Goal: Task Accomplishment & Management: Use online tool/utility

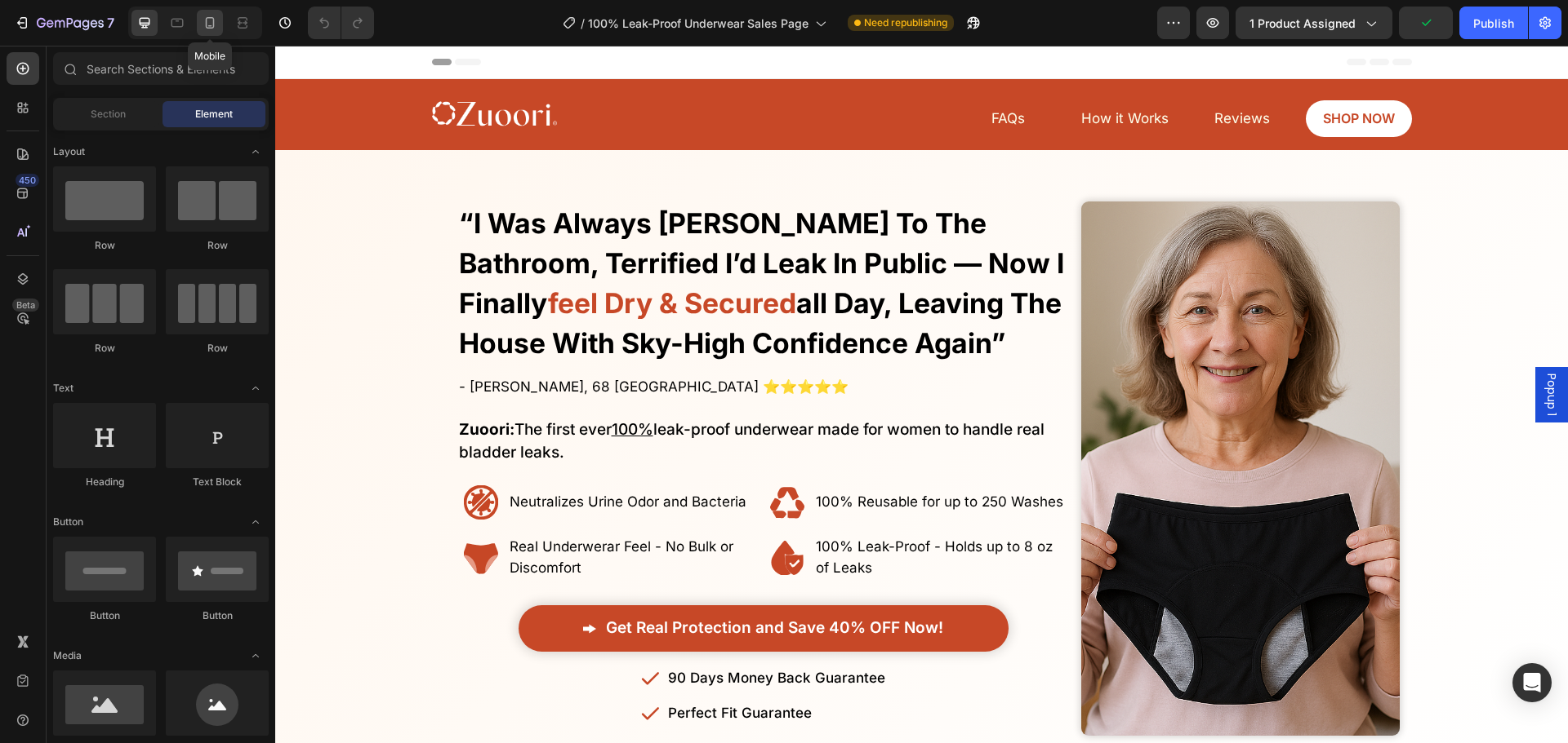
click at [207, 32] on div at bounding box center [210, 23] width 26 height 26
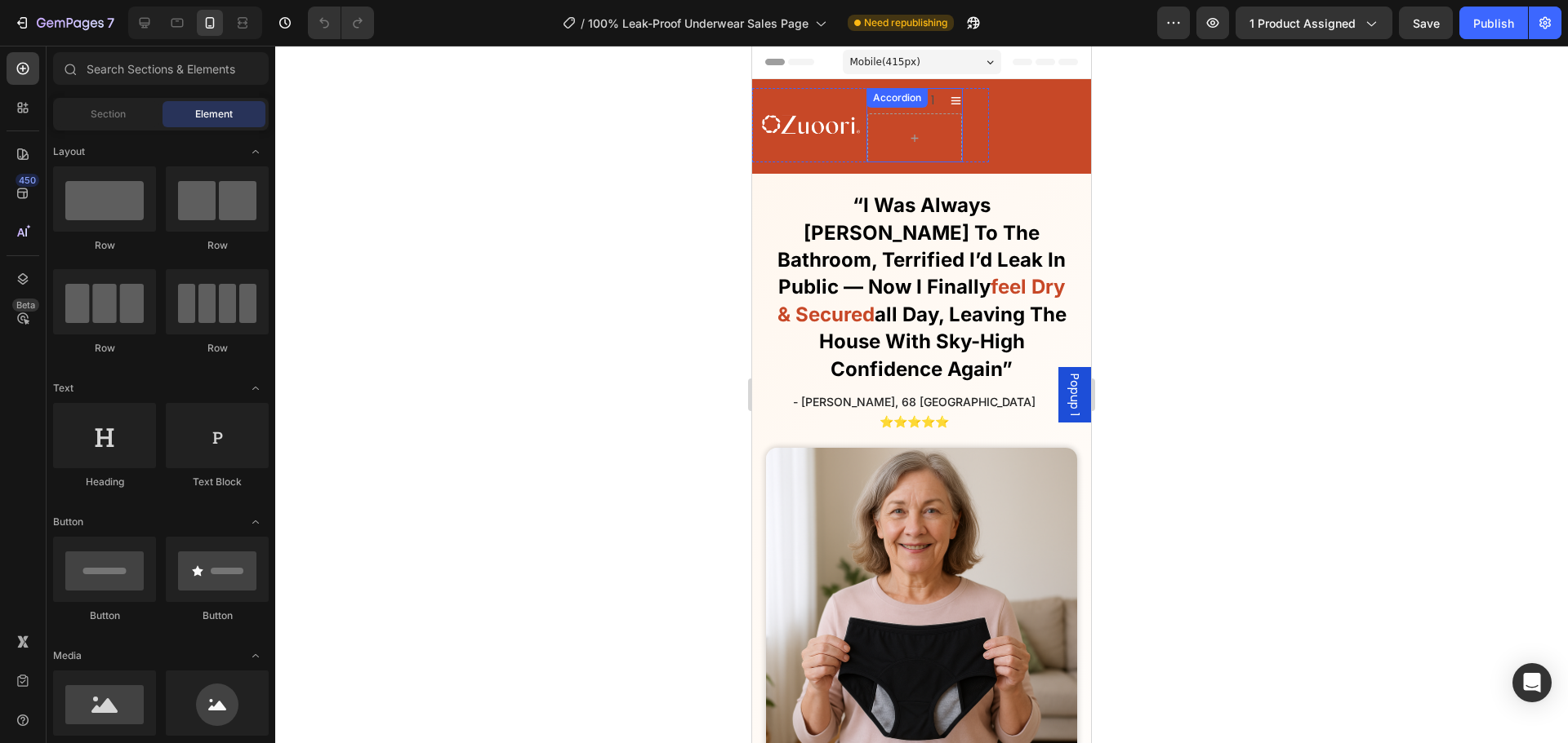
click at [956, 108] on div "Accordion 1" at bounding box center [914, 101] width 94 height 25
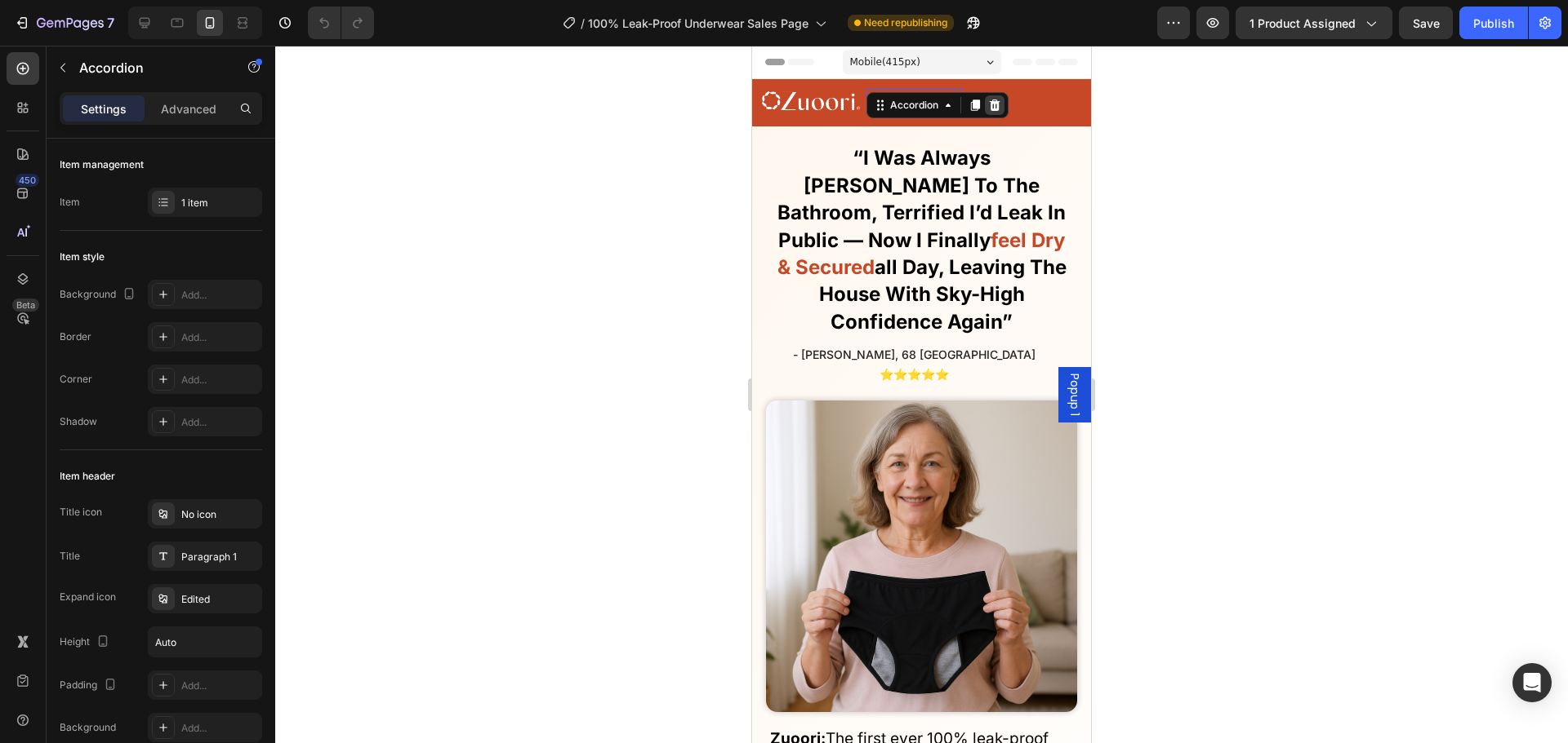
click at [992, 104] on icon at bounding box center [995, 105] width 11 height 12
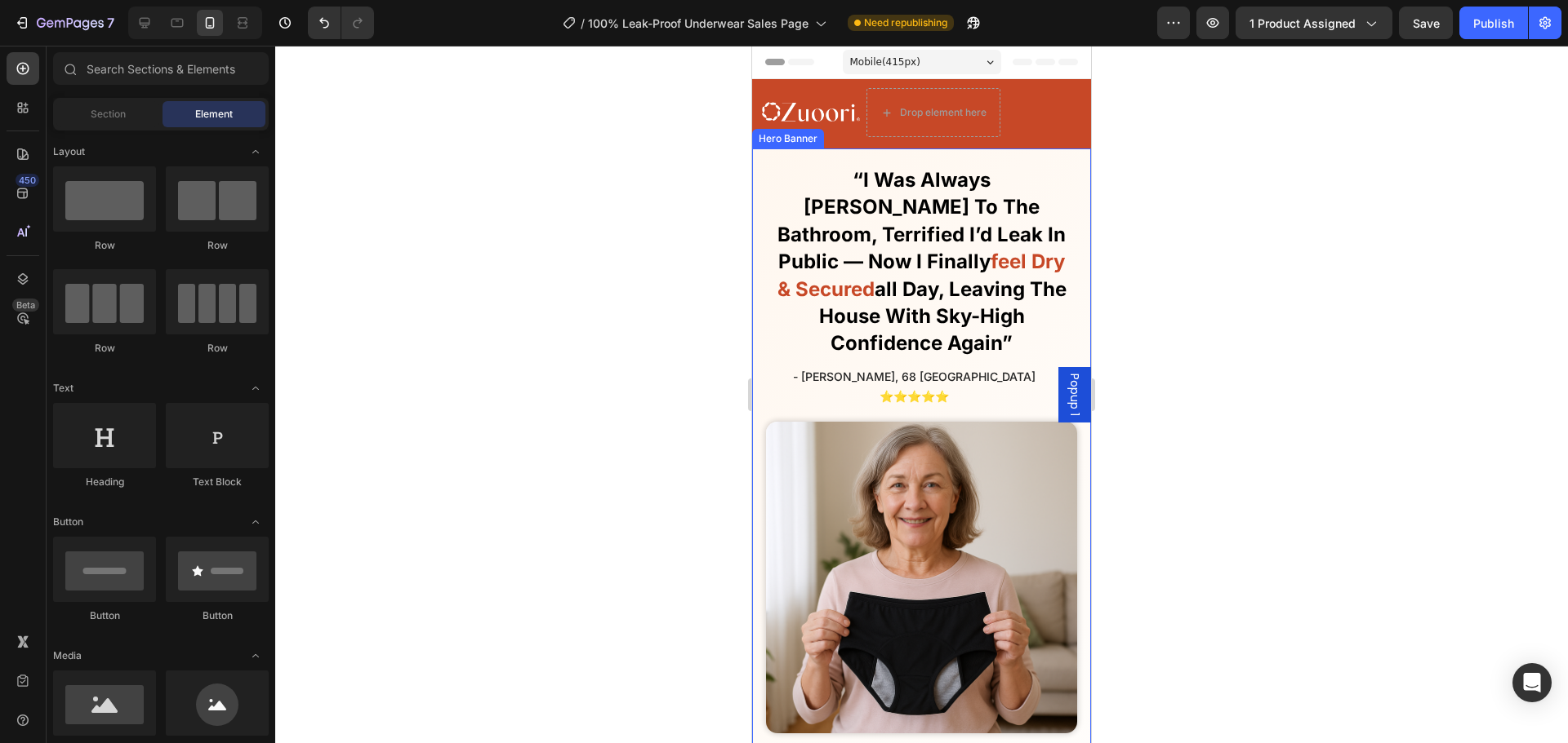
click at [1031, 147] on div "Image Drop element here FAQs Button Reviews Button SHOP NOW Button How it Works…" at bounding box center [921, 114] width 339 height 69
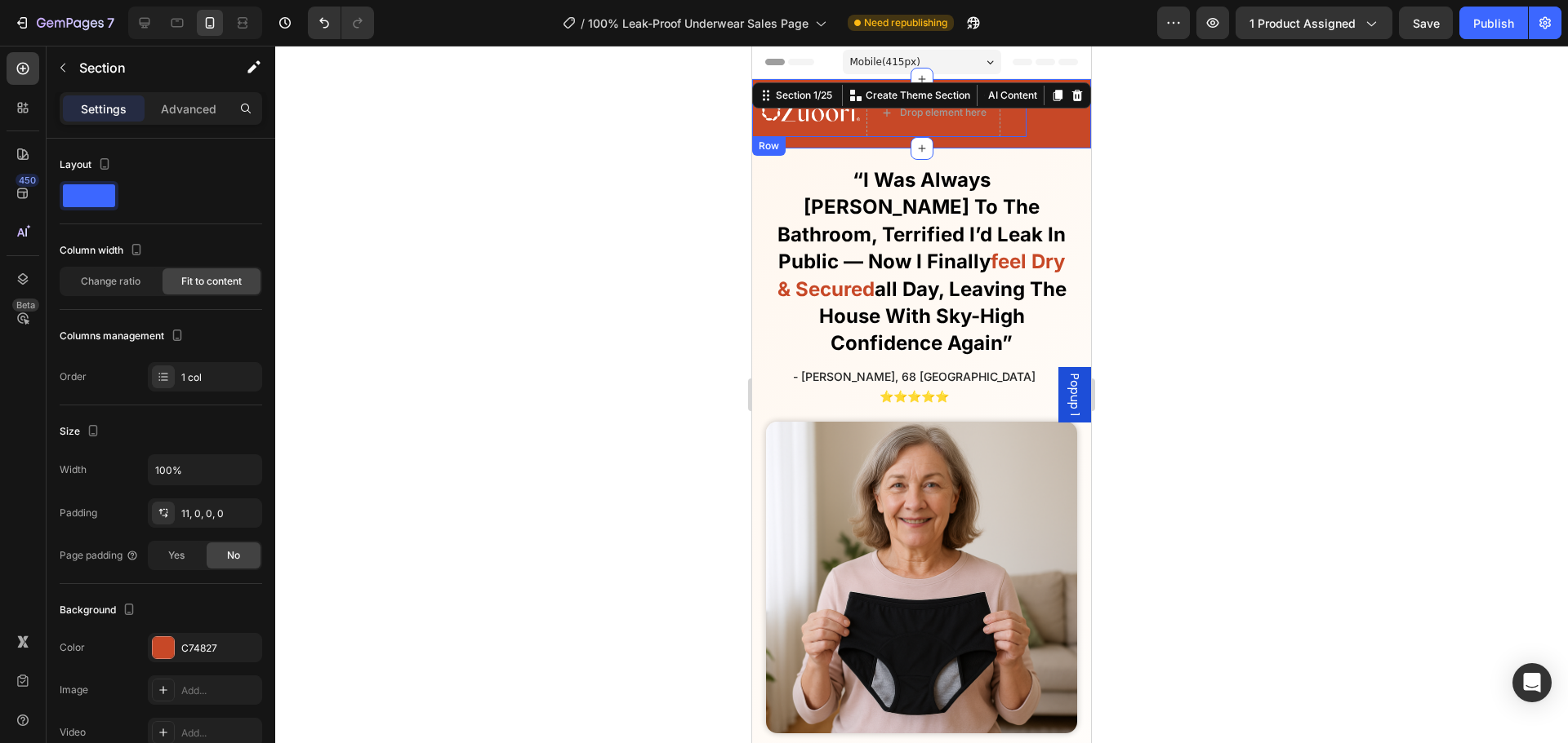
click at [858, 134] on div "Image" at bounding box center [805, 113] width 108 height 49
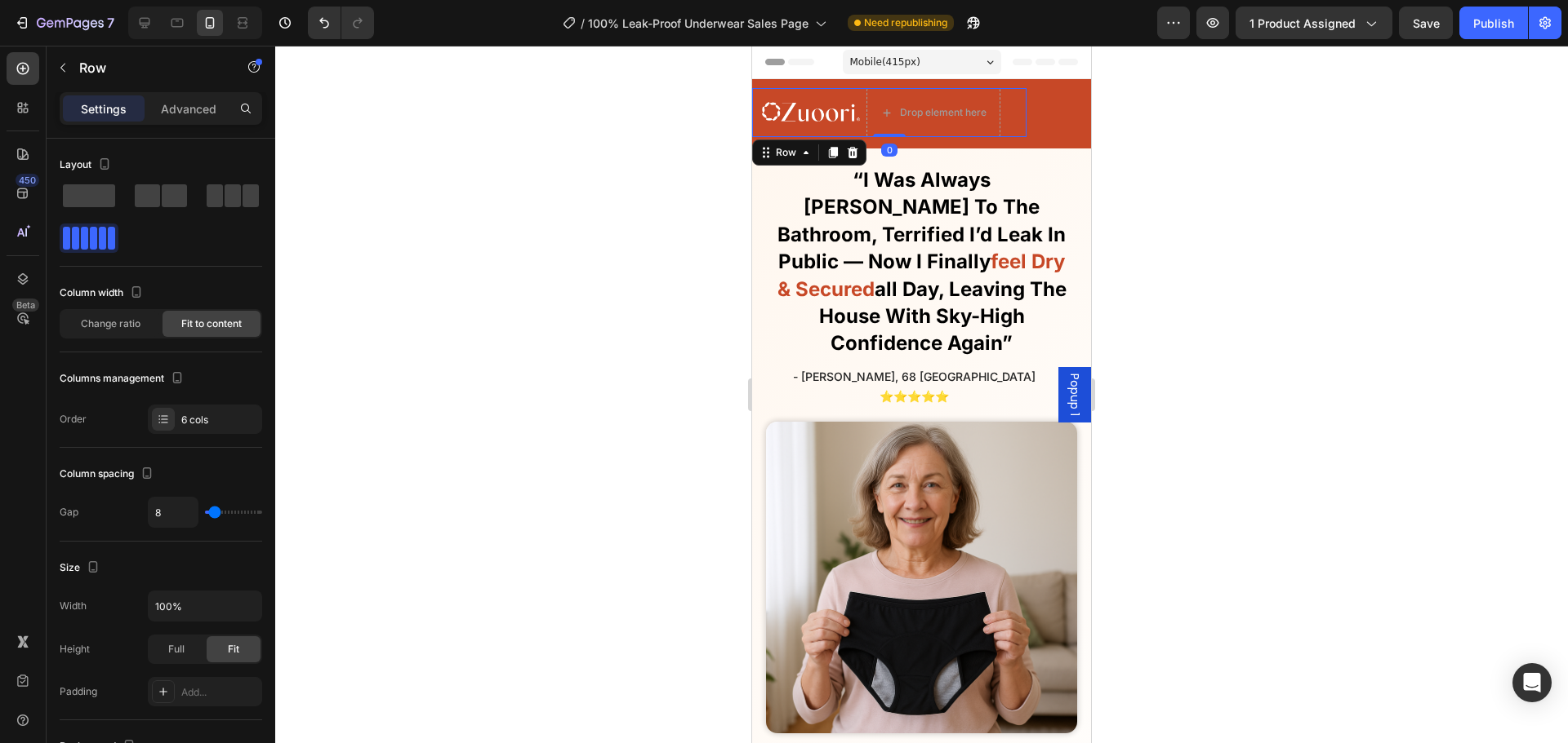
click at [627, 153] on div at bounding box center [921, 395] width 1292 height 698
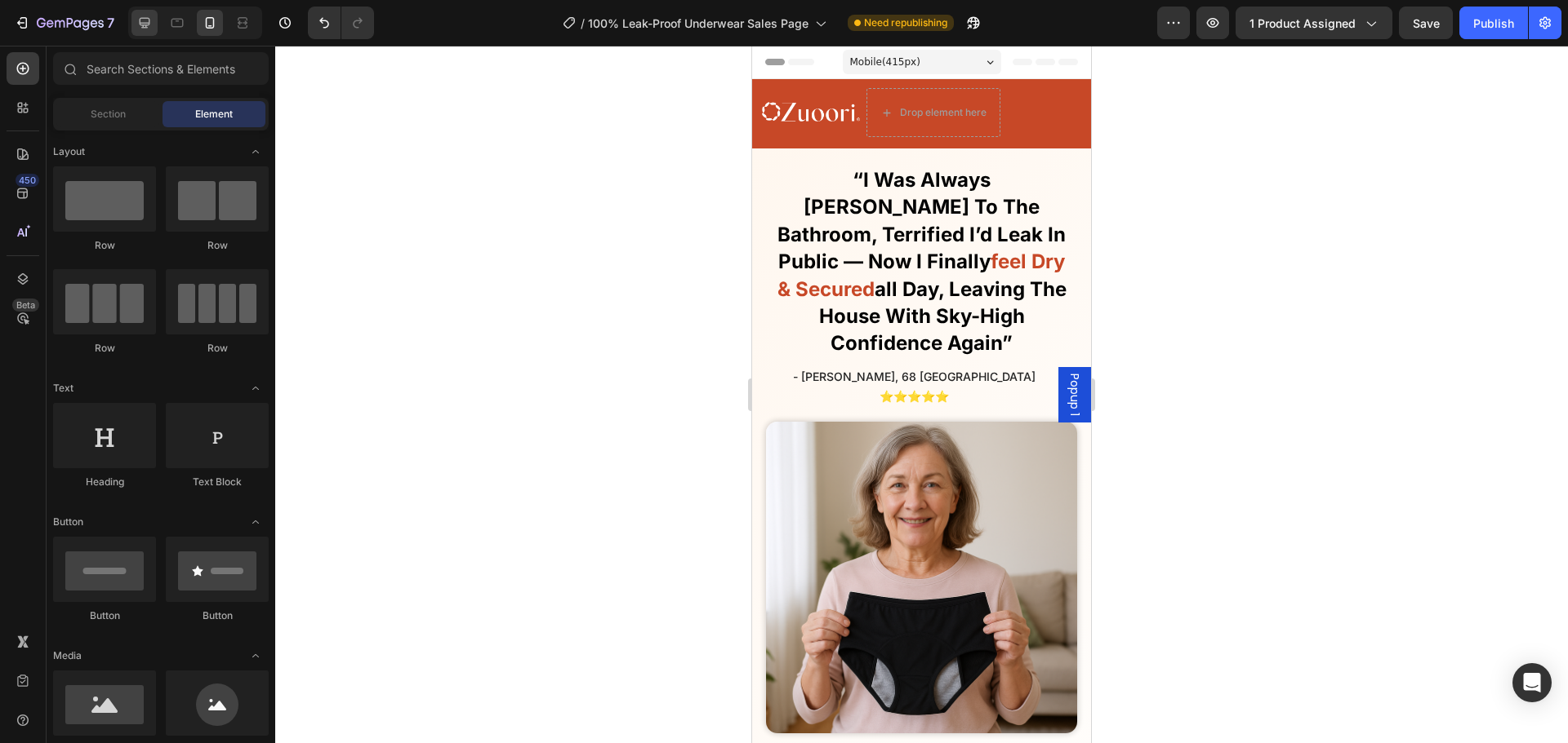
click at [136, 27] on icon at bounding box center [145, 23] width 17 height 17
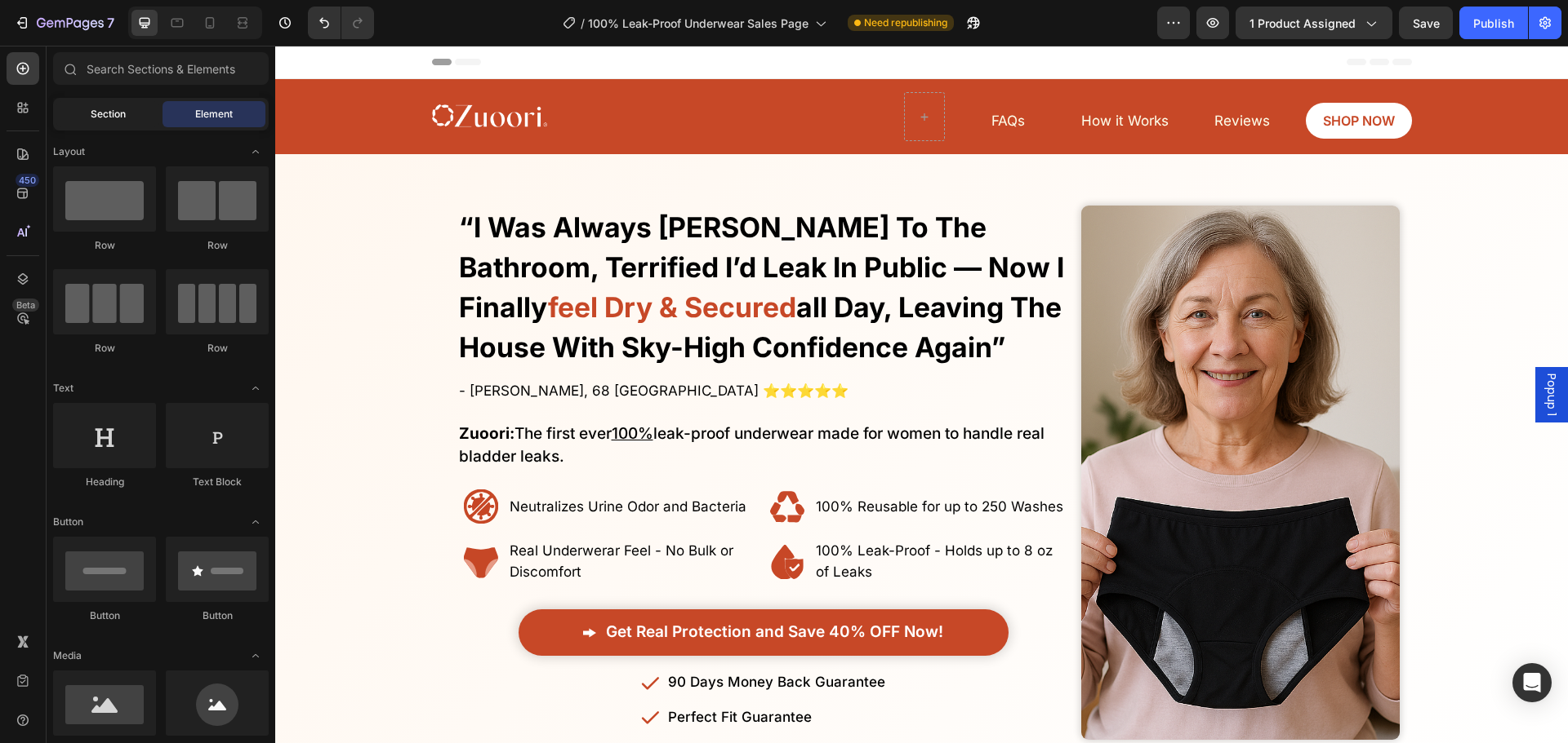
click at [137, 109] on div "Section" at bounding box center [107, 114] width 103 height 26
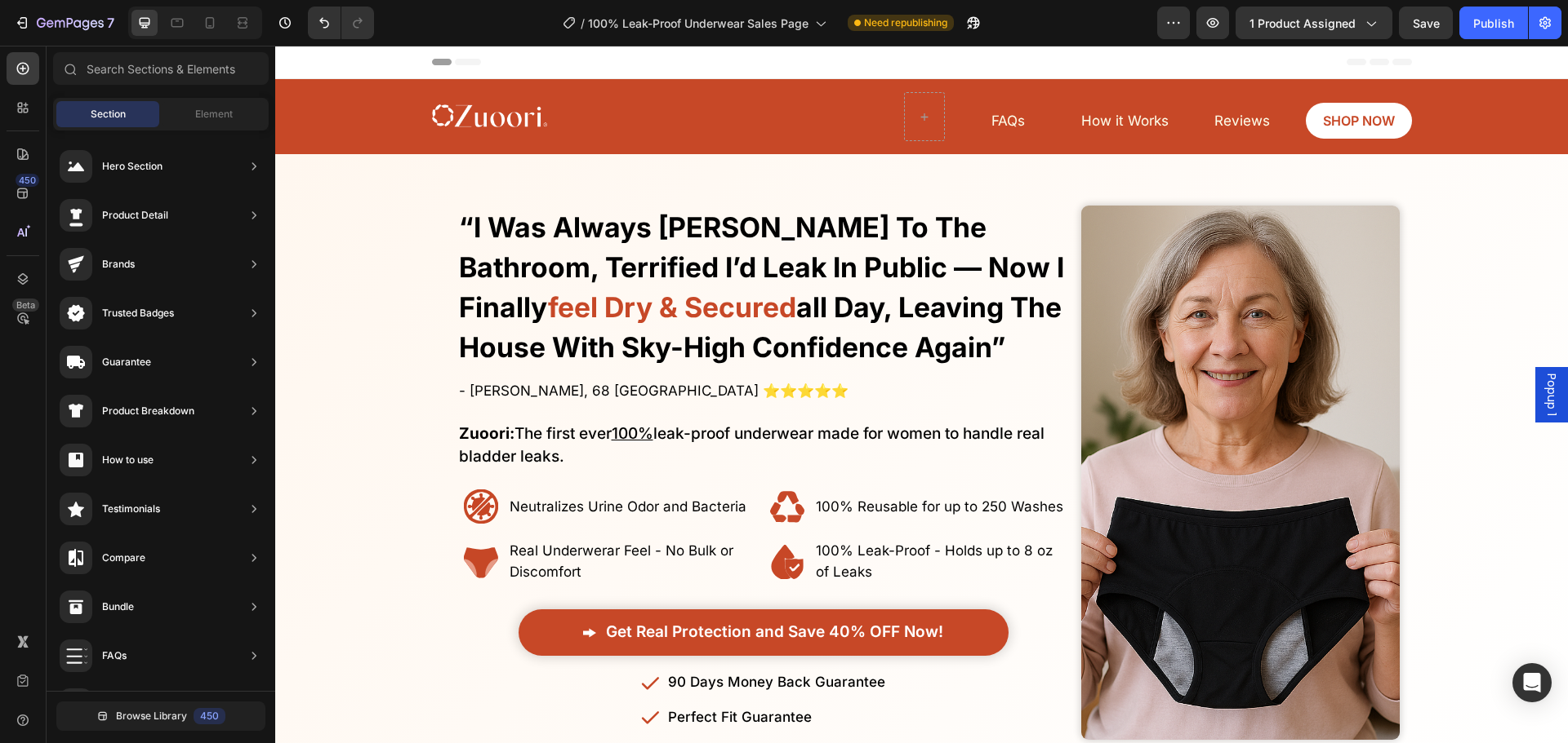
click at [183, 97] on div "Sections(18) Elements(84) Section Element Hero Section Product Detail Brands Tr…" at bounding box center [161, 397] width 229 height 689
click at [183, 99] on div "Section Element" at bounding box center [161, 114] width 216 height 33
click at [181, 105] on div "Element" at bounding box center [214, 114] width 103 height 26
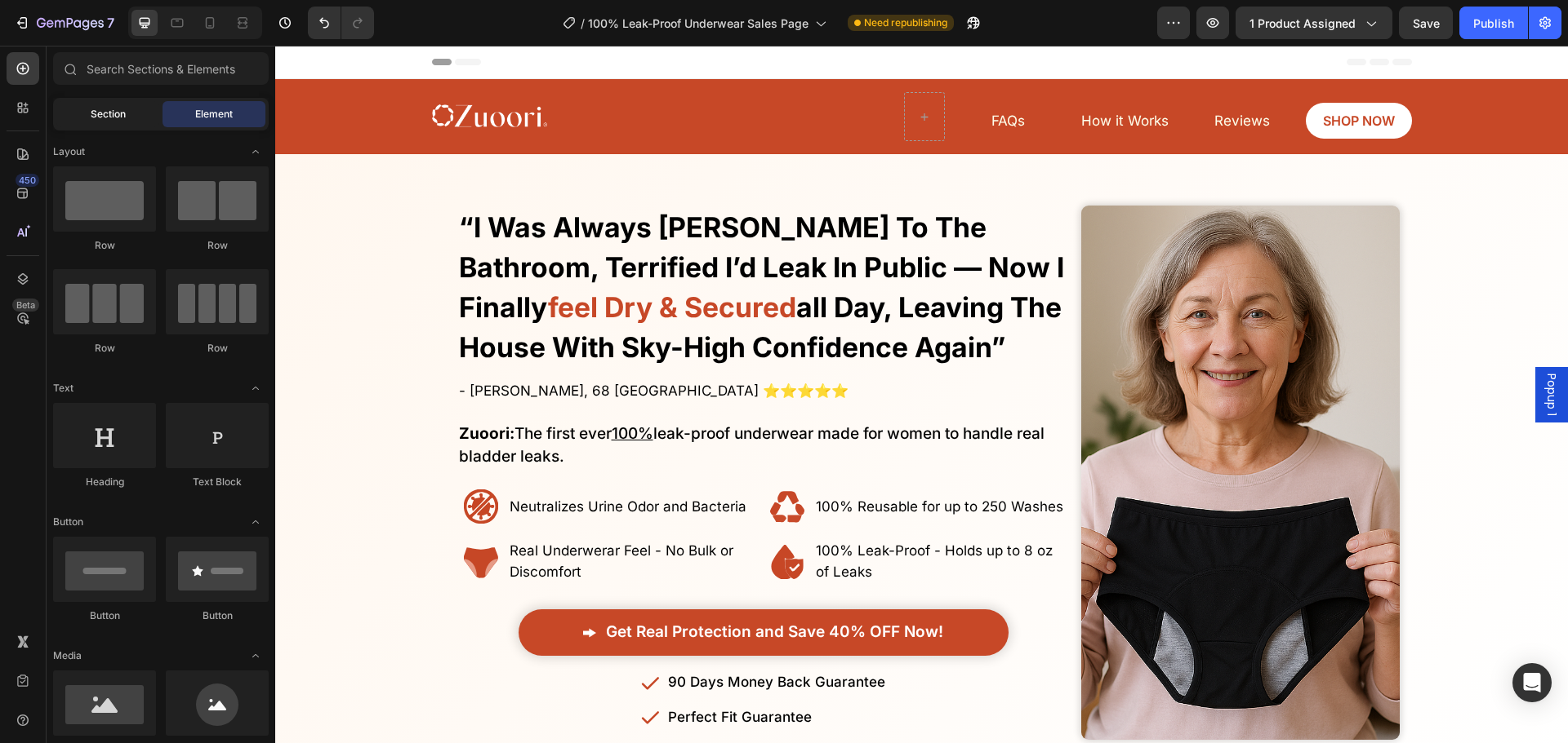
click at [111, 103] on div "Section" at bounding box center [107, 114] width 103 height 26
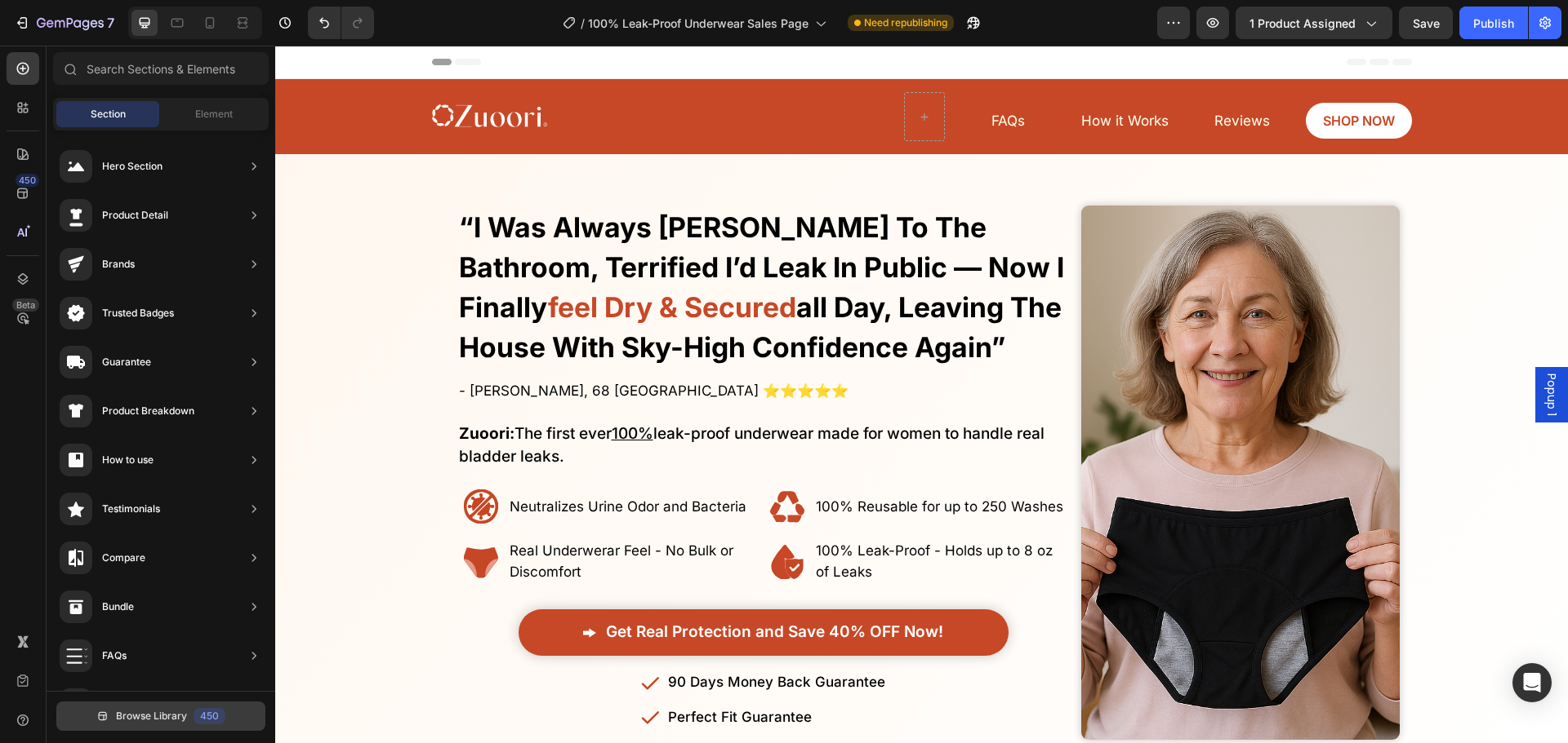
click at [156, 709] on span "Browse Library" at bounding box center [151, 716] width 71 height 15
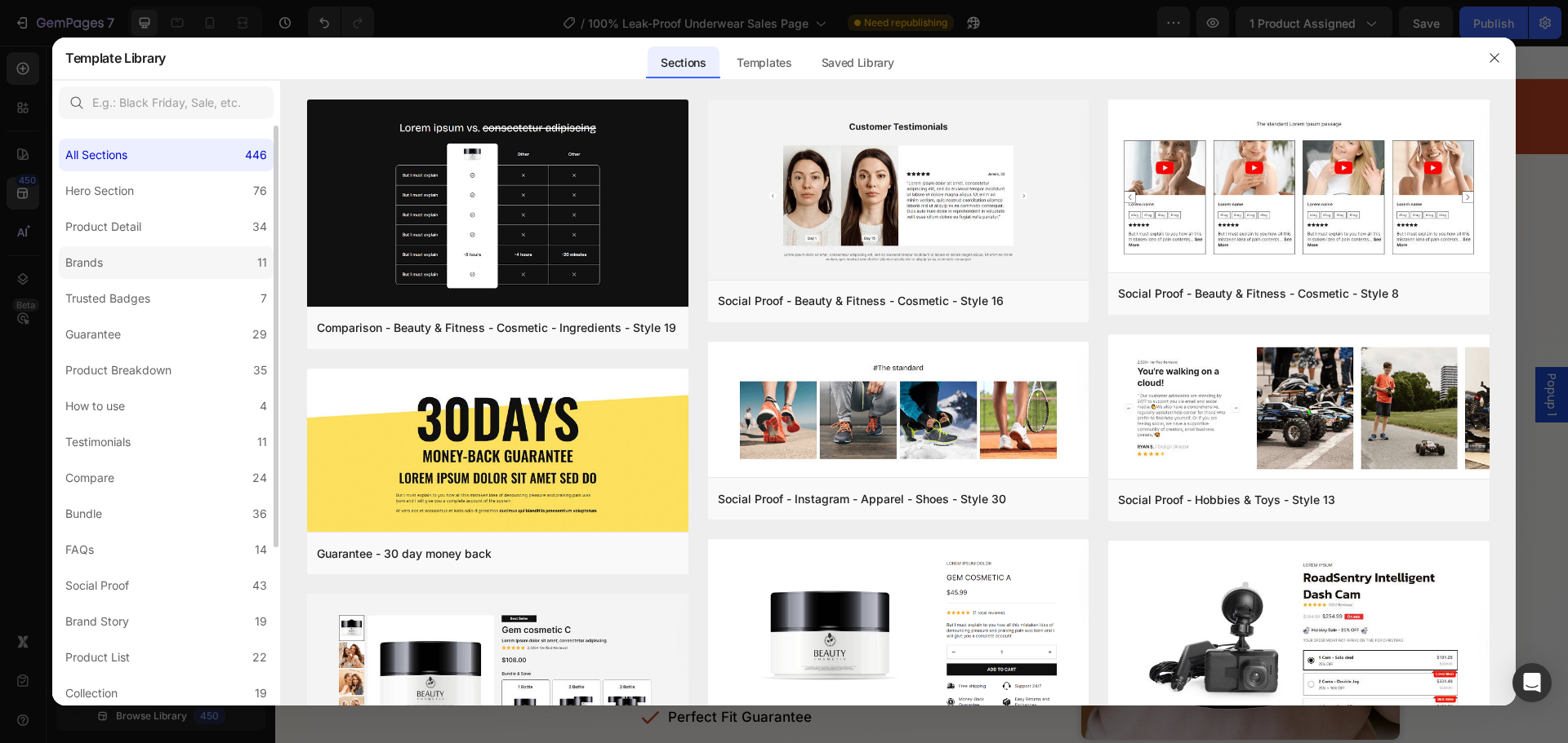
click at [167, 277] on label "Brands 11" at bounding box center [165, 262] width 215 height 33
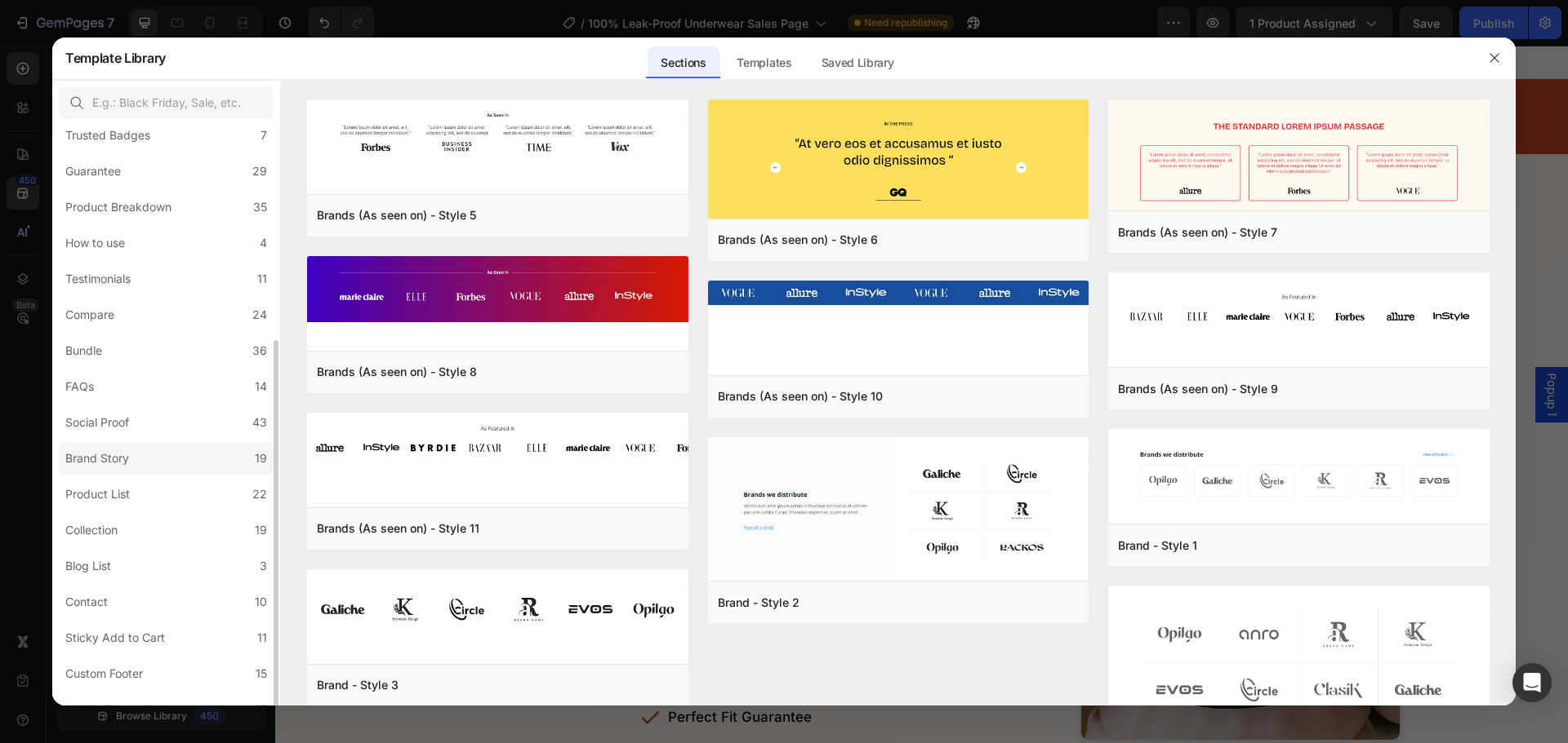
scroll to position [219, 0]
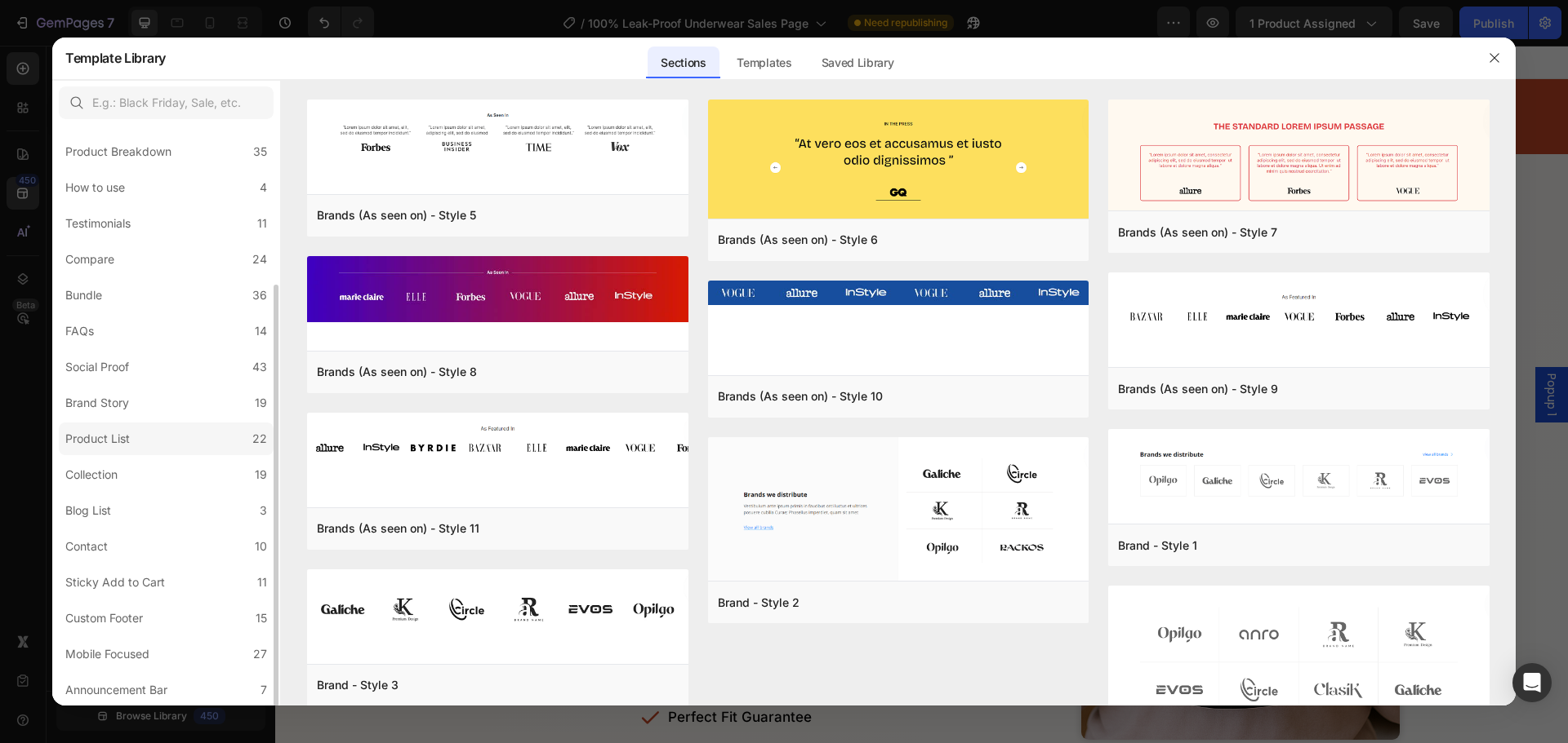
click at [145, 439] on label "Product List 22" at bounding box center [165, 438] width 215 height 33
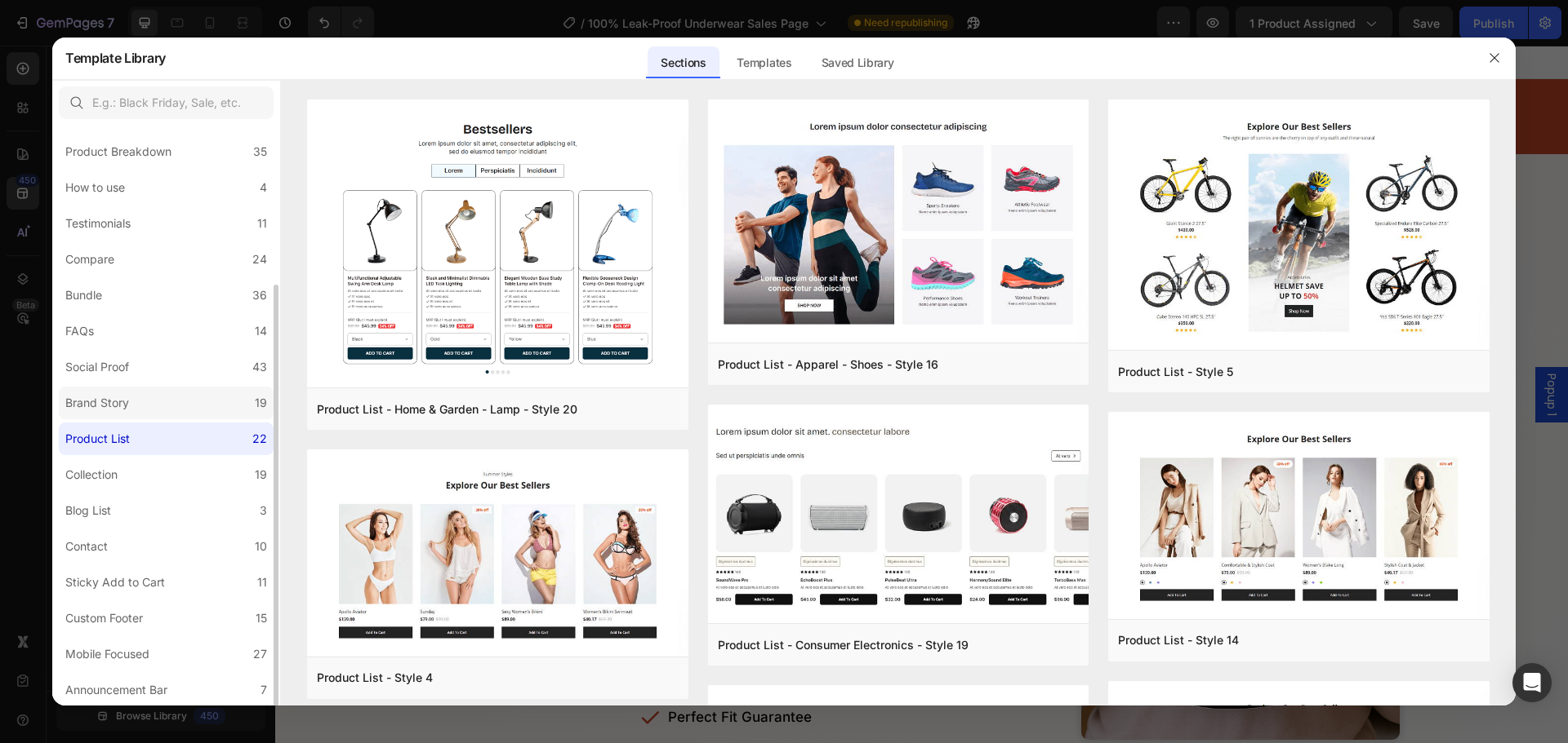
click at [156, 406] on label "Brand Story 19" at bounding box center [165, 402] width 215 height 33
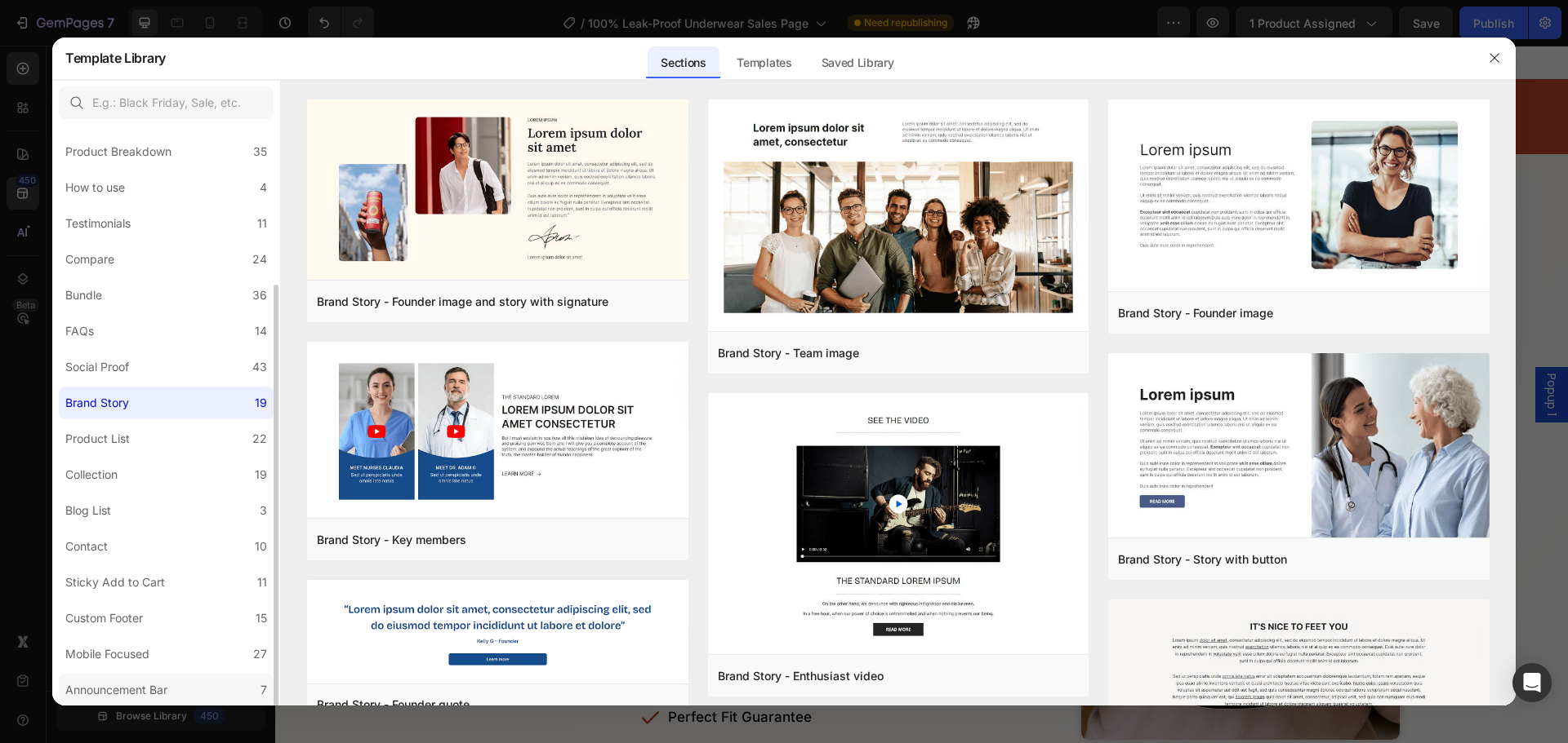
click at [174, 692] on div "Announcement Bar" at bounding box center [119, 690] width 109 height 19
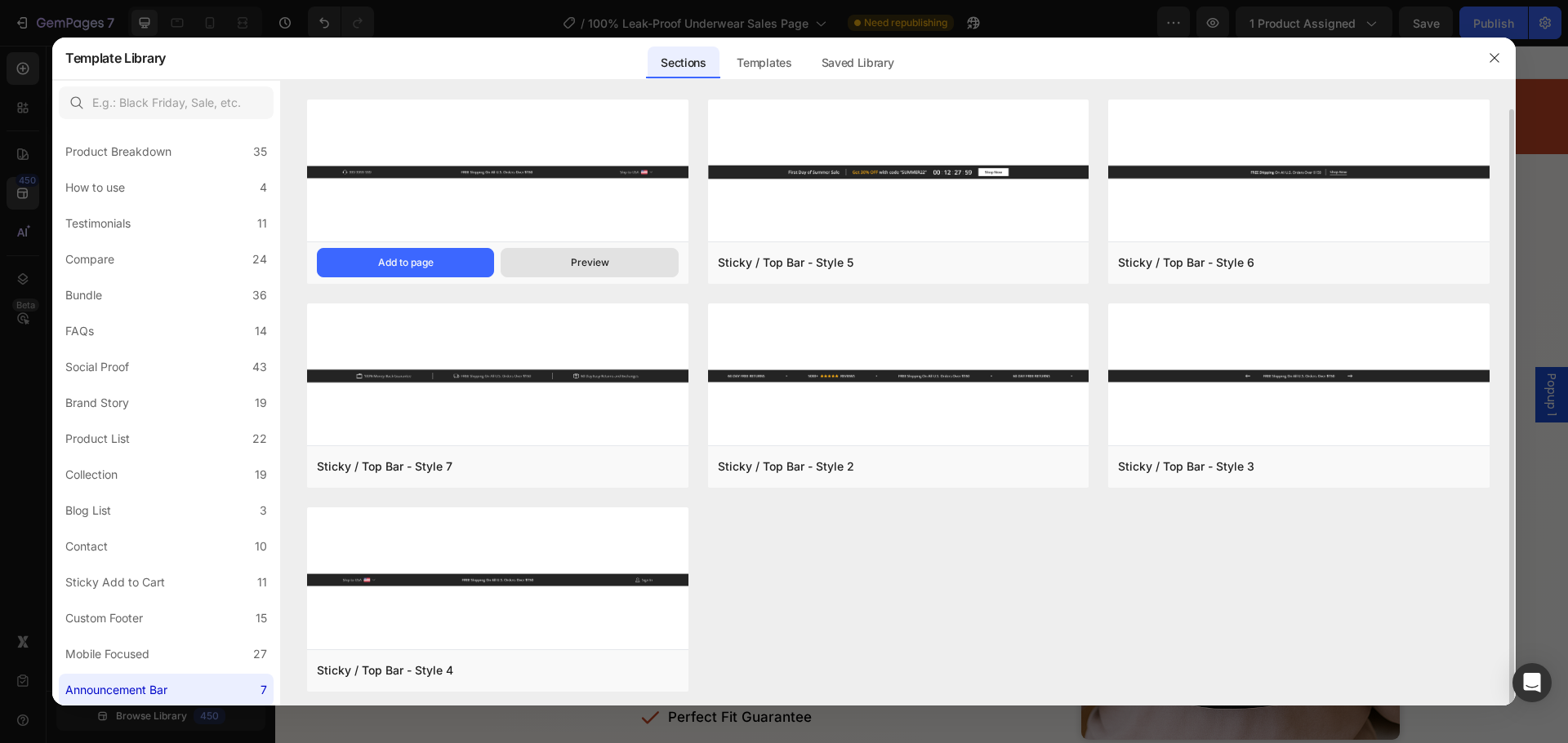
scroll to position [5, 0]
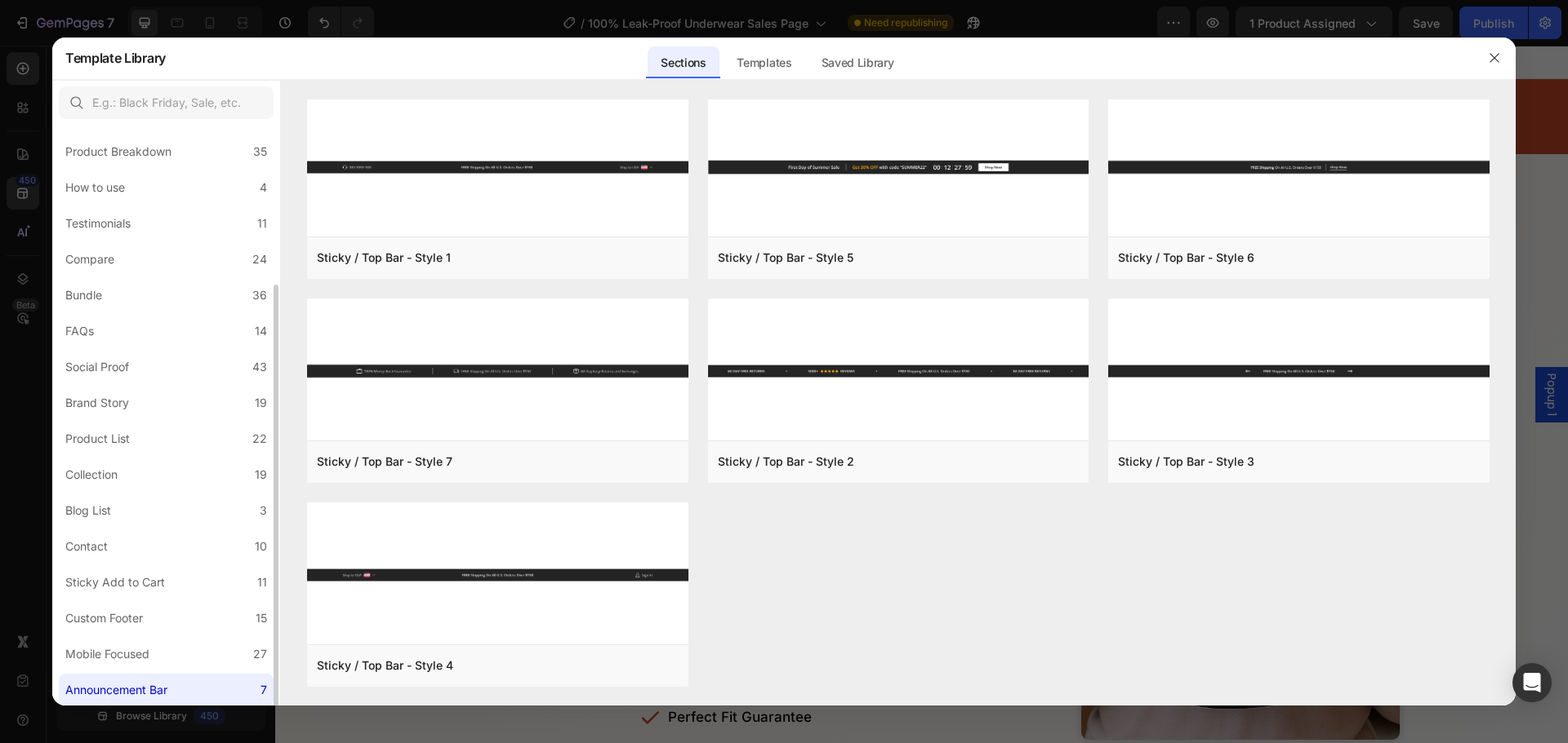
click at [208, 636] on div "All Sections 446 Hero Section 76 Product Detail 34 Brands 11 Trusted Badges 7 G…" at bounding box center [166, 307] width 228 height 800
click at [209, 645] on label "Mobile Focused 27" at bounding box center [165, 654] width 215 height 33
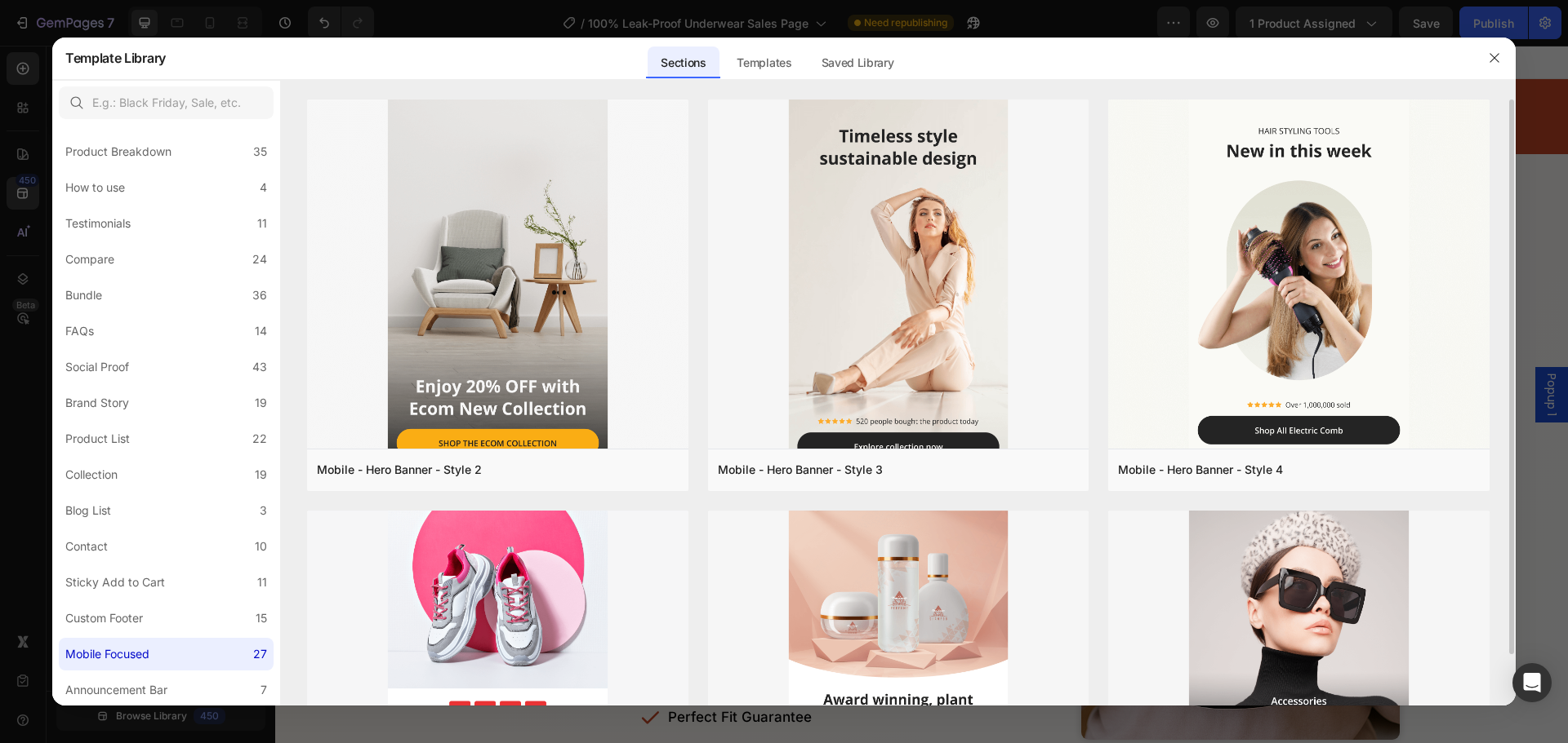
scroll to position [163, 0]
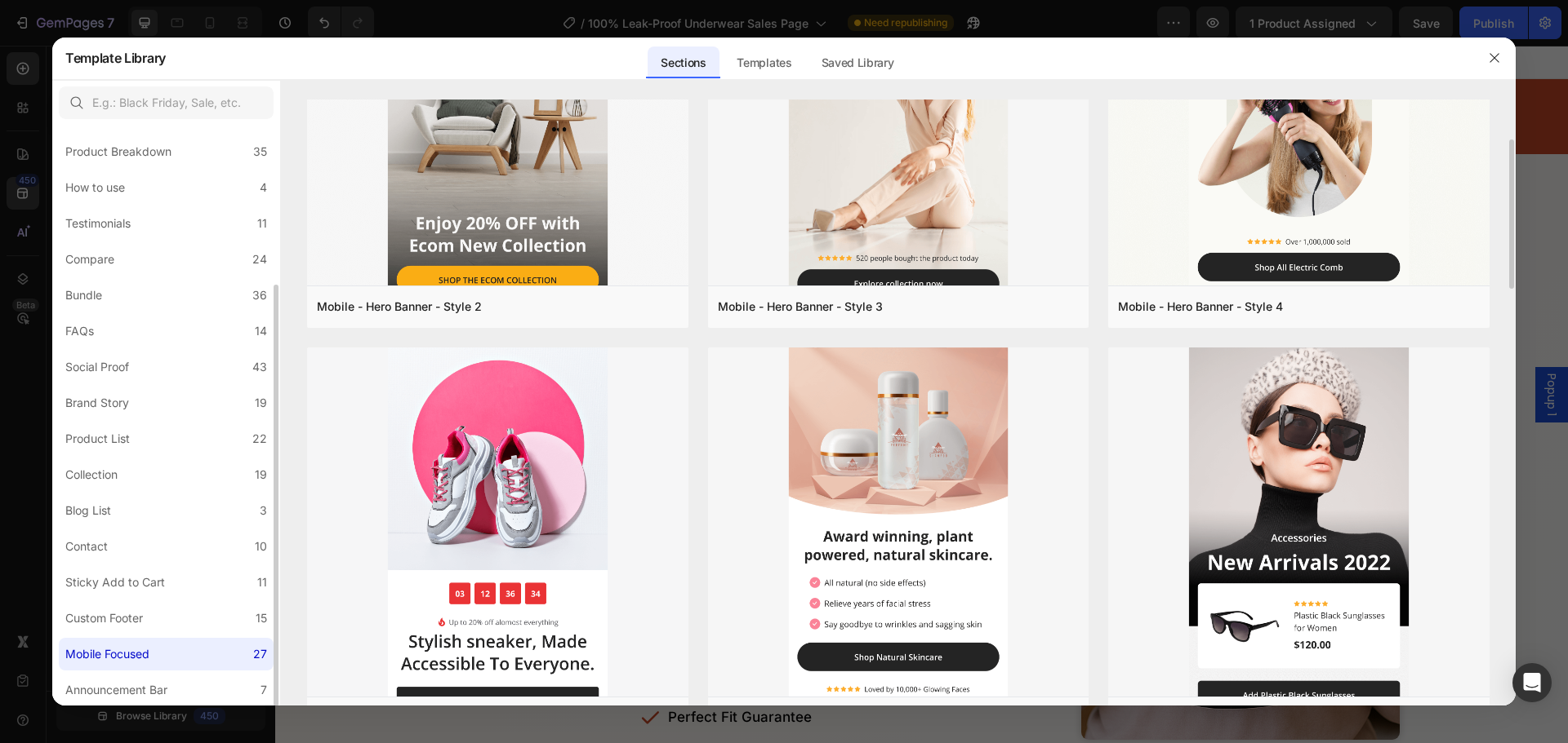
click at [213, 671] on div "All Sections 446 Hero Section 76 Product Detail 34 Brands 11 Trusted Badges 7 G…" at bounding box center [166, 307] width 228 height 800
click at [206, 676] on label "Announcement Bar 7" at bounding box center [165, 690] width 215 height 33
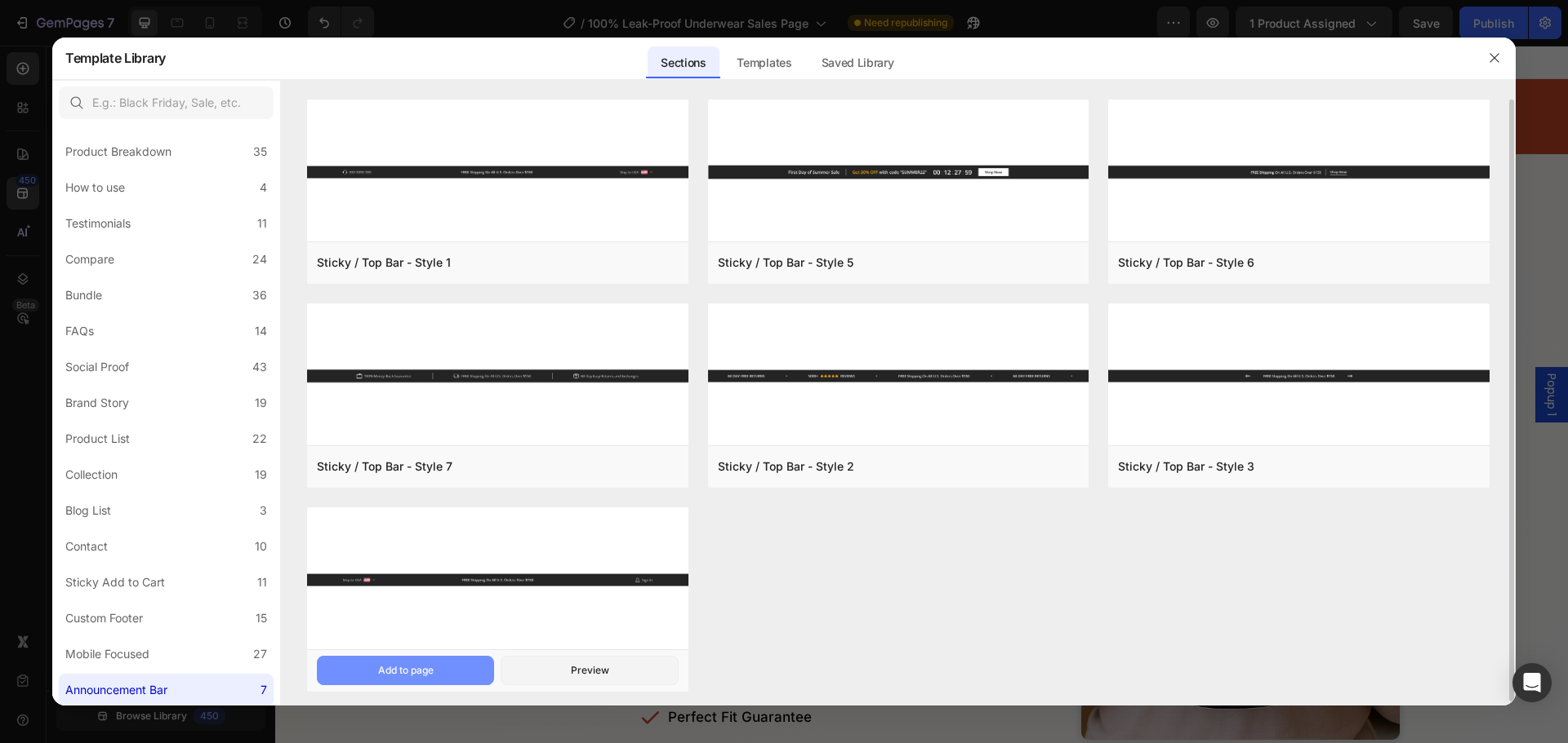
click at [407, 679] on button "Add to page" at bounding box center [405, 670] width 177 height 29
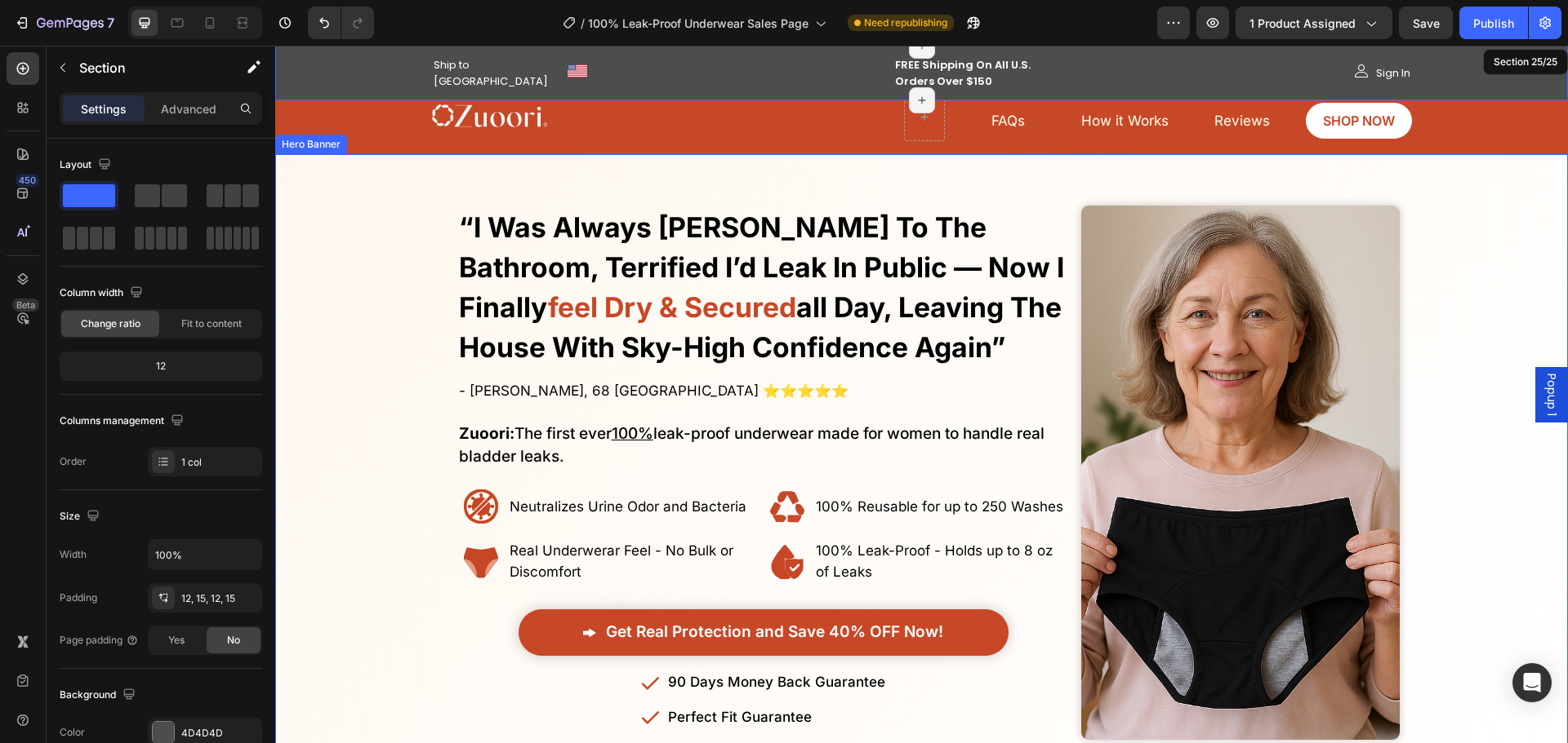
click at [435, 181] on div "Overlay" at bounding box center [921, 473] width 1292 height 584
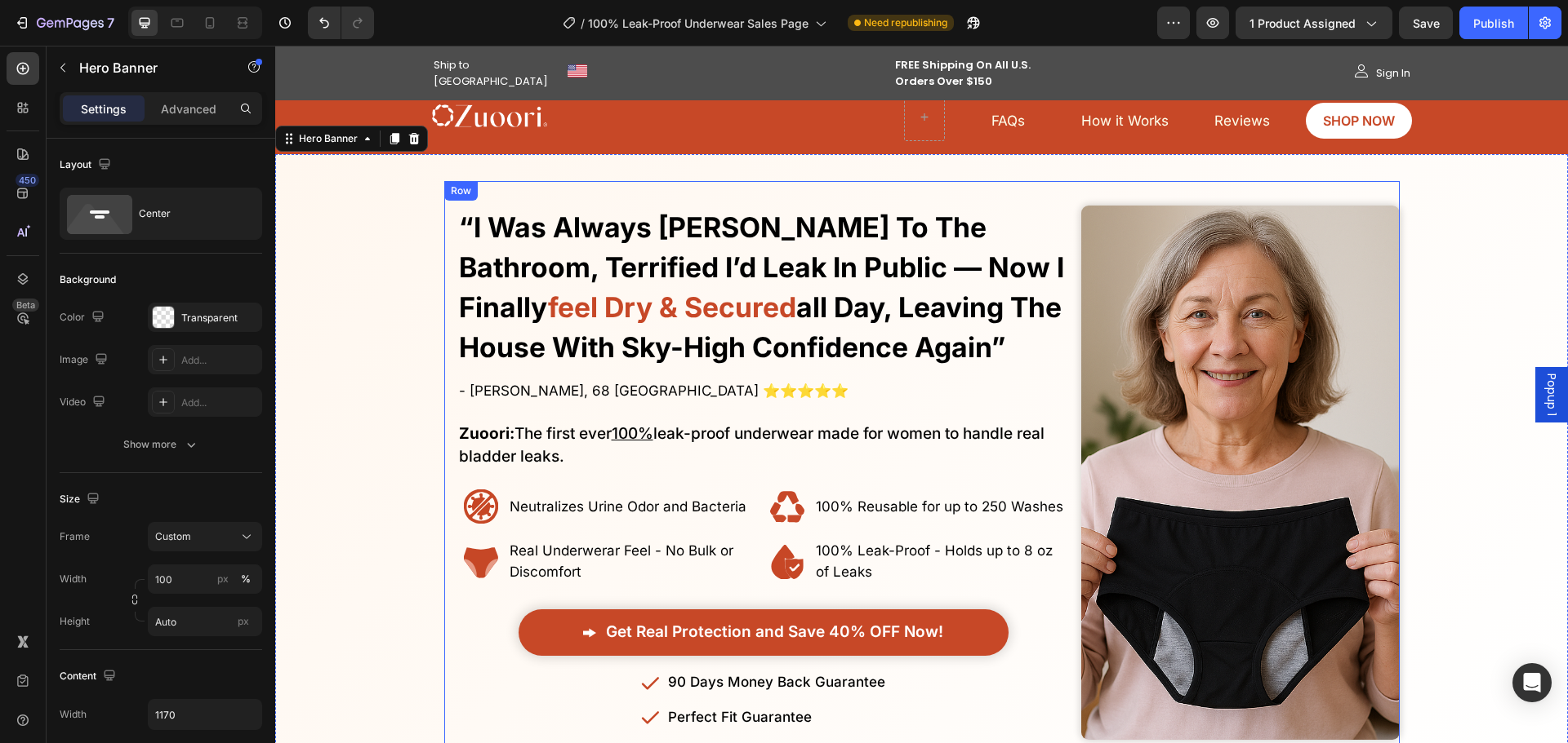
click at [445, 231] on div "No More Wasting Hundreds on Embarrasssing Diapers or Useless Pads - This New Al…" at bounding box center [760, 473] width 630 height 584
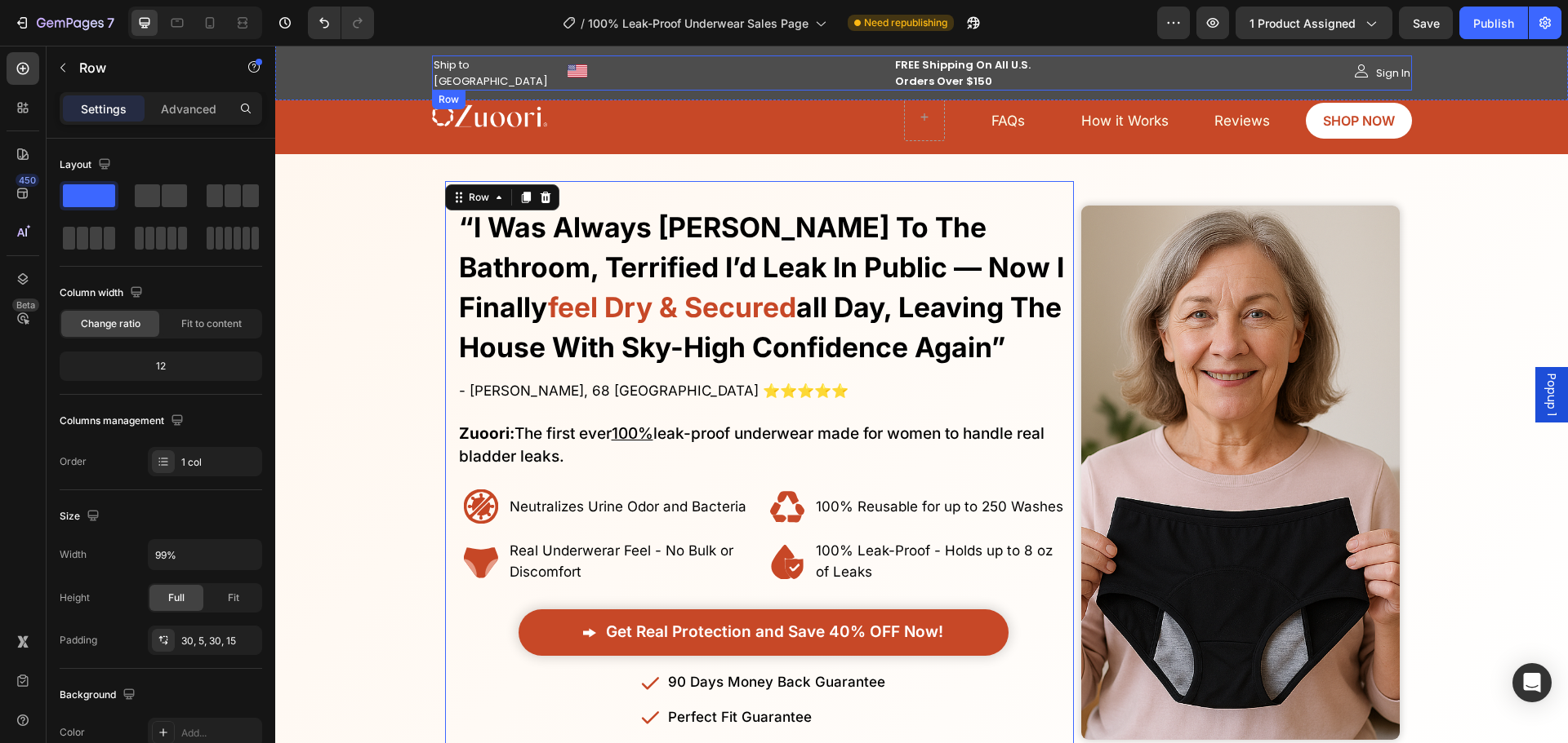
click at [444, 82] on div "Ship to USA Text block" at bounding box center [496, 73] width 129 height 35
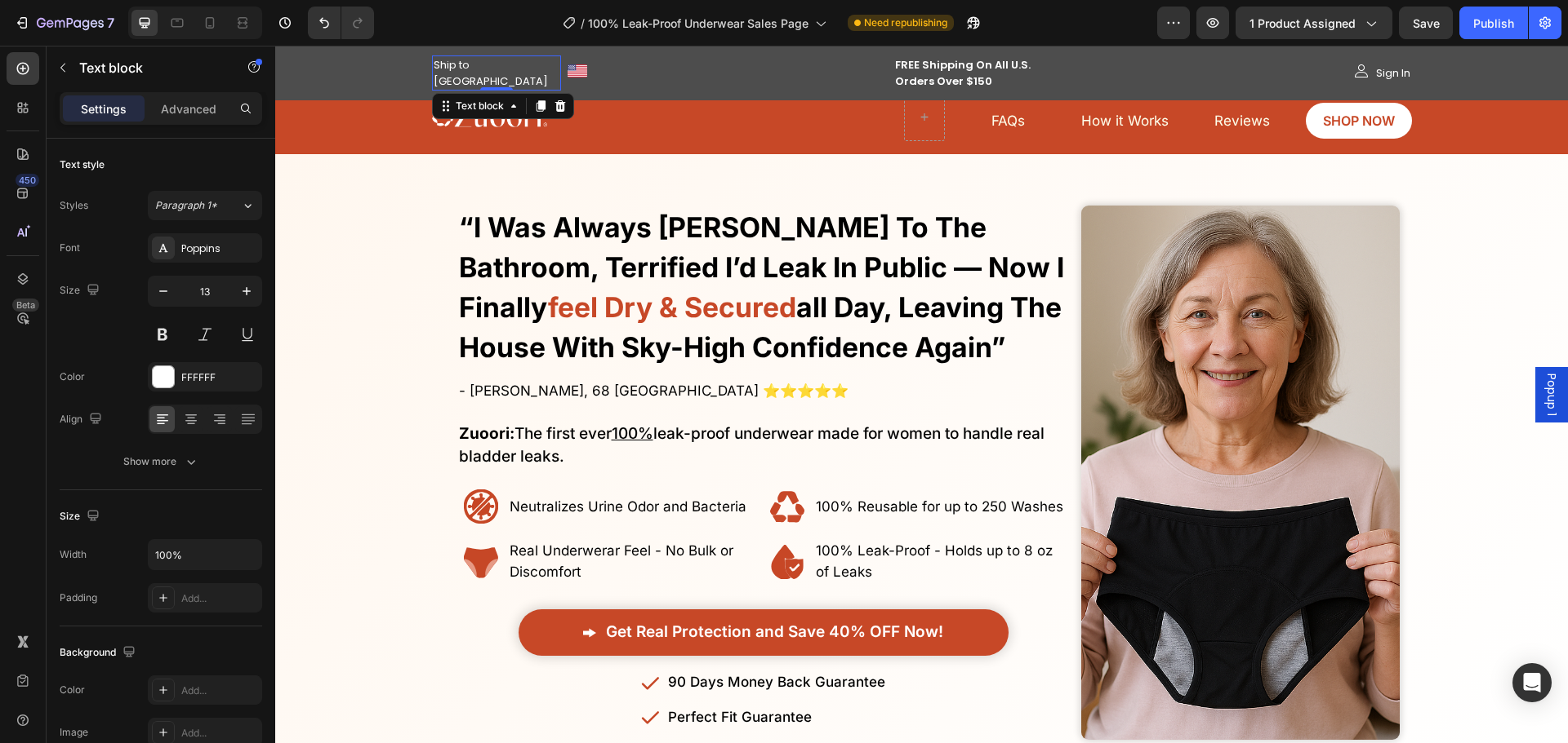
click at [490, 72] on div "Ship to USA Text block 0 Image Row" at bounding box center [510, 73] width 155 height 35
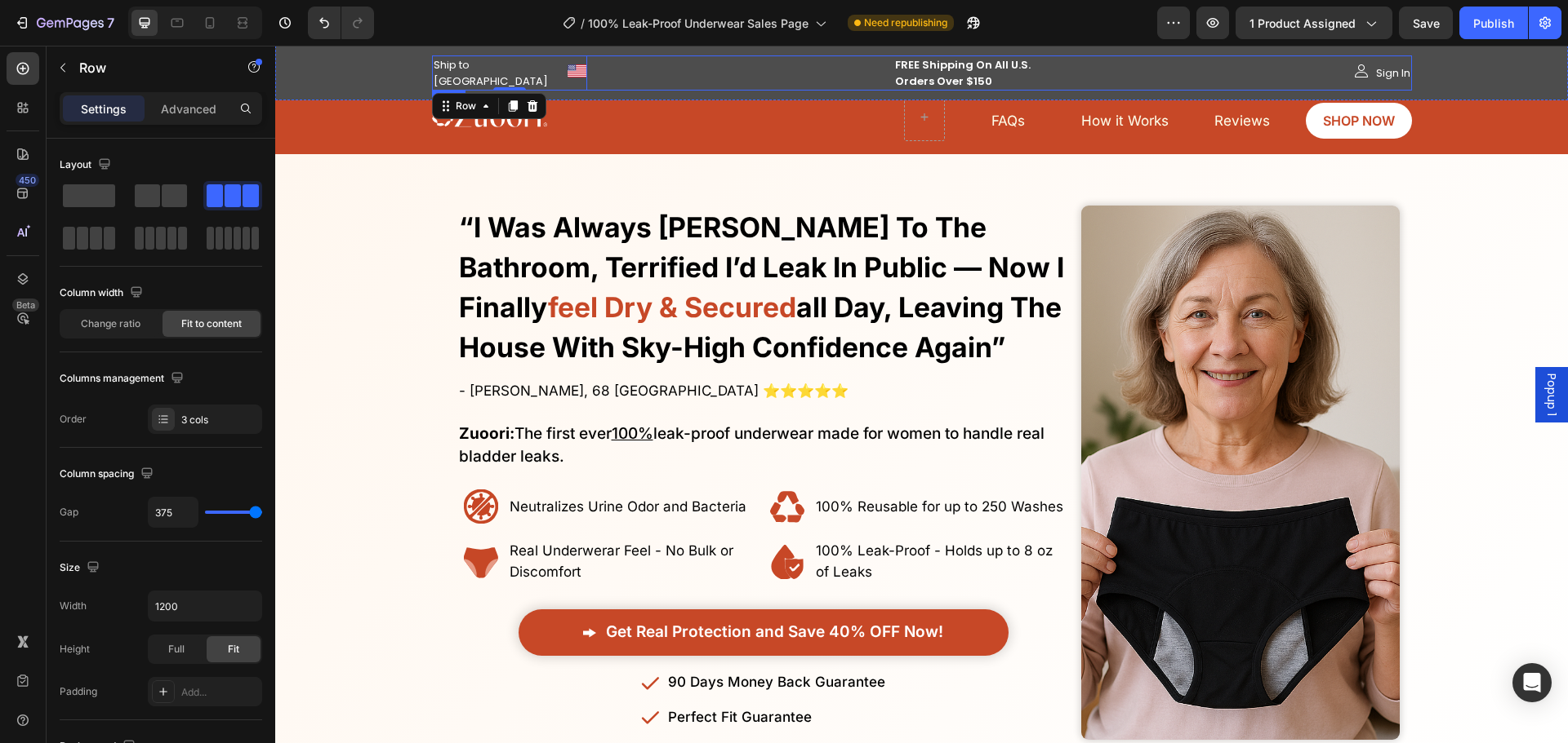
click at [546, 63] on div "Ship to USA Text block Image Row 0 FREE Shipping On All U.S. Orders Over $150 T…" at bounding box center [921, 73] width 980 height 35
click at [424, 127] on div "Image FAQs Button Reviews Button SHOP NOW Button How it Works Button Row" at bounding box center [921, 117] width 1260 height 62
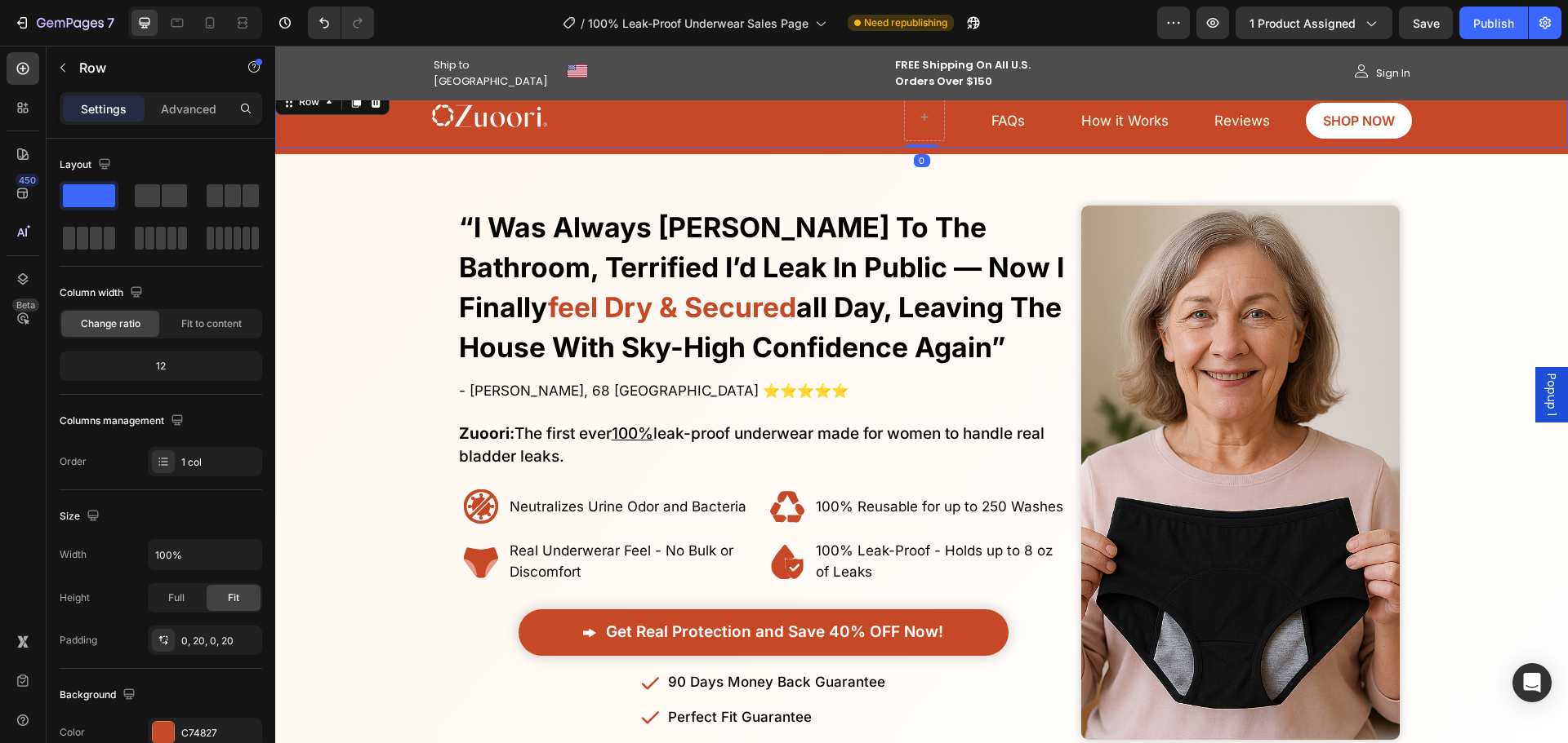
click at [458, 121] on img at bounding box center [490, 116] width 115 height 32
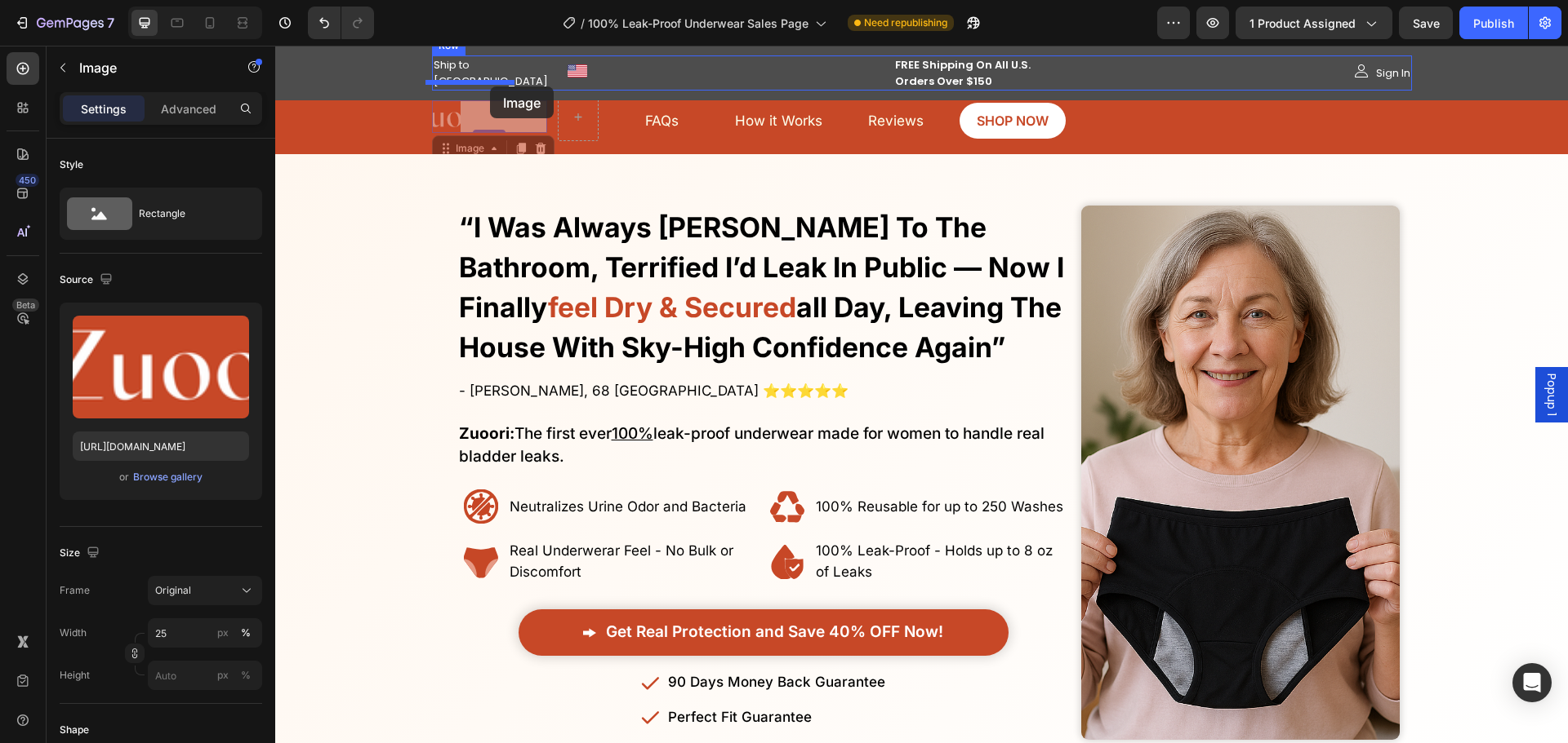
drag, startPoint x: 444, startPoint y: 139, endPoint x: 490, endPoint y: 87, distance: 69.4
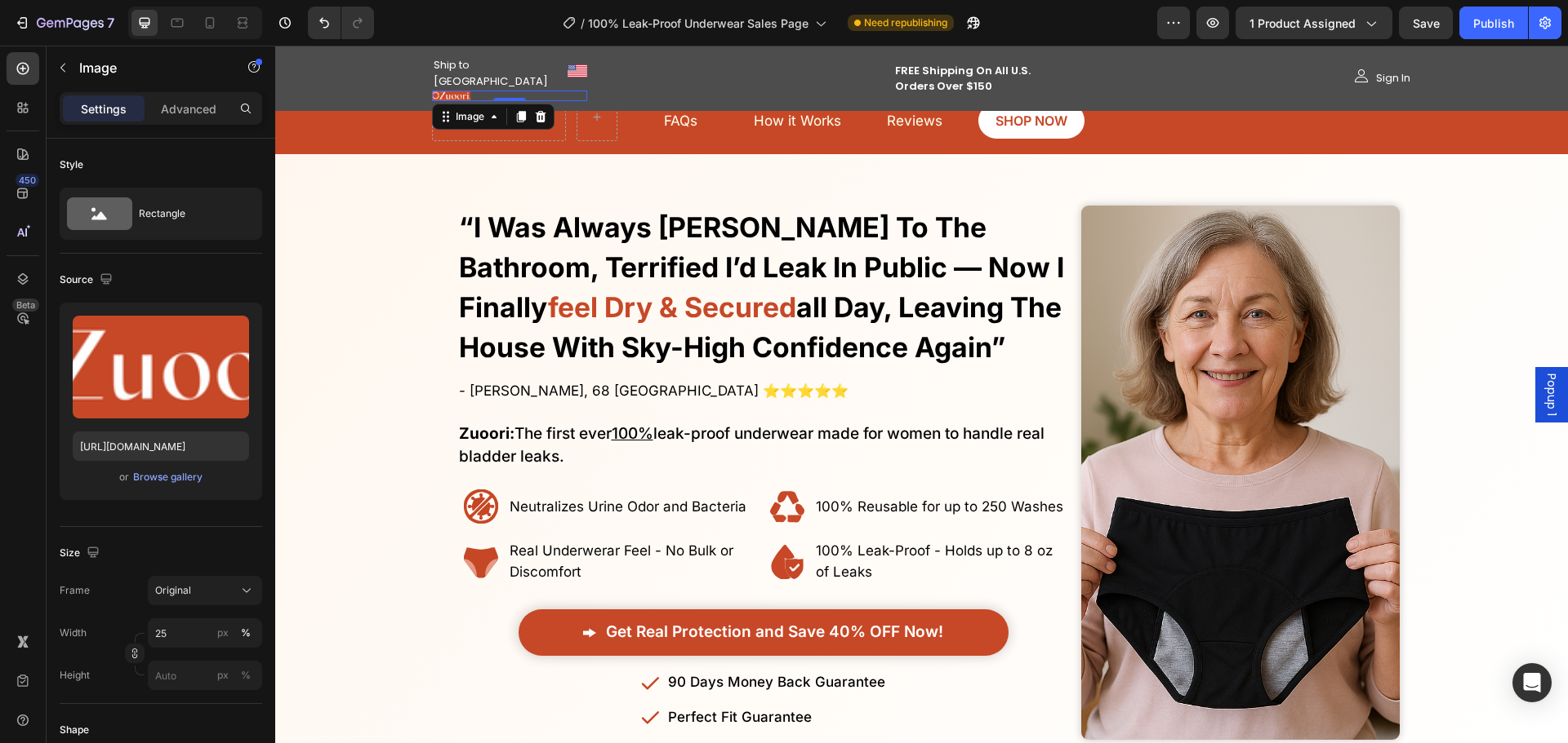
click at [506, 73] on div "Ship to USA Text block Image Row" at bounding box center [510, 73] width 155 height 35
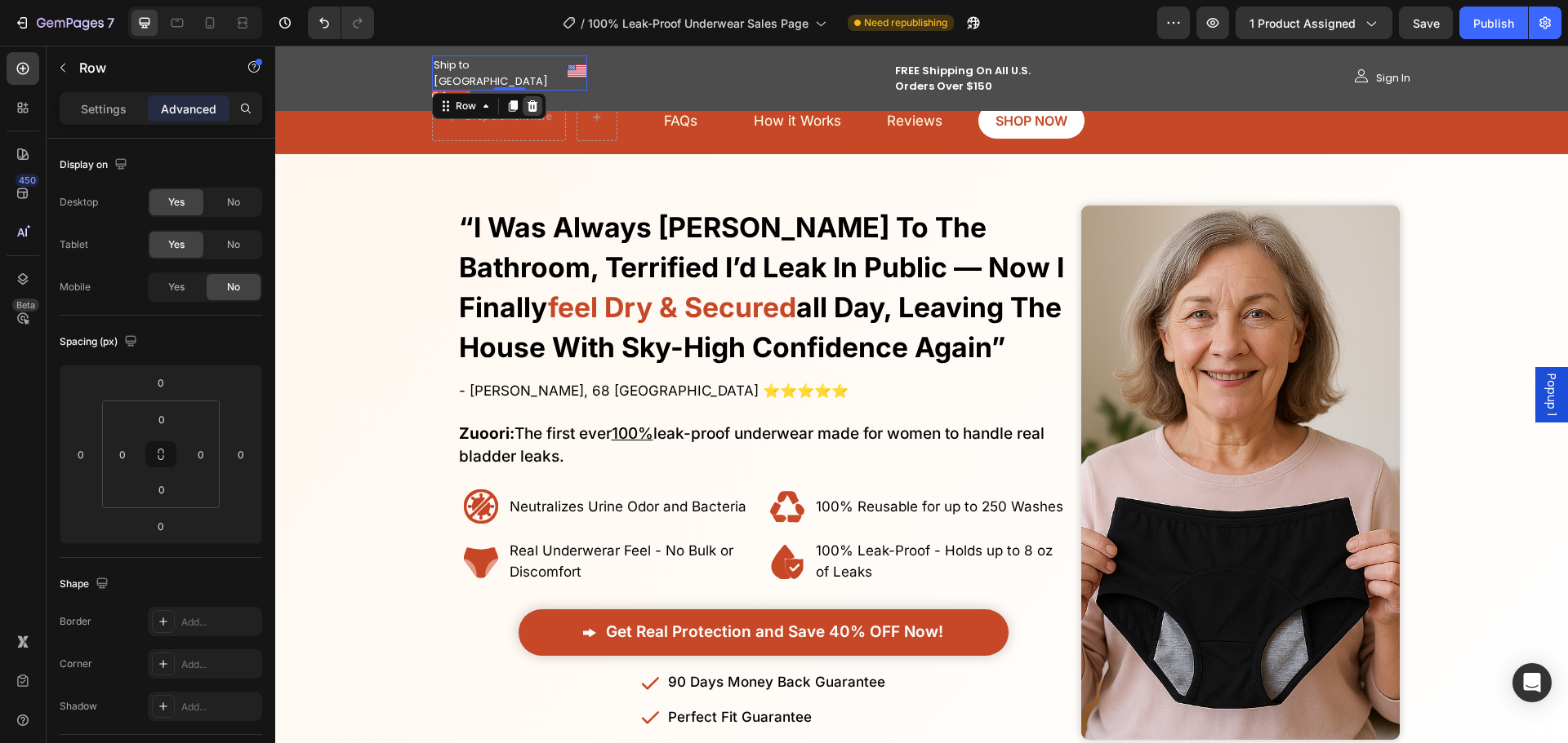
click at [523, 96] on div at bounding box center [532, 105] width 19 height 19
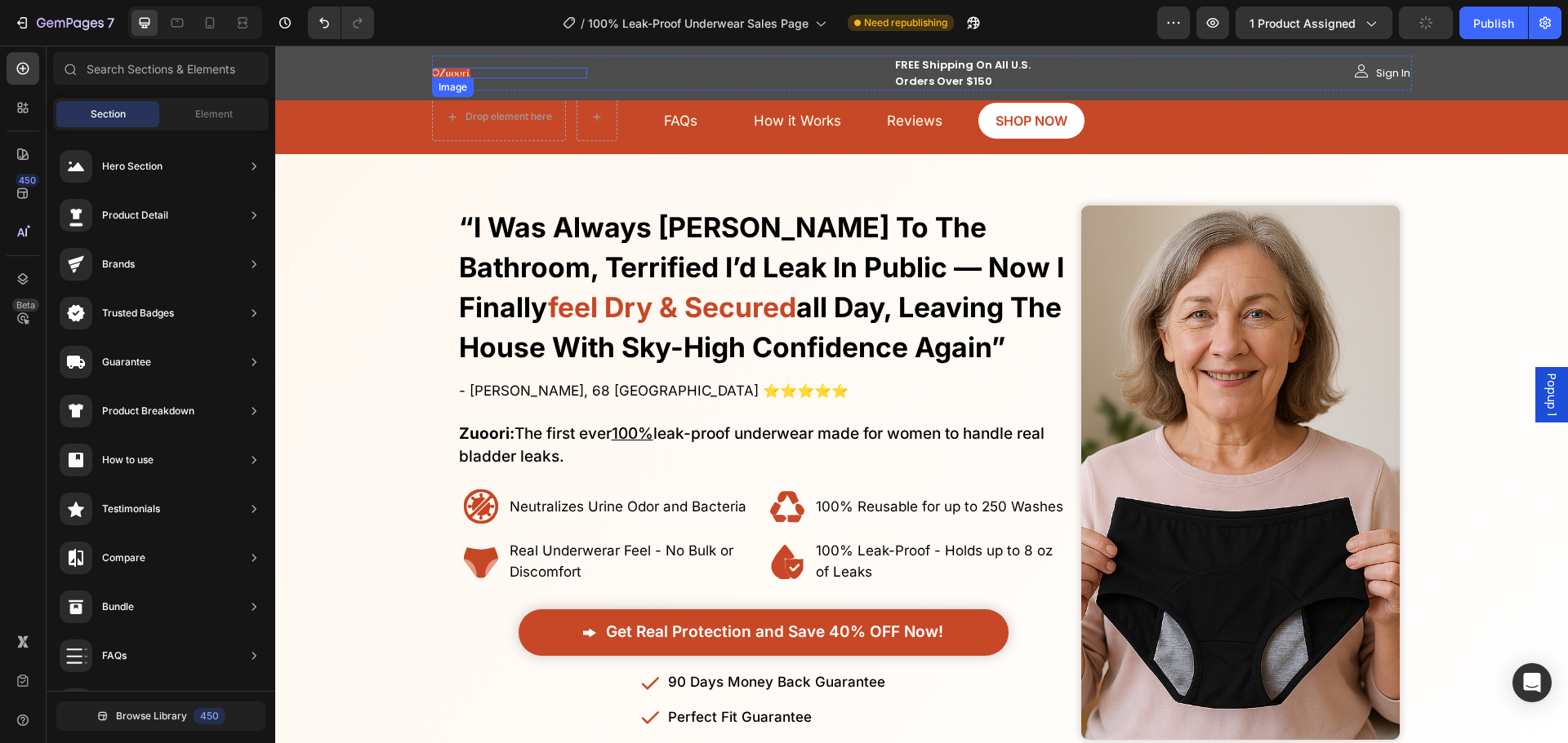
click at [468, 74] on link at bounding box center [510, 73] width 155 height 11
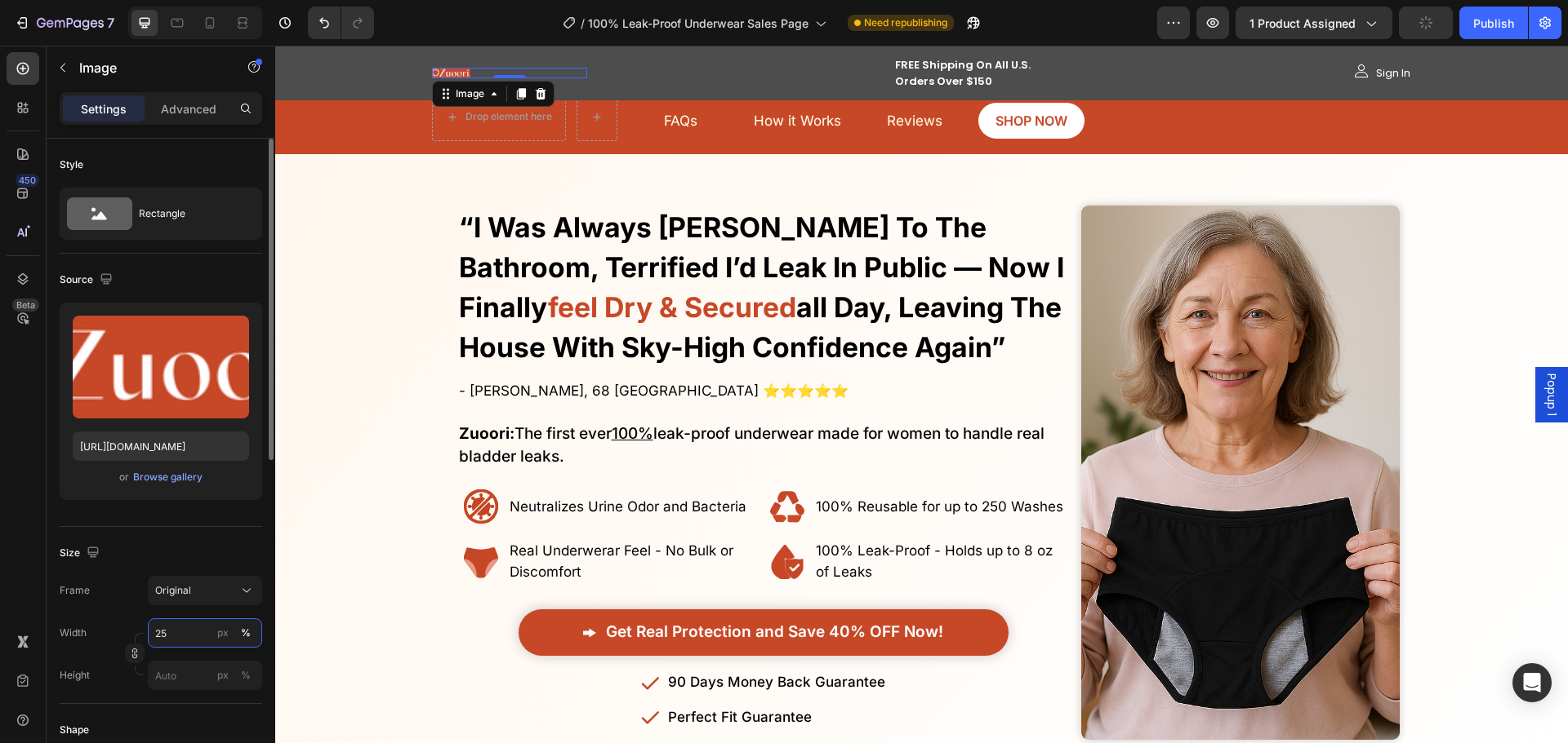
click at [175, 620] on input "25" at bounding box center [205, 633] width 114 height 29
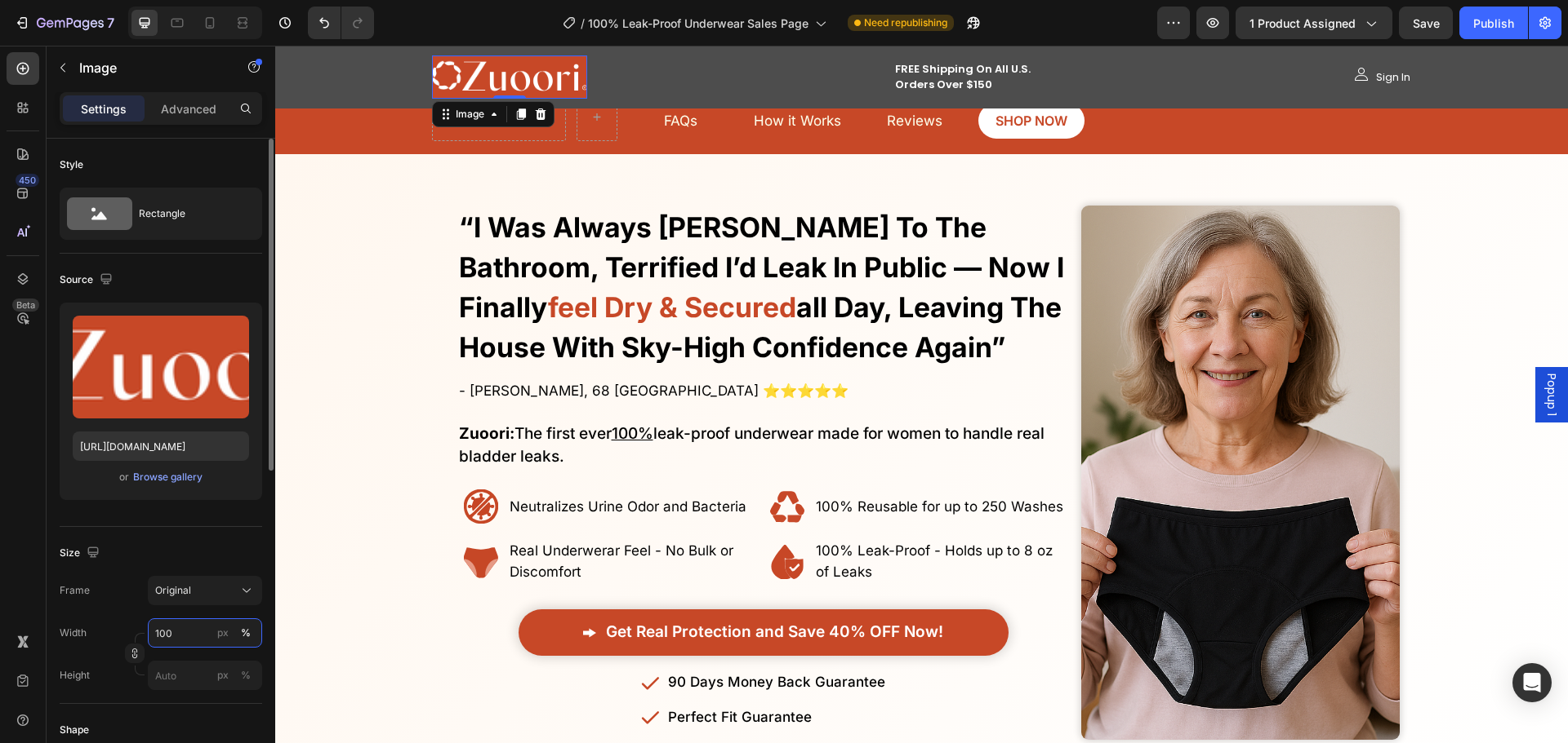
click at [165, 629] on input "100" at bounding box center [205, 633] width 114 height 29
click at [166, 629] on input "100" at bounding box center [205, 633] width 114 height 29
type input "80"
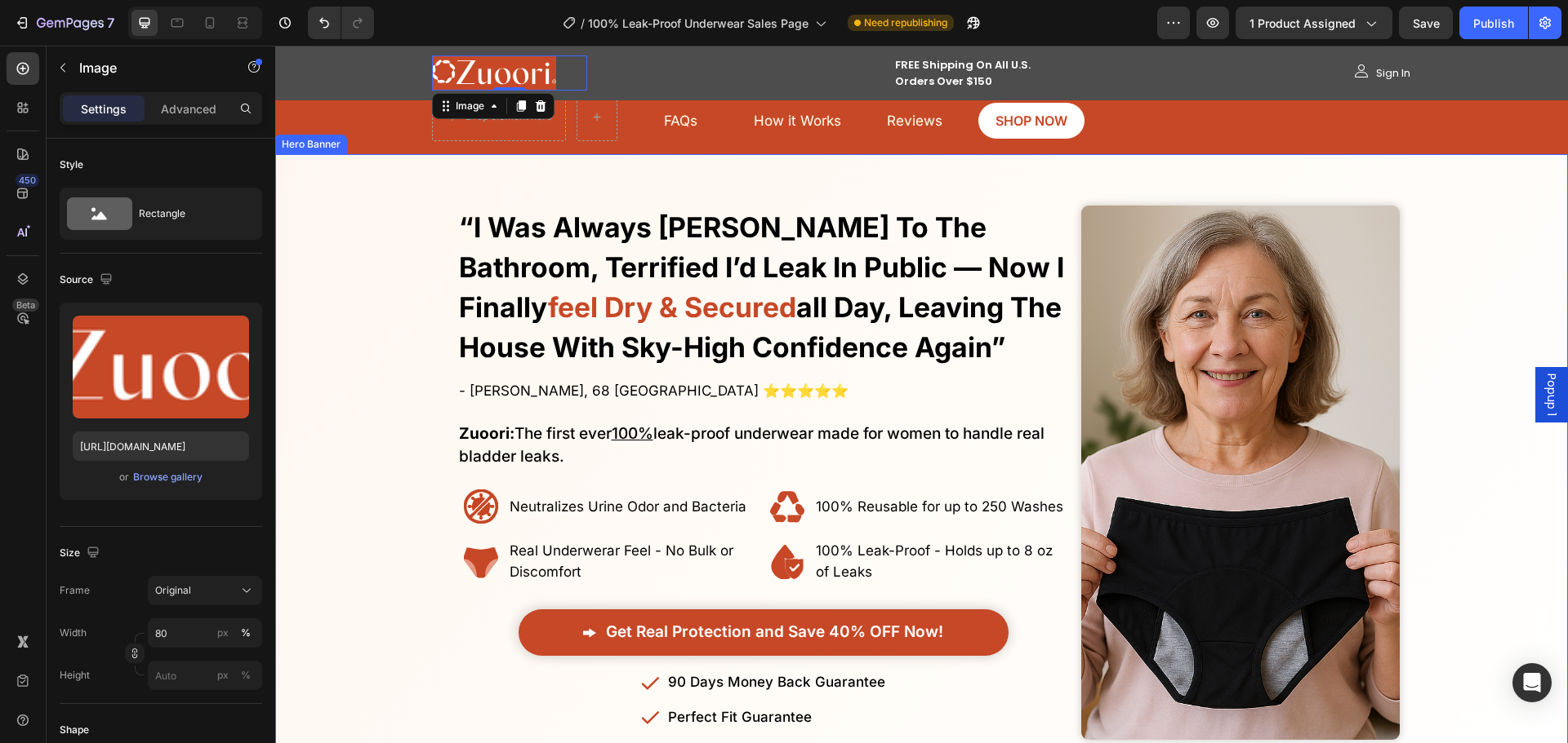
click at [400, 164] on div "No More Wasting Hundreds on Embarrasssing Diapers or Useless Pads - This New Al…" at bounding box center [921, 473] width 1292 height 637
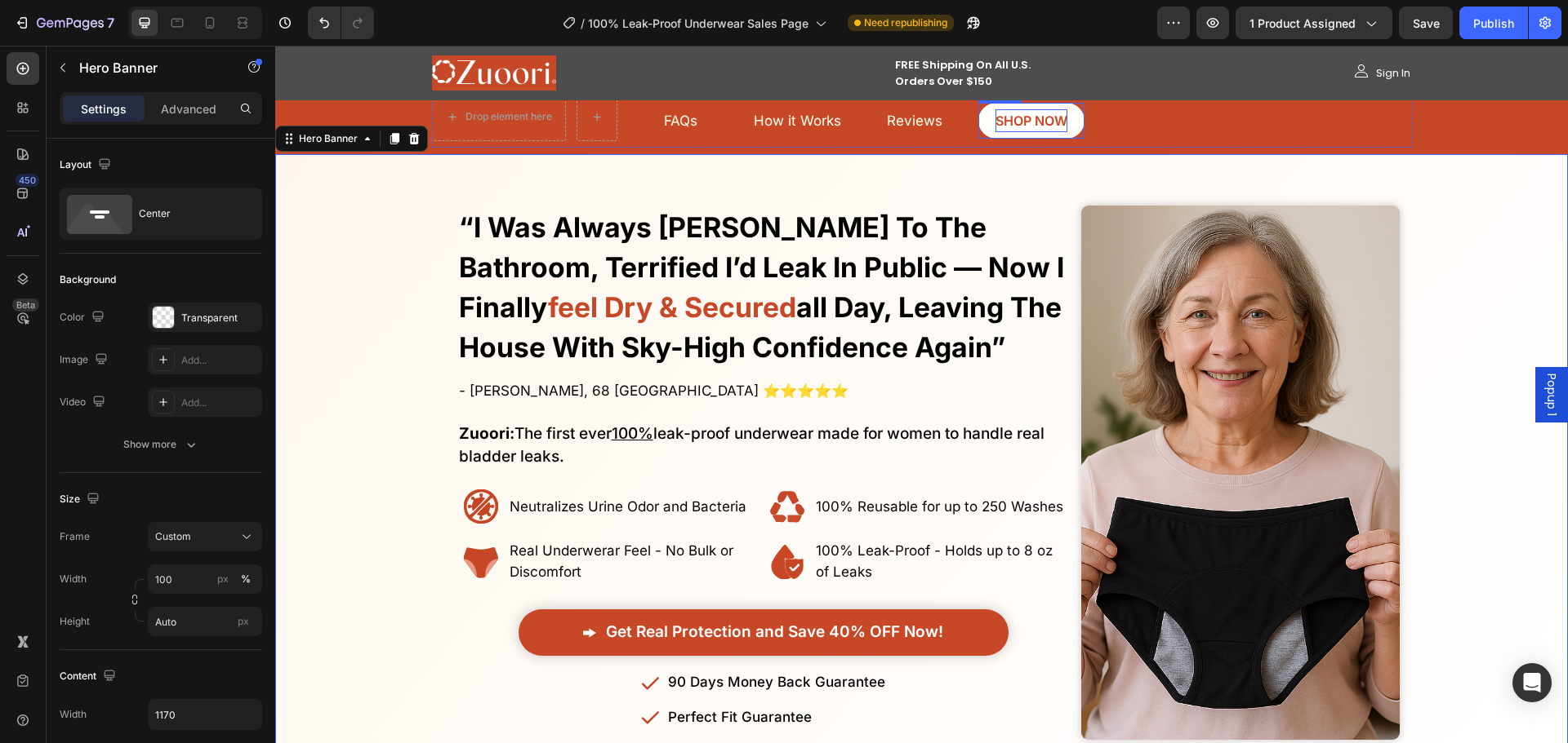
click at [981, 113] on link "SHOP NOW" at bounding box center [1031, 121] width 106 height 37
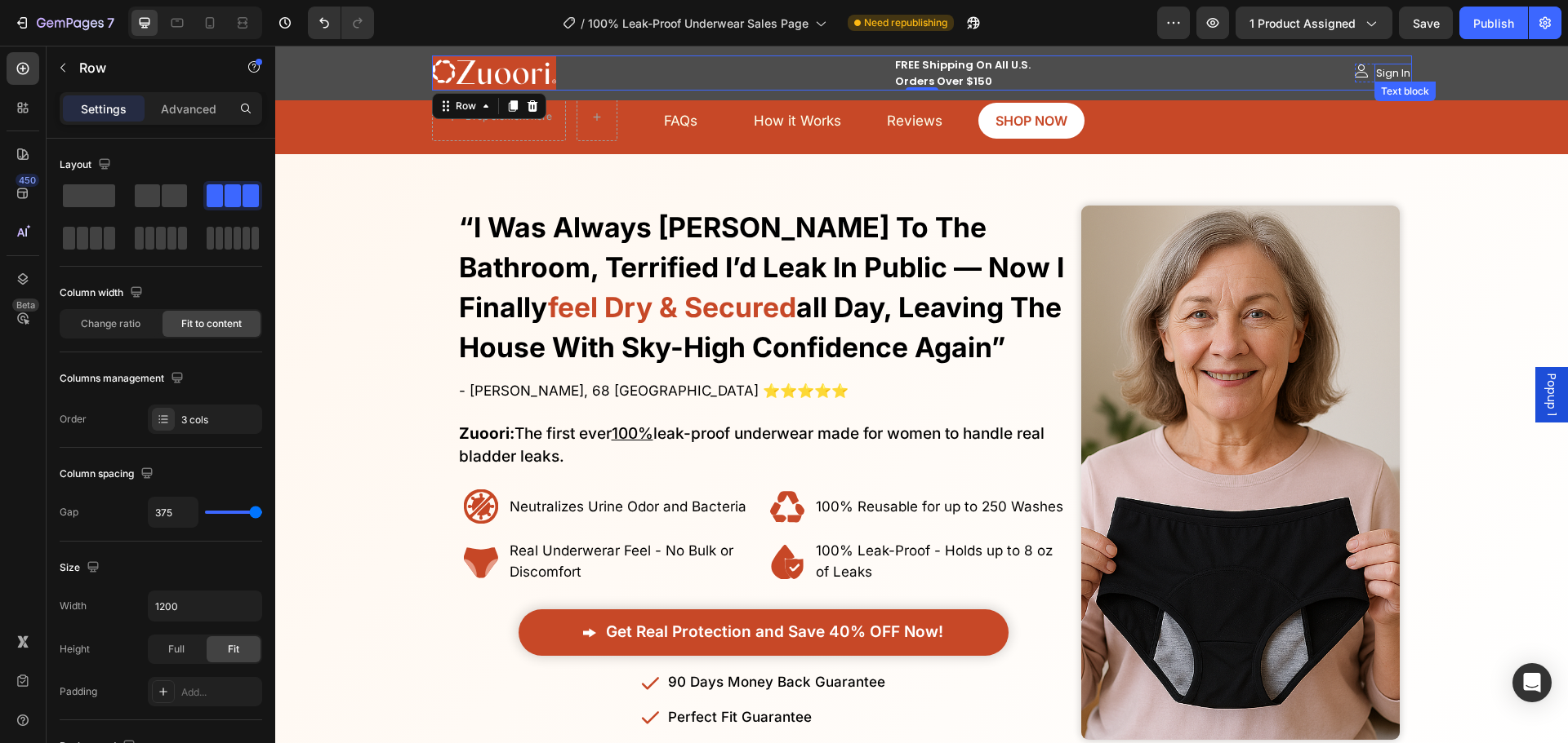
click at [1383, 63] on div "Image Sign In Text block Row" at bounding box center [1383, 73] width 57 height 35
click at [1384, 65] on link "Sign In" at bounding box center [1393, 73] width 34 height 16
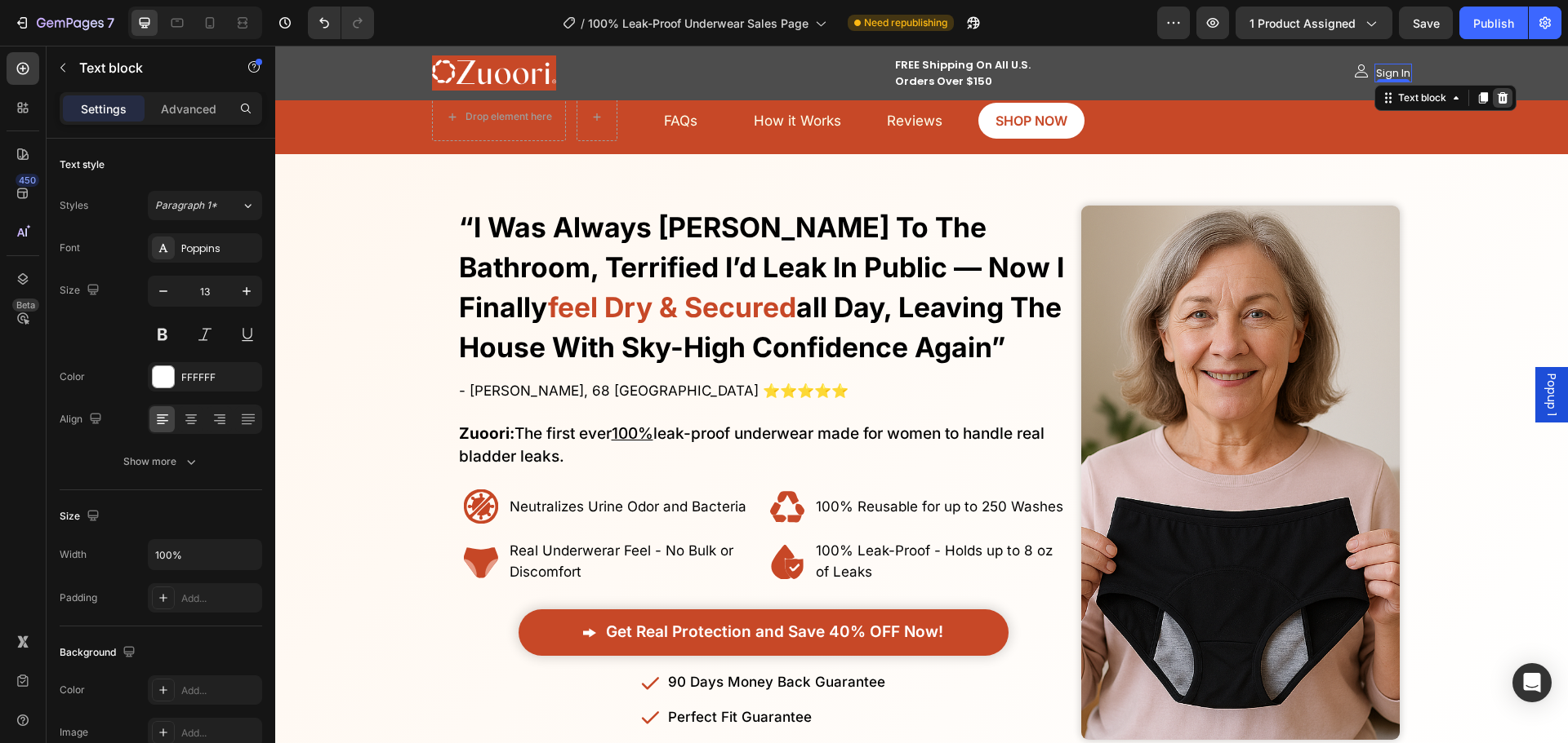
click at [1499, 102] on icon at bounding box center [1502, 98] width 11 height 12
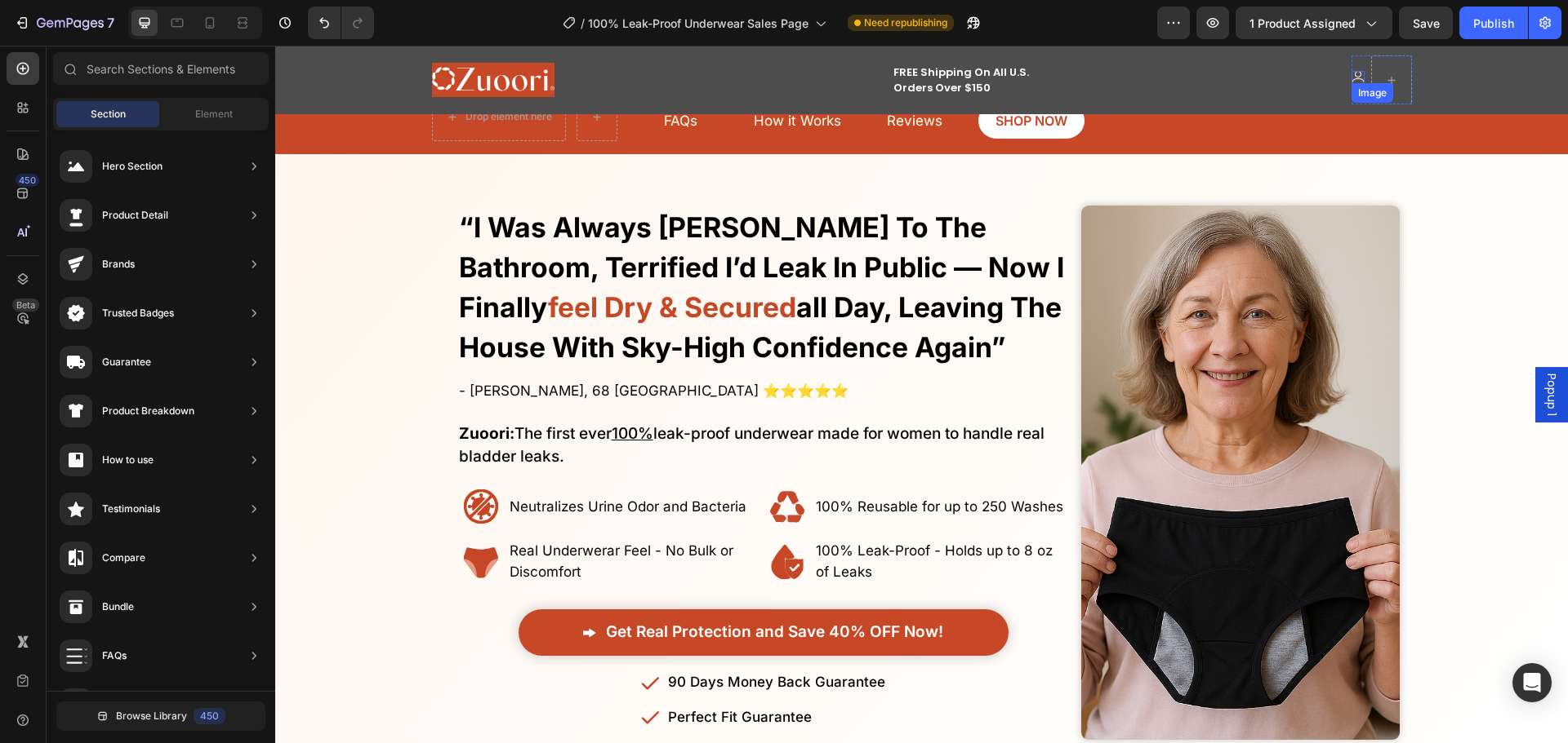
click at [1357, 76] on img at bounding box center [1358, 78] width 13 height 13
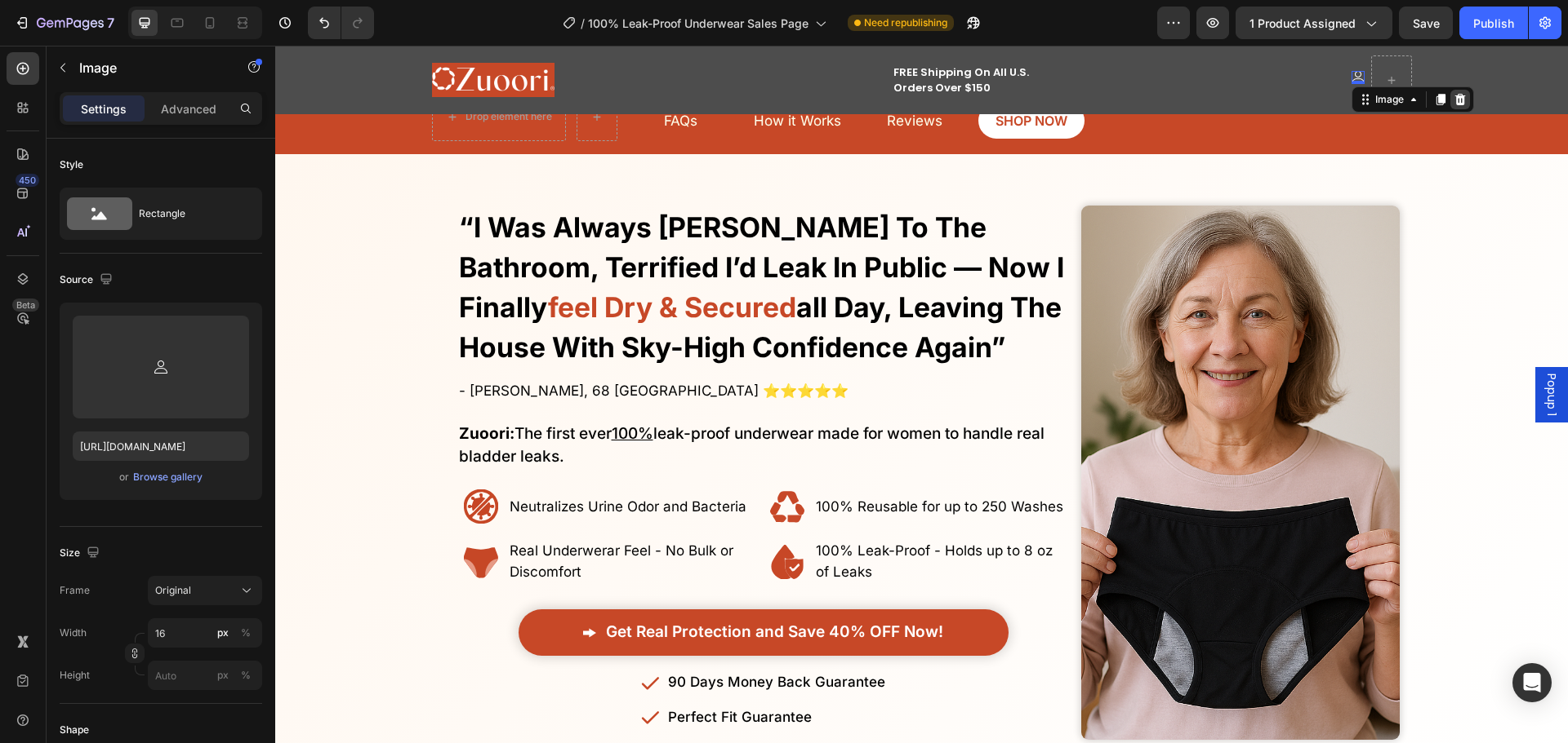
click at [1450, 101] on div at bounding box center [1459, 99] width 19 height 19
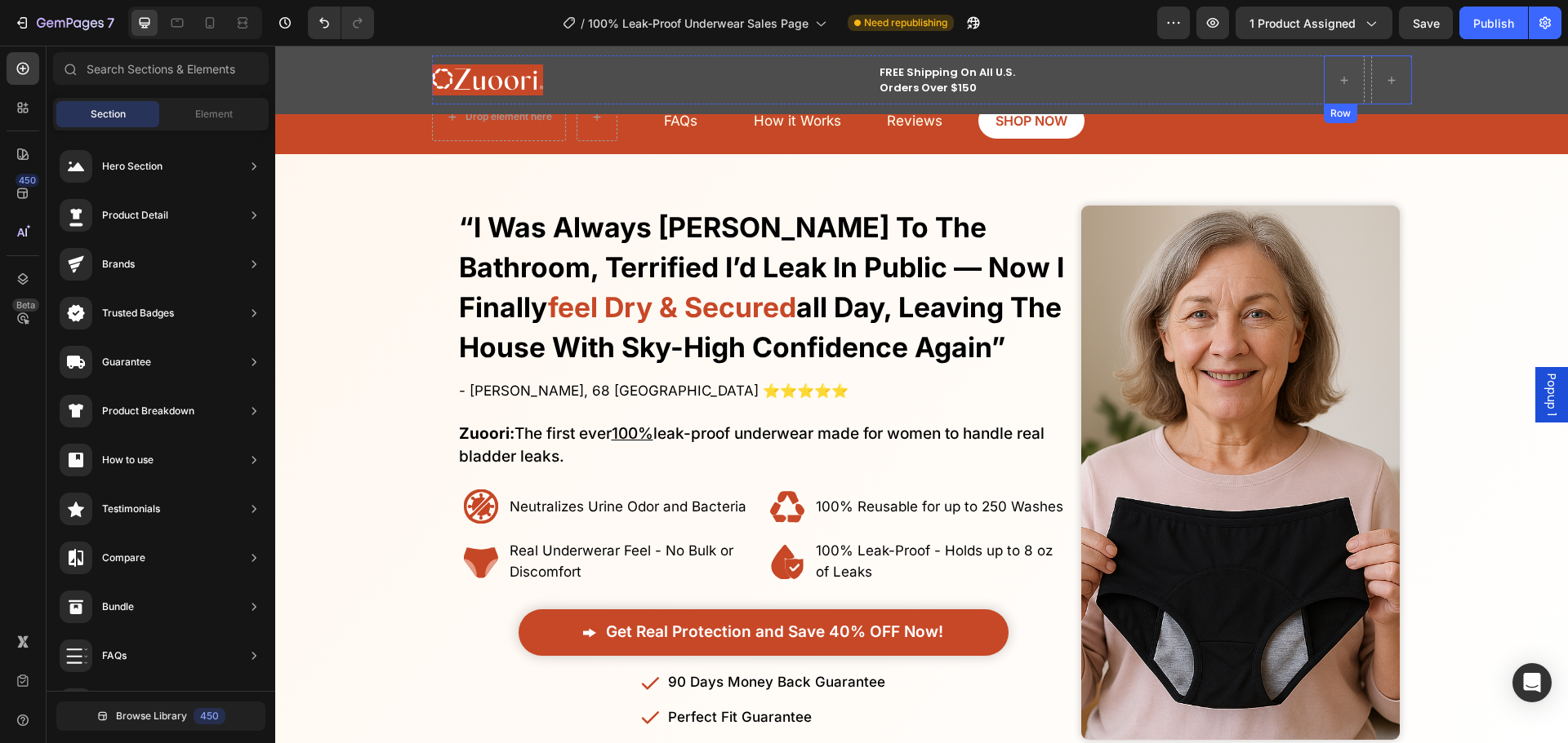
click at [1361, 88] on div "Row" at bounding box center [1368, 79] width 89 height 49
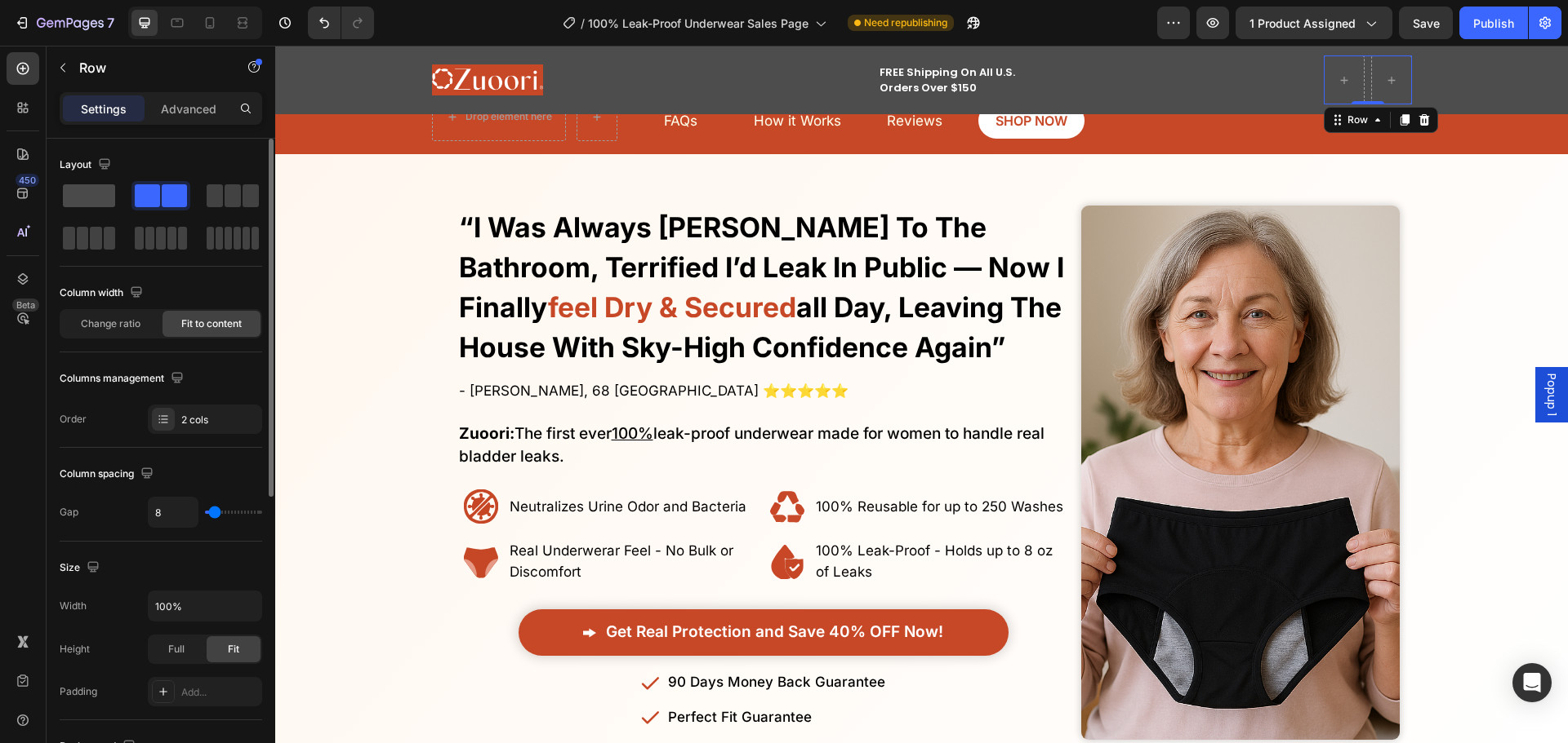
click at [80, 202] on span at bounding box center [89, 195] width 53 height 23
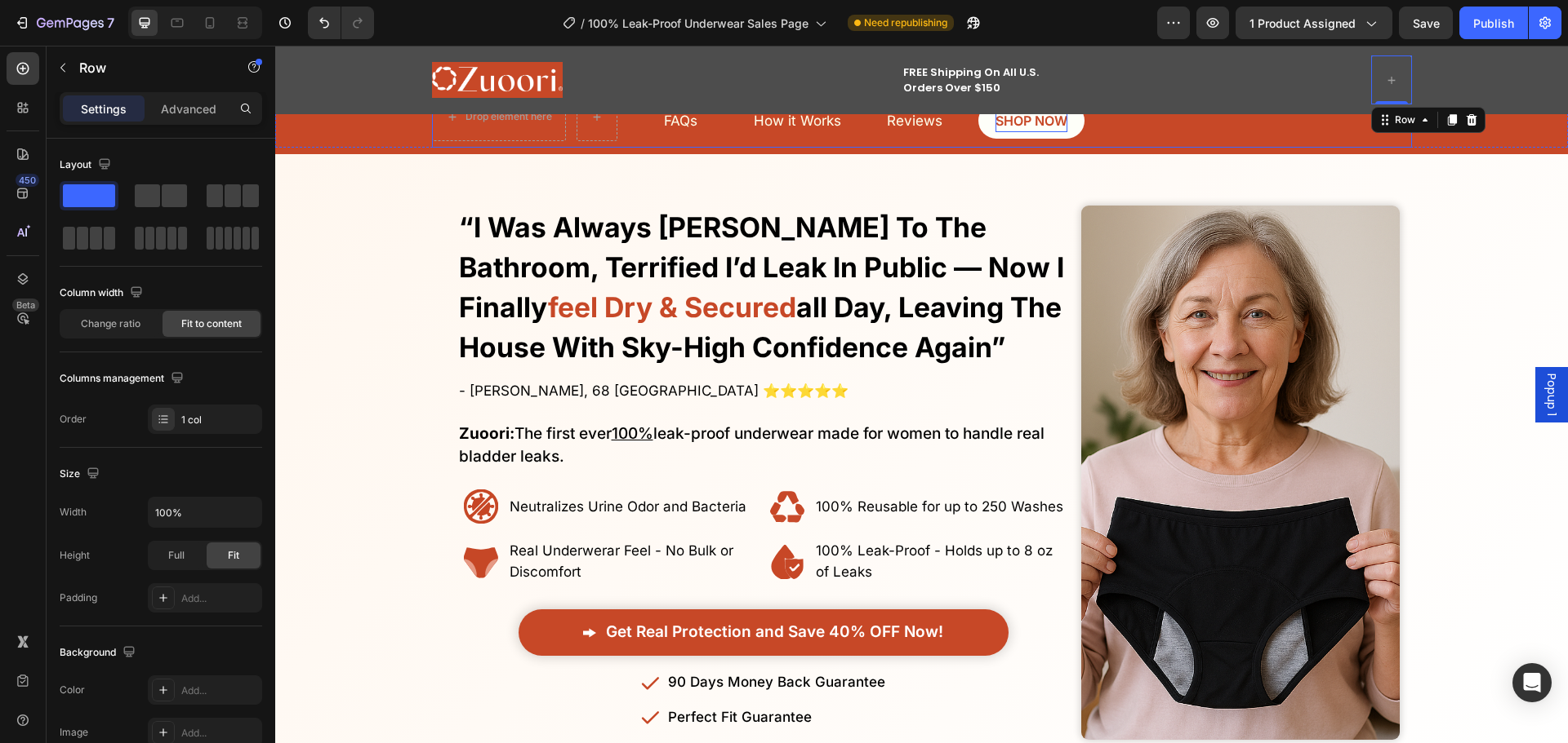
click at [1015, 130] on p "SHOP NOW" at bounding box center [1031, 121] width 72 height 23
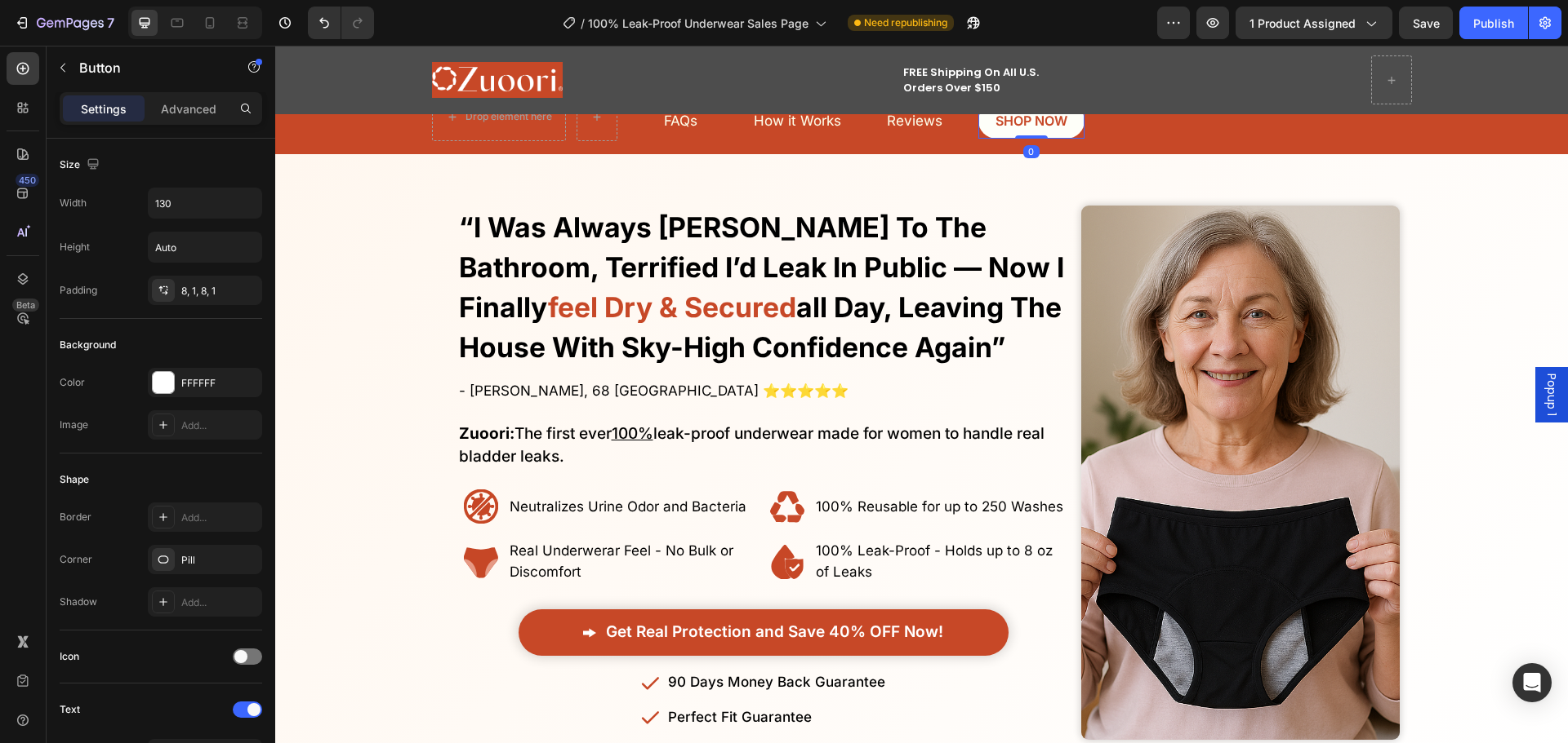
click at [996, 134] on link "SHOP NOW" at bounding box center [1031, 121] width 106 height 37
click at [1088, 129] on p "SHOP NOW" at bounding box center [1124, 121] width 72 height 23
click at [1073, 128] on link "SHOP NOW" at bounding box center [1124, 121] width 106 height 37
click at [1072, 128] on link "SHOP NOW" at bounding box center [1124, 121] width 106 height 37
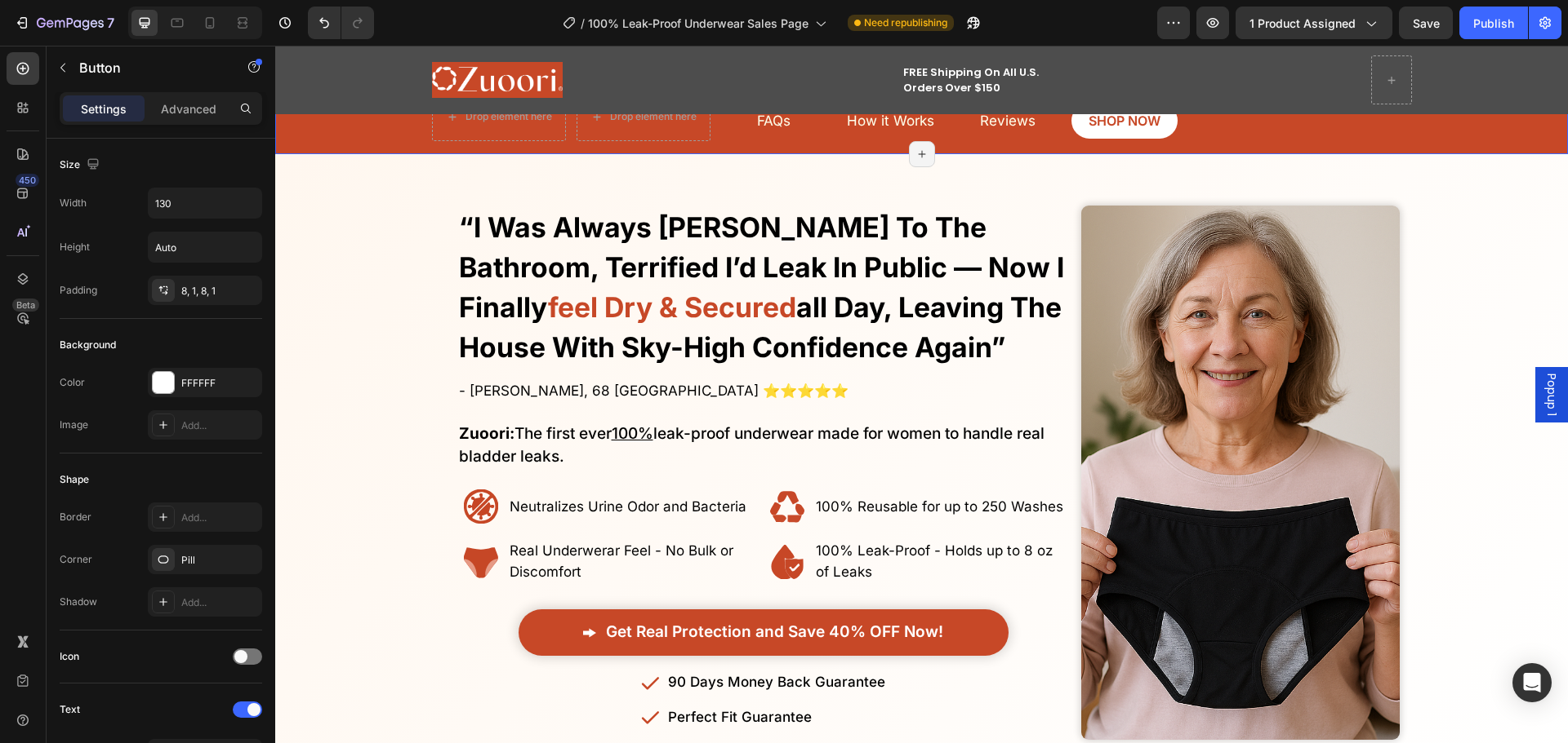
click at [958, 128] on link "Reviews" at bounding box center [1007, 121] width 106 height 37
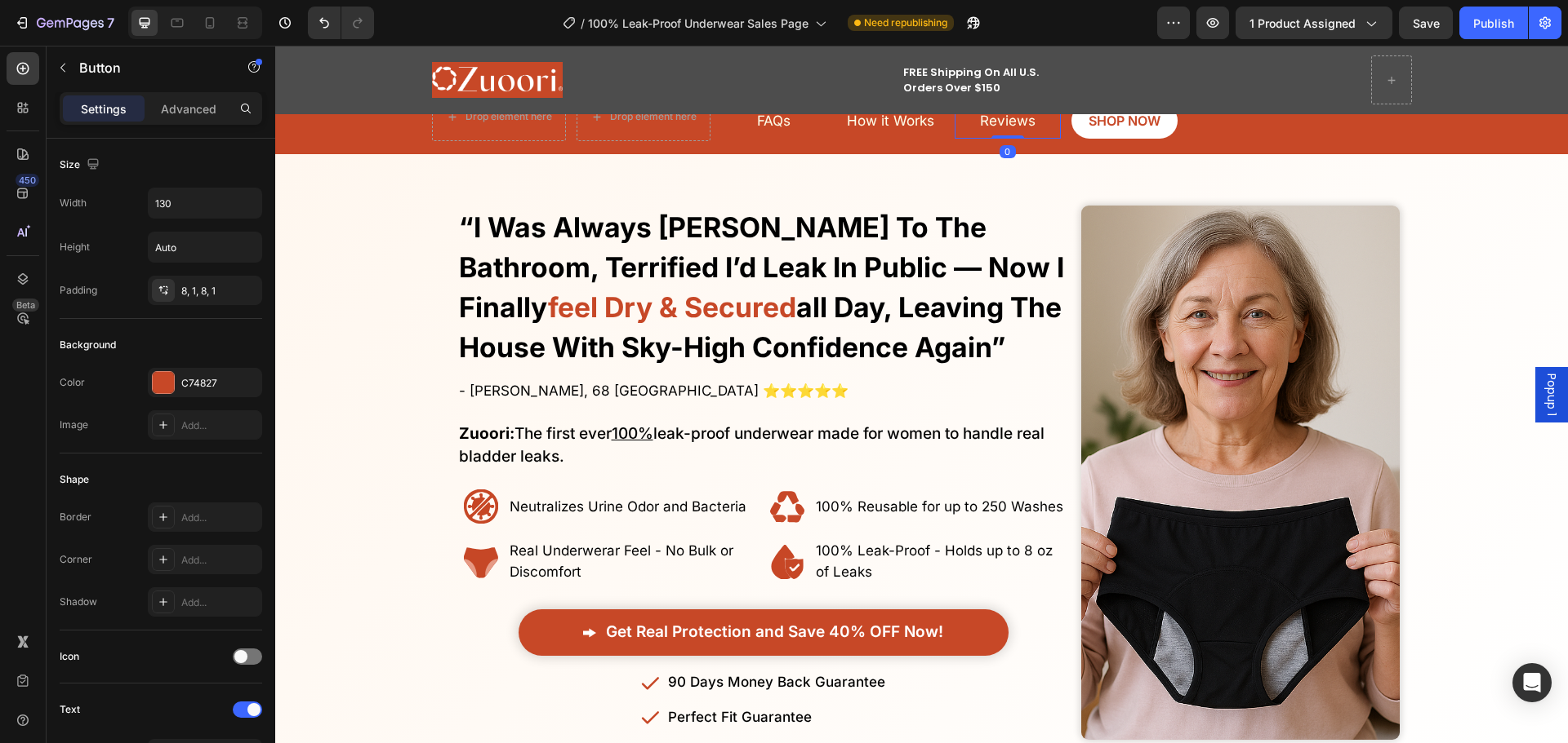
click at [1064, 129] on div "Drop element here Drop element here FAQs Button Reviews Button 0 SHOP NOW Butto…" at bounding box center [921, 117] width 980 height 62
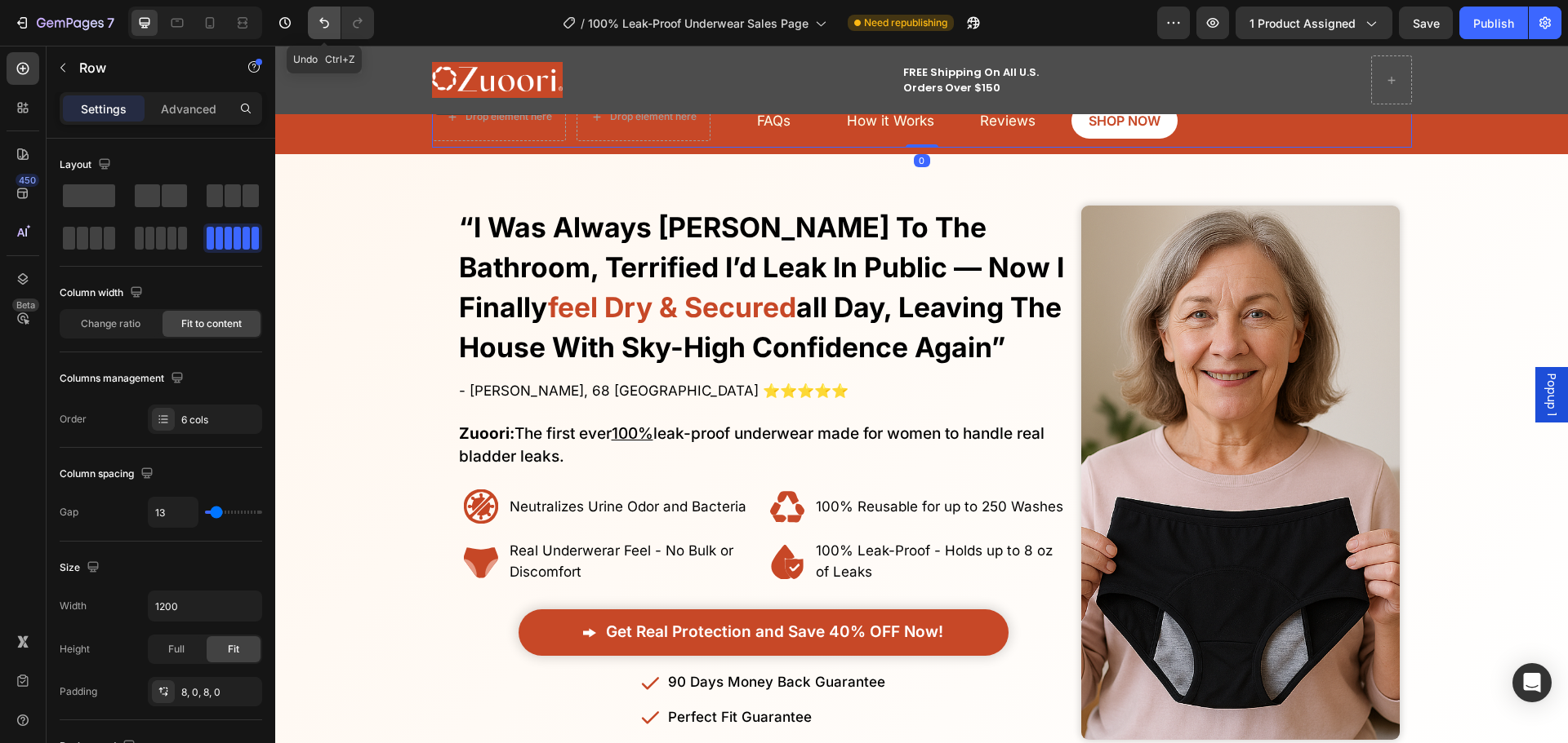
click at [324, 28] on icon "Undo/Redo" at bounding box center [324, 23] width 17 height 17
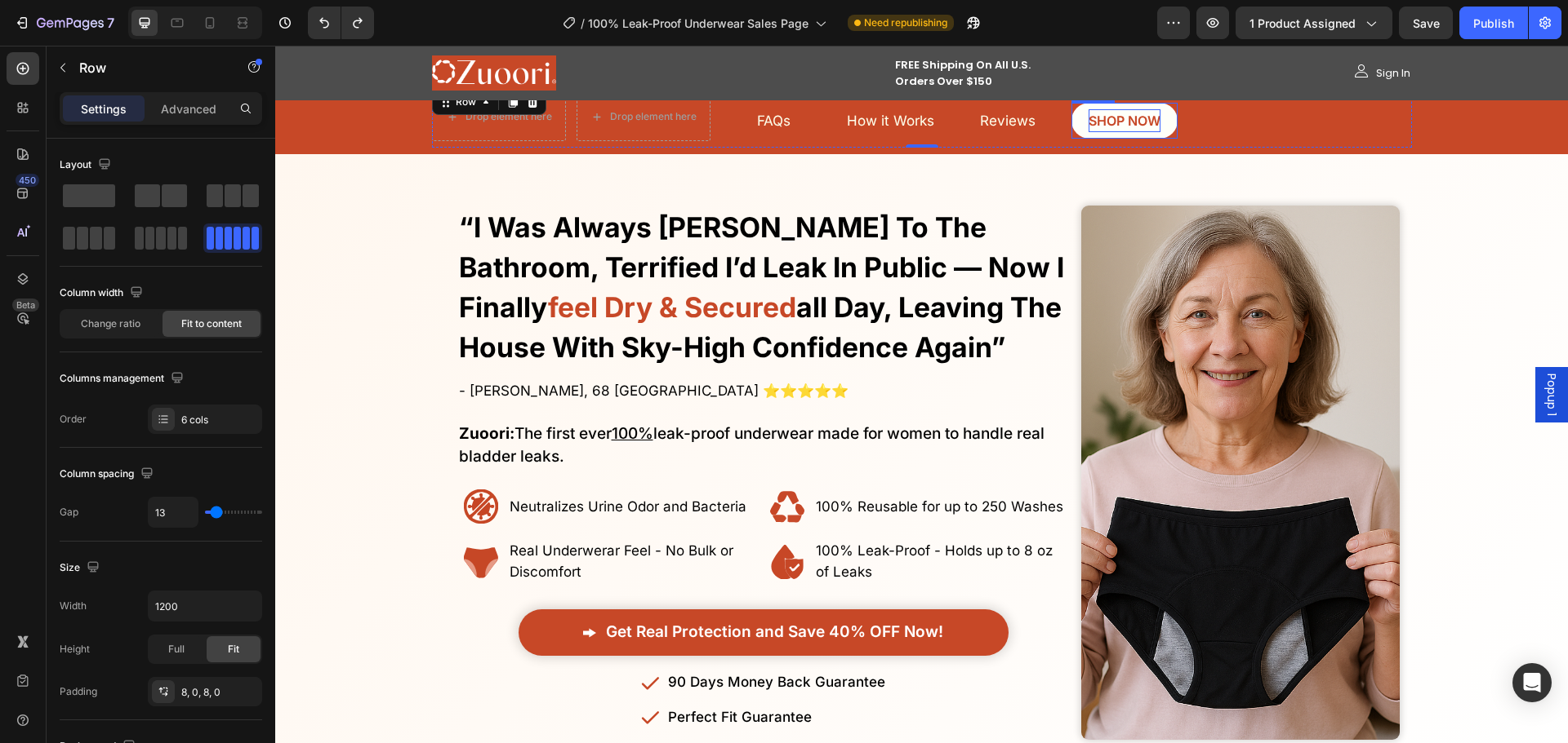
click at [1088, 114] on span "SHOP NOW" at bounding box center [1124, 121] width 72 height 17
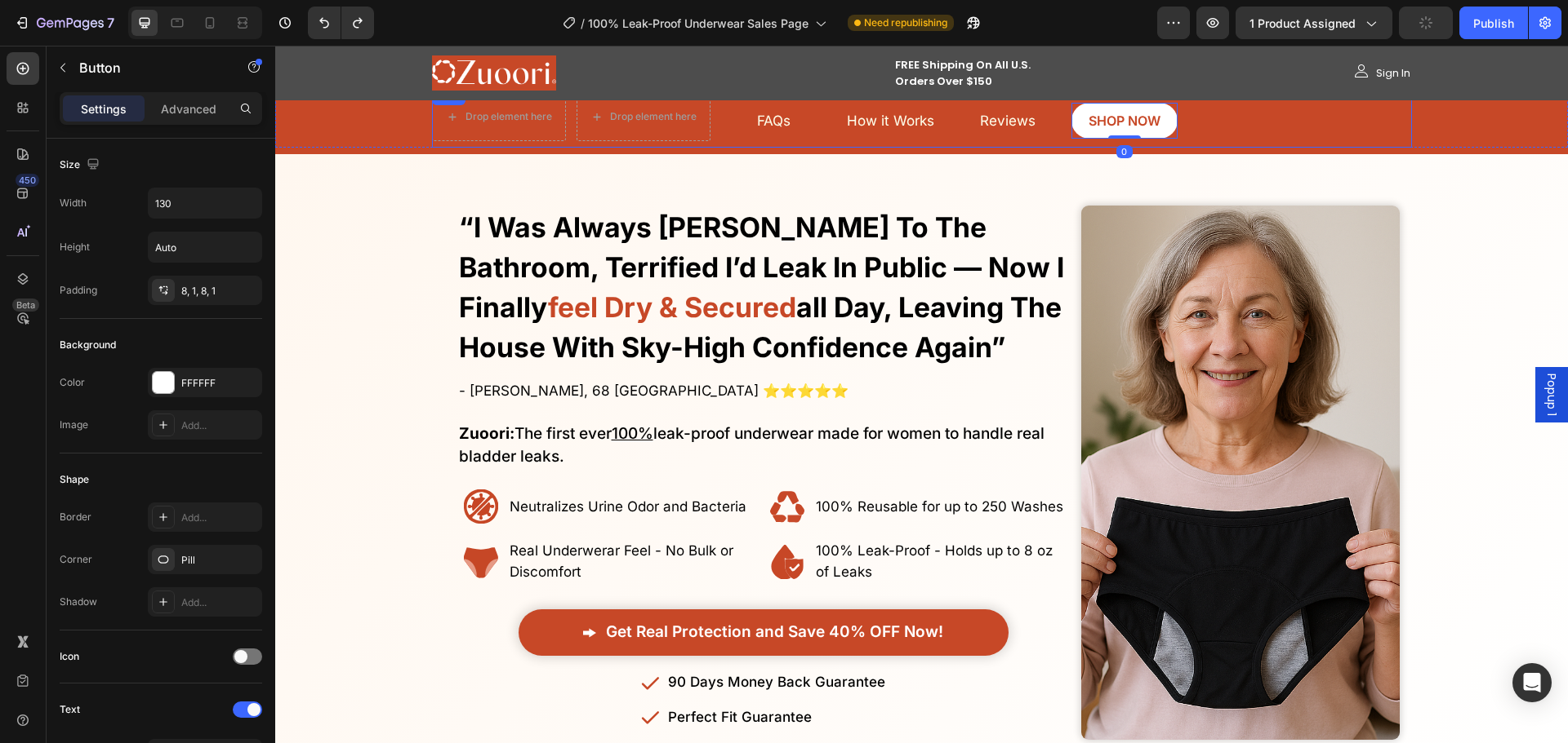
click at [1064, 114] on div "Drop element here Drop element here FAQs Button Reviews Button SHOP NOW Button …" at bounding box center [921, 117] width 980 height 62
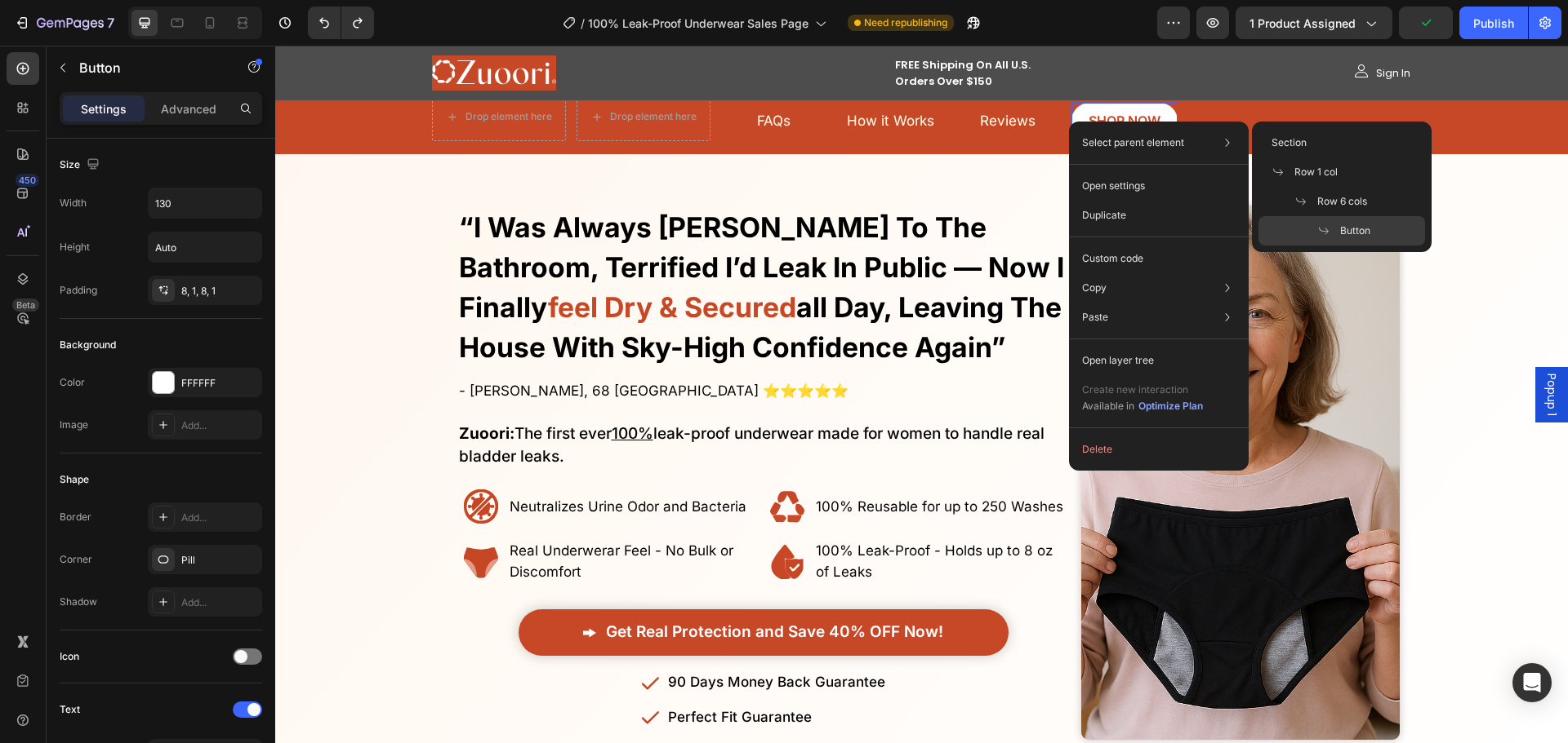
click at [1075, 129] on div "Select parent element Section Row 1 col Row 6 cols Button" at bounding box center [1158, 142] width 166 height 29
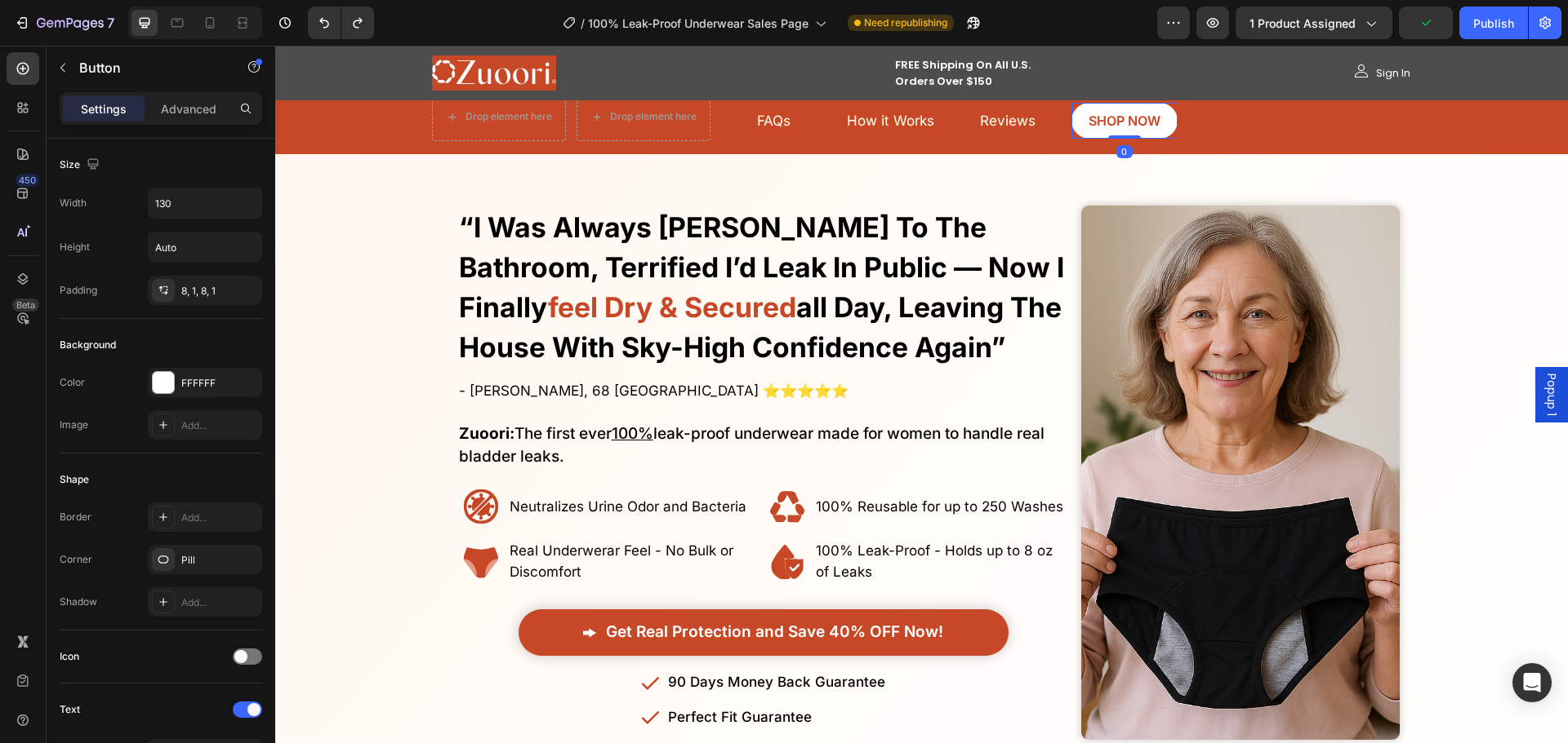
drag, startPoint x: 1069, startPoint y: 121, endPoint x: 1345, endPoint y: 167, distance: 279.8
click at [1071, 121] on link "SHOP NOW" at bounding box center [1124, 121] width 106 height 37
drag, startPoint x: 1069, startPoint y: 115, endPoint x: 1396, endPoint y: 82, distance: 328.7
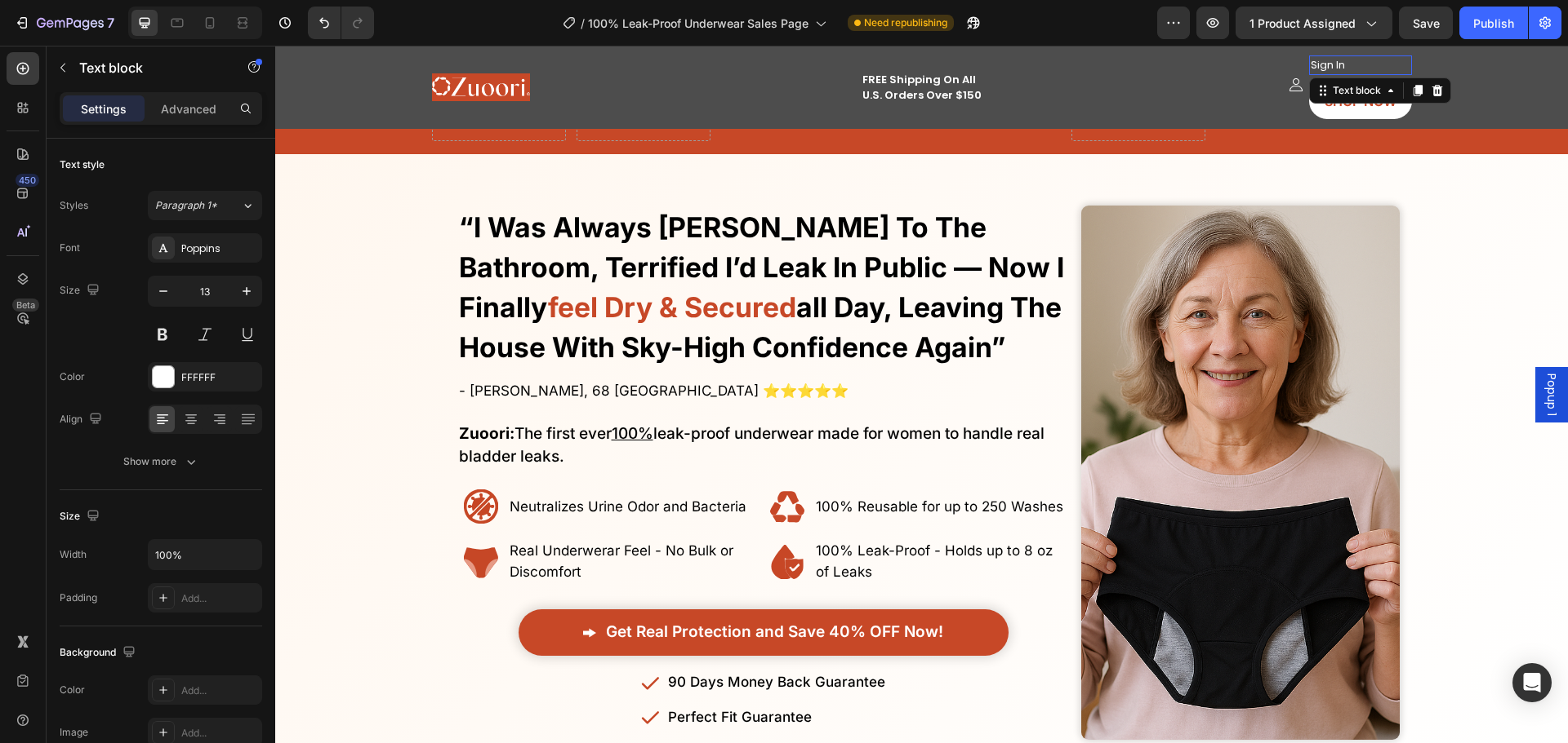
click at [1341, 60] on p "Sign In" at bounding box center [1360, 65] width 99 height 17
click at [1428, 85] on div at bounding box center [1437, 90] width 19 height 19
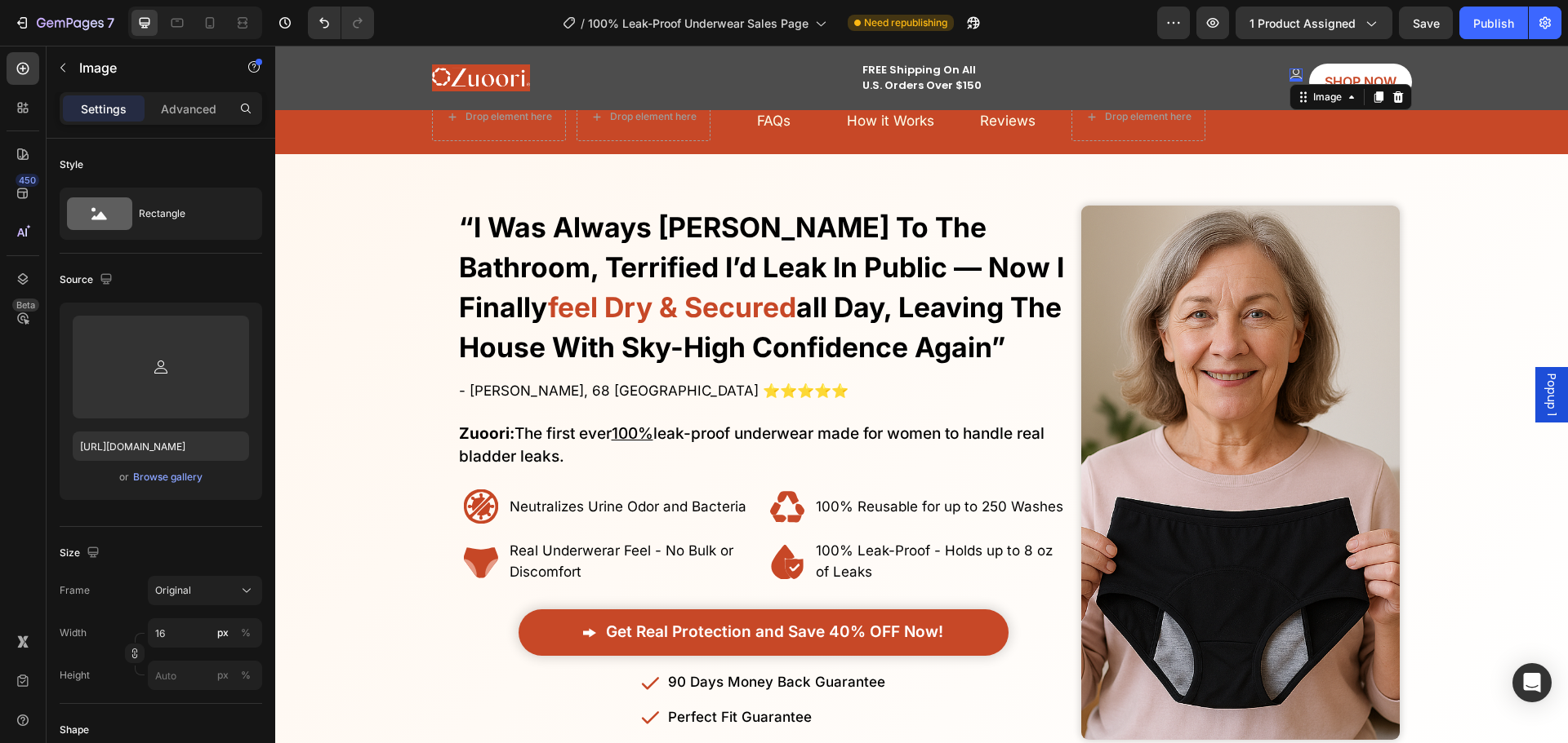
click at [1295, 76] on div "Image 0" at bounding box center [1296, 75] width 13 height 13
drag, startPoint x: 1393, startPoint y: 99, endPoint x: 1342, endPoint y: 96, distance: 51.1
click at [1393, 99] on icon at bounding box center [1398, 97] width 13 height 13
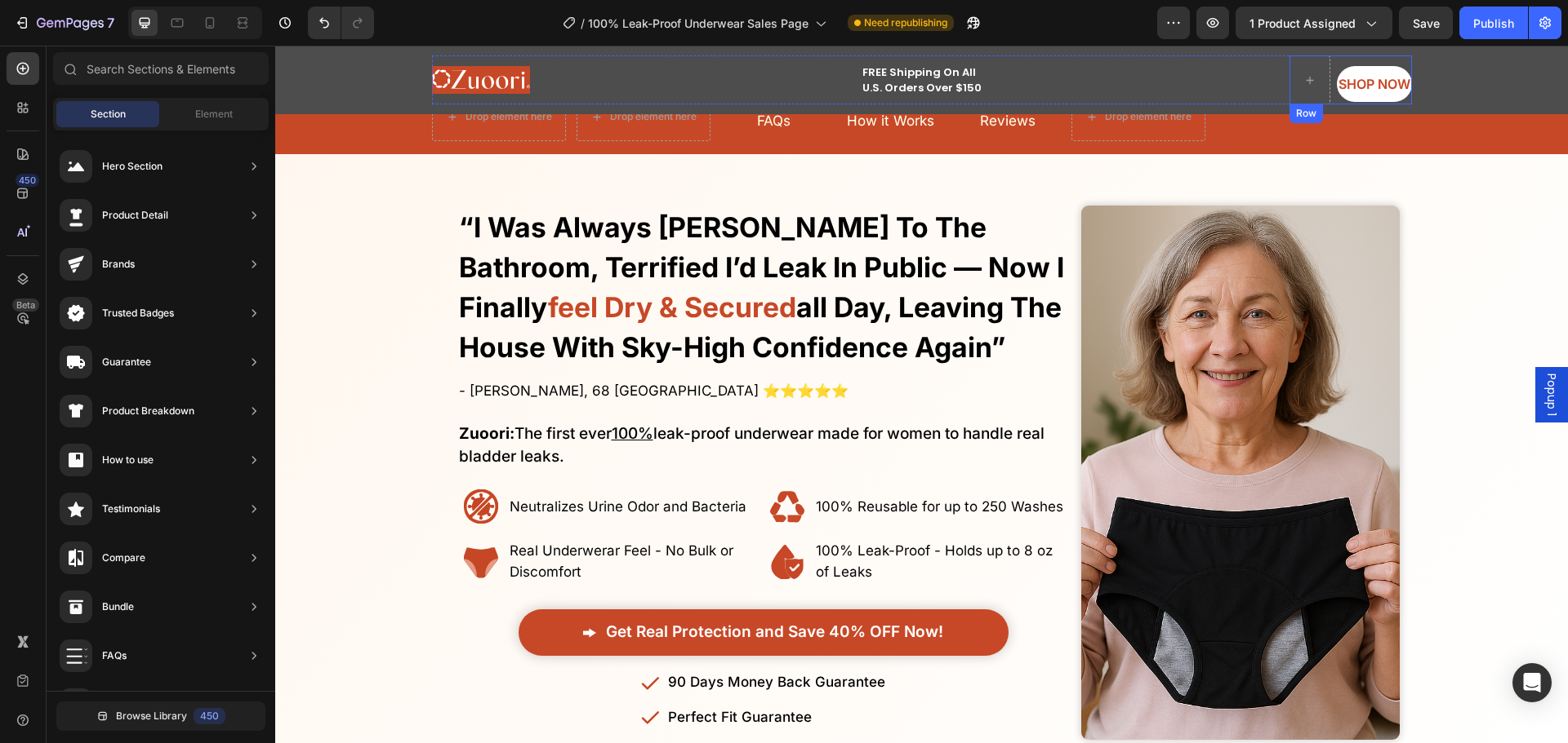
click at [1327, 93] on div "SHOP NOW Button Row" at bounding box center [1350, 79] width 123 height 49
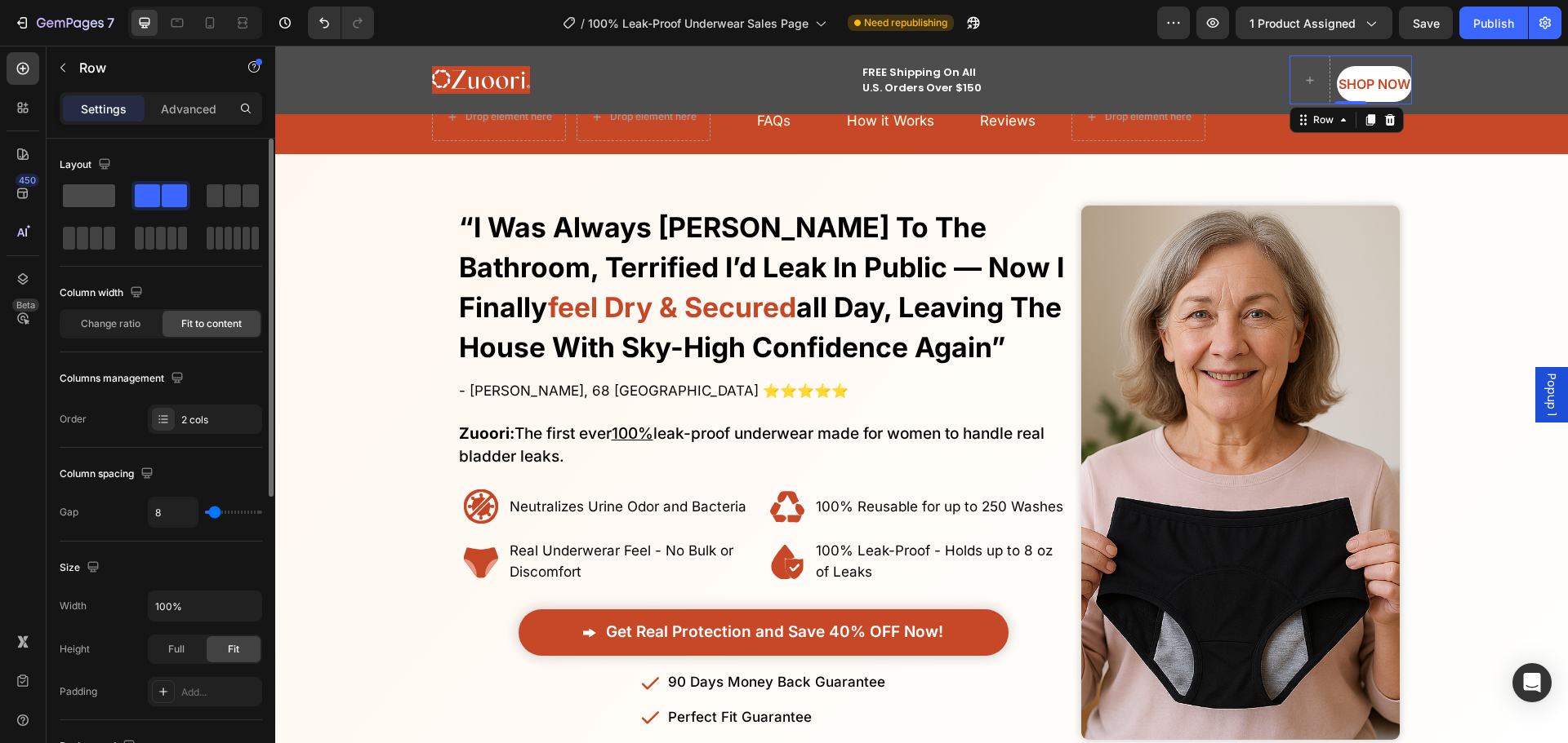
click at [119, 194] on div at bounding box center [160, 217] width 202 height 72
click at [72, 195] on span at bounding box center [89, 195] width 53 height 23
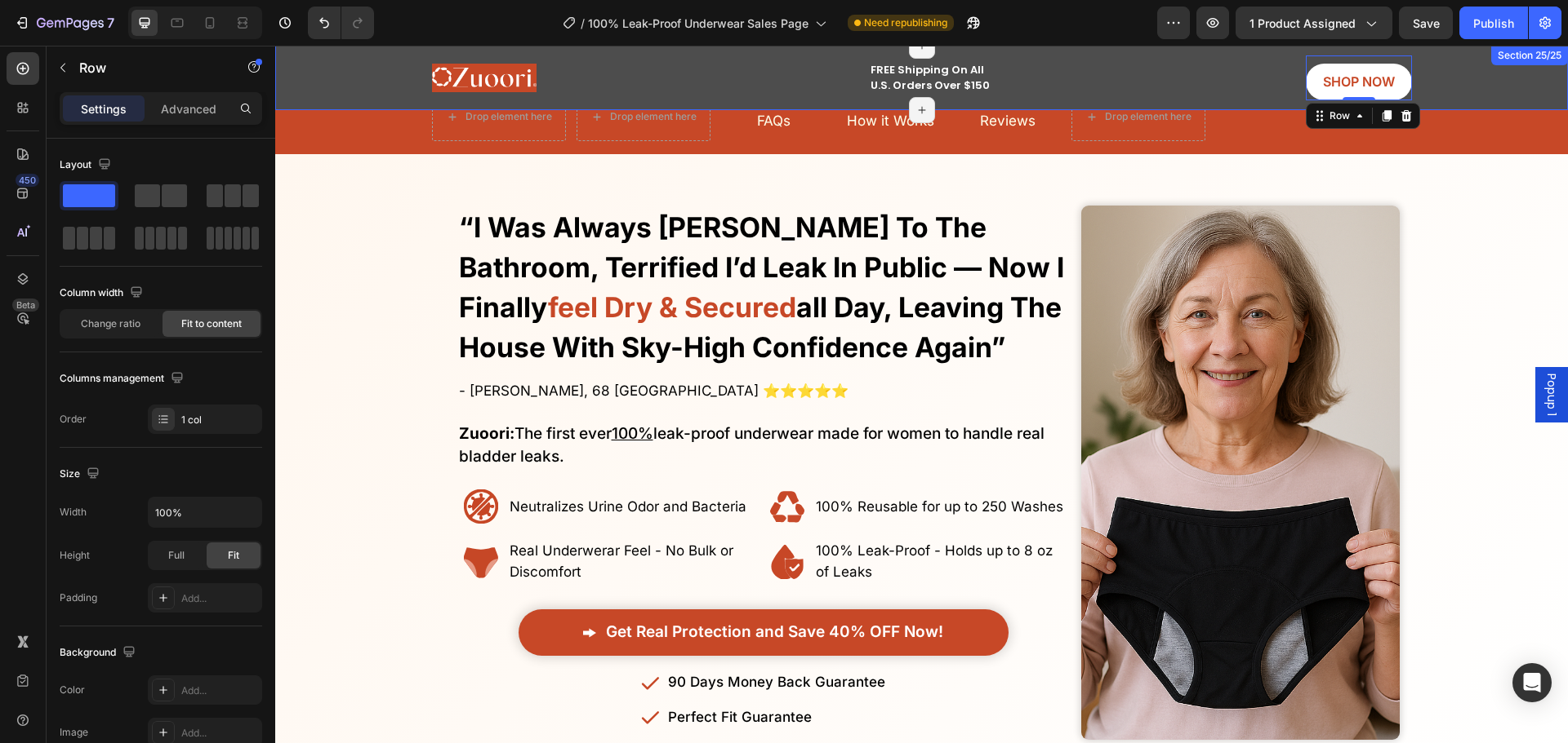
click at [378, 70] on div "Image FREE Shipping On All U.S. Orders Over $150 Text block SHOP NOW Button Row…" at bounding box center [921, 78] width 1268 height 45
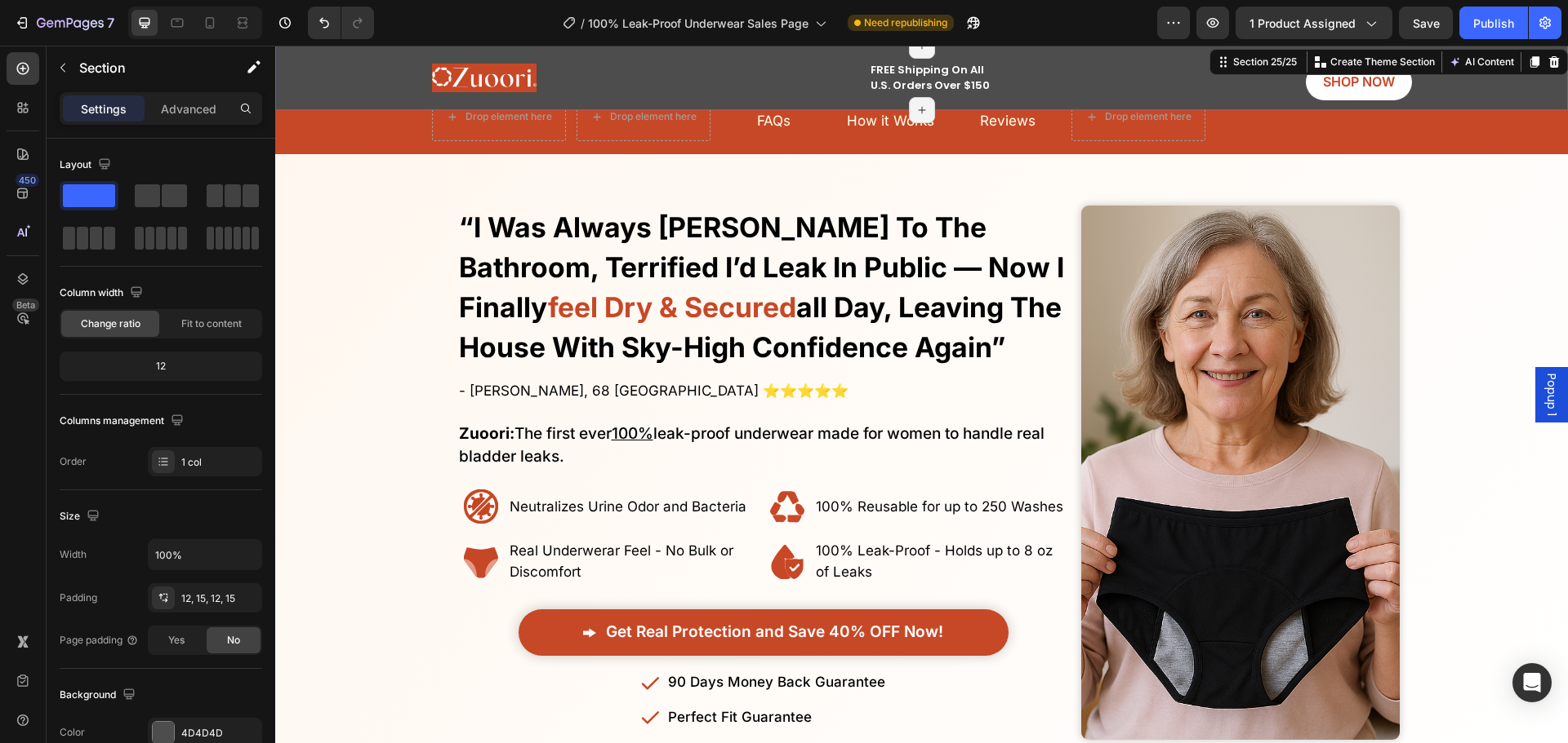
drag, startPoint x: 411, startPoint y: 71, endPoint x: 820, endPoint y: 76, distance: 409.0
click at [412, 71] on div "Image FREE Shipping On All U.S. Orders Over $150 Text block SHOP NOW Button Row…" at bounding box center [921, 78] width 1268 height 45
click at [852, 76] on div "Image FREE Shipping On All U.S. Orders Over $150 Text block SHOP NOW Button Row…" at bounding box center [921, 78] width 980 height 45
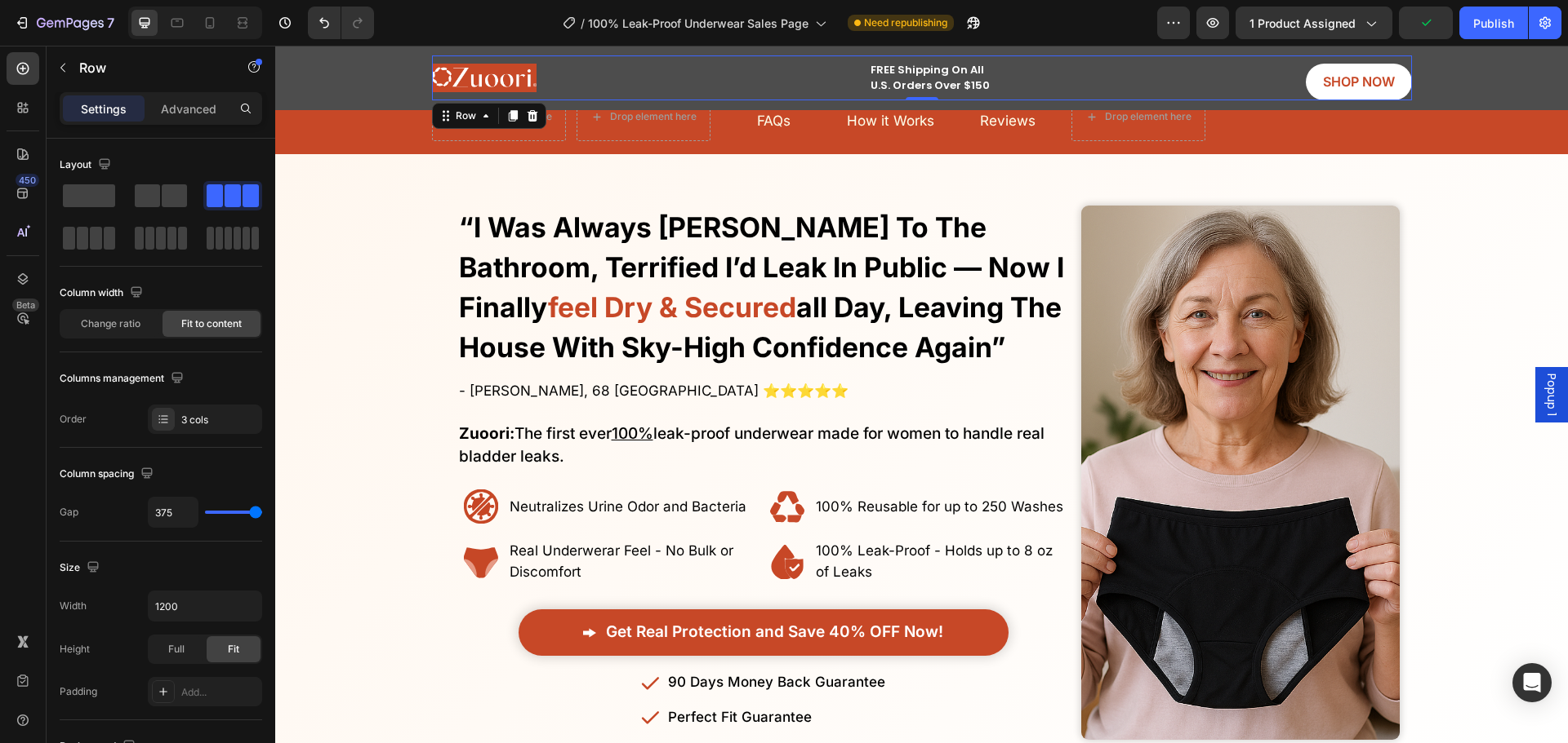
click at [1146, 81] on div "Image FREE Shipping On All U.S. Orders Over $150 Text block SHOP NOW Button Row…" at bounding box center [921, 78] width 980 height 45
click at [888, 85] on p "FREE Shipping On All U.S. Orders Over $150" at bounding box center [934, 78] width 127 height 32
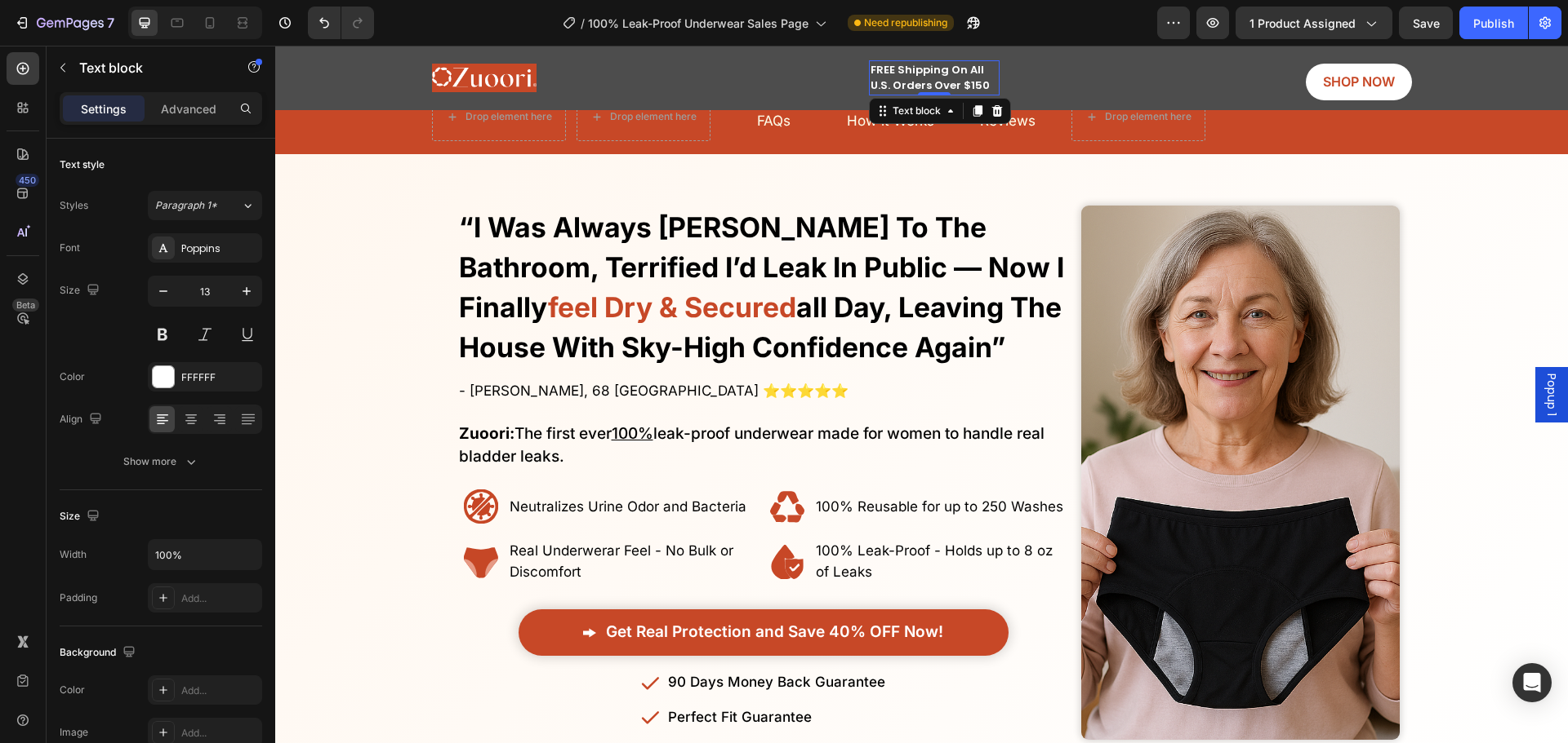
click at [992, 109] on icon at bounding box center [997, 111] width 13 height 13
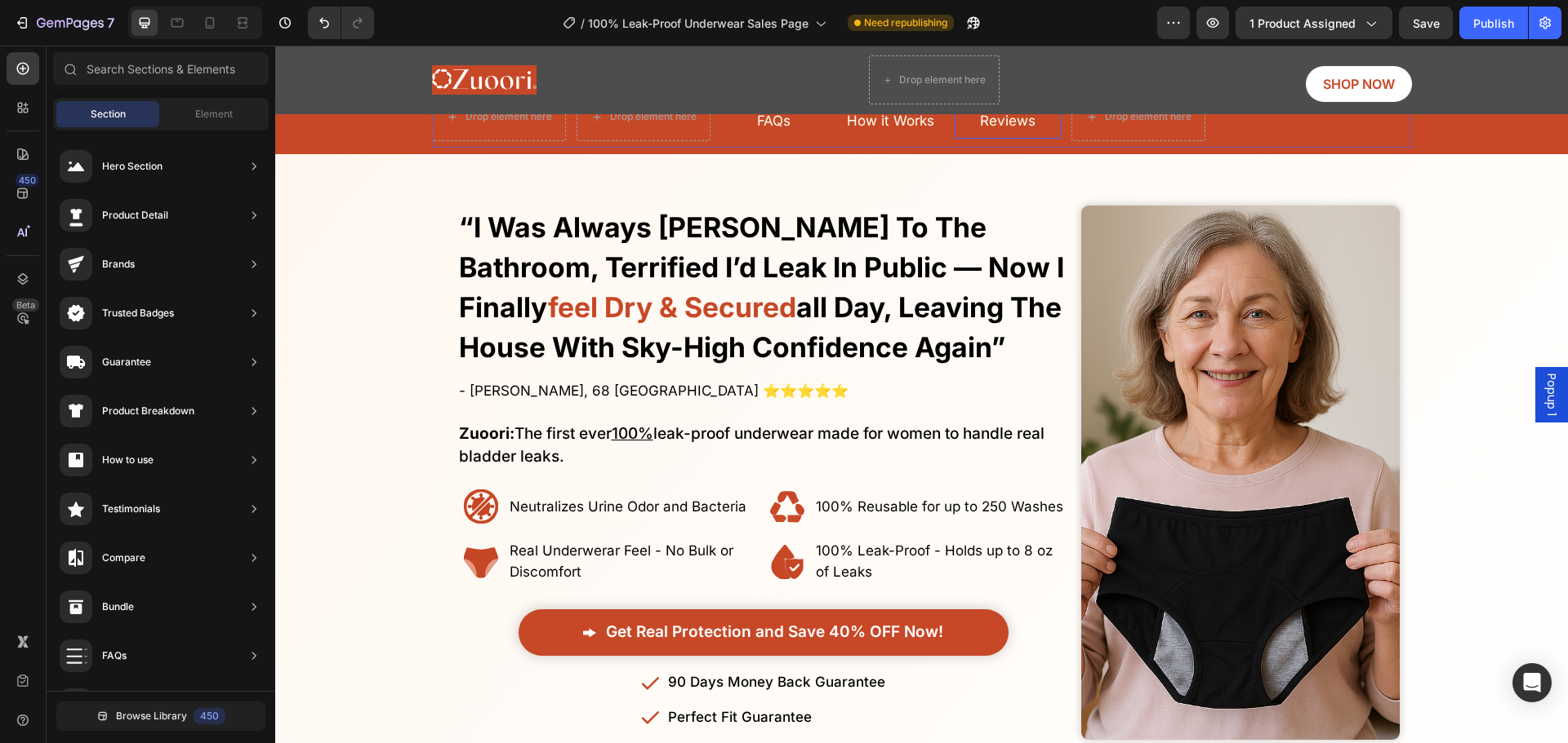
click at [1017, 93] on div "Image Drop element here SHOP NOW Button Row Row" at bounding box center [921, 79] width 980 height 49
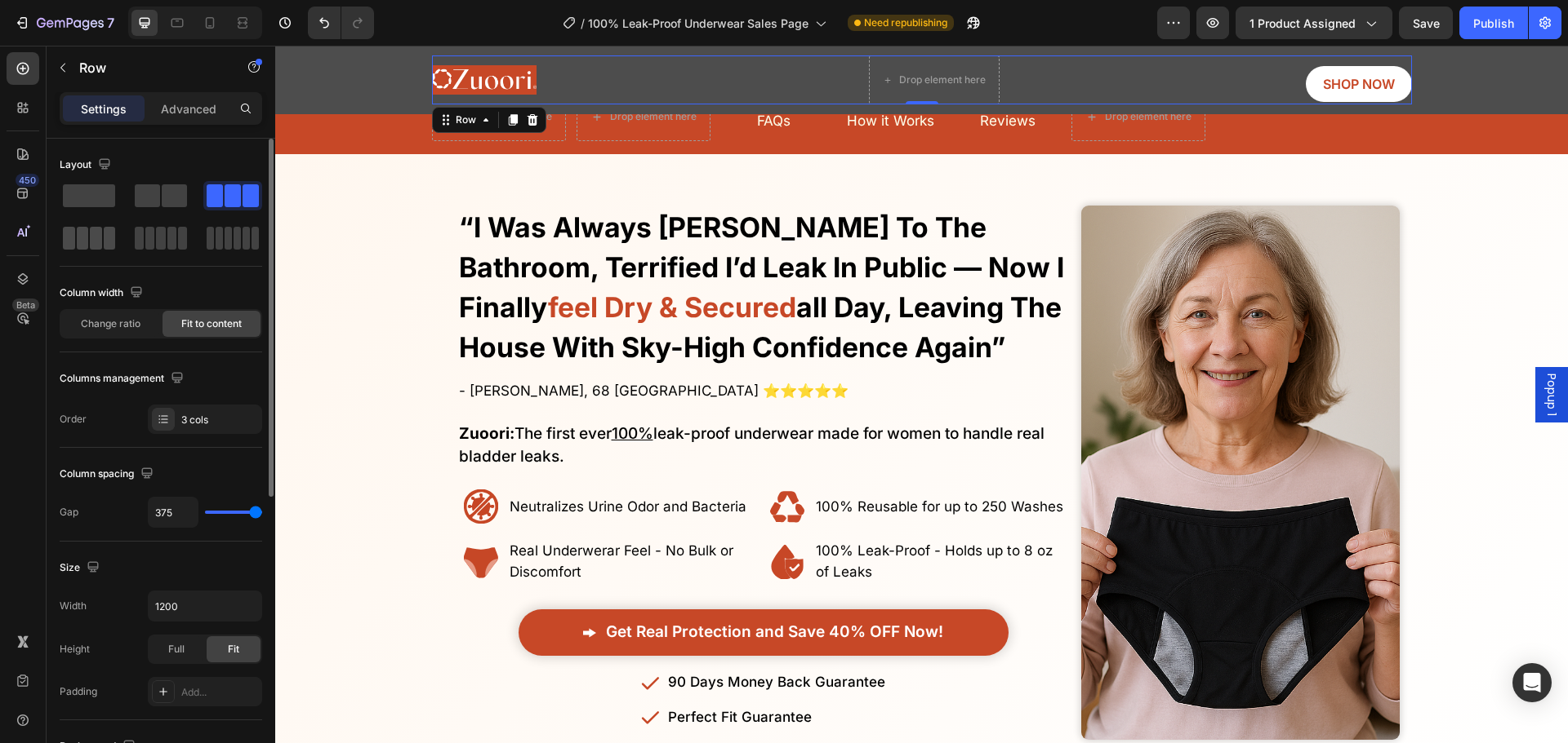
click at [114, 245] on span at bounding box center [109, 238] width 13 height 23
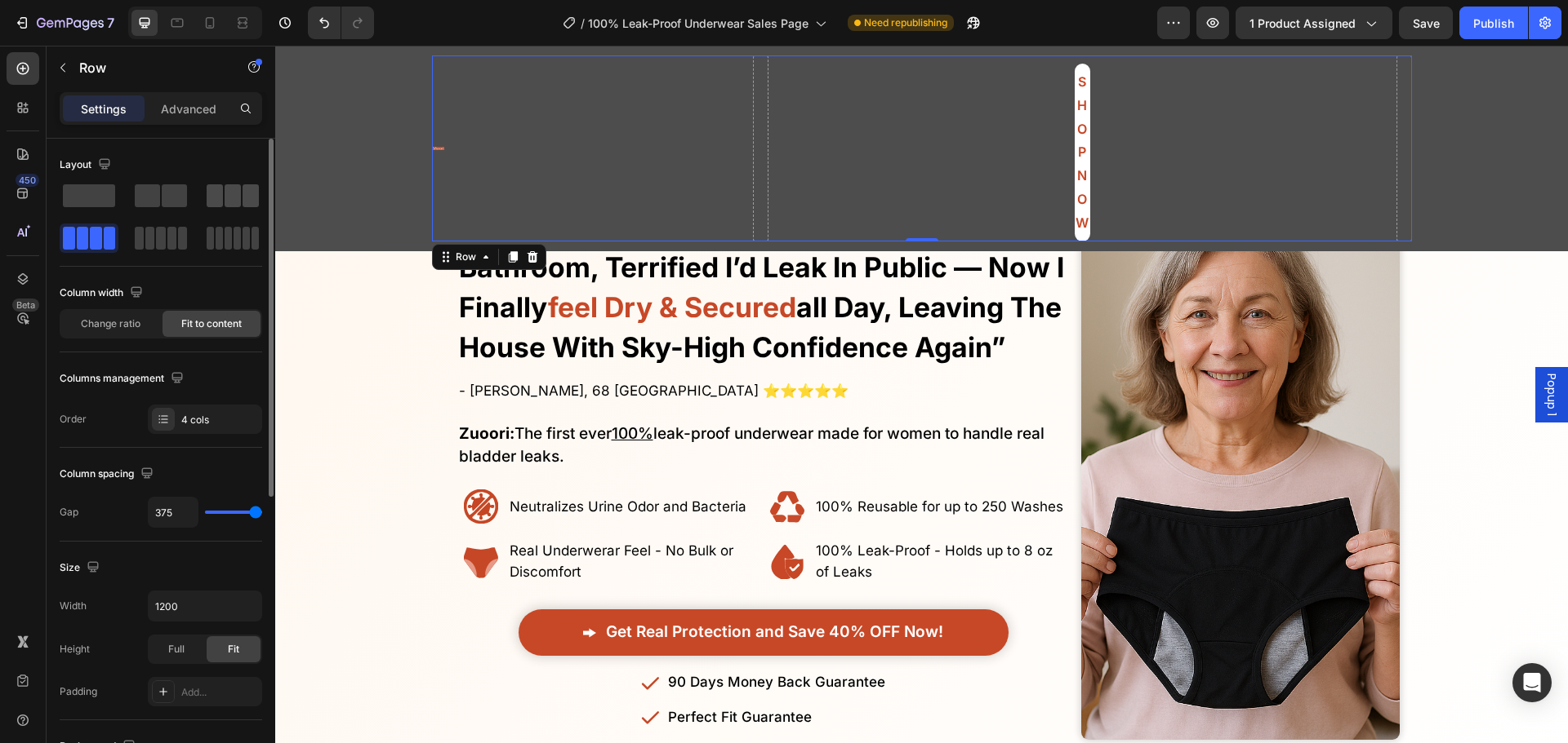
click at [235, 192] on span at bounding box center [233, 195] width 17 height 23
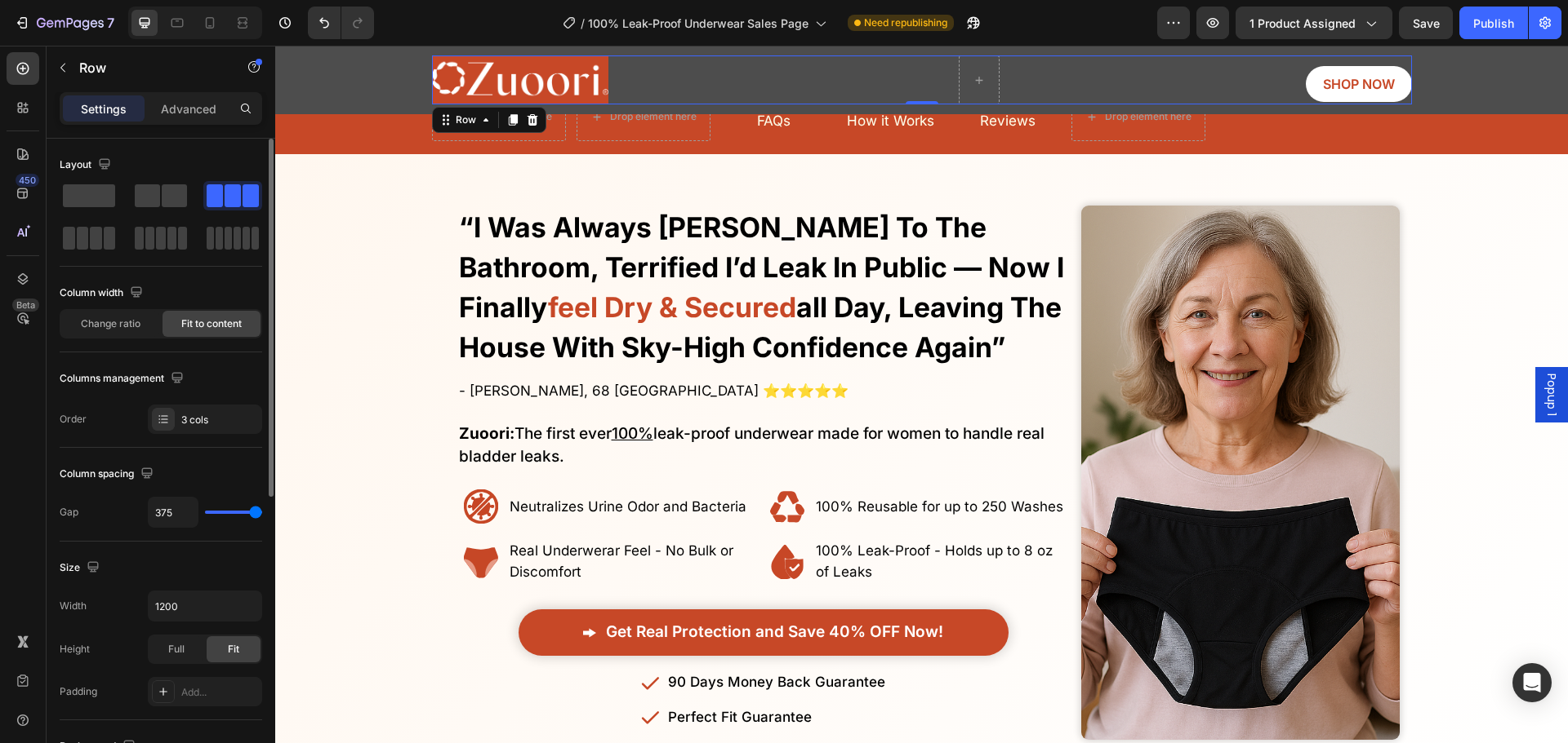
type input "107"
type input "87"
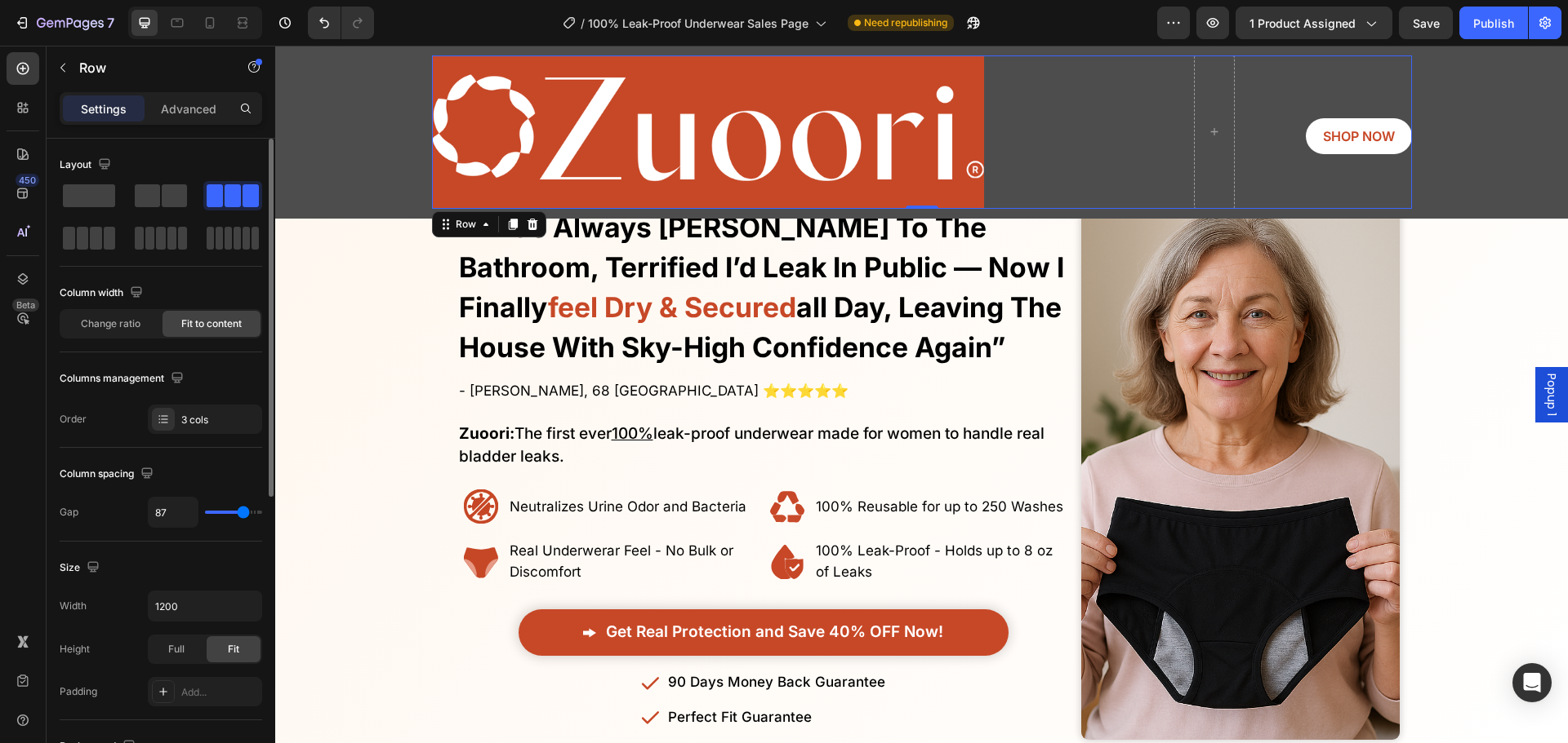
type input "78"
type input "73"
type input "71"
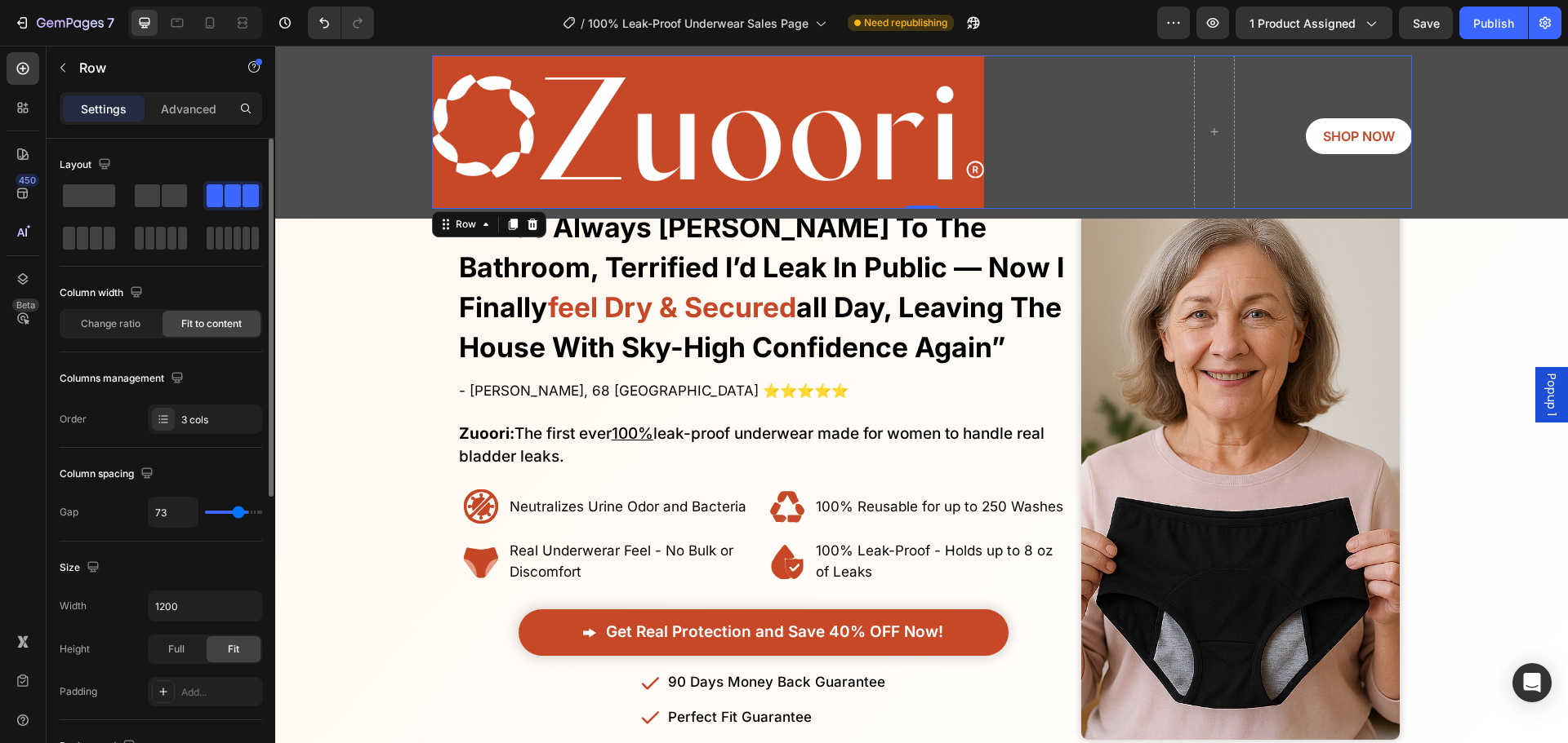
type input "71"
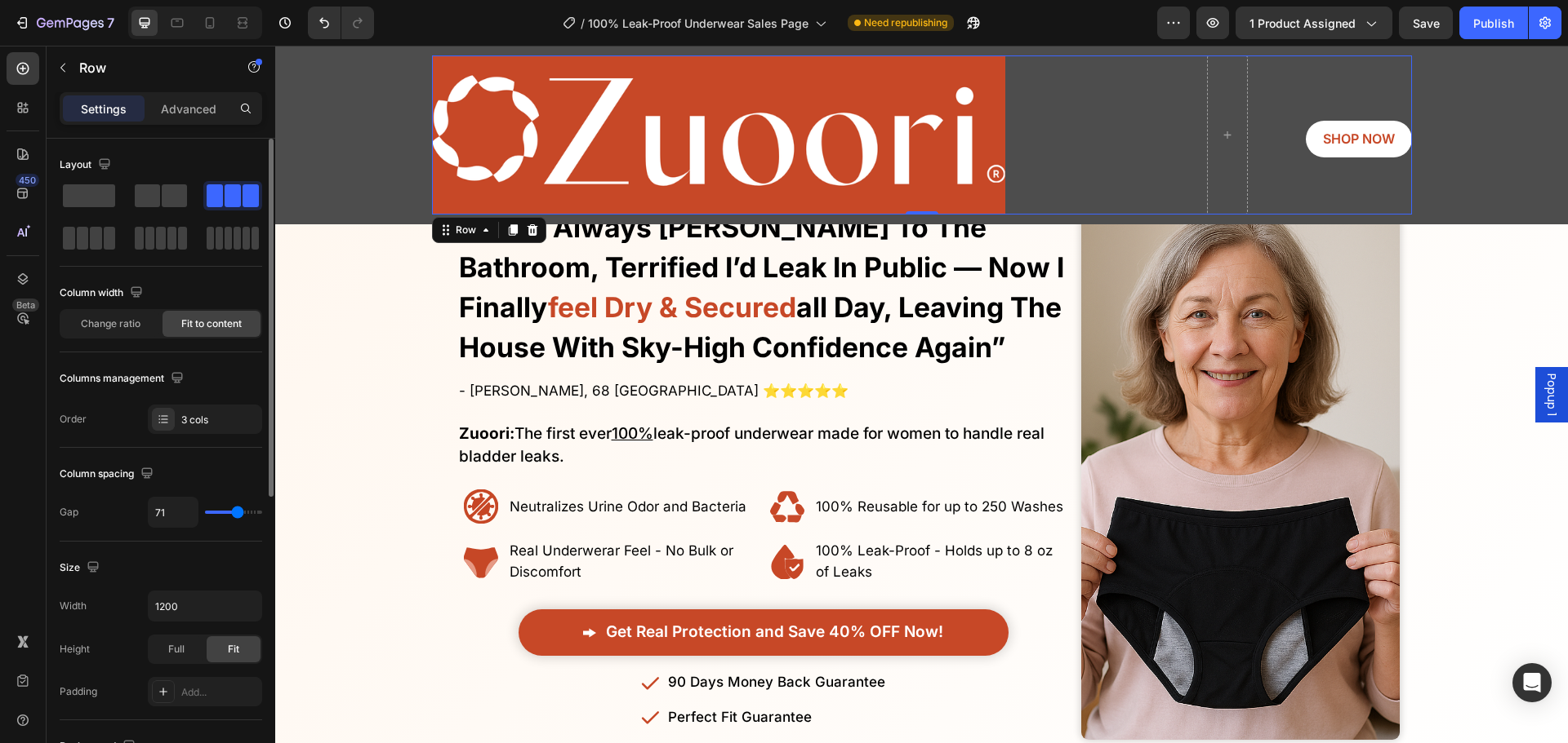
type input "89"
type input "104"
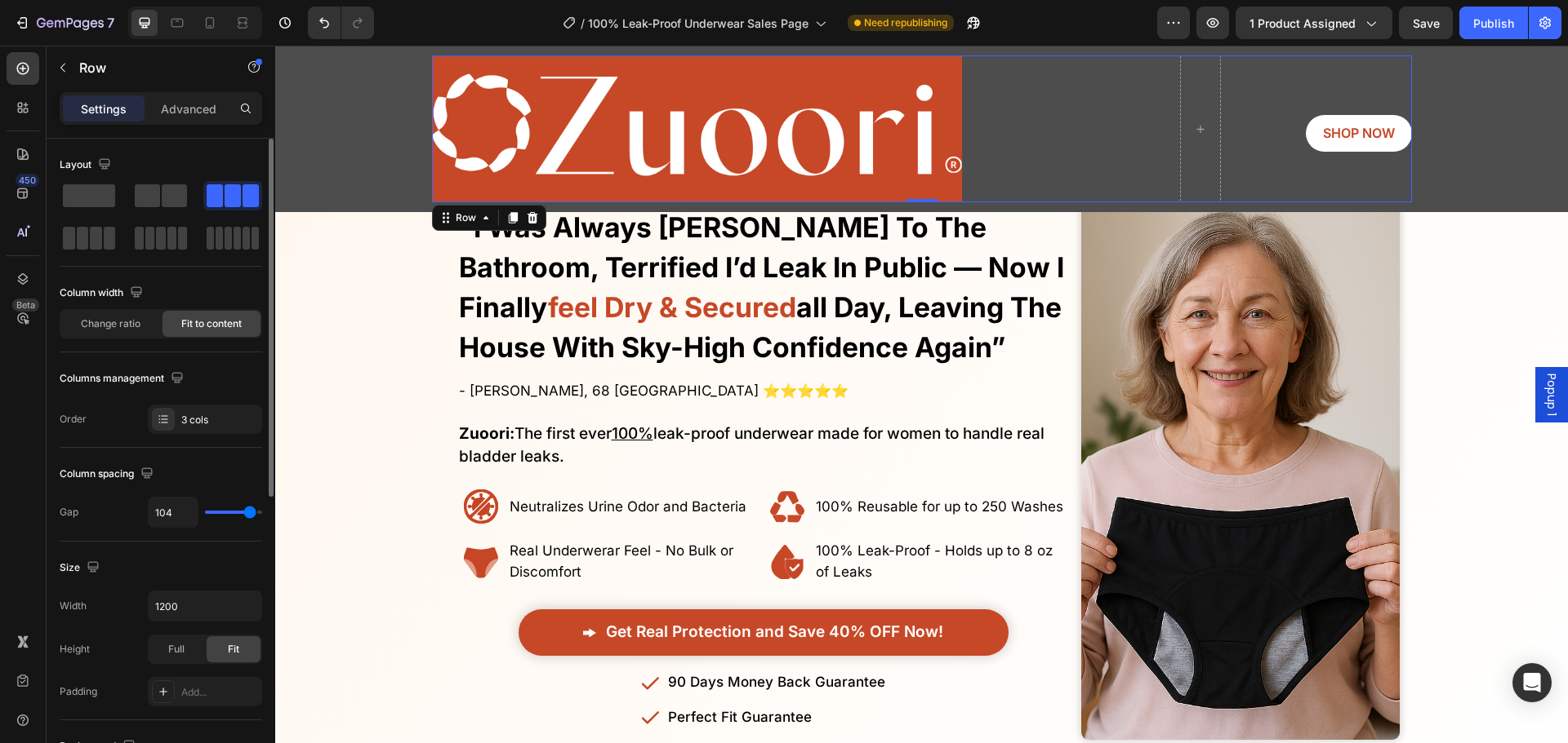
type input "107"
type input "109"
type input "113"
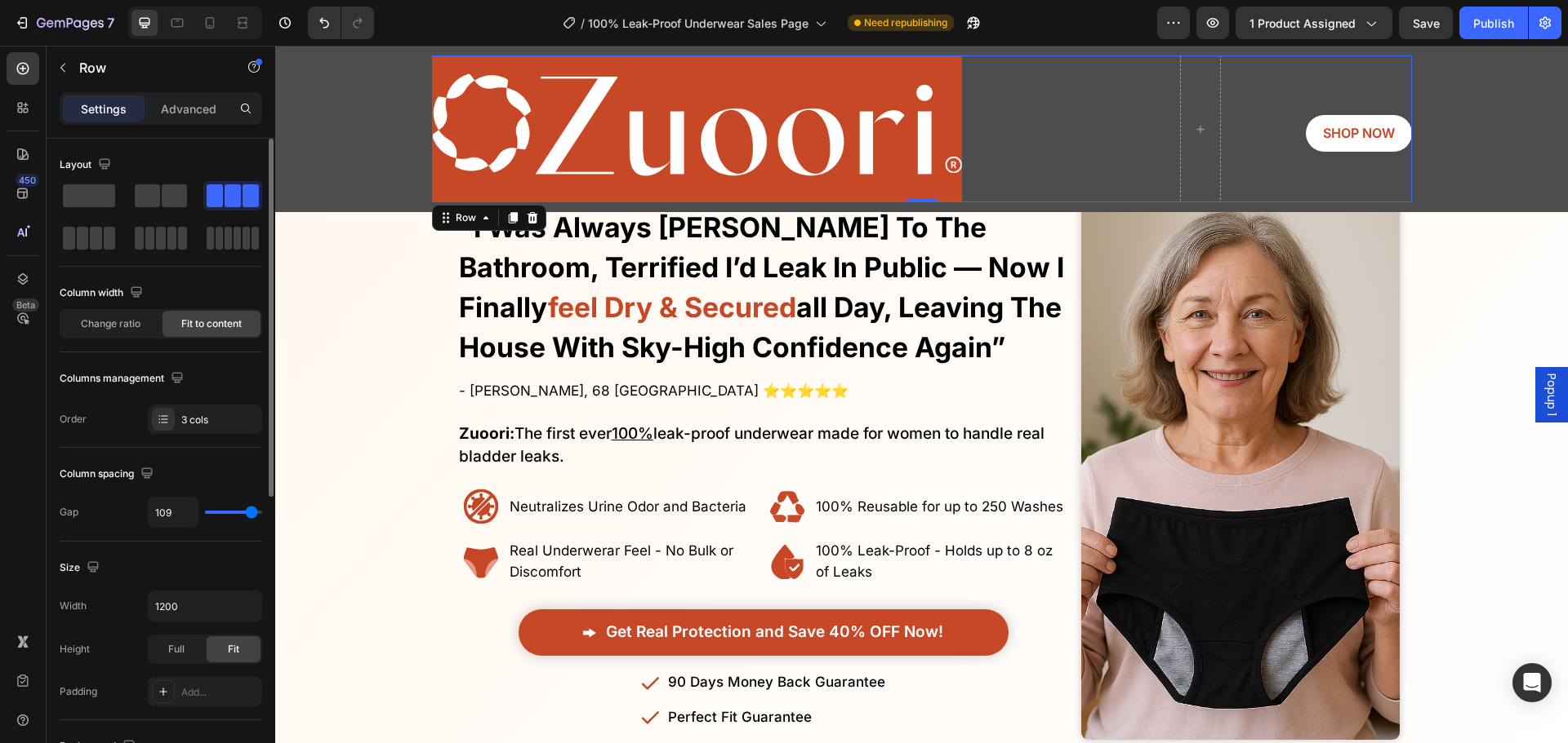
type input "113"
type input "116"
type input "118"
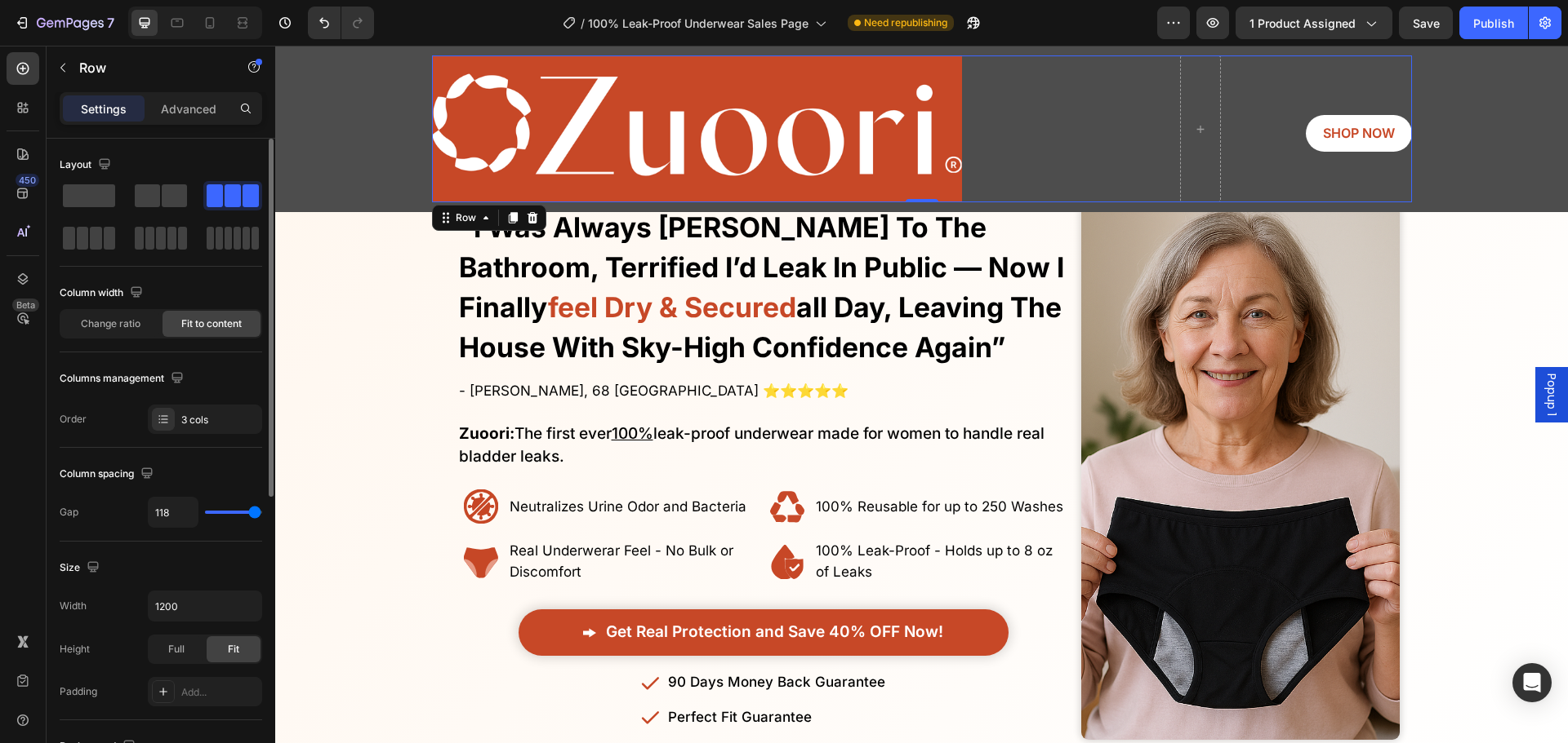
type input "120"
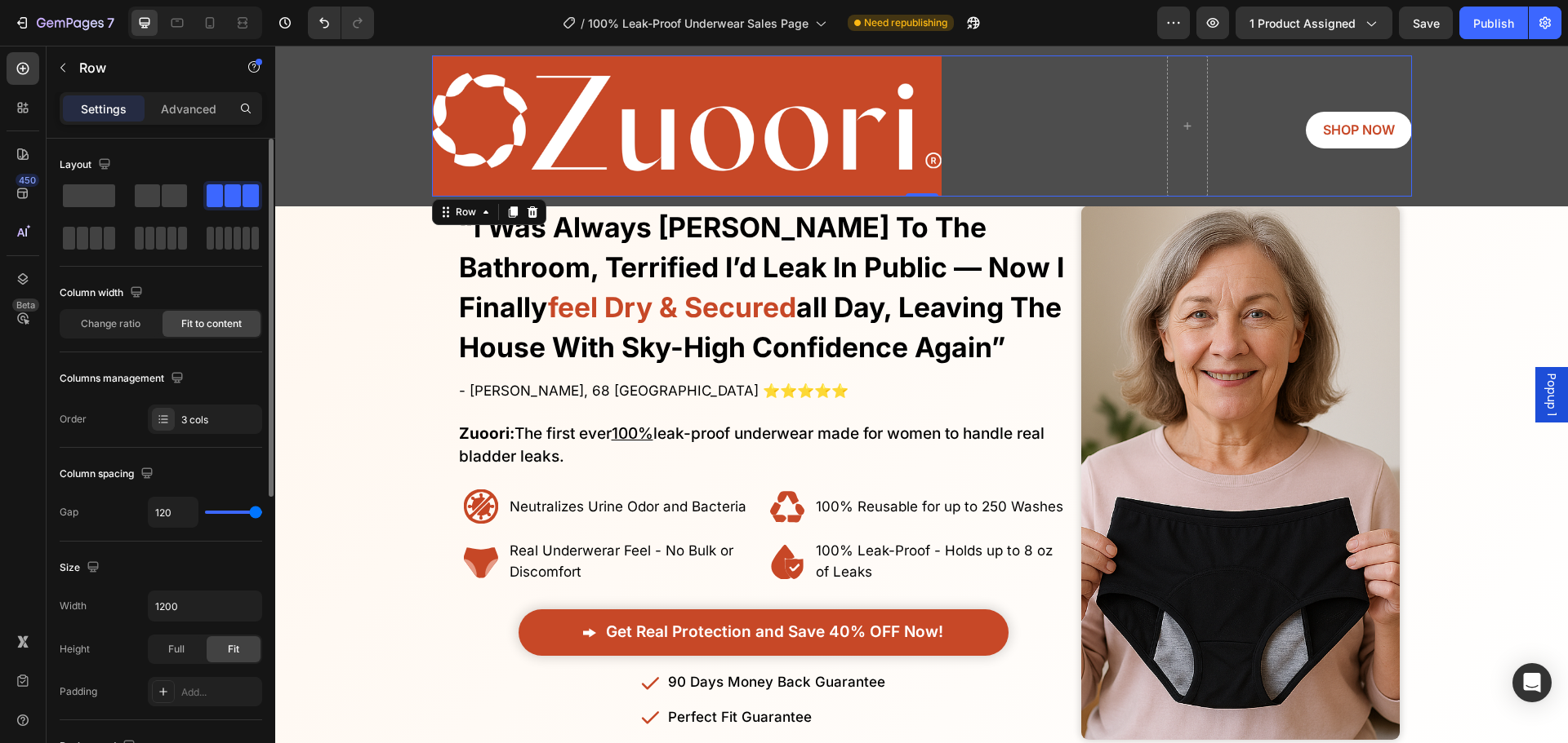
drag, startPoint x: 256, startPoint y: 513, endPoint x: 7, endPoint y: 379, distance: 282.8
click at [262, 511] on input "range" at bounding box center [233, 513] width 57 height 3
click at [98, 235] on span at bounding box center [96, 238] width 13 height 23
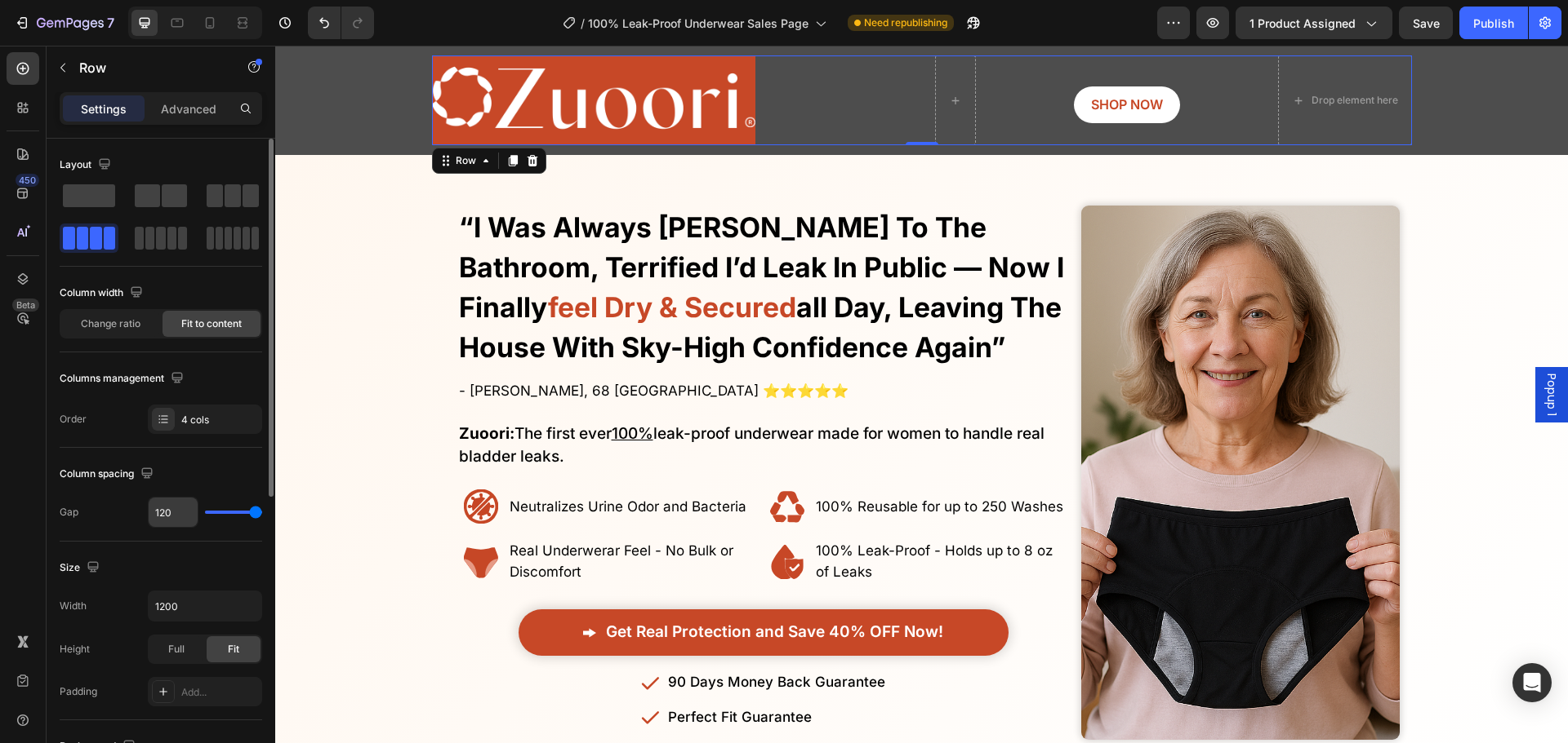
click at [180, 512] on input "120" at bounding box center [173, 512] width 49 height 29
type input "2"
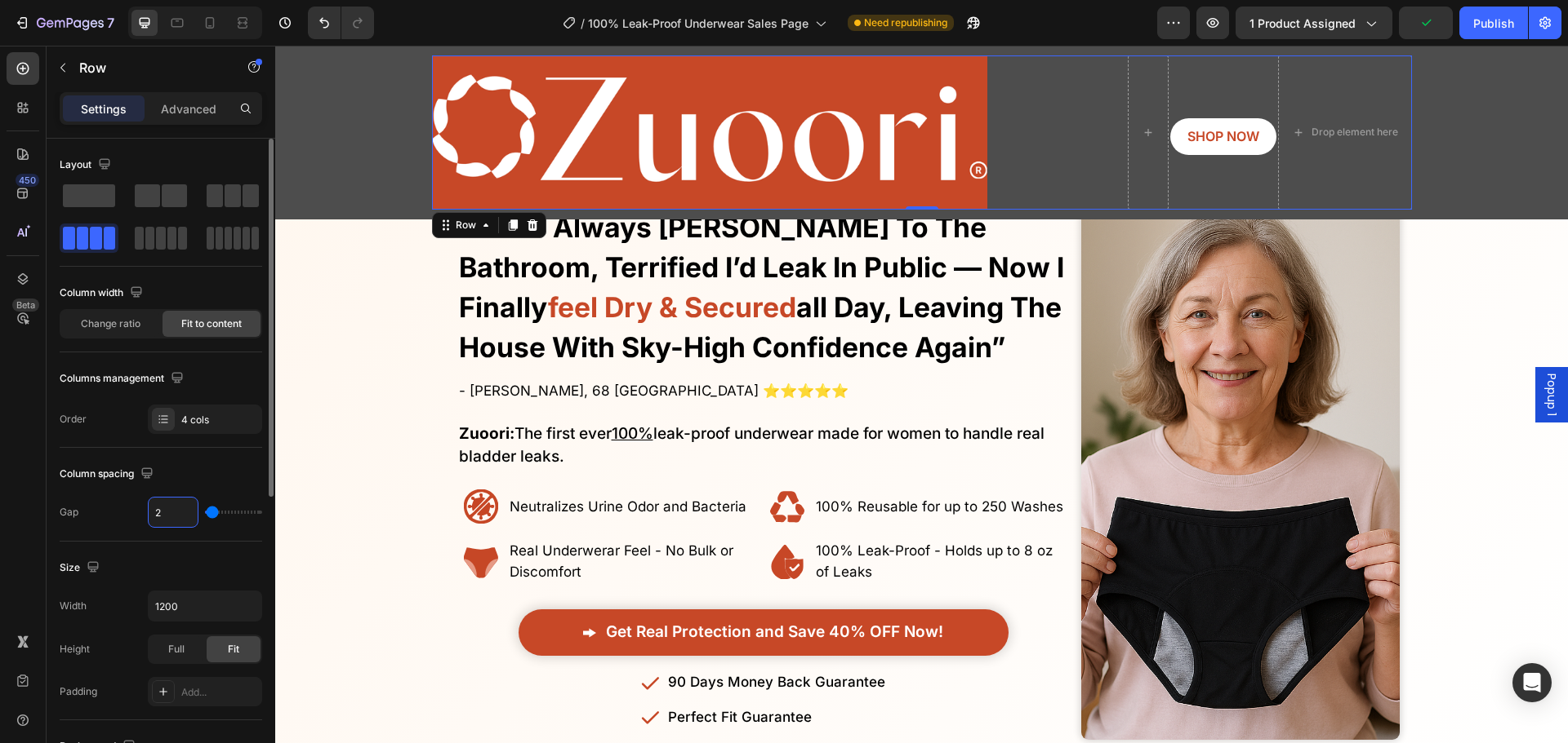
type input "20"
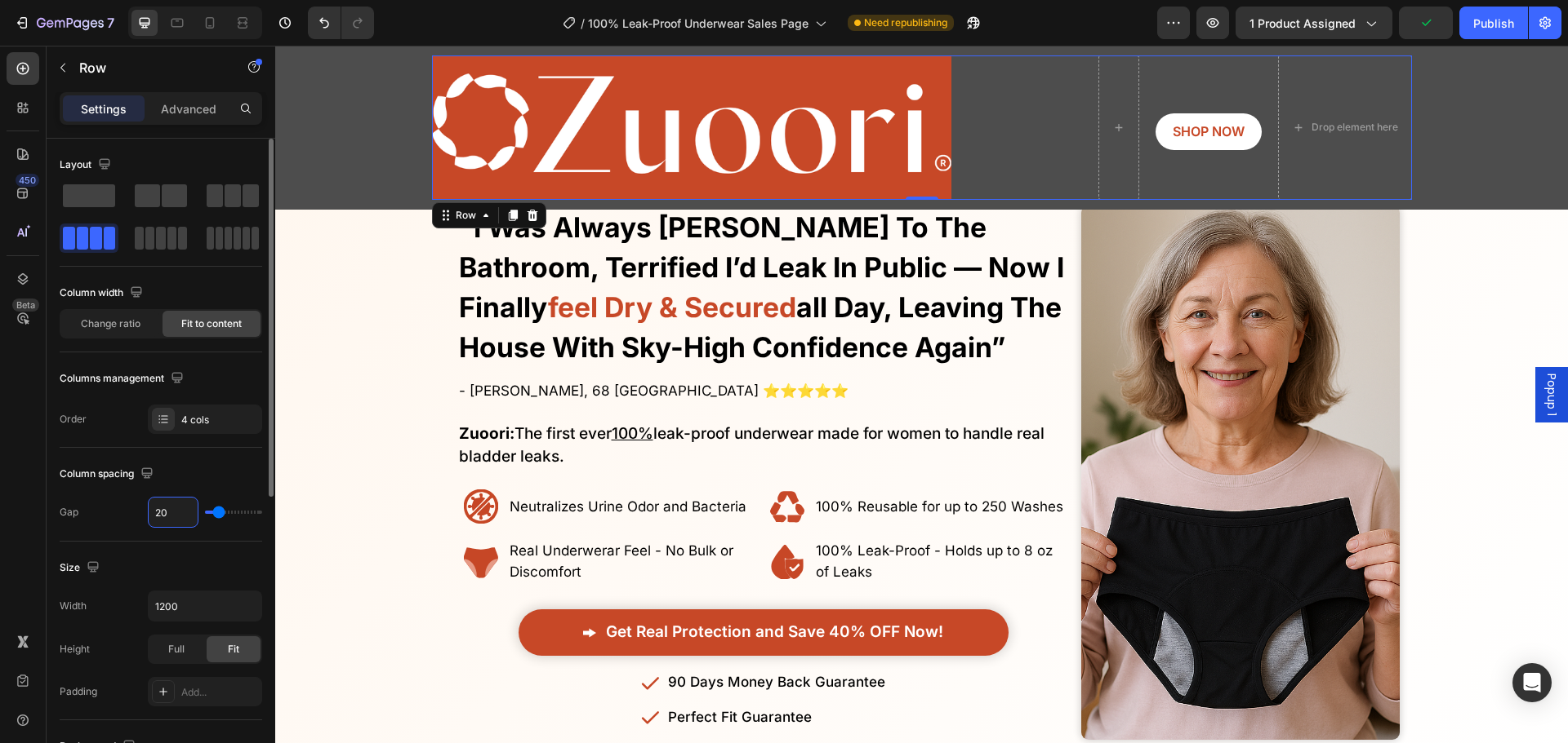
type input "200"
type input "120"
type input "200"
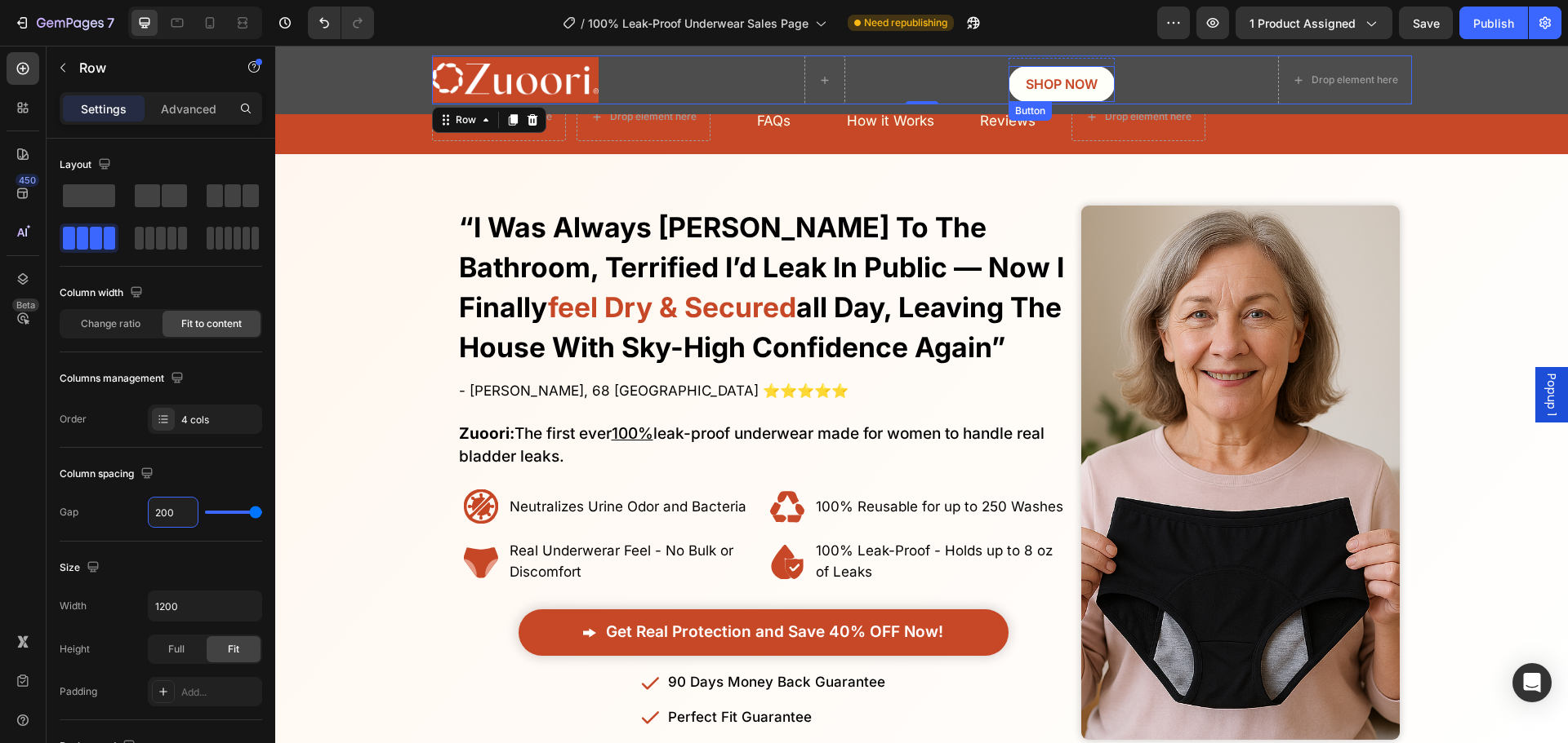
click at [1014, 75] on link "SHOP NOW" at bounding box center [1061, 84] width 106 height 37
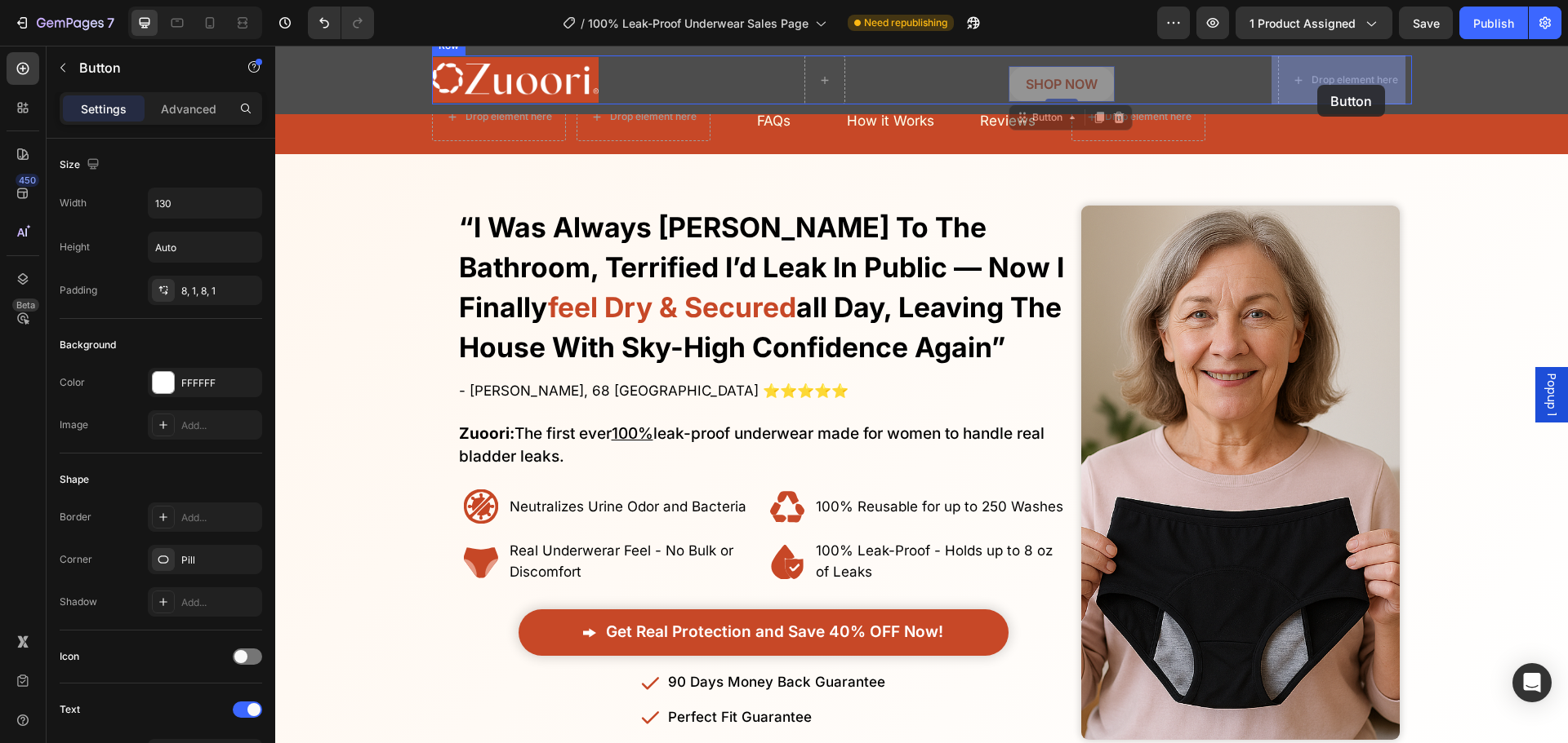
drag, startPoint x: 1020, startPoint y: 112, endPoint x: 1317, endPoint y: 84, distance: 298.3
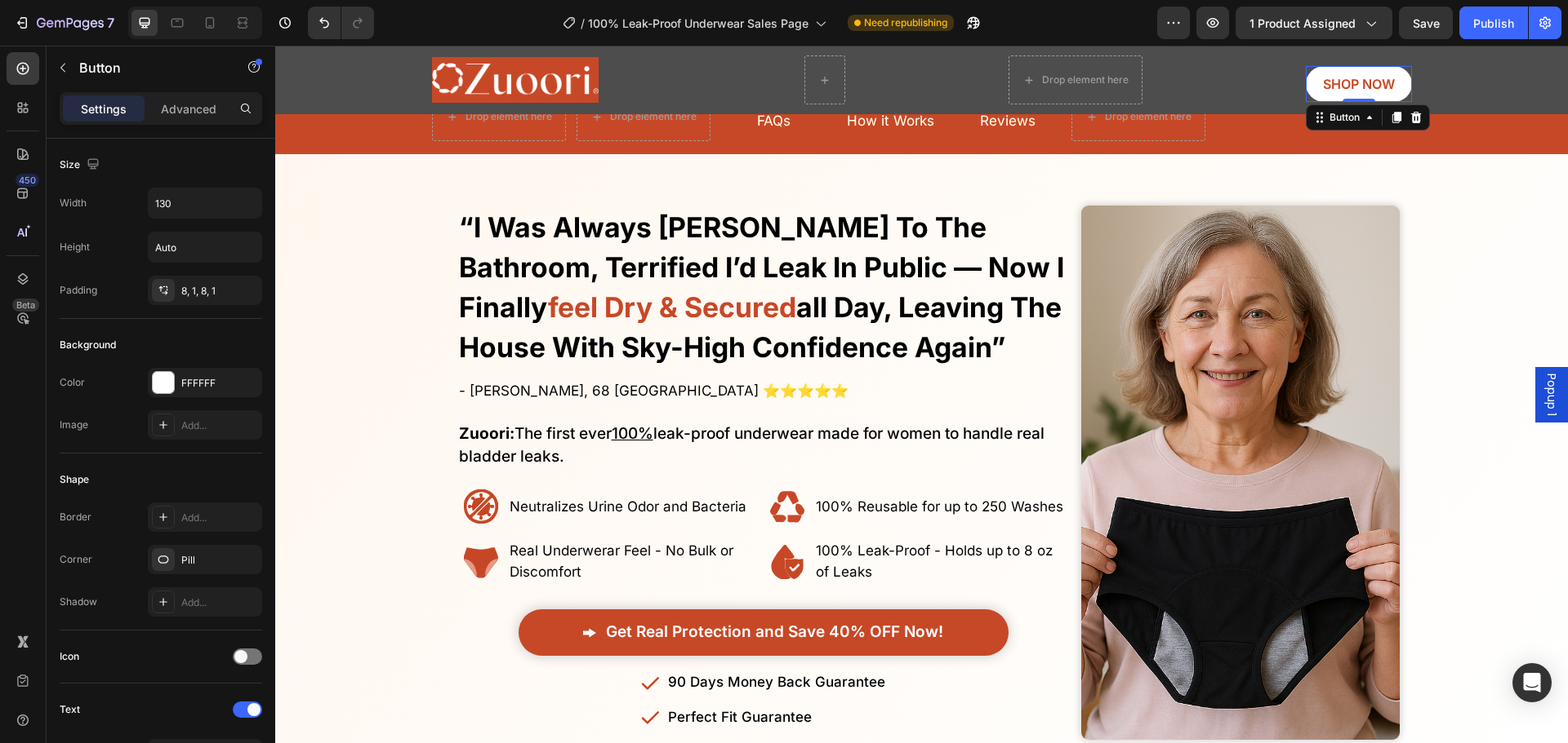
click at [1217, 94] on div "Image Drop element here Row SHOP NOW Button 0 Row" at bounding box center [921, 79] width 980 height 49
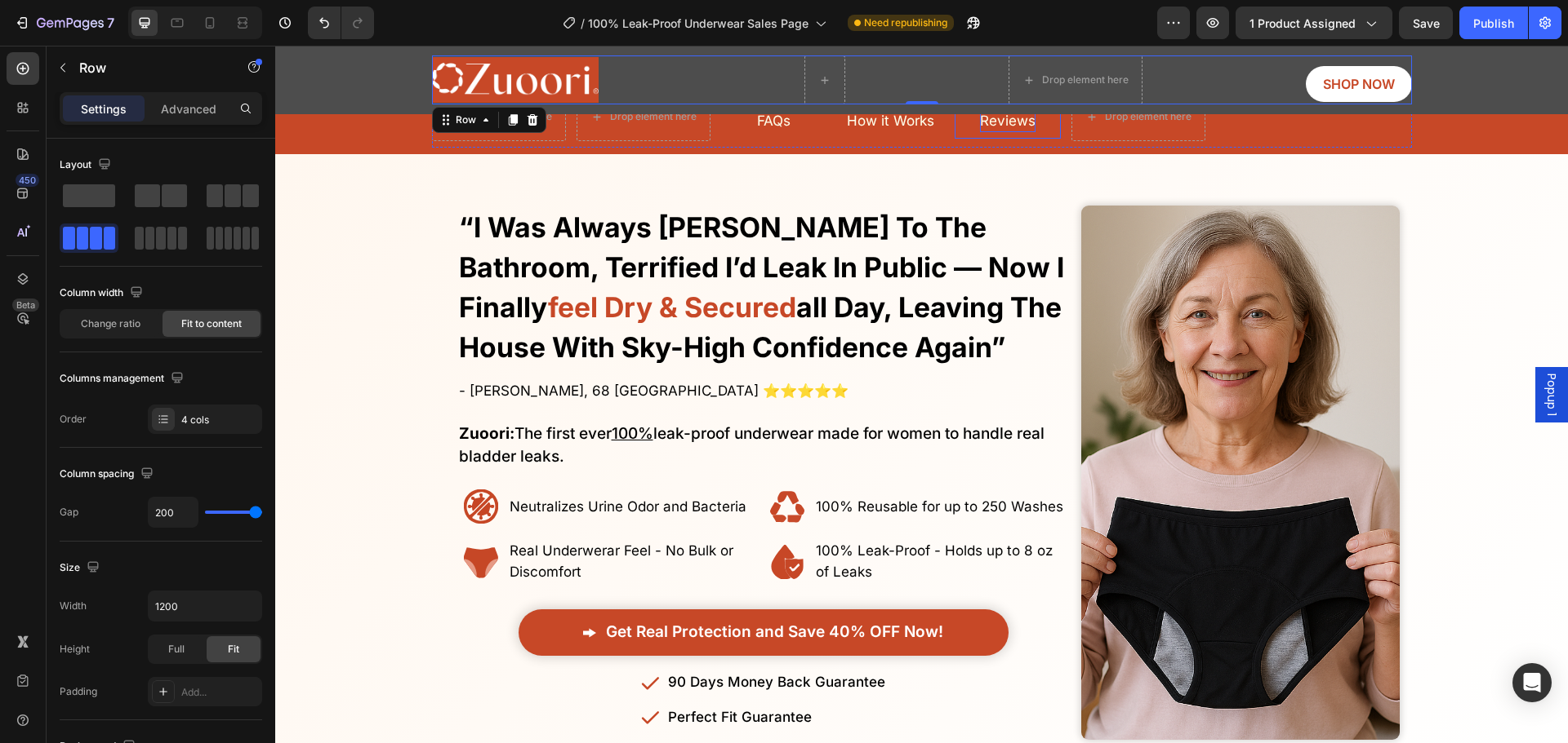
click at [1007, 126] on span "Reviews" at bounding box center [1007, 121] width 55 height 17
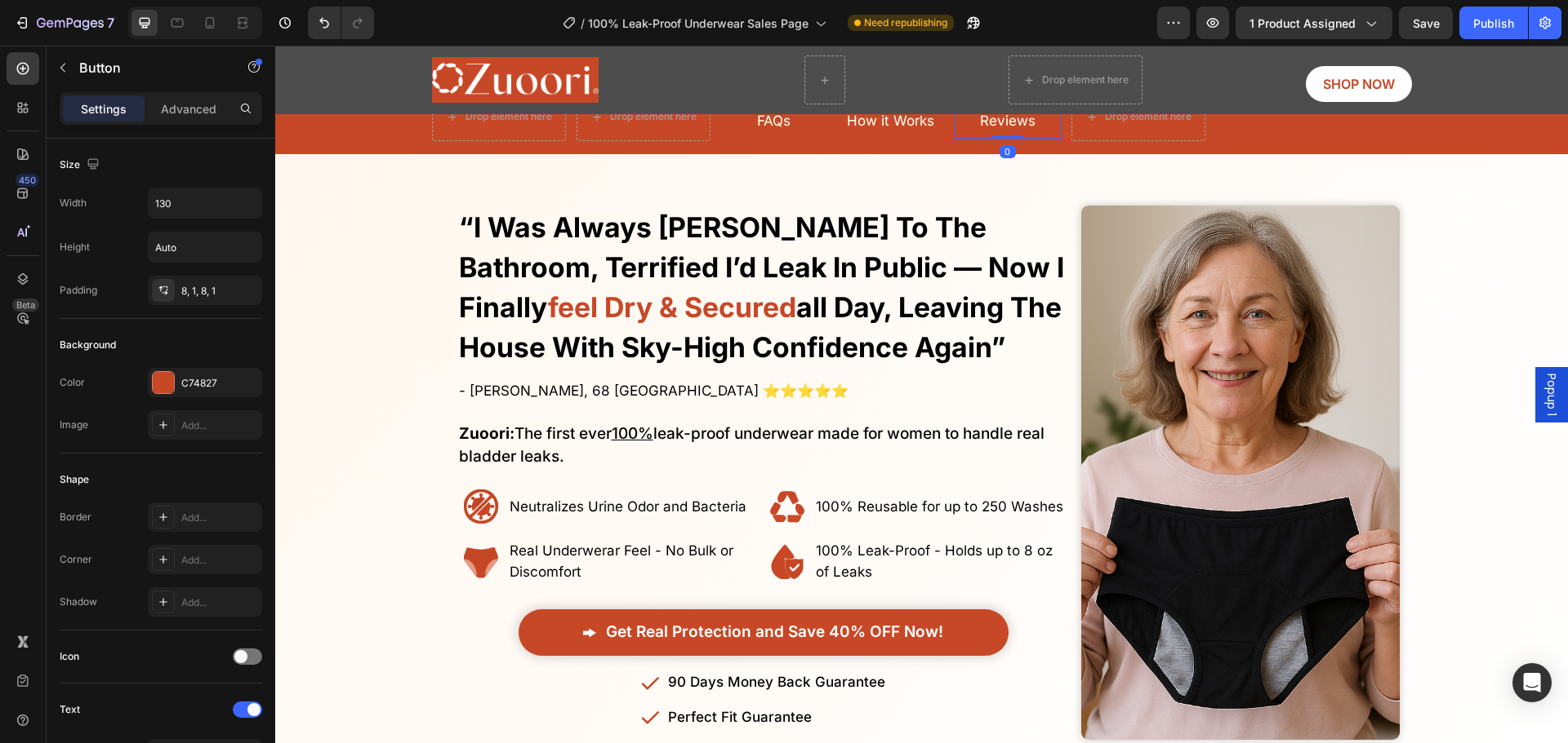
click at [957, 124] on link "Reviews" at bounding box center [1007, 121] width 106 height 37
drag, startPoint x: 966, startPoint y: 129, endPoint x: 1078, endPoint y: 64, distance: 129.5
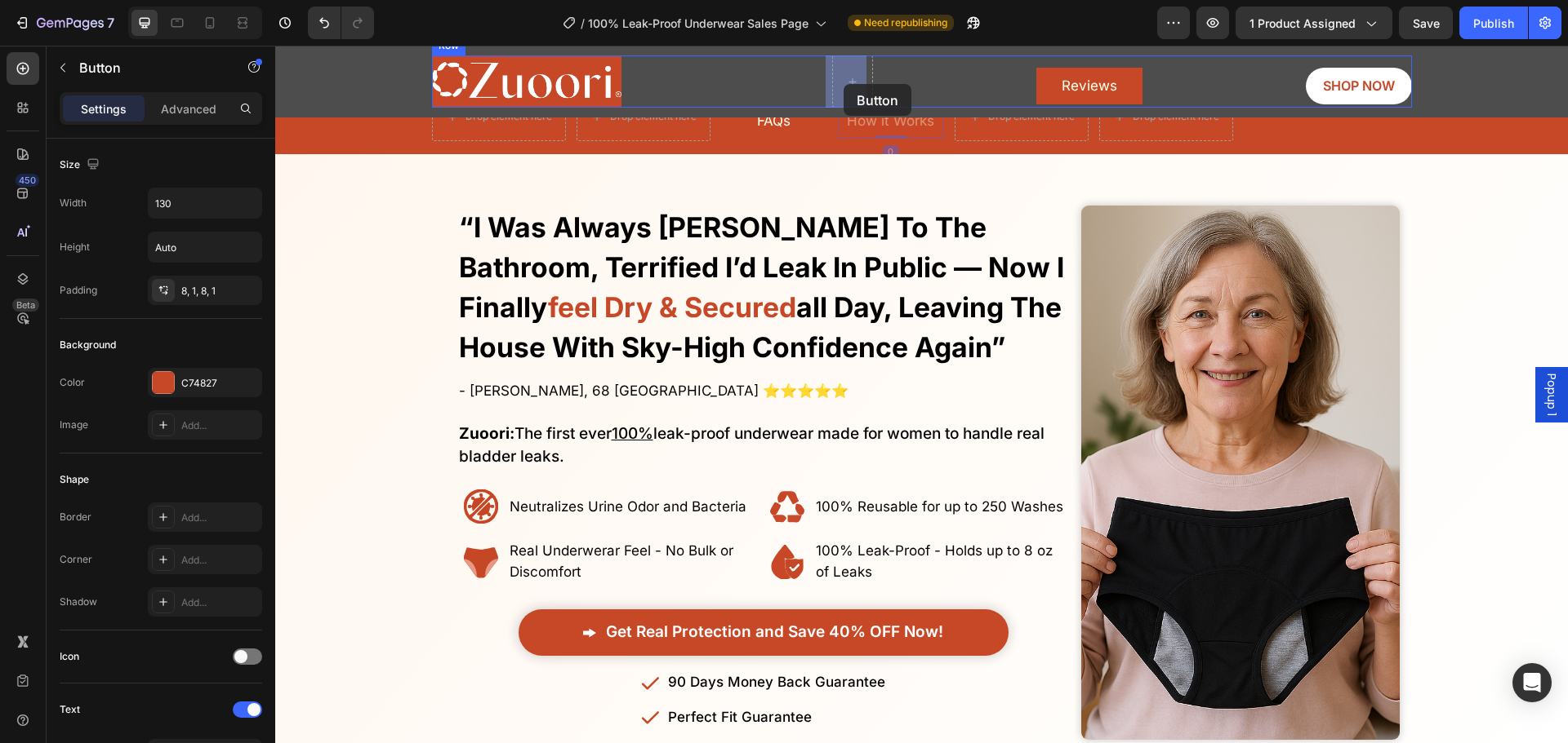
drag, startPoint x: 832, startPoint y: 130, endPoint x: 845, endPoint y: 89, distance: 43.0
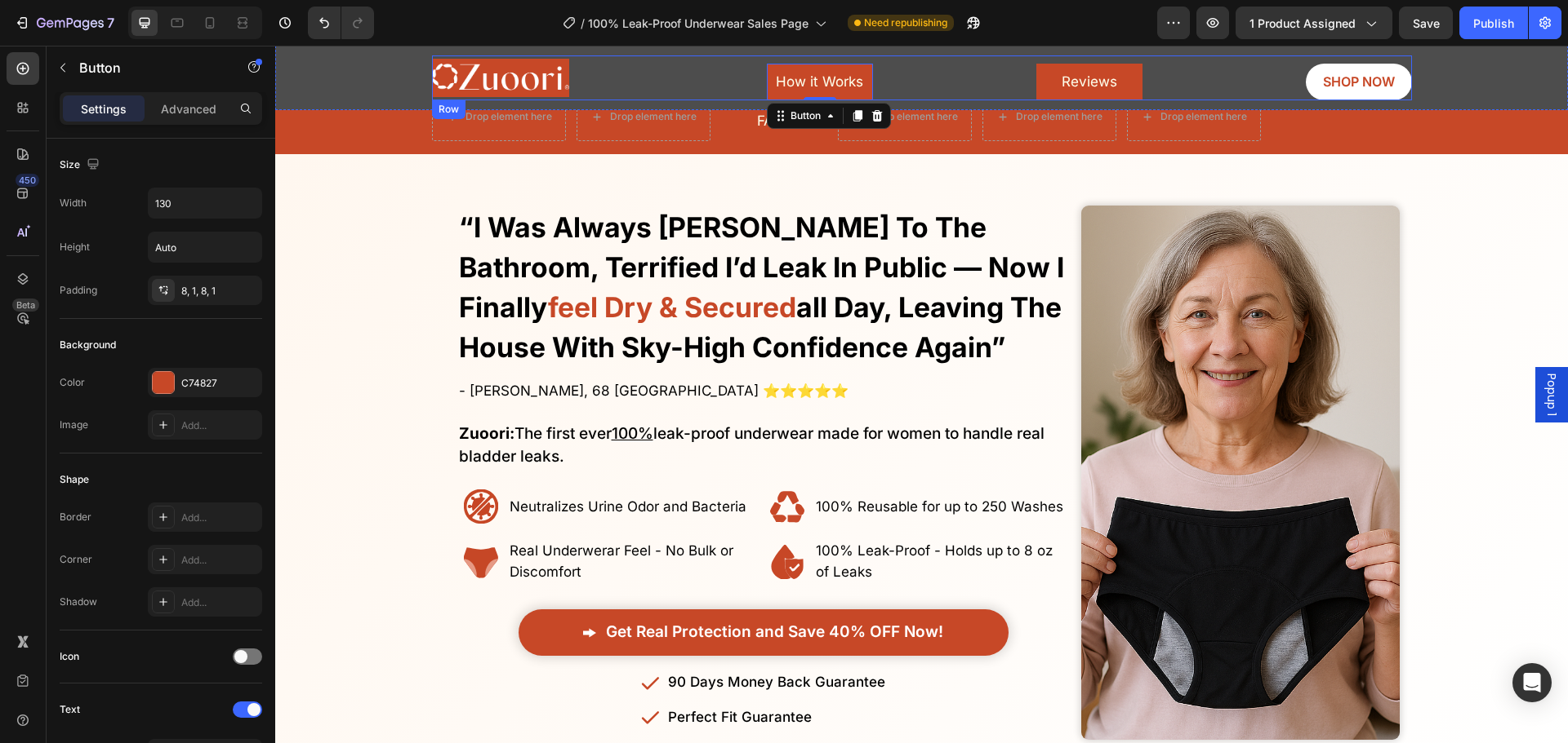
click at [678, 97] on div "Image How it Works Button 0 Reviews Button Row SHOP NOW Button Row" at bounding box center [921, 78] width 980 height 45
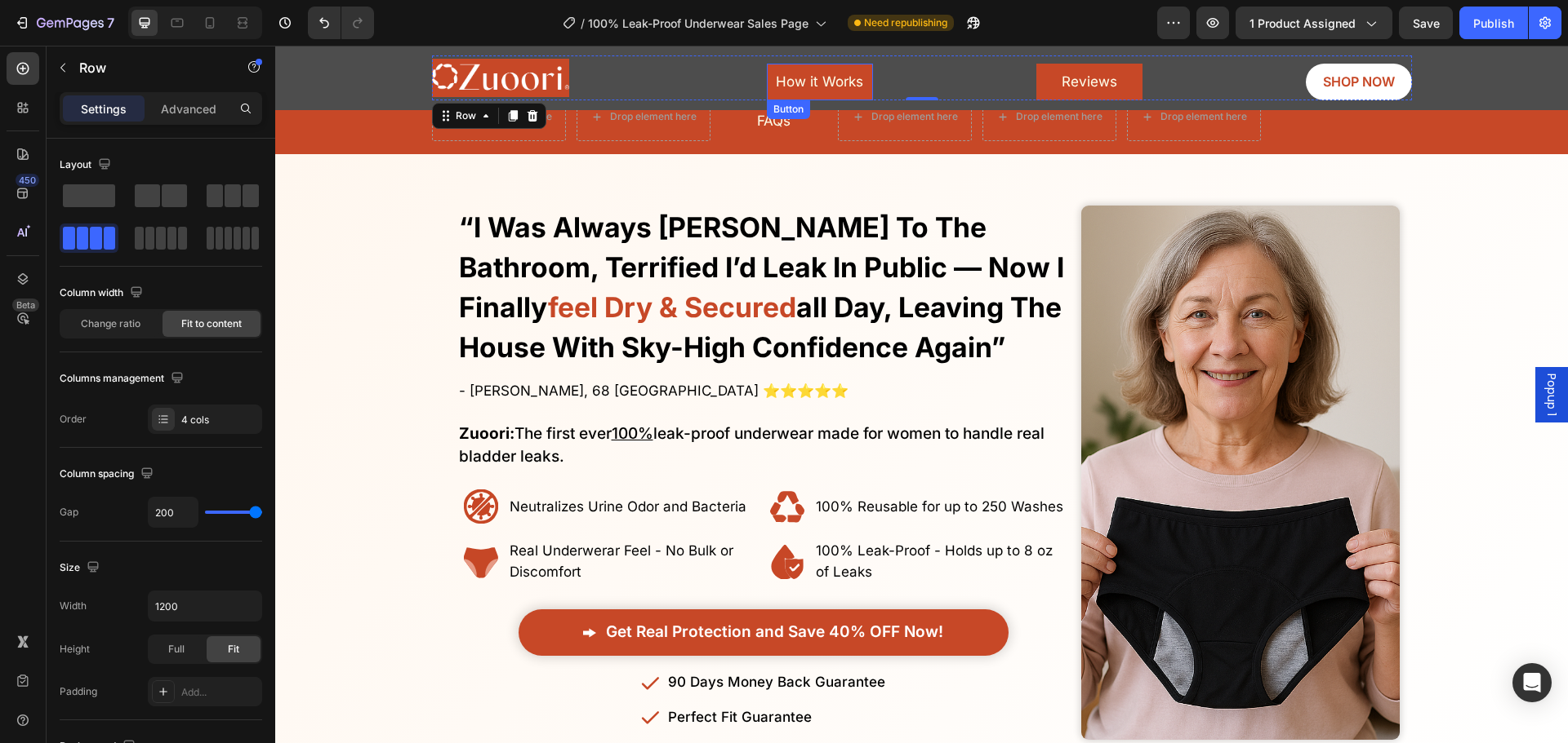
click at [768, 88] on link "How it Works" at bounding box center [820, 82] width 106 height 37
click at [921, 93] on div "Image How it Works Button Reviews Button Row SHOP NOW Button Row 0" at bounding box center [921, 78] width 980 height 45
click at [170, 200] on span at bounding box center [175, 195] width 25 height 23
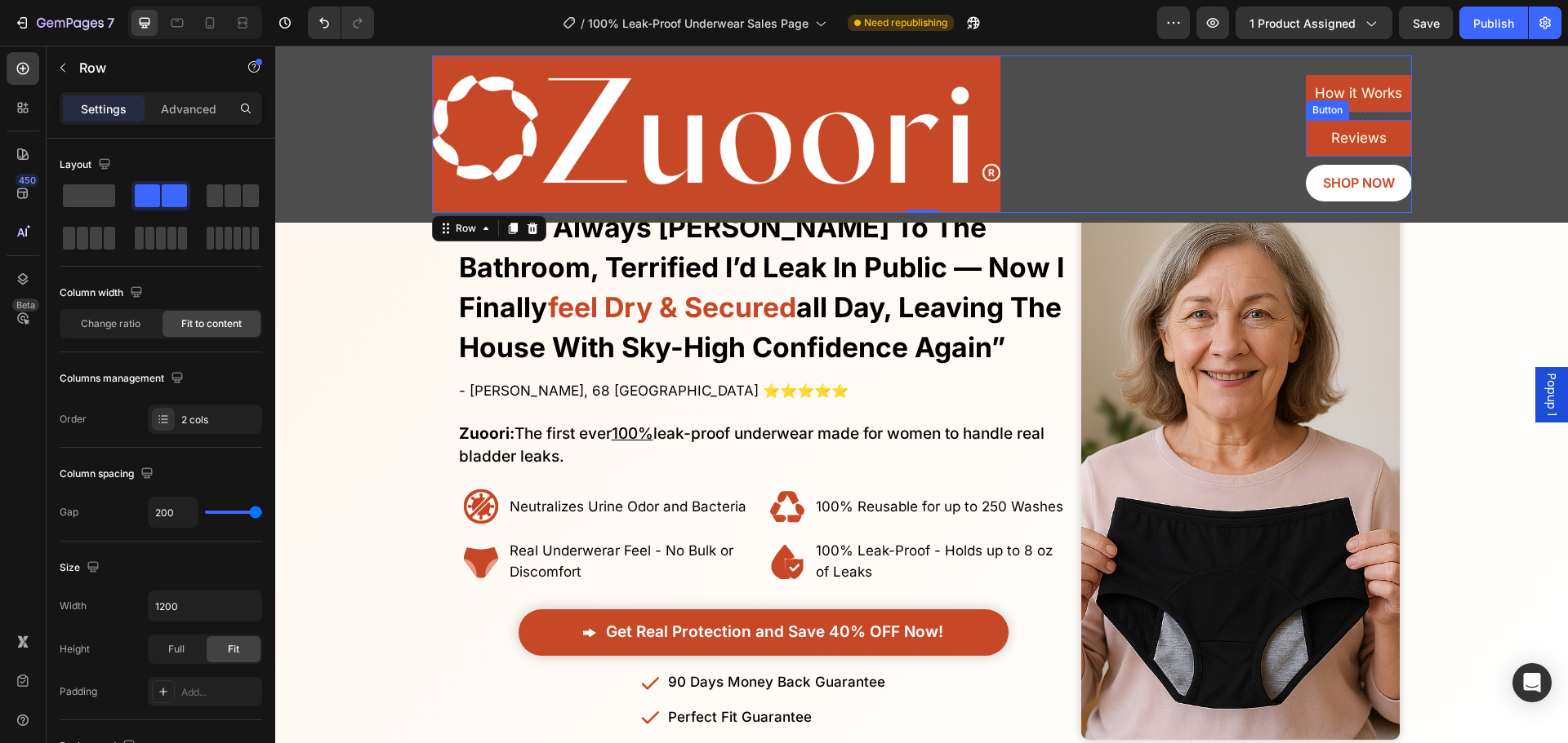
click at [1312, 141] on link "Reviews" at bounding box center [1358, 139] width 106 height 37
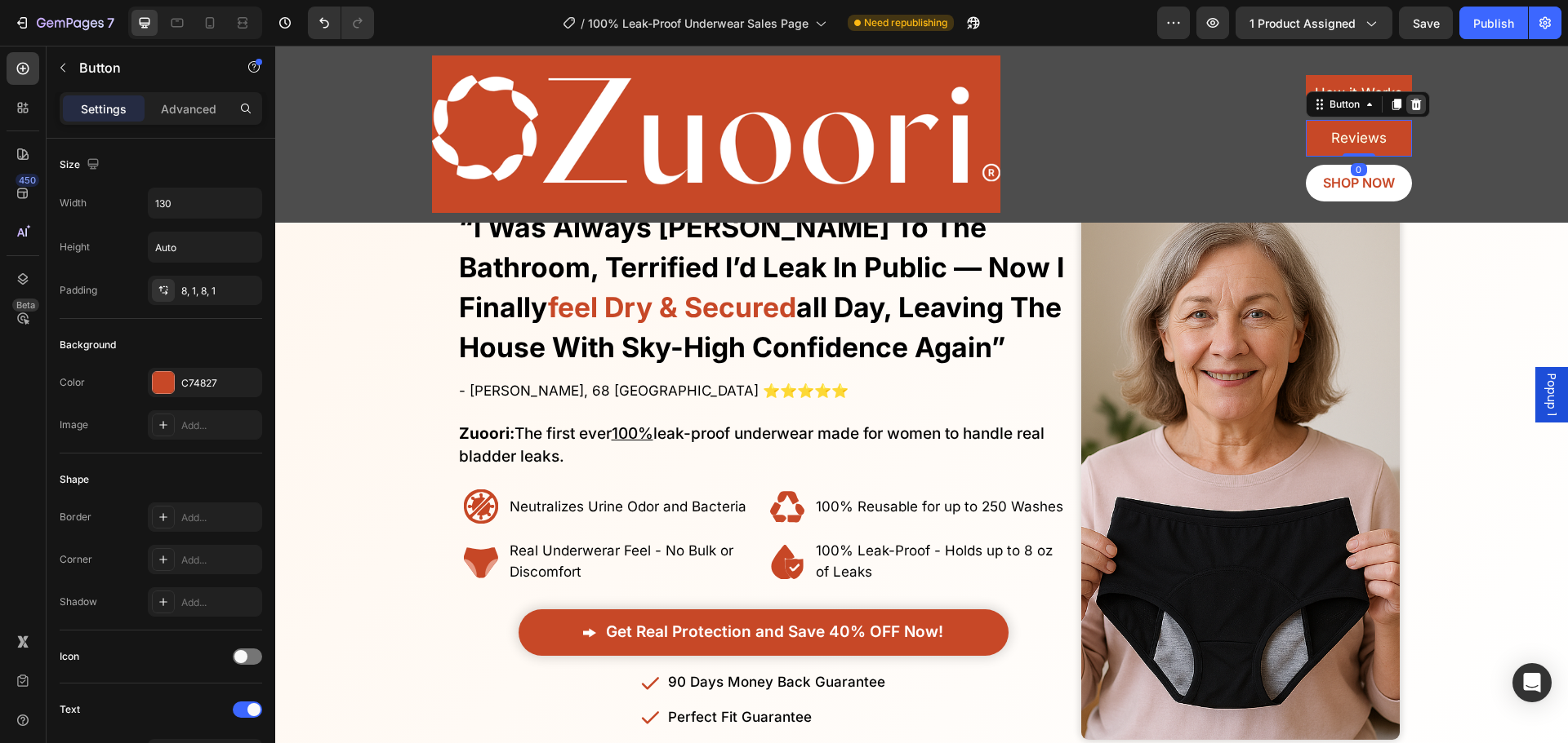
click at [1409, 105] on icon at bounding box center [1416, 104] width 13 height 13
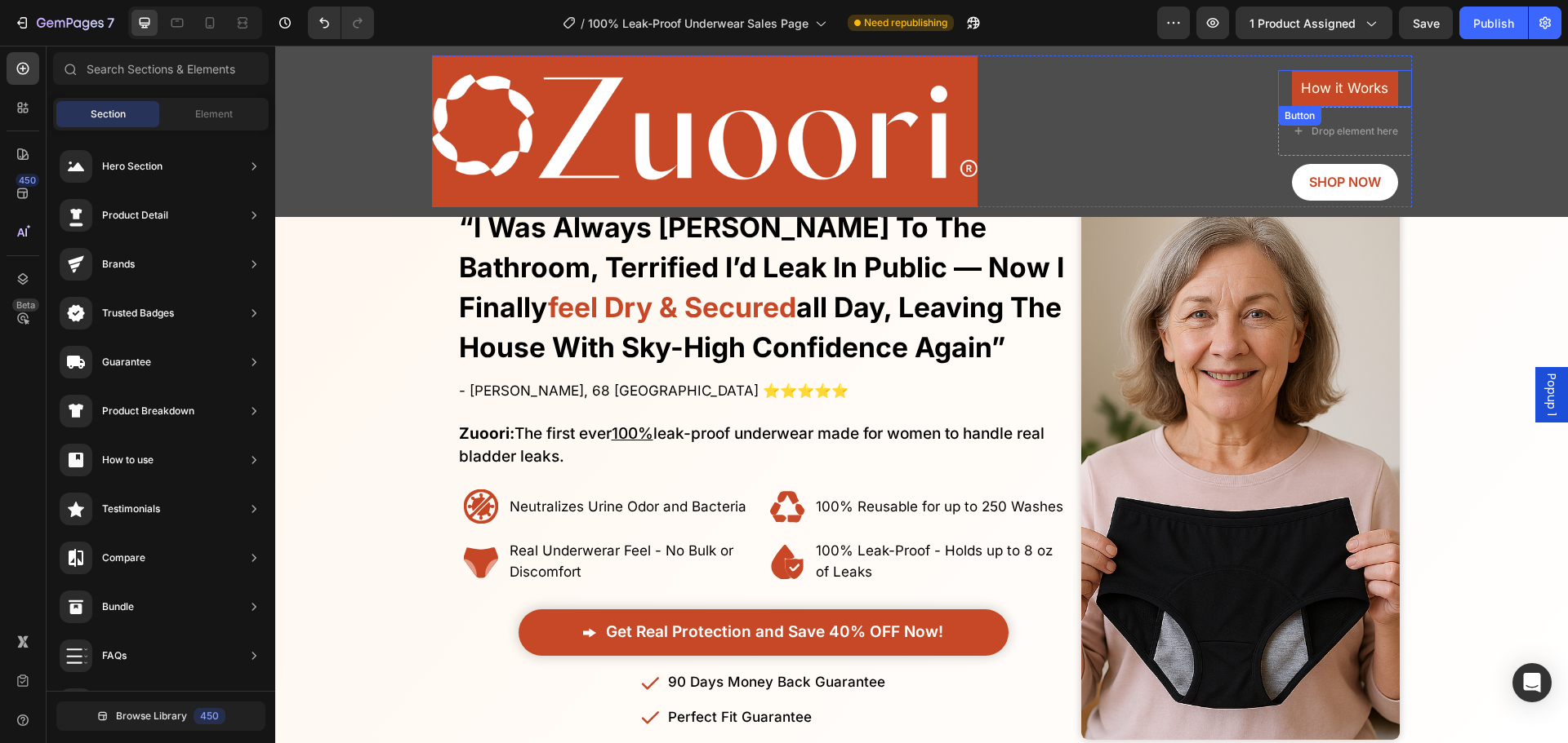
click at [1291, 90] on link "How it Works" at bounding box center [1344, 88] width 106 height 37
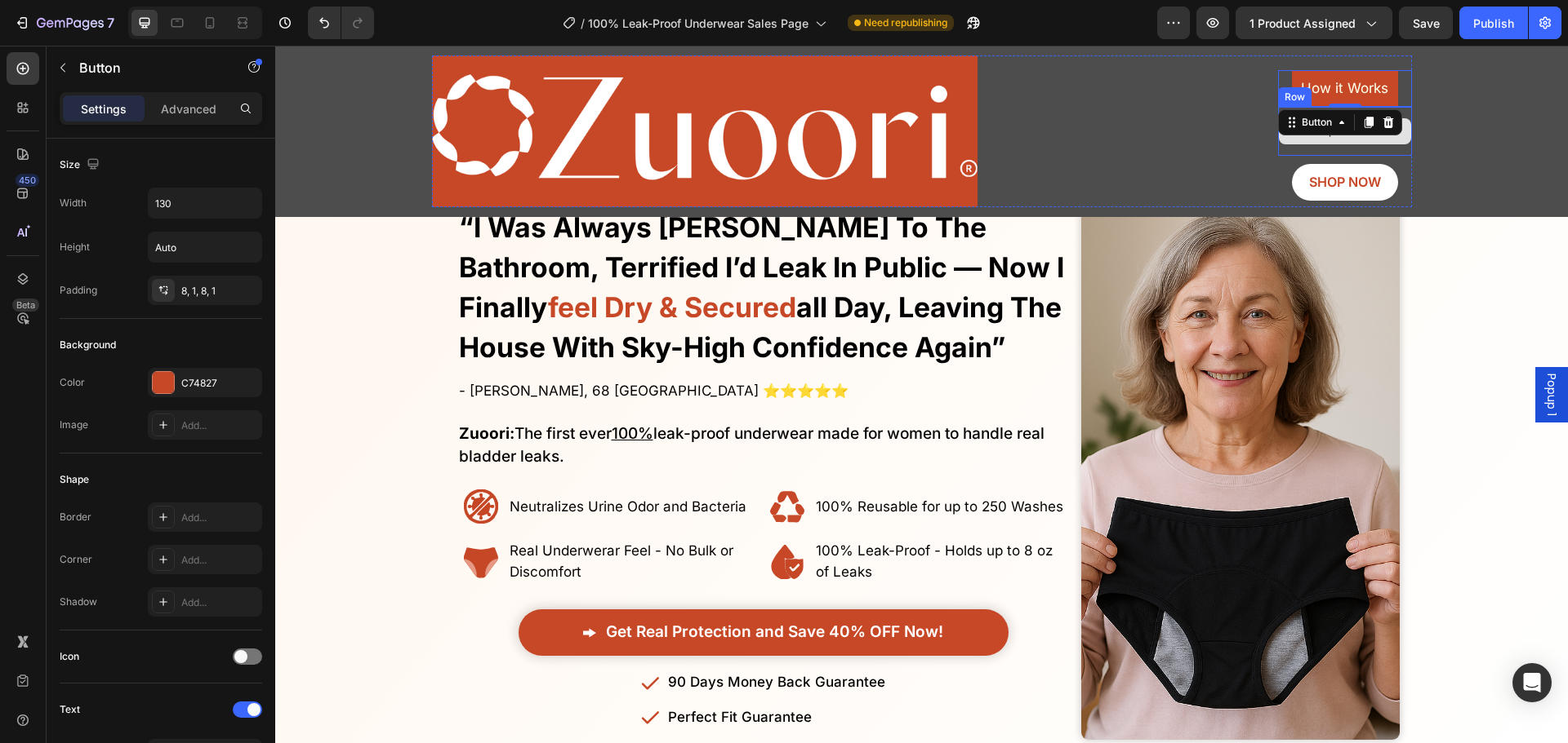
click at [1392, 111] on div "Button" at bounding box center [1340, 122] width 124 height 26
click at [1372, 122] on div "Button" at bounding box center [1340, 122] width 124 height 26
click at [1382, 122] on icon at bounding box center [1388, 123] width 13 height 13
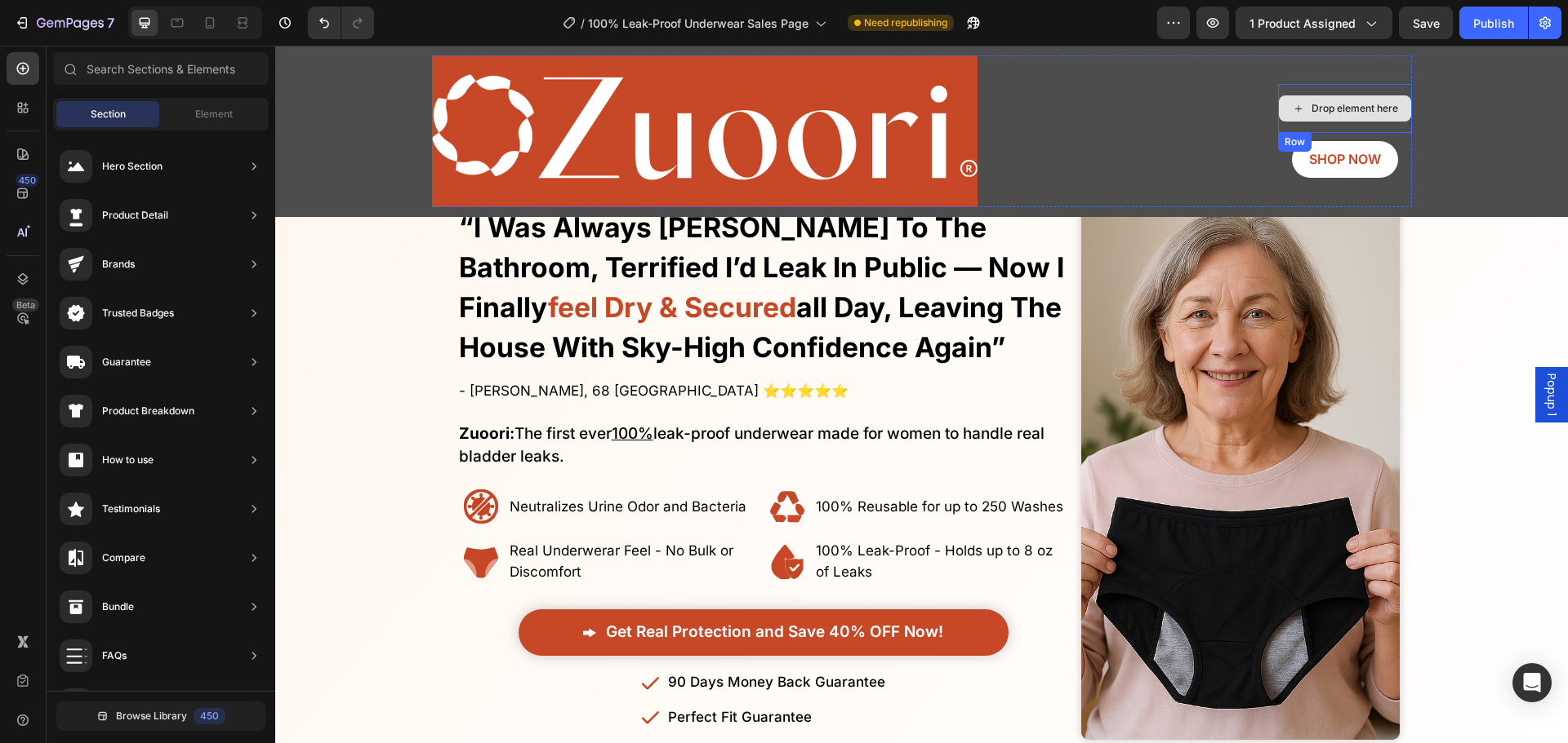
click at [1286, 90] on div "Drop element here" at bounding box center [1345, 109] width 134 height 49
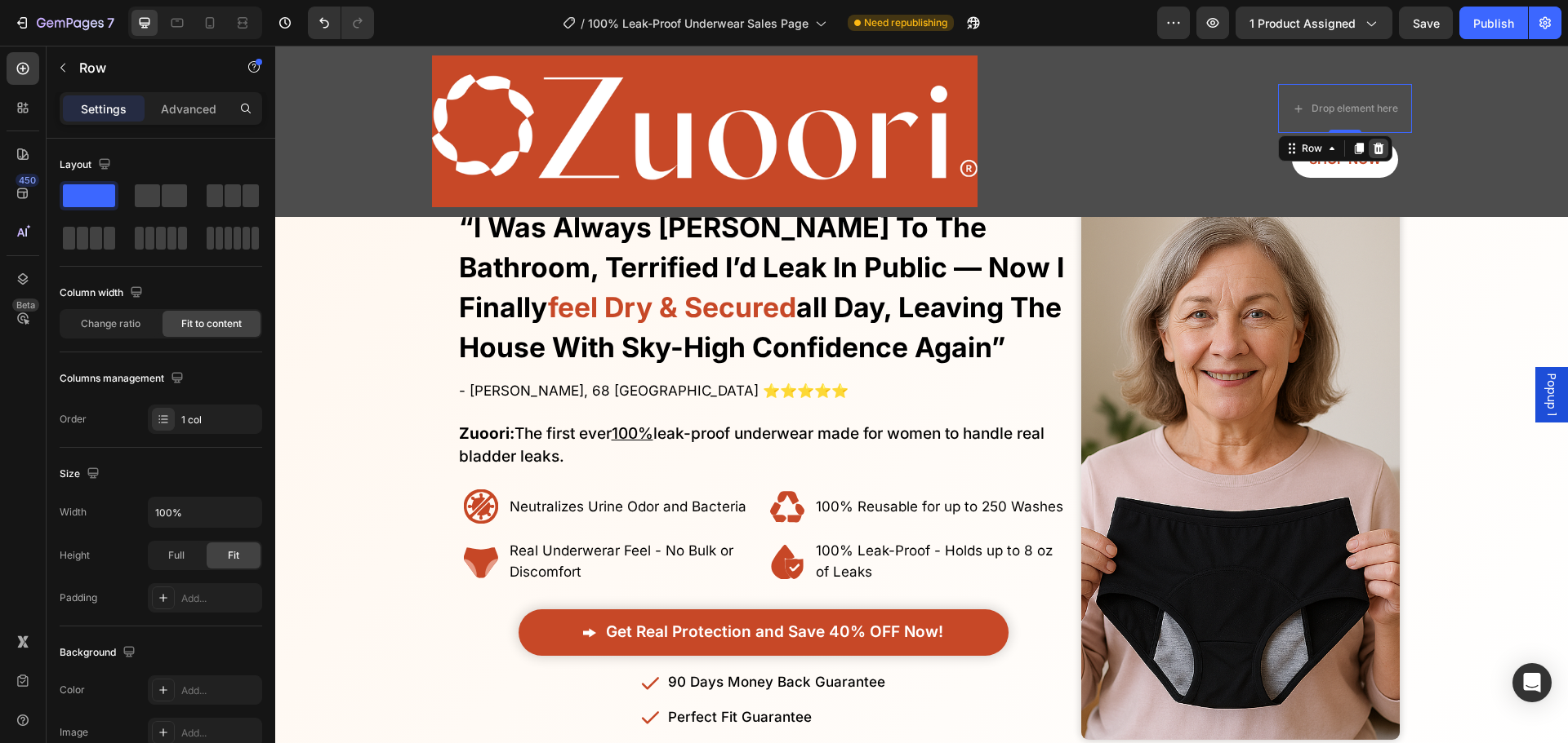
click at [1376, 140] on div at bounding box center [1378, 148] width 19 height 19
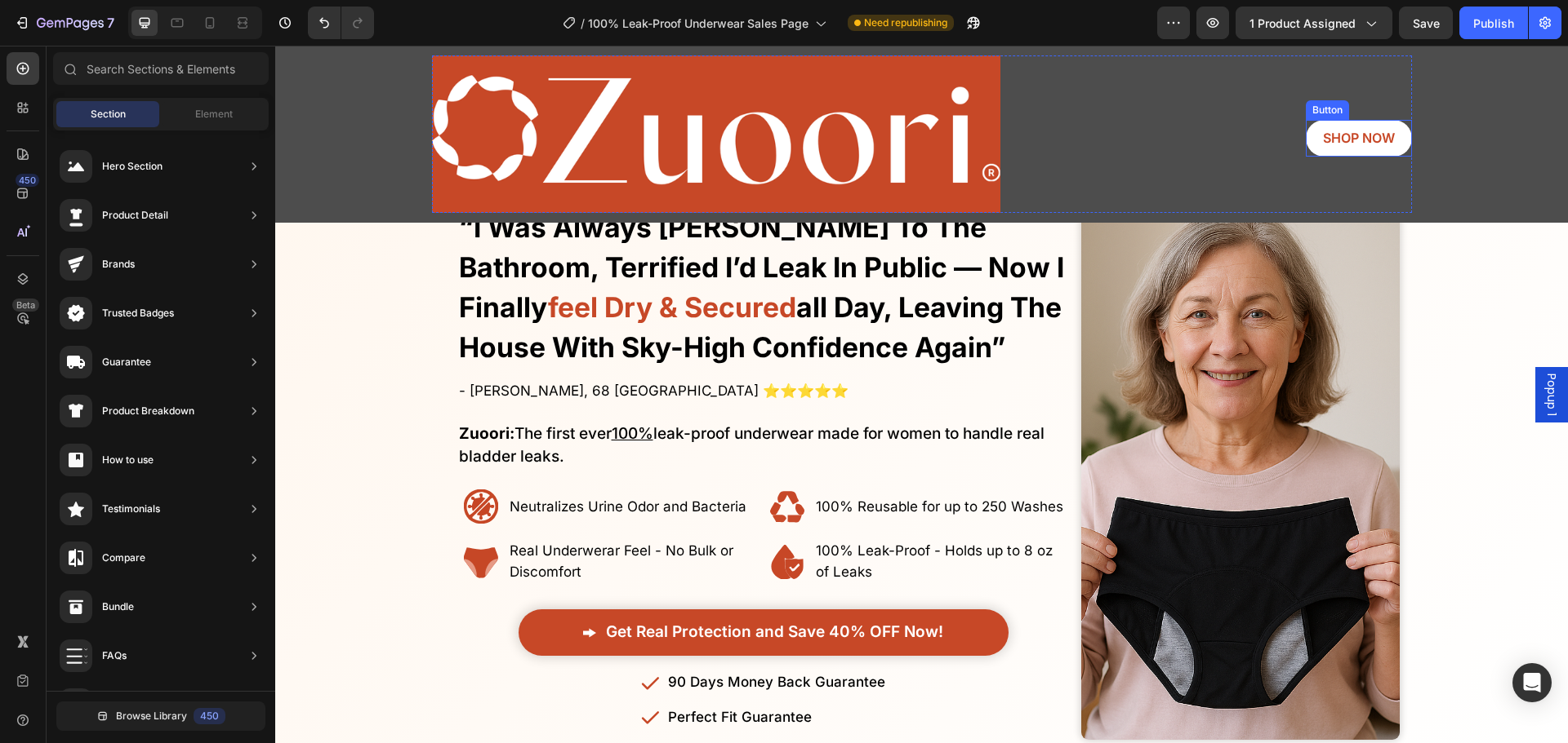
click at [1242, 127] on div "Image SHOP NOW Button Row" at bounding box center [921, 134] width 980 height 158
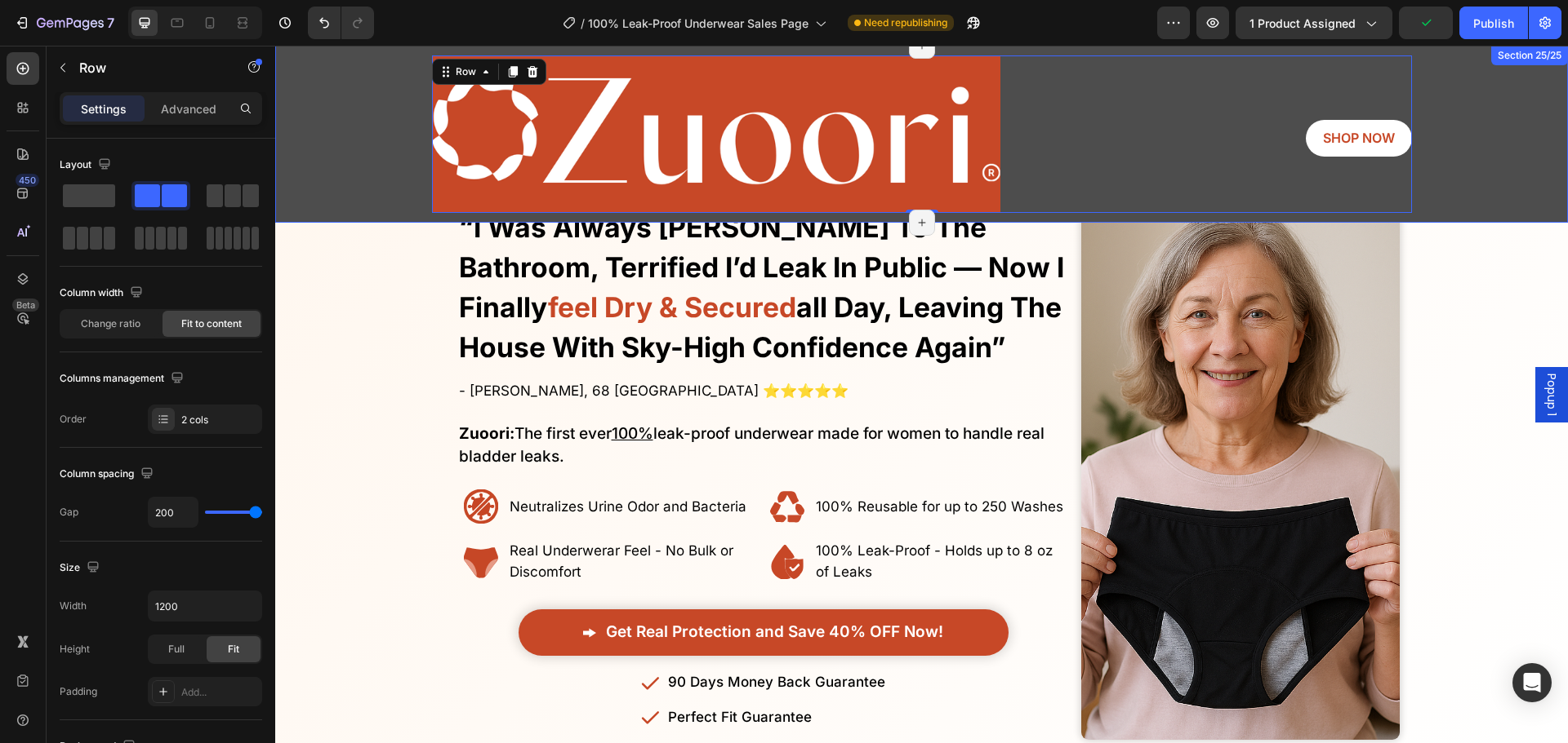
click at [389, 186] on div "Image SHOP NOW Button Row 0" at bounding box center [921, 134] width 1268 height 158
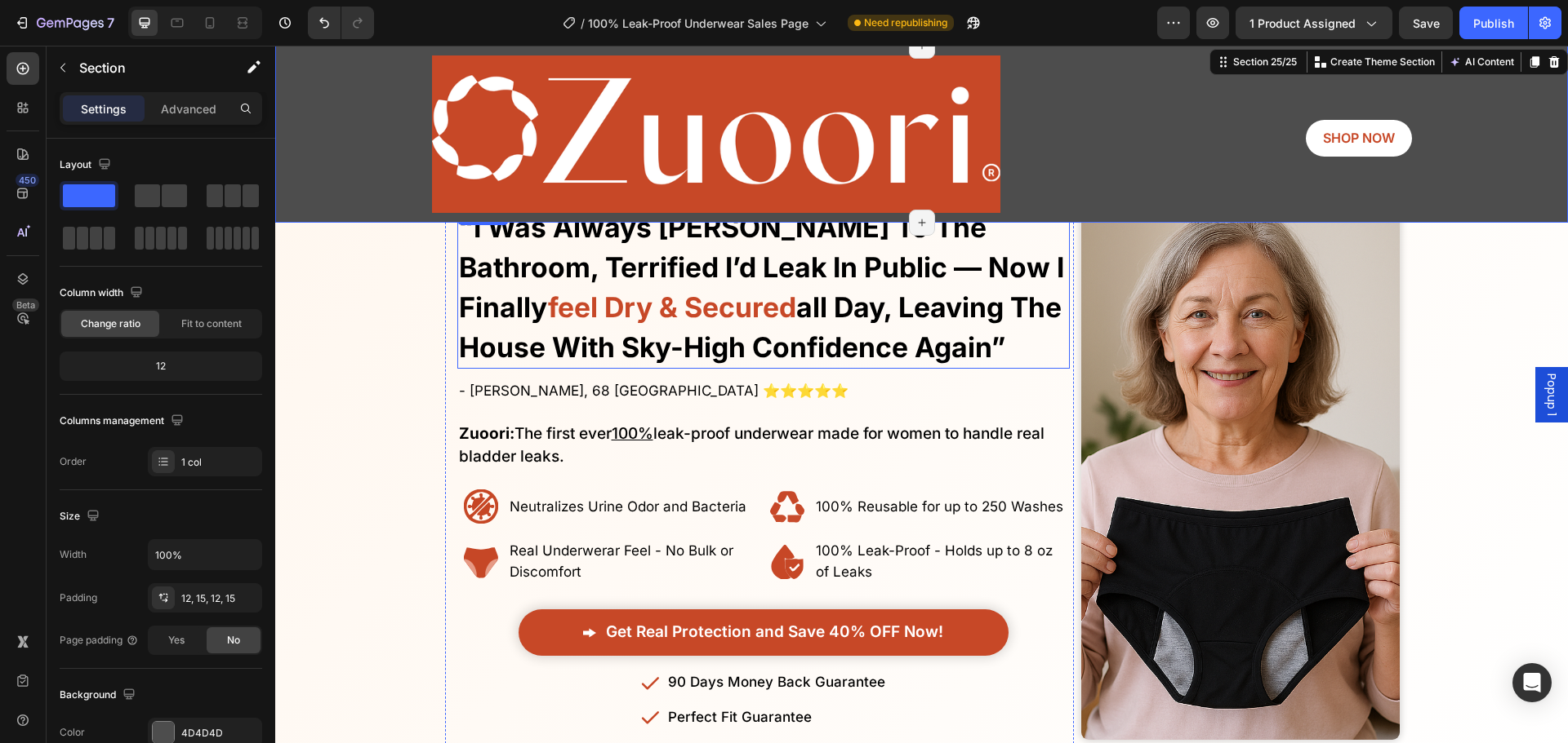
click at [475, 200] on img at bounding box center [716, 134] width 568 height 158
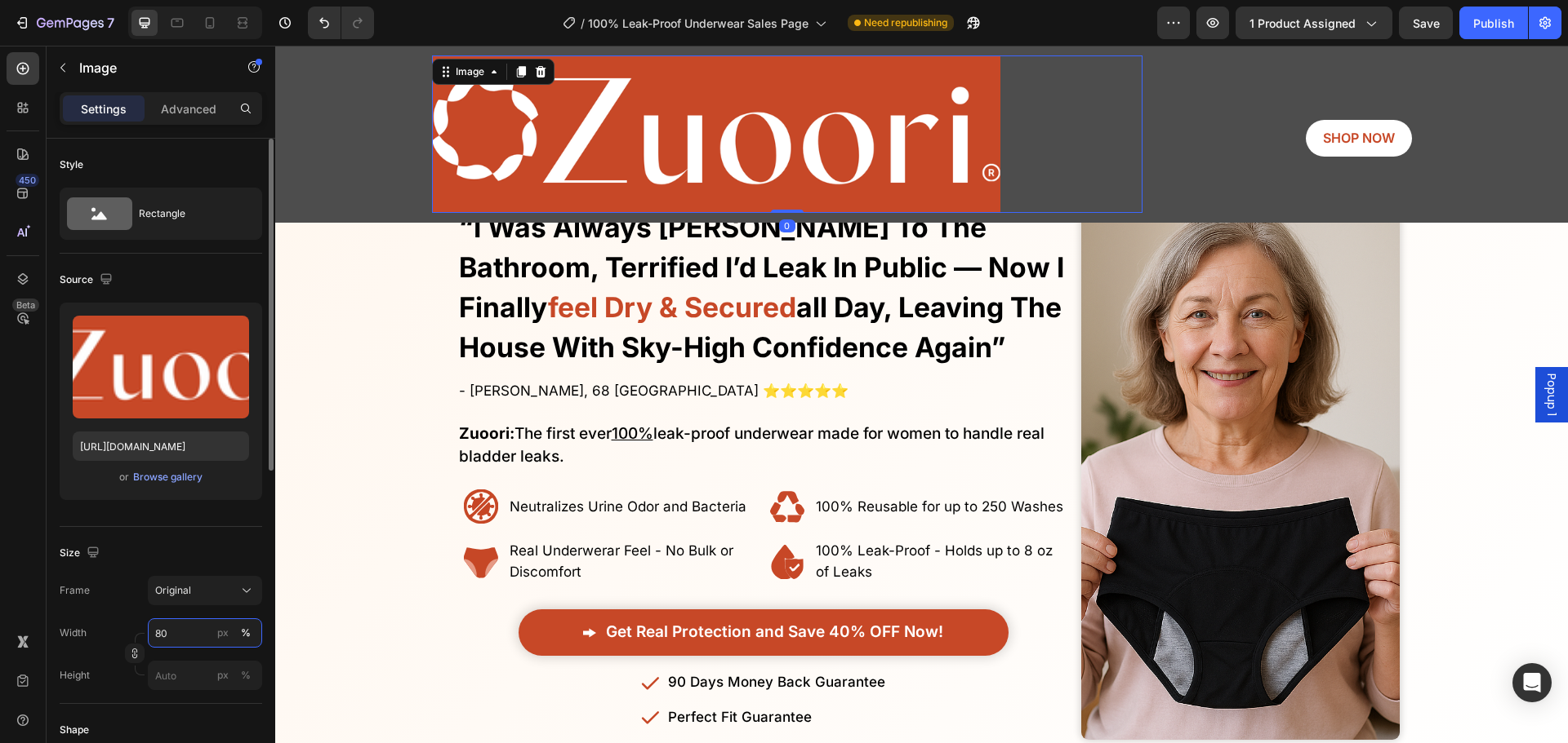
click at [201, 634] on input "80" at bounding box center [205, 633] width 114 height 29
click at [225, 637] on div "px" at bounding box center [223, 634] width 12 height 15
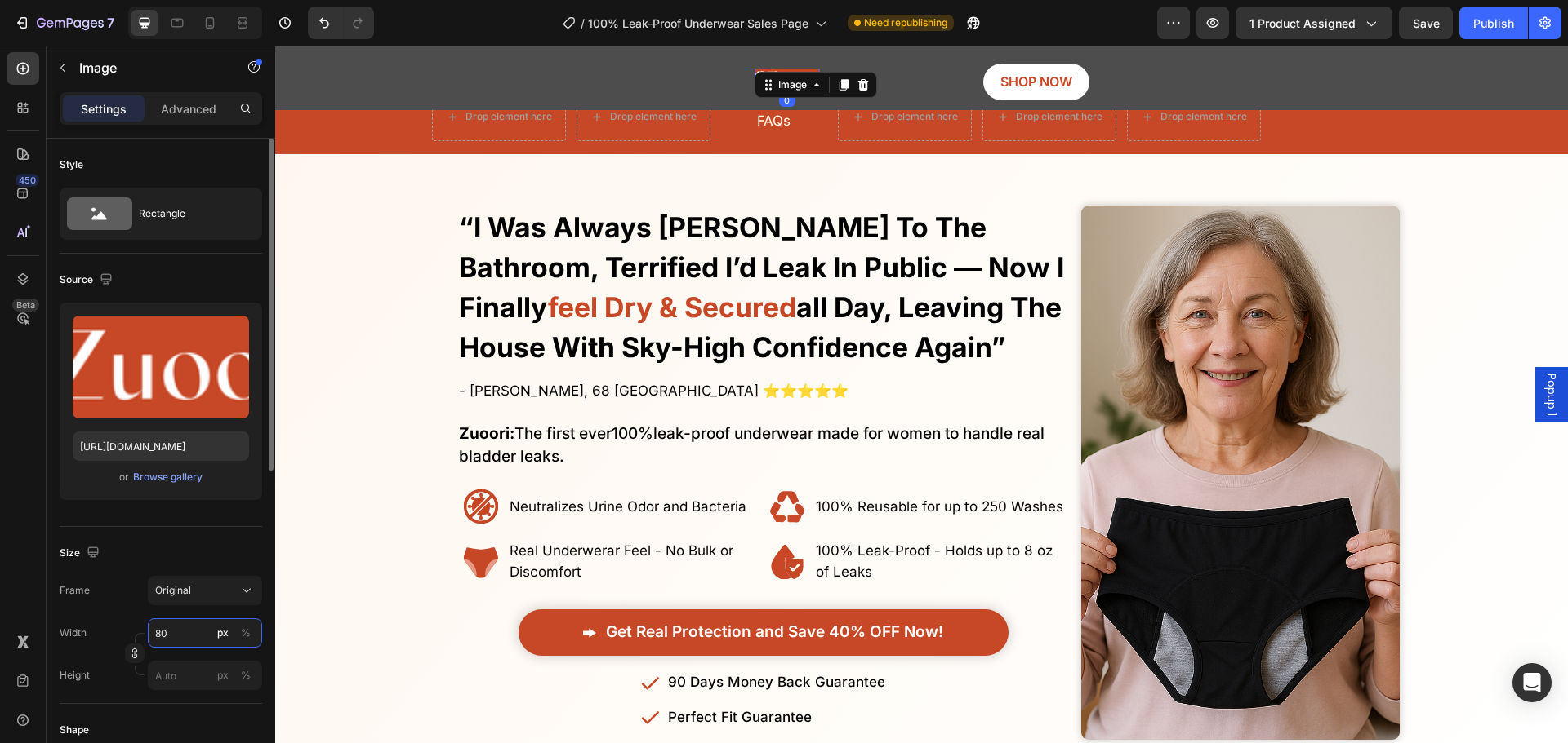
click at [195, 637] on input "80" at bounding box center [205, 633] width 114 height 29
type input "150"
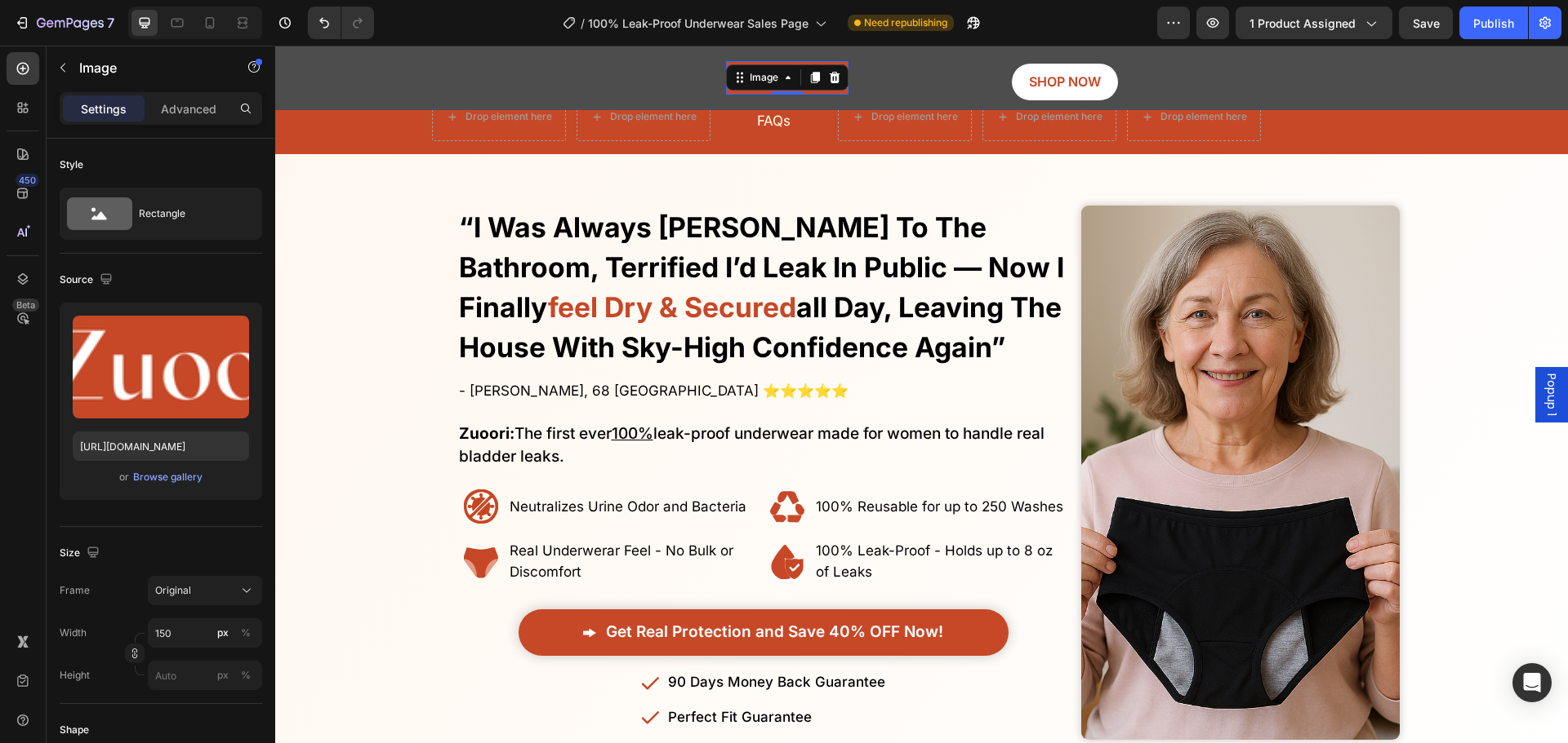
click at [436, 358] on div "Overlay" at bounding box center [921, 473] width 1292 height 584
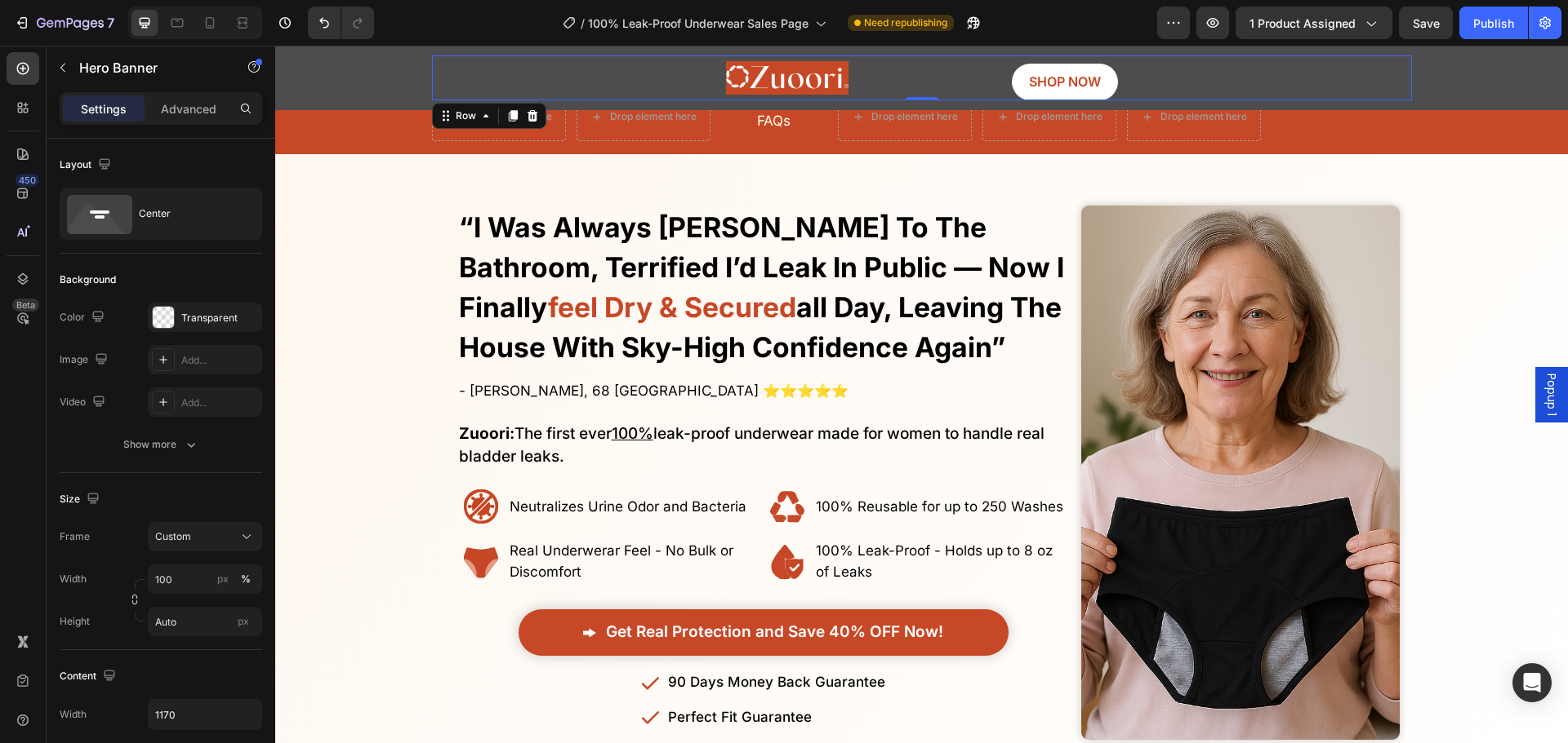
click at [621, 86] on div "Image SHOP NOW Button Row 0" at bounding box center [921, 78] width 980 height 45
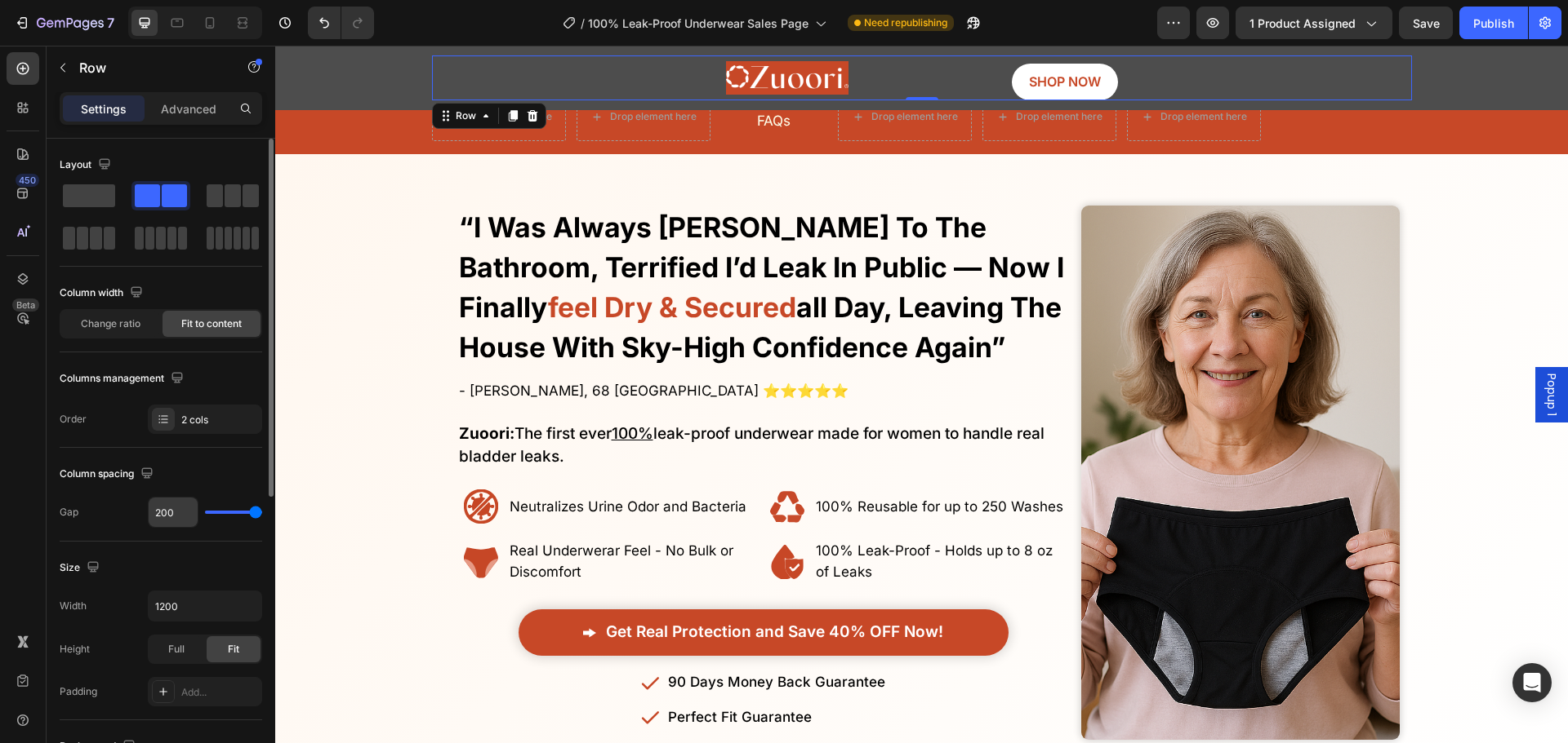
click at [178, 512] on input "200" at bounding box center [173, 512] width 49 height 29
click at [178, 511] on input "200" at bounding box center [173, 512] width 49 height 29
type input "4"
type input "40"
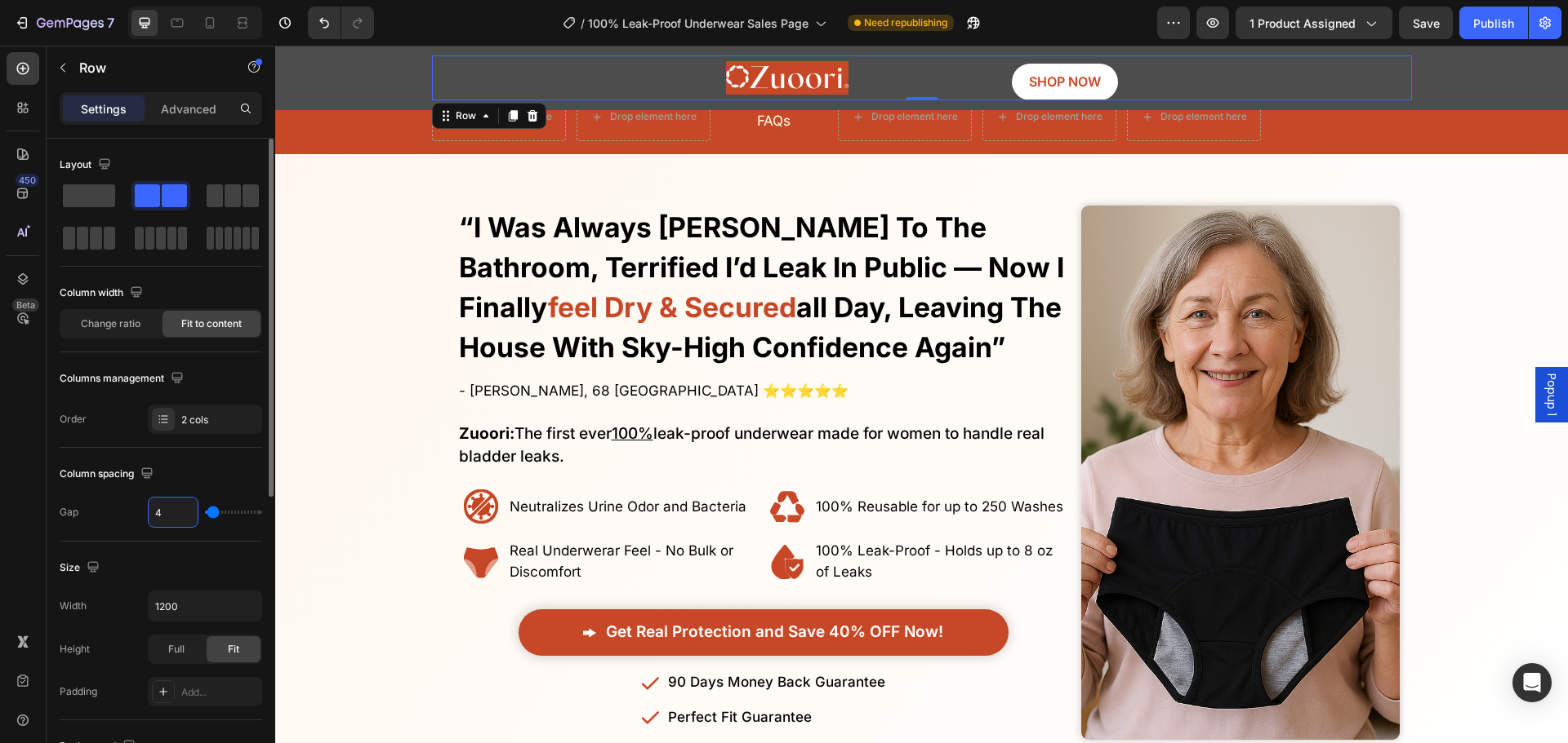
type input "40"
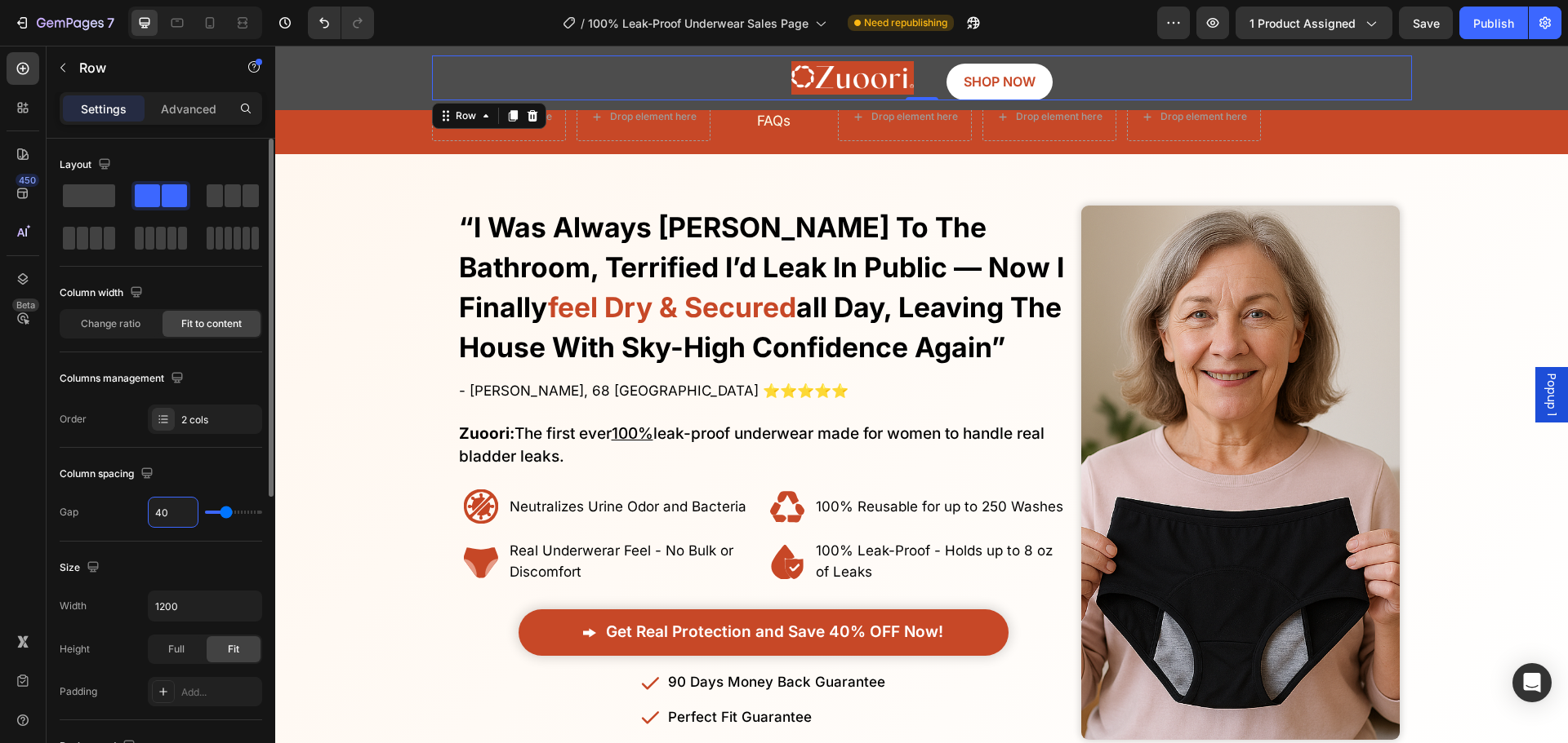
type input "400"
type input "120"
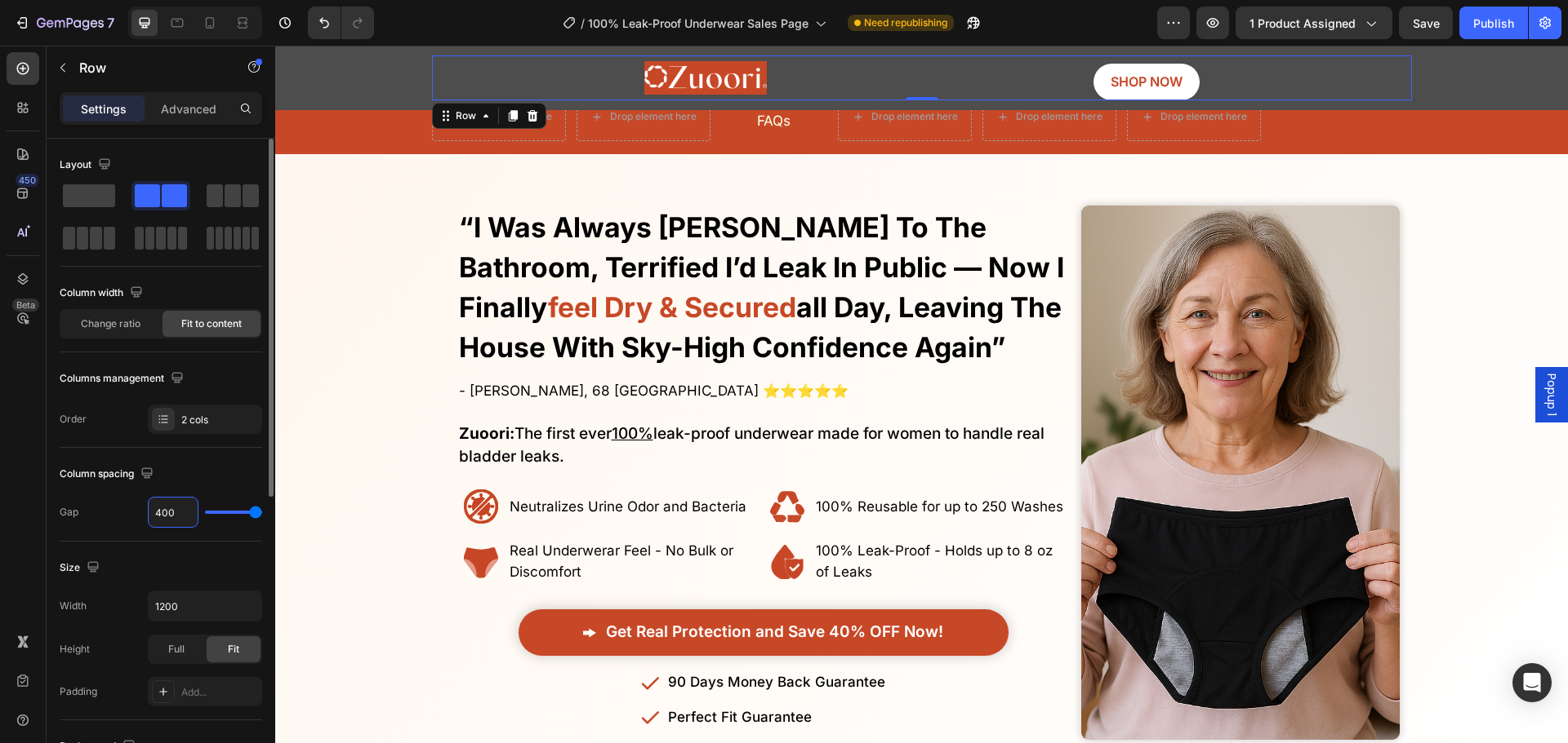
type input "400"
click at [204, 484] on div "Column spacing" at bounding box center [160, 473] width 202 height 26
click at [146, 319] on div "Change ratio" at bounding box center [109, 323] width 98 height 26
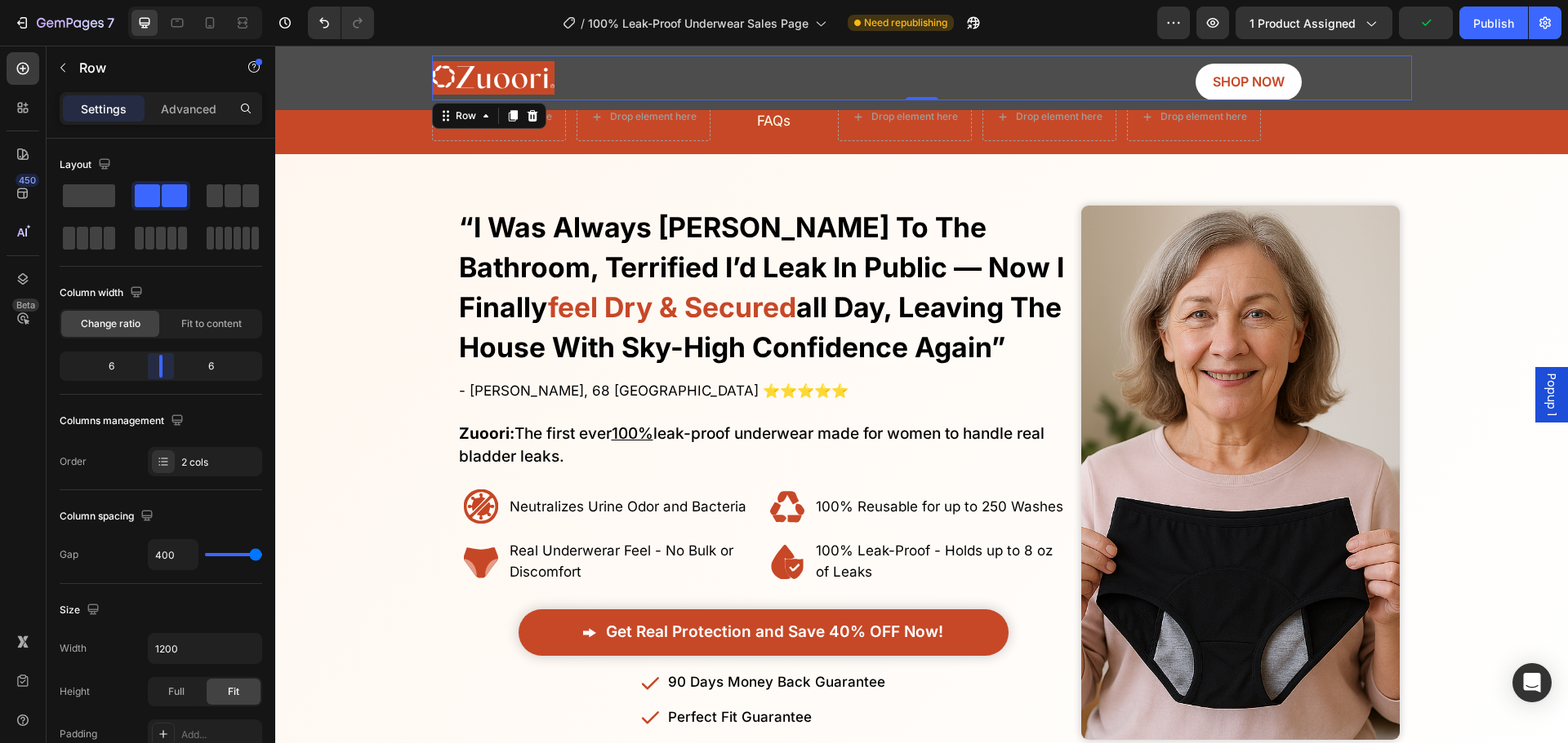
click at [160, 0] on body "7 Version history / 100% Leak-Proof Underwear Sales Page Need republishing Prev…" at bounding box center [784, 0] width 1568 height 0
click at [208, 547] on div "400" at bounding box center [205, 554] width 114 height 31
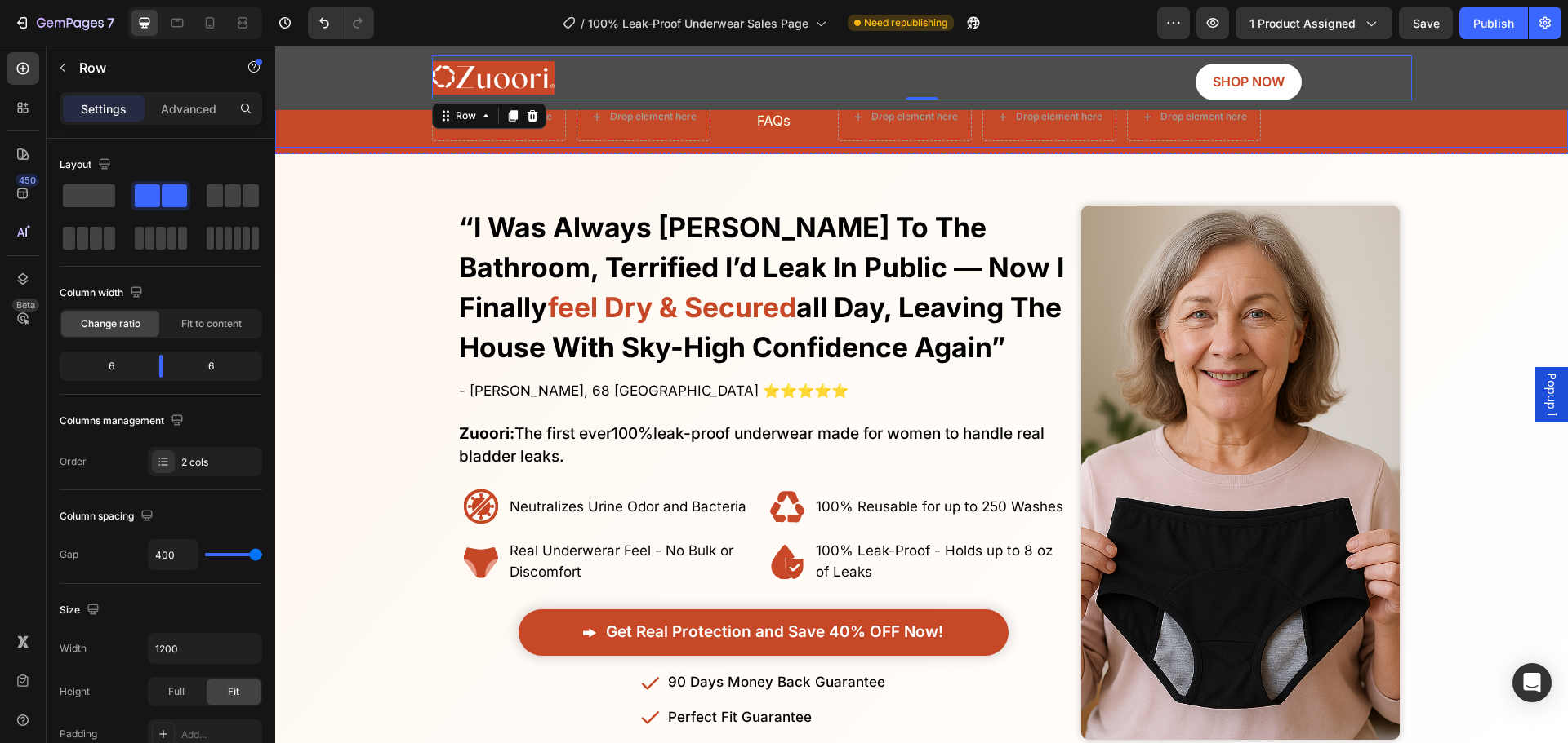
click at [390, 124] on div "Drop element here Drop element here FAQs Button Drop element here Drop element …" at bounding box center [921, 117] width 1260 height 62
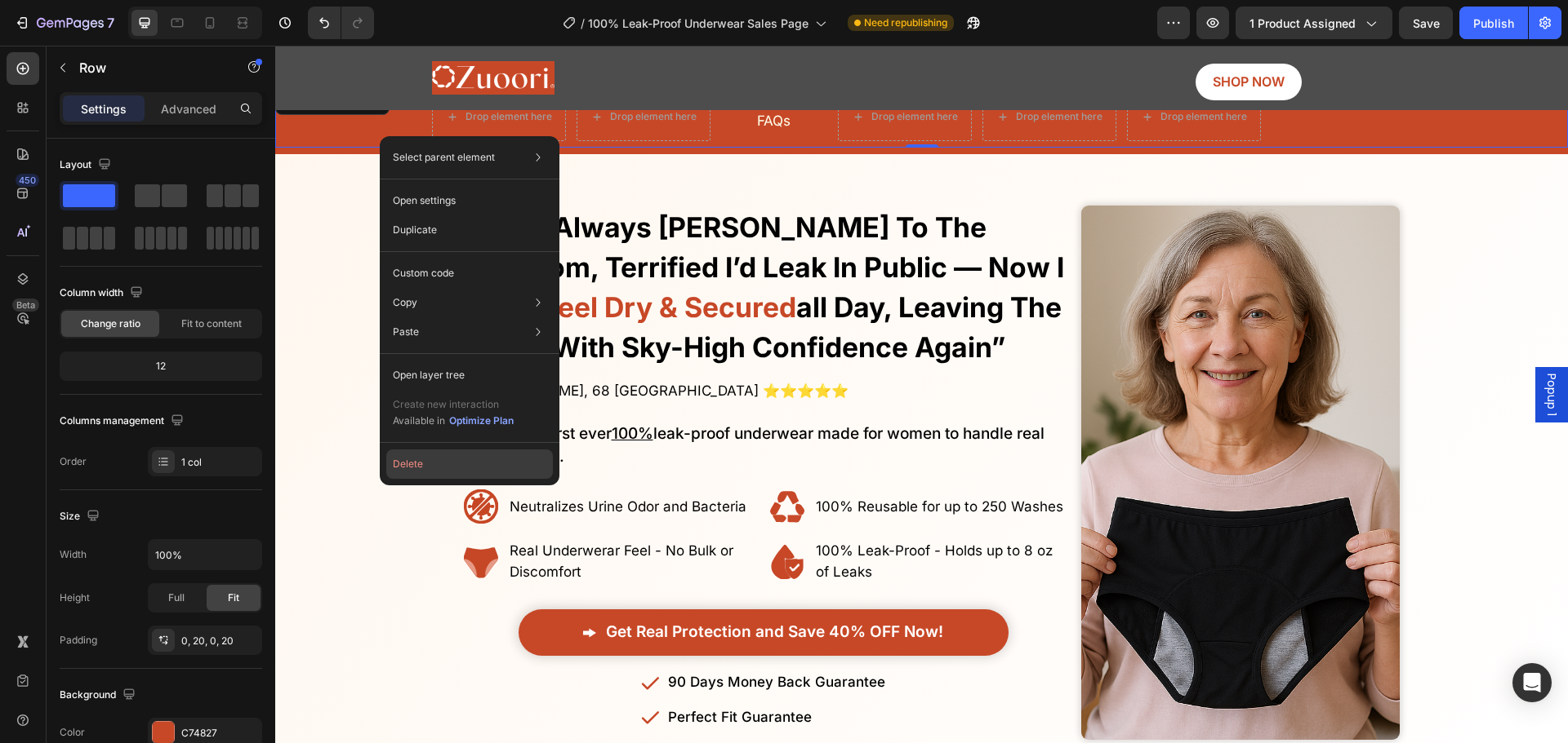
drag, startPoint x: 440, startPoint y: 462, endPoint x: 135, endPoint y: 235, distance: 380.2
click at [440, 462] on button "Delete" at bounding box center [469, 464] width 166 height 29
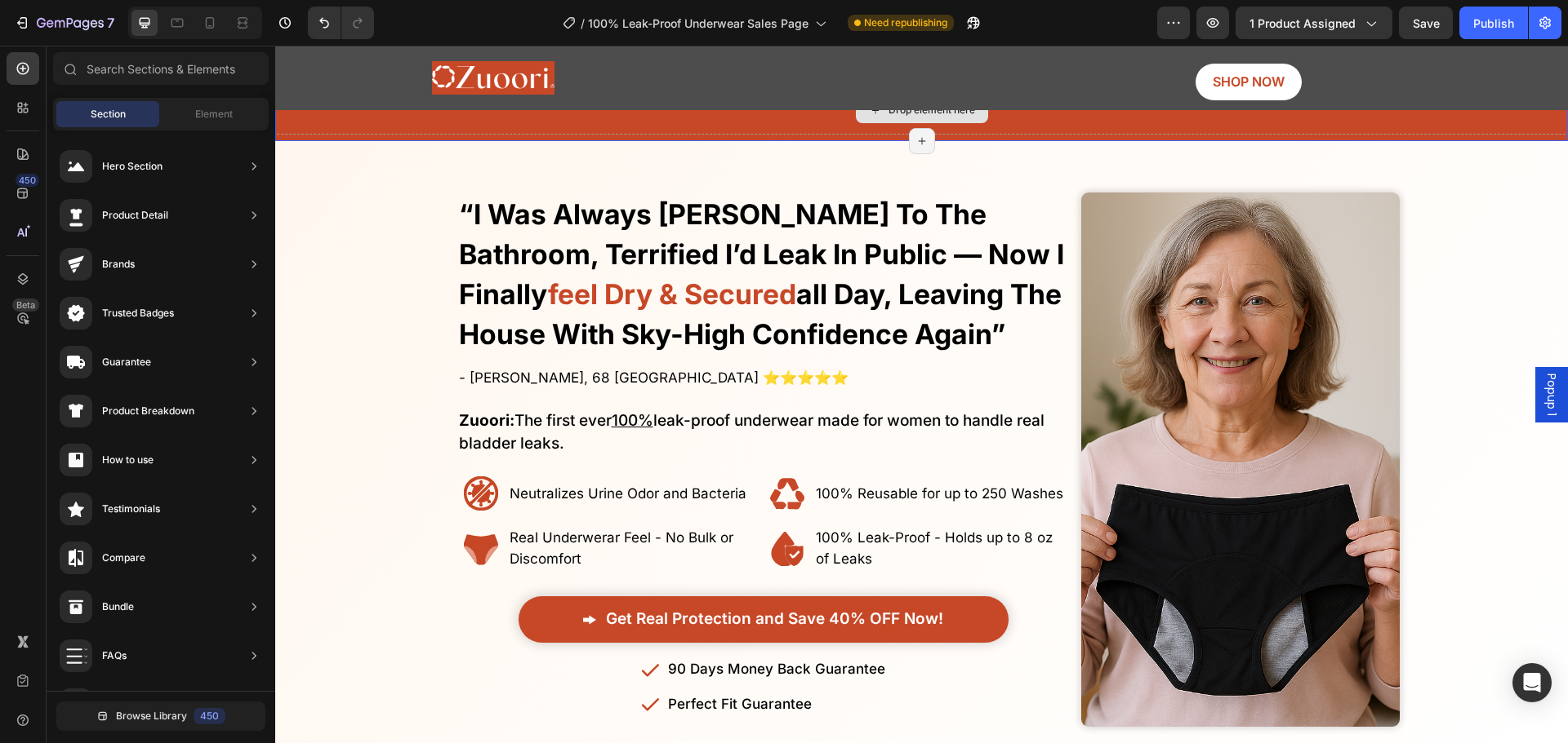
click at [412, 131] on div "Drop element here" at bounding box center [921, 110] width 1292 height 49
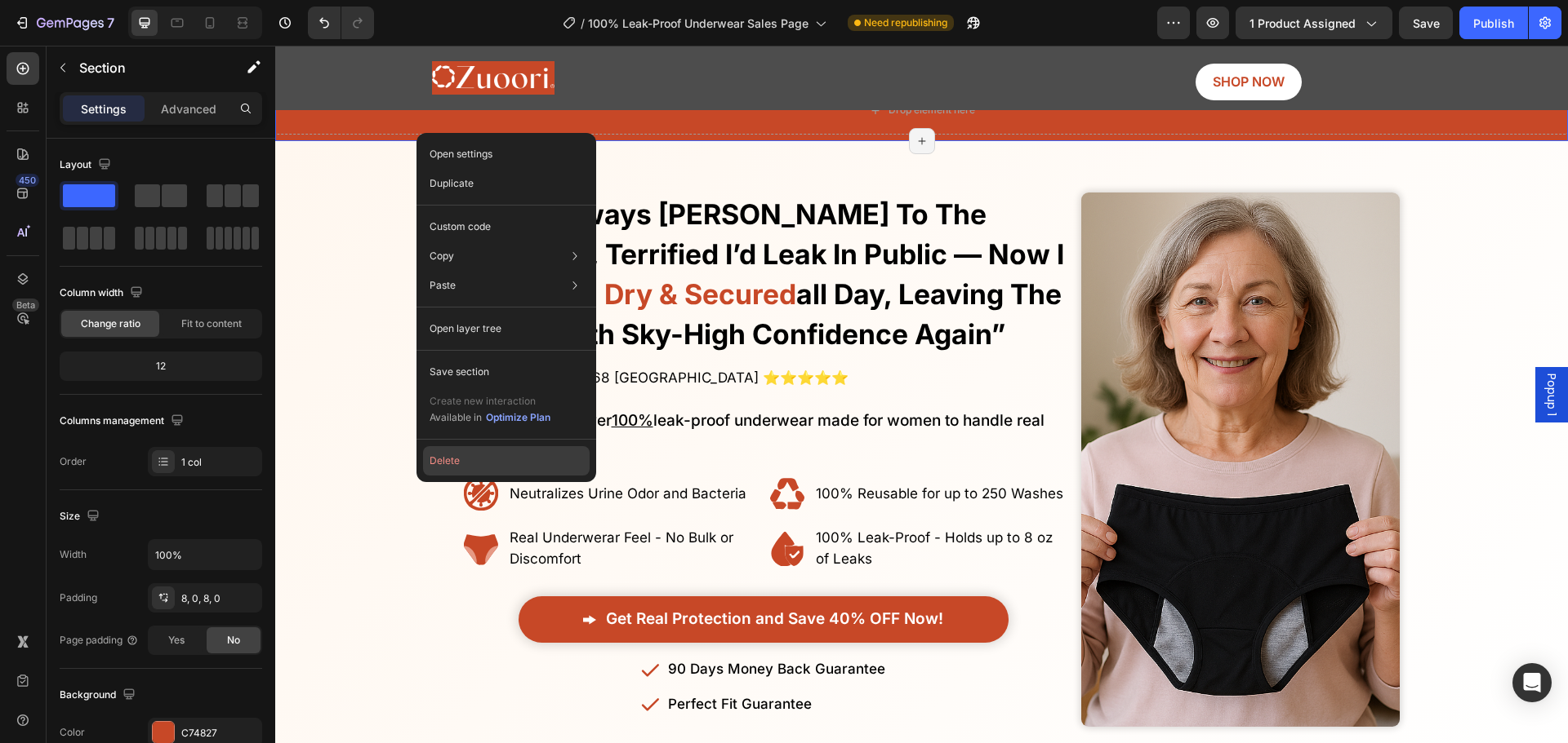
click at [452, 455] on button "Delete" at bounding box center [505, 461] width 166 height 29
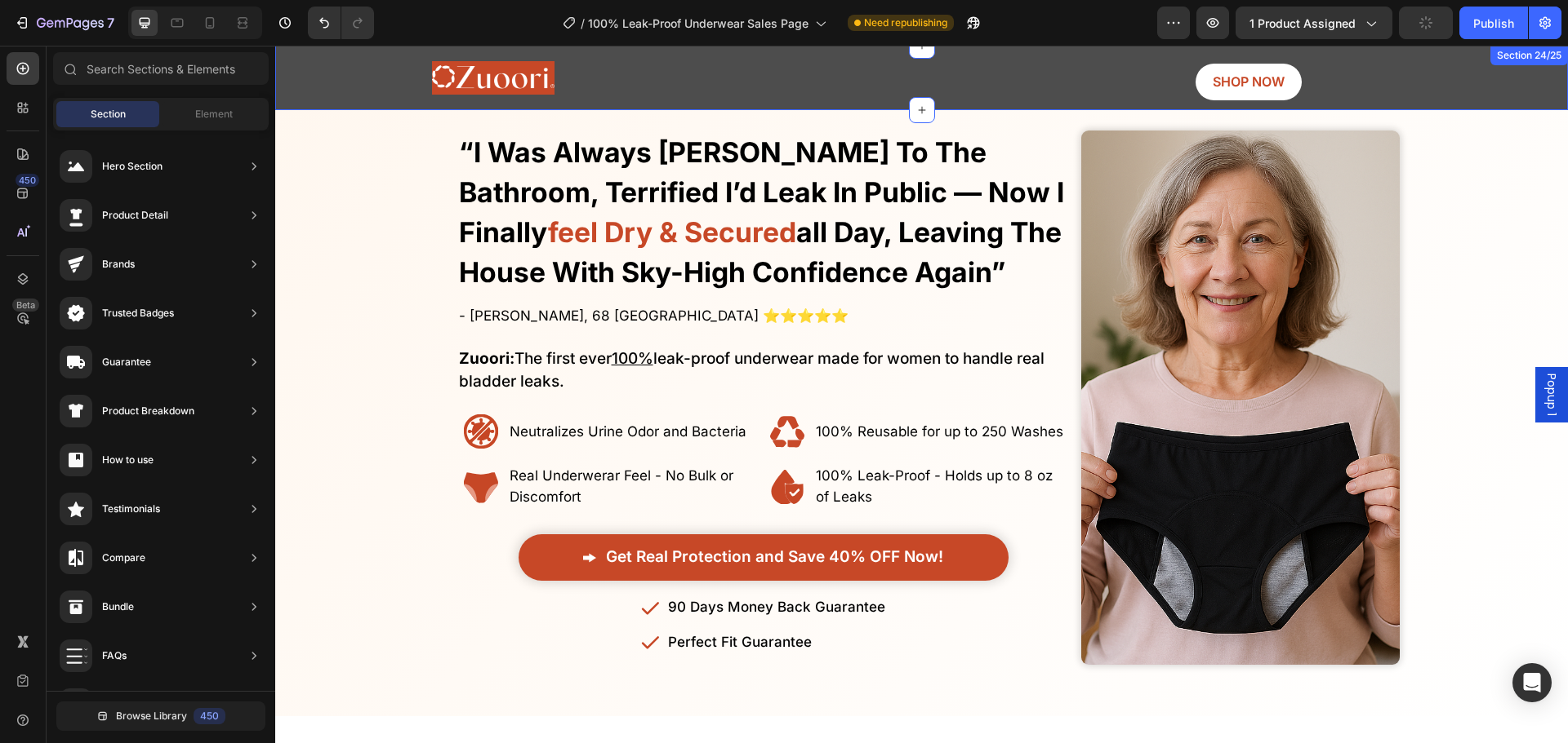
click at [317, 78] on div "Image SHOP NOW Button Row" at bounding box center [921, 78] width 1268 height 45
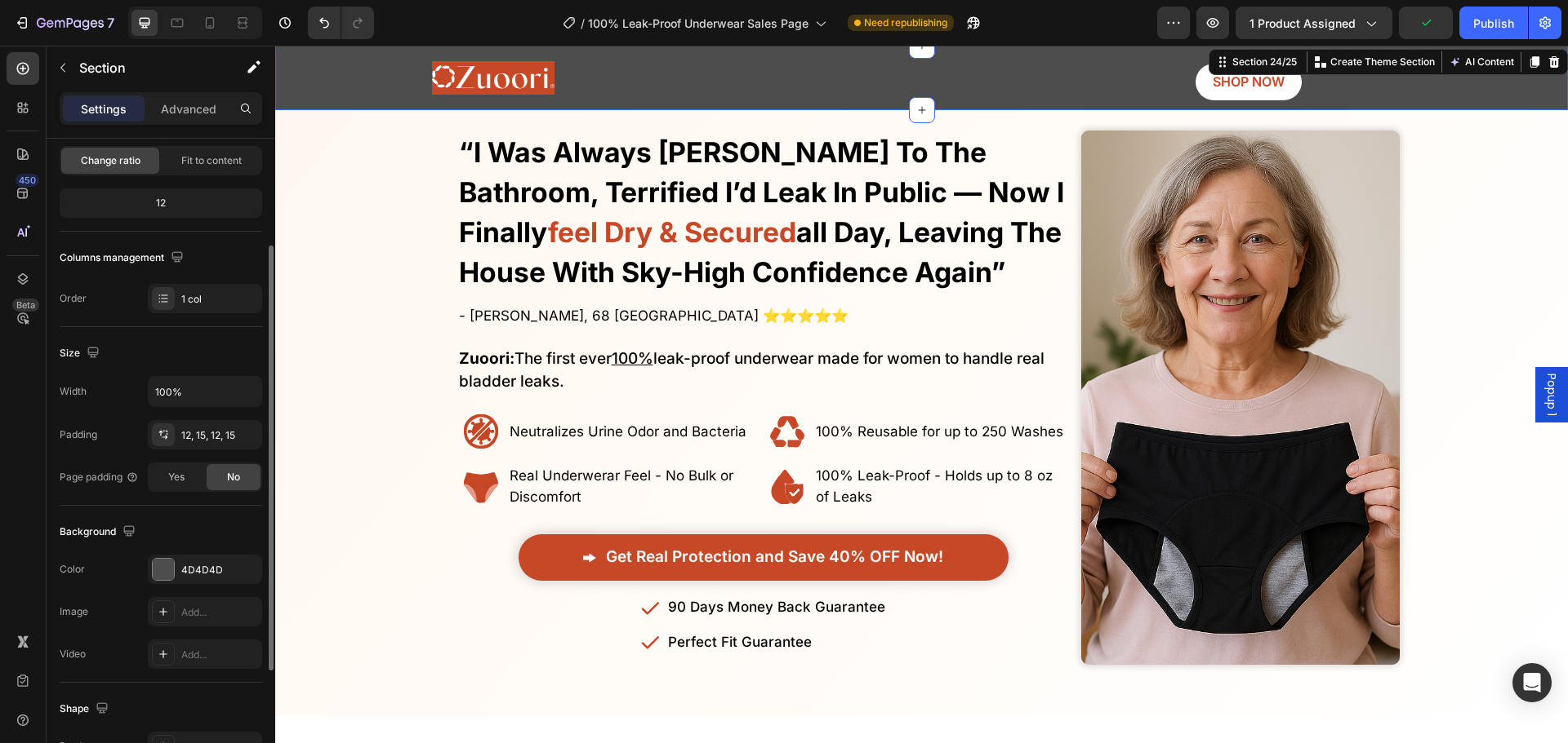
scroll to position [326, 0]
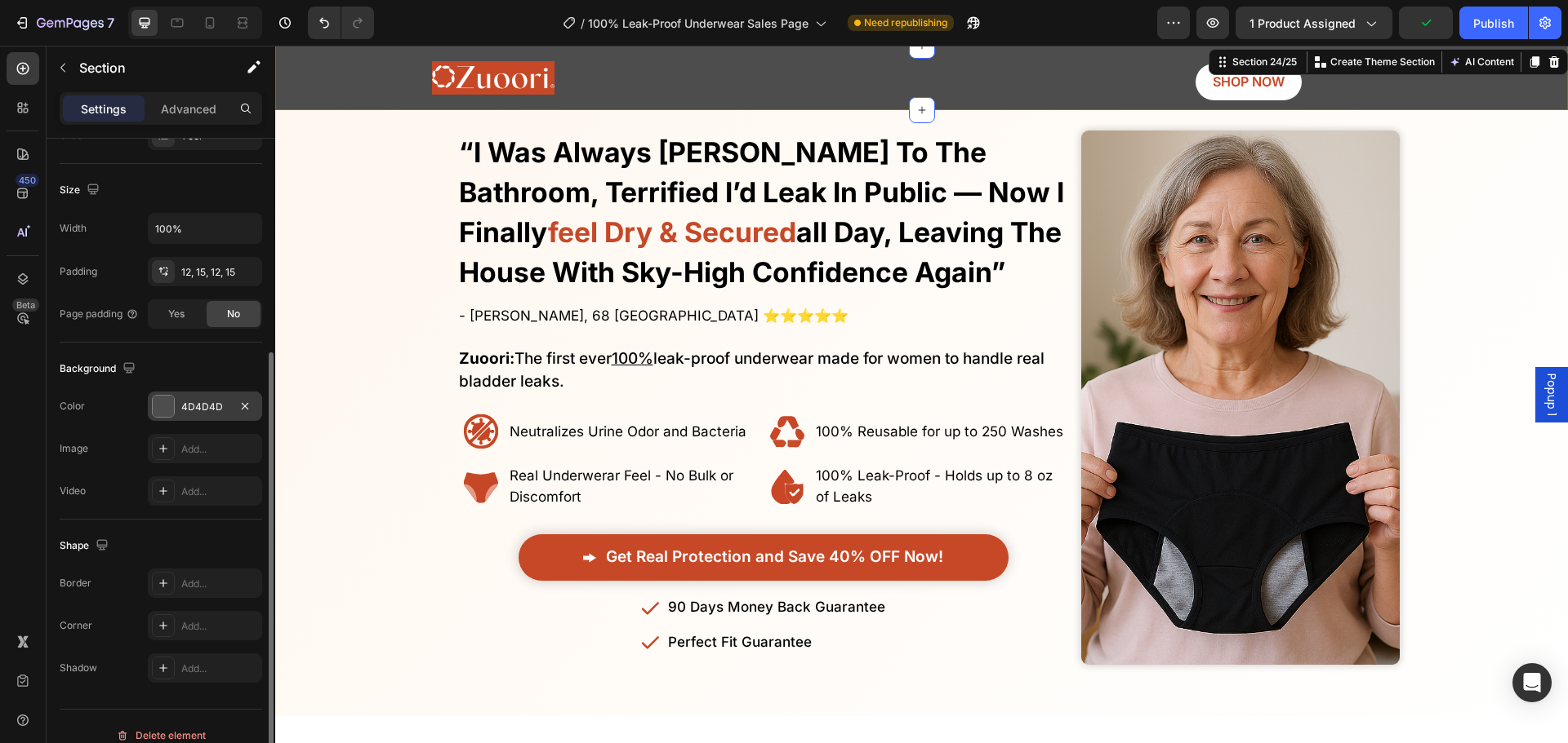
click at [200, 409] on div "4D4D4D" at bounding box center [205, 407] width 48 height 15
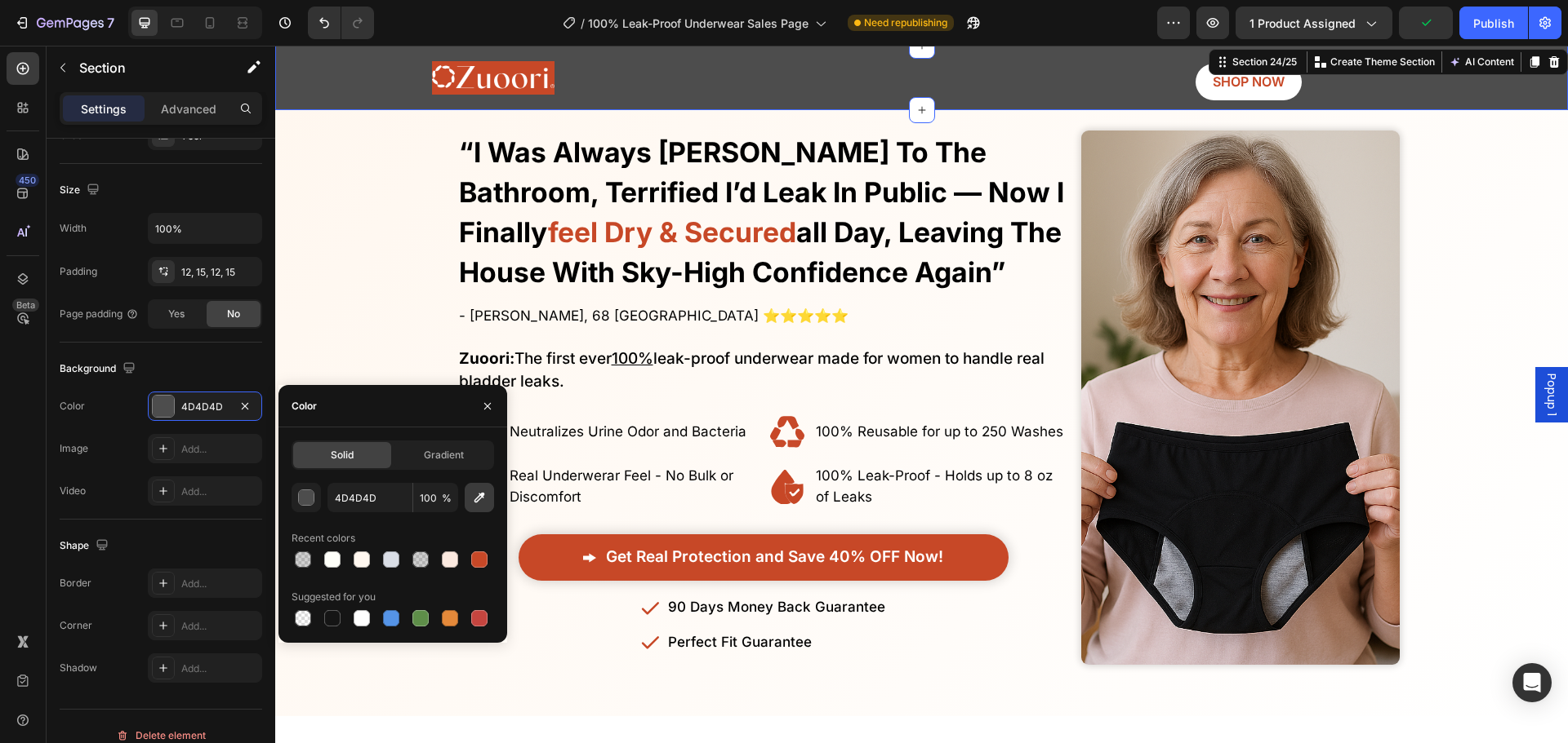
click at [474, 505] on icon "button" at bounding box center [480, 498] width 17 height 17
type input "C74827"
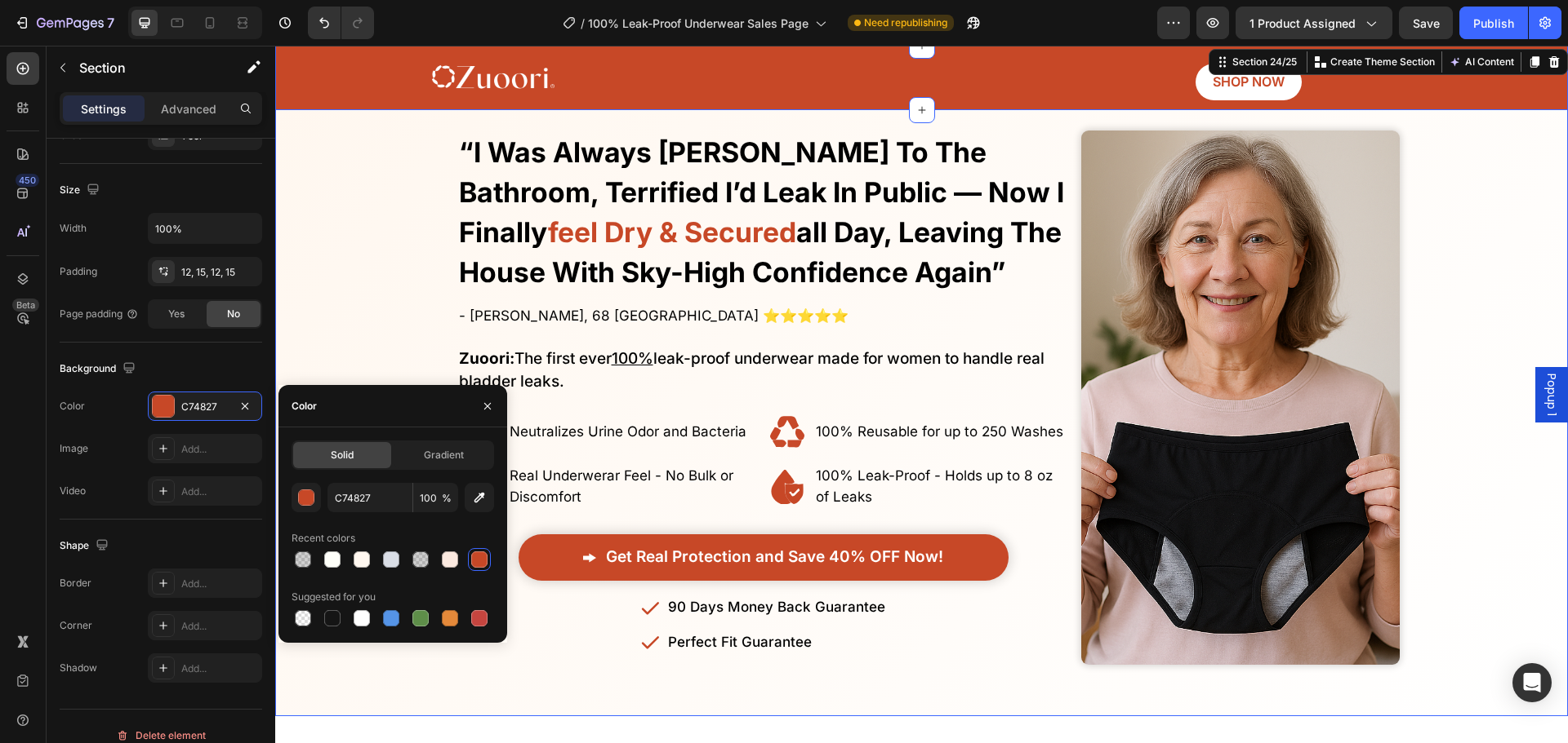
click at [368, 190] on div "Overlay" at bounding box center [921, 397] width 1292 height 584
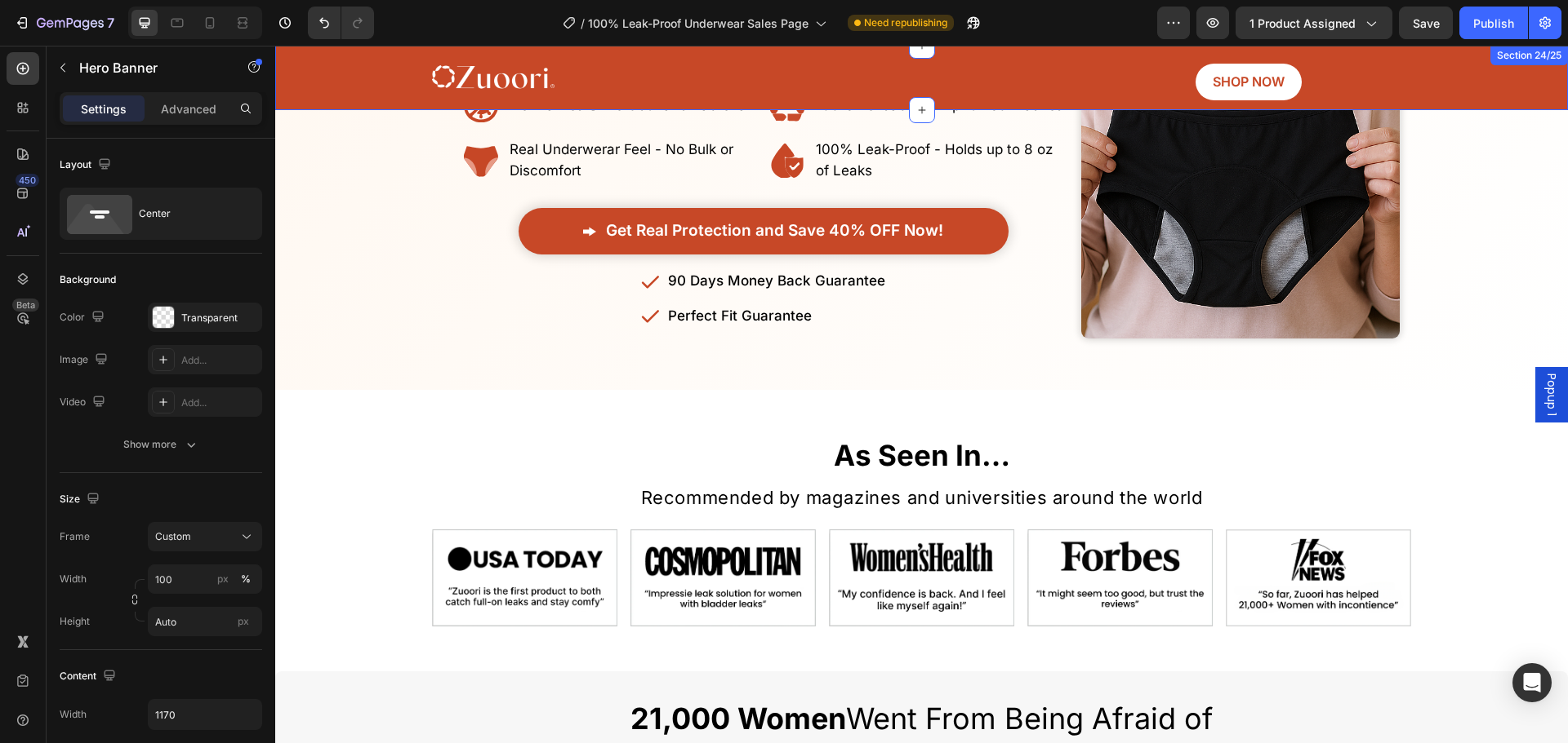
click at [361, 104] on div "Image SHOP NOW Button Row Section 24/25" at bounding box center [921, 78] width 1292 height 64
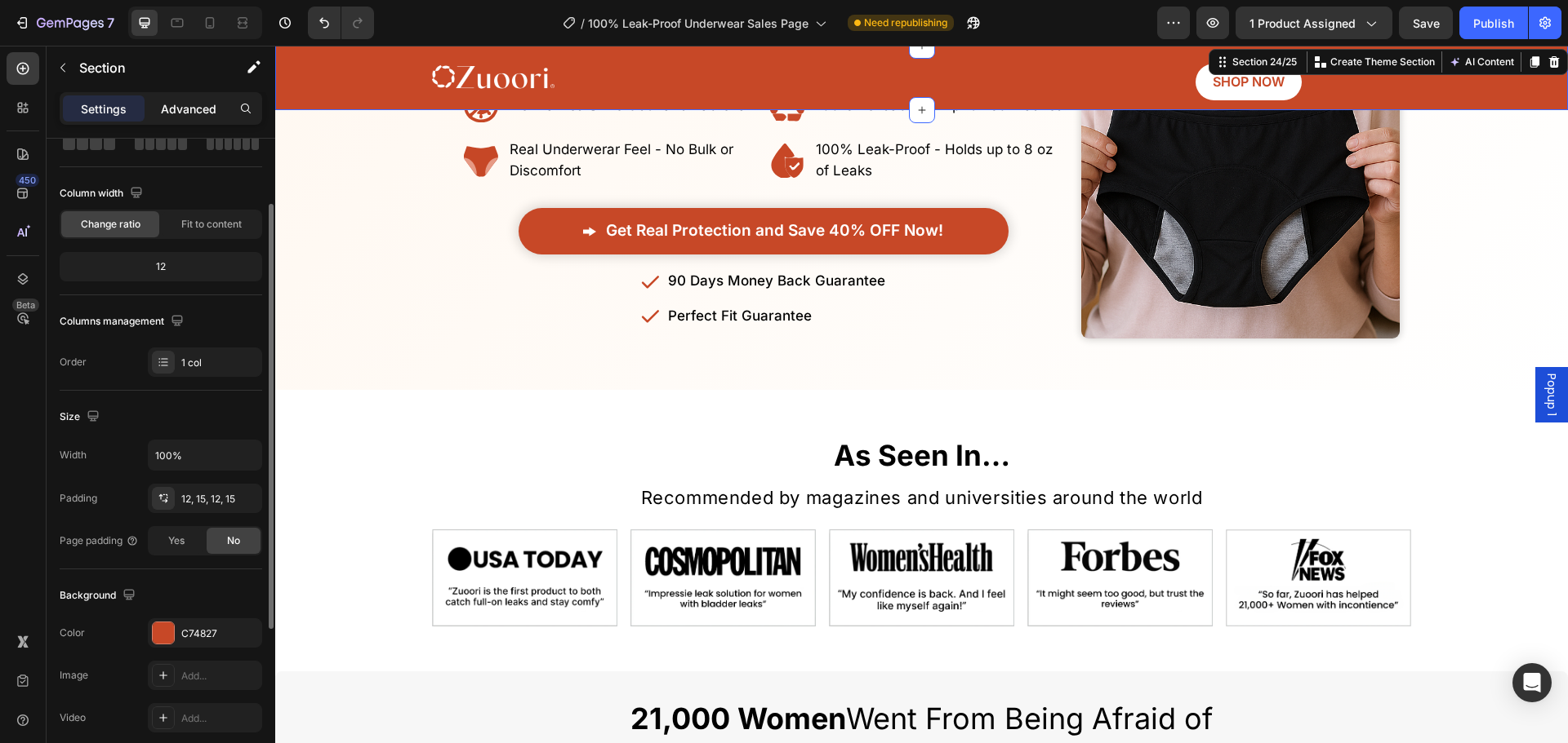
click at [158, 95] on div "Advanced" at bounding box center [189, 108] width 82 height 26
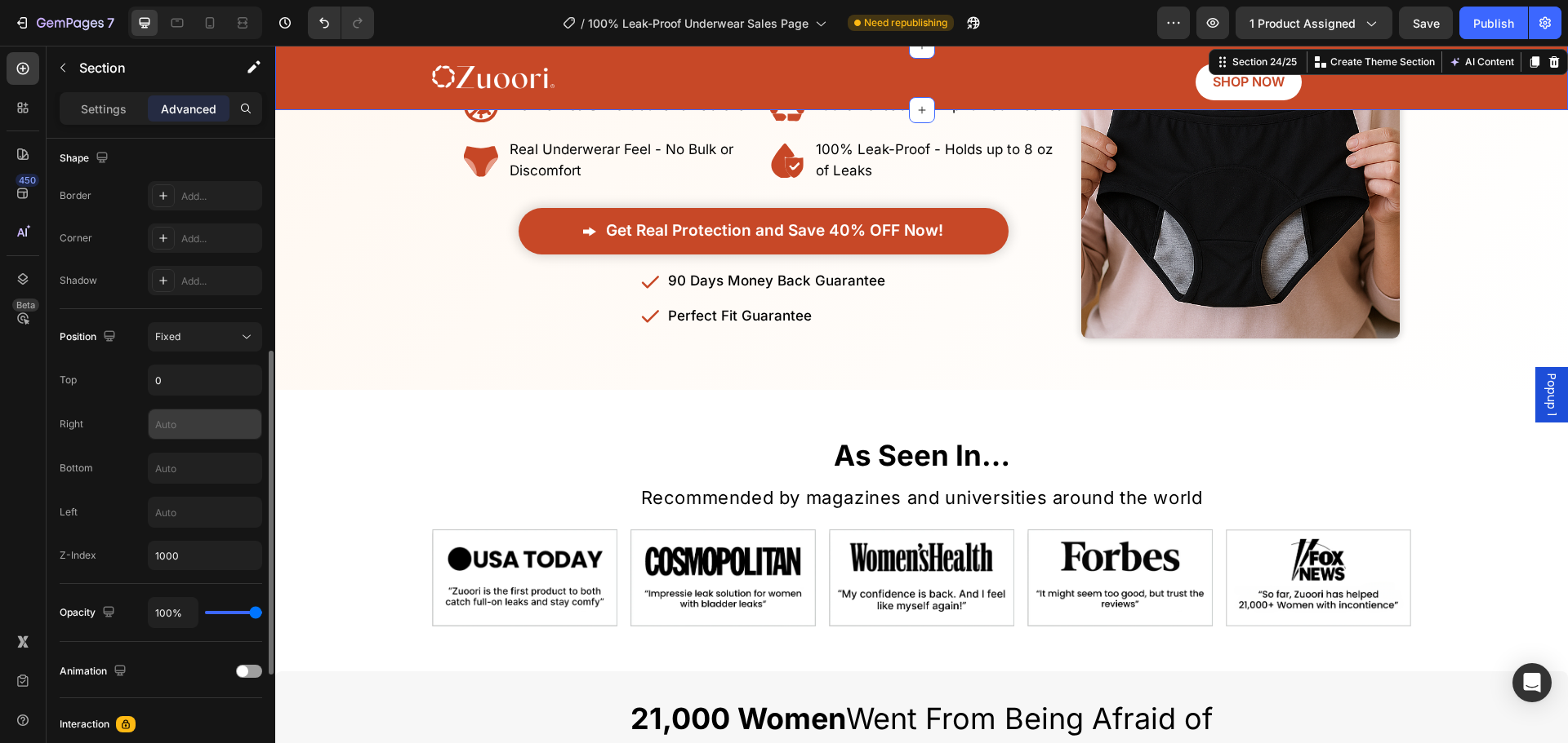
scroll to position [508, 0]
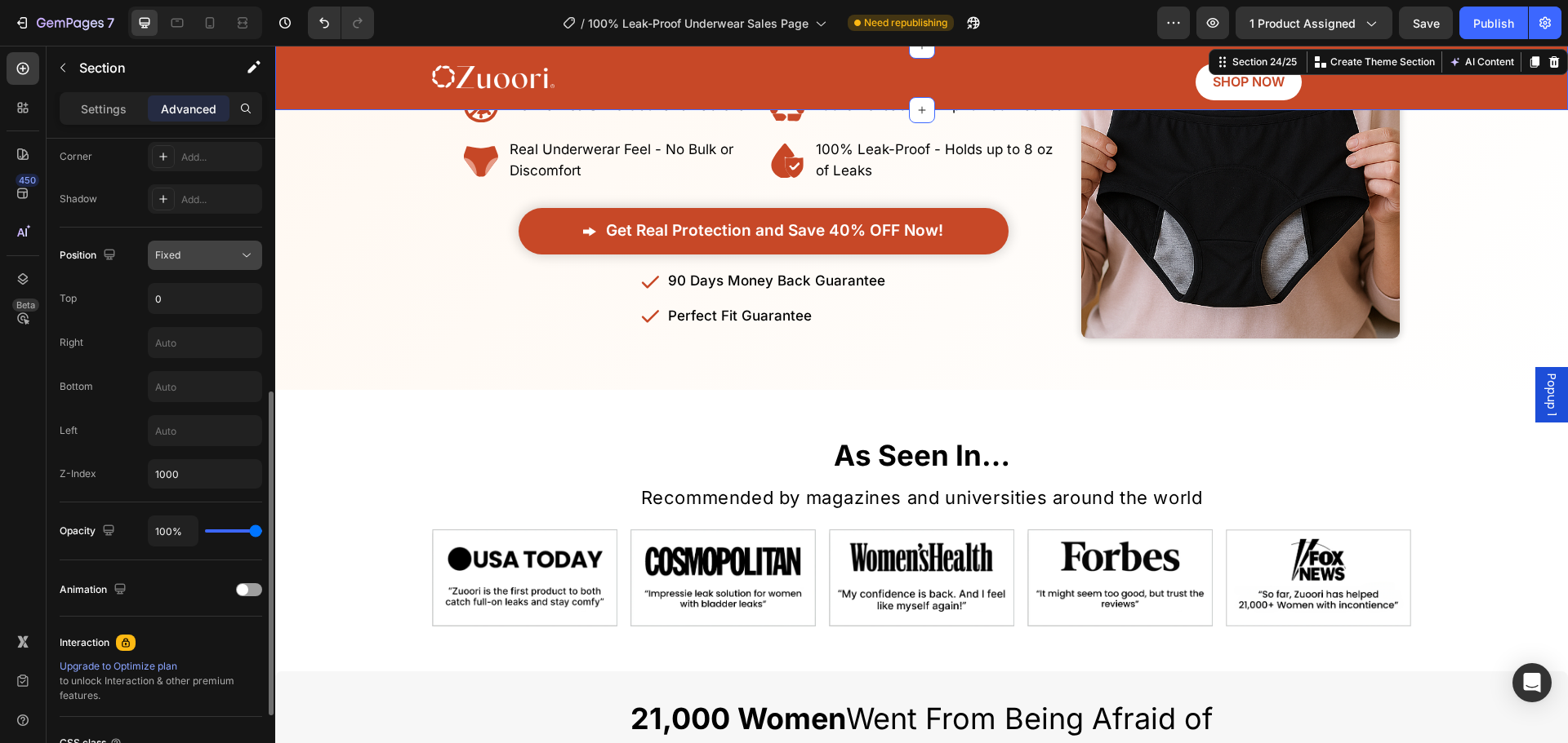
click at [199, 248] on div "Fixed" at bounding box center [197, 255] width 84 height 15
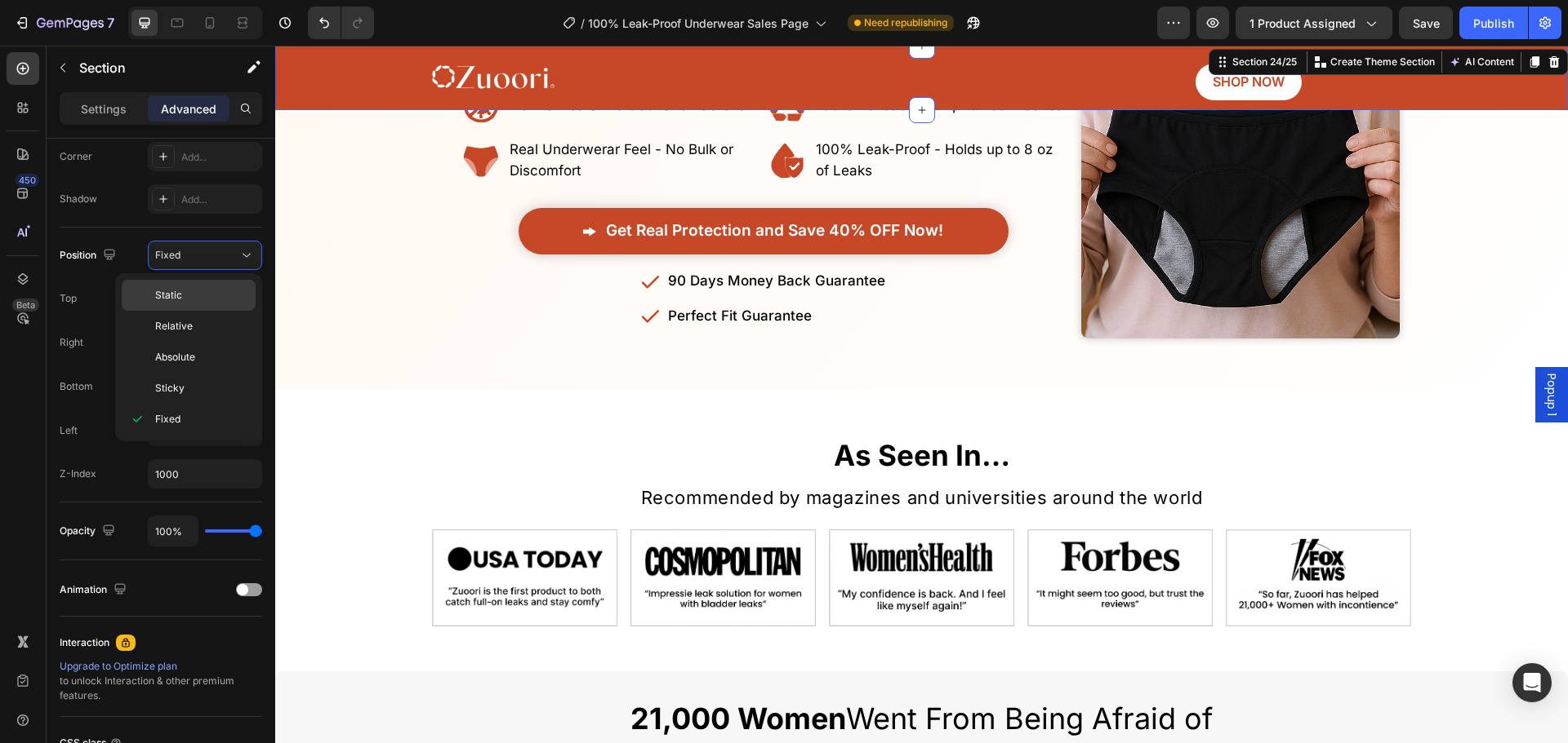
click at [212, 291] on p "Static" at bounding box center [201, 296] width 93 height 15
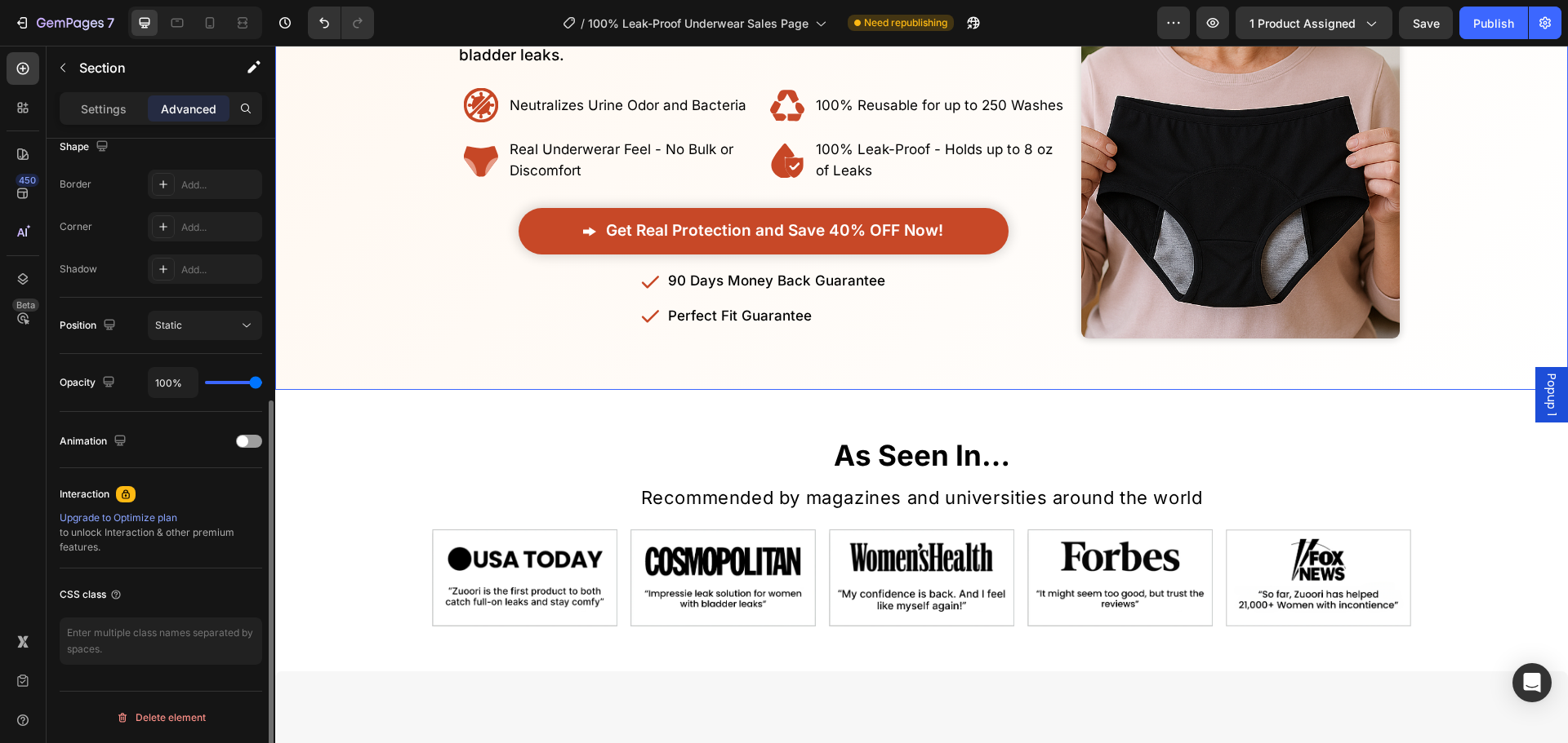
scroll to position [0, 0]
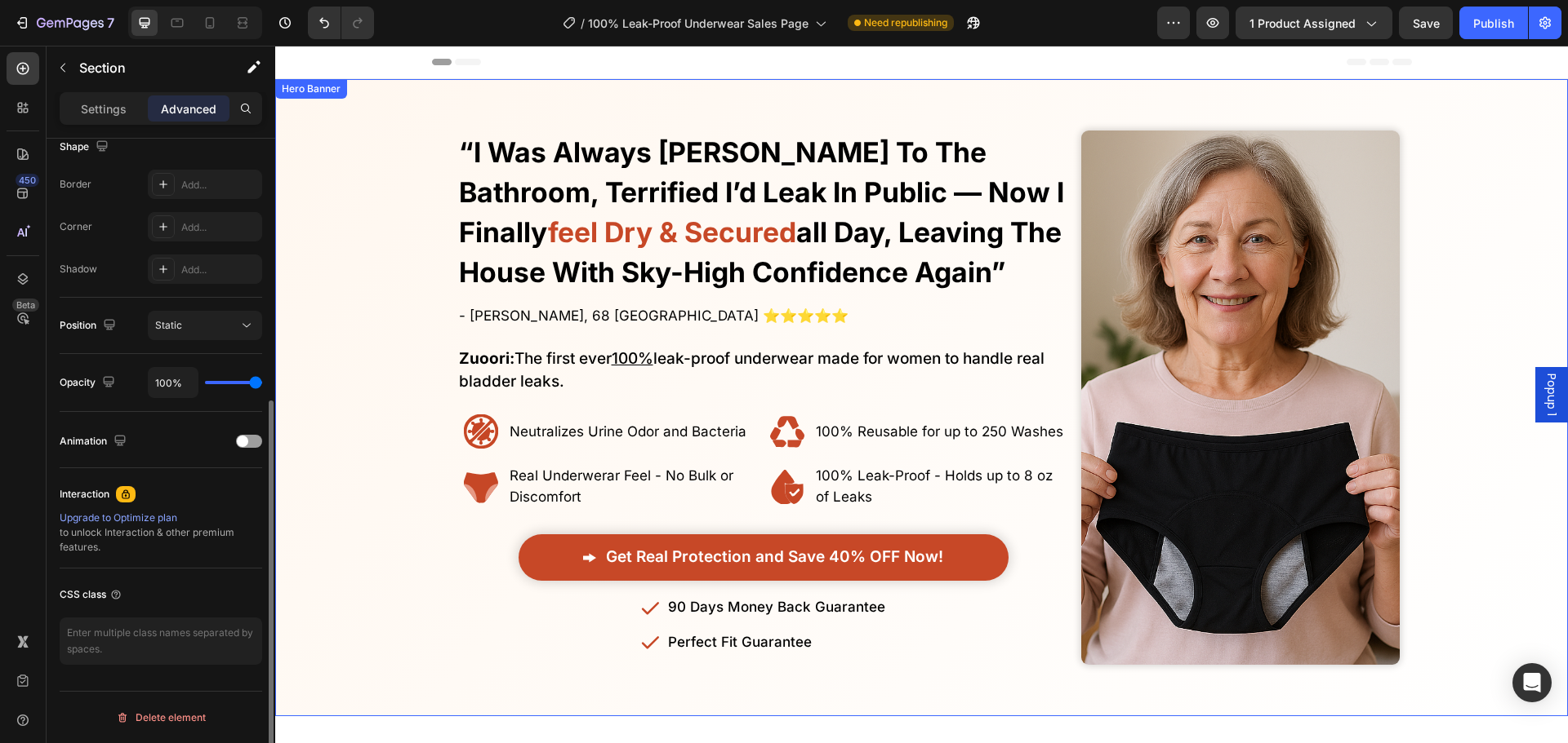
click at [403, 423] on div "Overlay" at bounding box center [921, 397] width 1292 height 584
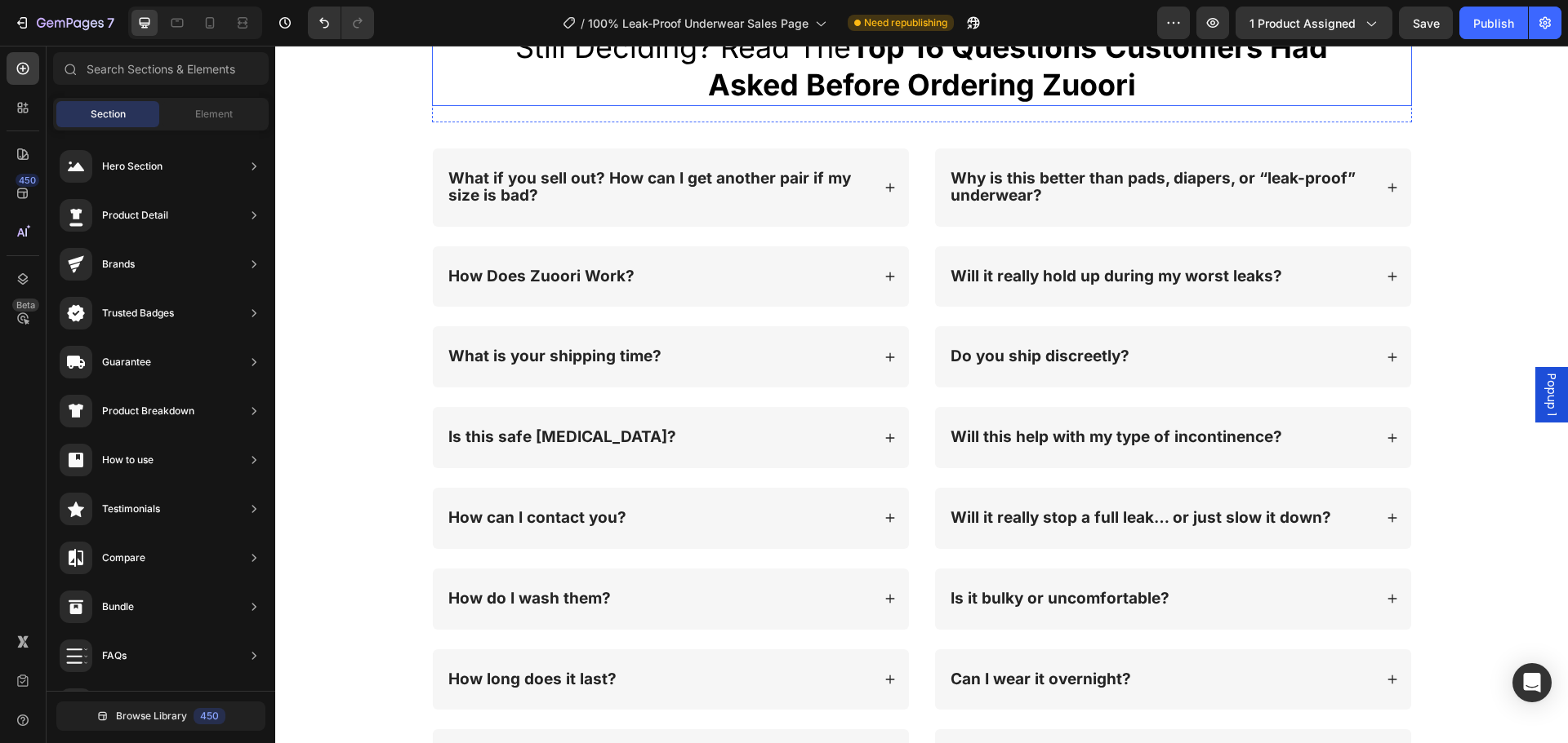
scroll to position [12935, 0]
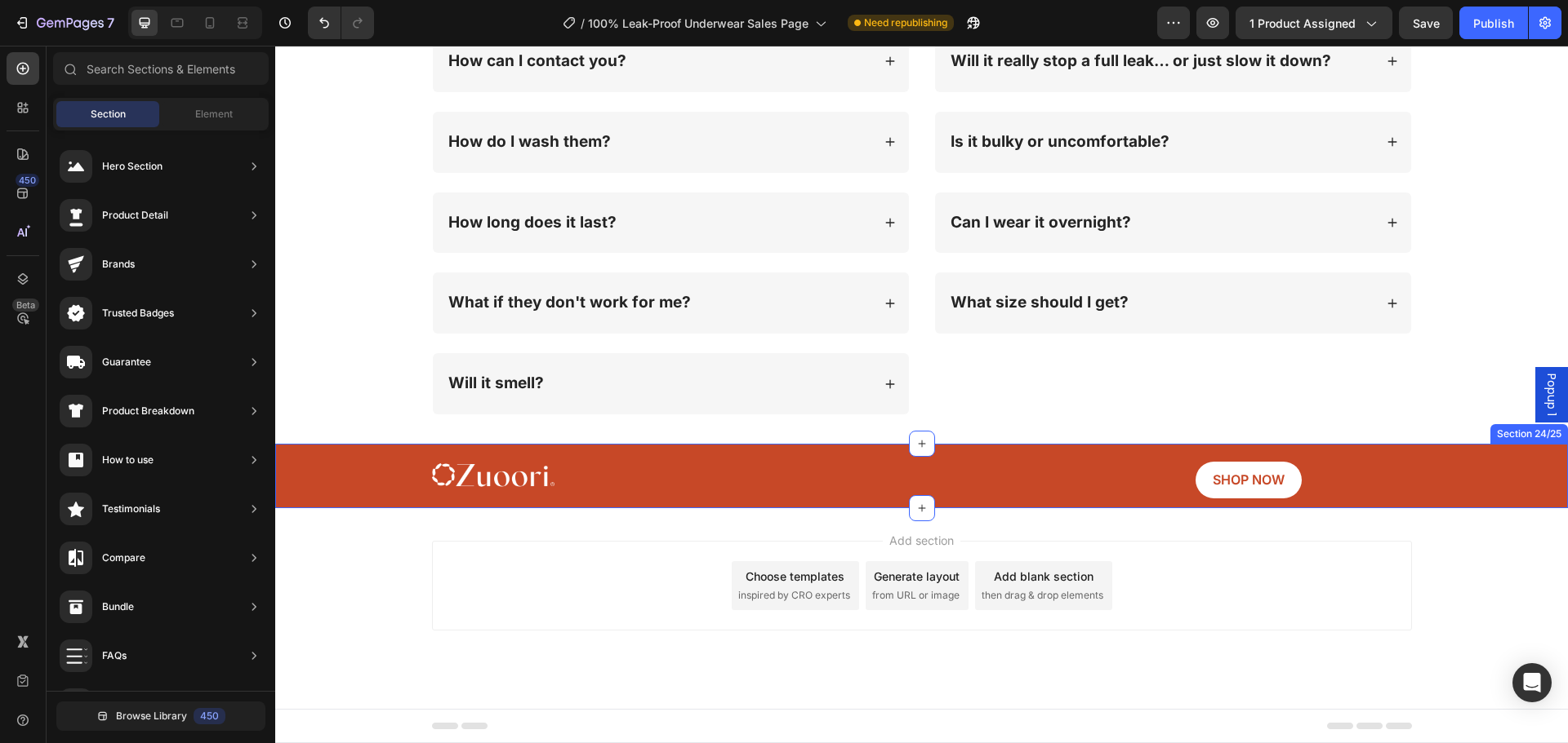
click at [362, 500] on div "Image SHOP NOW Button Row Section 24/25" at bounding box center [921, 476] width 1292 height 64
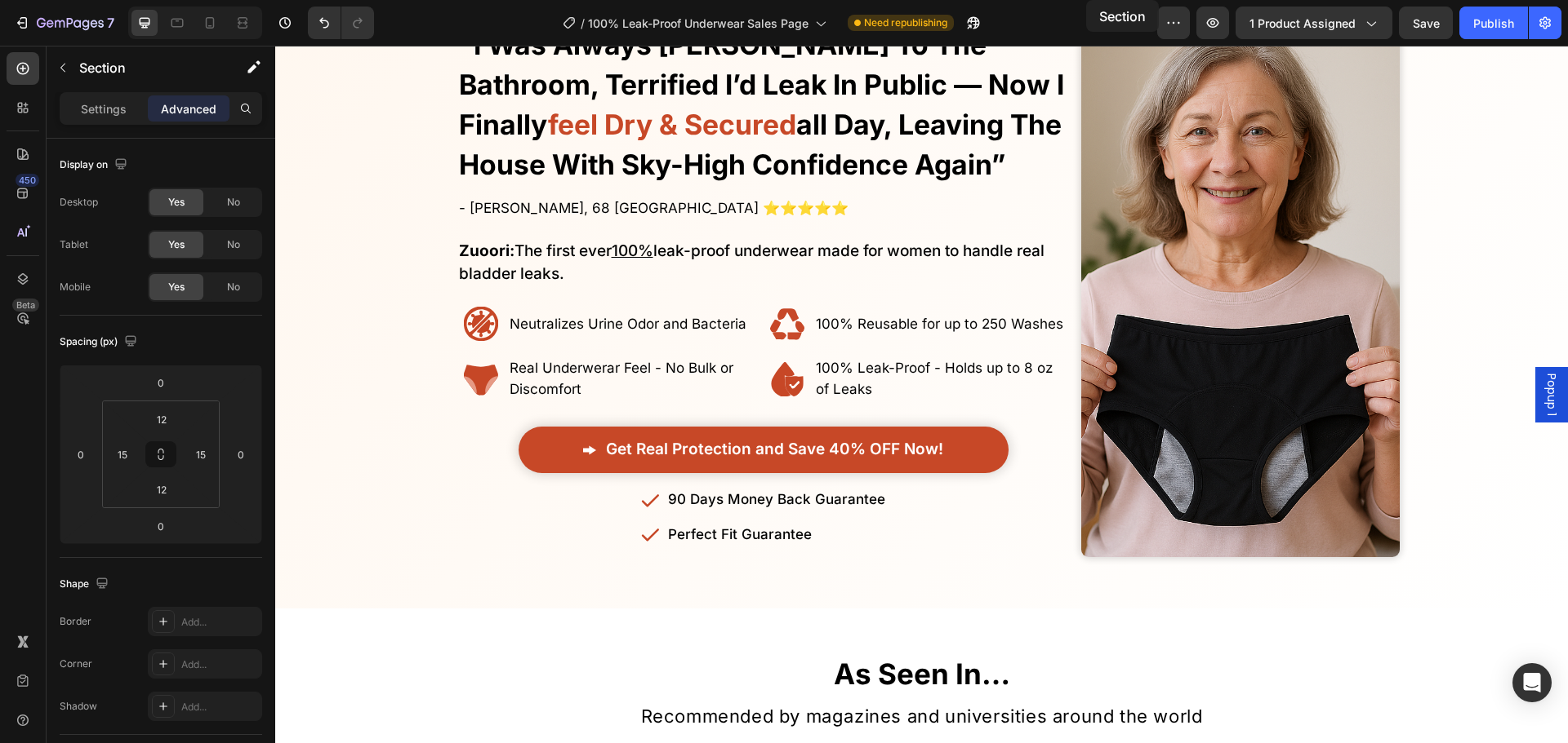
scroll to position [0, 0]
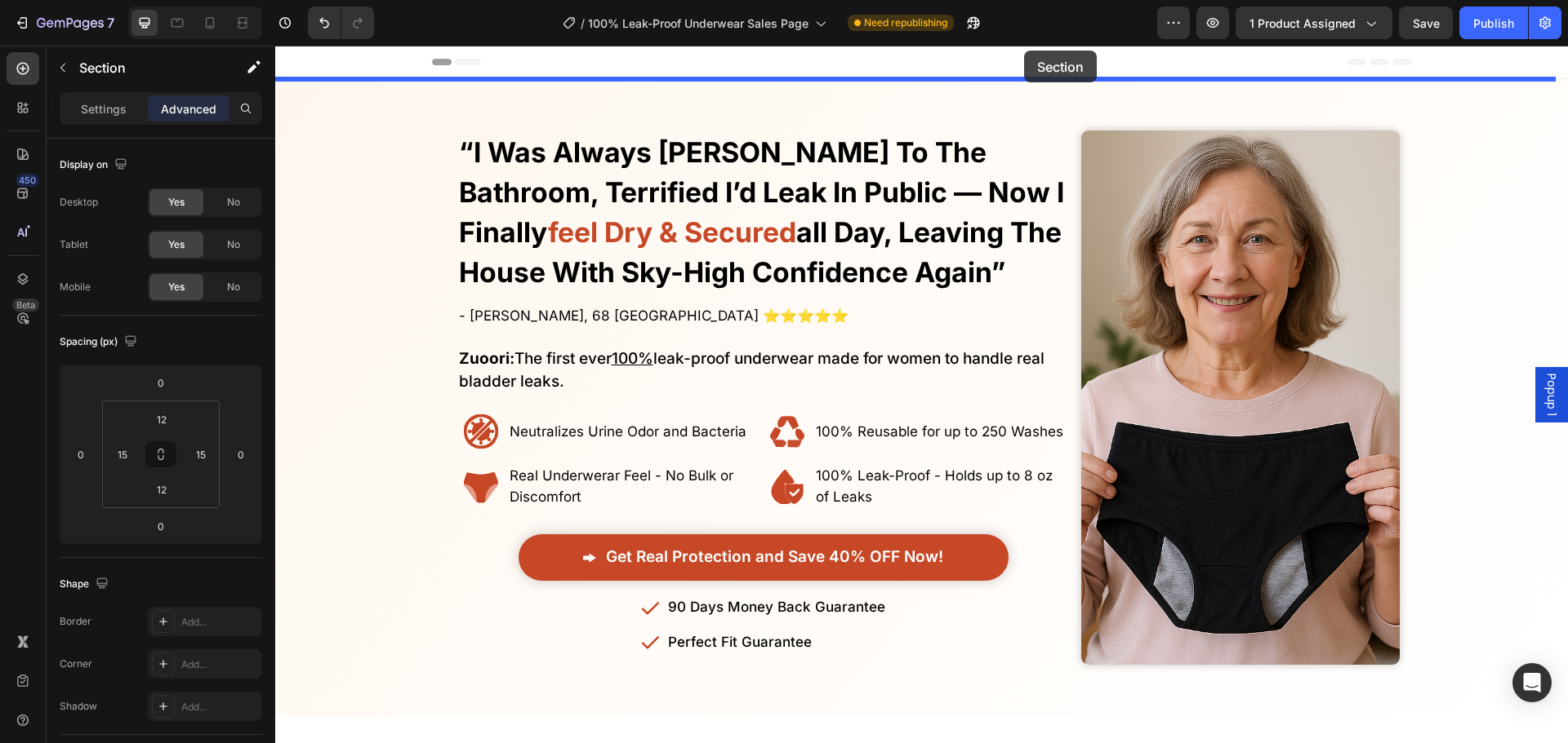
drag, startPoint x: 1221, startPoint y: 426, endPoint x: 1024, endPoint y: 58, distance: 417.4
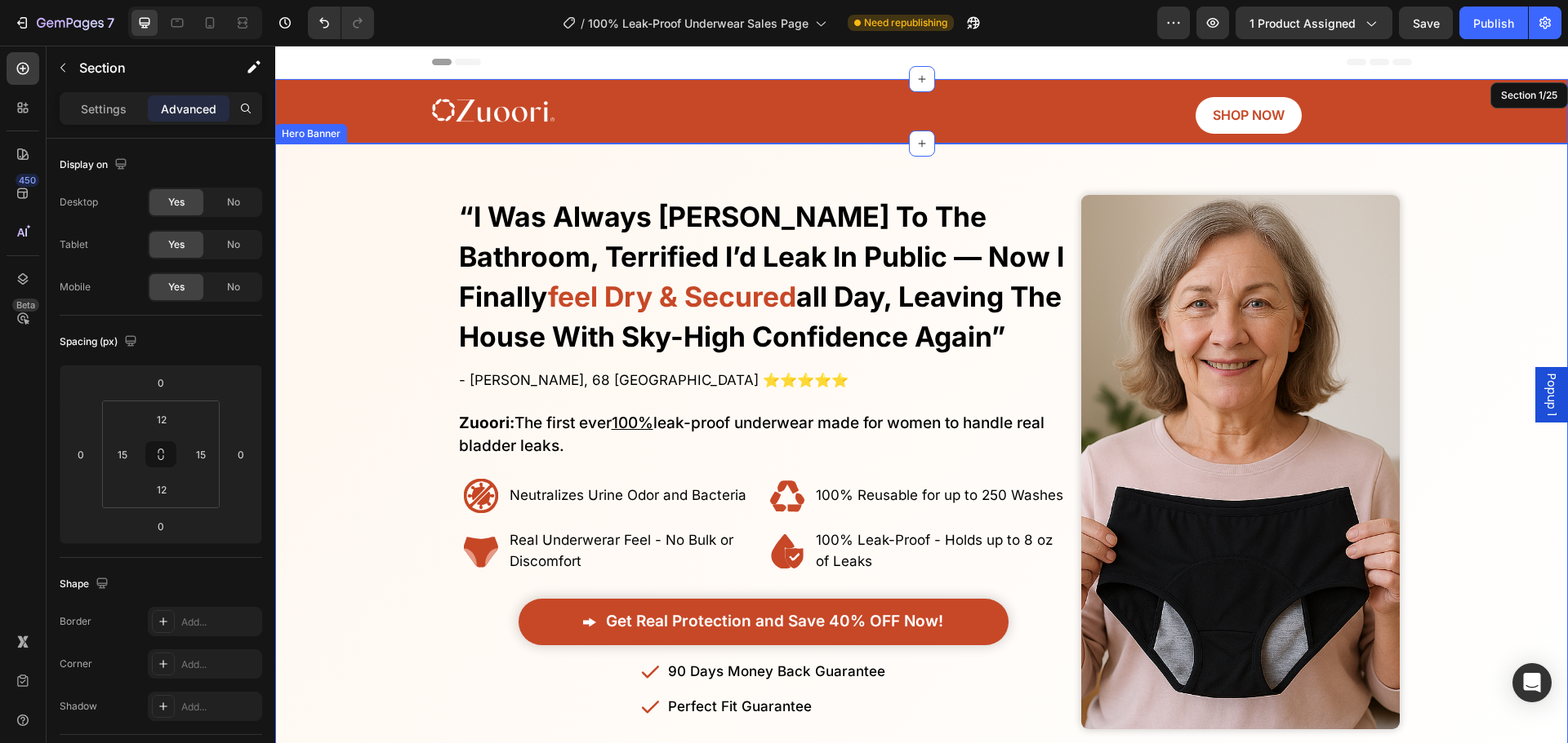
click at [328, 263] on div "Overlay" at bounding box center [921, 462] width 1292 height 584
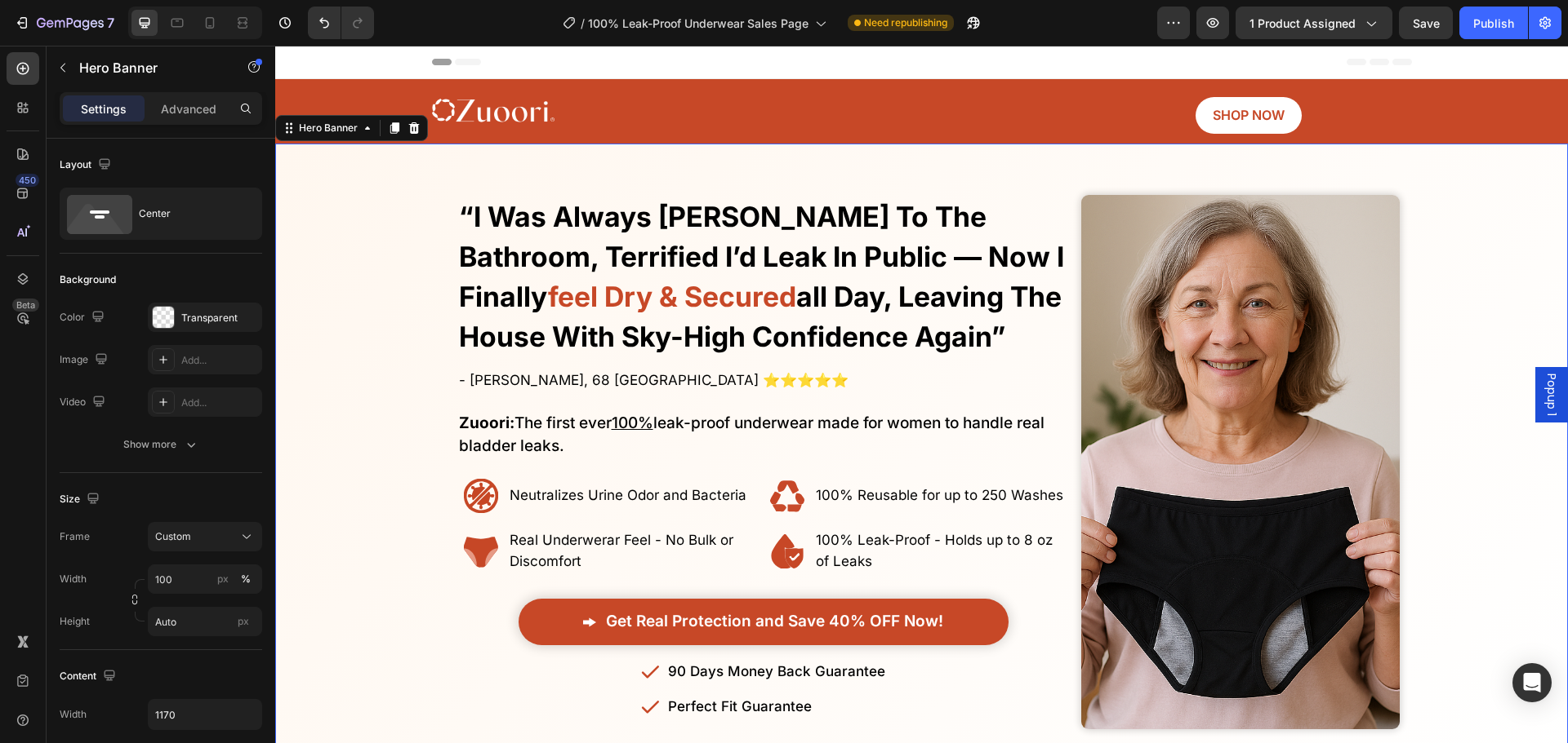
click at [416, 306] on div "Overlay" at bounding box center [921, 462] width 1292 height 584
click at [591, 314] on h1 "“i was always rushing to the bathroom, terrified i’d leak in public — now i fin…" at bounding box center [764, 276] width 613 height 163
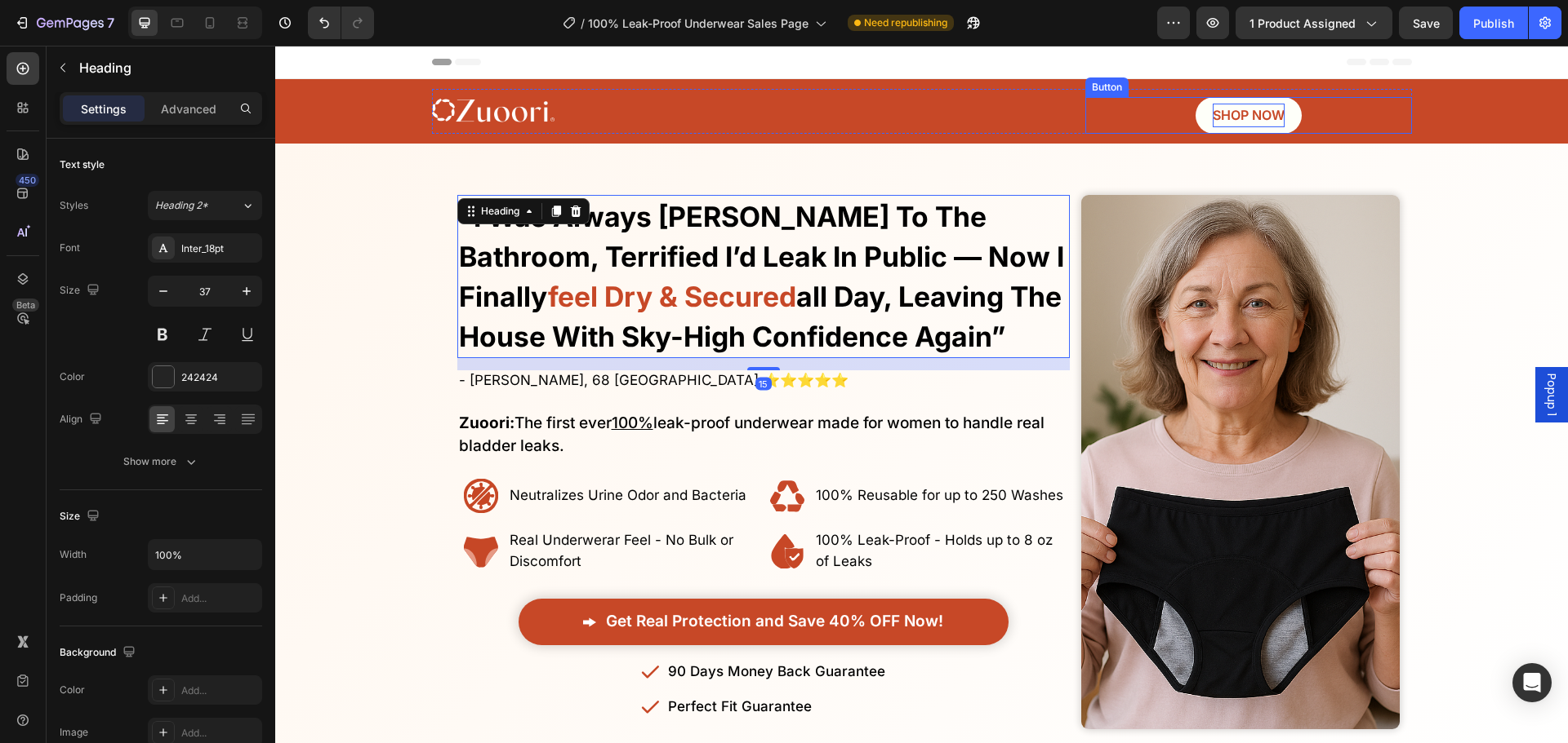
click at [1212, 108] on span "SHOP NOW" at bounding box center [1248, 115] width 72 height 17
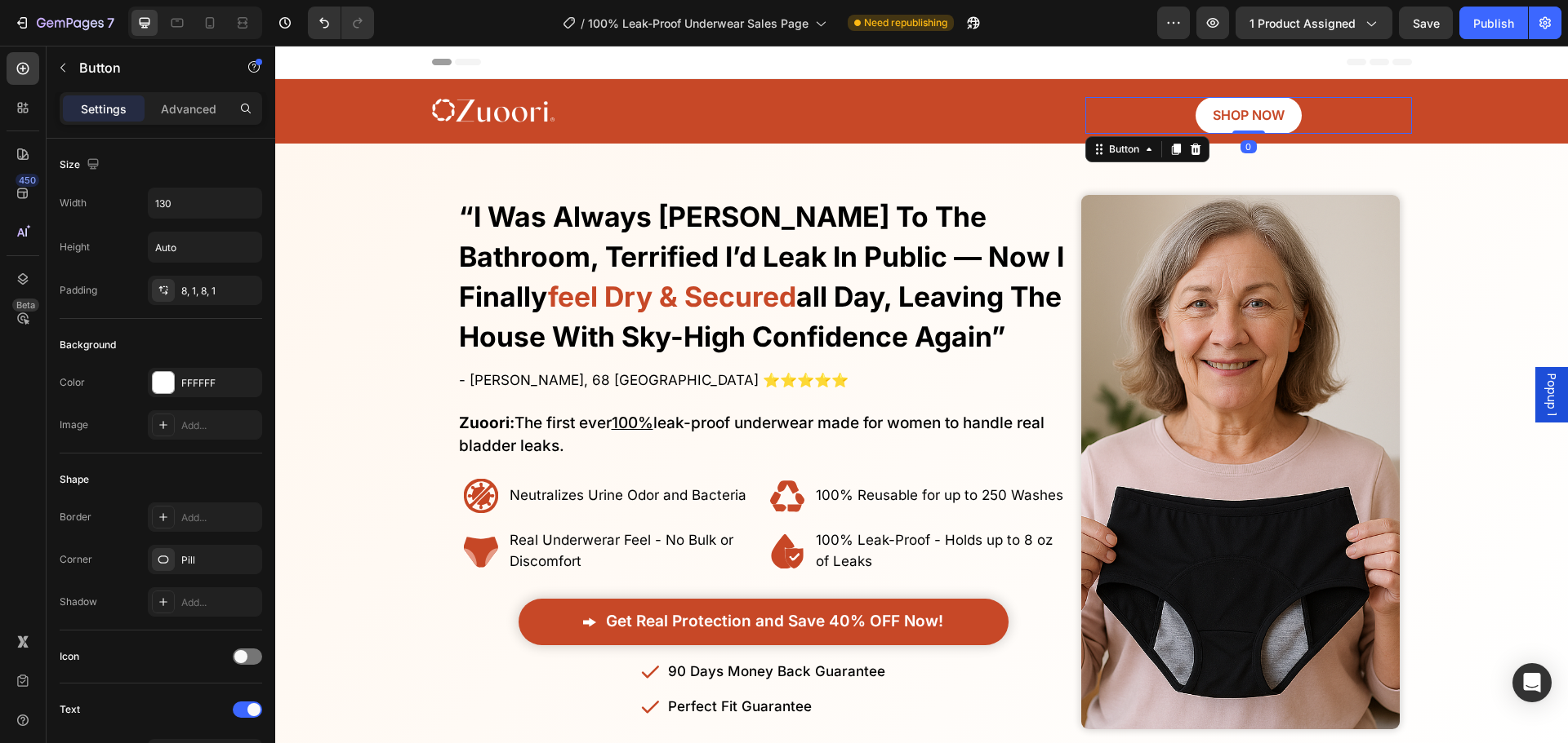
click at [1161, 119] on div "SHOP NOW Button 0" at bounding box center [1248, 115] width 327 height 37
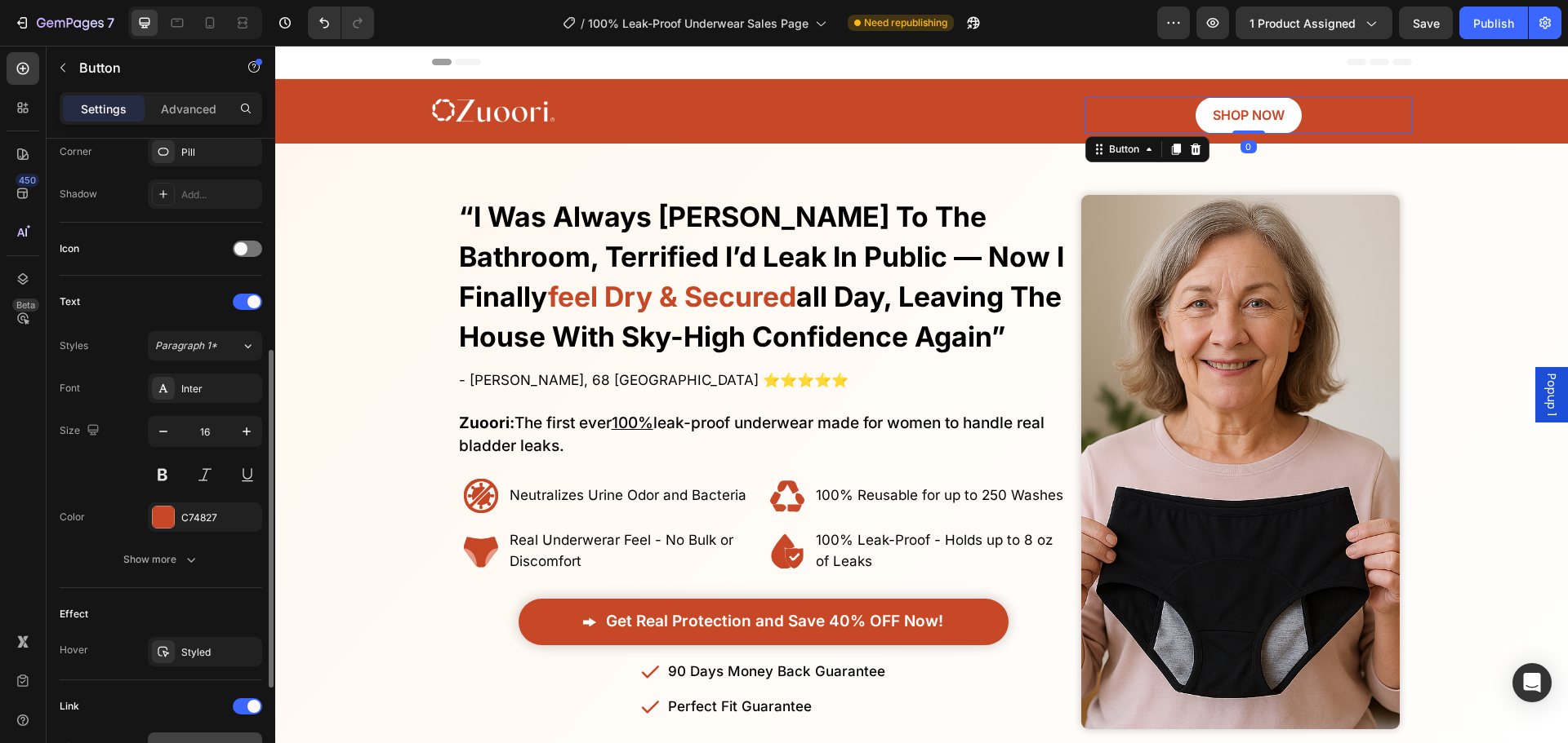
scroll to position [604, 0]
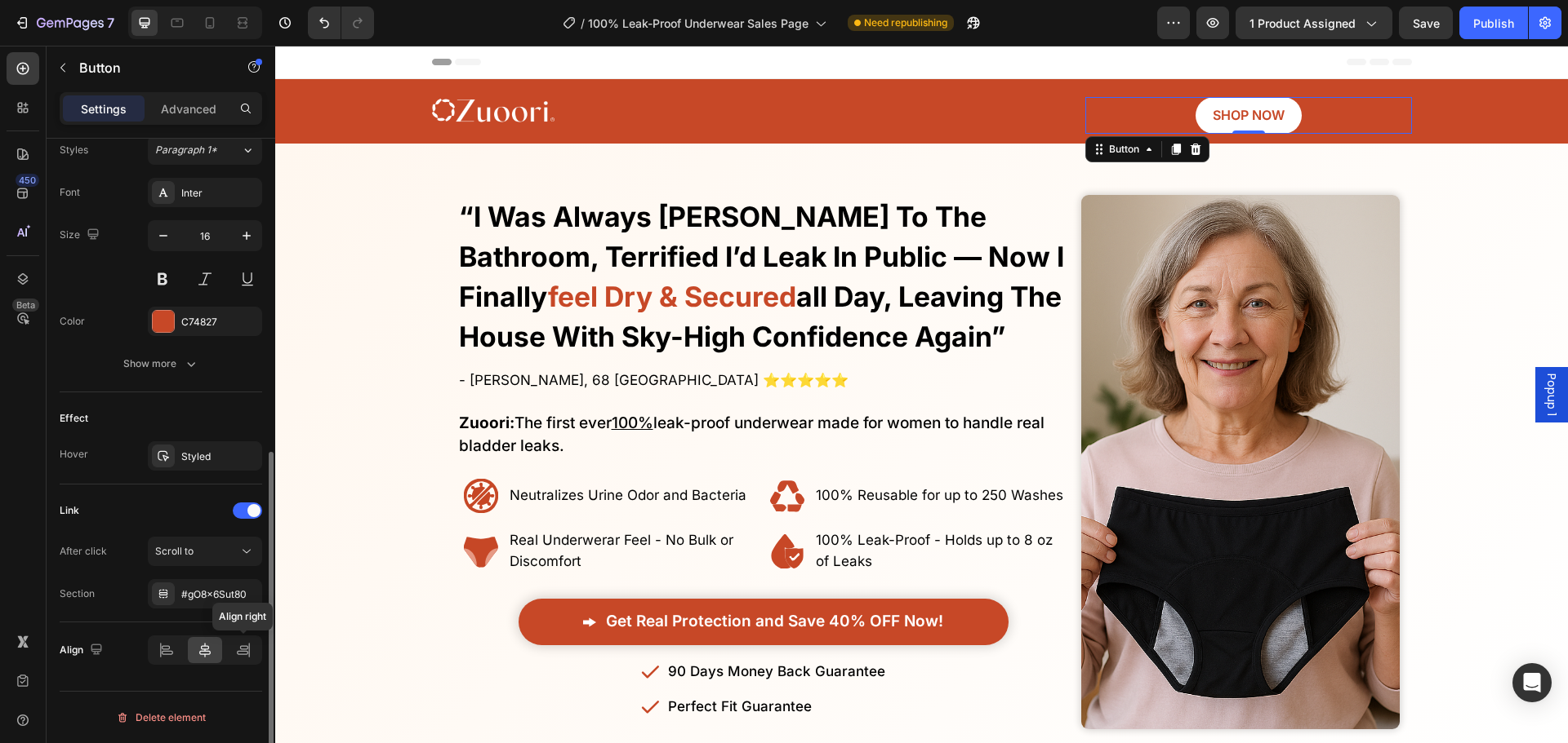
drag, startPoint x: 239, startPoint y: 645, endPoint x: 252, endPoint y: 612, distance: 35.5
click at [241, 646] on icon at bounding box center [243, 650] width 17 height 17
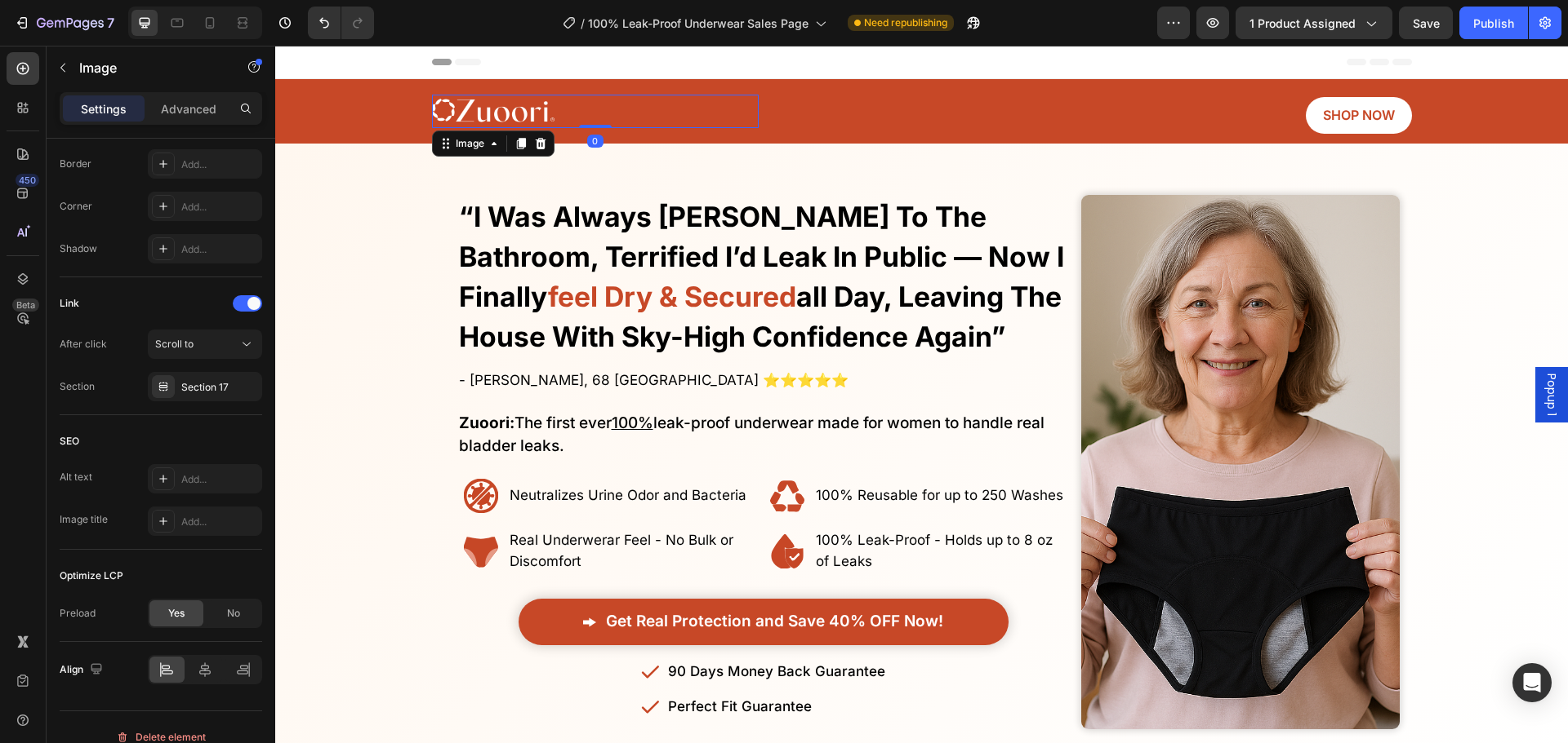
click at [435, 104] on img at bounding box center [493, 111] width 123 height 34
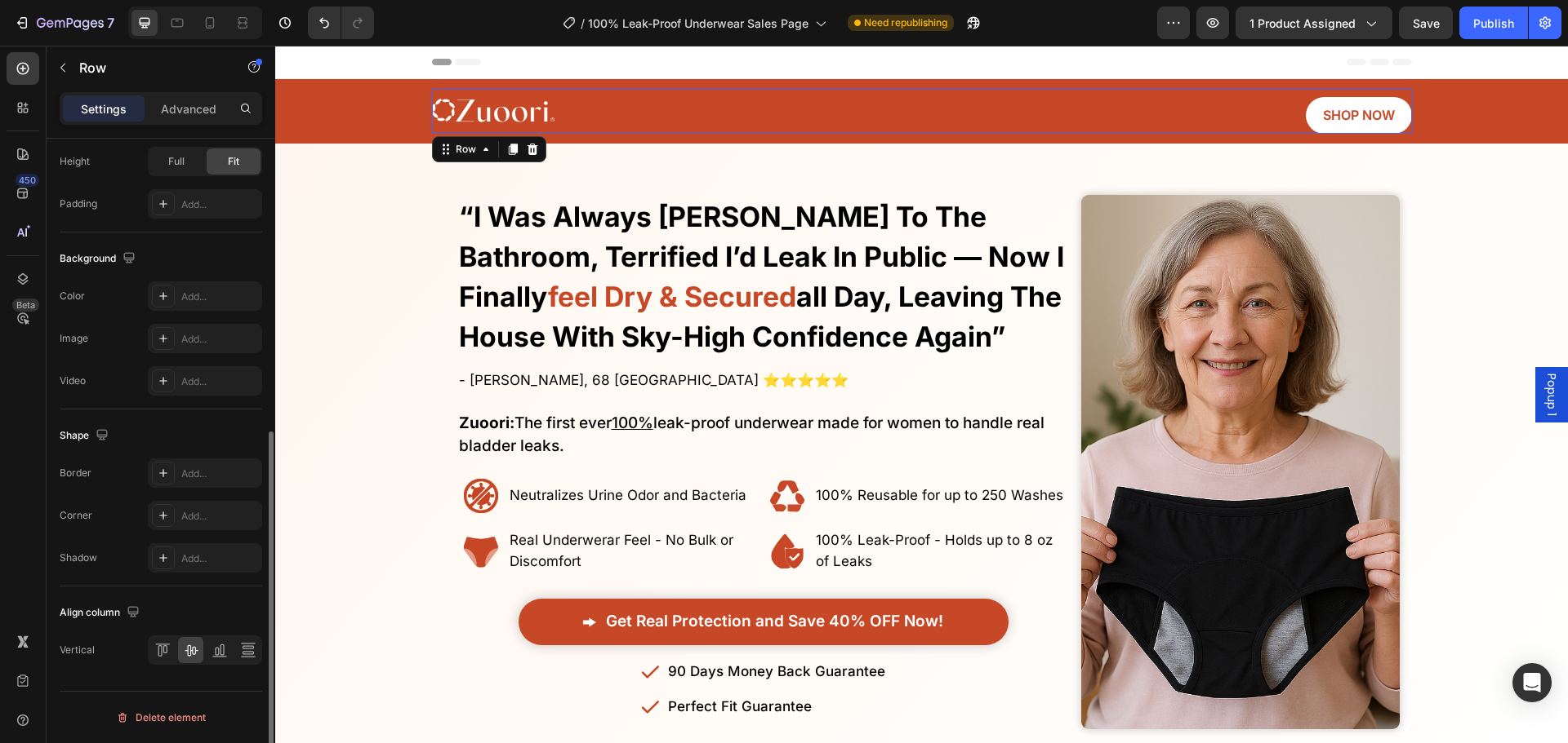
scroll to position [0, 0]
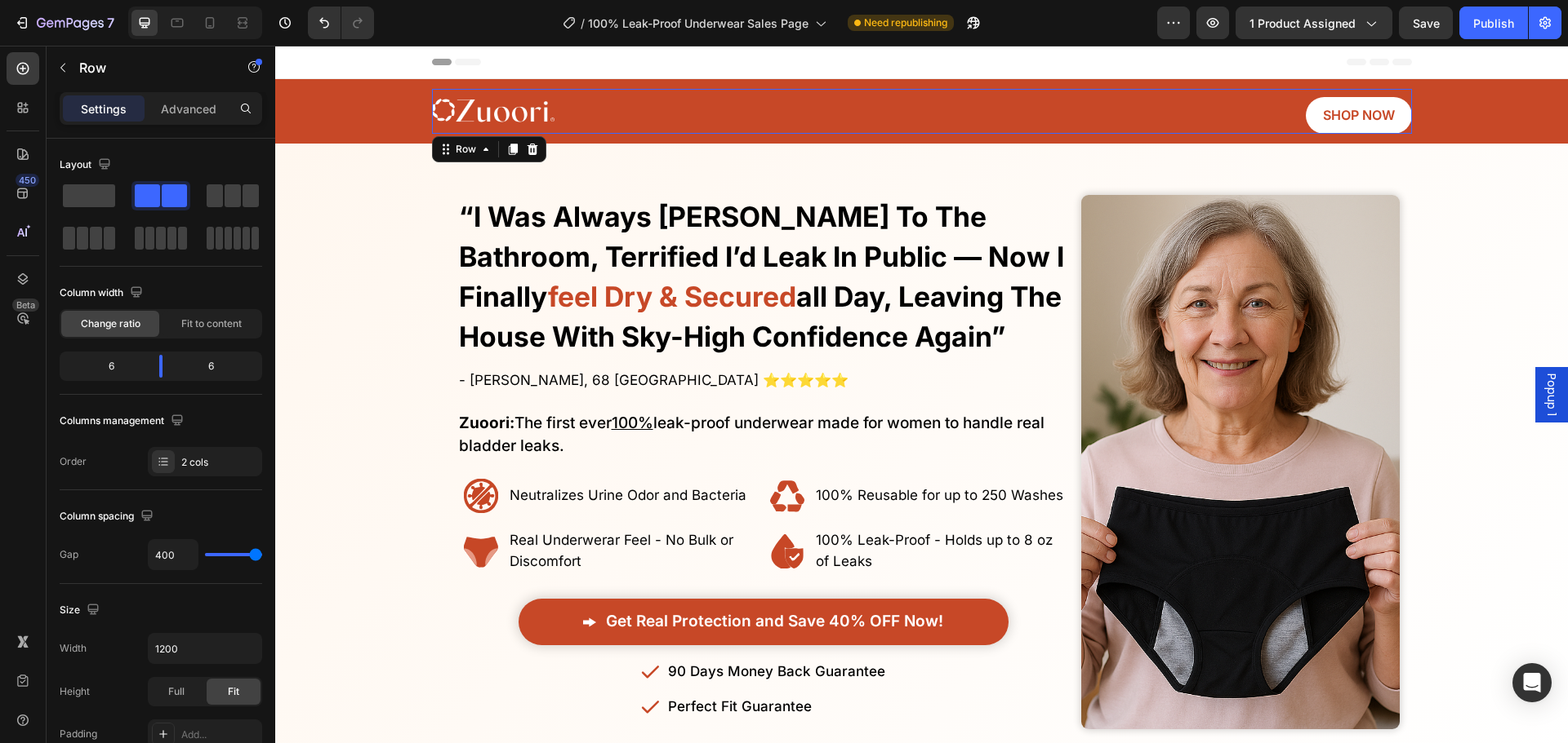
click at [835, 94] on div "Image SHOP NOW Button Row 0" at bounding box center [921, 112] width 980 height 45
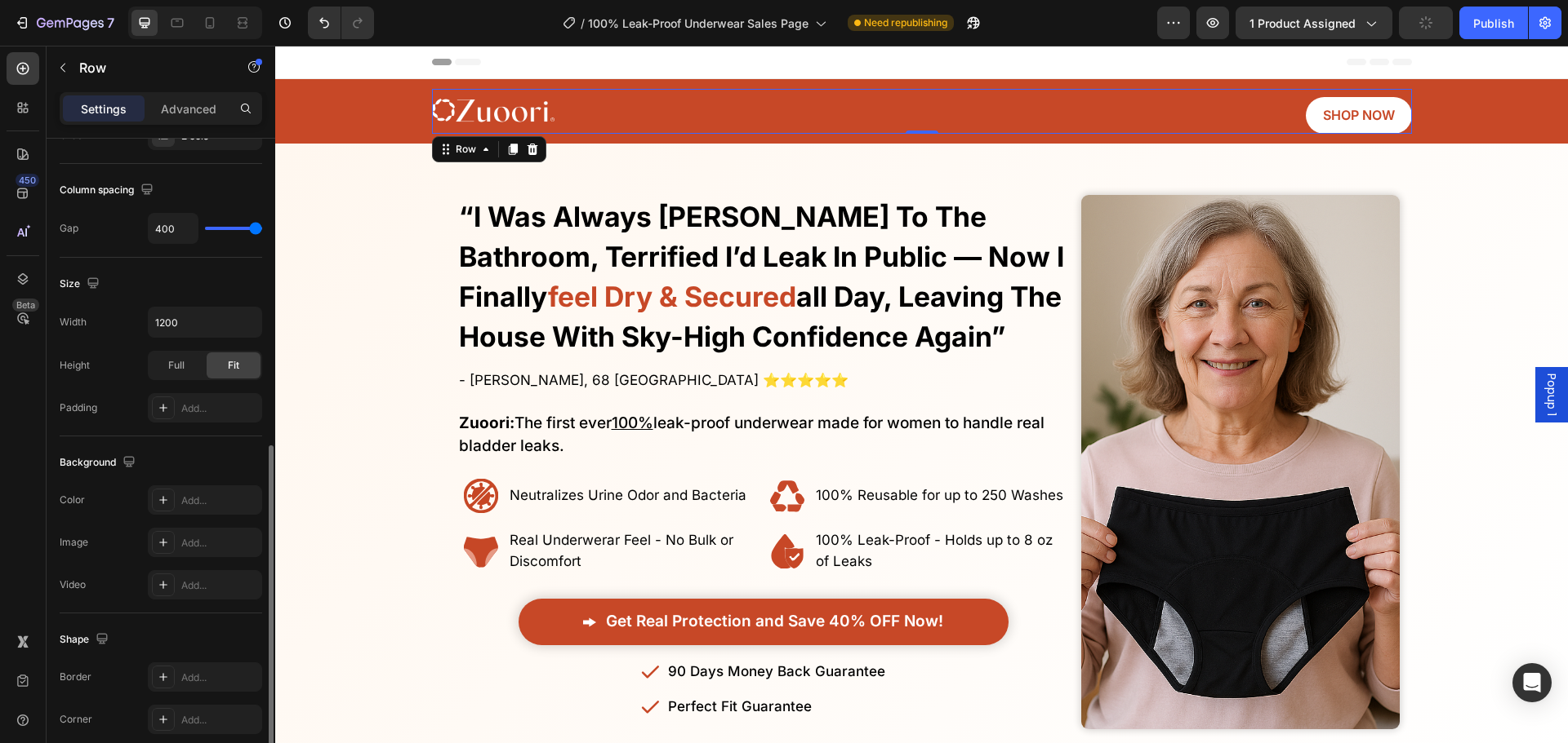
scroll to position [408, 0]
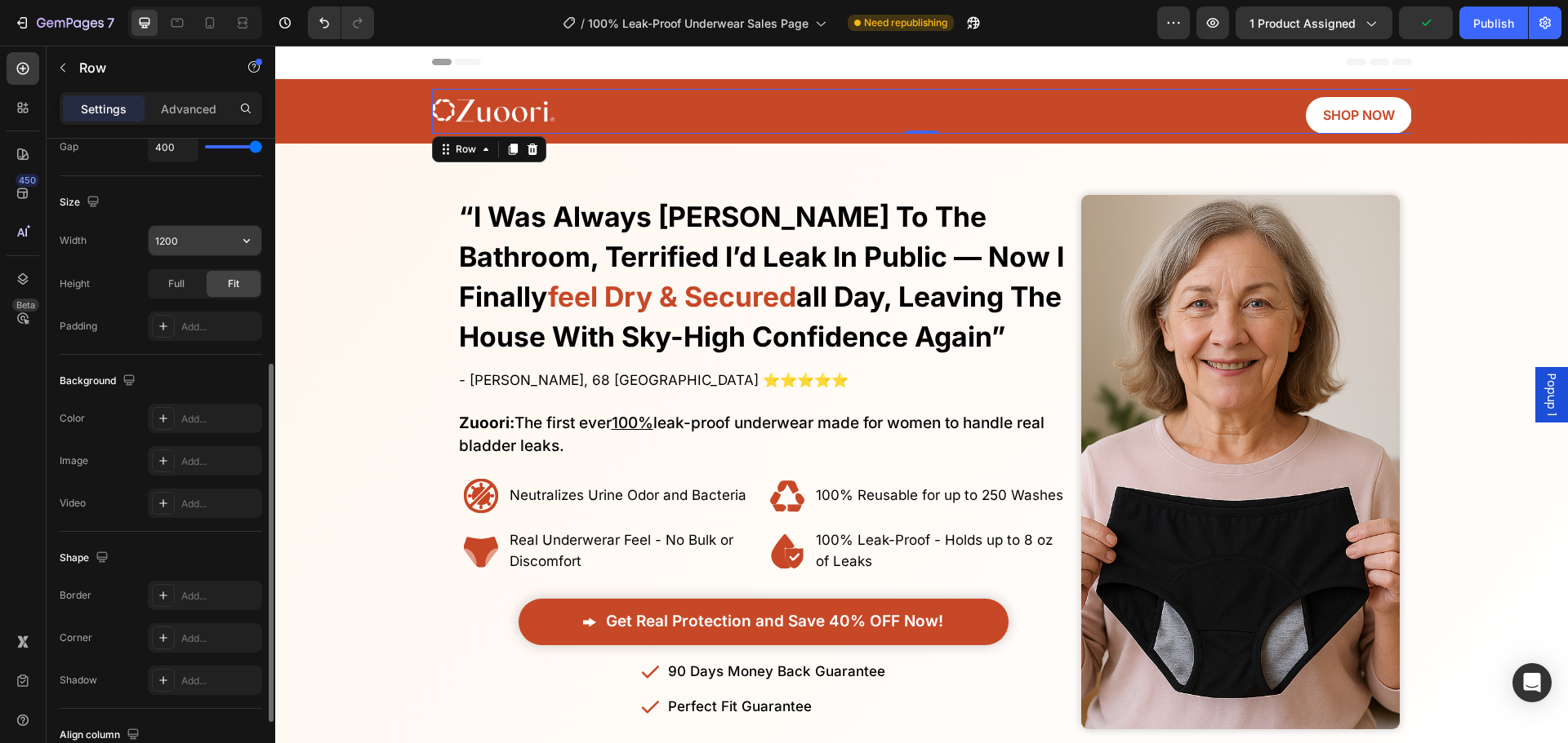
click at [196, 227] on input "1200" at bounding box center [205, 240] width 113 height 29
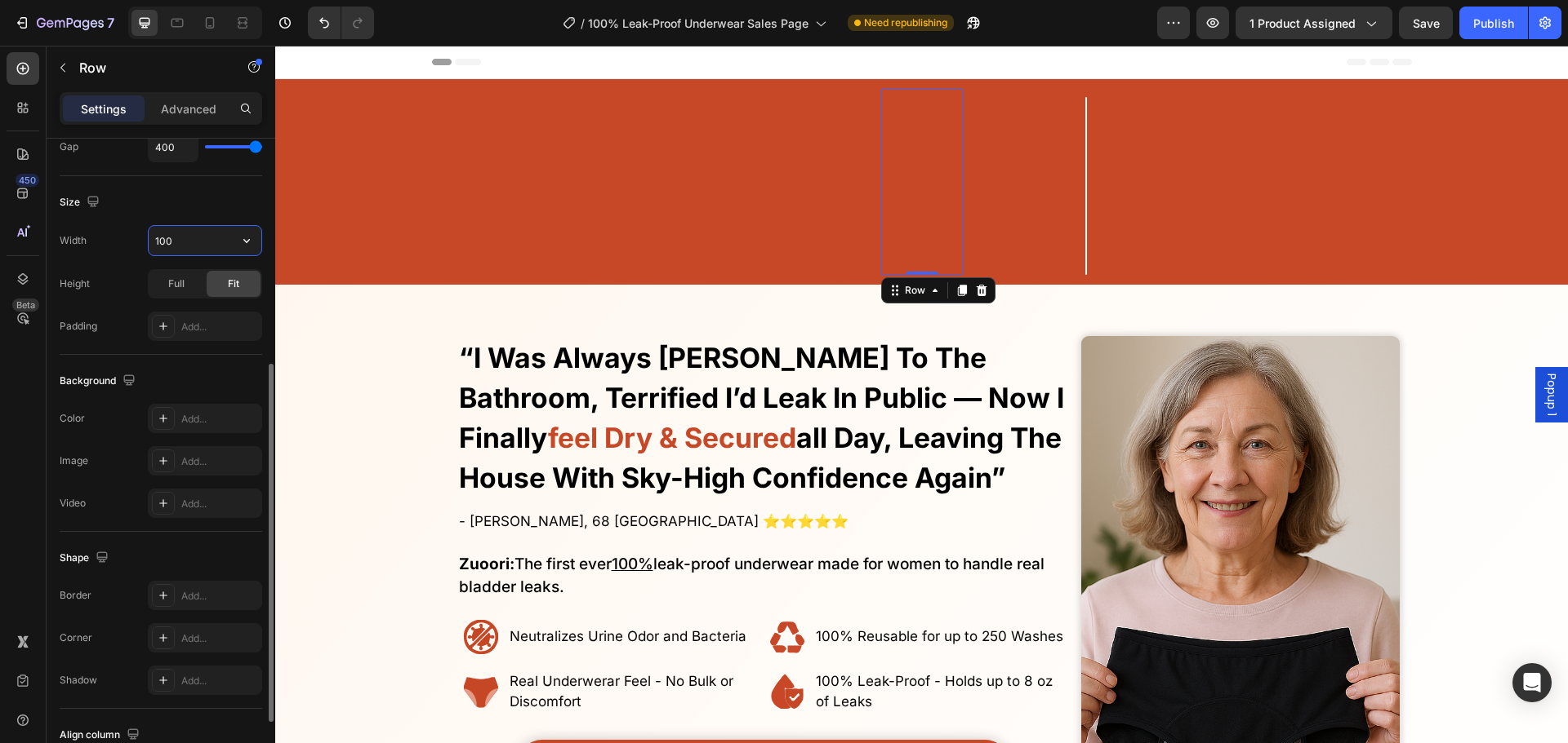
type input "100%"
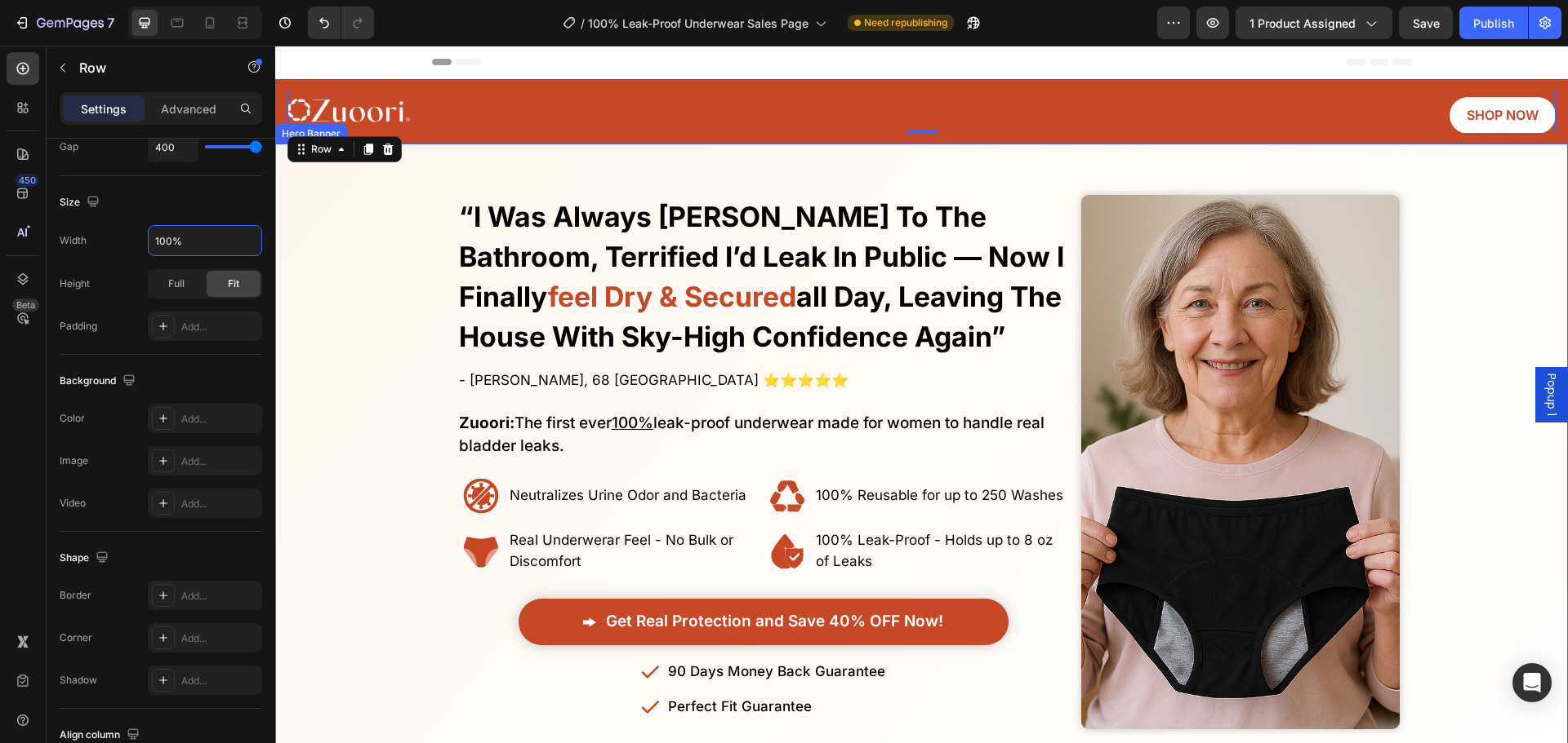
click at [379, 296] on div "Overlay" at bounding box center [921, 462] width 1292 height 584
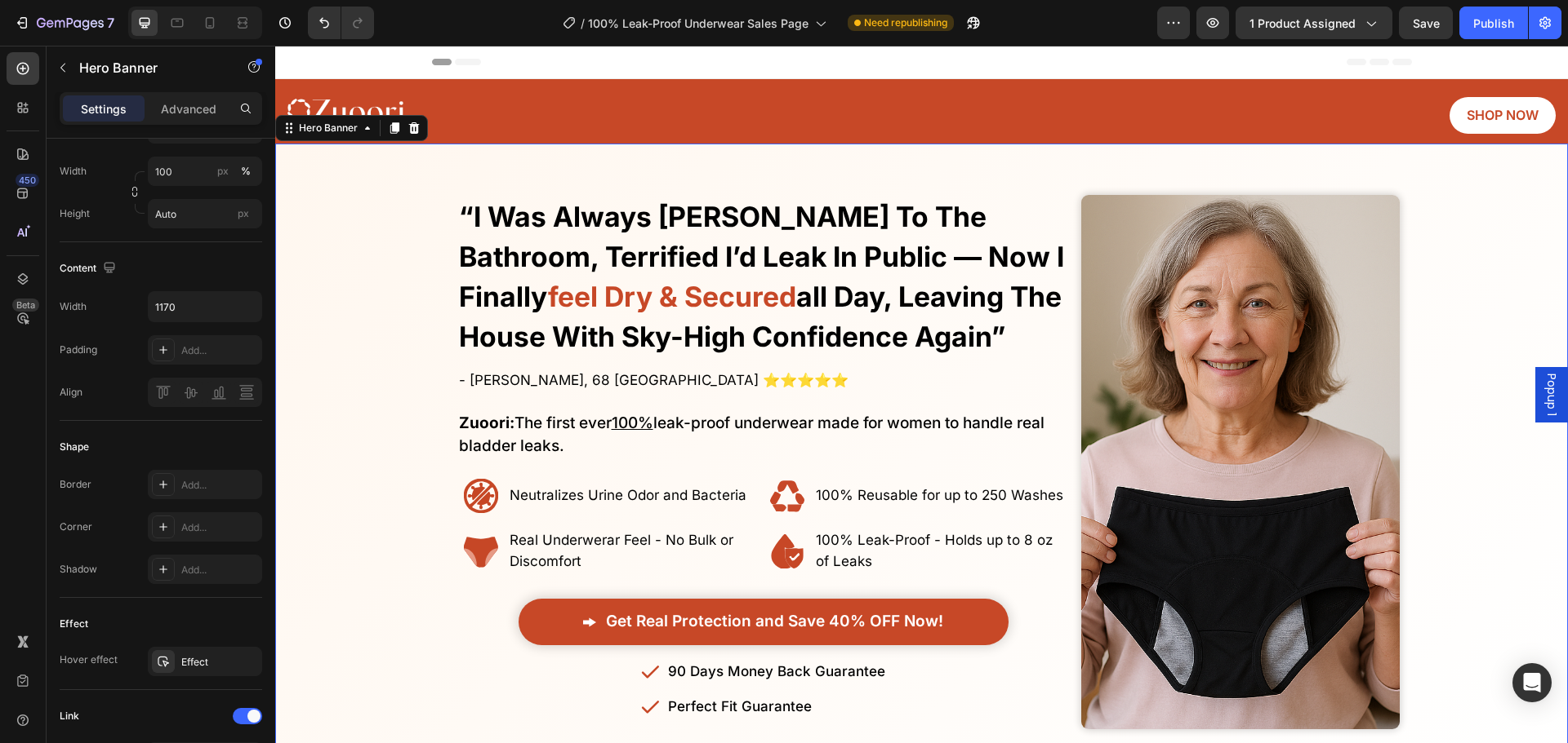
scroll to position [0, 0]
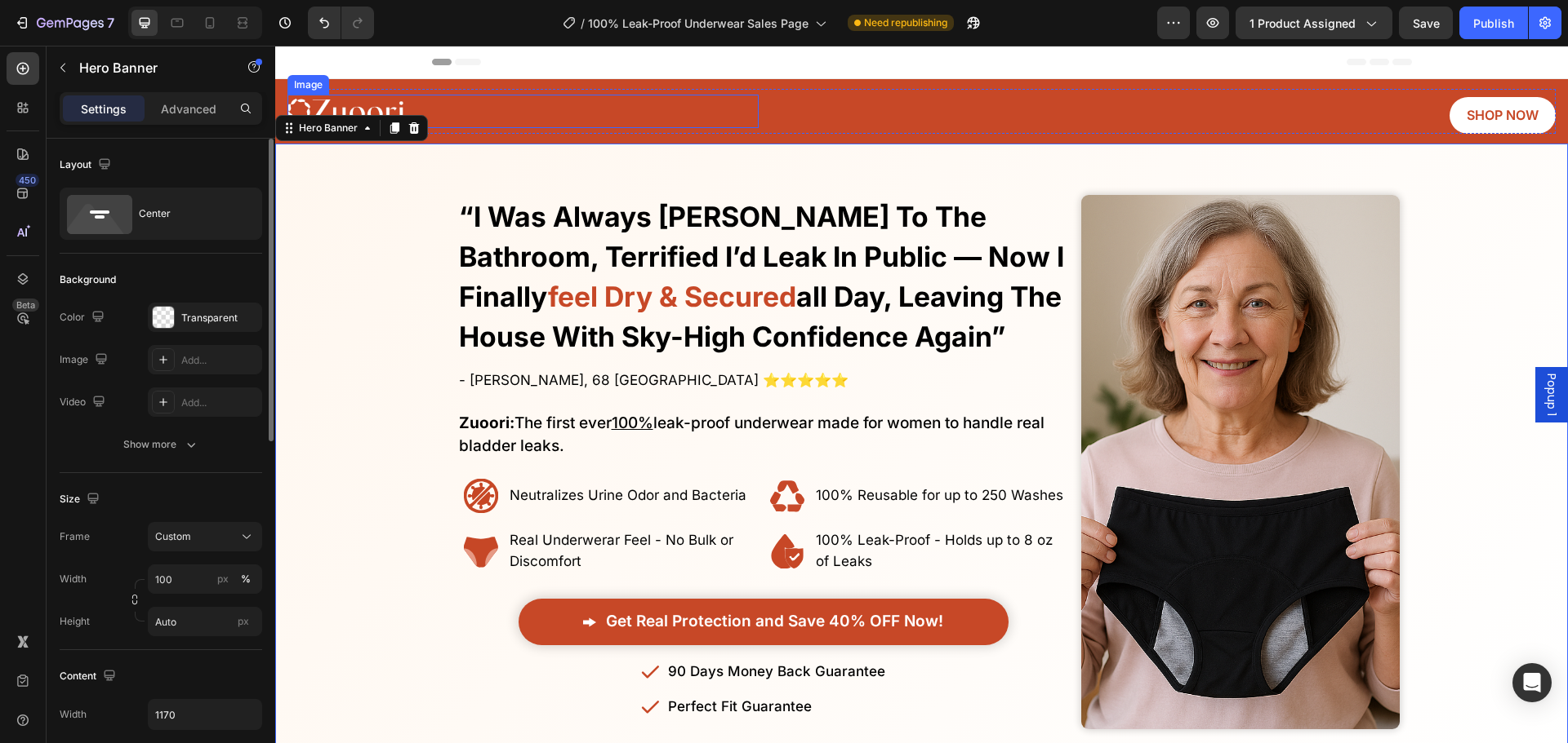
click at [507, 109] on link at bounding box center [523, 111] width 471 height 34
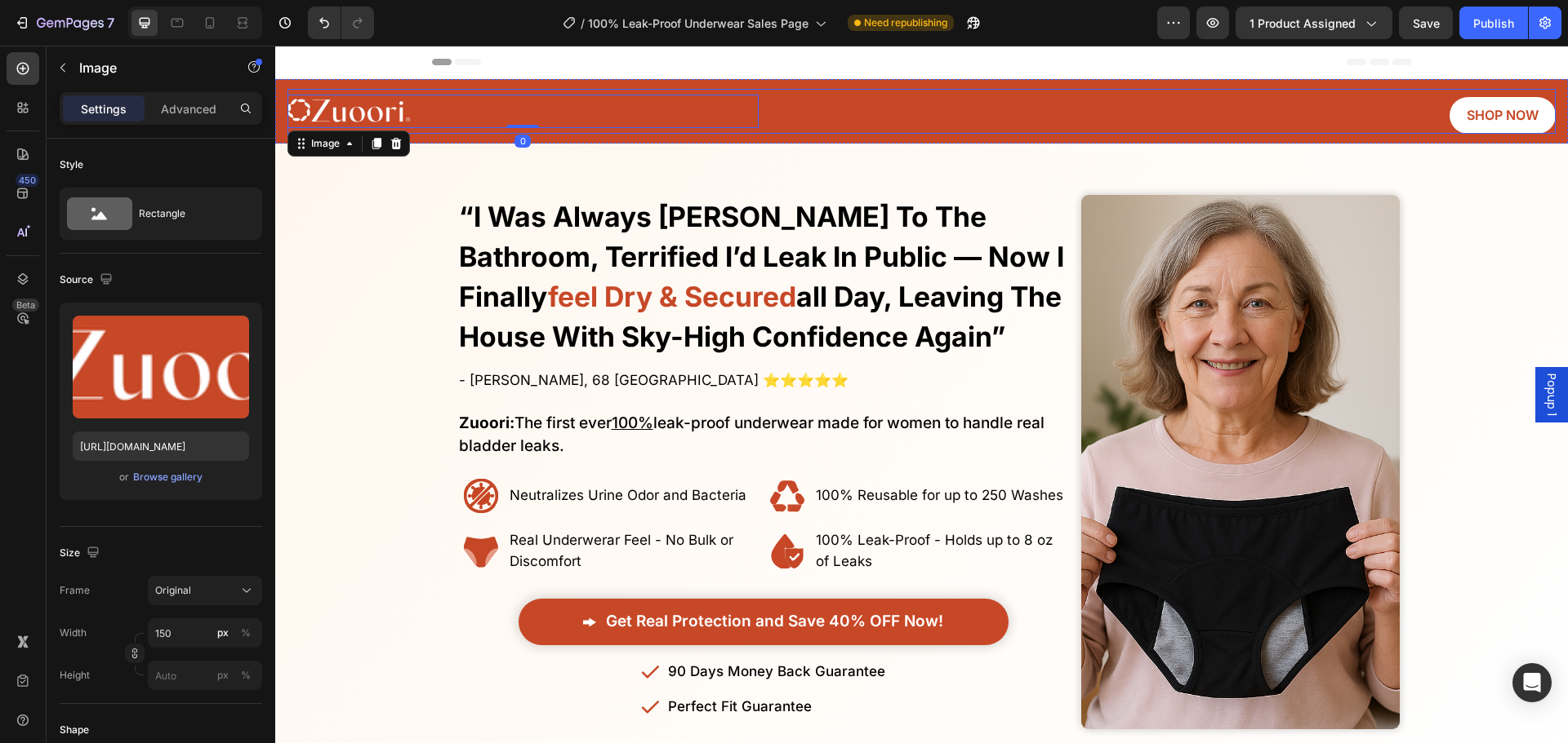
click at [776, 104] on div "Image 0 SHOP NOW Button Row" at bounding box center [921, 112] width 1268 height 45
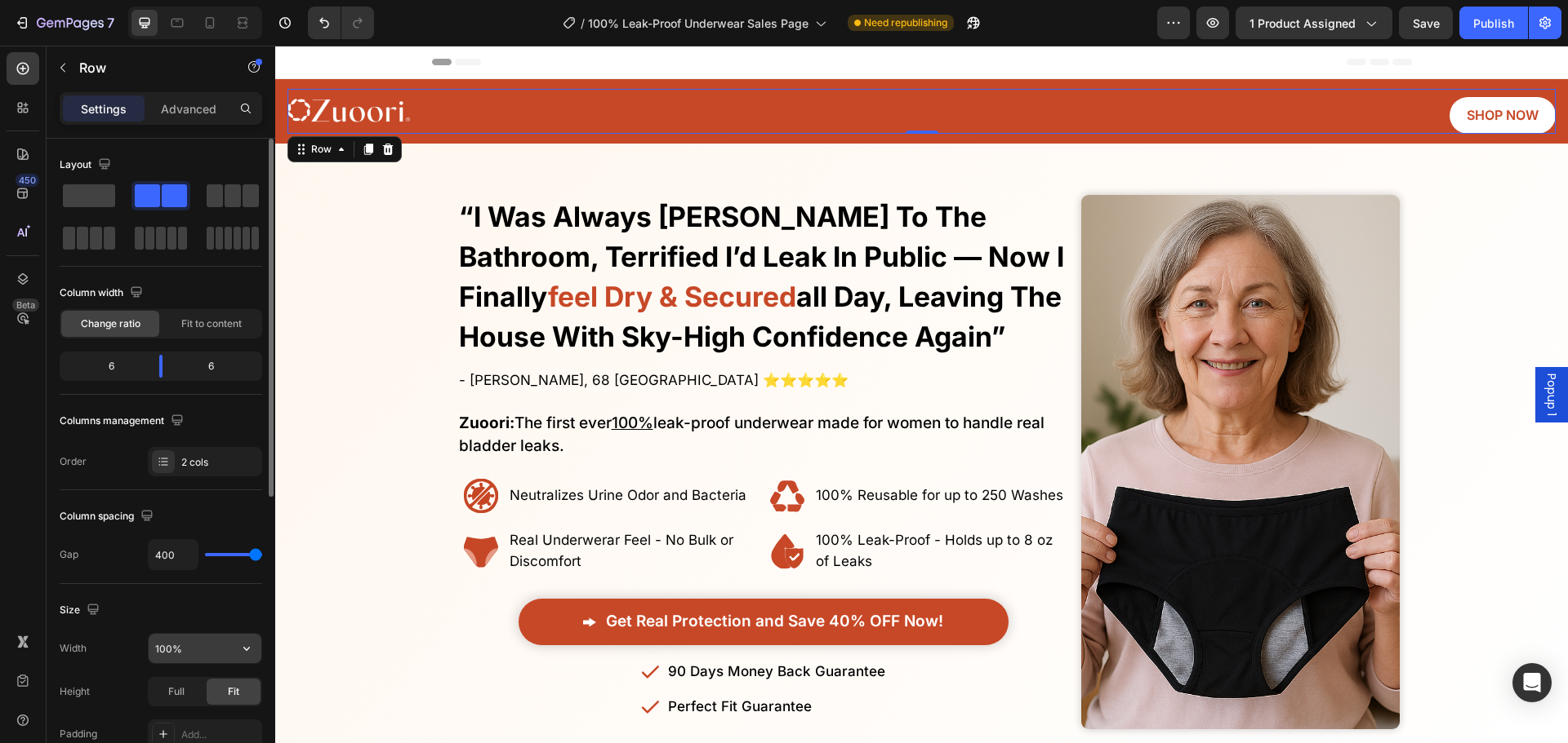
click at [185, 653] on input "100%" at bounding box center [205, 648] width 113 height 29
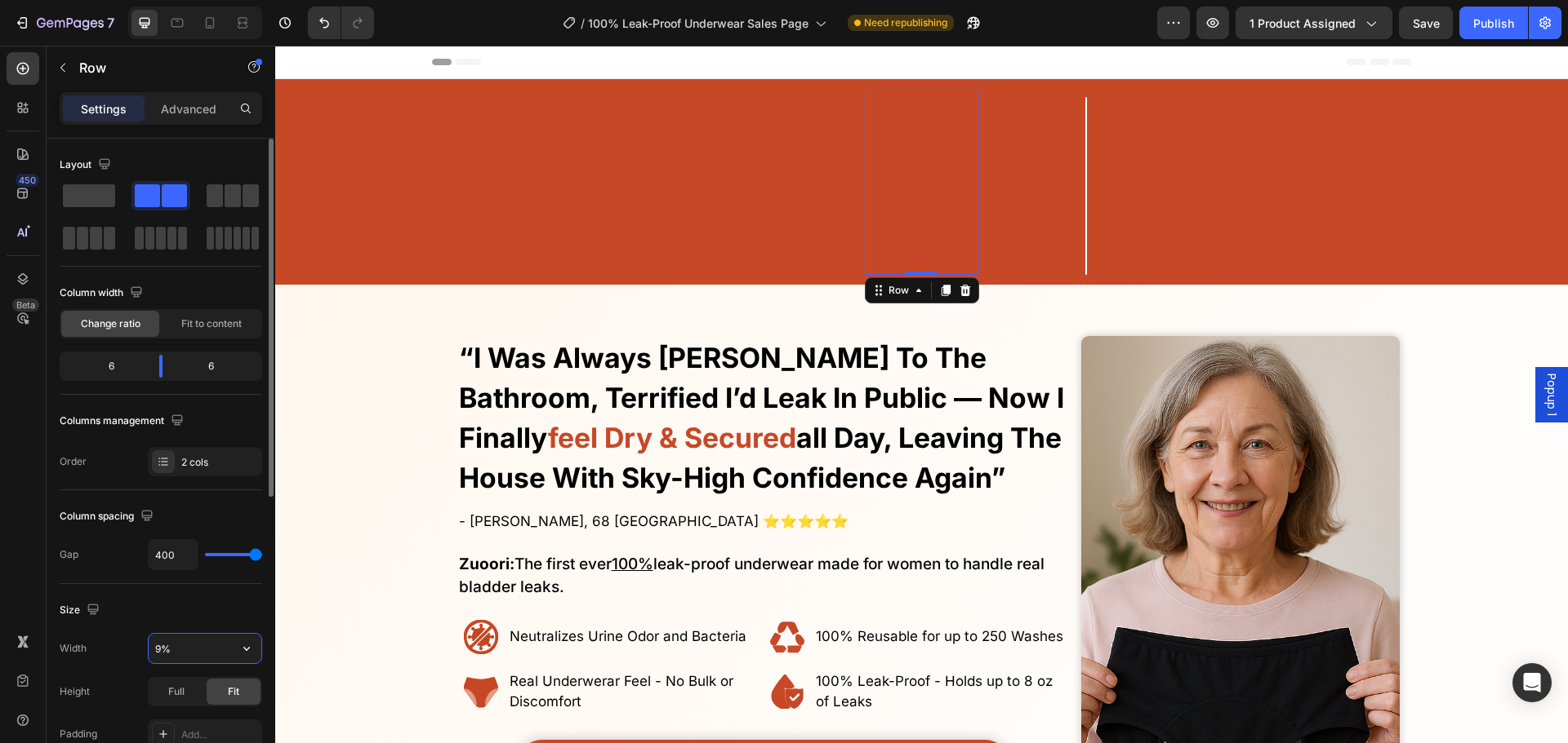
type input "95%"
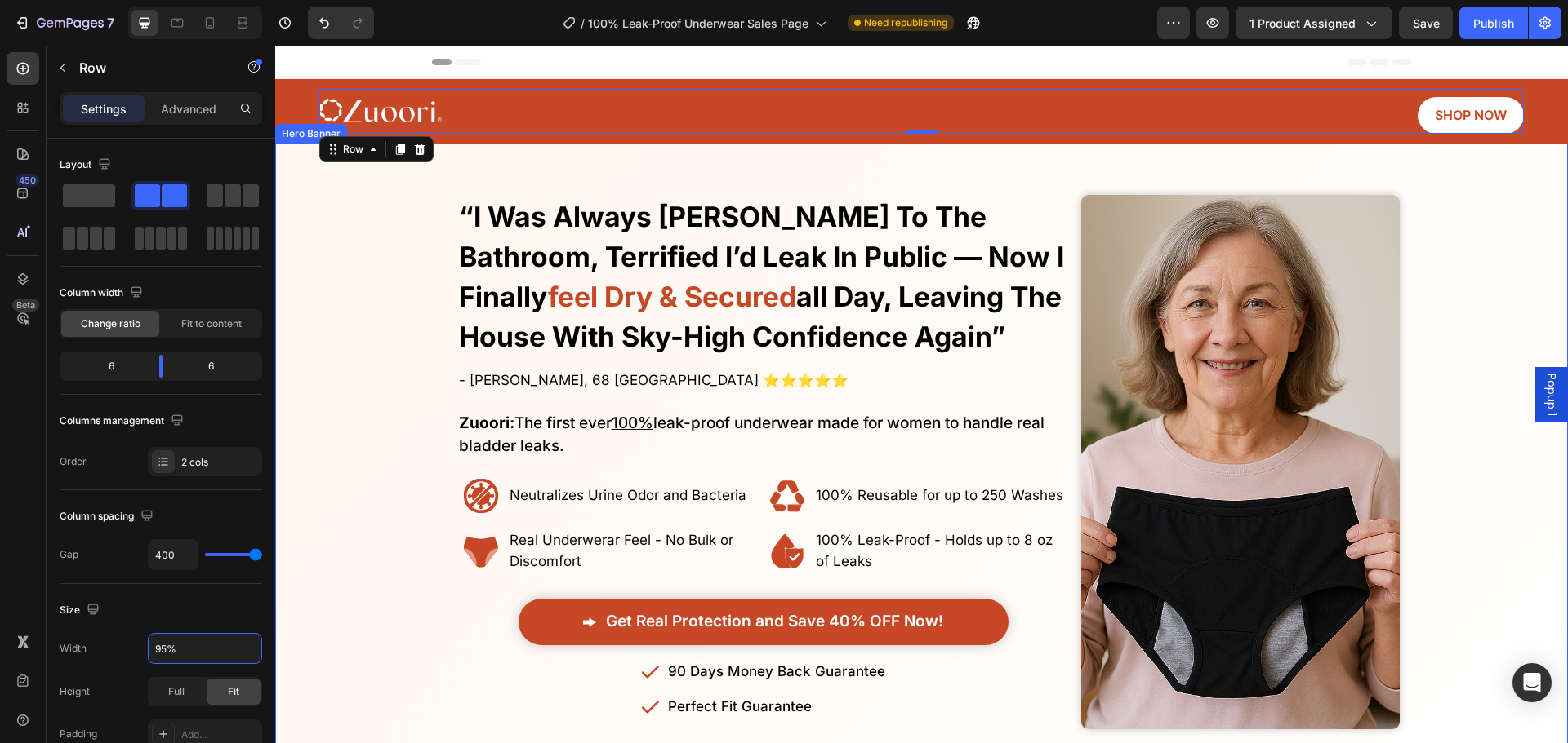
click at [367, 589] on div "Overlay" at bounding box center [921, 462] width 1292 height 584
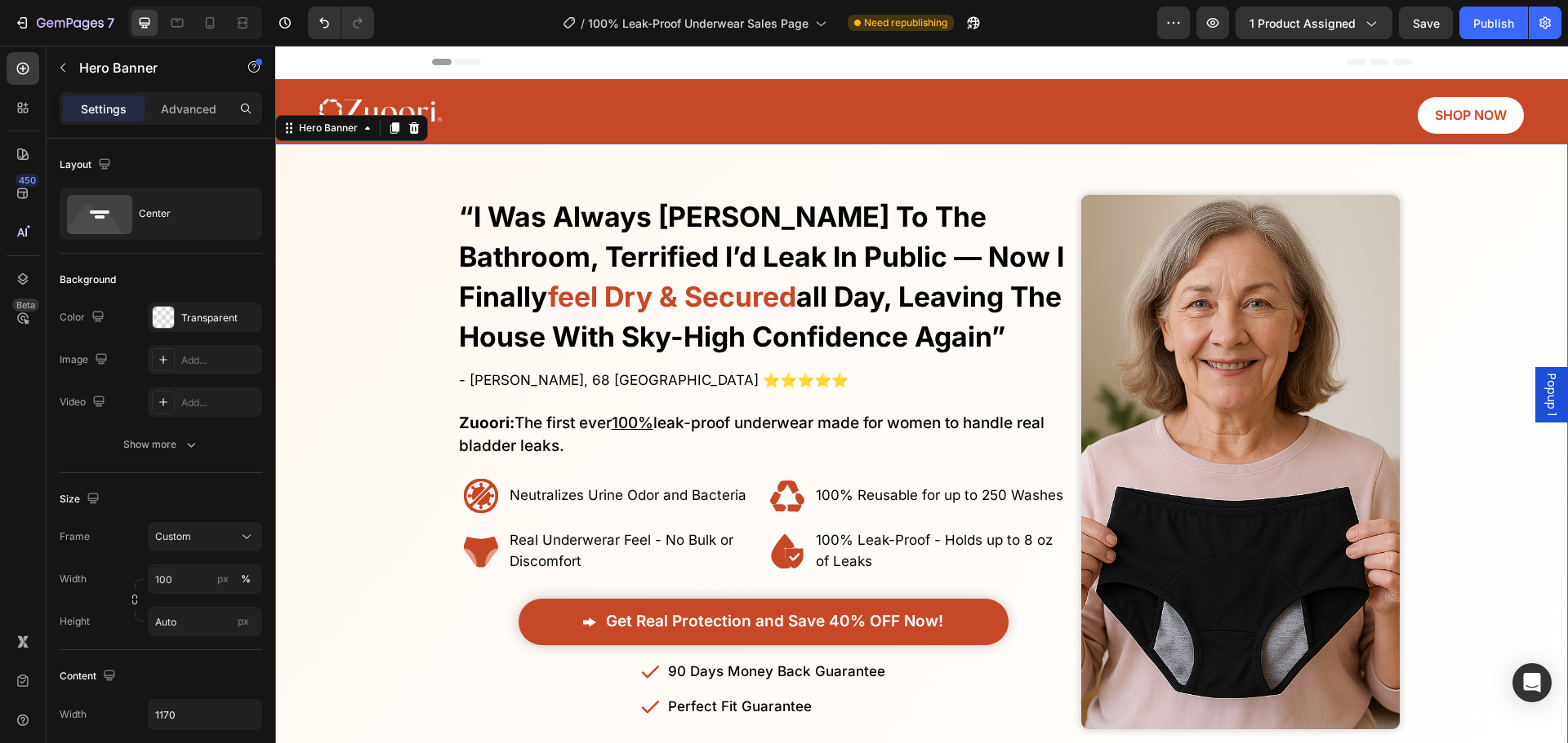
click at [434, 396] on div "Overlay" at bounding box center [921, 462] width 1292 height 584
click at [388, 393] on div "Overlay" at bounding box center [921, 462] width 1292 height 584
click at [741, 109] on link at bounding box center [539, 111] width 439 height 34
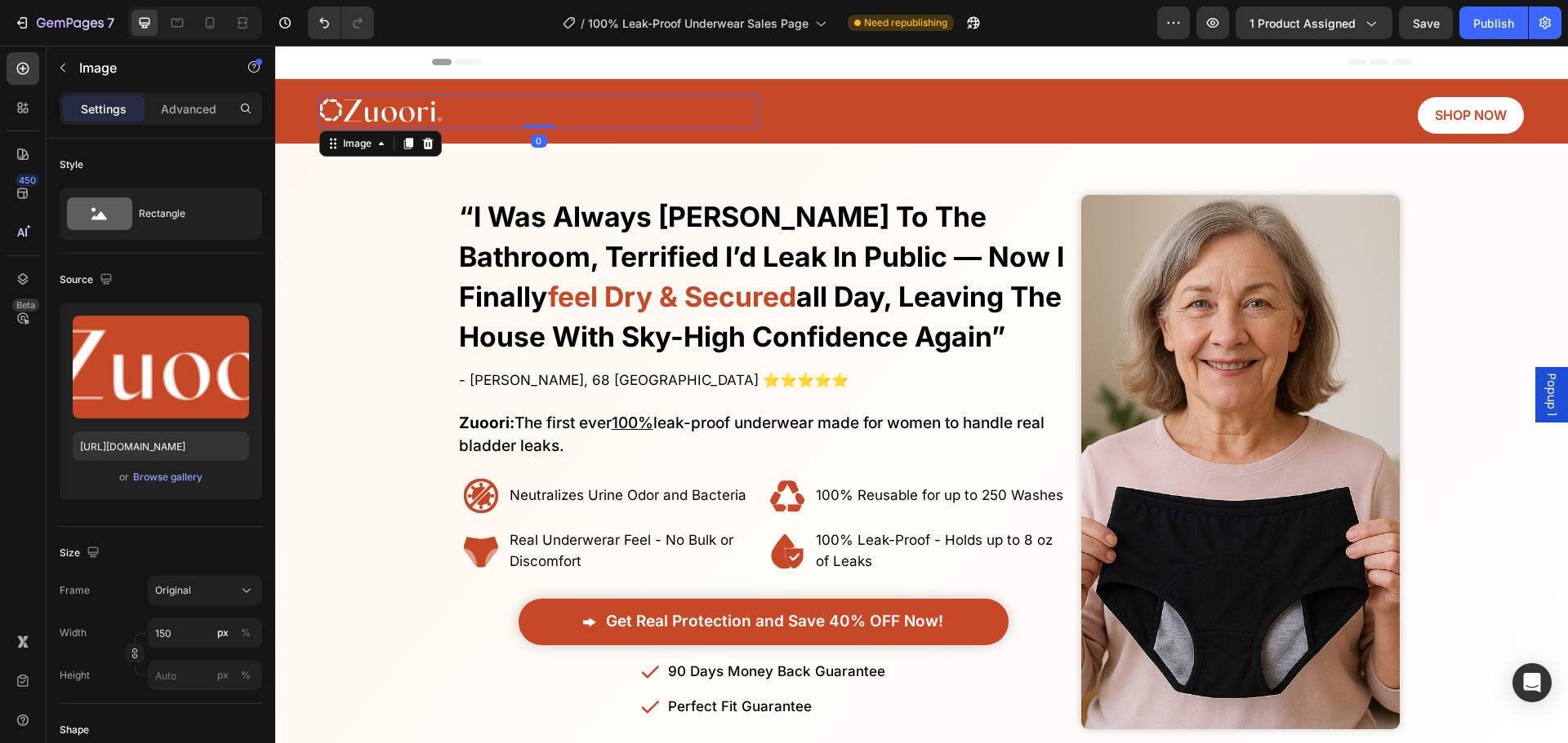
click at [776, 116] on div "Image 0 SHOP NOW Button Row" at bounding box center [921, 112] width 1205 height 45
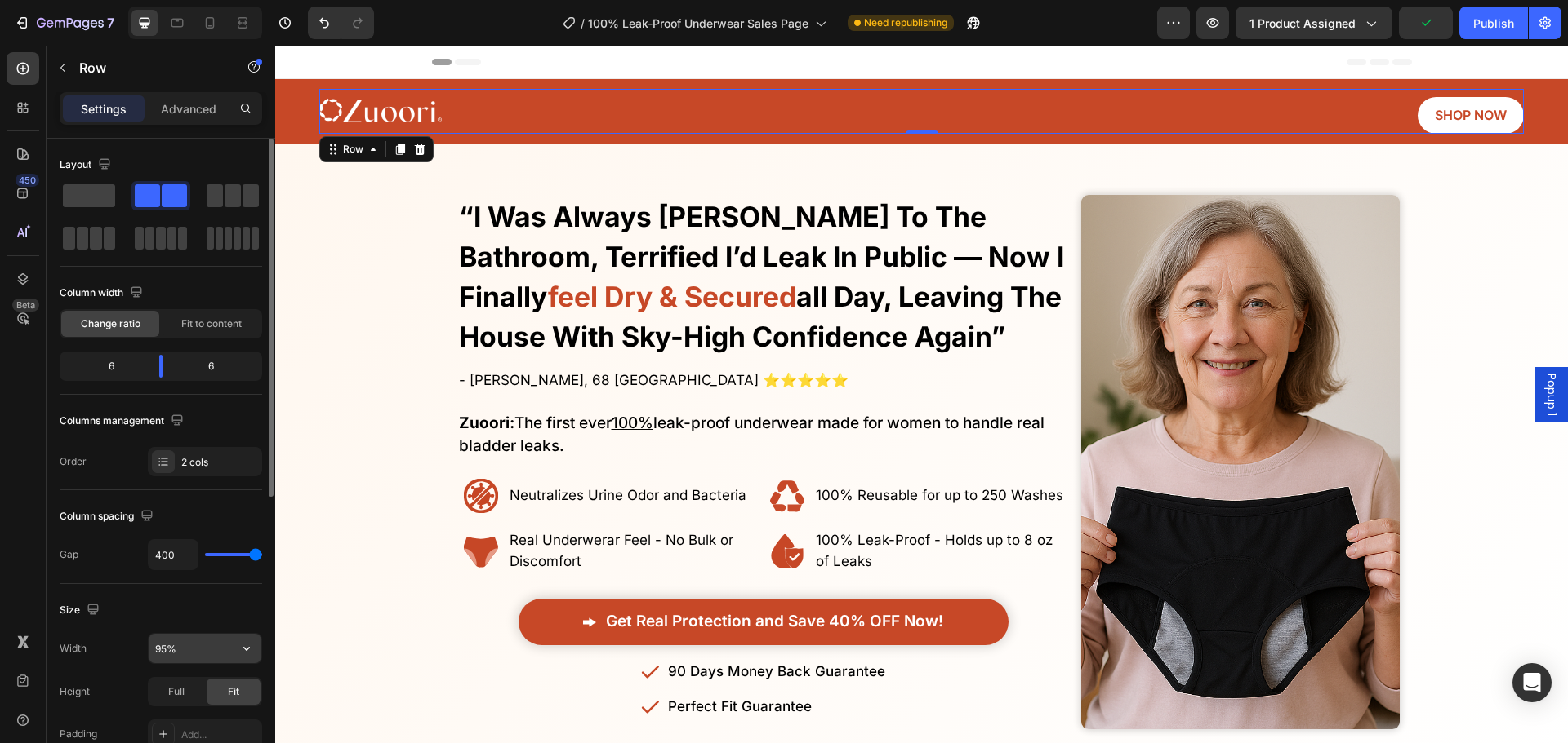
click at [184, 644] on input "95%" at bounding box center [205, 648] width 113 height 29
click at [357, 463] on div "Overlay" at bounding box center [921, 462] width 1292 height 584
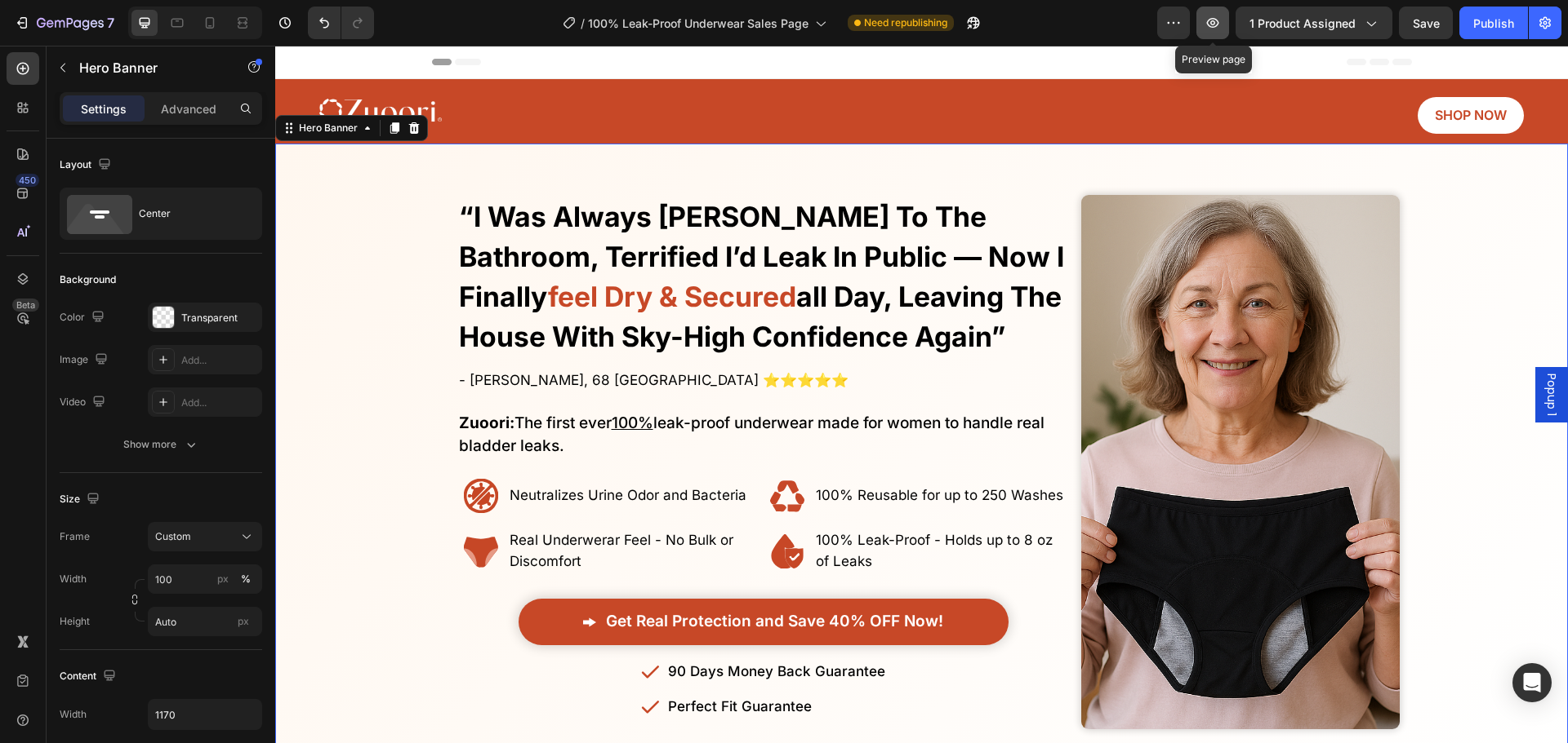
click at [1224, 23] on button "button" at bounding box center [1212, 23] width 33 height 33
click at [175, 28] on icon at bounding box center [177, 23] width 17 height 17
type input "1200"
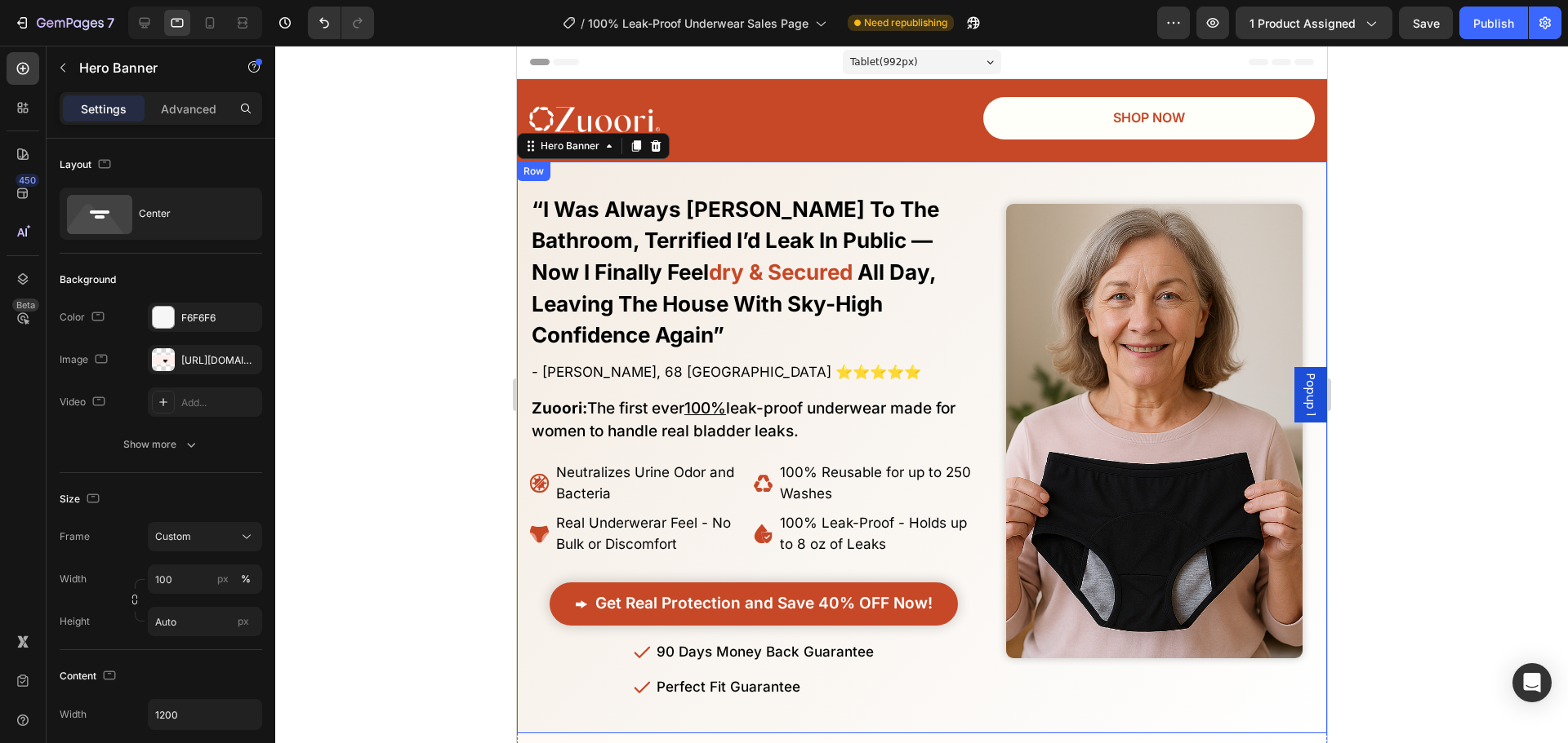
click at [1030, 104] on link "SHOP NOW" at bounding box center [1148, 118] width 332 height 43
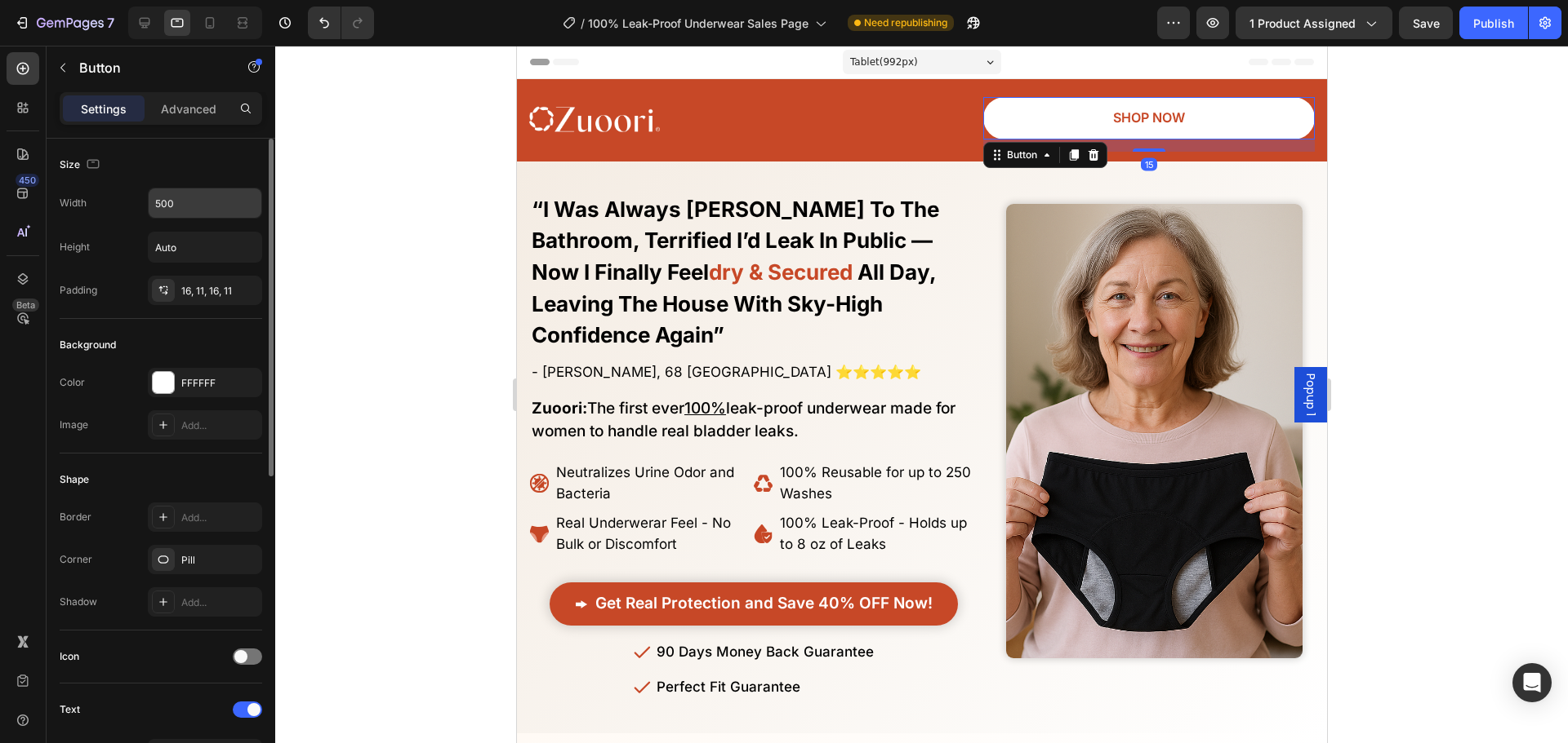
click at [192, 209] on input "500" at bounding box center [205, 203] width 113 height 29
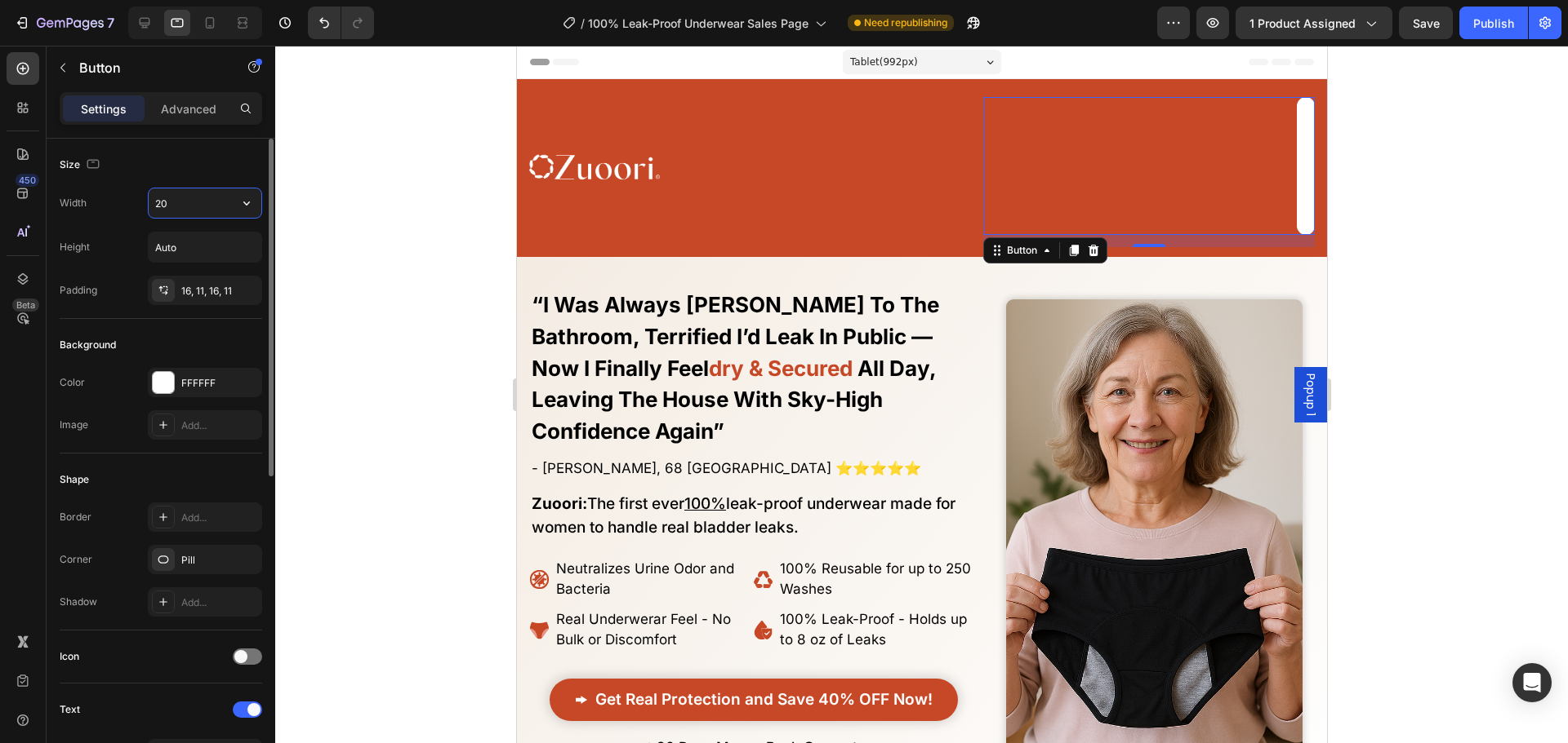
type input "2"
type input "150"
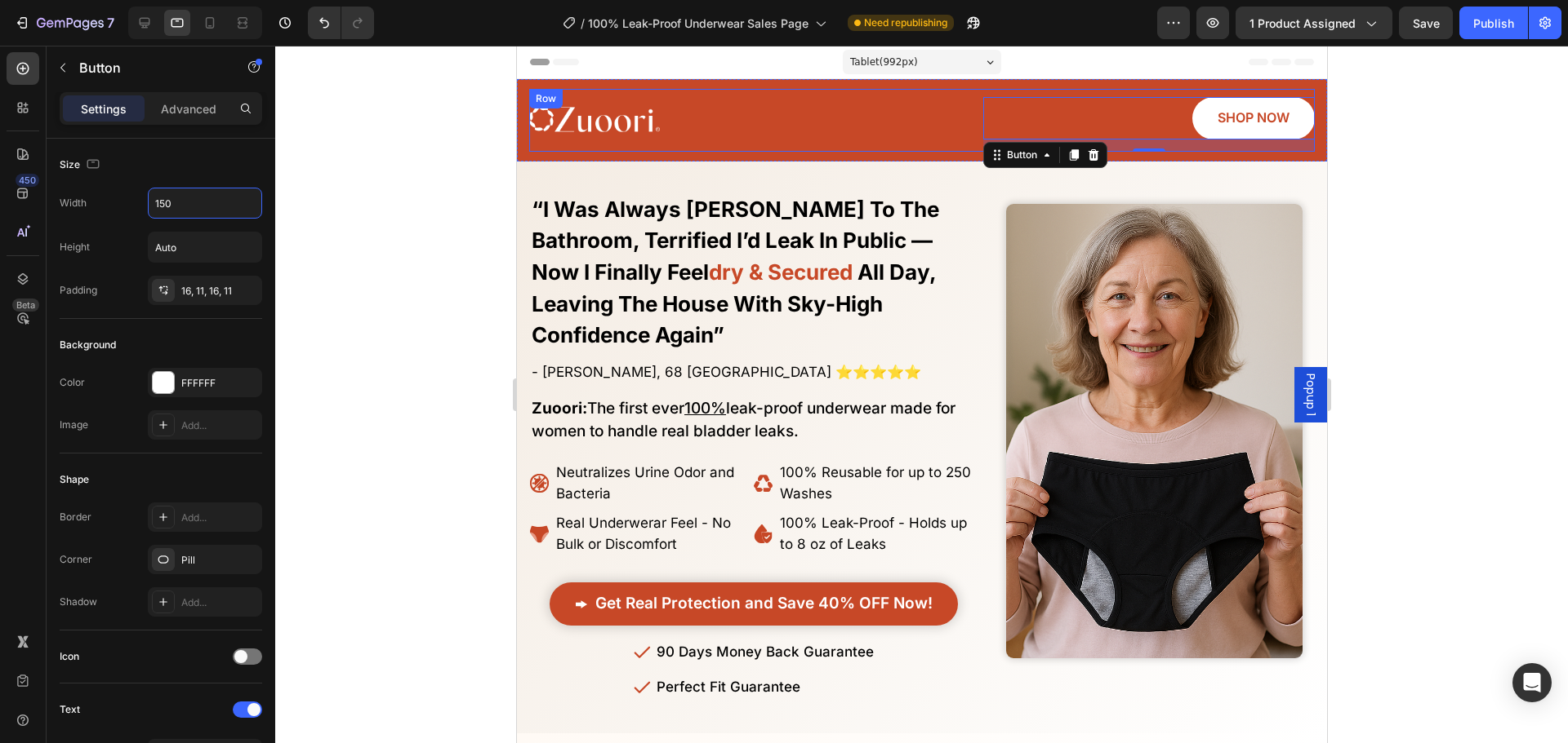
click at [888, 144] on div "Image SHOP NOW Button 15 Row" at bounding box center [921, 120] width 785 height 63
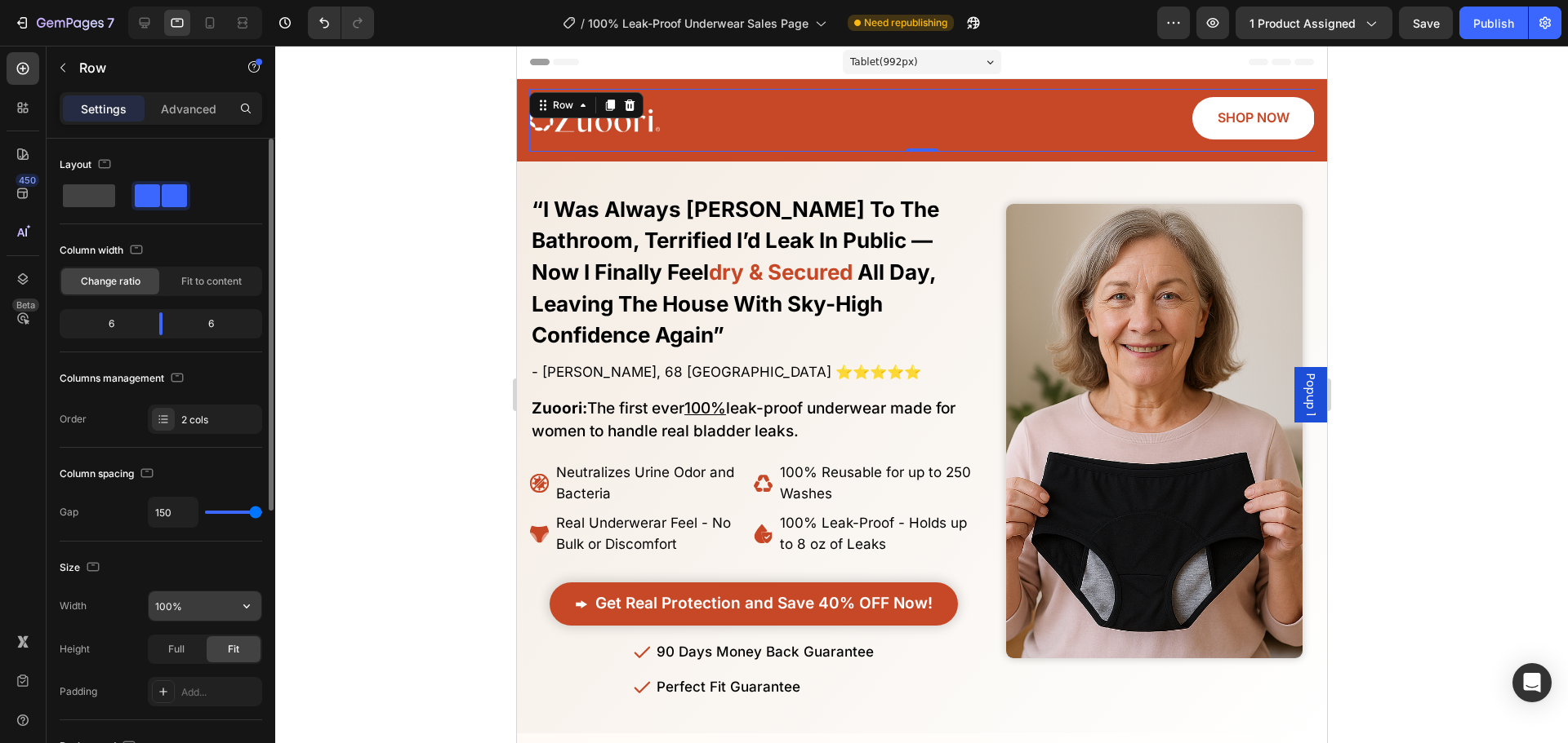
click at [189, 599] on input "100%" at bounding box center [205, 606] width 113 height 29
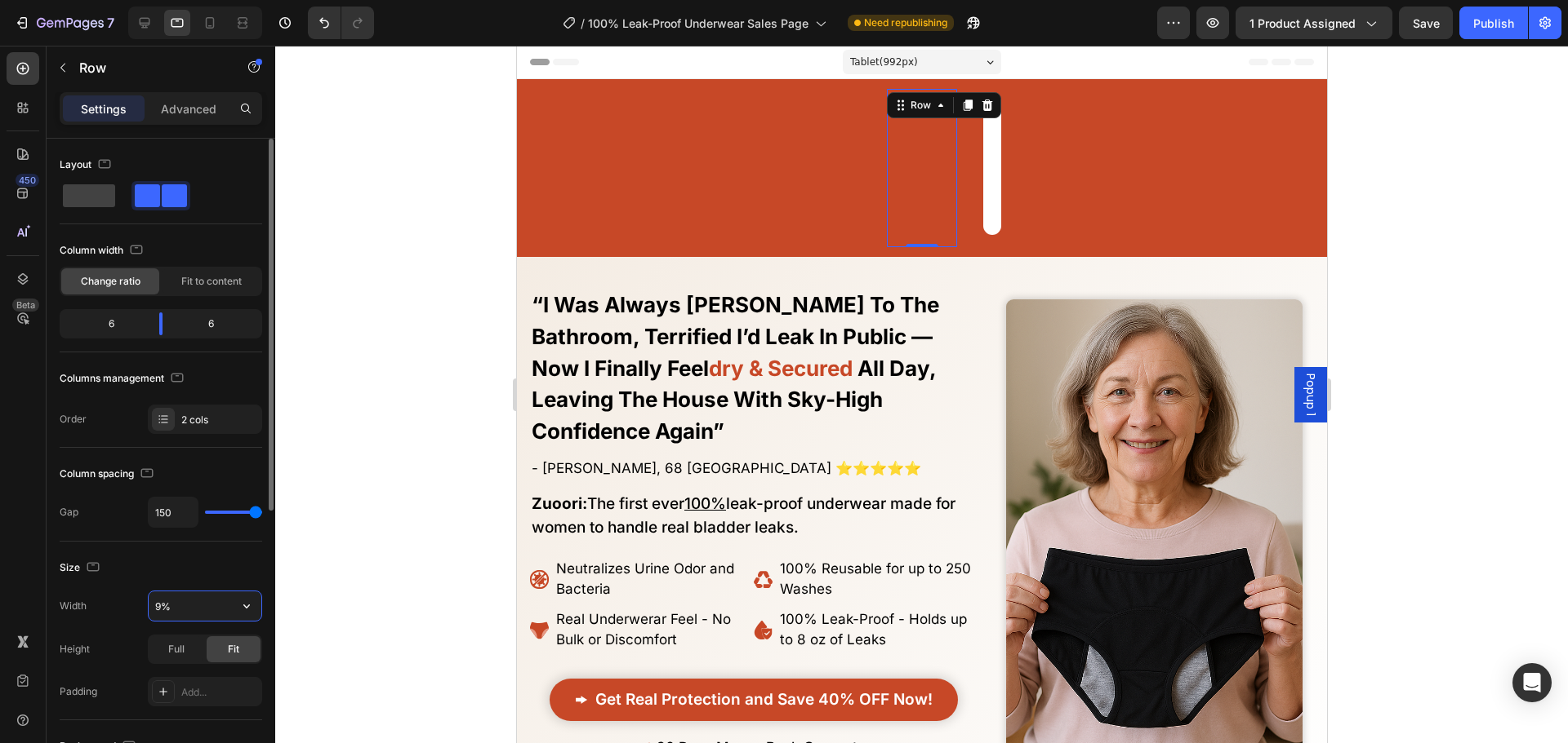
type input "95%"
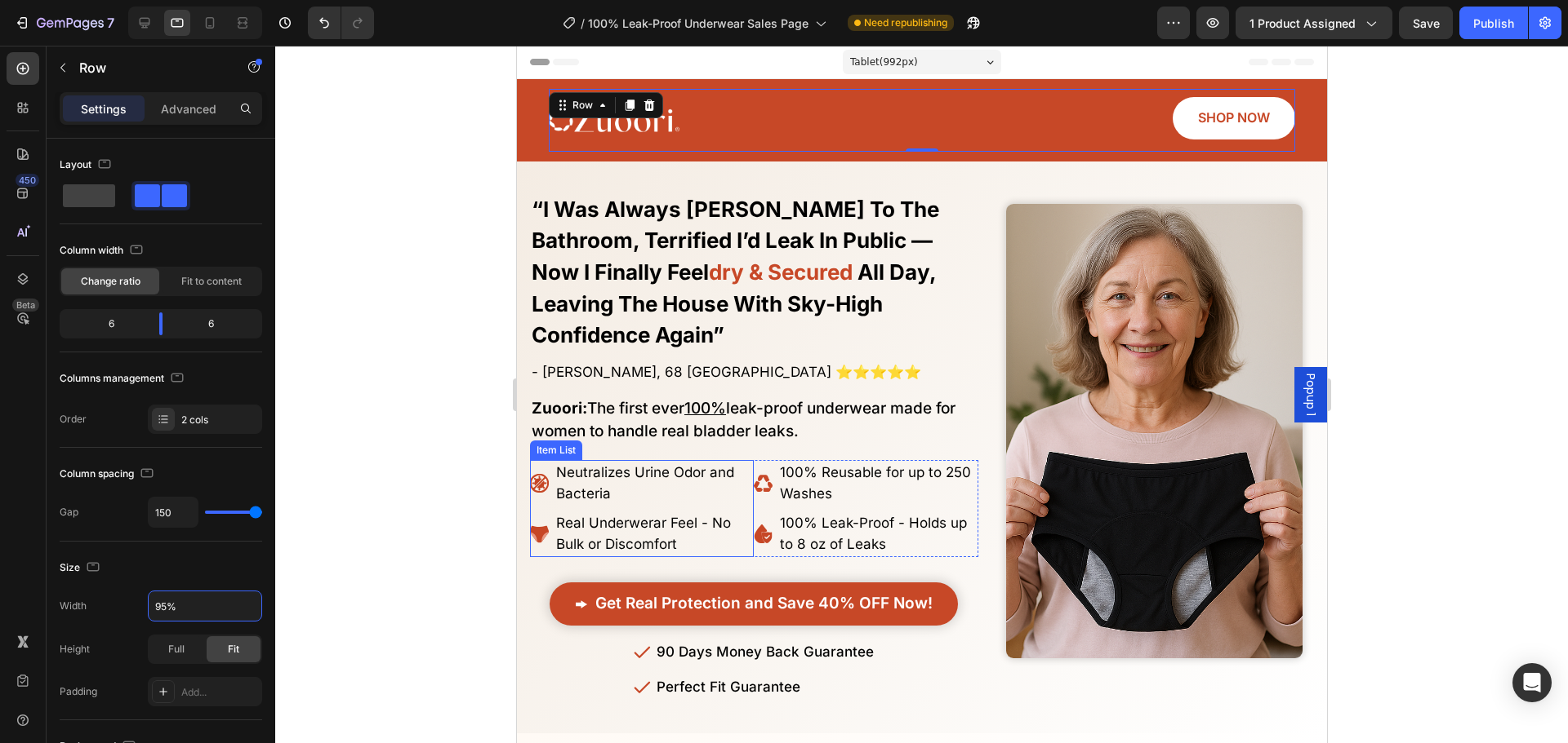
click at [579, 460] on div "Neutralizes Urine Odor and Bacteria Real Underwerar Feel - No Bulk or Discomfor…" at bounding box center [641, 508] width 224 height 97
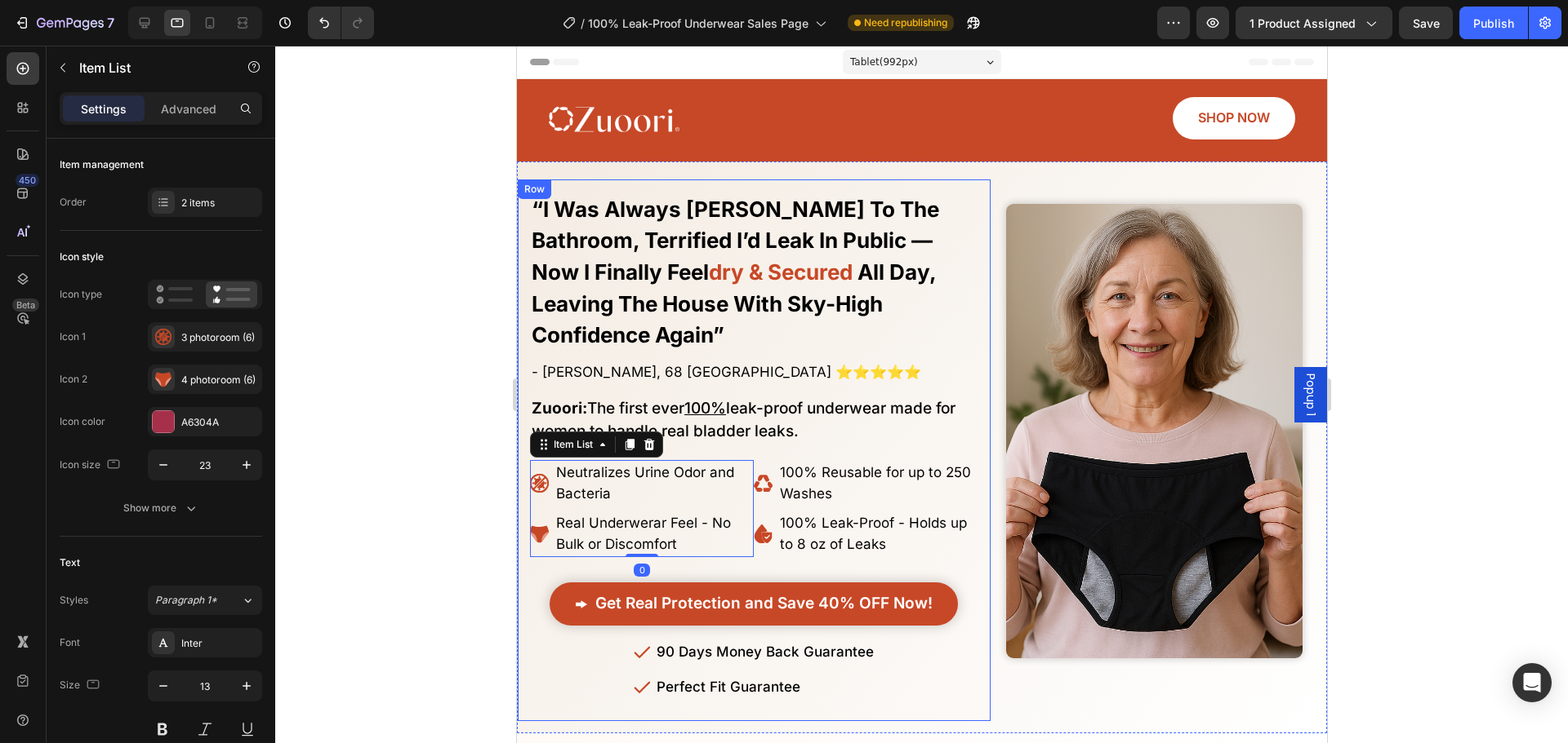
click at [1065, 480] on img at bounding box center [1153, 431] width 297 height 455
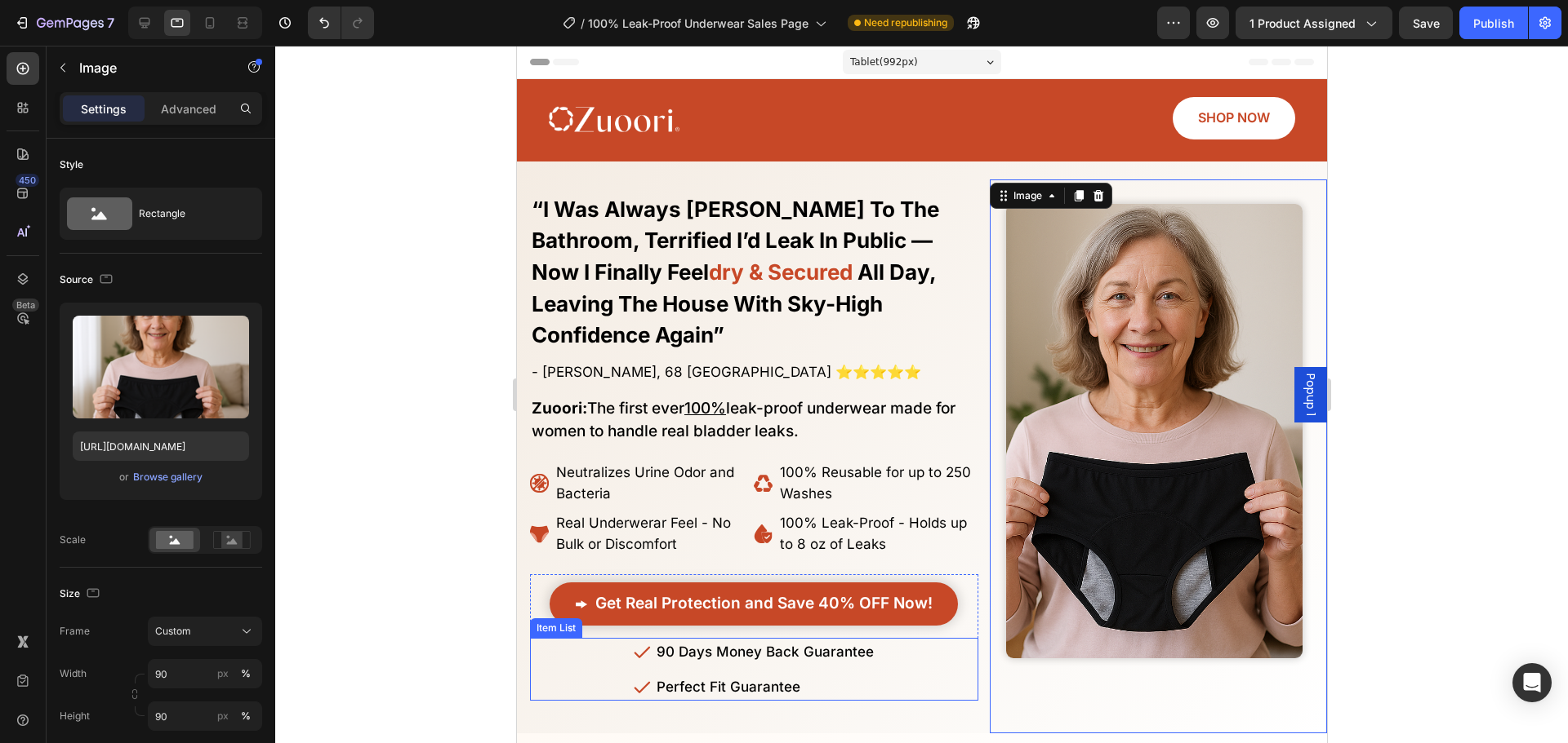
click at [941, 648] on div "90 Days Money Back Guarantee Perfect Fit Guarantee" at bounding box center [753, 670] width 449 height 63
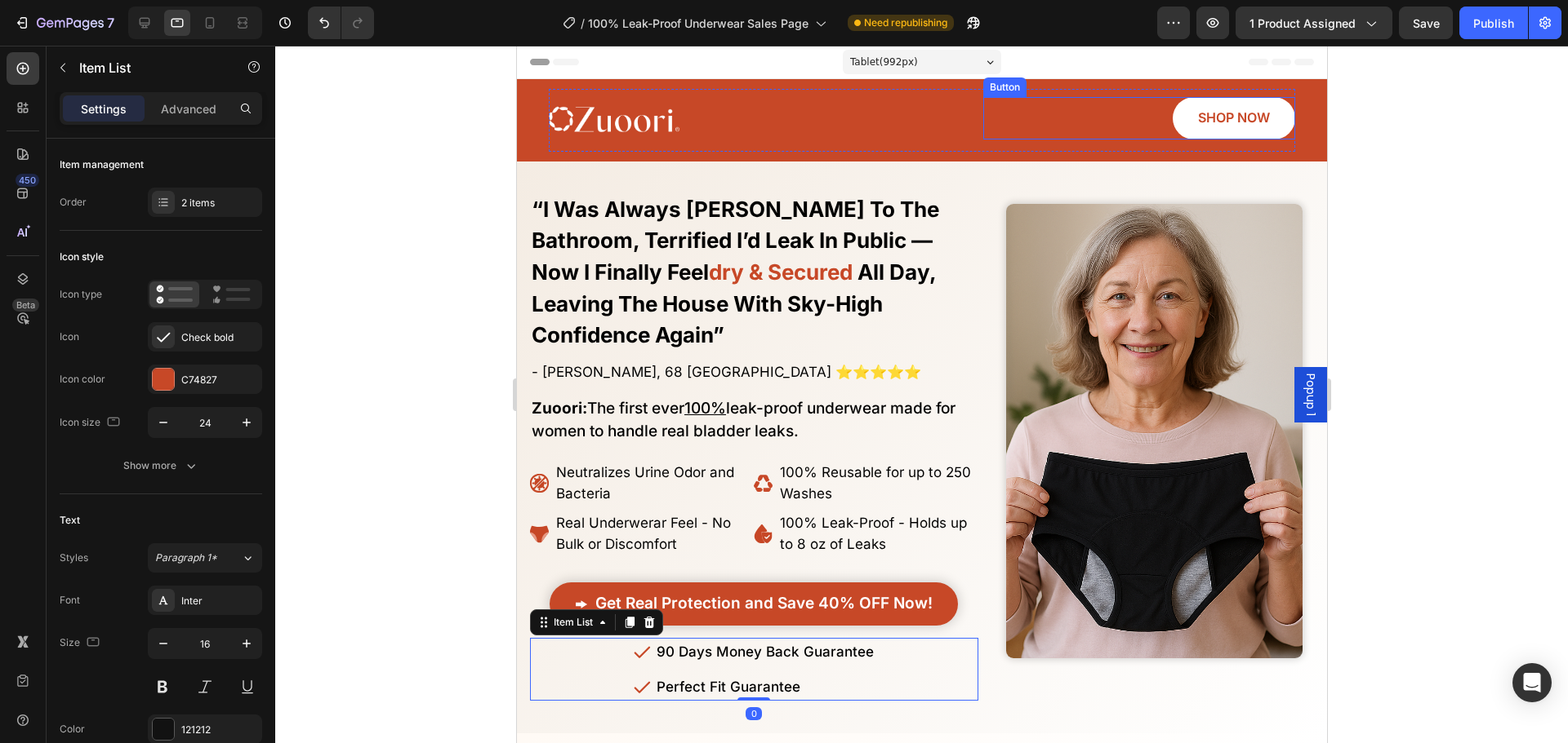
click at [1013, 139] on div "SHOP NOW Button" at bounding box center [1138, 118] width 312 height 43
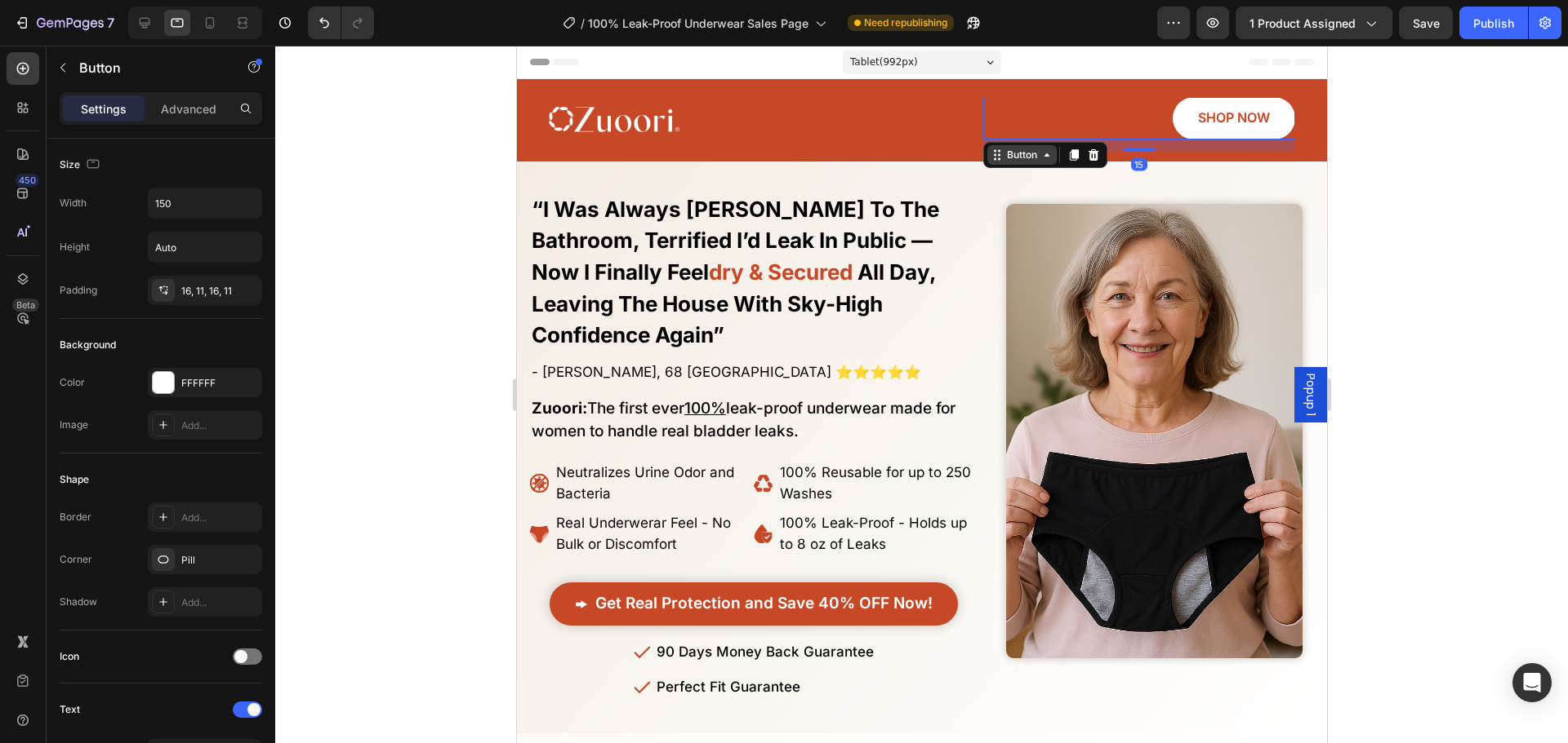
click at [1002, 151] on div "Button" at bounding box center [1021, 155] width 37 height 15
click at [926, 147] on div "Image SHOP NOW Button 15 Row" at bounding box center [921, 120] width 746 height 63
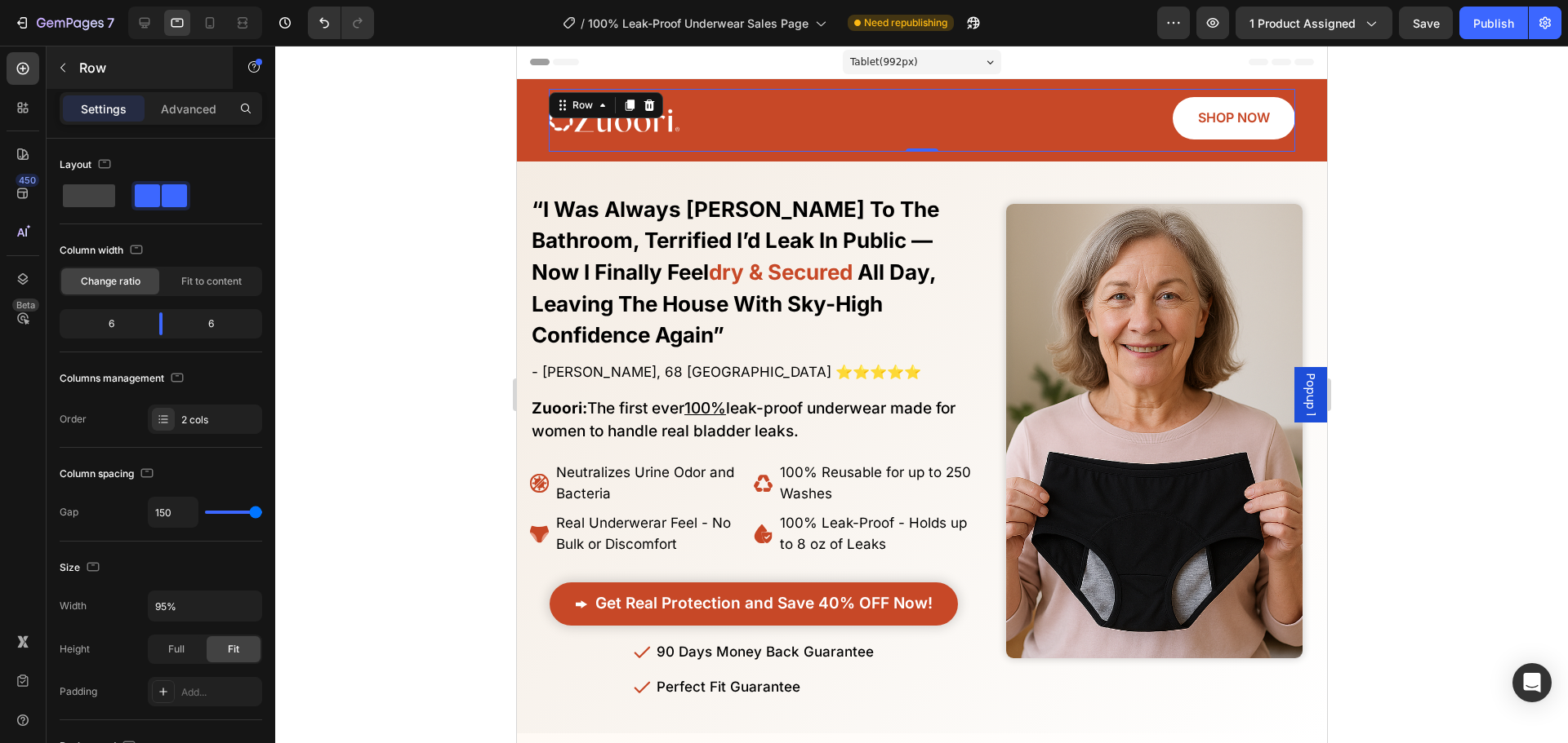
click at [186, 83] on div "Row" at bounding box center [140, 68] width 186 height 43
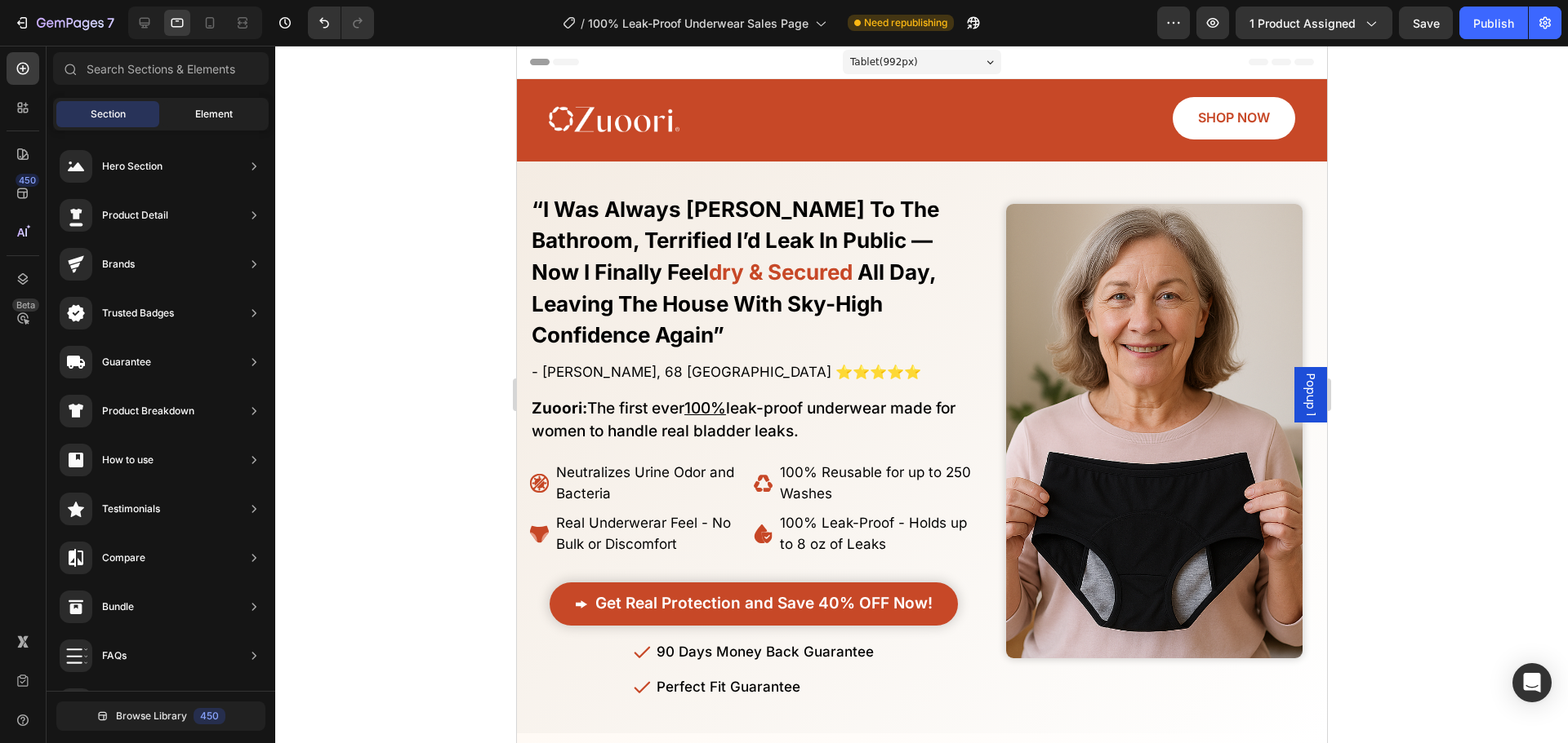
click at [199, 108] on span "Element" at bounding box center [214, 114] width 38 height 15
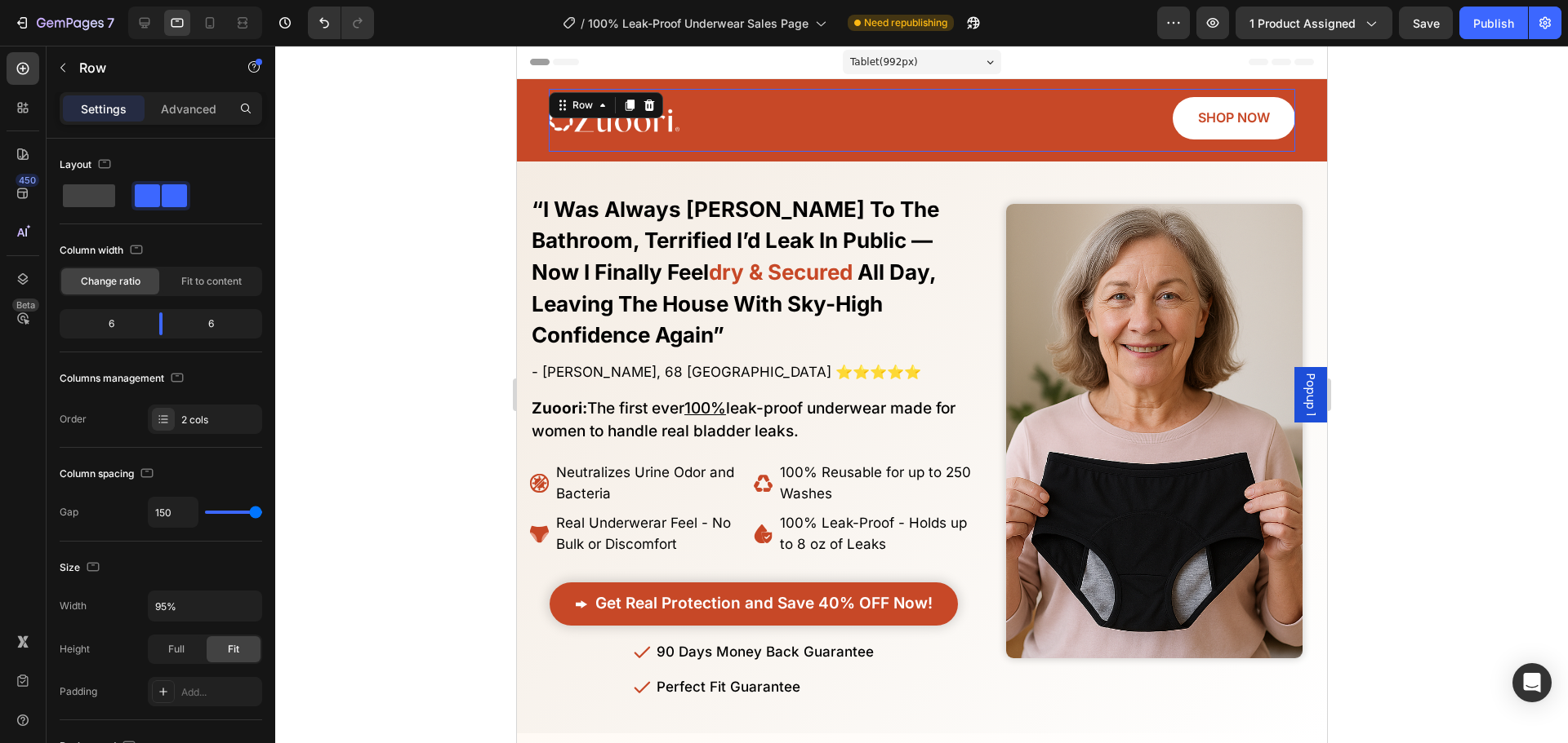
click at [659, 145] on div "Image" at bounding box center [703, 120] width 312 height 63
click at [198, 109] on p "Advanced" at bounding box center [189, 109] width 55 height 18
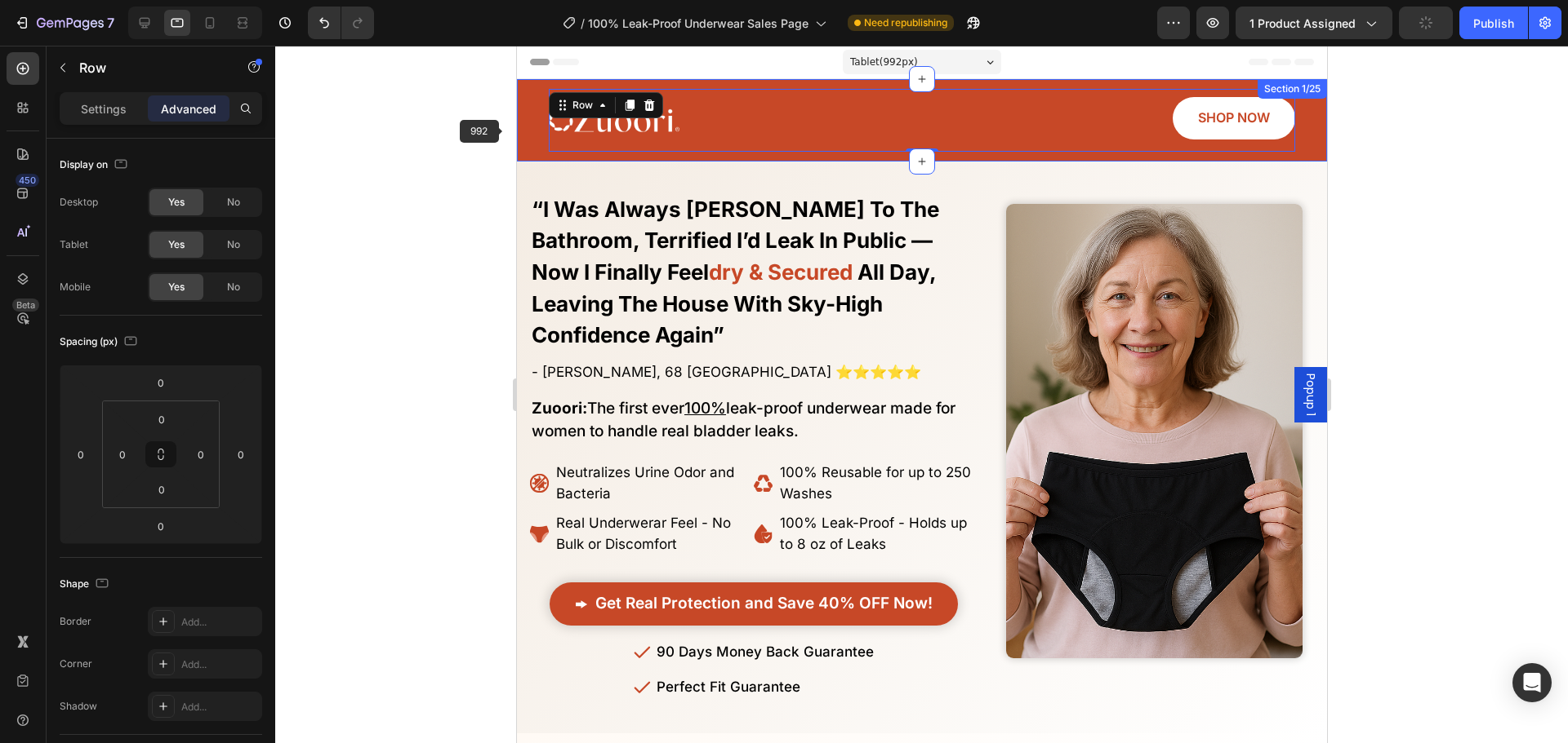
click at [520, 130] on div "Image SHOP NOW Button Row 0 Section 1/25" at bounding box center [921, 120] width 810 height 83
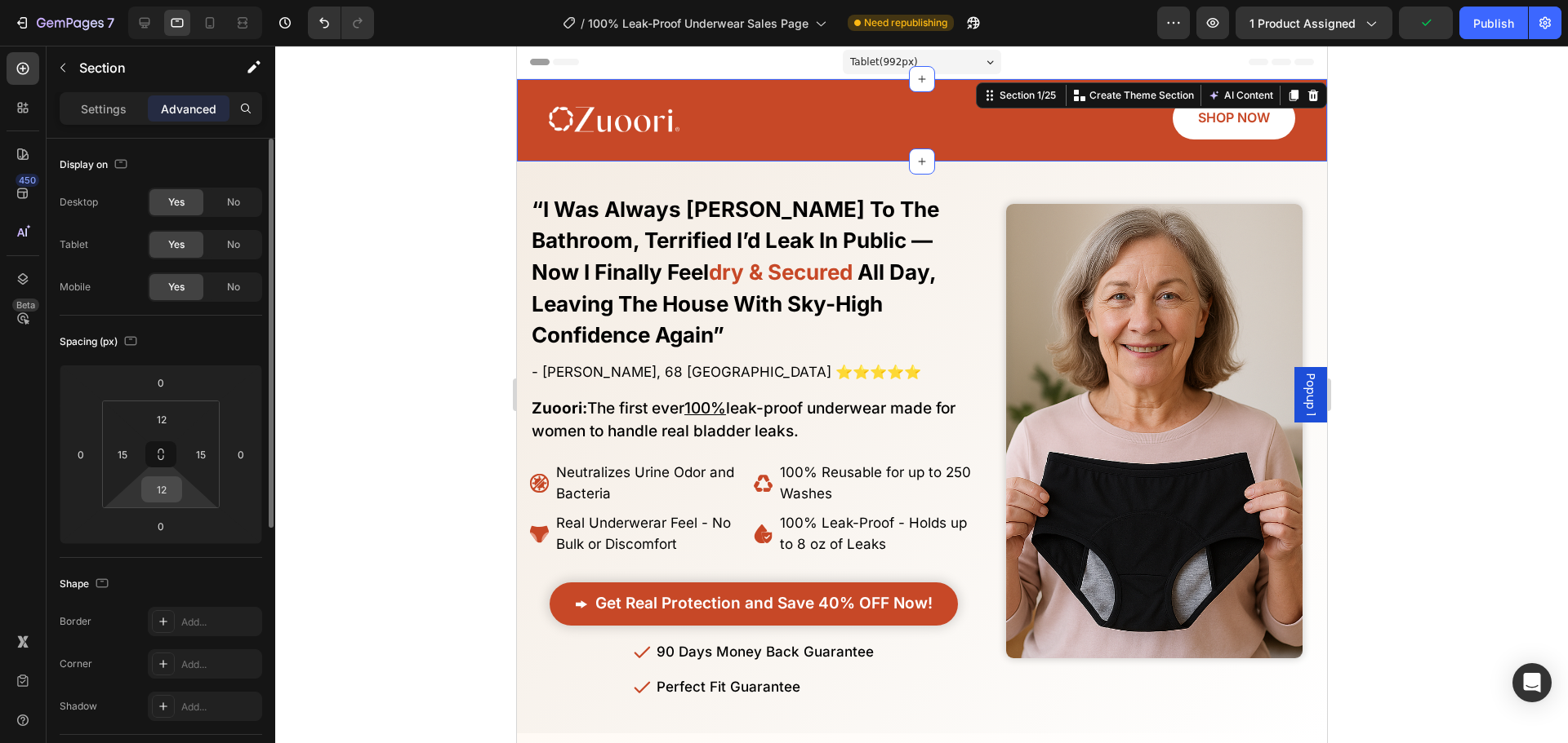
click at [159, 497] on input "12" at bounding box center [161, 489] width 33 height 24
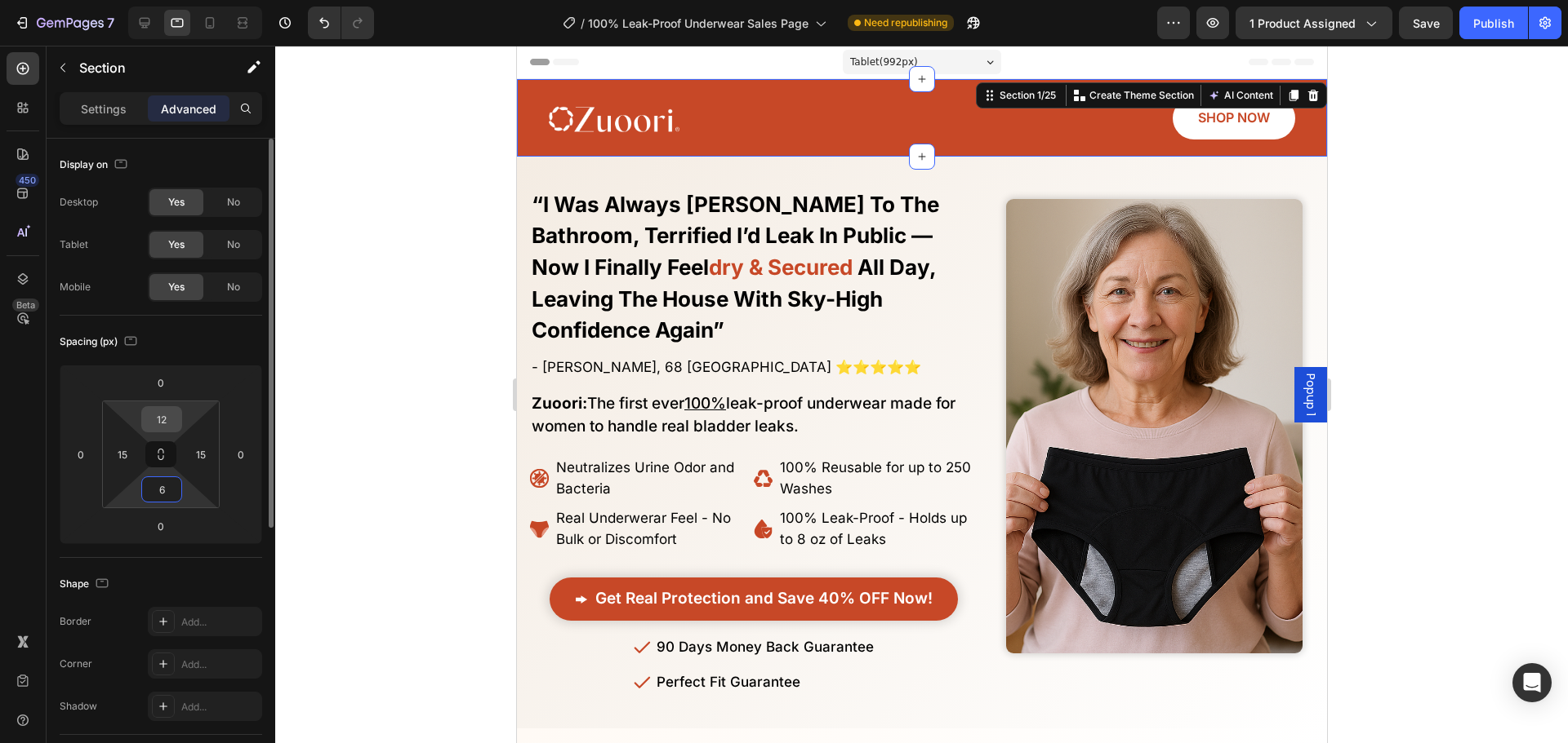
type input "6"
click at [158, 417] on input "12" at bounding box center [161, 419] width 33 height 24
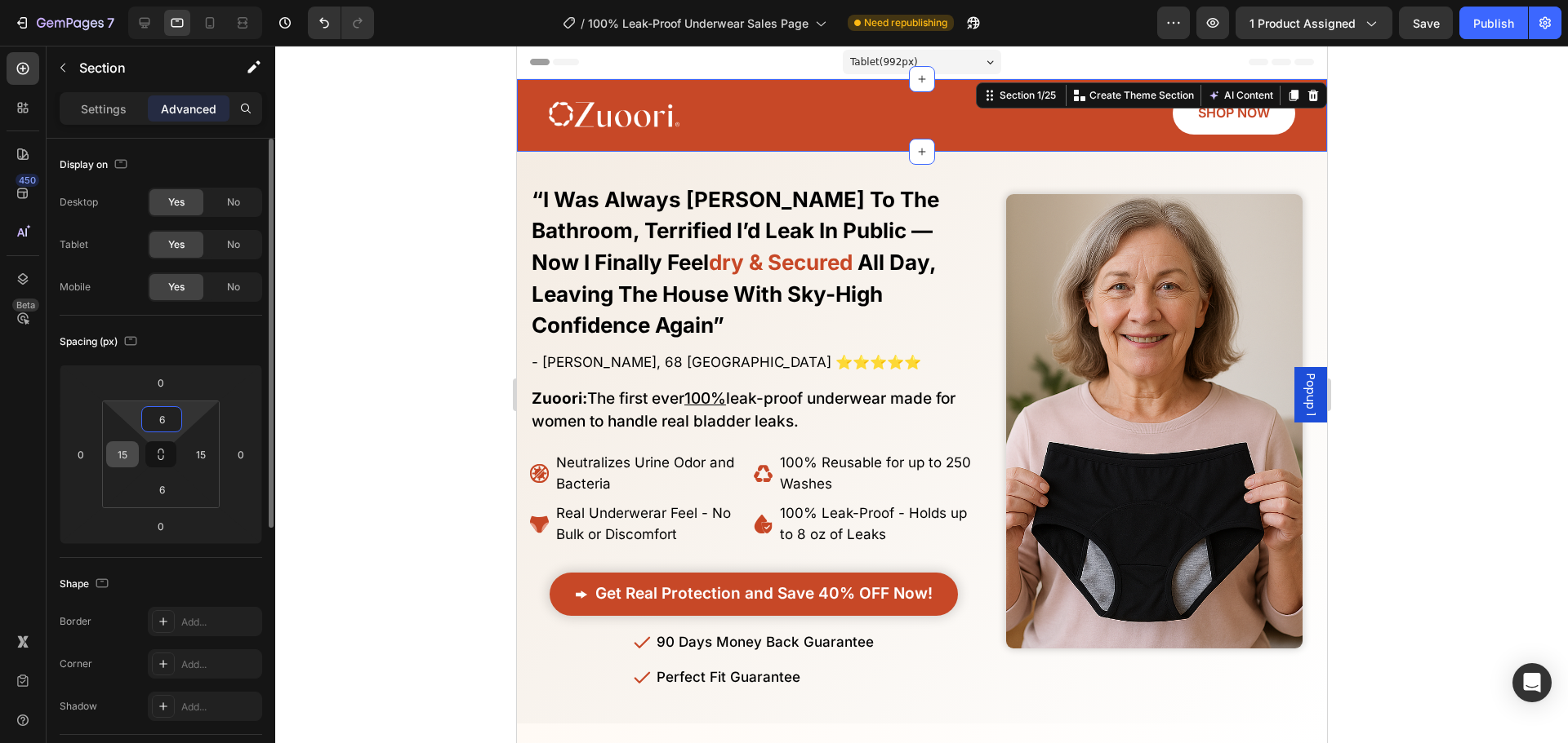
type input "6"
click at [127, 452] on input "15" at bounding box center [122, 454] width 24 height 24
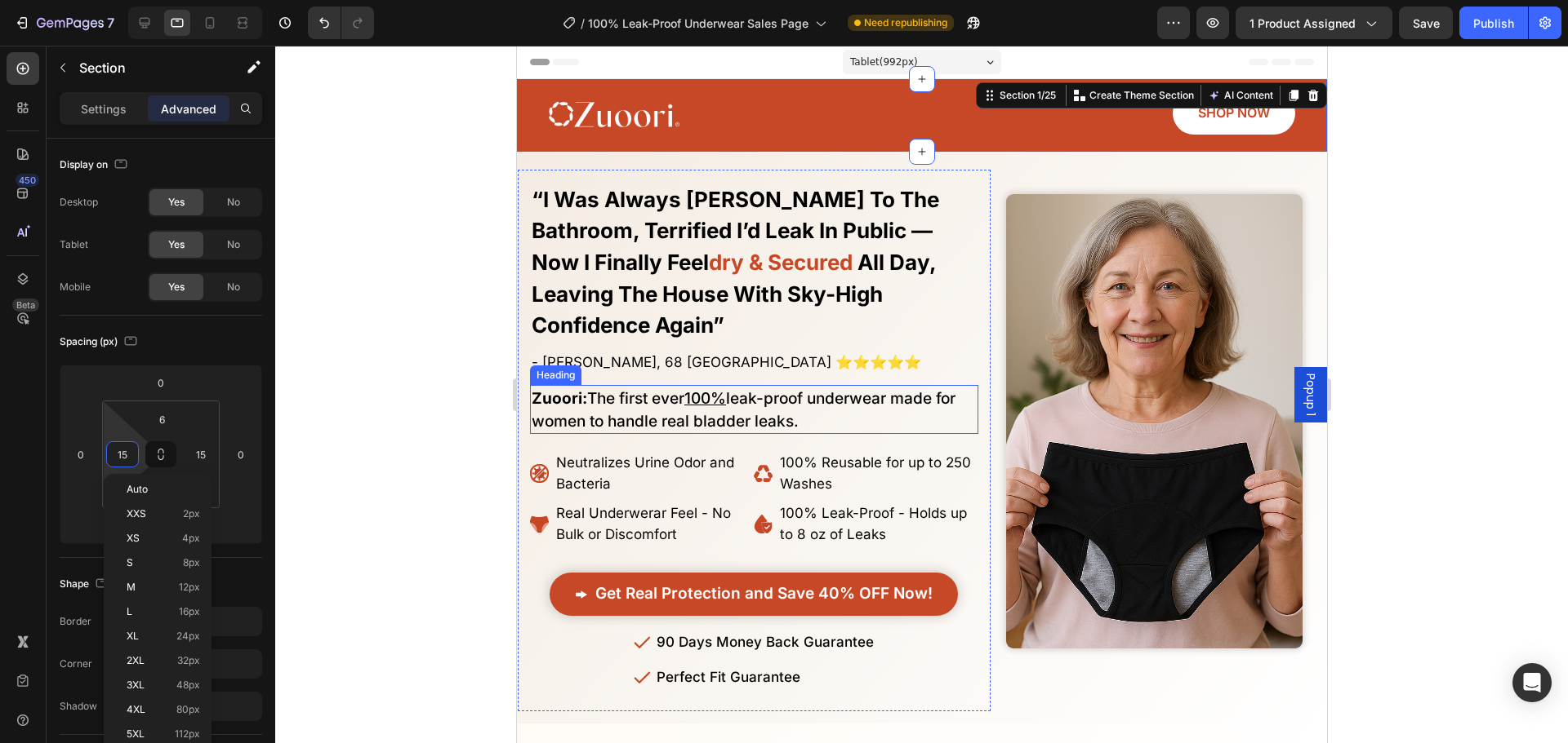
click at [535, 389] on span "Zuoori: The first ever 100% leak-proof underwear made for women to handle real …" at bounding box center [742, 410] width 424 height 42
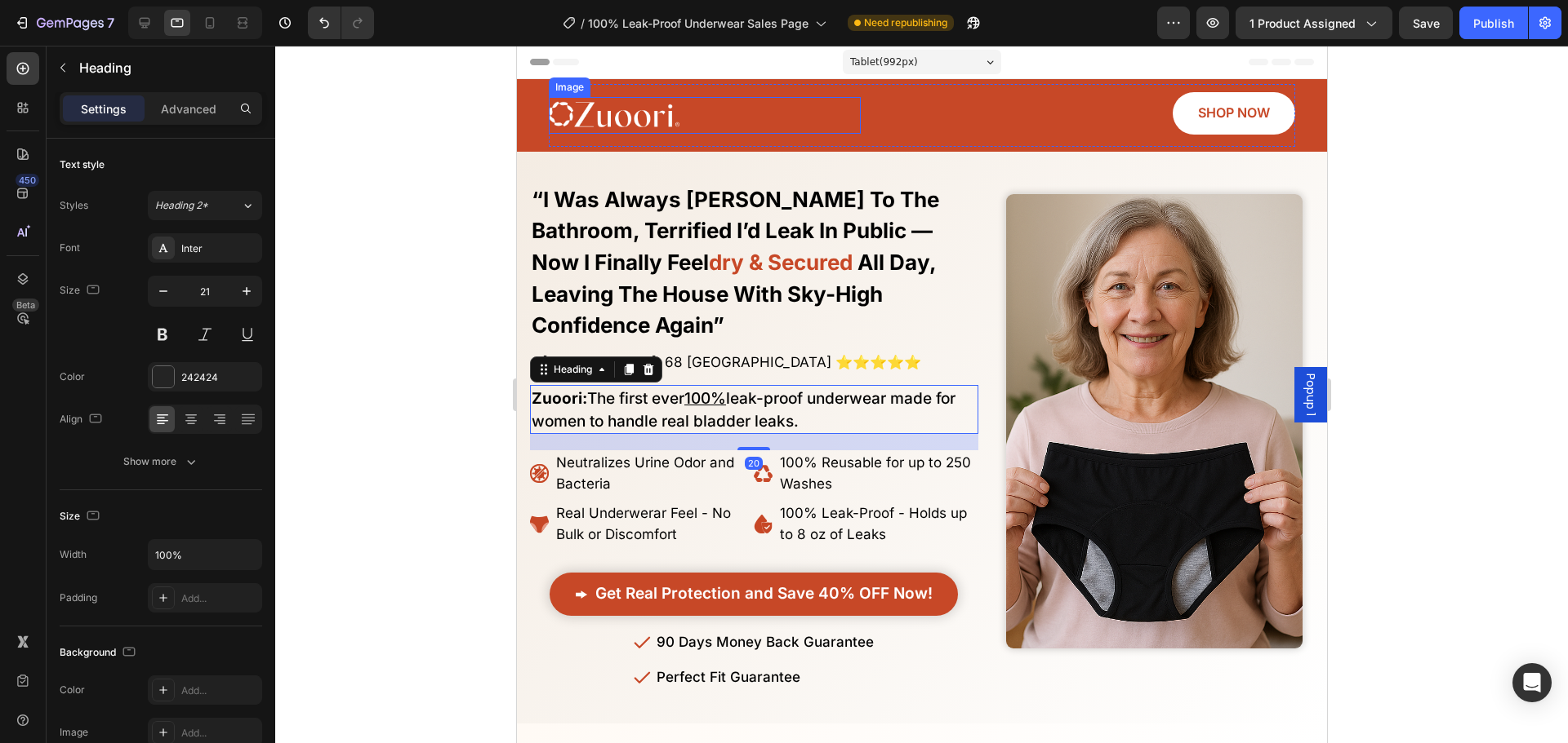
click at [818, 99] on link at bounding box center [703, 114] width 312 height 36
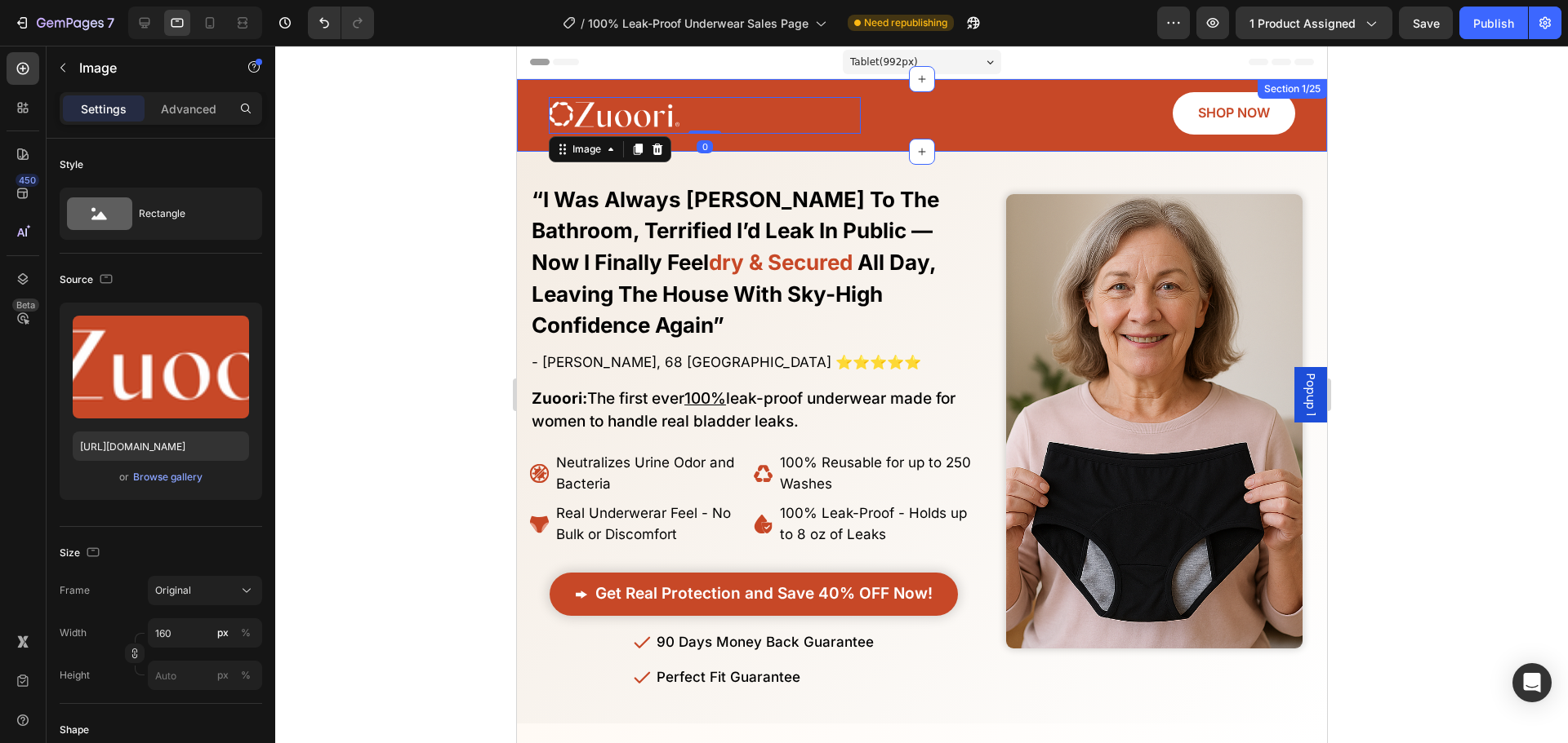
click at [535, 123] on div "Image 0 SHOP NOW Button Row" at bounding box center [921, 115] width 785 height 63
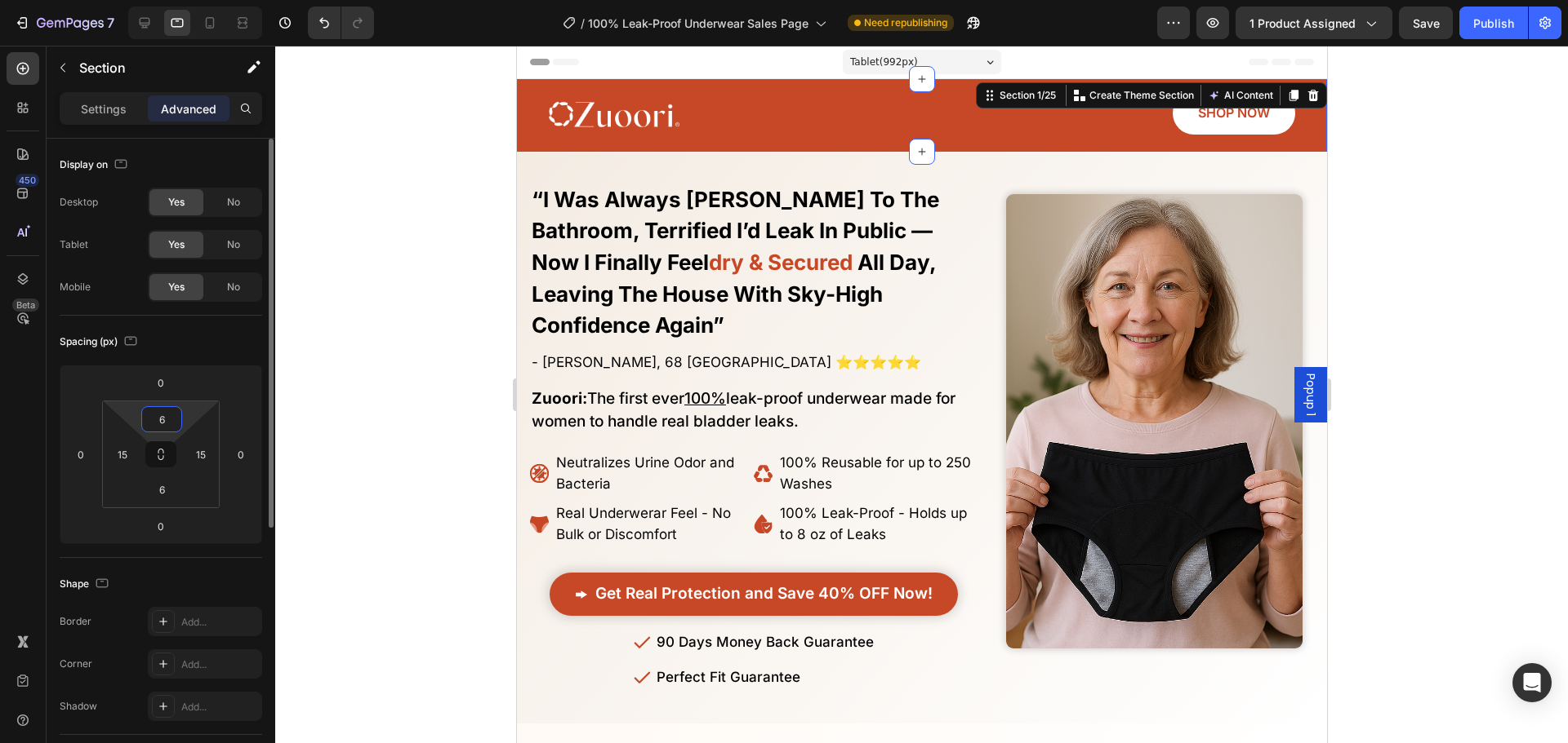
click at [175, 426] on input "6" at bounding box center [161, 419] width 33 height 24
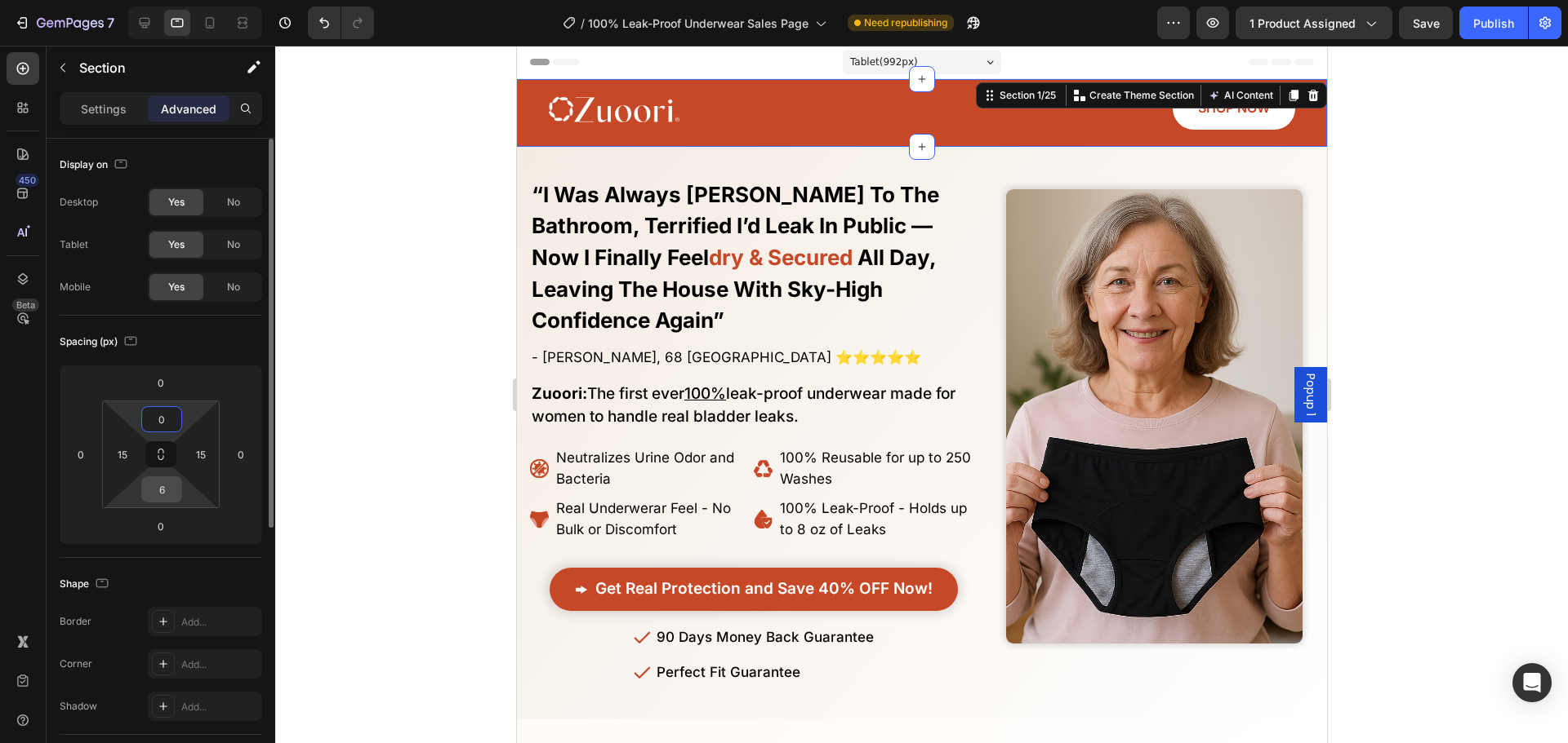
type input "0"
click at [158, 481] on input "6" at bounding box center [161, 489] width 33 height 24
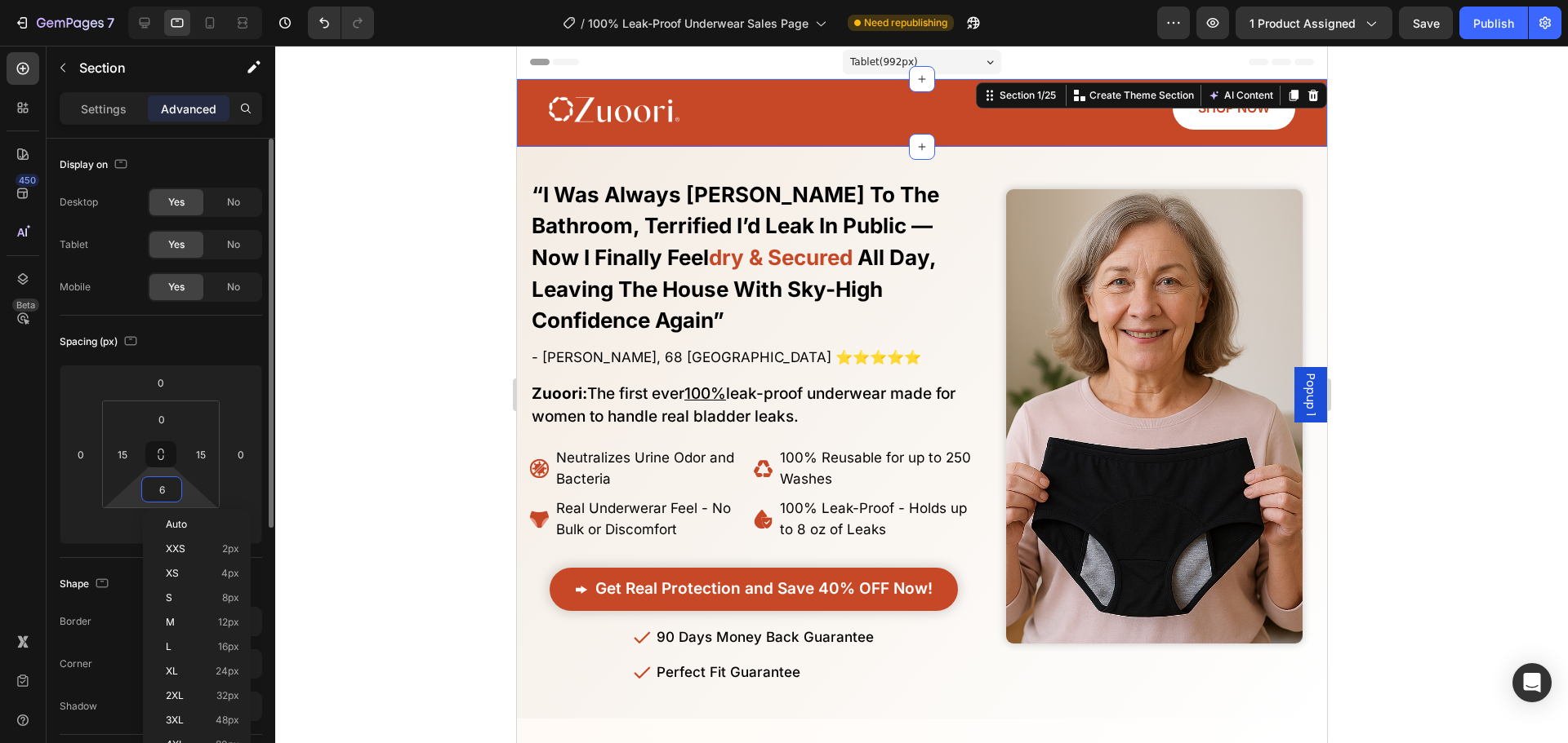
type input "0"
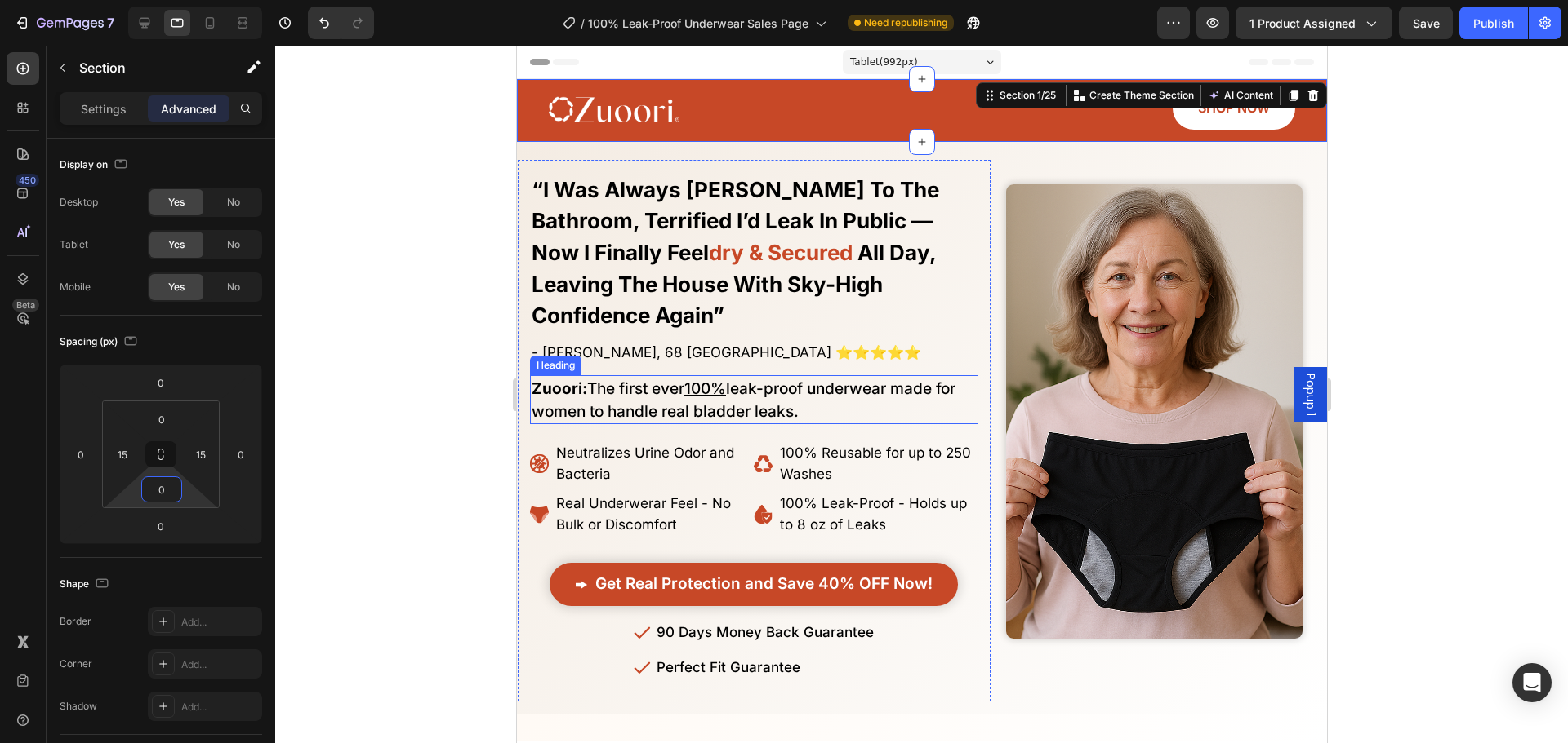
click at [663, 335] on div "No More Wasting Hundreds on Embarrasssing Diapers or Useless Pads - This New Al…" at bounding box center [753, 431] width 449 height 518
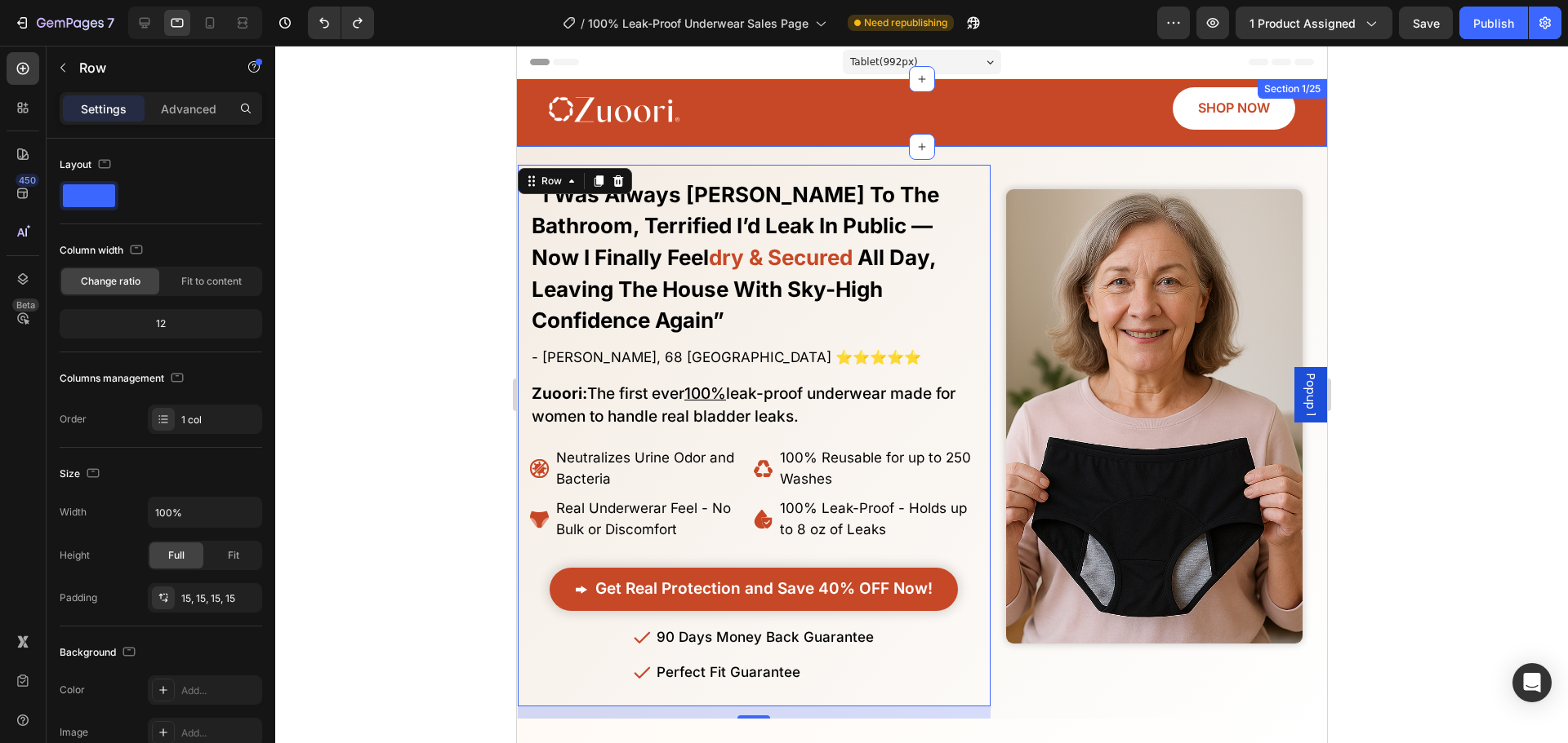
click at [526, 110] on div "Image SHOP NOW Button Row Section 1/25" at bounding box center [921, 113] width 810 height 68
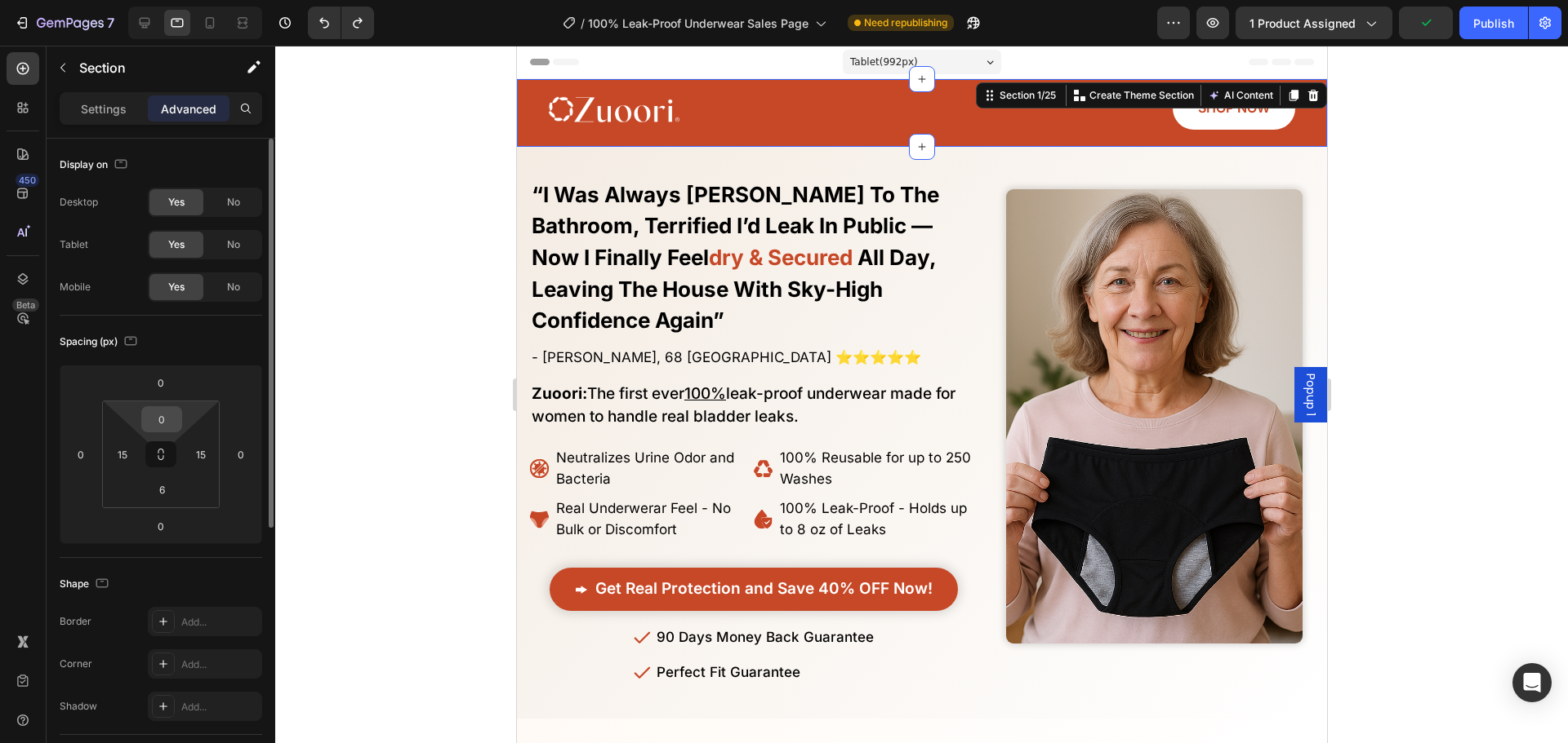
click at [162, 419] on input "0" at bounding box center [161, 419] width 33 height 24
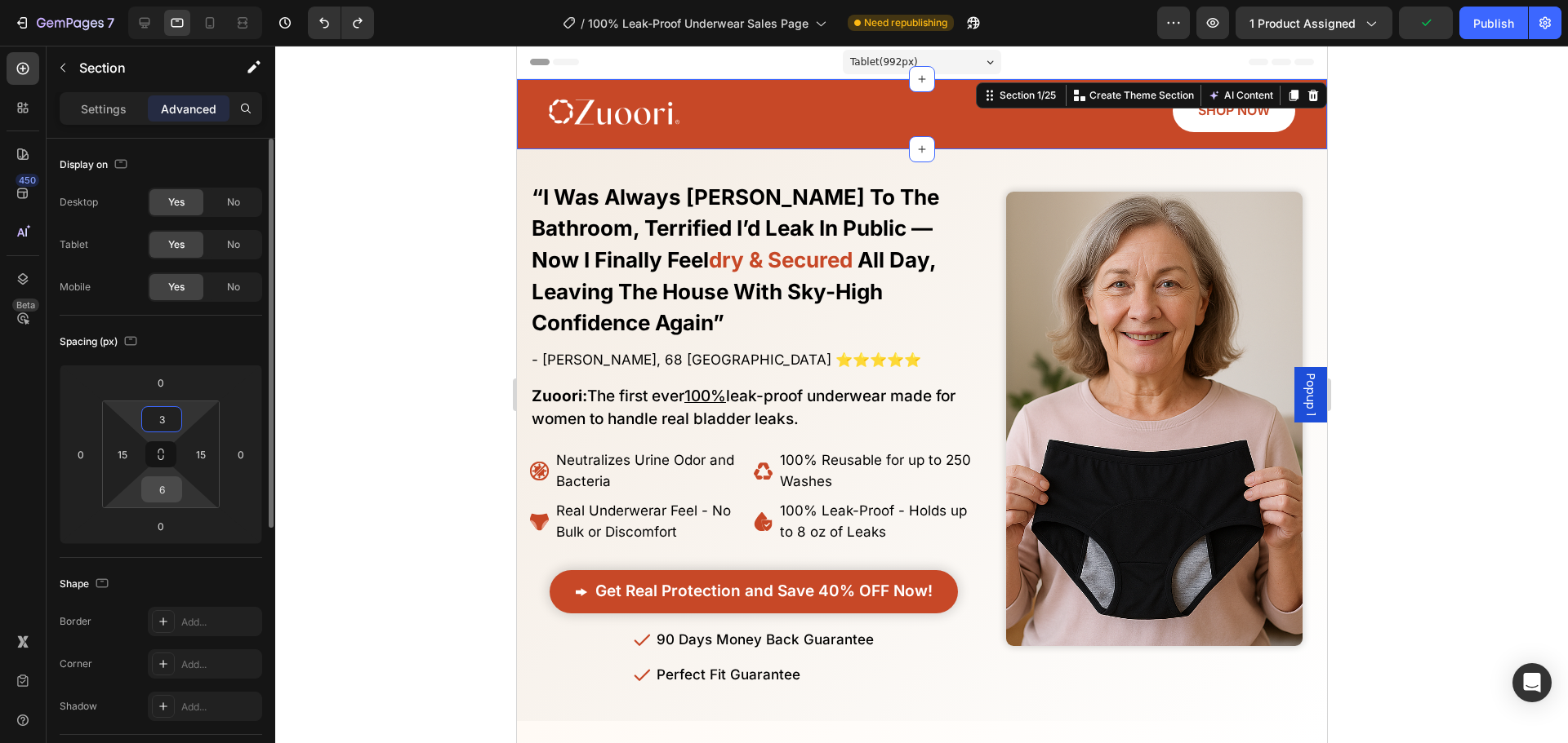
type input "3"
click at [169, 477] on div "6" at bounding box center [161, 489] width 41 height 26
click at [166, 483] on input "6" at bounding box center [161, 489] width 33 height 24
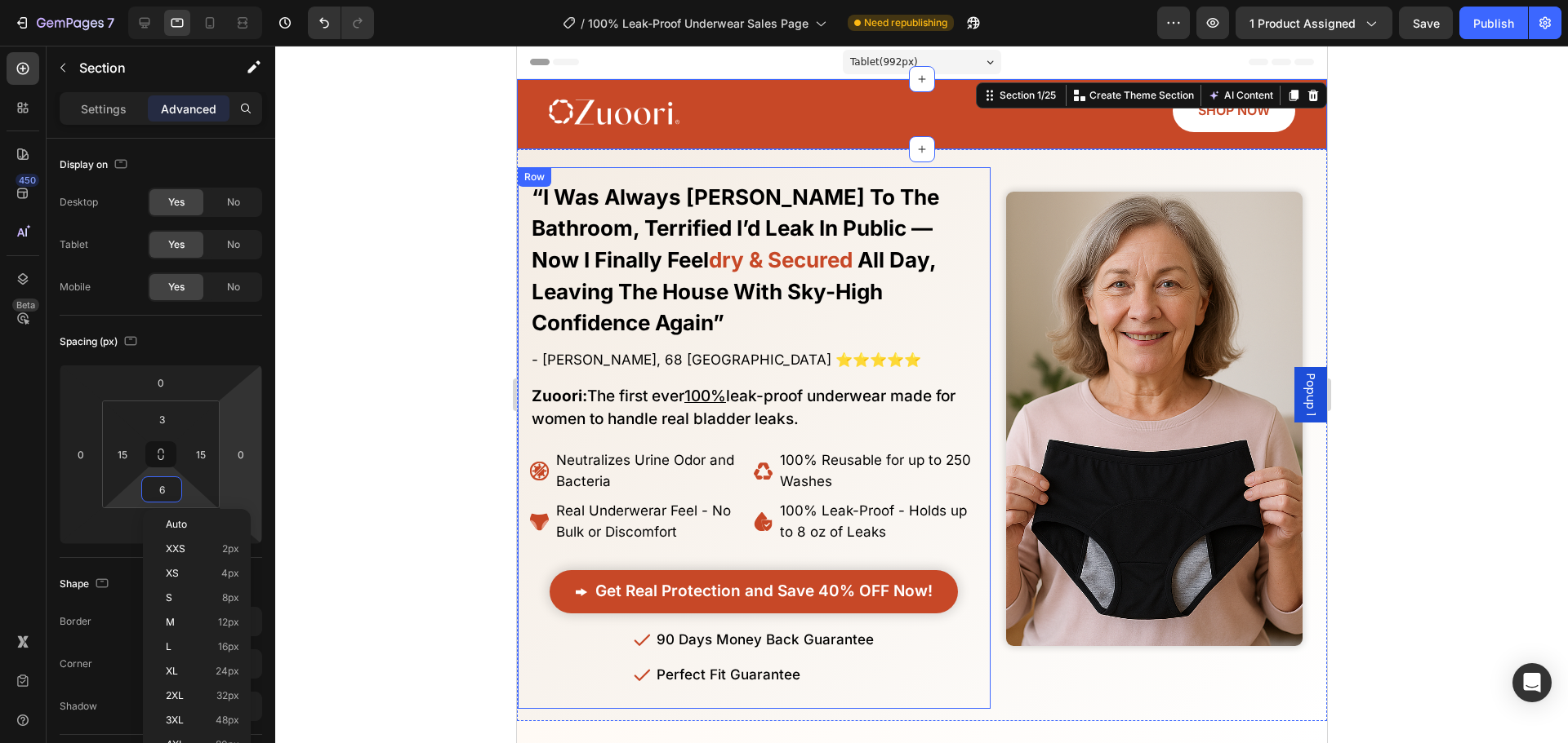
type input "3"
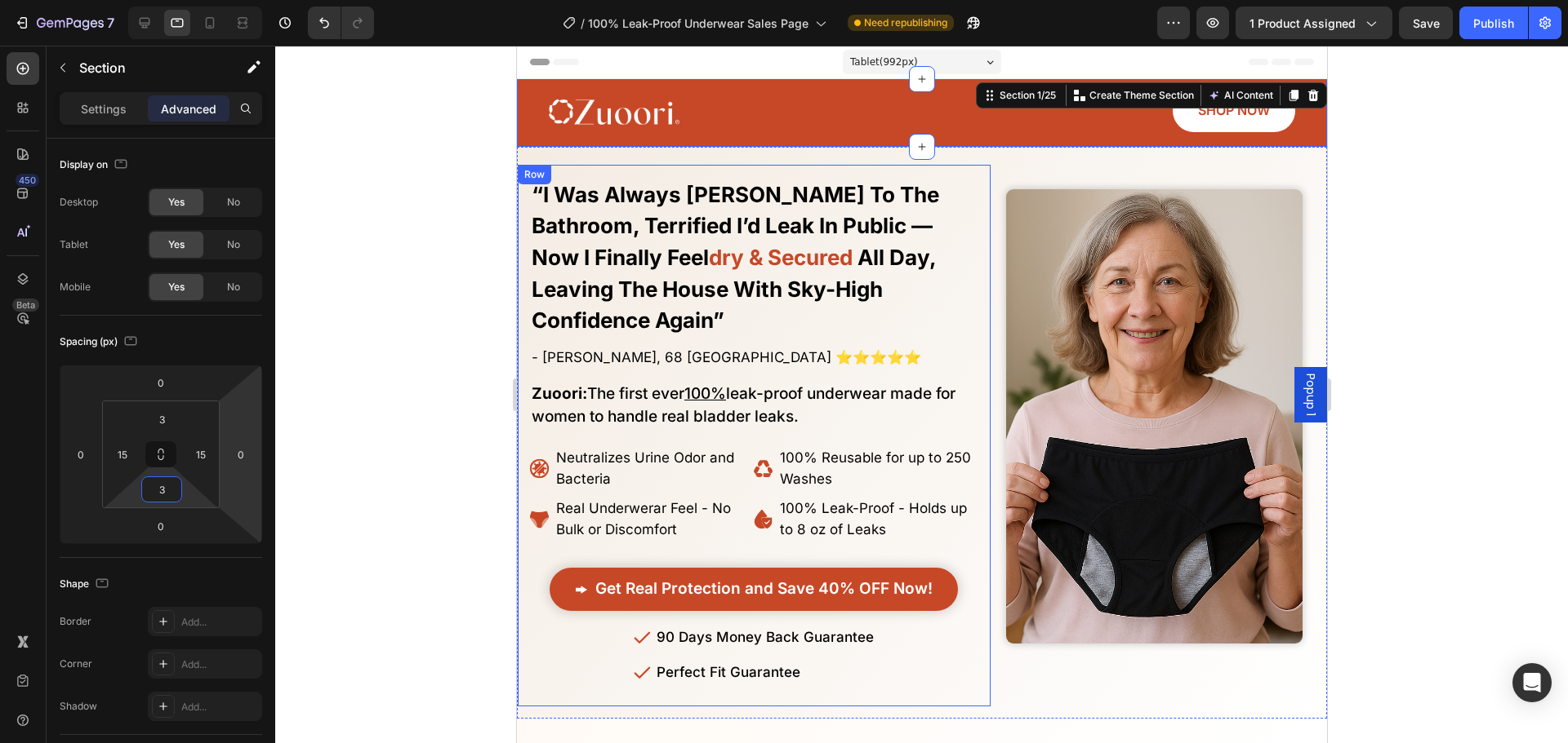
click at [596, 345] on div "No More Wasting Hundreds on Embarrasssing Diapers or Useless Pads - This New Al…" at bounding box center [753, 436] width 449 height 518
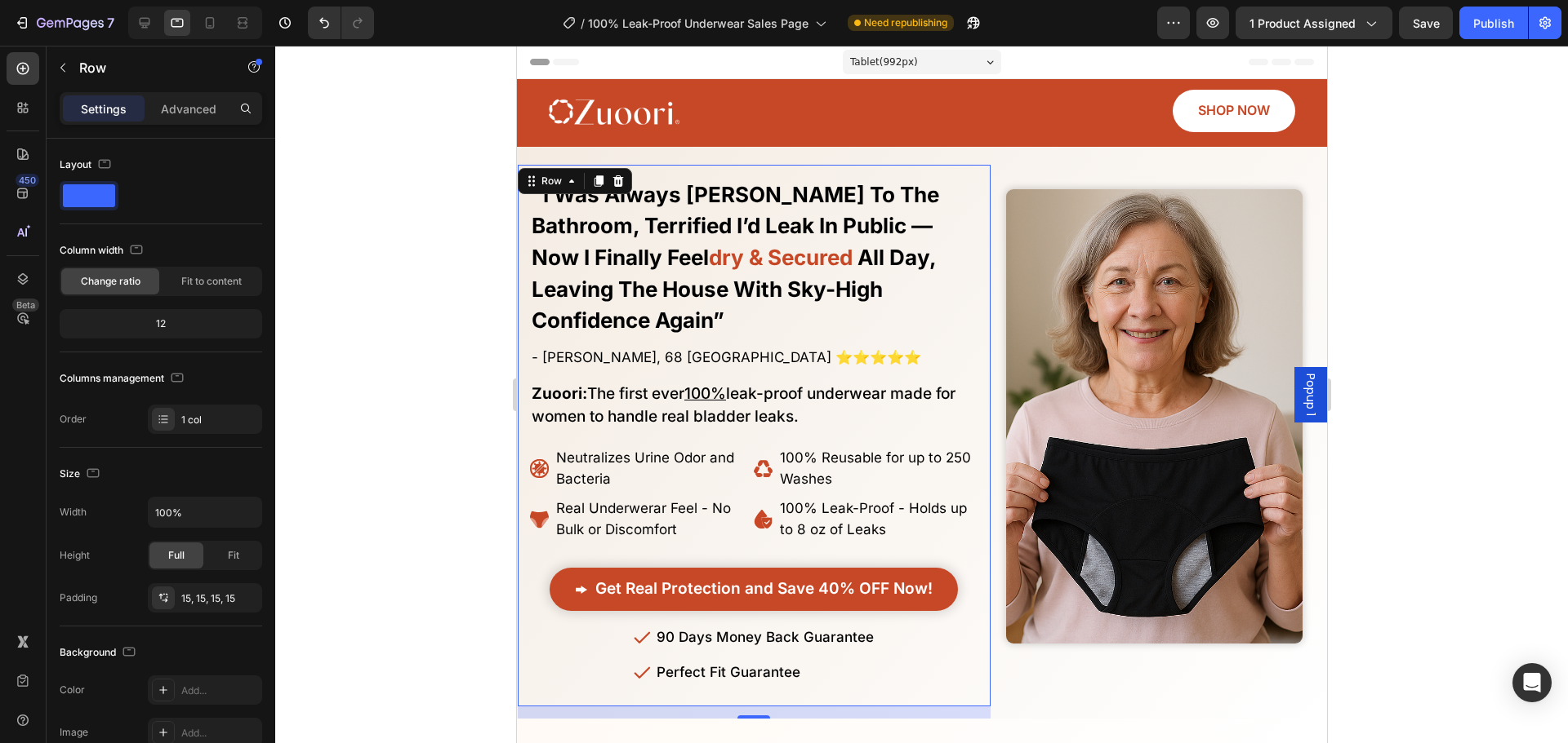
click at [426, 380] on div at bounding box center [921, 395] width 1292 height 698
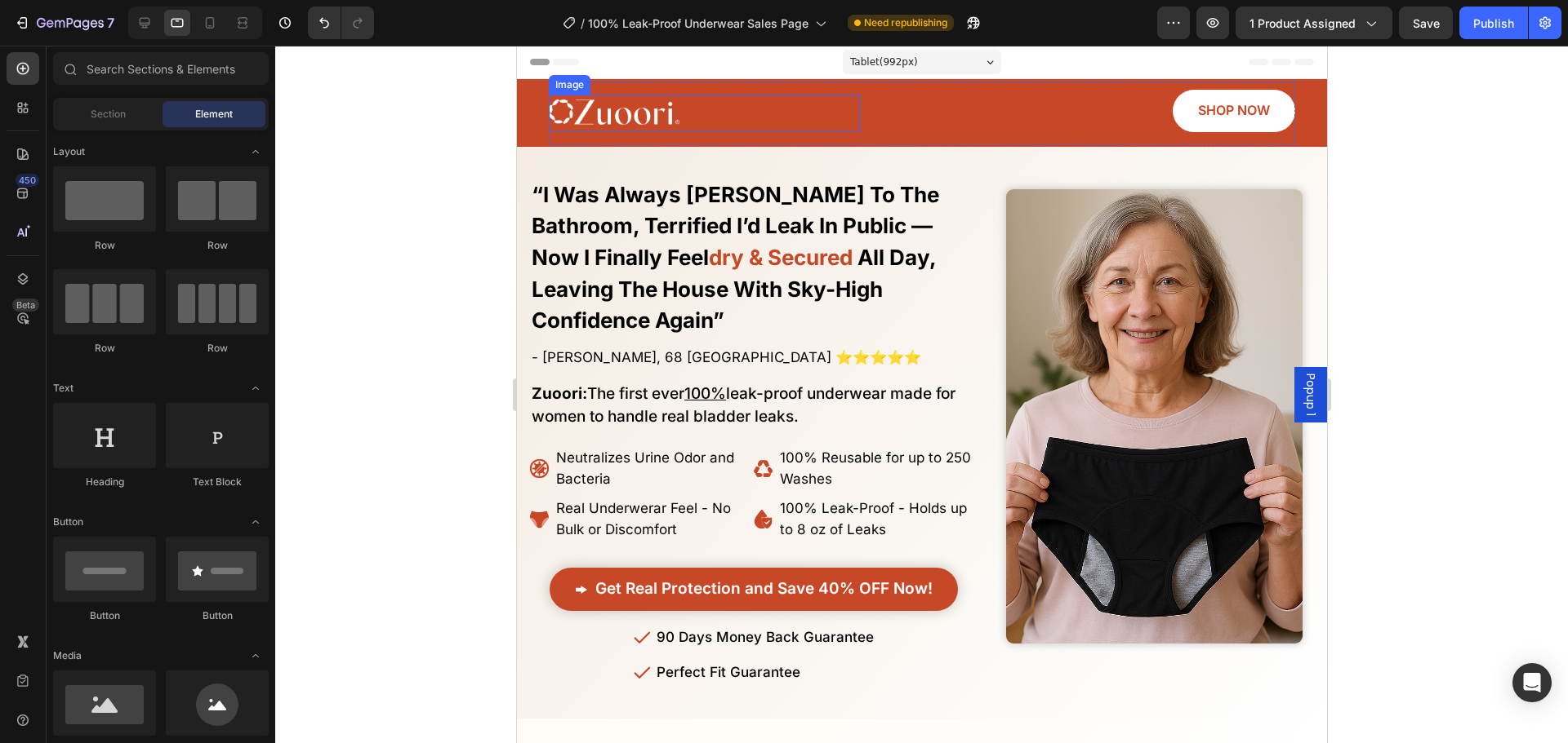
click at [659, 110] on img at bounding box center [613, 112] width 130 height 36
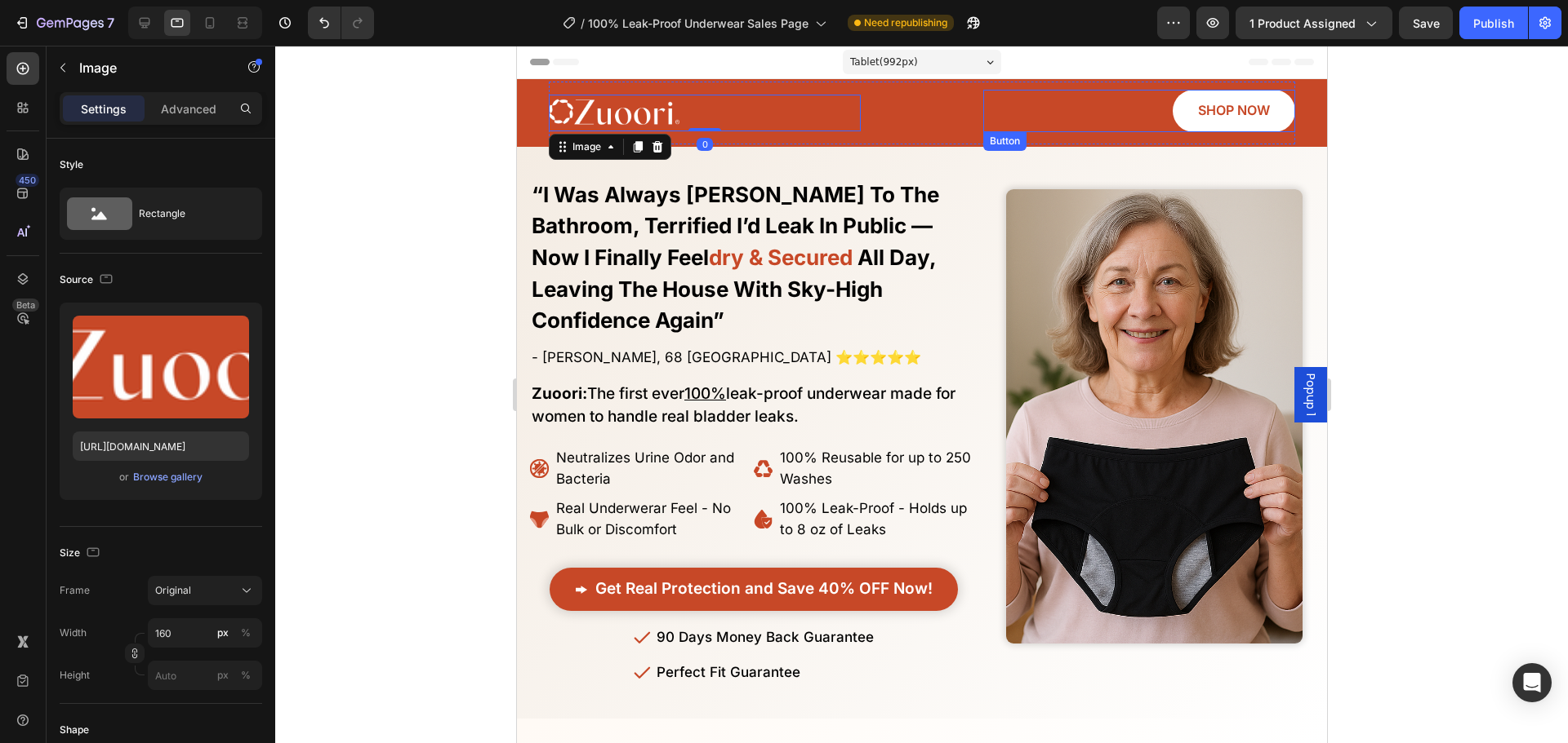
click at [1160, 94] on div "SHOP NOW Button" at bounding box center [1138, 111] width 312 height 43
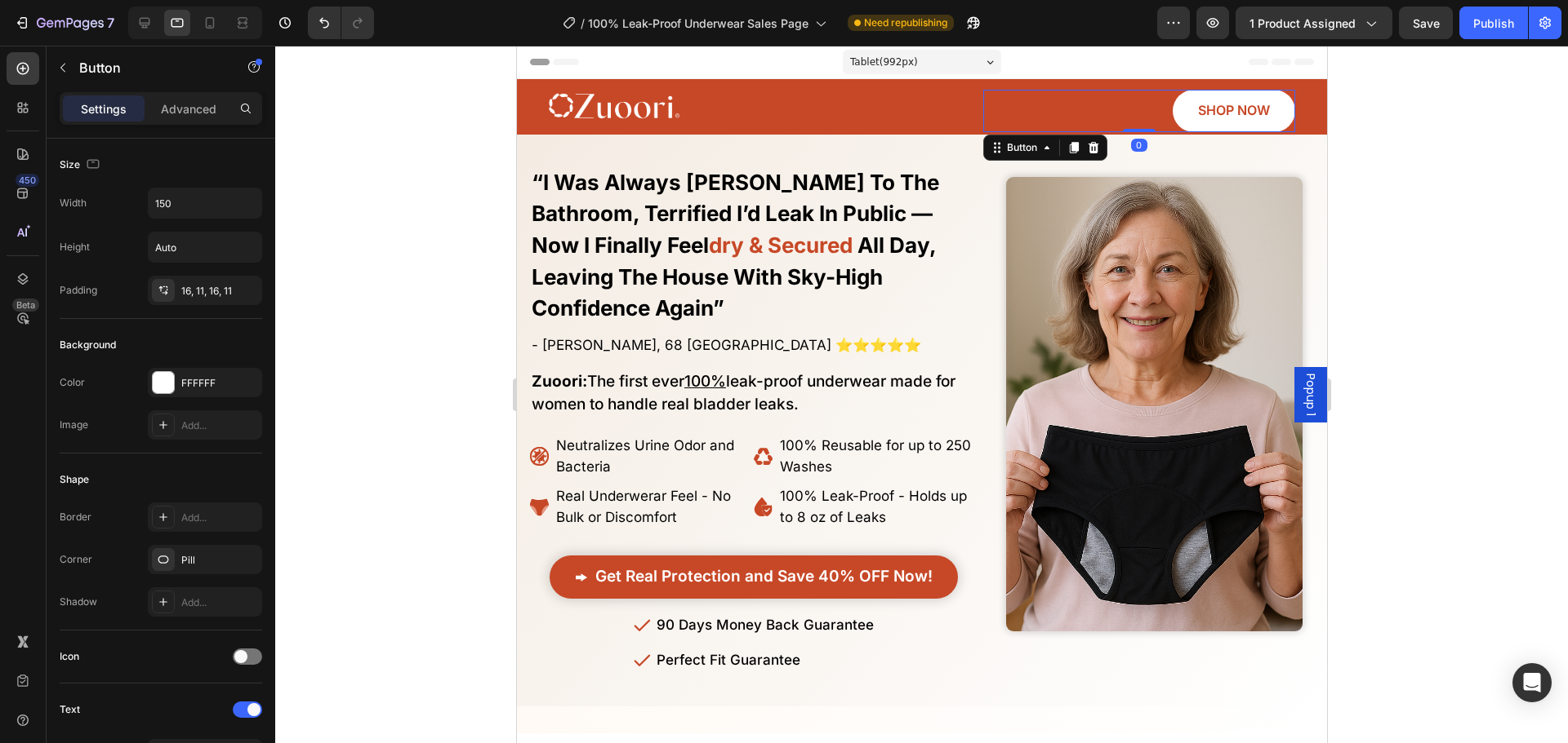
drag, startPoint x: 1134, startPoint y: 142, endPoint x: 794, endPoint y: 137, distance: 340.0
click at [1122, 108] on div "SHOP NOW Button 0" at bounding box center [1138, 111] width 312 height 43
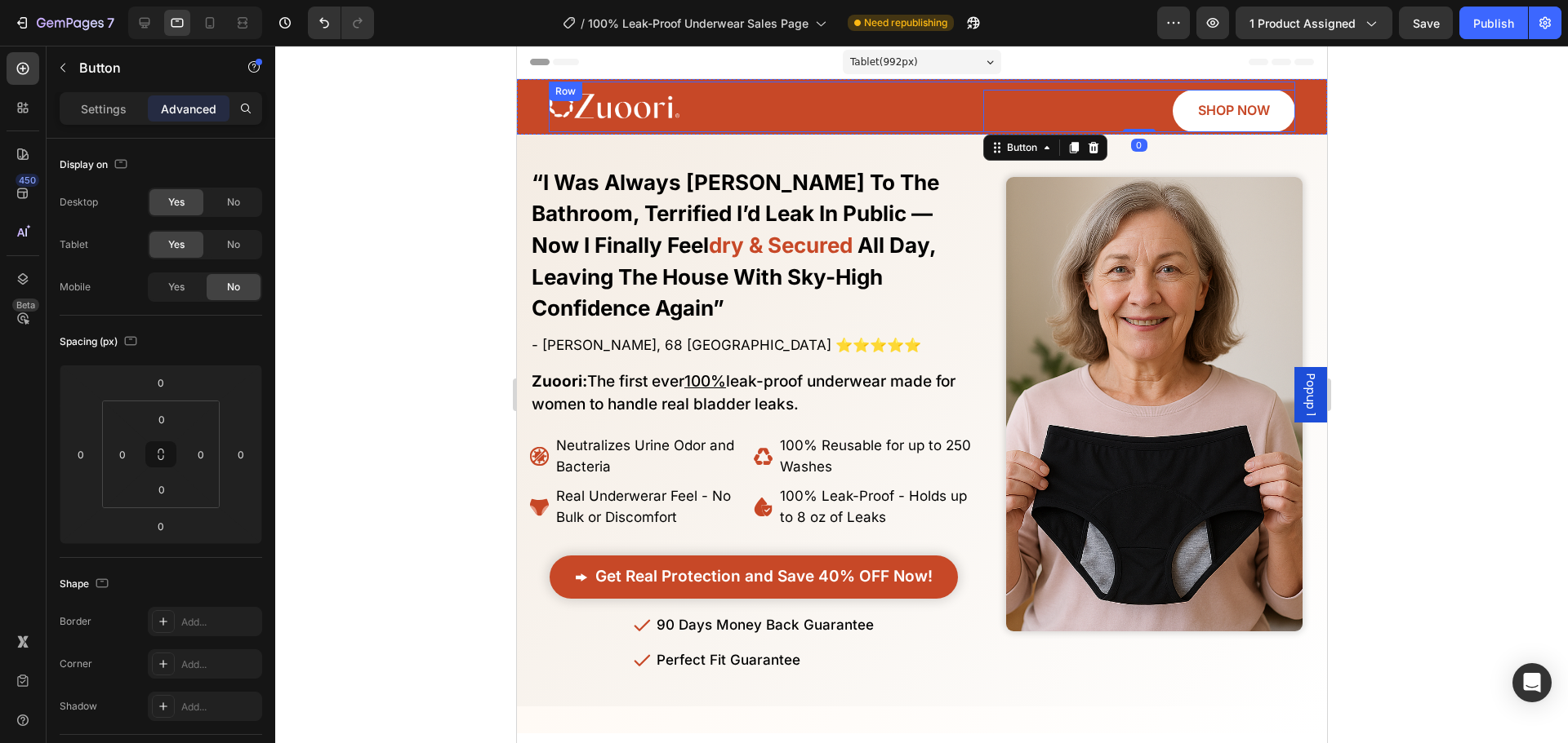
click at [646, 122] on img at bounding box center [613, 107] width 130 height 36
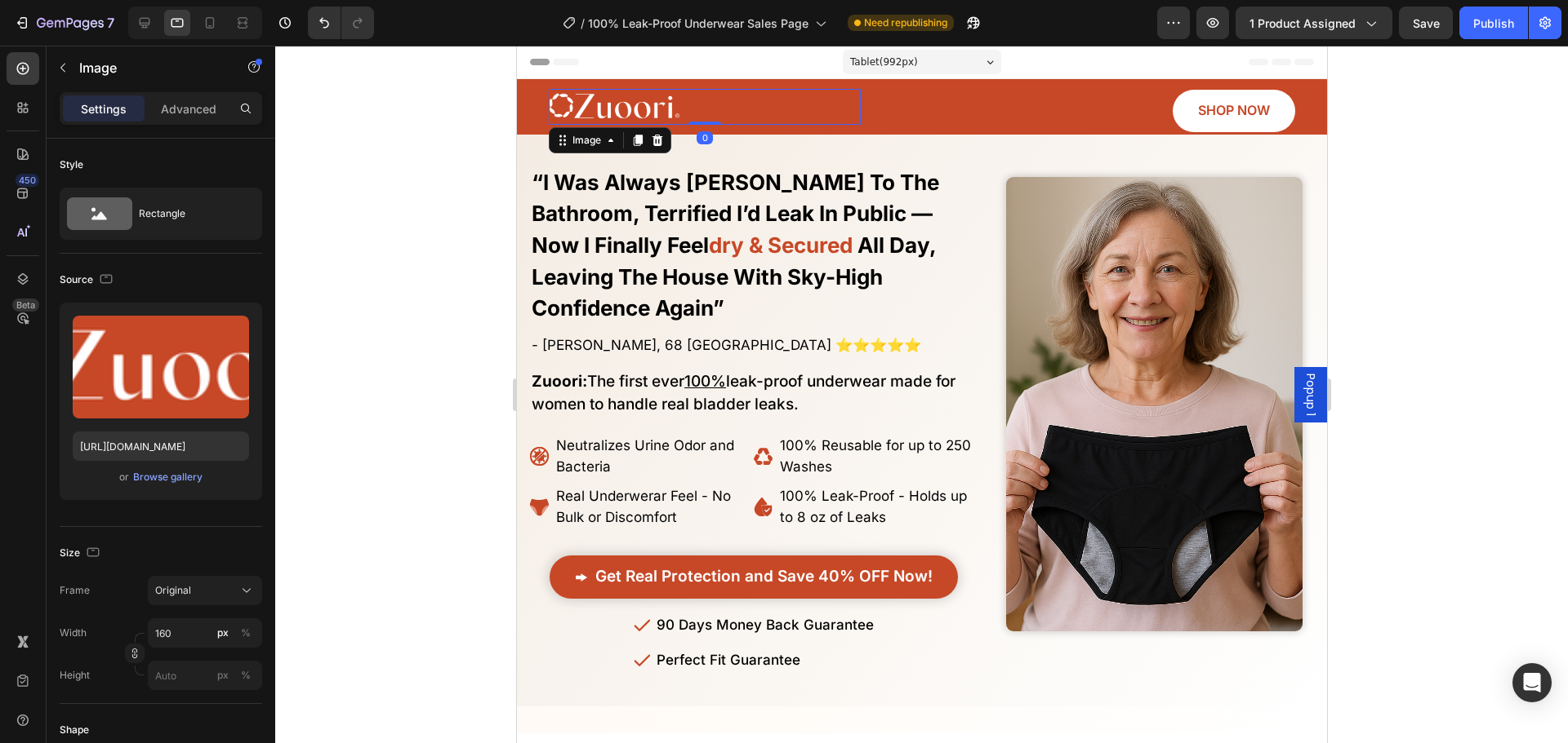
click at [693, 117] on div "Image 0" at bounding box center [703, 107] width 312 height 36
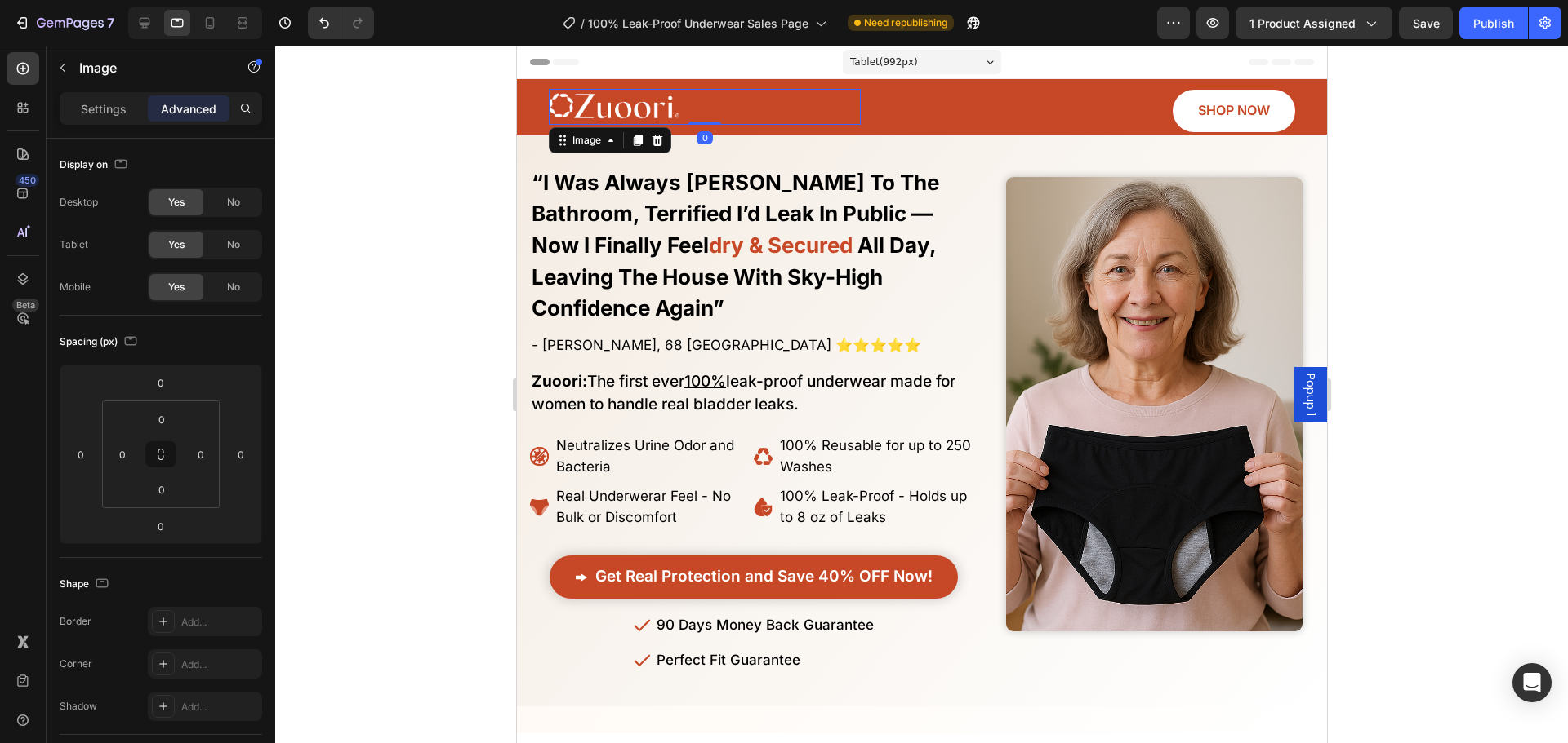
click at [944, 103] on div "Image 0 SHOP NOW Button Row" at bounding box center [921, 107] width 746 height 51
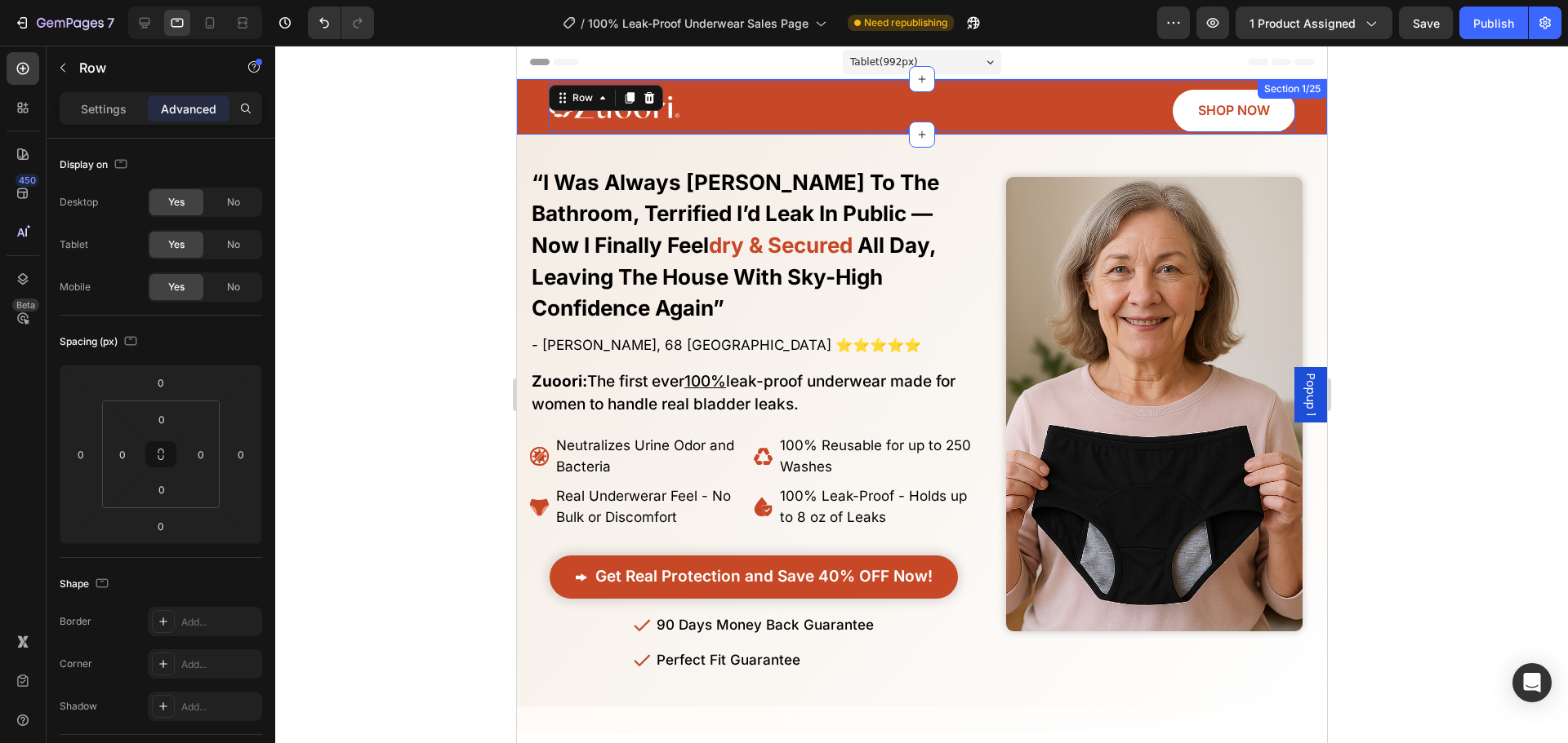
click at [532, 127] on div "Image SHOP NOW Button Row 0" at bounding box center [921, 107] width 785 height 51
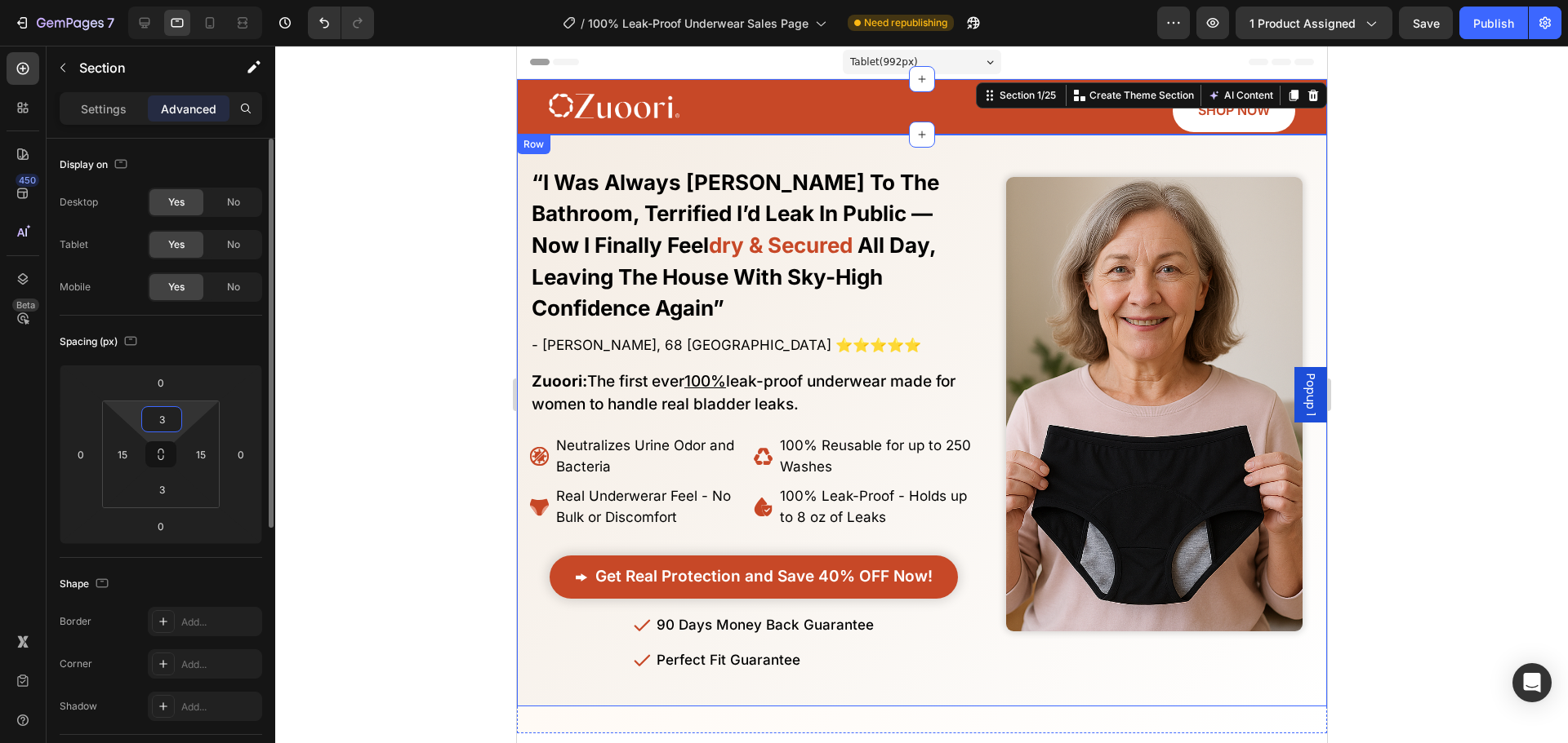
click at [158, 424] on input "3" at bounding box center [161, 419] width 33 height 24
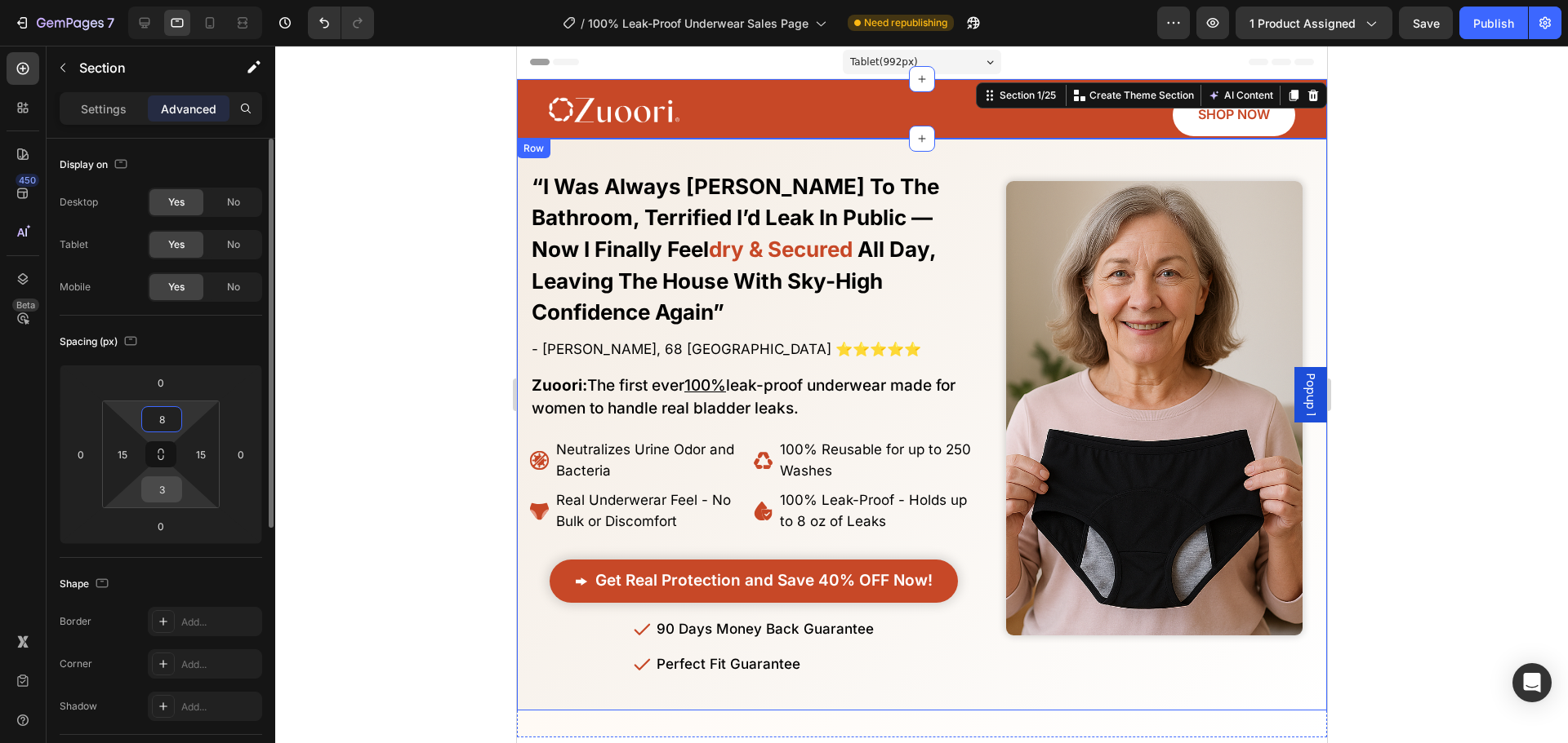
type input "8"
click at [159, 480] on input "3" at bounding box center [161, 489] width 33 height 24
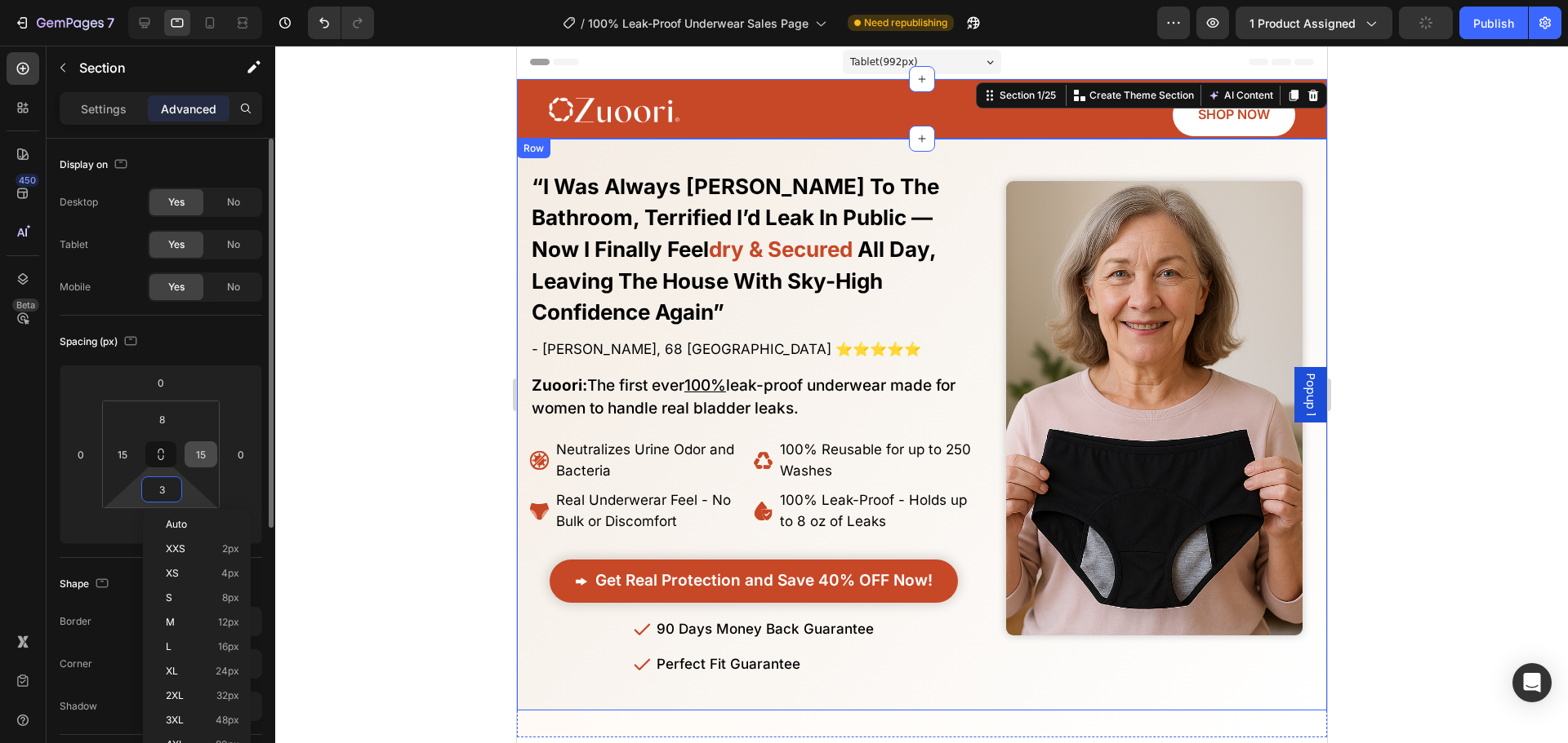
type input "8"
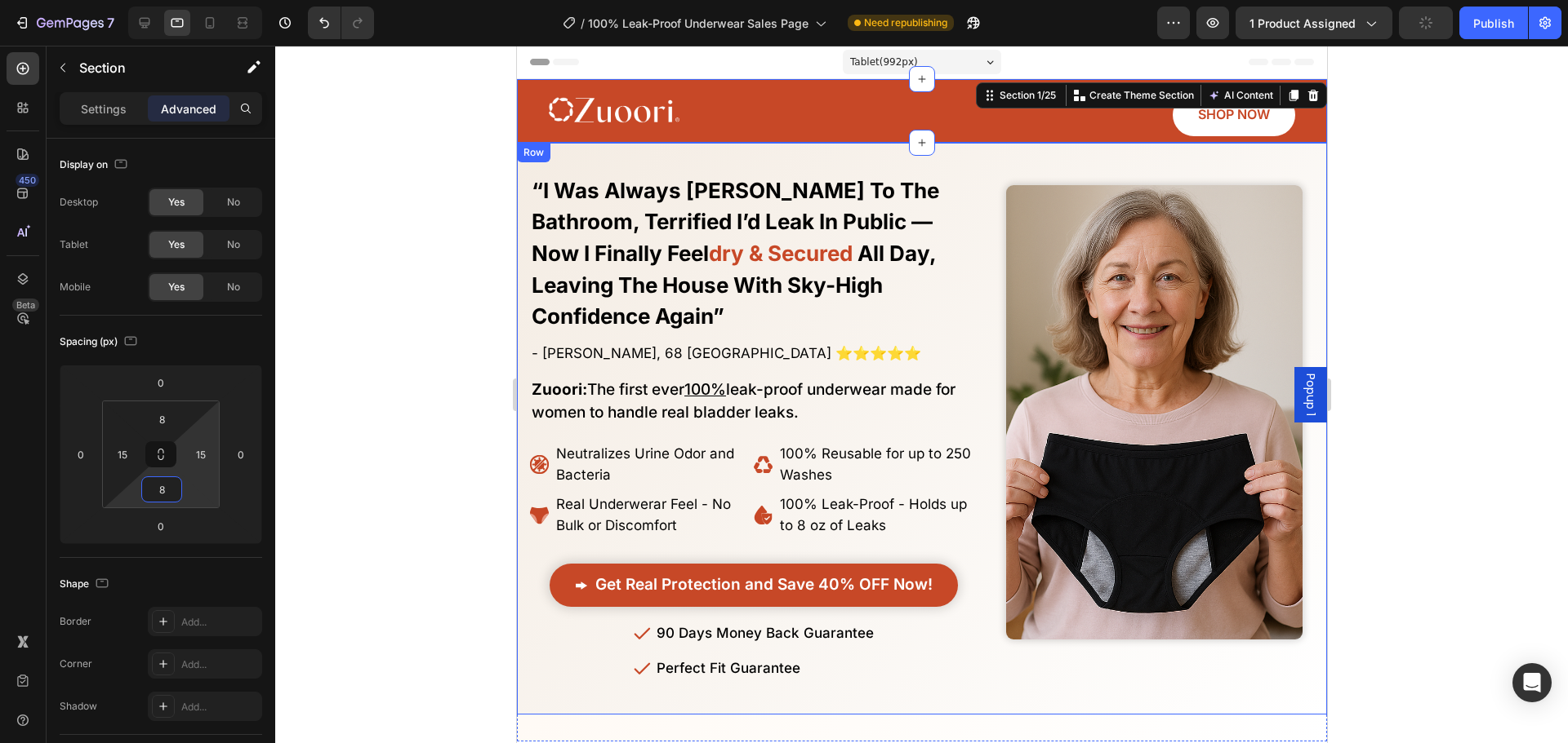
click at [392, 343] on div at bounding box center [921, 395] width 1292 height 698
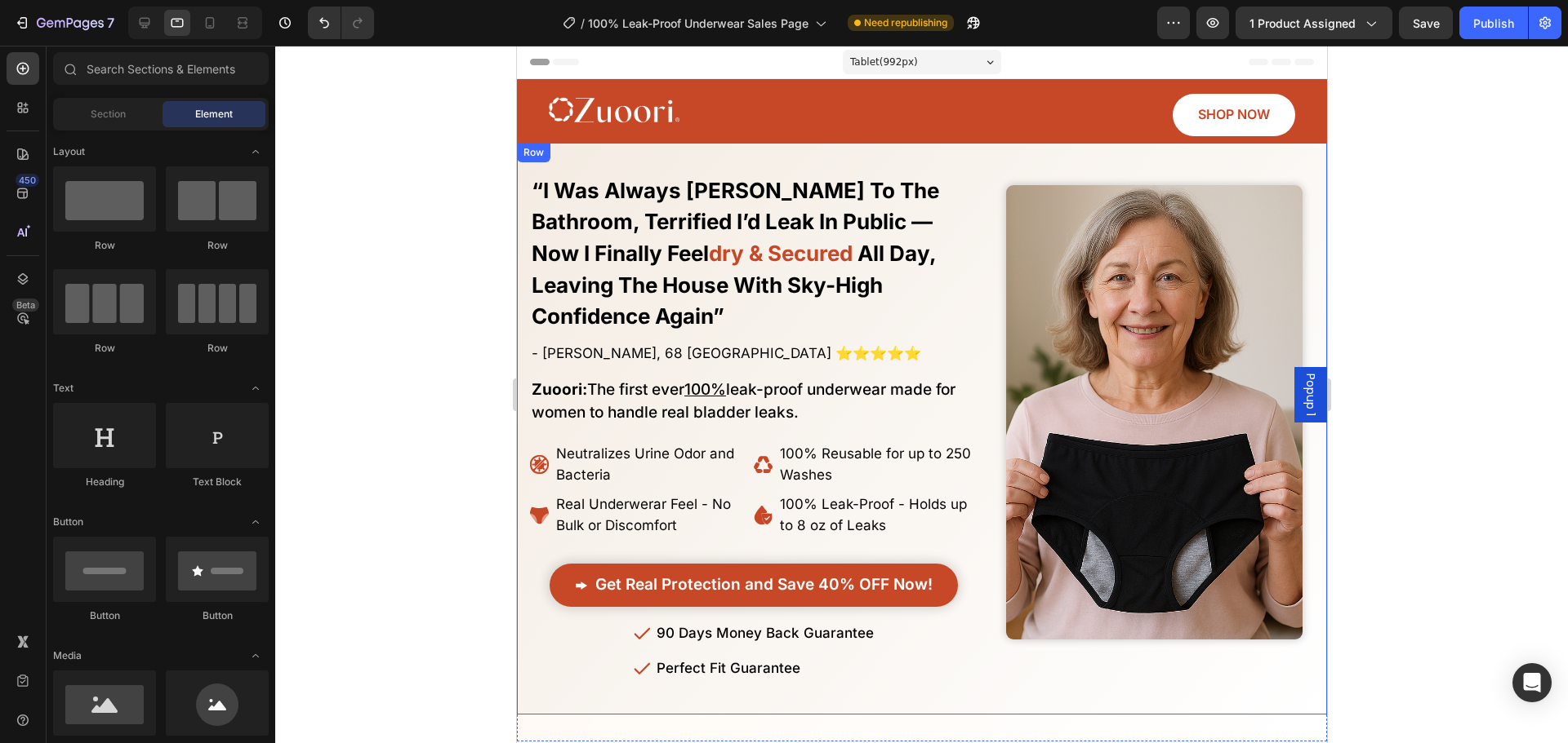
click at [494, 285] on div at bounding box center [921, 395] width 1292 height 698
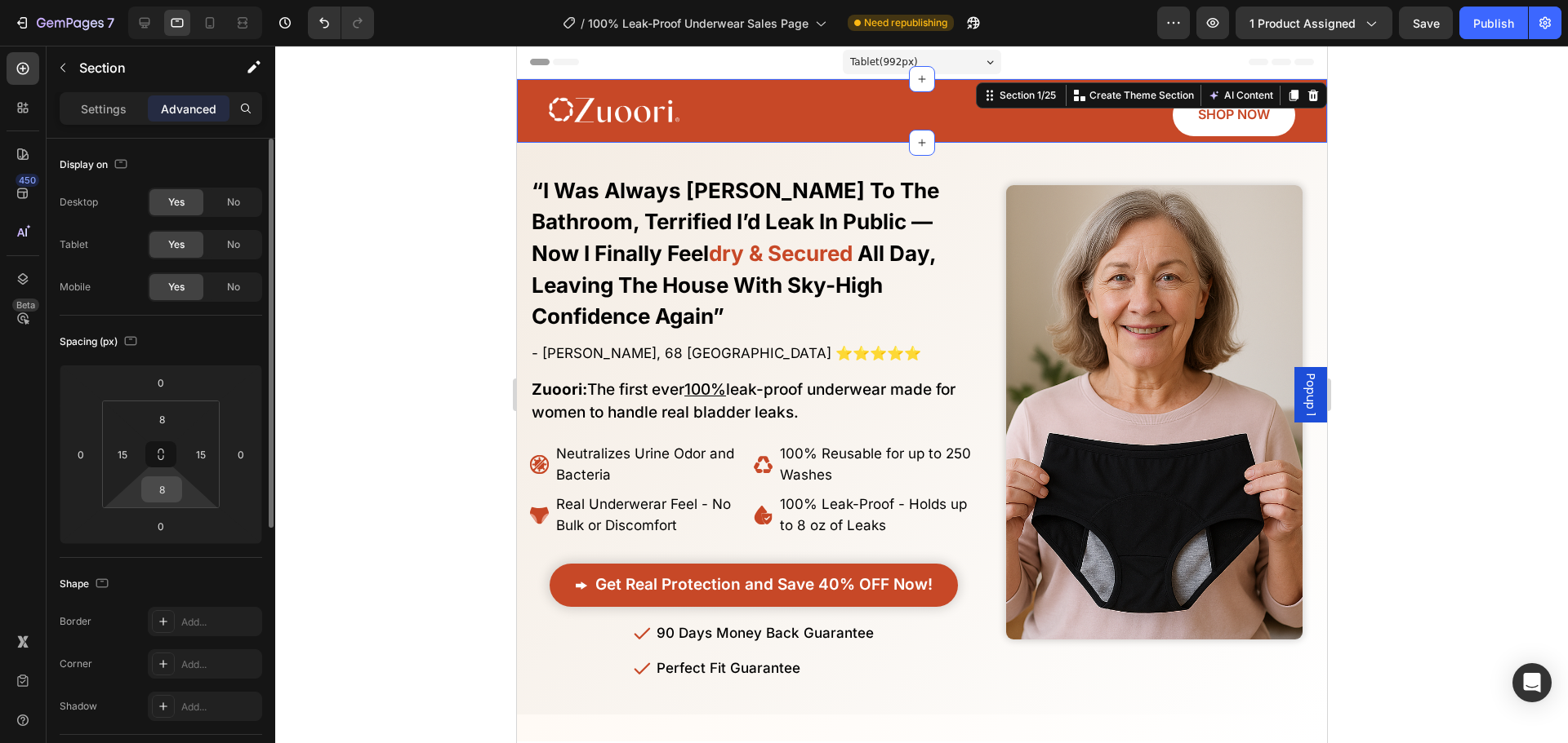
click at [165, 491] on input "8" at bounding box center [161, 489] width 33 height 24
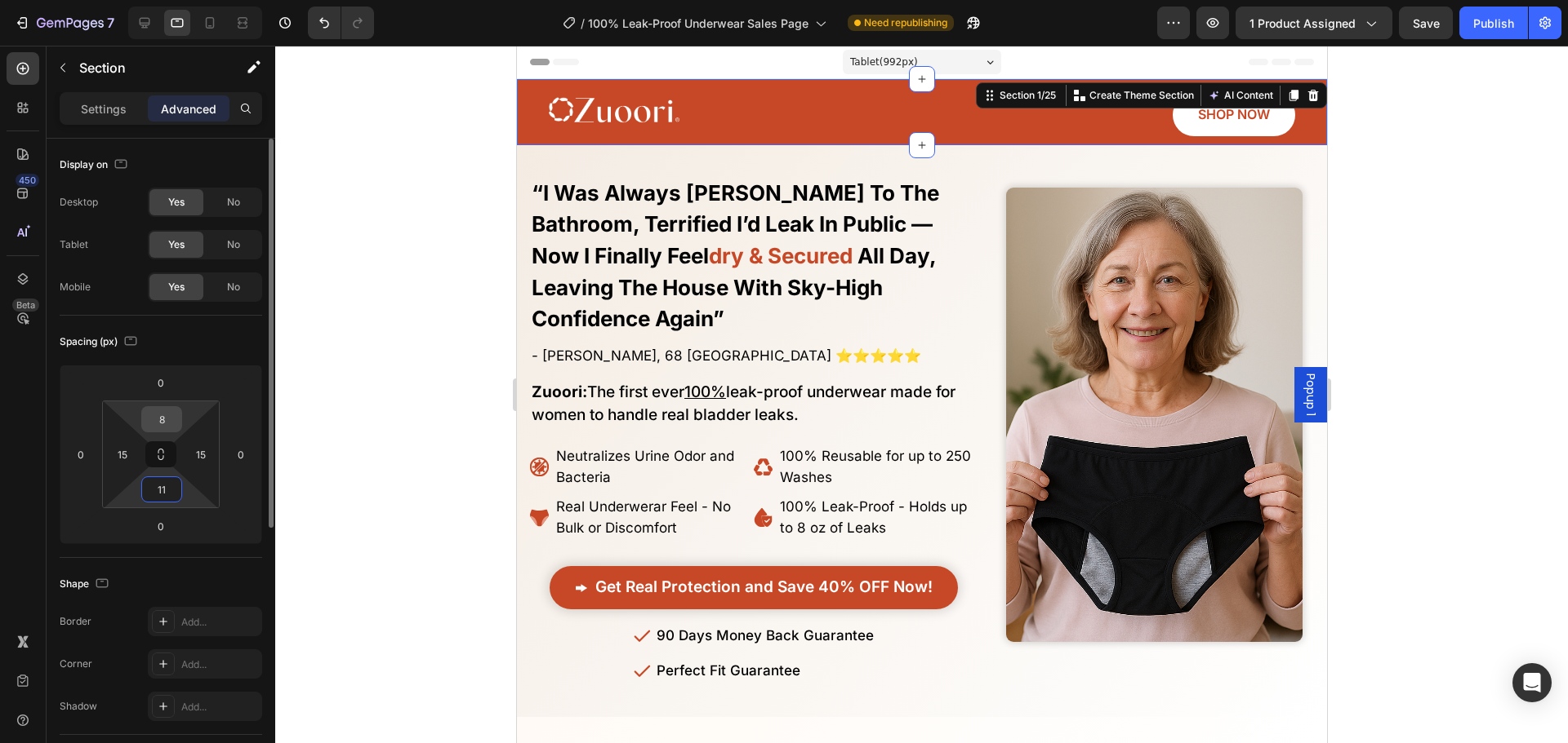
type input "11"
click at [164, 415] on input "8" at bounding box center [161, 419] width 33 height 24
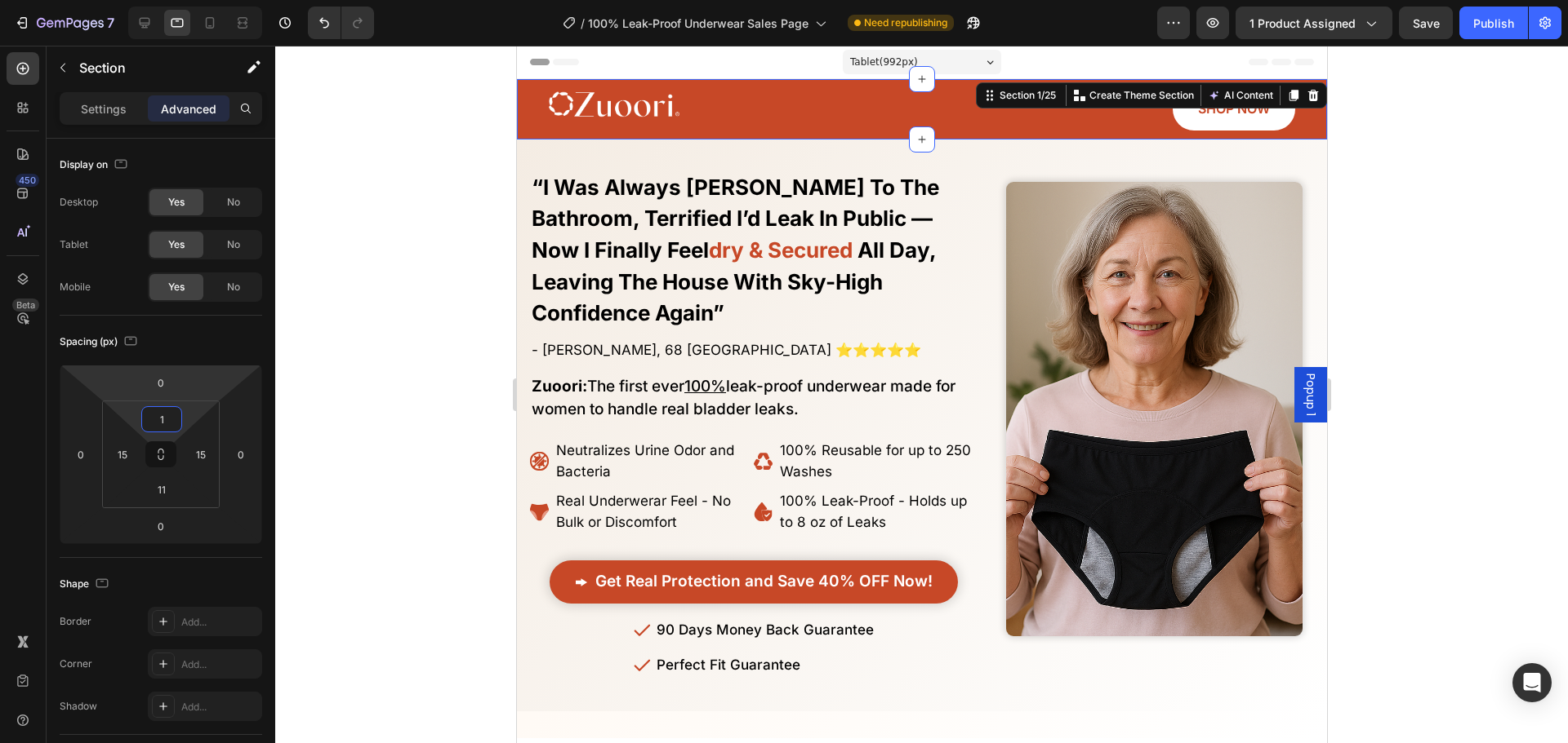
type input "11"
click at [363, 321] on div at bounding box center [921, 395] width 1292 height 698
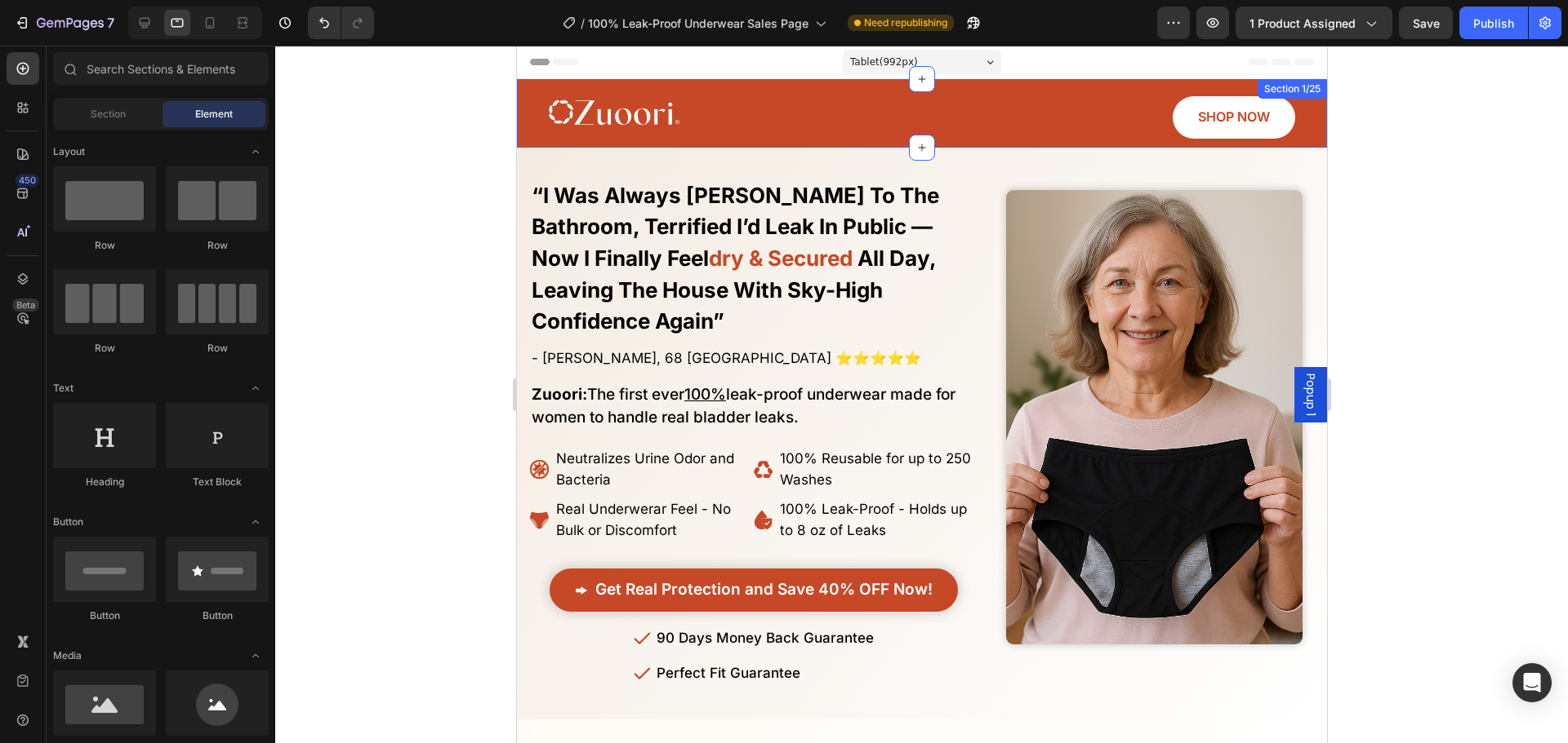
click at [533, 128] on div "Image SHOP NOW Button Row" at bounding box center [921, 114] width 785 height 51
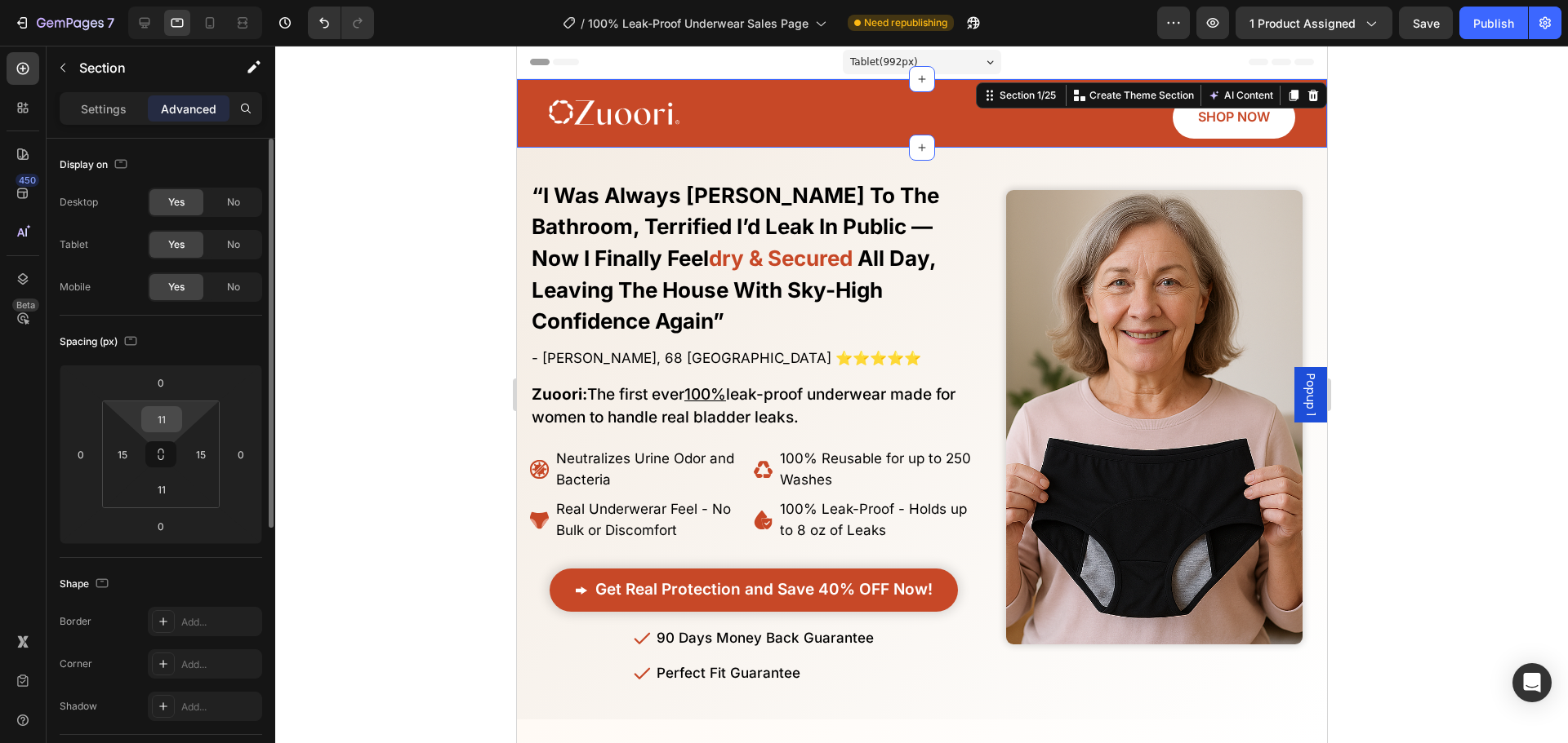
click at [165, 431] on input "11" at bounding box center [161, 419] width 33 height 24
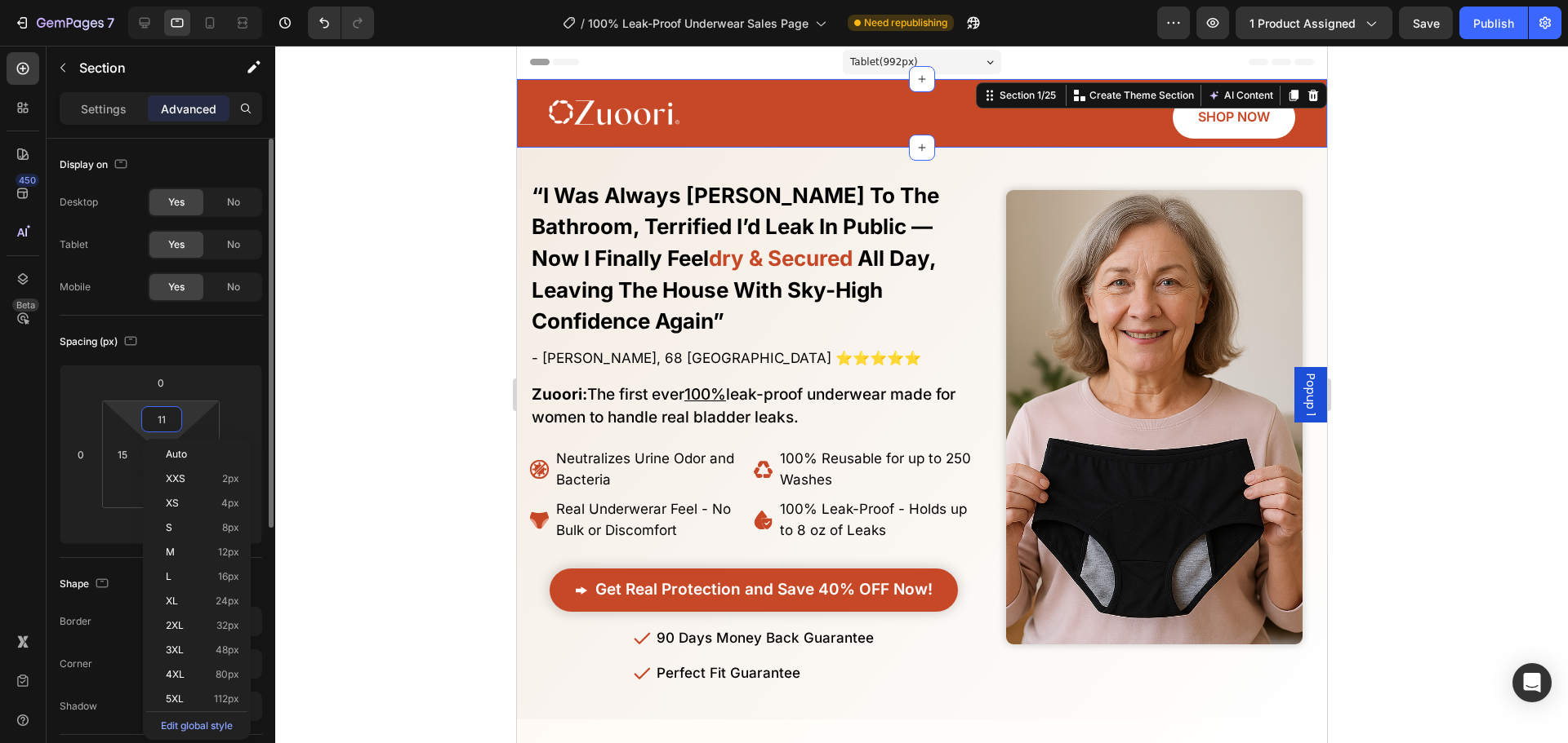
type input "9"
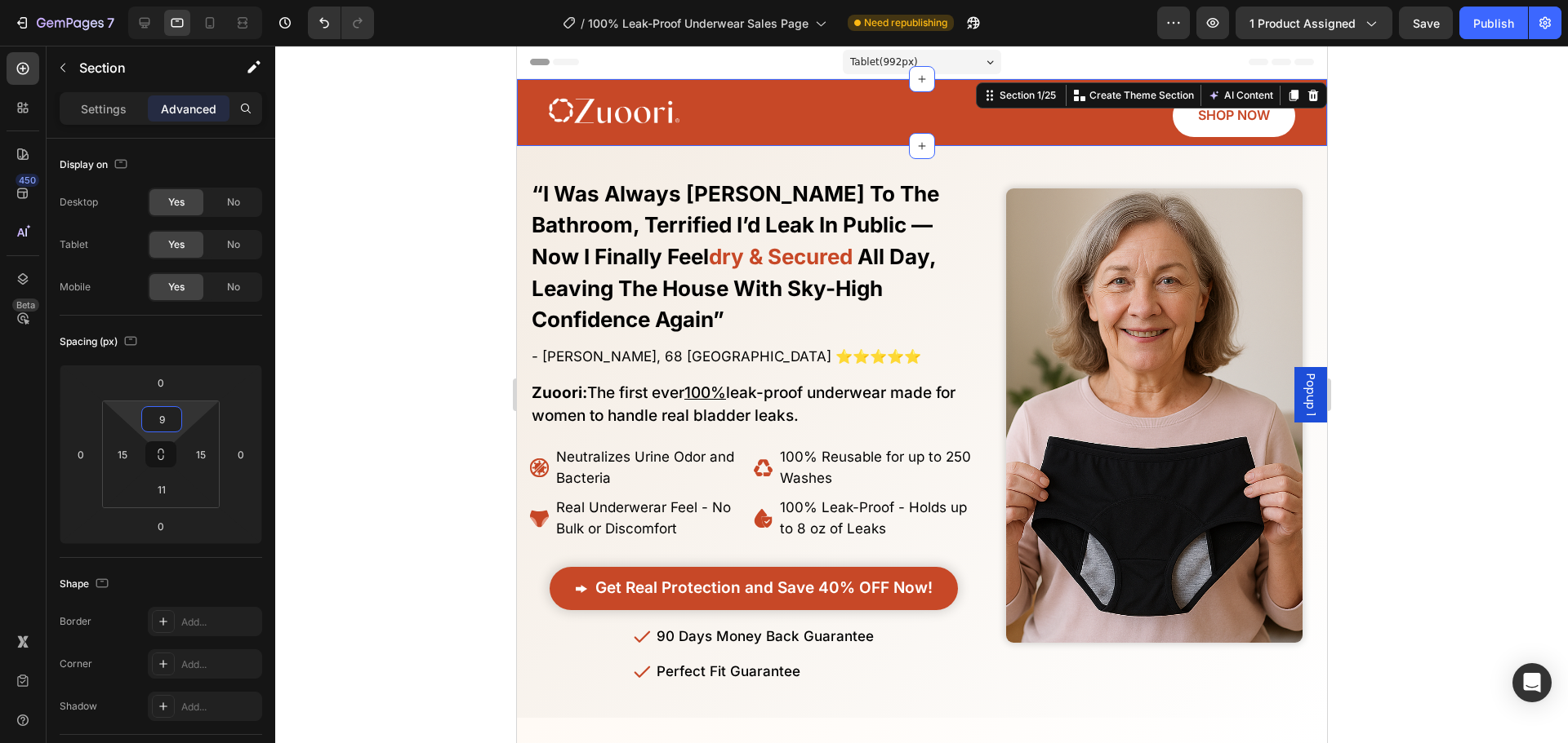
click at [409, 397] on div at bounding box center [921, 395] width 1292 height 698
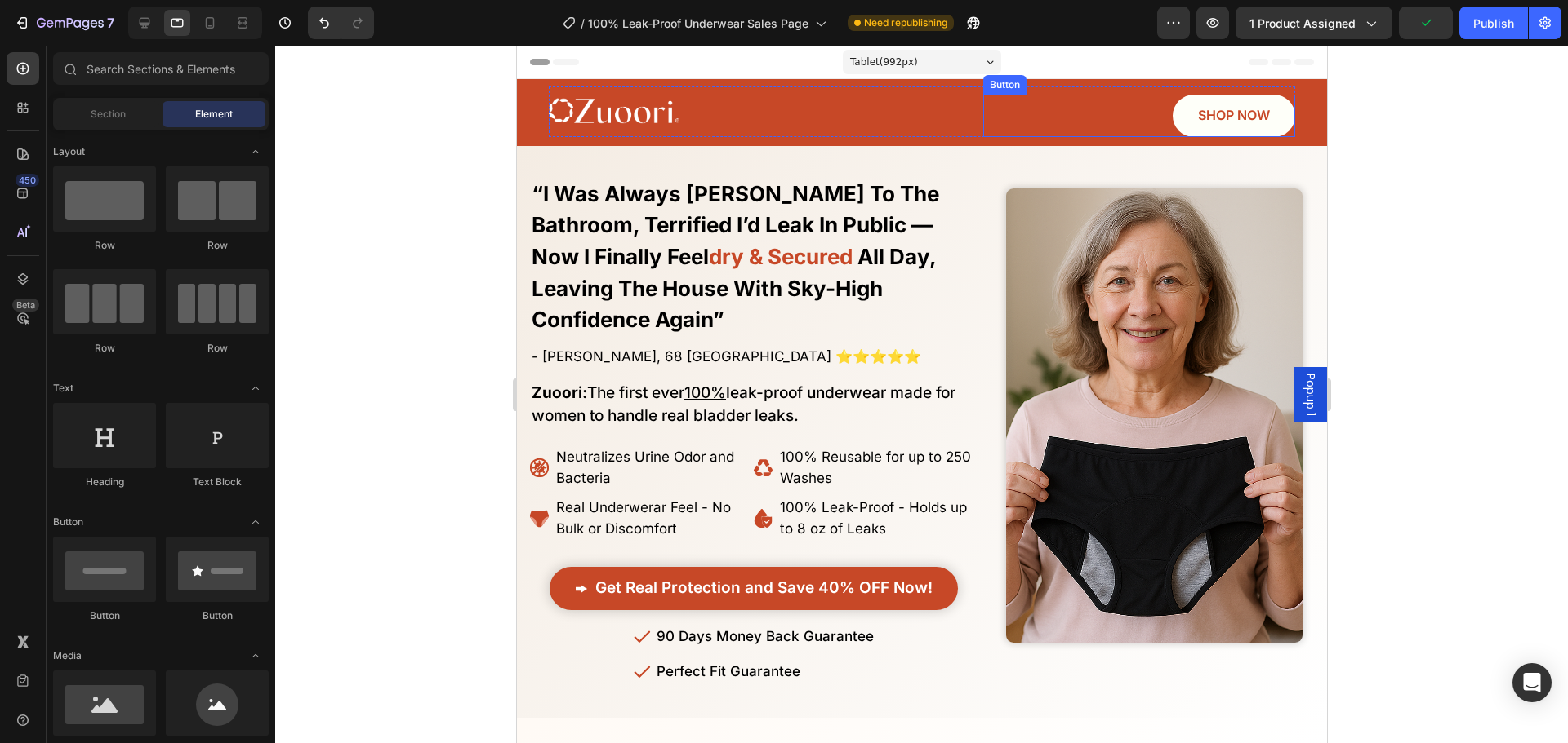
click at [1172, 120] on link "SHOP NOW" at bounding box center [1233, 115] width 123 height 43
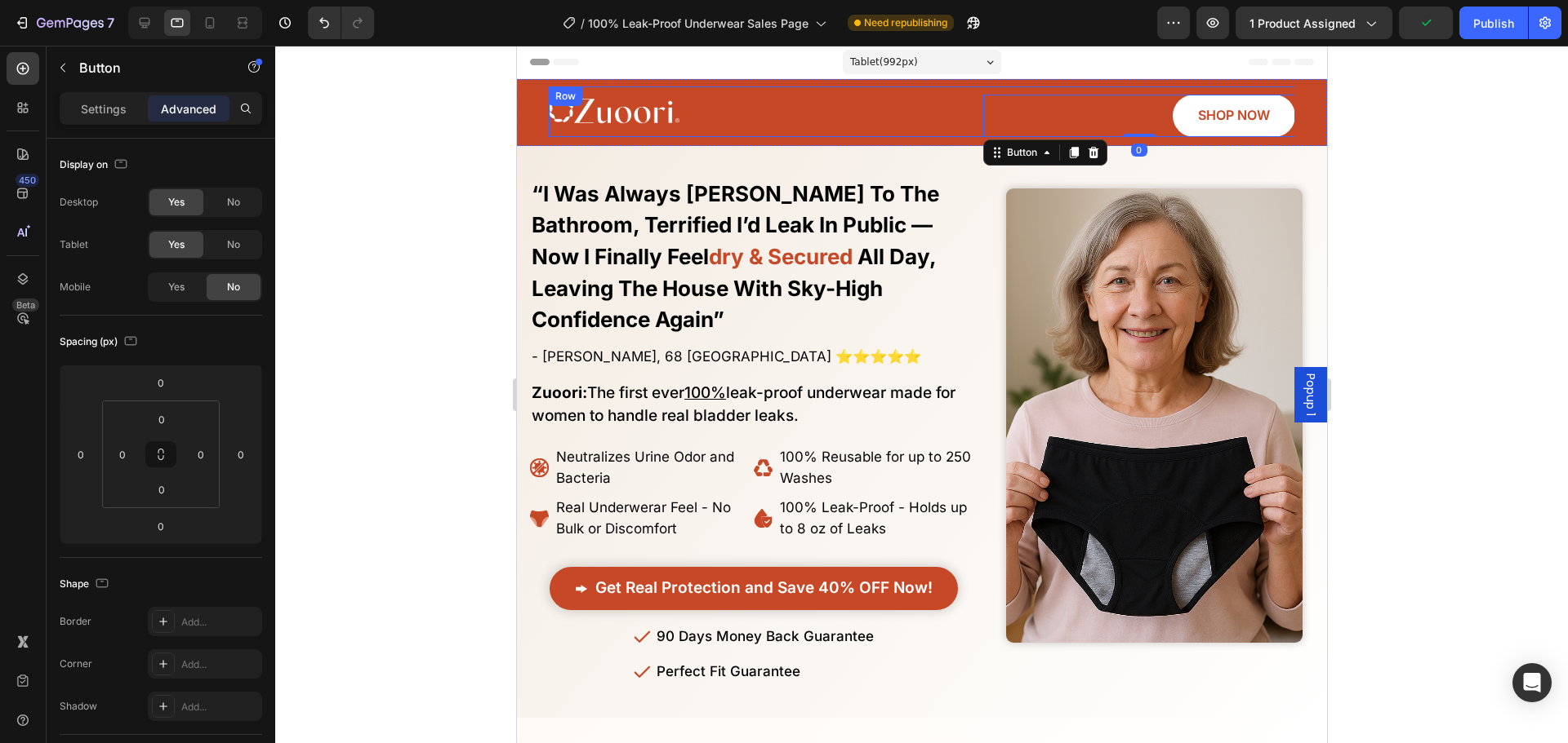
click at [779, 127] on link at bounding box center [703, 111] width 312 height 36
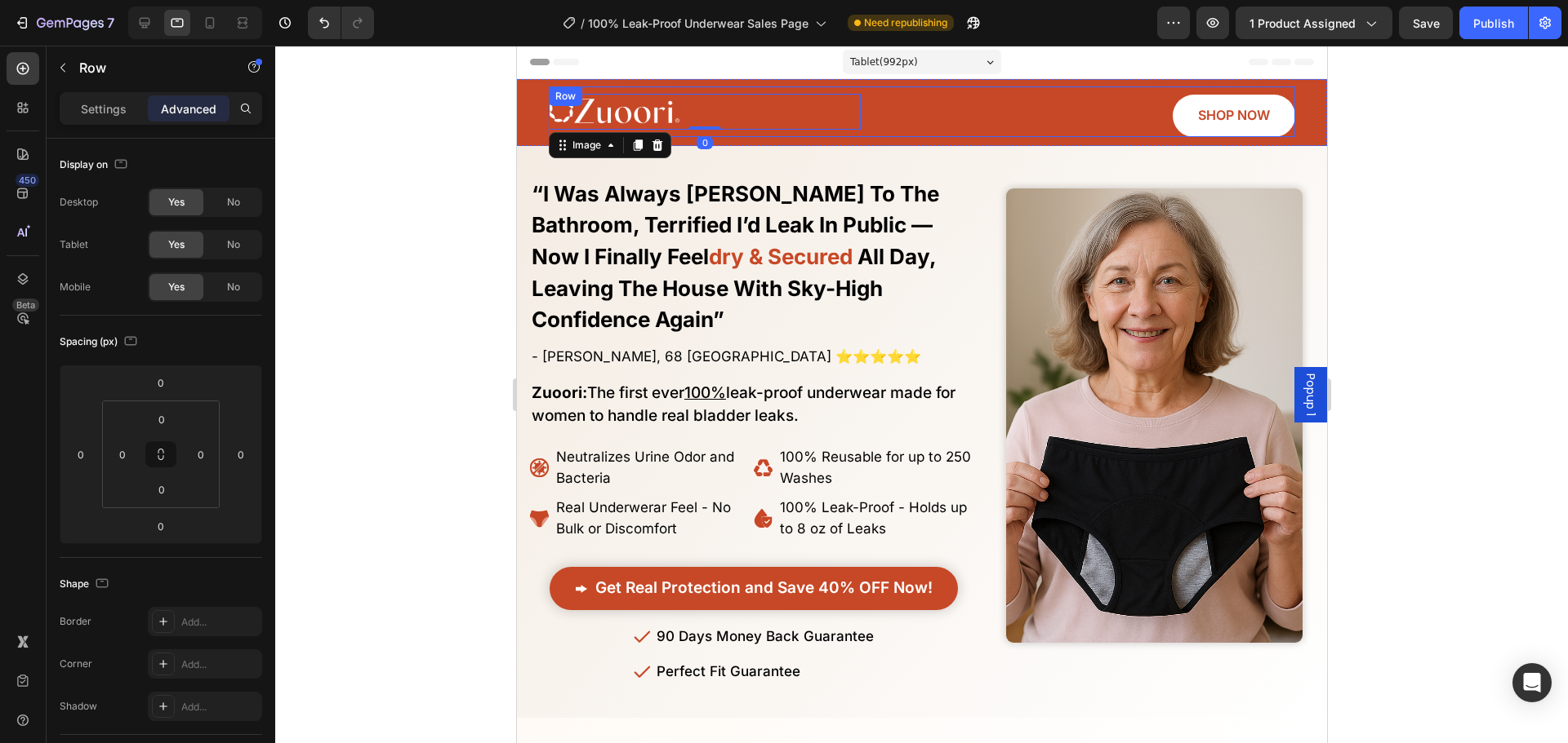
click at [896, 115] on div "Image 0 SHOP NOW Button Row" at bounding box center [921, 112] width 746 height 51
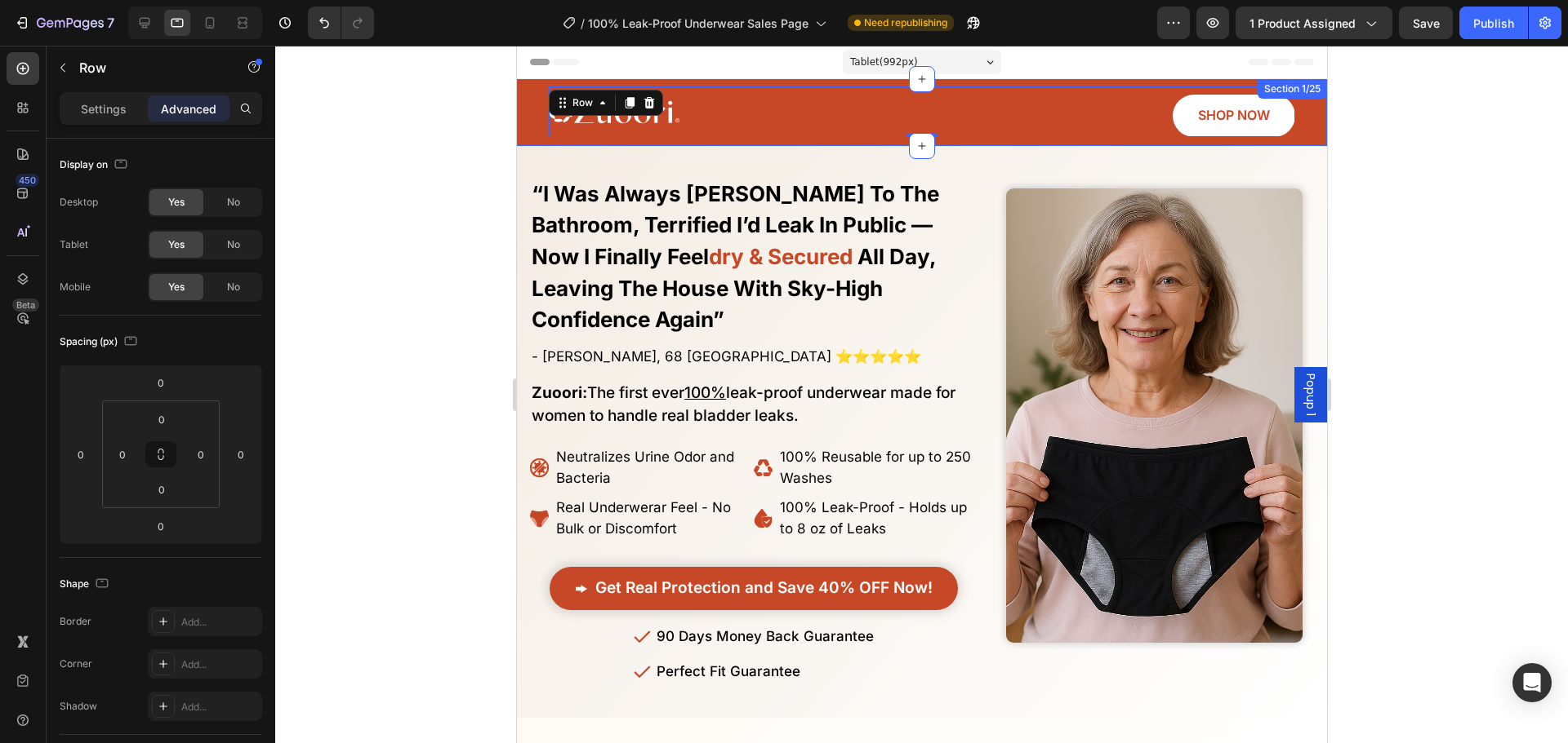
click at [531, 129] on div "Image SHOP NOW Button Row 0" at bounding box center [921, 112] width 785 height 51
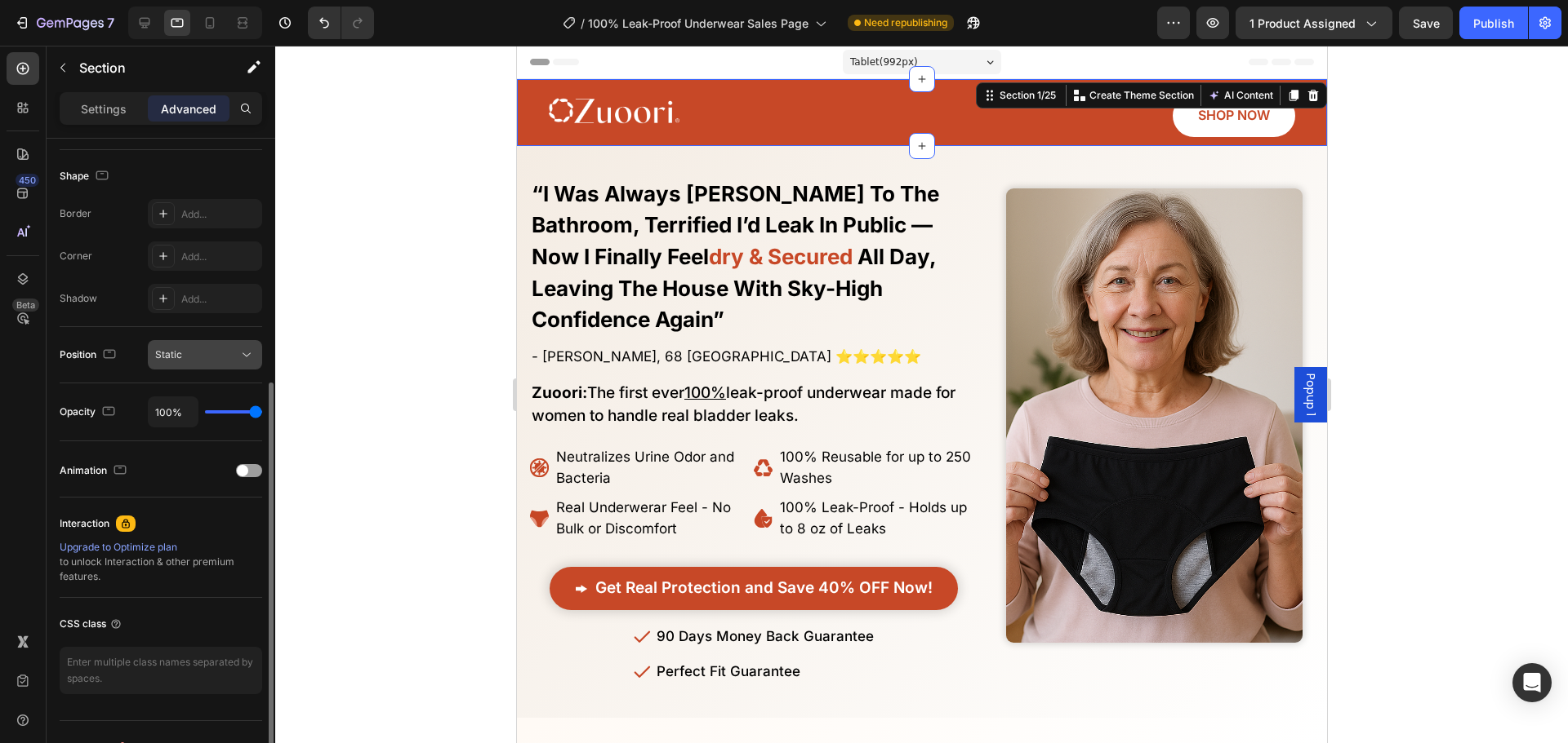
scroll to position [163, 0]
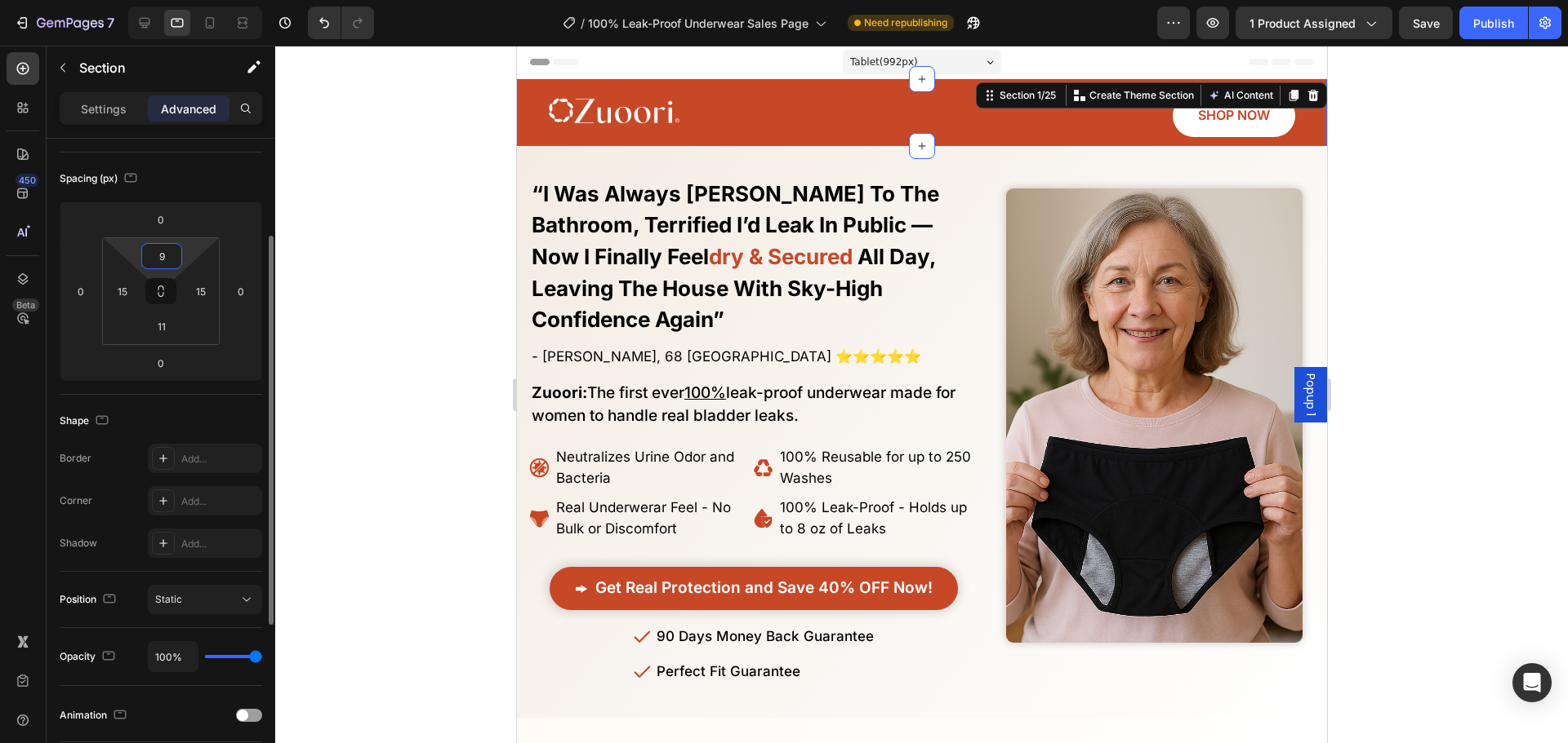
click at [157, 267] on input "9" at bounding box center [161, 255] width 33 height 24
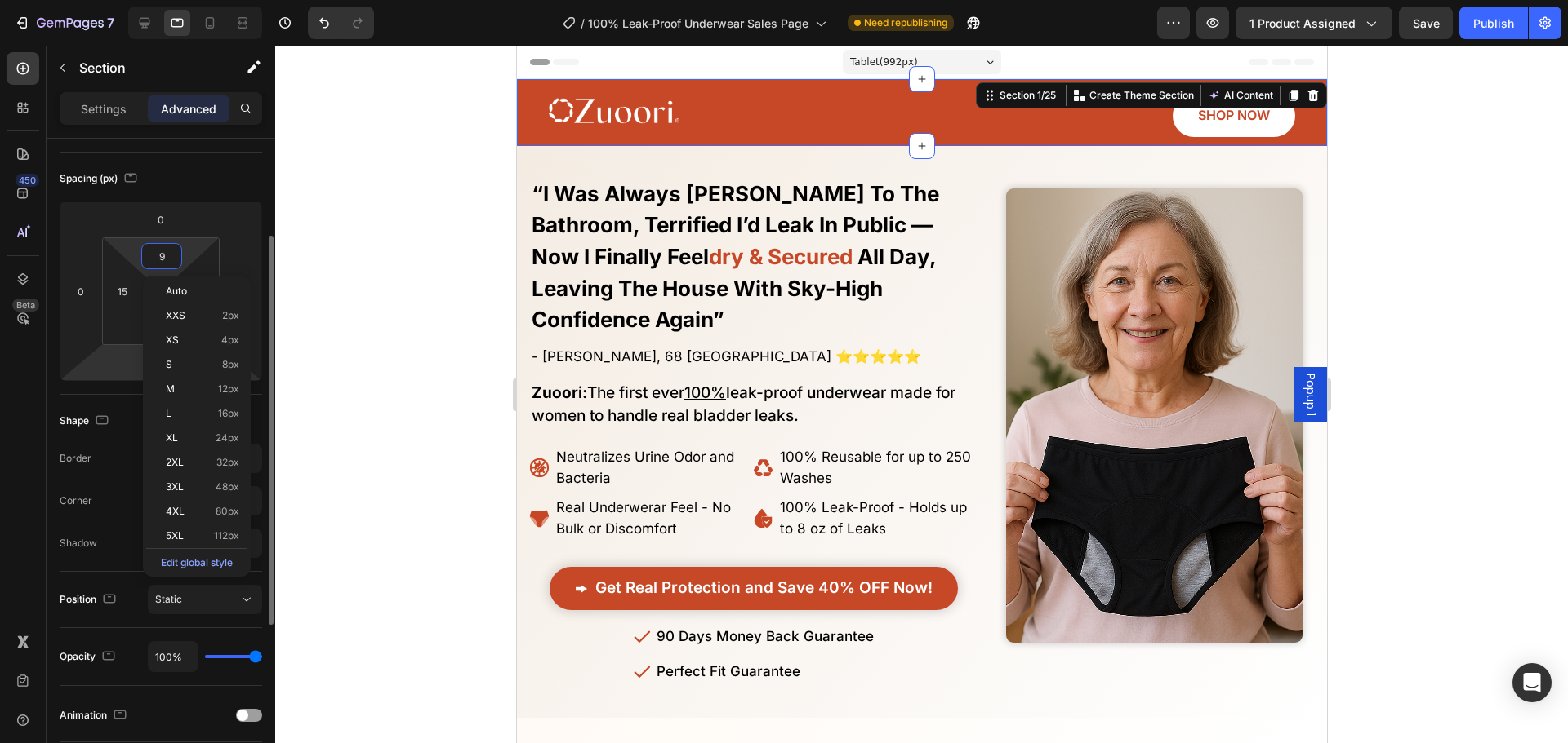
click at [140, 0] on html "7 Version history / 100% Leak-Proof Underwear Sales Page Need republishing Prev…" at bounding box center [784, 0] width 1568 height 0
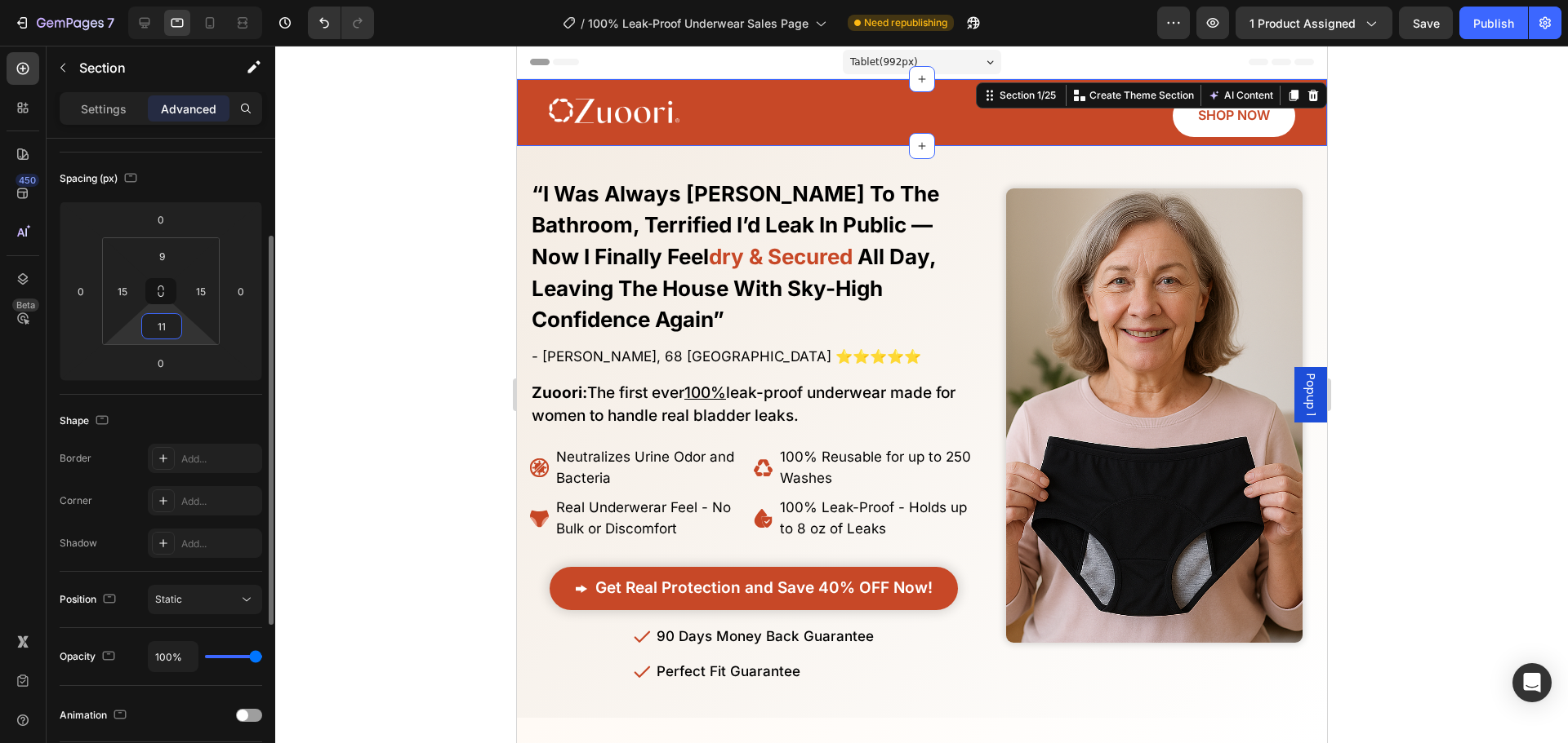
click at [160, 330] on input "11" at bounding box center [161, 326] width 33 height 24
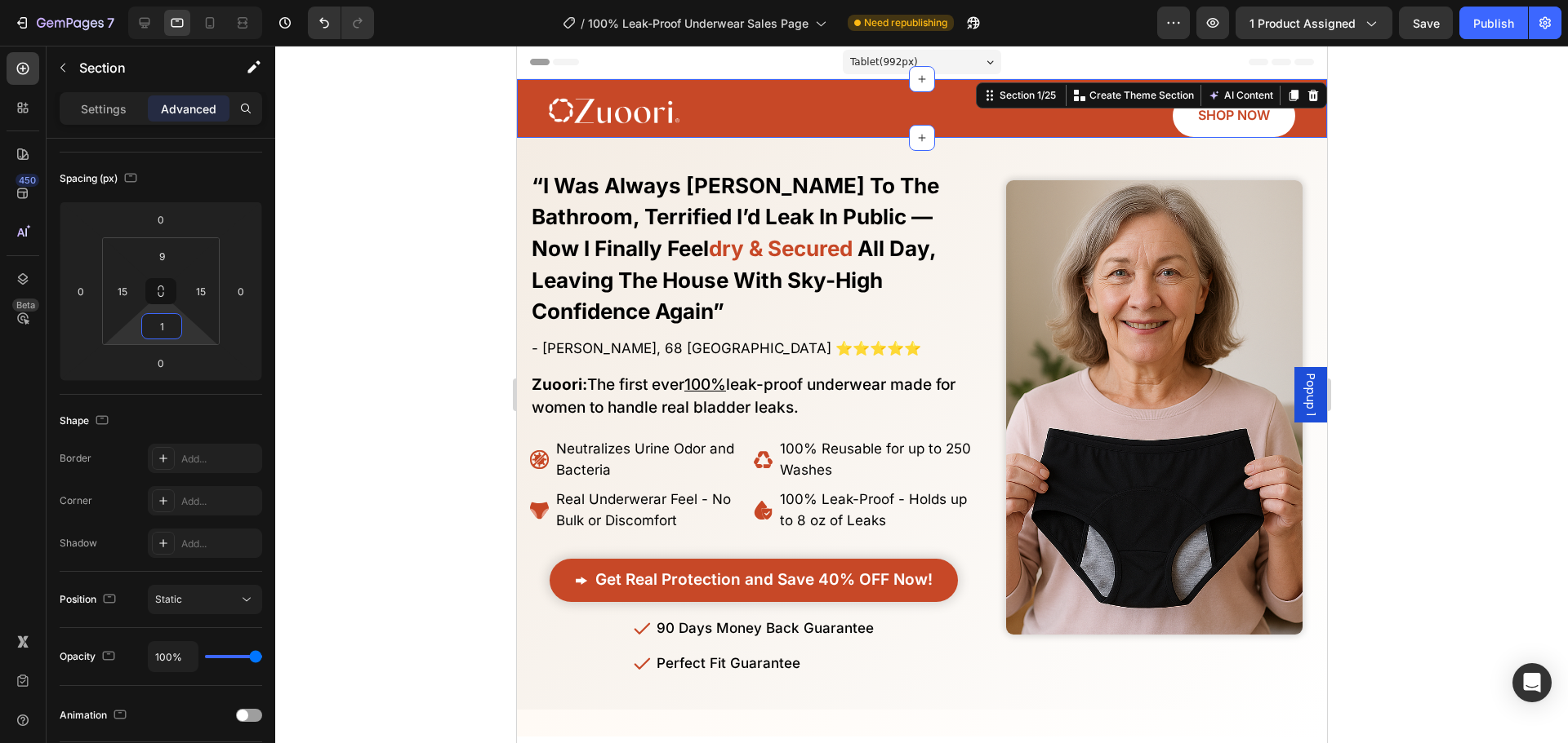
type input "16"
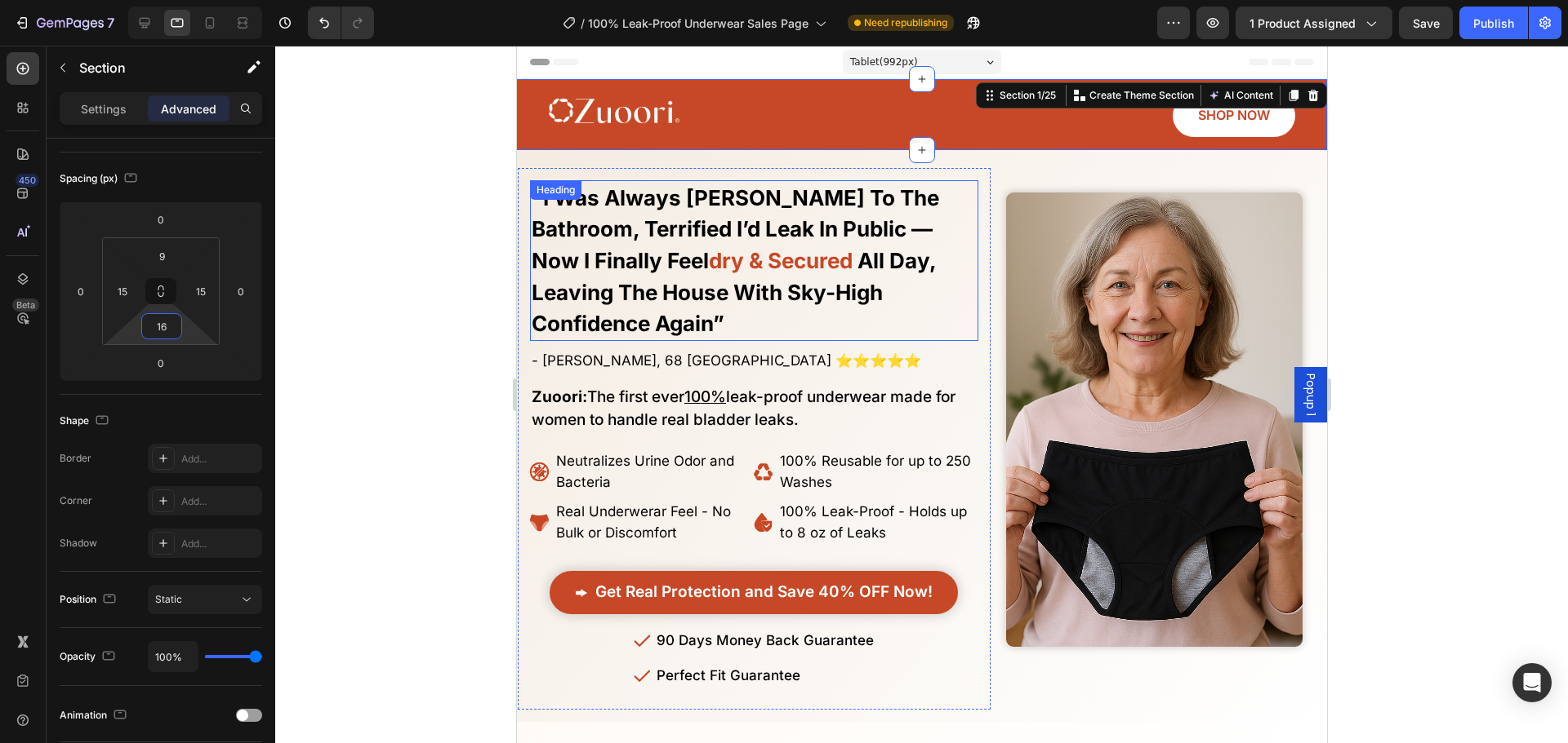
click at [777, 283] on strong "all day, leaving the house with sky-high confidence again”" at bounding box center [733, 292] width 404 height 88
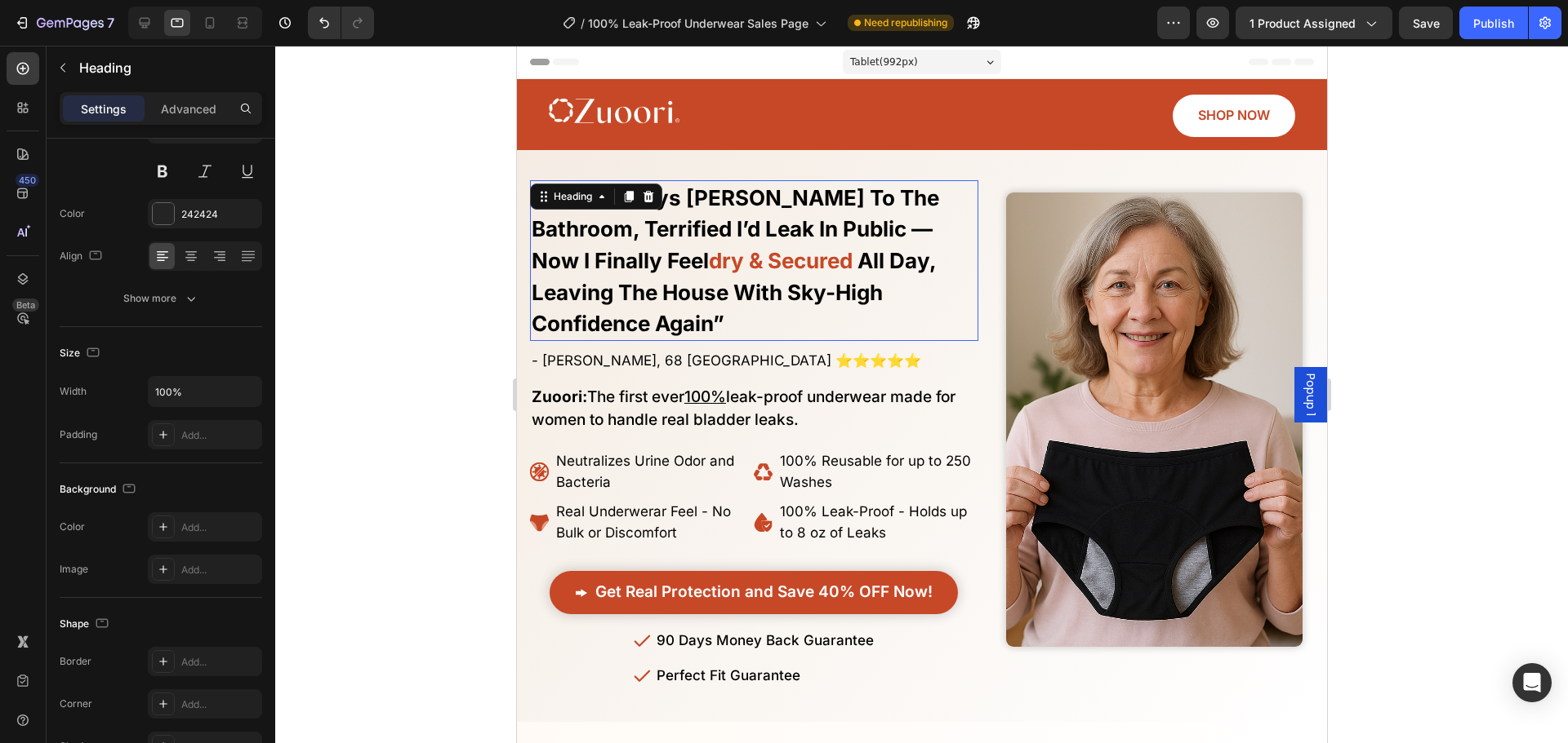
scroll to position [0, 0]
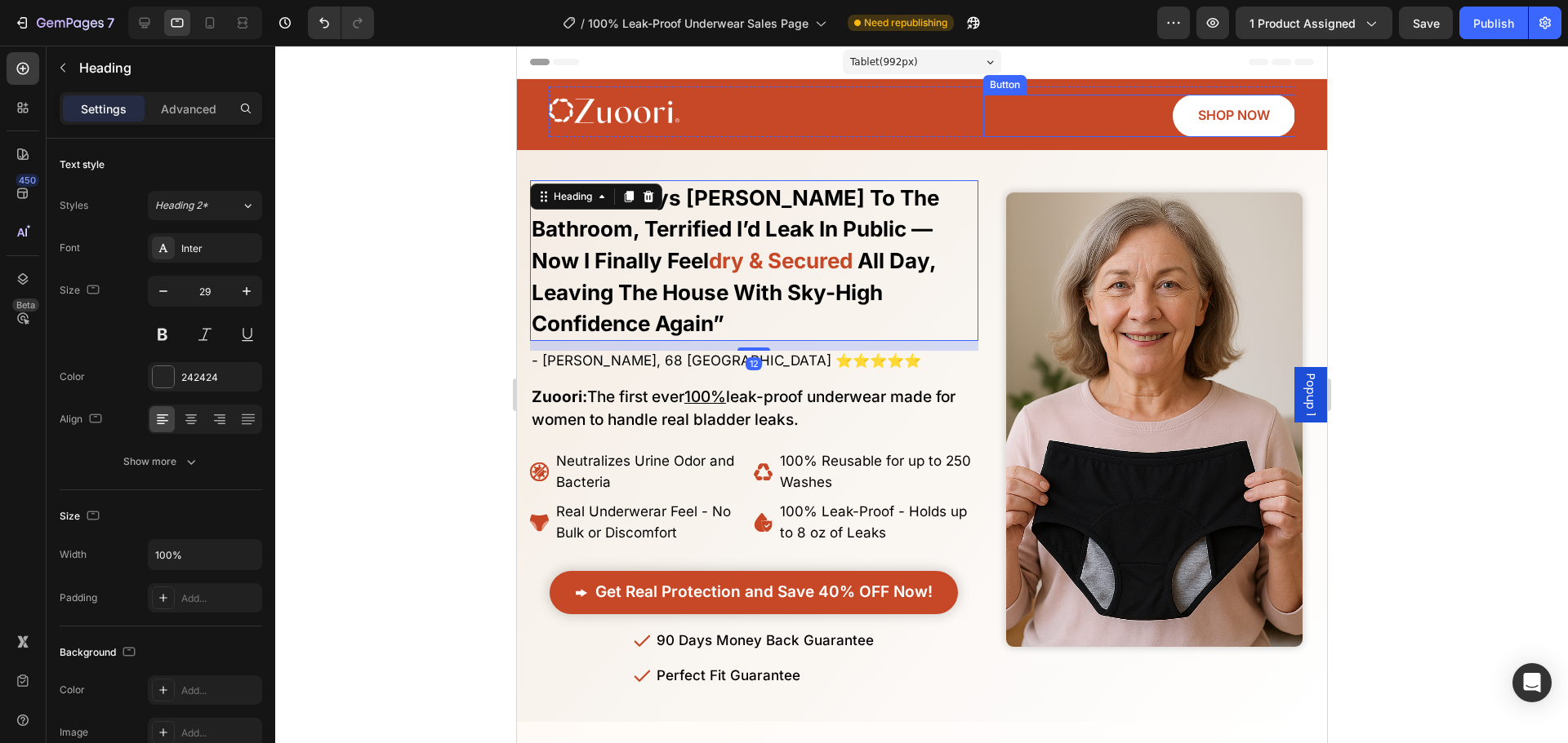
click at [1139, 116] on div "SHOP NOW Button" at bounding box center [1138, 115] width 312 height 43
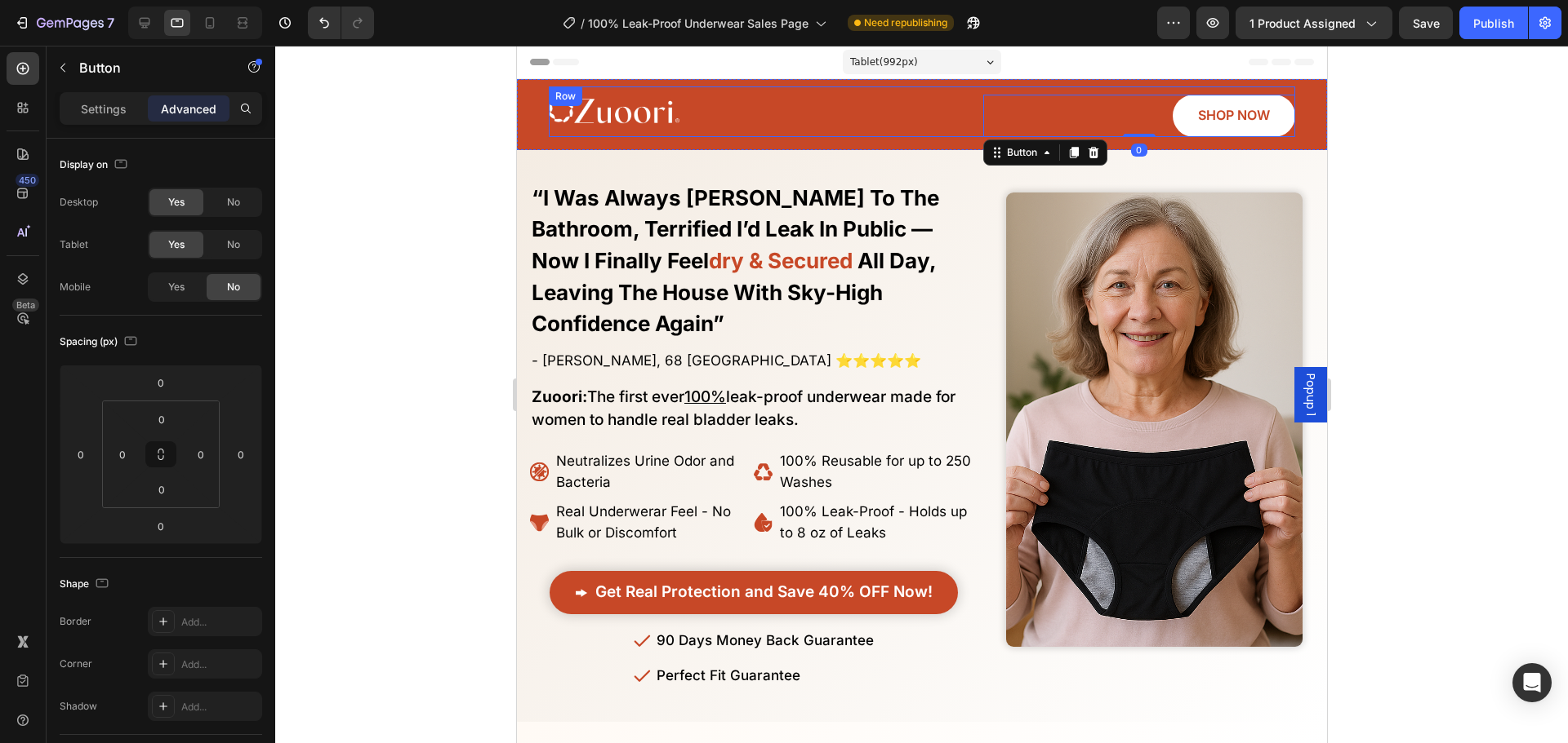
click at [910, 122] on div "Image SHOP NOW Button 0 Row" at bounding box center [921, 112] width 746 height 51
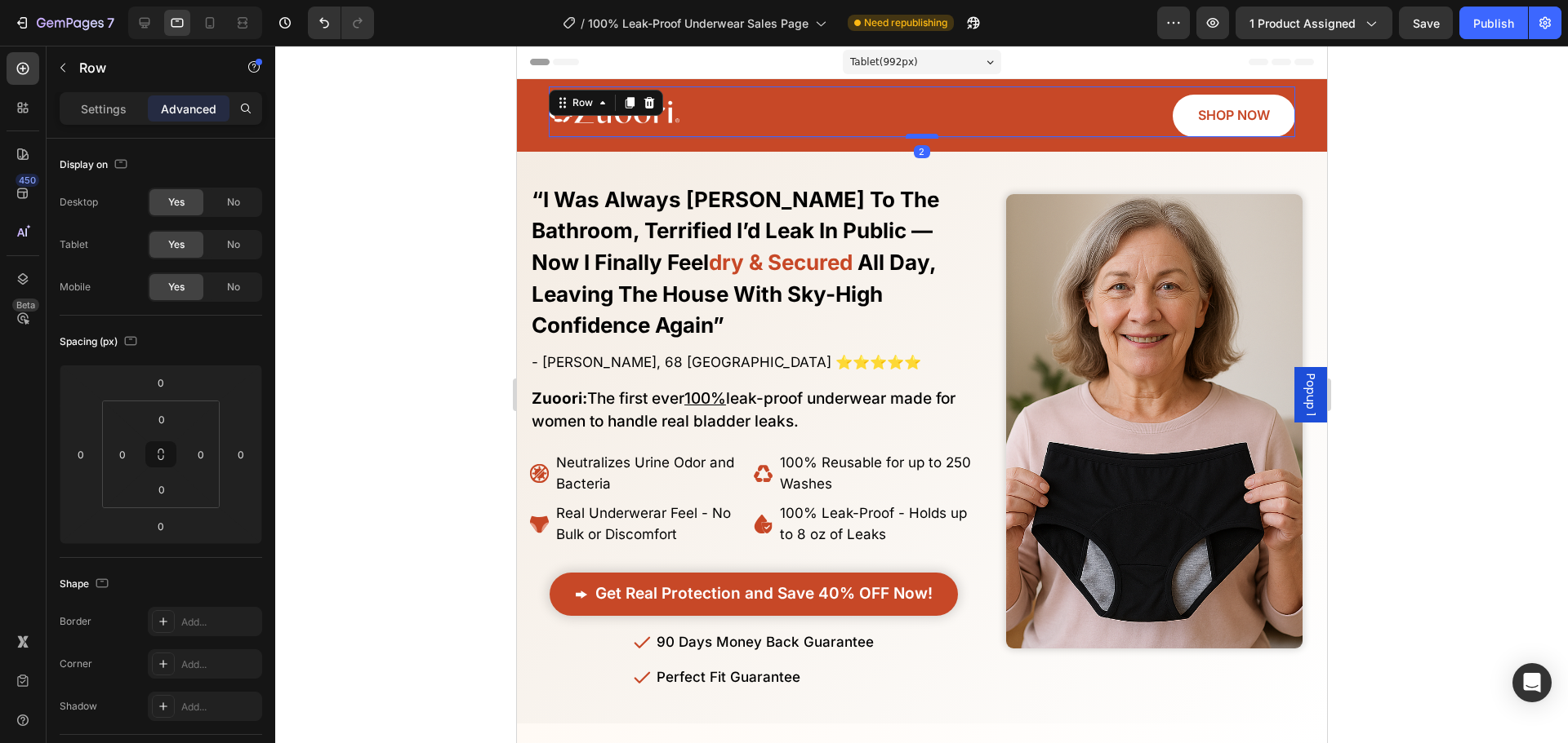
drag, startPoint x: 921, startPoint y: 134, endPoint x: 1864, endPoint y: 240, distance: 948.9
click at [921, 136] on div at bounding box center [921, 136] width 33 height 5
type input "2"
click at [1368, 198] on div at bounding box center [921, 395] width 1292 height 698
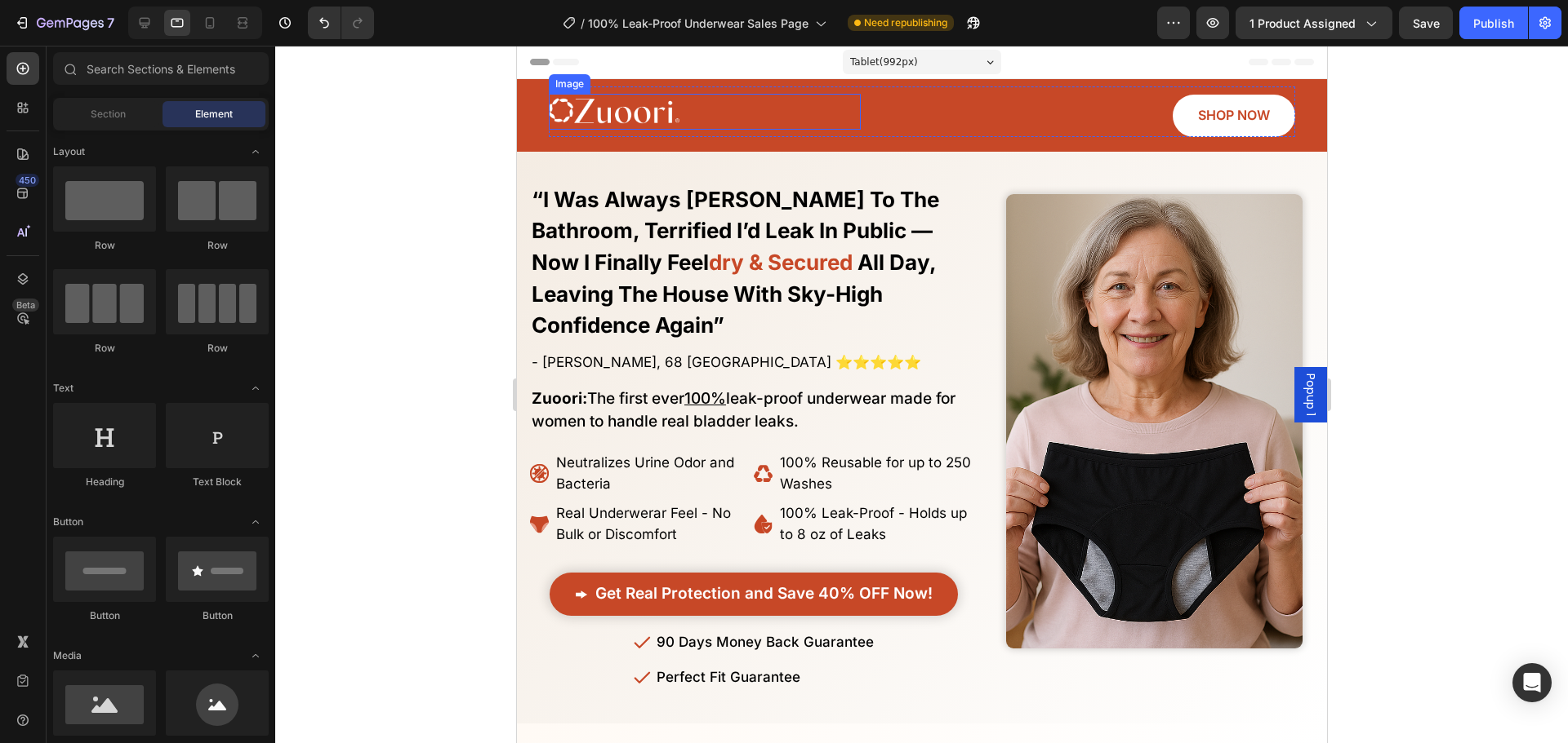
drag, startPoint x: 676, startPoint y: 115, endPoint x: 708, endPoint y: 119, distance: 32.2
click at [677, 114] on img at bounding box center [613, 111] width 130 height 36
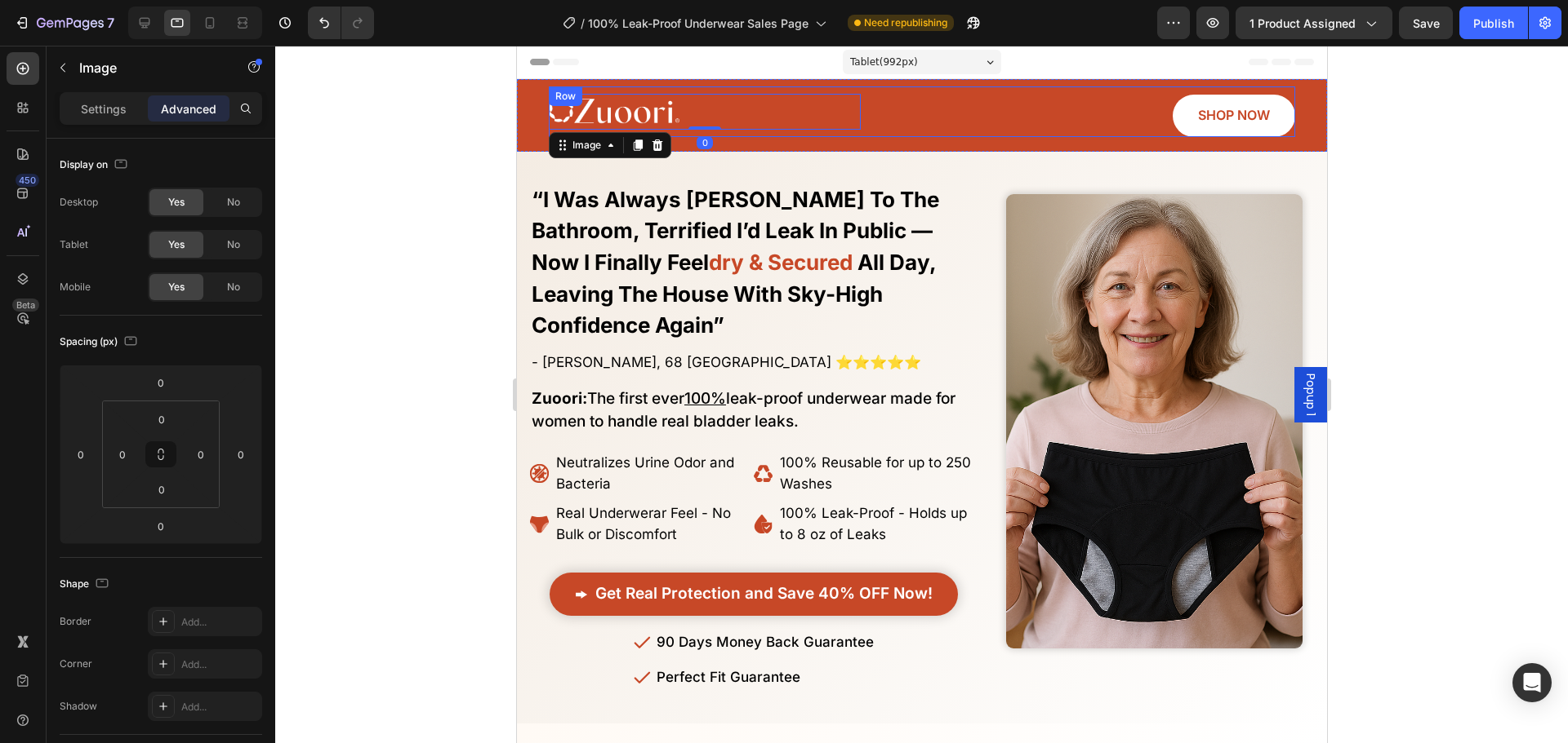
click at [906, 119] on div "Image 0 SHOP NOW Button Row" at bounding box center [921, 112] width 746 height 51
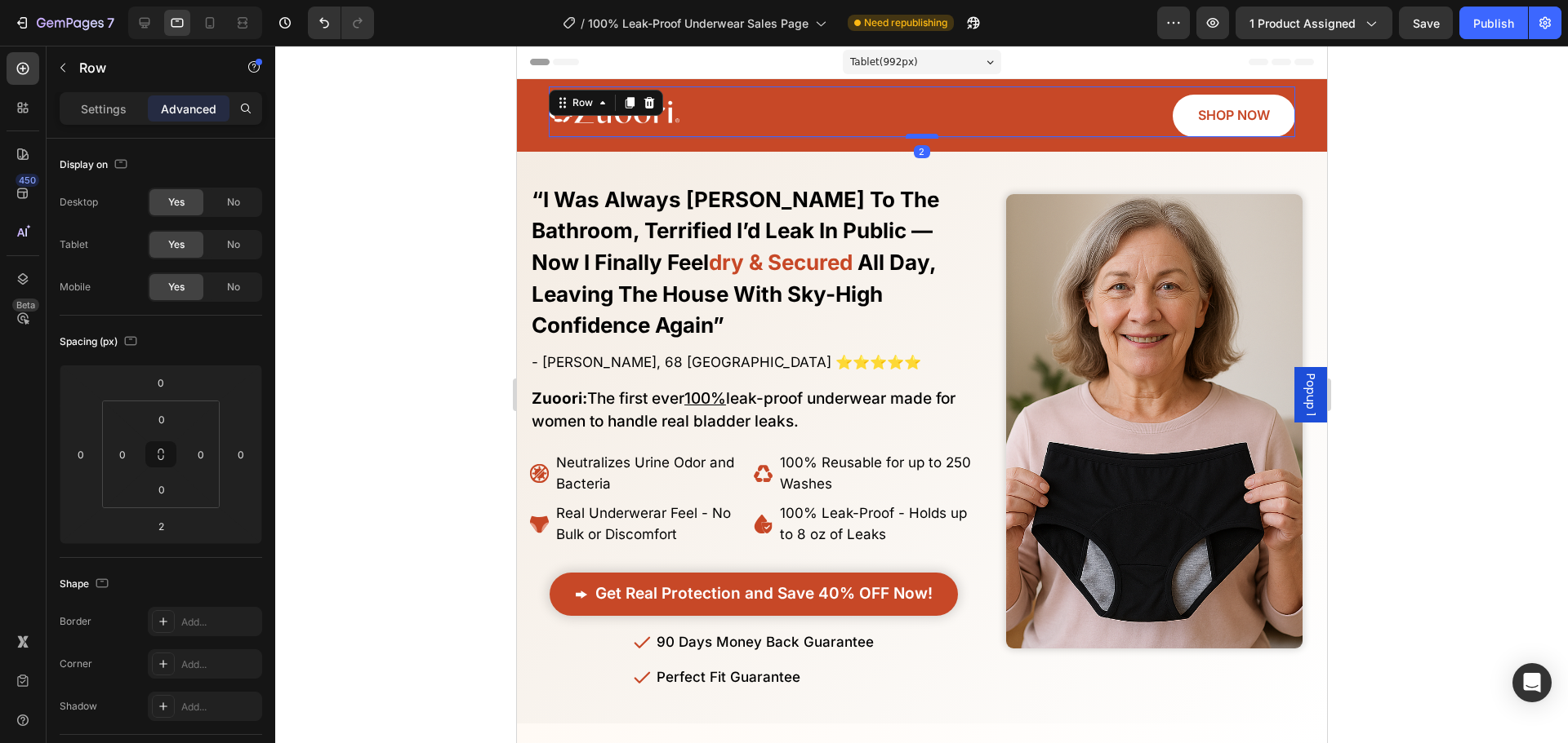
click at [918, 134] on div at bounding box center [921, 136] width 33 height 5
type input "1"
click at [1086, 104] on div "SHOP NOW Button" at bounding box center [1138, 115] width 312 height 43
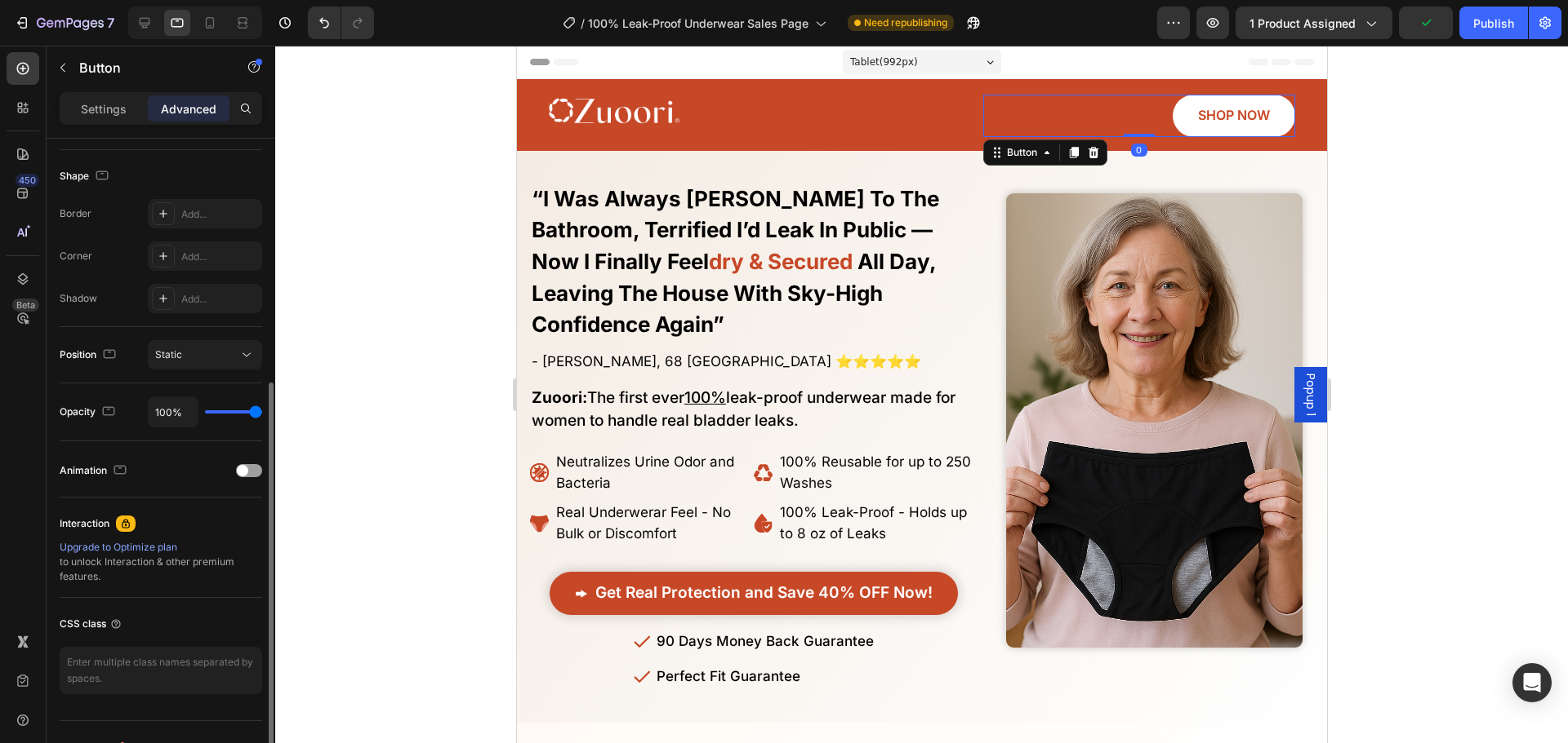
scroll to position [437, 0]
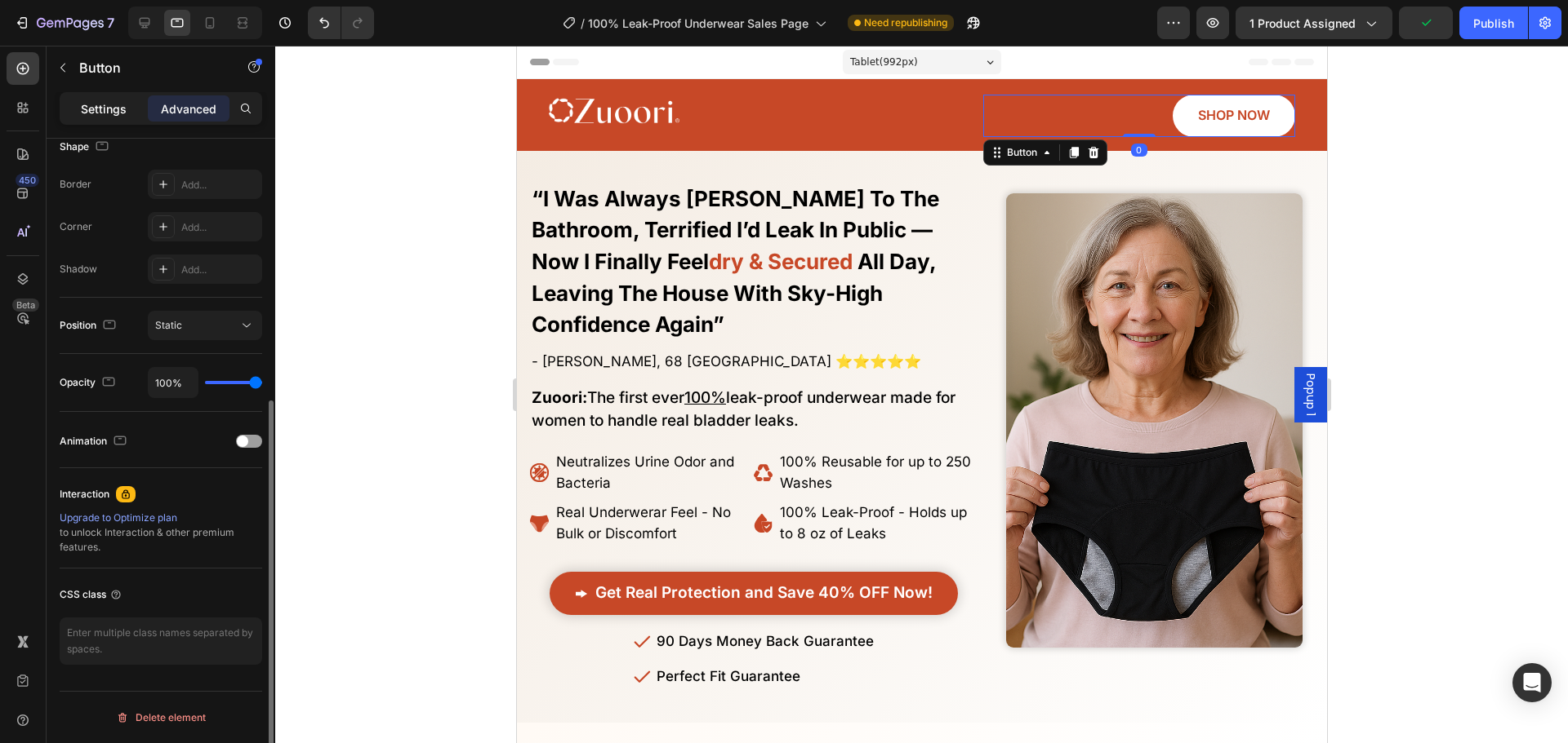
click at [94, 125] on div "Settings Advanced" at bounding box center [161, 115] width 229 height 47
click at [94, 114] on p "Settings" at bounding box center [104, 109] width 46 height 18
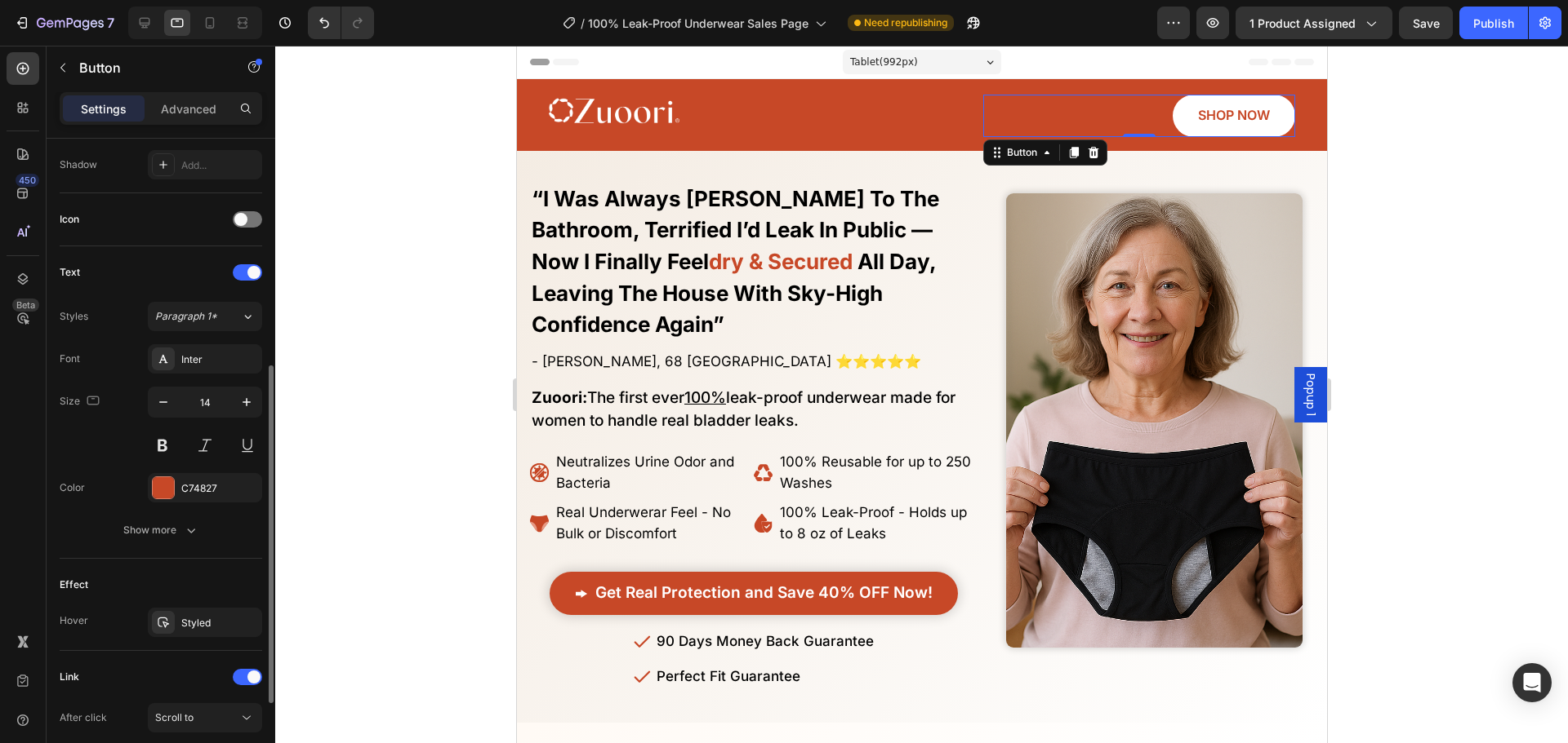
scroll to position [604, 0]
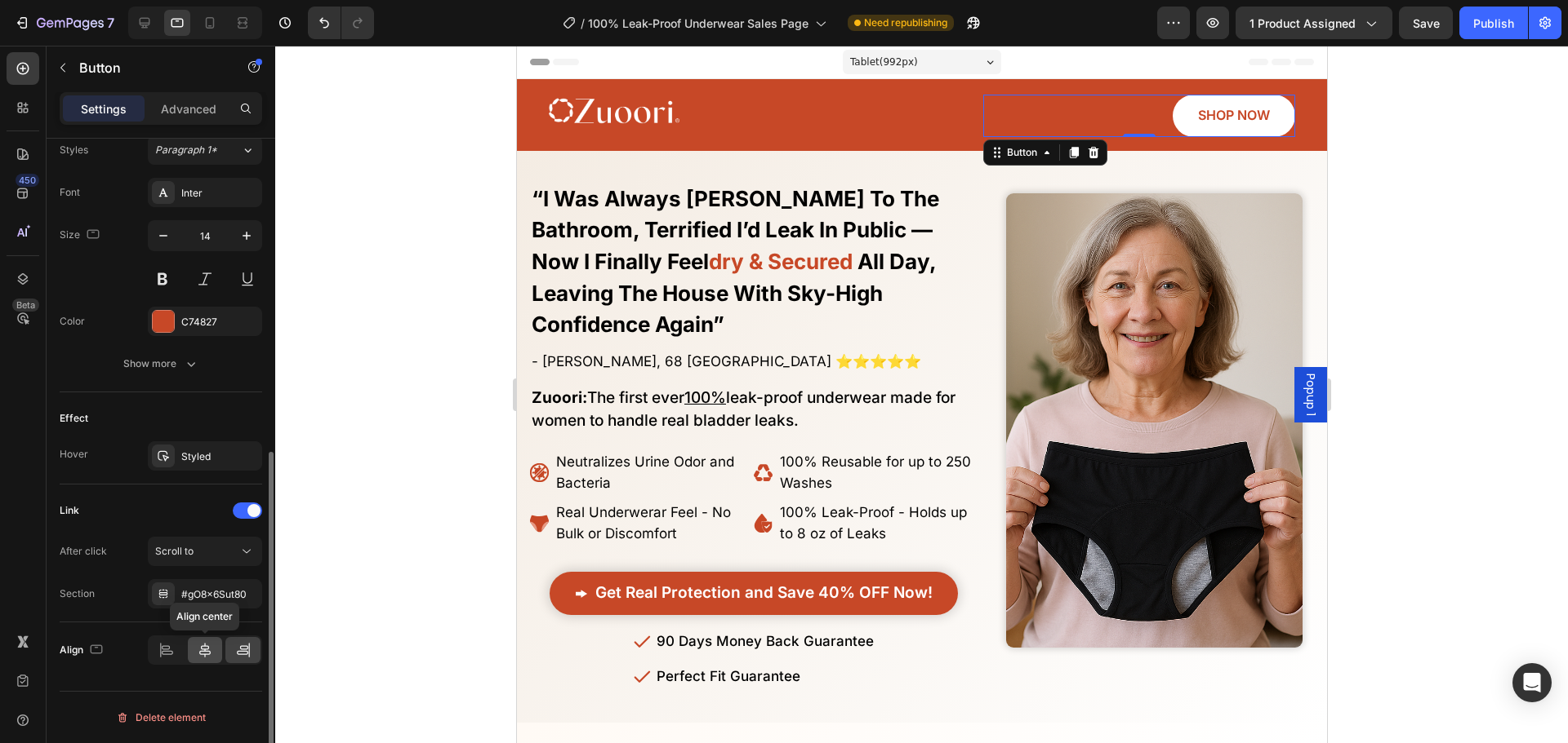
click at [201, 655] on icon at bounding box center [205, 650] width 12 height 15
click at [246, 654] on icon at bounding box center [243, 650] width 17 height 17
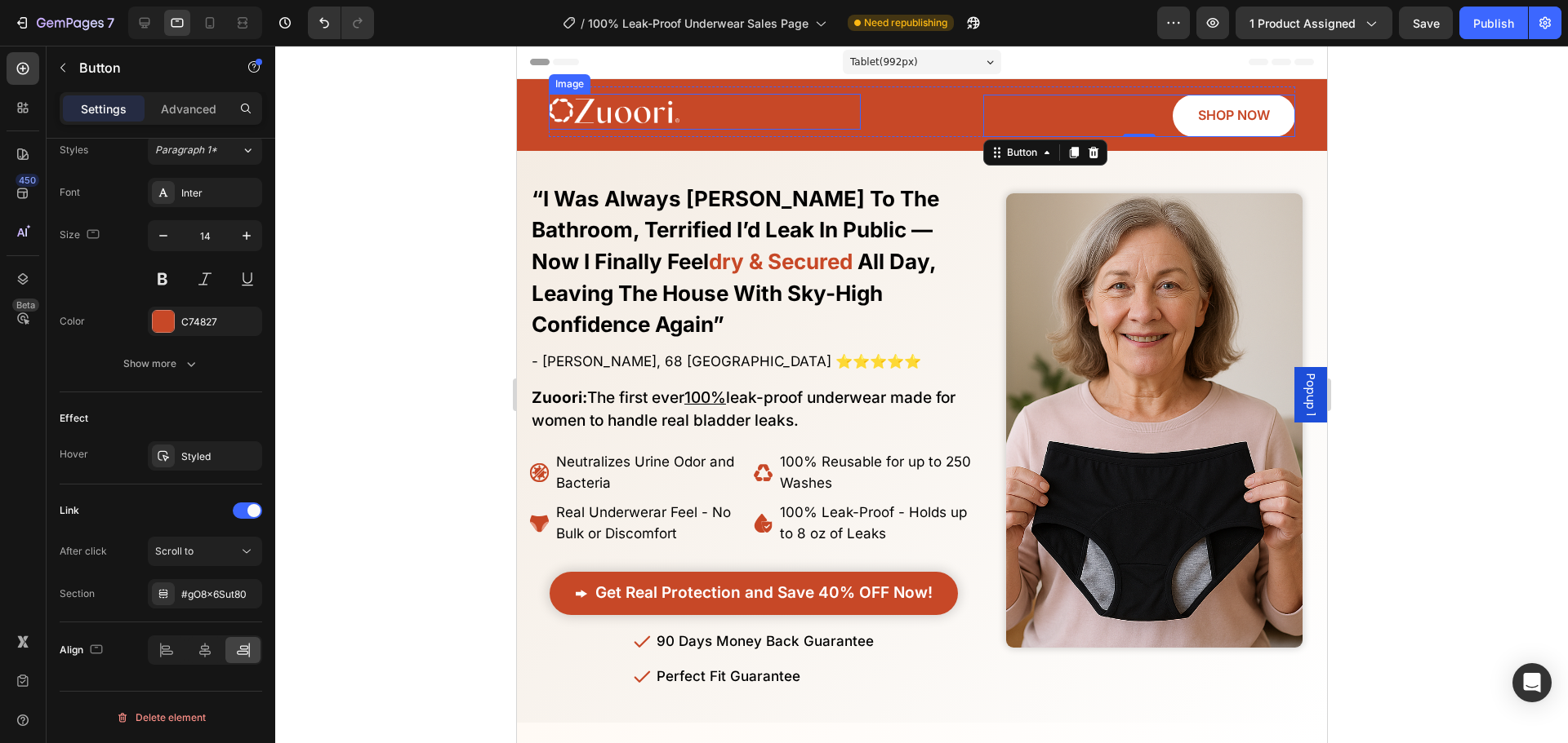
scroll to position [0, 0]
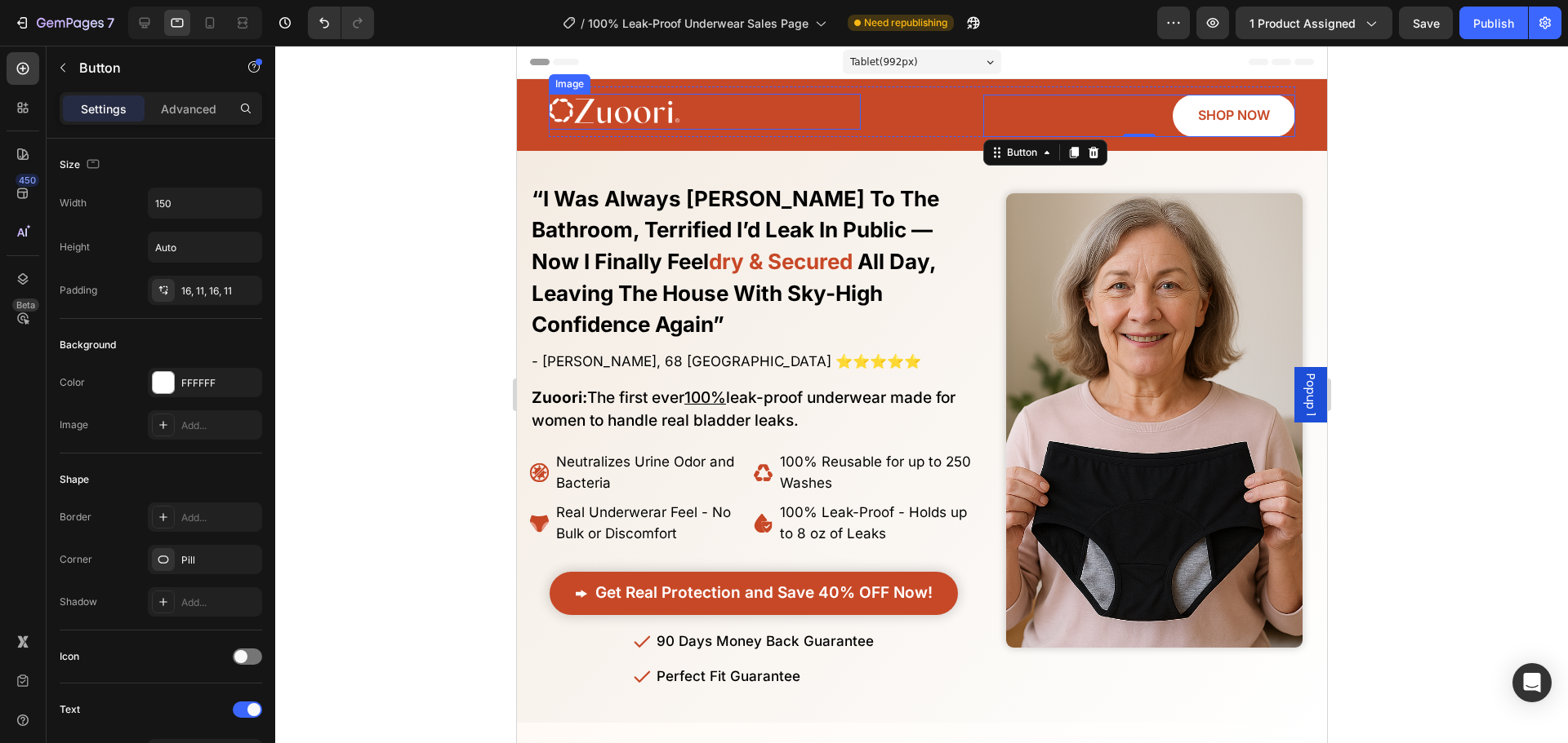
click at [789, 127] on link at bounding box center [703, 111] width 312 height 36
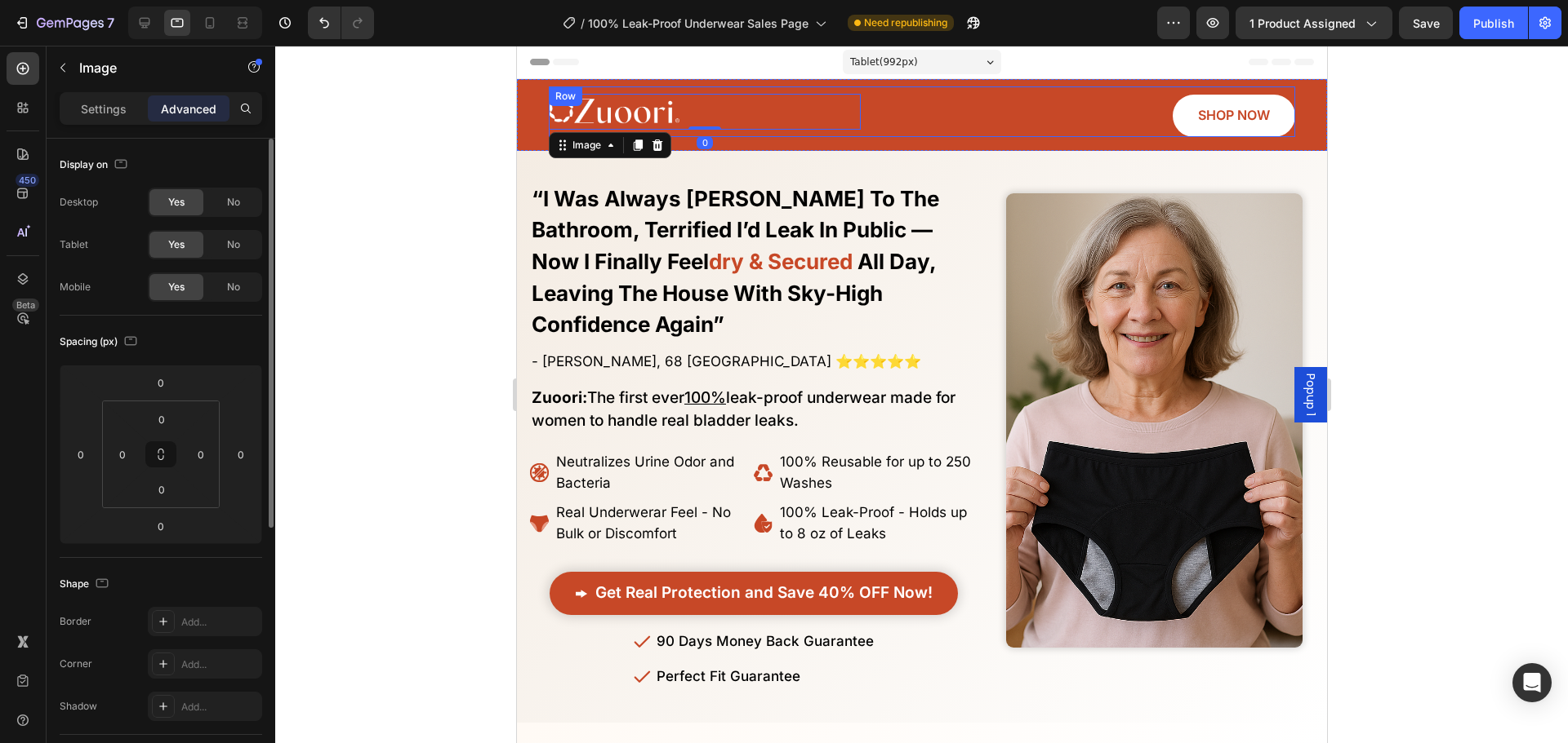
click at [906, 117] on div "Image 0 SHOP NOW Button Row" at bounding box center [921, 112] width 746 height 51
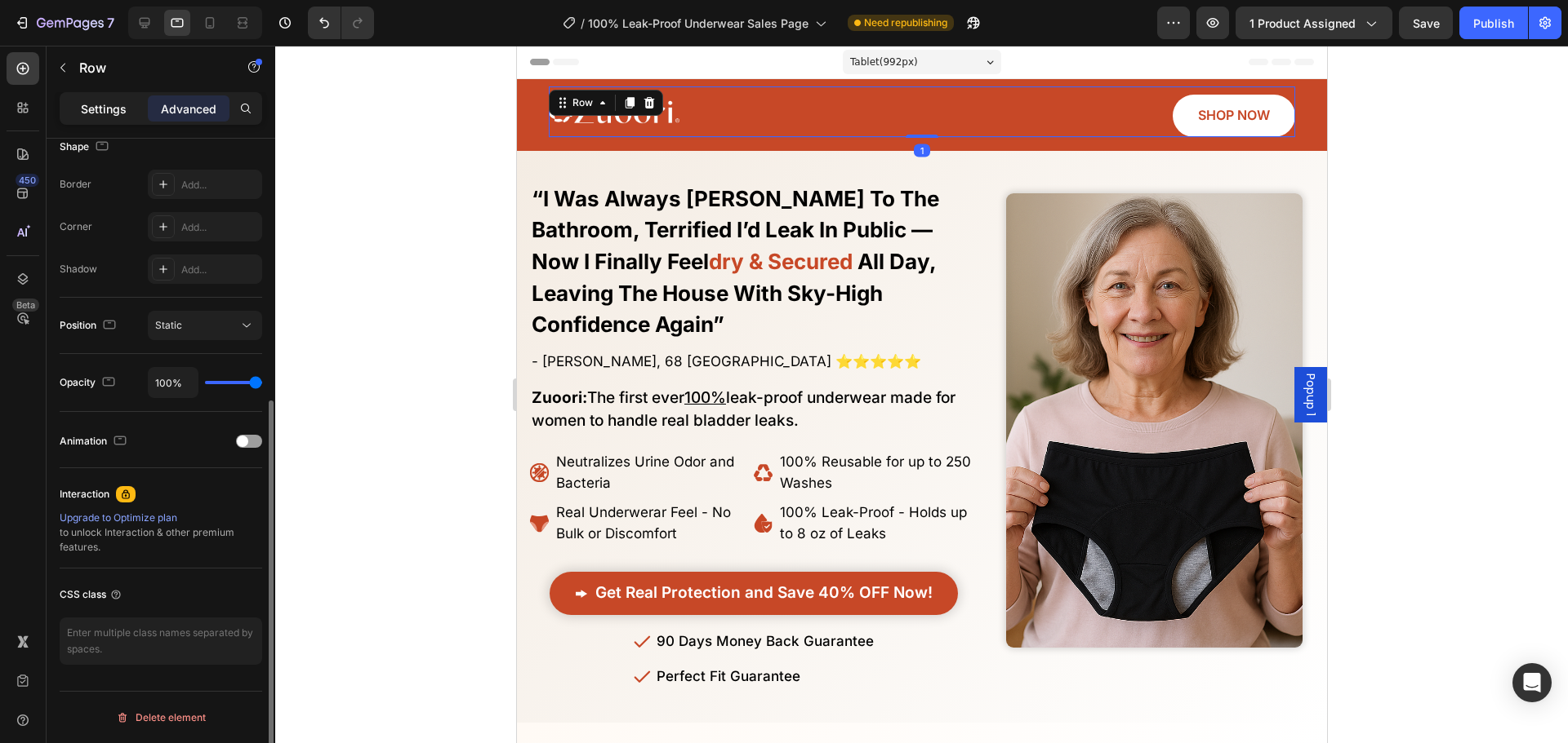
click at [104, 101] on p "Settings" at bounding box center [104, 109] width 46 height 18
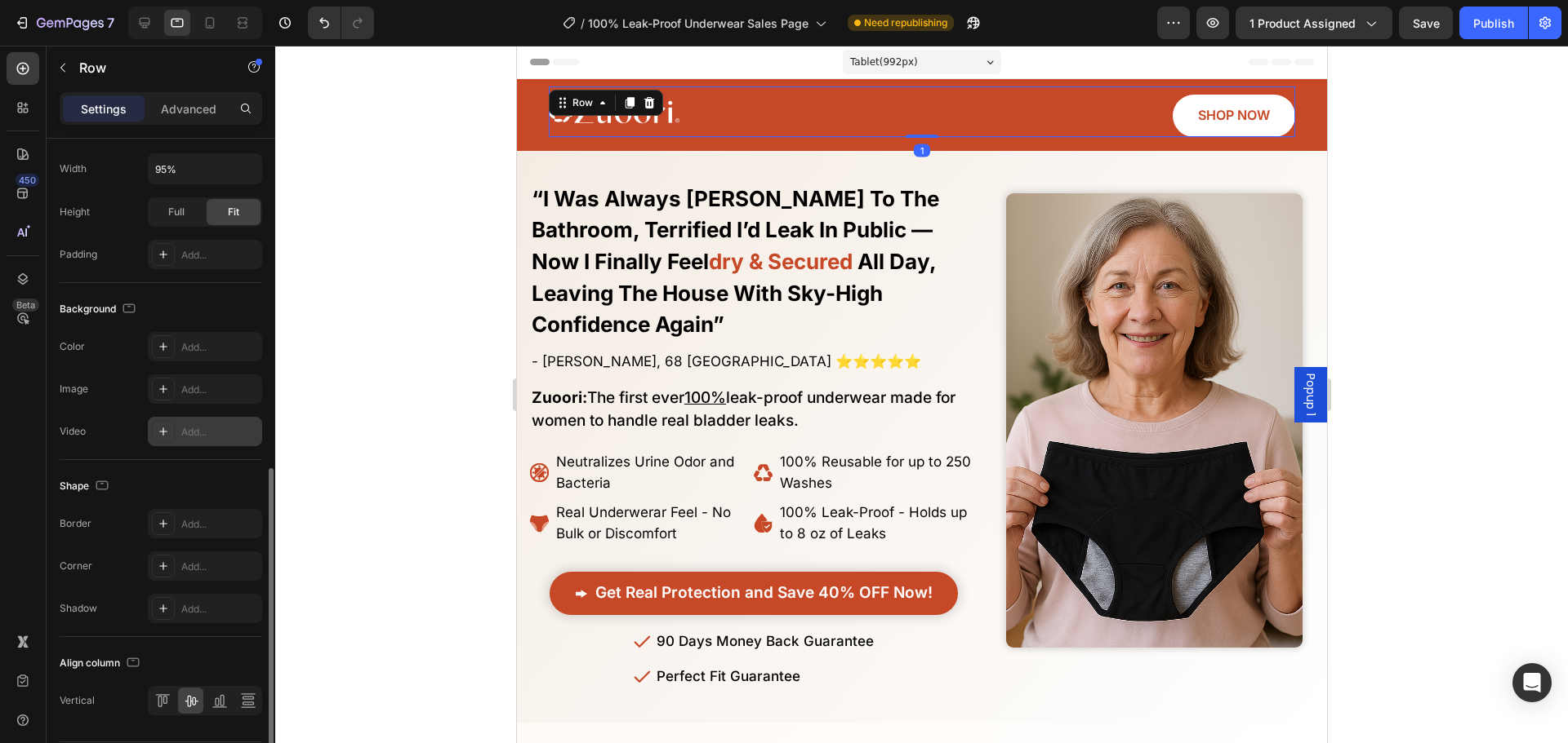
scroll to position [488, 0]
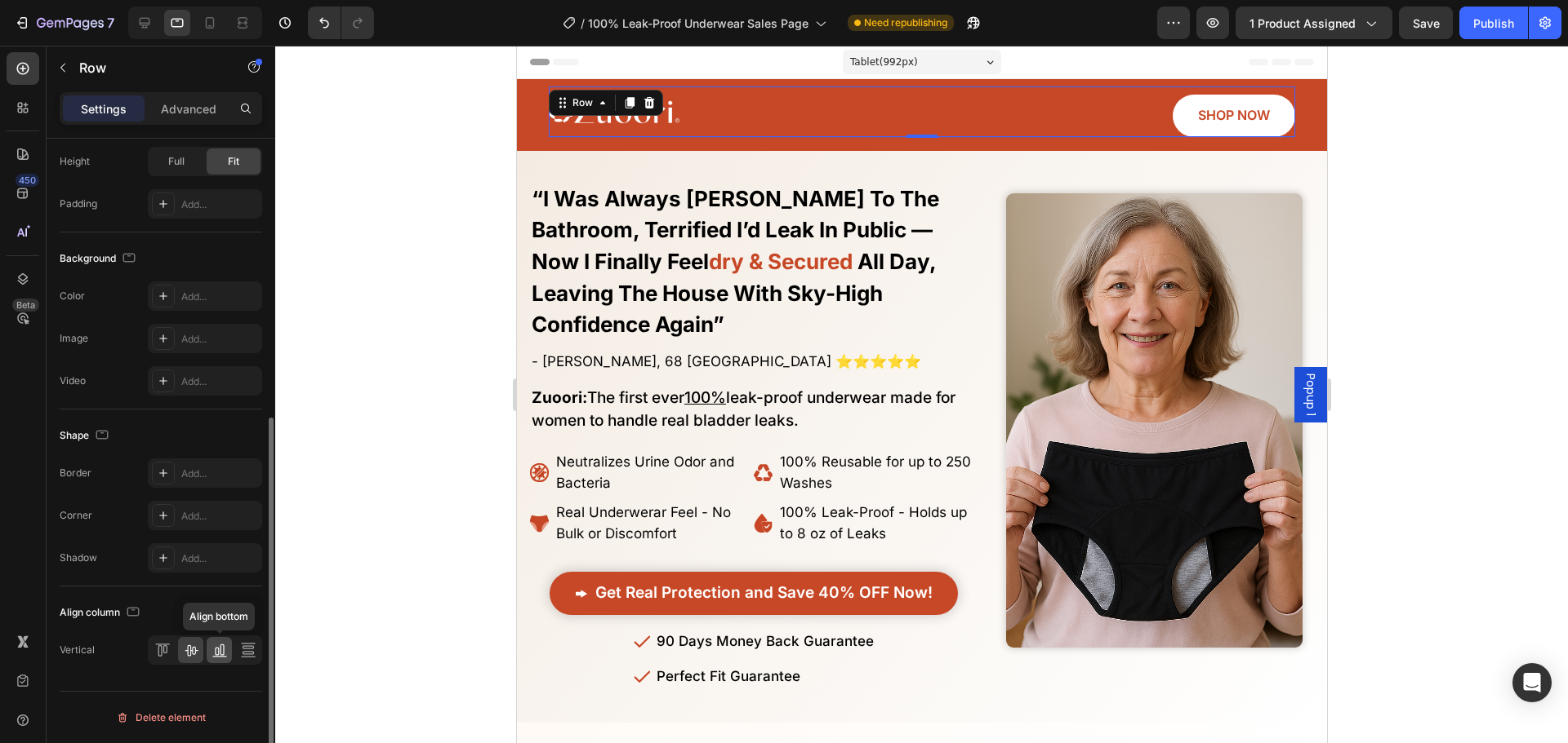
click at [221, 656] on icon at bounding box center [220, 650] width 17 height 17
click at [188, 653] on icon at bounding box center [191, 651] width 13 height 12
click at [236, 654] on div at bounding box center [247, 649] width 25 height 26
click at [162, 648] on icon at bounding box center [160, 651] width 4 height 12
drag, startPoint x: 184, startPoint y: 651, endPoint x: 182, endPoint y: 629, distance: 22.1
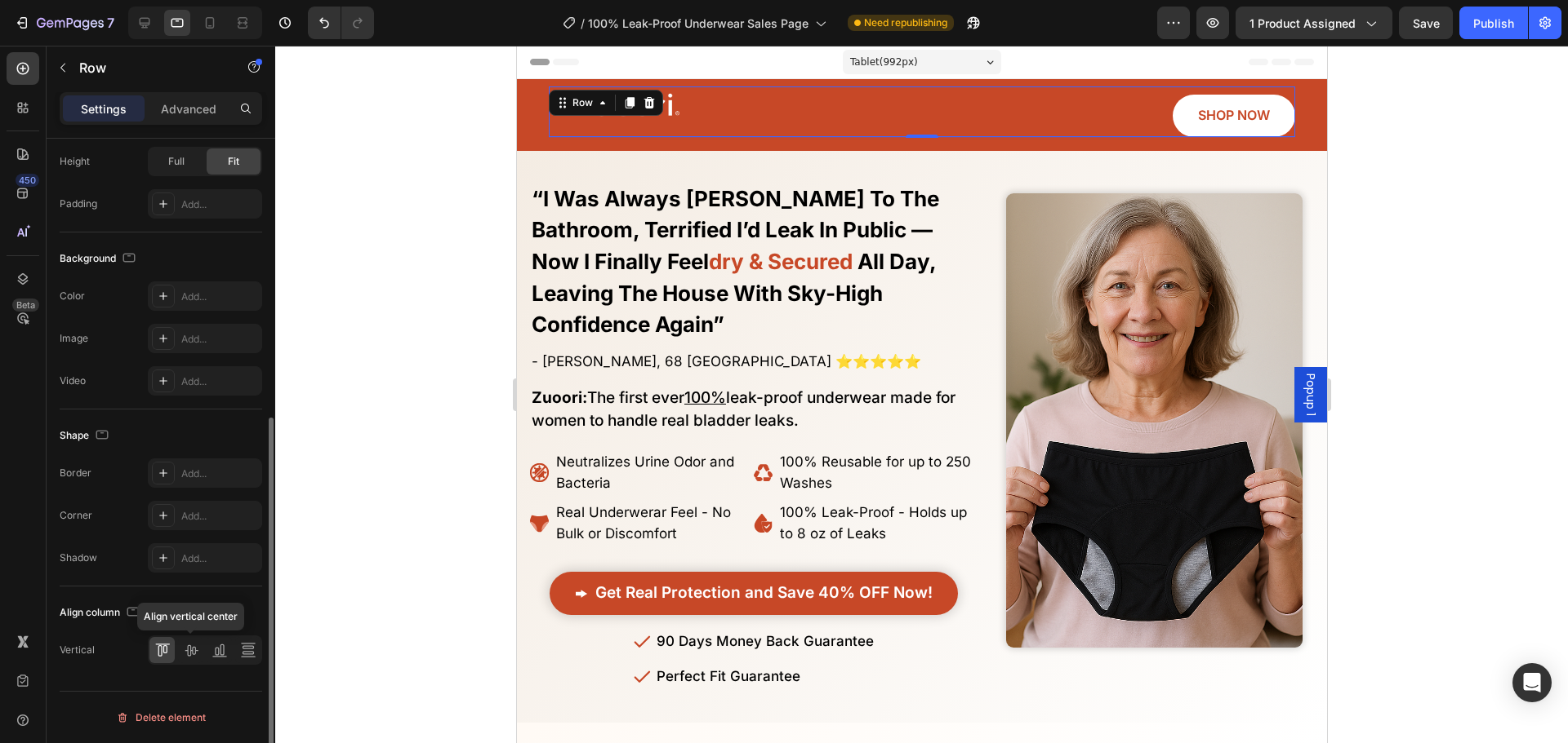
click at [184, 650] on icon at bounding box center [191, 650] width 17 height 17
click at [1182, 114] on link "SHOP NOW" at bounding box center [1233, 115] width 123 height 43
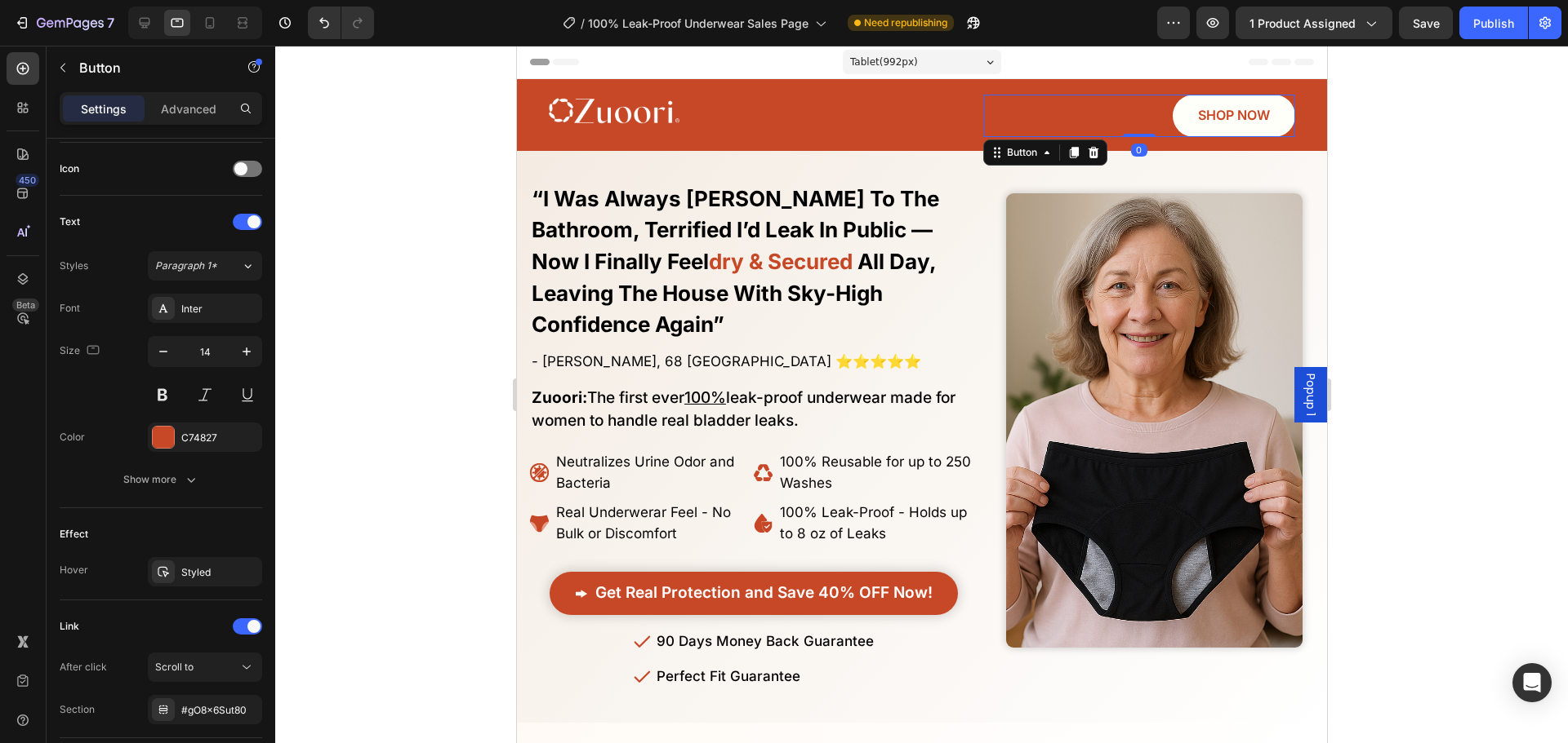
scroll to position [0, 0]
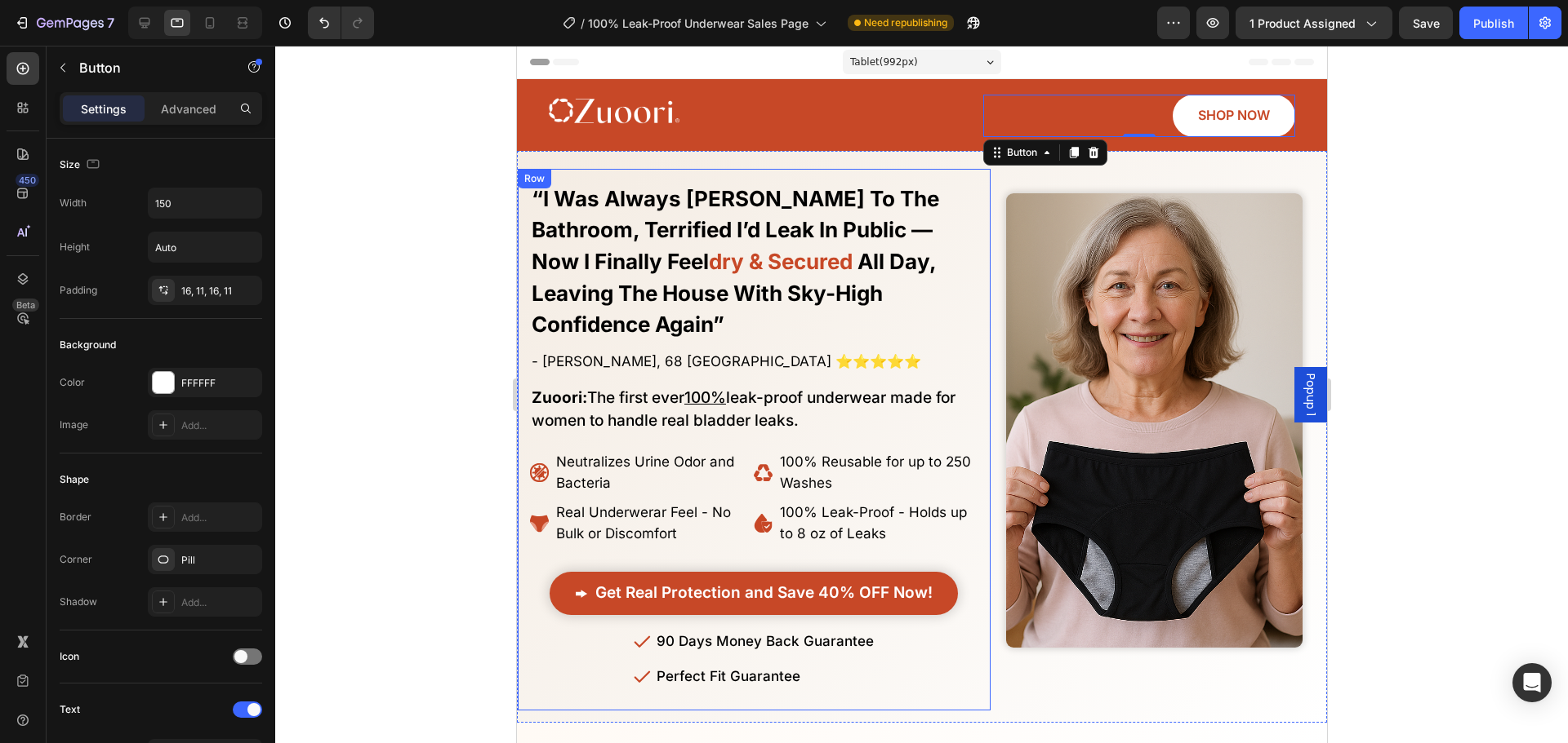
drag, startPoint x: 197, startPoint y: 116, endPoint x: 140, endPoint y: 114, distance: 57.0
click at [196, 116] on p "Advanced" at bounding box center [189, 109] width 55 height 18
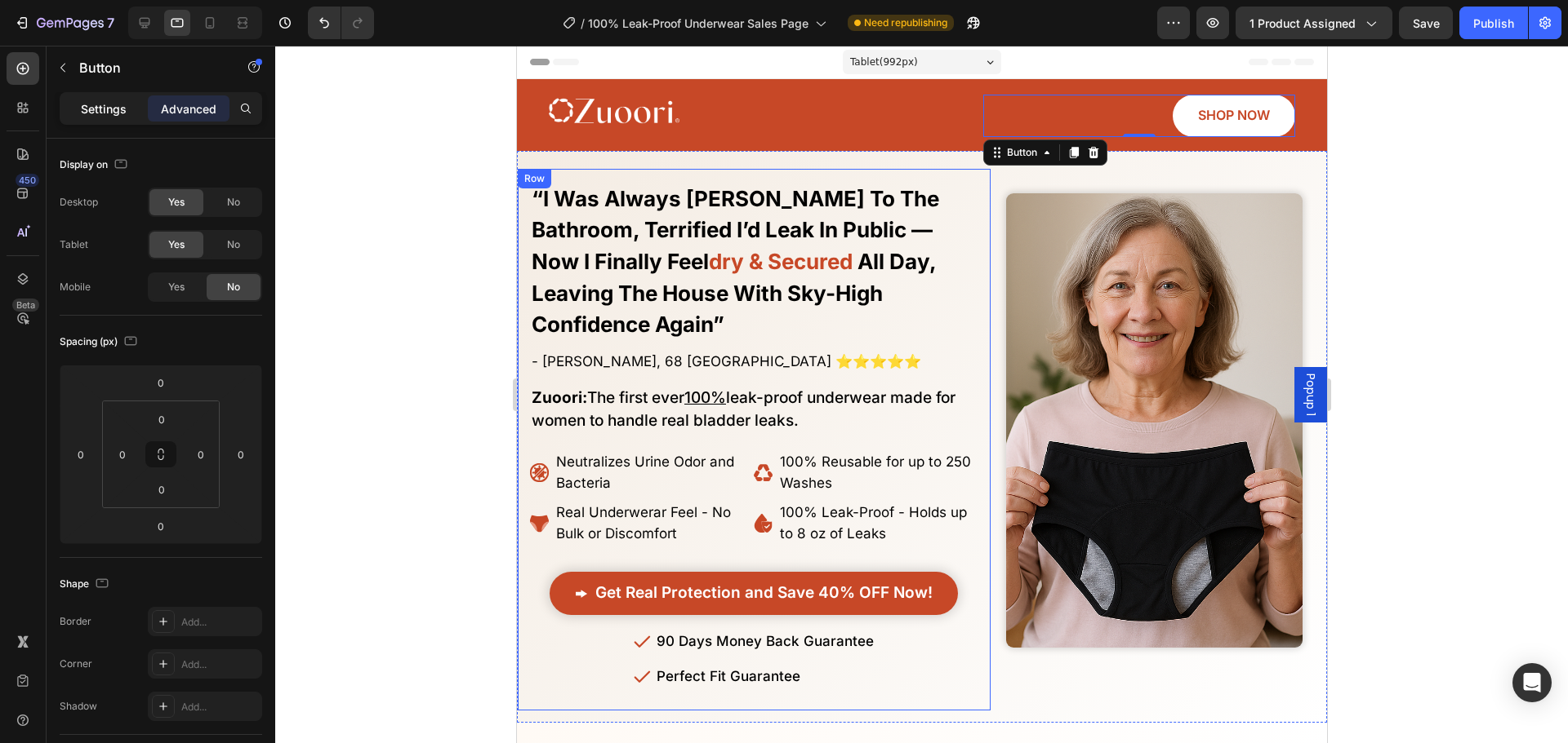
click at [84, 106] on p "Settings" at bounding box center [104, 109] width 46 height 18
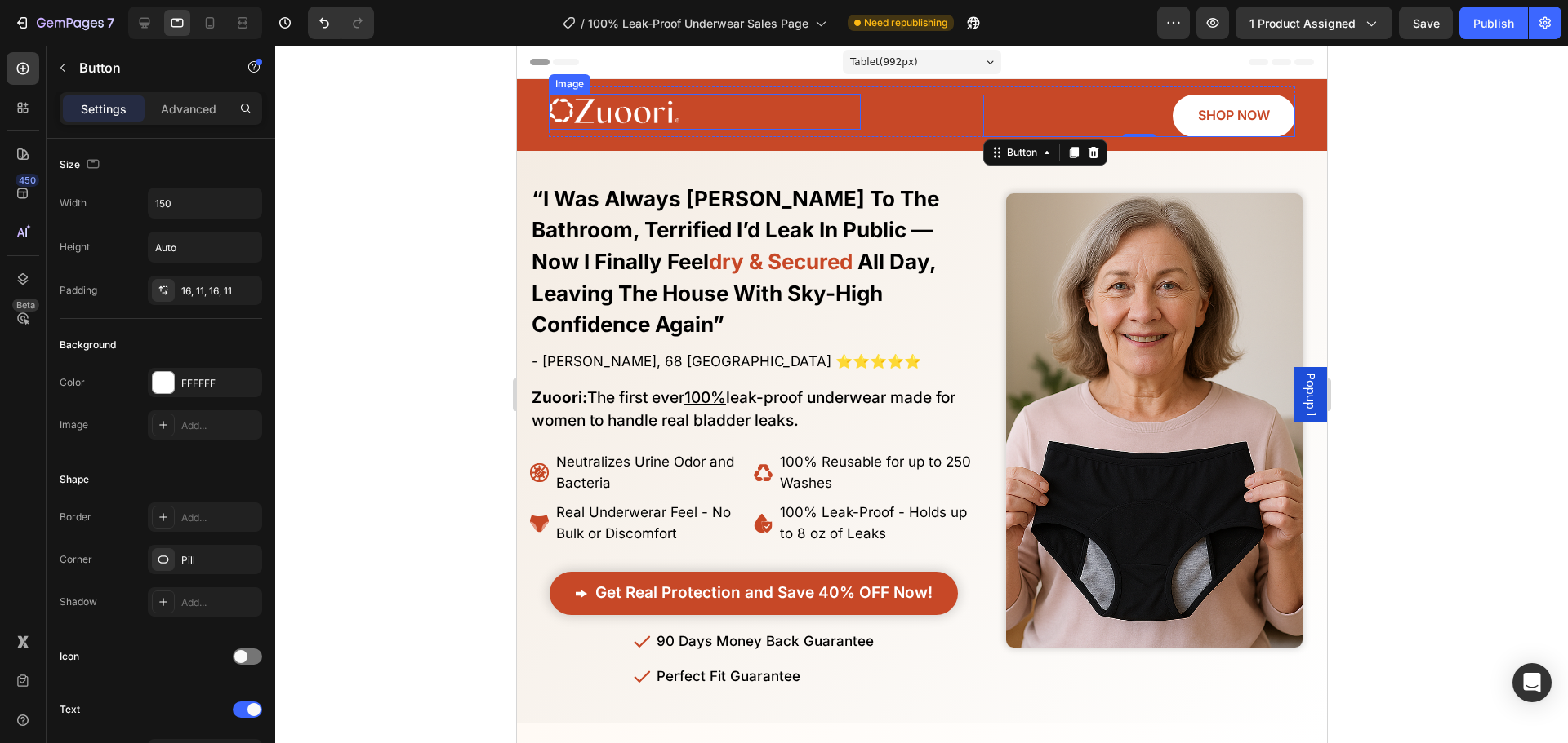
click at [802, 99] on link at bounding box center [703, 111] width 312 height 36
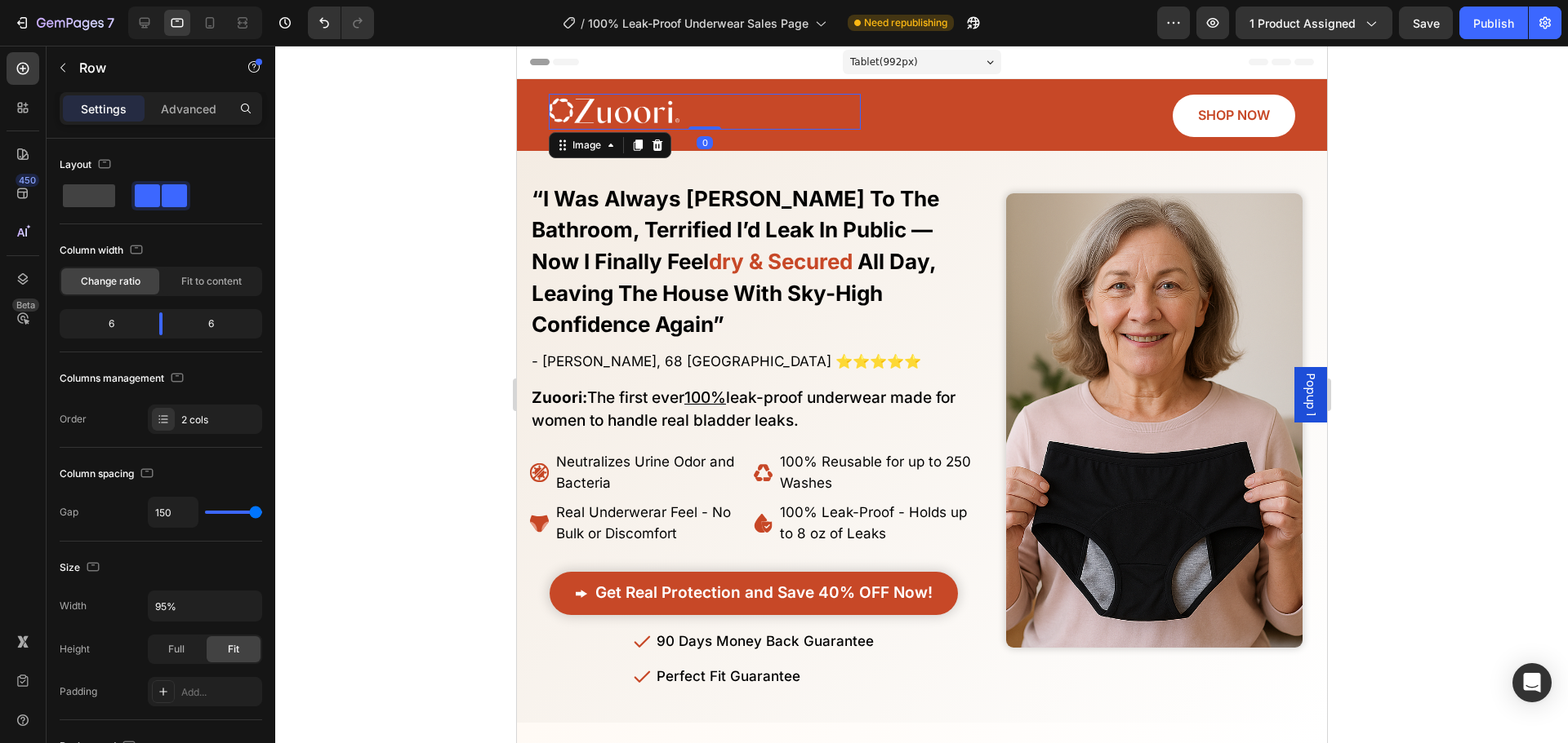
click at [862, 120] on div "Image 0 SHOP NOW Button Row" at bounding box center [921, 112] width 746 height 51
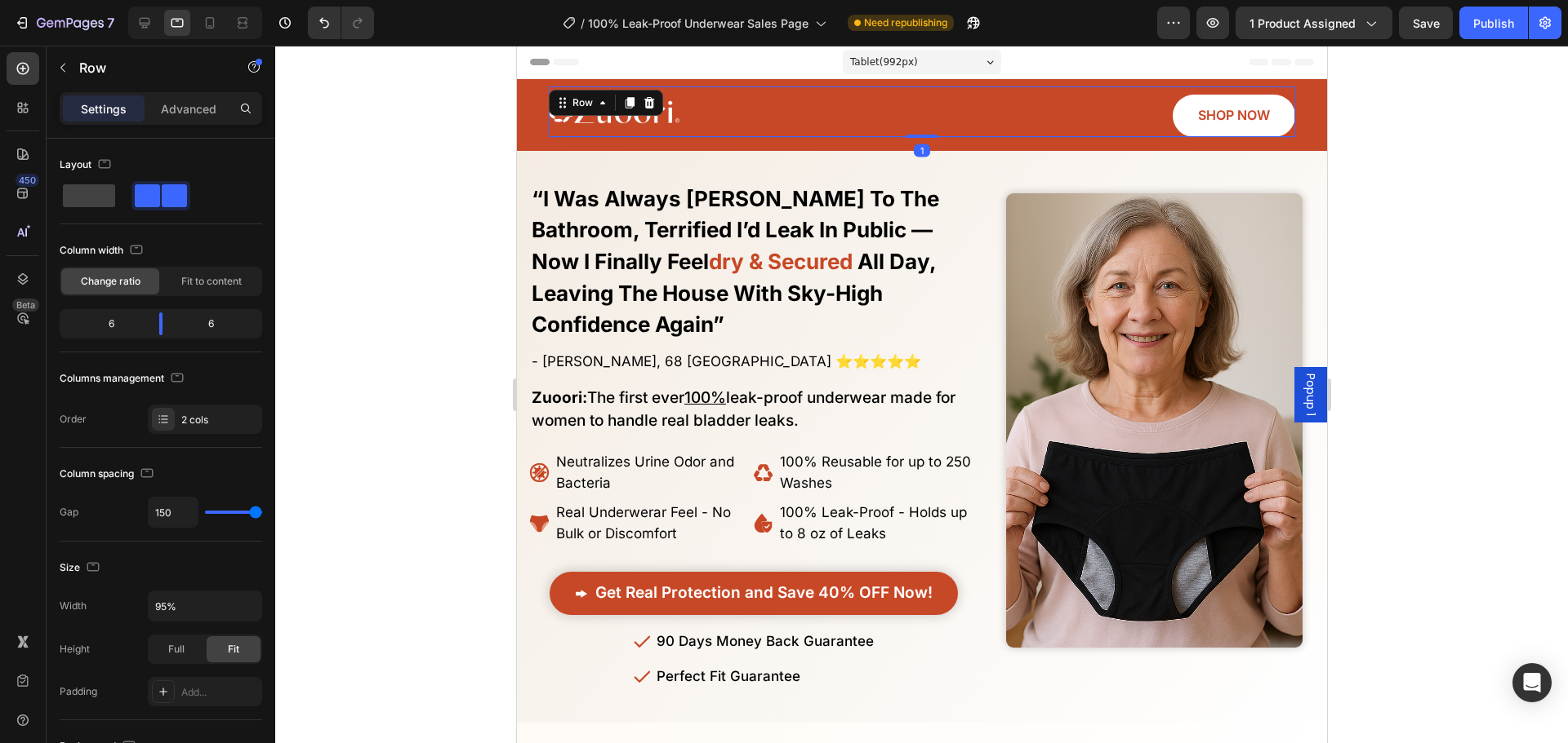
drag, startPoint x: 910, startPoint y: 135, endPoint x: 911, endPoint y: 118, distance: 17.0
click at [911, 118] on div "Image SHOP NOW Button Row 1" at bounding box center [921, 112] width 746 height 51
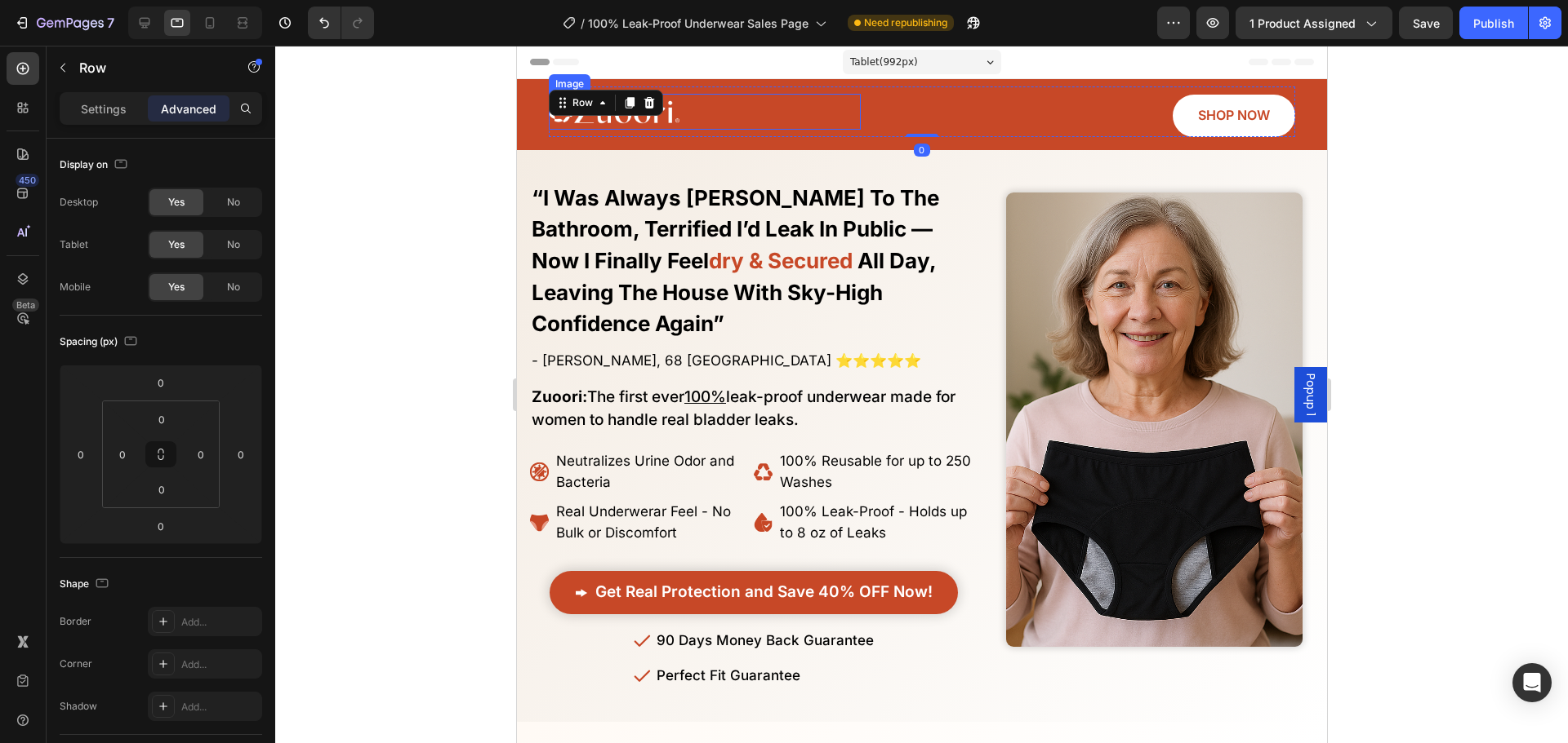
click at [701, 101] on link at bounding box center [703, 111] width 312 height 36
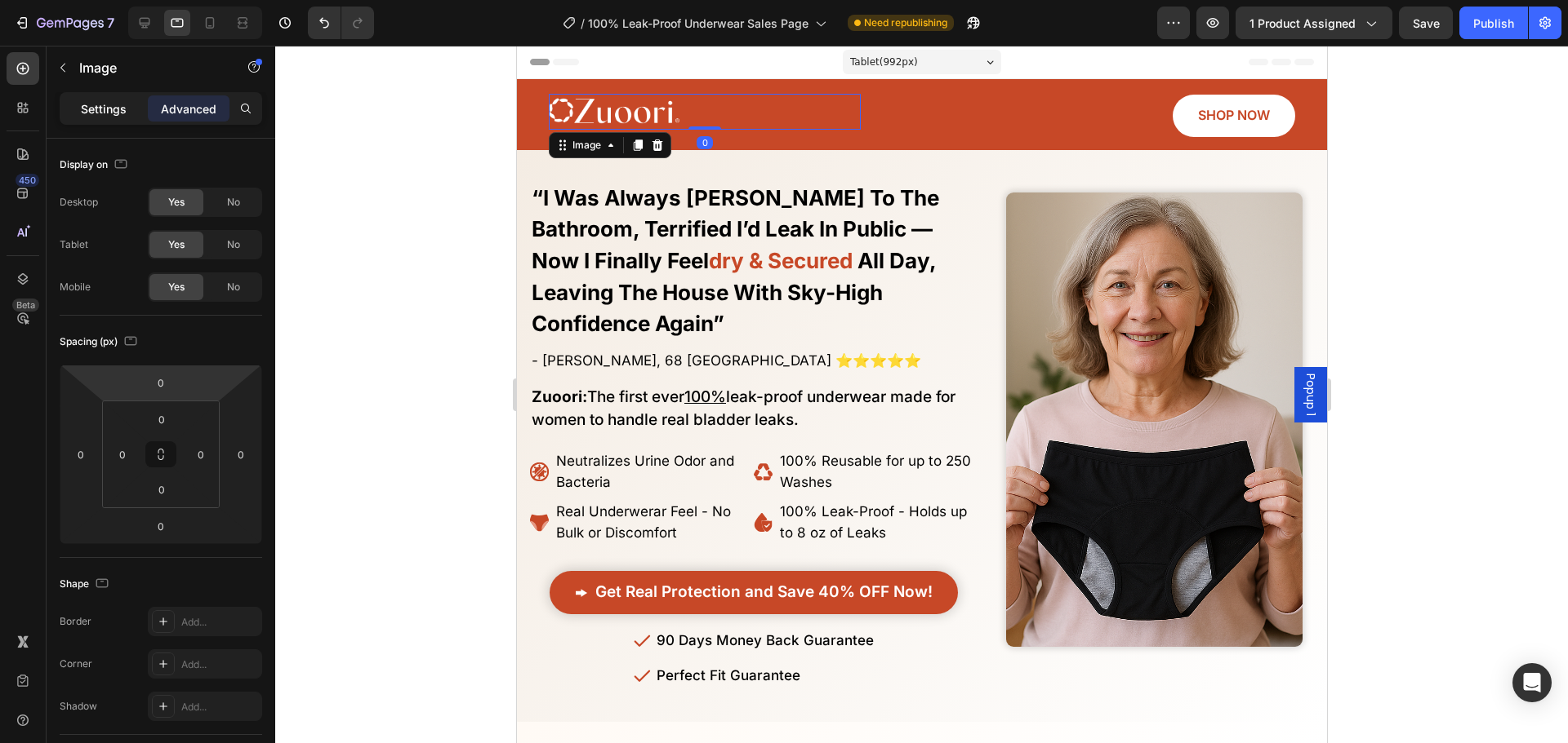
click at [103, 120] on div "Settings" at bounding box center [104, 108] width 82 height 26
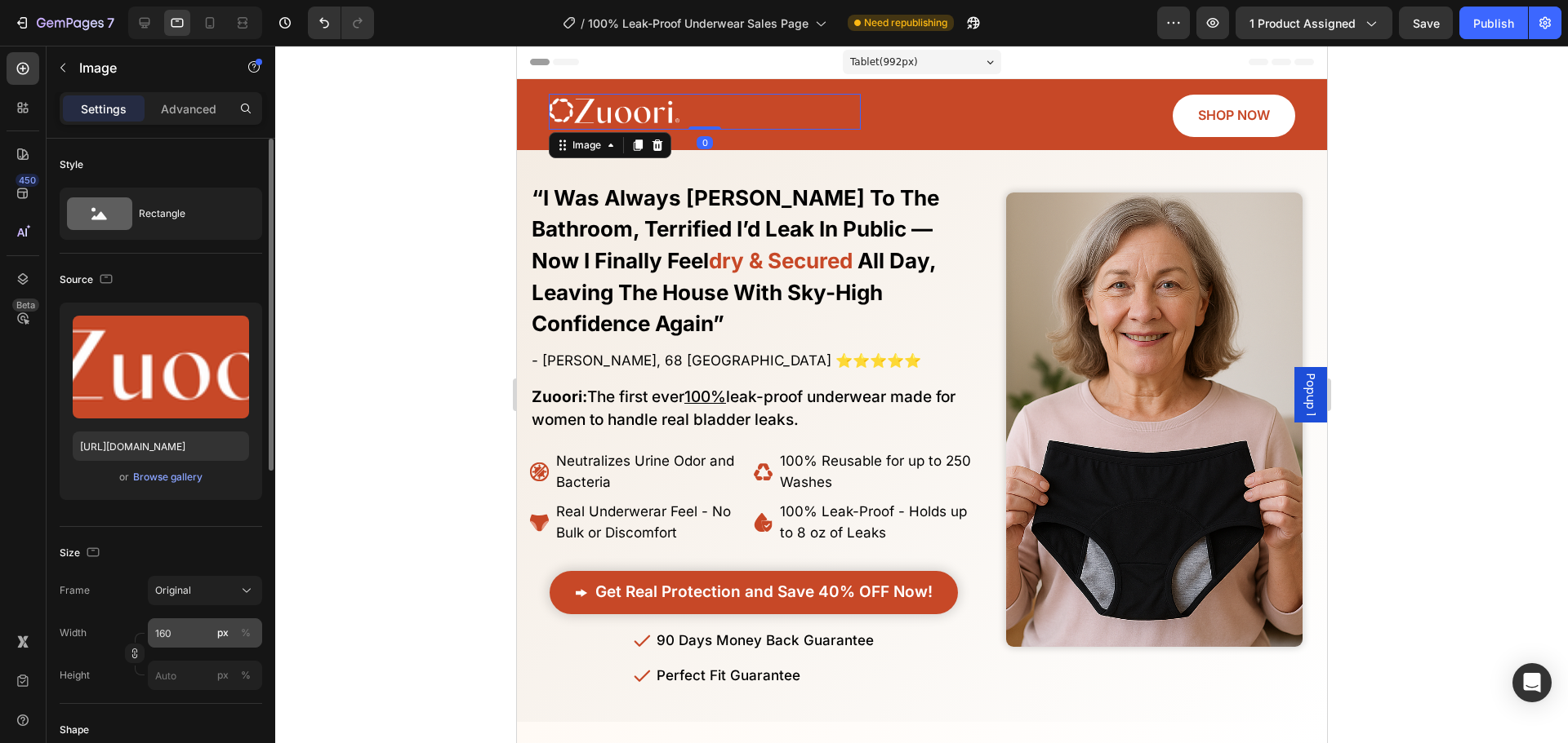
drag, startPoint x: 211, startPoint y: 614, endPoint x: 197, endPoint y: 623, distance: 16.6
click at [208, 617] on div "Frame Original Width 160 px % Height px %" at bounding box center [160, 633] width 202 height 114
click at [197, 623] on input "160" at bounding box center [205, 633] width 114 height 29
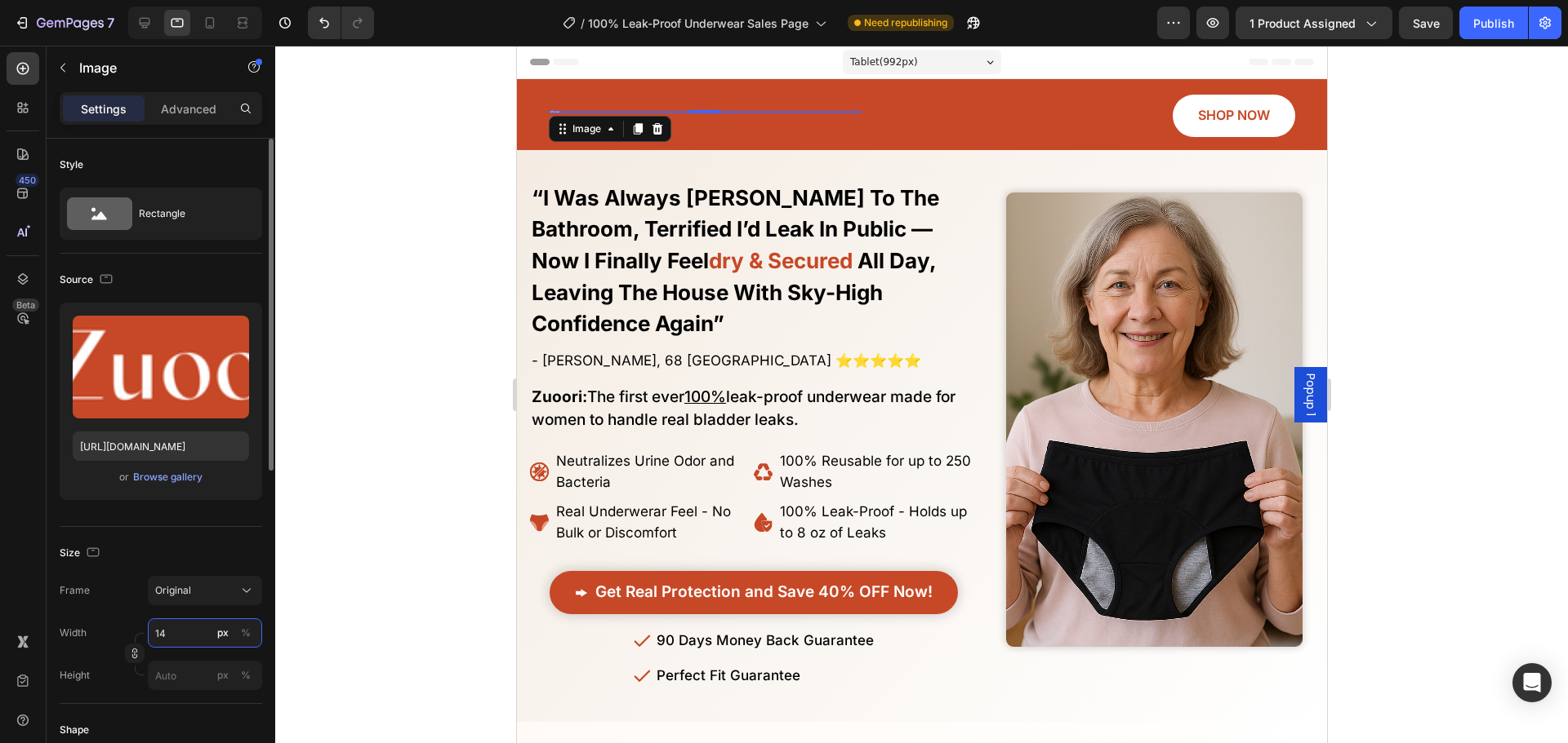
type input "140"
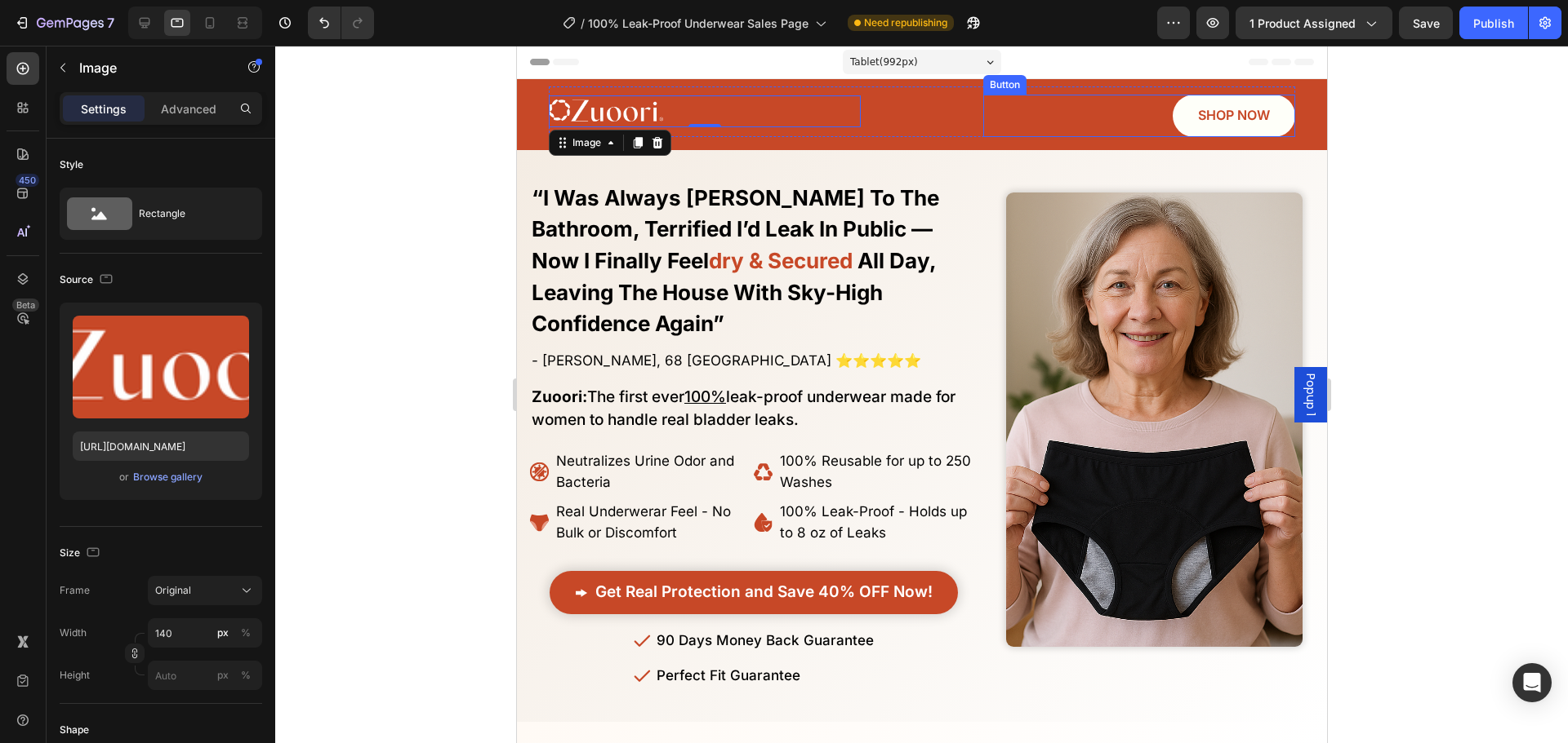
click at [1178, 108] on link "SHOP NOW" at bounding box center [1233, 115] width 123 height 43
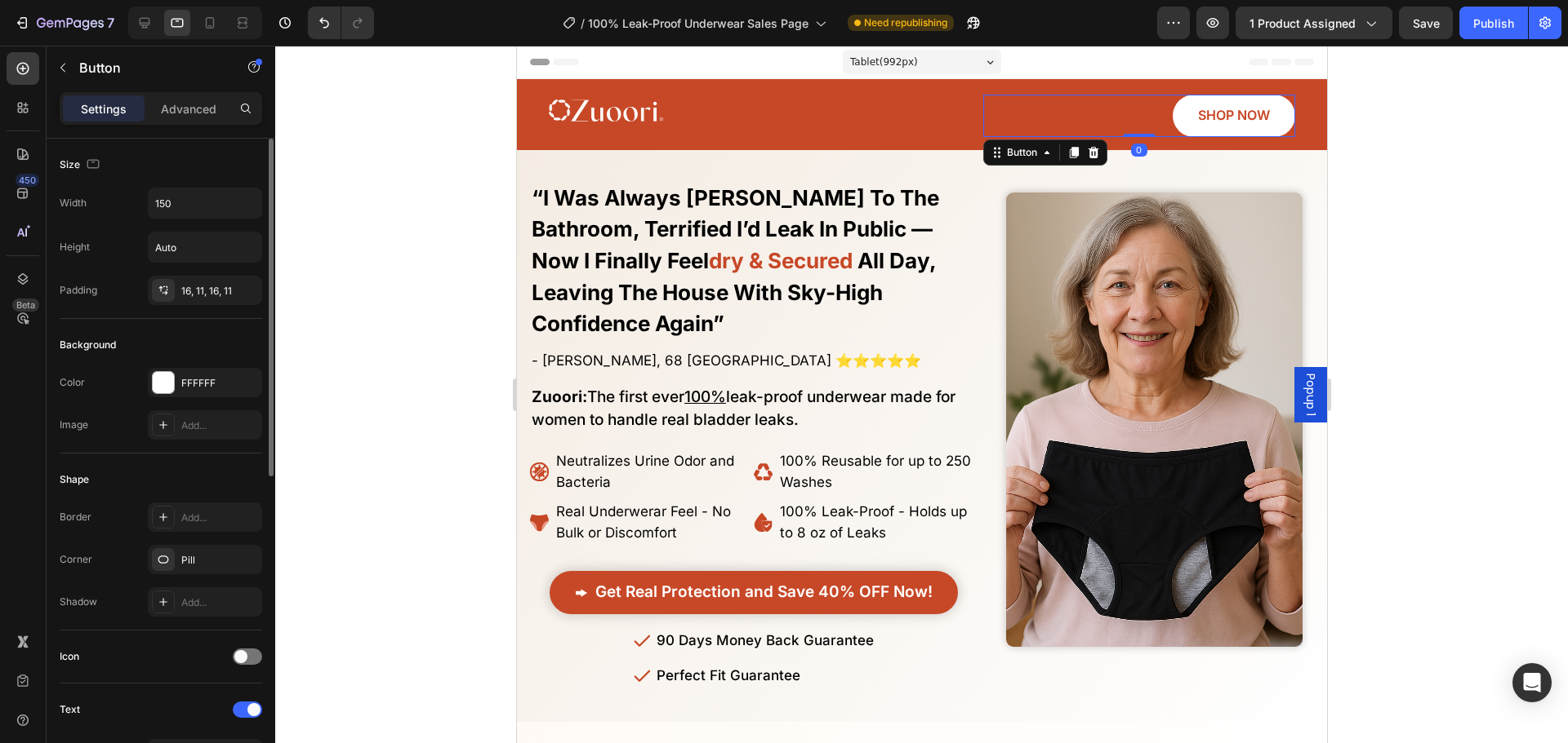
click at [211, 275] on div "Width 150 Height Auto Padding 16, 11, 16, 11" at bounding box center [160, 246] width 202 height 118
click at [211, 277] on div "16, 11, 16, 11" at bounding box center [205, 290] width 114 height 29
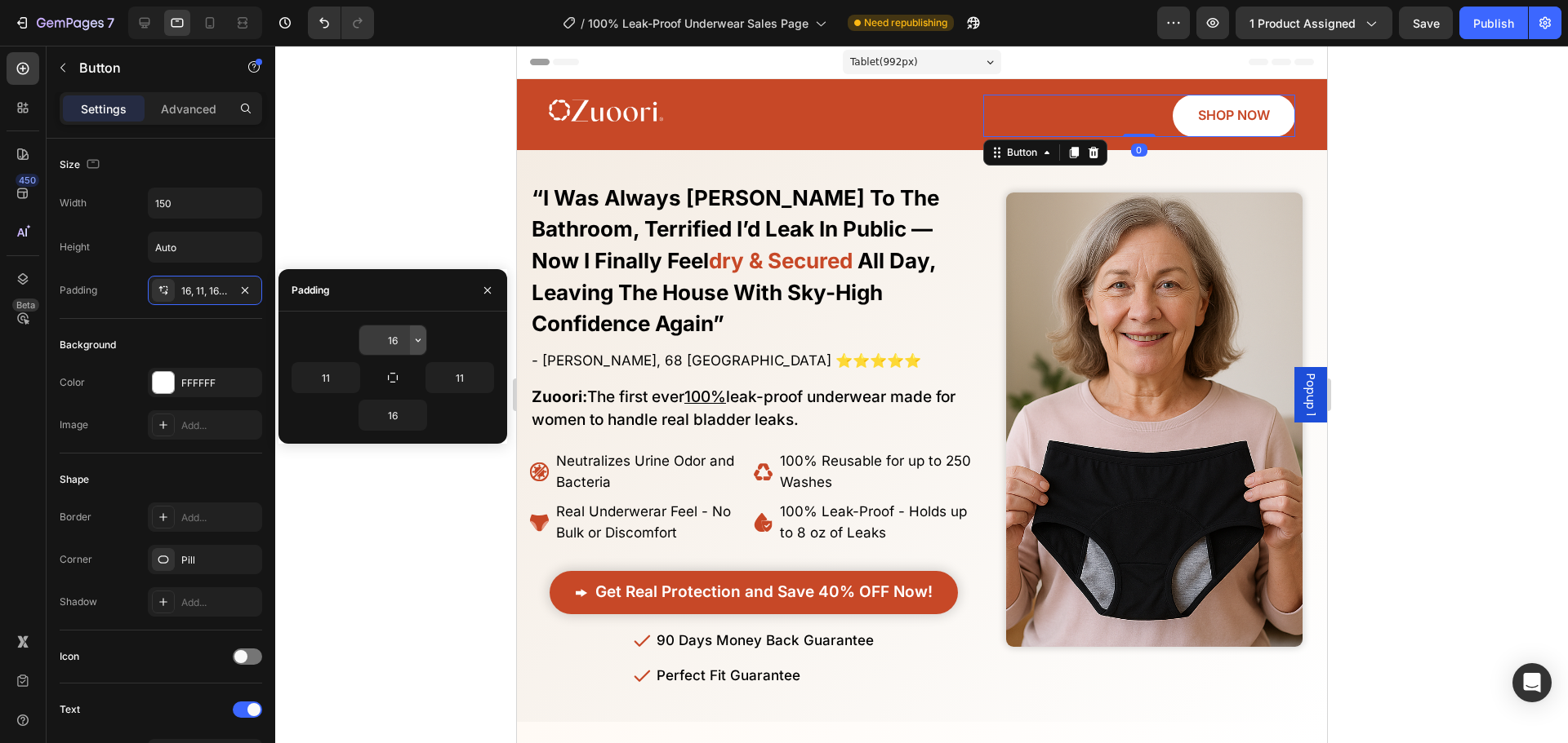
click at [413, 343] on icon "button" at bounding box center [419, 341] width 13 height 13
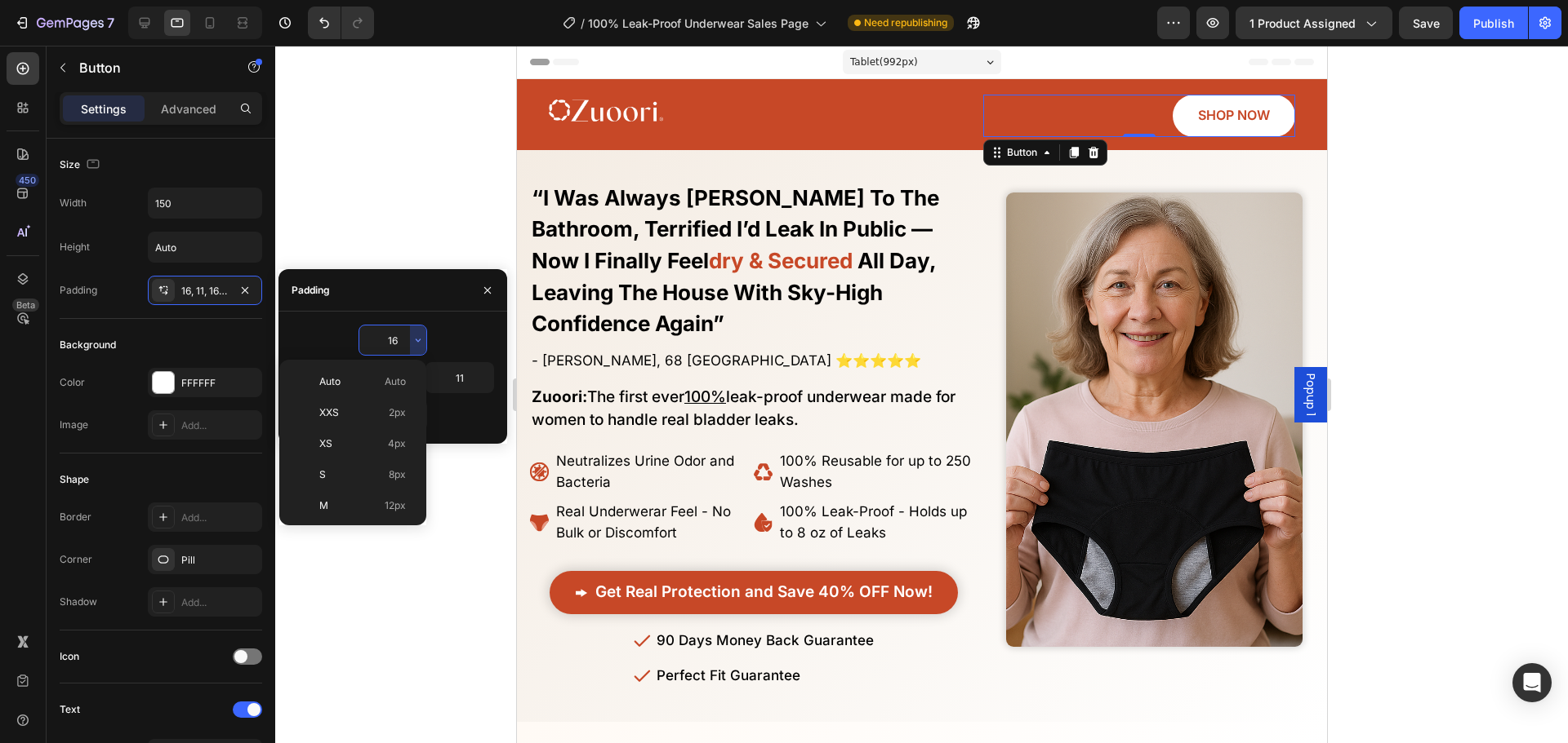
click at [397, 341] on input "16" at bounding box center [393, 340] width 67 height 29
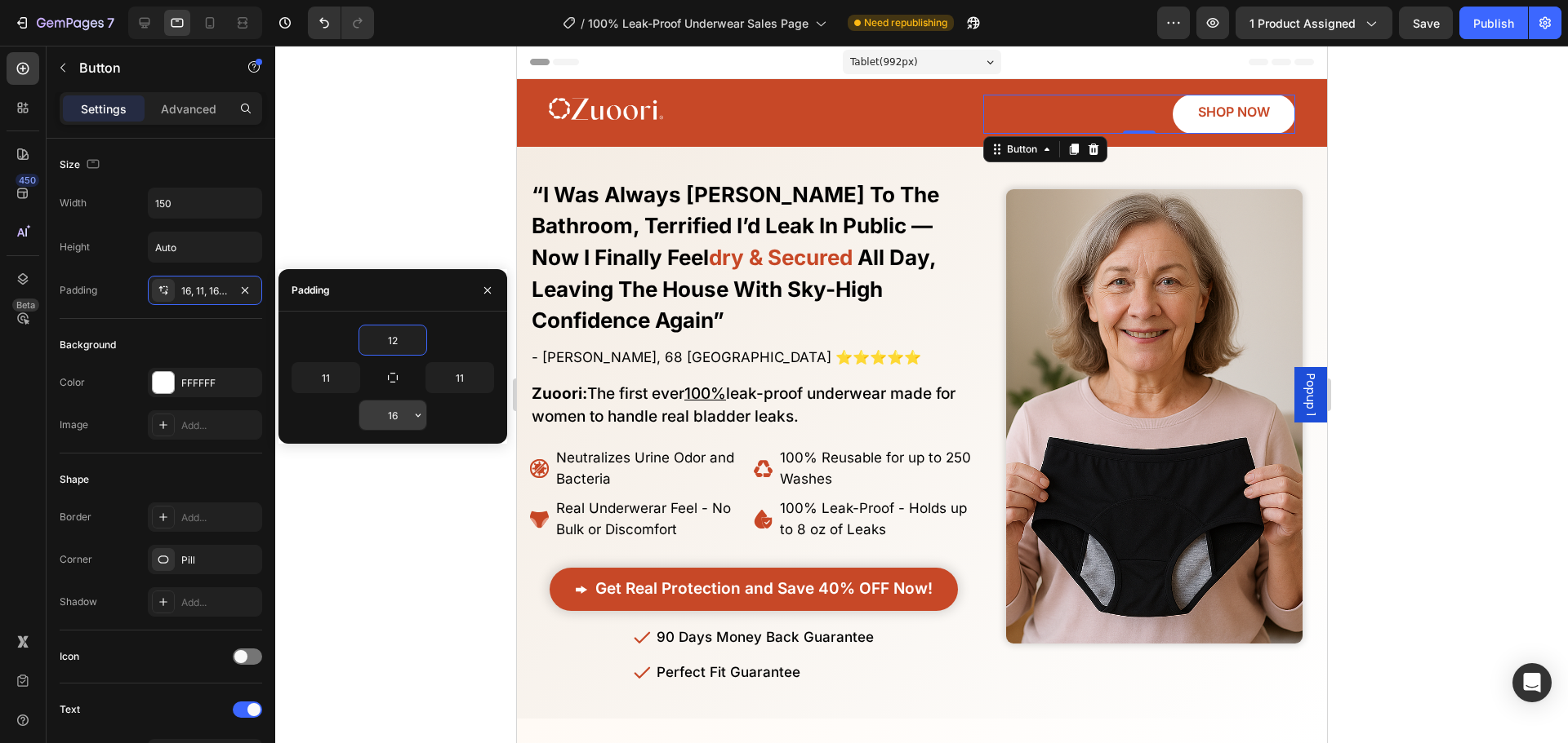
type input "12"
click at [381, 405] on input "16" at bounding box center [393, 415] width 67 height 29
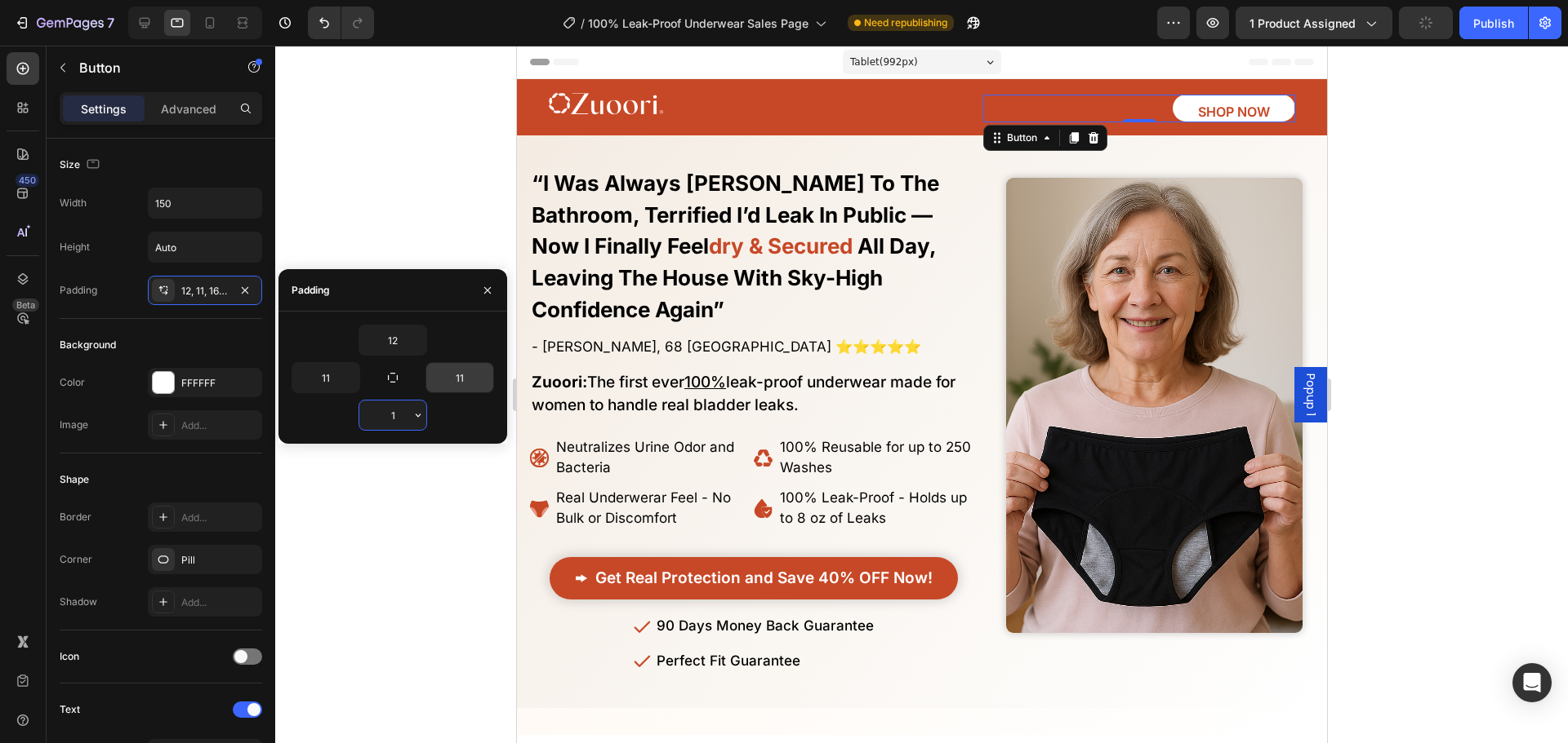
type input "12"
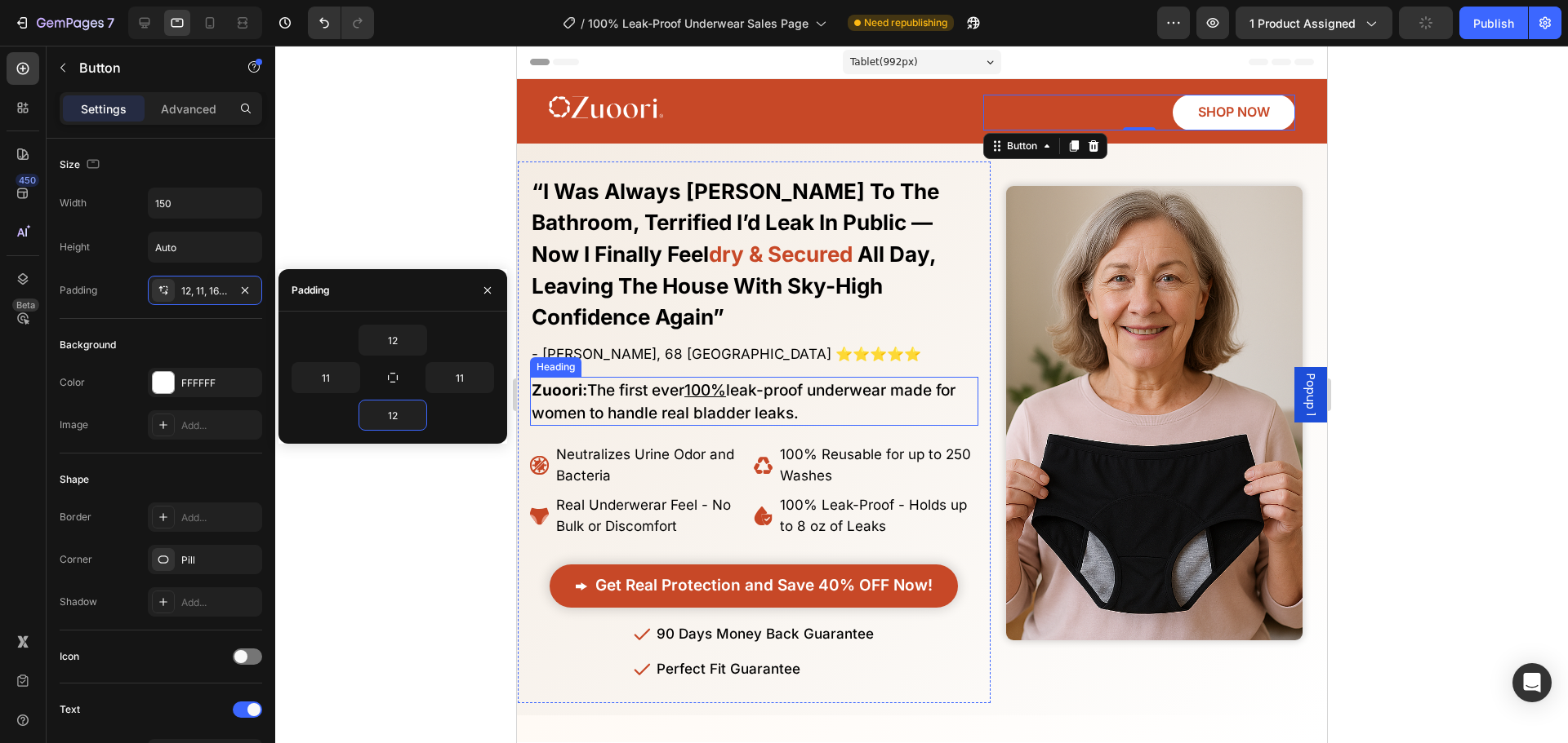
click at [823, 377] on h1 "Zuoori: The first ever 100% leak-proof underwear made for women to handle real …" at bounding box center [753, 402] width 449 height 50
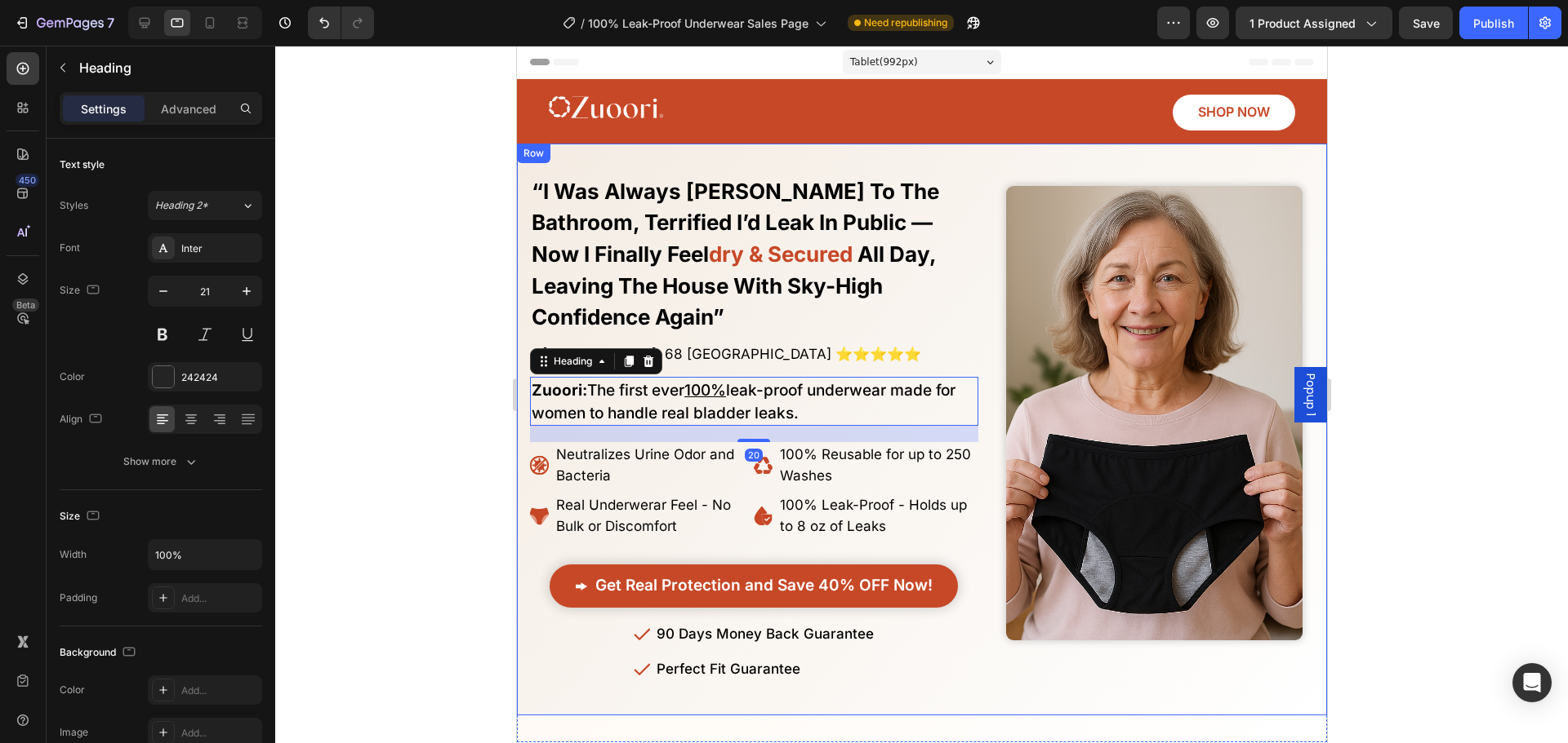
click at [1146, 119] on div "SHOP NOW Button" at bounding box center [1138, 112] width 312 height 36
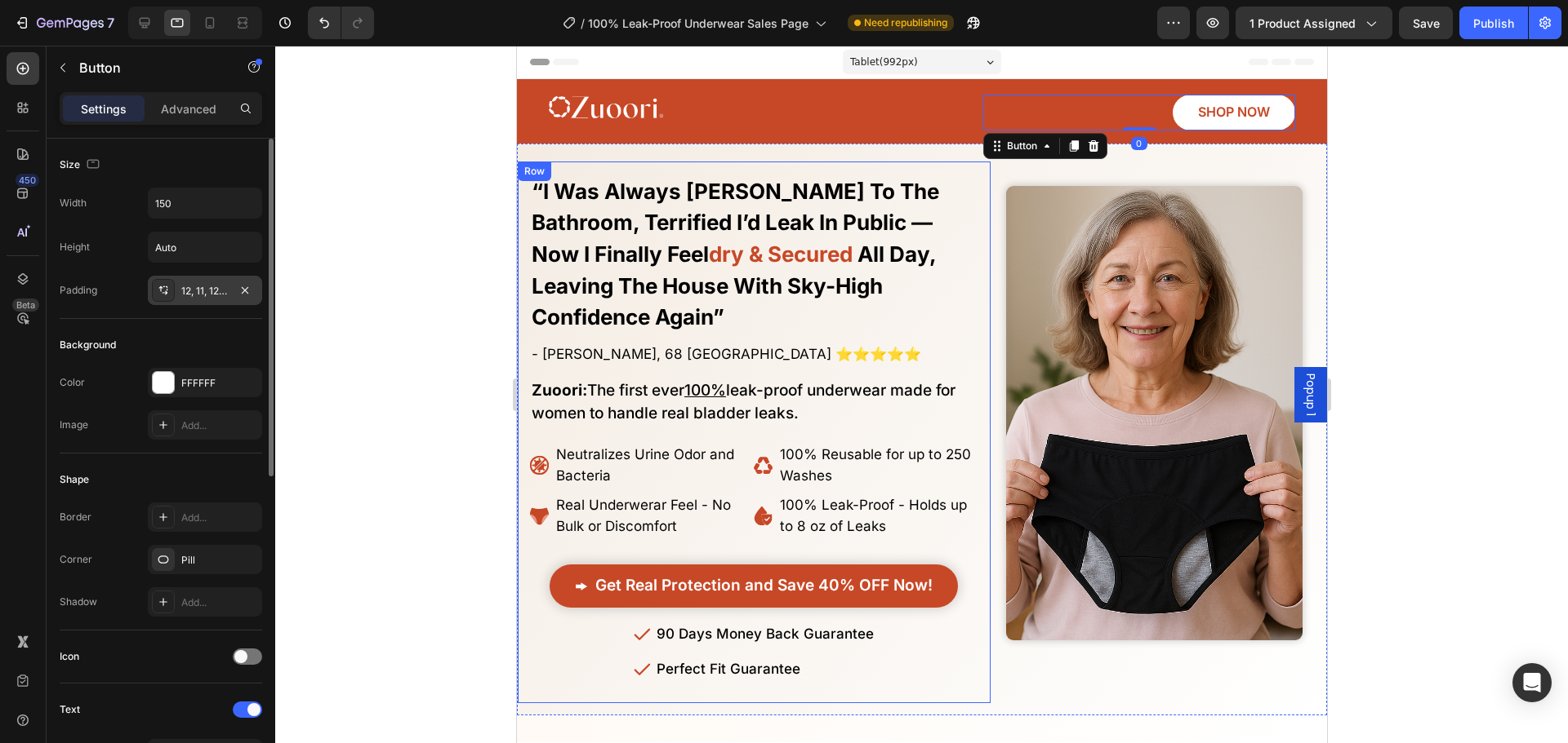
click at [209, 291] on div "12, 11, 12, 11" at bounding box center [205, 291] width 48 height 15
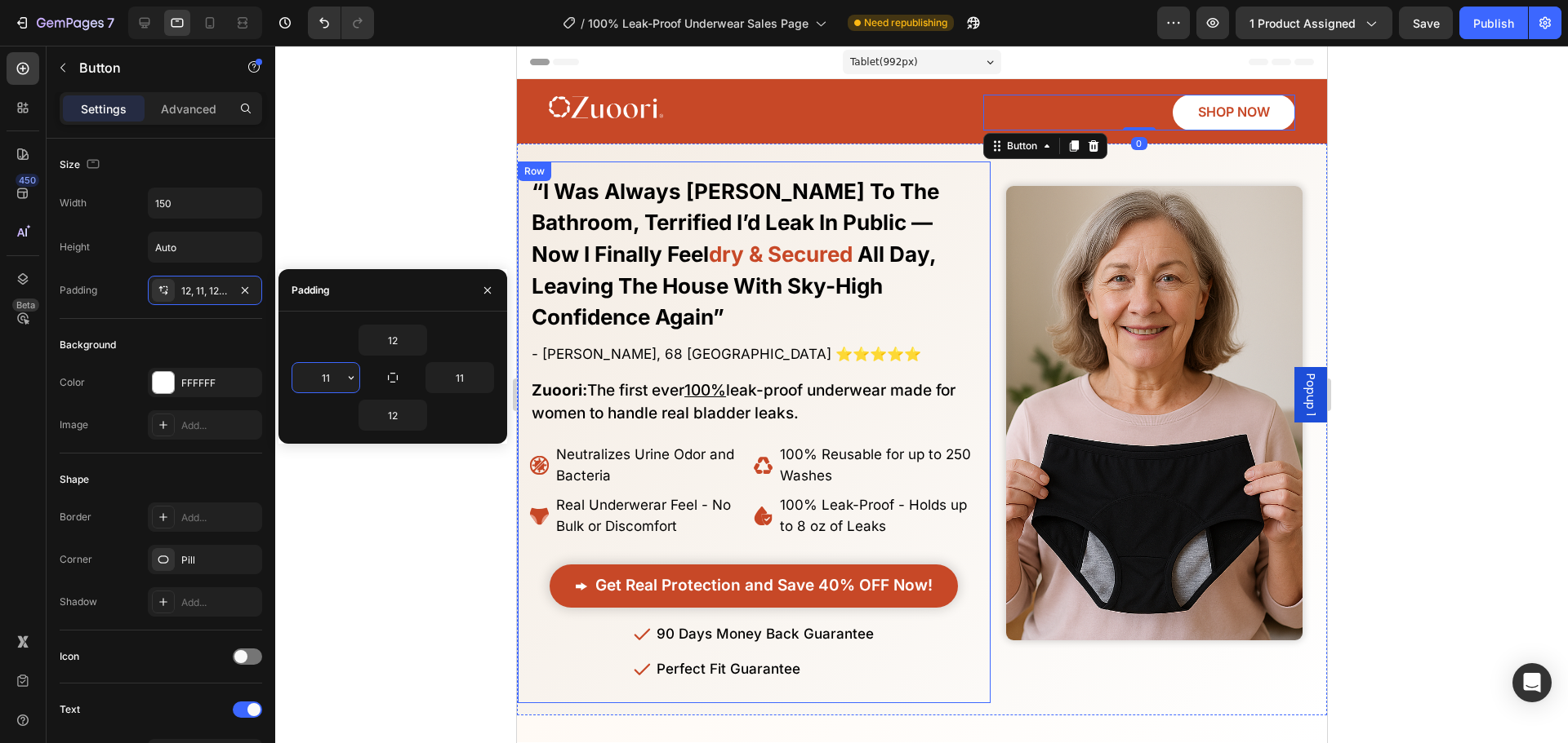
click at [328, 372] on input "11" at bounding box center [326, 377] width 67 height 29
type input "7"
click at [449, 373] on input "11" at bounding box center [459, 377] width 67 height 29
type input "7"
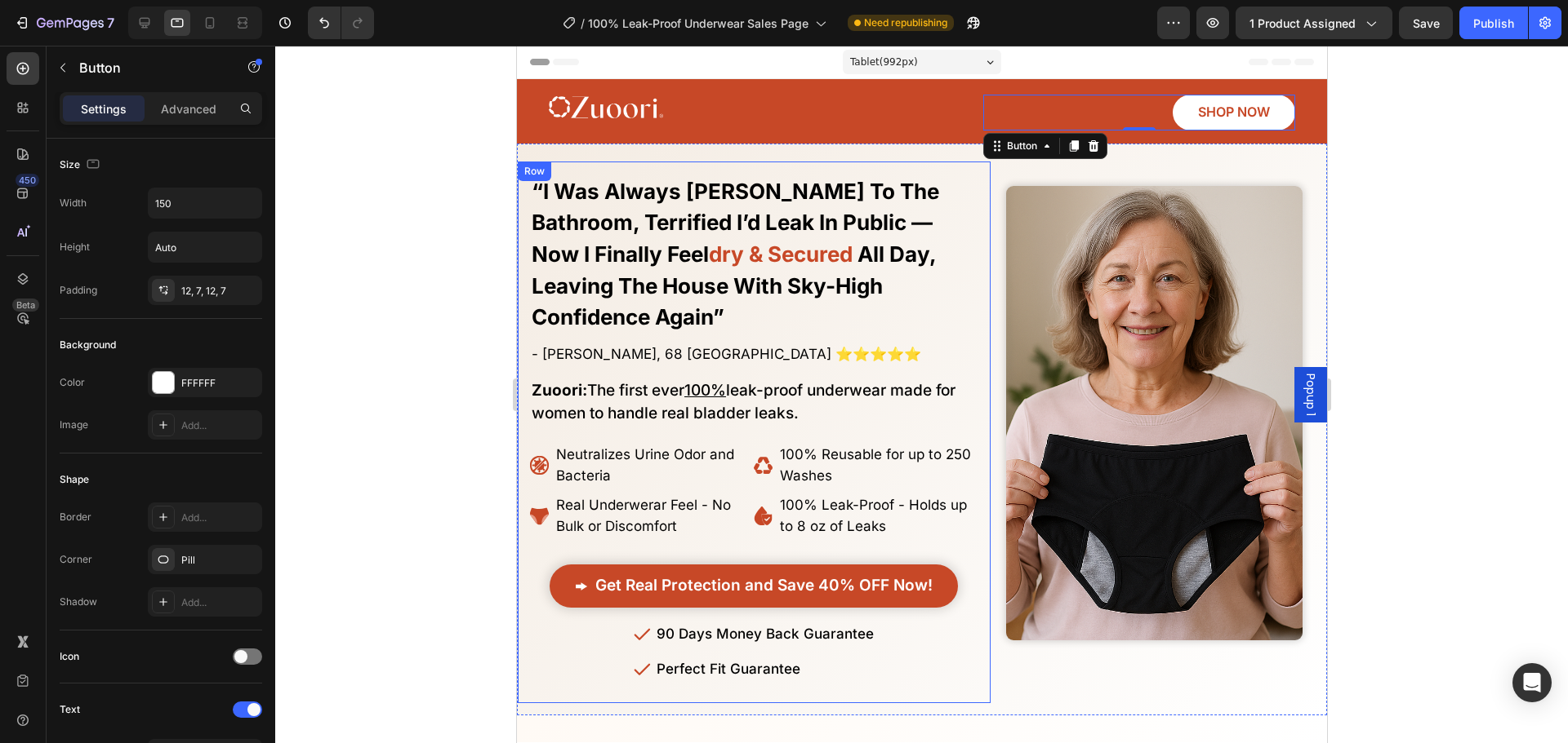
drag, startPoint x: 500, startPoint y: 211, endPoint x: 495, endPoint y: 230, distance: 19.6
click at [499, 212] on div at bounding box center [921, 395] width 1292 height 698
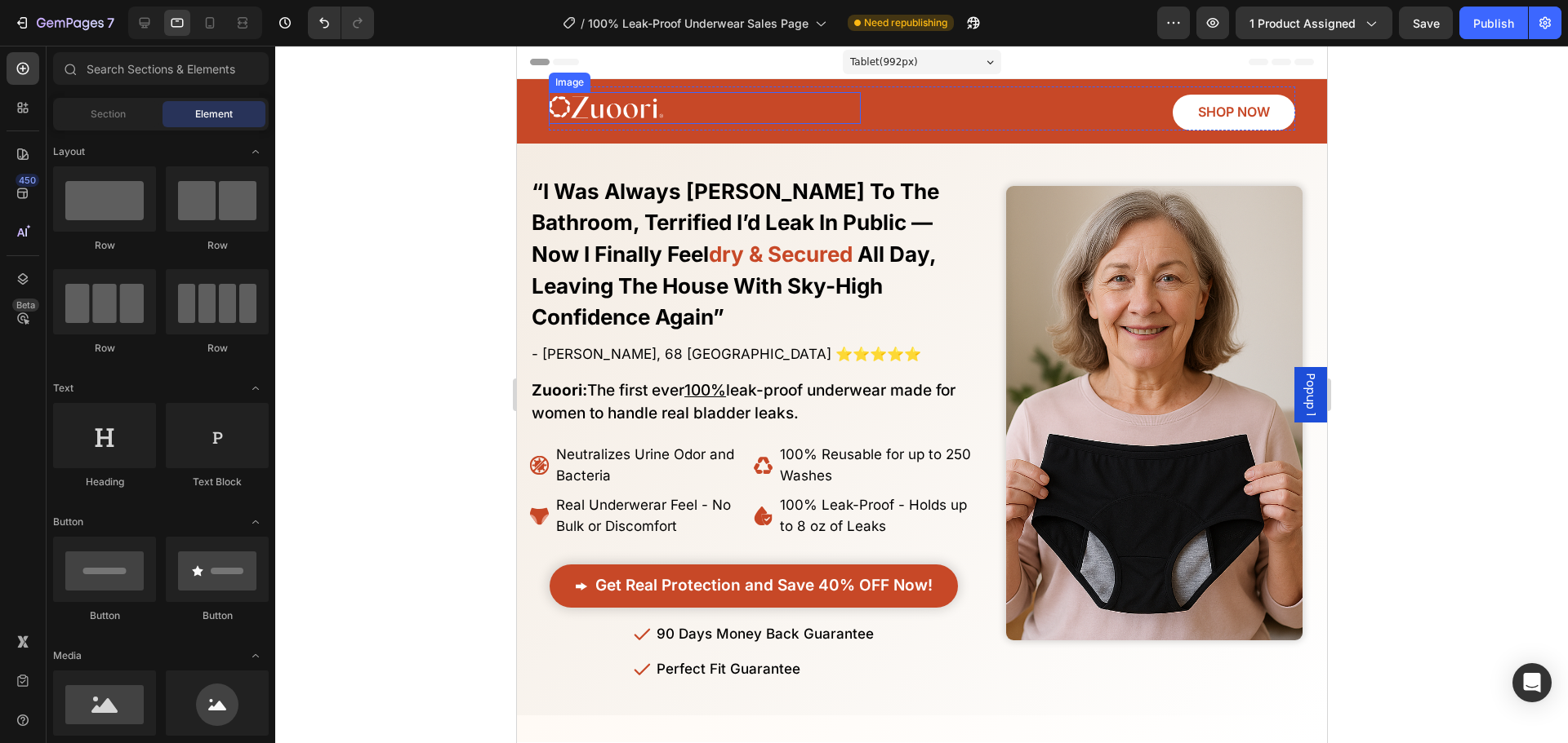
click at [630, 110] on img at bounding box center [605, 108] width 114 height 32
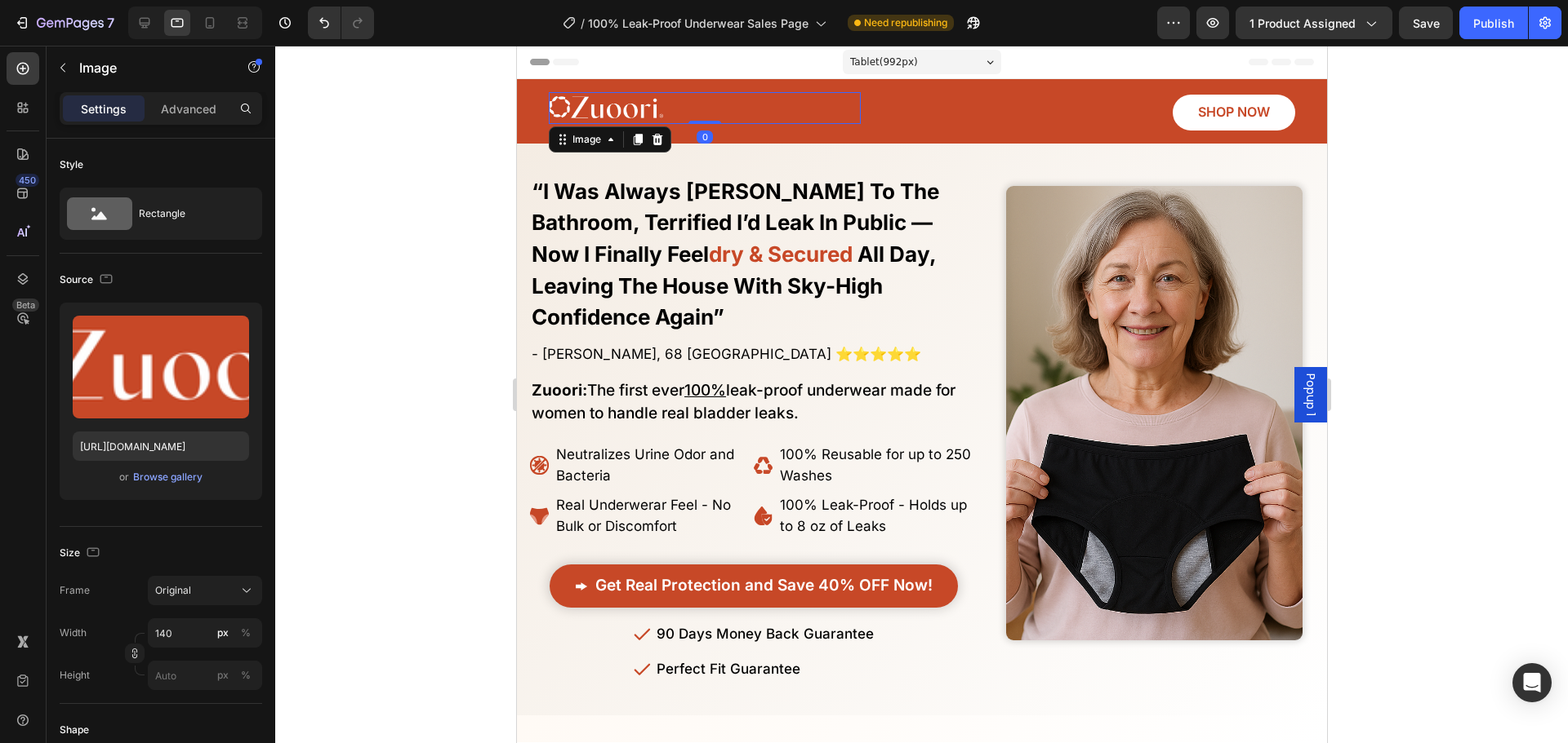
click at [681, 121] on link at bounding box center [703, 108] width 312 height 32
click at [669, 109] on link at bounding box center [703, 108] width 312 height 32
click at [525, 124] on div "Image 0 SHOP NOW Button Row Section 1/25" at bounding box center [921, 111] width 810 height 64
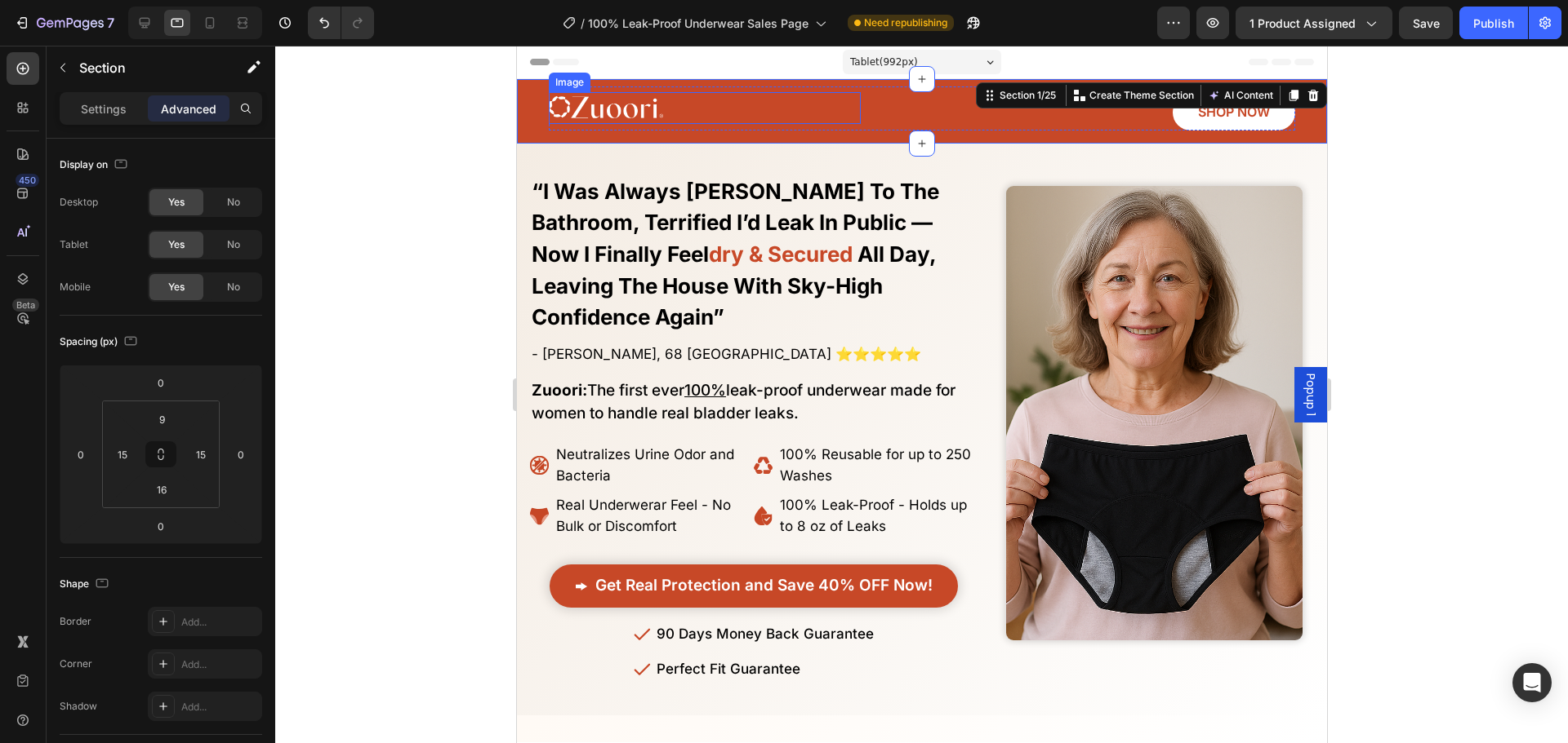
click at [843, 111] on link at bounding box center [703, 108] width 312 height 32
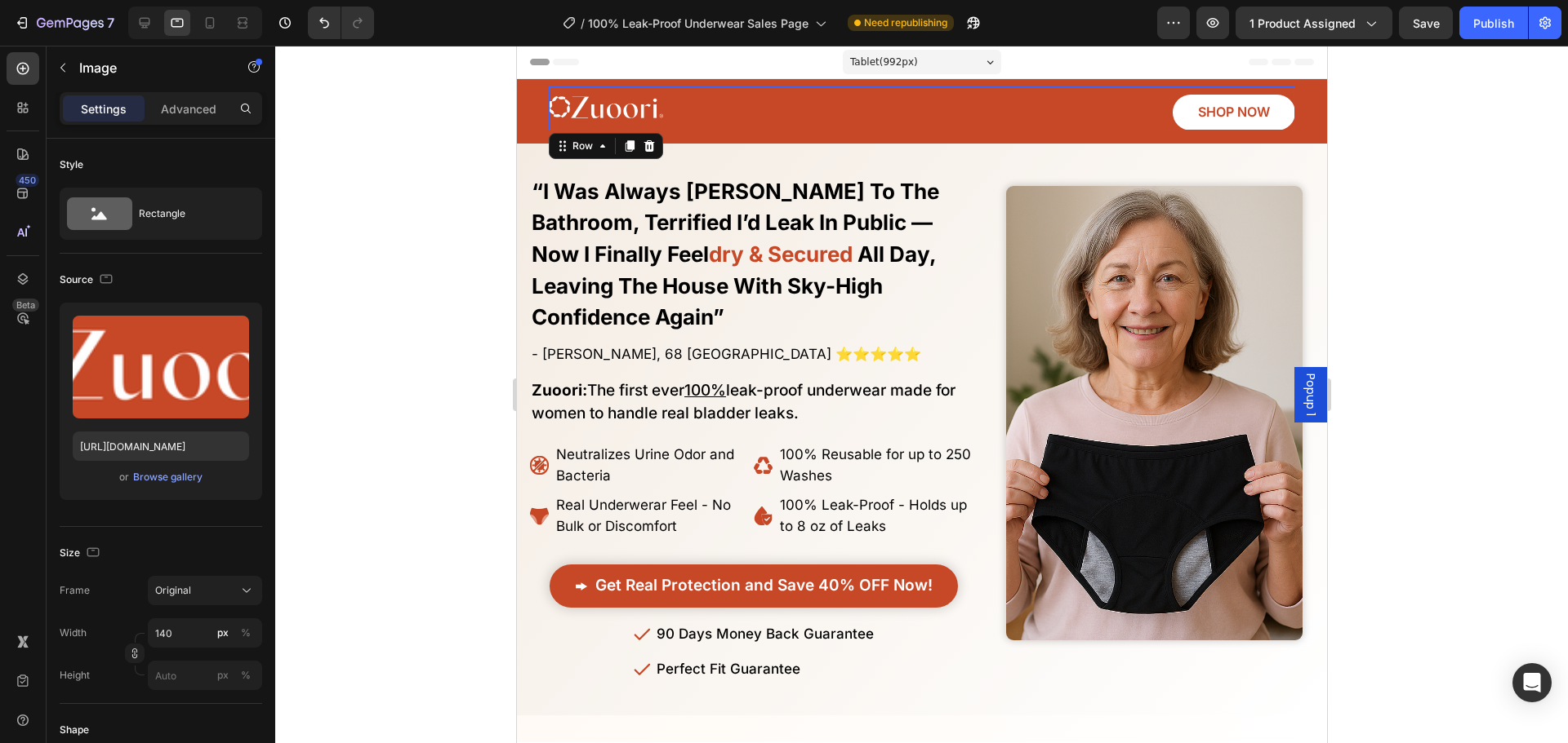
click at [897, 116] on div "Image SHOP NOW Button Row 0" at bounding box center [921, 109] width 746 height 44
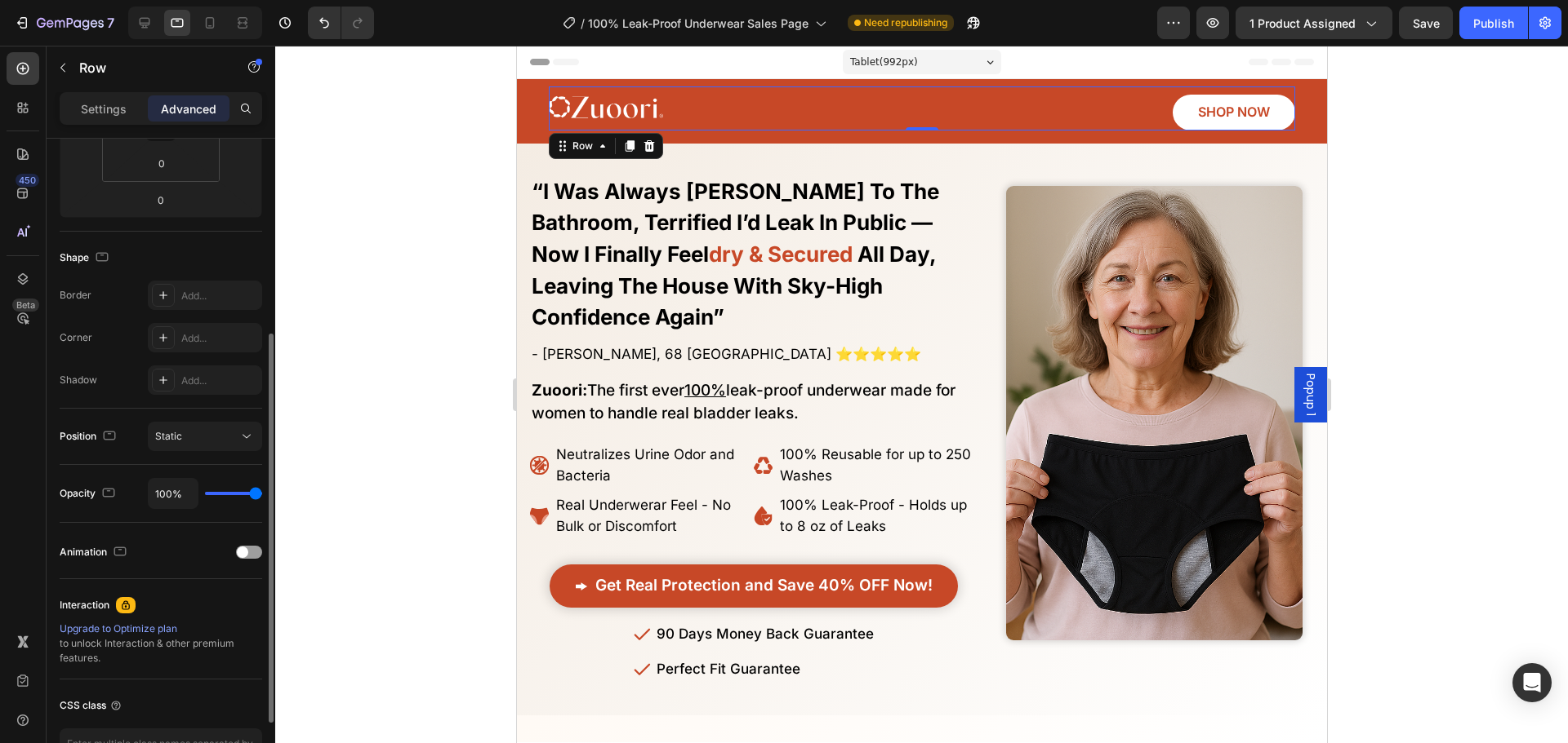
scroll to position [437, 0]
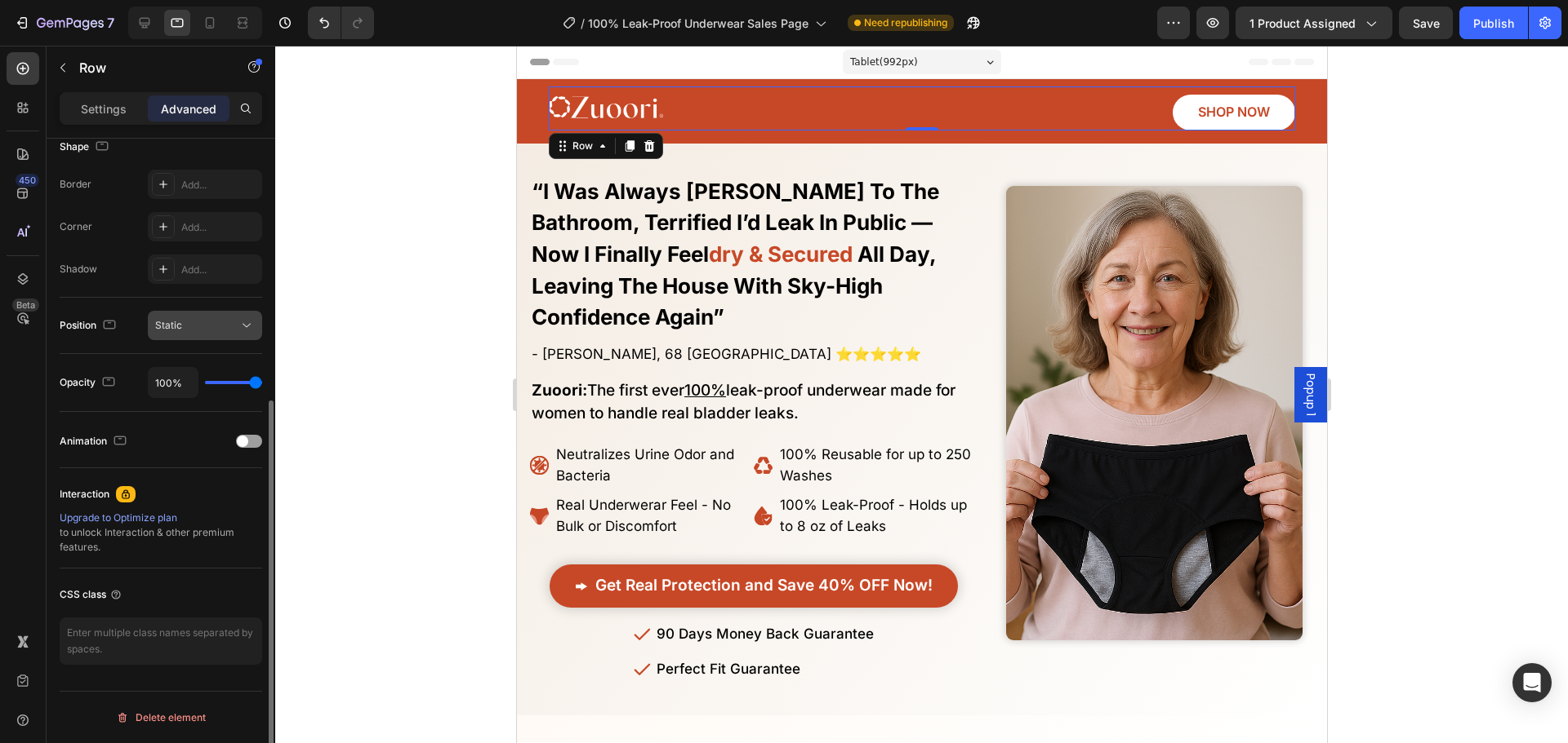
click at [206, 326] on div "Static" at bounding box center [197, 326] width 84 height 15
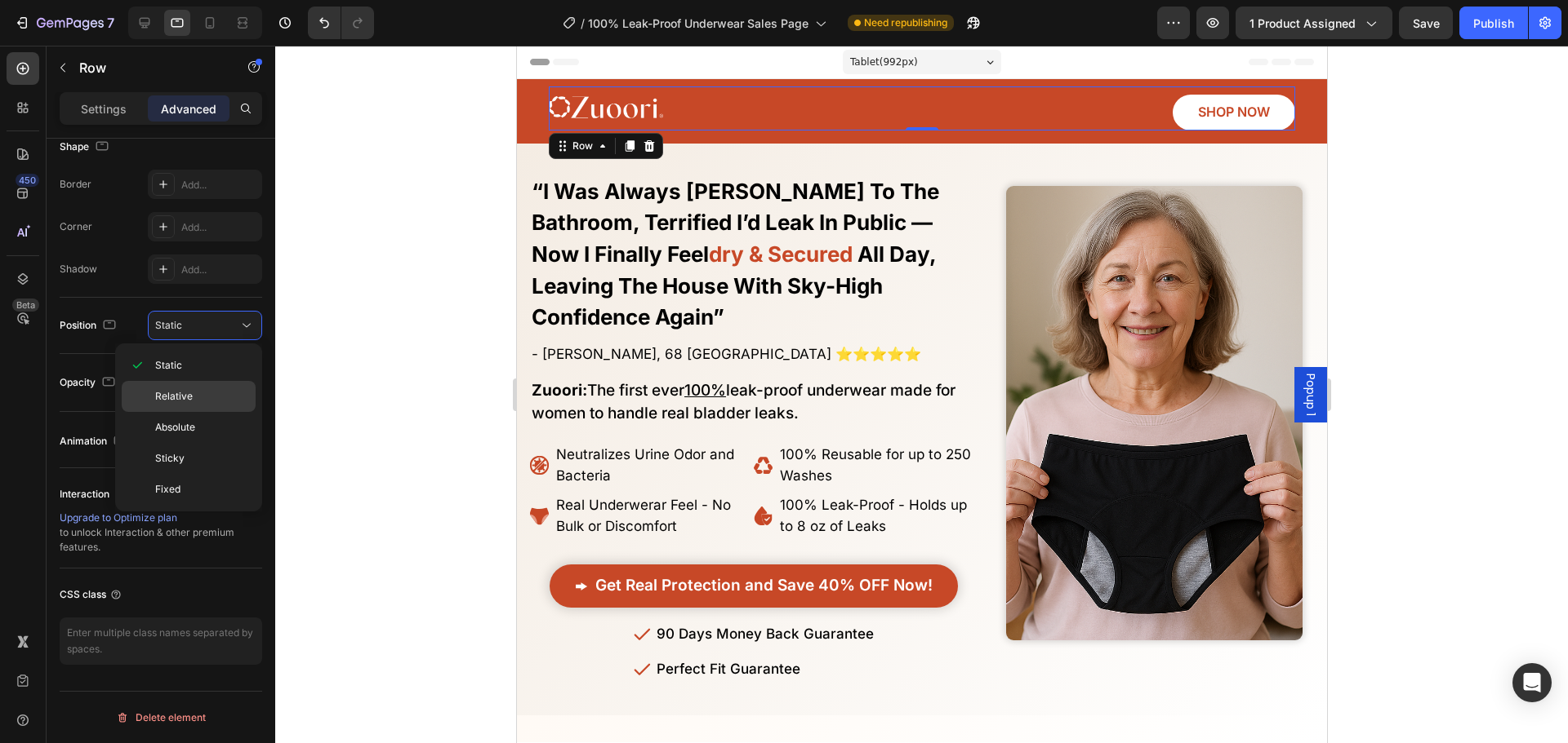
click at [211, 412] on div "Relative" at bounding box center [189, 427] width 134 height 31
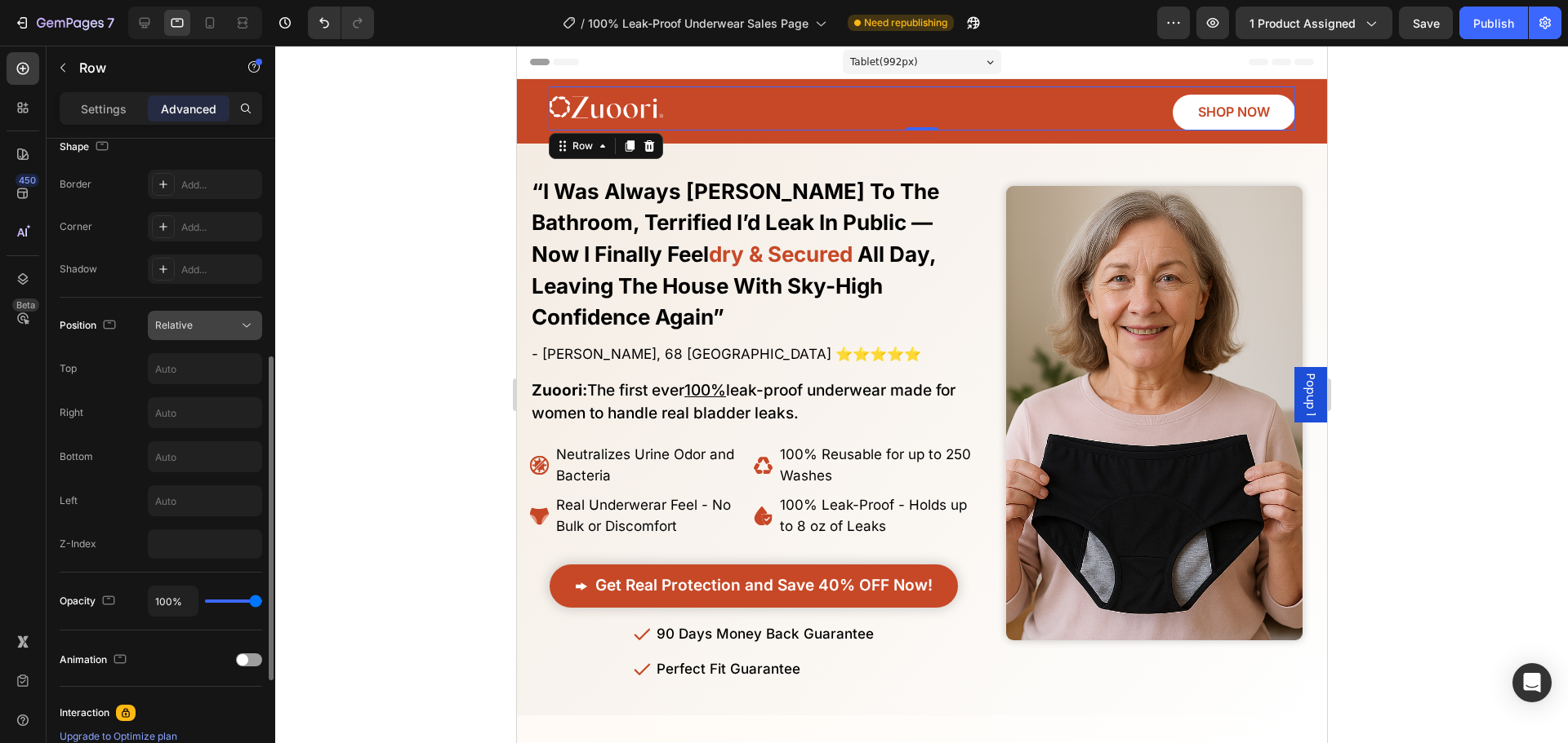
click at [204, 330] on div "Relative" at bounding box center [197, 326] width 84 height 15
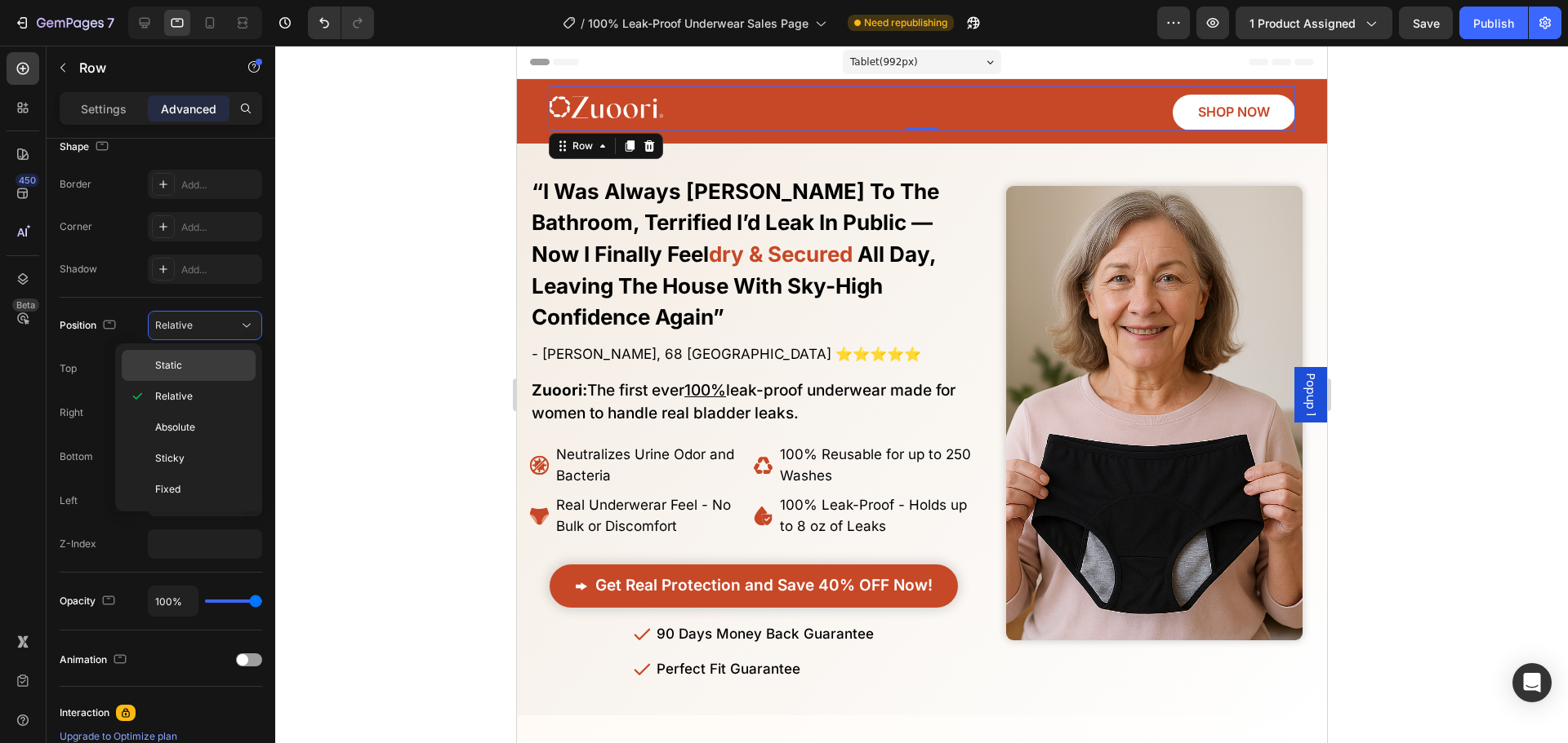
click at [202, 356] on div "Static" at bounding box center [189, 365] width 134 height 31
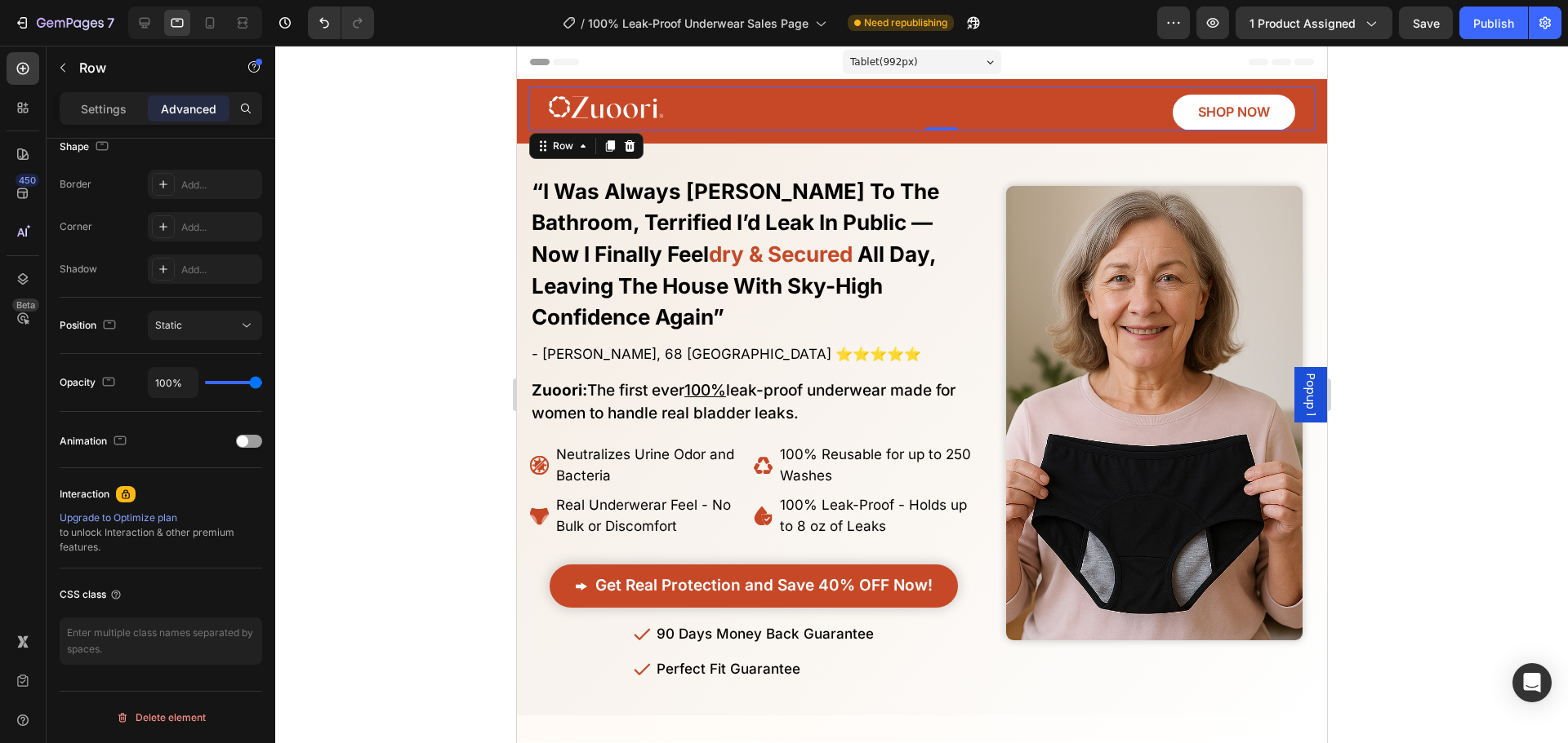
click at [113, 124] on div "Settings Advanced" at bounding box center [160, 108] width 202 height 33
click at [109, 116] on p "Settings" at bounding box center [104, 109] width 46 height 18
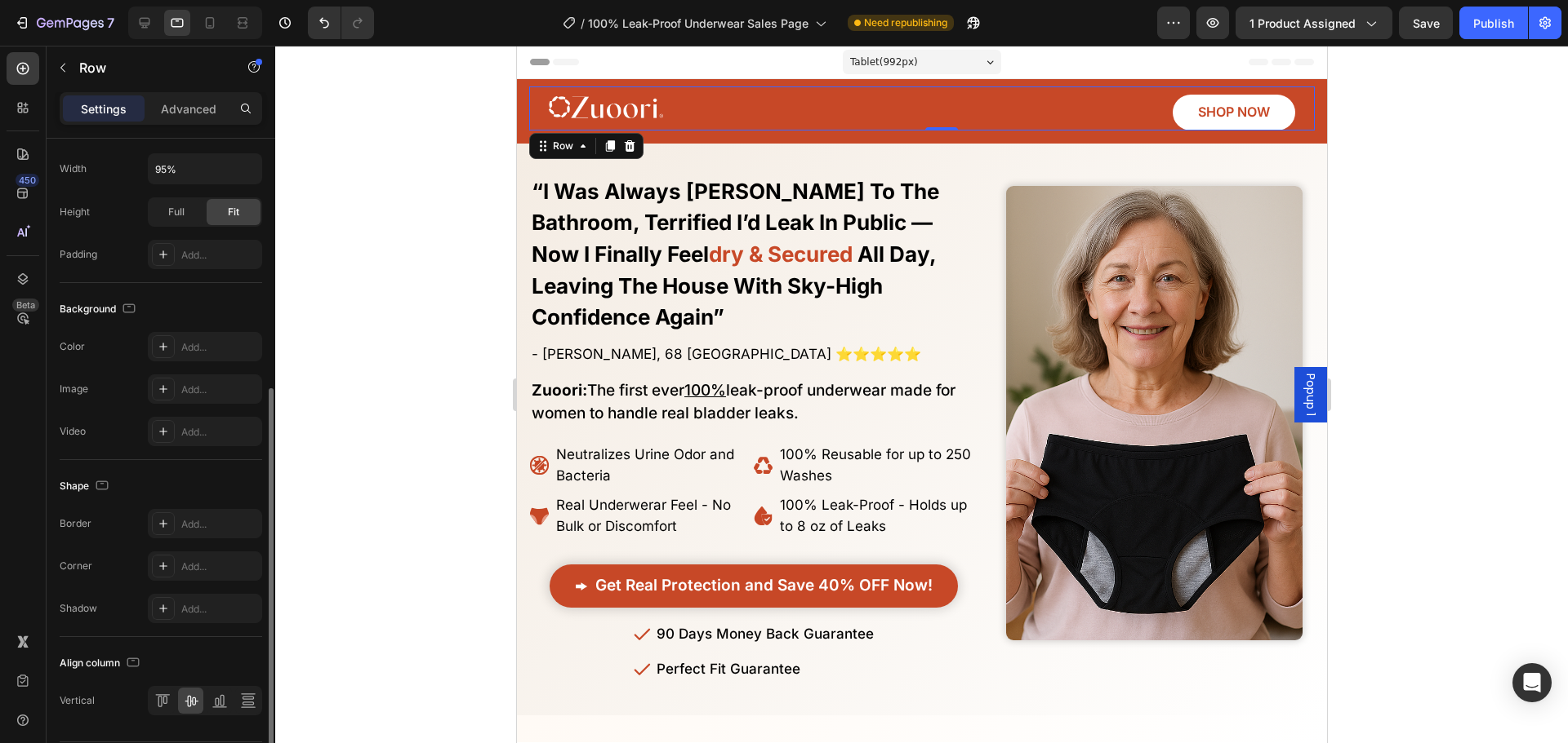
scroll to position [488, 0]
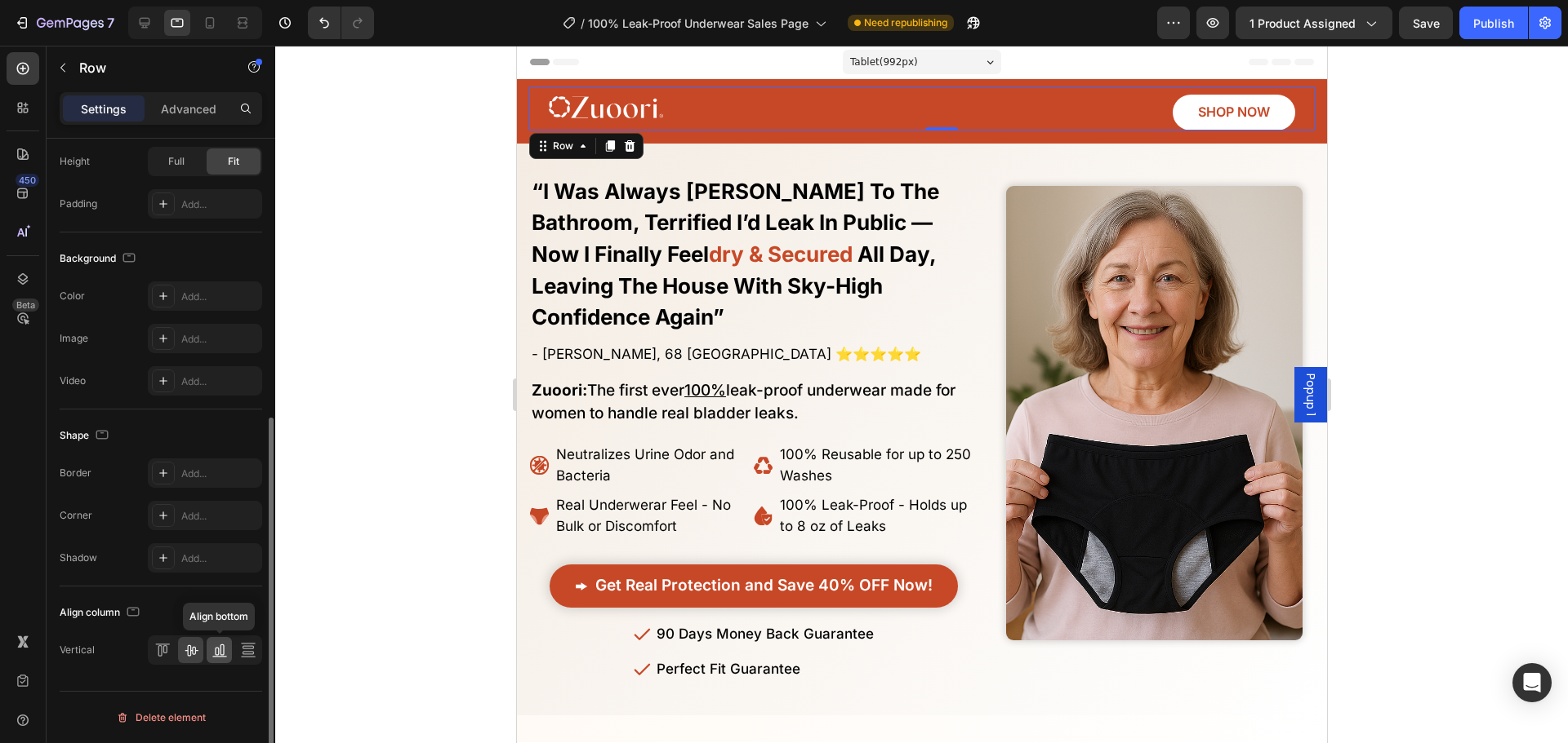
click at [216, 650] on icon at bounding box center [220, 650] width 17 height 17
click at [194, 649] on icon at bounding box center [191, 650] width 17 height 17
click at [165, 649] on icon at bounding box center [163, 650] width 17 height 17
click at [247, 649] on div at bounding box center [247, 649] width 25 height 26
click at [215, 647] on icon at bounding box center [220, 650] width 17 height 17
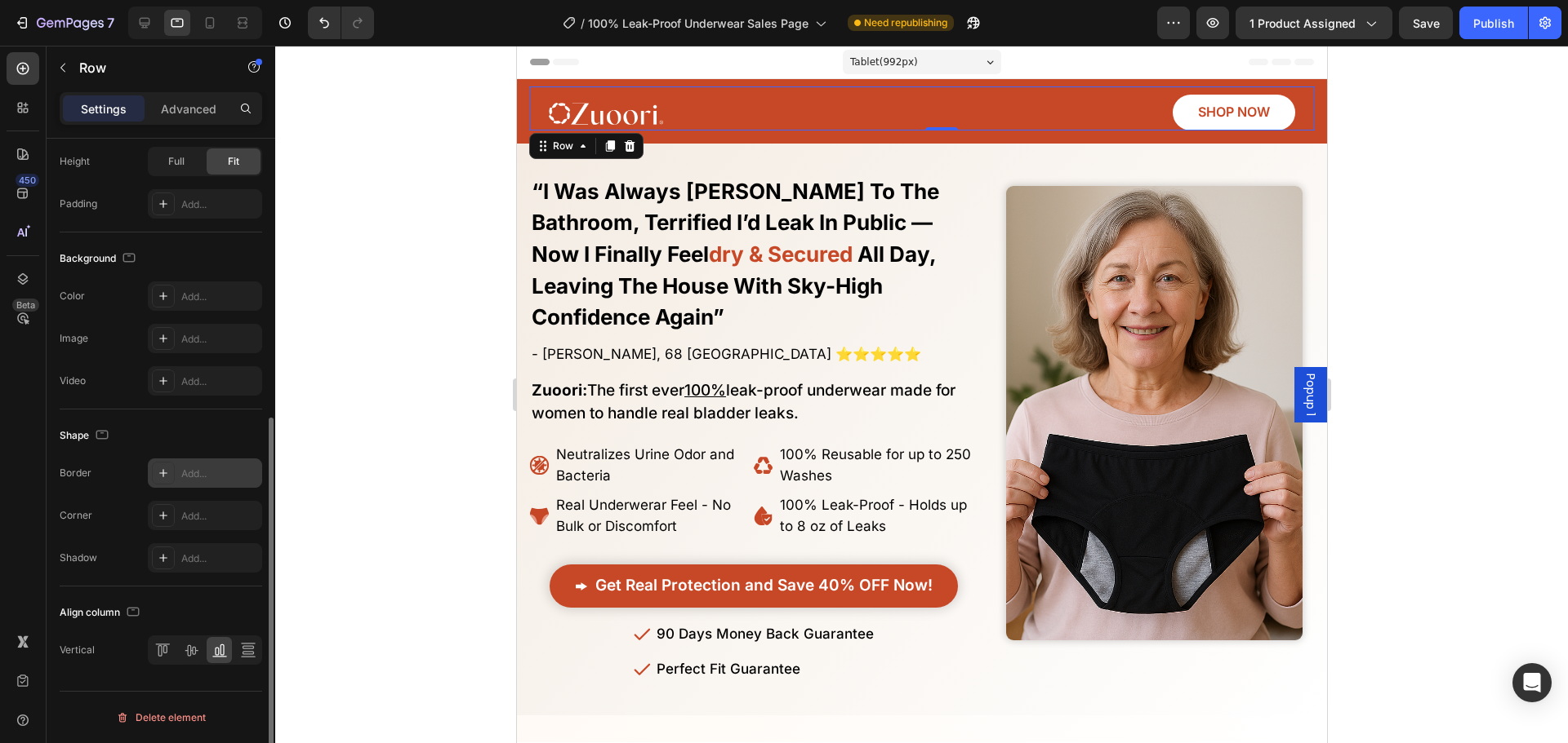
click at [246, 462] on div "Add..." at bounding box center [205, 473] width 114 height 29
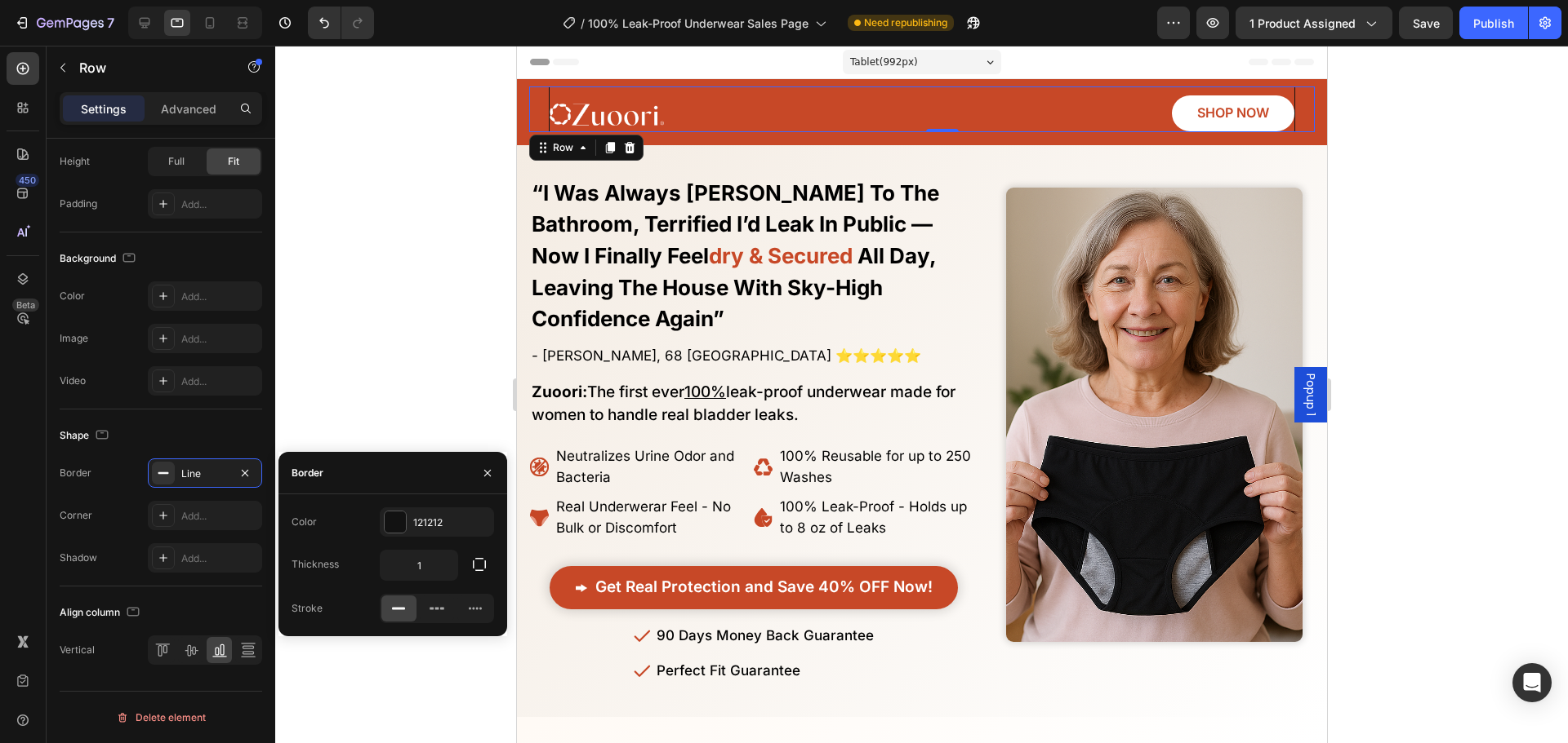
click at [328, 455] on div "Border" at bounding box center [304, 473] width 52 height 42
click at [251, 476] on button "button" at bounding box center [244, 473] width 19 height 19
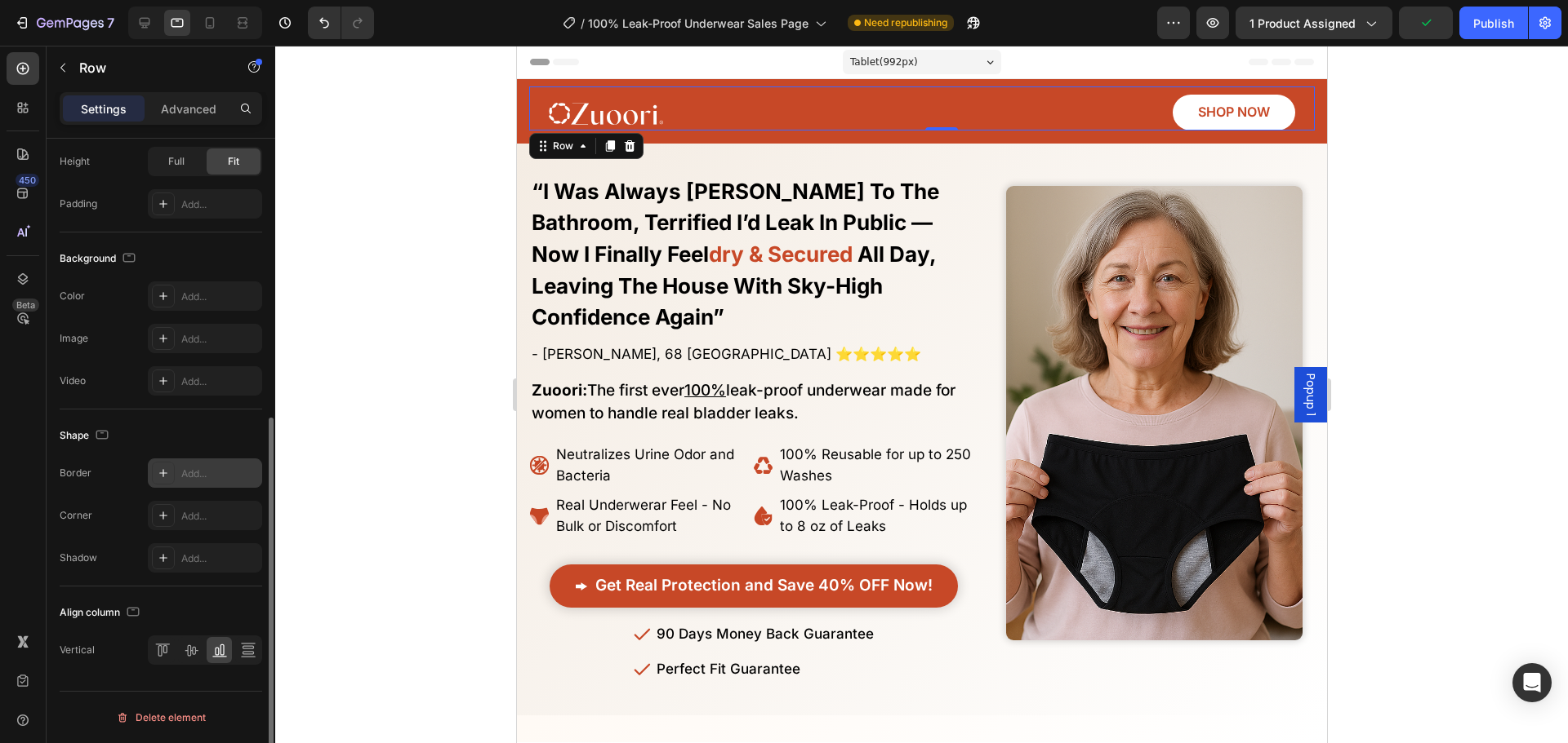
click at [421, 304] on div at bounding box center [921, 395] width 1292 height 698
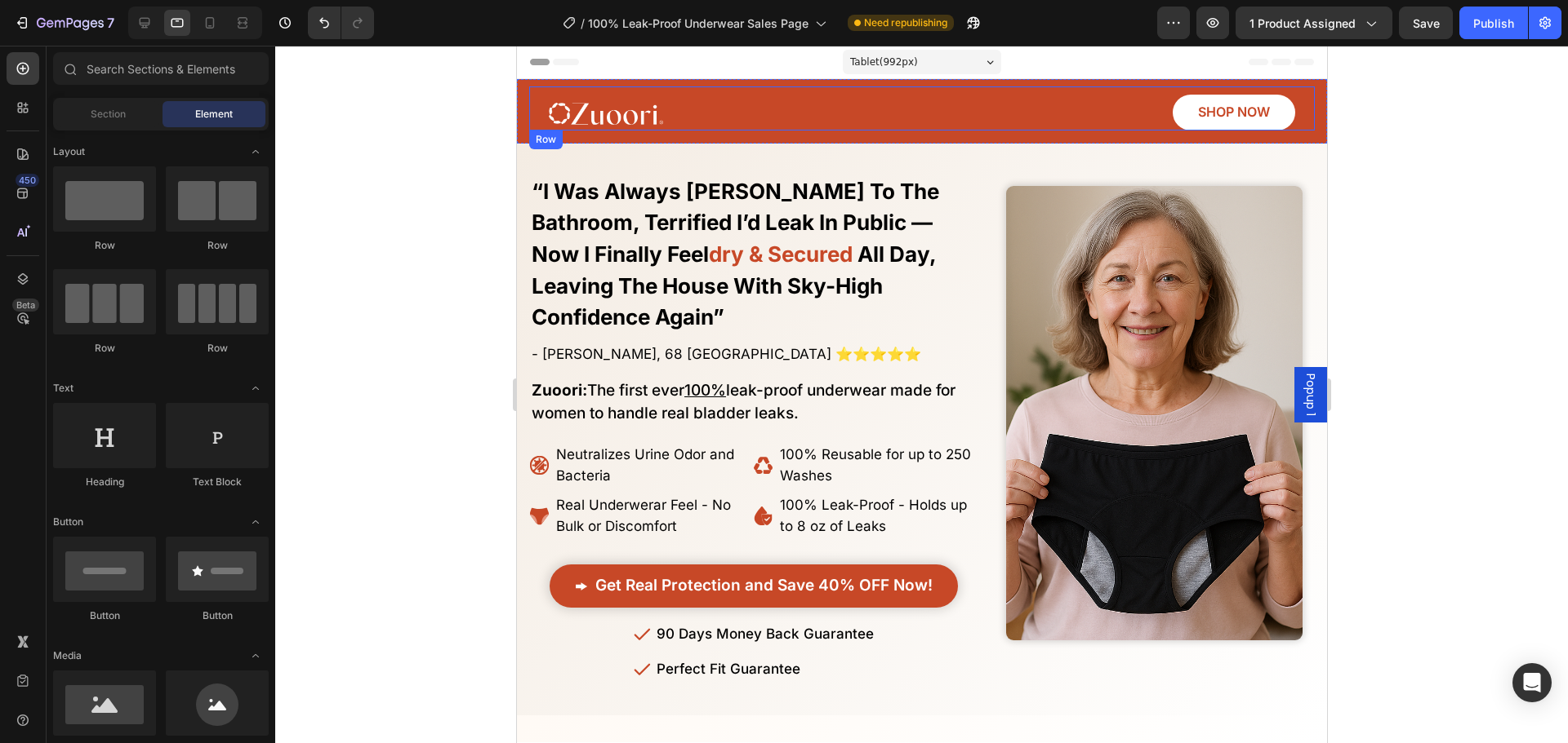
click at [898, 119] on div "Image SHOP NOW Button Row" at bounding box center [921, 109] width 746 height 44
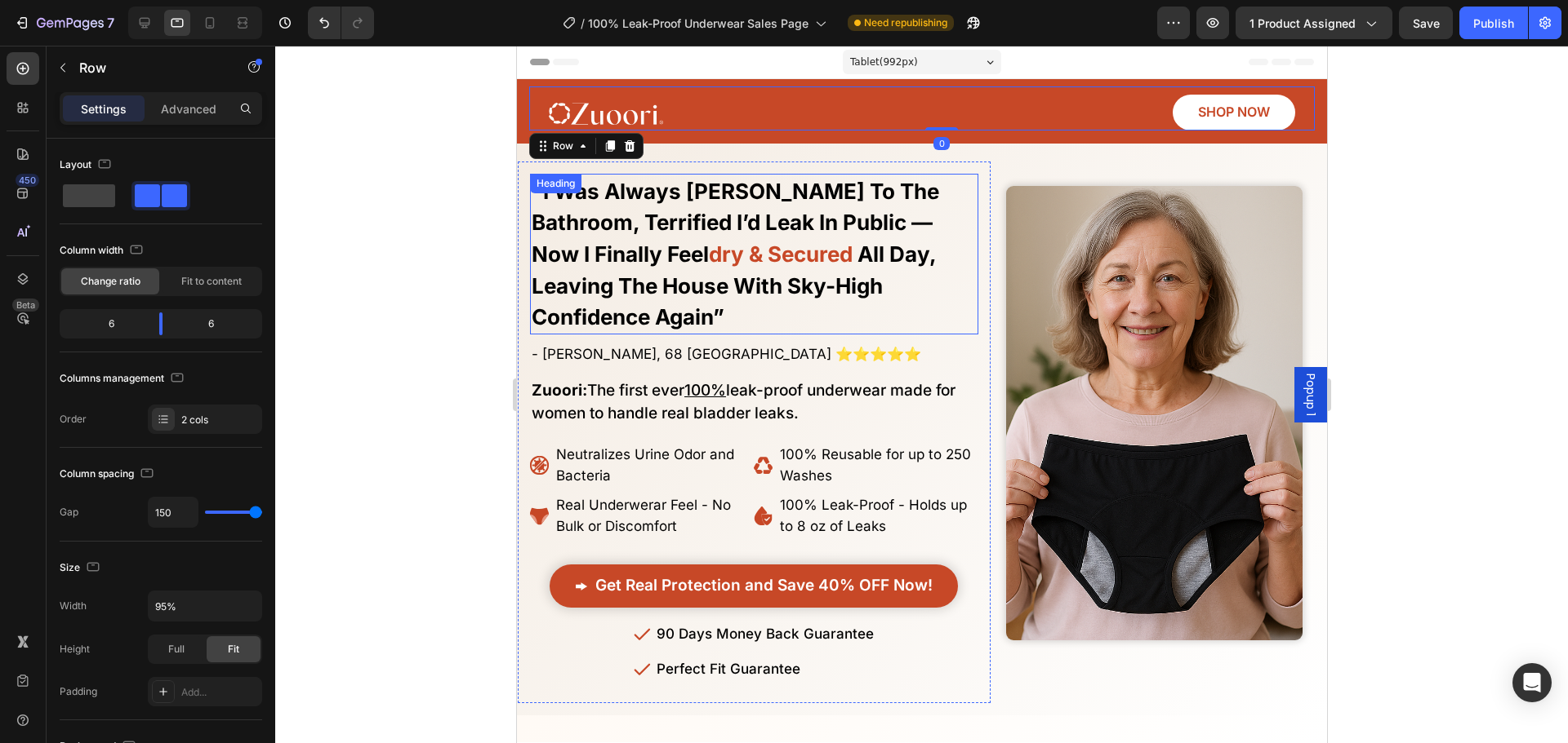
click at [399, 210] on div at bounding box center [921, 395] width 1292 height 698
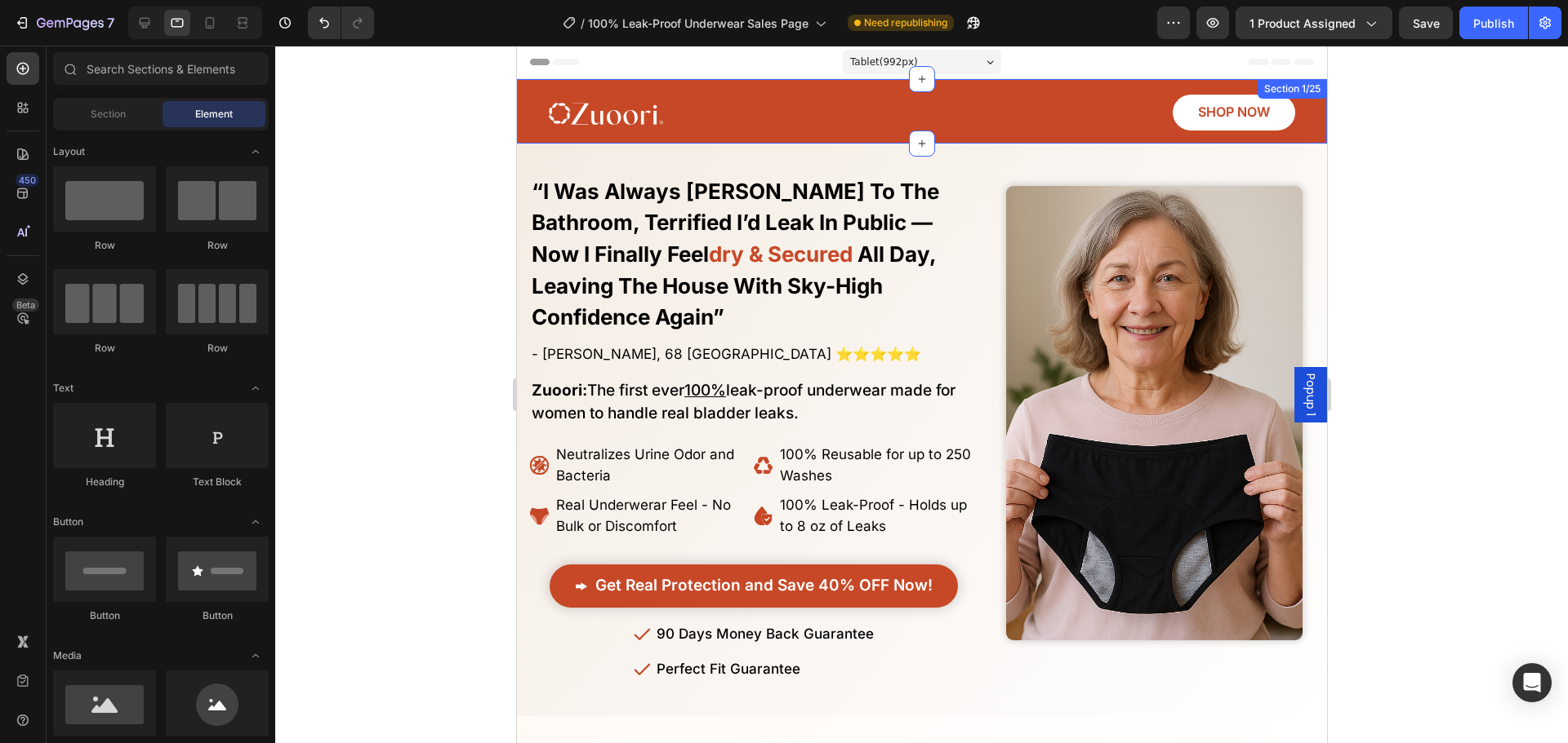
click at [535, 129] on div "Image SHOP NOW Button Row" at bounding box center [921, 109] width 785 height 44
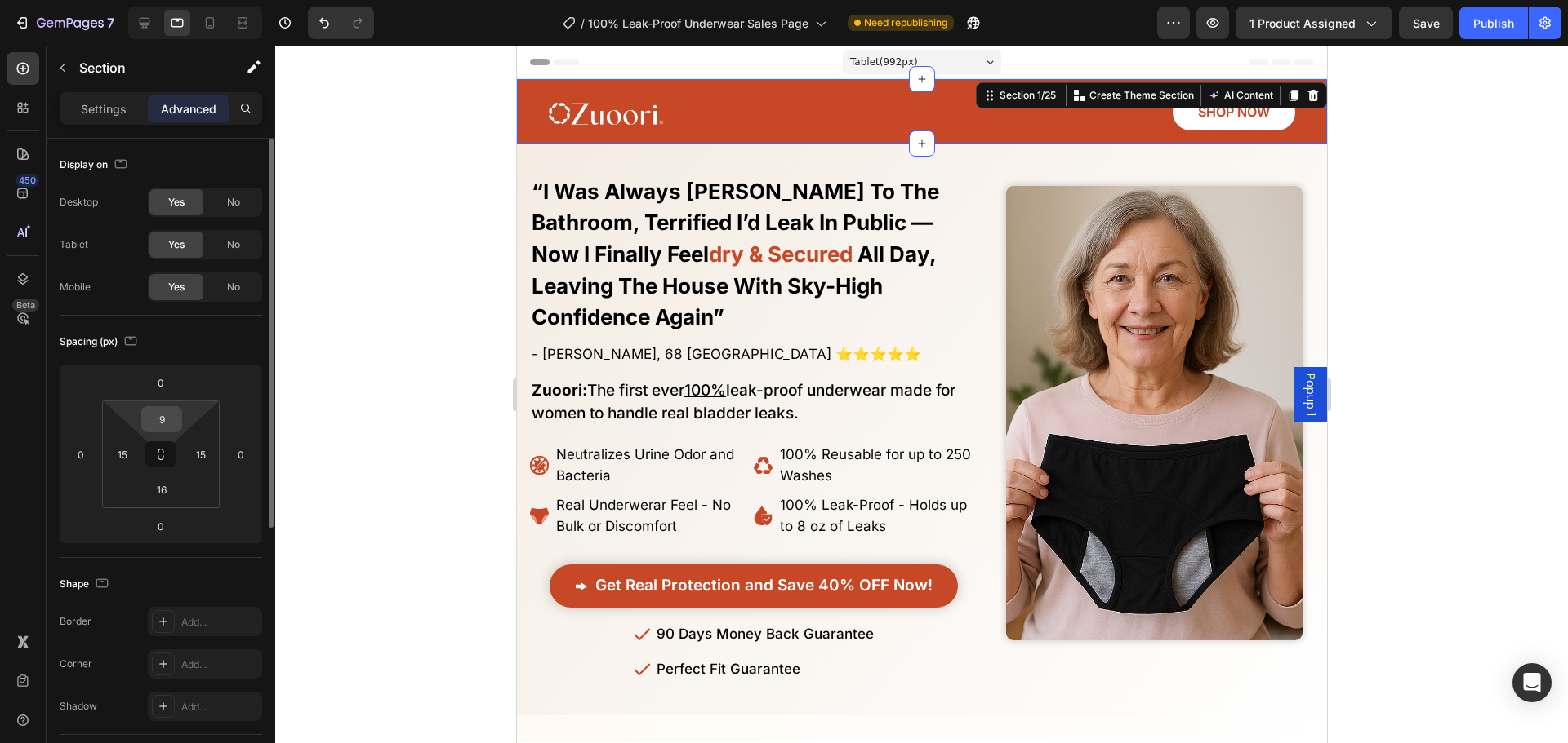
click at [167, 423] on input "9" at bounding box center [161, 419] width 33 height 24
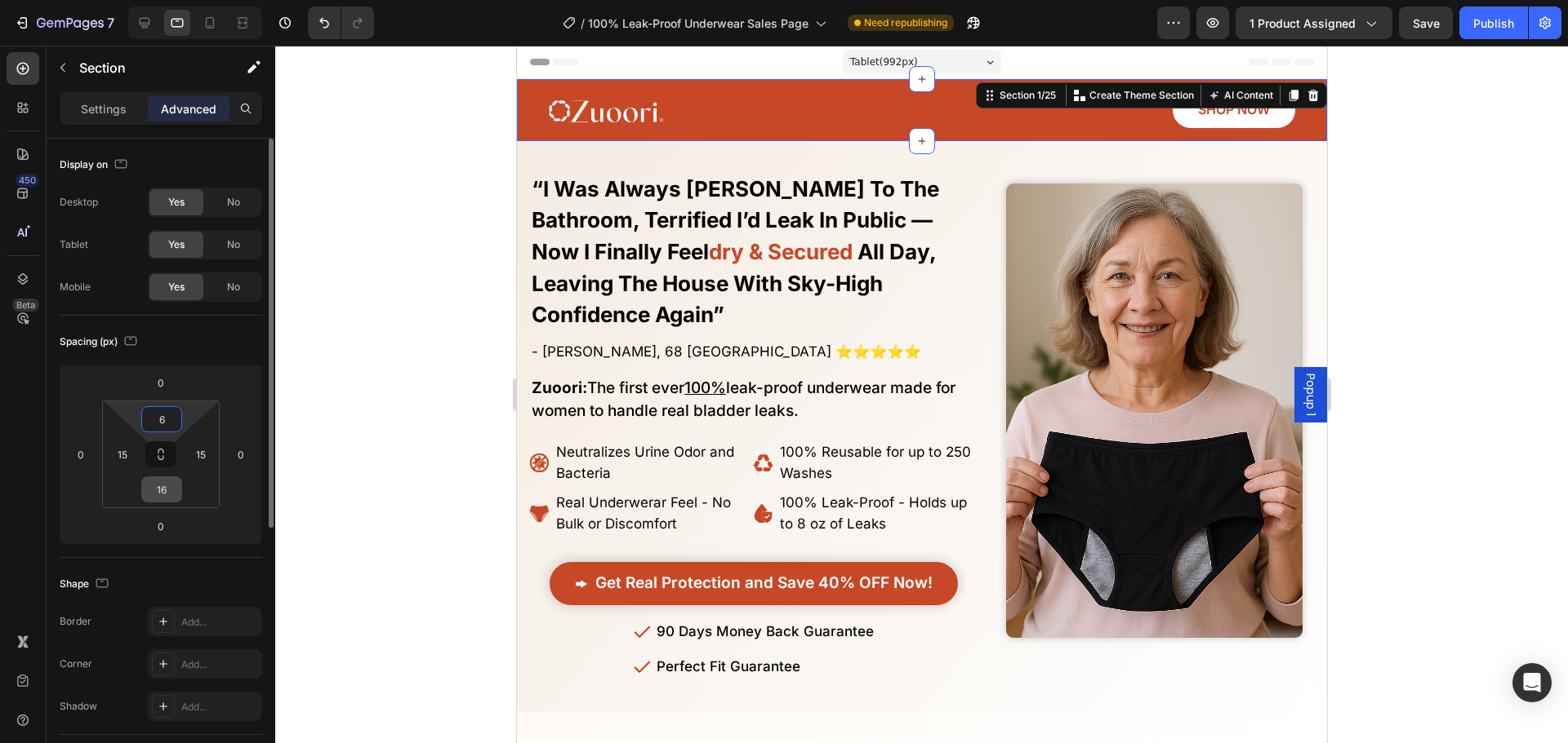
type input "6"
click at [165, 486] on input "16" at bounding box center [161, 489] width 33 height 24
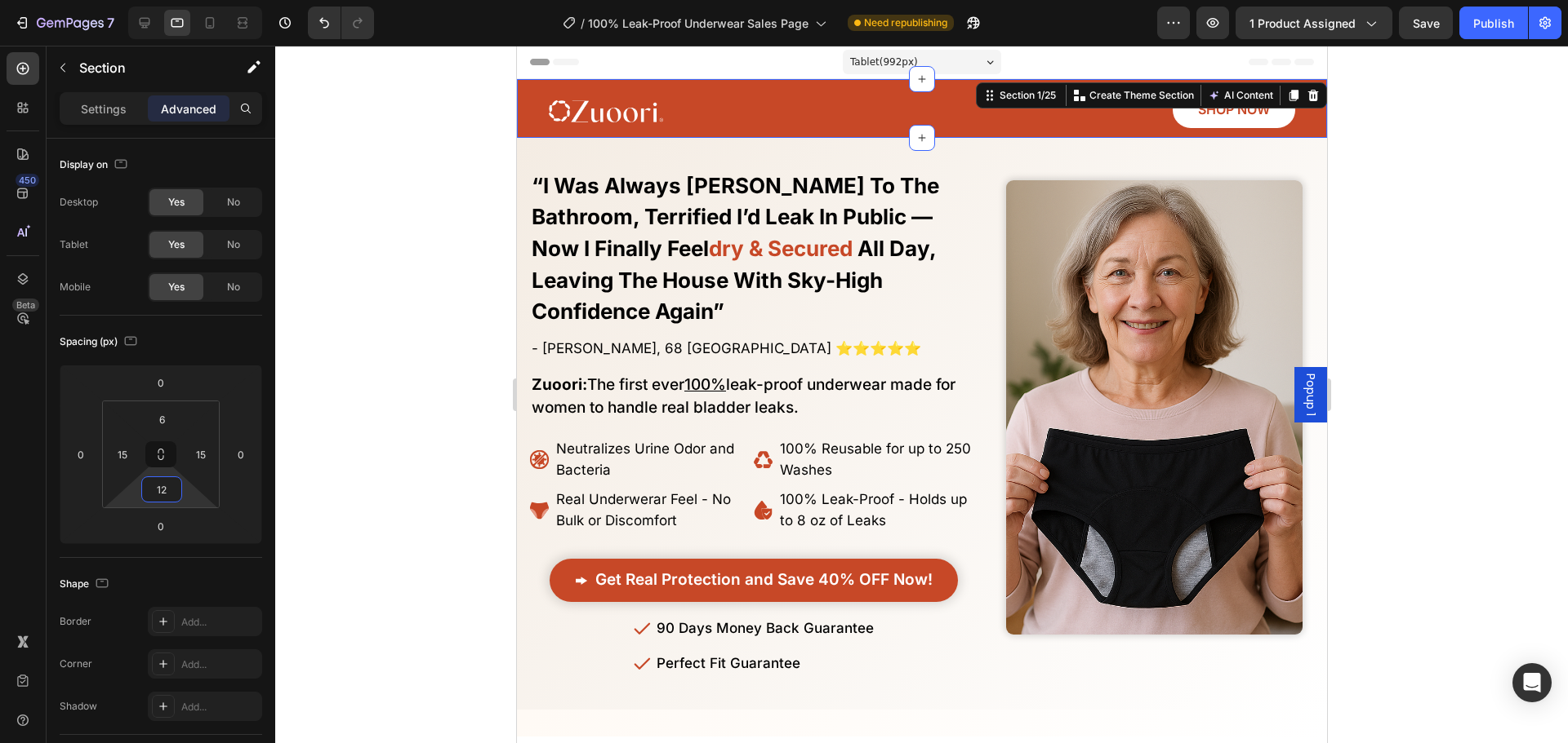
type input "12"
click at [383, 229] on div at bounding box center [921, 395] width 1292 height 698
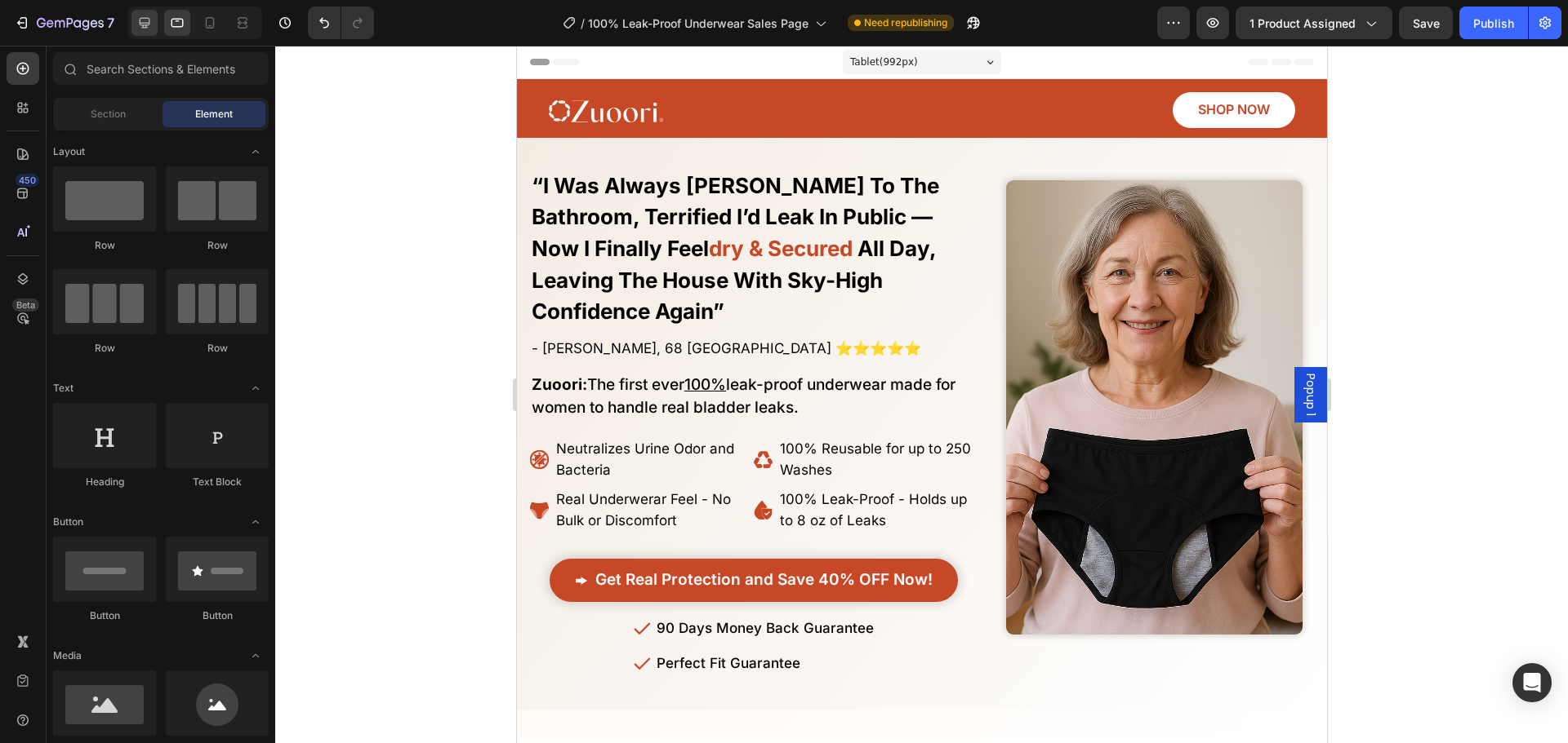
click at [131, 23] on div at bounding box center [195, 23] width 134 height 33
click at [147, 19] on icon at bounding box center [145, 23] width 17 height 17
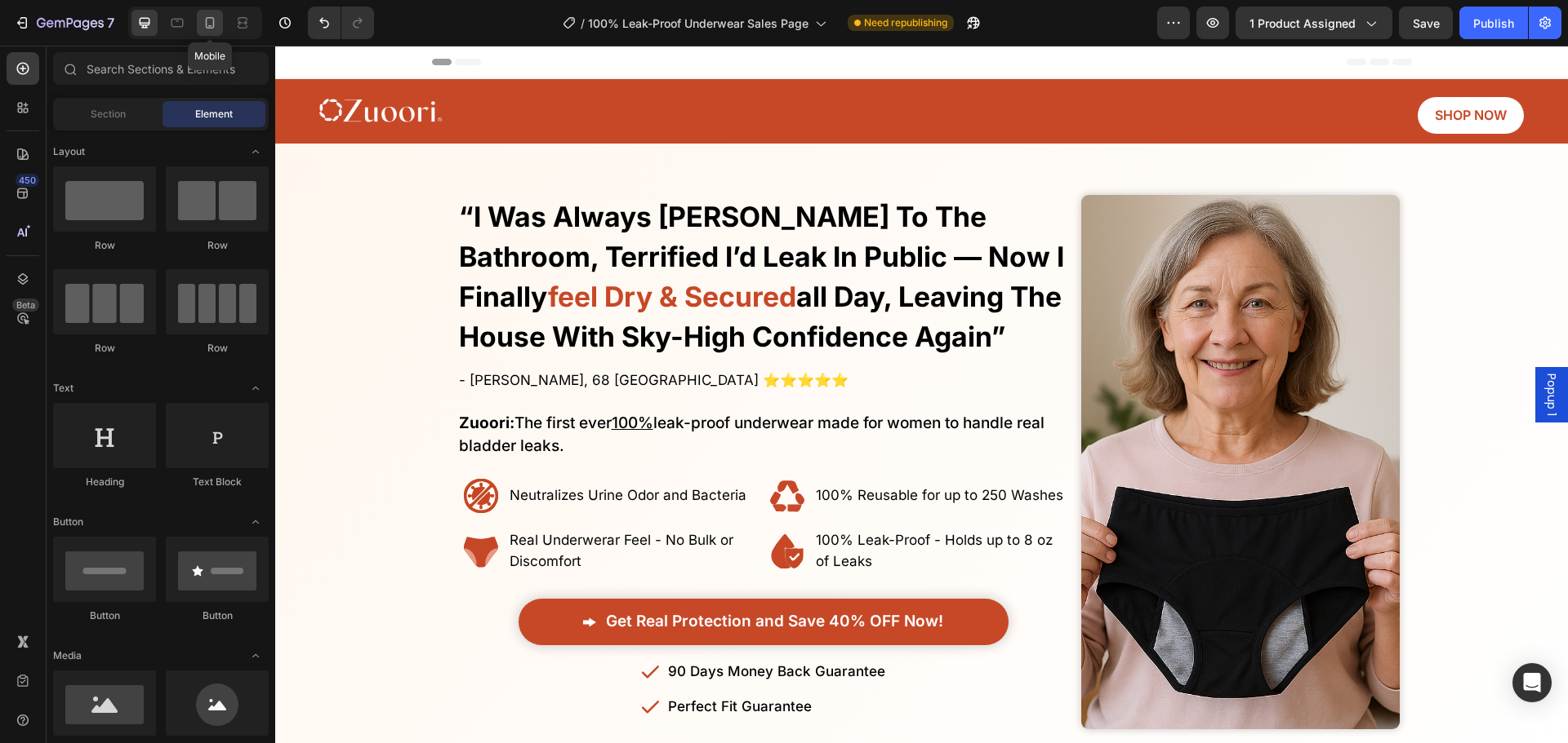
click at [212, 29] on icon at bounding box center [210, 23] width 17 height 17
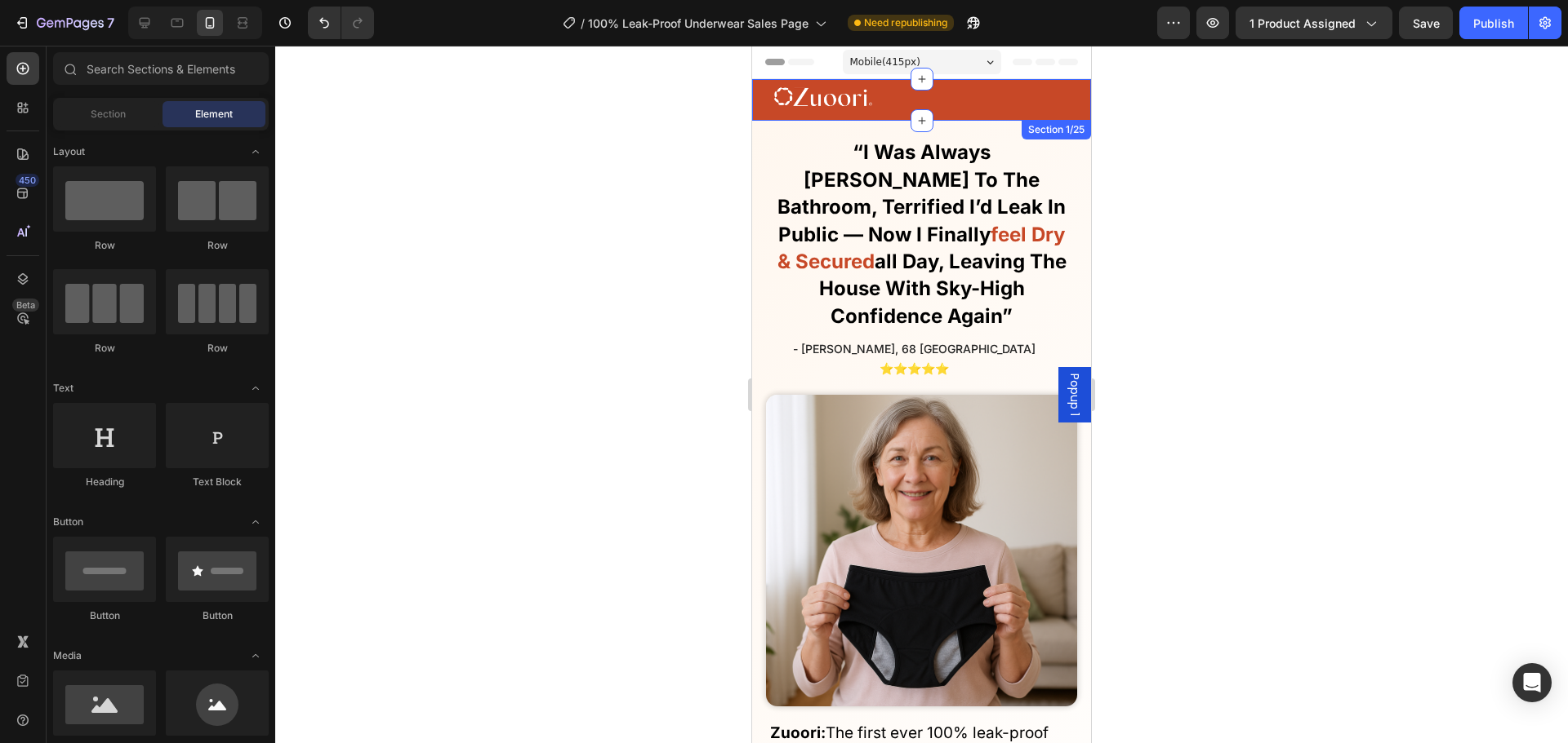
click at [891, 102] on link at bounding box center [926, 98] width 305 height 27
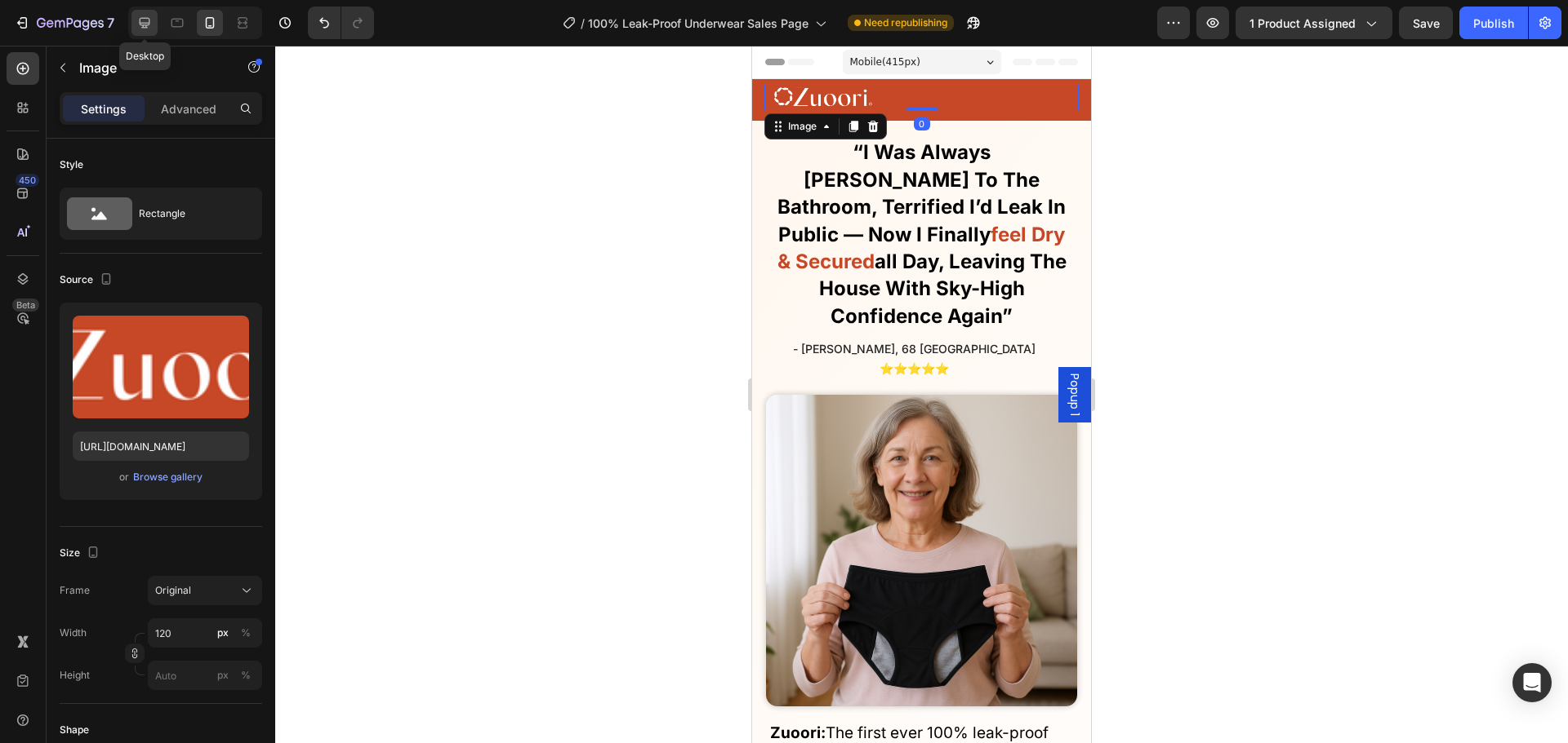
click at [151, 26] on icon at bounding box center [145, 23] width 17 height 17
type input "150"
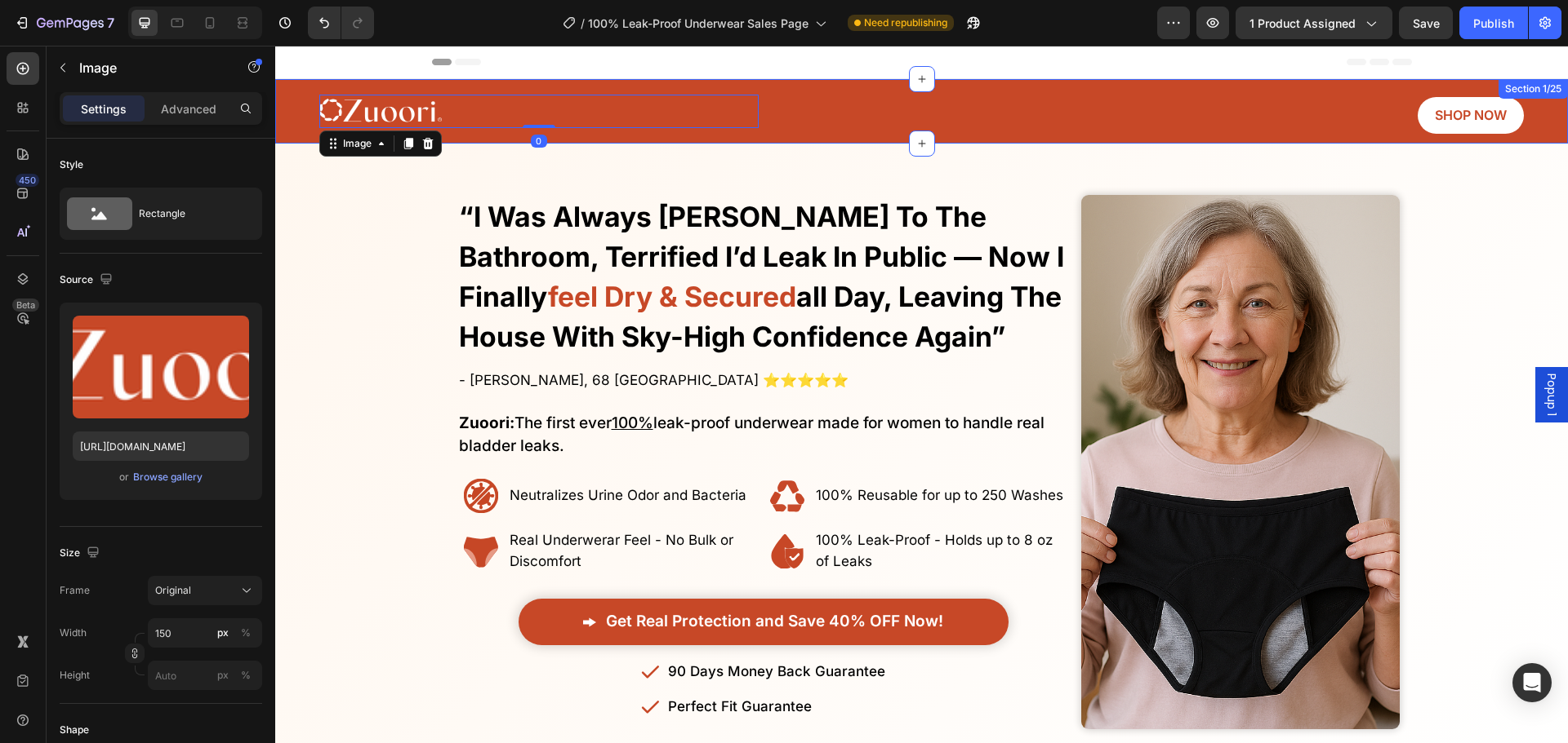
click at [691, 138] on div "Image 0 SHOP NOW Button Row Section 1/25" at bounding box center [921, 111] width 1292 height 64
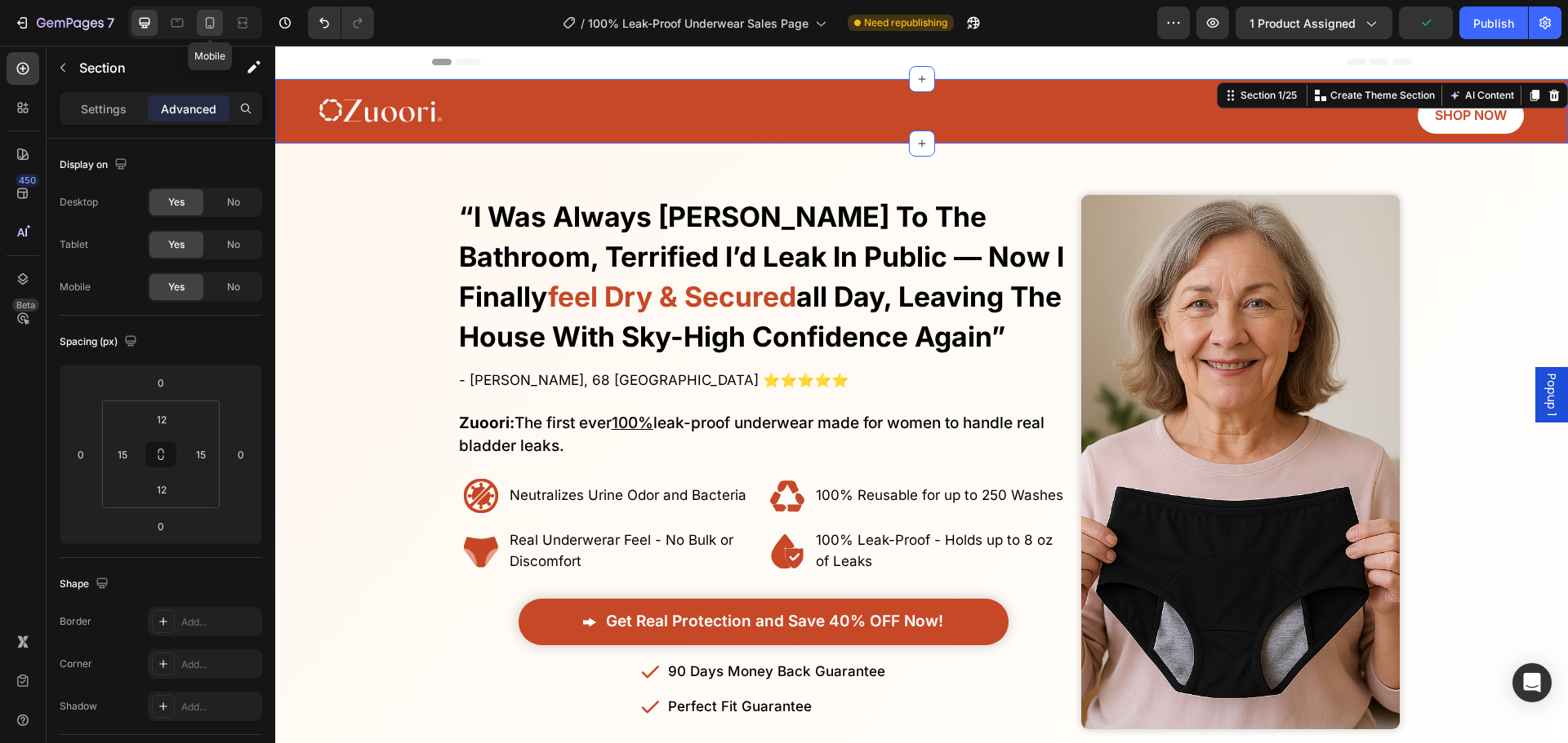
click at [215, 22] on icon at bounding box center [210, 23] width 17 height 17
type input "6"
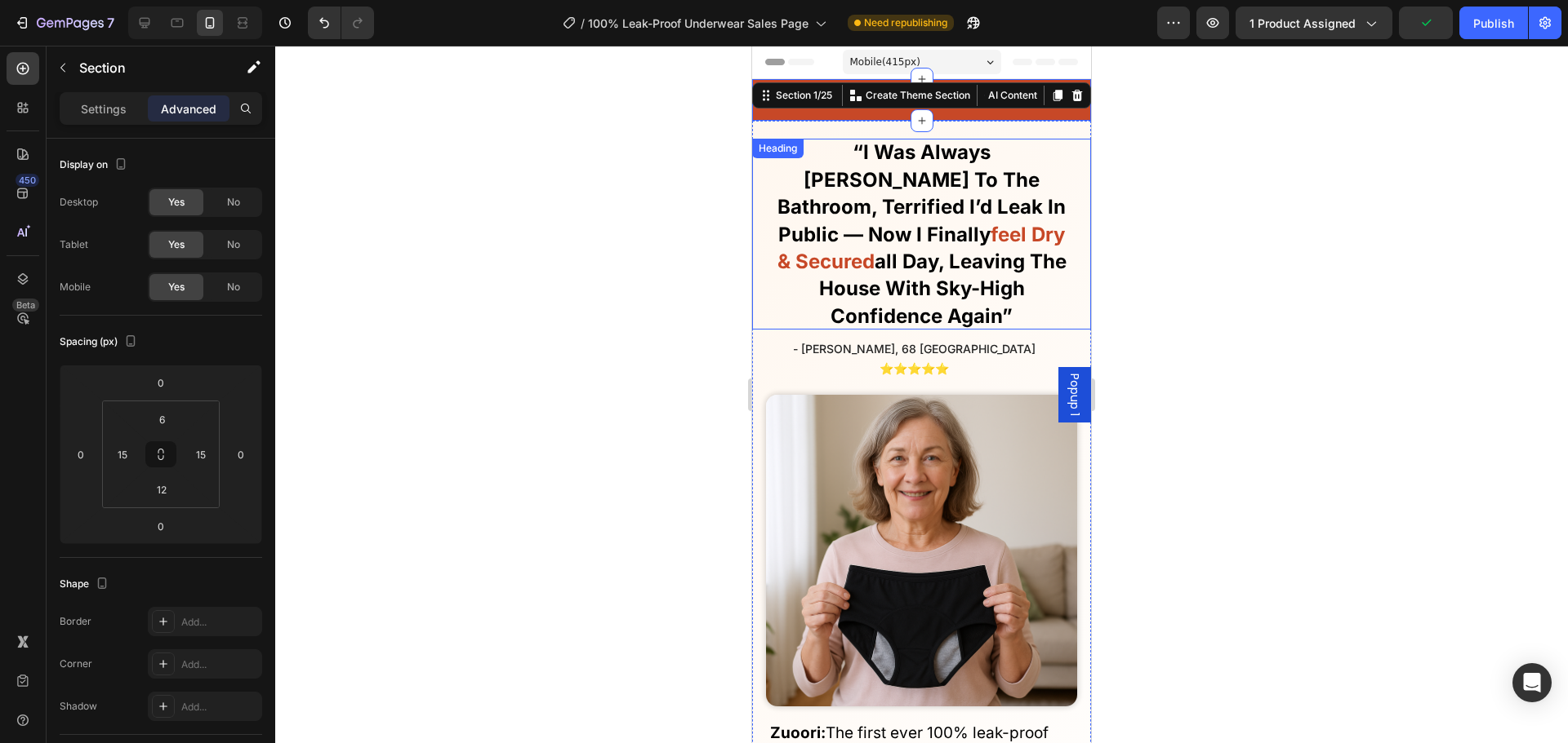
click at [1022, 260] on strong "all day, leaving the house with sky-high confidence again”" at bounding box center [942, 289] width 247 height 78
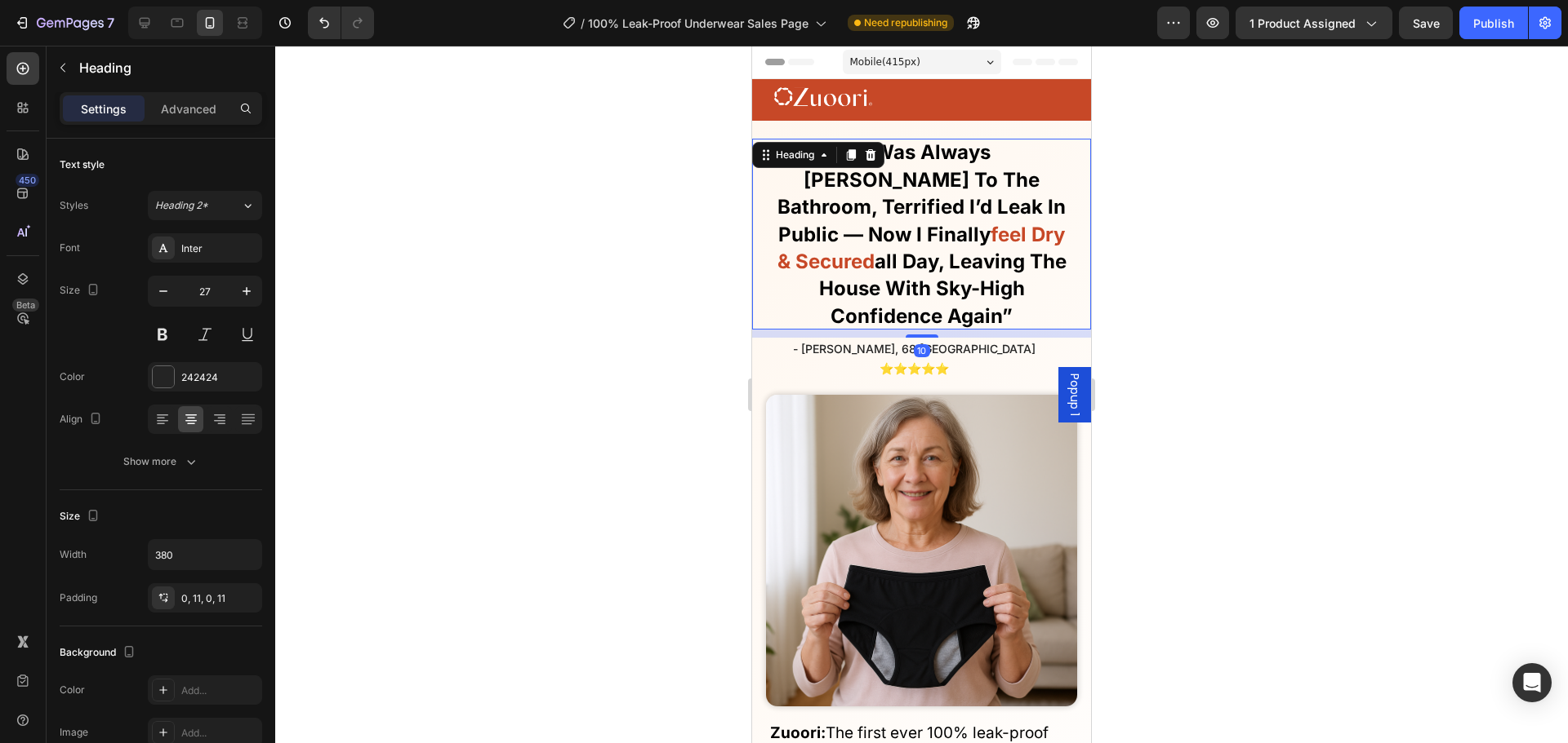
click at [1240, 291] on div at bounding box center [921, 395] width 1292 height 698
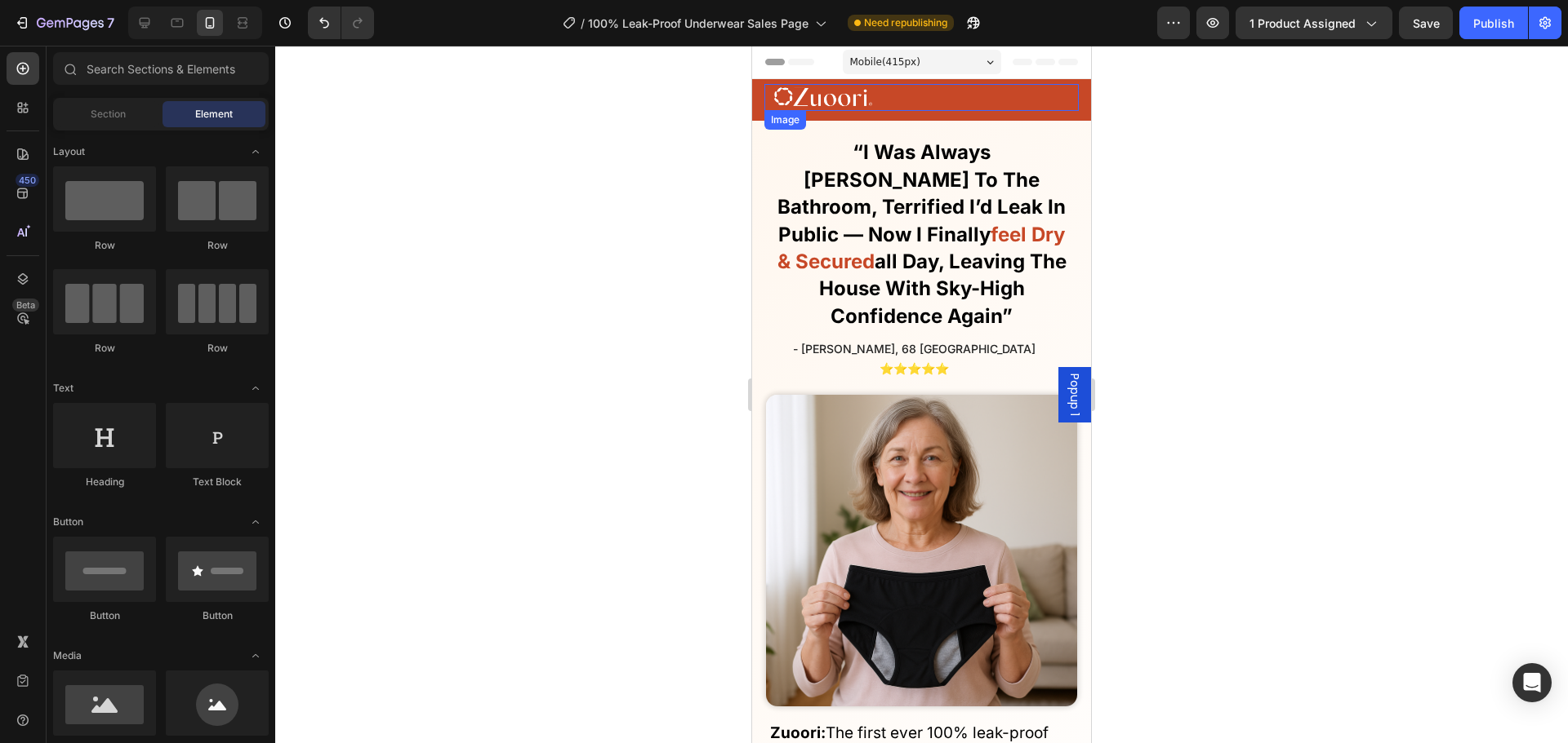
click at [946, 114] on div "Image SHOP NOW Button Row Section 1/25" at bounding box center [921, 100] width 339 height 42
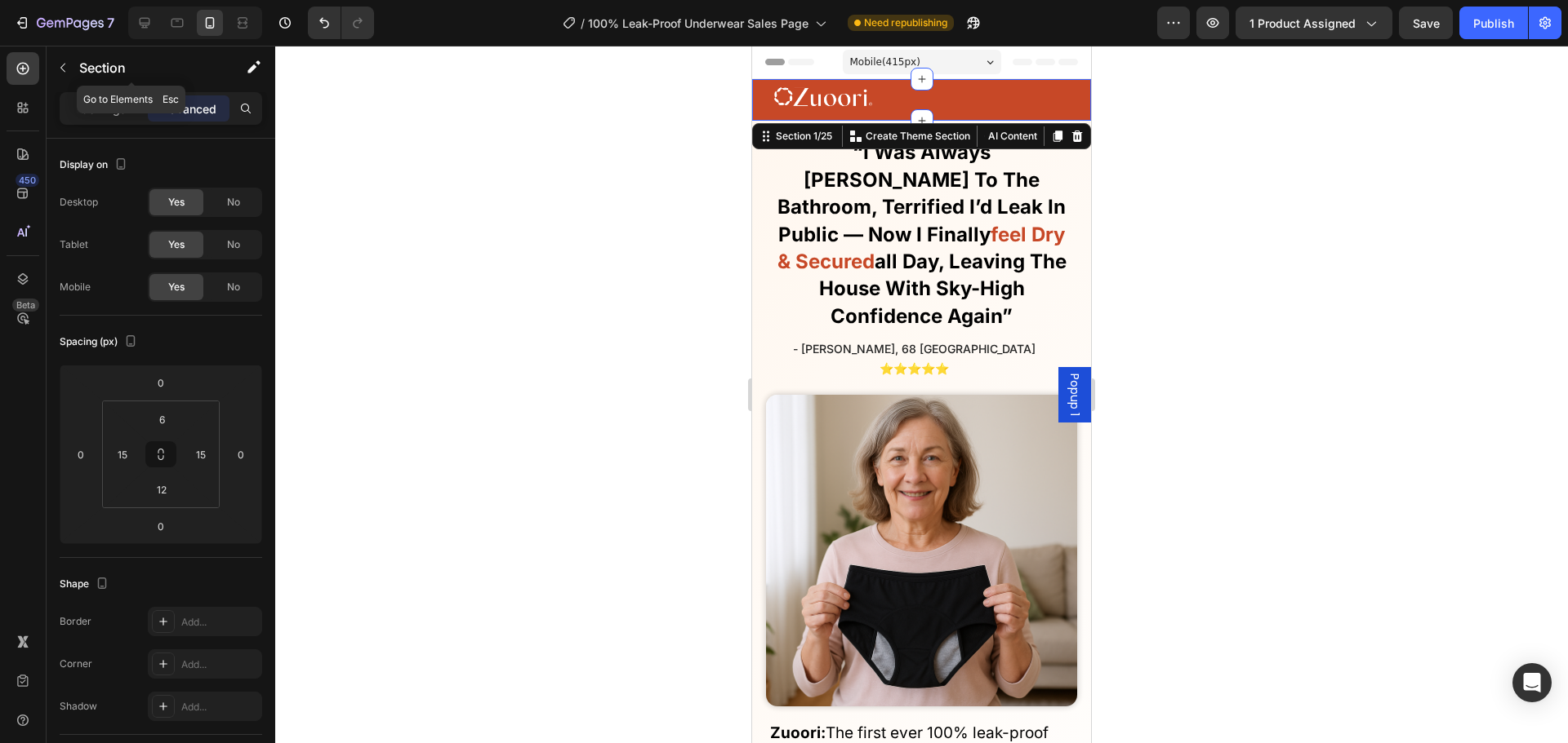
click at [95, 66] on p "Section" at bounding box center [146, 67] width 134 height 19
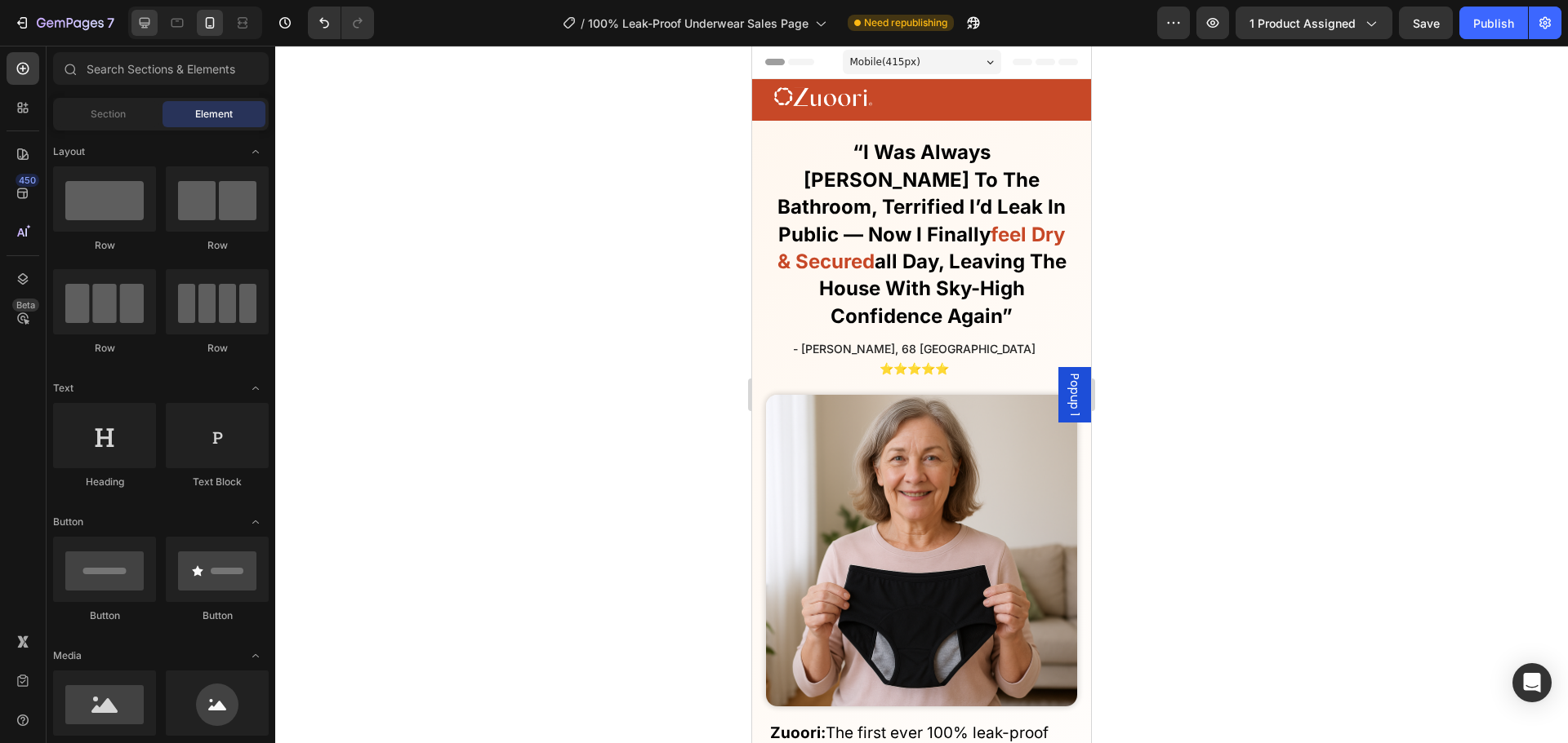
click at [135, 28] on div at bounding box center [144, 23] width 26 height 26
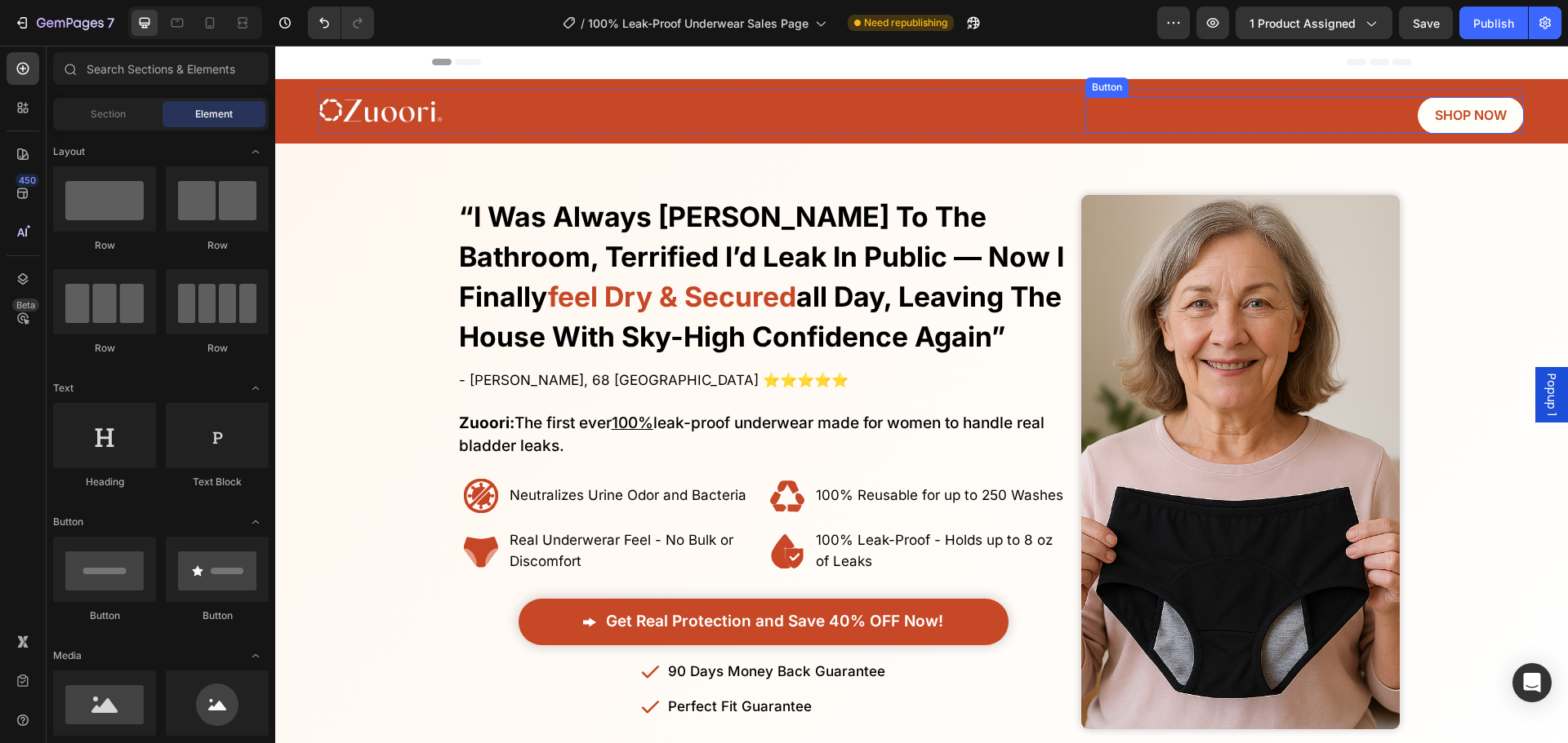
click at [1418, 112] on link "SHOP NOW" at bounding box center [1470, 115] width 106 height 37
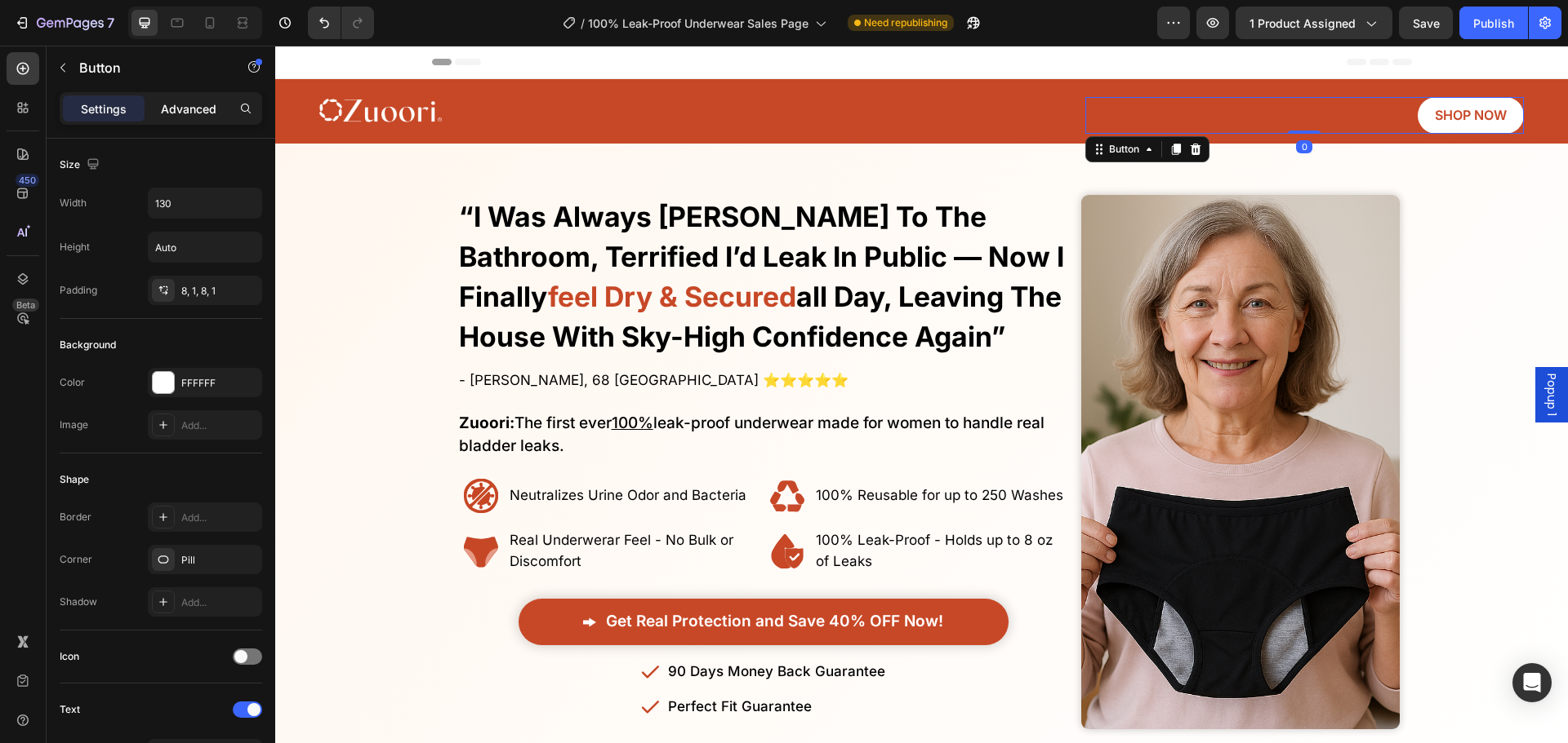
click at [191, 96] on div "Advanced" at bounding box center [189, 108] width 82 height 26
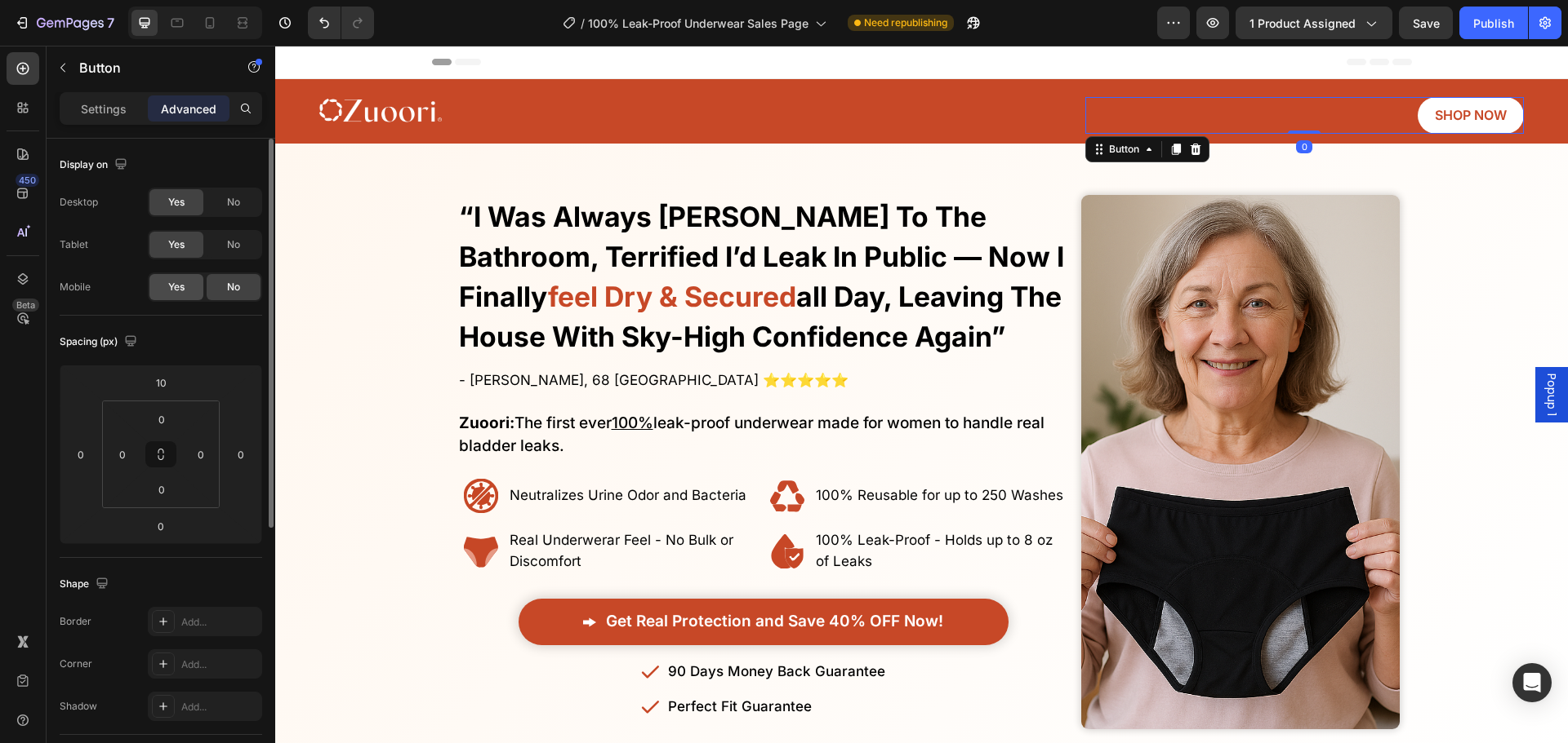
click at [184, 275] on div "Yes" at bounding box center [176, 286] width 54 height 26
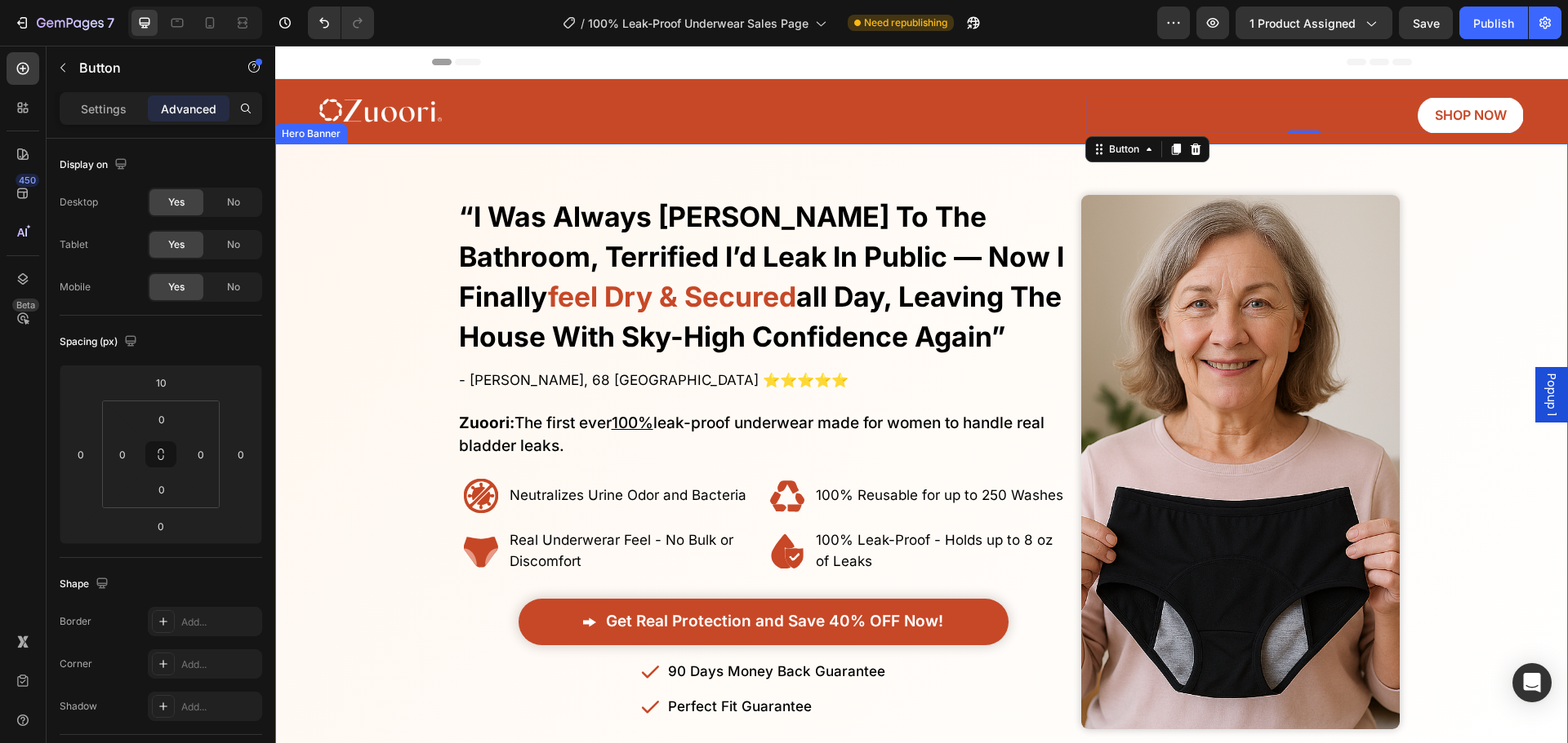
click at [412, 118] on img at bounding box center [380, 111] width 123 height 34
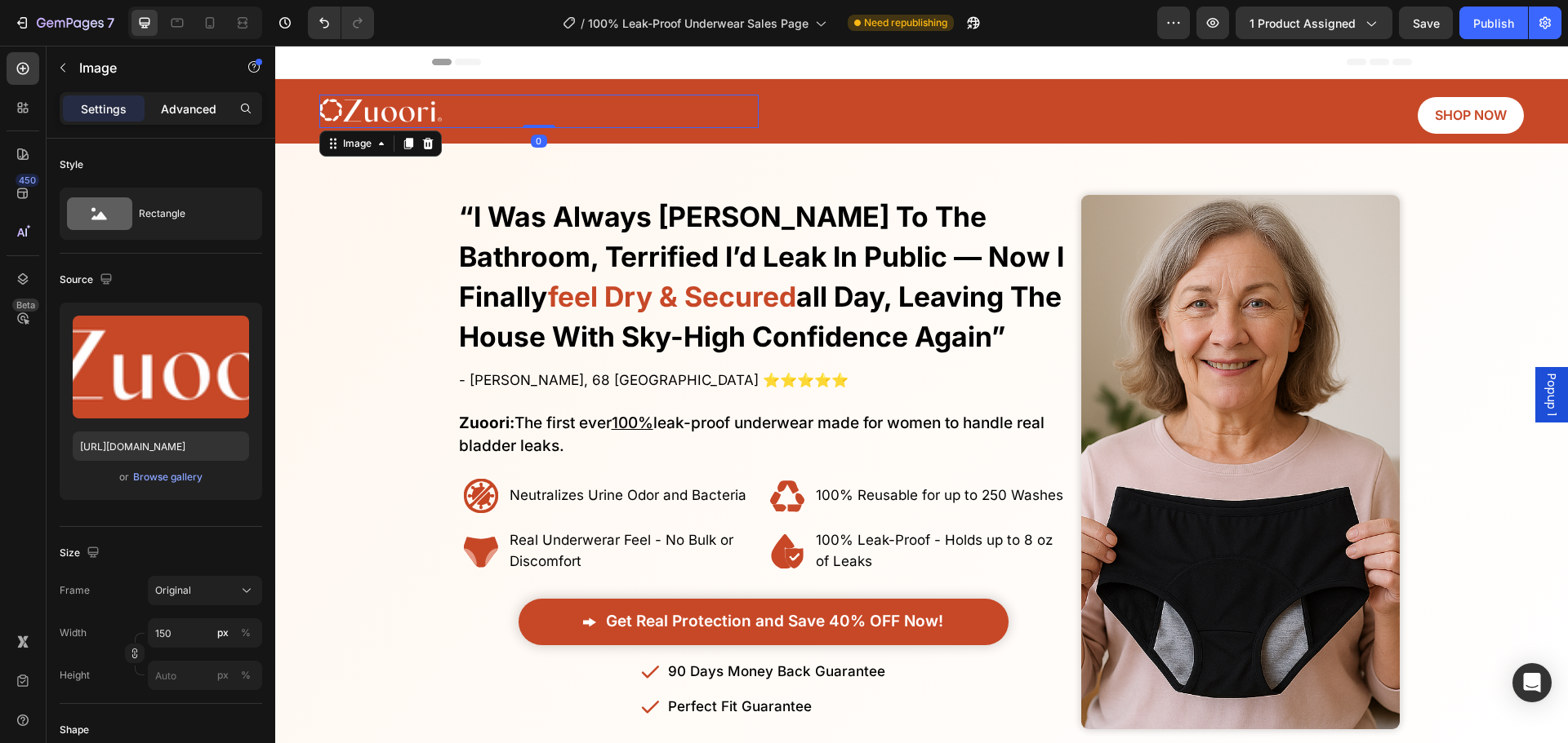
click at [187, 105] on p "Advanced" at bounding box center [189, 109] width 55 height 18
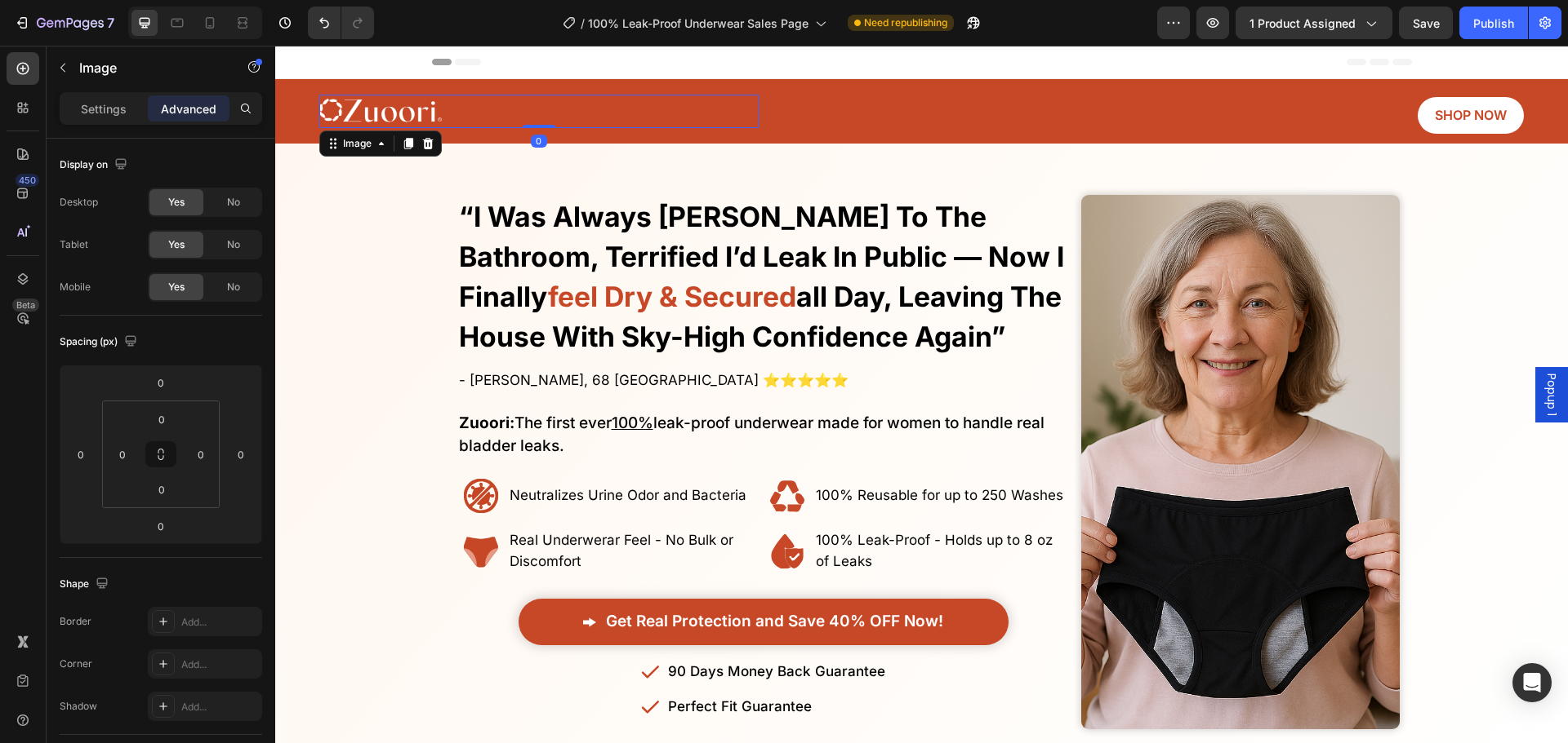
click at [449, 276] on div "No More Wasting Hundreds on Embarrasssing Diapers or Useless Pads - This New Al…" at bounding box center [760, 462] width 630 height 584
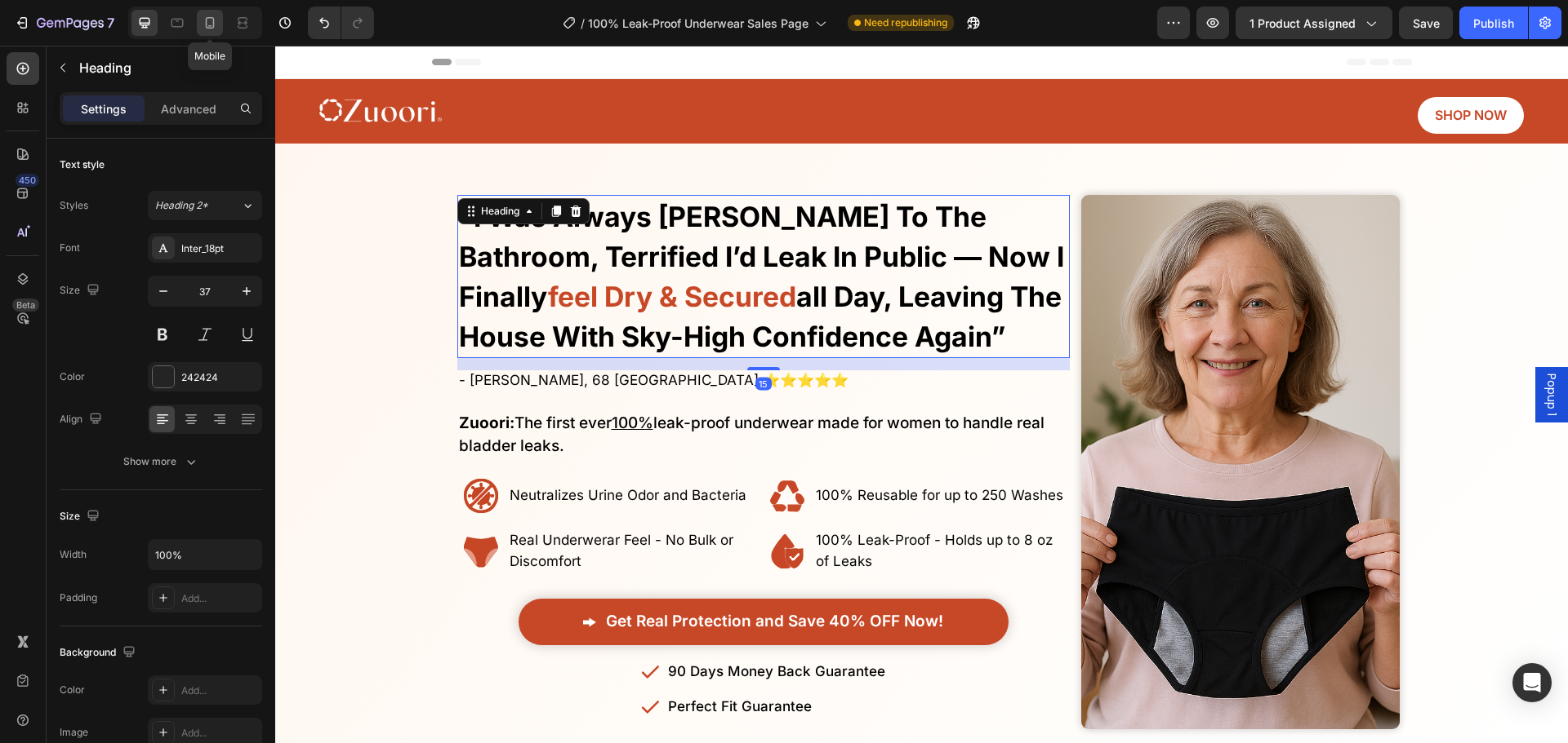
click at [212, 18] on icon at bounding box center [210, 23] width 17 height 17
type input "21"
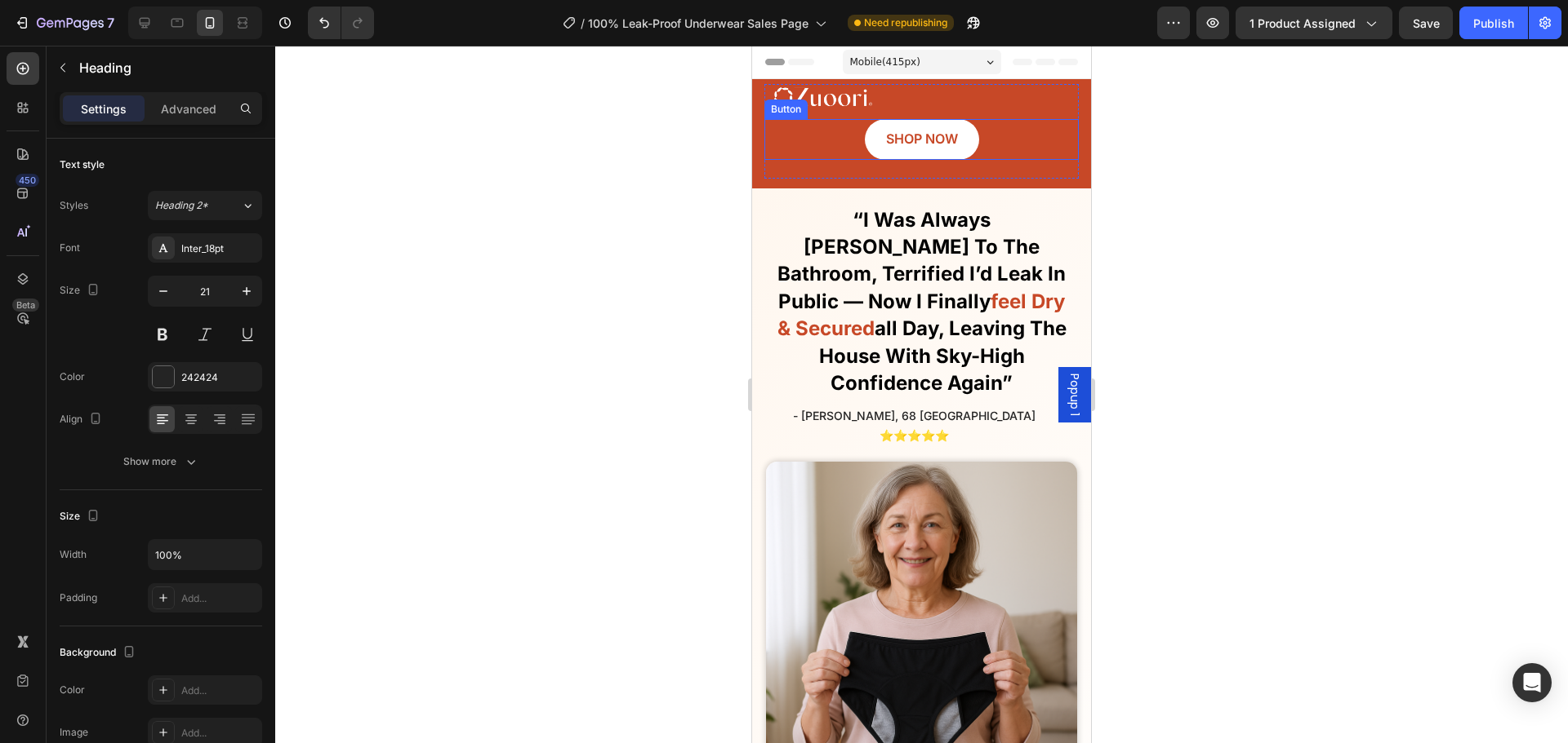
click at [832, 144] on div "SHOP NOW Button" at bounding box center [921, 139] width 314 height 40
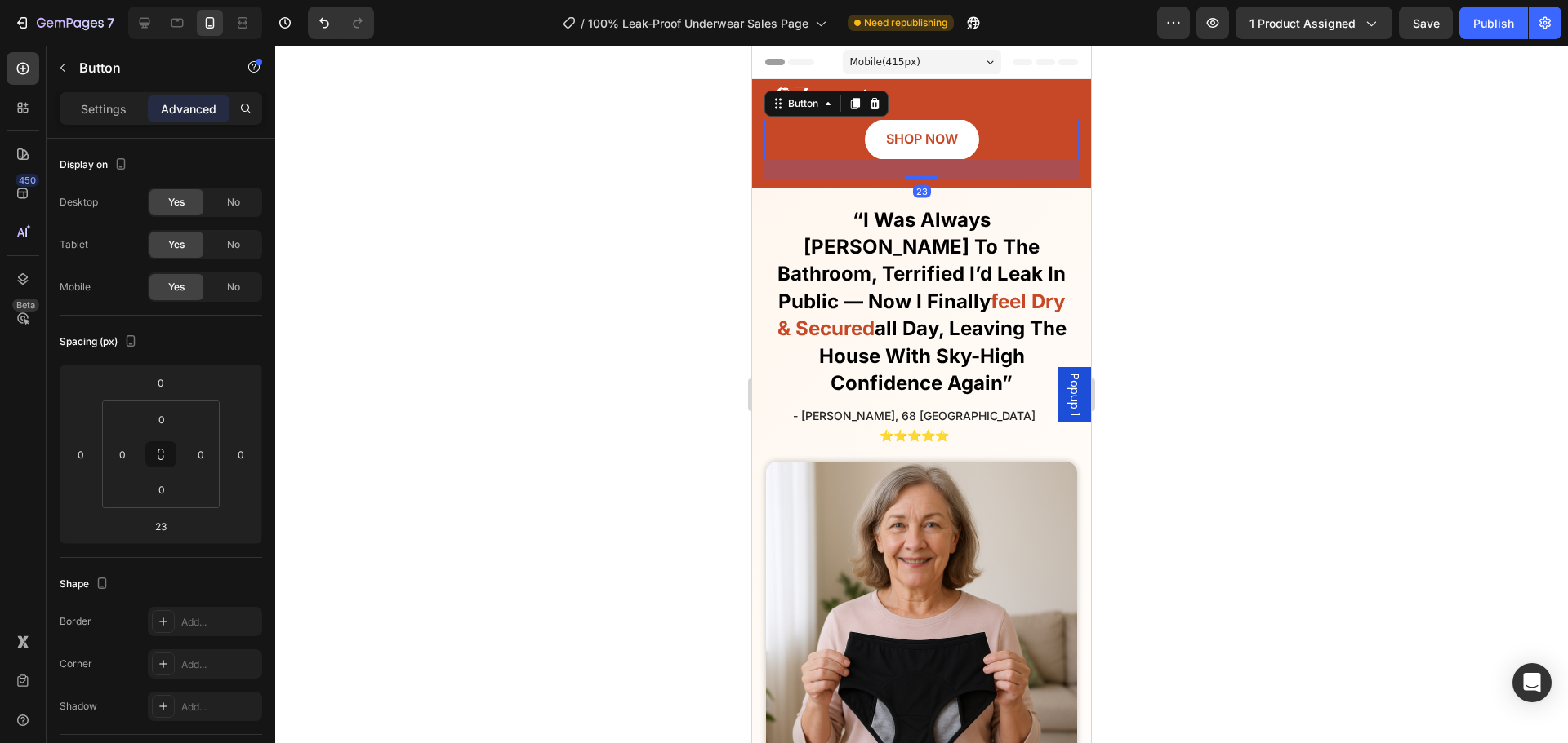
click at [862, 175] on div "23" at bounding box center [921, 169] width 314 height 18
click at [855, 210] on strong "“i was always rushing to the bathroom, terrified i’d leak in public — now i fin…" at bounding box center [921, 260] width 288 height 105
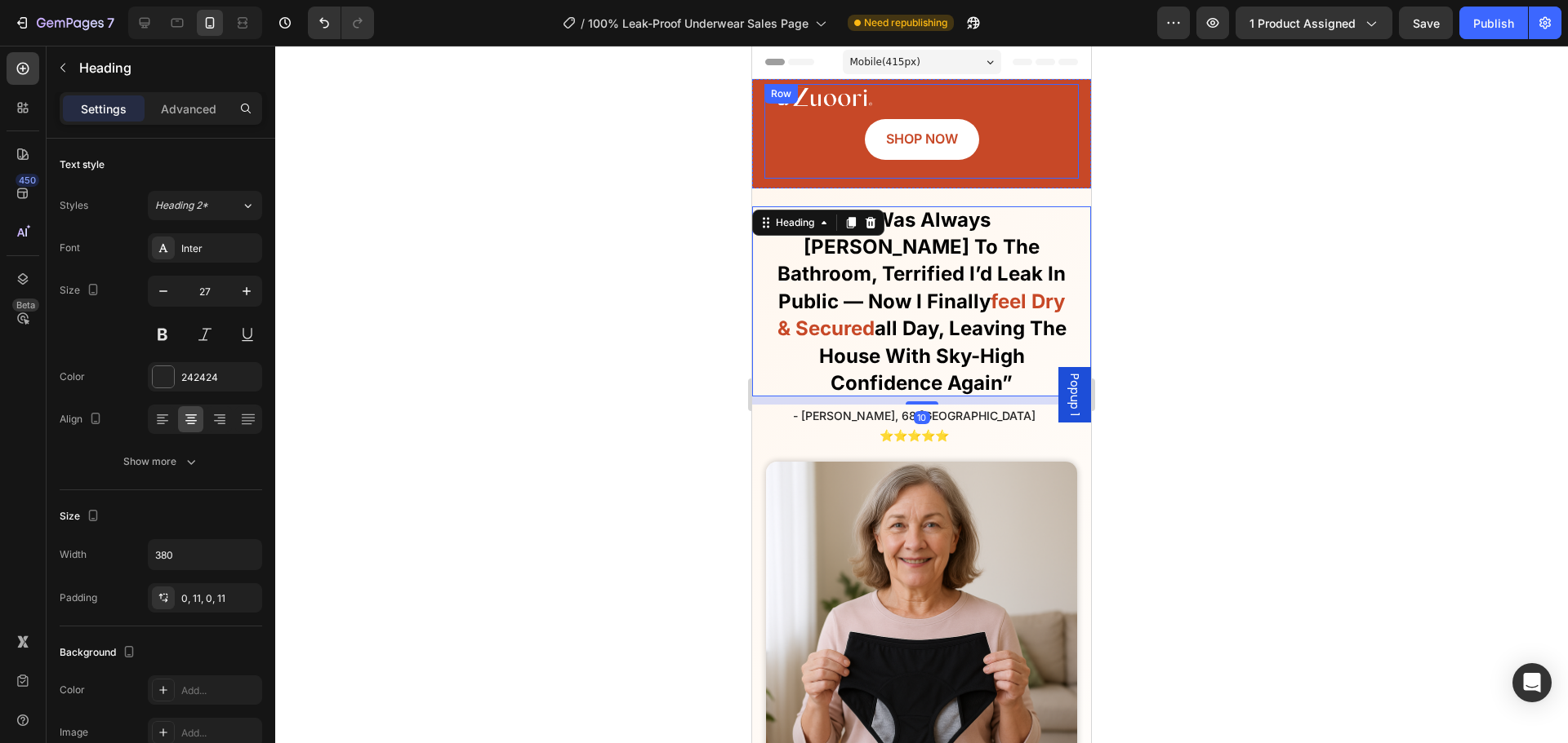
click at [896, 166] on div "SHOP NOW Button" at bounding box center [921, 144] width 314 height 67
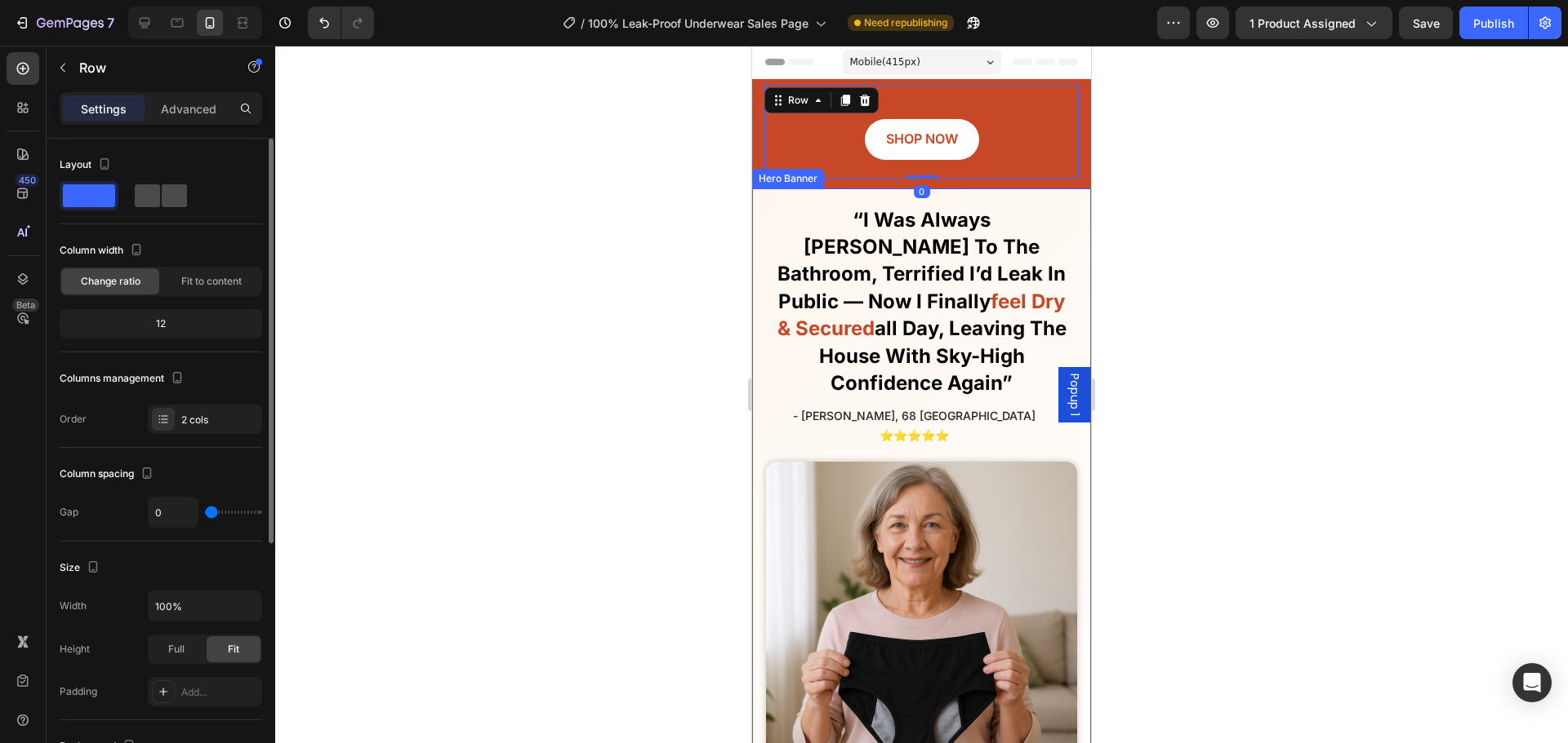
click at [169, 198] on span at bounding box center [175, 195] width 25 height 23
type input "150"
type input "120"
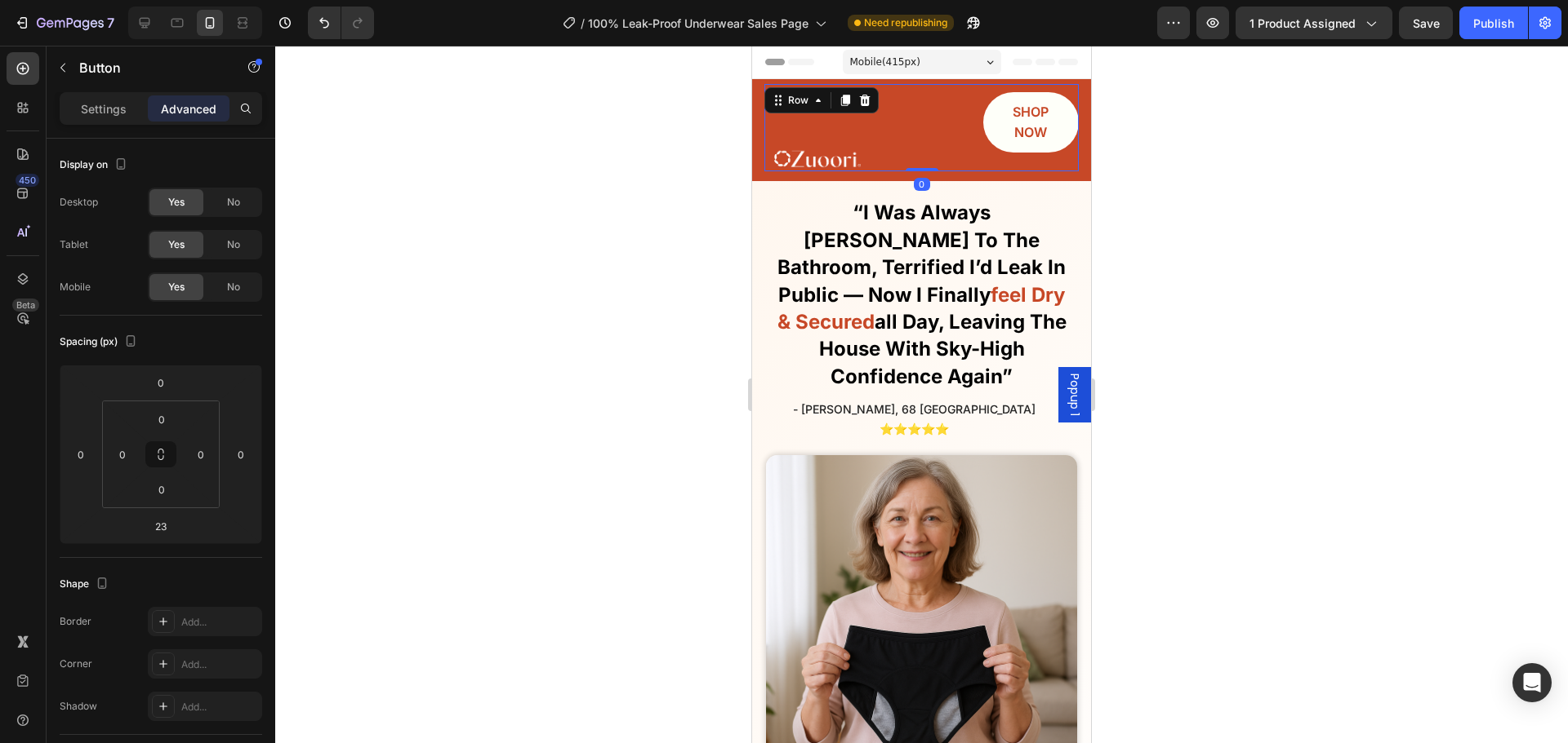
click at [1020, 149] on link "SHOP NOW" at bounding box center [1031, 122] width 96 height 60
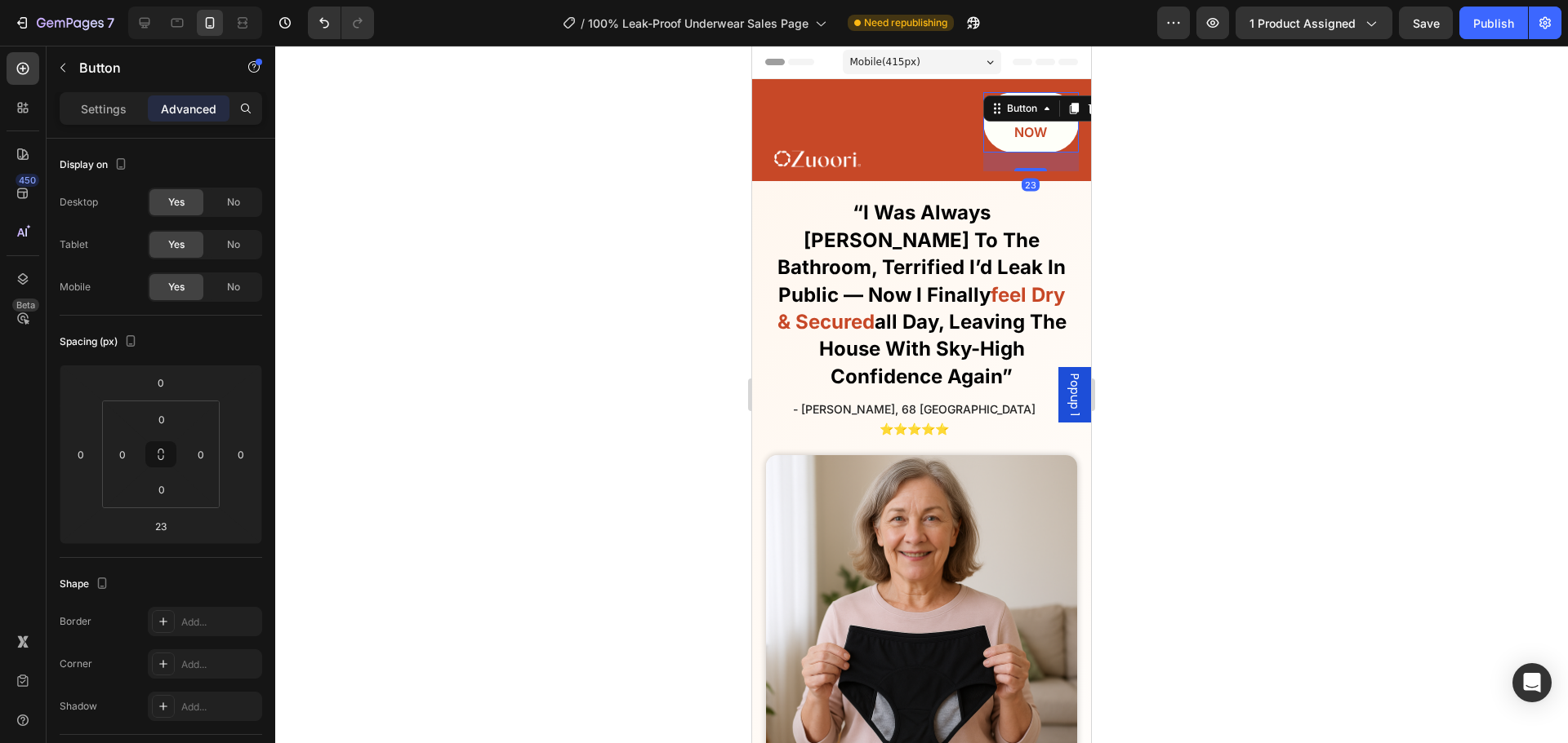
drag, startPoint x: 1028, startPoint y: 168, endPoint x: 1031, endPoint y: 144, distance: 24.2
click at [1031, 144] on div "SHOP NOW Button 23" at bounding box center [1031, 122] width 96 height 60
type input "0"
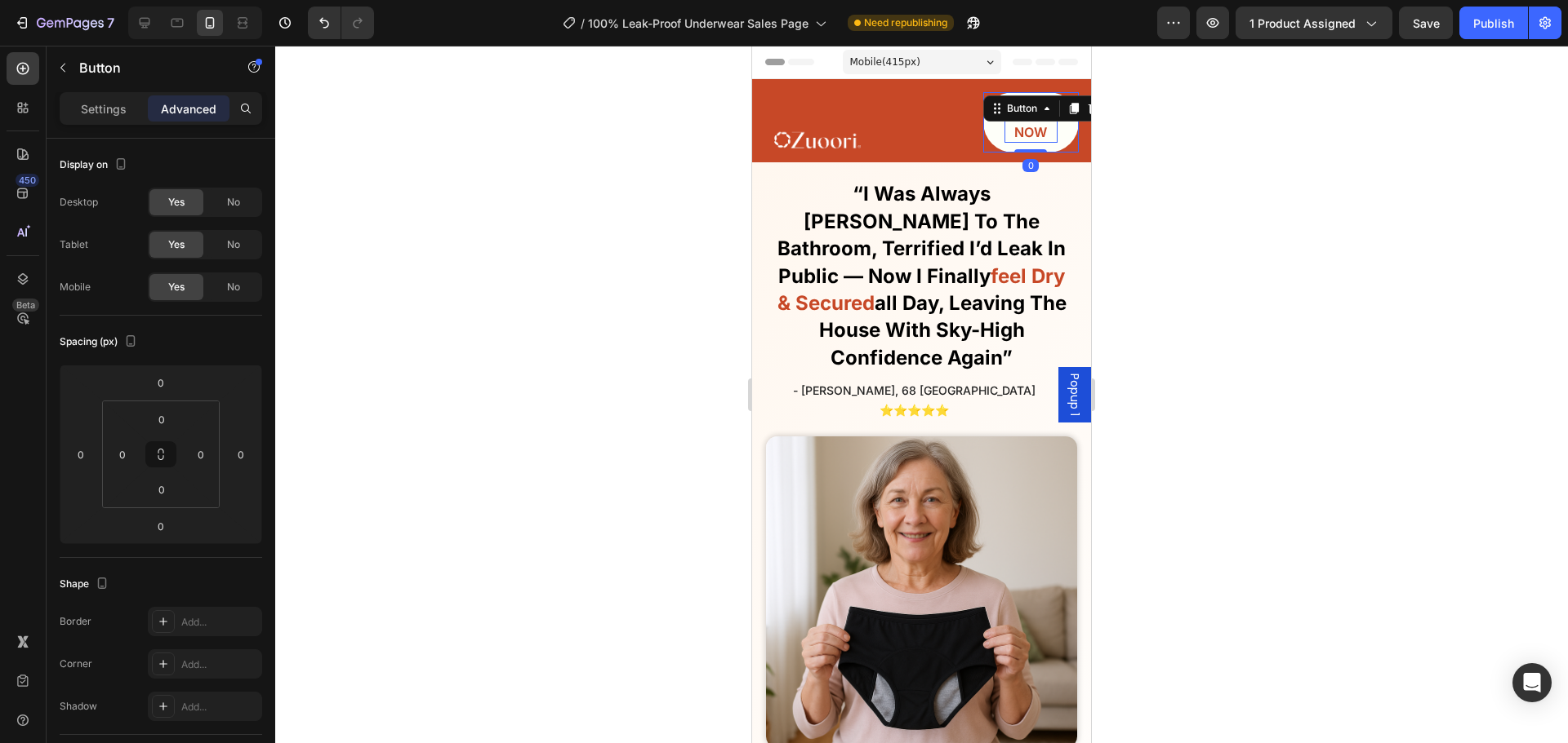
click at [1020, 123] on p "SHOP NOW" at bounding box center [1031, 122] width 54 height 41
click at [1020, 122] on p "SHOP NOW" at bounding box center [1031, 122] width 54 height 41
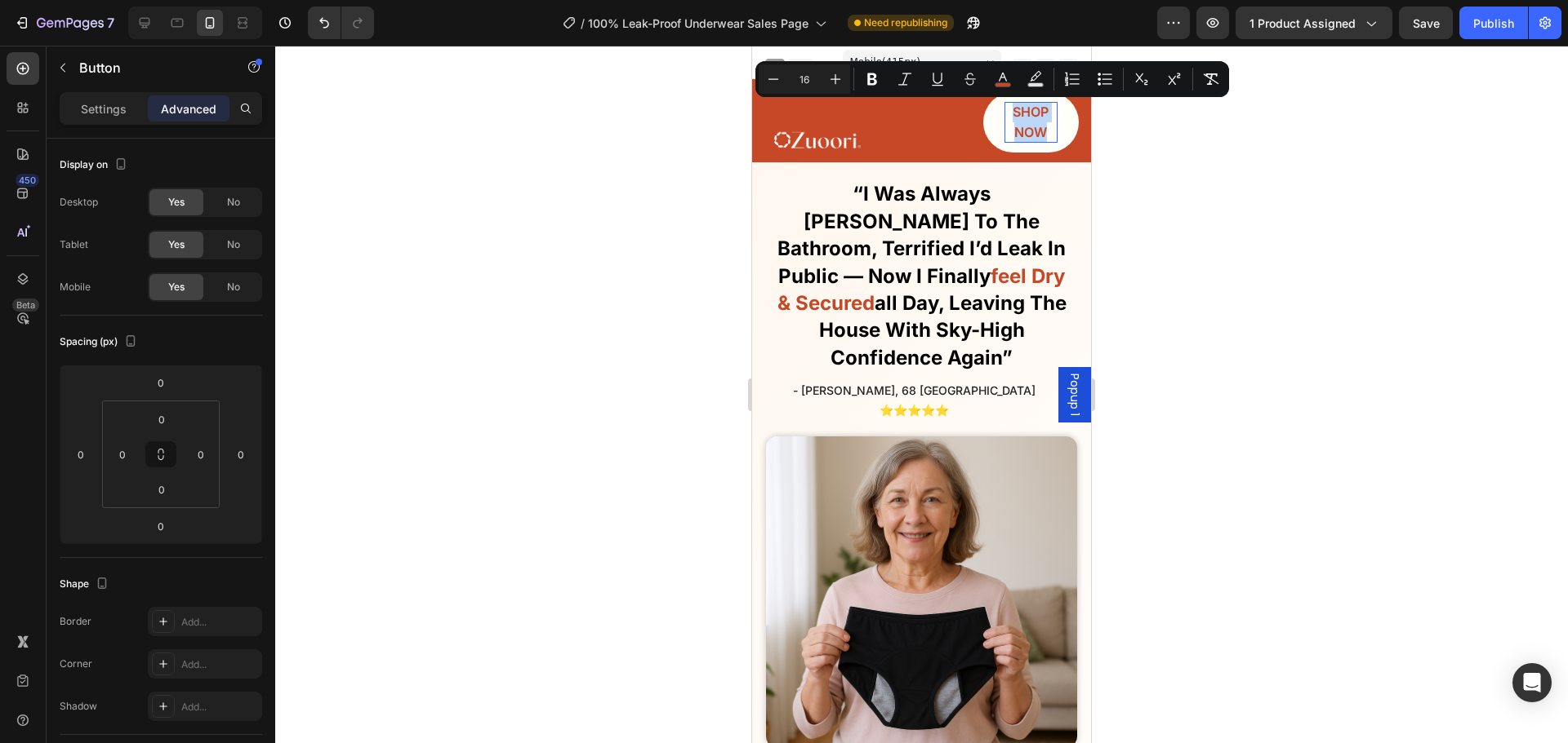
click at [1020, 122] on p "SHOP NOW" at bounding box center [1031, 122] width 54 height 41
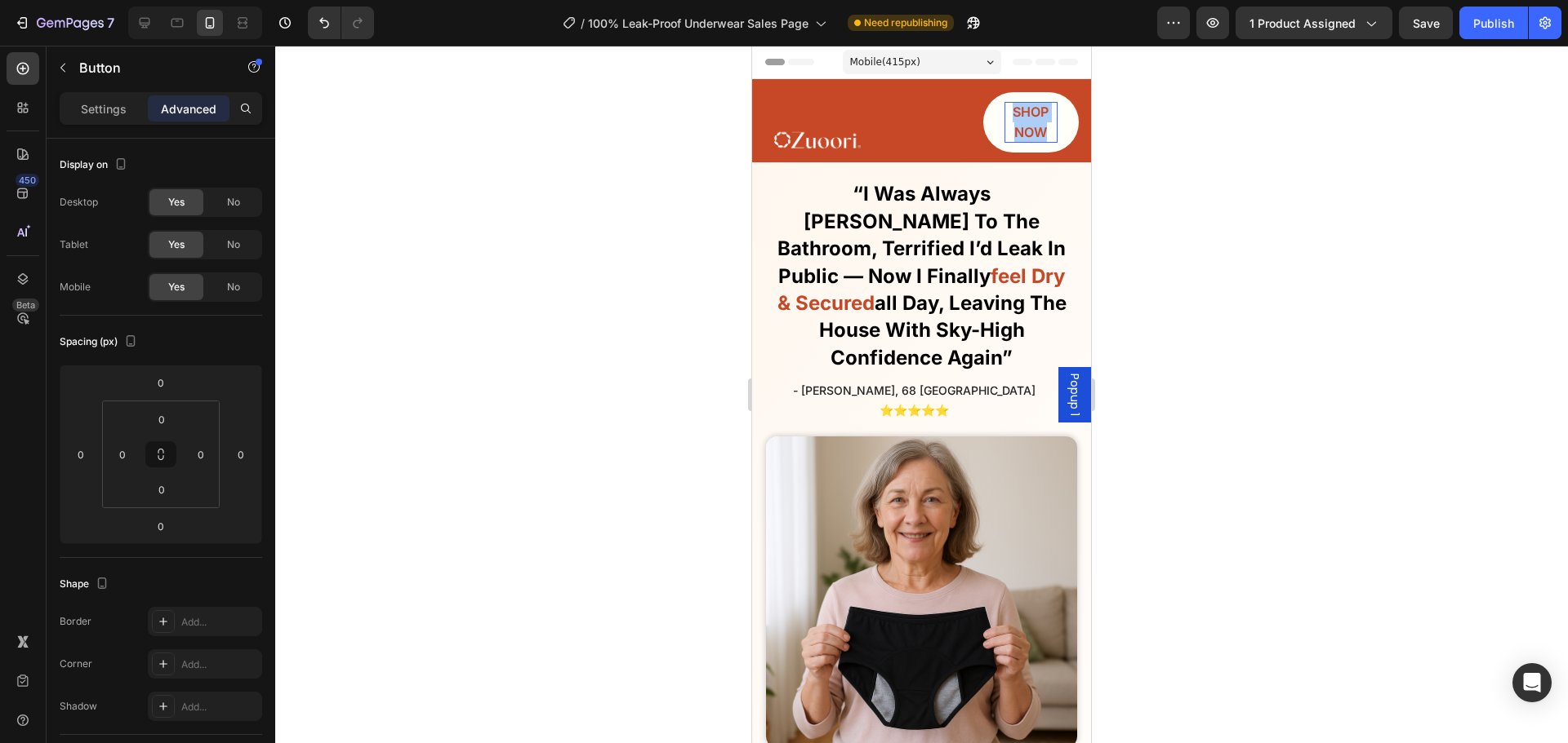
click at [1143, 128] on div at bounding box center [921, 395] width 1292 height 698
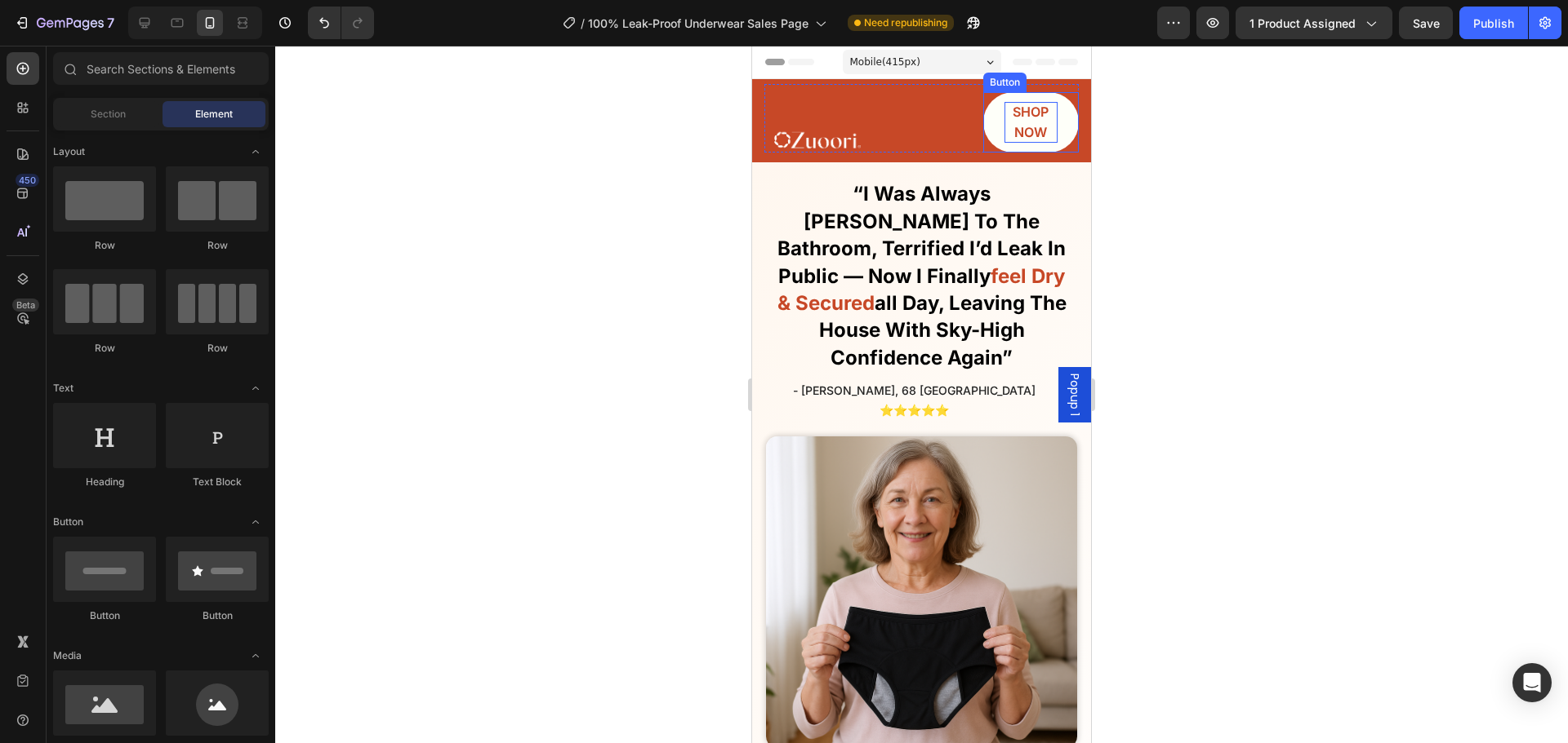
click at [1003, 119] on div "SHOP NOW Button" at bounding box center [1031, 122] width 96 height 60
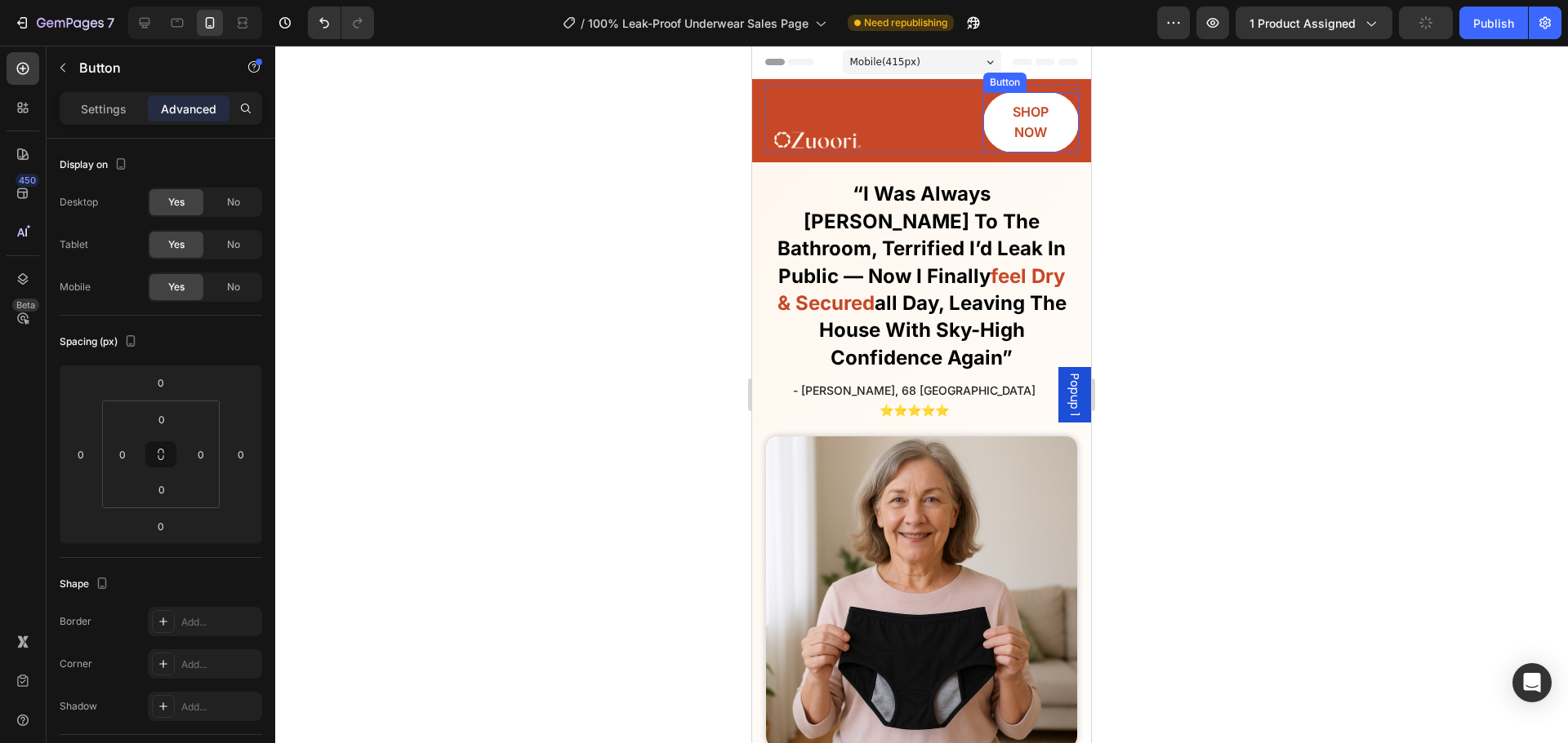
click at [1005, 92] on div "Button" at bounding box center [1005, 82] width 43 height 19
click at [1005, 120] on div "Button" at bounding box center [1045, 108] width 124 height 26
click at [1012, 122] on p "SHOP NOW" at bounding box center [1031, 122] width 54 height 41
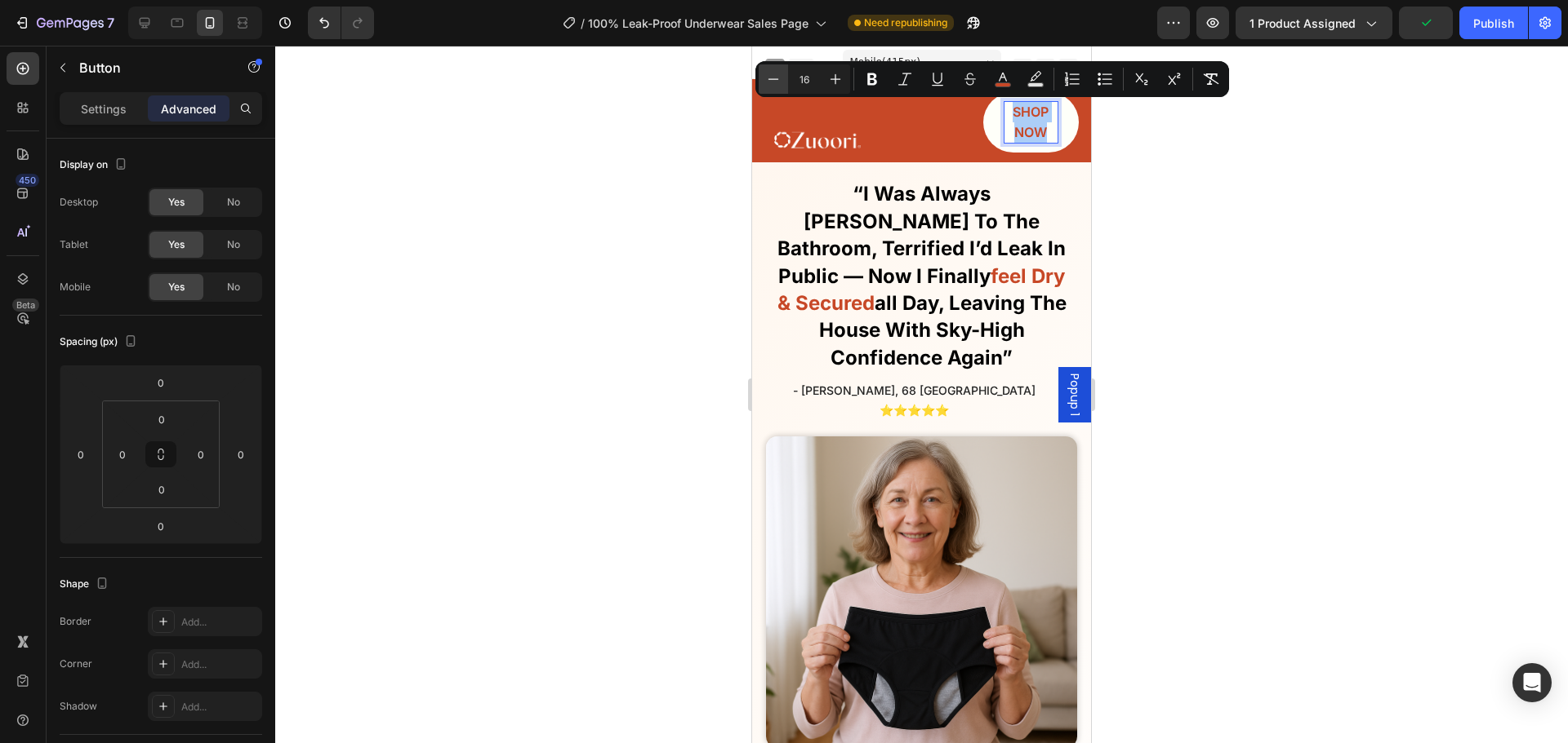
click at [784, 84] on button "Minus" at bounding box center [773, 78] width 29 height 29
type input "15"
click at [814, 149] on img at bounding box center [818, 140] width 87 height 23
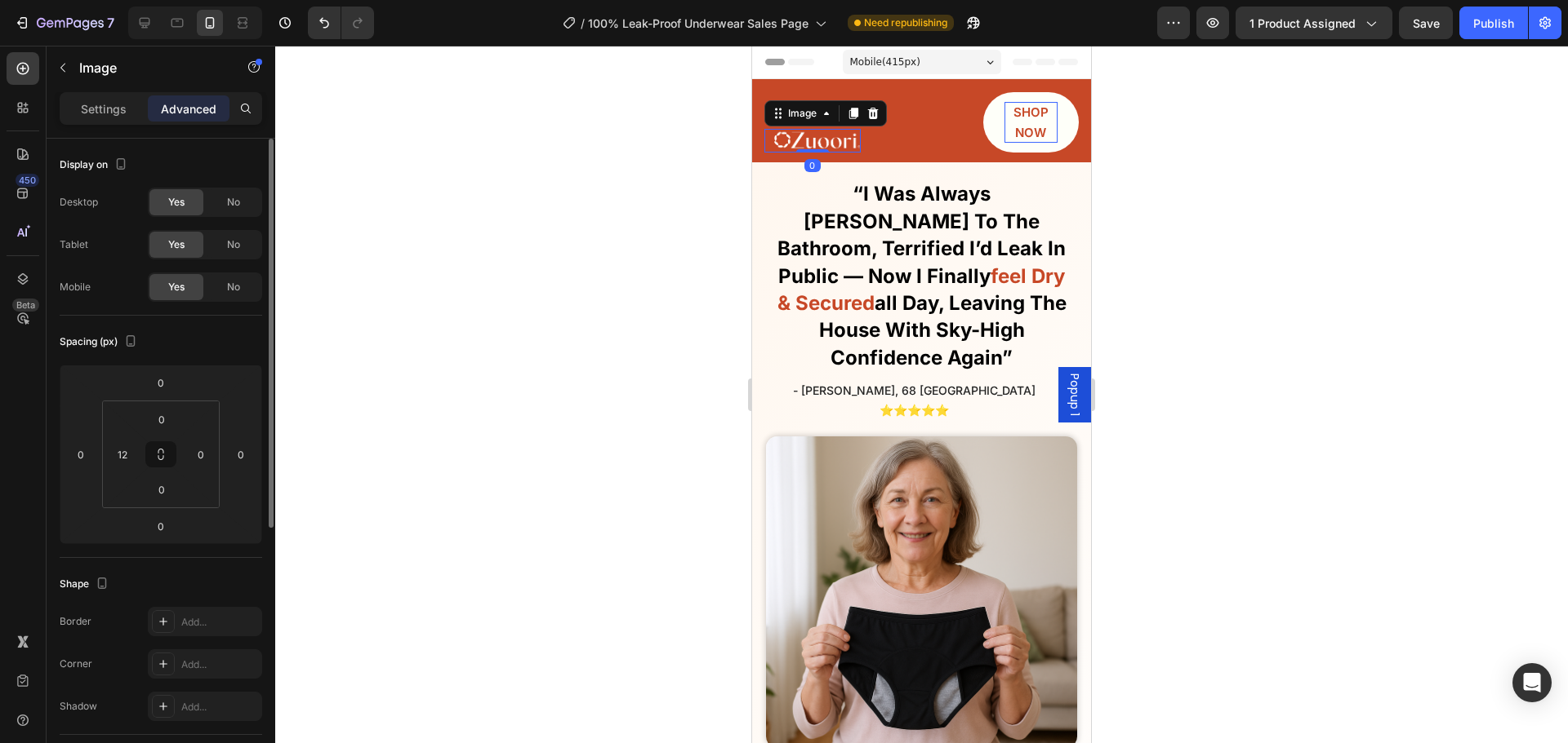
click at [99, 117] on p "Settings" at bounding box center [104, 109] width 46 height 18
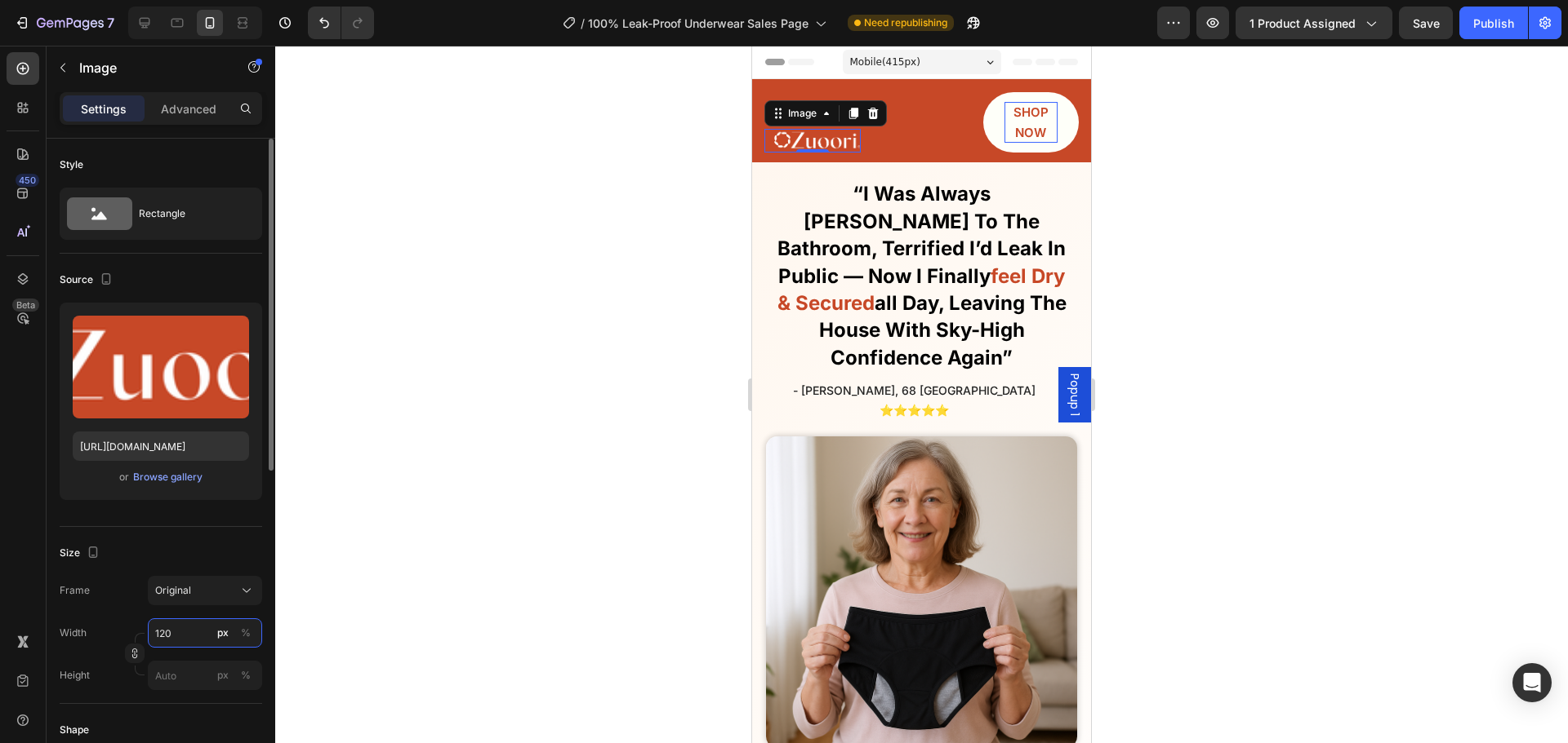
click at [165, 642] on input "120" at bounding box center [205, 633] width 114 height 29
type input "140"
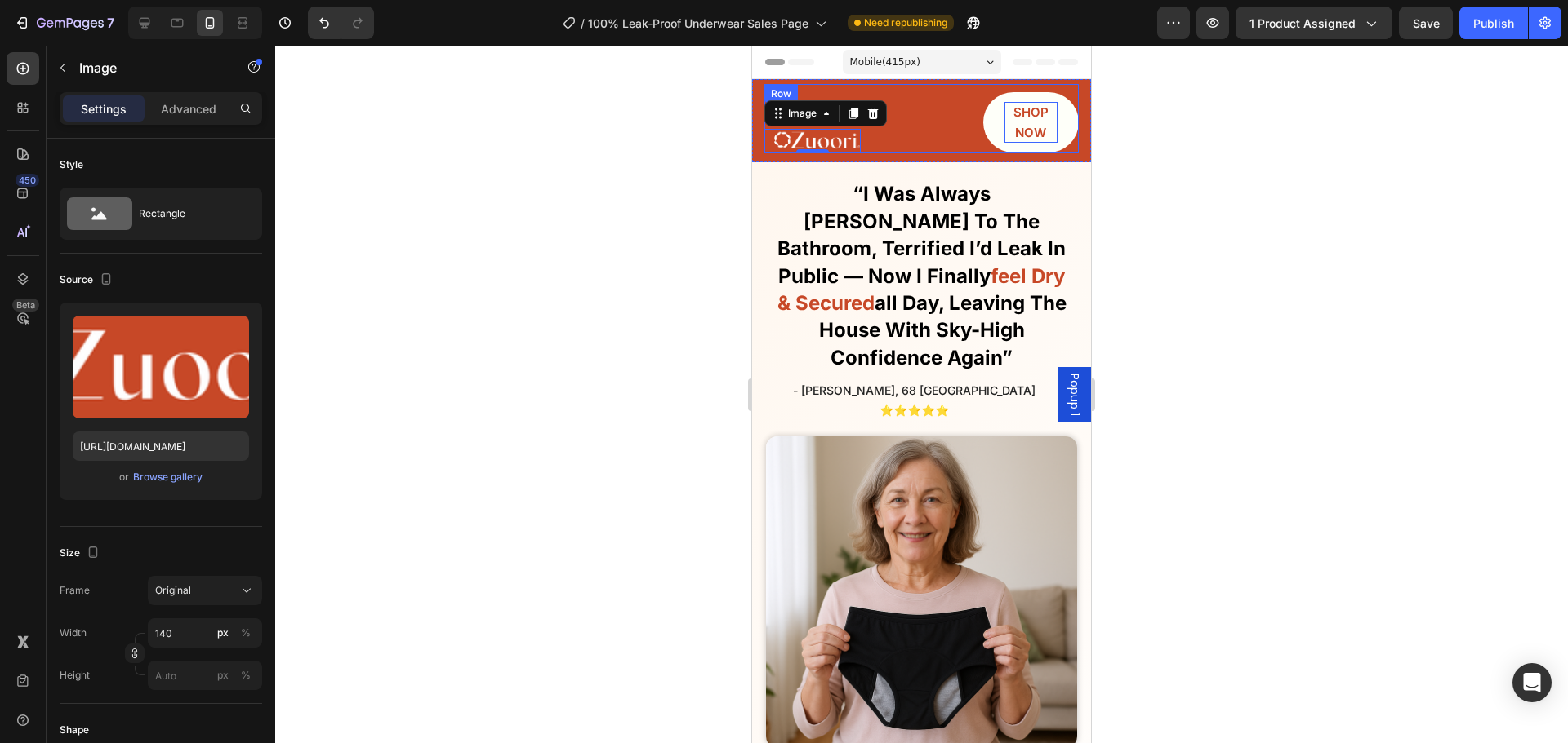
click at [959, 138] on div "Image 0 SHOP NOW Button Row" at bounding box center [921, 119] width 314 height 68
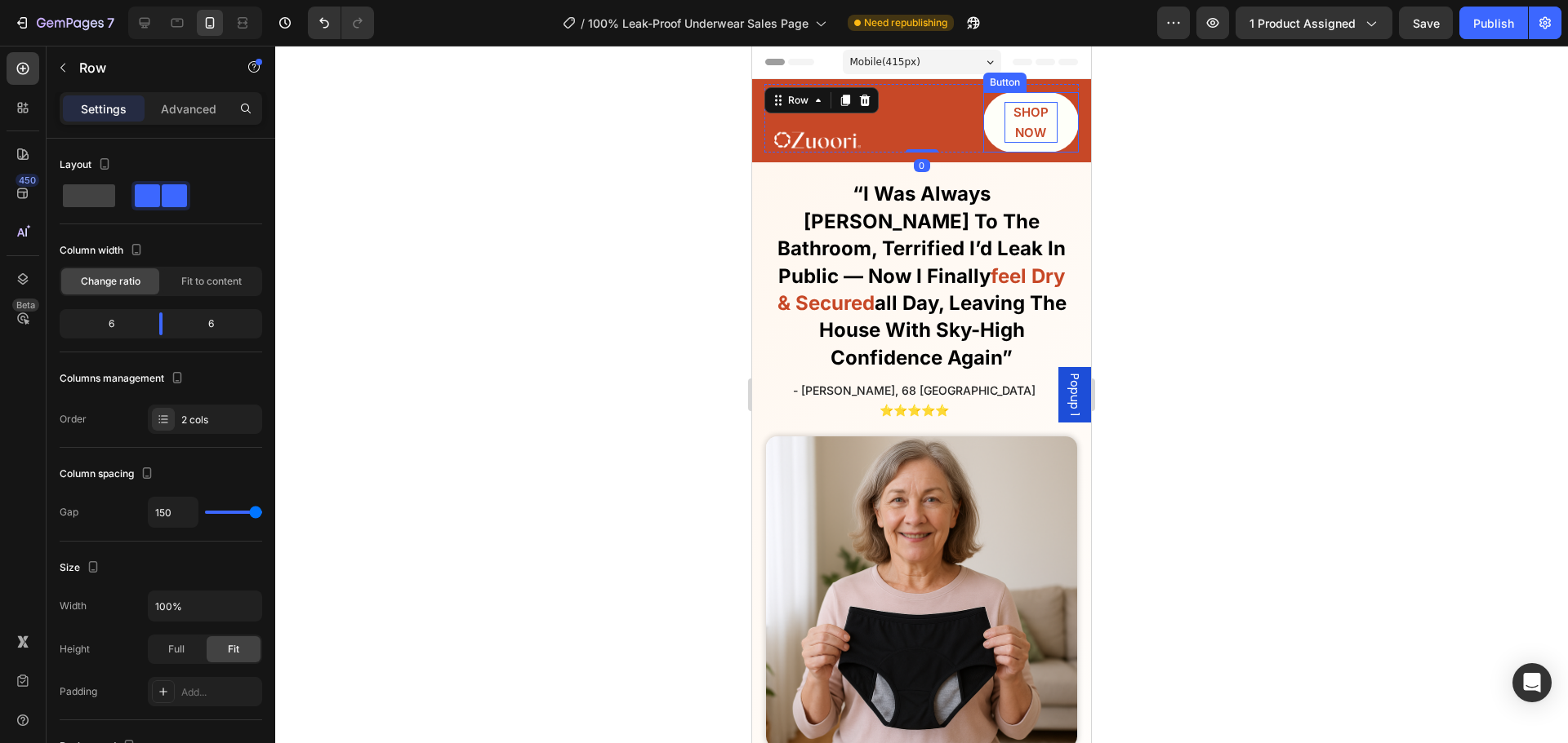
click at [987, 132] on link "SHOP NOW" at bounding box center [1031, 122] width 96 height 60
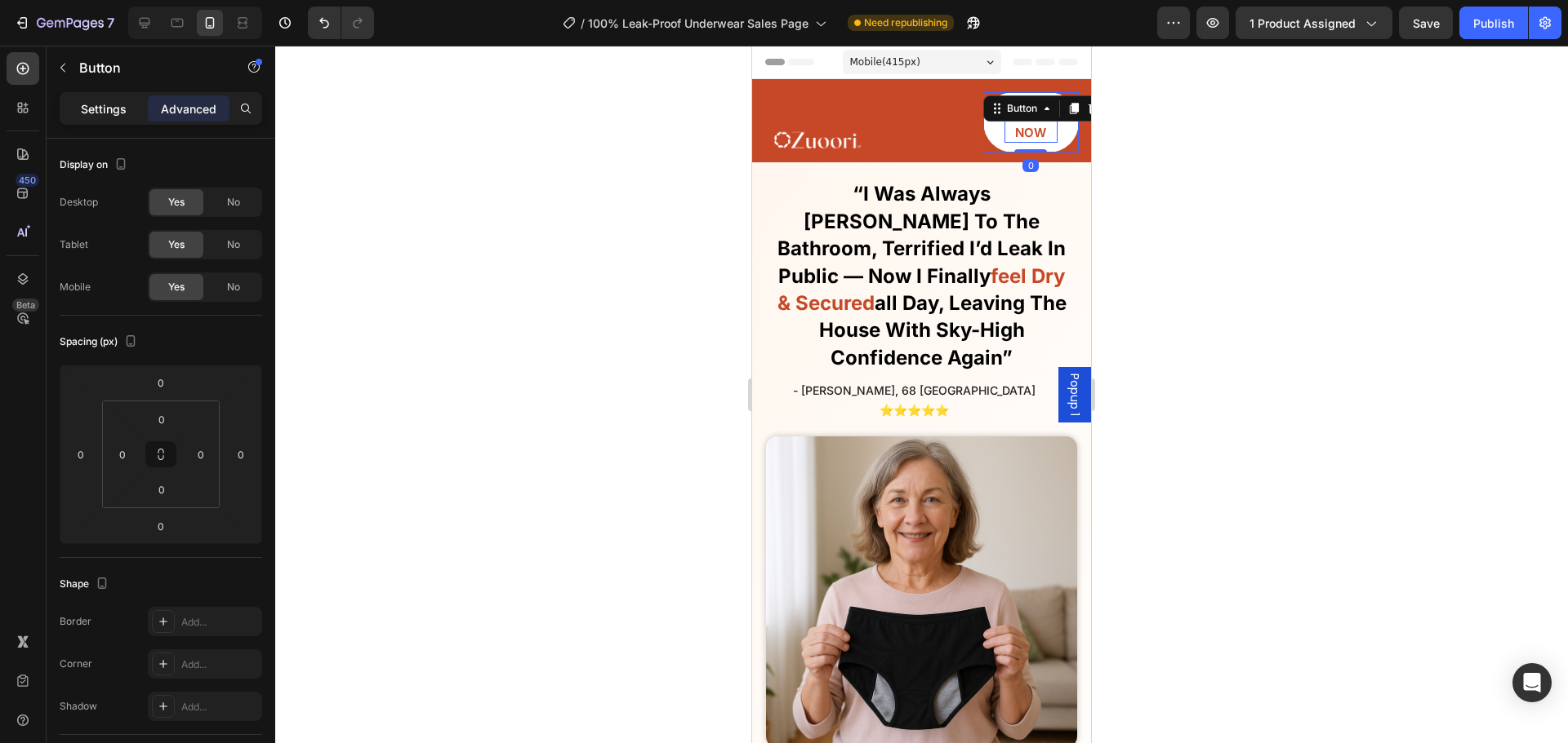
click at [103, 119] on div "Settings" at bounding box center [104, 108] width 82 height 26
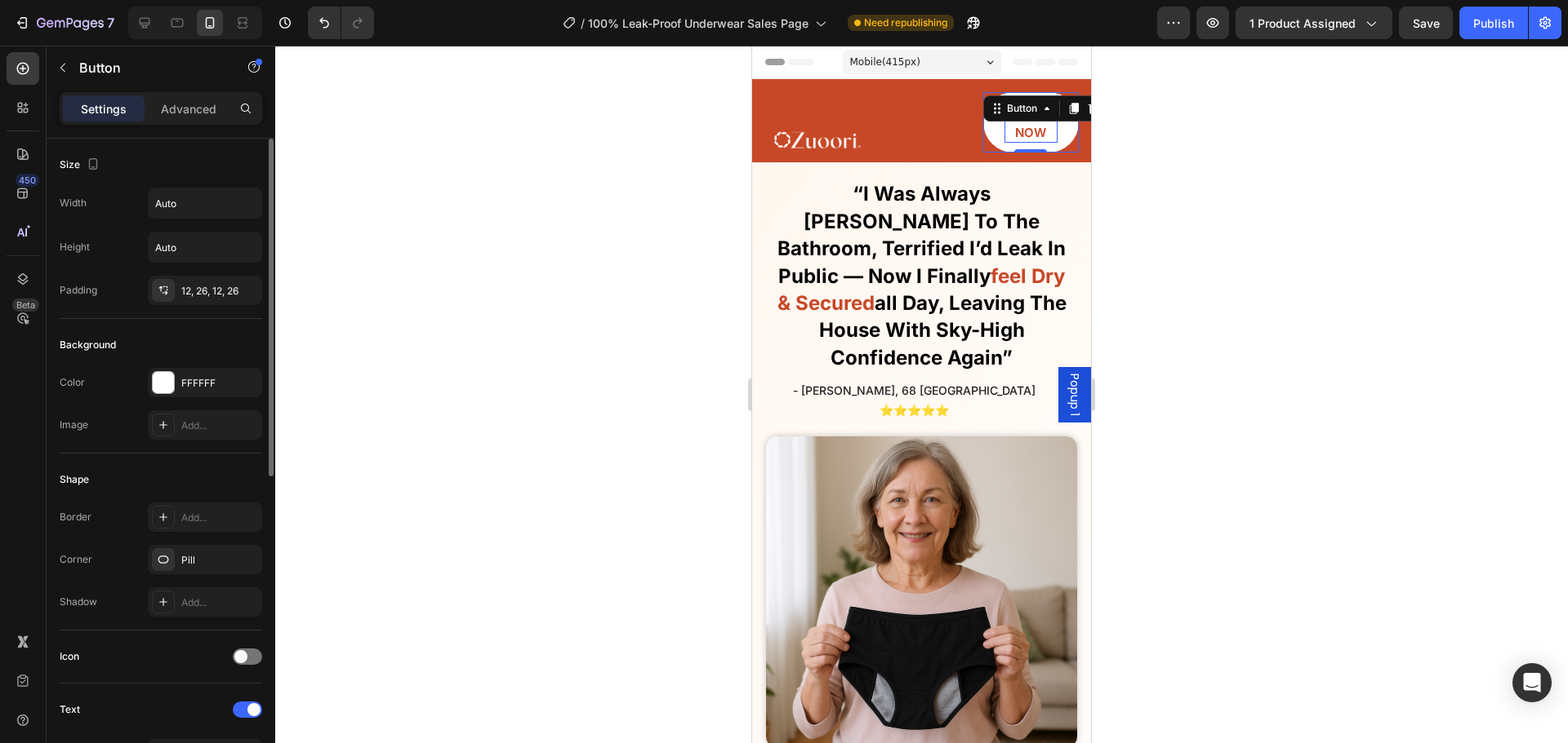
click at [198, 275] on div "Width Auto Height Auto Padding 12, 26, 12, 26" at bounding box center [160, 246] width 202 height 118
click at [205, 282] on div "12, 26, 12, 26" at bounding box center [205, 290] width 114 height 29
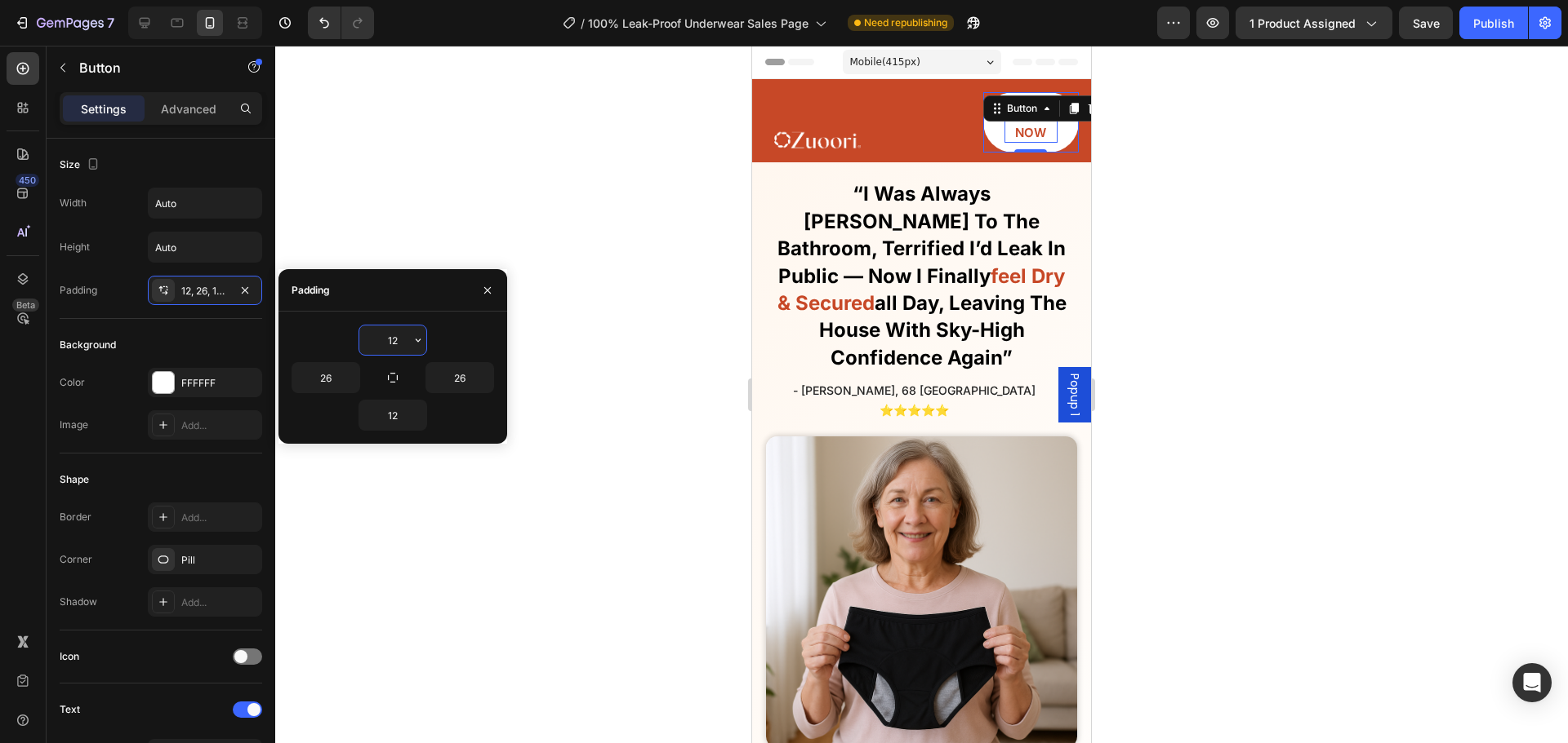
click at [396, 337] on input "12" at bounding box center [393, 340] width 67 height 29
type input "11"
click at [385, 407] on input "12" at bounding box center [393, 415] width 67 height 29
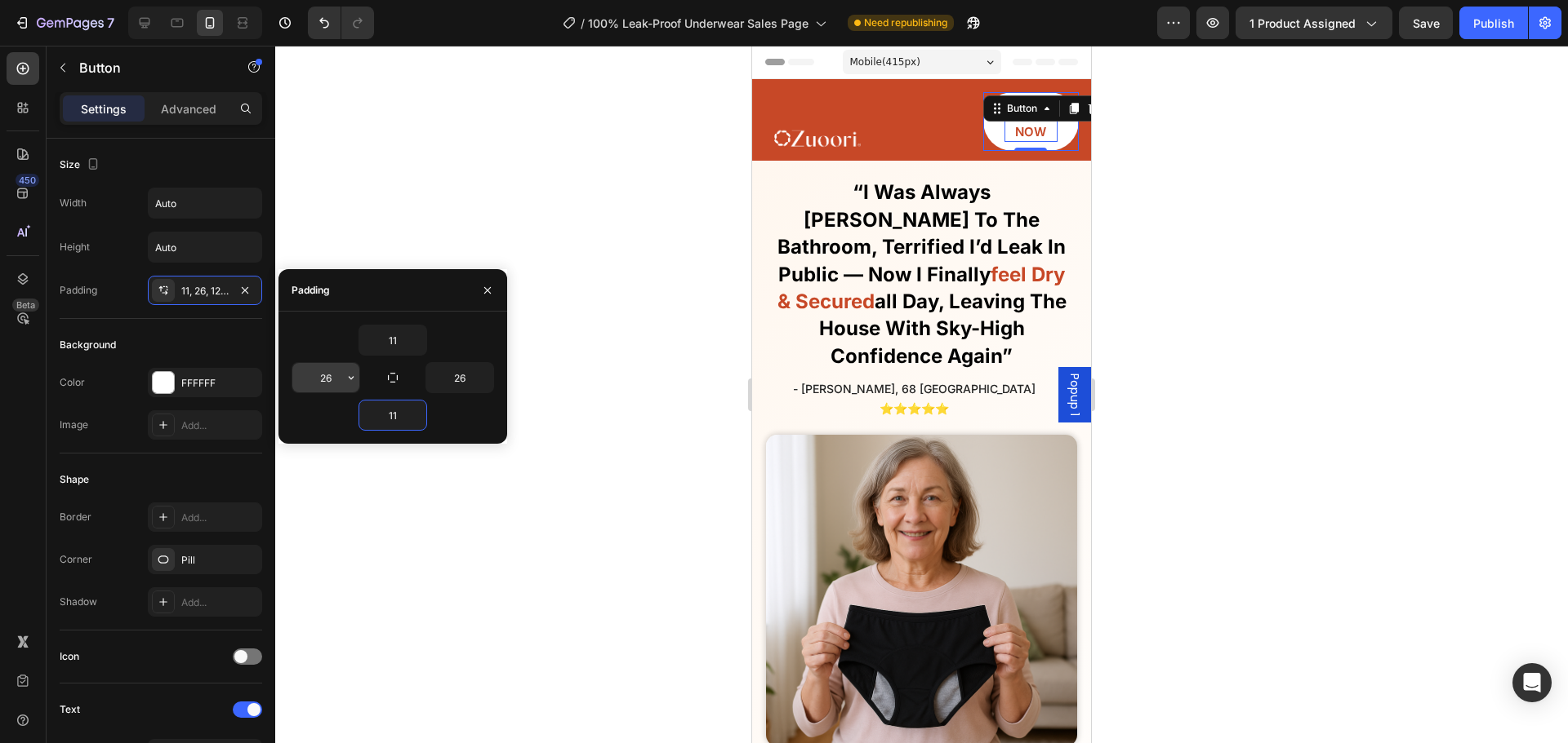
type input "11"
click at [327, 380] on input "26" at bounding box center [326, 377] width 67 height 29
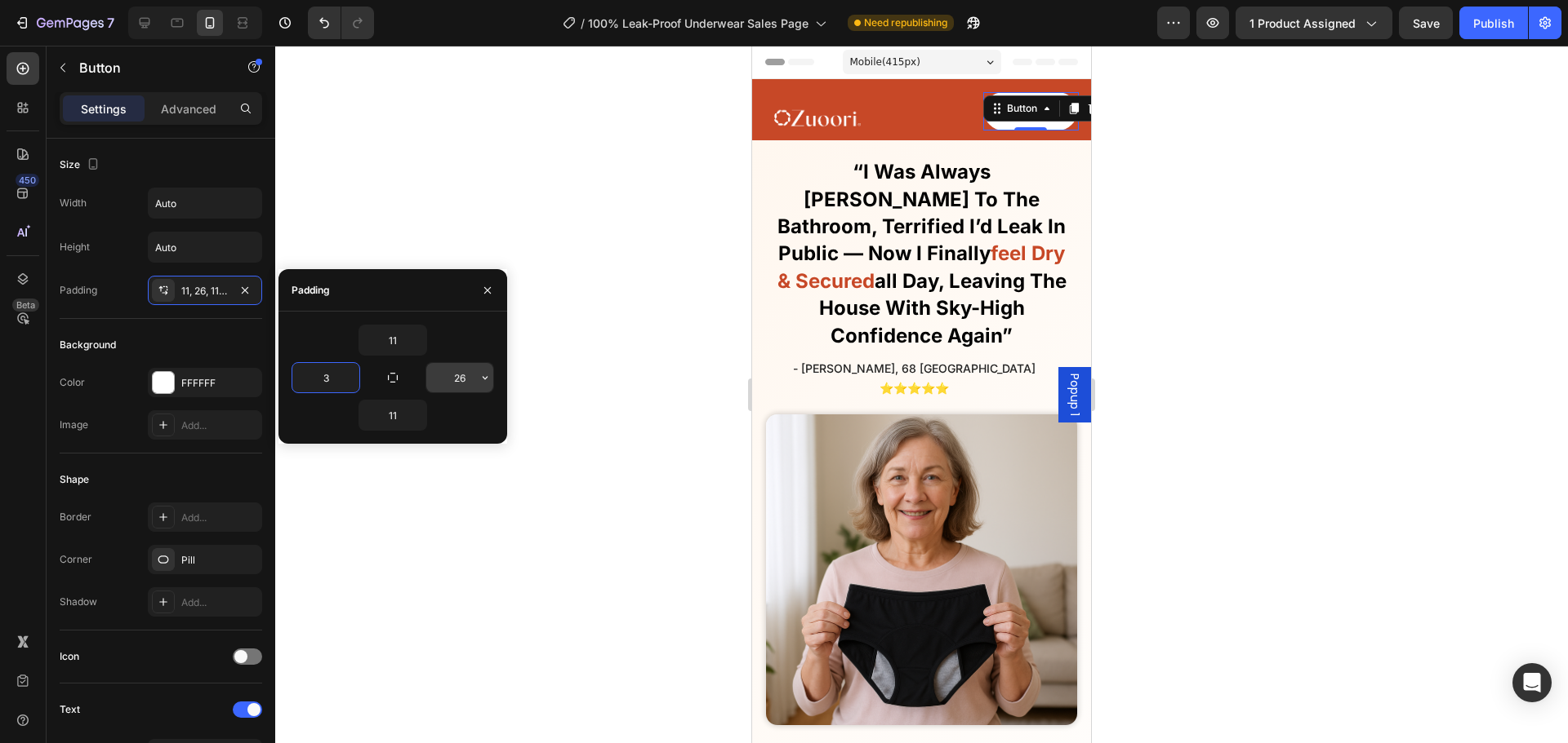
type input "3"
click at [451, 379] on input "26" at bounding box center [459, 377] width 67 height 29
type input "3"
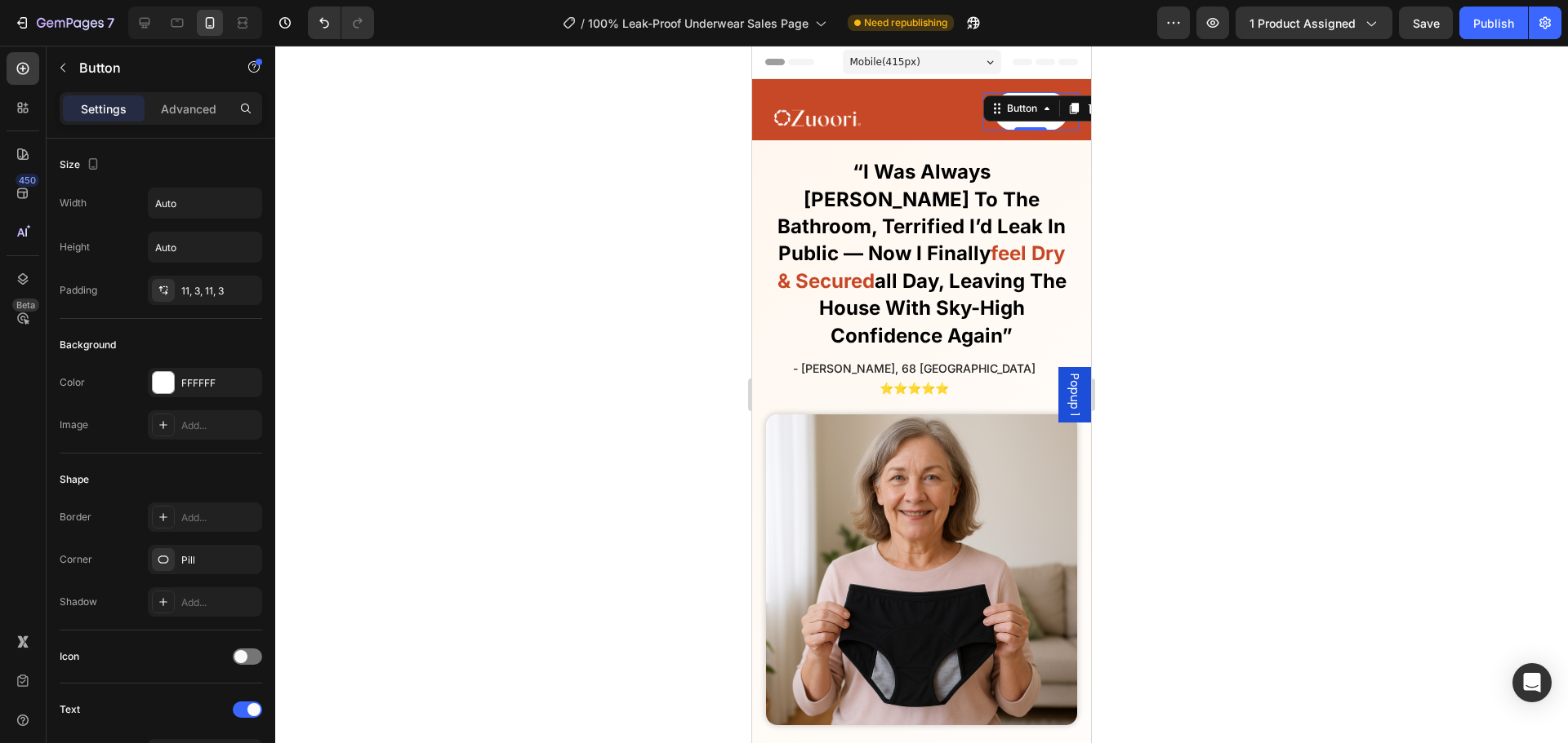
click at [578, 238] on div at bounding box center [921, 395] width 1292 height 698
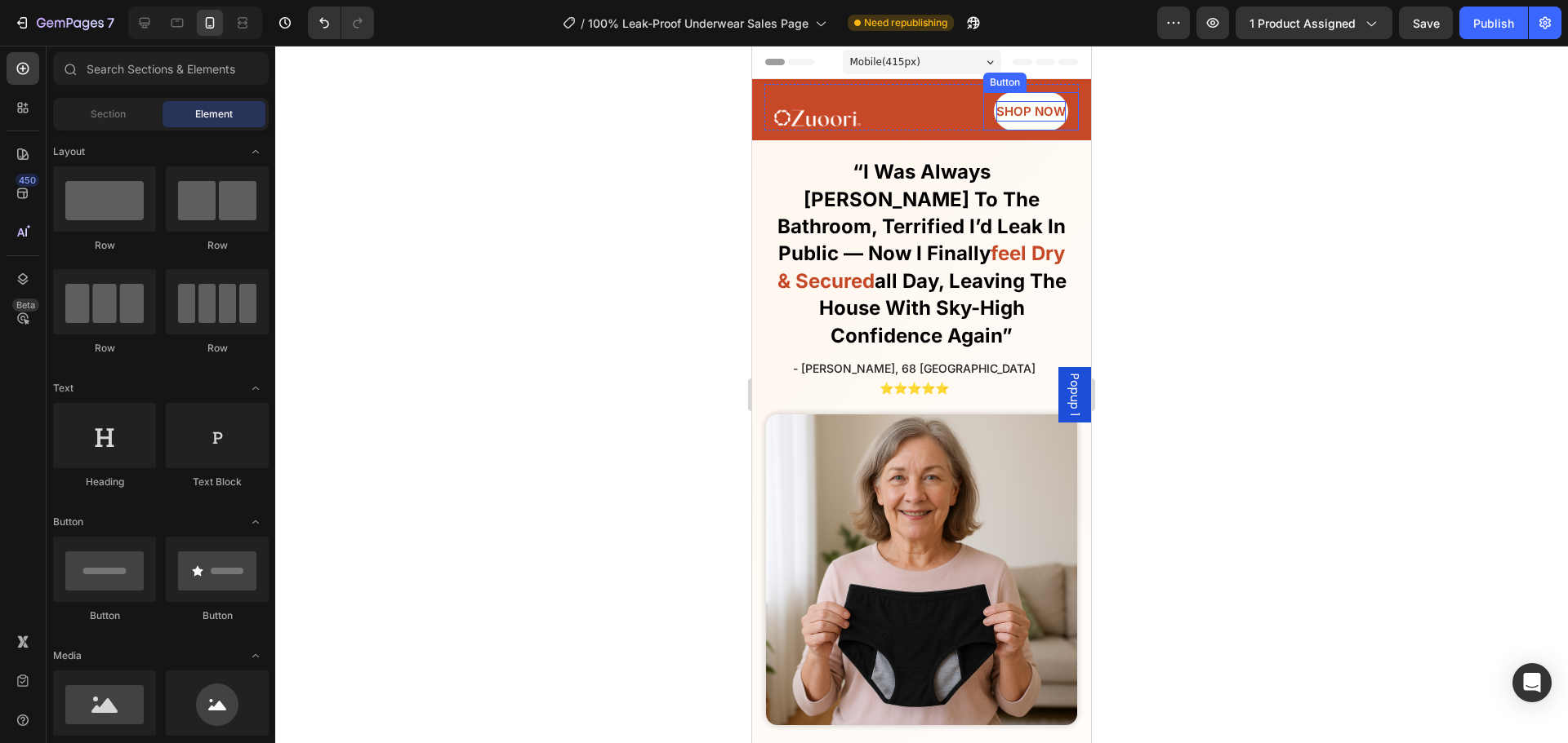
click at [1005, 128] on link "SHOP NOW" at bounding box center [1031, 111] width 74 height 38
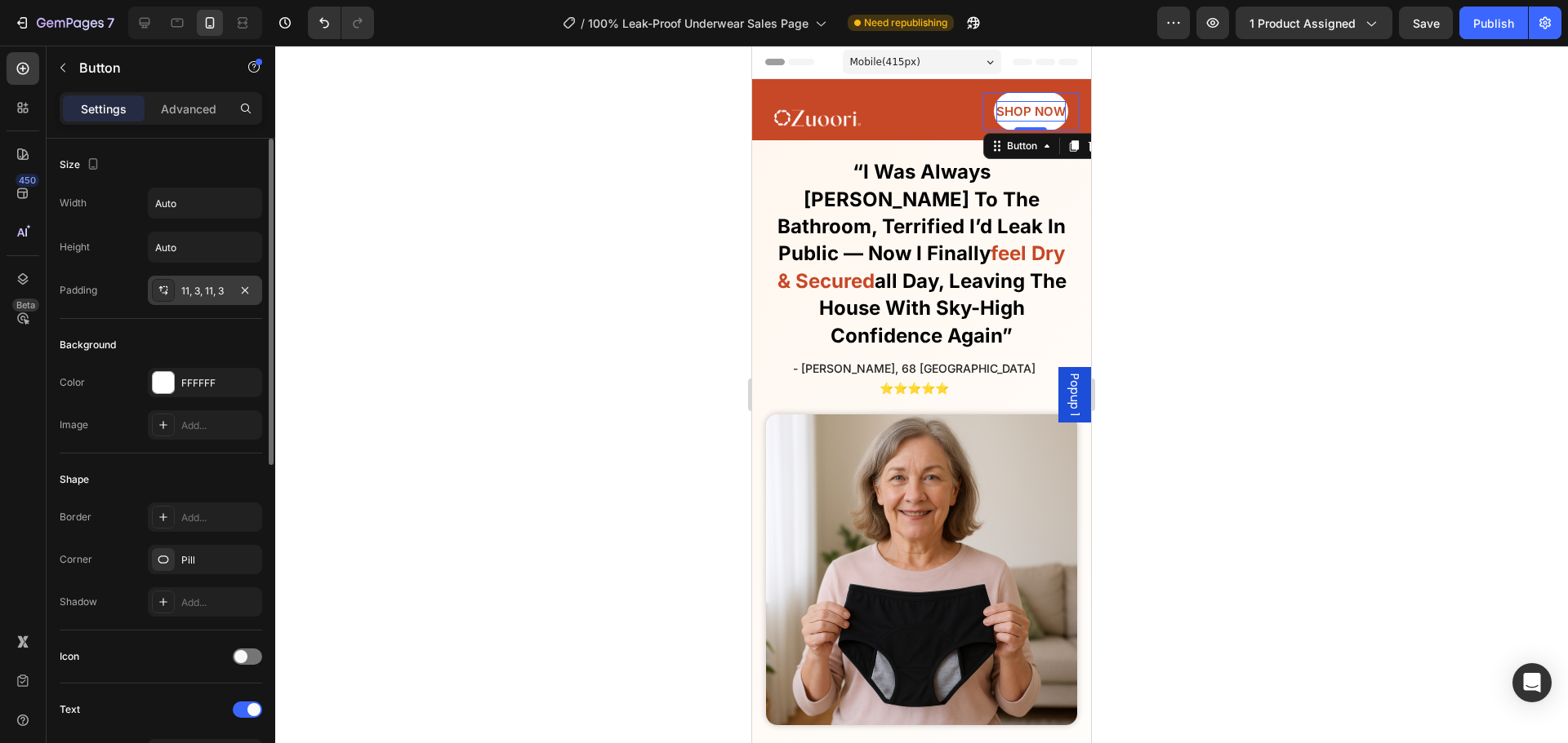
drag, startPoint x: 202, startPoint y: 279, endPoint x: 208, endPoint y: 296, distance: 18.0
click at [200, 280] on div "11, 3, 11, 3" at bounding box center [205, 290] width 114 height 29
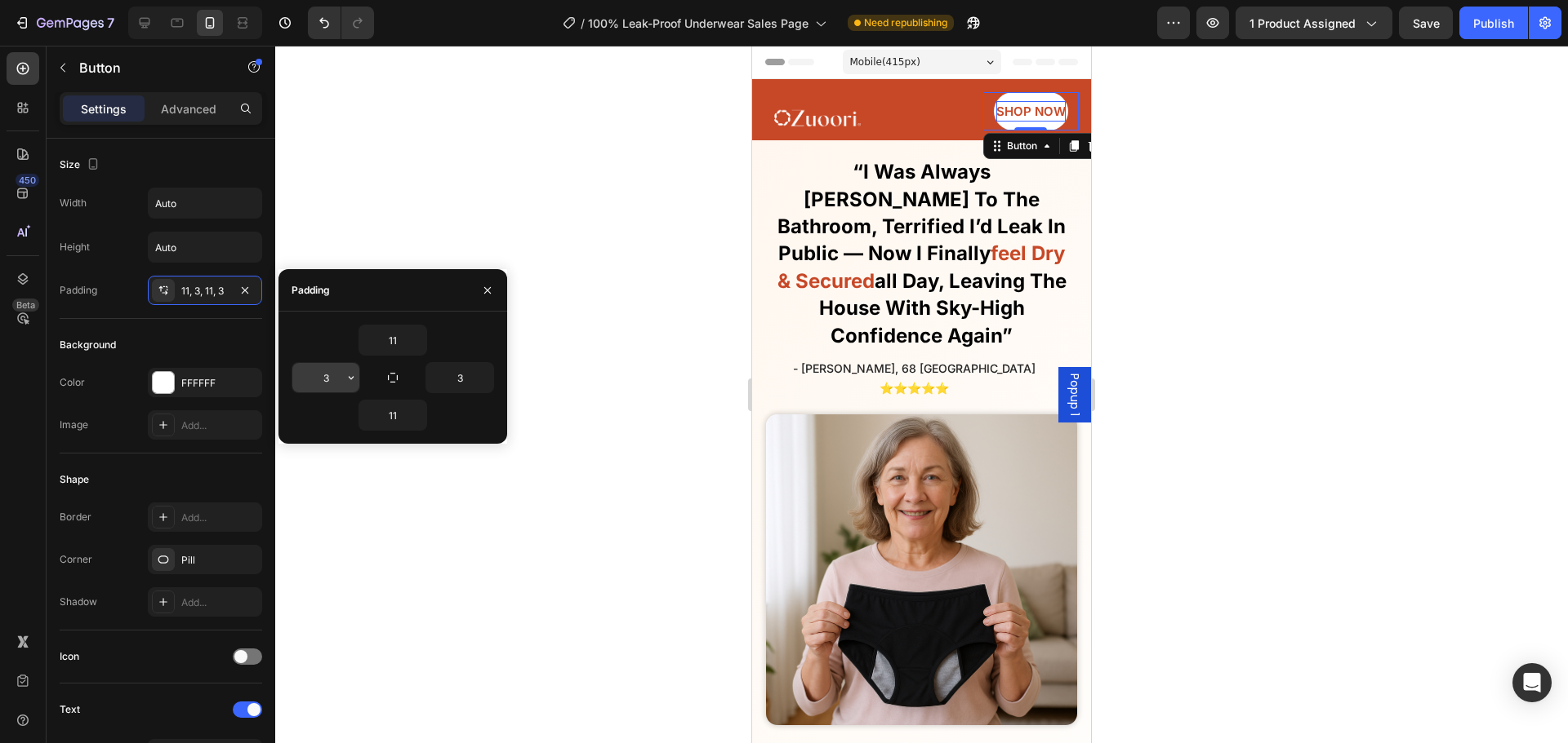
click at [315, 387] on input "3" at bounding box center [326, 377] width 67 height 29
type input "9"
click at [461, 379] on input "3" at bounding box center [459, 377] width 67 height 29
type input "9"
click at [552, 240] on div at bounding box center [921, 395] width 1292 height 698
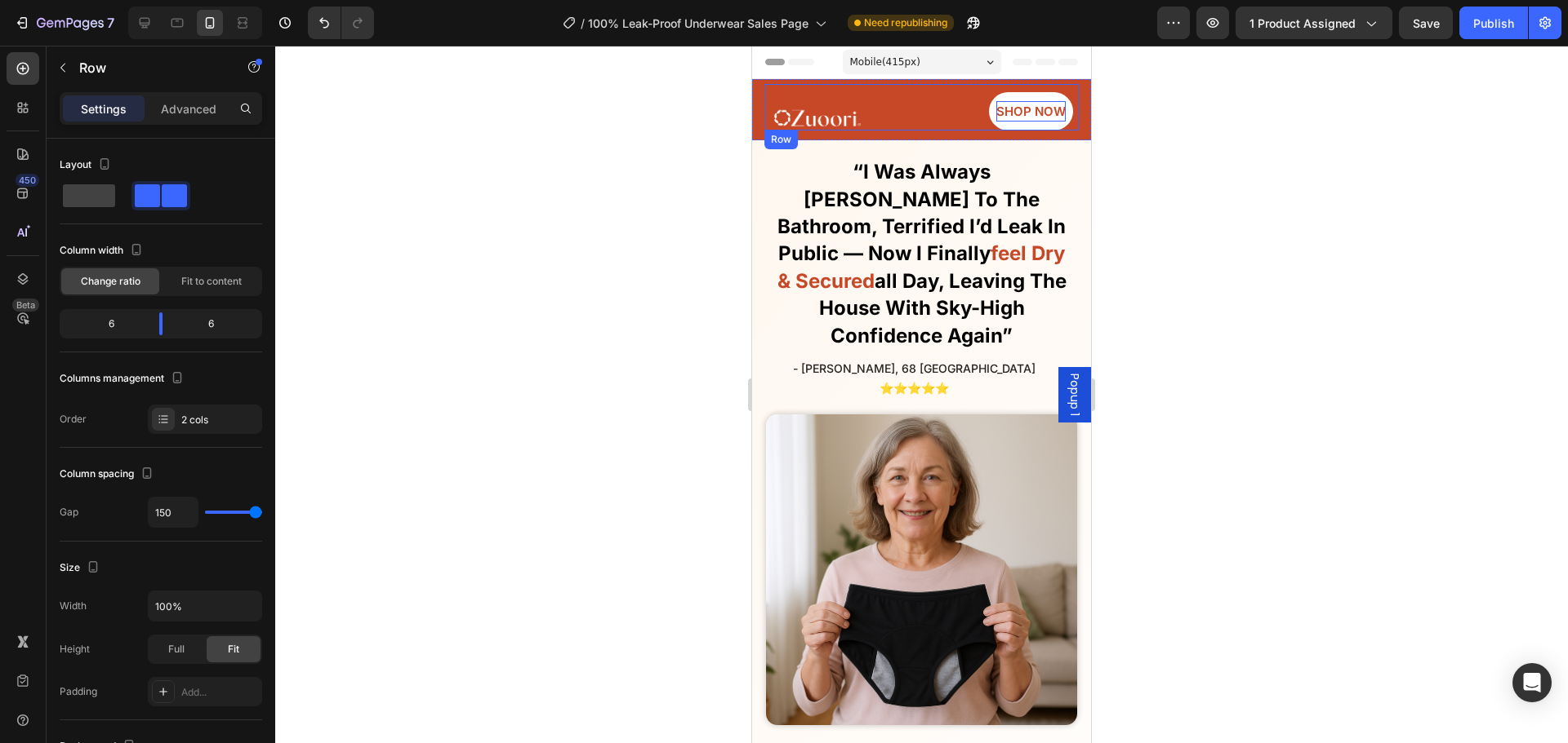
click at [940, 126] on div "Image SHOP NOW Button Row" at bounding box center [921, 108] width 314 height 47
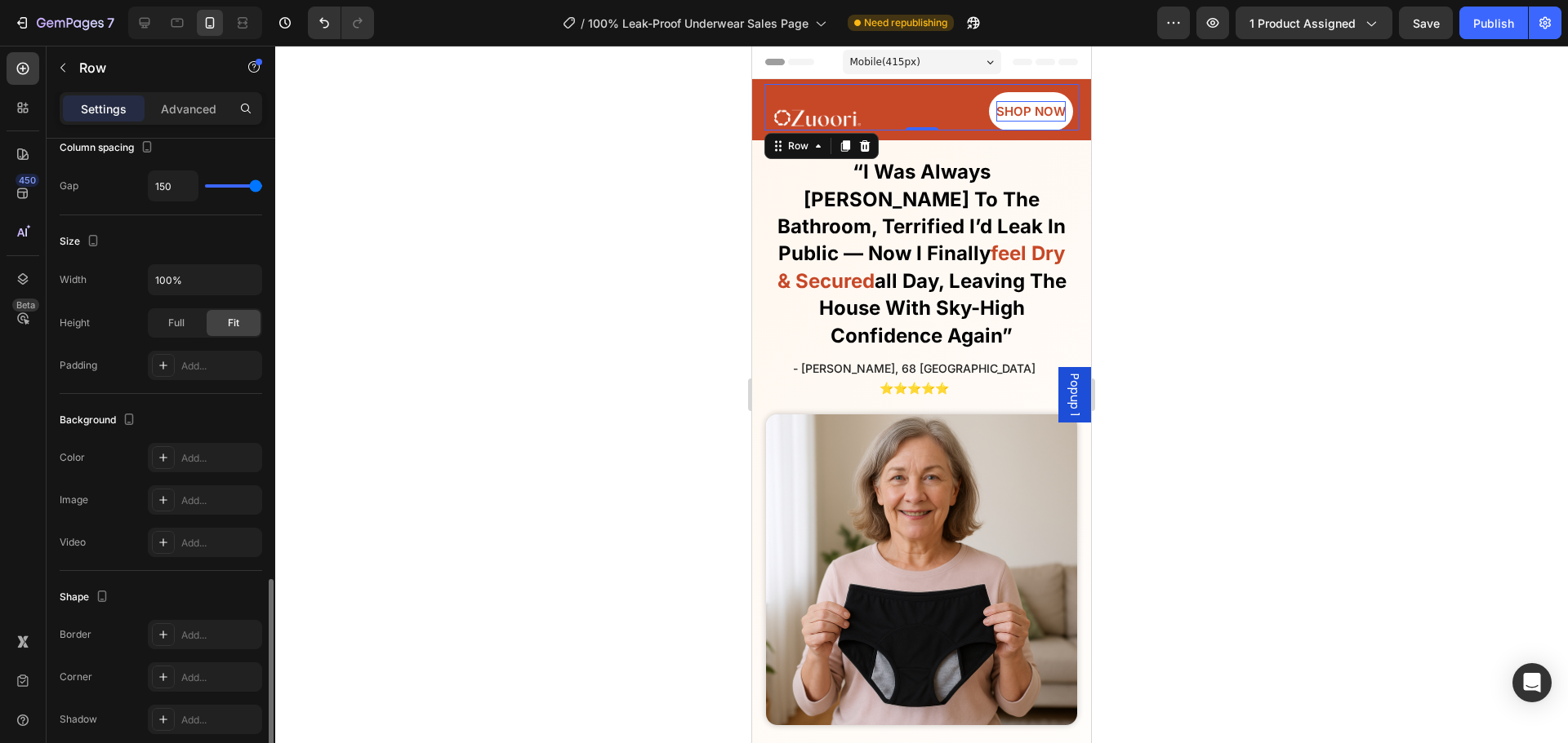
scroll to position [488, 0]
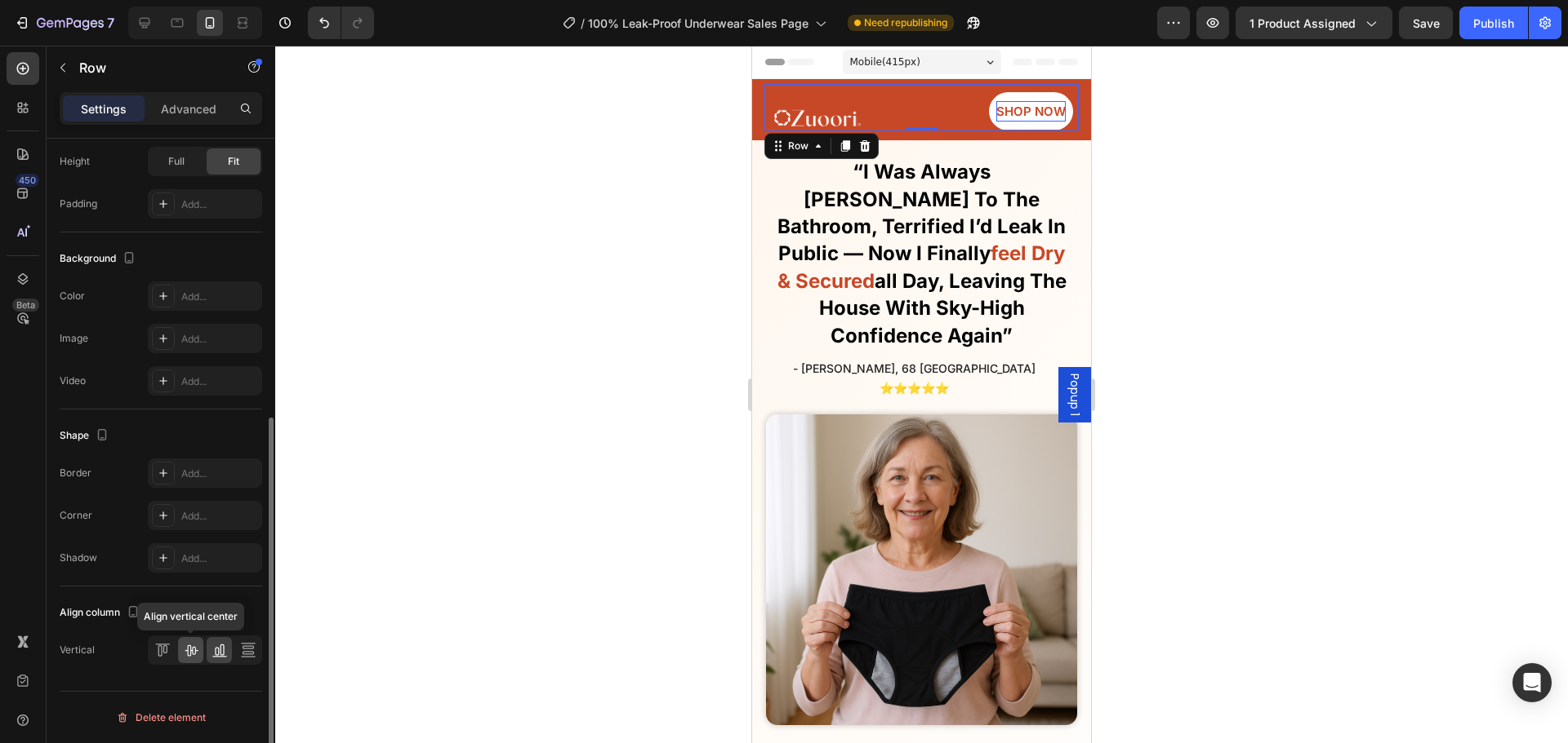
click at [192, 657] on icon at bounding box center [191, 650] width 17 height 17
click at [158, 657] on icon at bounding box center [163, 650] width 17 height 17
click at [179, 658] on div "Align top" at bounding box center [205, 649] width 114 height 29
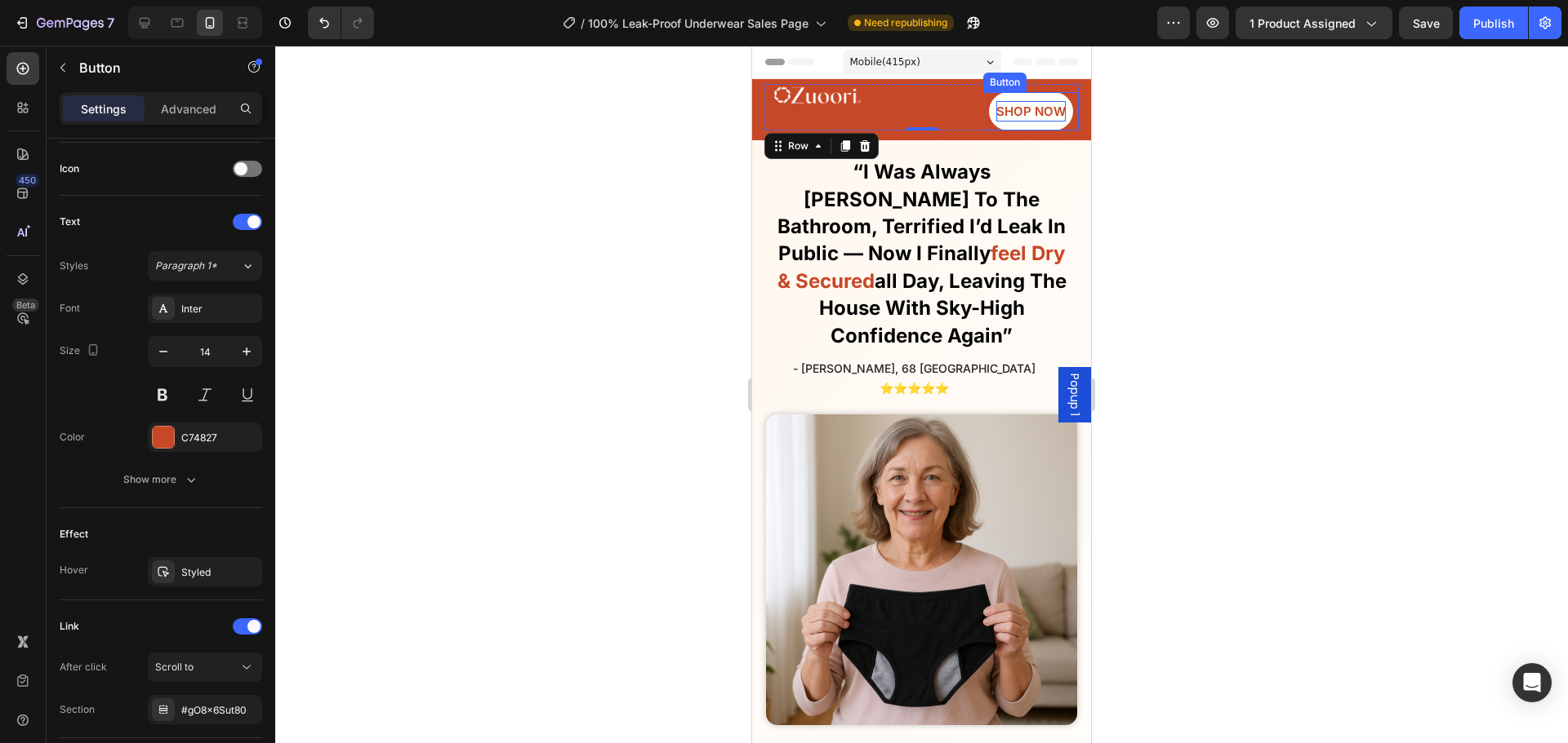
click at [989, 102] on link "SHOP NOW" at bounding box center [1031, 111] width 84 height 38
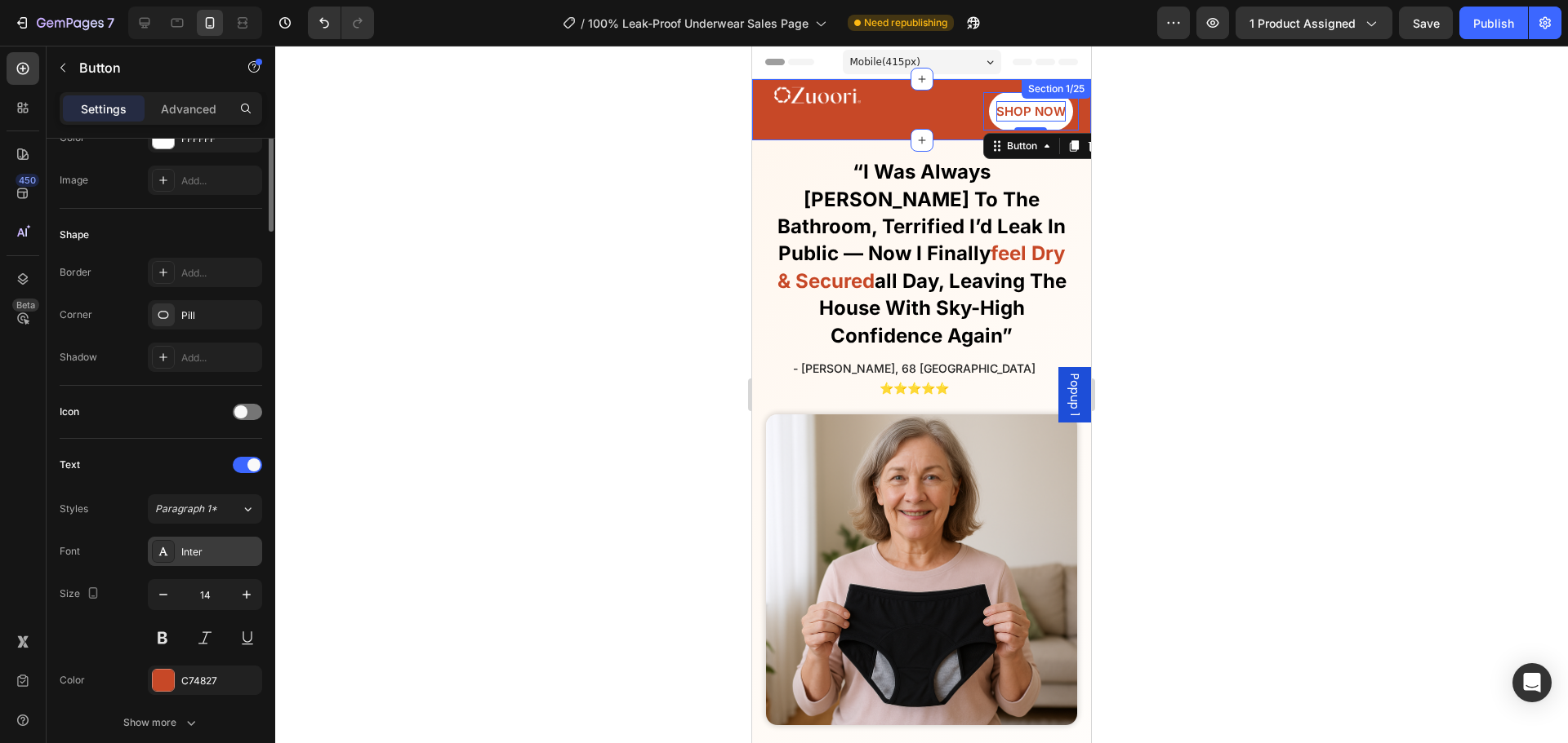
scroll to position [326, 0]
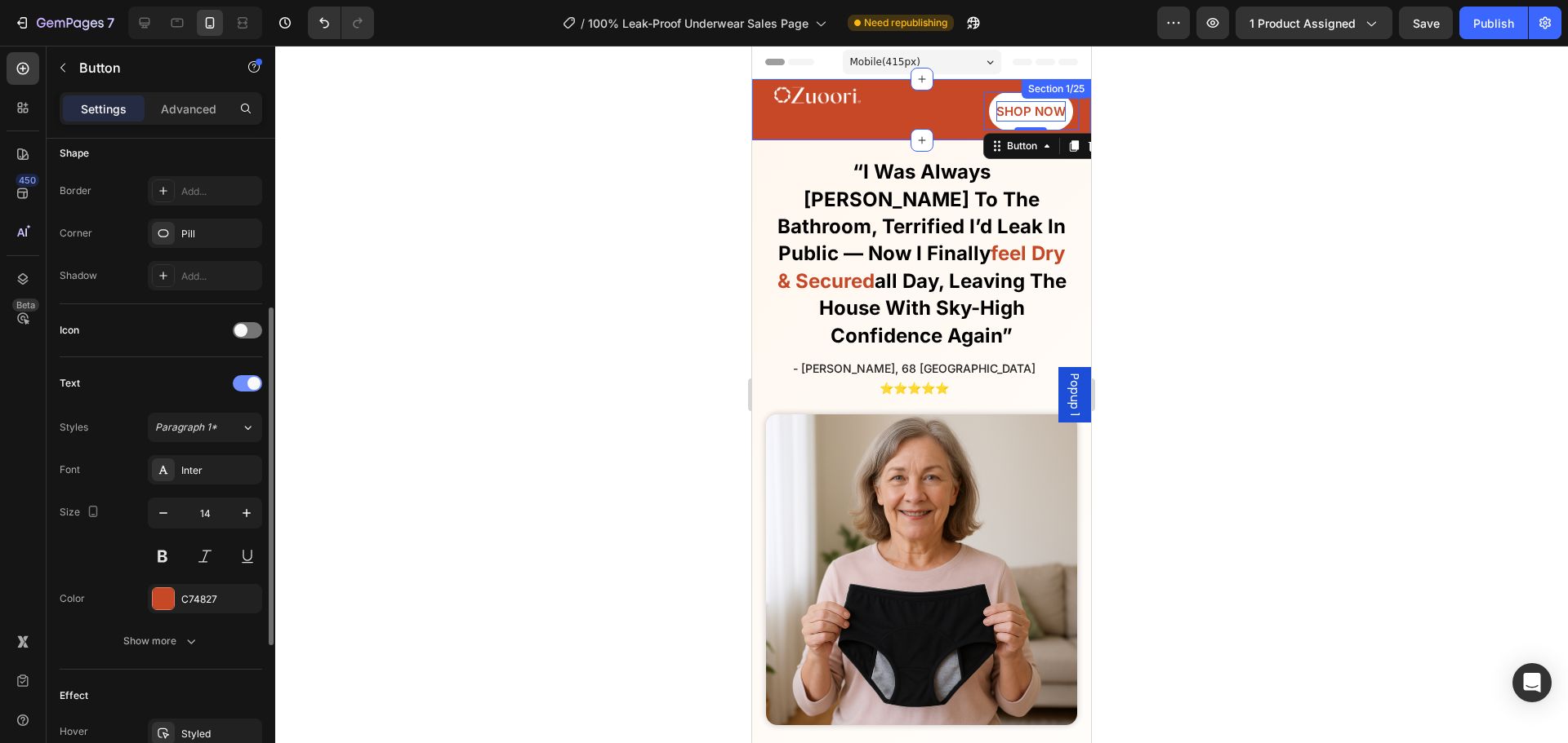
click at [249, 382] on span at bounding box center [254, 384] width 13 height 13
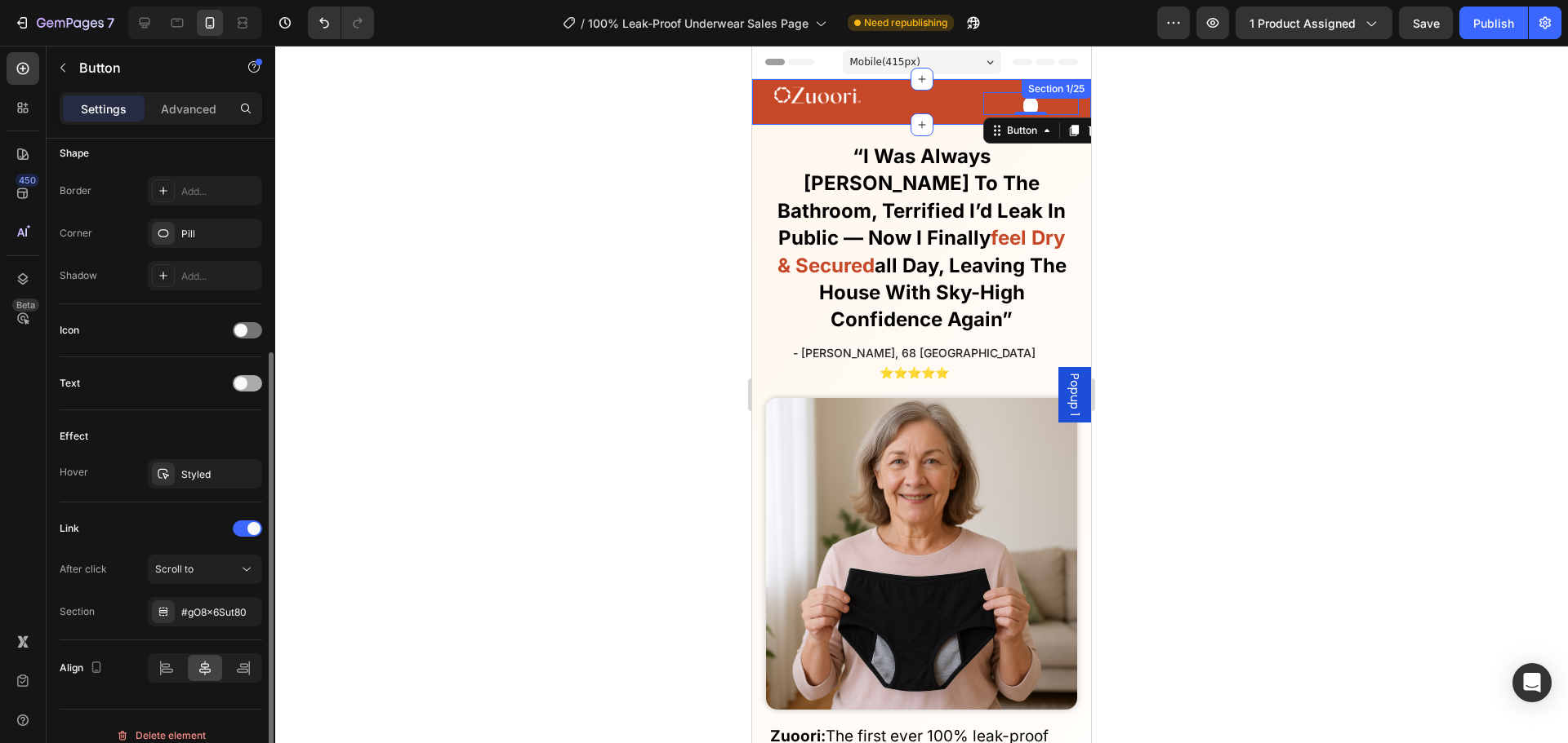
click at [249, 382] on div at bounding box center [247, 384] width 29 height 17
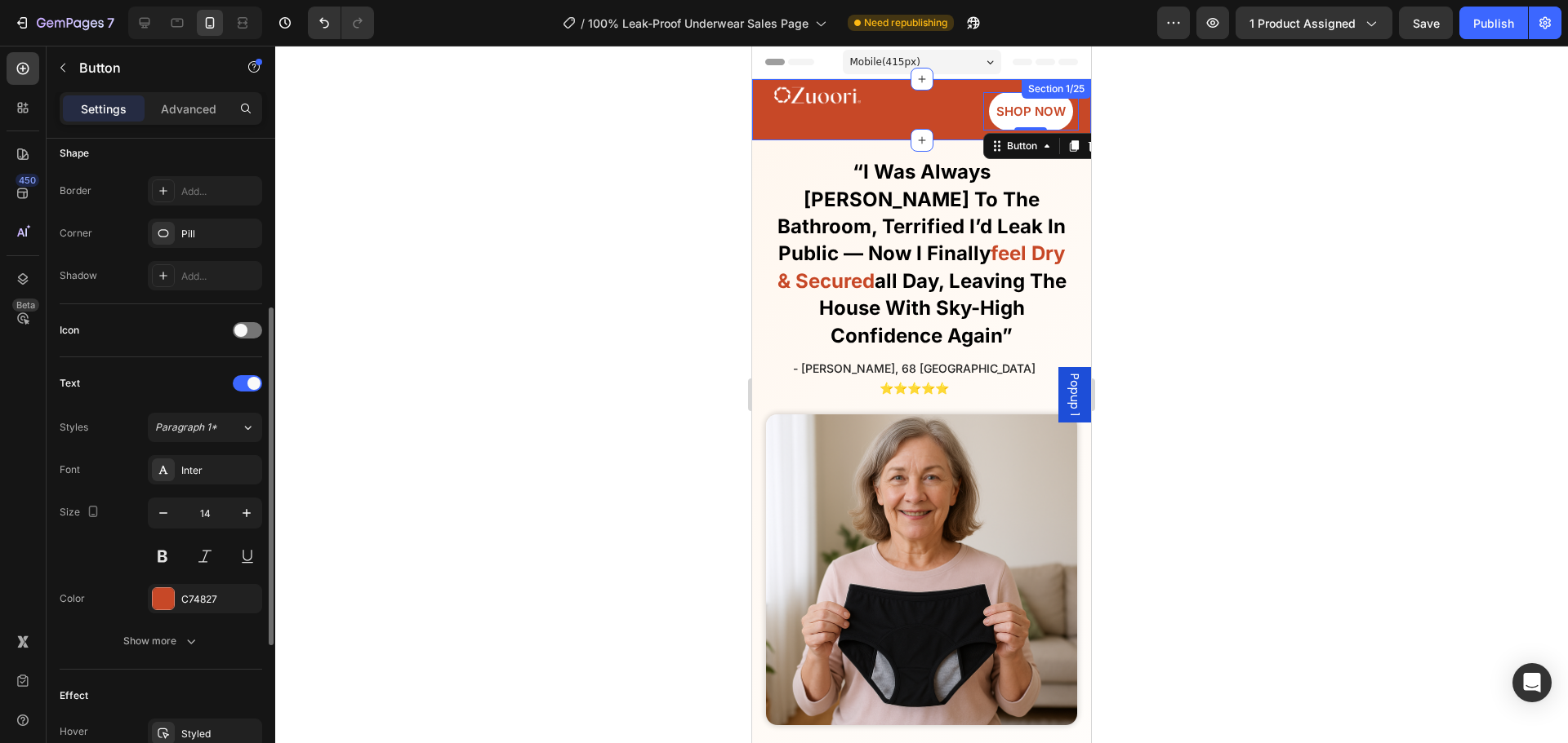
scroll to position [604, 0]
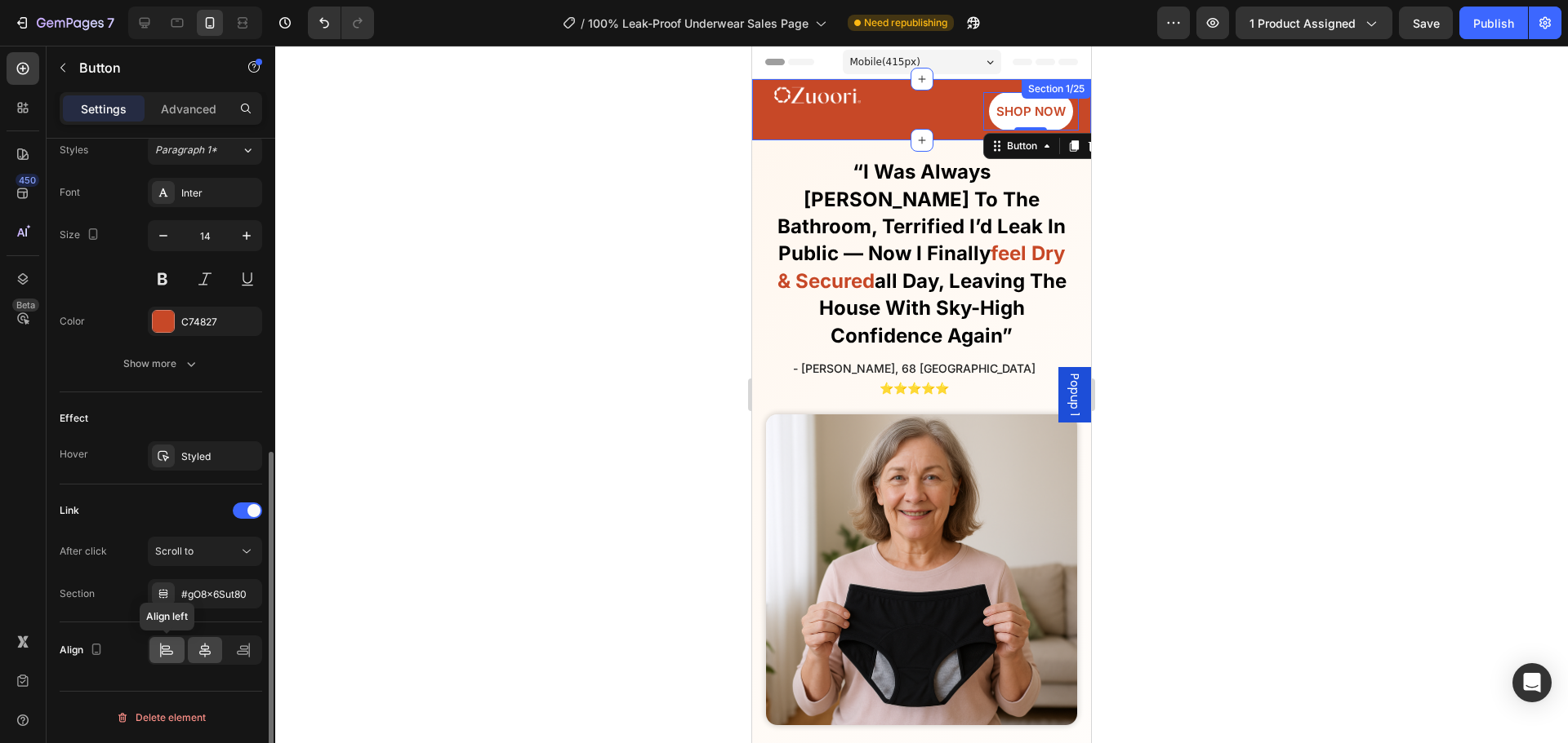
click at [170, 651] on icon at bounding box center [168, 653] width 12 height 4
click at [220, 660] on div at bounding box center [206, 649] width 35 height 26
click at [199, 656] on icon at bounding box center [206, 650] width 17 height 17
click at [191, 557] on span "Scroll to" at bounding box center [175, 551] width 38 height 13
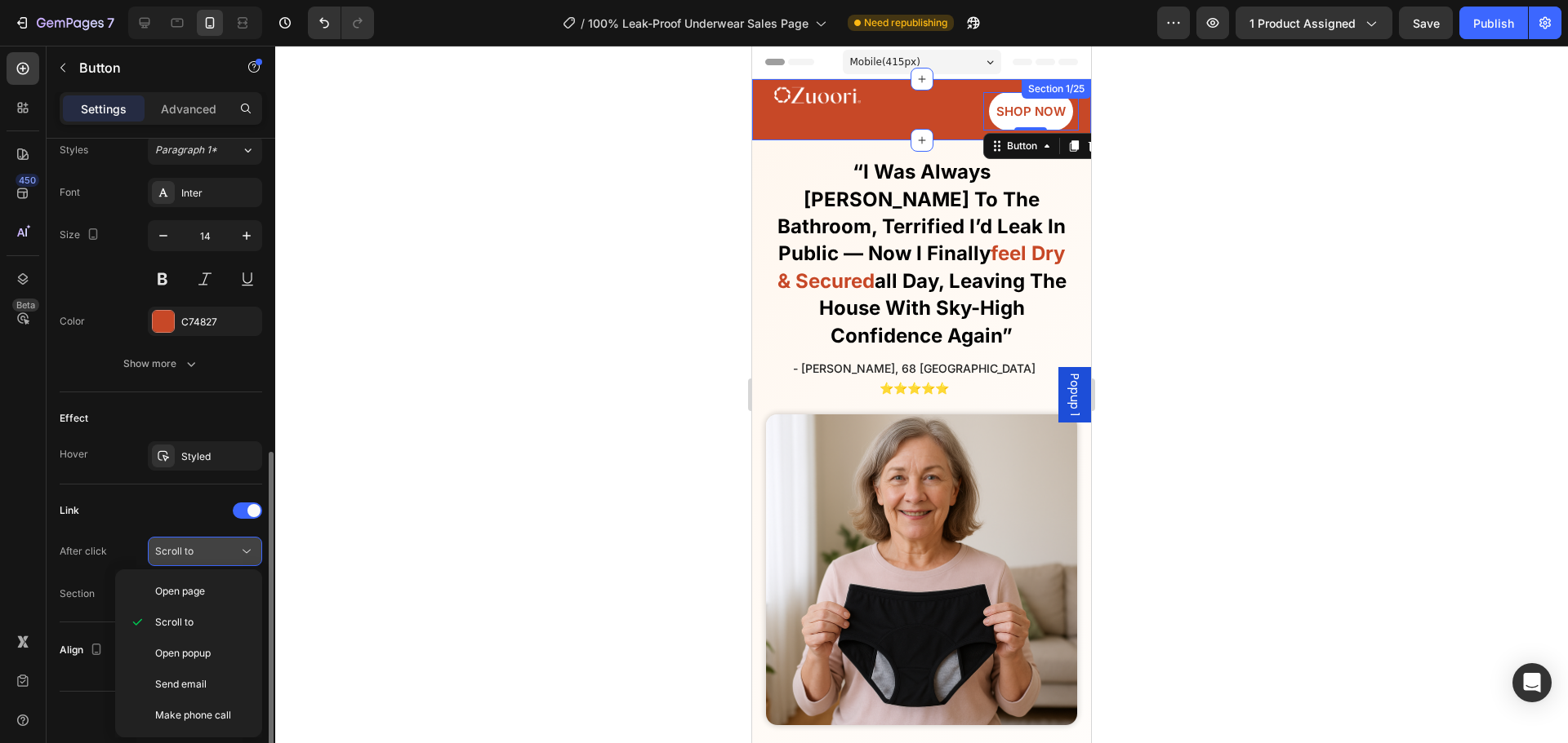
click at [191, 556] on span "Scroll to" at bounding box center [175, 551] width 38 height 13
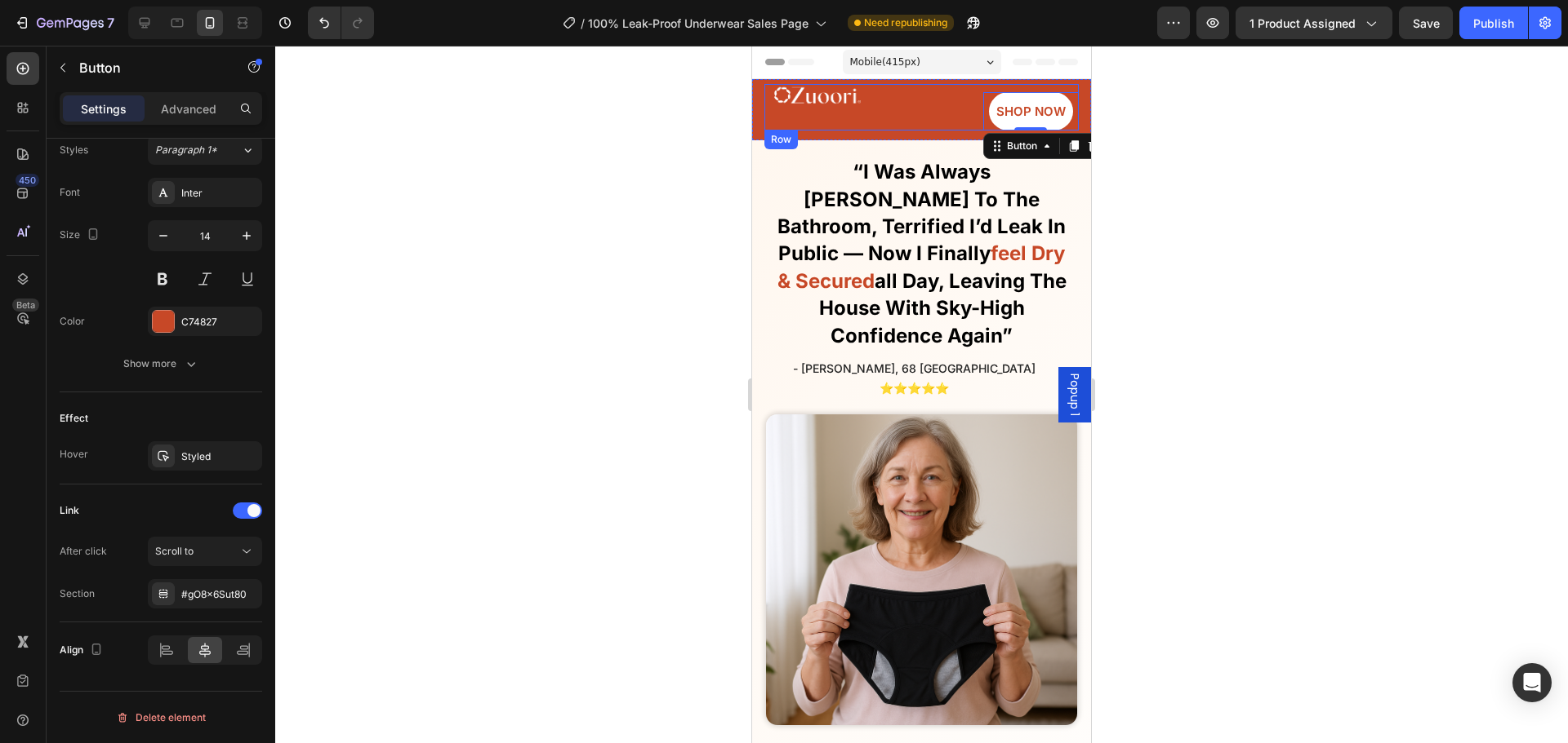
click at [873, 98] on div "Image SHOP NOW Button 0 Row" at bounding box center [921, 108] width 314 height 47
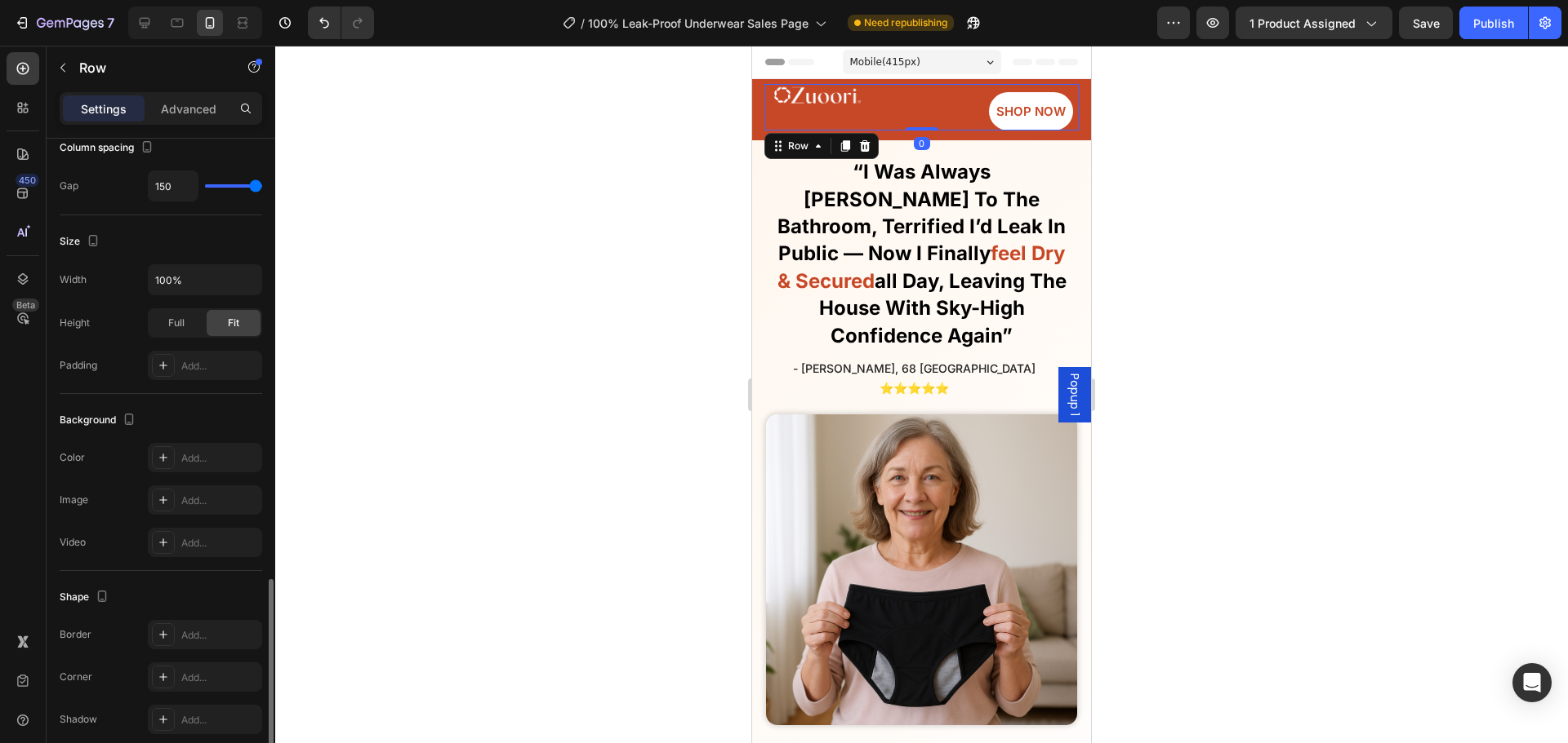
scroll to position [488, 0]
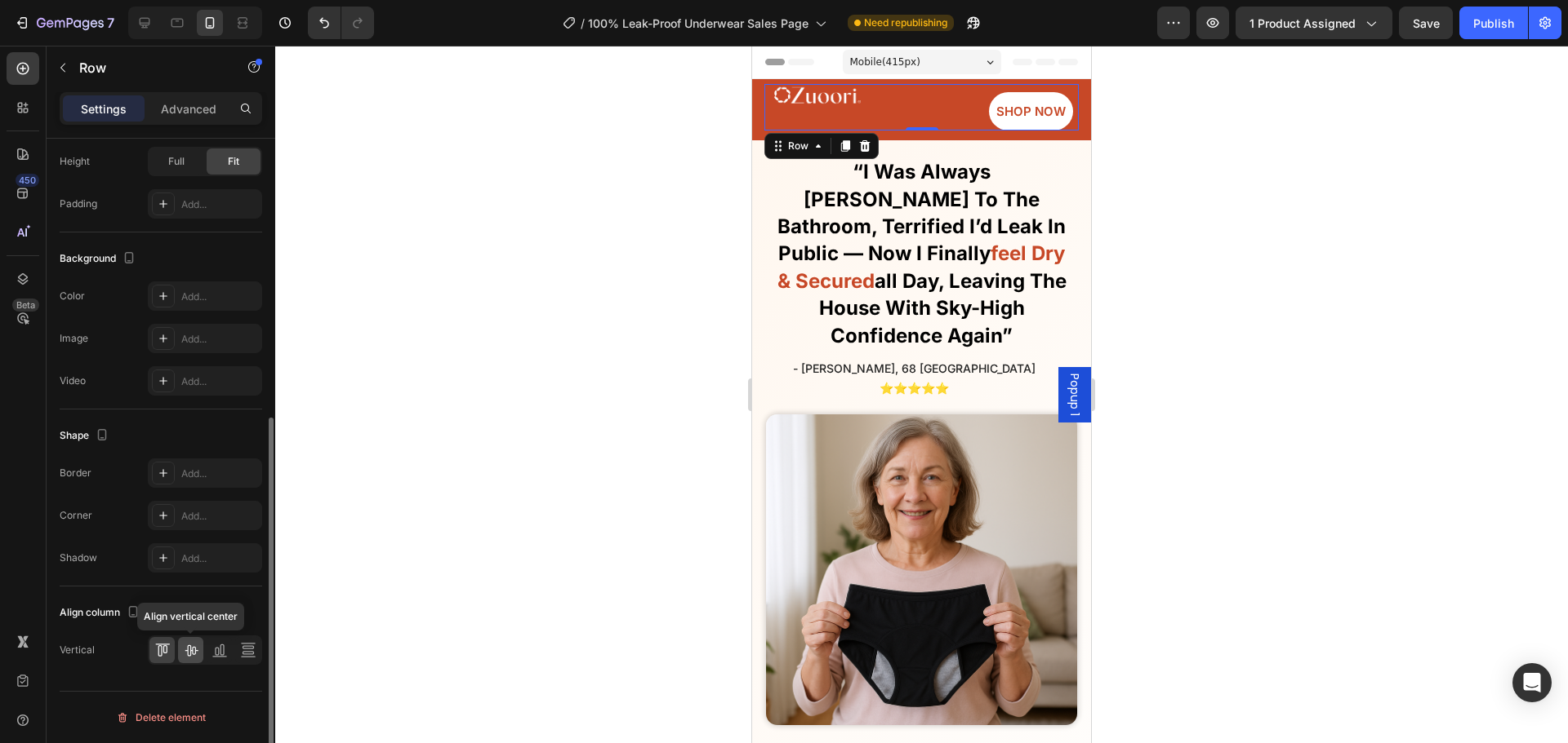
click at [198, 658] on icon at bounding box center [191, 650] width 17 height 17
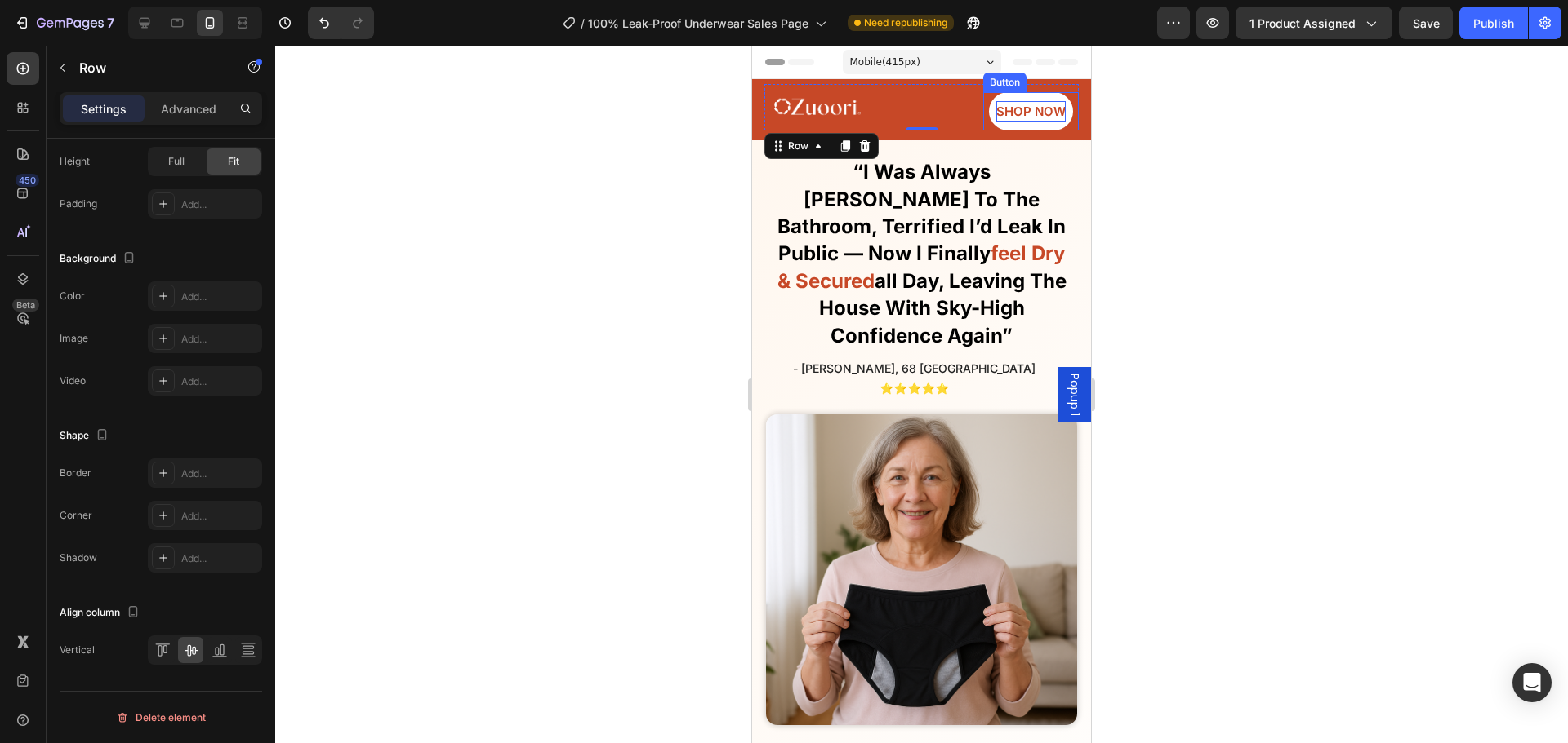
click at [996, 113] on span "SHOP NOW" at bounding box center [1030, 111] width 69 height 16
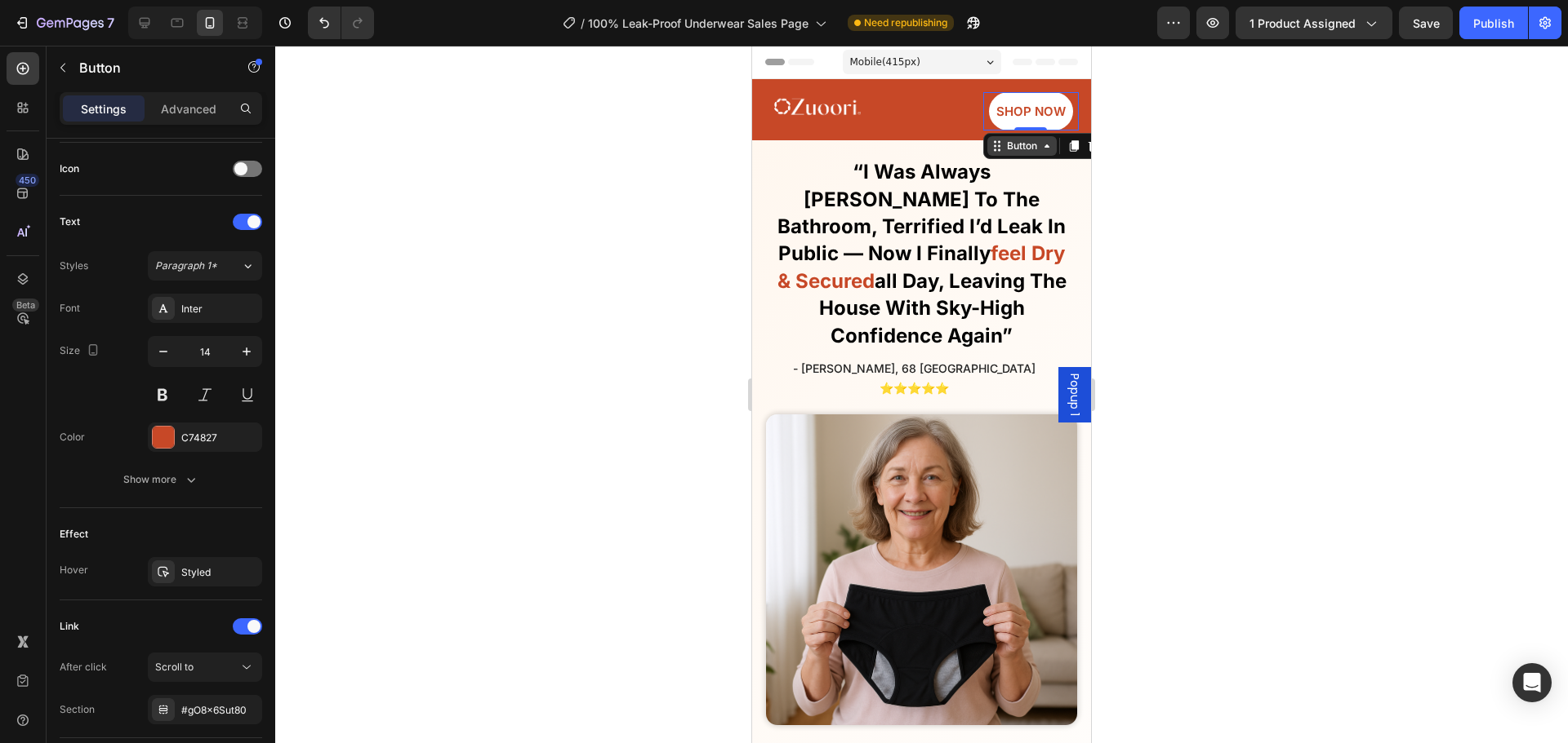
scroll to position [0, 0]
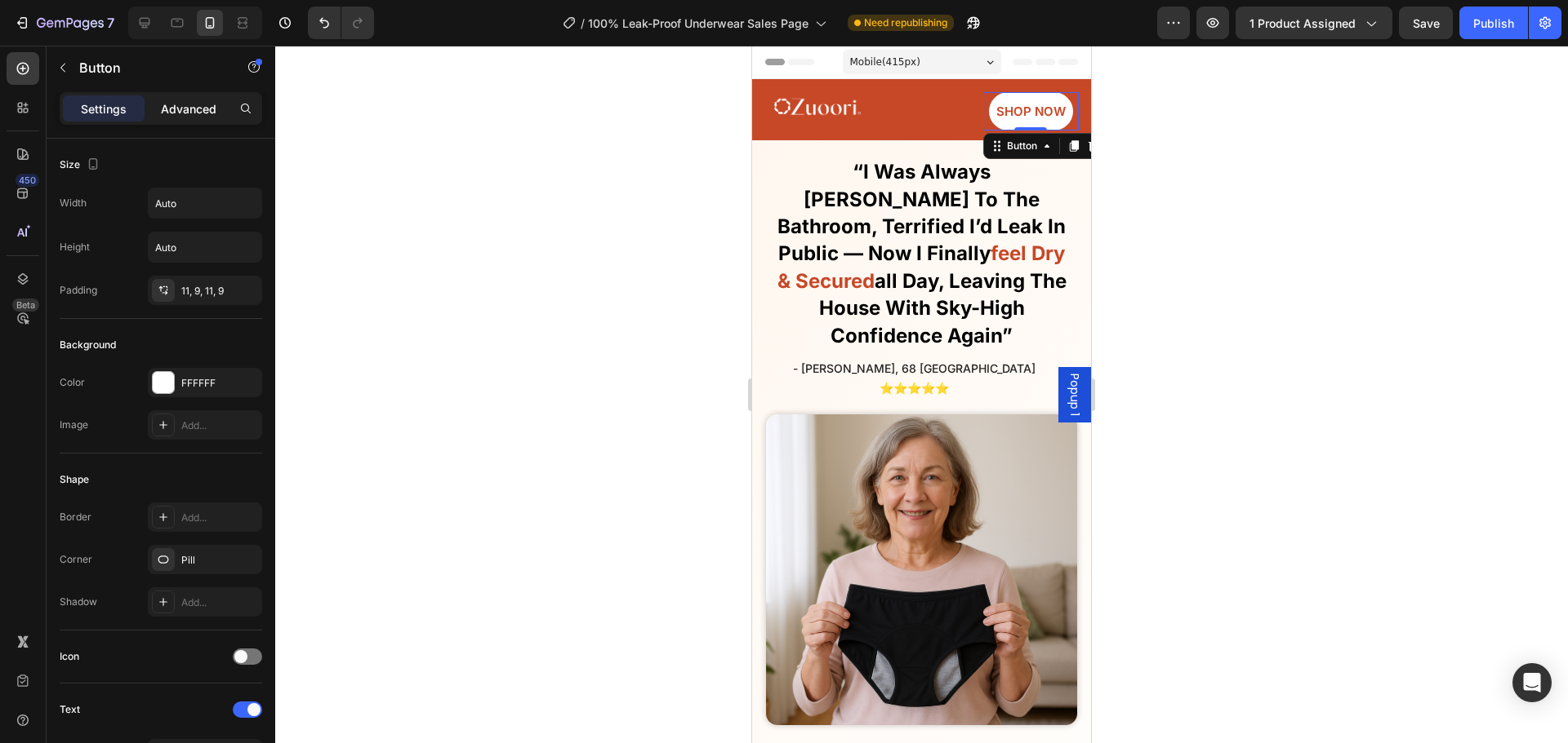
click at [216, 121] on div "Advanced" at bounding box center [189, 108] width 82 height 26
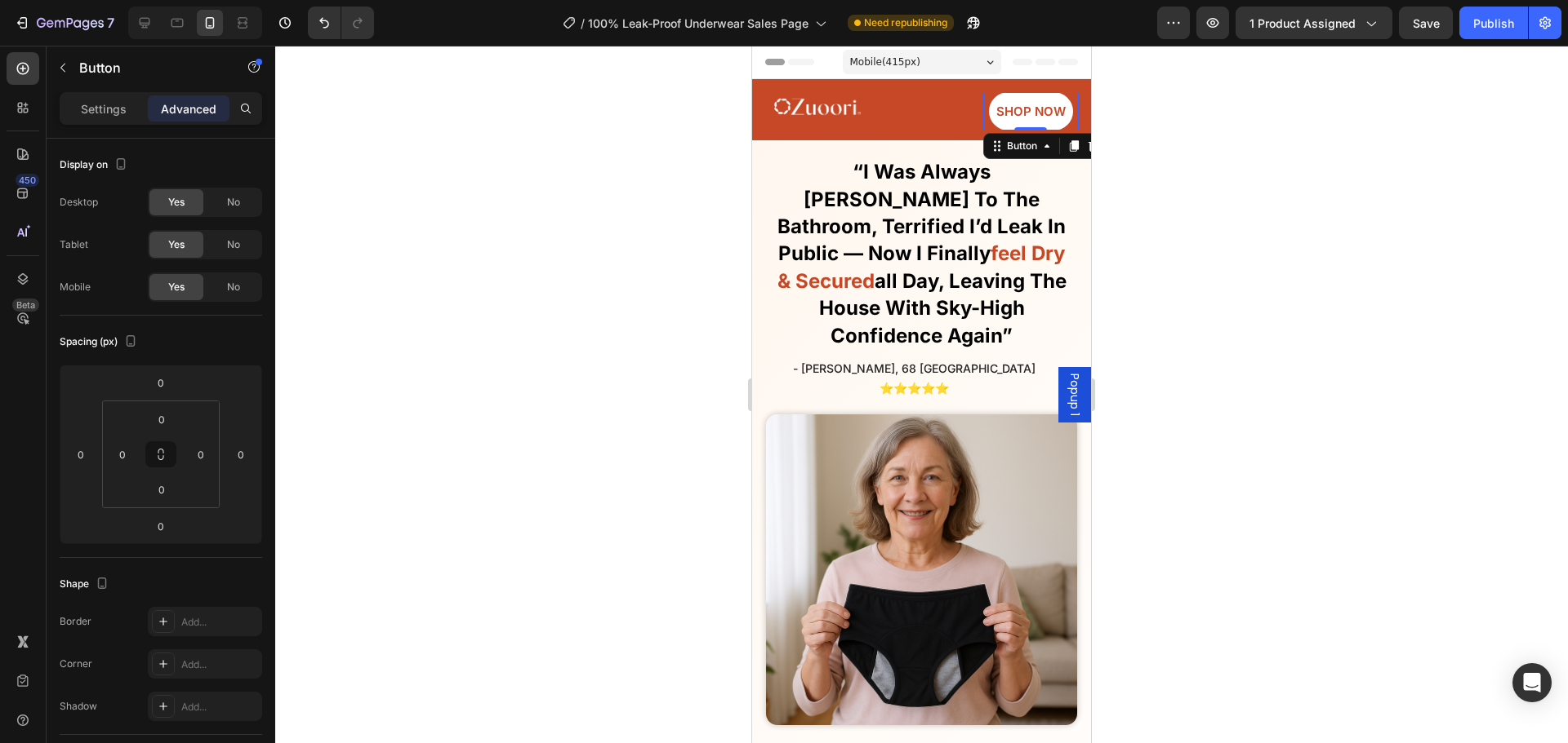
drag, startPoint x: 1022, startPoint y: 127, endPoint x: 767, endPoint y: 183, distance: 261.1
click at [1020, 111] on div "SHOP NOW Button 0" at bounding box center [1031, 111] width 96 height 38
click at [155, 492] on input "0" at bounding box center [161, 489] width 33 height 24
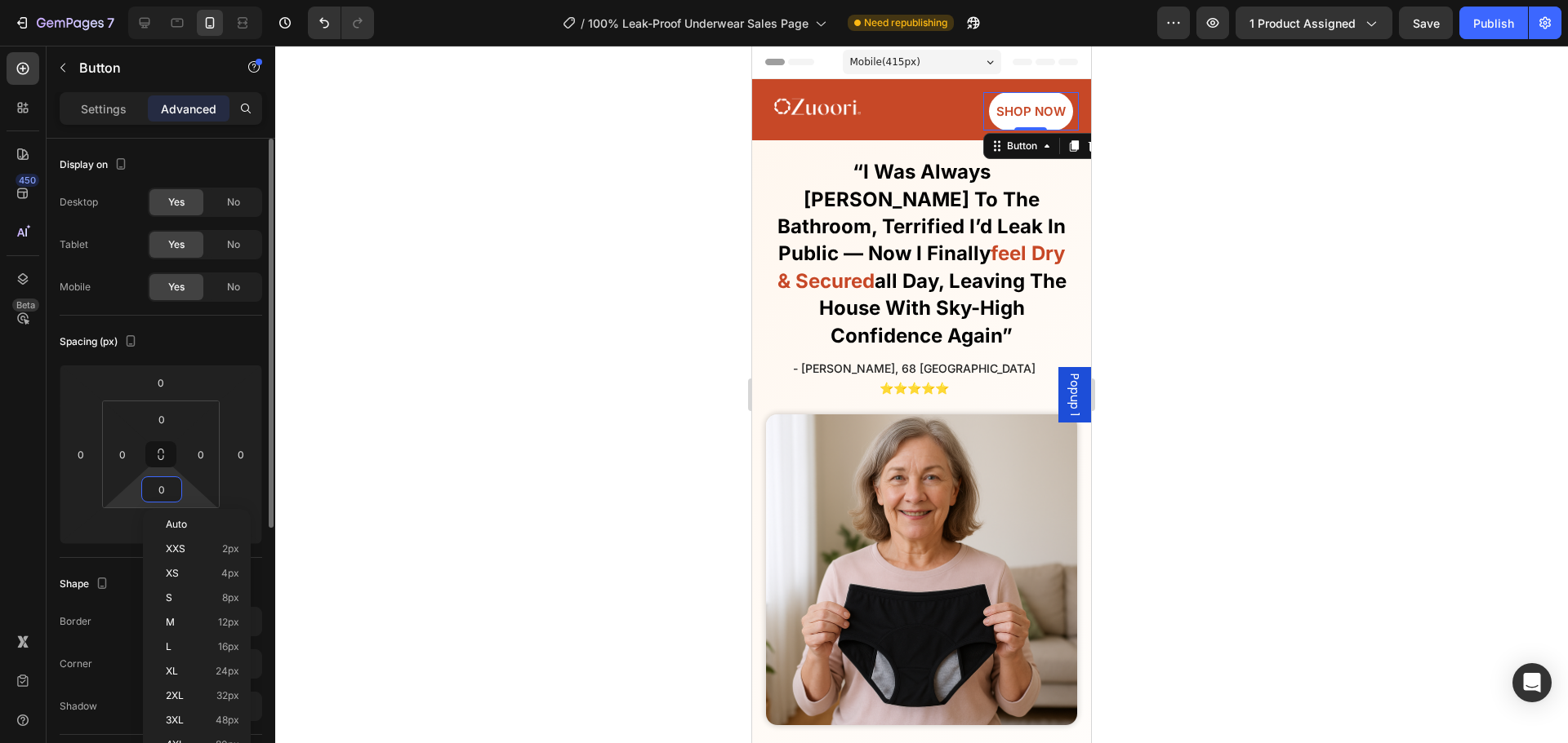
type input "6"
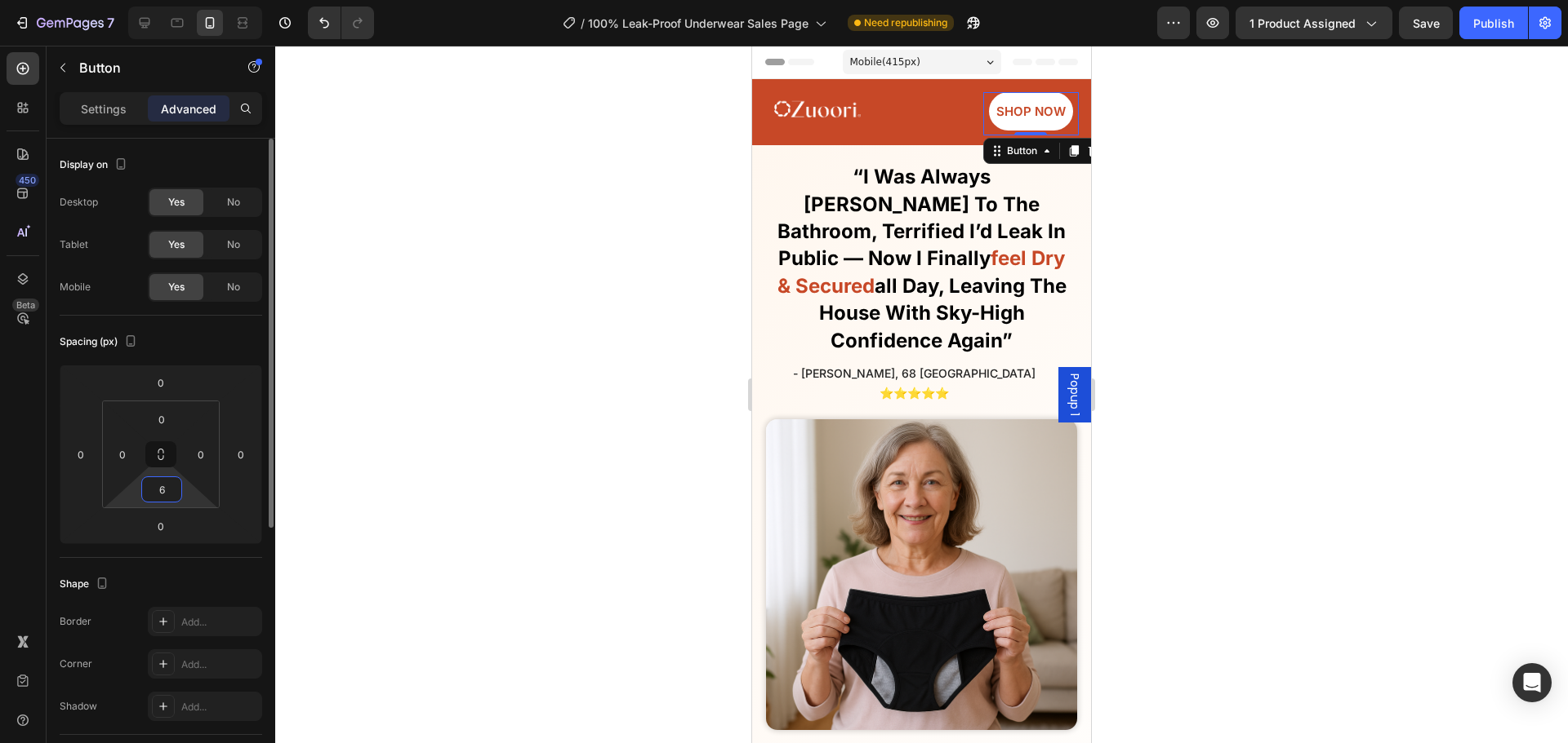
click at [155, 491] on input "6" at bounding box center [161, 489] width 33 height 24
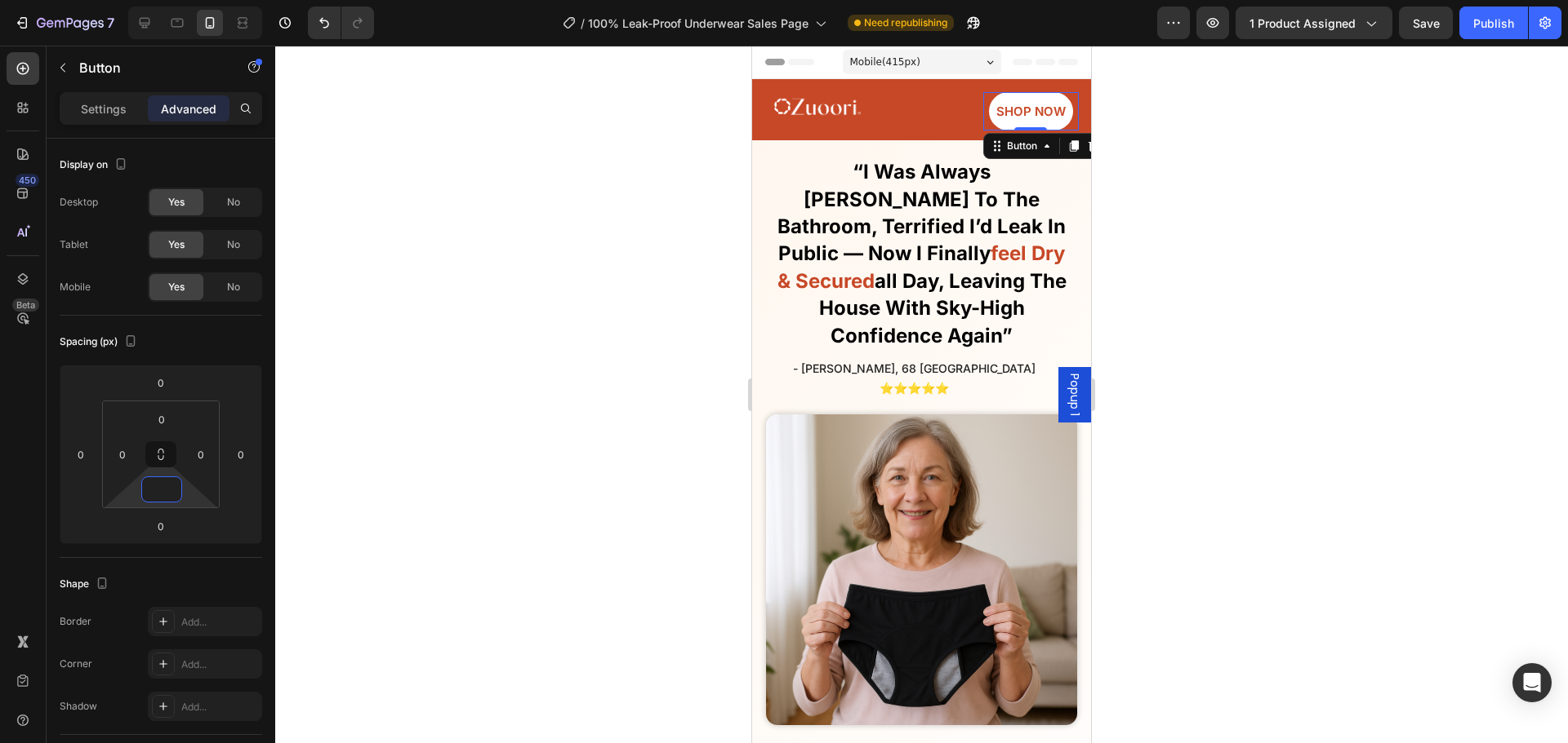
click at [616, 363] on div at bounding box center [921, 395] width 1292 height 698
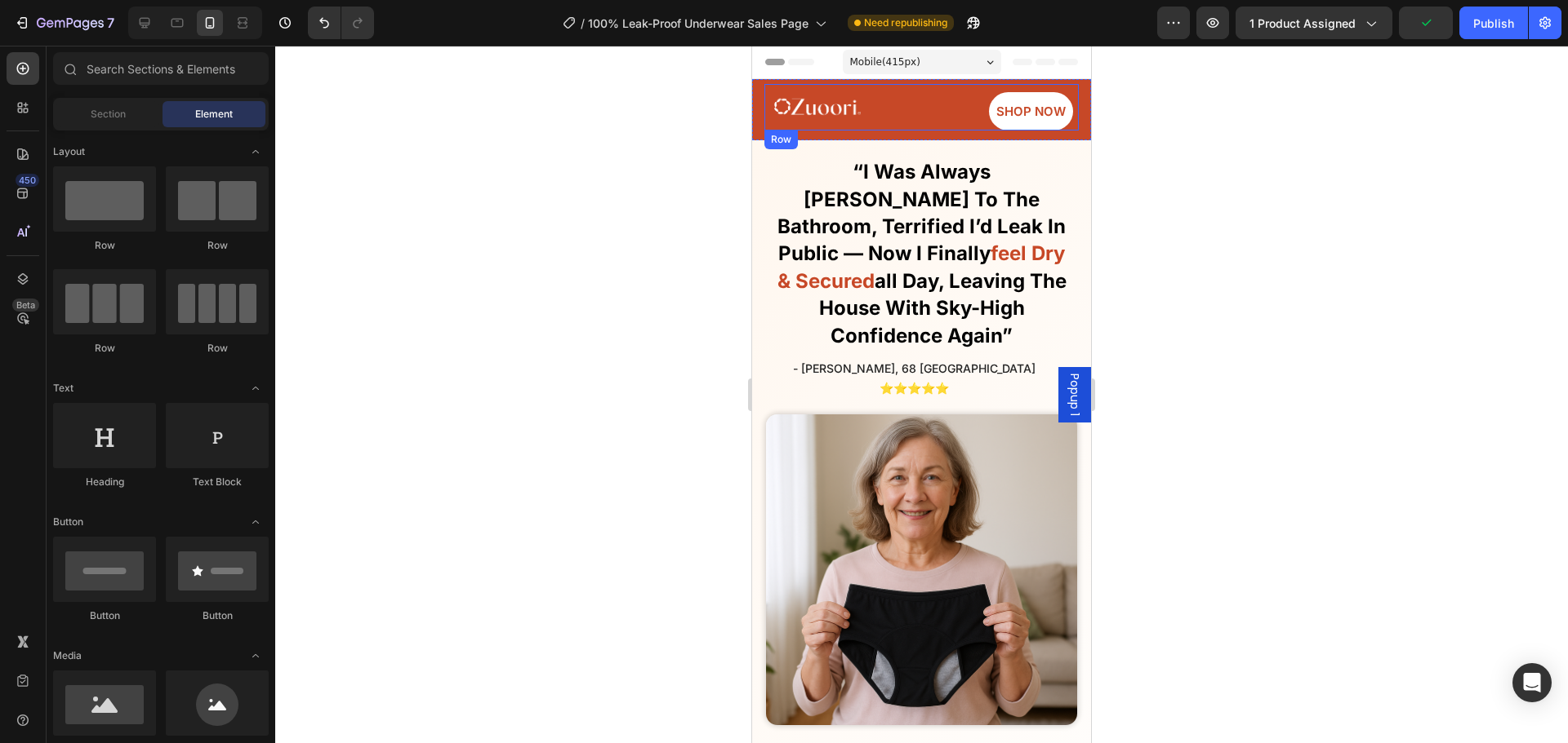
click at [866, 107] on div "Image SHOP NOW Button Row" at bounding box center [921, 108] width 314 height 47
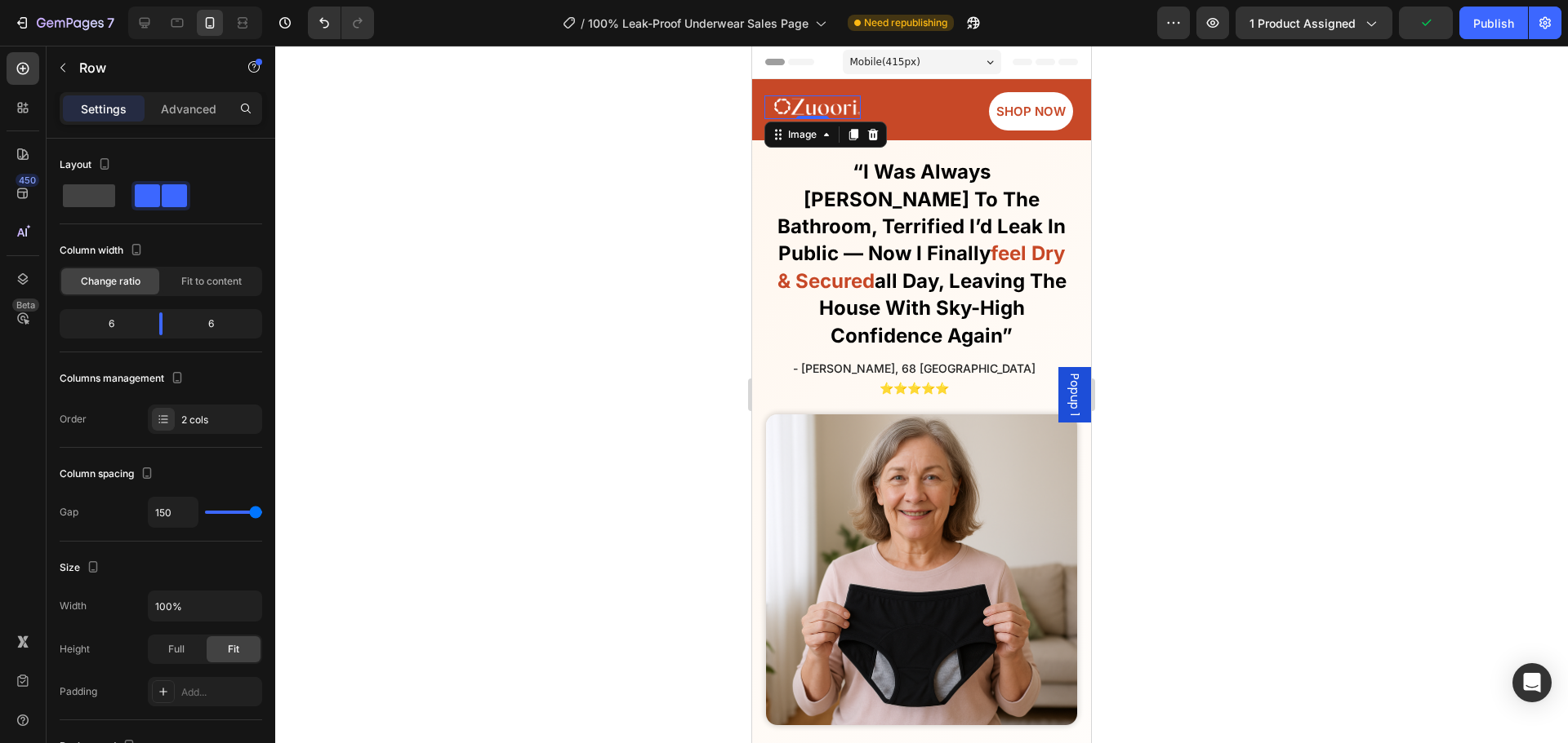
click at [841, 107] on img at bounding box center [818, 107] width 87 height 23
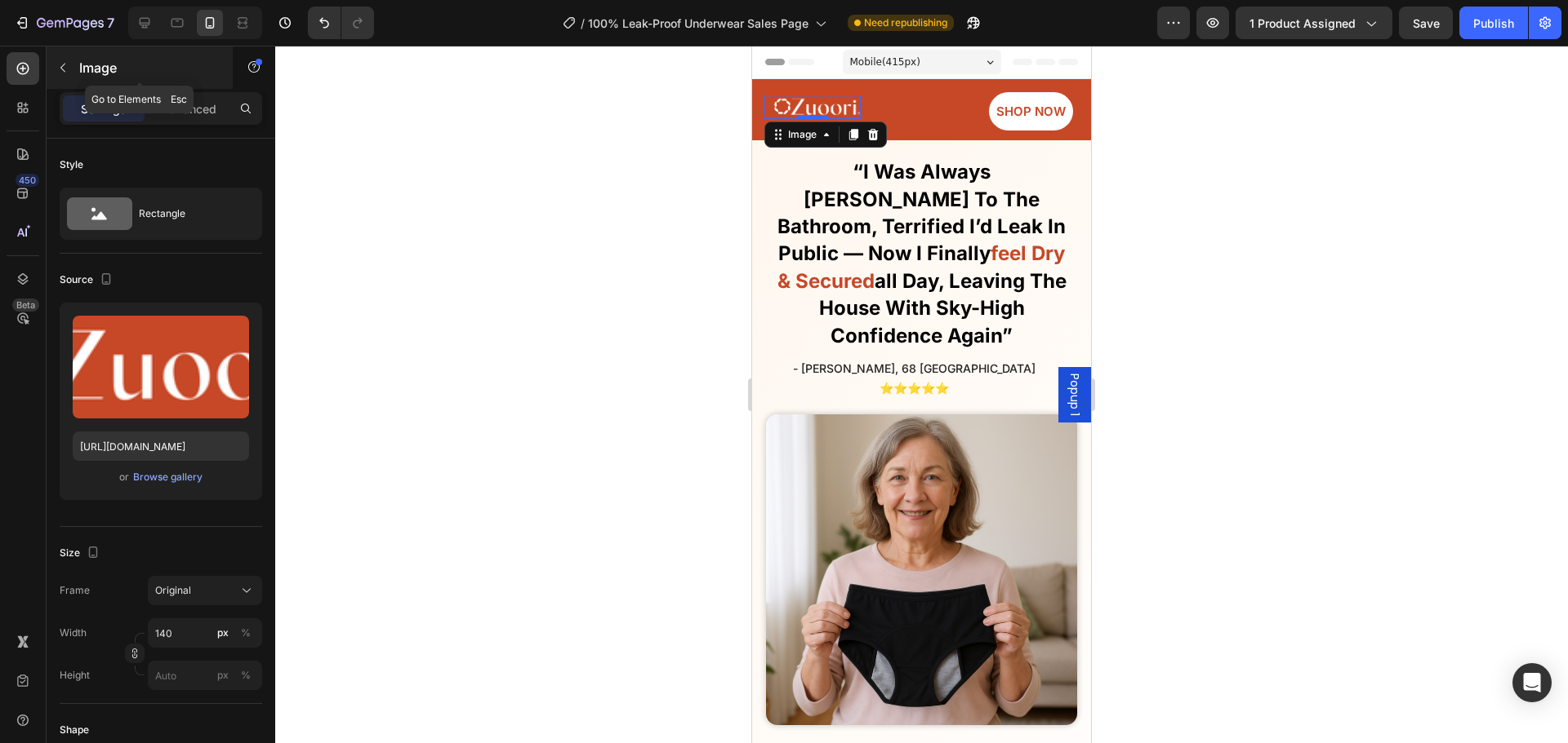
click at [97, 83] on div "Image" at bounding box center [140, 68] width 186 height 43
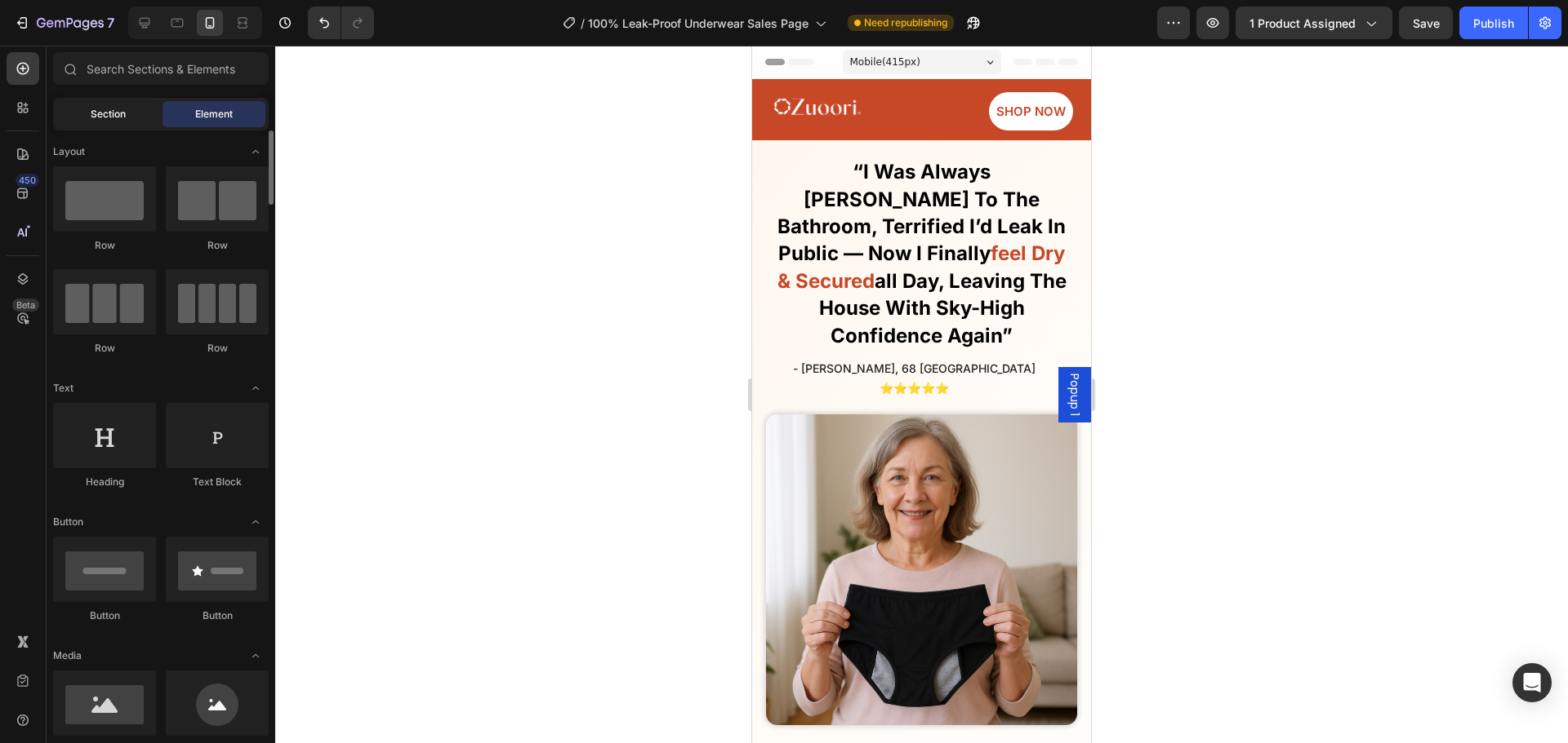
click at [139, 122] on div "Section" at bounding box center [107, 114] width 103 height 26
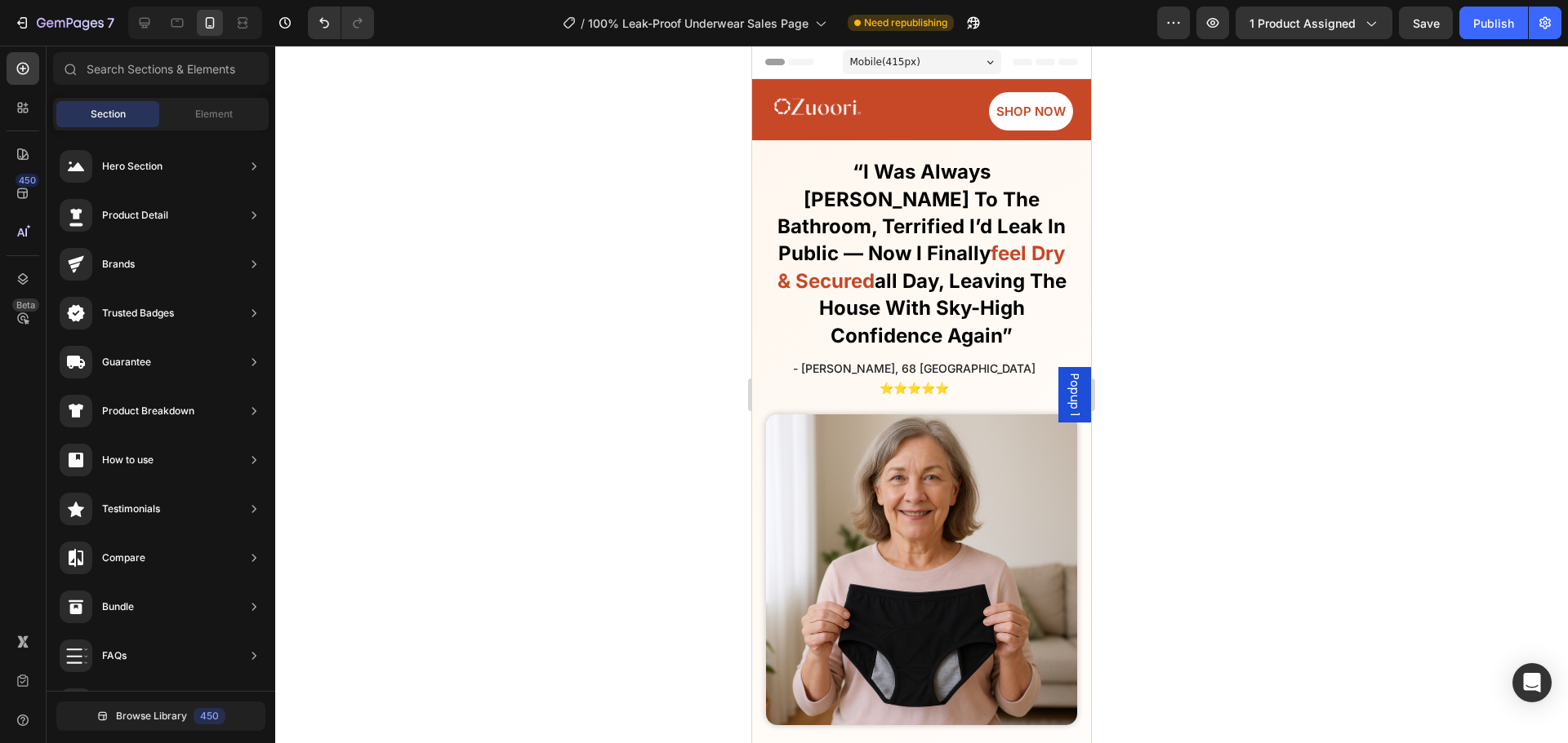
drag, startPoint x: 650, startPoint y: 245, endPoint x: 659, endPoint y: 236, distance: 12.7
click at [651, 243] on div at bounding box center [921, 395] width 1292 height 698
click at [791, 136] on div "Hero Banner" at bounding box center [789, 130] width 74 height 19
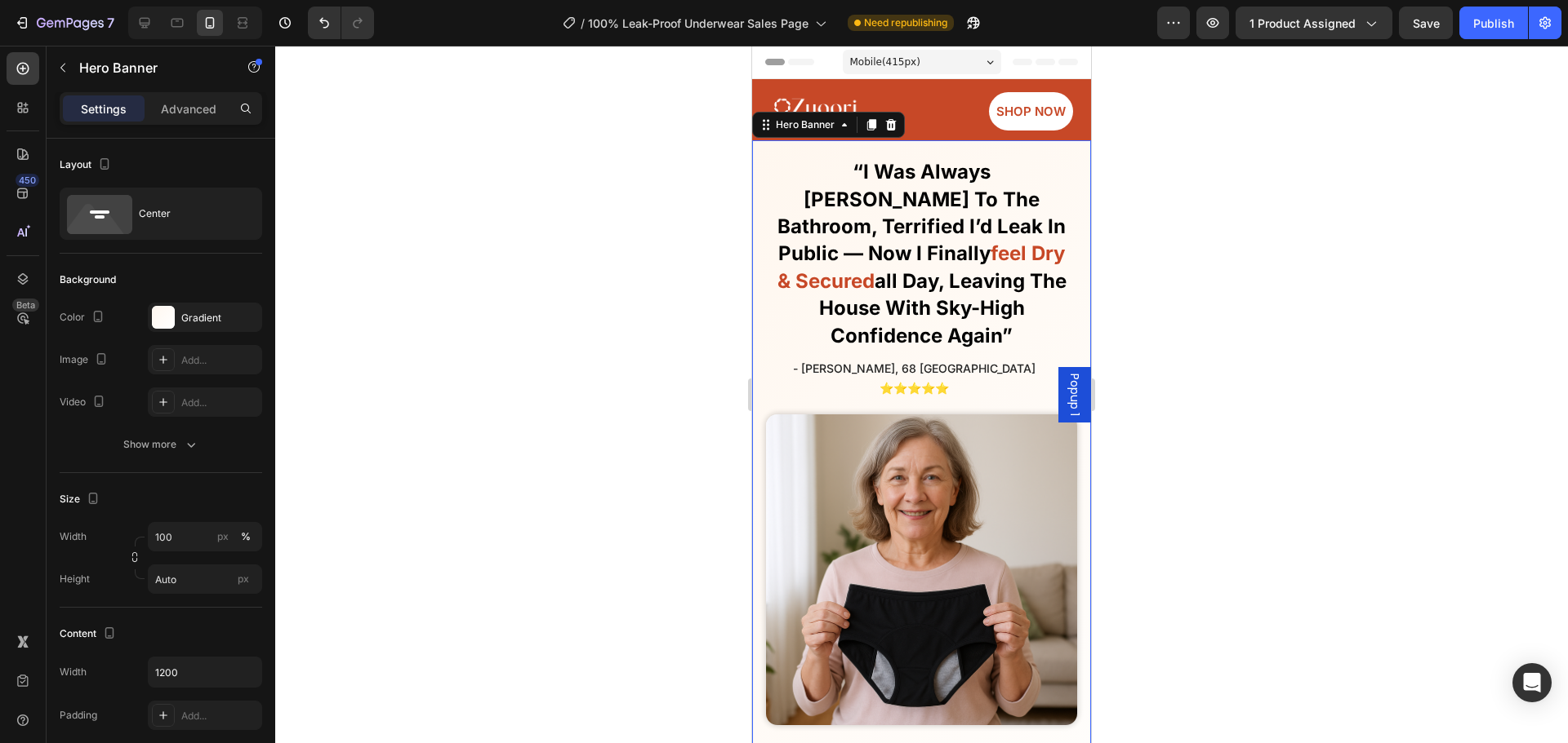
click at [806, 108] on img at bounding box center [818, 107] width 87 height 23
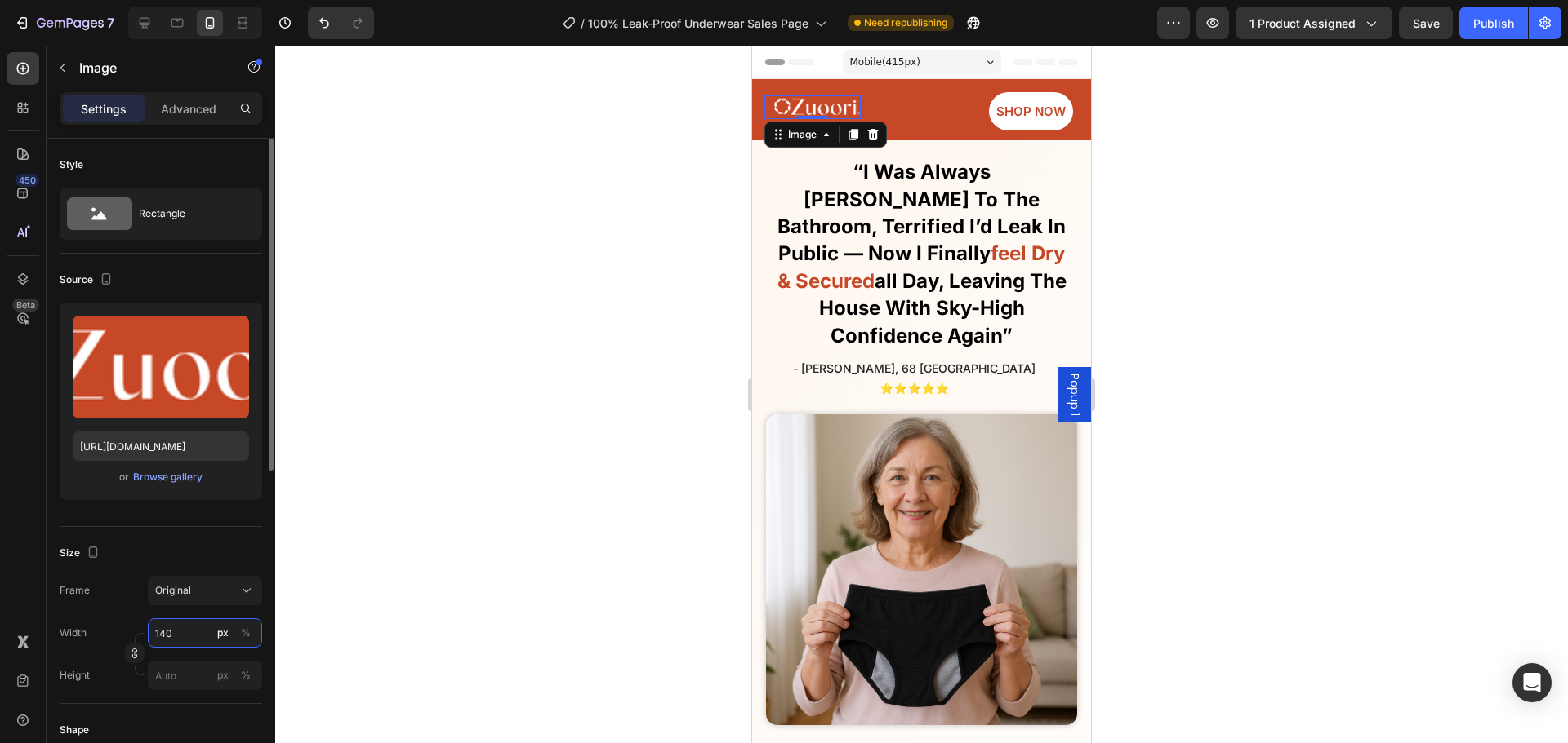
click at [166, 633] on input "140" at bounding box center [205, 633] width 114 height 29
type input "2"
click at [182, 627] on input "2300" at bounding box center [205, 633] width 114 height 29
type input "3"
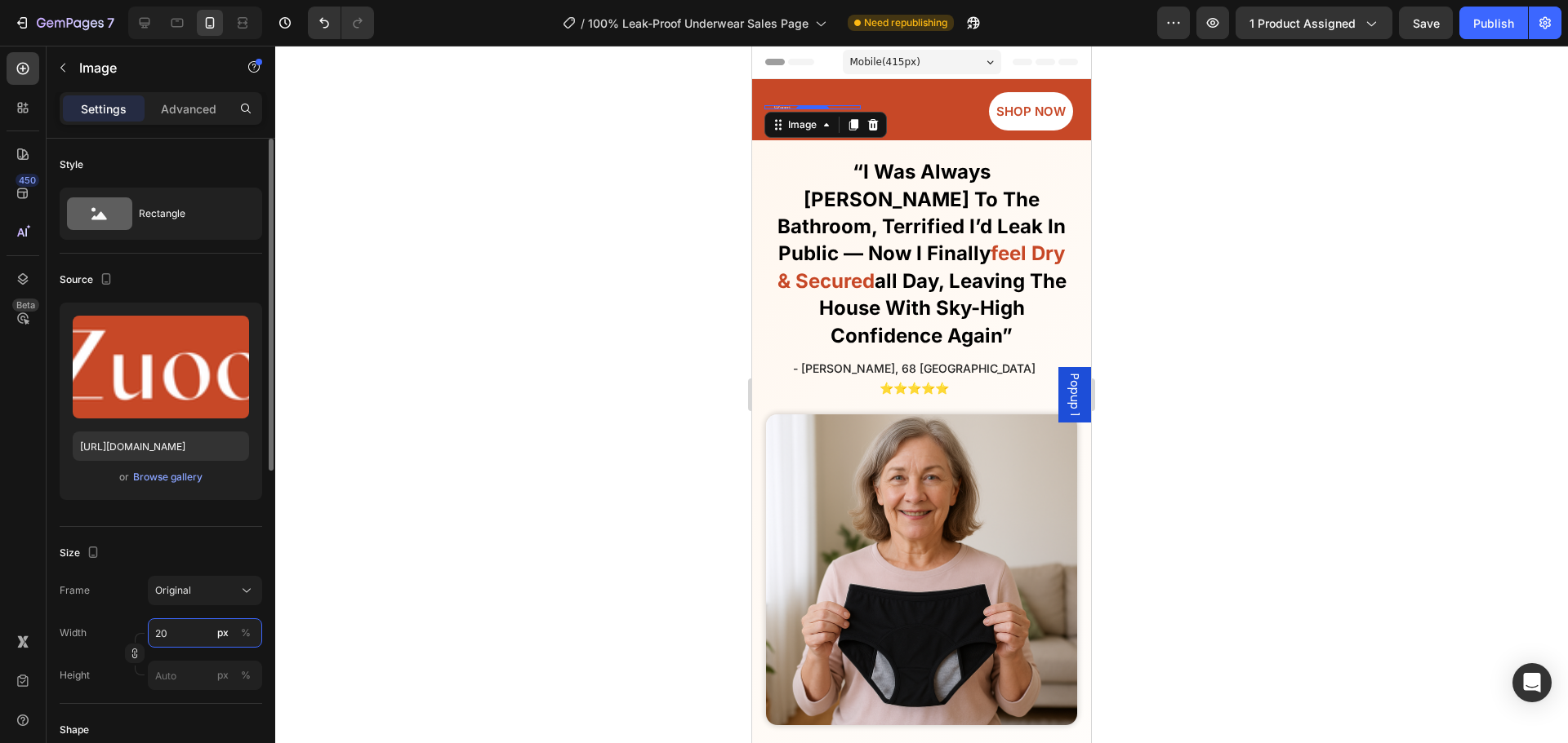
type input "200"
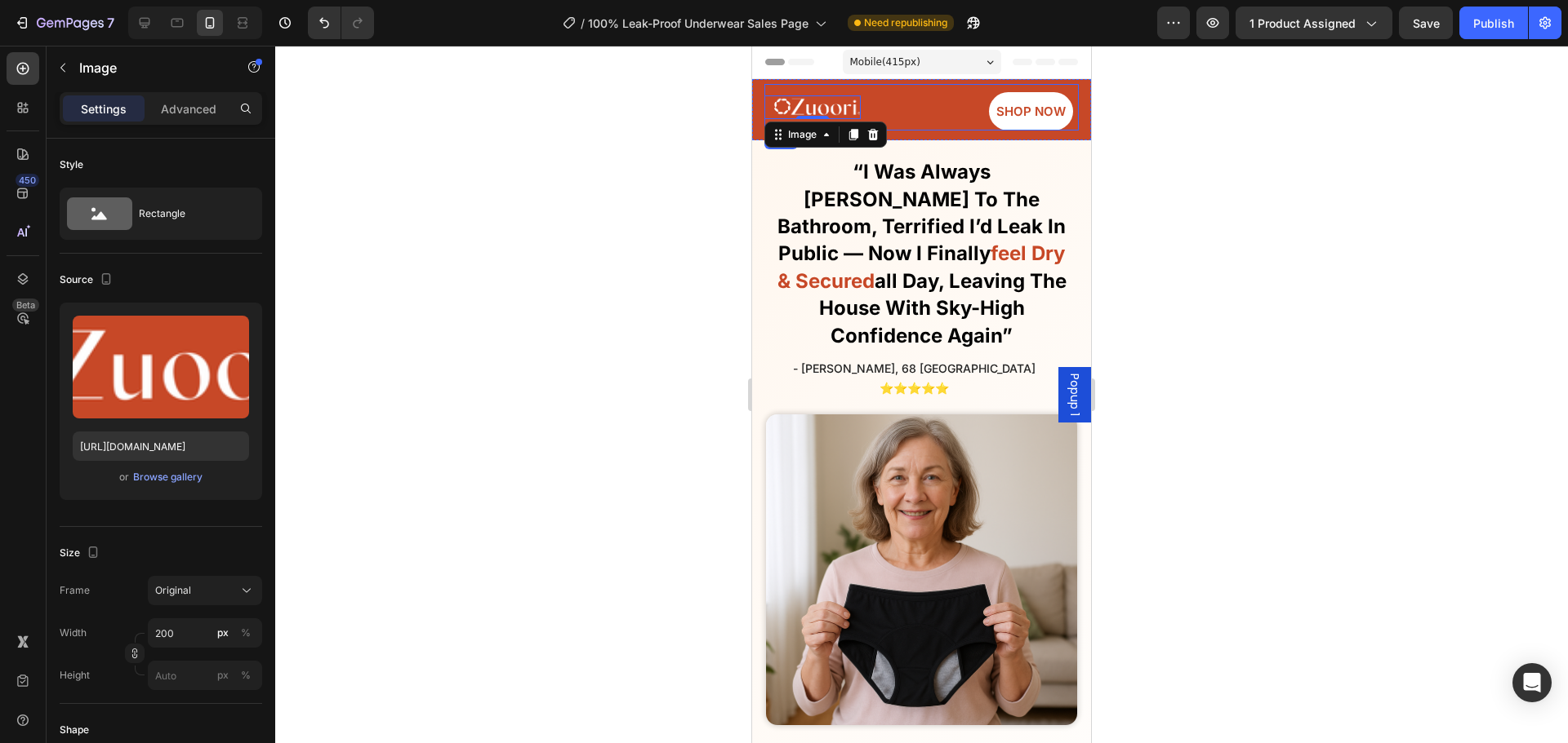
click at [937, 119] on div "Image 0 SHOP NOW Button Row" at bounding box center [921, 108] width 314 height 47
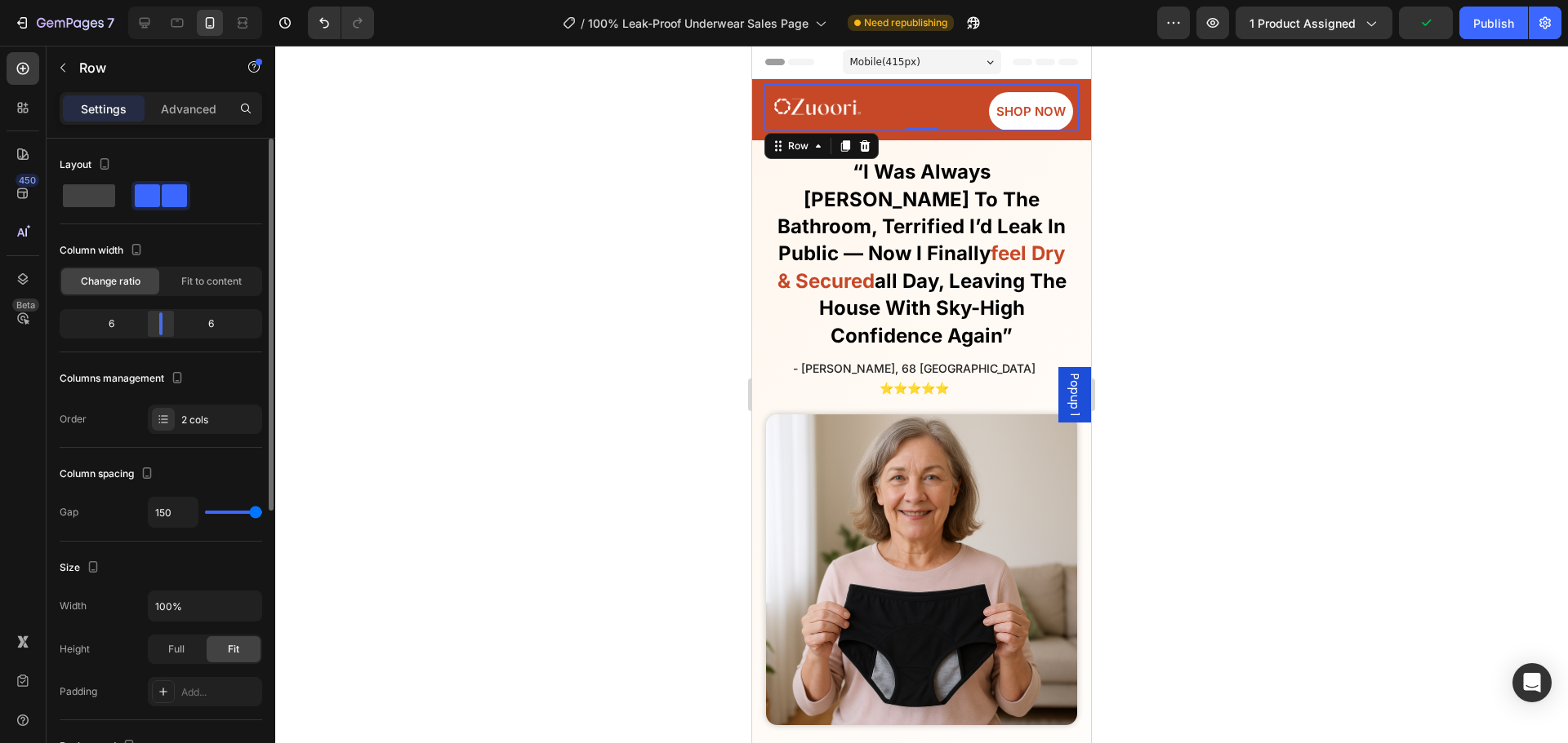
click at [159, 317] on div at bounding box center [160, 323] width 29 height 23
click at [233, 513] on div "150" at bounding box center [205, 512] width 114 height 31
type input "84"
type input "82"
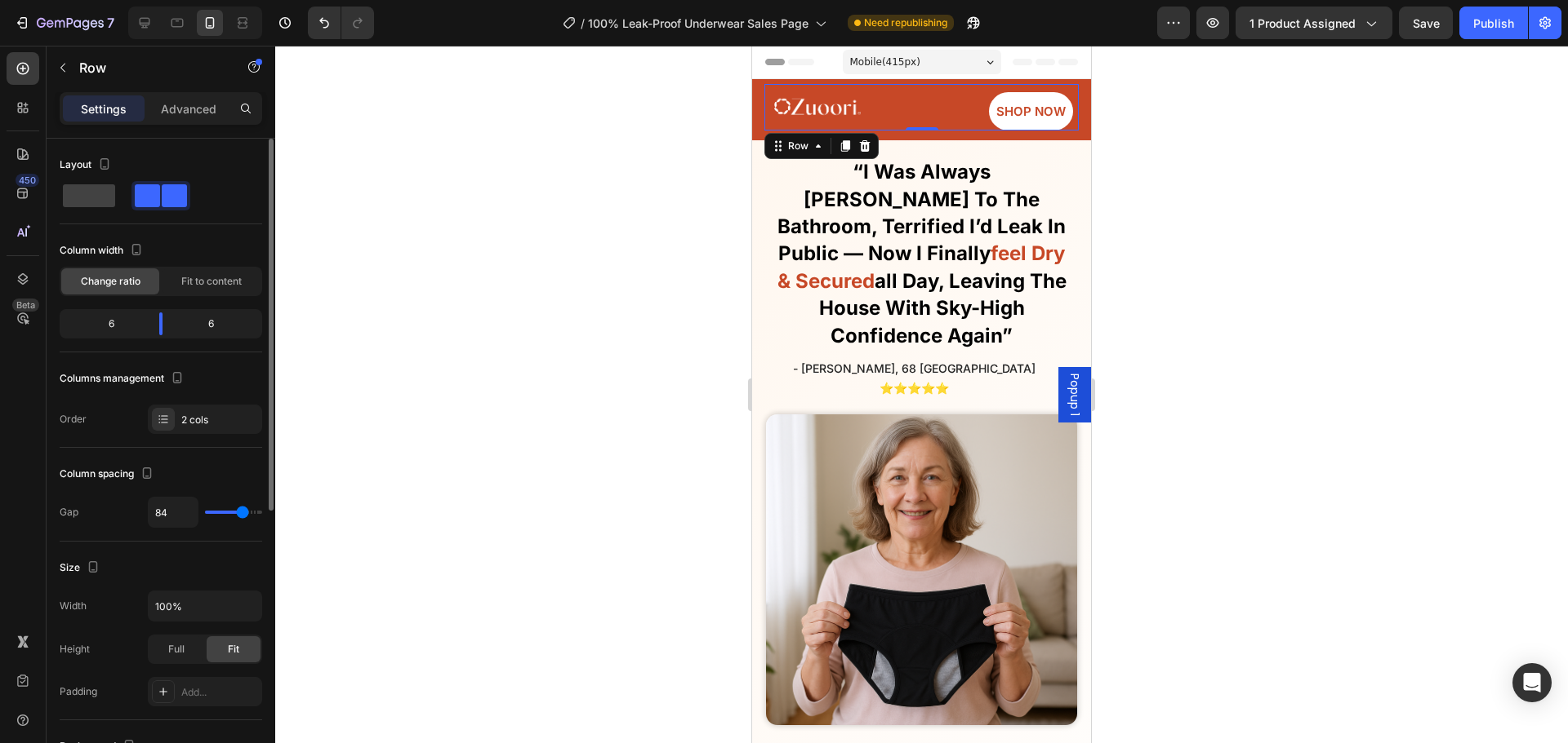
type input "82"
type input "71"
type input "69"
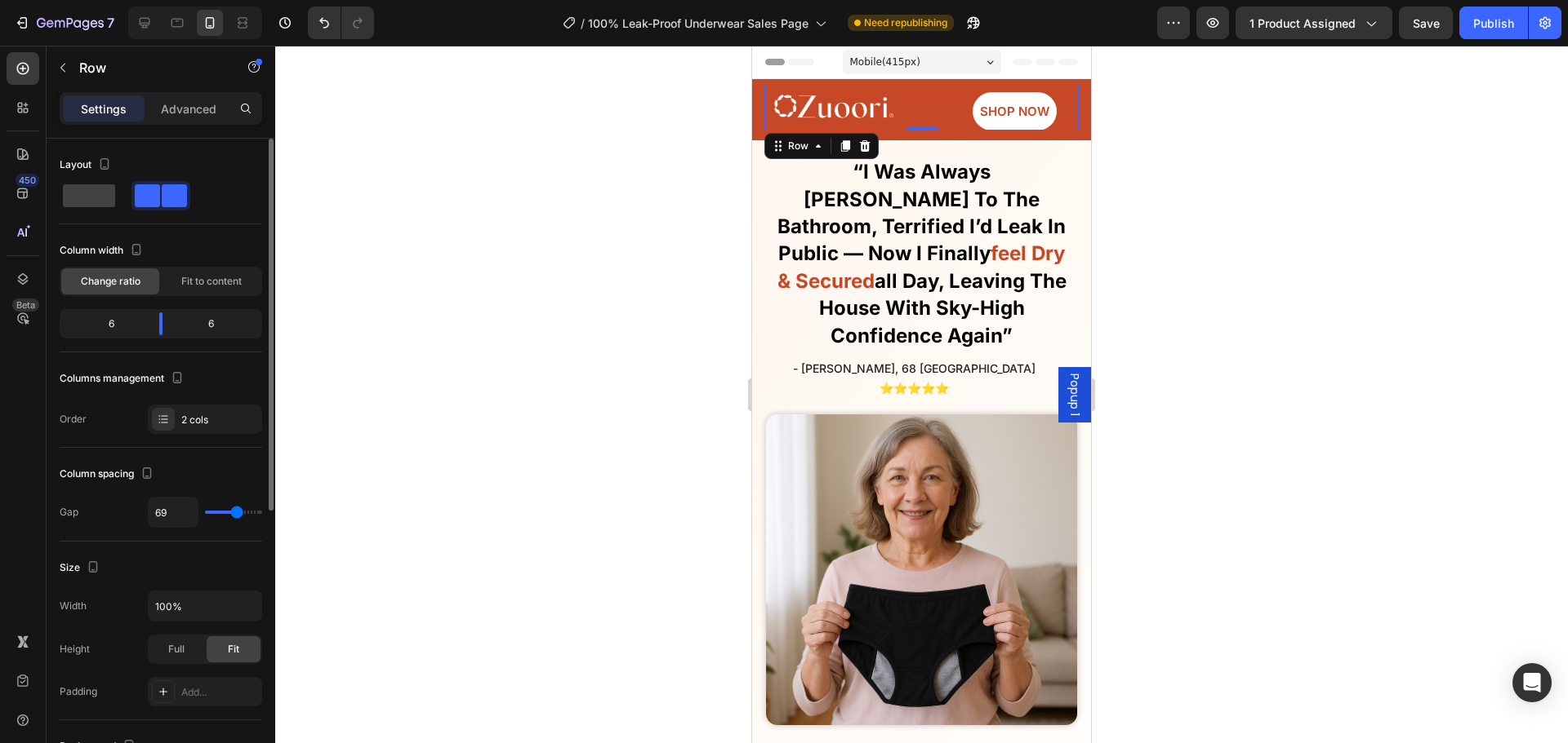
type input "67"
type input "47"
type input "44"
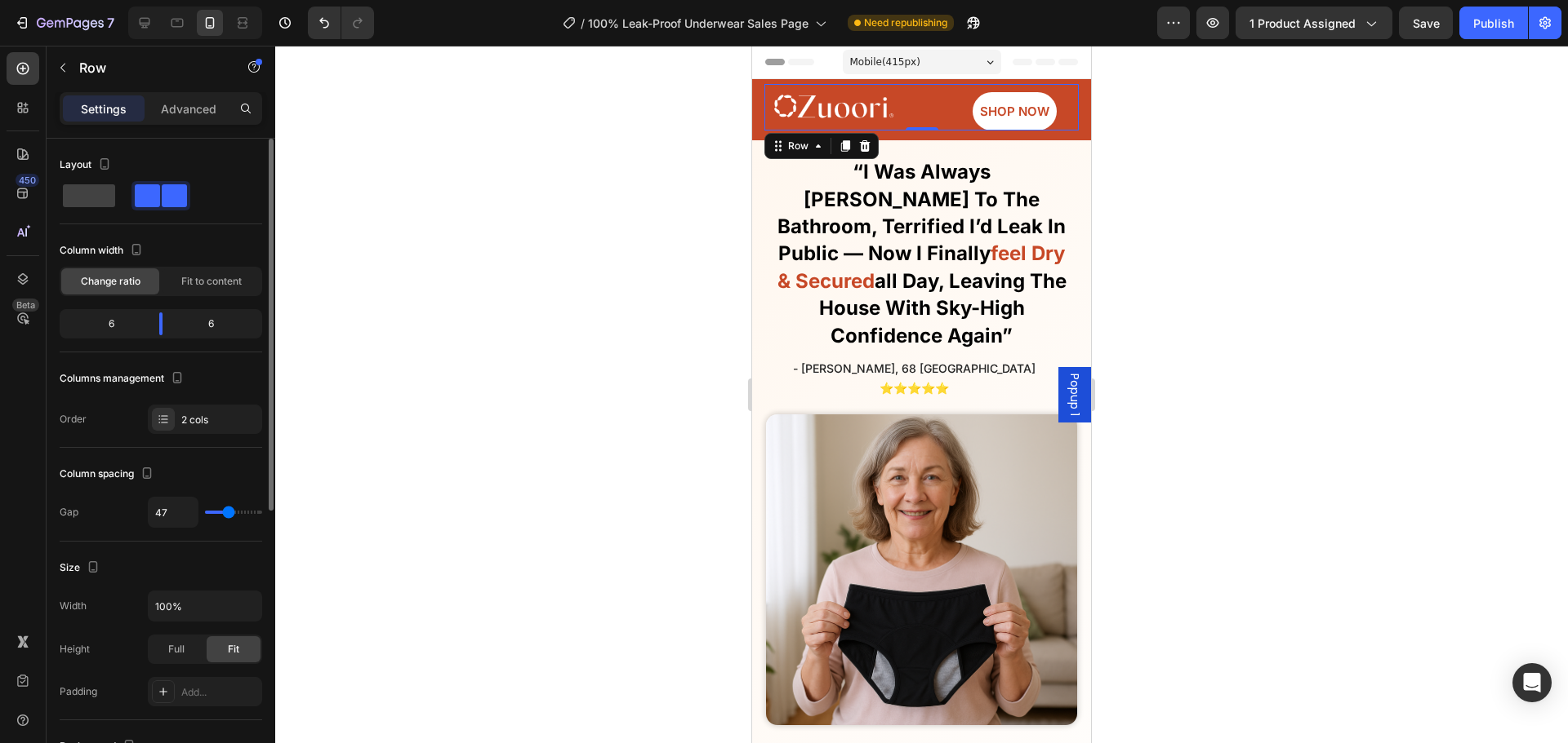
type input "44"
type input "56"
type input "62"
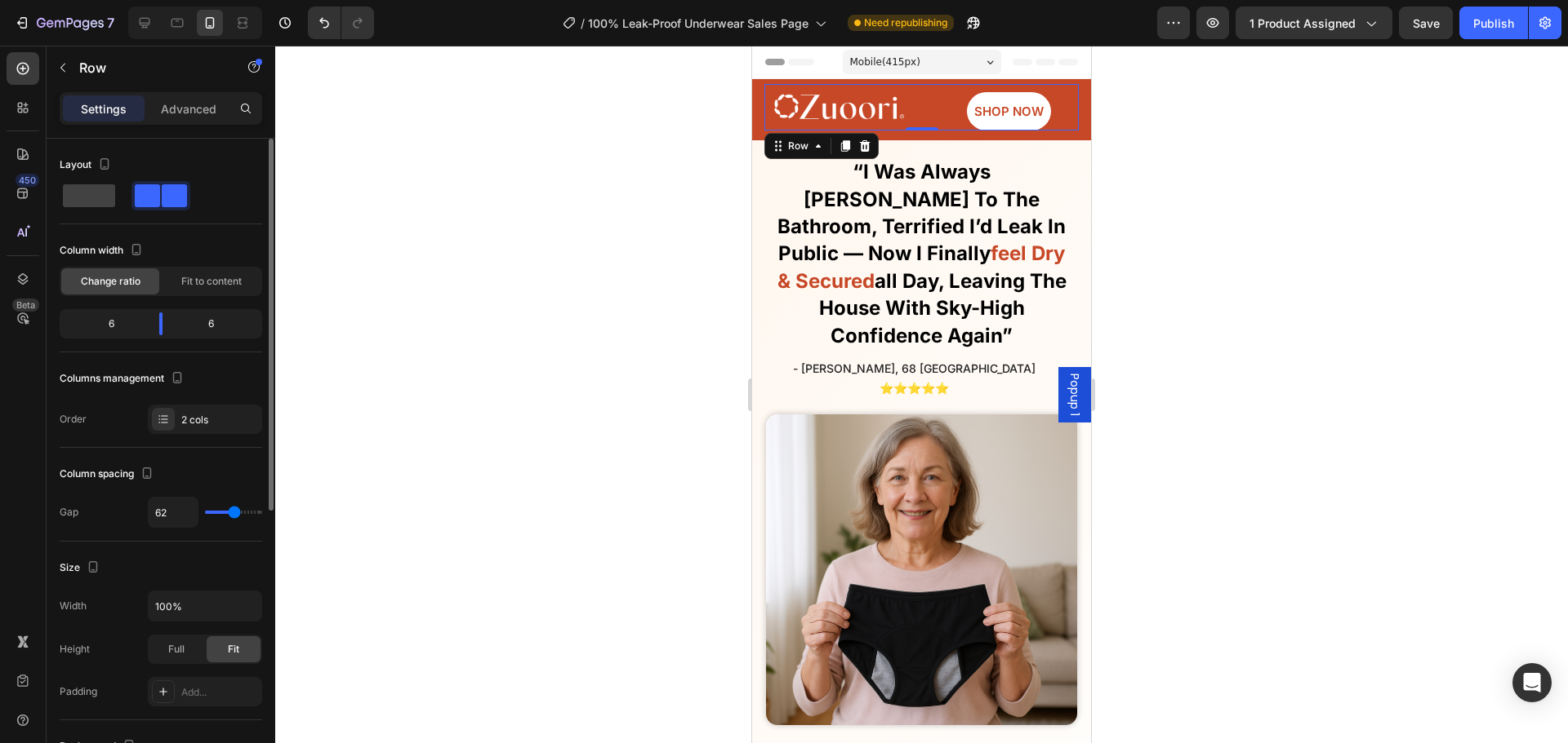
type input "69"
type input "71"
type input "73"
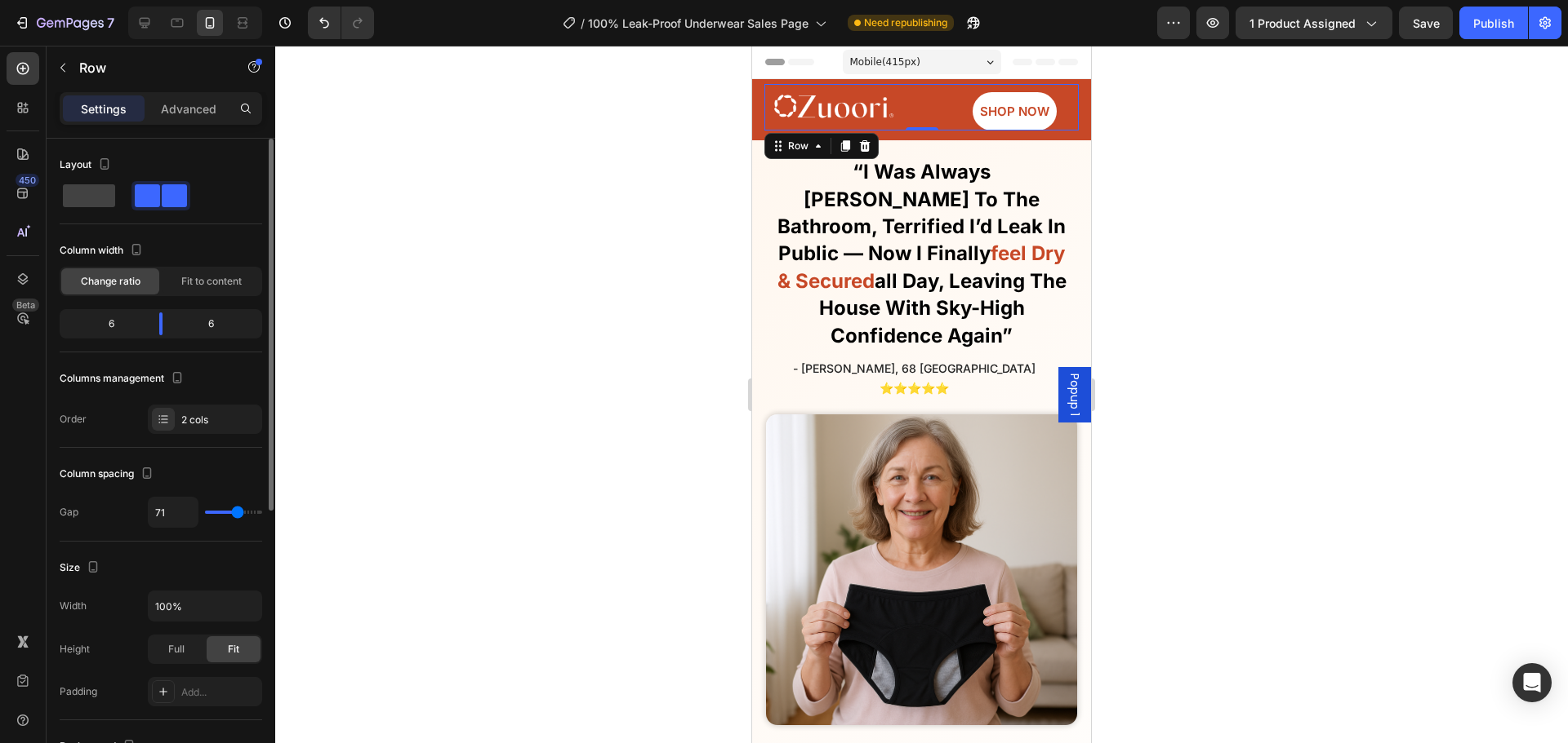
type input "73"
type input "78"
type input "76"
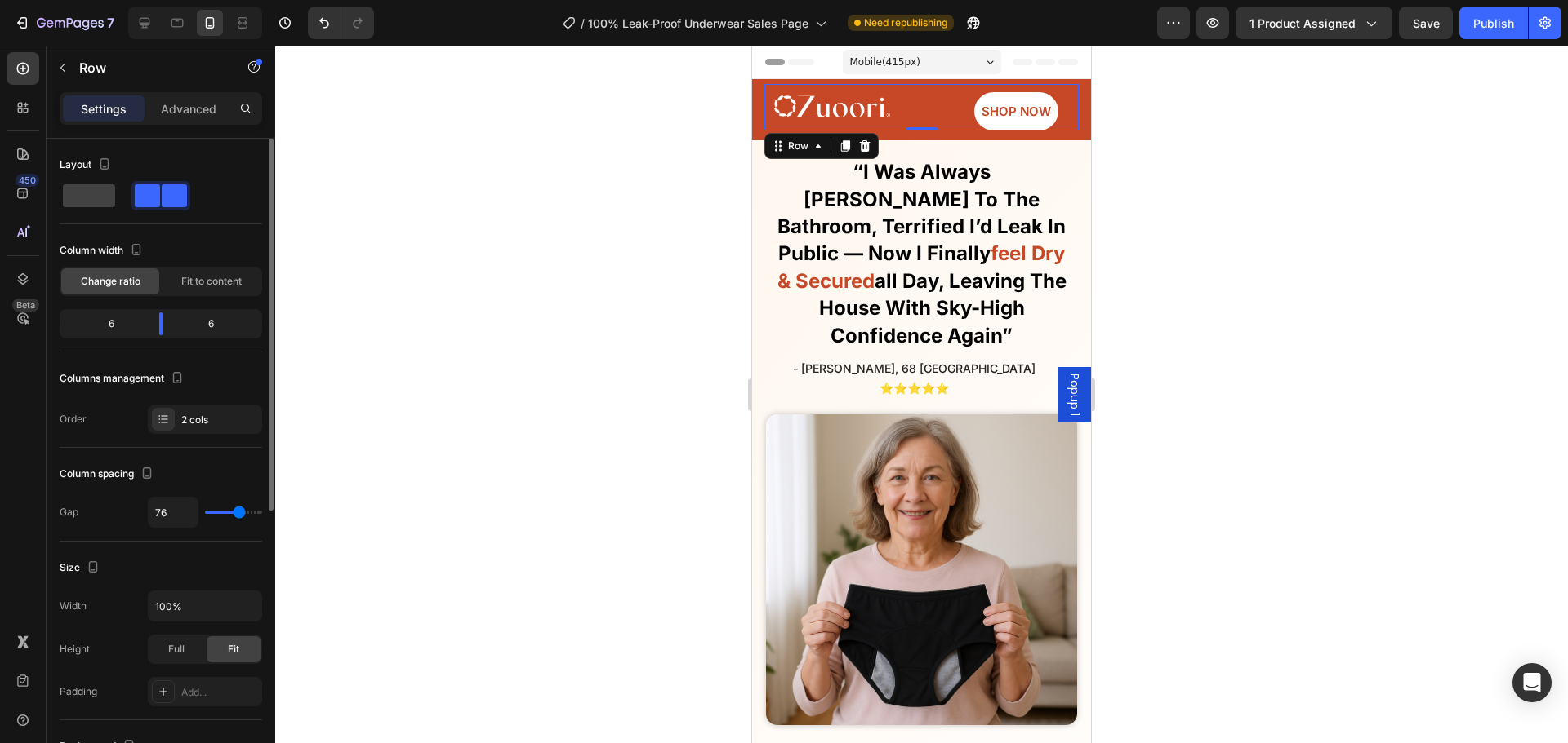
type input "73"
type input "71"
type input "62"
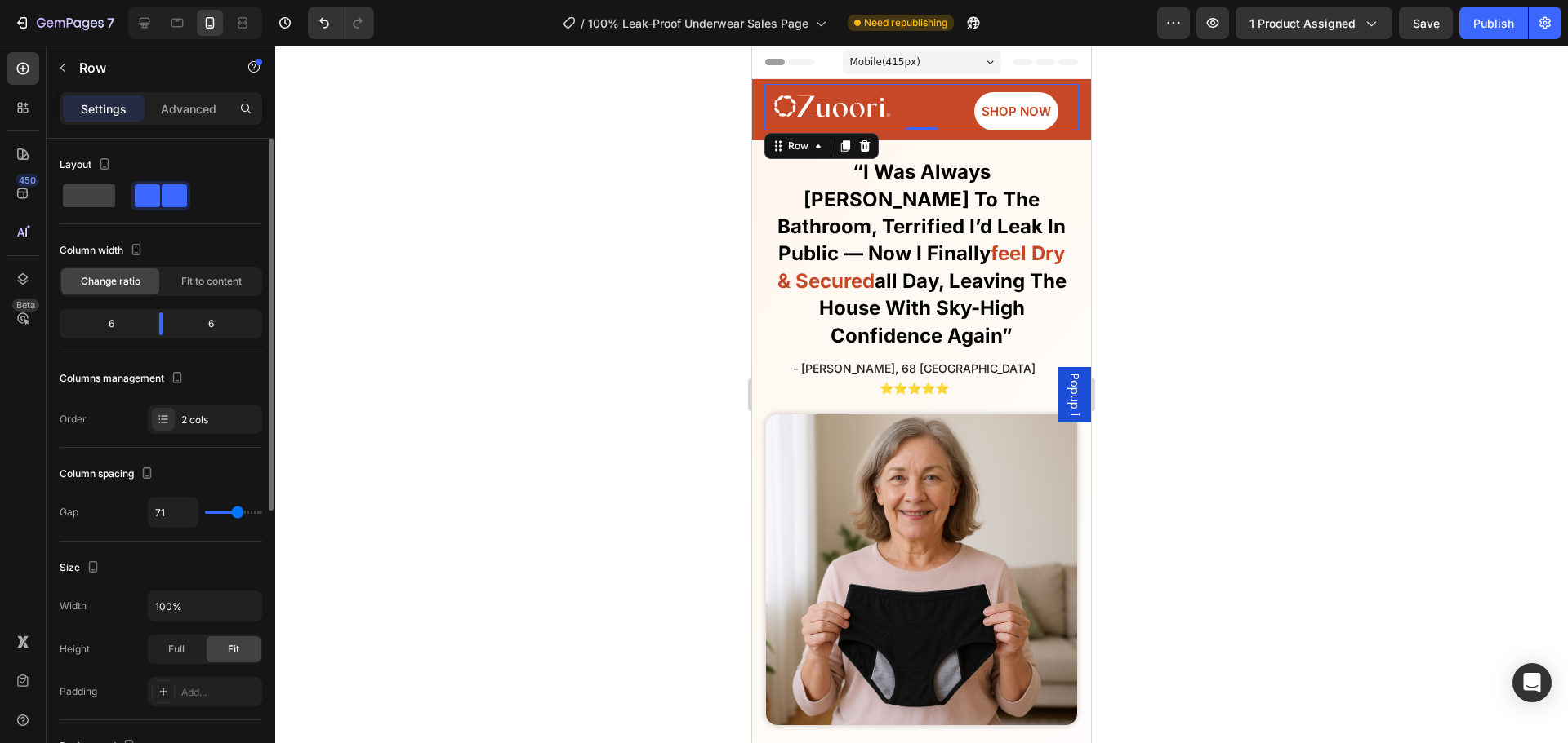
type input "62"
type input "58"
type input "60"
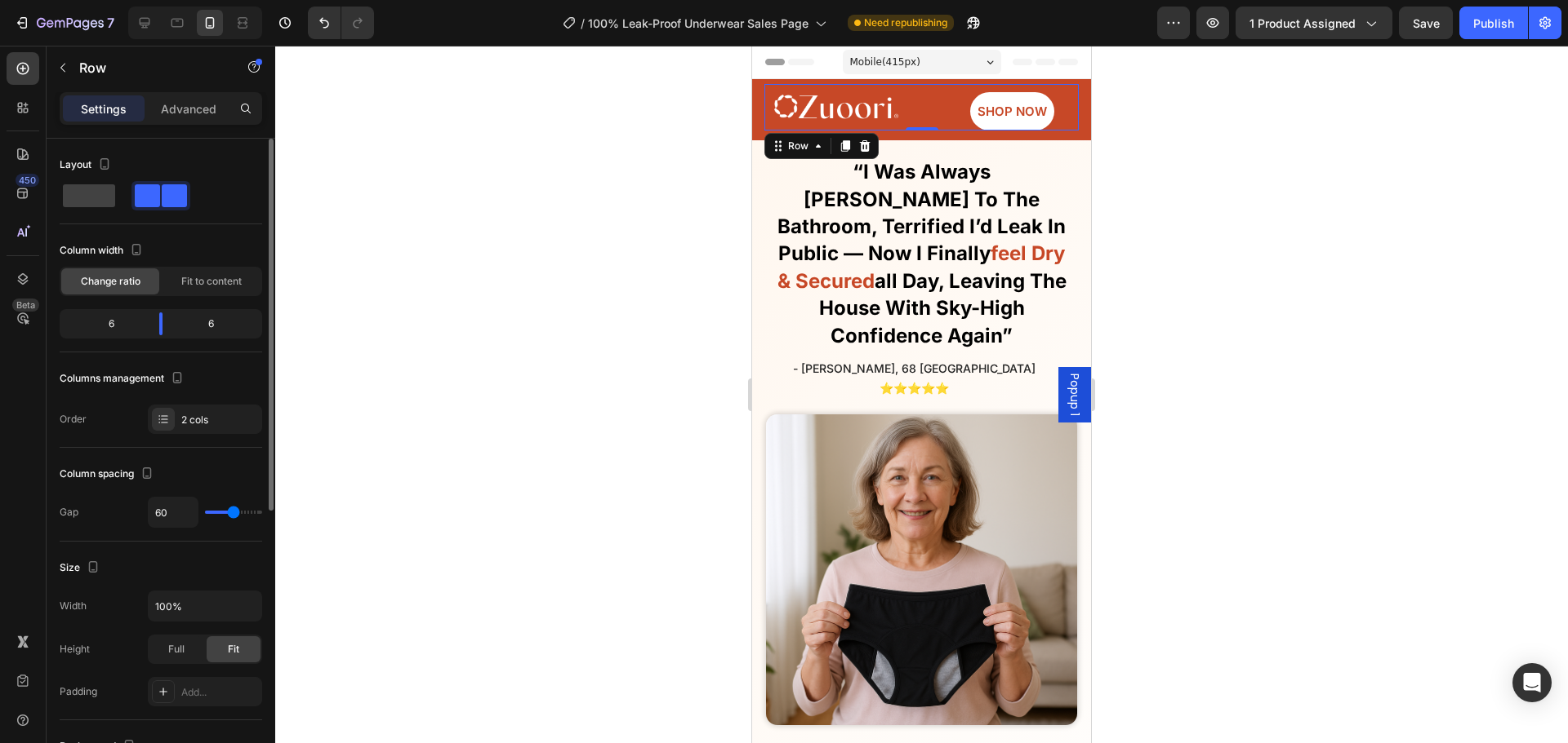
type input "62"
type input "64"
type input "67"
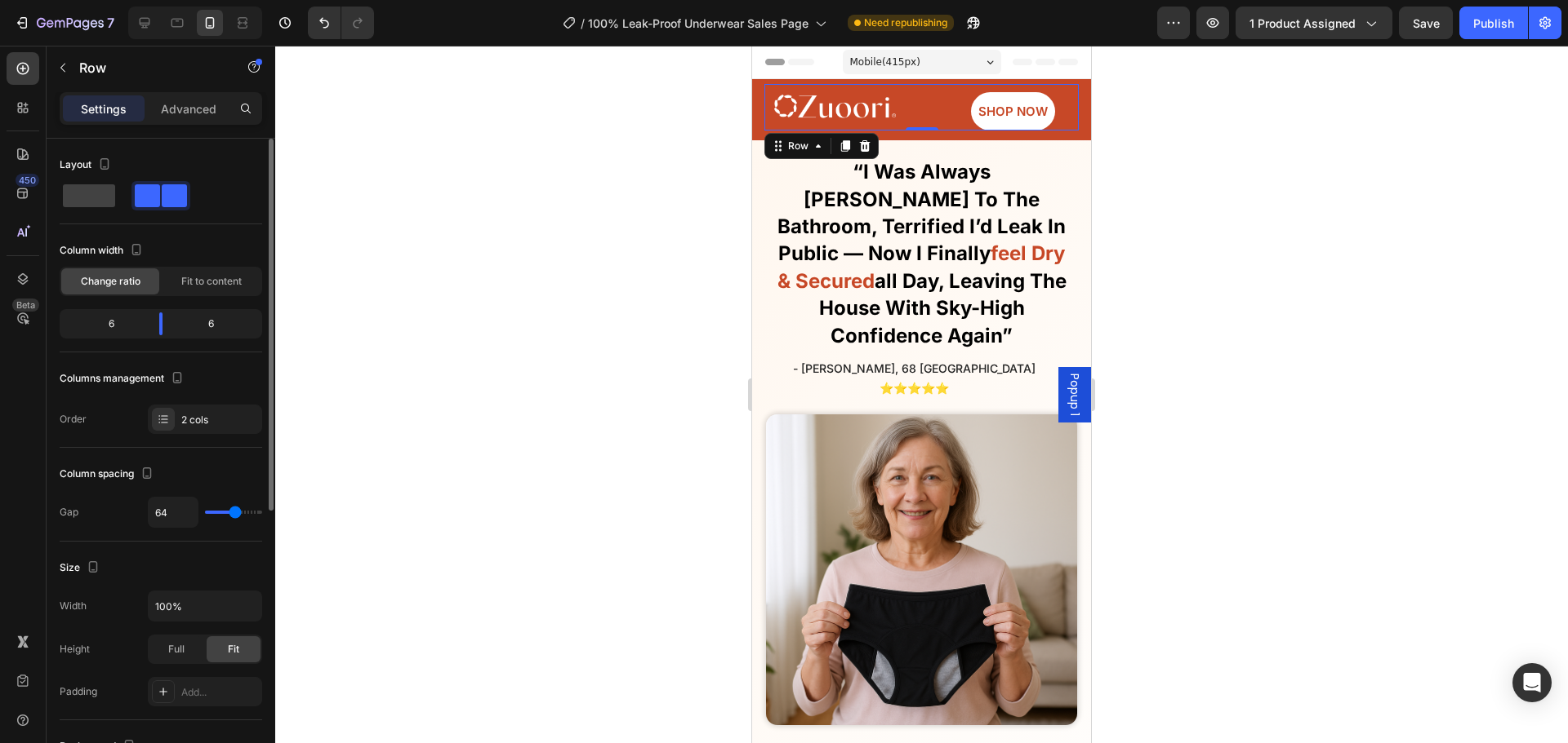
type input "67"
type input "69"
type input "71"
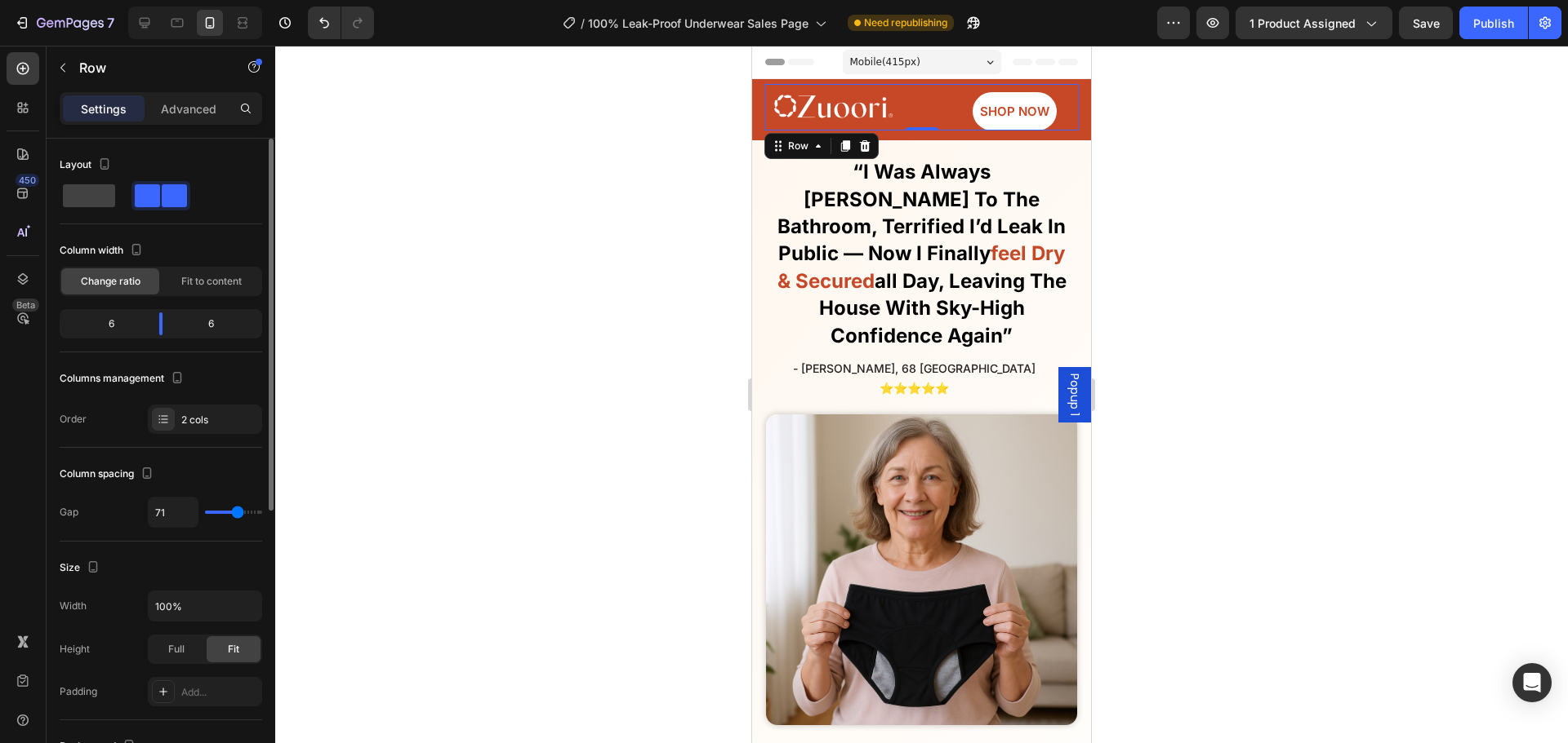
type input "73"
type input "76"
type input "78"
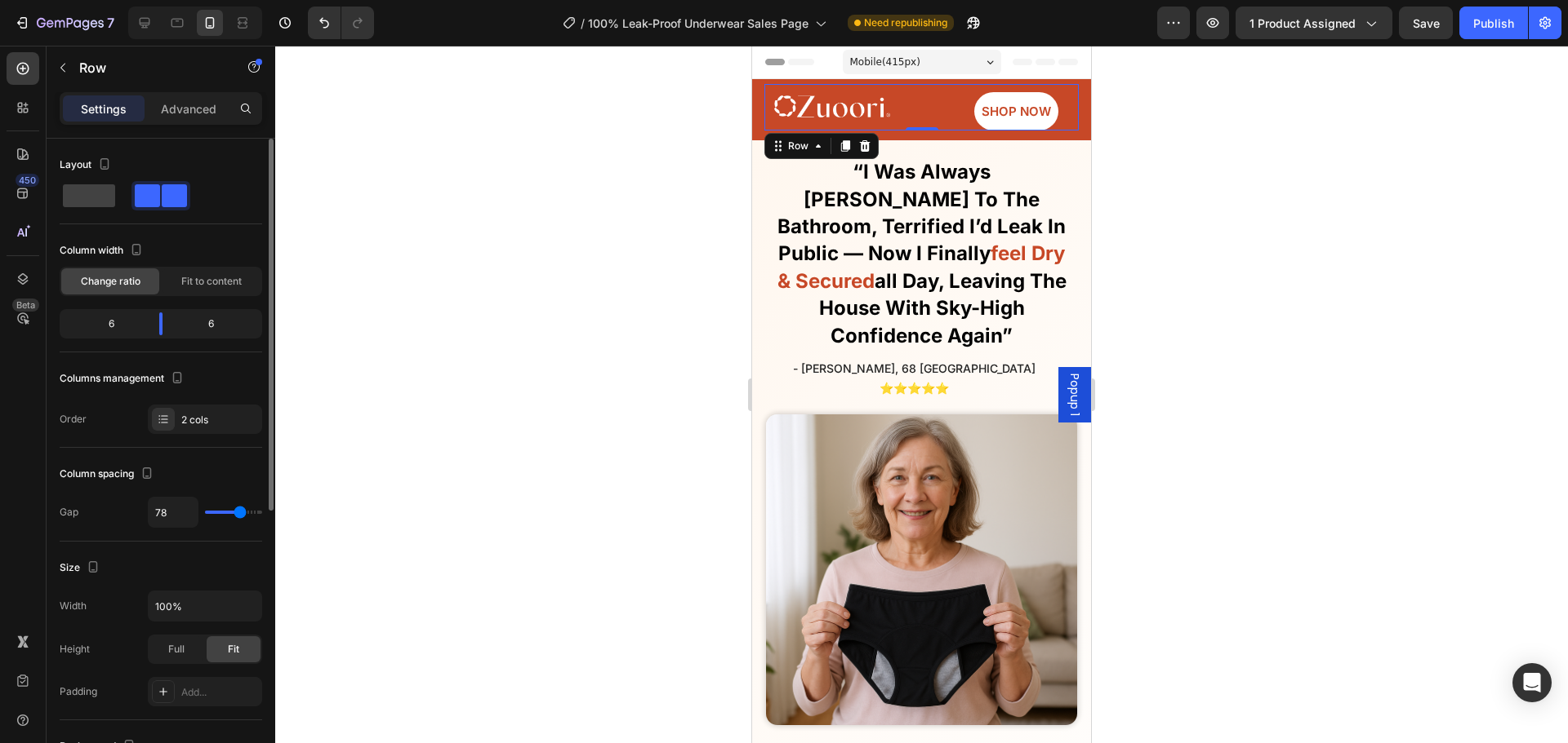
drag, startPoint x: 249, startPoint y: 510, endPoint x: 240, endPoint y: 511, distance: 9.1
type input "78"
click at [240, 511] on input "range" at bounding box center [233, 513] width 57 height 3
click at [974, 102] on link "SHOP NOW" at bounding box center [1016, 111] width 84 height 38
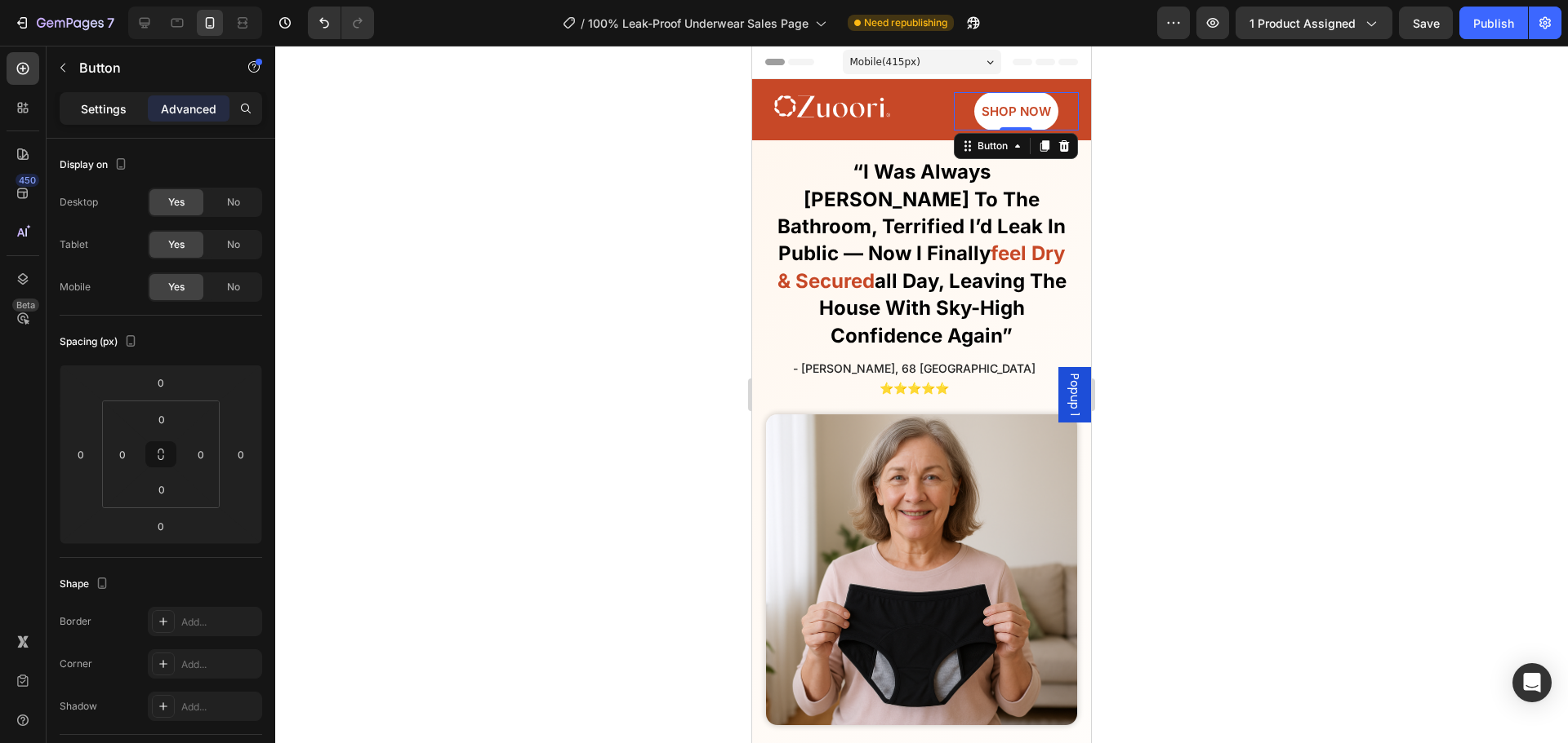
click at [108, 116] on p "Settings" at bounding box center [104, 109] width 46 height 18
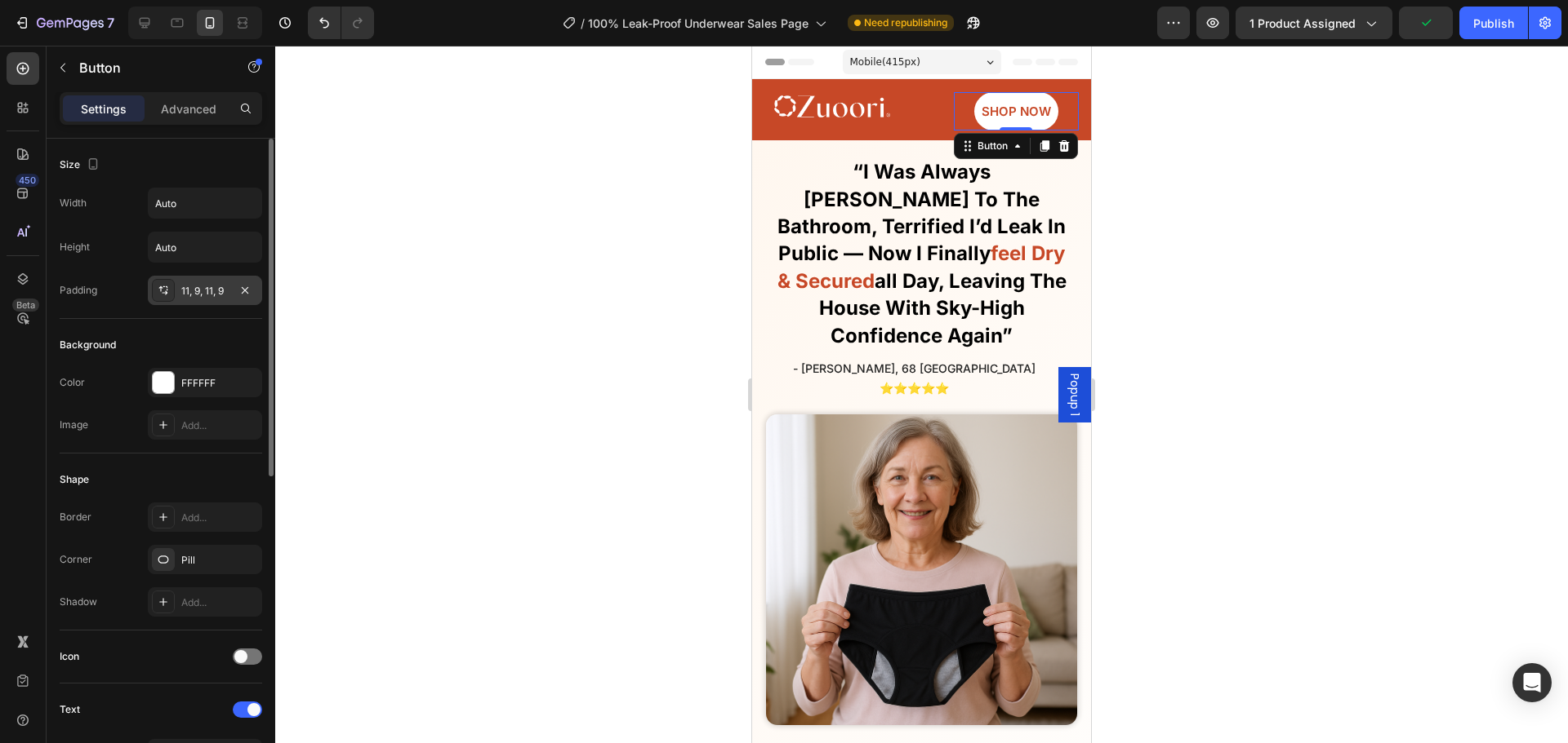
click at [195, 279] on div "11, 9, 11, 9" at bounding box center [205, 290] width 114 height 29
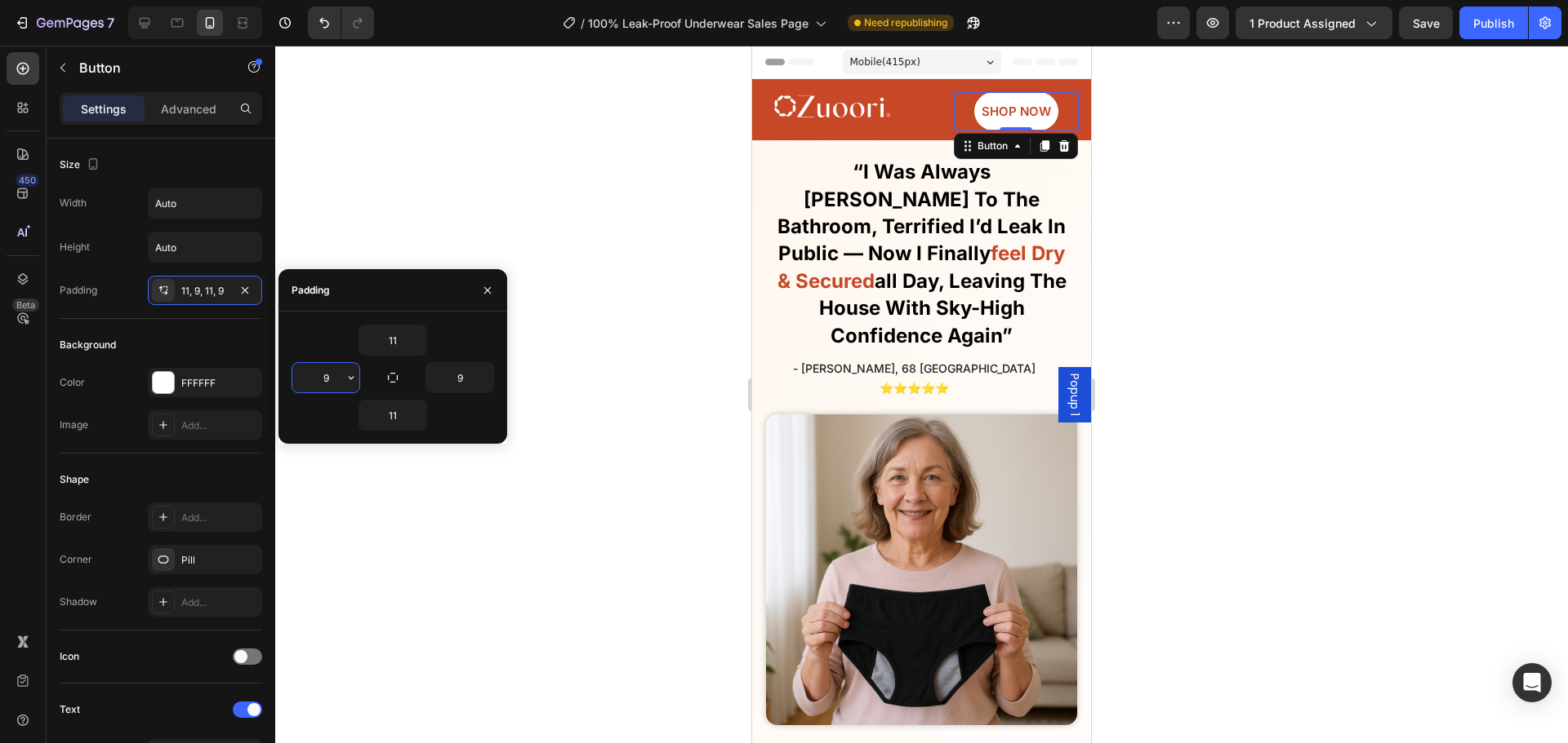
click at [333, 381] on input "9" at bounding box center [326, 377] width 67 height 29
type input "22"
click at [466, 375] on input "9" at bounding box center [459, 377] width 67 height 29
type input "22"
click at [570, 159] on div at bounding box center [921, 395] width 1292 height 698
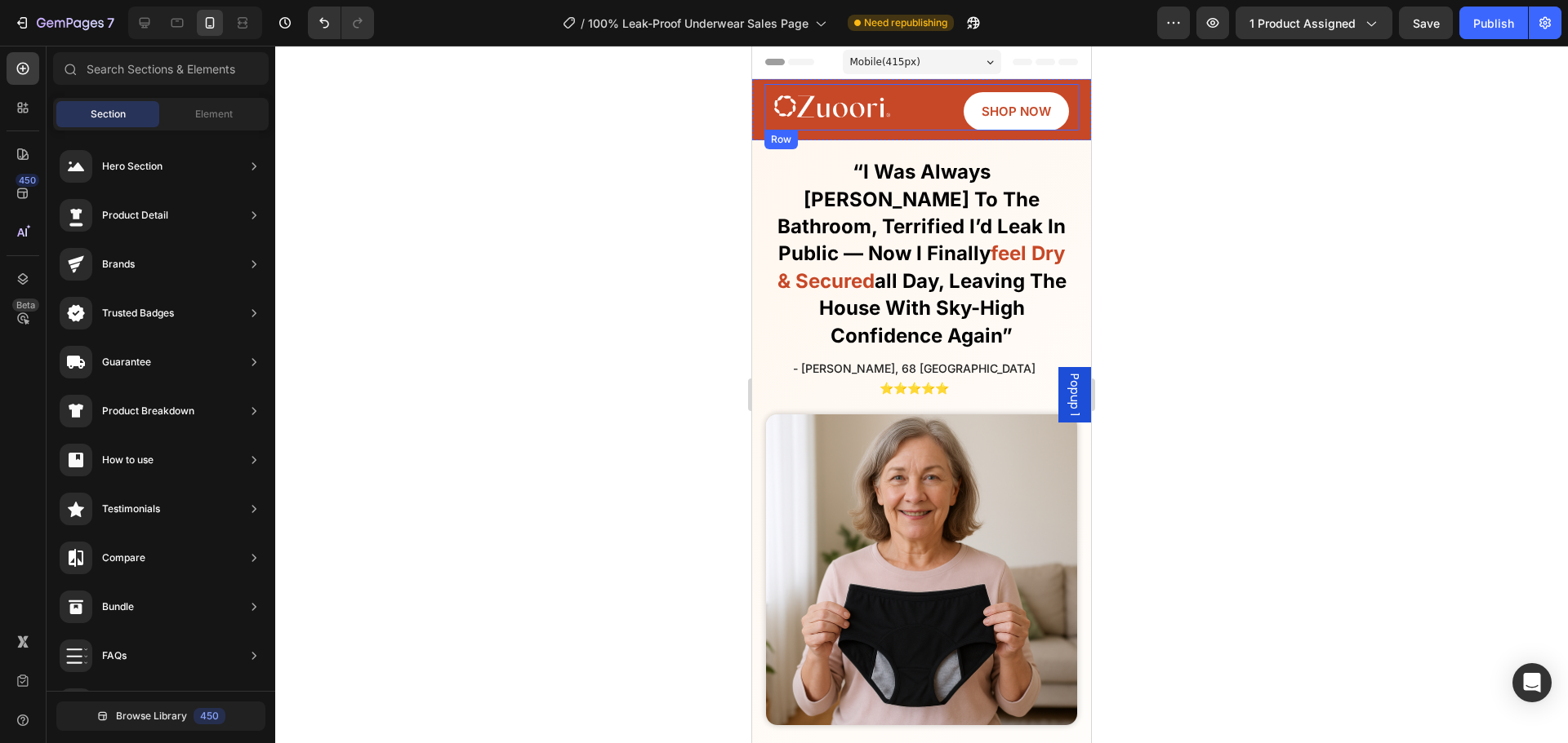
click at [884, 114] on div "Image SHOP NOW Button Row" at bounding box center [921, 108] width 314 height 47
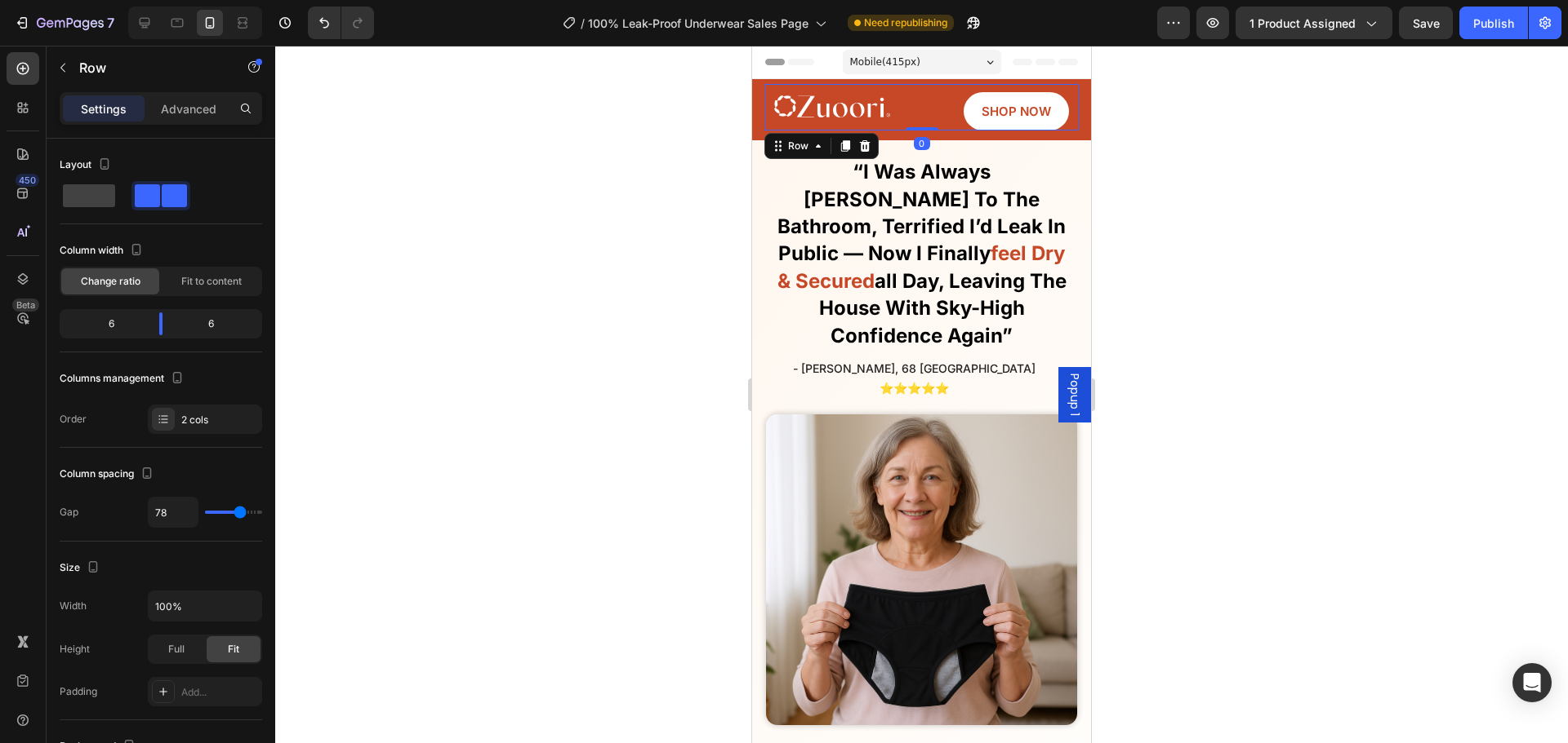
click at [526, 181] on div at bounding box center [921, 395] width 1292 height 698
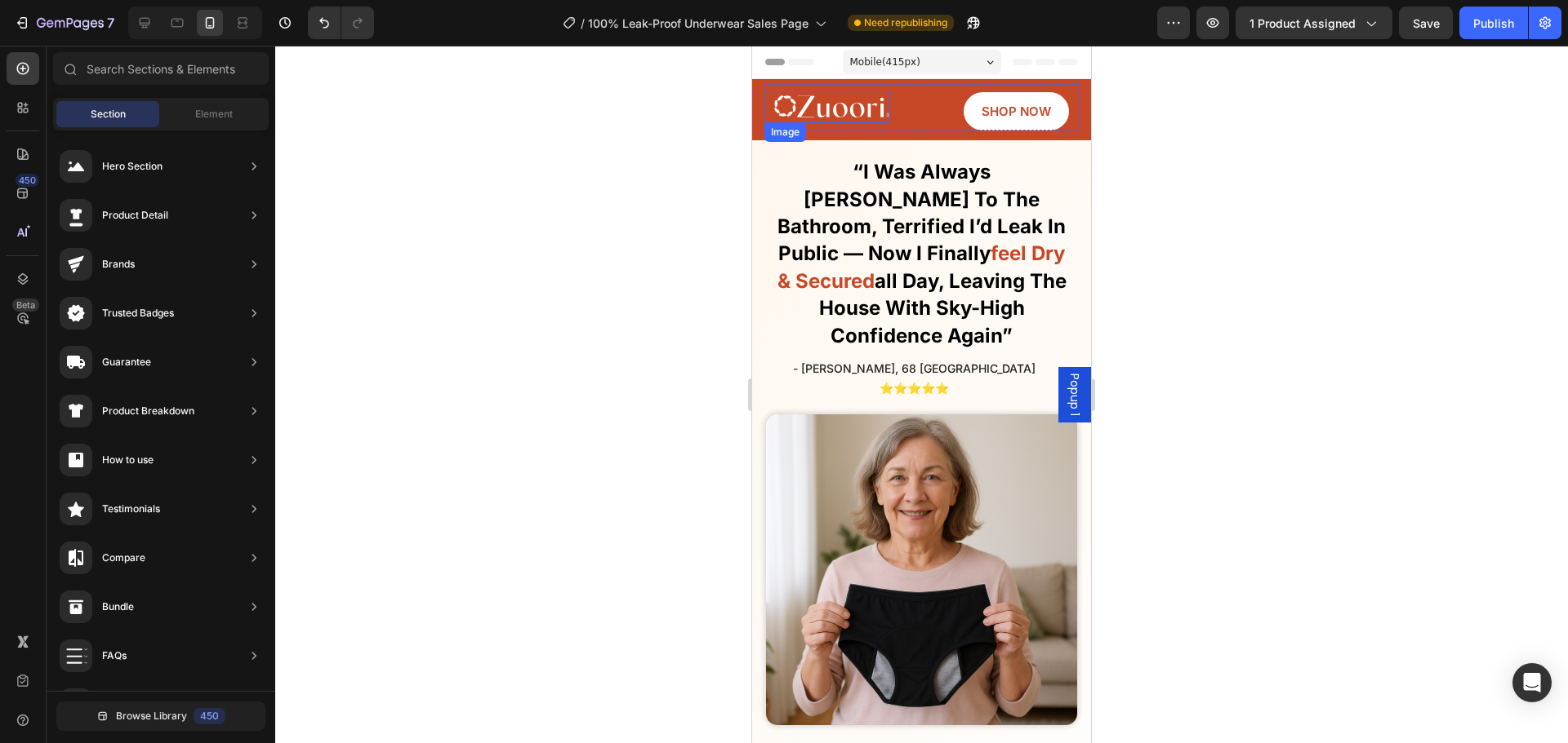
click at [896, 111] on div "Image SHOP NOW Button Row" at bounding box center [921, 108] width 314 height 47
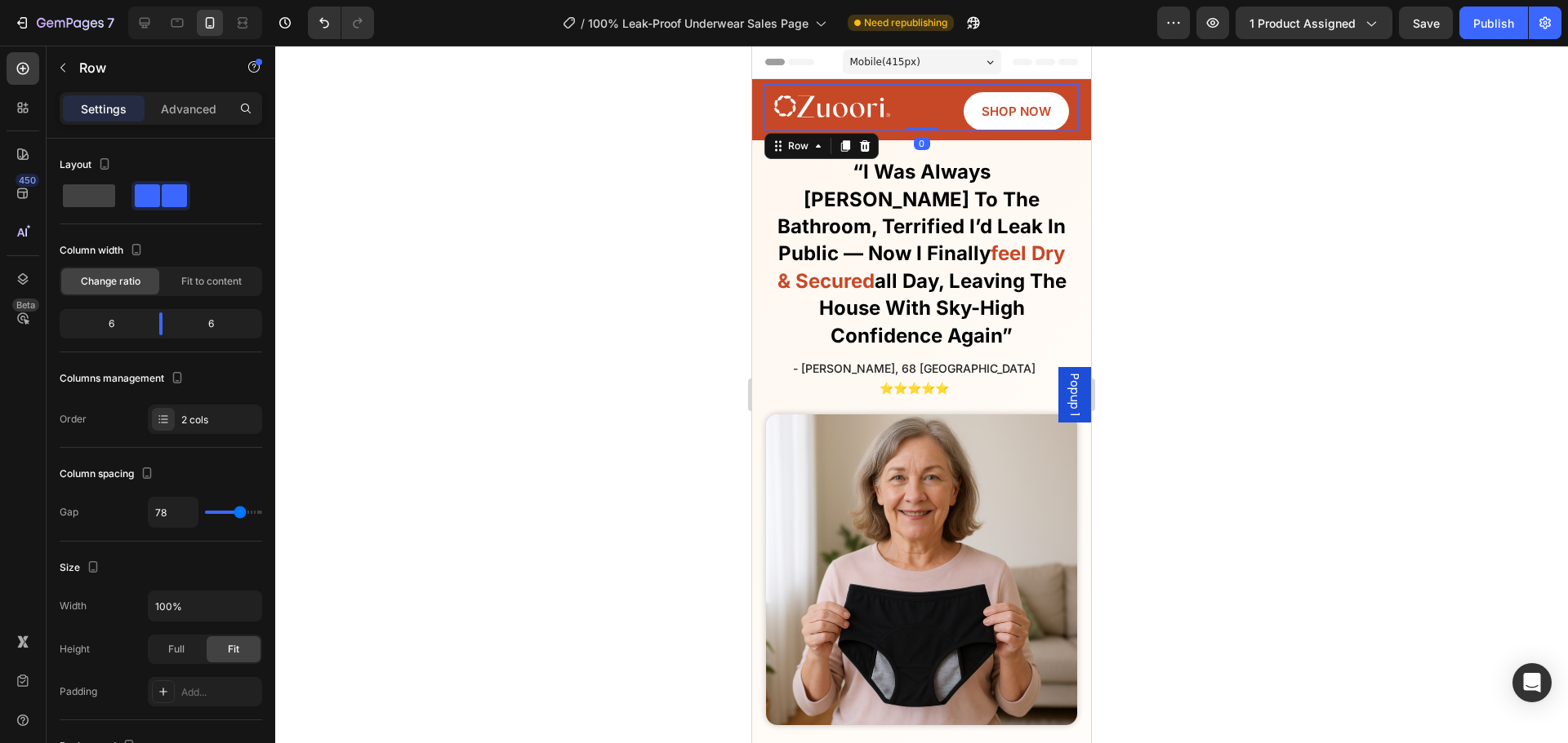
scroll to position [488, 0]
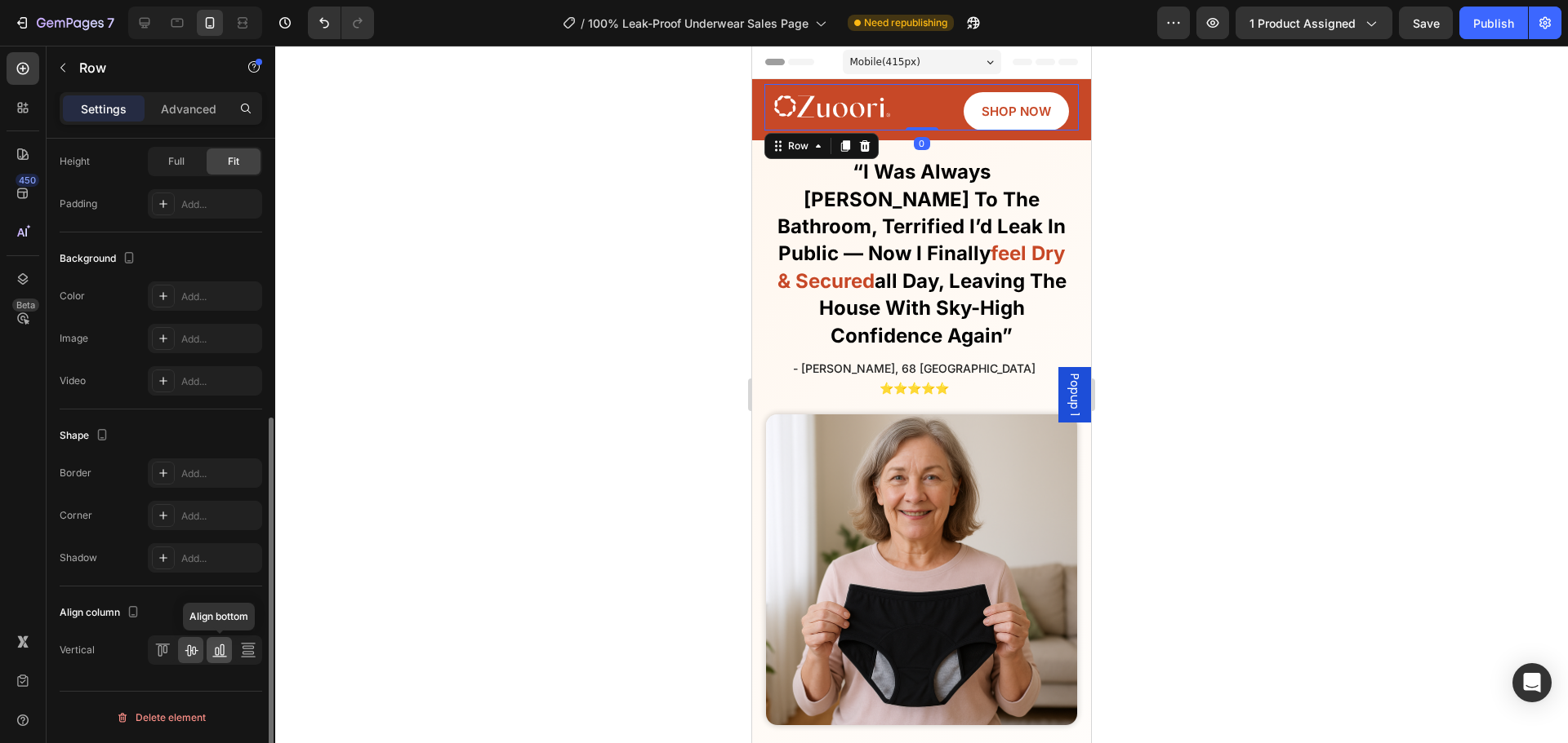
click at [212, 655] on icon at bounding box center [220, 650] width 17 height 17
click at [423, 417] on div at bounding box center [921, 395] width 1292 height 698
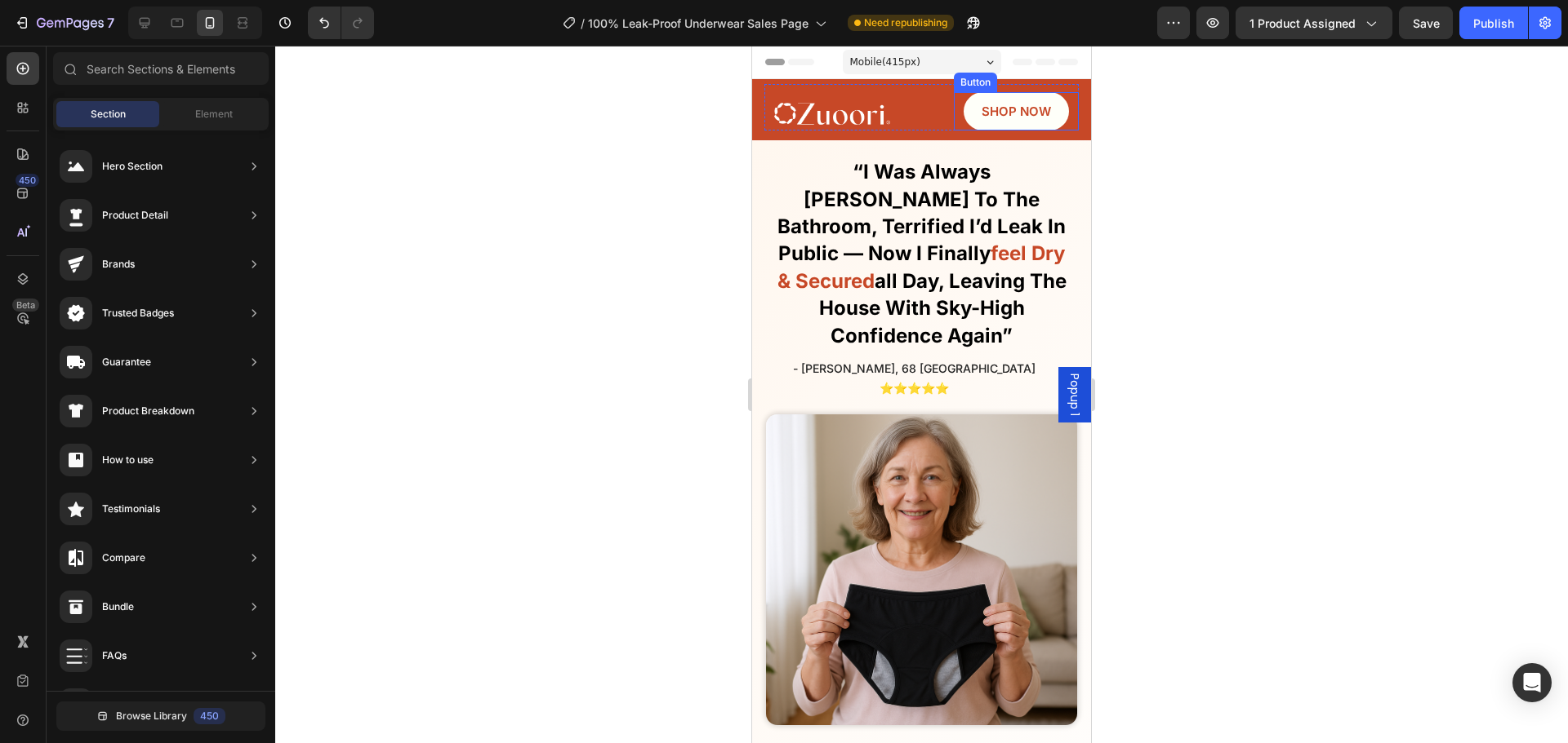
click at [967, 113] on link "SHOP NOW" at bounding box center [1016, 111] width 105 height 38
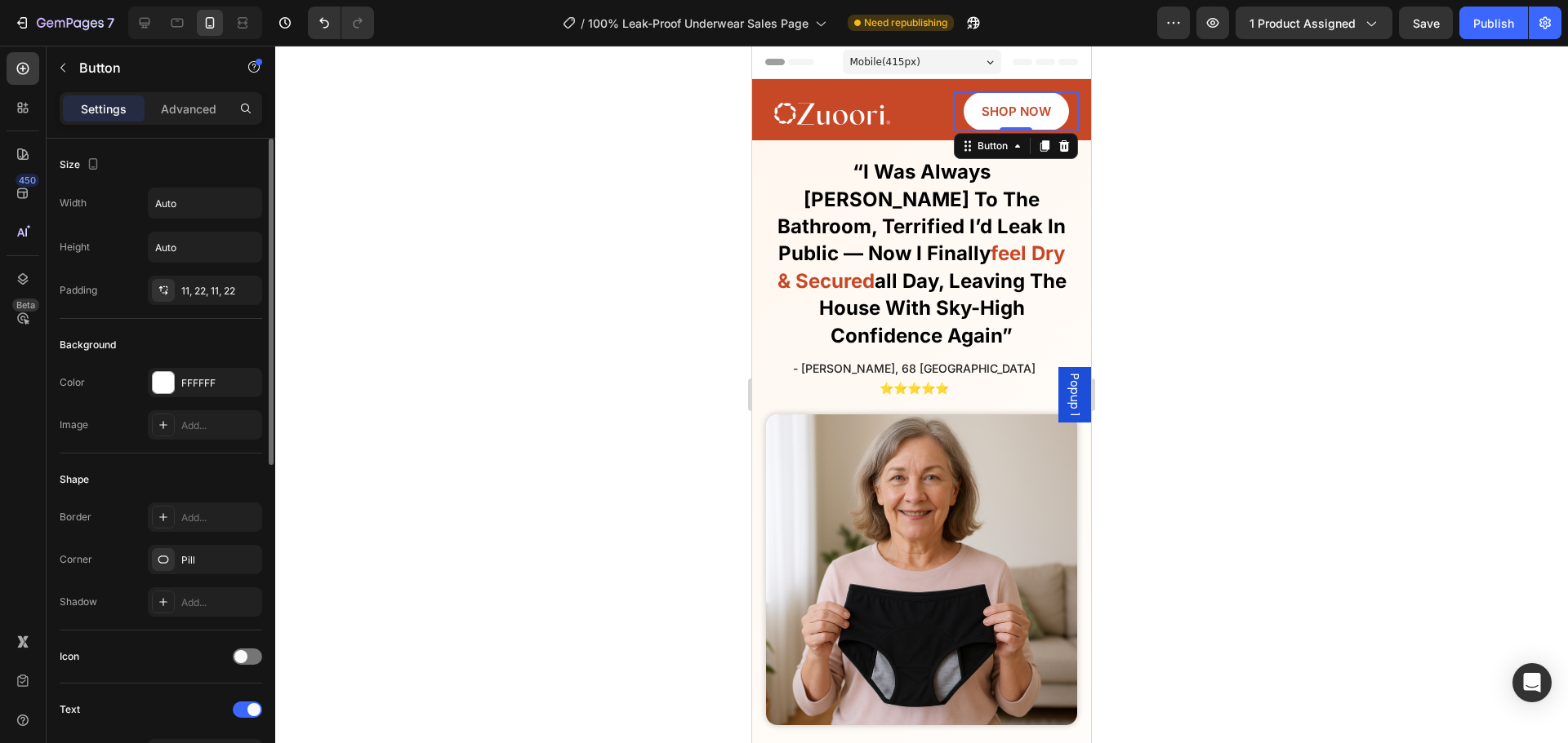
scroll to position [0, 0]
click at [202, 301] on div "11, 22, 11, 22" at bounding box center [205, 290] width 114 height 29
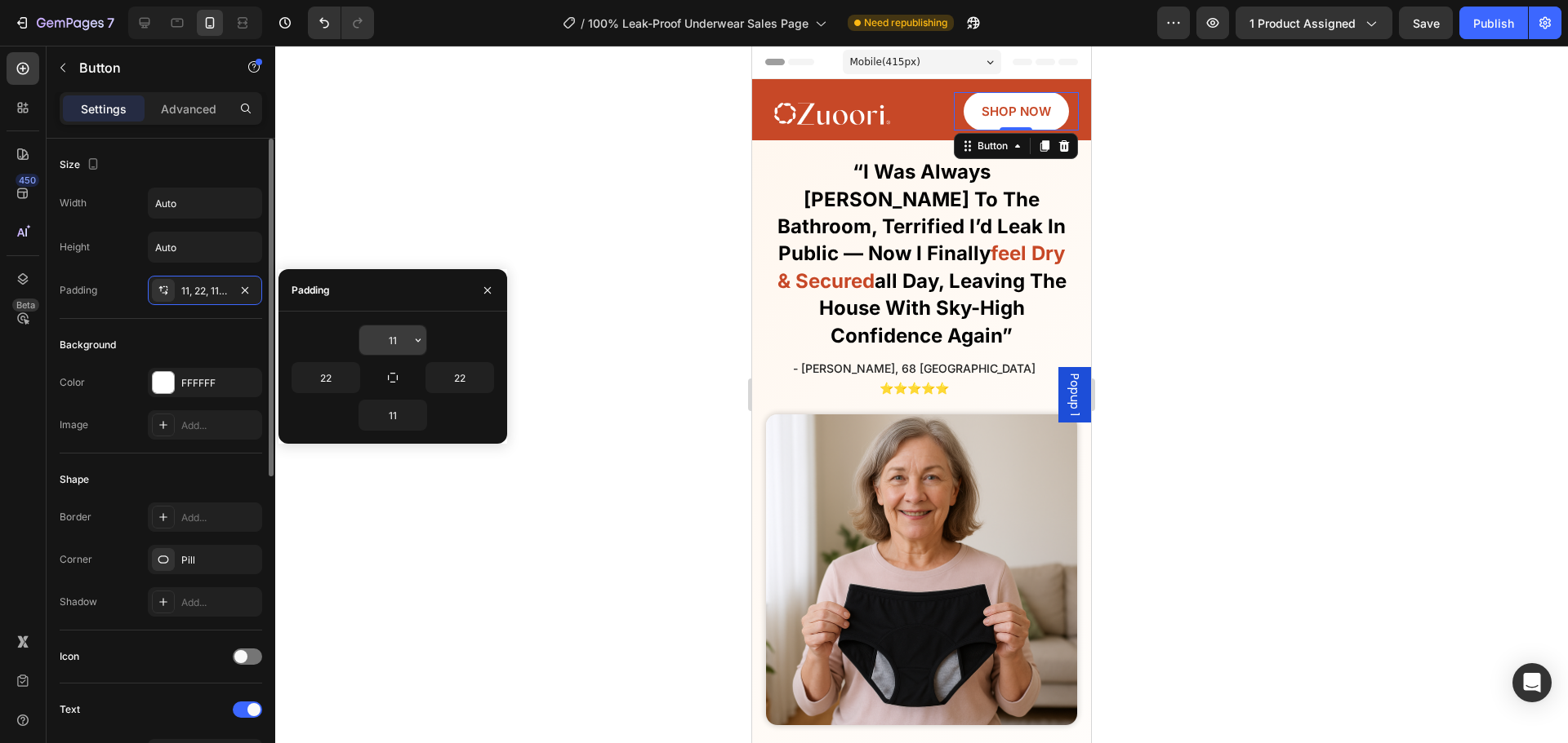
click at [395, 338] on input "11" at bounding box center [393, 340] width 67 height 29
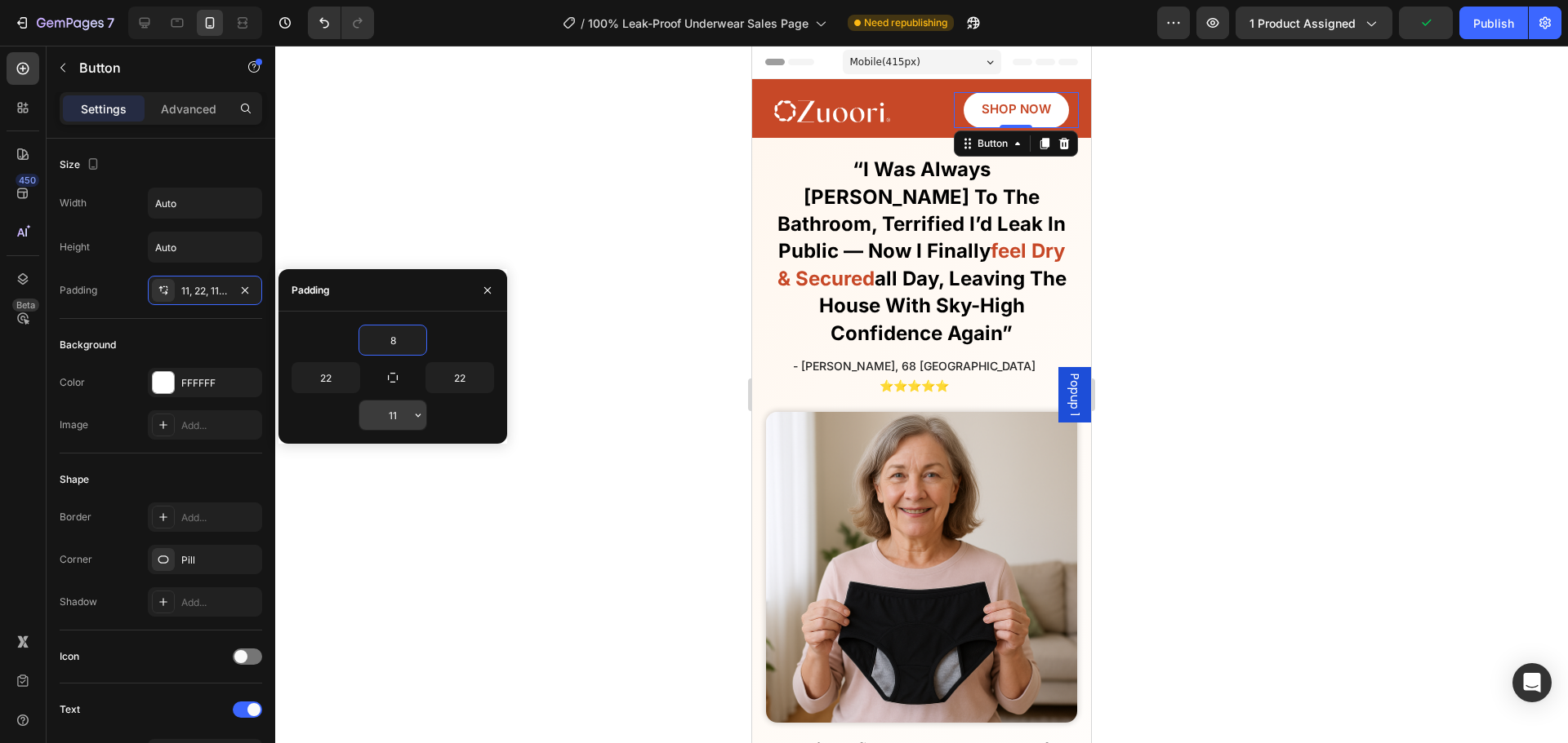
type input "8"
click at [393, 414] on input "11" at bounding box center [393, 415] width 67 height 29
type input "8"
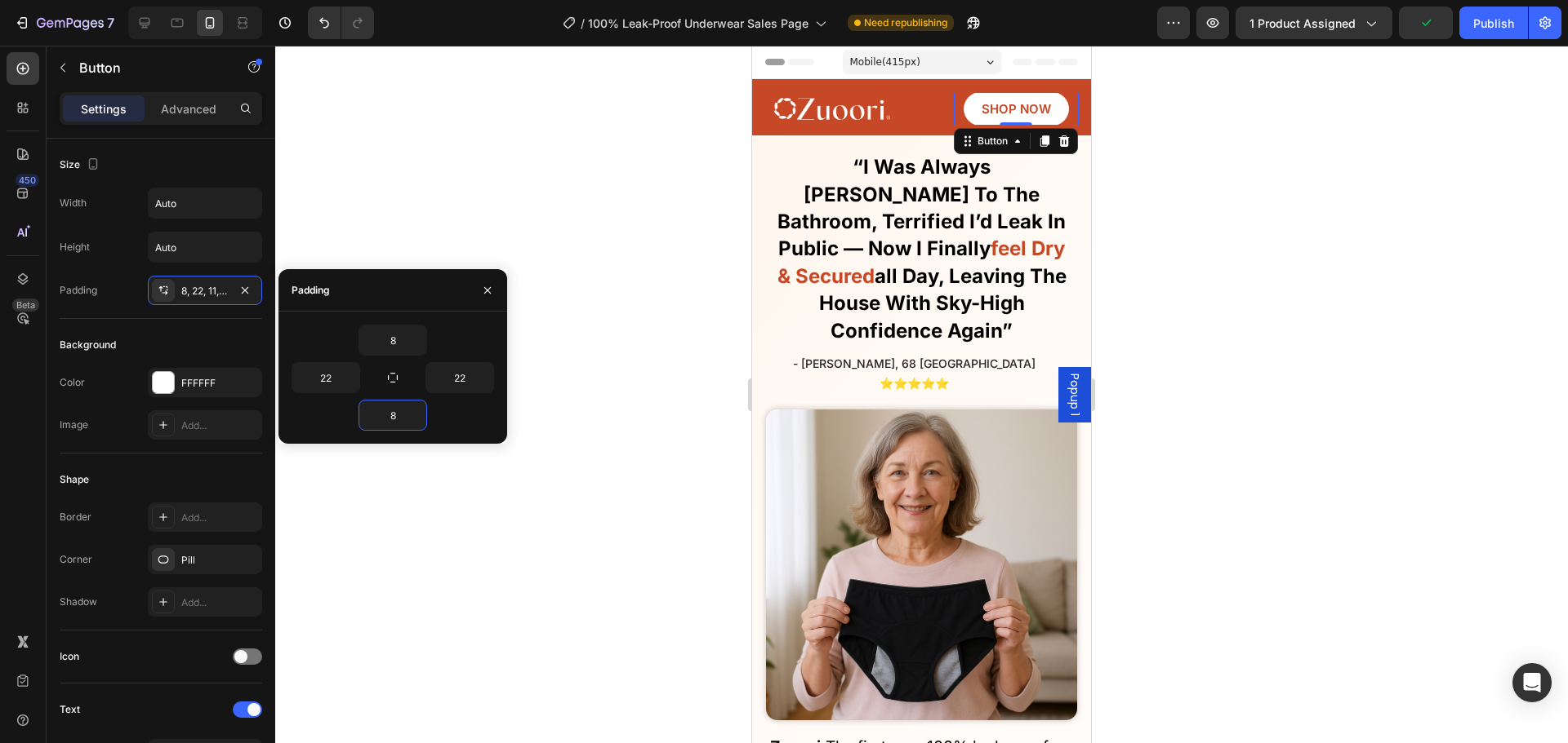
click at [519, 225] on div at bounding box center [921, 395] width 1292 height 698
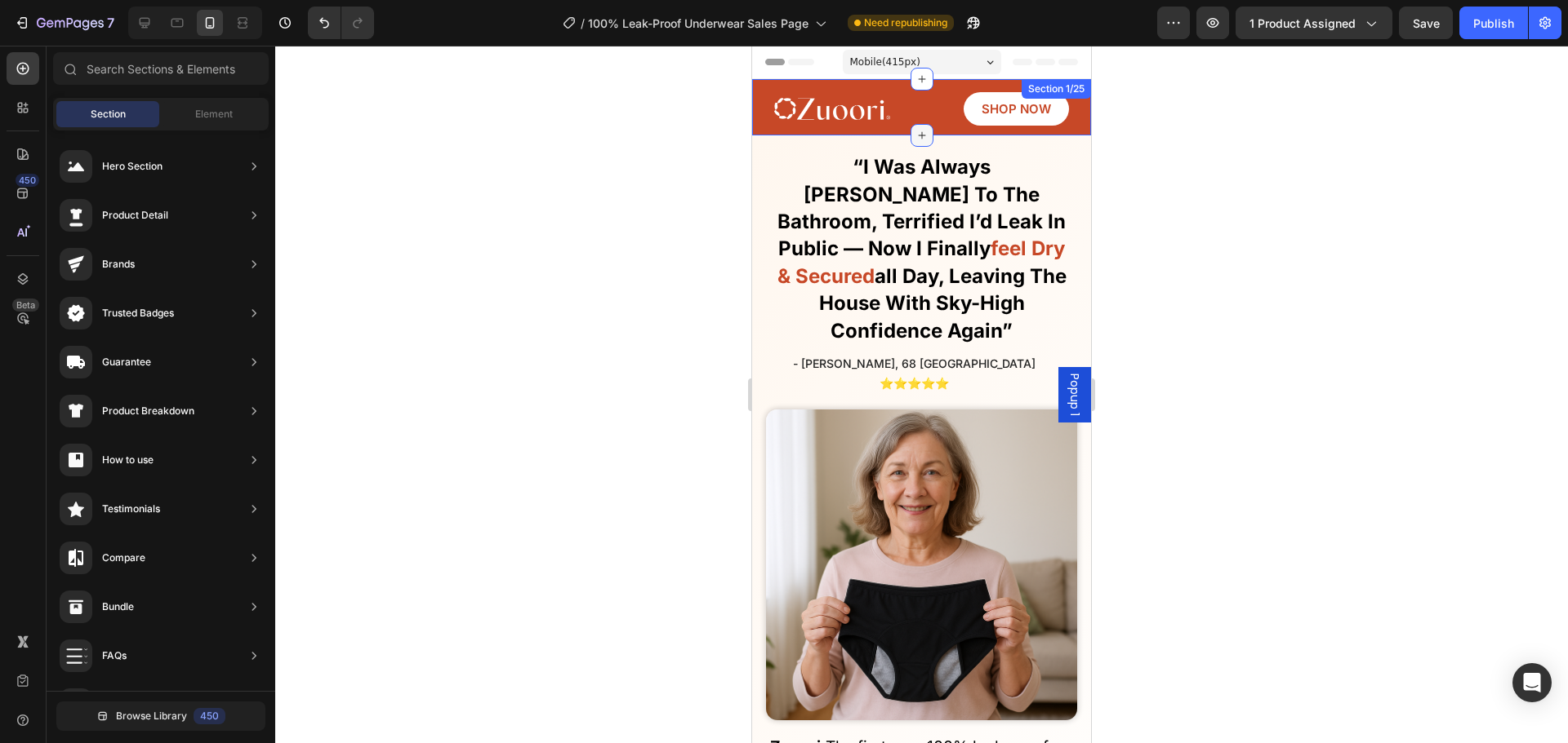
click at [911, 127] on div at bounding box center [921, 135] width 23 height 23
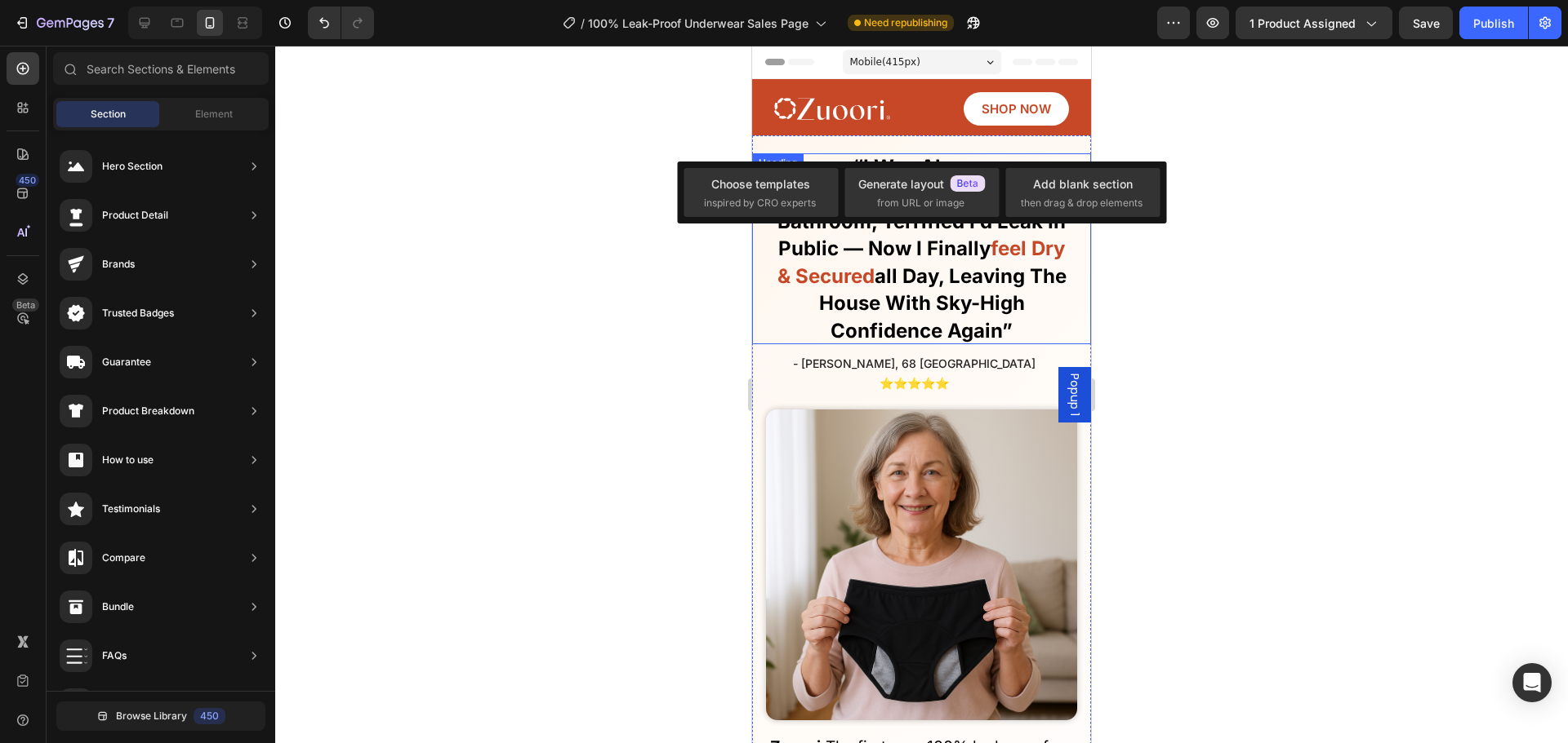
drag, startPoint x: 232, startPoint y: 88, endPoint x: 231, endPoint y: 96, distance: 8.1
click at [231, 88] on div at bounding box center [161, 72] width 229 height 39
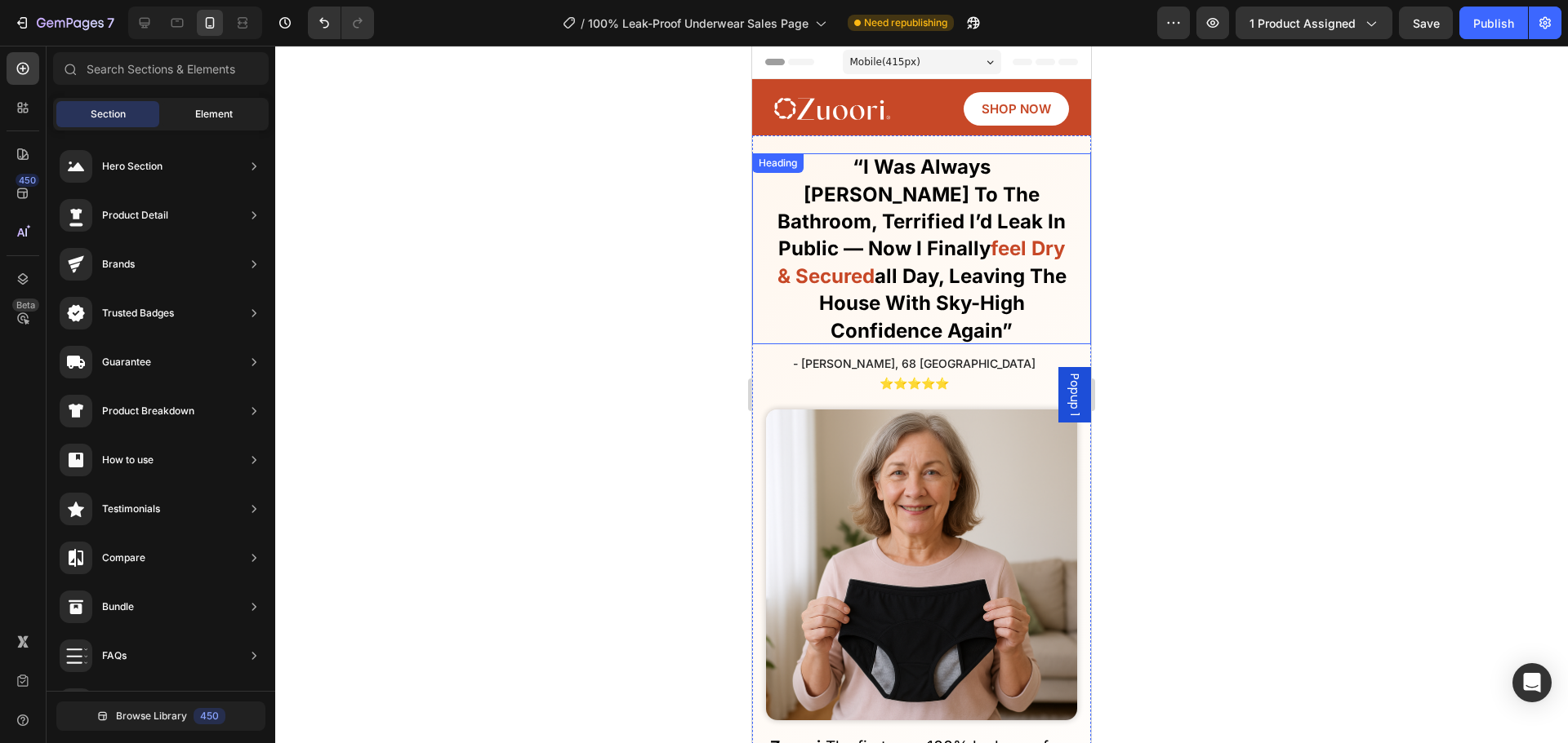
click at [233, 102] on div "Element" at bounding box center [214, 114] width 103 height 26
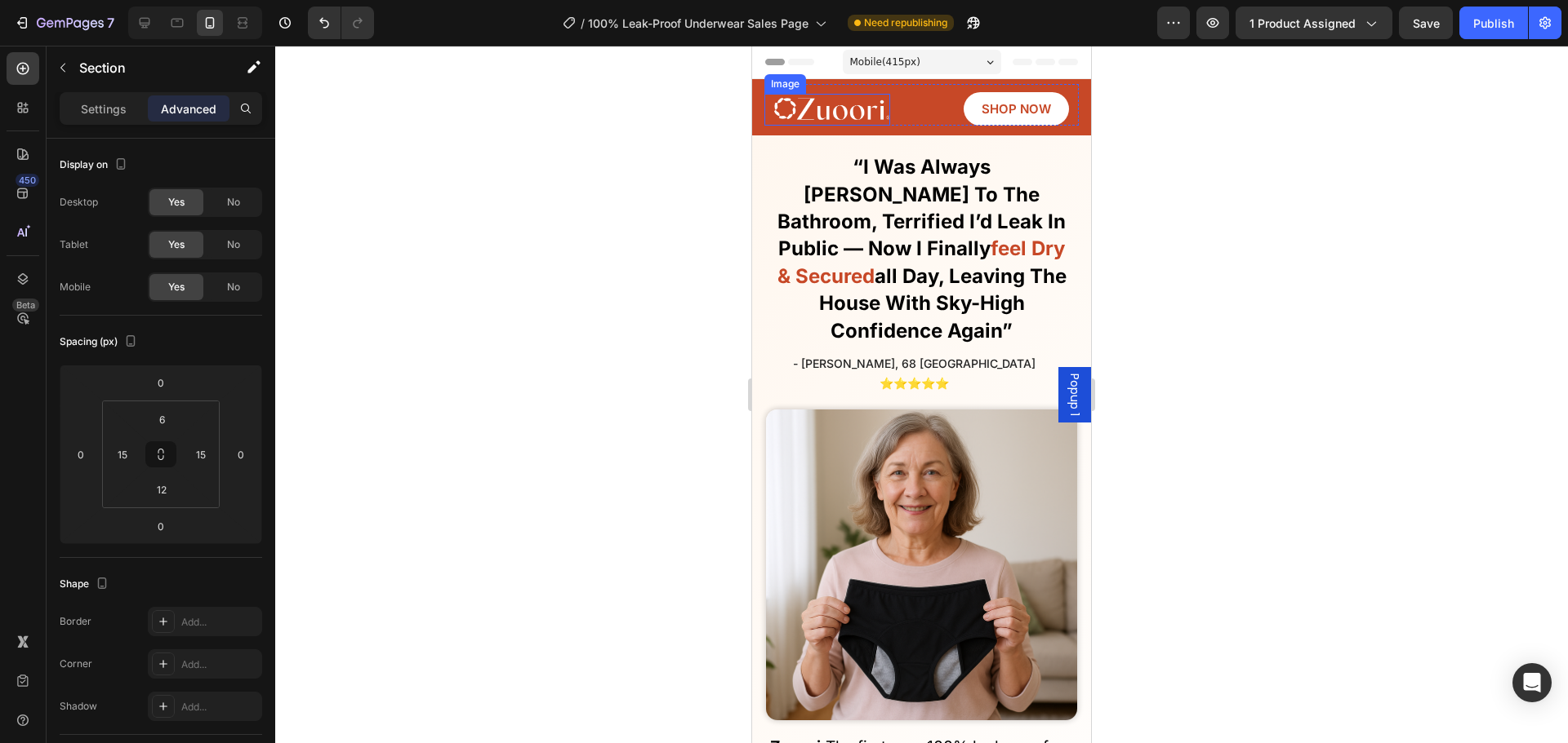
click at [763, 110] on div "Image SHOP NOW Button Row Section 1/25" at bounding box center [921, 107] width 339 height 56
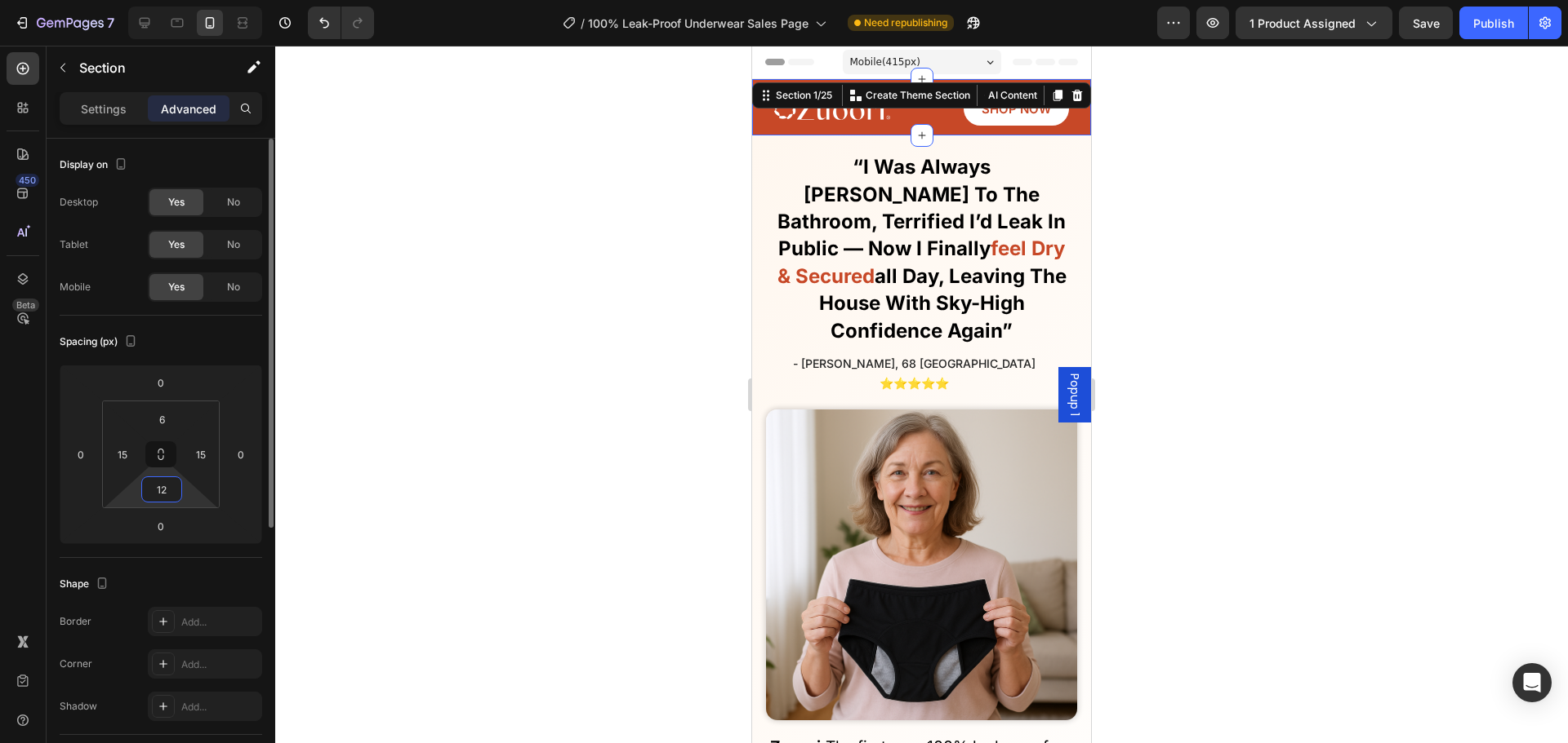
click at [176, 496] on input "12" at bounding box center [161, 489] width 33 height 24
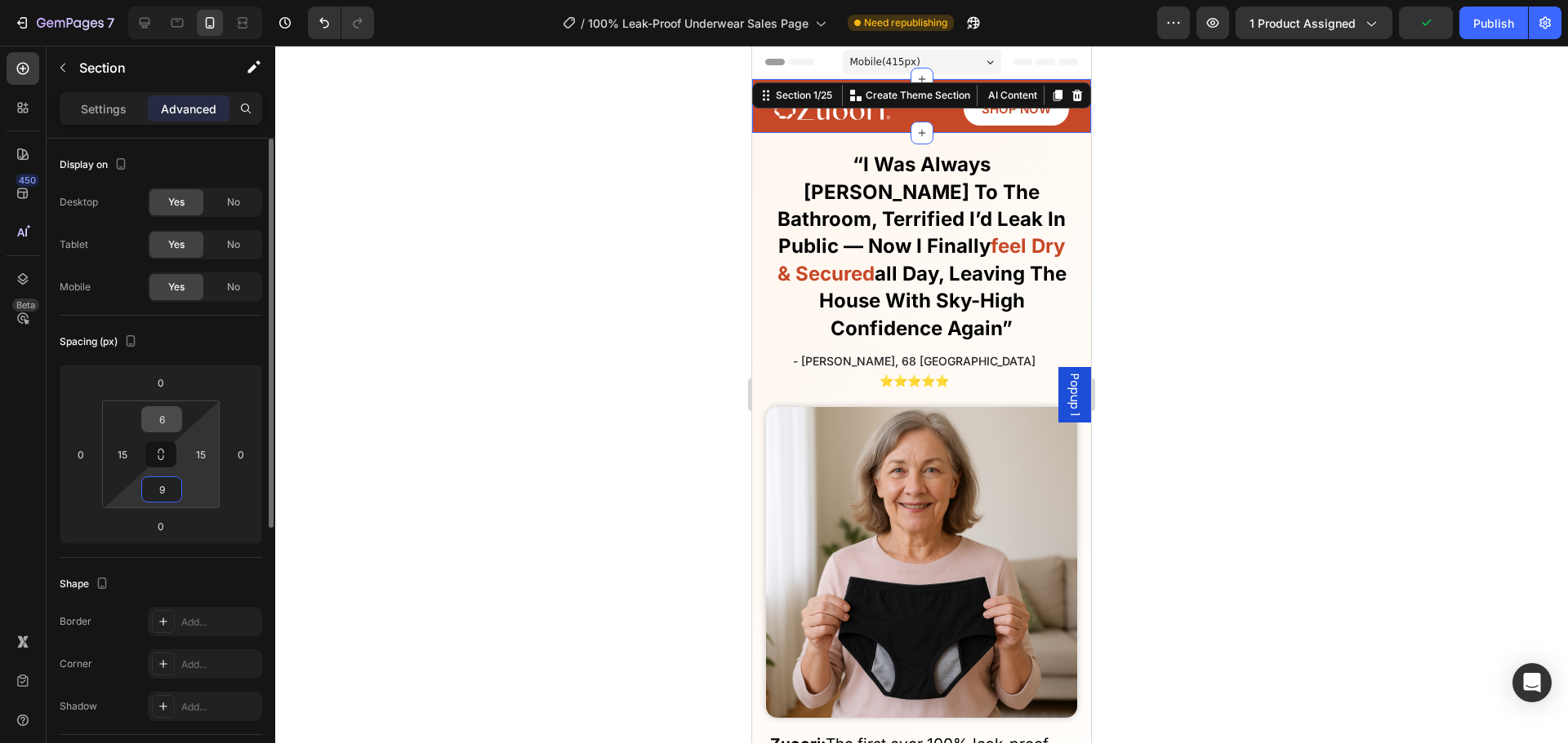
type input "9"
click at [166, 422] on input "6" at bounding box center [161, 419] width 33 height 24
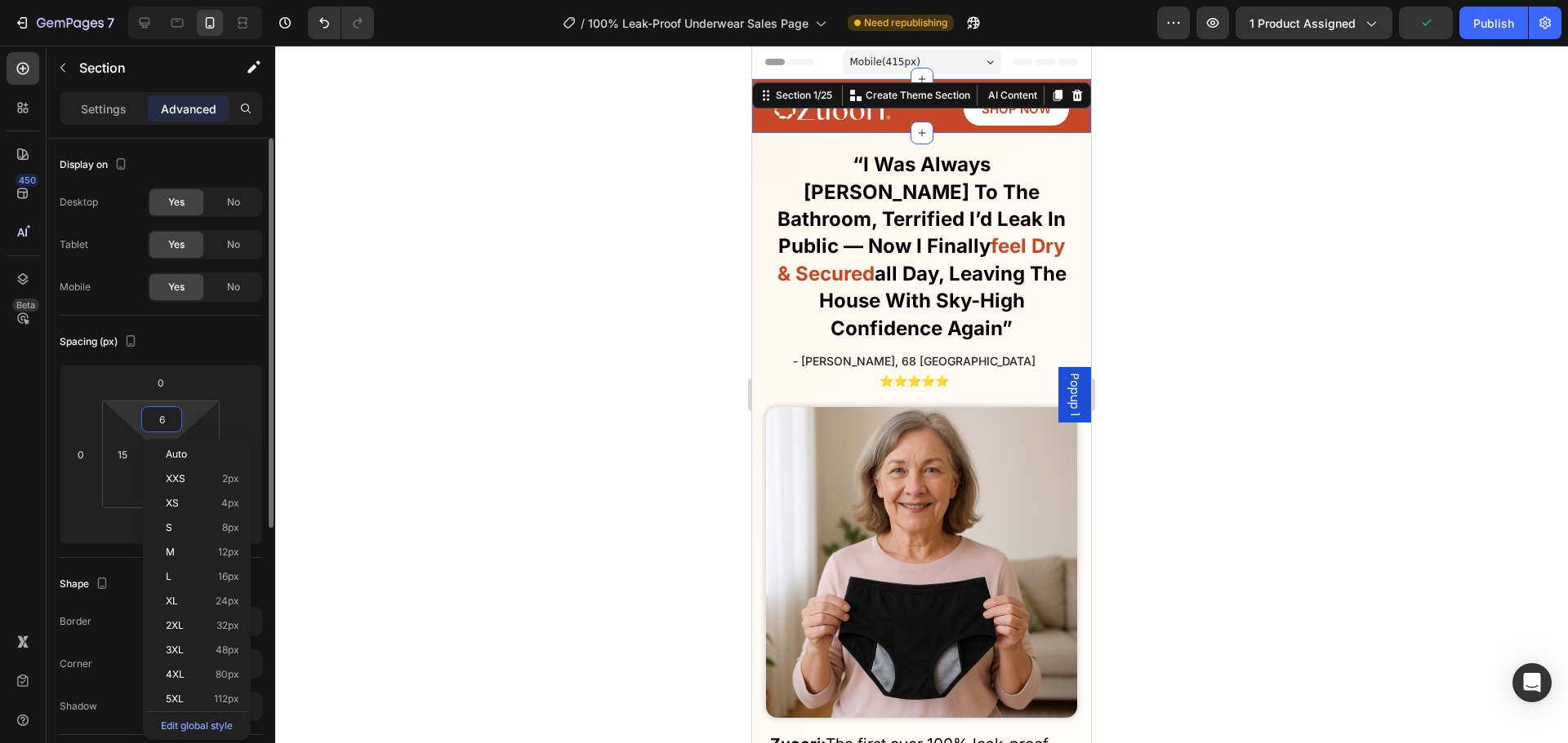
type input "4"
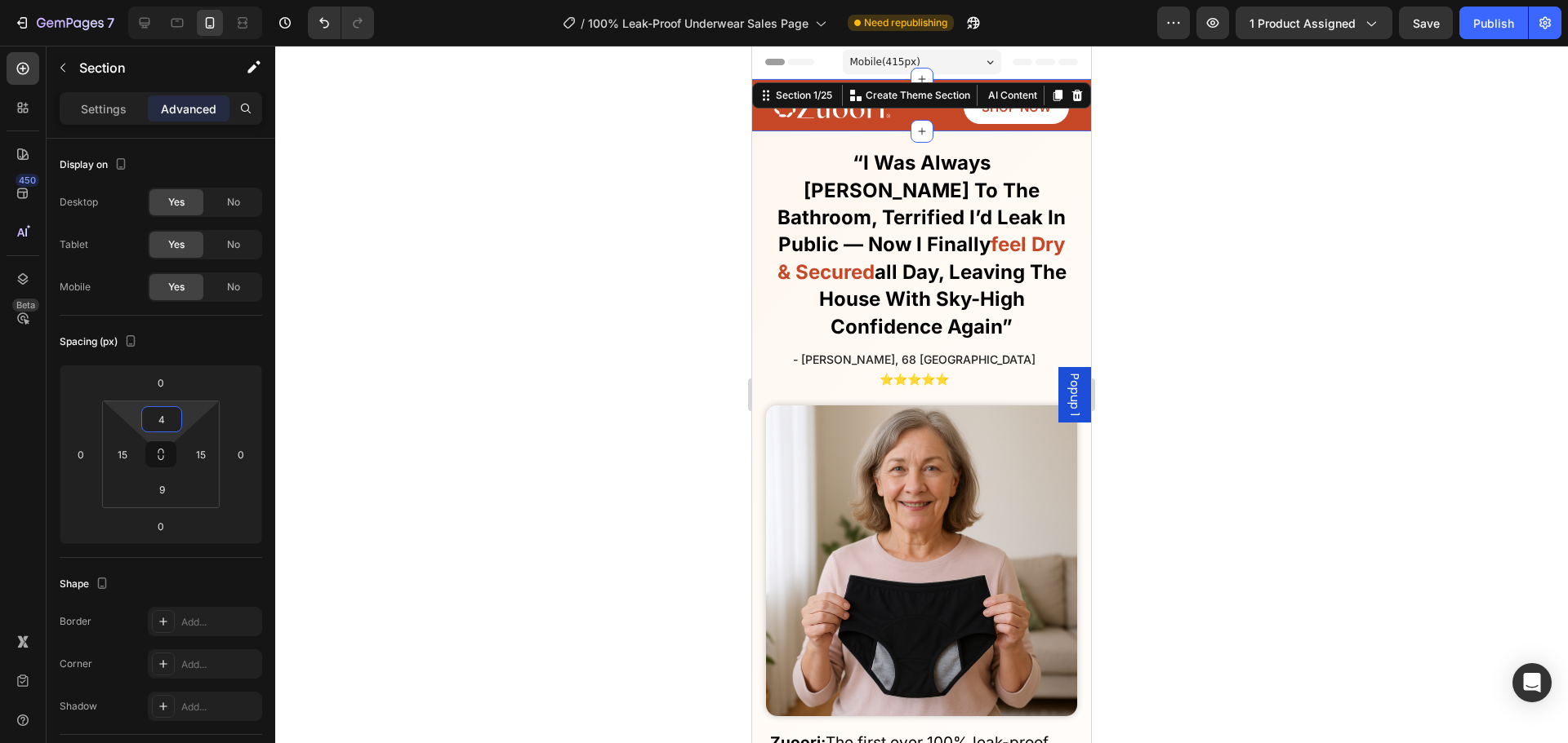
click at [484, 372] on div at bounding box center [921, 395] width 1292 height 698
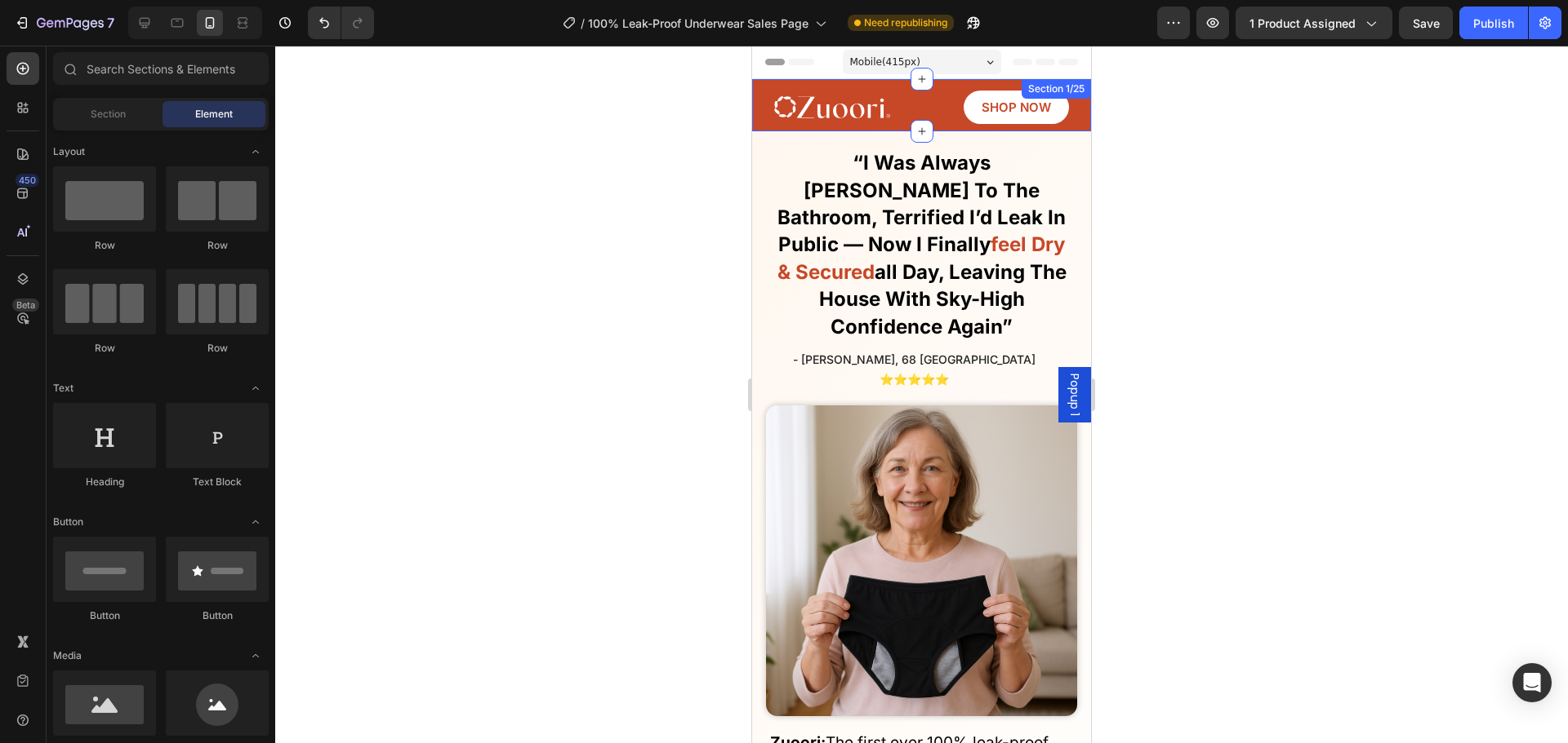
drag, startPoint x: 763, startPoint y: 93, endPoint x: 753, endPoint y: 104, distance: 14.9
click at [763, 93] on div "Image SHOP NOW Button Row Section 1/25" at bounding box center [921, 105] width 339 height 53
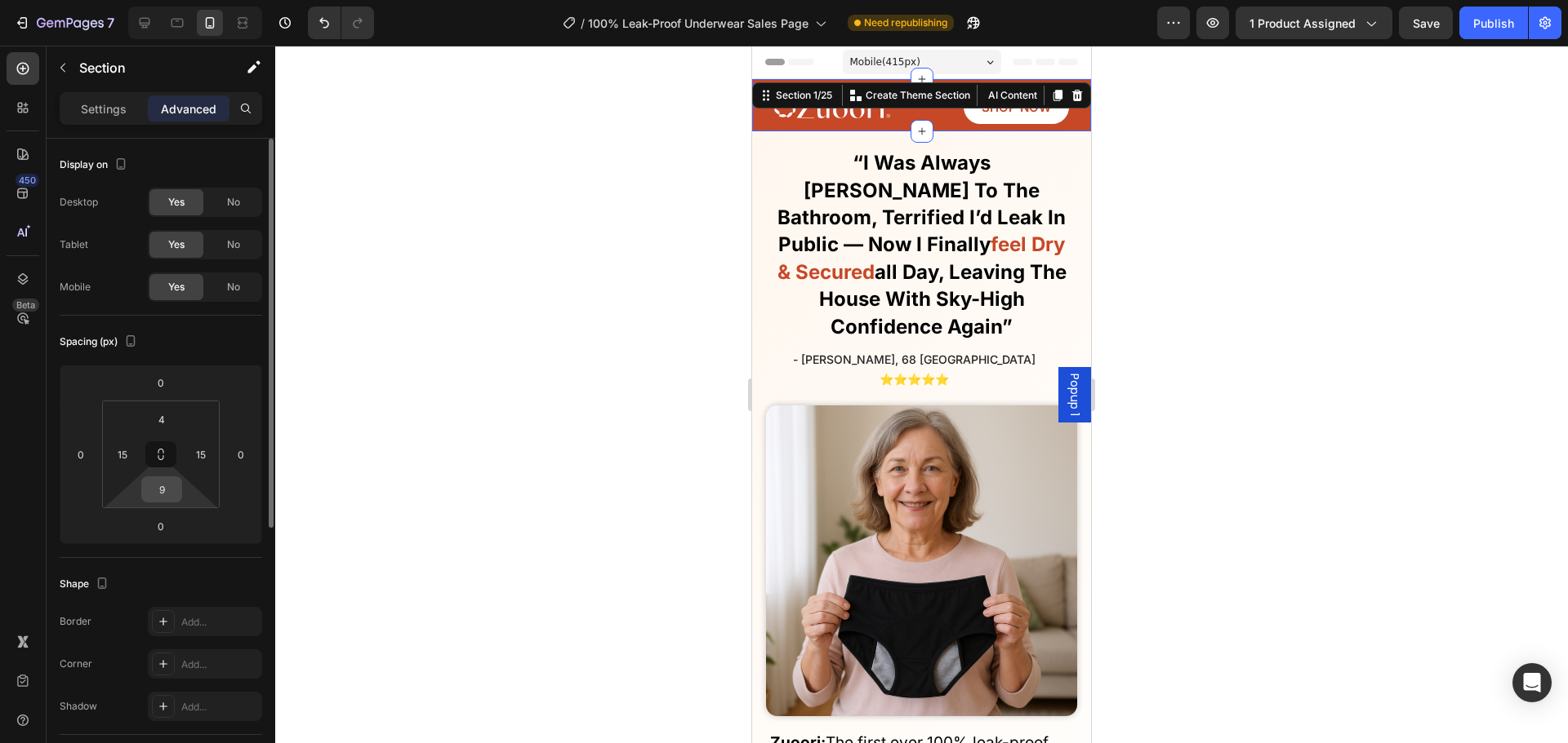
click at [168, 485] on input "9" at bounding box center [161, 489] width 33 height 24
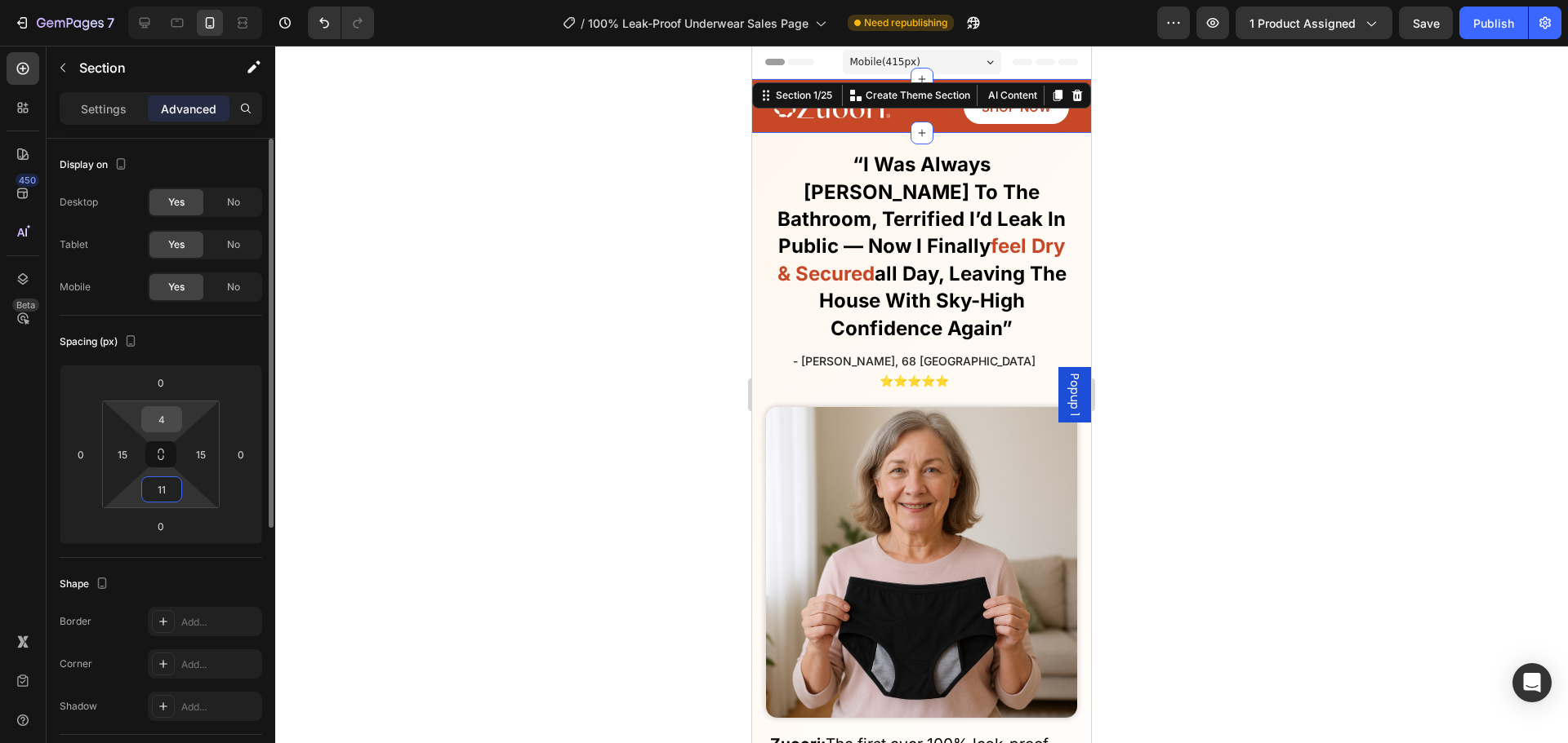
type input "11"
click at [161, 416] on input "4" at bounding box center [161, 419] width 33 height 24
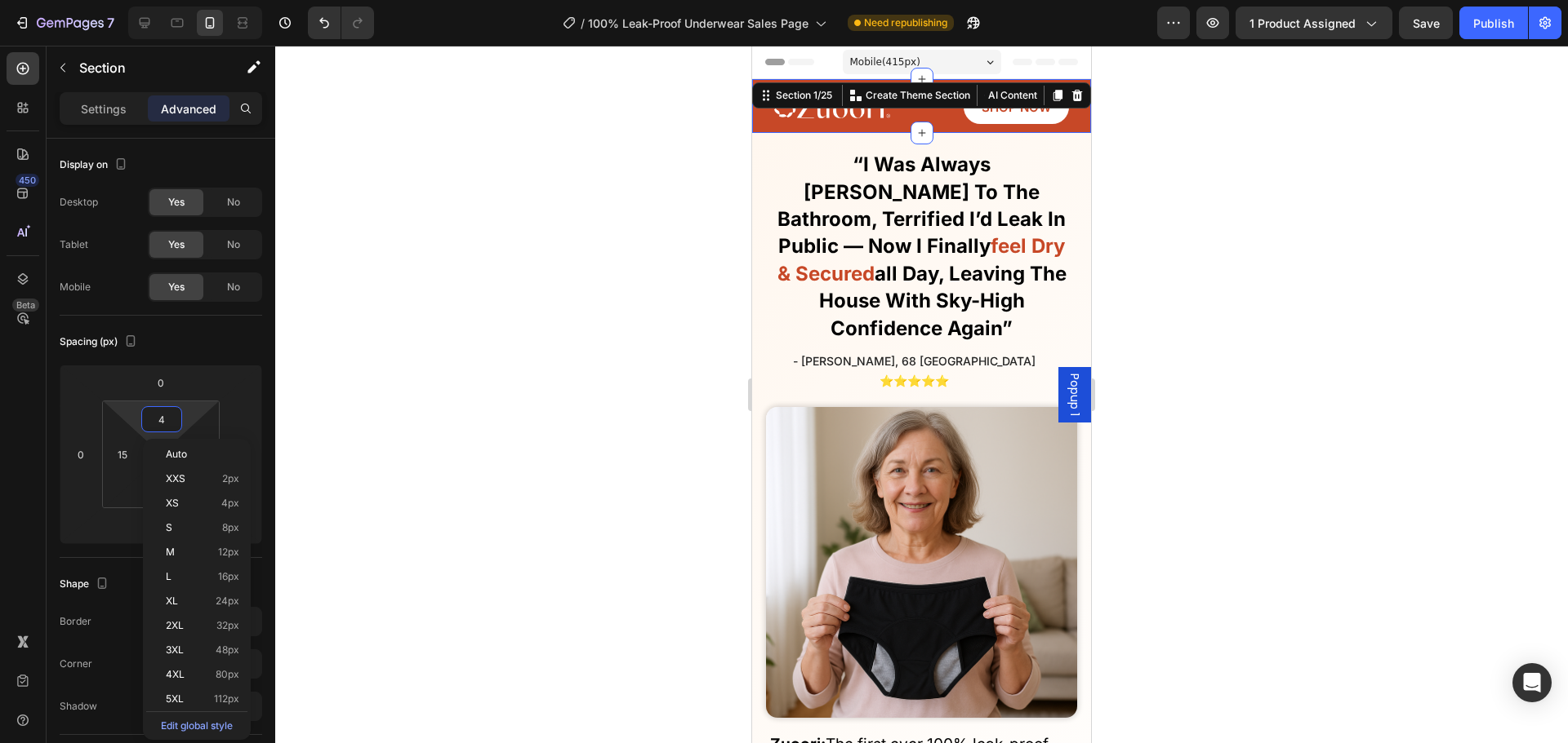
type input "2"
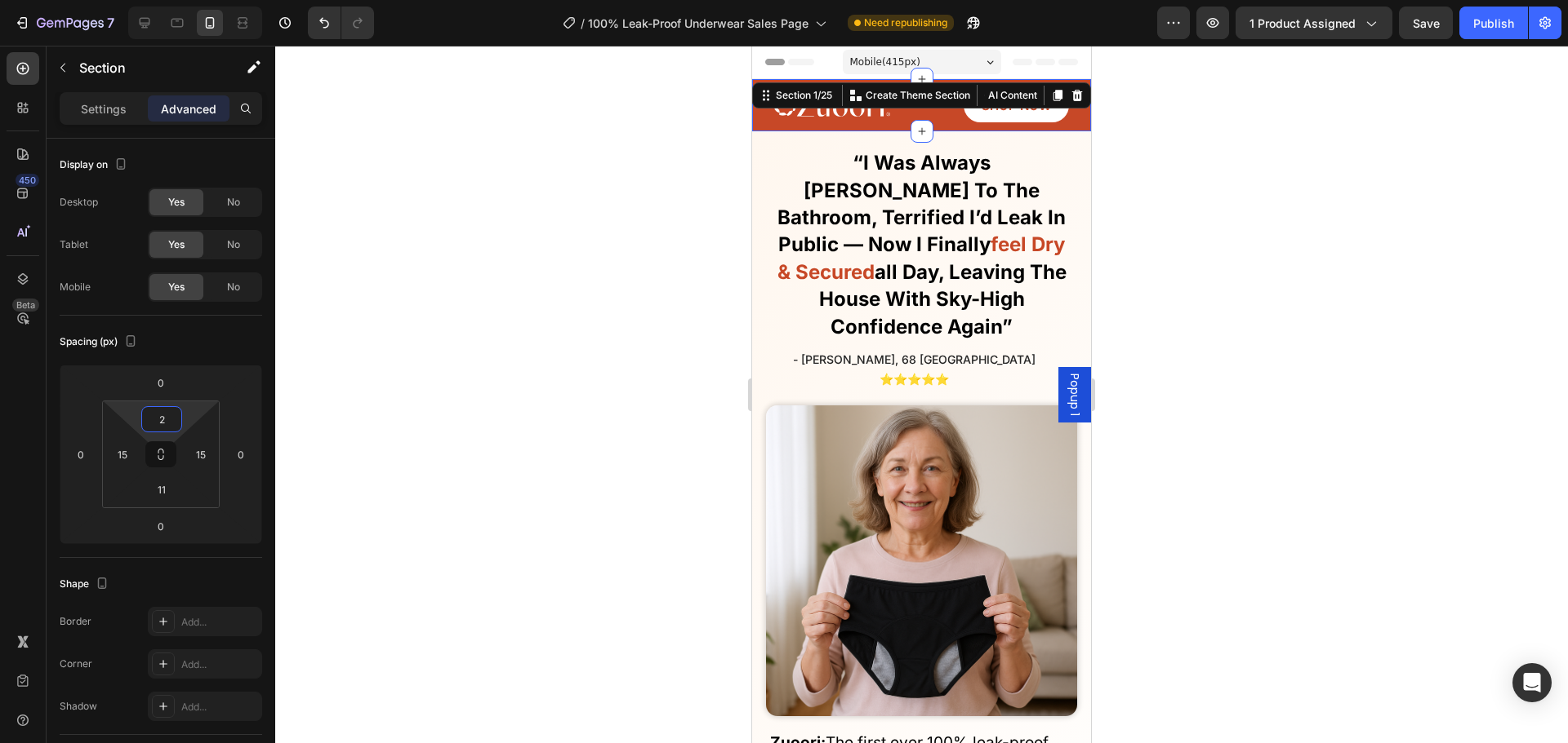
click at [480, 403] on div at bounding box center [921, 395] width 1292 height 698
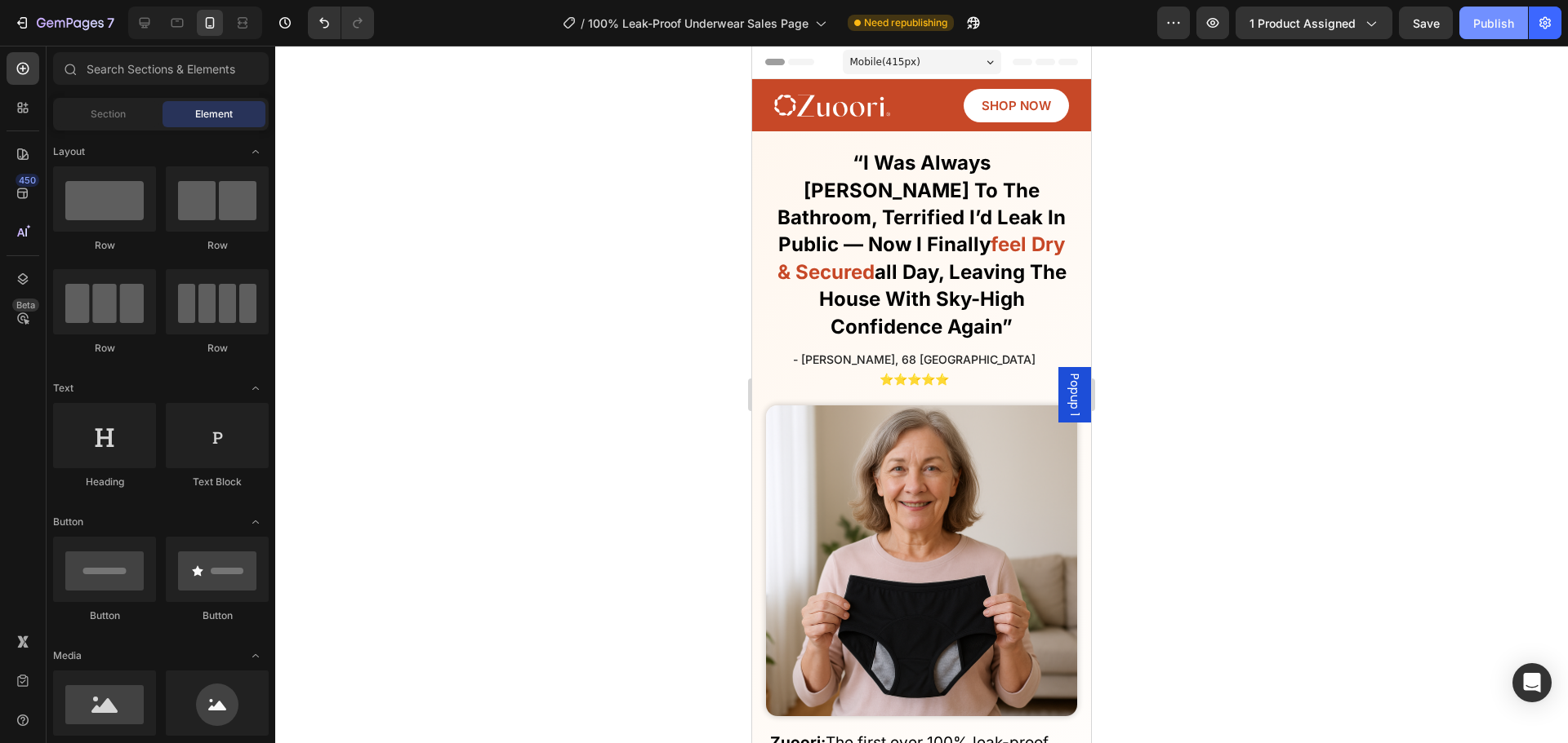
click at [1489, 23] on div "Publish" at bounding box center [1493, 23] width 41 height 18
click at [921, 133] on div "Finally! Laugh and Live Freely Without the Constant Fear of Leaks or Uncomforta…" at bounding box center [921, 613] width 339 height 963
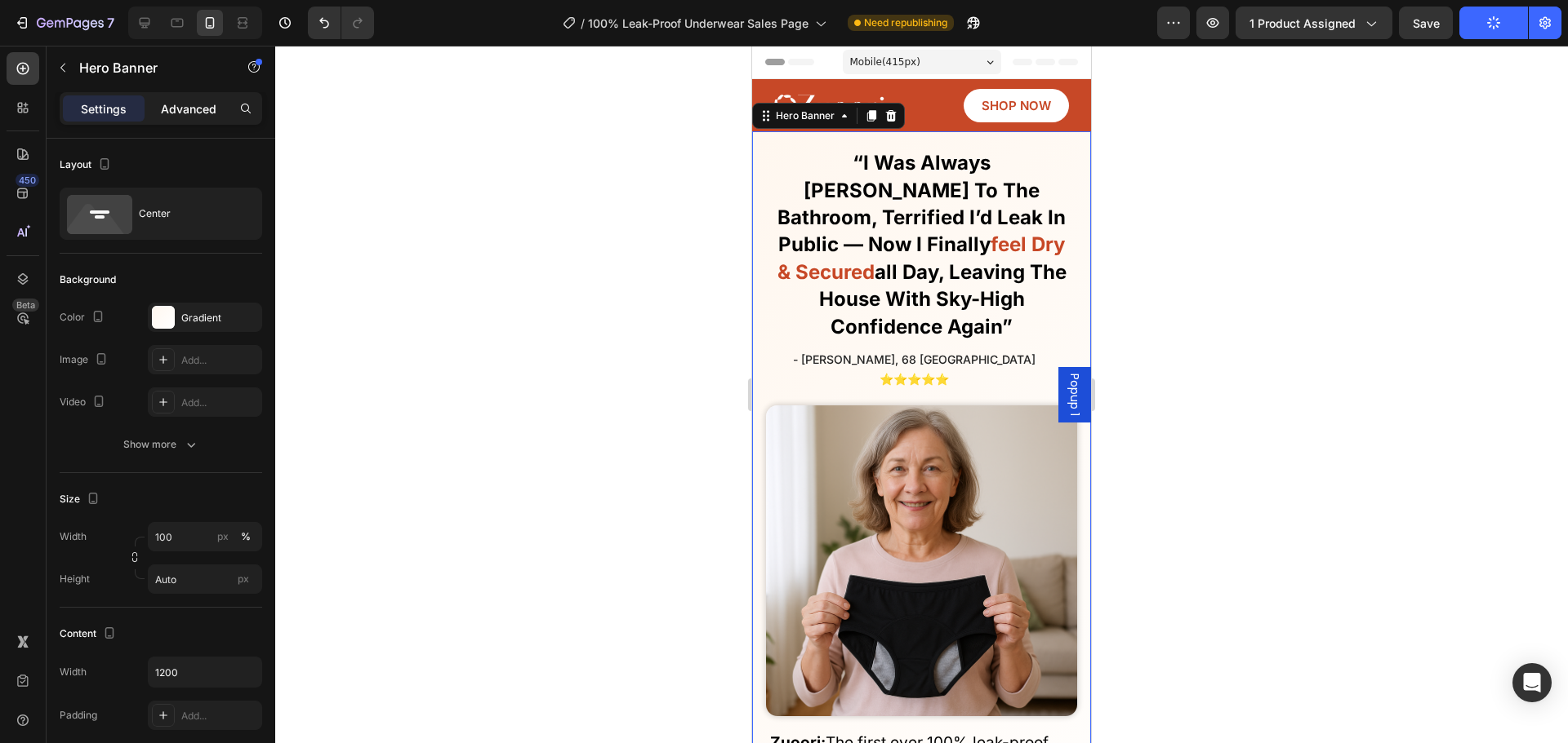
click at [199, 119] on div "Settings Advanced" at bounding box center [160, 108] width 202 height 33
click at [191, 112] on p "Advanced" at bounding box center [189, 109] width 55 height 18
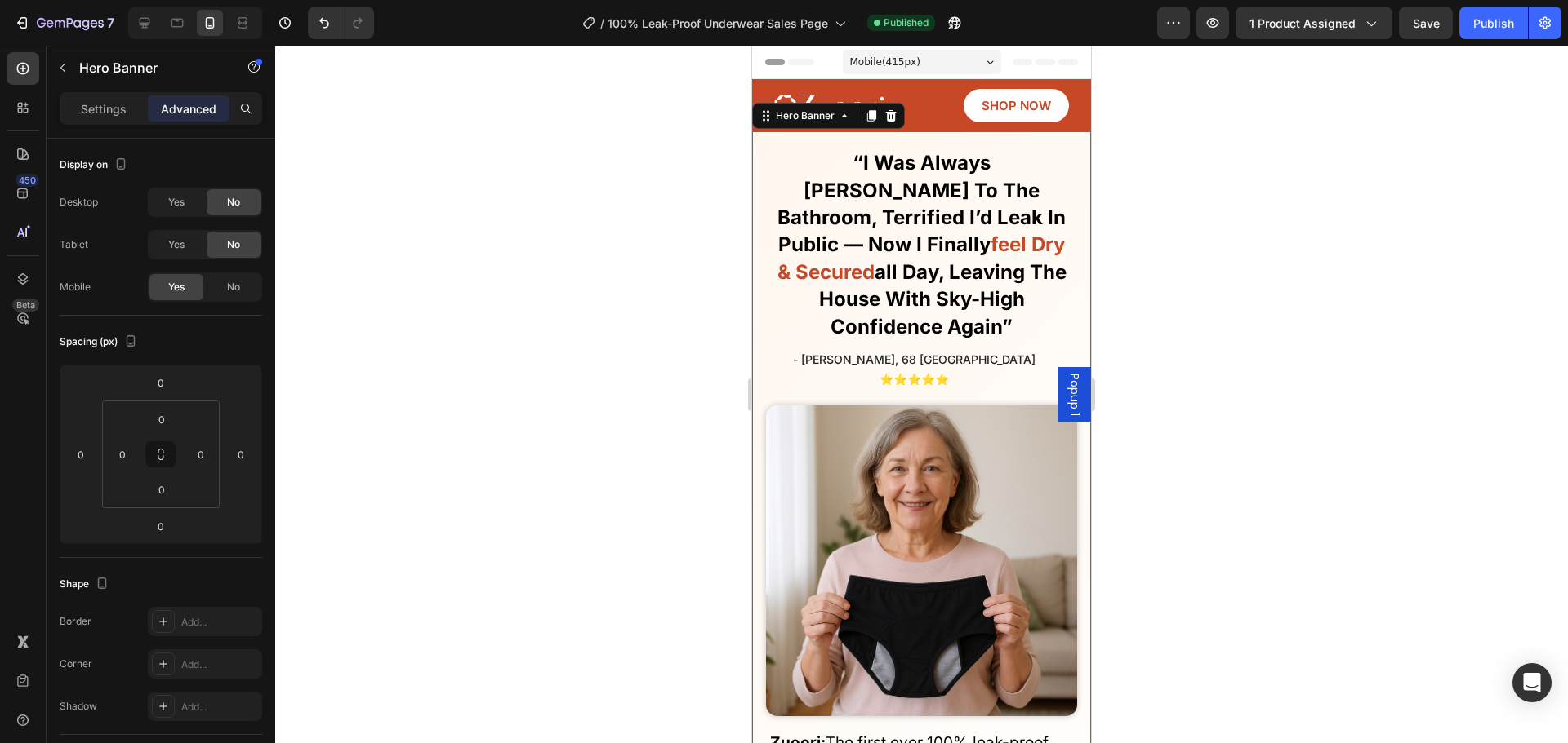
click at [598, 334] on div at bounding box center [921, 395] width 1292 height 698
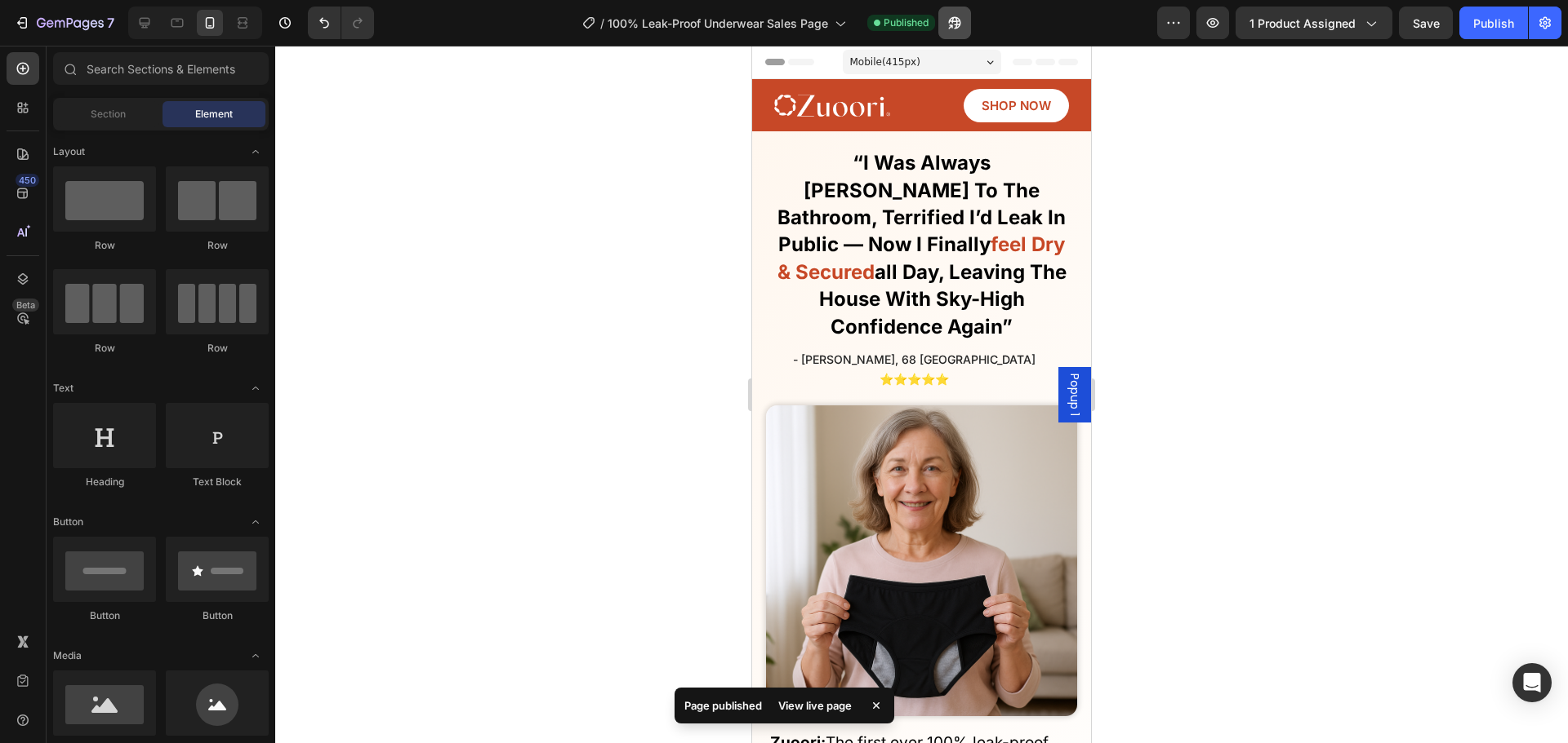
click at [946, 19] on button "button" at bounding box center [954, 23] width 33 height 33
click at [58, 31] on div "7" at bounding box center [75, 23] width 78 height 19
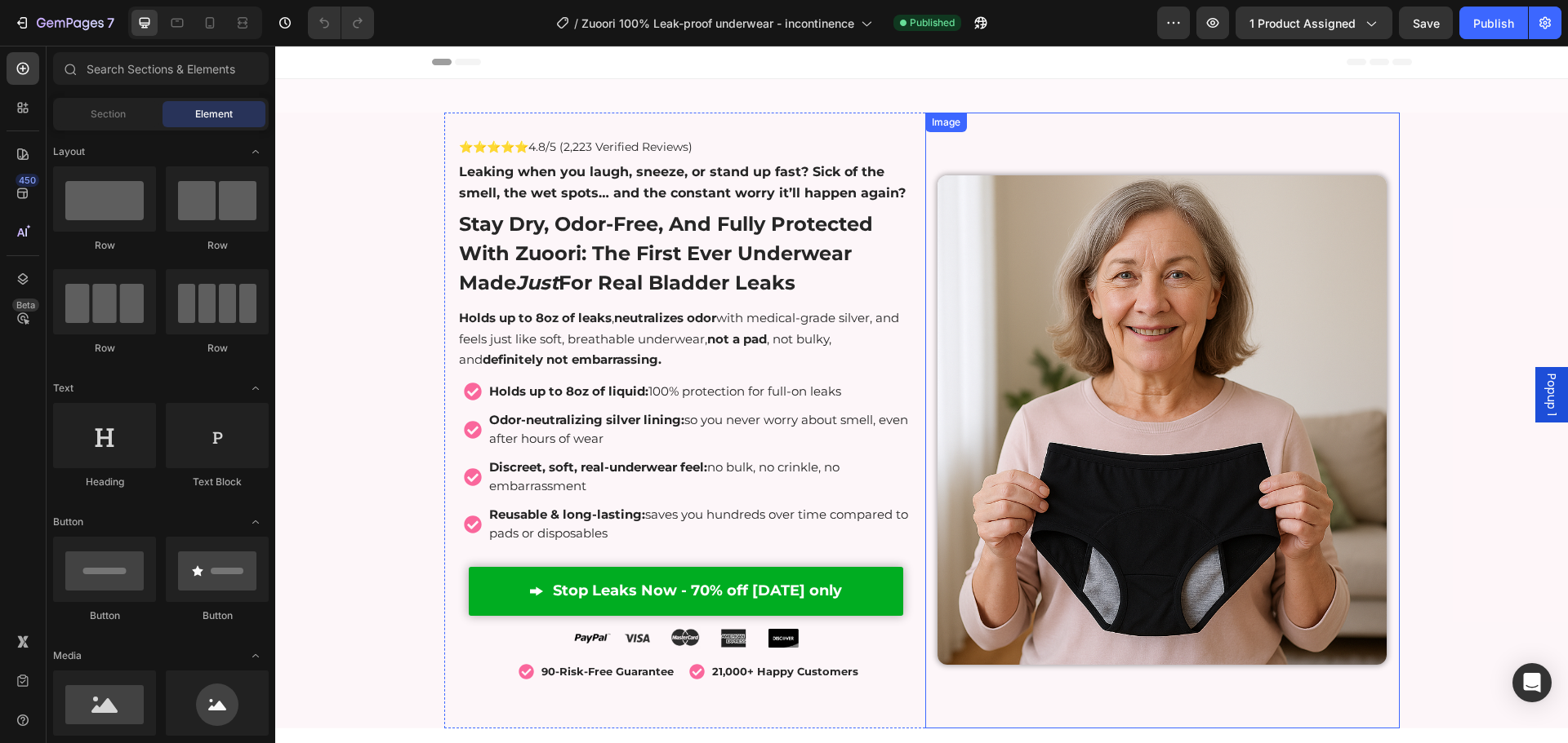
scroll to position [571, 0]
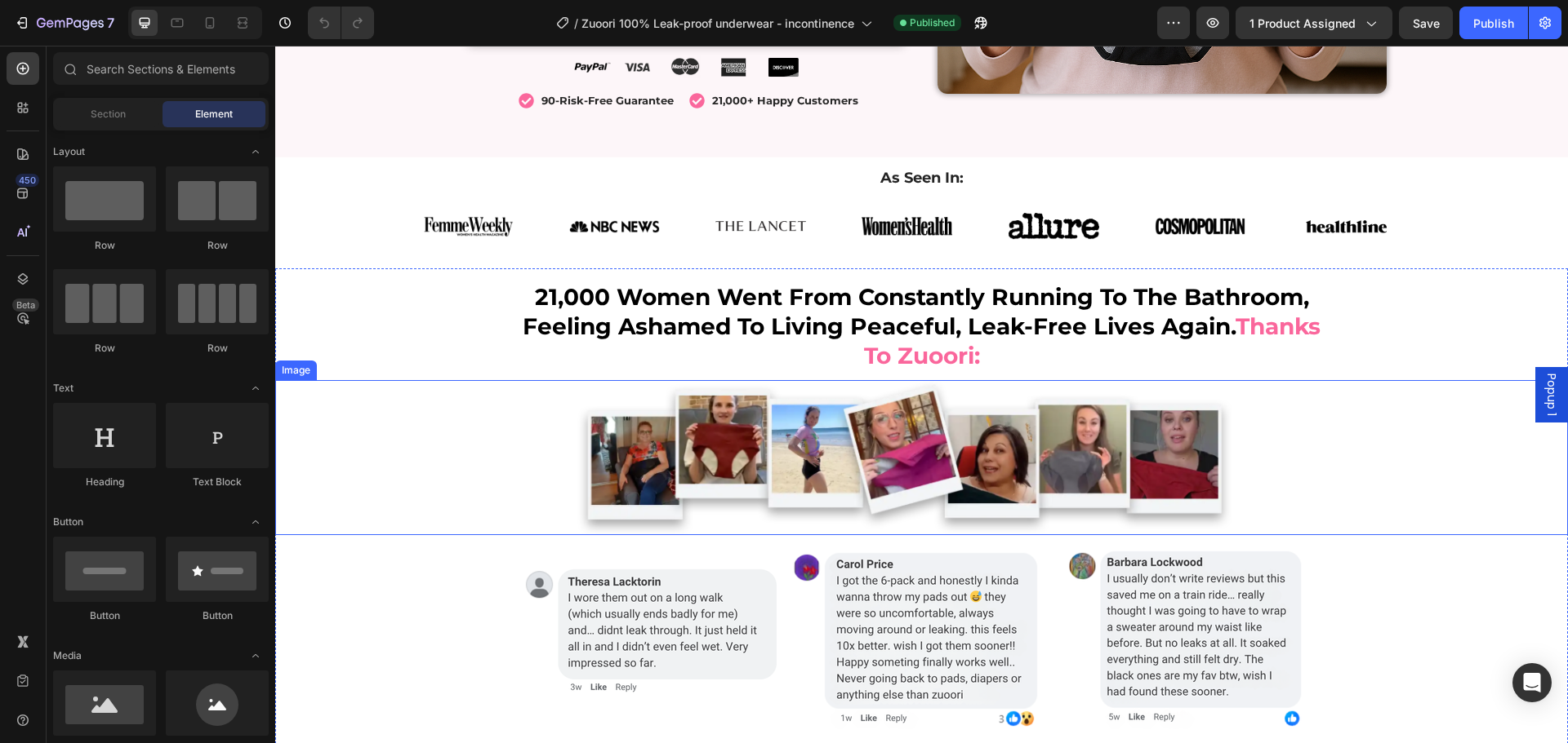
click at [1095, 428] on img at bounding box center [922, 457] width 735 height 154
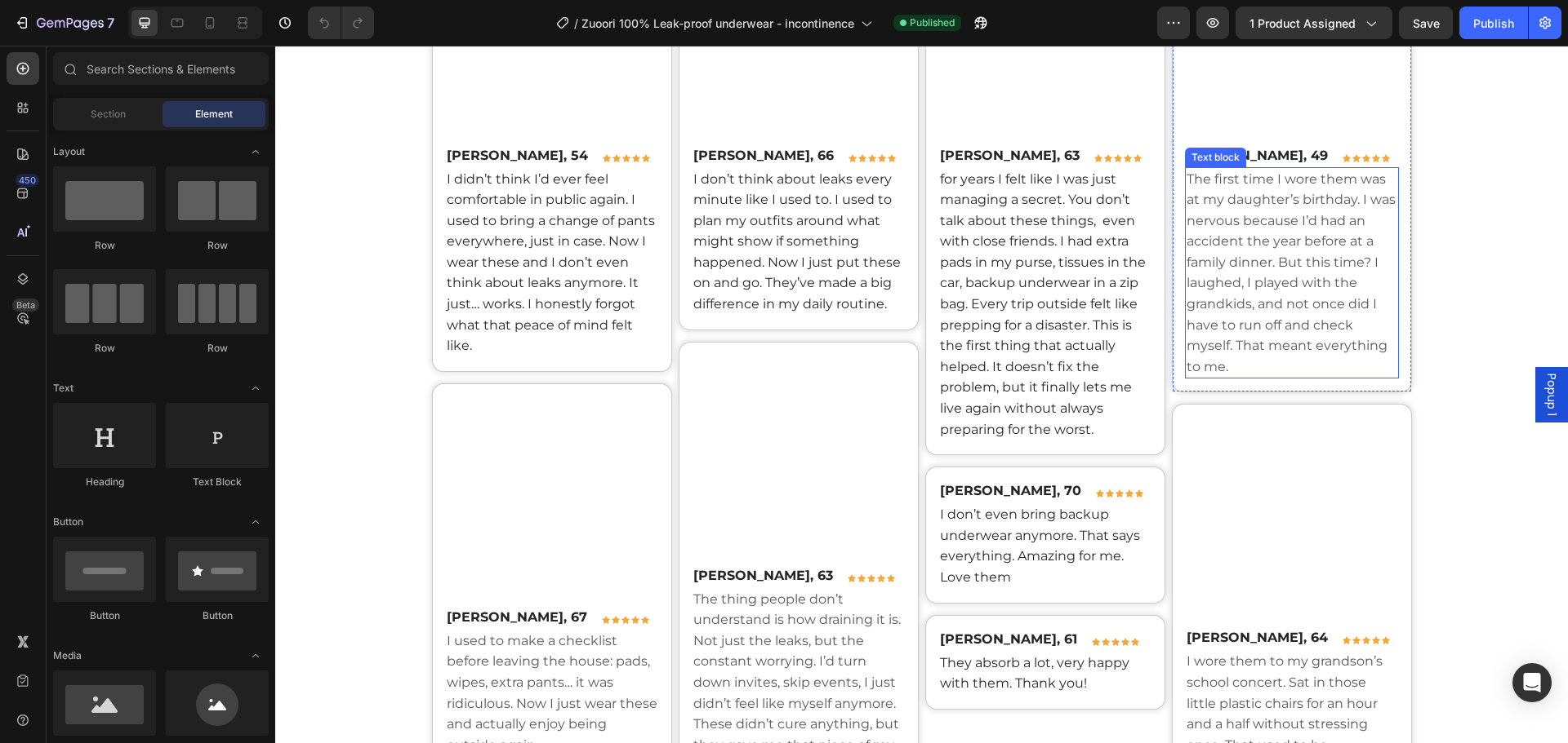
scroll to position [8103, 0]
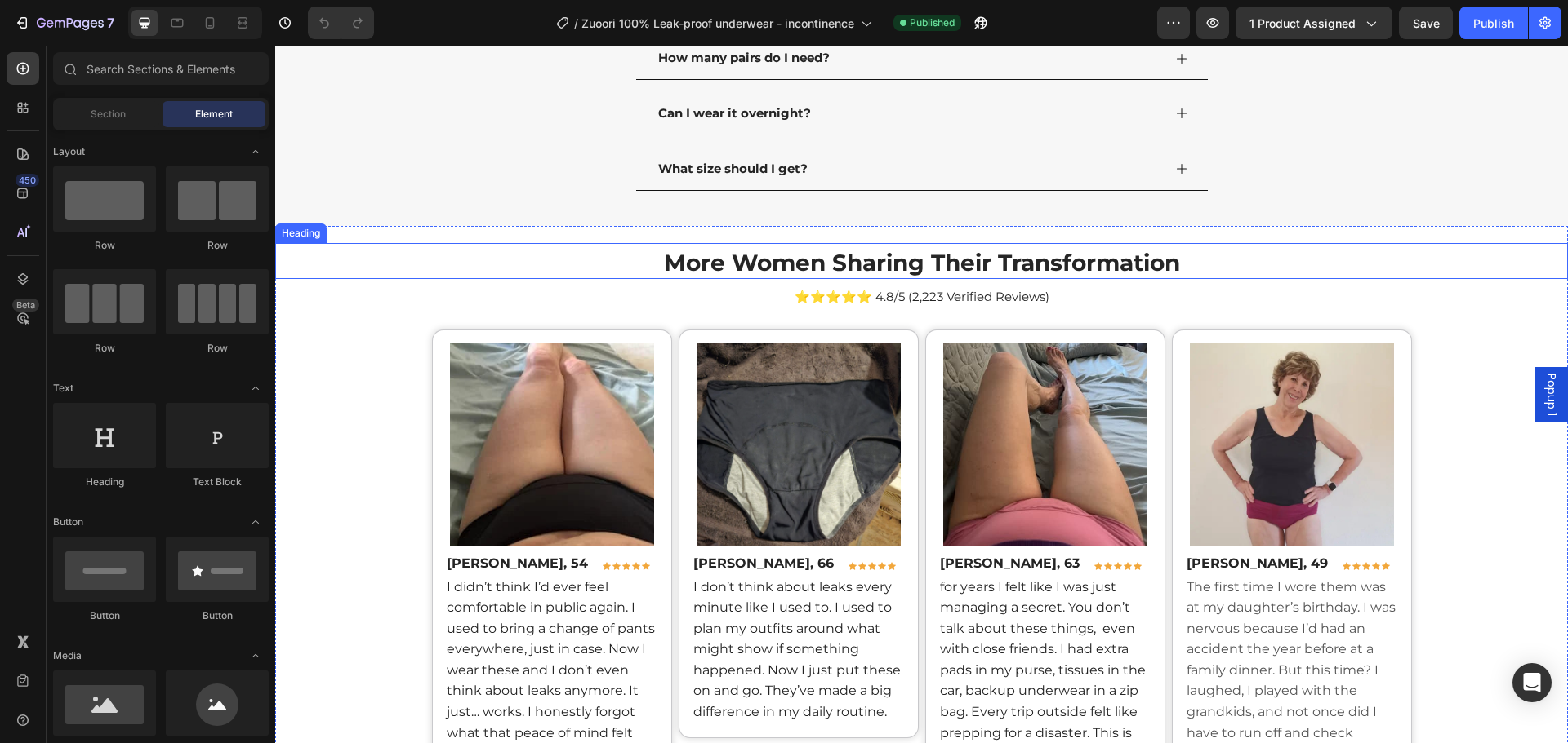
click at [1217, 259] on h1 "More Women Sharing Their Transformation" at bounding box center [921, 260] width 905 height 36
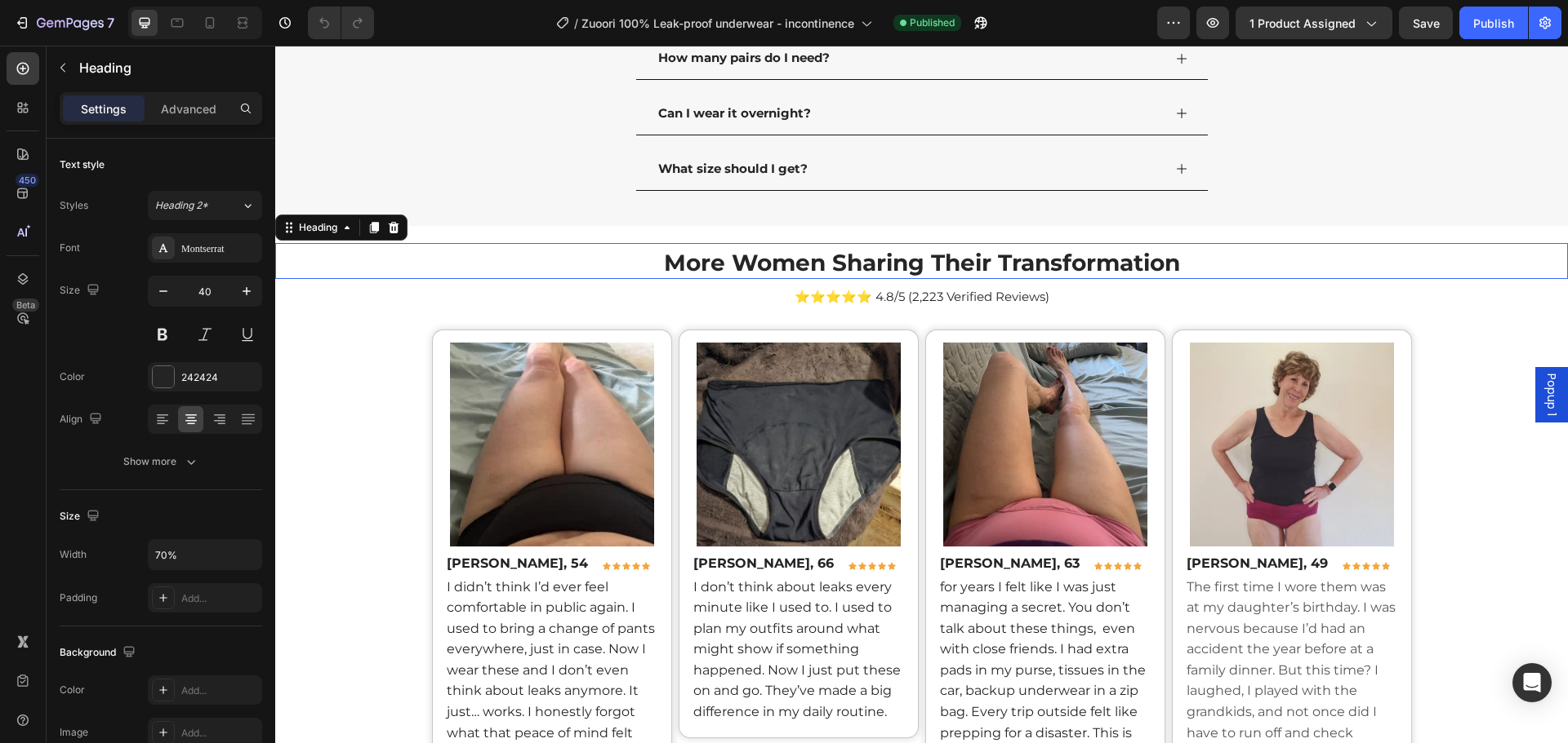
click at [1230, 246] on h1 "More Women Sharing Their Transformation" at bounding box center [921, 260] width 905 height 36
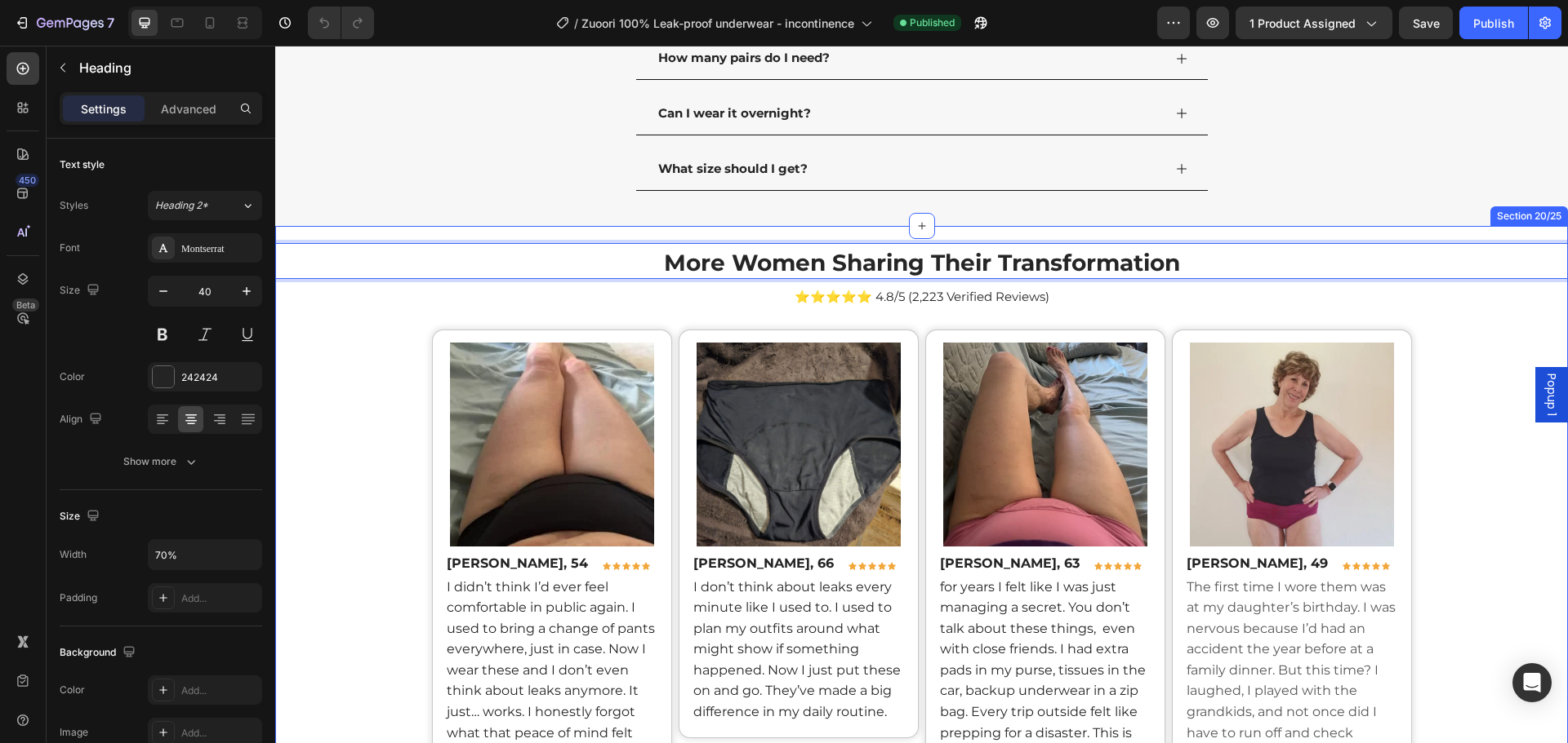
click at [1231, 237] on div "More Women Sharing Their Transformation Heading 6 More Women Sharing Their Tran…" at bounding box center [921, 738] width 1292 height 1024
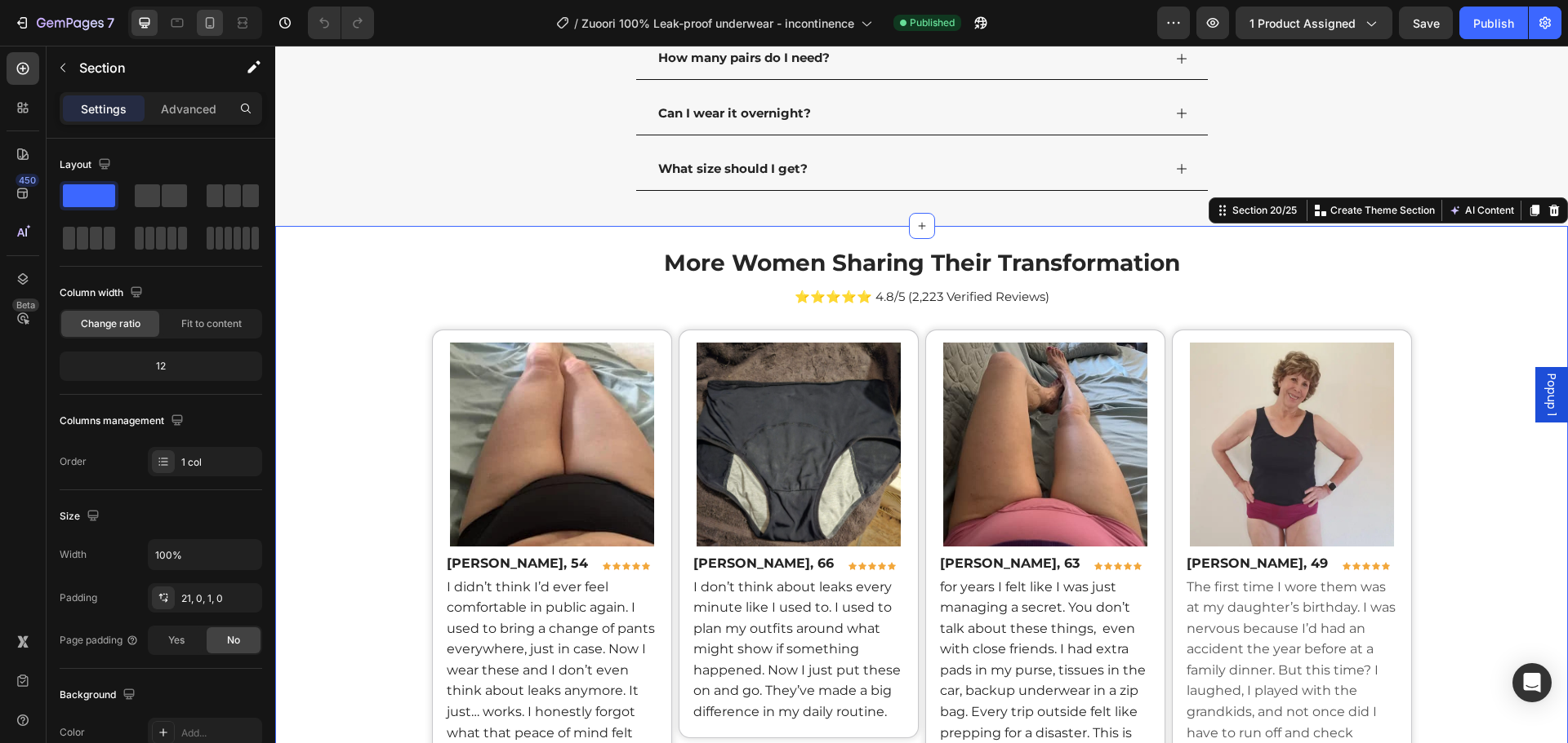
click at [203, 18] on icon at bounding box center [210, 23] width 17 height 17
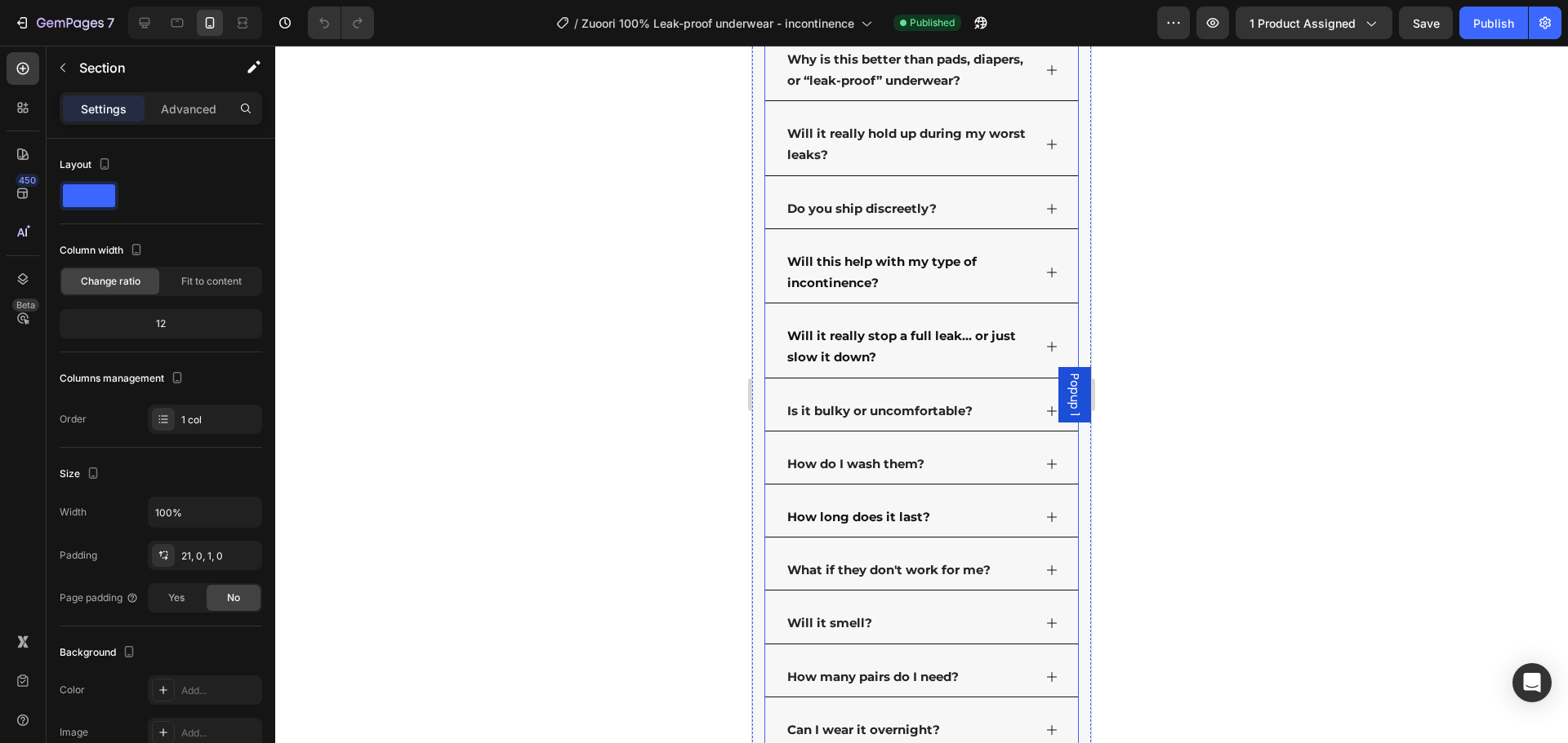
scroll to position [8562, 0]
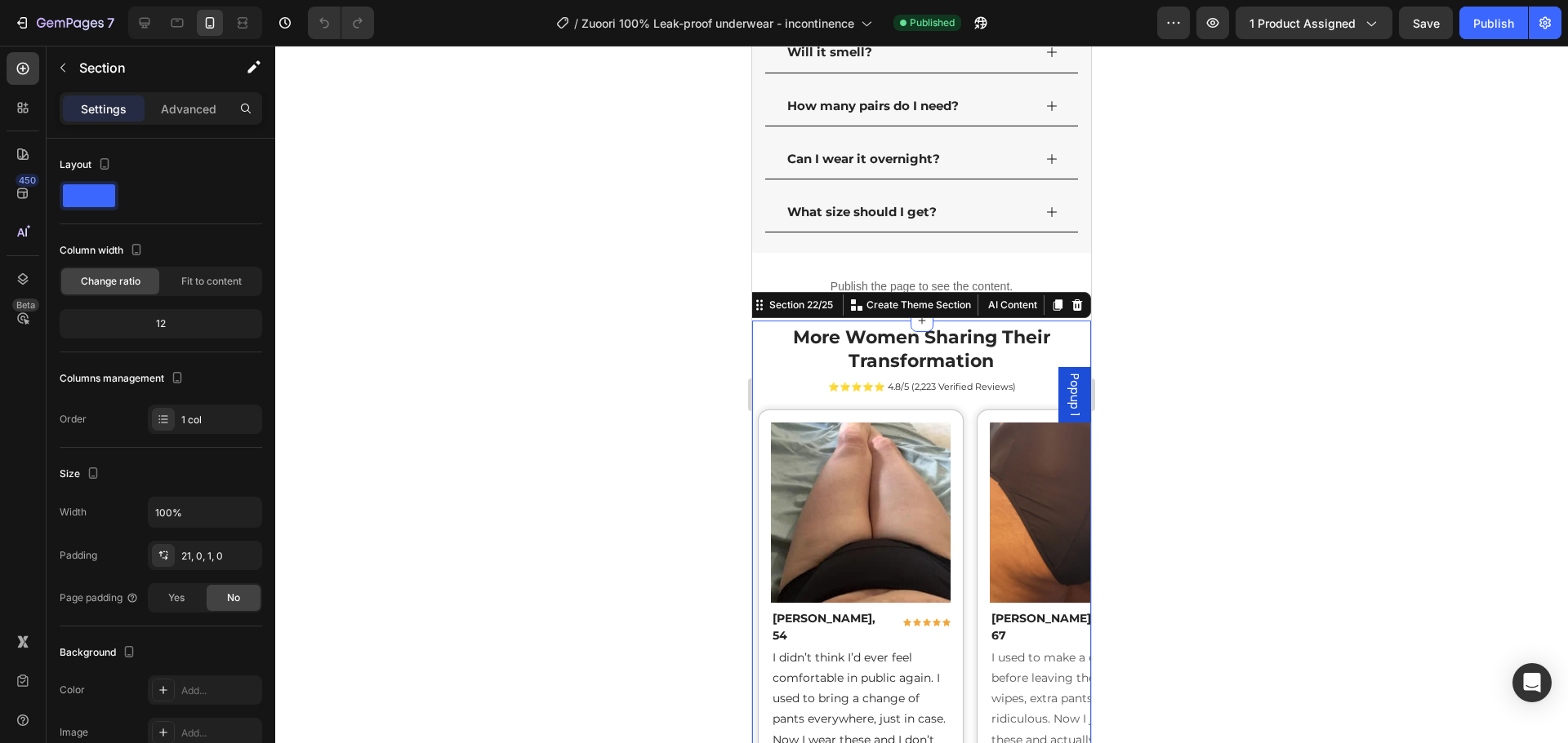
click at [1012, 442] on div "More Women Sharing Their Transformation Heading More Women Sharing Their Transf…" at bounding box center [921, 648] width 339 height 647
click at [26, 14] on div "7" at bounding box center [64, 23] width 100 height 19
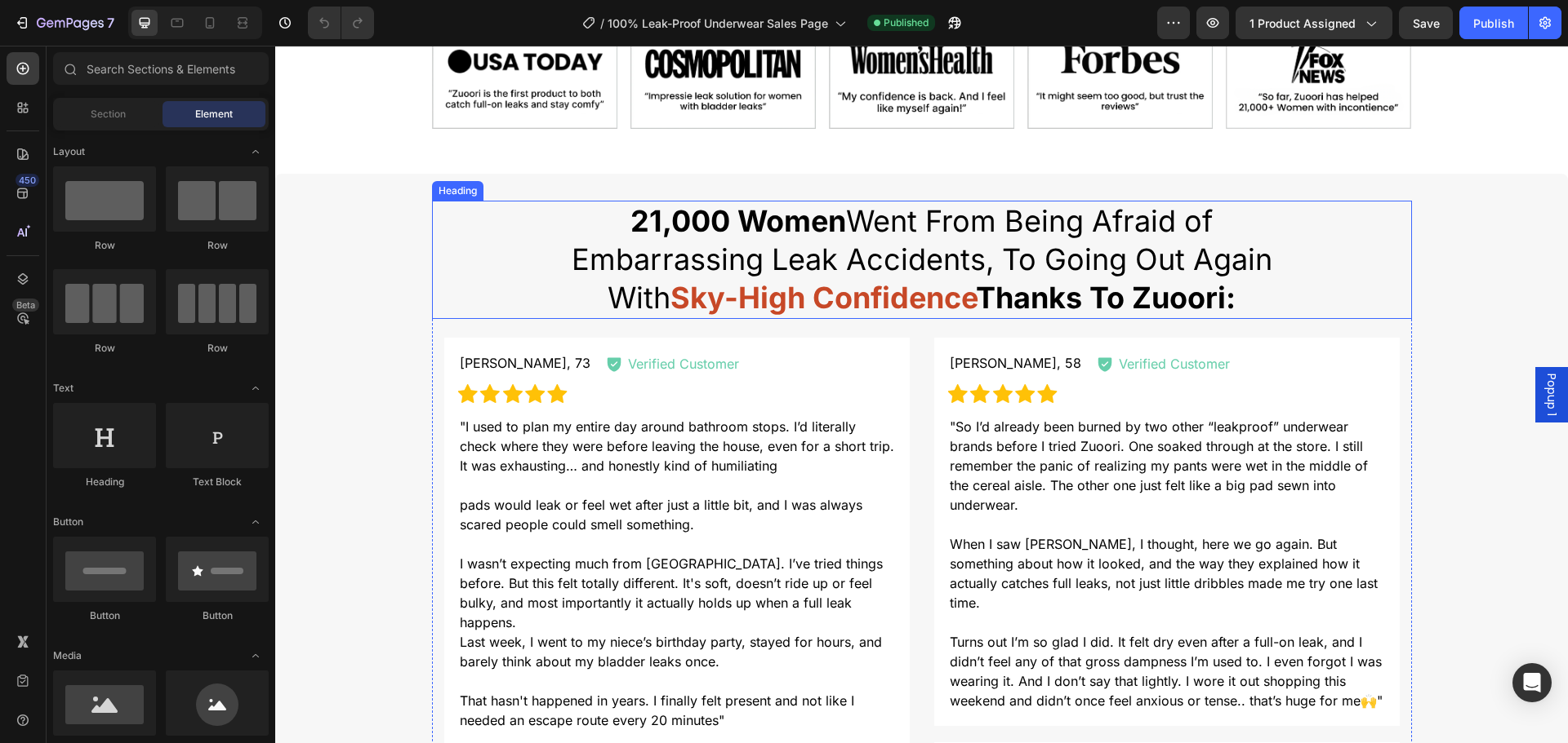
scroll to position [979, 0]
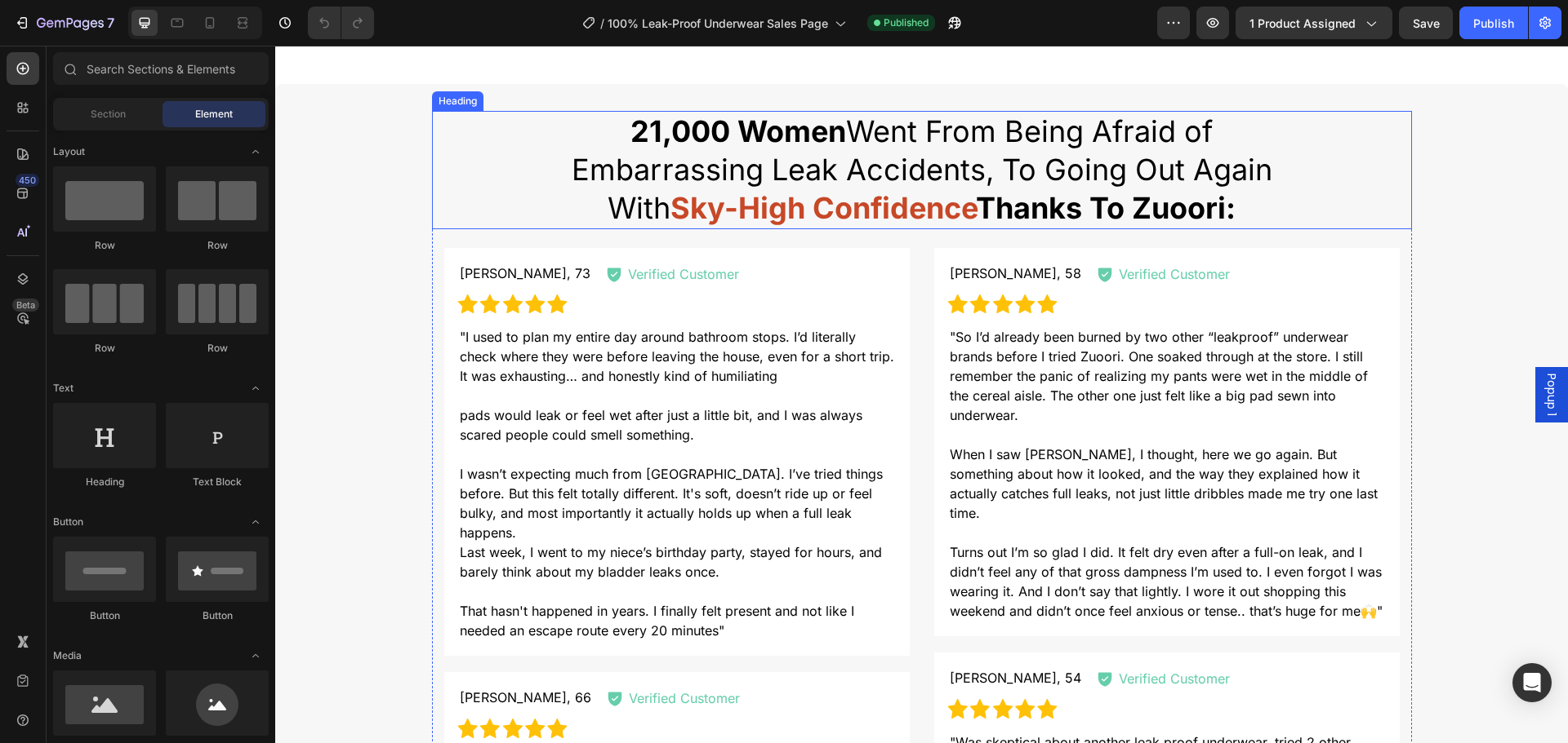
click at [865, 180] on span "21,000 Women Went From Being Afraid of Embarrassing Leak Accidents, To Going Ou…" at bounding box center [921, 169] width 701 height 113
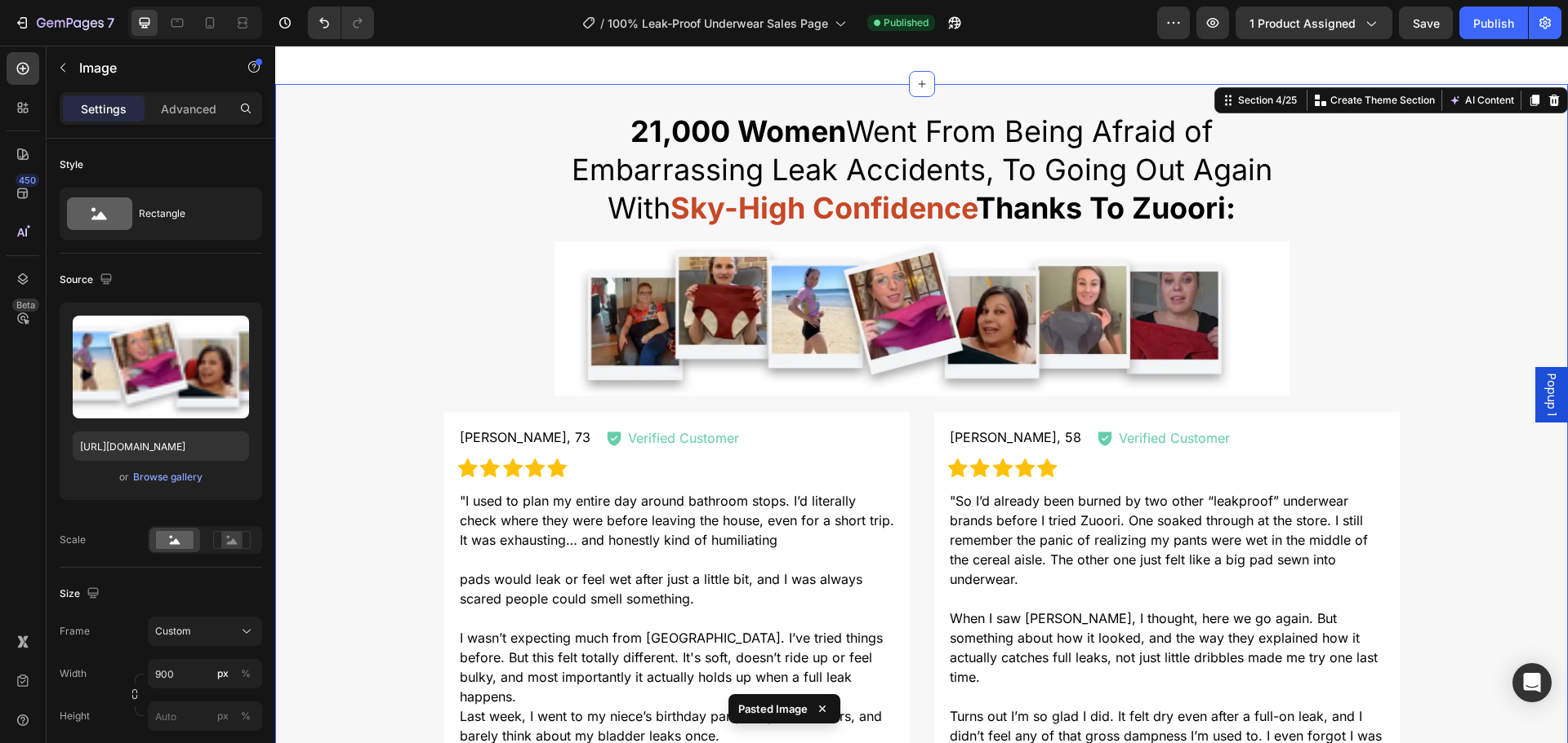
click at [327, 289] on div "21,000 Women Went From Being Afraid of Embarrassing Leak Accidents, To Going Ou…" at bounding box center [921, 655] width 1292 height 1089
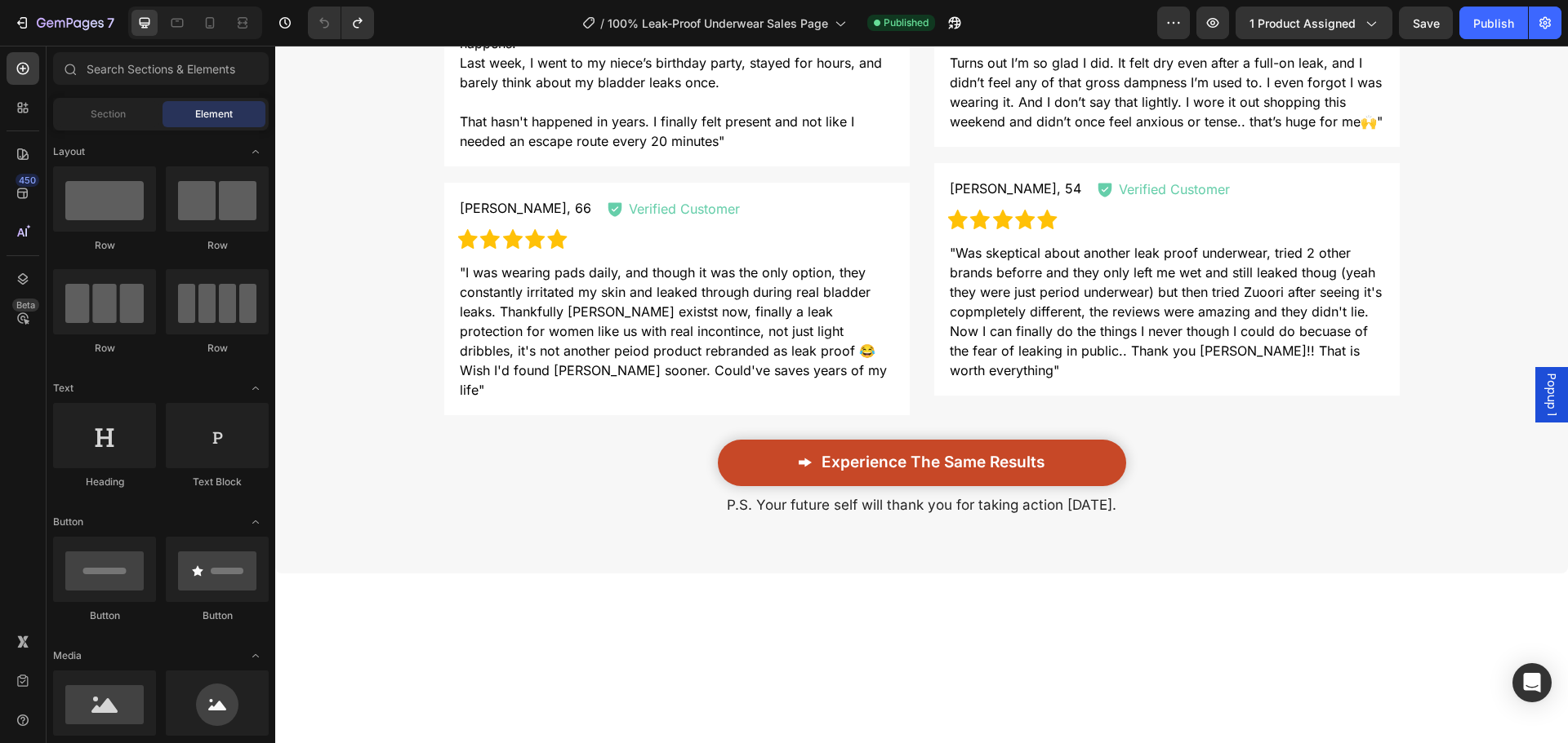
scroll to position [858, 0]
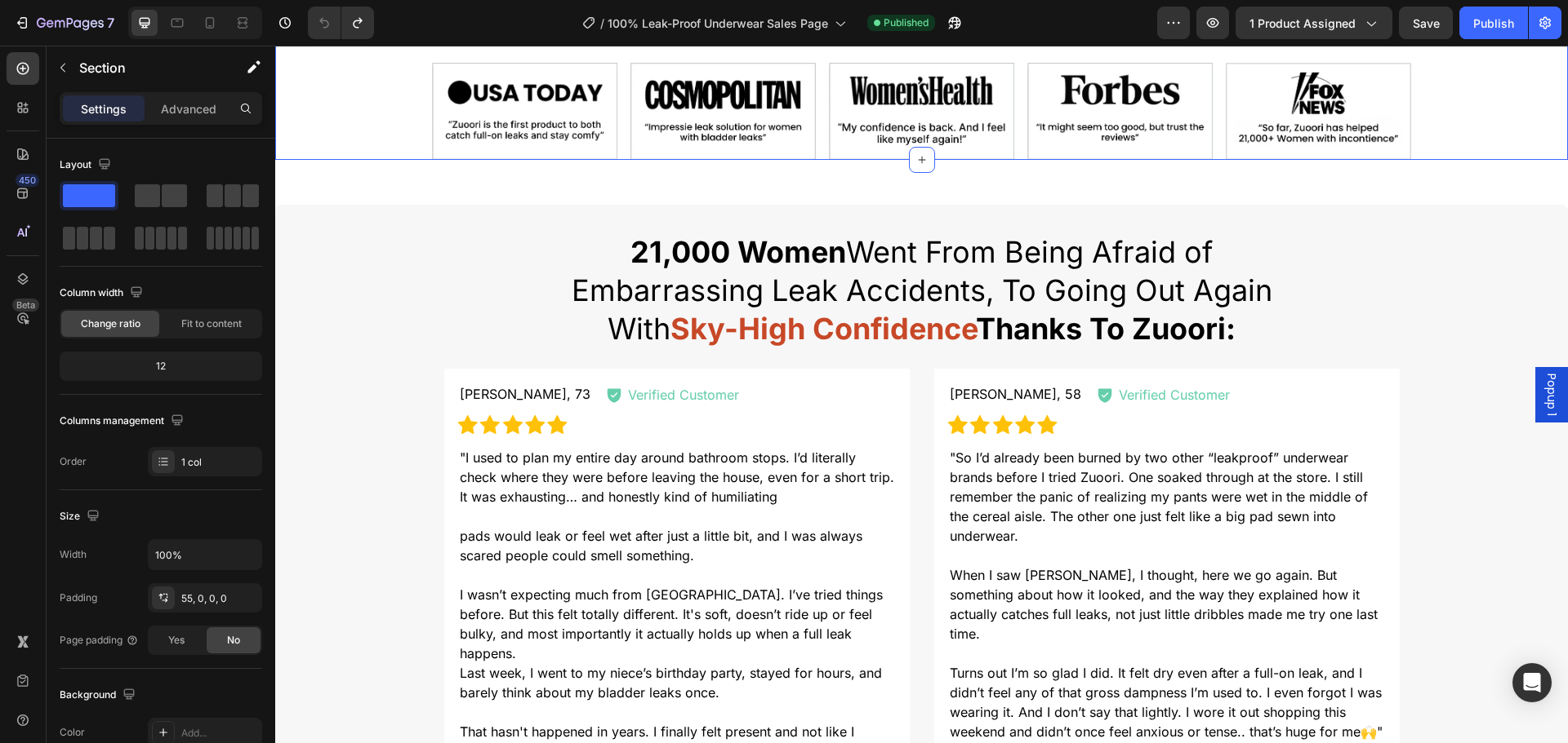
drag, startPoint x: 1567, startPoint y: 199, endPoint x: 1561, endPoint y: 128, distance: 71.3
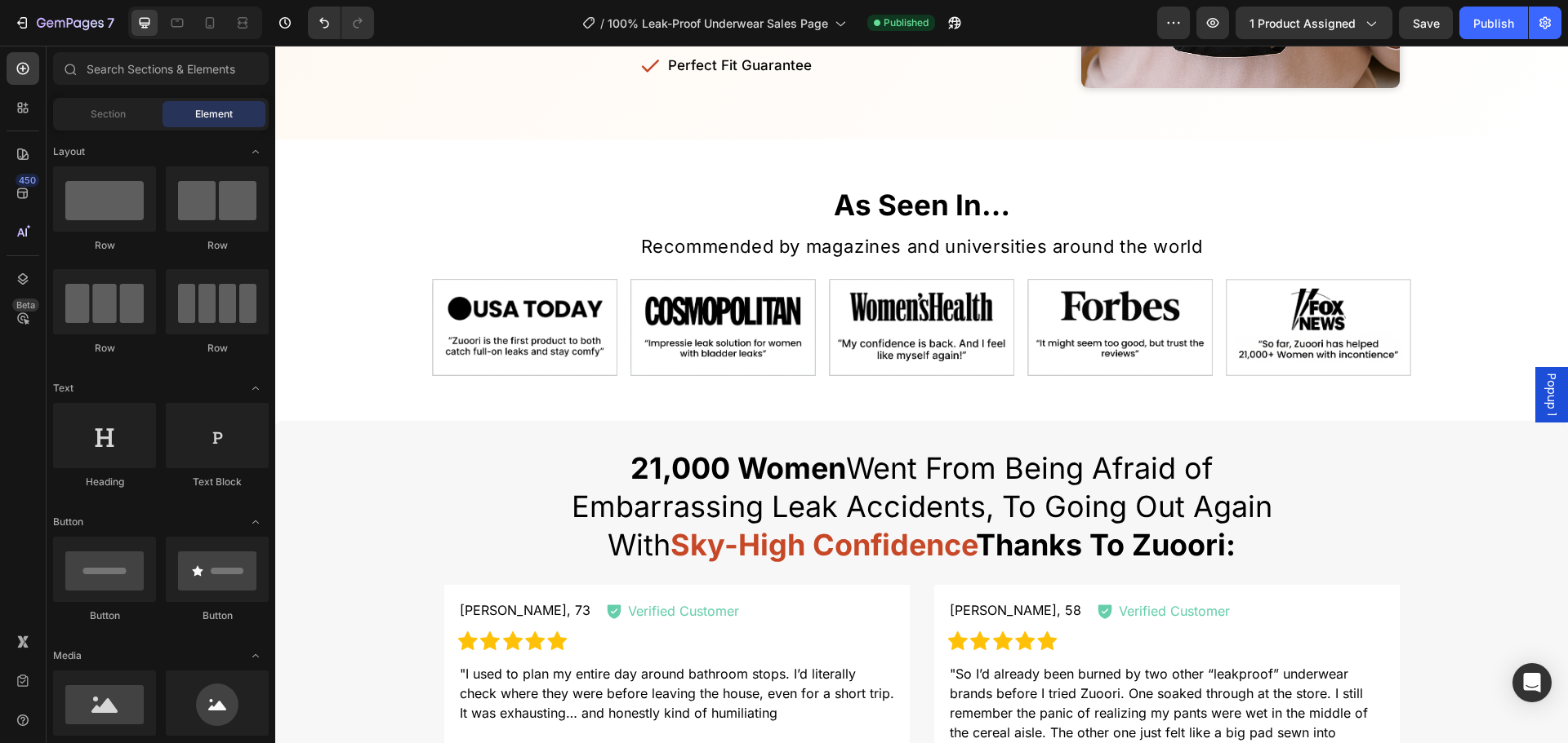
scroll to position [564, 0]
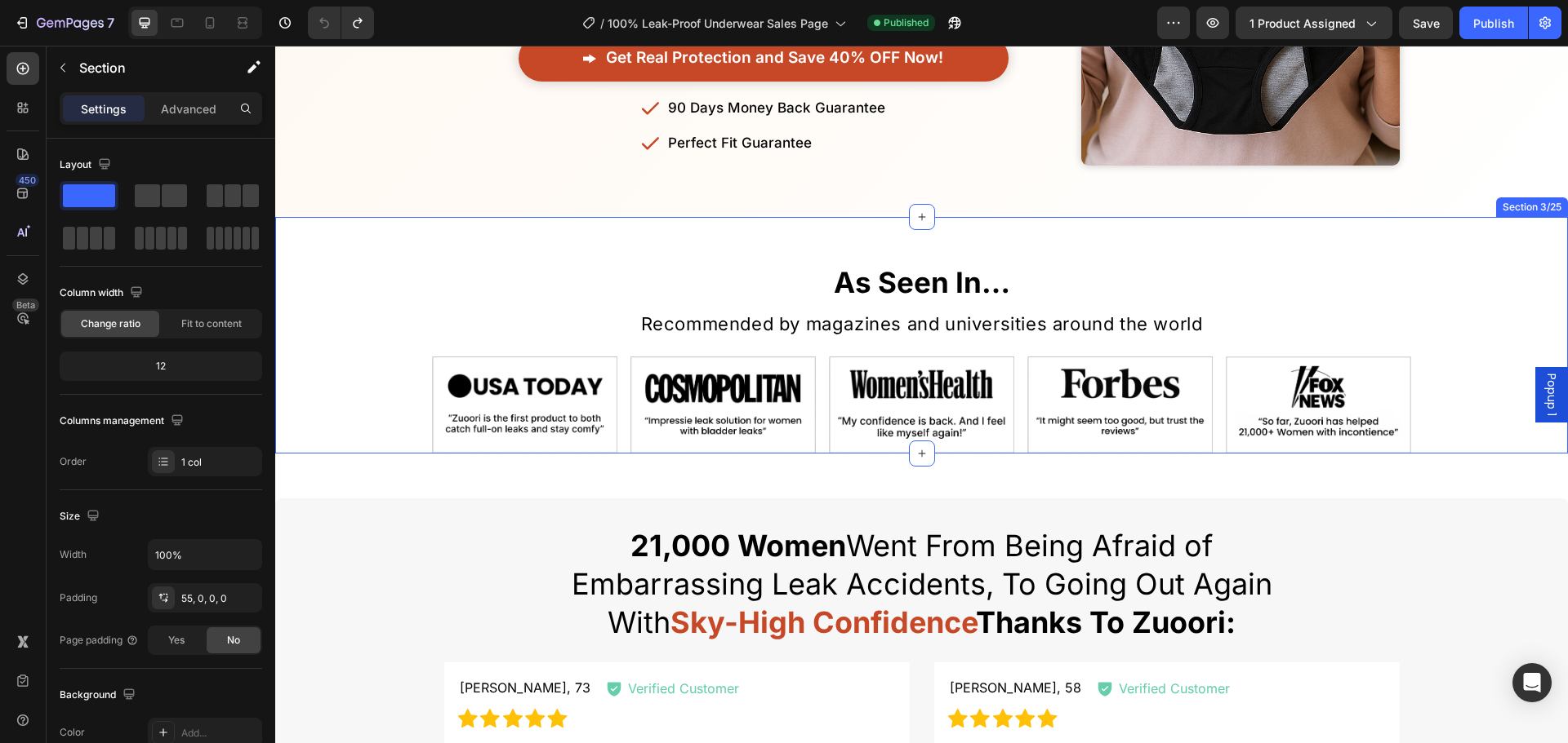
click at [1358, 252] on div "As Seen In… Heading Recommended by magazines and universities around the world …" at bounding box center [921, 336] width 1292 height 237
click at [182, 117] on div "Advanced" at bounding box center [189, 108] width 82 height 26
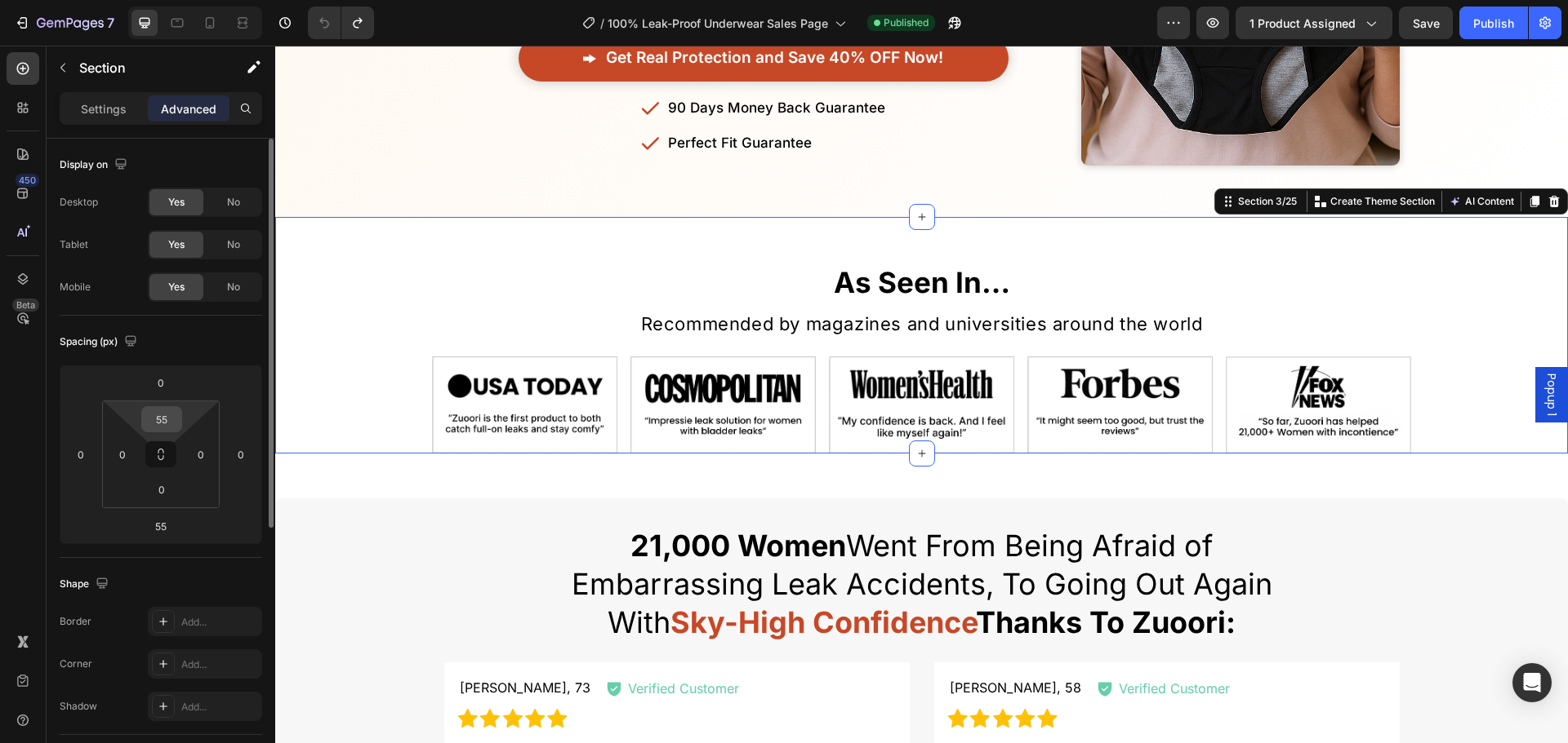
click at [160, 415] on input "55" at bounding box center [161, 419] width 33 height 24
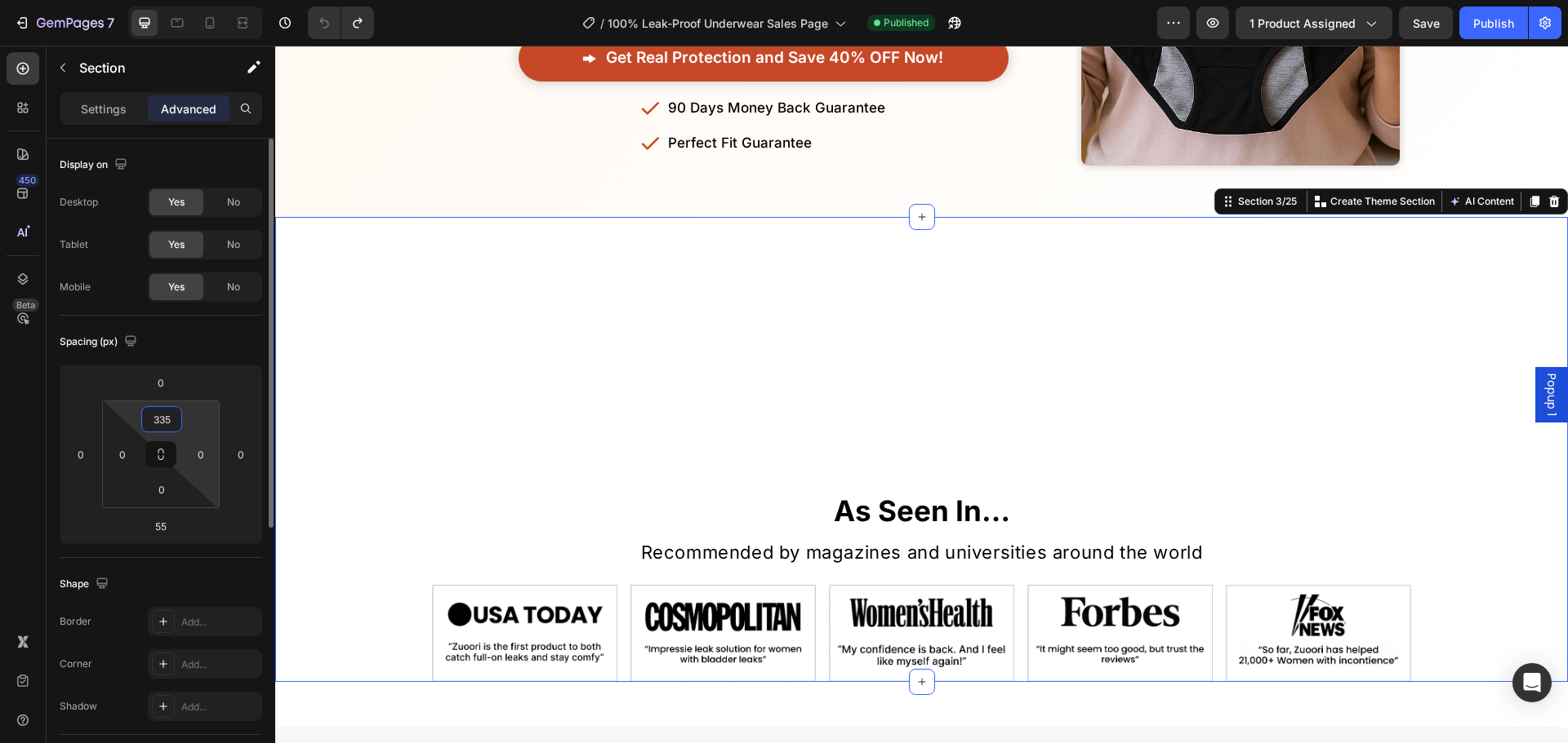
click at [160, 0] on html "7 Version history / 100% Leak-Proof Underwear Sales Page Published Preview 1 pr…" at bounding box center [784, 0] width 1568 height 0
click at [161, 423] on input "335" at bounding box center [161, 419] width 33 height 24
type input "33"
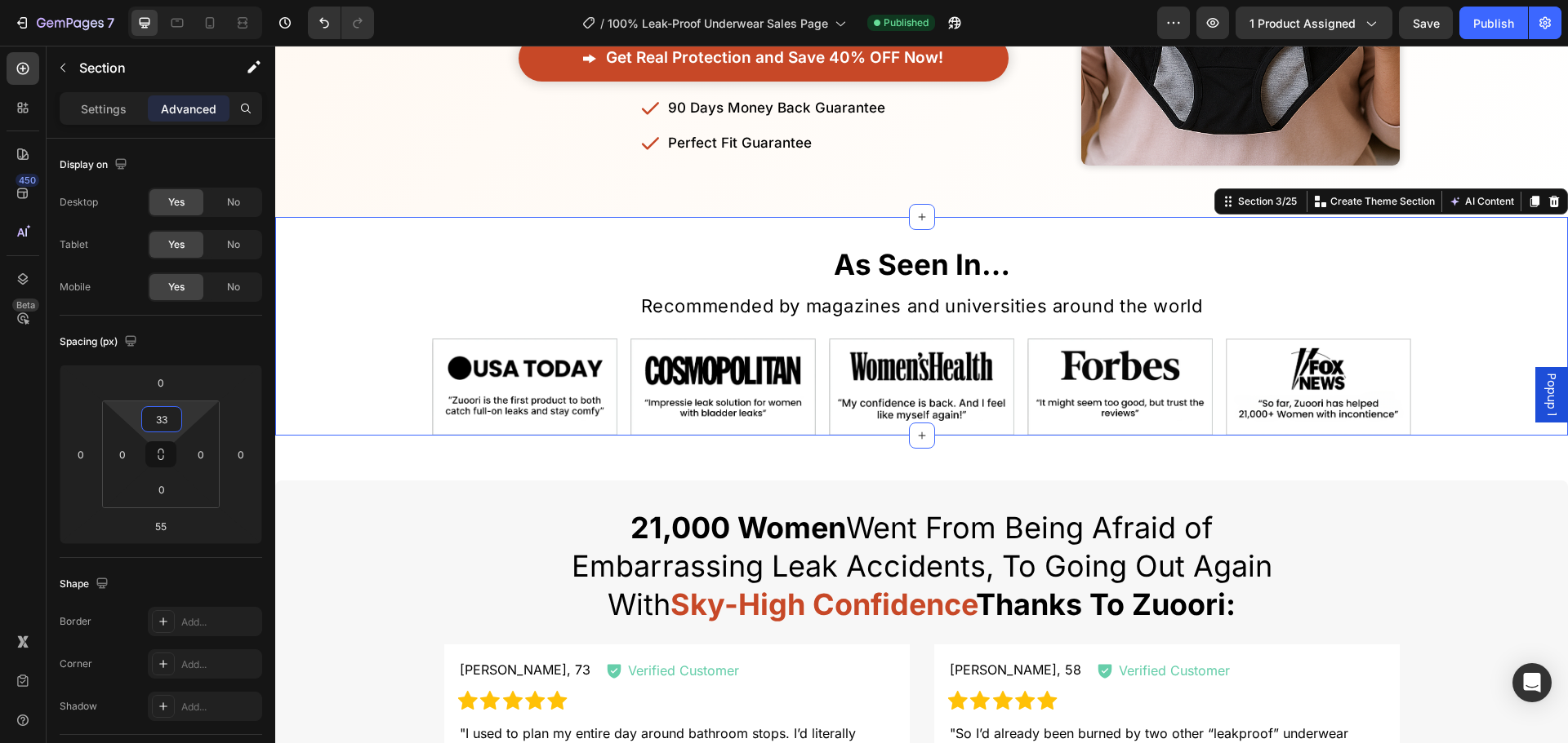
click at [481, 318] on div "Recommended by magazines and universities around the world" at bounding box center [921, 307] width 980 height 29
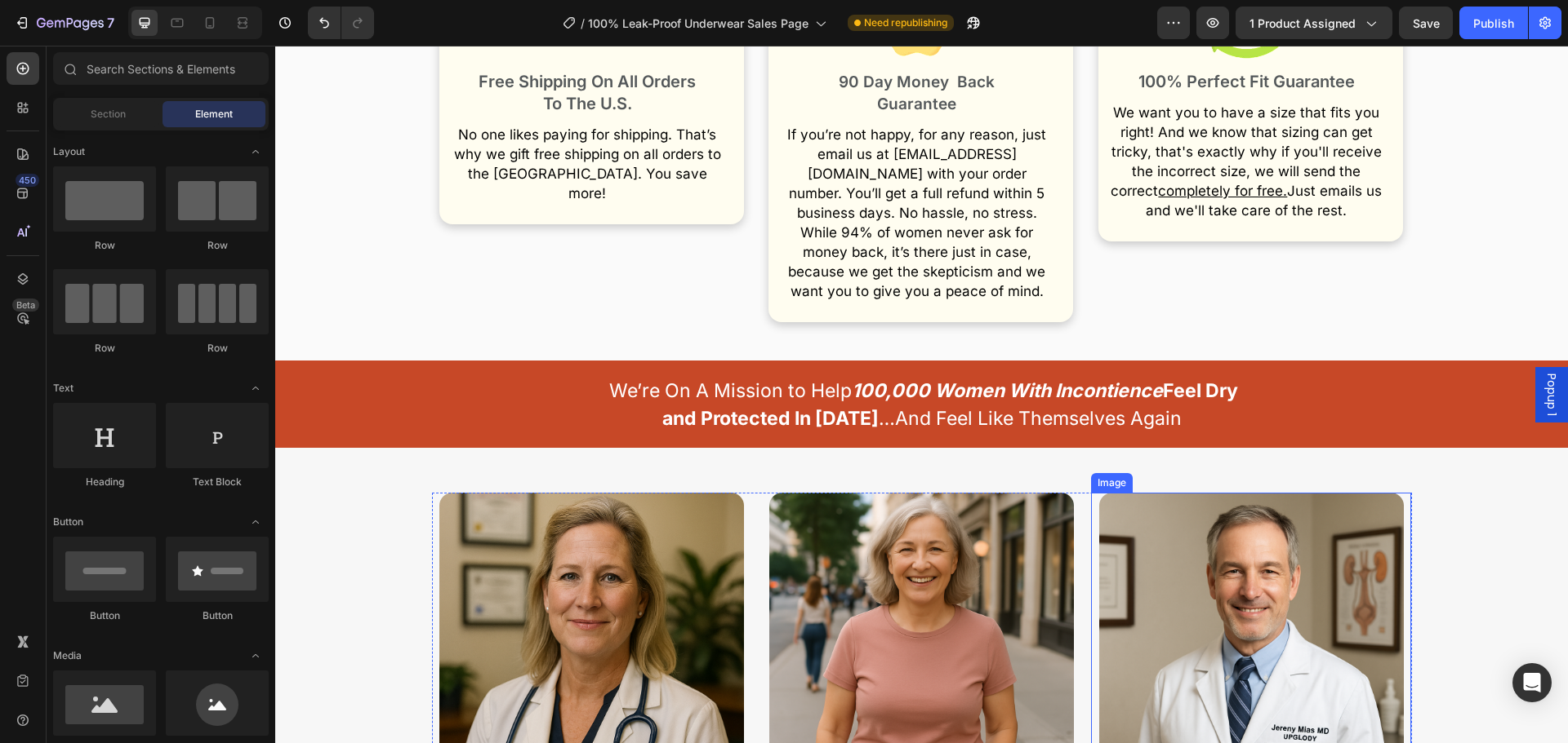
scroll to position [11212, 0]
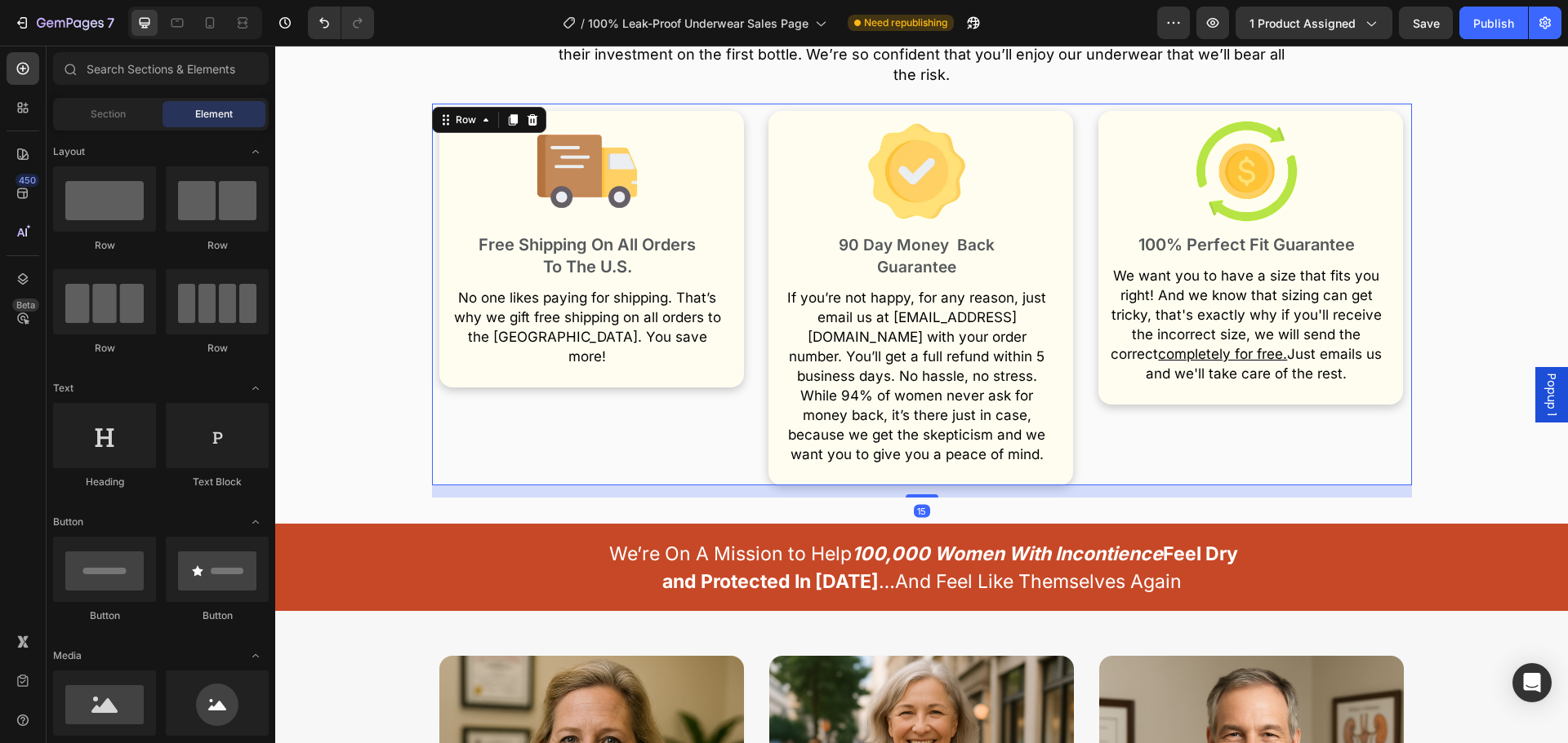
click at [1204, 421] on div "Image 100% Perfect Fit Guarantee Text Block We want you to have a size that fit…" at bounding box center [1251, 294] width 321 height 382
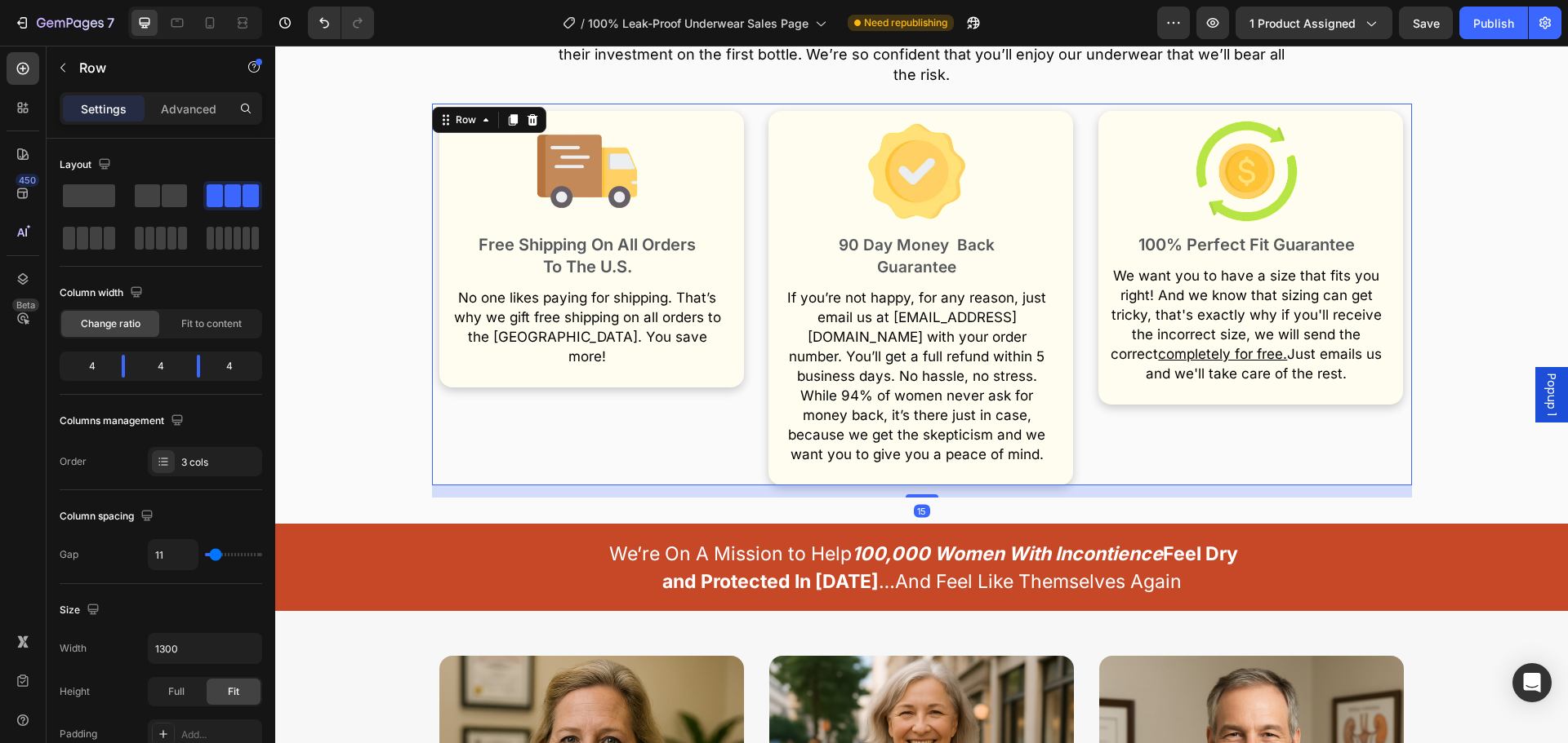
click at [1402, 432] on div "Image 100% Perfect Fit Guarantee Text Block We want you to have a size that fit…" at bounding box center [1251, 294] width 321 height 382
click at [1463, 436] on div "Your Purchase Is Protected By Our 90 Day Leak-Free Life Or 100% Money Back Guar…" at bounding box center [921, 212] width 1292 height 570
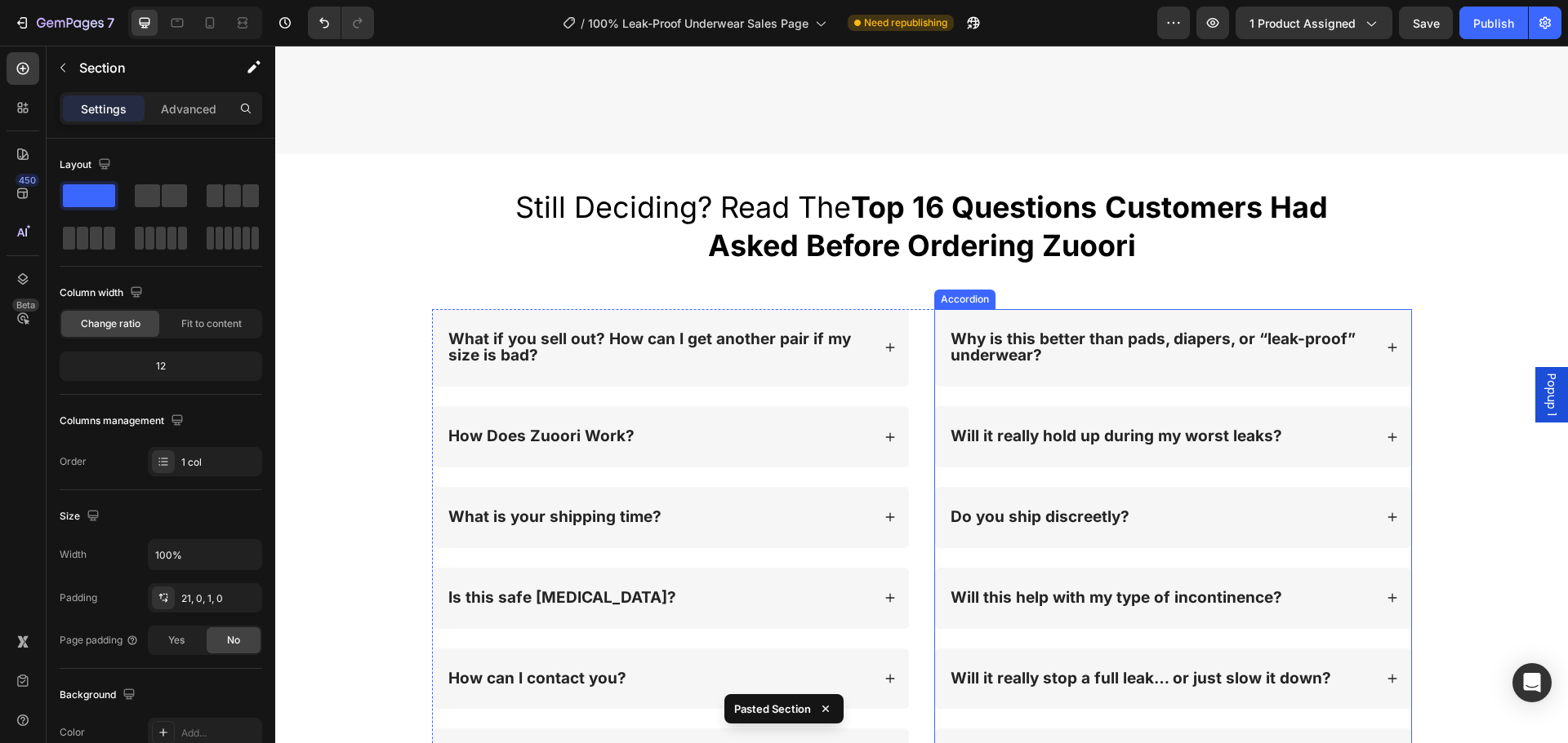
scroll to position [13941, 0]
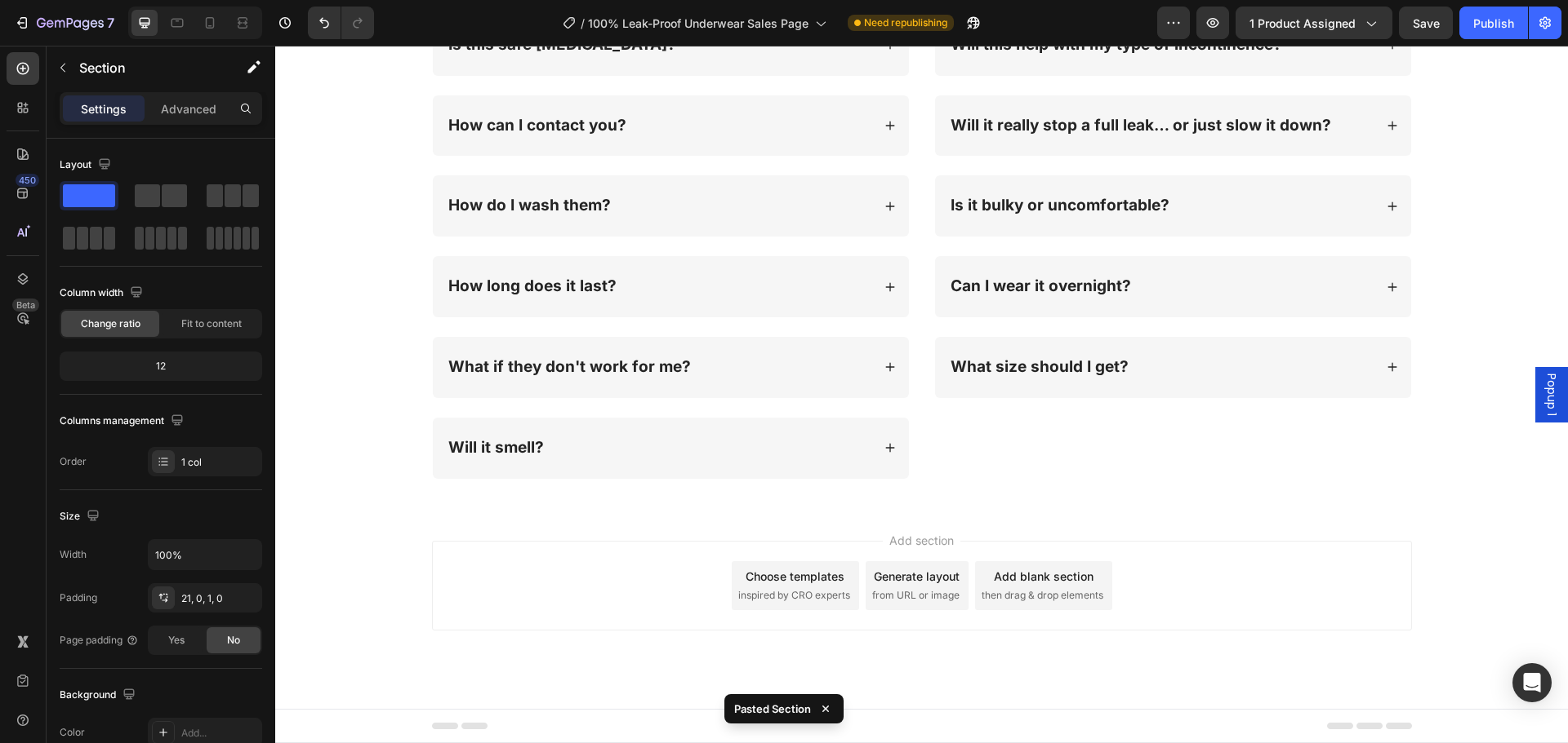
click at [1256, 558] on div "Add section Choose templates inspired by CRO experts Generate layout from URL o…" at bounding box center [921, 586] width 980 height 90
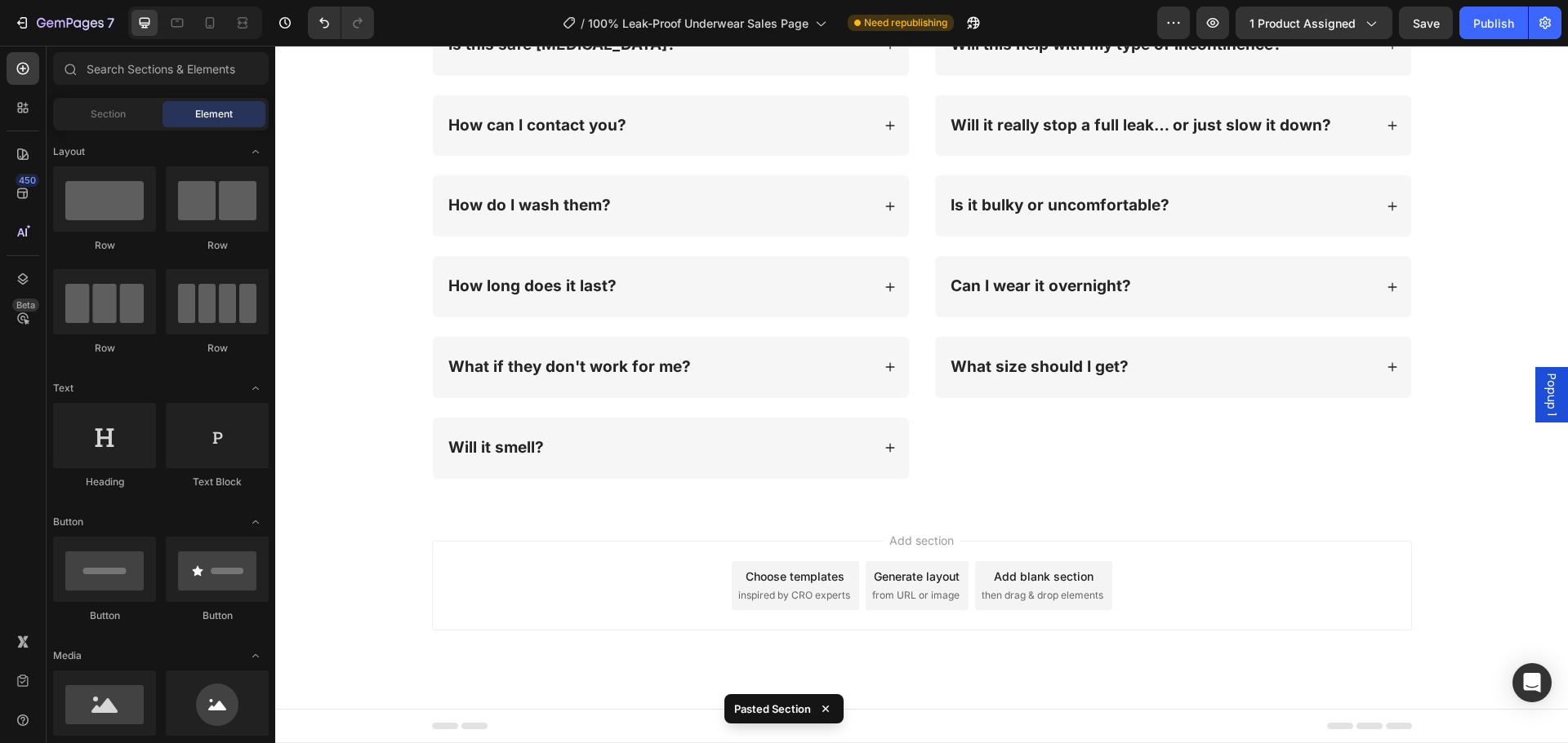
click at [1240, 511] on div "Add section Choose templates inspired by CRO experts Generate layout from URL o…" at bounding box center [921, 609] width 1292 height 200
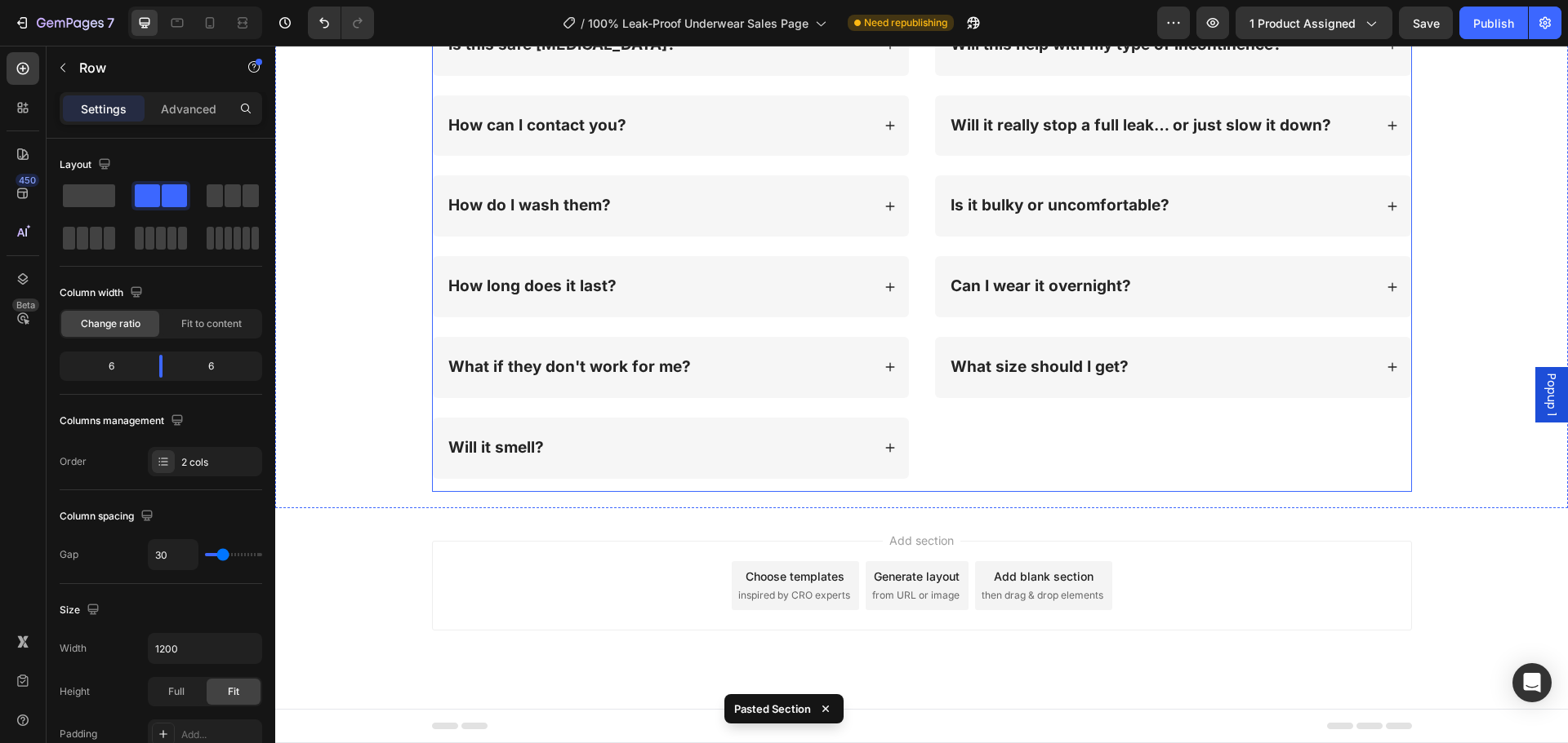
click at [1219, 482] on div "Why is this better than pads, diapers, or “leak-proof” underwear? Will it reall…" at bounding box center [1173, 124] width 478 height 736
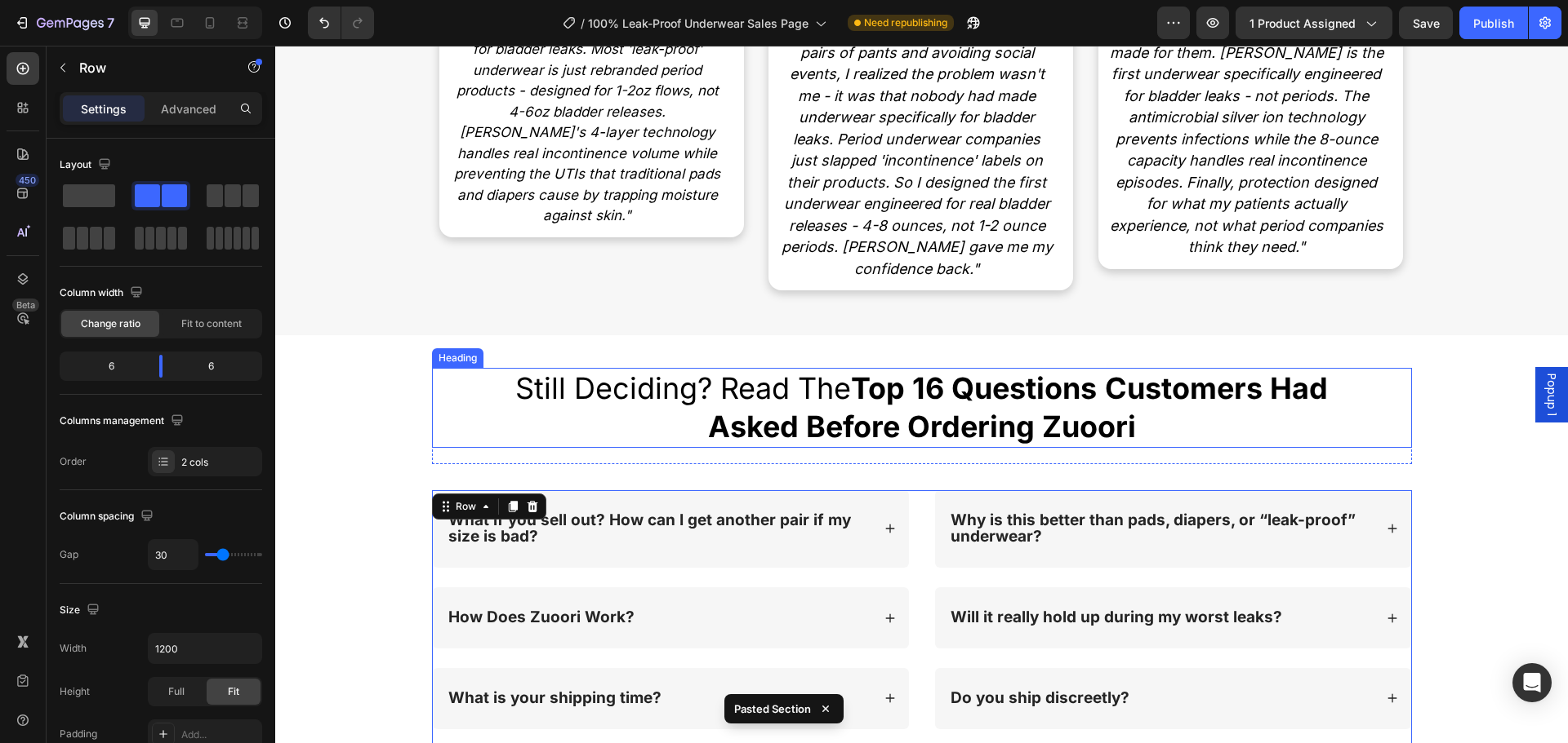
click at [1033, 413] on strong "Customers Had Asked Before Ordering Zuoori" at bounding box center [1017, 407] width 621 height 74
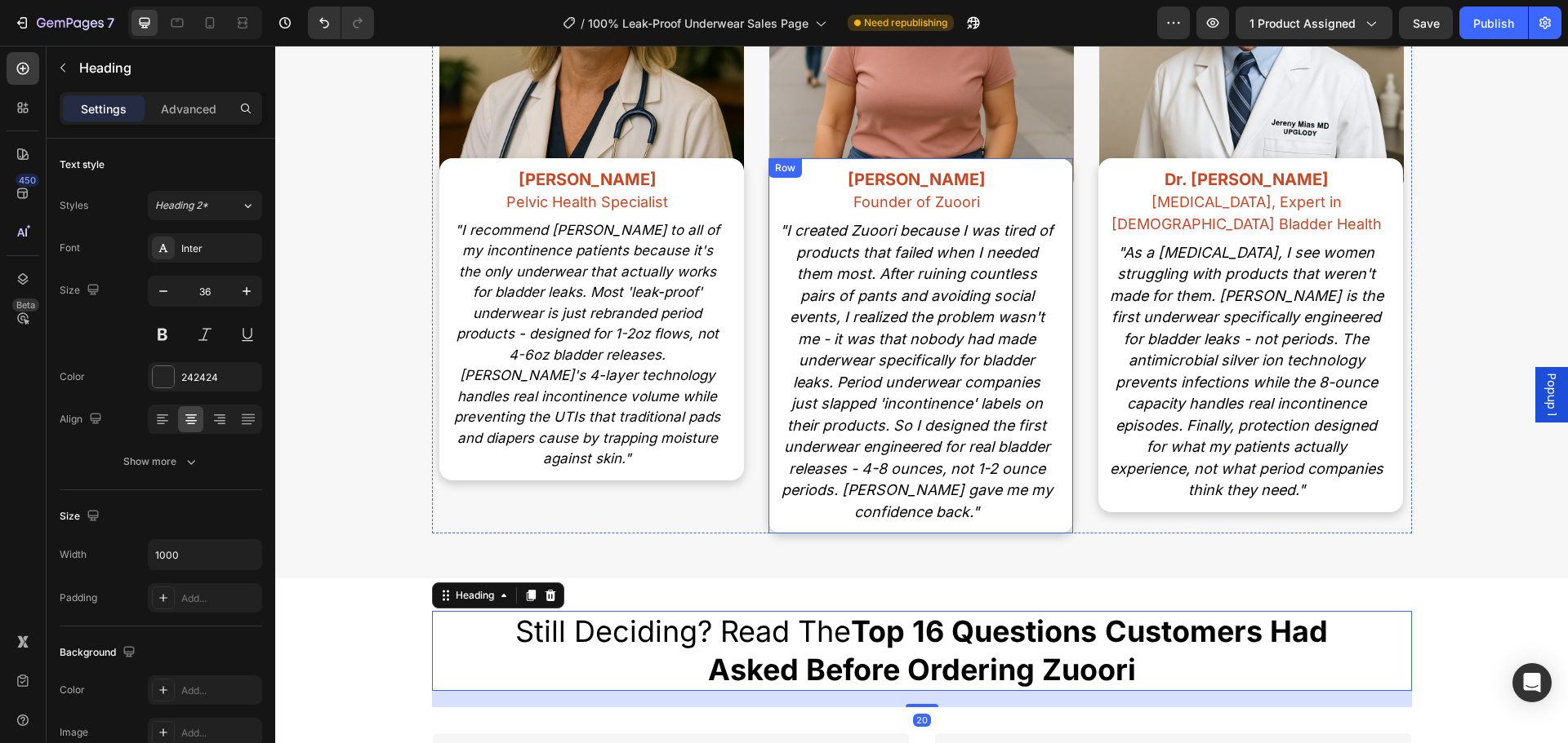
scroll to position [12962, 0]
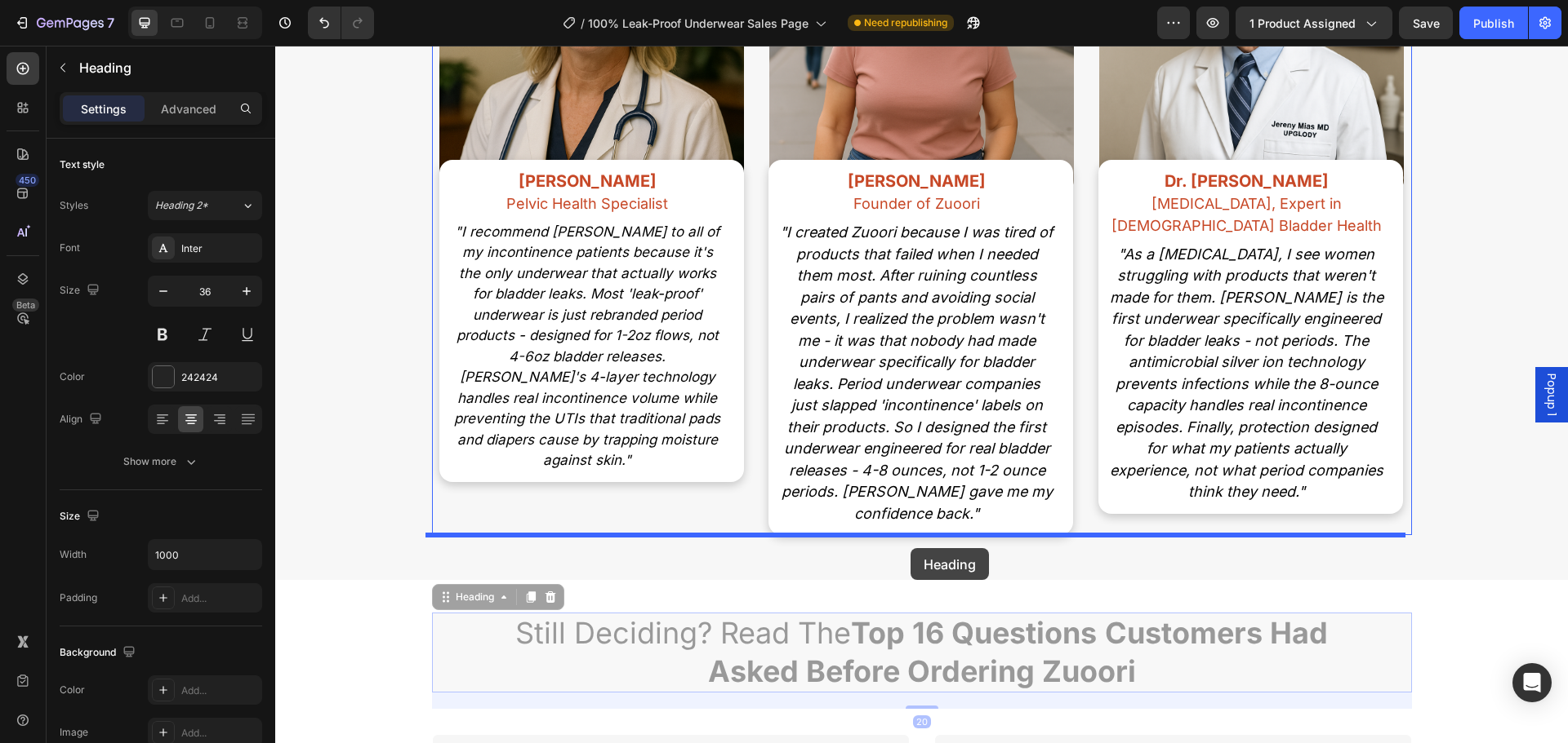
drag, startPoint x: 458, startPoint y: 602, endPoint x: 908, endPoint y: 550, distance: 453.0
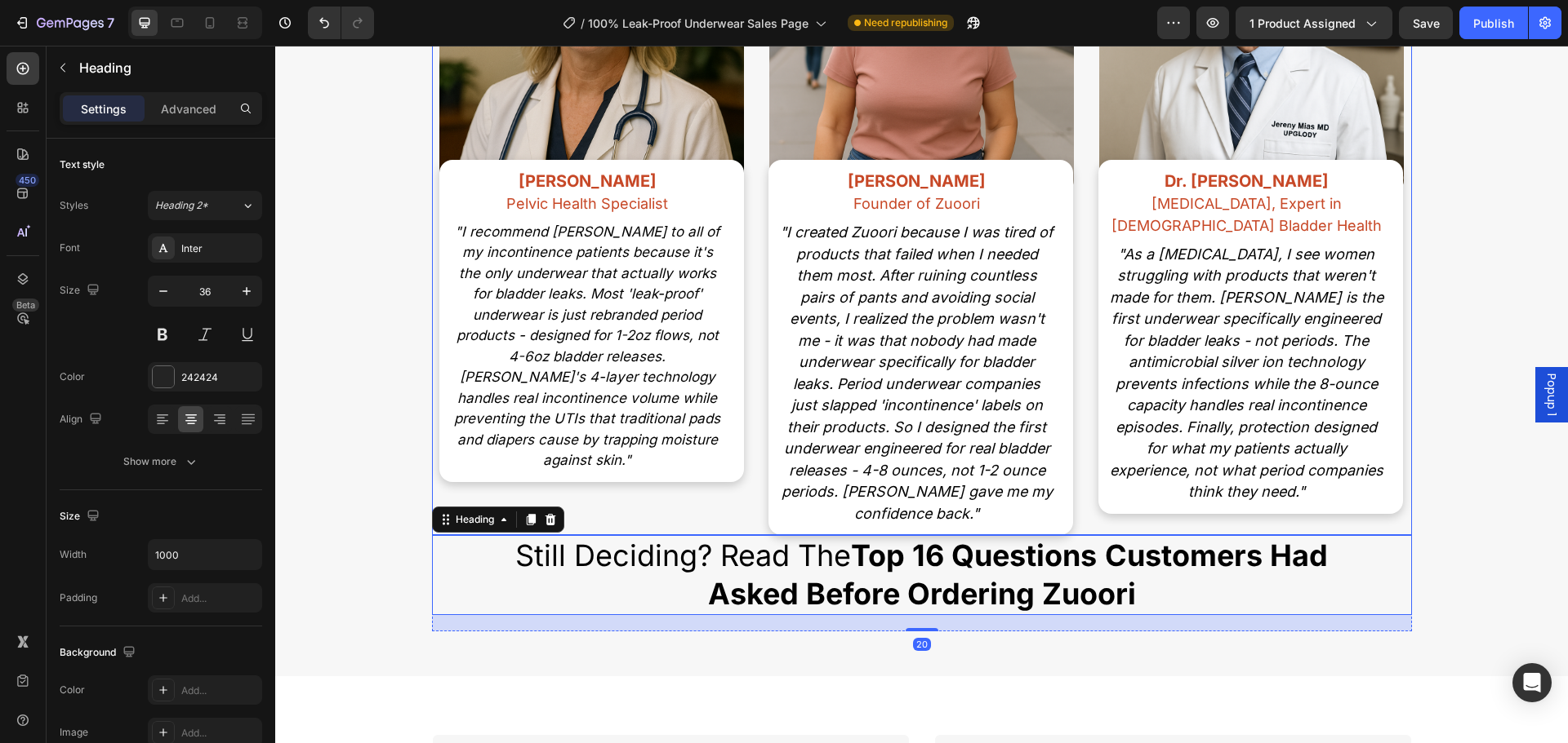
click at [1071, 518] on div "Image Susan Donovan Founder of Zuoori Text Block "I created Zuoori because I wa…" at bounding box center [921, 212] width 321 height 646
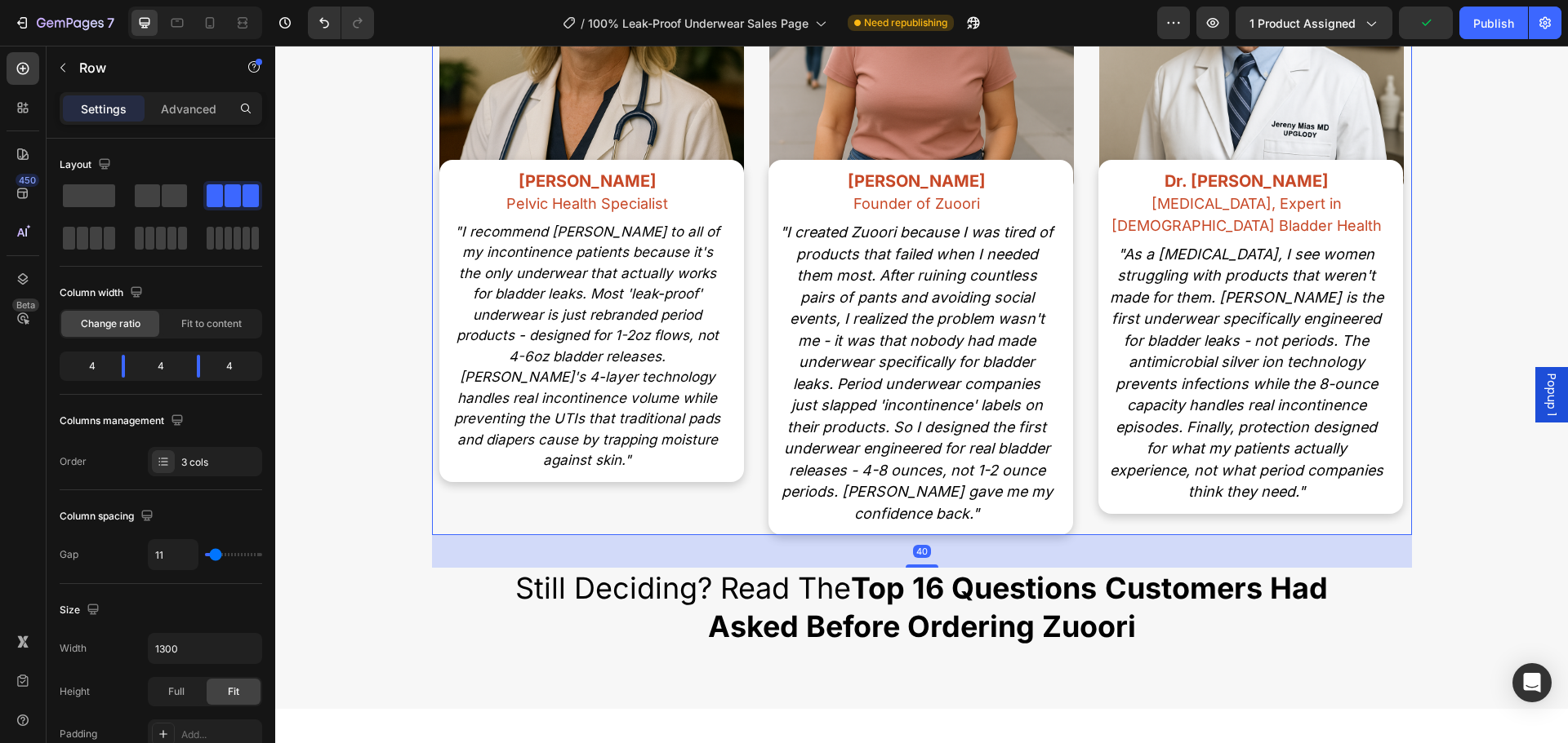
drag, startPoint x: 915, startPoint y: 535, endPoint x: 1235, endPoint y: 564, distance: 321.3
click at [927, 567] on div at bounding box center [921, 566] width 33 height 3
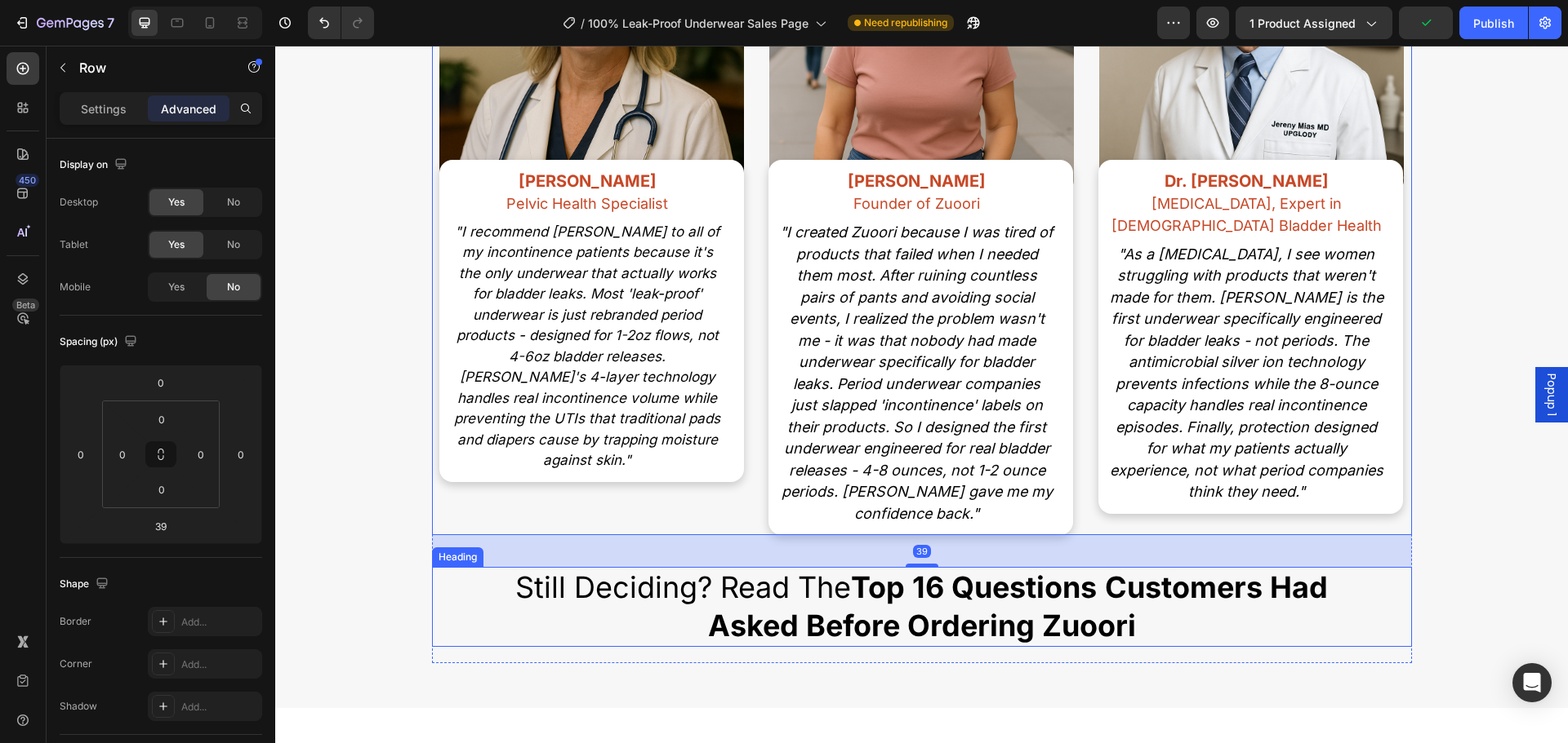
scroll to position [13533, 0]
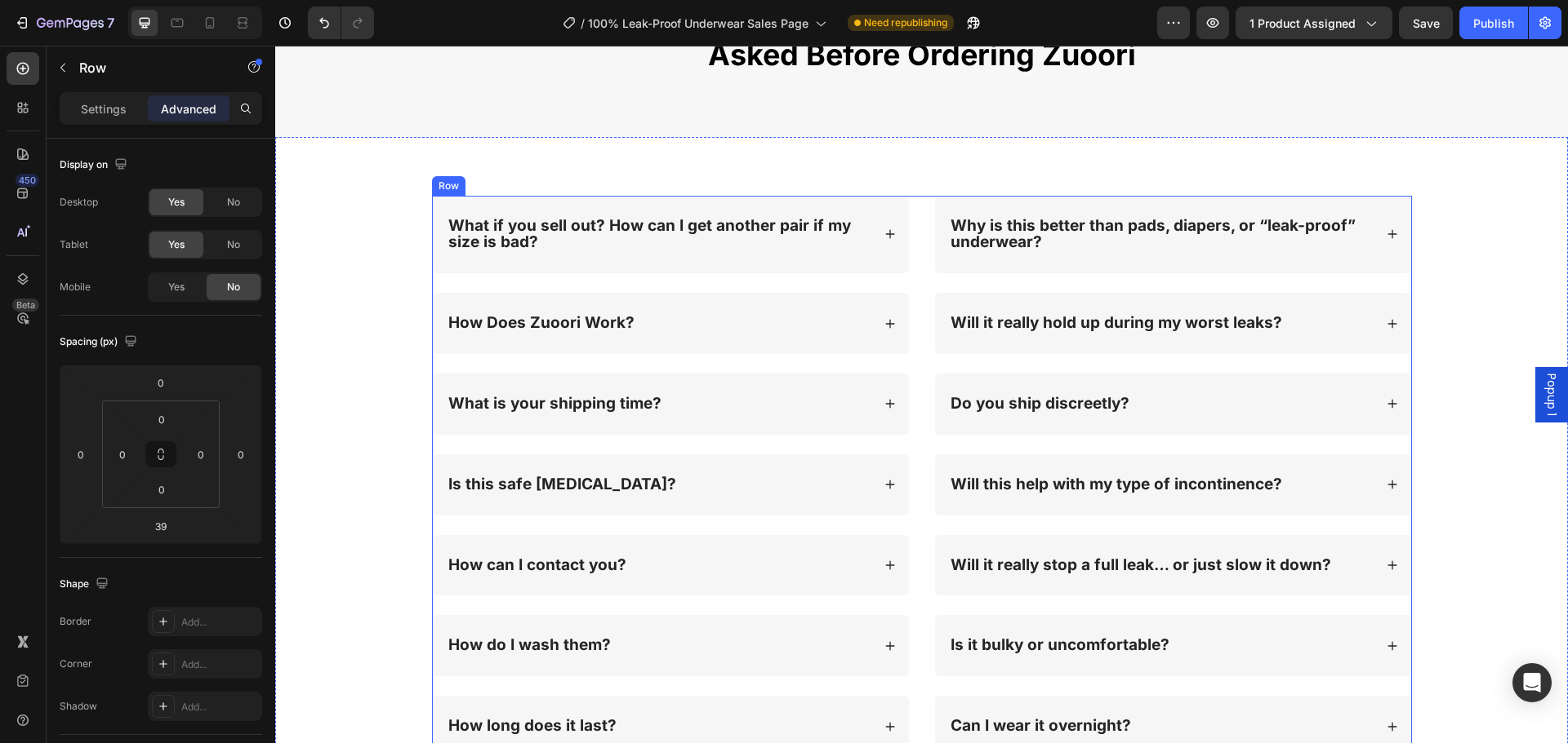
click at [913, 392] on div "What if you sell out? How can I get another pair if my size is bad? How Does Zu…" at bounding box center [921, 564] width 980 height 736
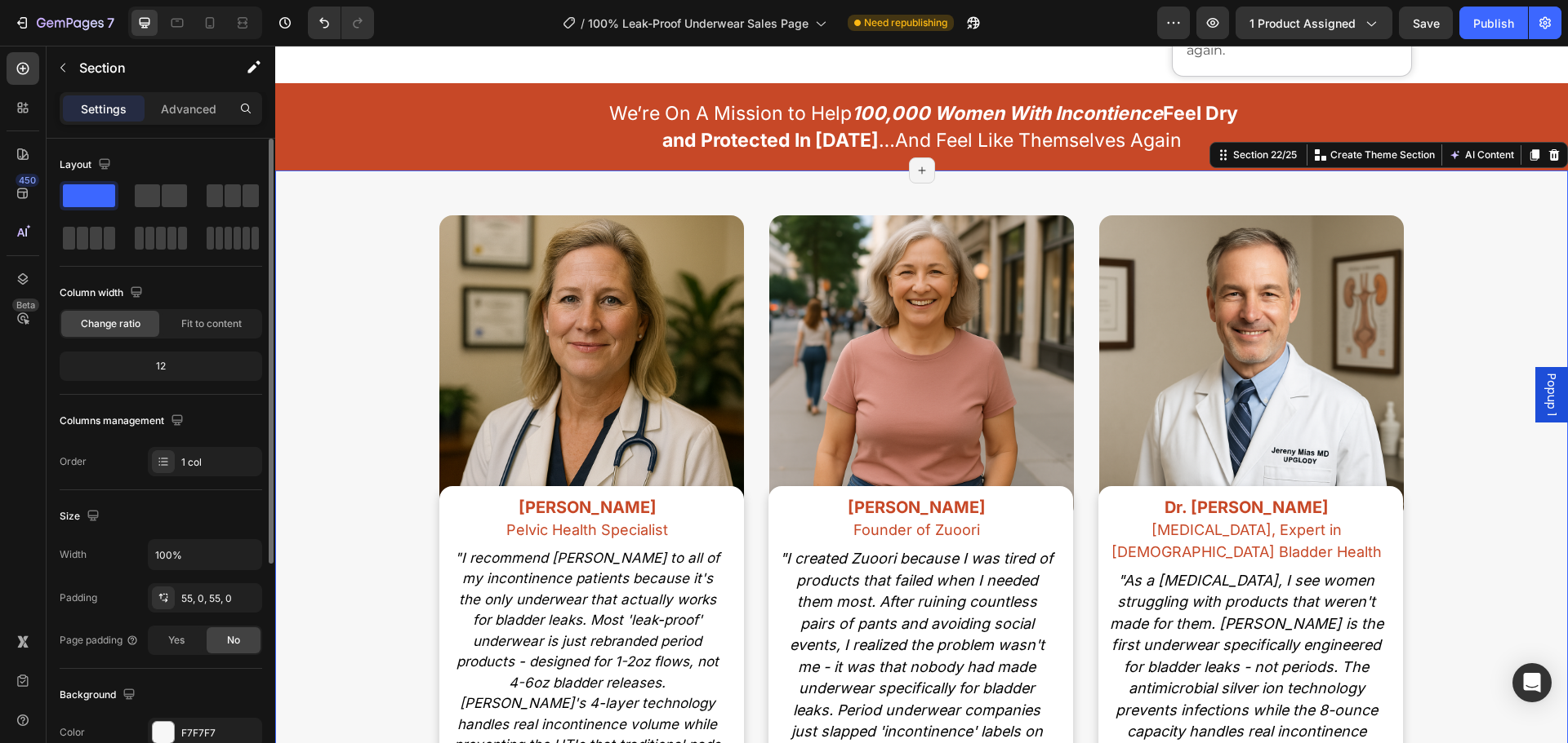
scroll to position [163, 0]
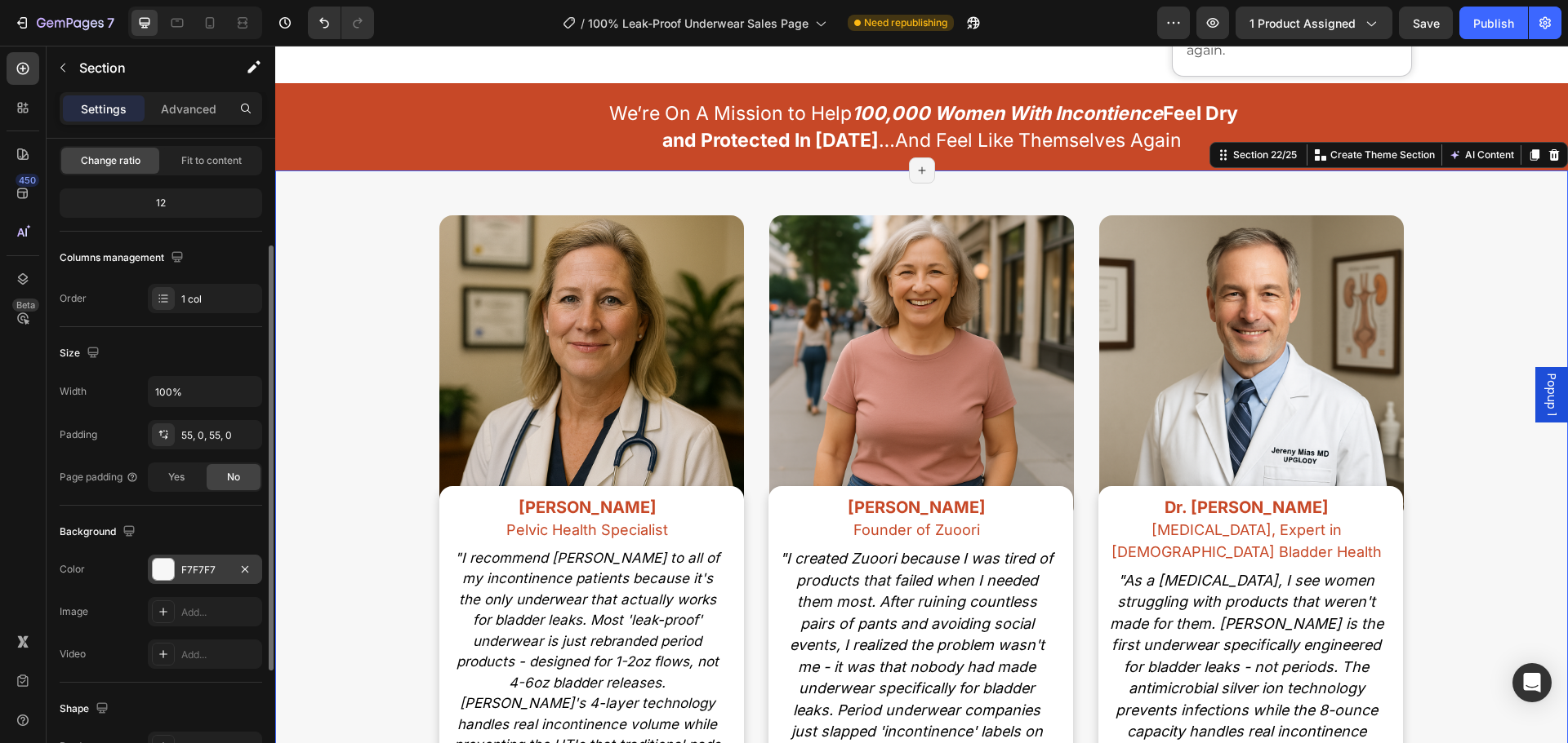
click at [202, 567] on div "F7F7F7" at bounding box center [205, 570] width 48 height 15
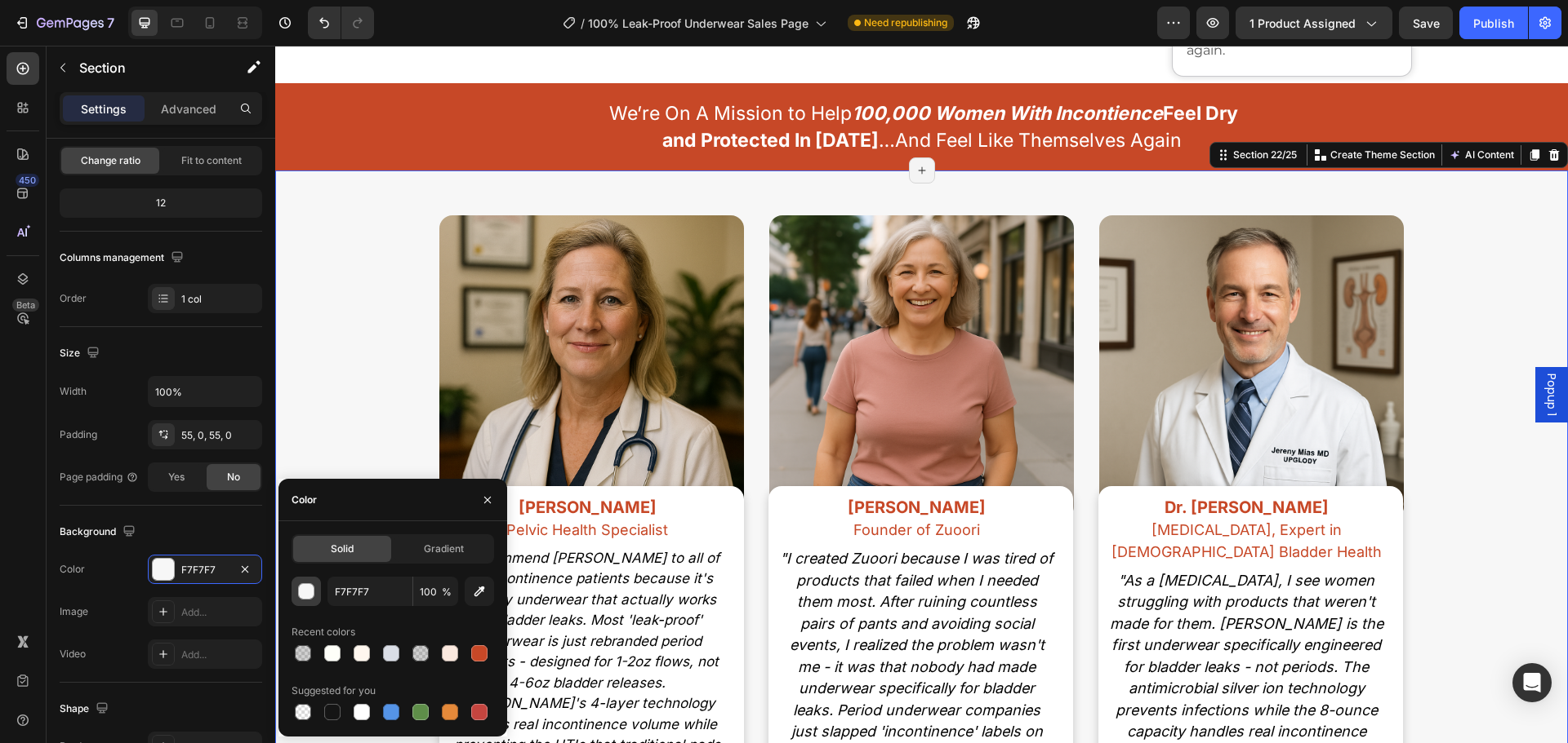
click at [303, 600] on button "button" at bounding box center [306, 591] width 29 height 29
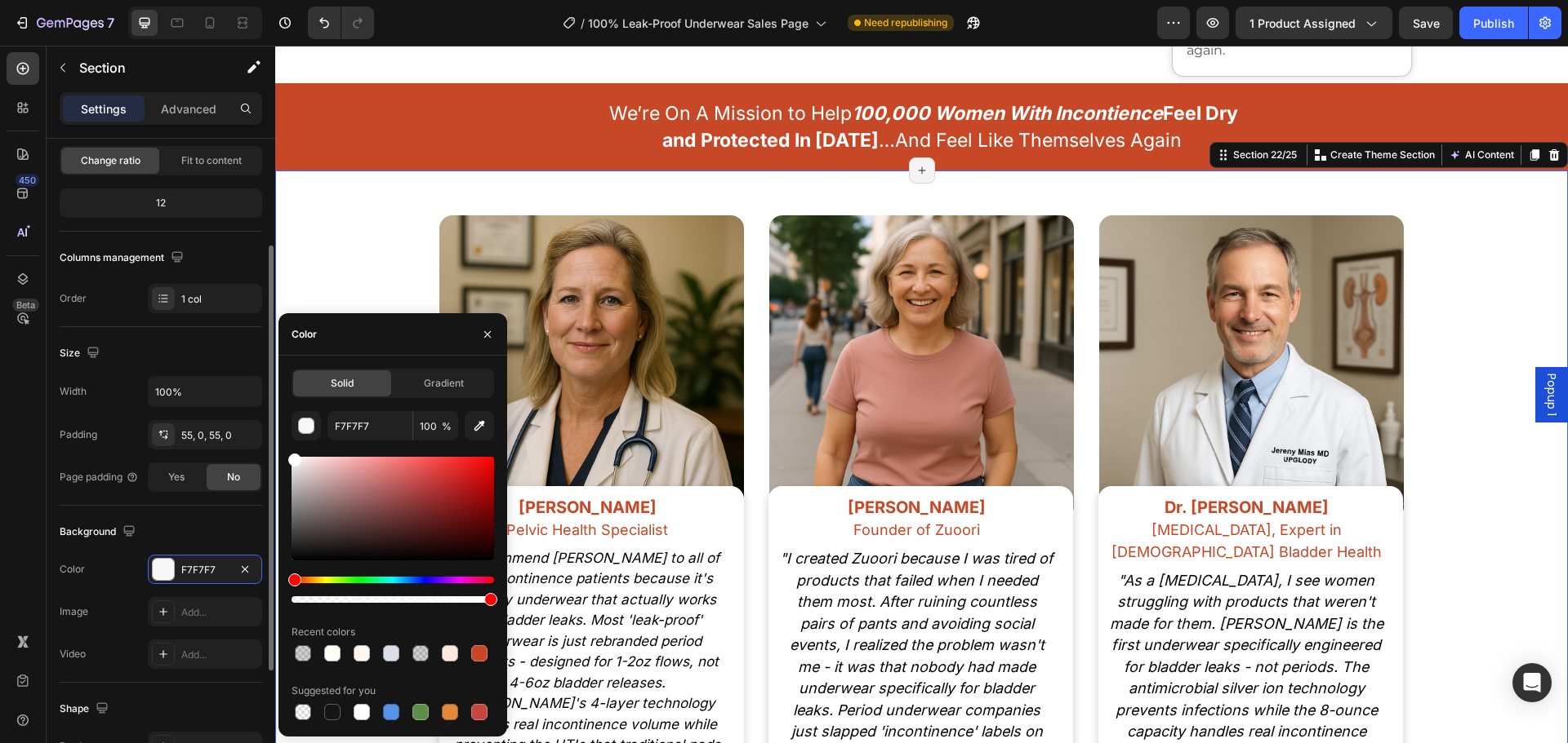
drag, startPoint x: 94, startPoint y: 321, endPoint x: 83, endPoint y: 304, distance: 20.2
click at [83, 304] on div "450 Beta Sections(18) Elements(84) Section Element Hero Section Product Detail …" at bounding box center [137, 395] width 275 height 698
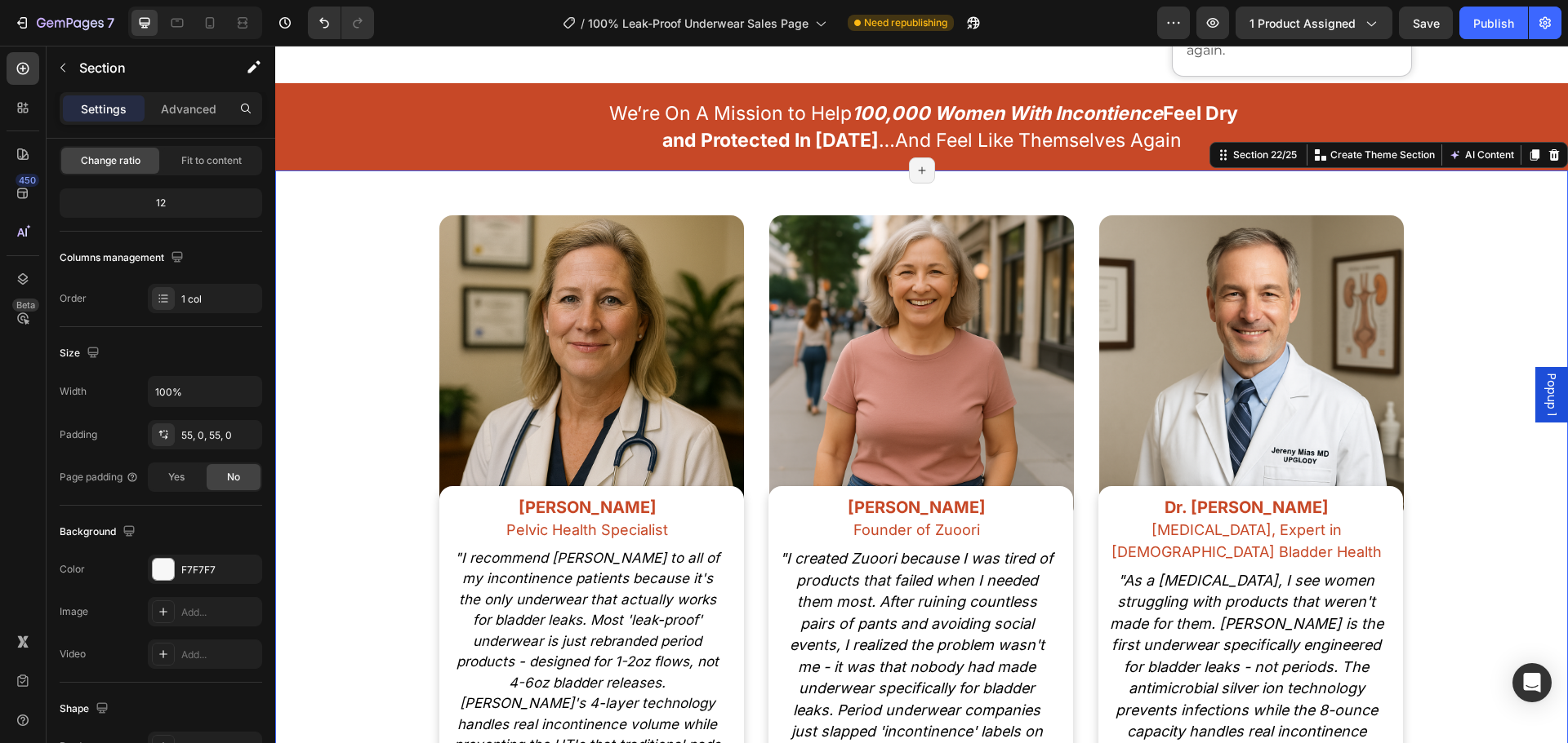
click at [370, 191] on div "Image [PERSON_NAME] Pelvic Health Specialist Text Block "I recommend [PERSON_NA…" at bounding box center [921, 602] width 1292 height 864
click at [432, 135] on div "We’re On A Mission to Help 100,000 Women With Incontience Feel Dry and Protecte…" at bounding box center [921, 126] width 980 height 58
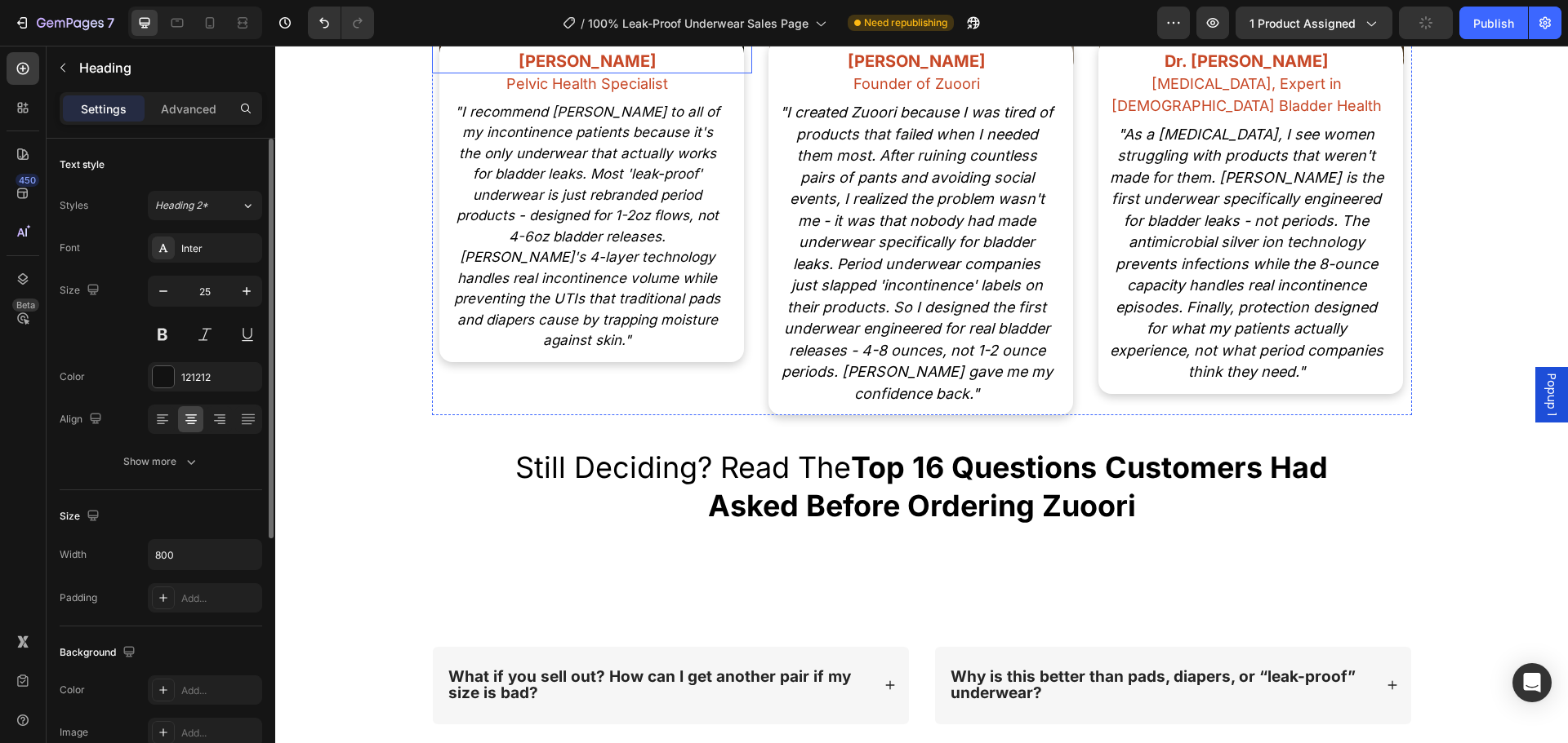
scroll to position [13288, 0]
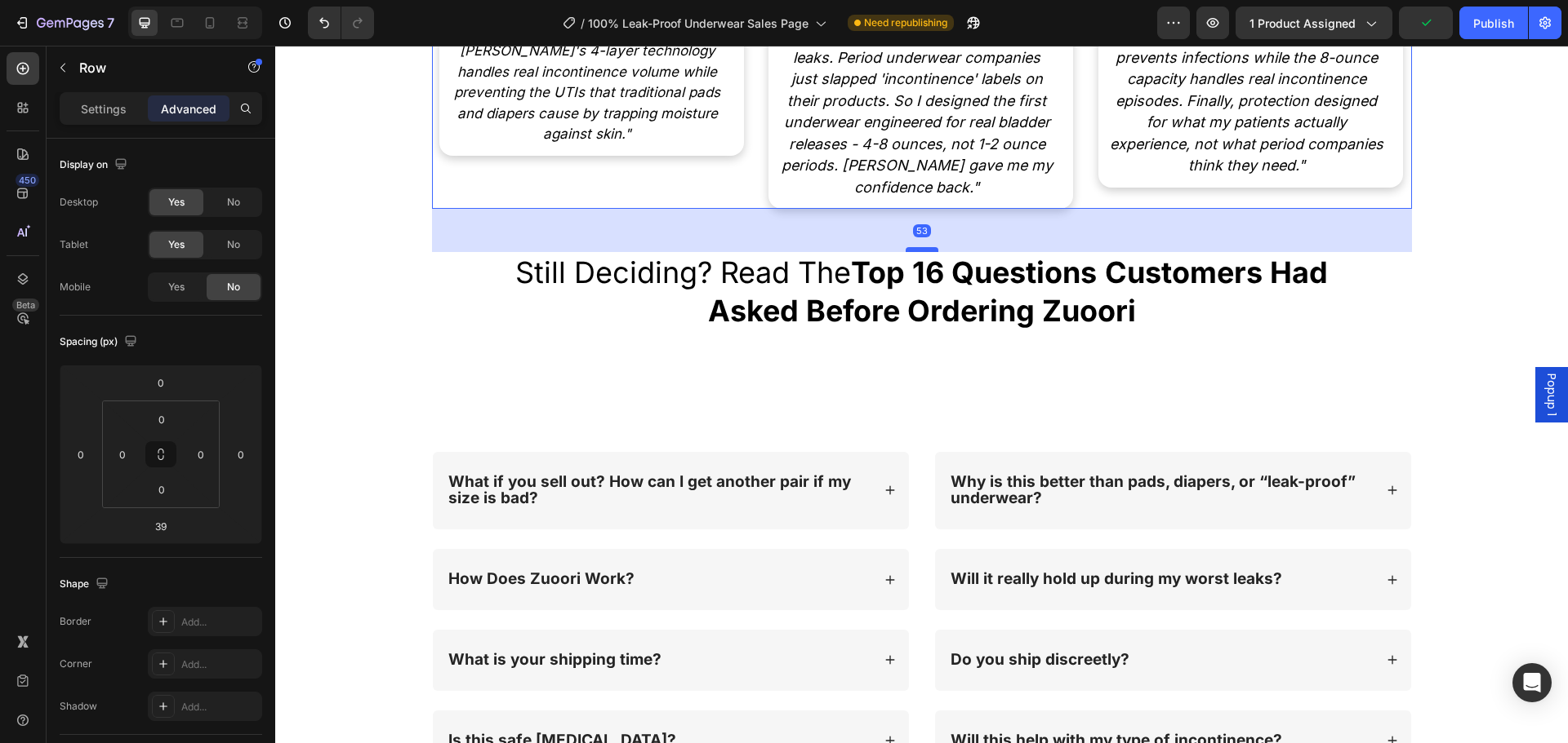
drag, startPoint x: 915, startPoint y: 235, endPoint x: 916, endPoint y: 247, distance: 12.0
click at [916, 247] on div at bounding box center [921, 250] width 33 height 5
type input "53"
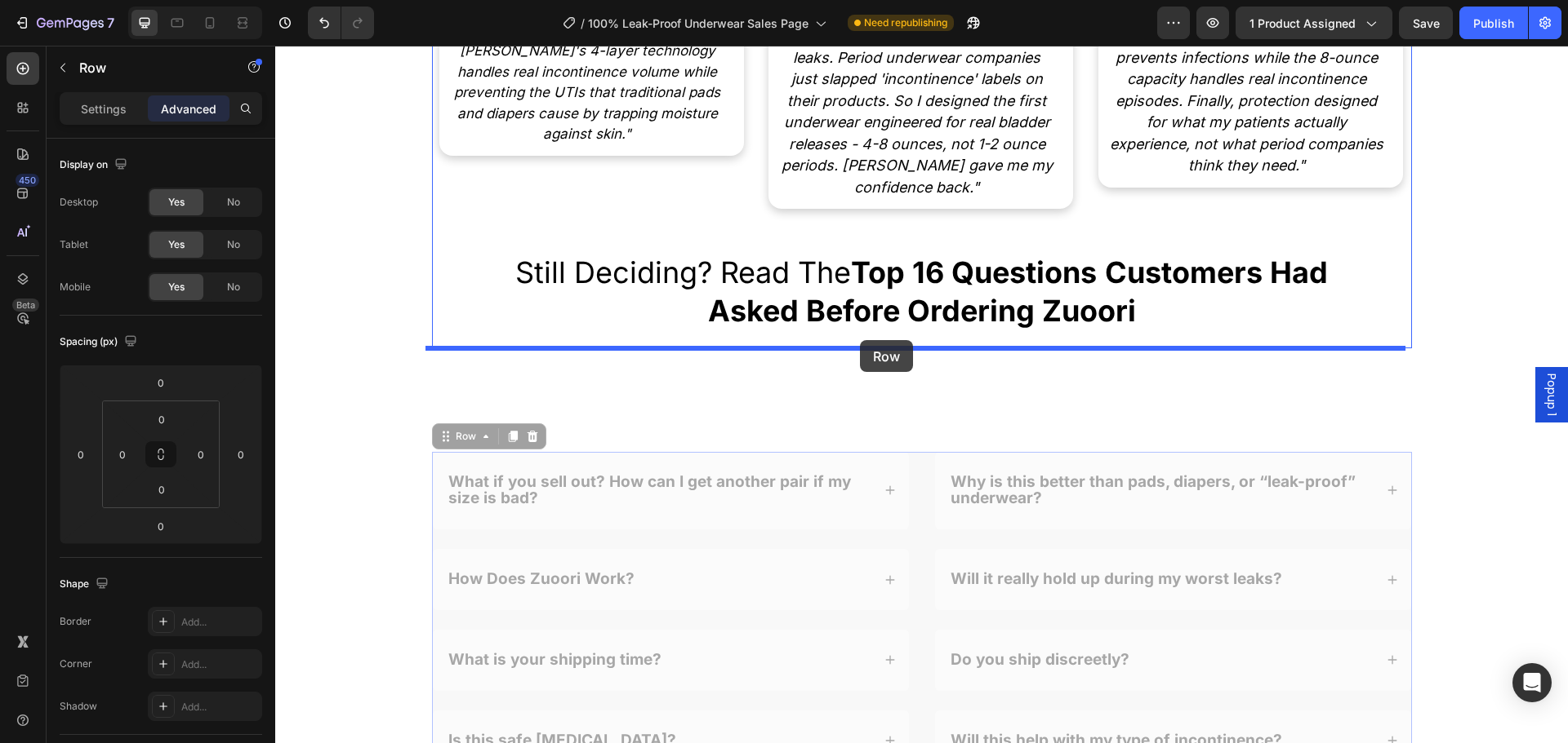
drag, startPoint x: 435, startPoint y: 447, endPoint x: 860, endPoint y: 340, distance: 438.3
type input "20"
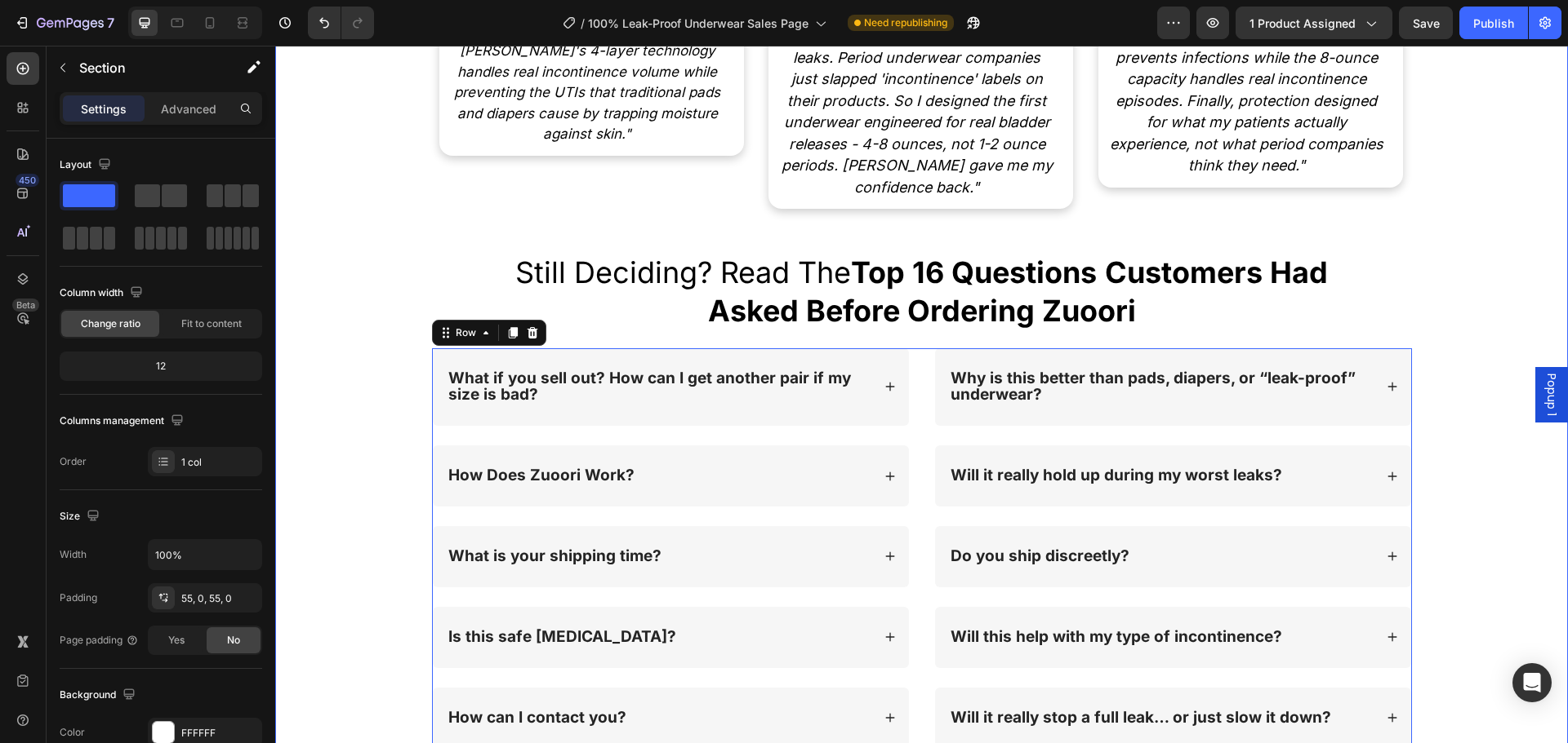
click at [330, 480] on div "Image [PERSON_NAME] Pelvic Health Specialist Text Block "I recommend [PERSON_NA…" at bounding box center [921, 331] width 1292 height 1538
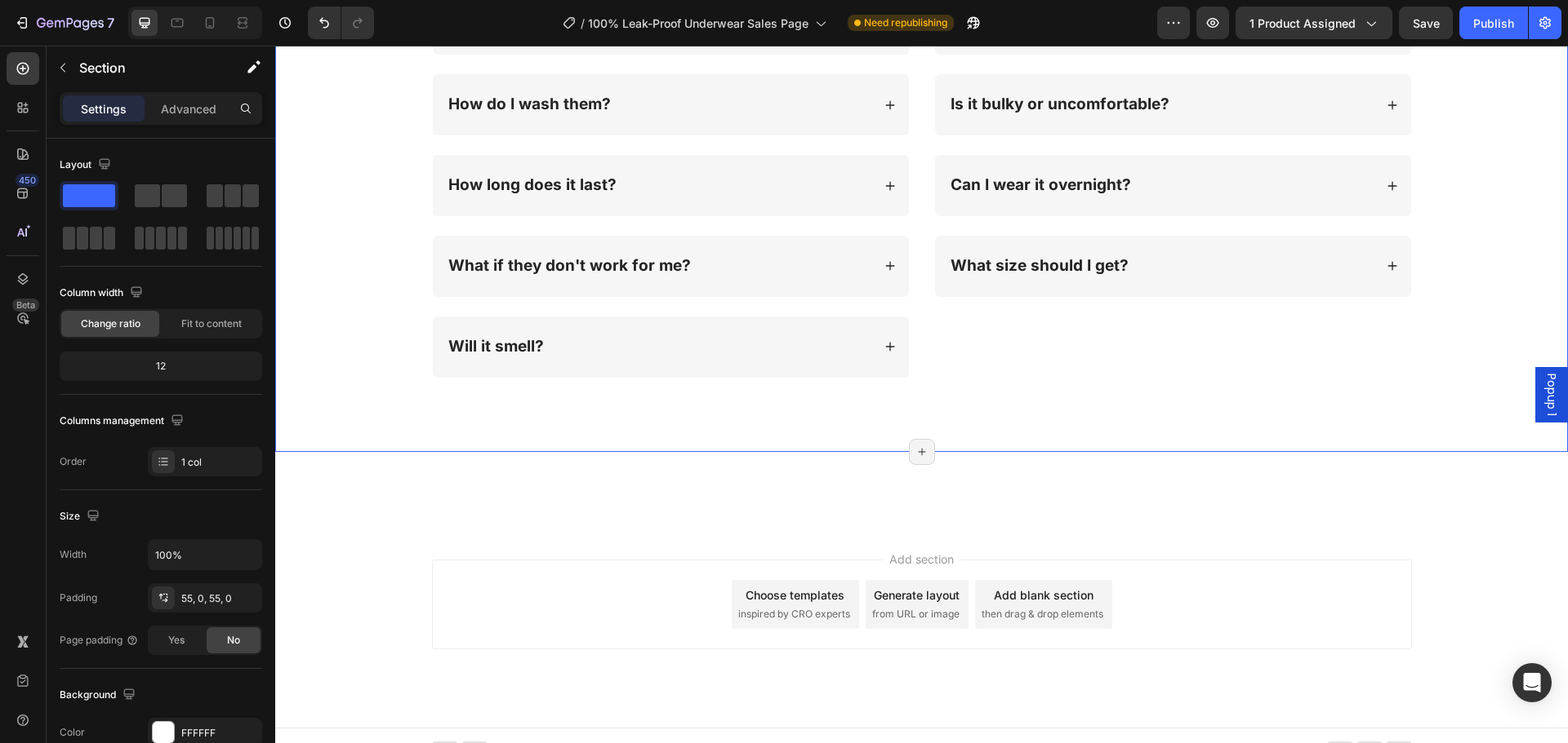
scroll to position [14001, 0]
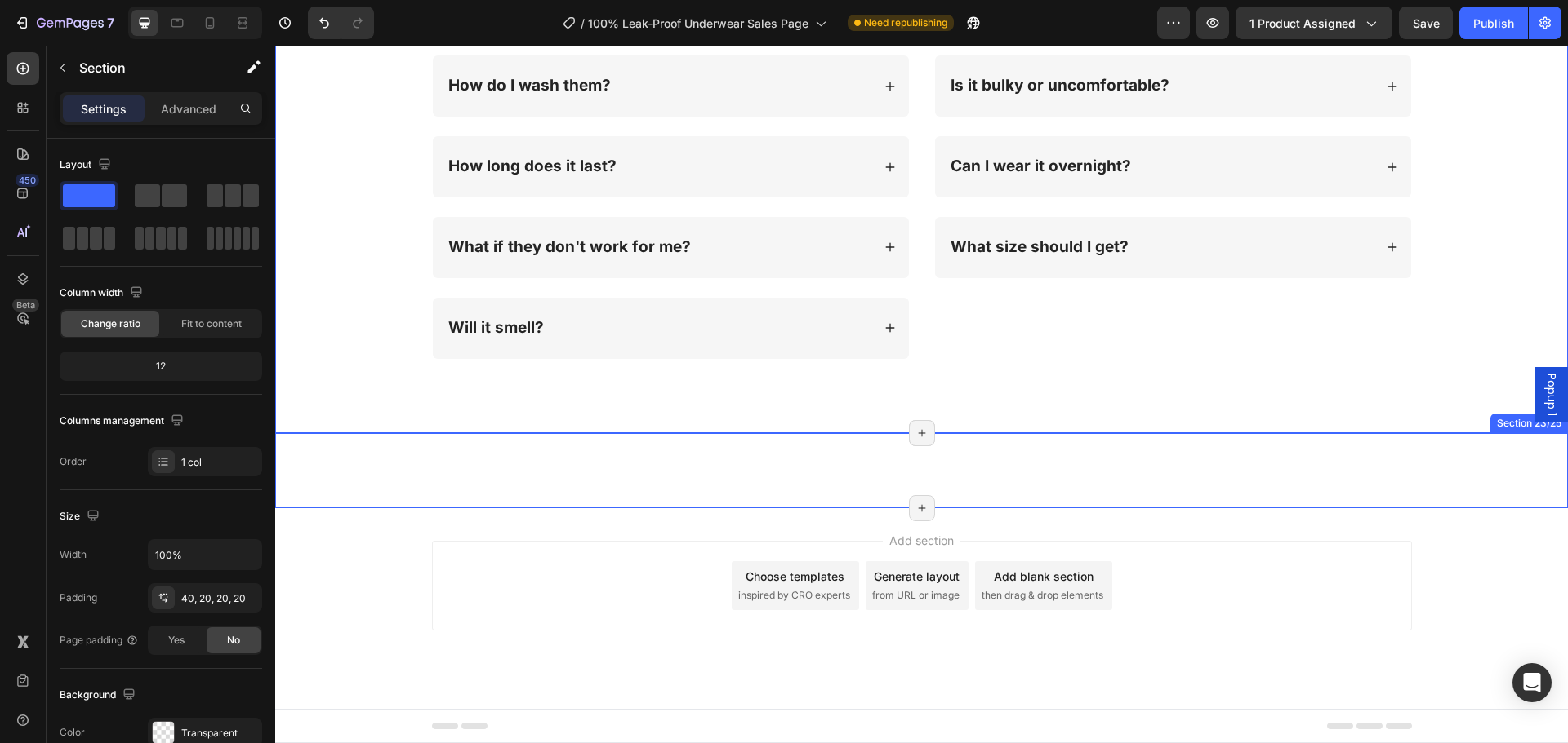
click at [557, 492] on div "Still Deciding? Read The Top 16 Questions Customers Had Asked Before Ordering Z…" at bounding box center [921, 471] width 1292 height 75
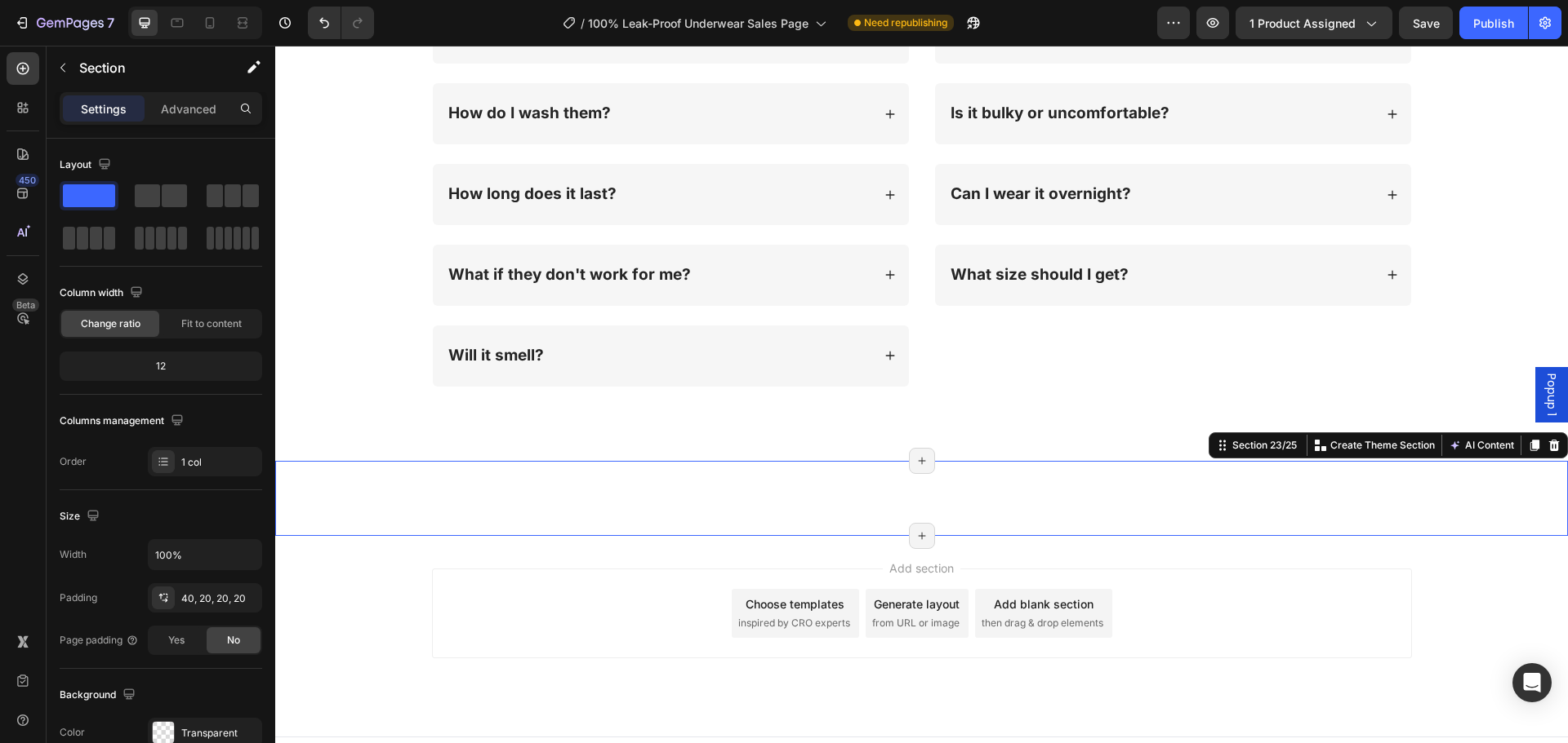
scroll to position [13919, 0]
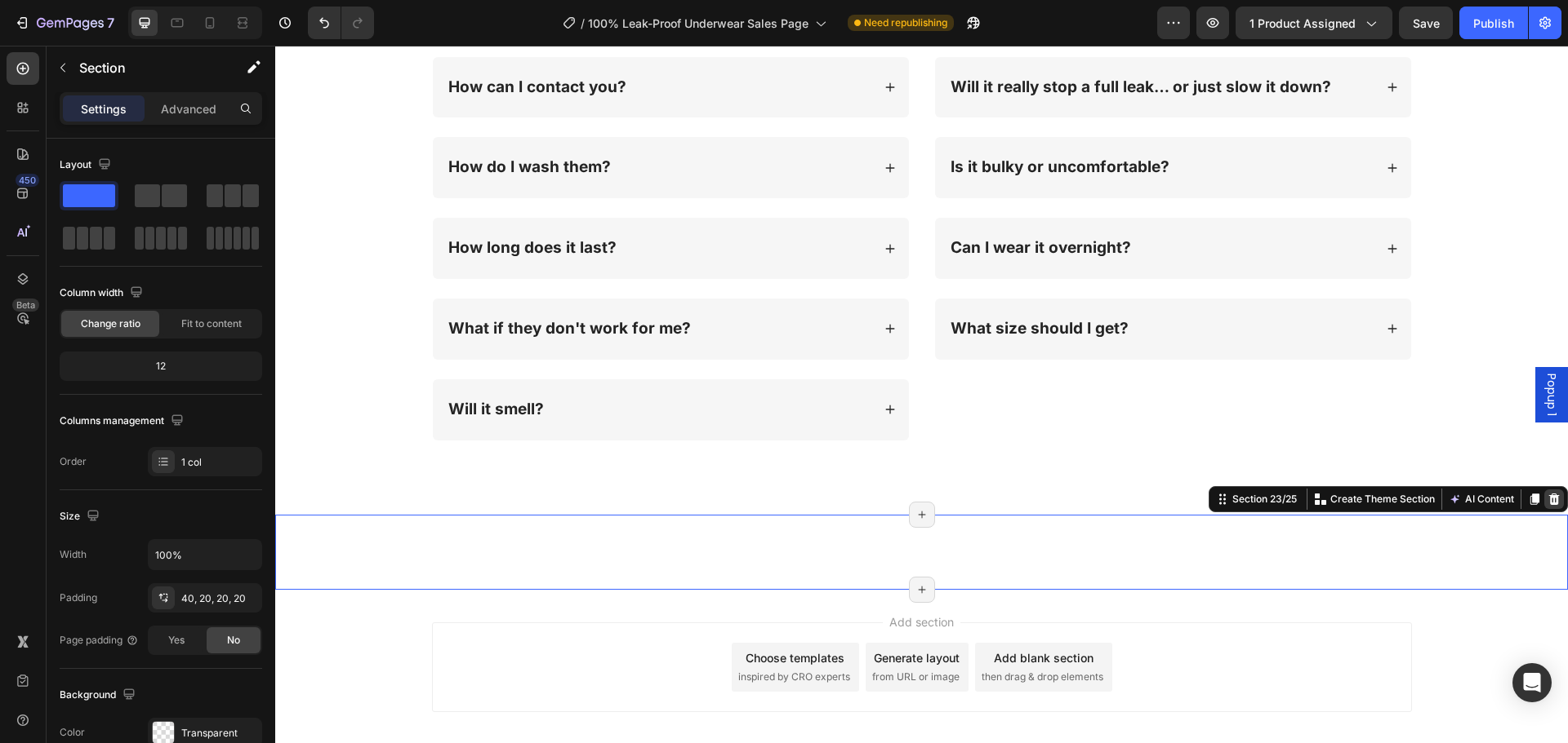
click at [1549, 503] on icon at bounding box center [1554, 498] width 11 height 12
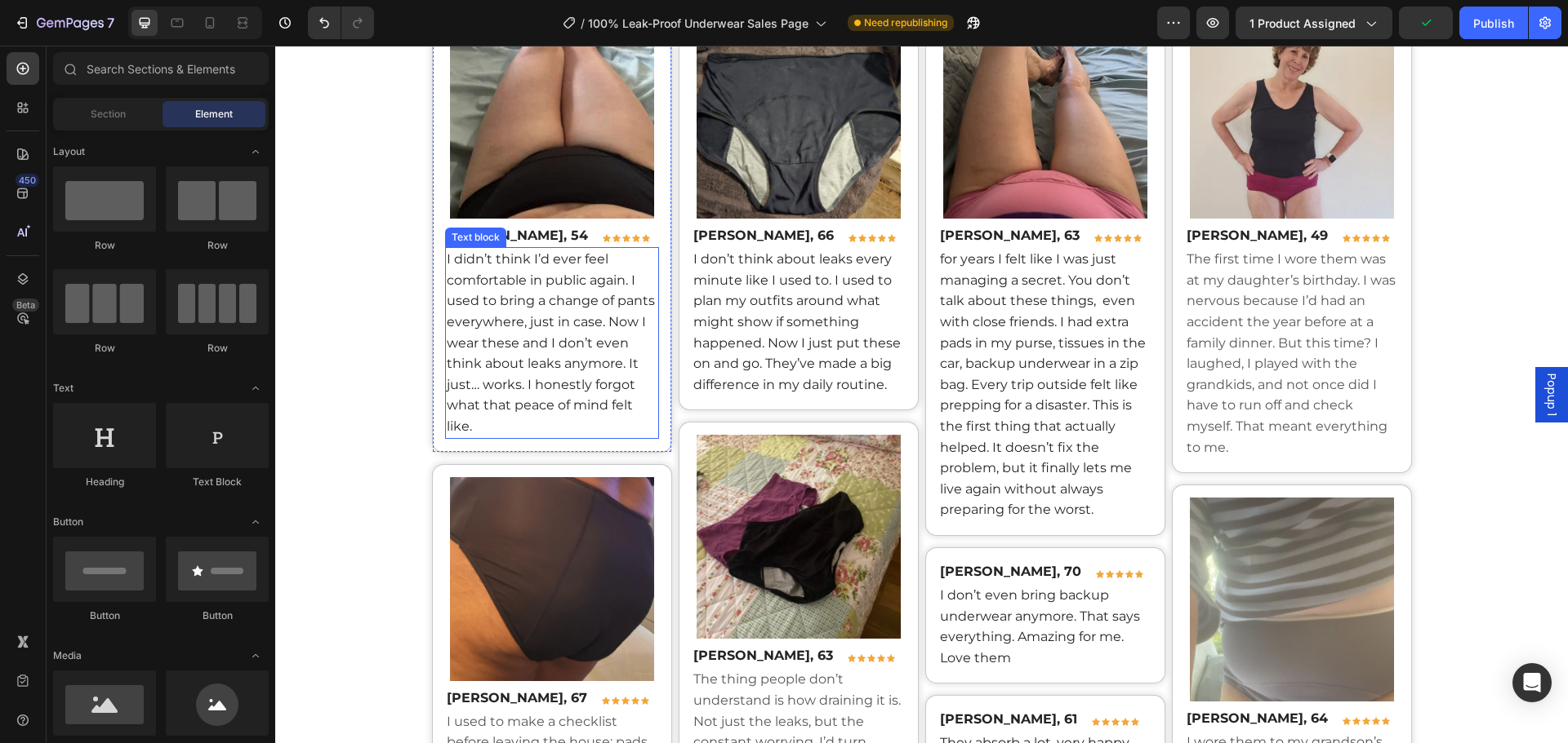
scroll to position [11390, 0]
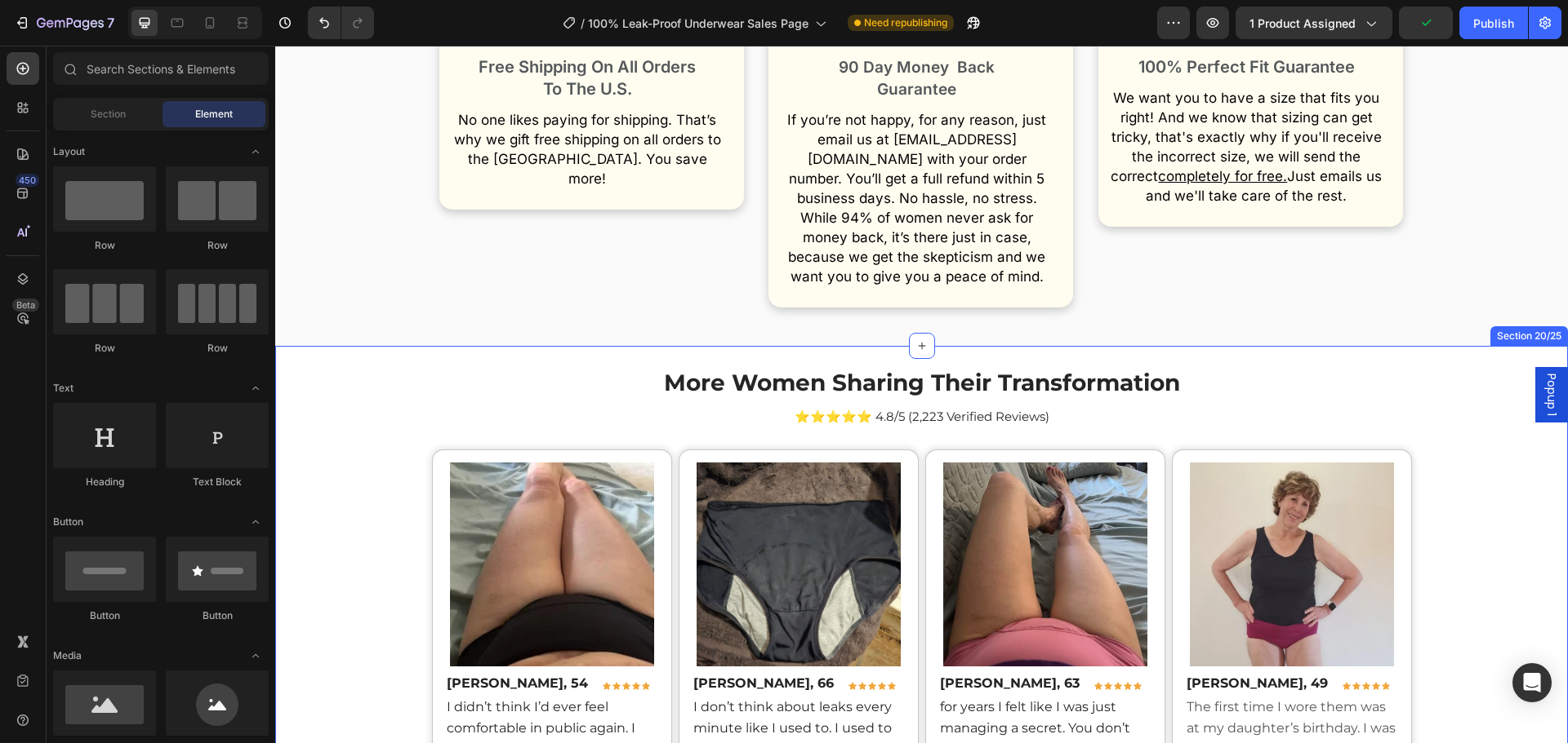
click at [784, 369] on span "More Women Sharing Their Transformation" at bounding box center [922, 382] width 516 height 28
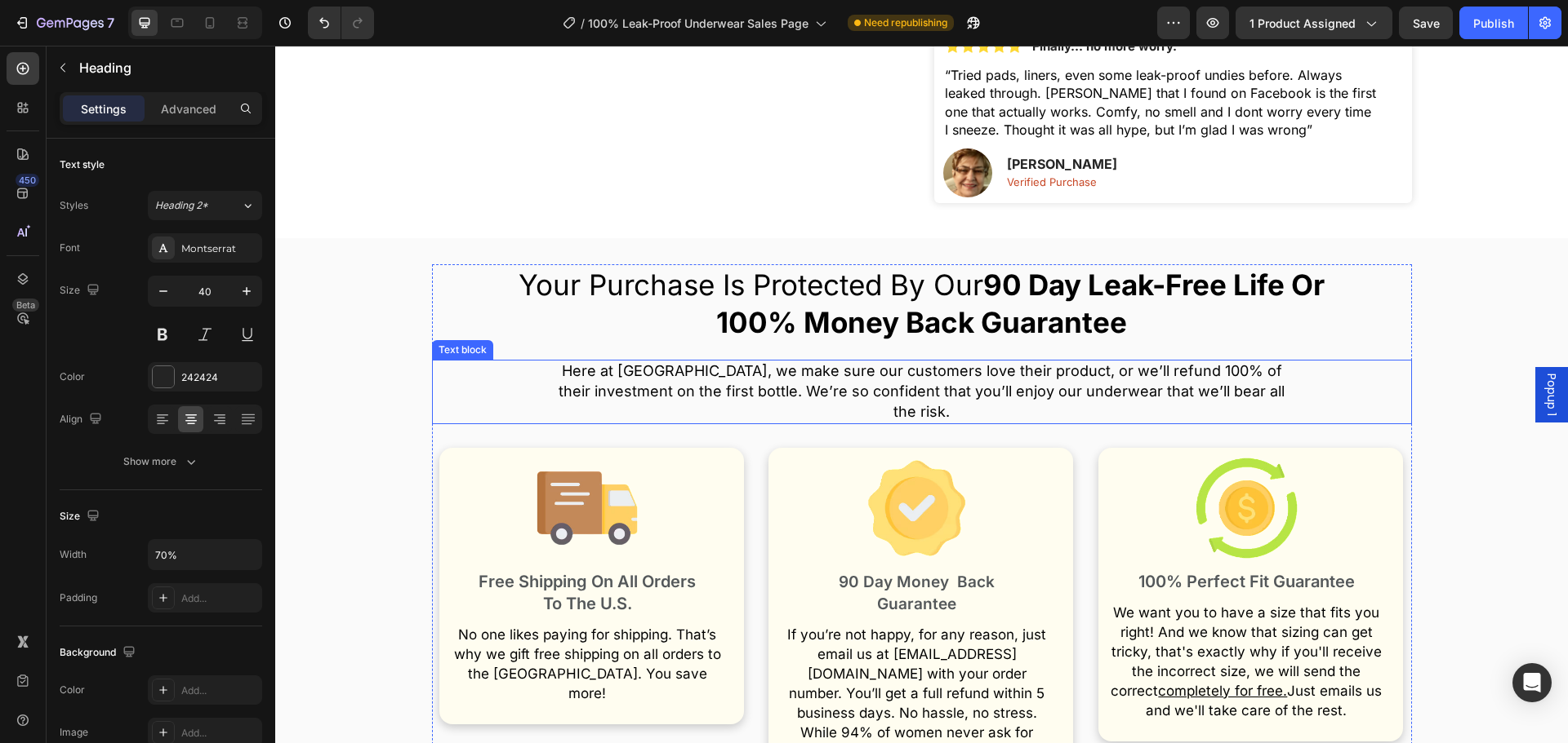
scroll to position [10574, 0]
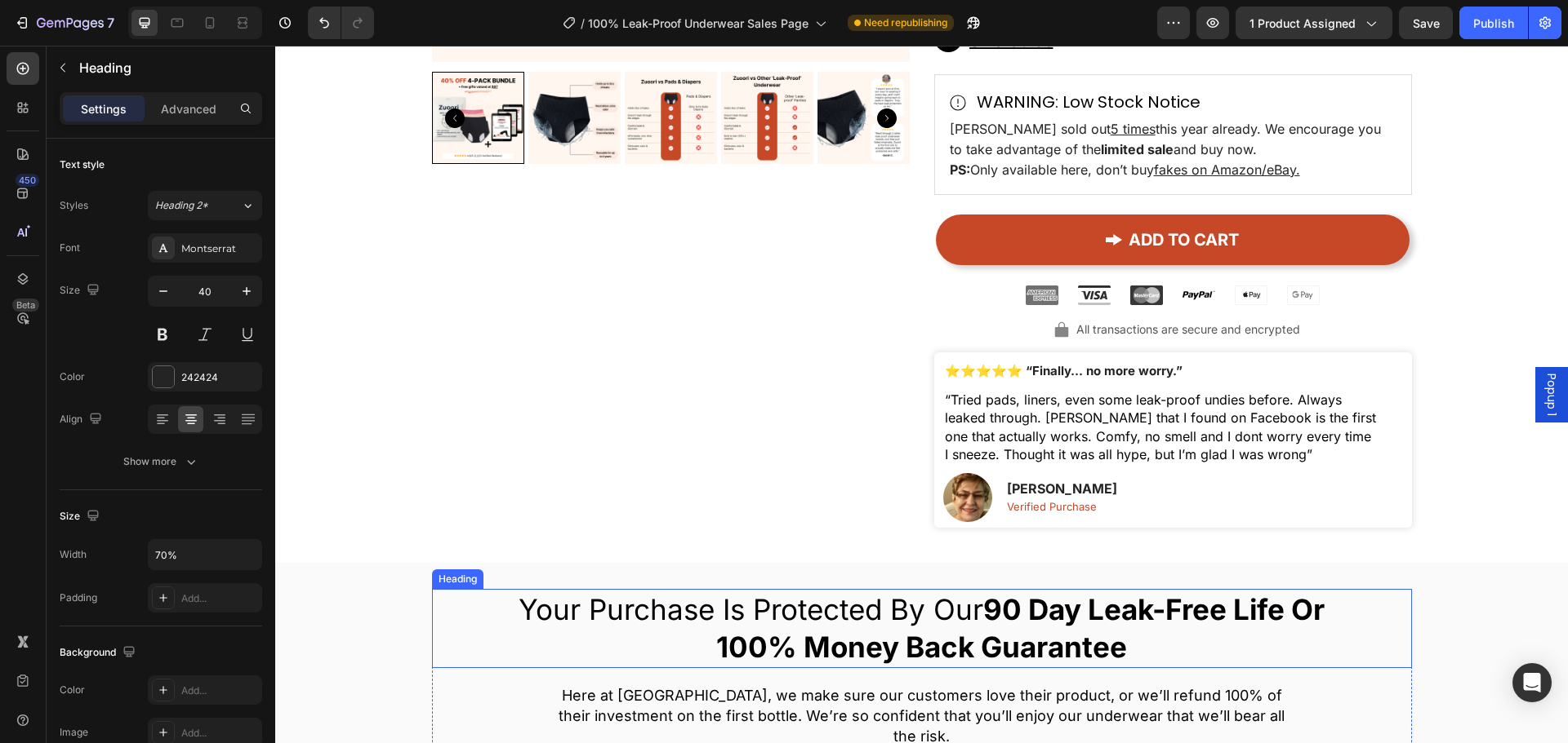
click at [949, 593] on span "Your Purchase Is Protected By Our 90 Day Leak-Free Life Or 100% Money Back Guar…" at bounding box center [921, 629] width 806 height 73
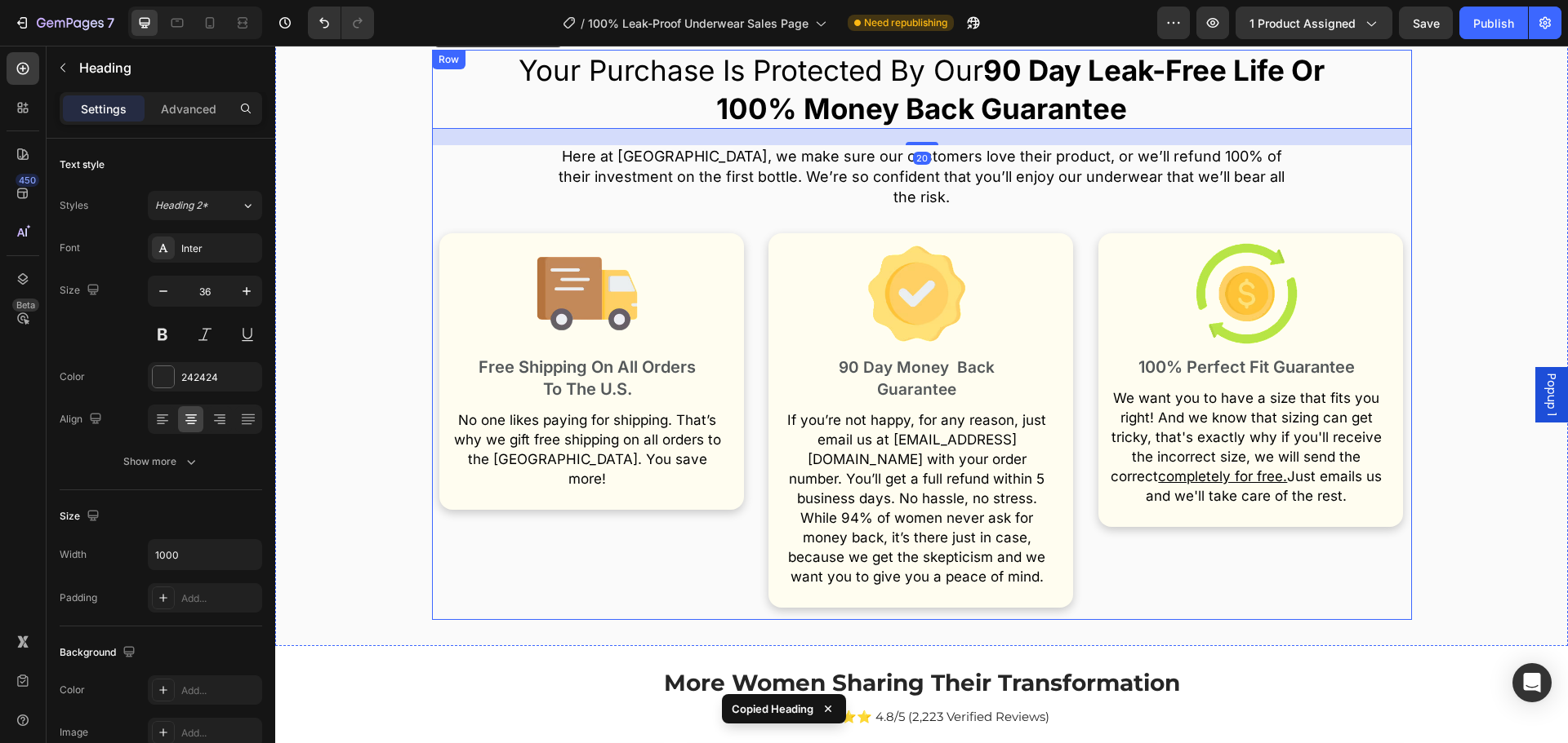
scroll to position [11145, 0]
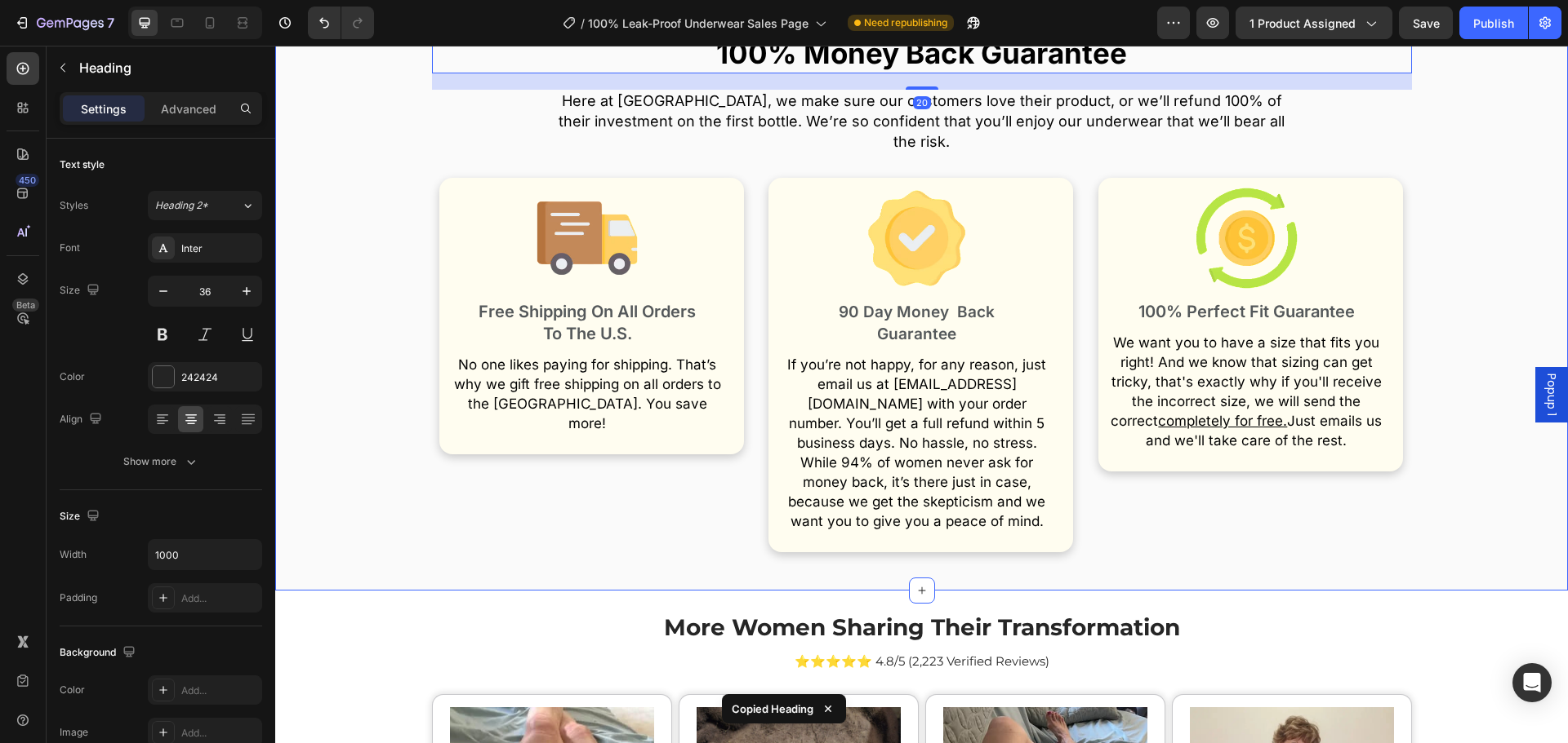
click at [941, 614] on span "More Women Sharing Their Transformation" at bounding box center [922, 627] width 516 height 28
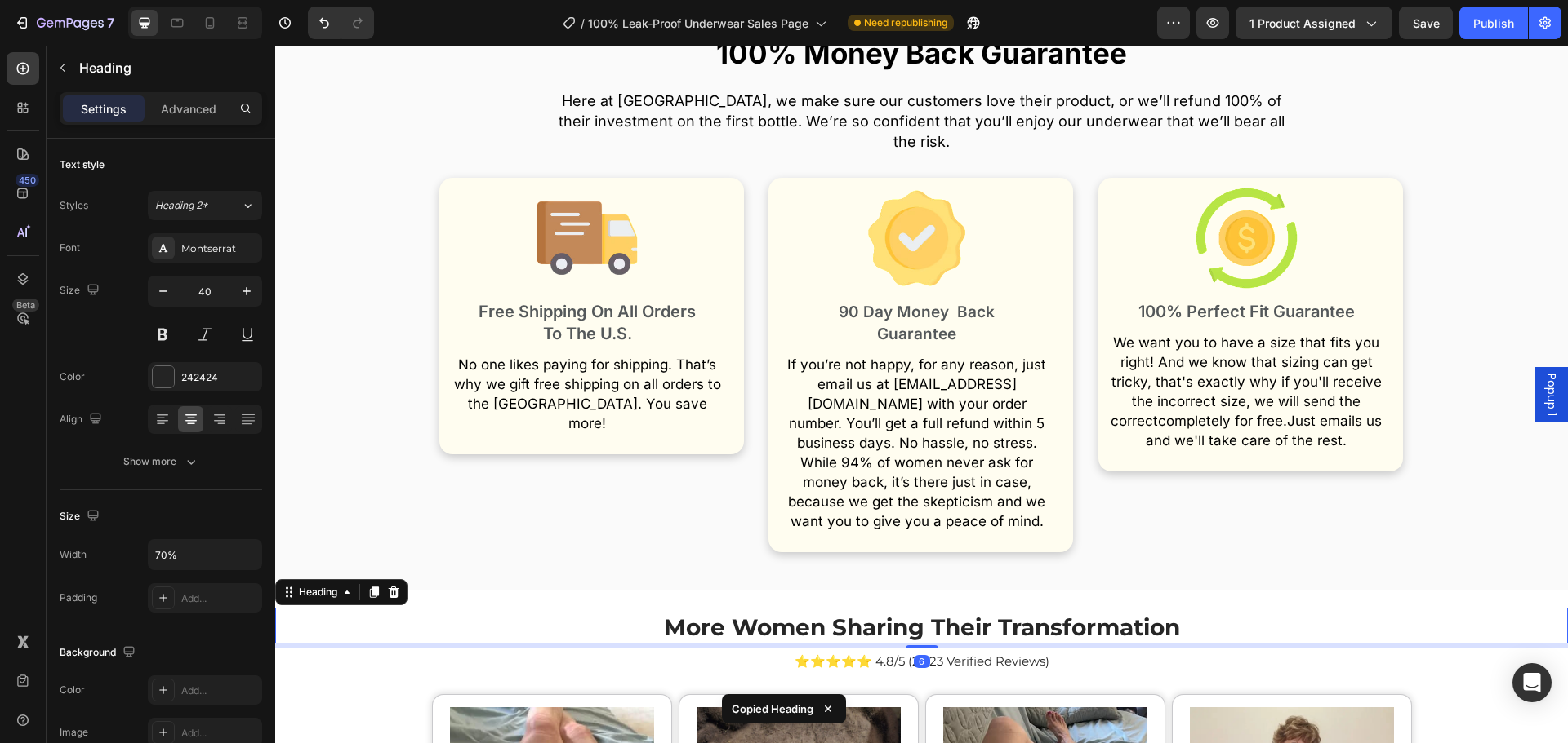
click at [952, 614] on span "More Women Sharing Their Transformation" at bounding box center [922, 627] width 516 height 28
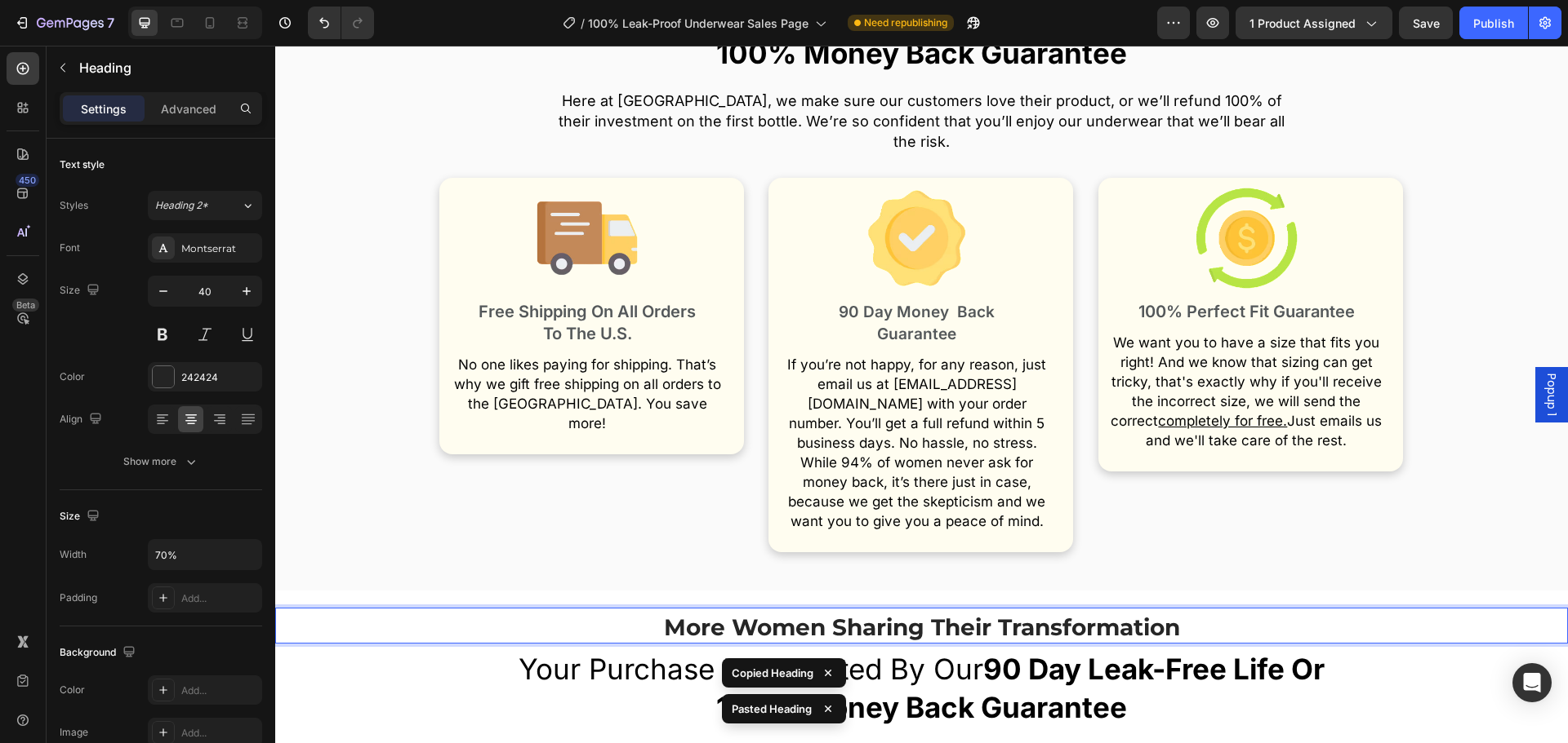
click at [982, 652] on span "Your Purchase Is Protected By Our 90 Day Leak-Free Life Or 100% Money Back Guar…" at bounding box center [921, 688] width 806 height 73
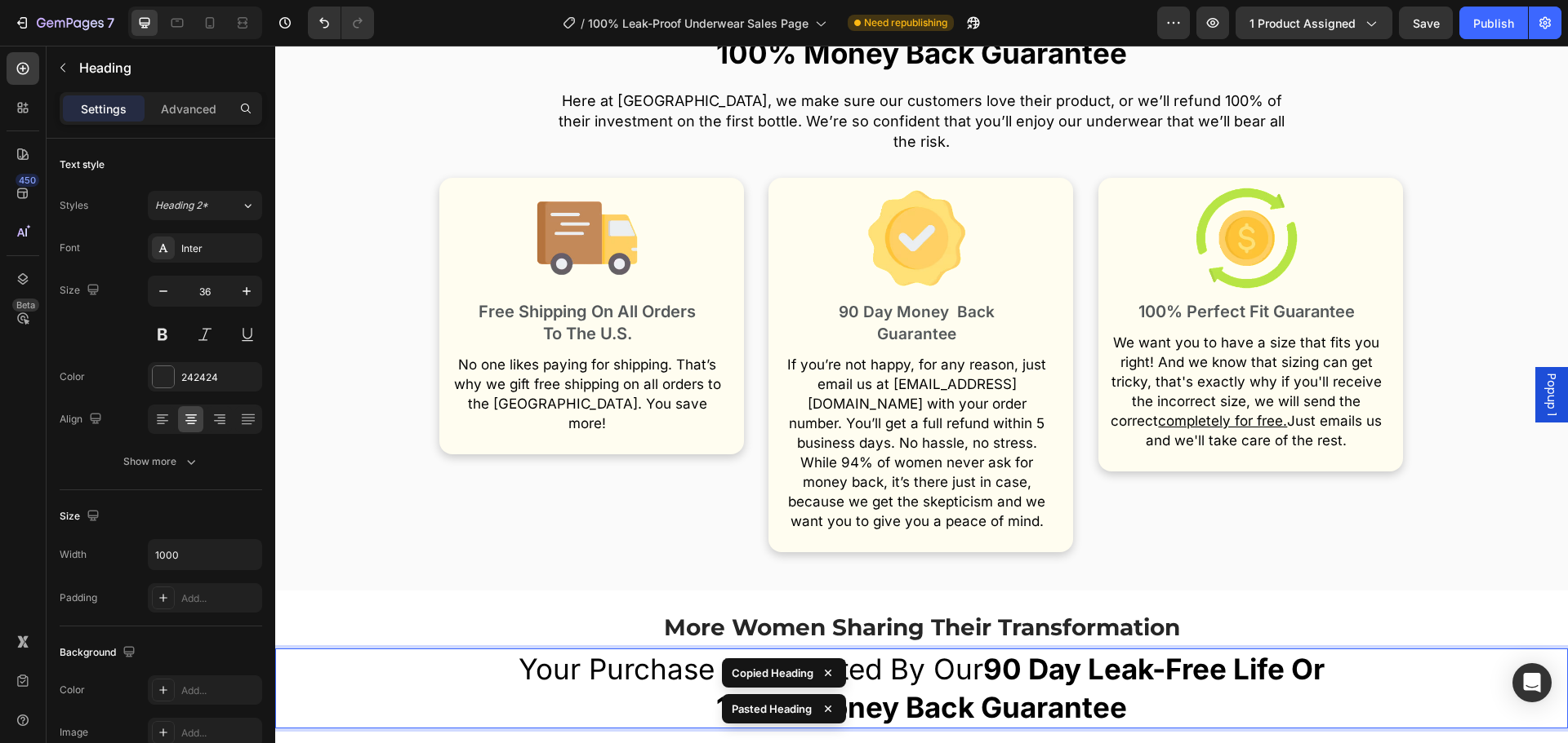
click at [982, 652] on span "Your Purchase Is Protected By Our 90 Day Leak-Free Life Or 100% Money Back Guar…" at bounding box center [921, 688] width 806 height 73
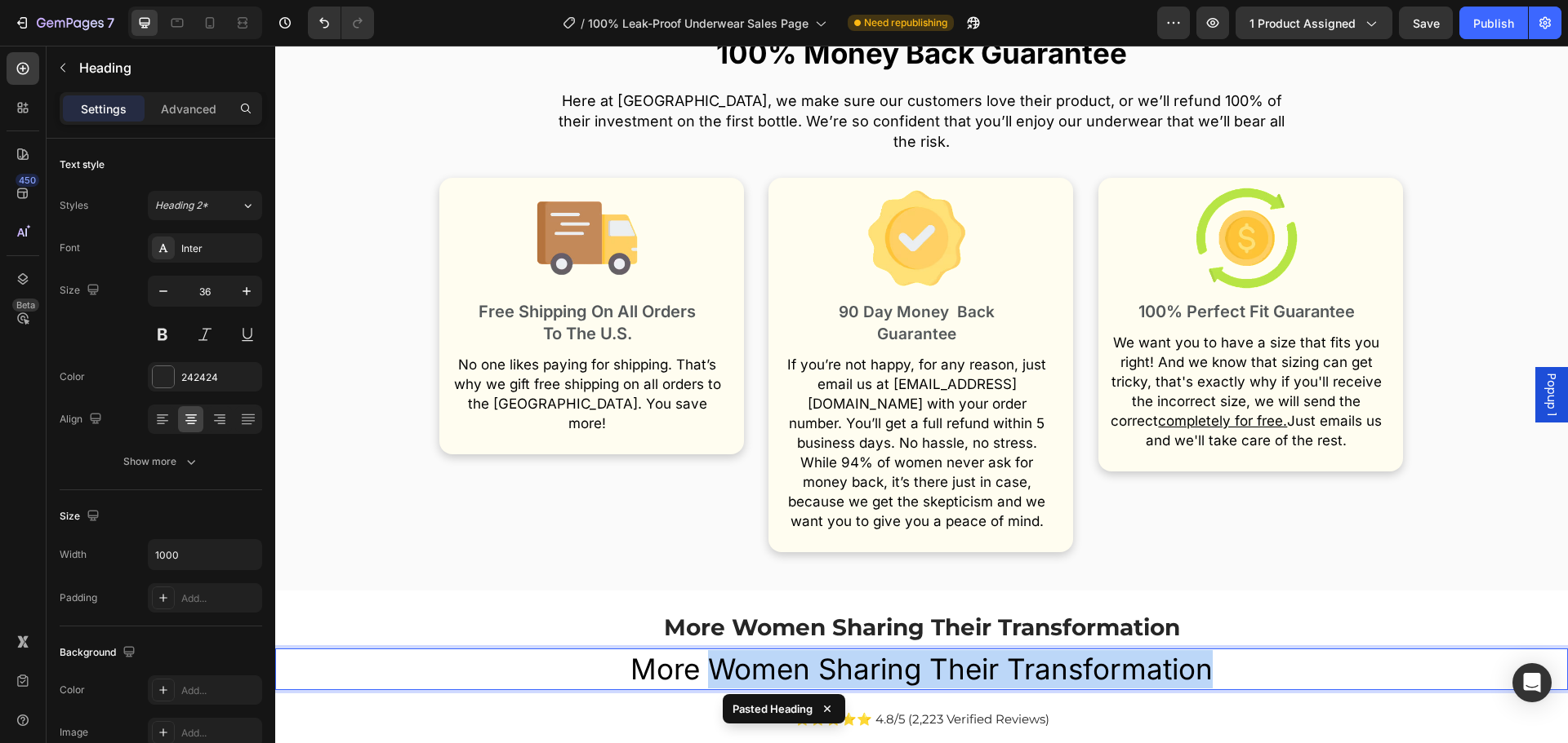
drag, startPoint x: 1259, startPoint y: 628, endPoint x: 704, endPoint y: 631, distance: 555.0
click at [705, 650] on p "More Women Sharing Their Transformation" at bounding box center [922, 670] width 814 height 38
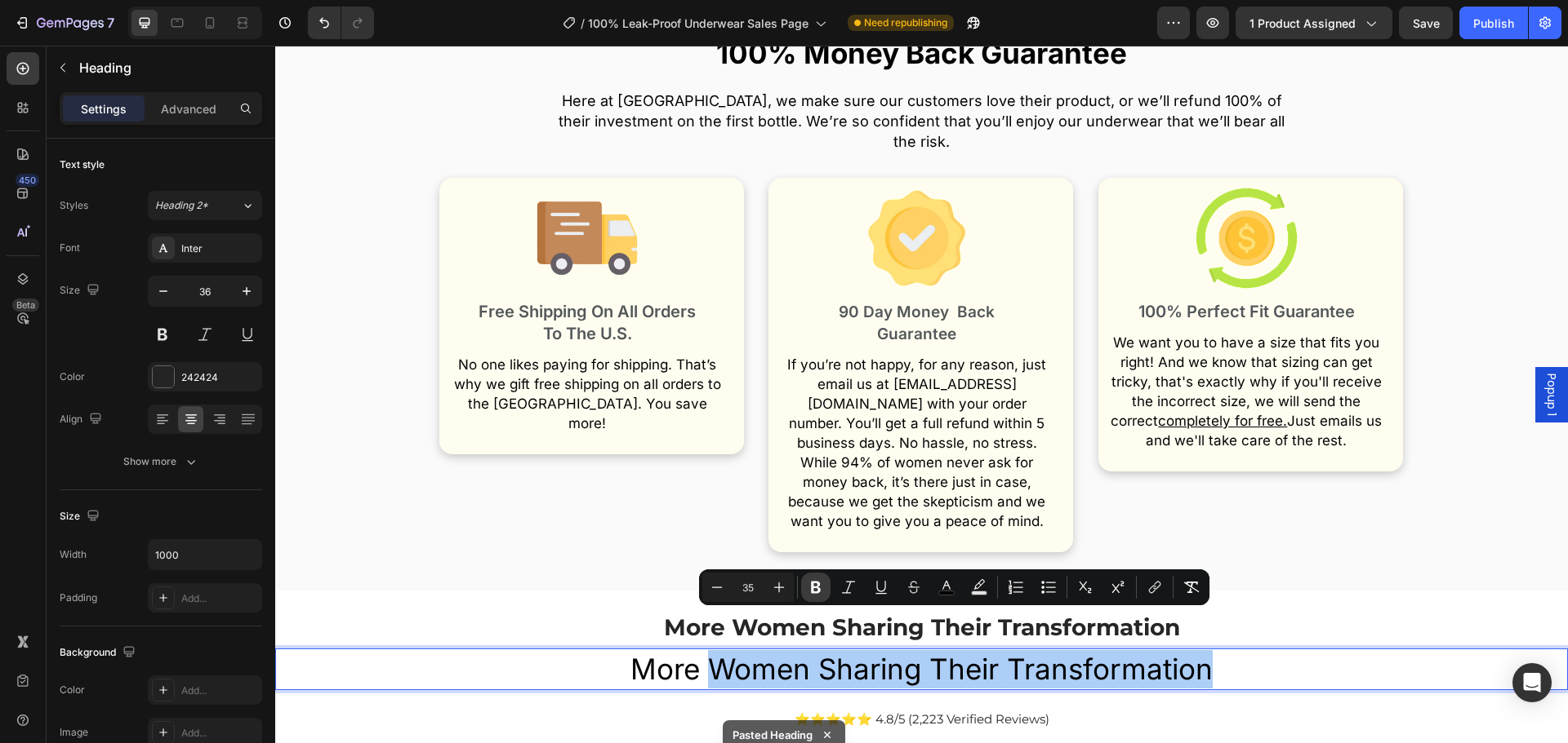
click at [812, 583] on icon "Editor contextual toolbar" at bounding box center [816, 588] width 10 height 13
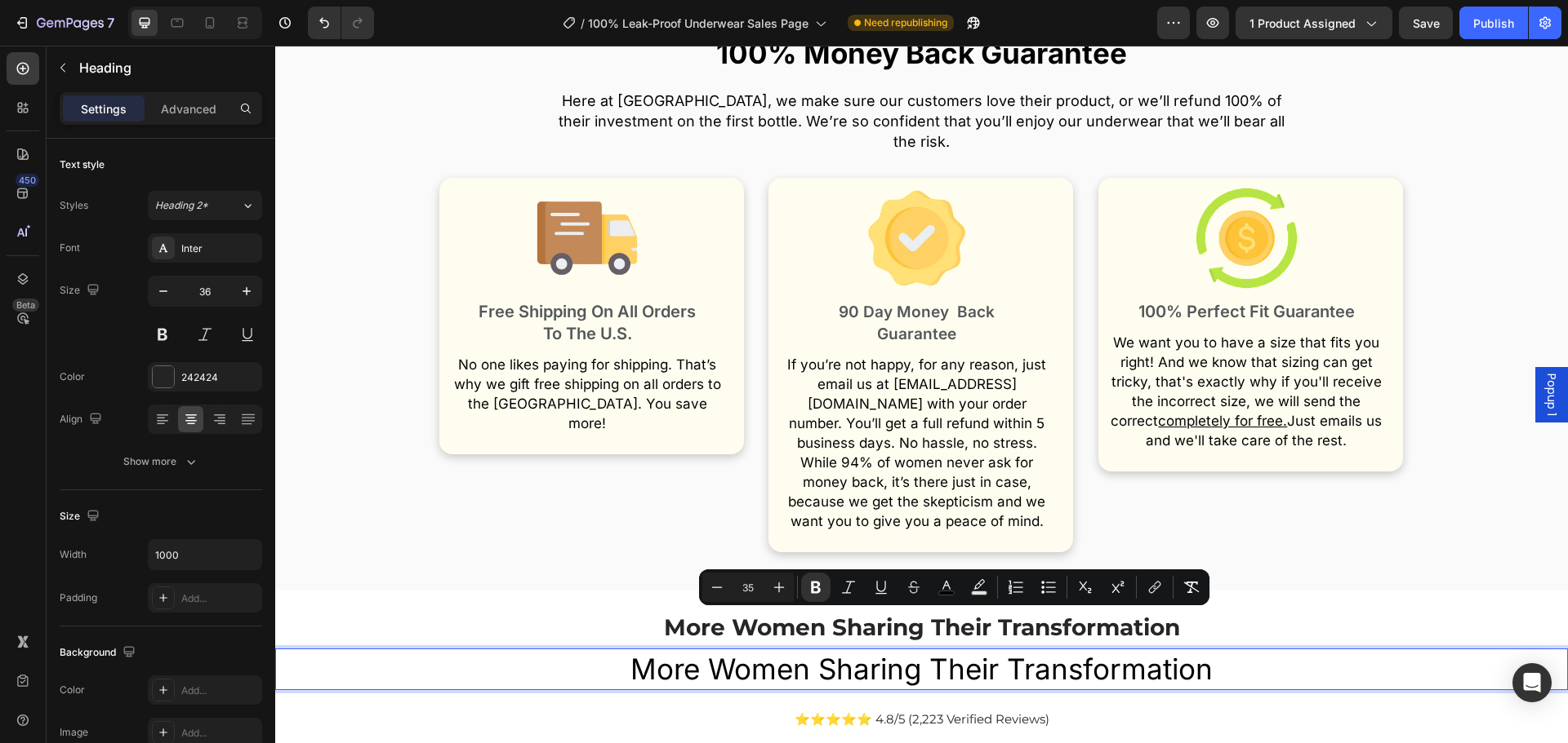
click at [601, 609] on p "⁠⁠⁠⁠⁠⁠⁠ More Women Sharing Their Transformation" at bounding box center [921, 625] width 901 height 33
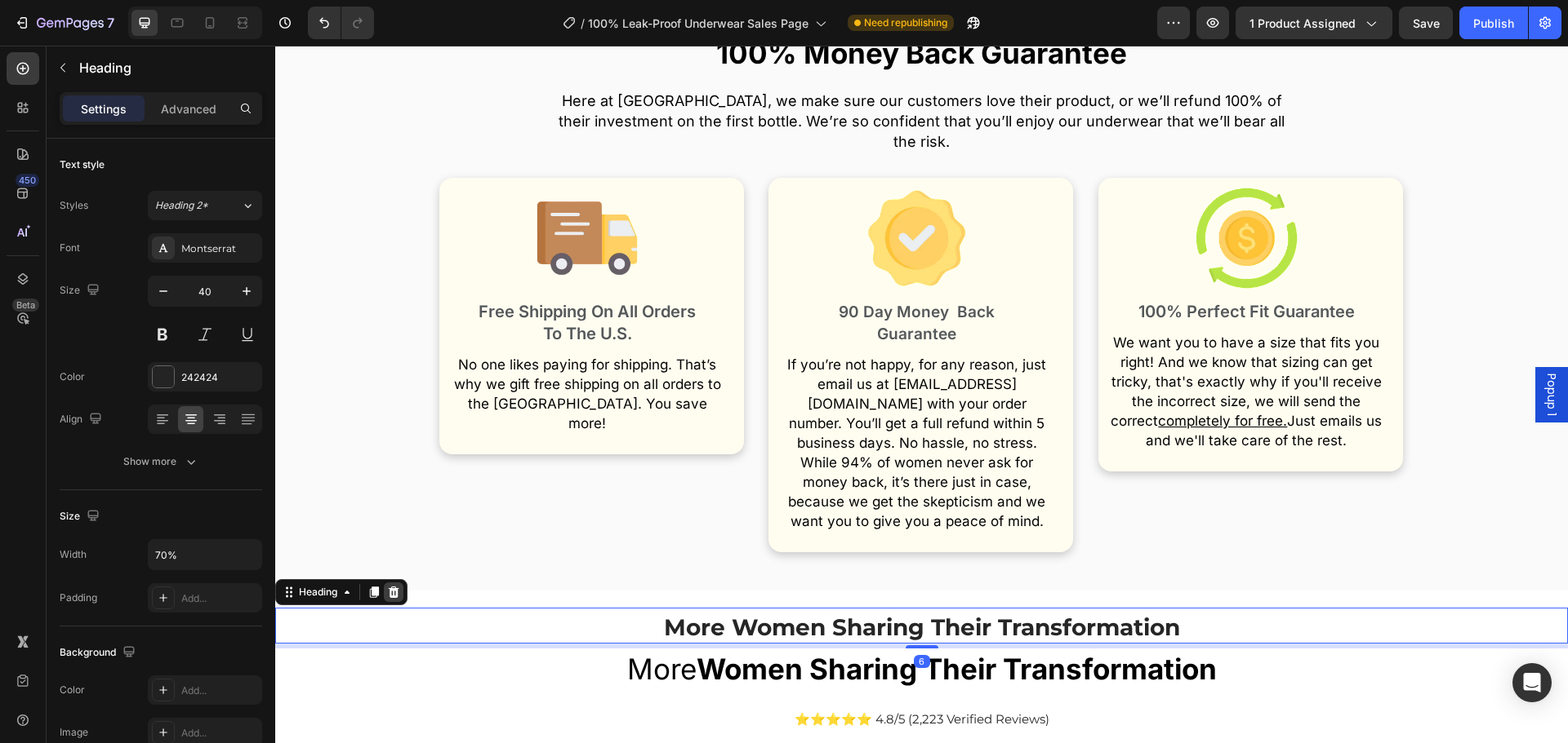
click at [393, 586] on icon at bounding box center [393, 593] width 13 height 13
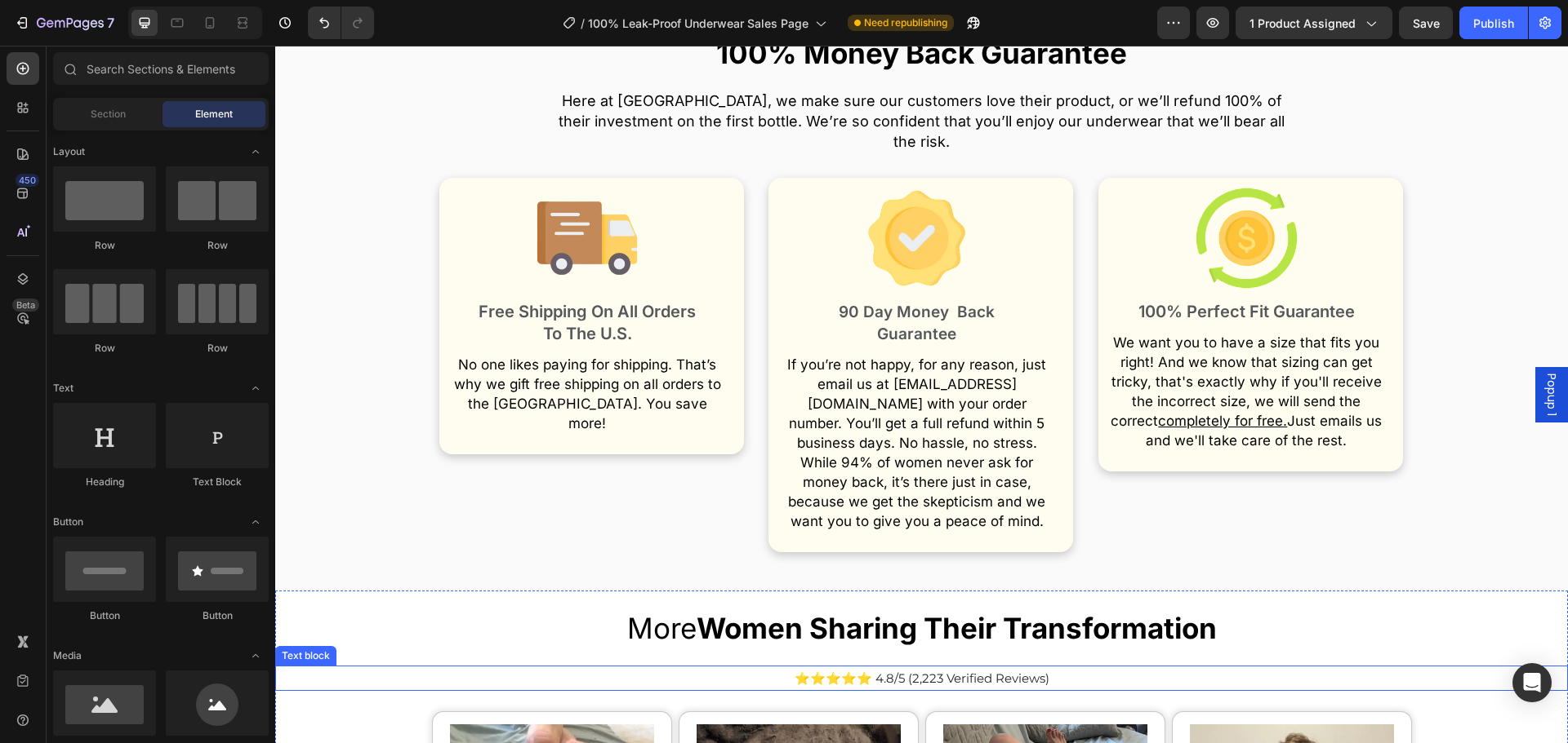
click at [903, 668] on p "⭐⭐⭐⭐⭐ 4.8/5 (2,223 Verified Reviews)" at bounding box center [921, 679] width 1289 height 22
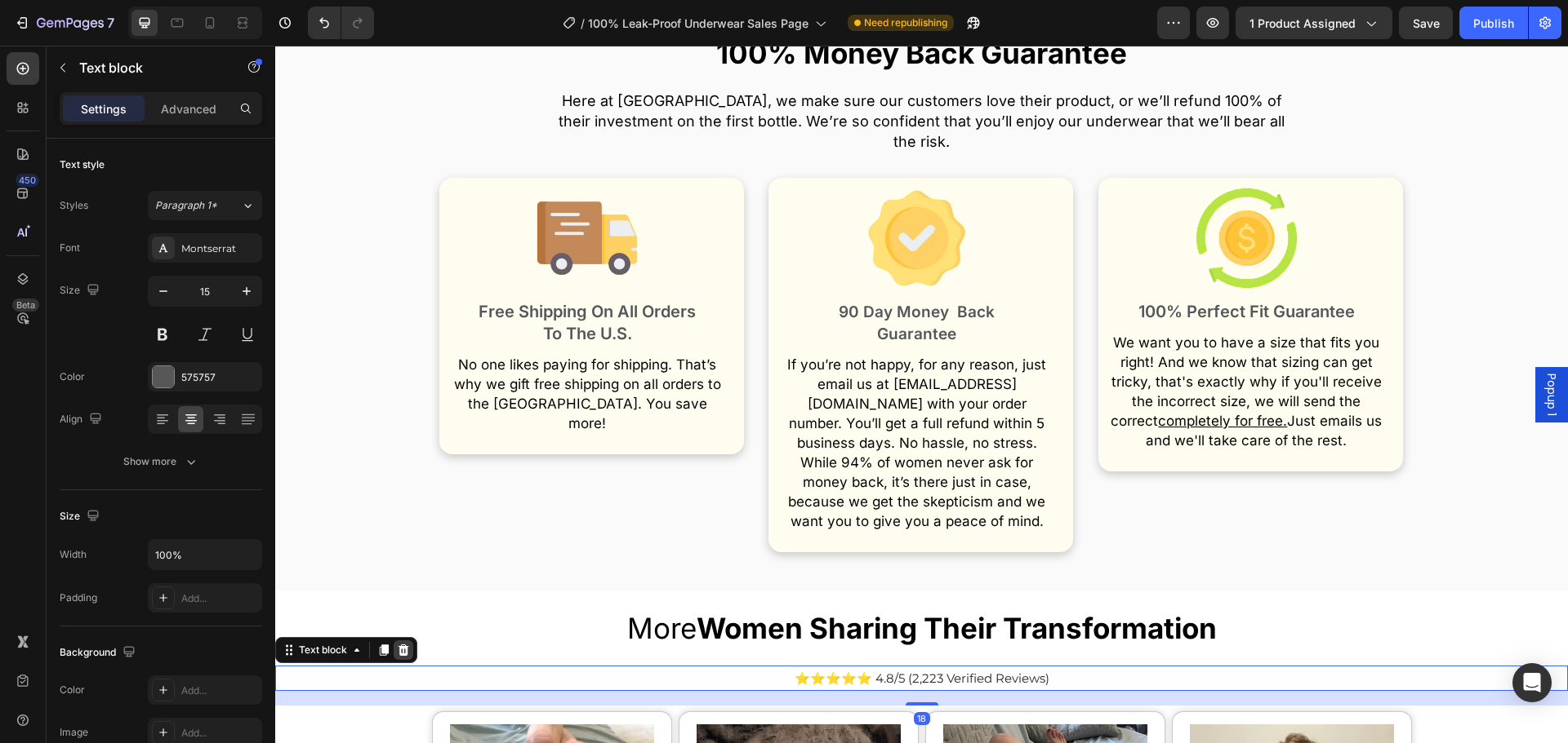
click at [405, 644] on icon at bounding box center [403, 650] width 13 height 13
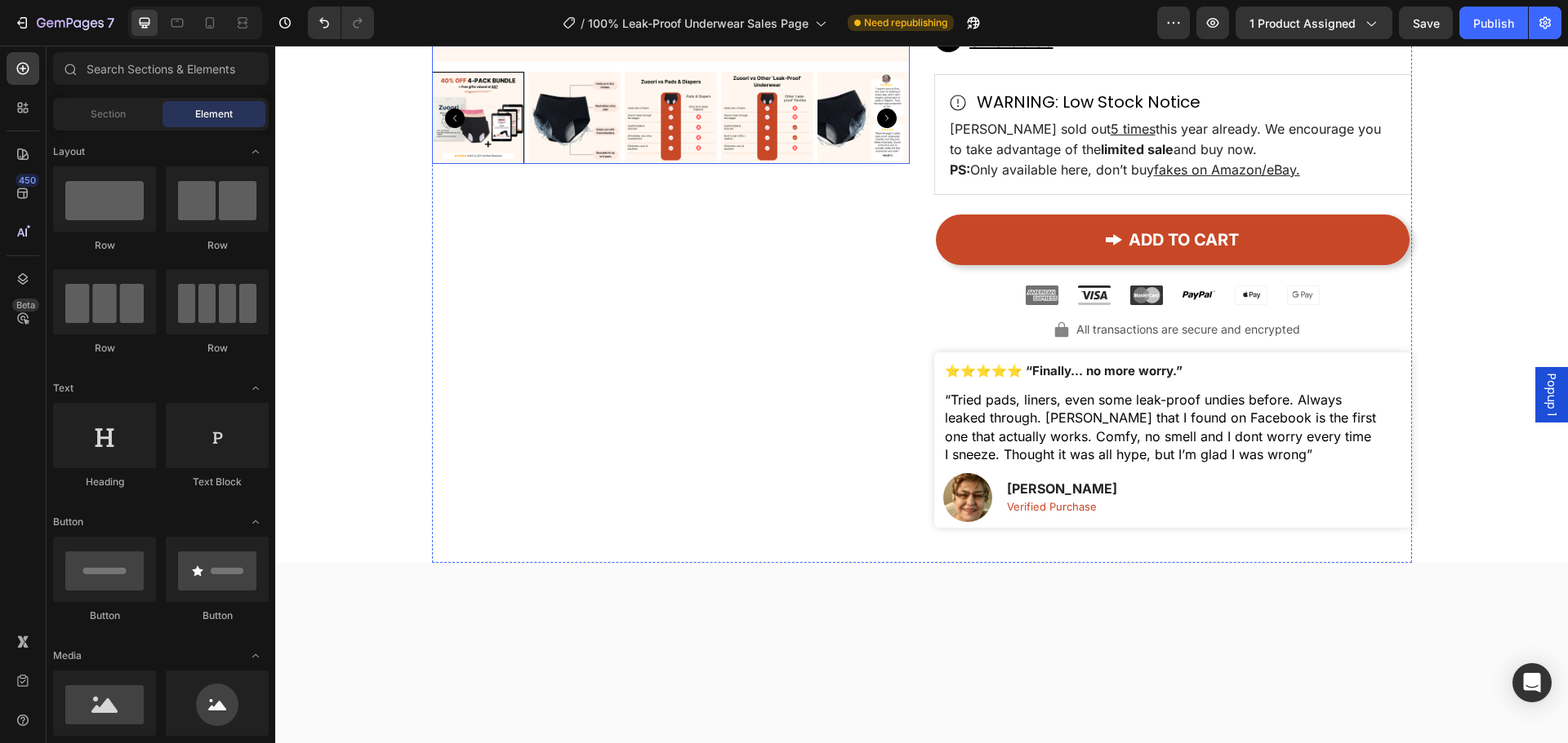
scroll to position [10084, 0]
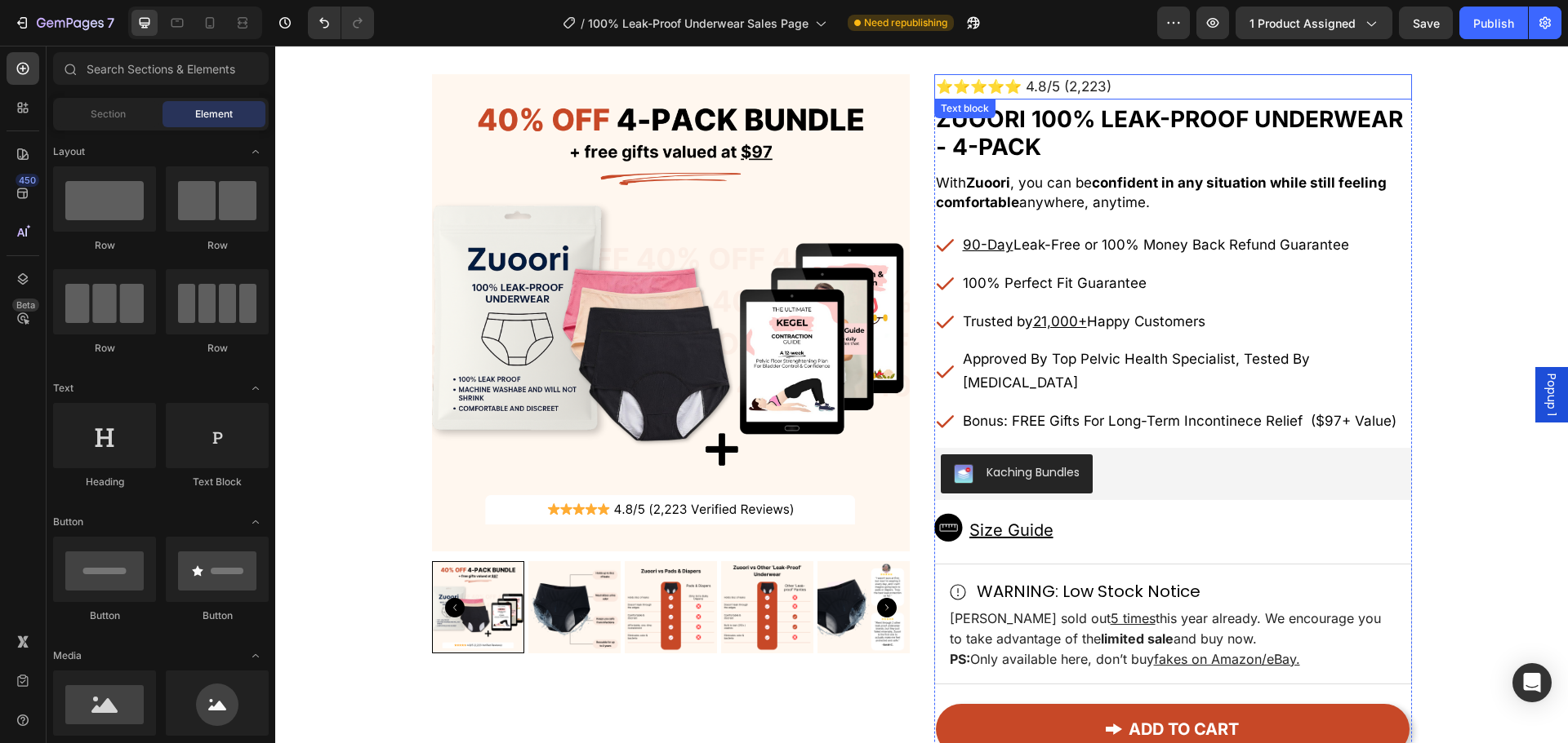
click at [1054, 90] on span "⭐⭐⭐⭐⭐ 4.8/5 (2,223)" at bounding box center [1023, 87] width 175 height 17
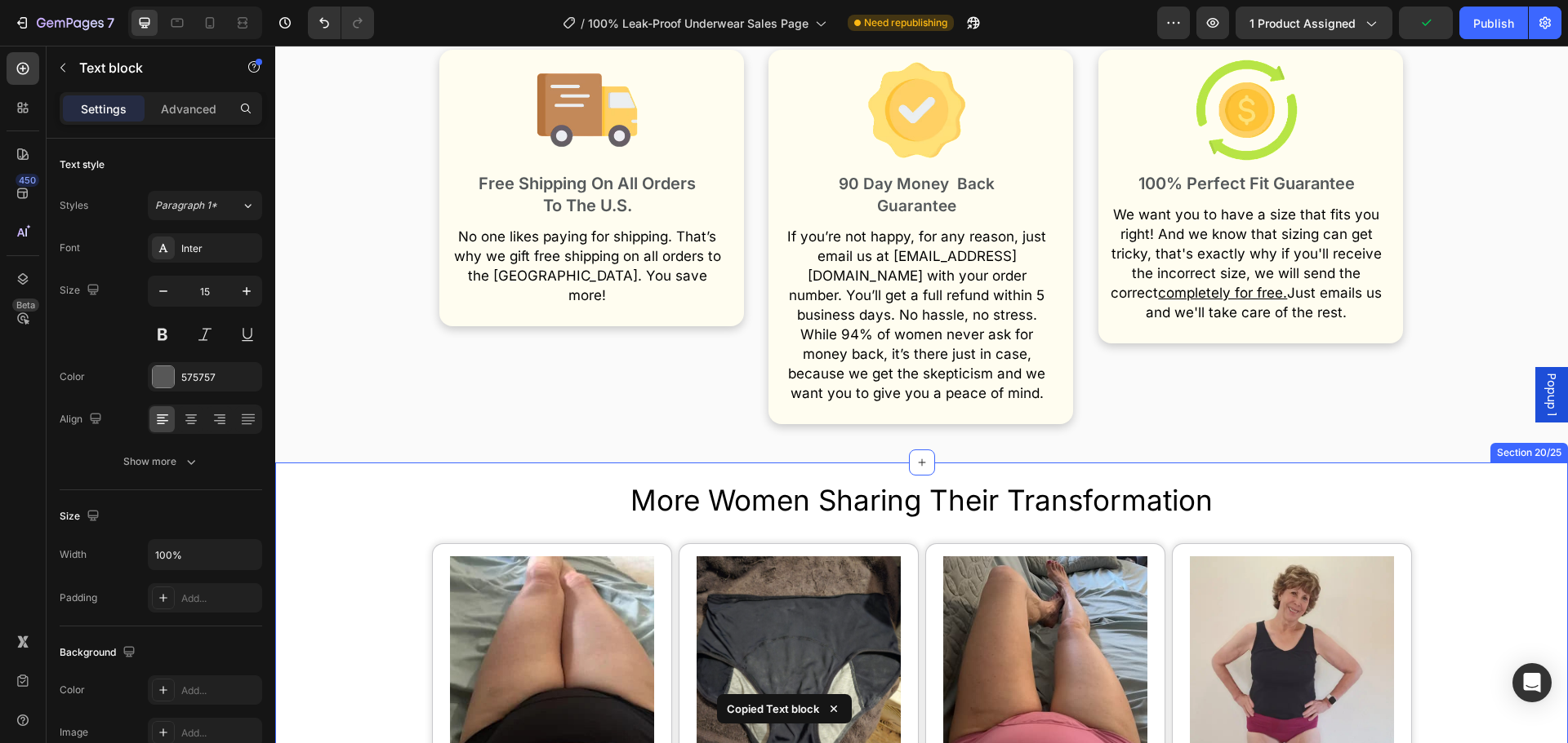
scroll to position [11226, 0]
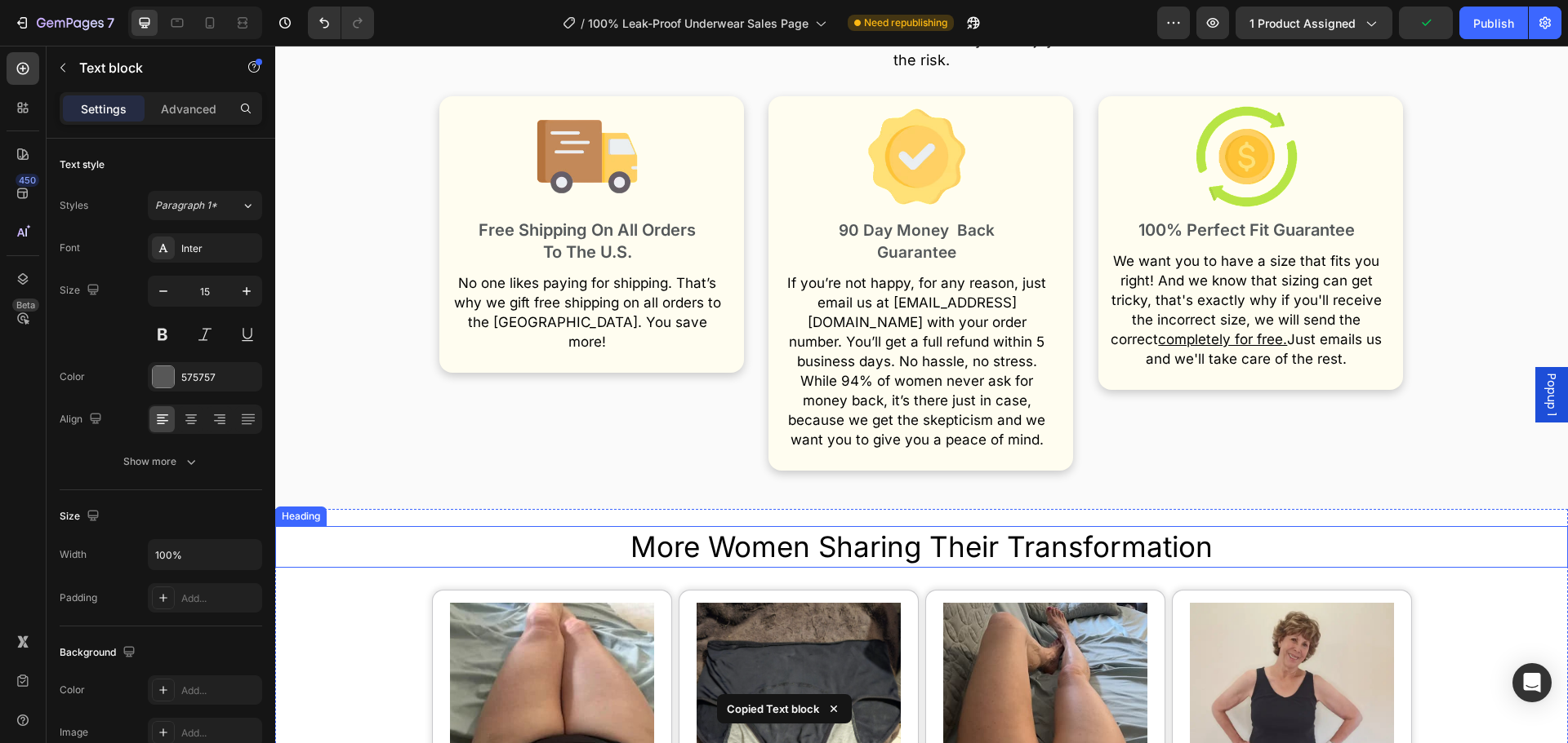
click at [982, 529] on span "More Women Sharing Their Transformation" at bounding box center [921, 546] width 582 height 34
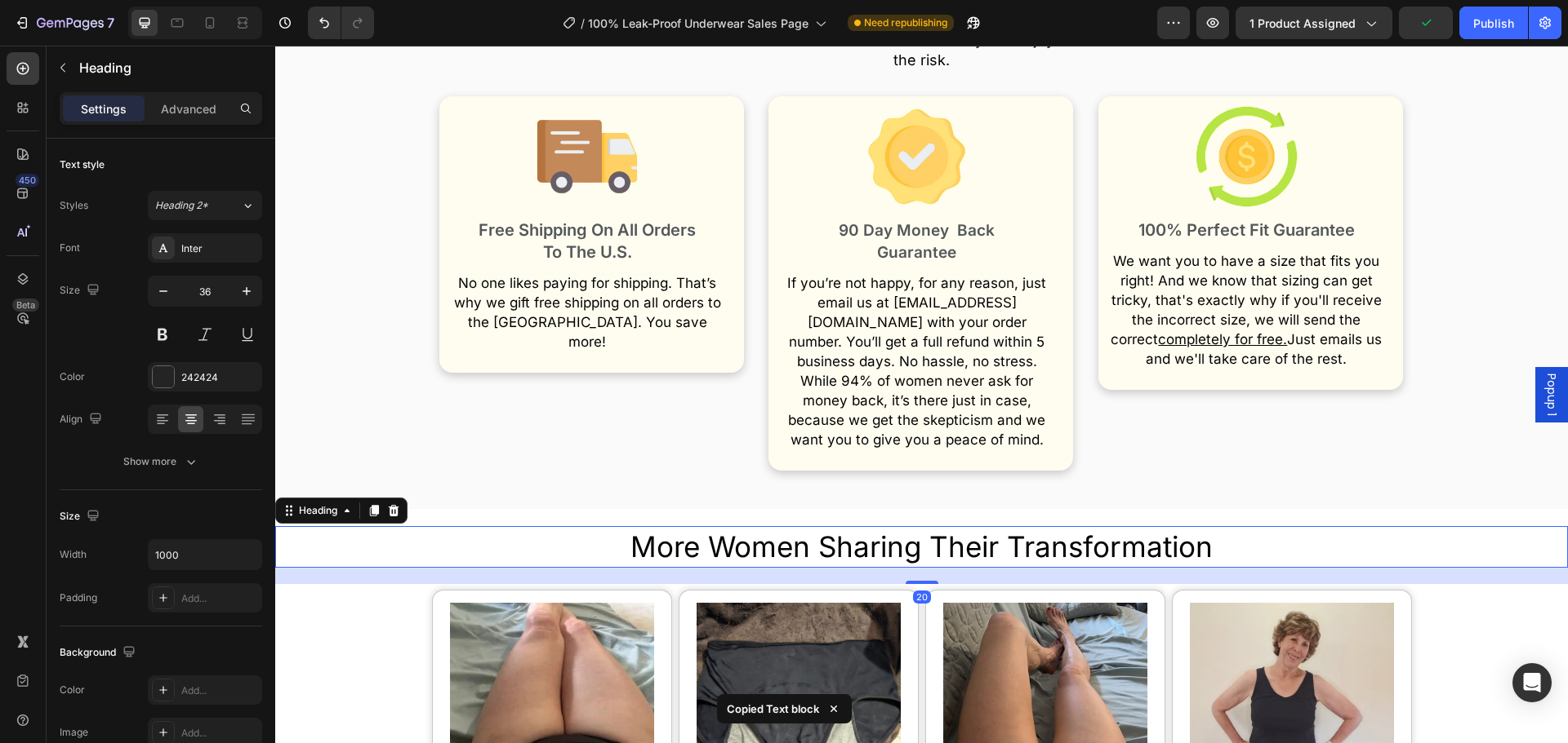
click at [1026, 529] on span "More Women Sharing Their Transformation" at bounding box center [921, 546] width 582 height 34
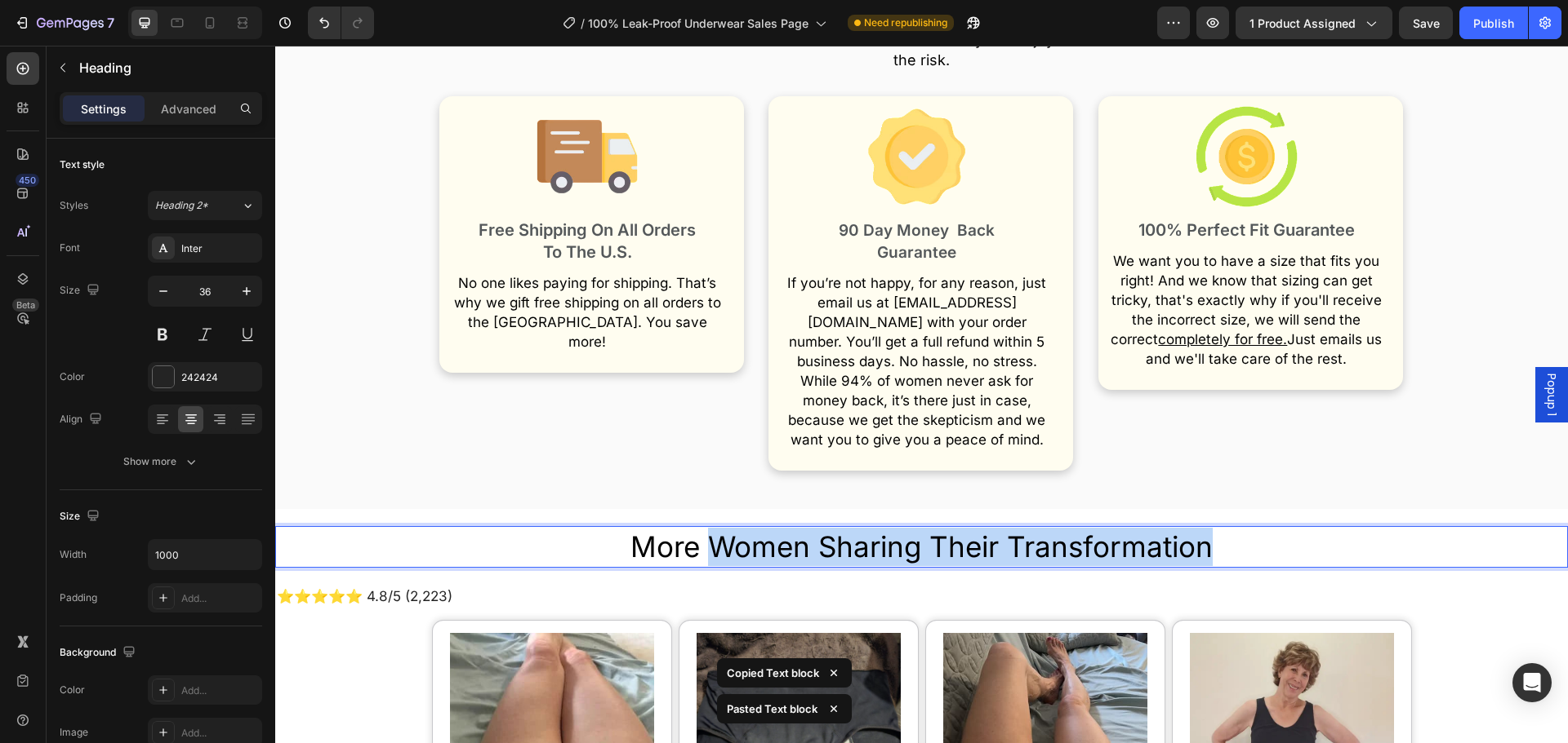
drag, startPoint x: 1221, startPoint y: 507, endPoint x: 719, endPoint y: 498, distance: 502.1
click at [712, 528] on p "More Women Sharing Their Transformation" at bounding box center [922, 547] width 814 height 38
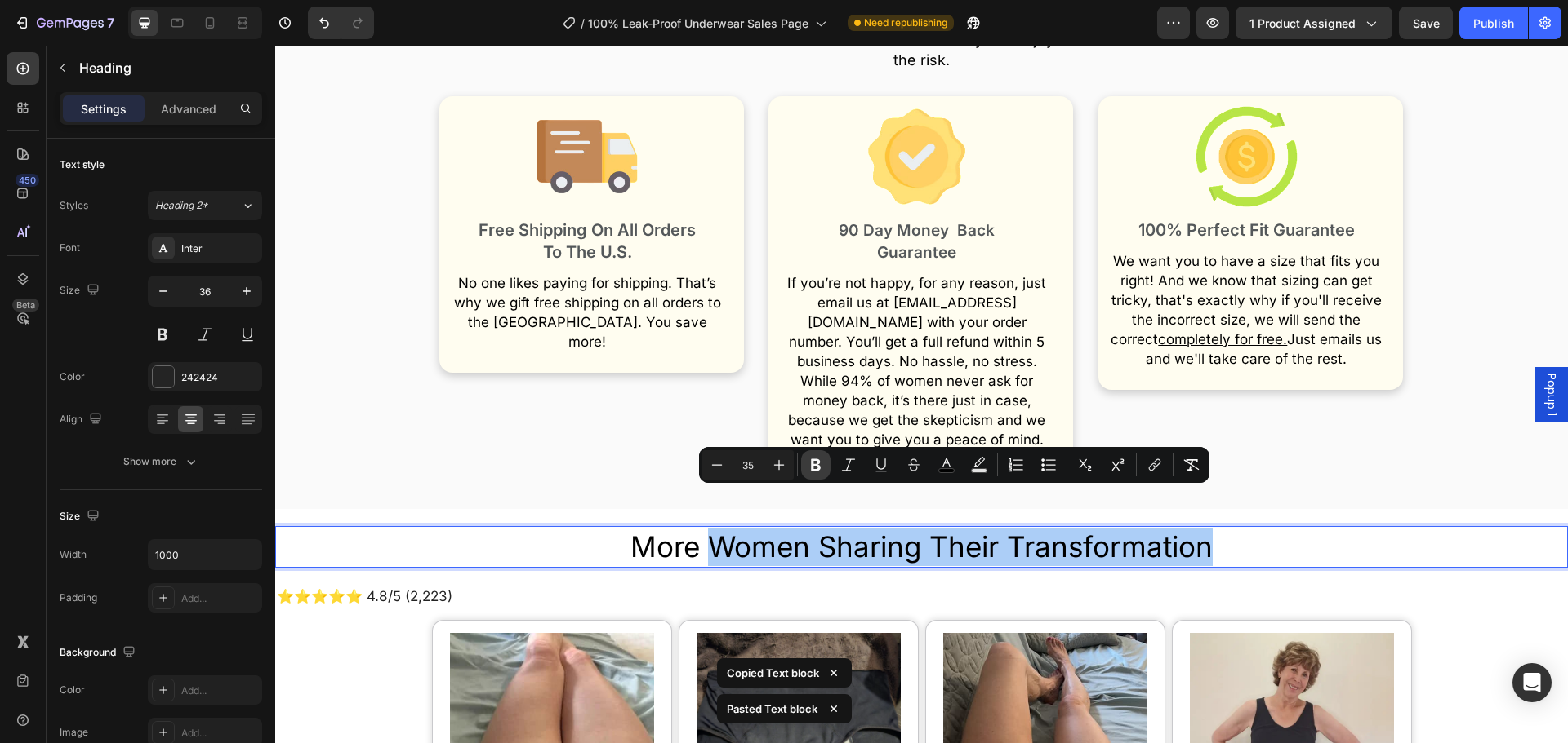
click at [809, 462] on icon "Editor contextual toolbar" at bounding box center [816, 465] width 17 height 17
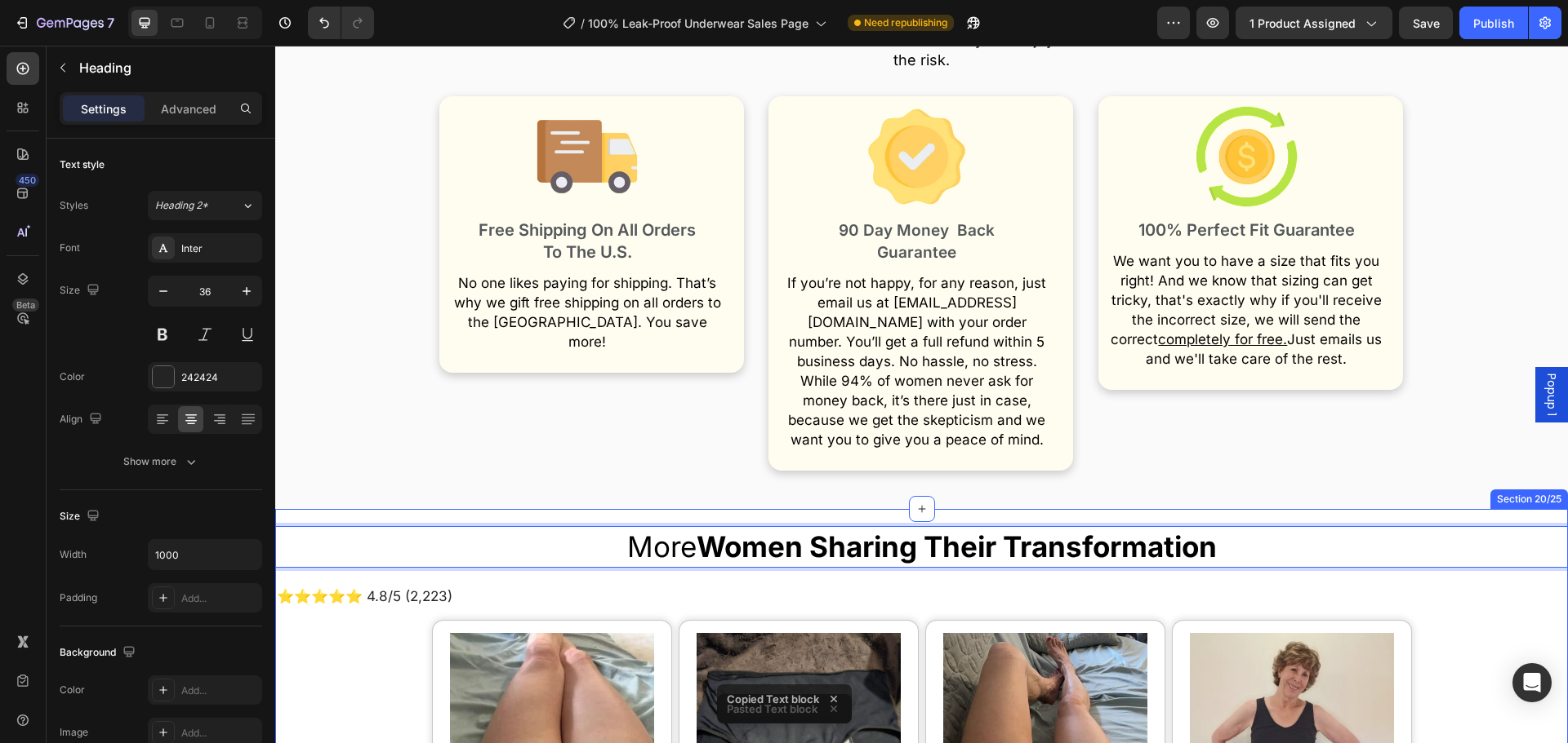
click at [622, 586] on p "⭐⭐⭐⭐⭐ 4.8/5 (2,223)" at bounding box center [921, 597] width 1289 height 22
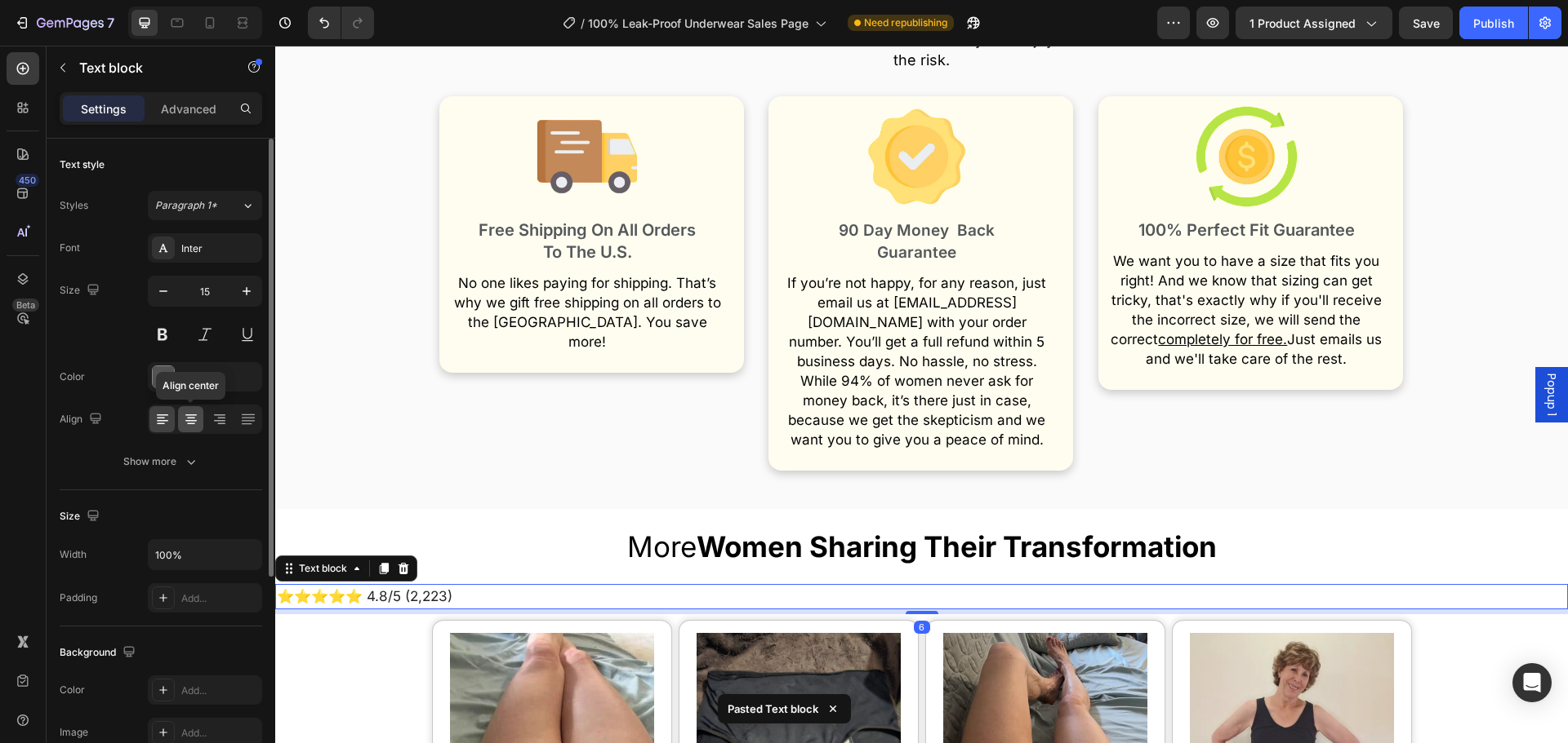
click at [178, 412] on div at bounding box center [190, 419] width 25 height 26
click at [187, 416] on icon at bounding box center [191, 416] width 12 height 2
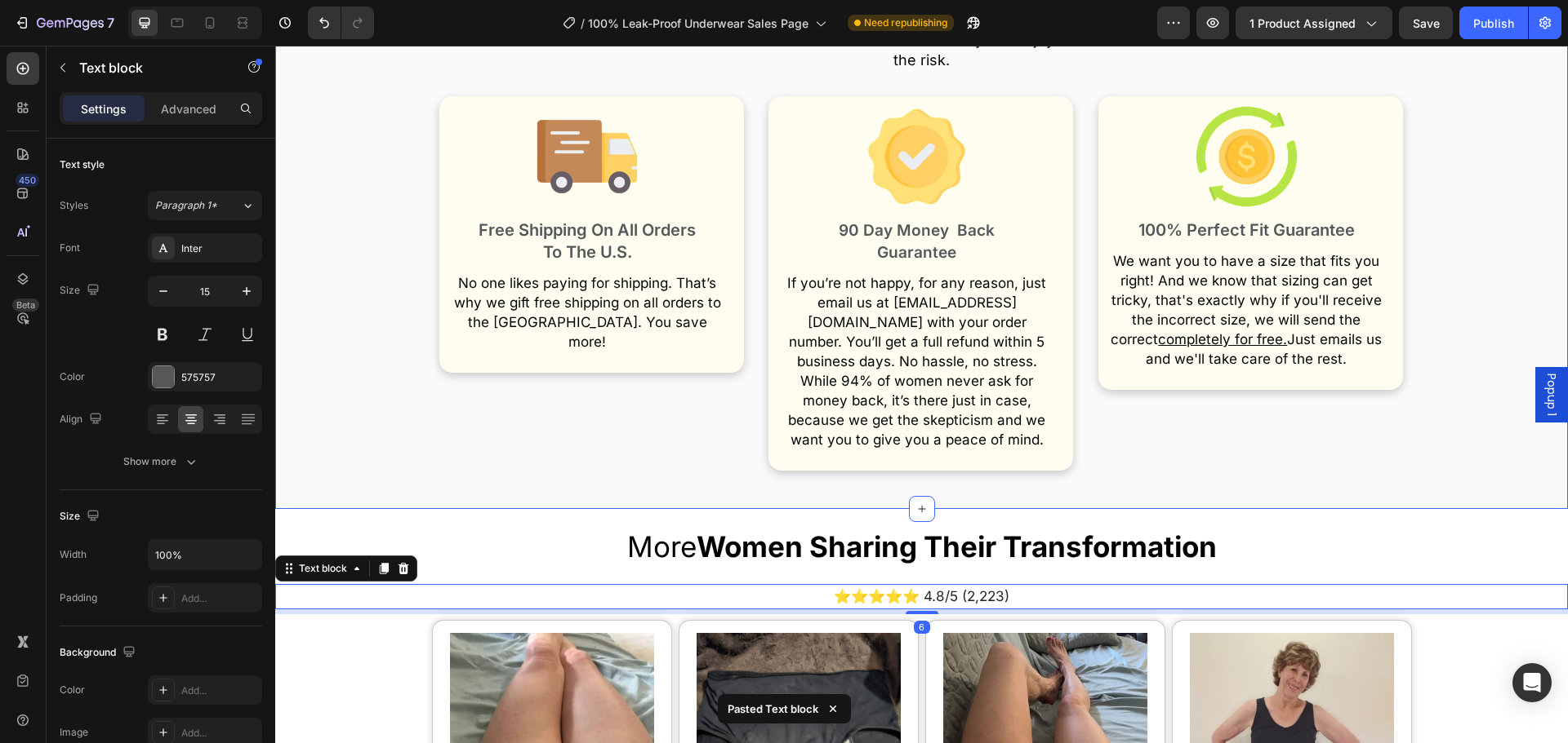
click at [778, 457] on div "Your Purchase Is Protected By Our 90 Day Leak-Free Life Or 100% Money Back Guar…" at bounding box center [921, 198] width 1292 height 623
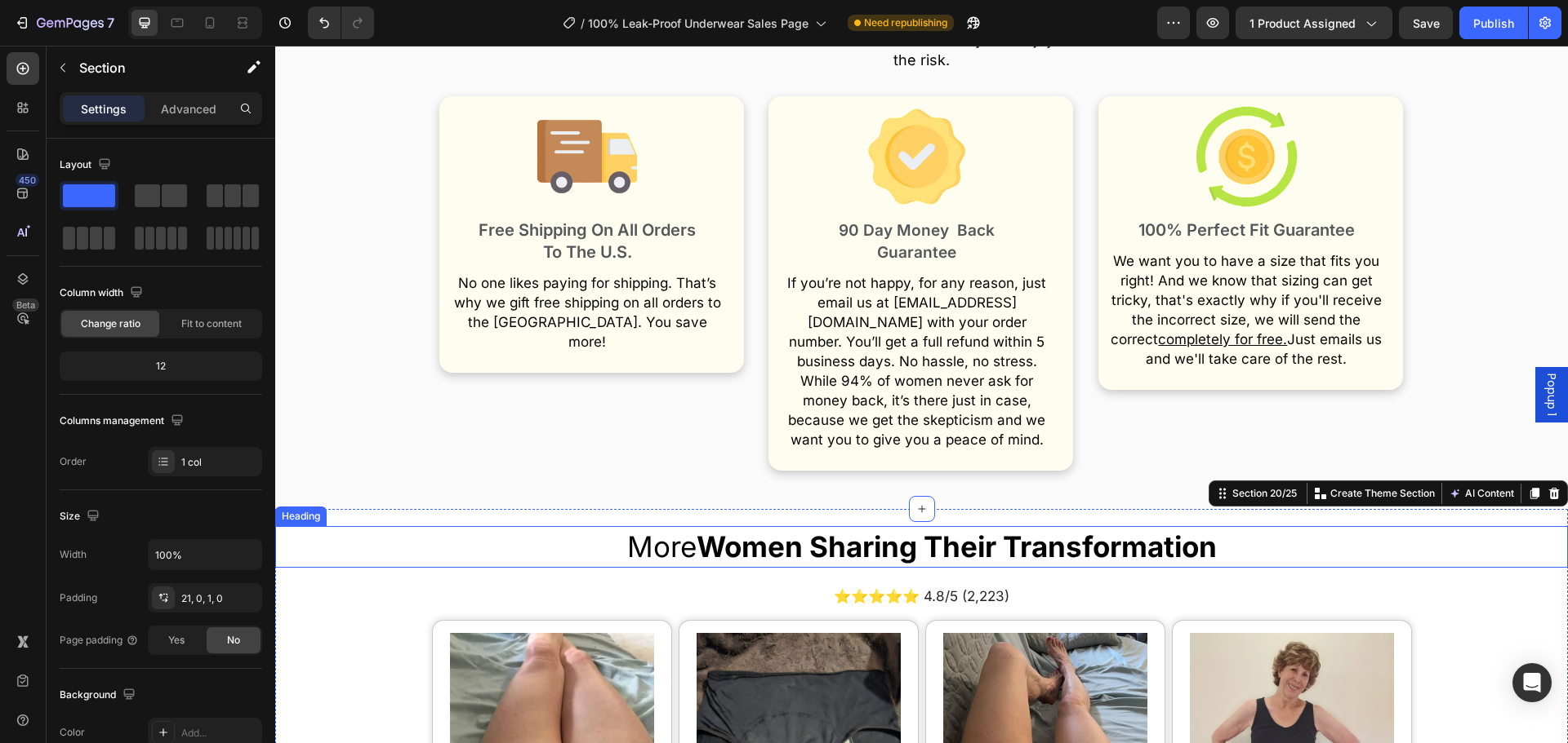
click at [889, 529] on strong "Women Sharing Their Transformation" at bounding box center [957, 546] width 520 height 34
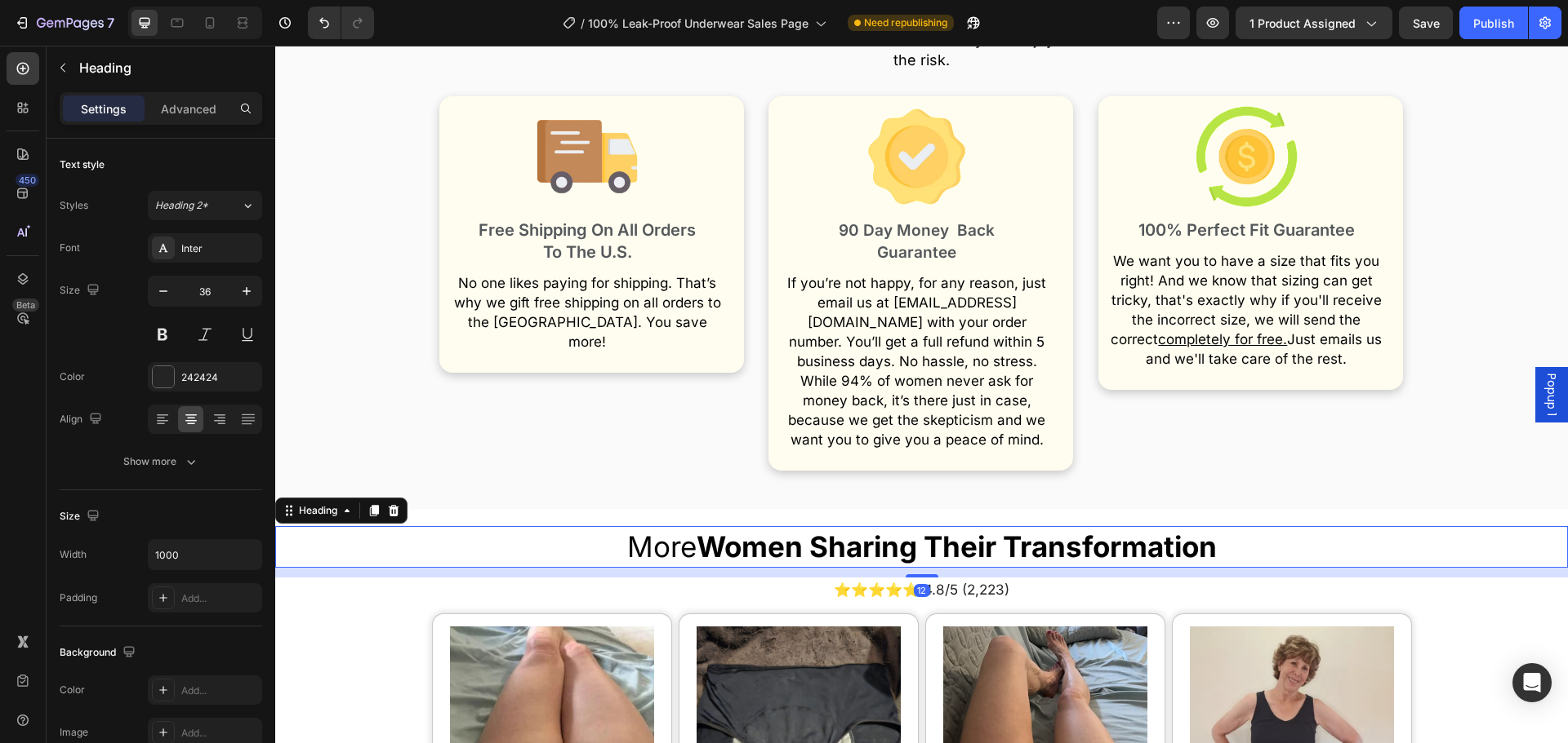
drag, startPoint x: 912, startPoint y: 543, endPoint x: 903, endPoint y: 553, distance: 13.5
click at [914, 574] on div at bounding box center [921, 576] width 33 height 3
click at [903, 582] on span "⭐⭐⭐⭐⭐ 4.8/5 (2,223)" at bounding box center [921, 590] width 175 height 17
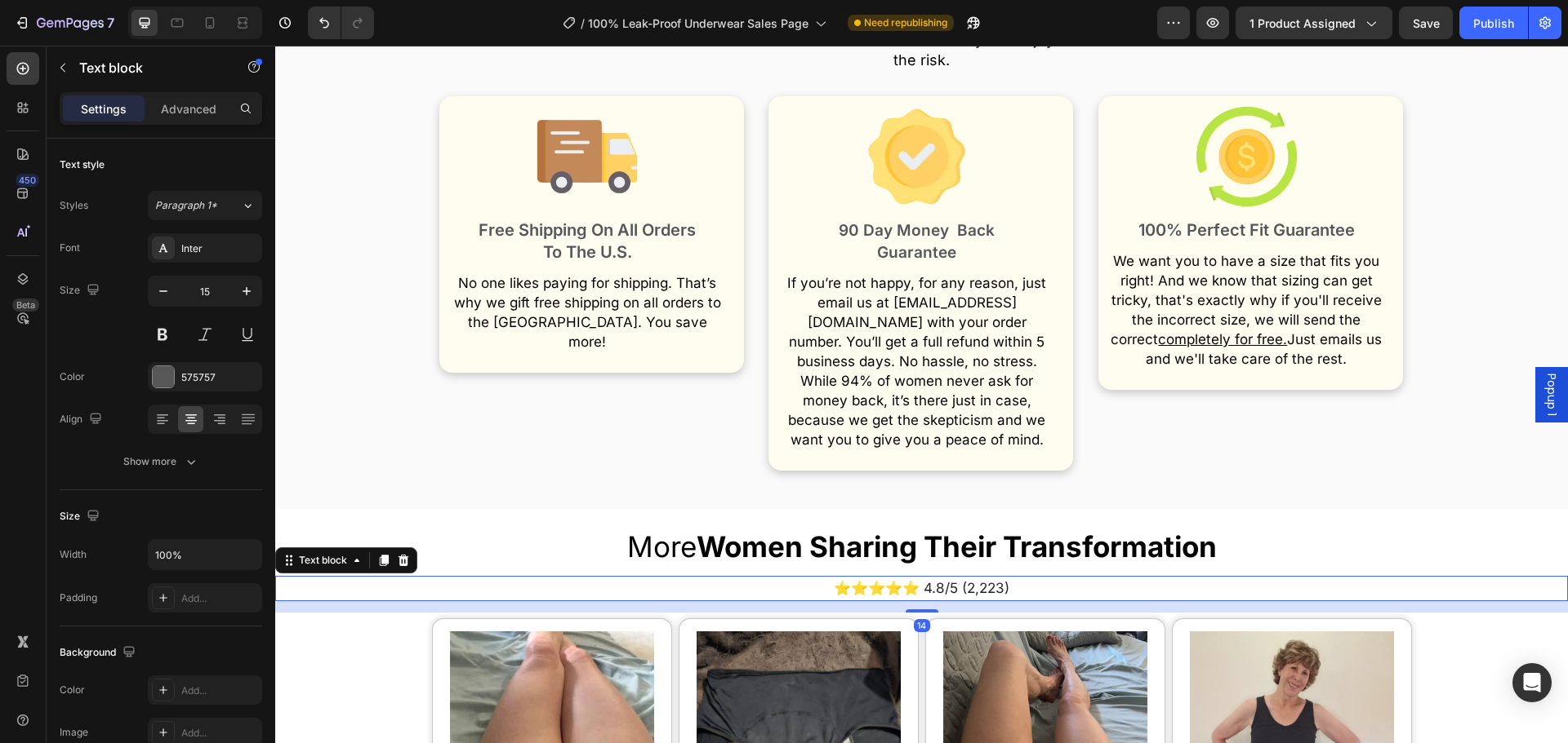
click at [919, 609] on div at bounding box center [921, 611] width 33 height 3
click at [1212, 430] on div "Image 100% Perfect Fit Guarantee Text Block We want you to have a size that fit…" at bounding box center [1251, 280] width 321 height 382
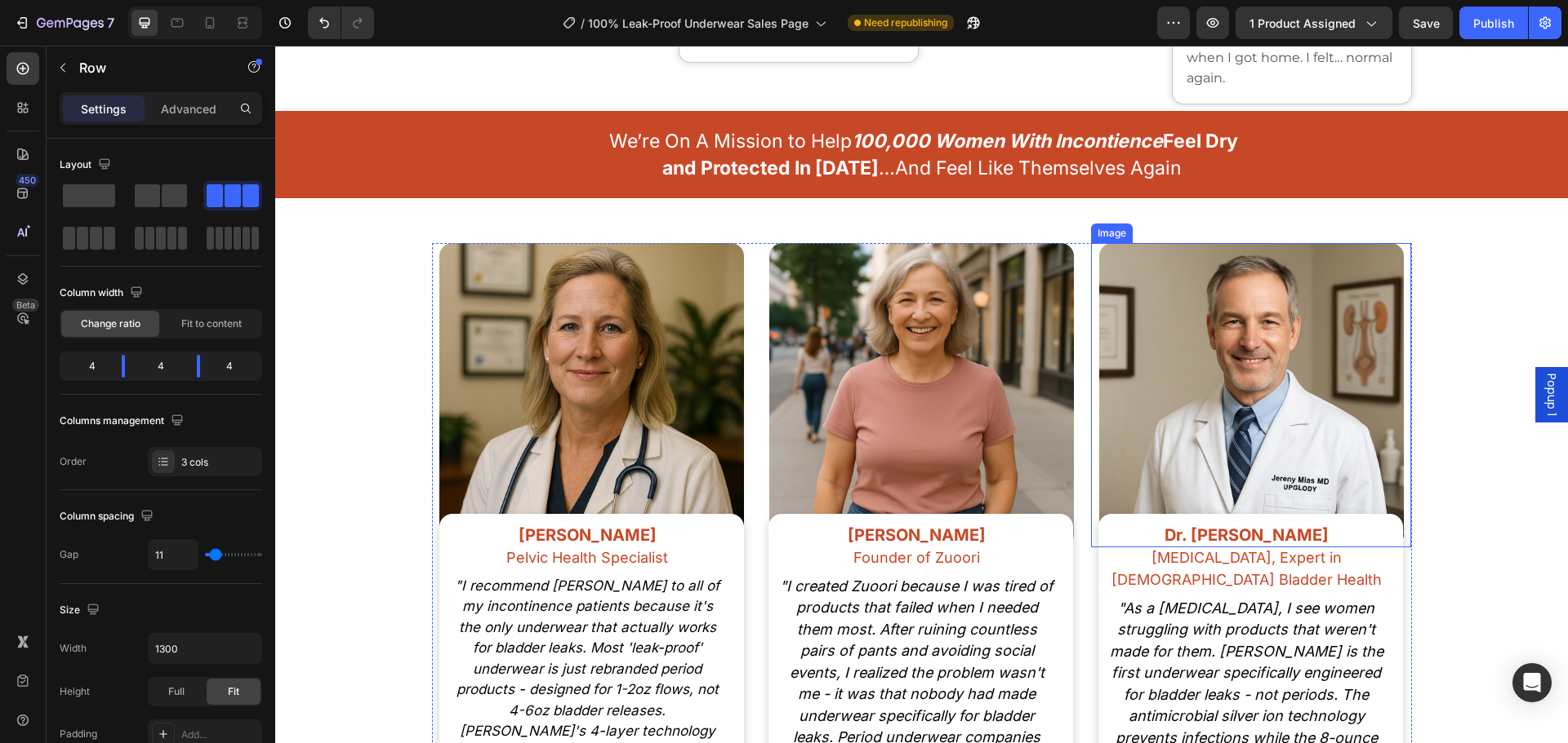
click at [1145, 492] on img at bounding box center [1251, 395] width 305 height 305
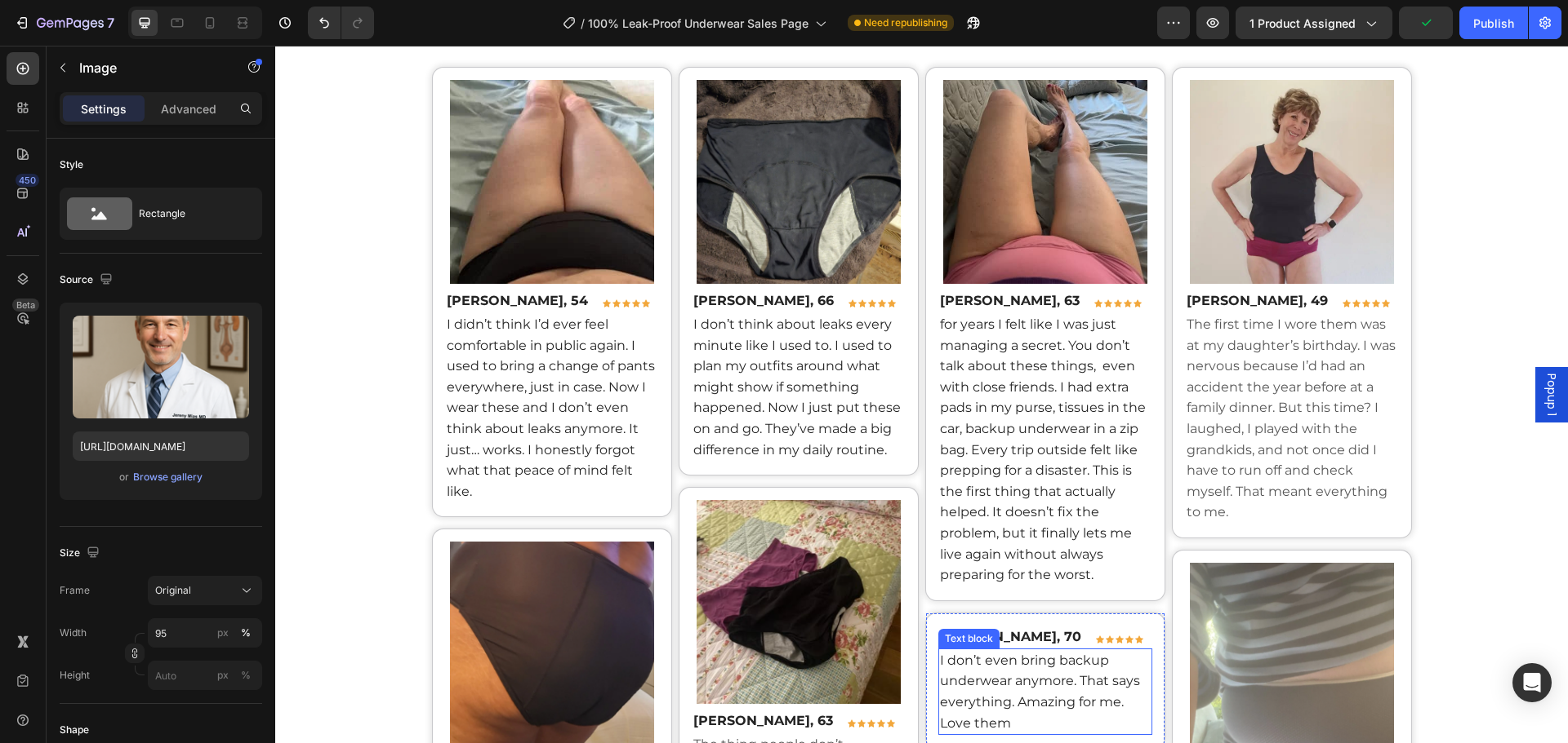
scroll to position [11471, 0]
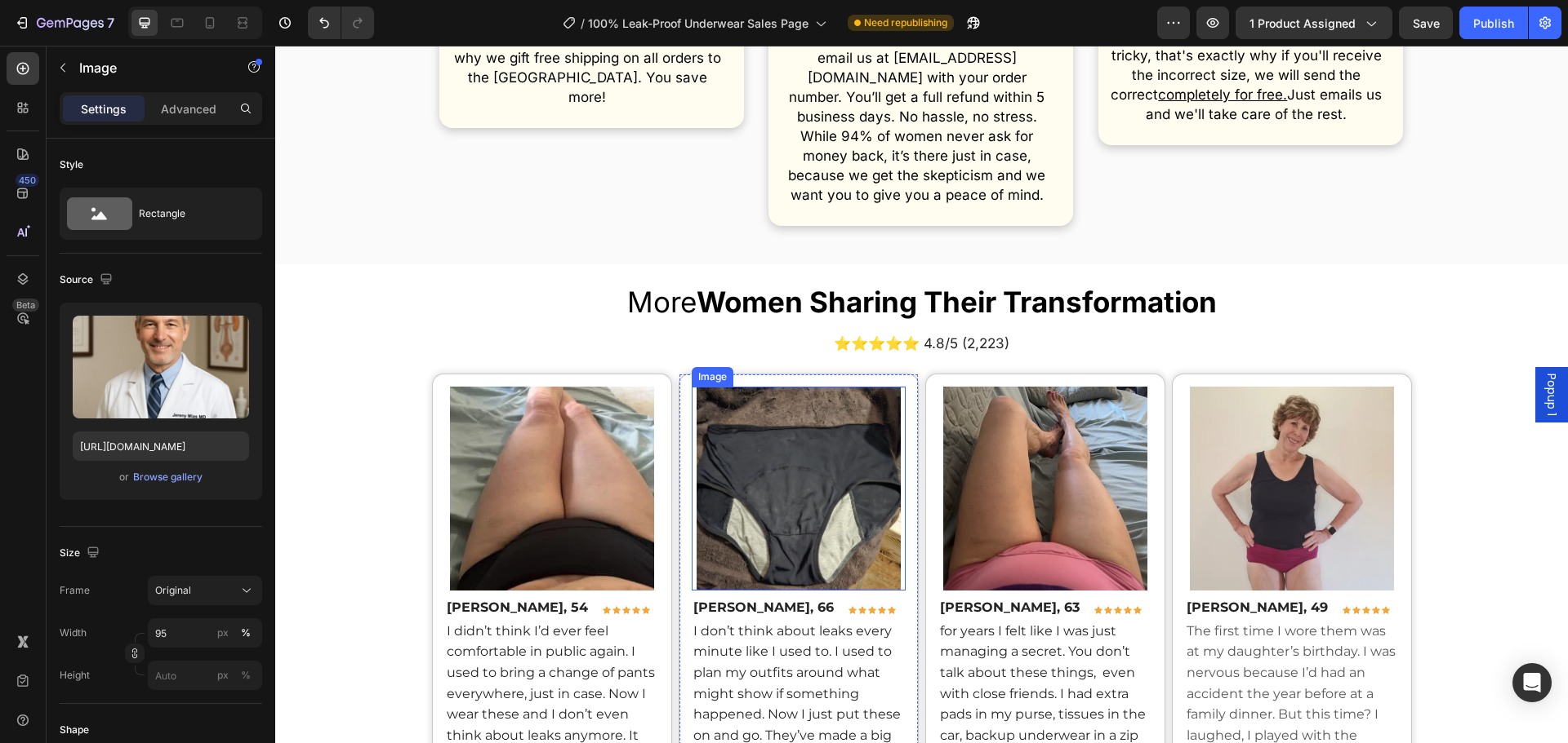
click at [810, 624] on span "I don’t think about leaks every minute like I used to. I used to plan my outfit…" at bounding box center [797, 694] width 207 height 141
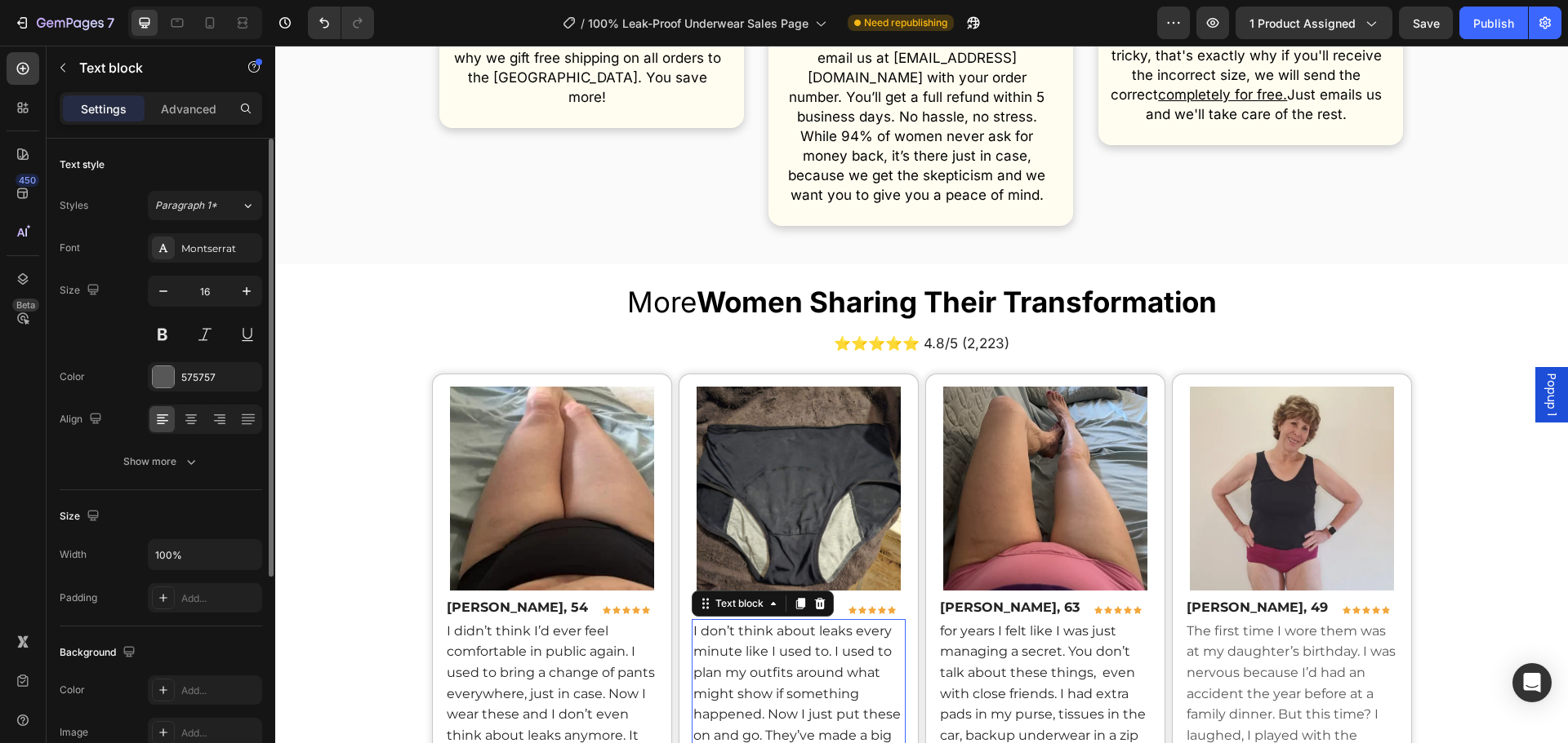
click at [206, 265] on div "Font Montserrat Size 16 Color 575757 Align Show more" at bounding box center [160, 355] width 202 height 243
click at [216, 252] on div "Montserrat" at bounding box center [220, 249] width 77 height 15
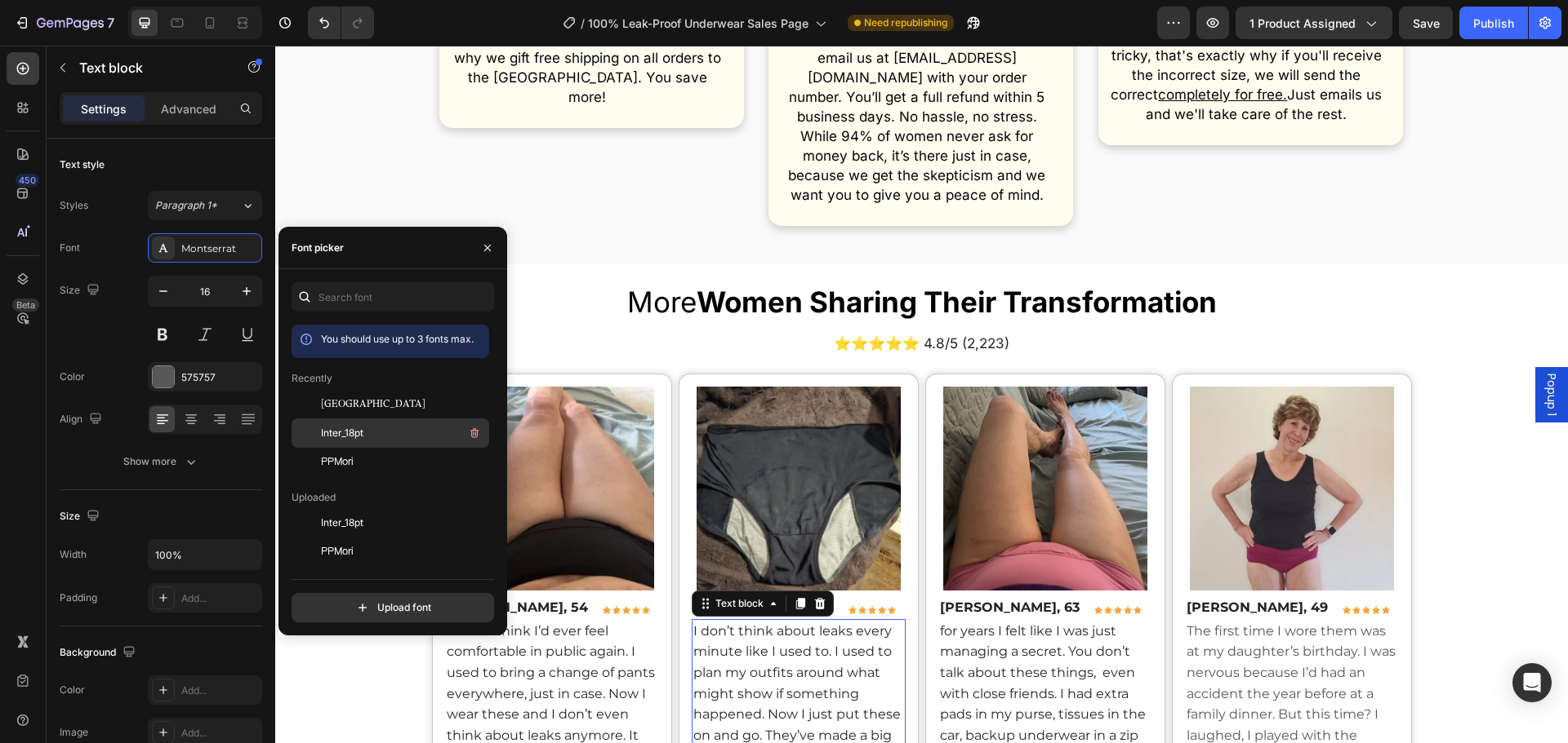
click at [388, 424] on div "Inter_18pt" at bounding box center [403, 432] width 165 height 19
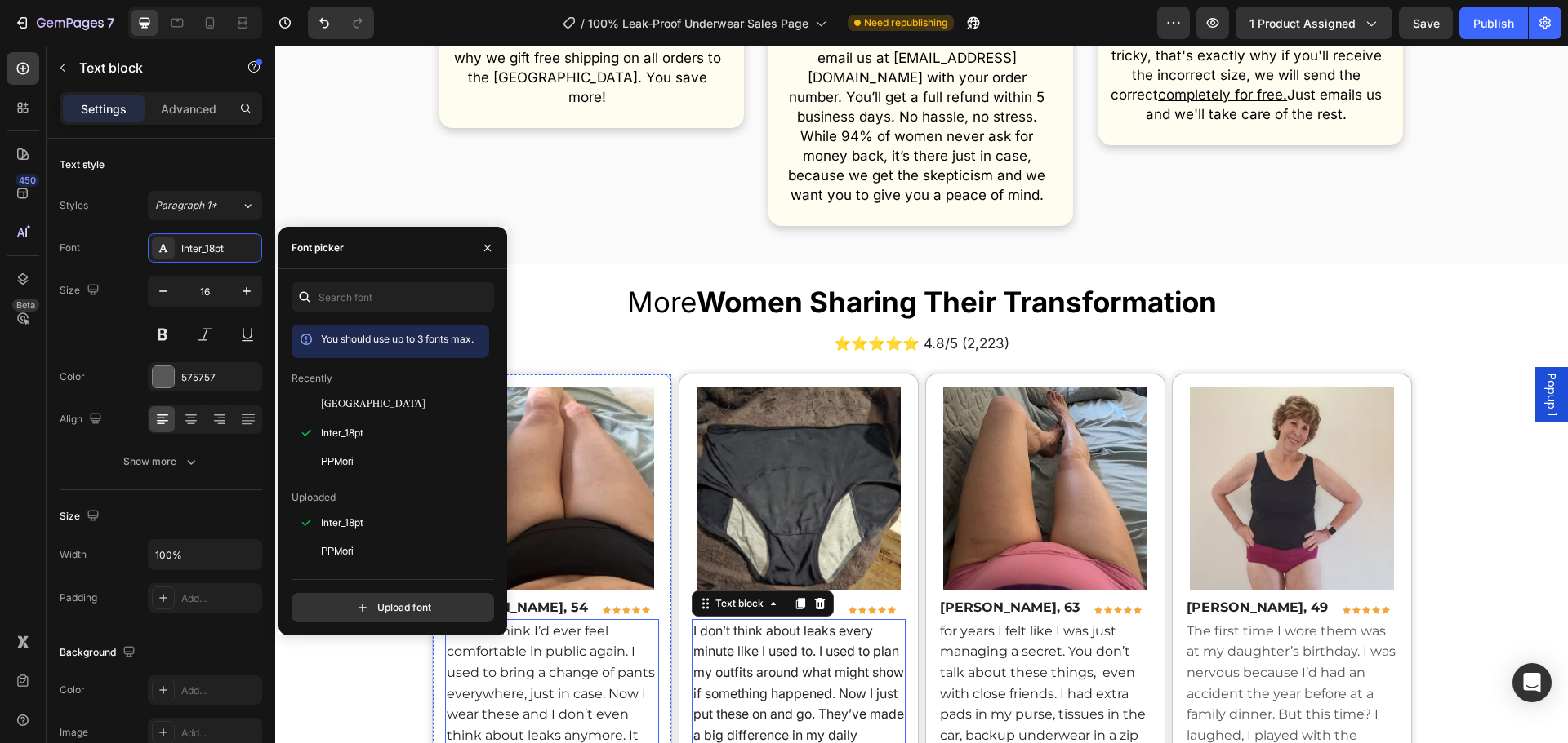
click at [566, 663] on p "I didn’t think I’d ever feel comfortable in public again. I used to bring a cha…" at bounding box center [552, 715] width 211 height 188
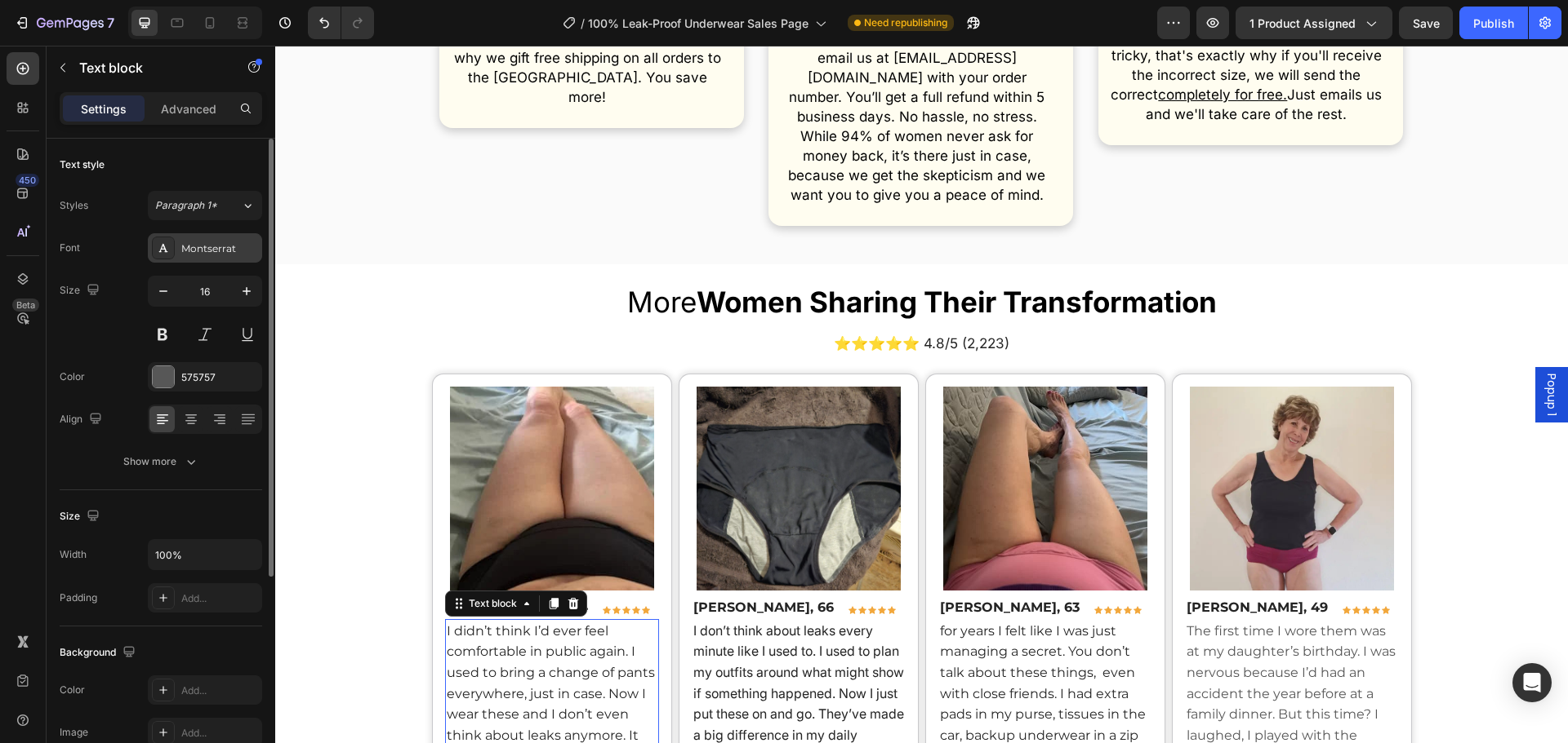
drag, startPoint x: 200, startPoint y: 238, endPoint x: 209, endPoint y: 250, distance: 15.0
click at [200, 237] on div "Montserrat" at bounding box center [205, 248] width 114 height 29
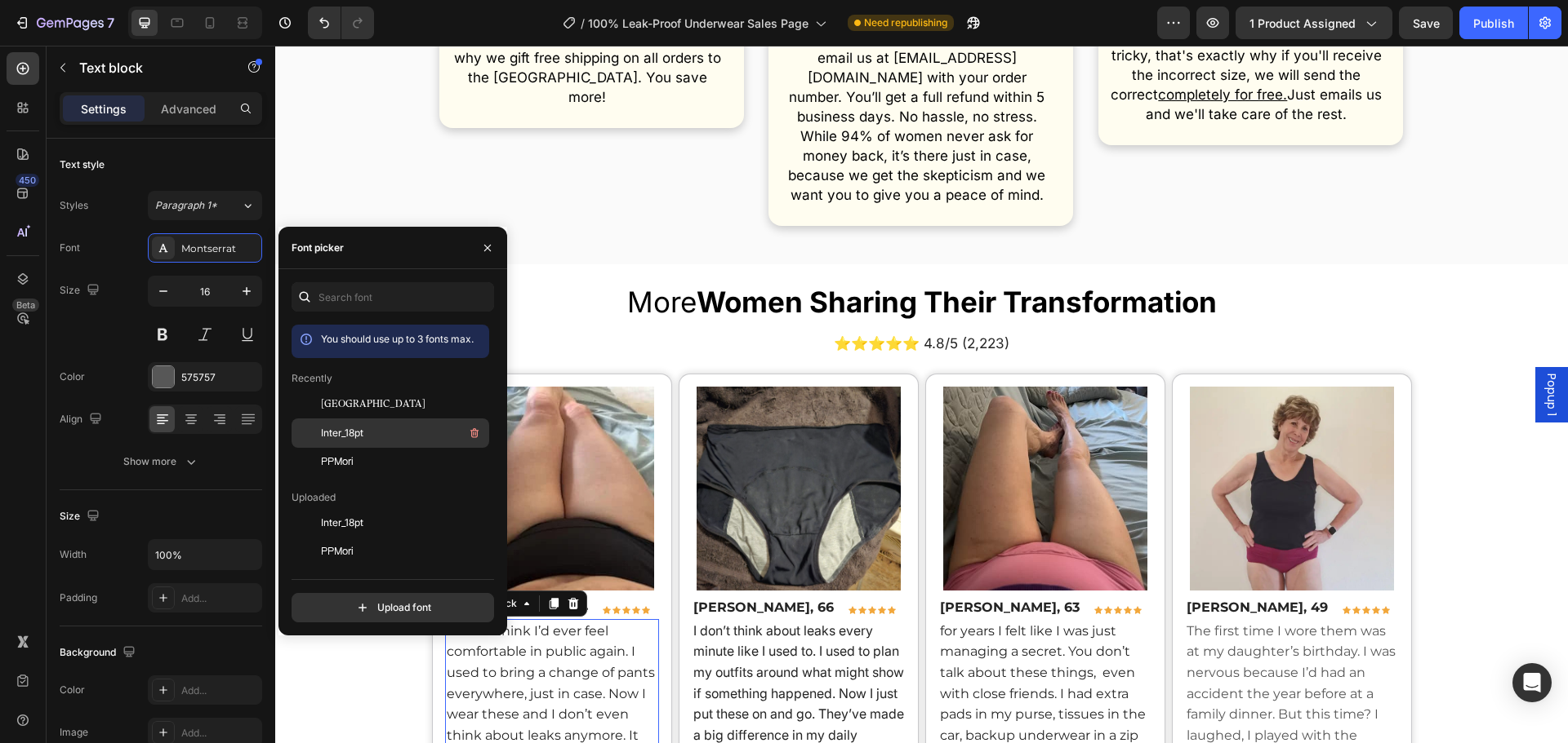
drag, startPoint x: 338, startPoint y: 466, endPoint x: 393, endPoint y: 431, distance: 65.2
click at [393, 431] on div "Inter_18pt" at bounding box center [403, 432] width 165 height 19
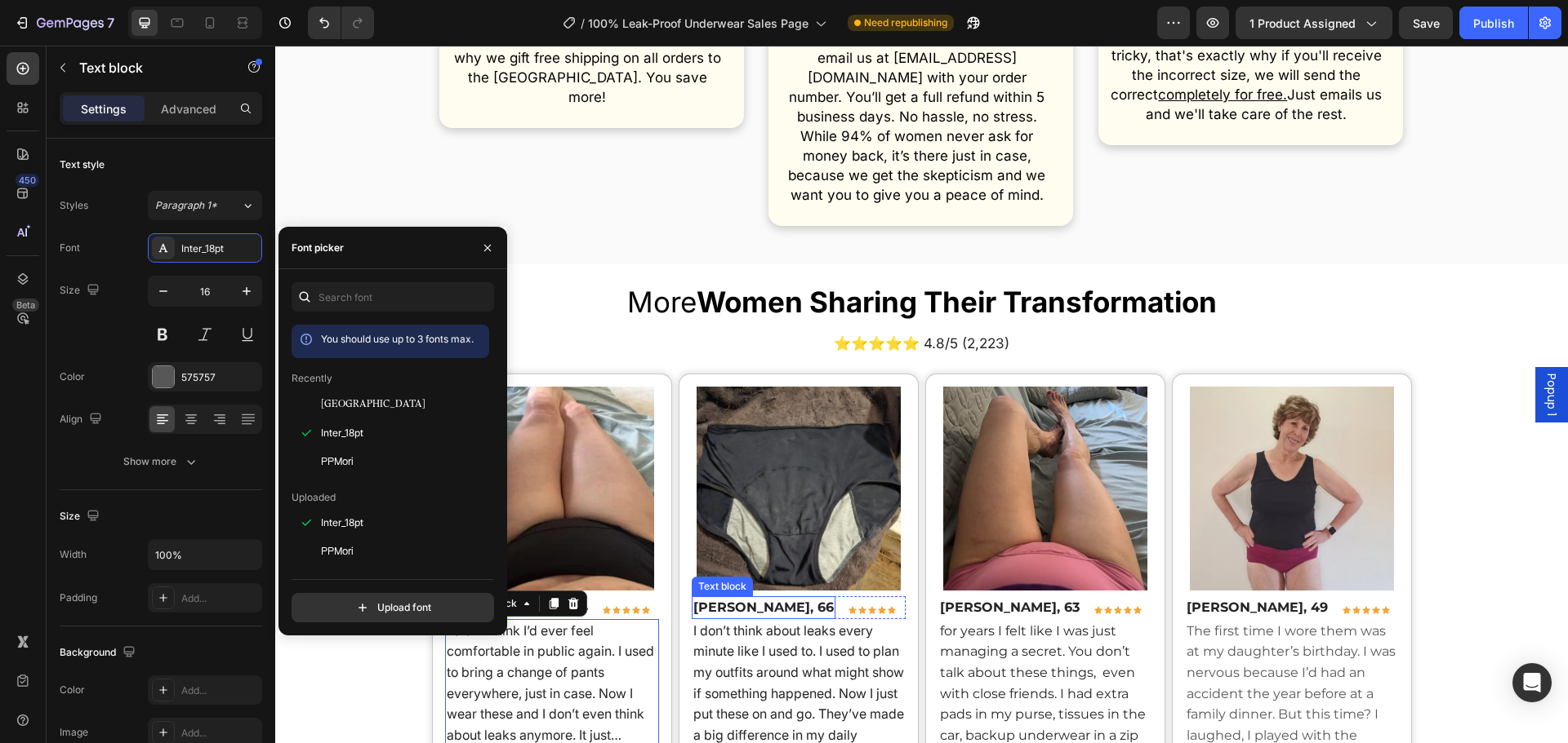
click at [760, 598] on p "[PERSON_NAME], 66" at bounding box center [764, 607] width 140 height 19
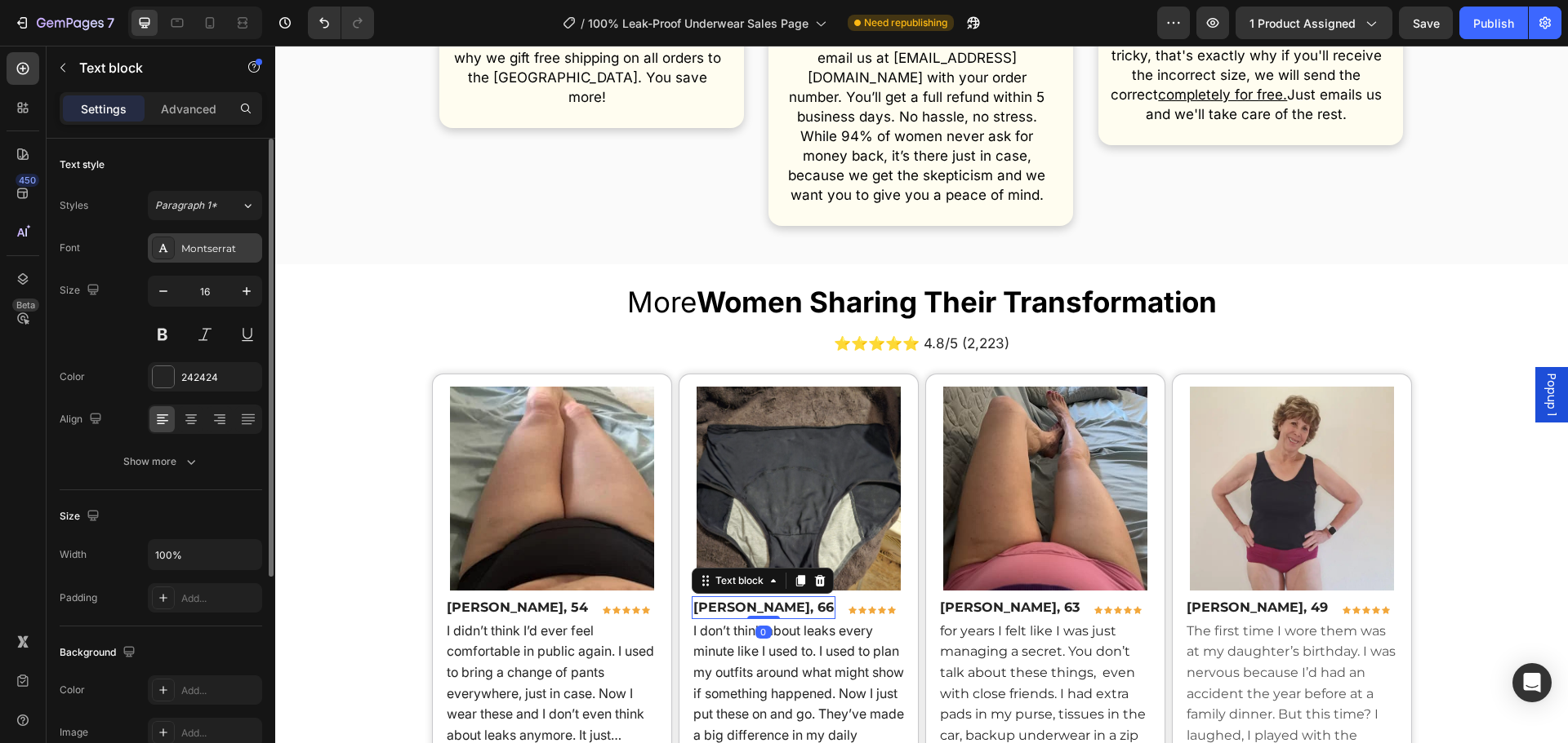
click at [199, 255] on div "Montserrat" at bounding box center [220, 249] width 77 height 15
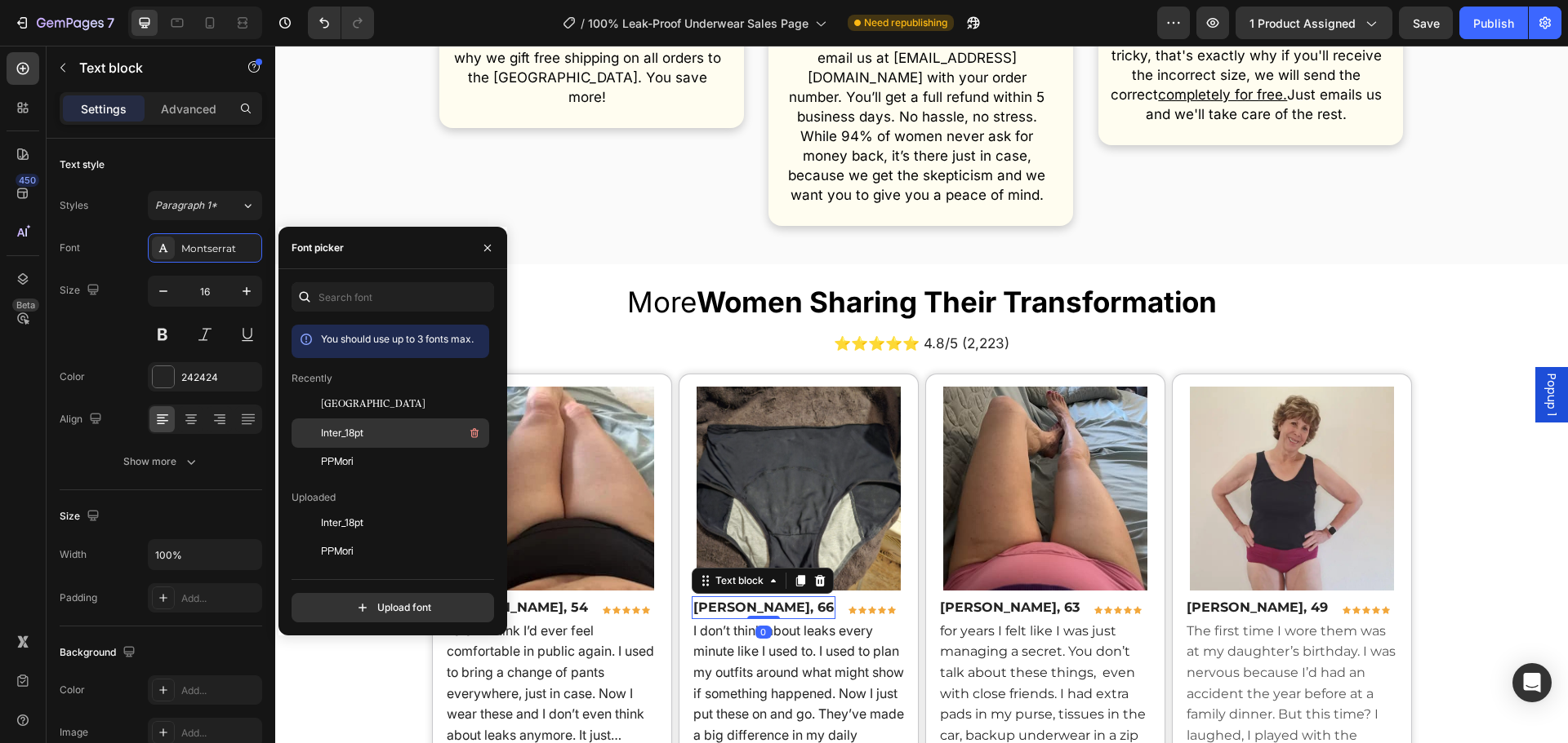
click at [356, 434] on span "Inter_18pt" at bounding box center [342, 433] width 43 height 15
click at [991, 599] on div "Text block" at bounding box center [968, 609] width 61 height 19
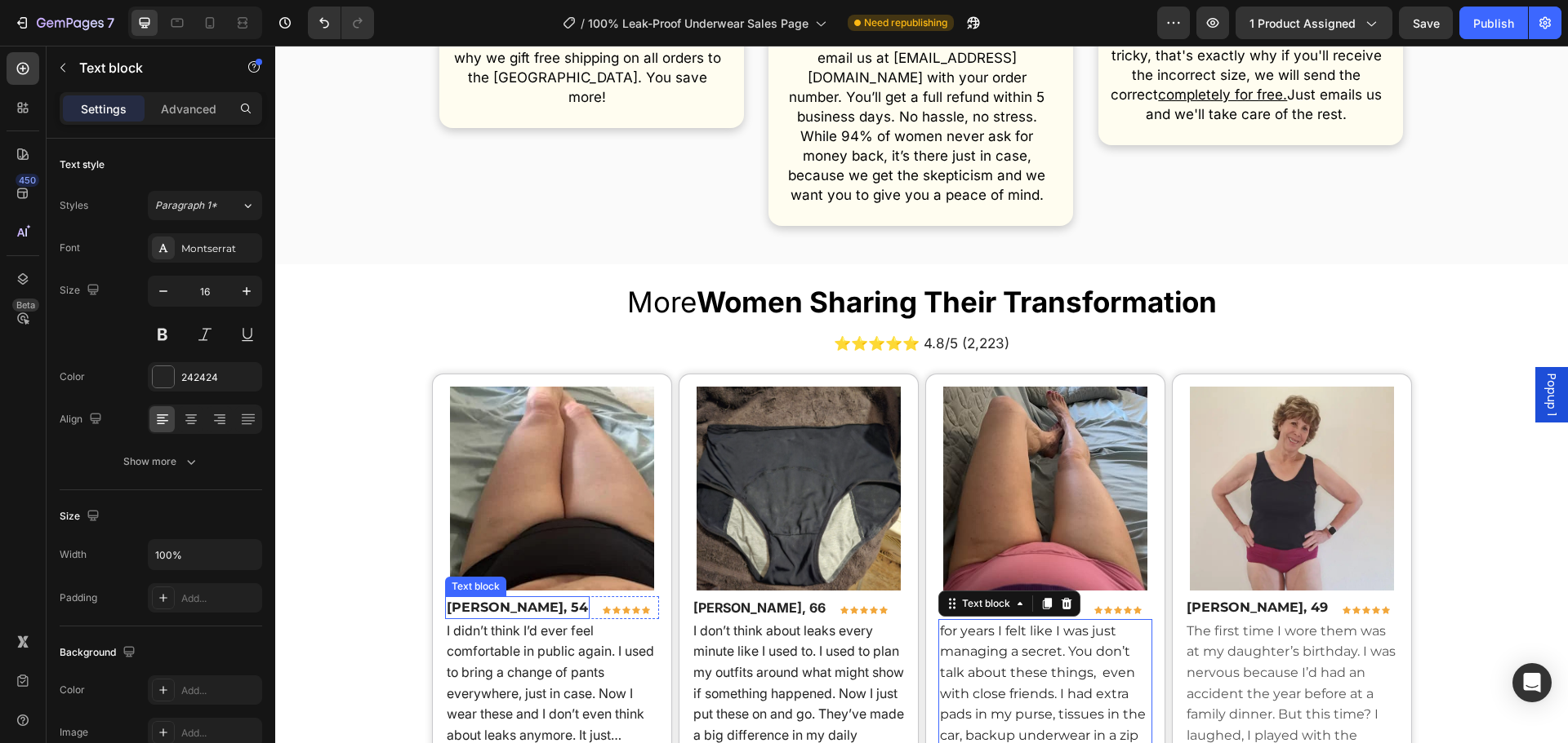
click at [492, 598] on p "[PERSON_NAME], 54" at bounding box center [517, 607] width 141 height 19
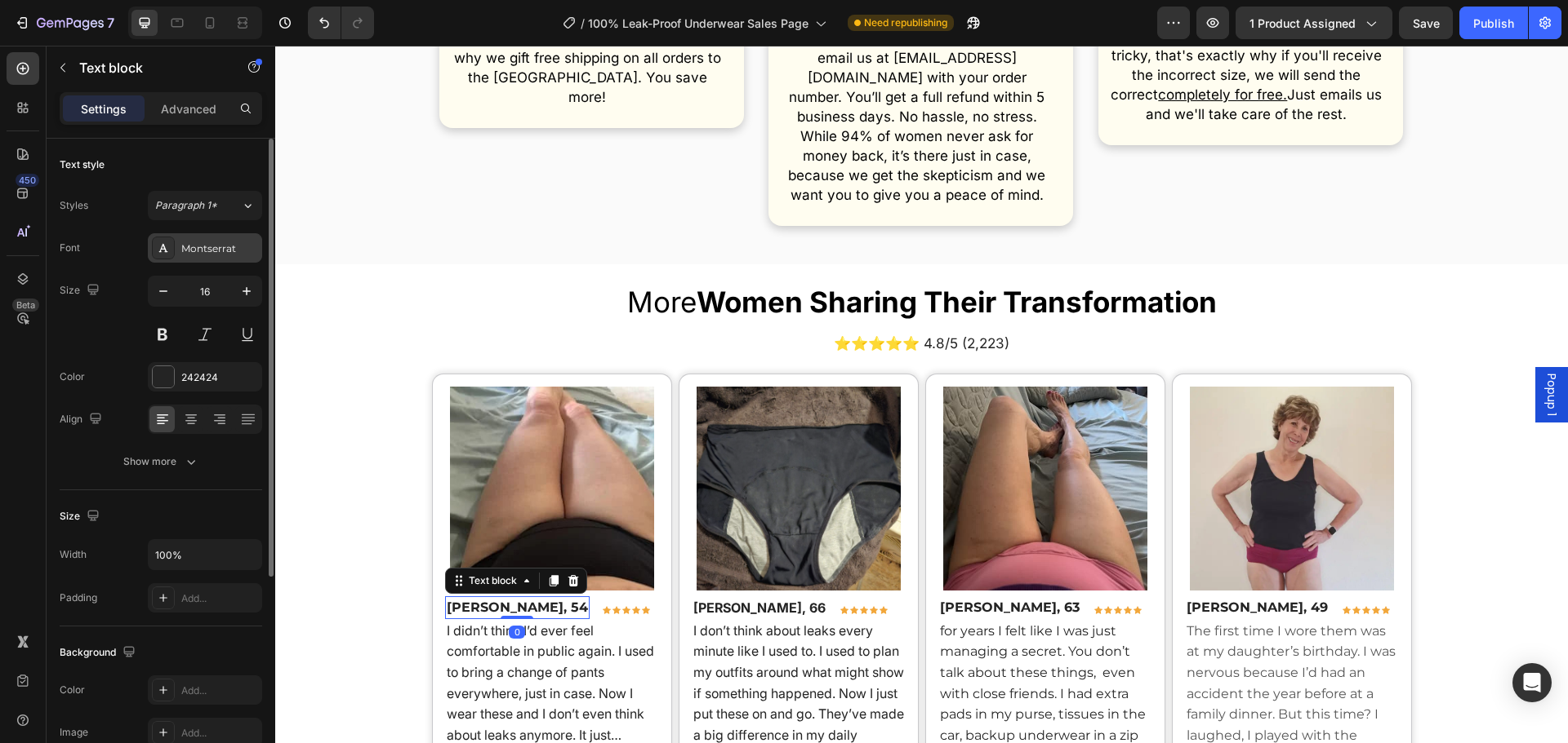
click at [195, 260] on div "Montserrat" at bounding box center [205, 248] width 114 height 29
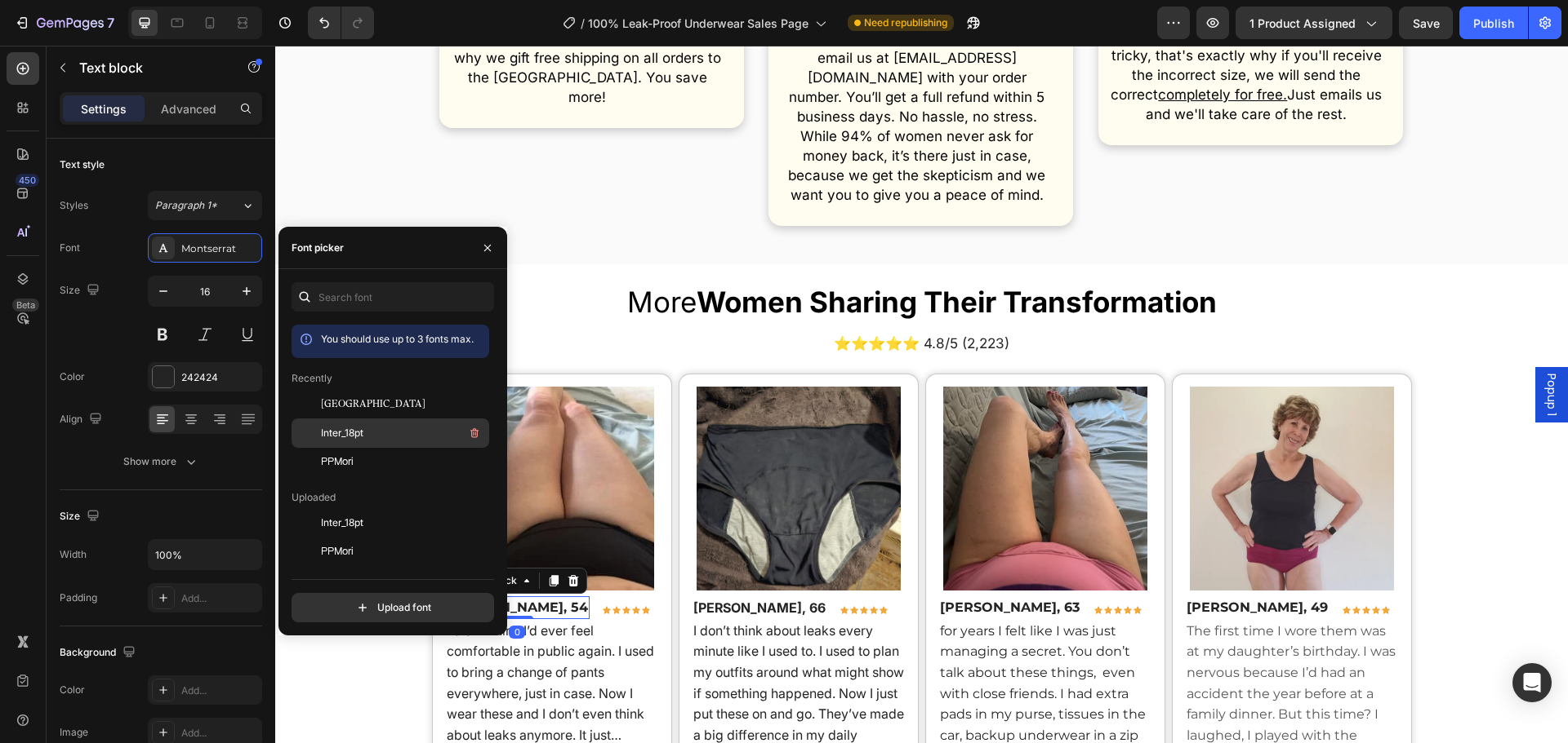
click at [380, 434] on div "Inter_18pt" at bounding box center [403, 432] width 165 height 19
click at [1222, 598] on p "[PERSON_NAME], 49" at bounding box center [1256, 607] width 141 height 19
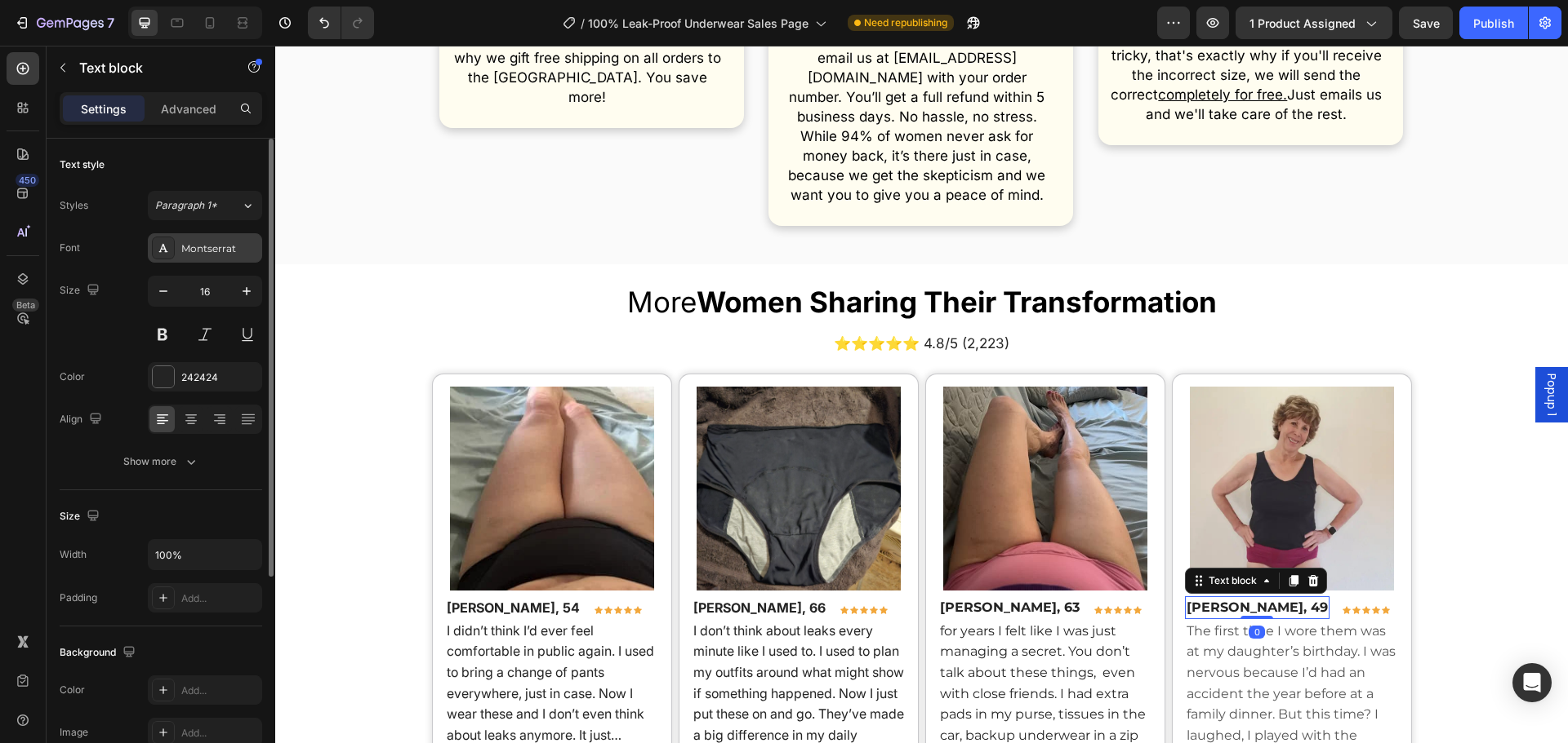
click at [200, 257] on div "Montserrat" at bounding box center [205, 248] width 114 height 29
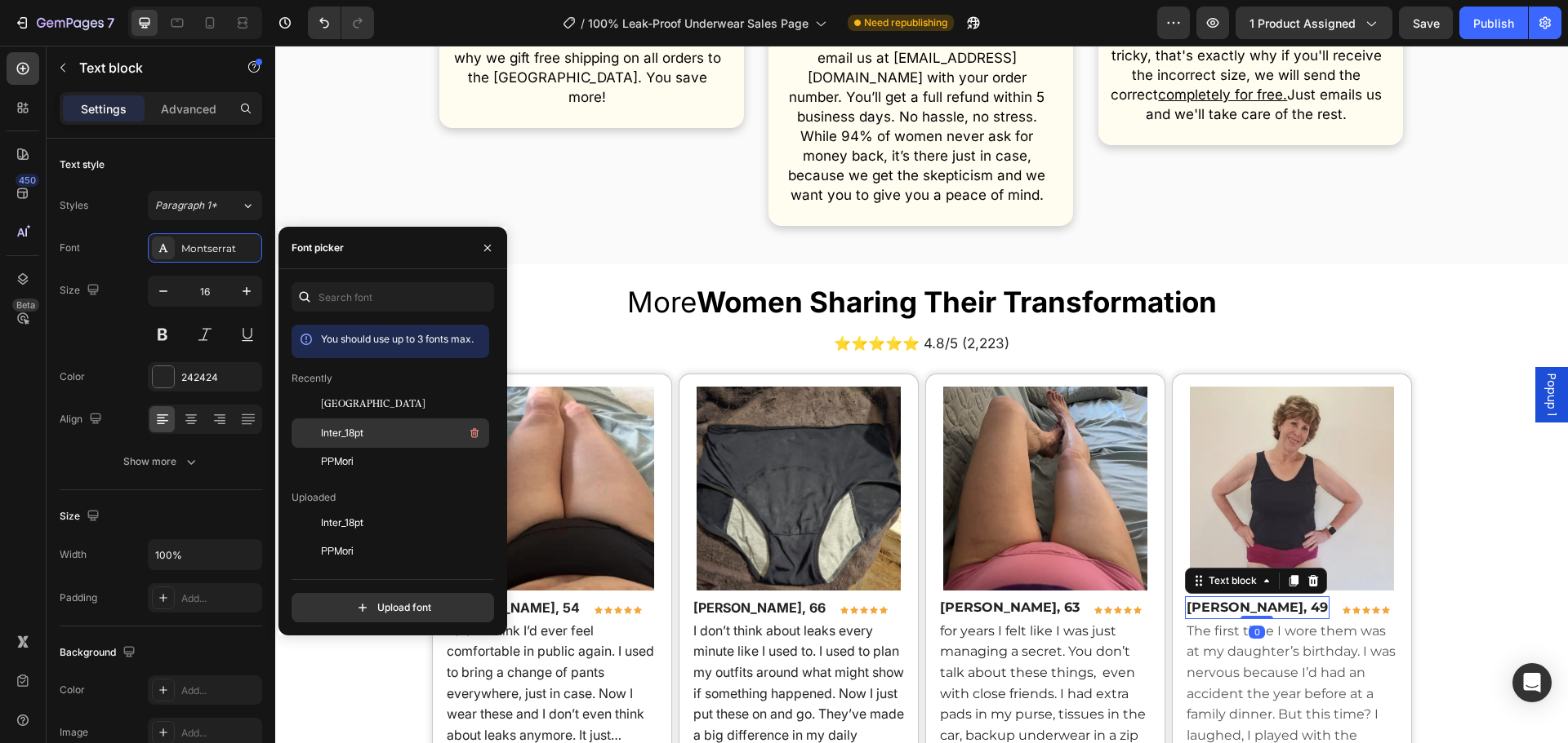
drag, startPoint x: 383, startPoint y: 422, endPoint x: 688, endPoint y: 549, distance: 330.4
click at [383, 597] on div "Inter_18pt" at bounding box center [390, 611] width 198 height 29
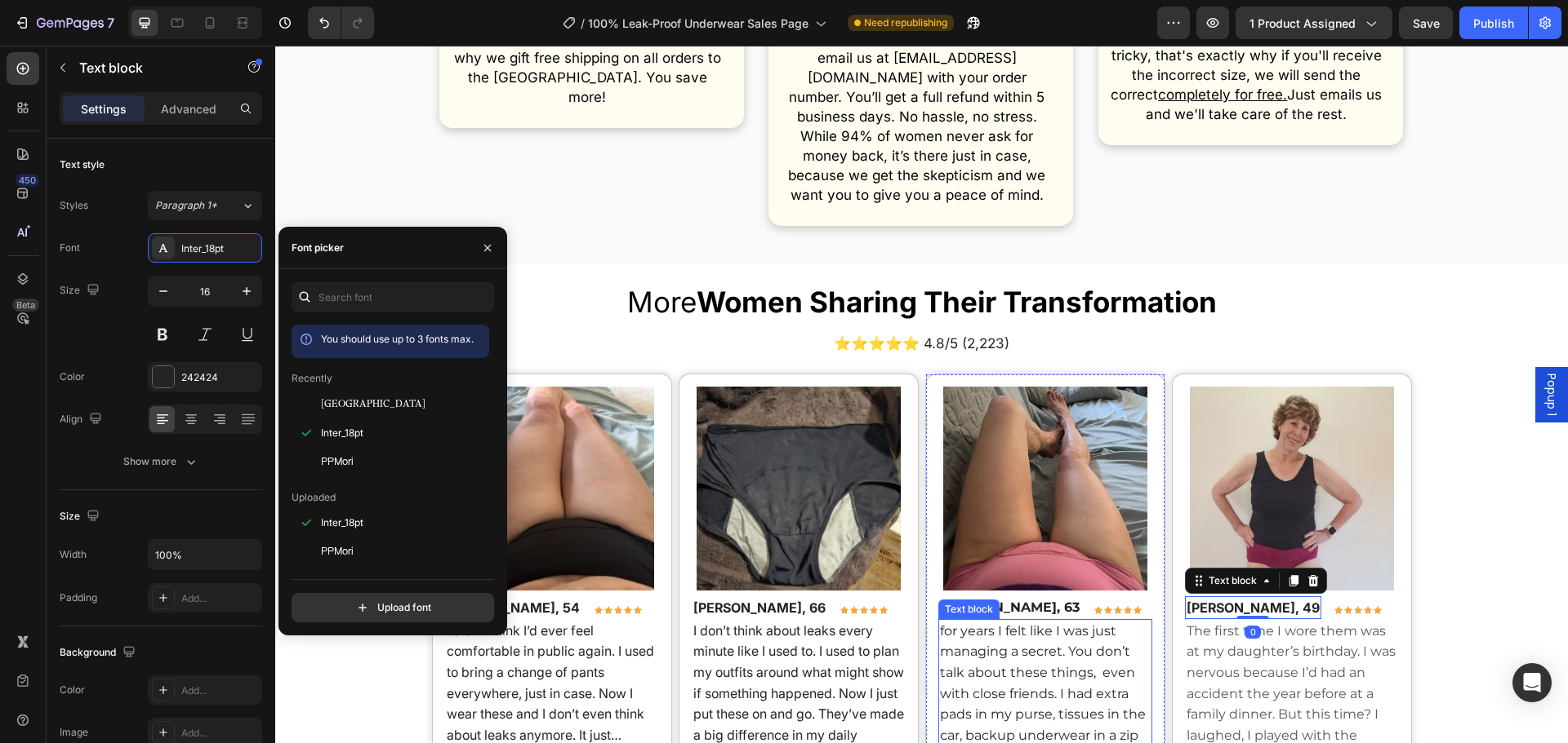
click at [1172, 627] on div "Image Kate F., 49 Text block 0 Icon Icon Icon Icon Icon Row Row The first time …" at bounding box center [1291, 609] width 240 height 472
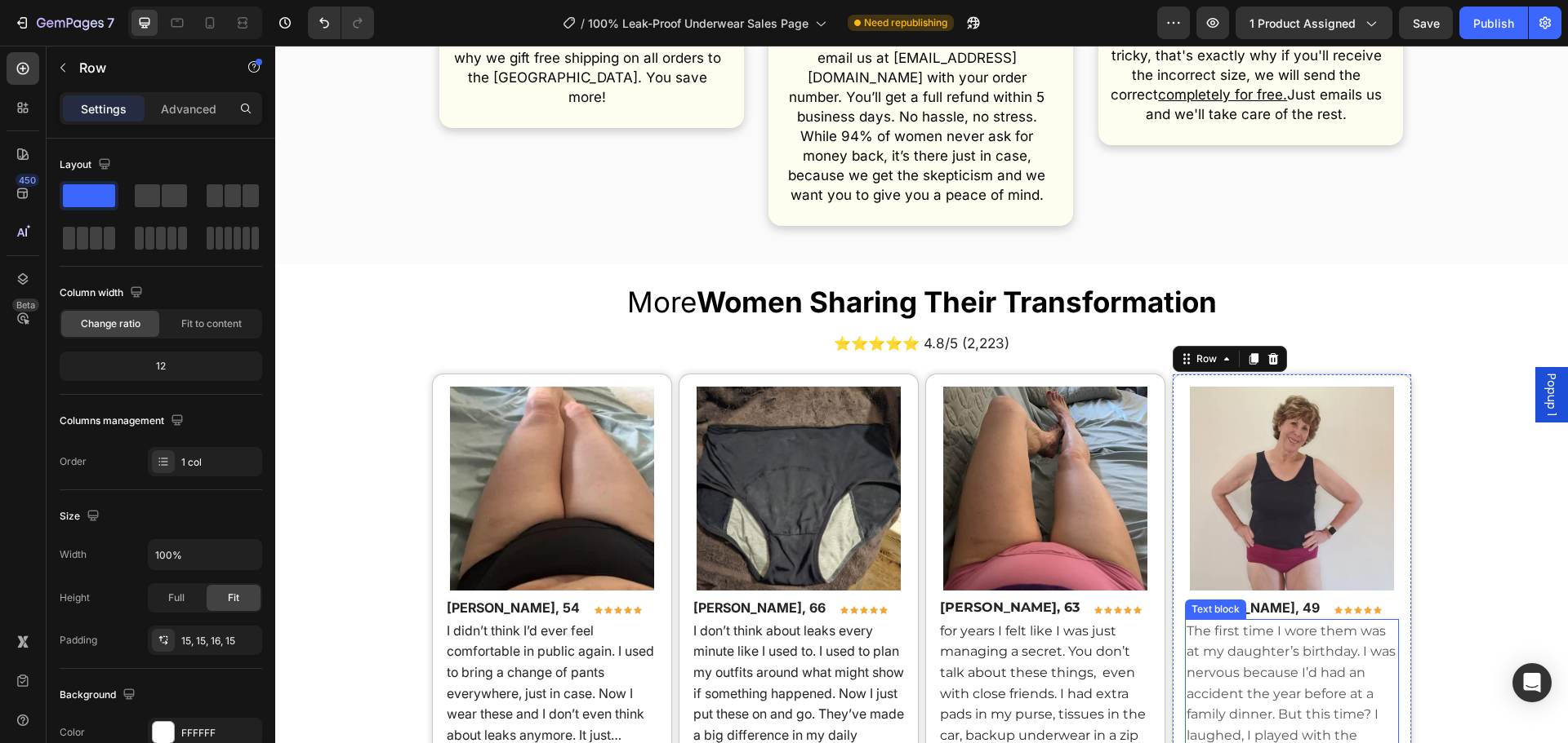
click at [1261, 639] on p "The first time I wore them was at my daughter’s birthday. I was nervous because…" at bounding box center [1291, 725] width 211 height 209
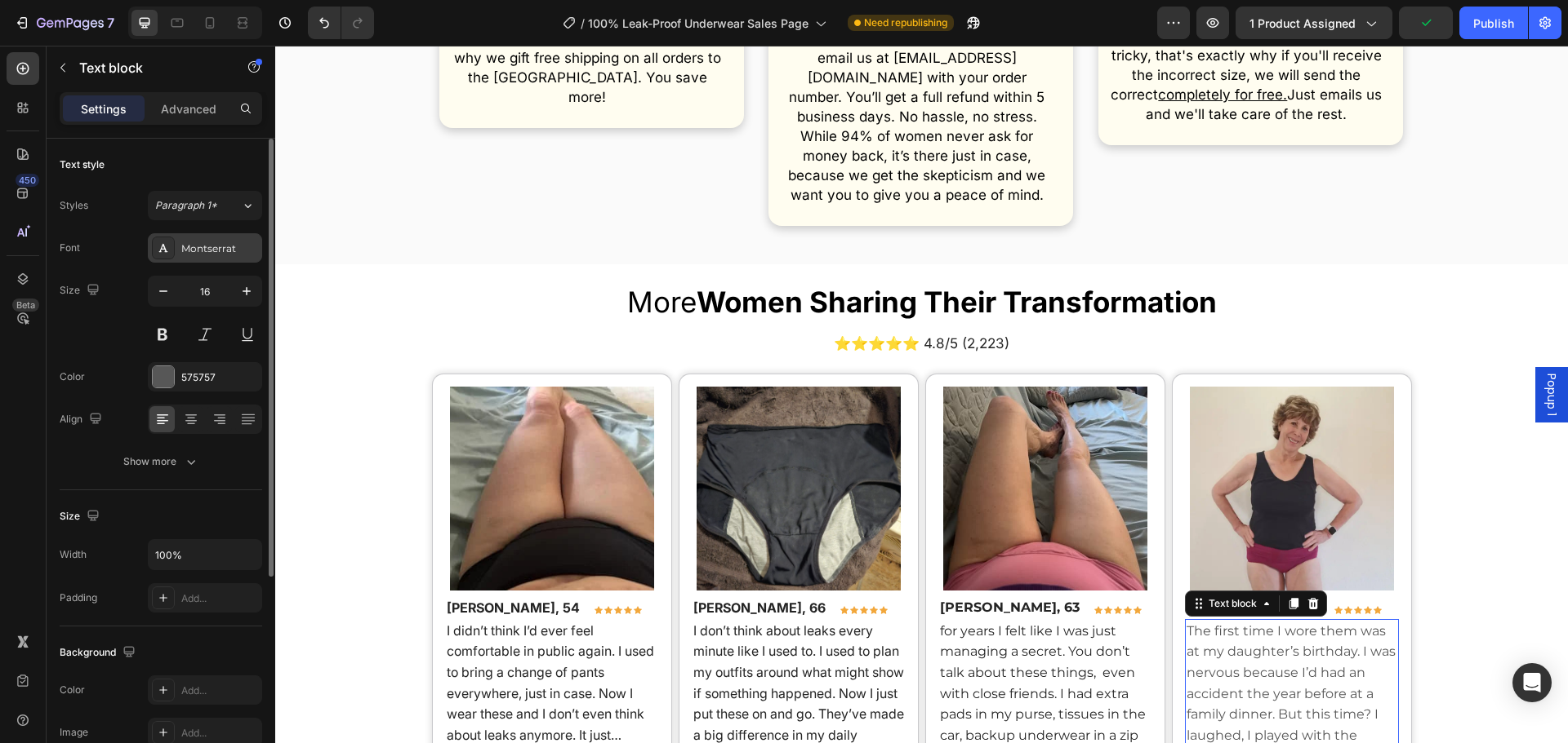
click at [195, 236] on div "Montserrat" at bounding box center [205, 248] width 114 height 29
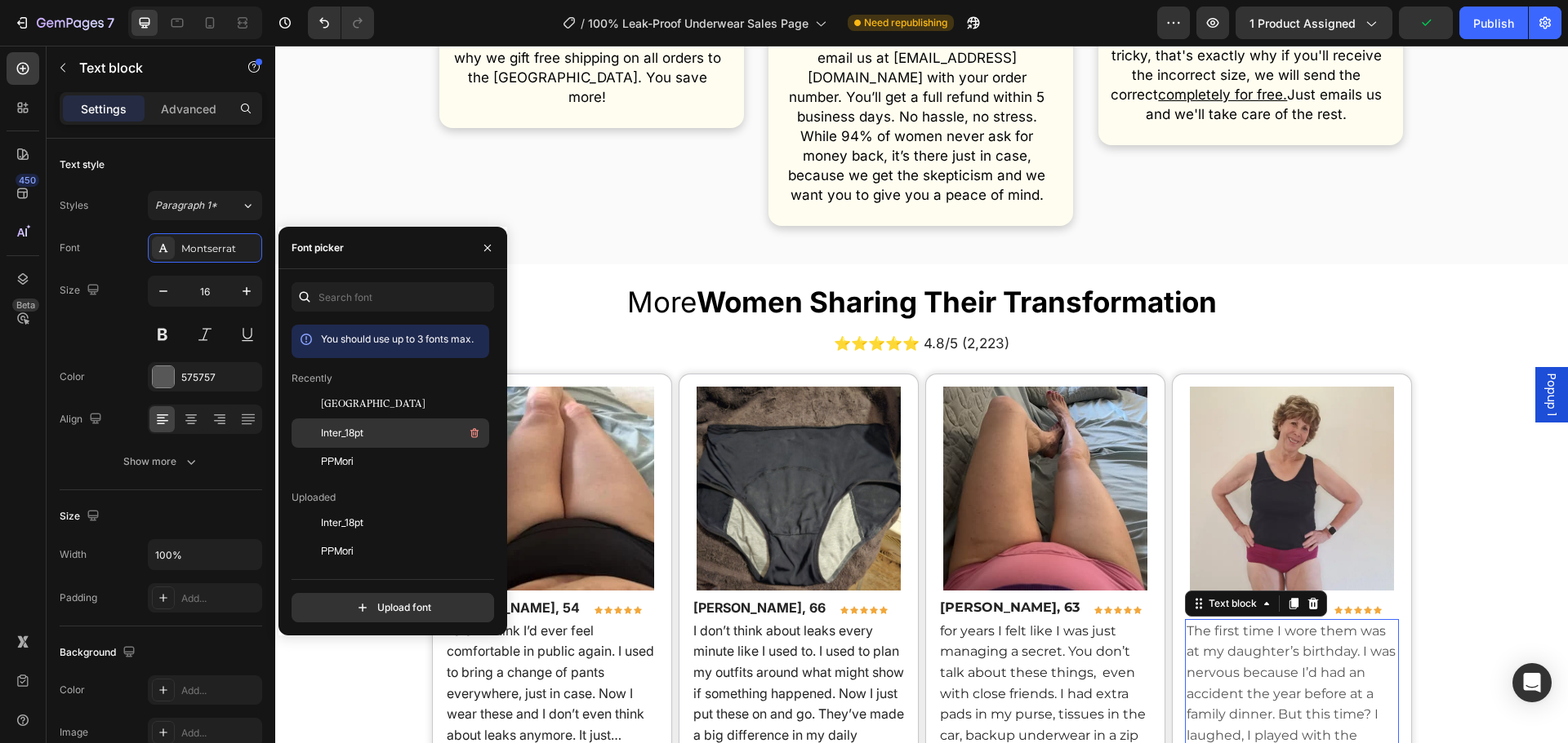
click at [363, 433] on span "Inter_18pt" at bounding box center [342, 433] width 43 height 15
click at [1031, 624] on span "for years I felt like I was just managing a secret. You don’t talk about these …" at bounding box center [1043, 756] width 206 height 266
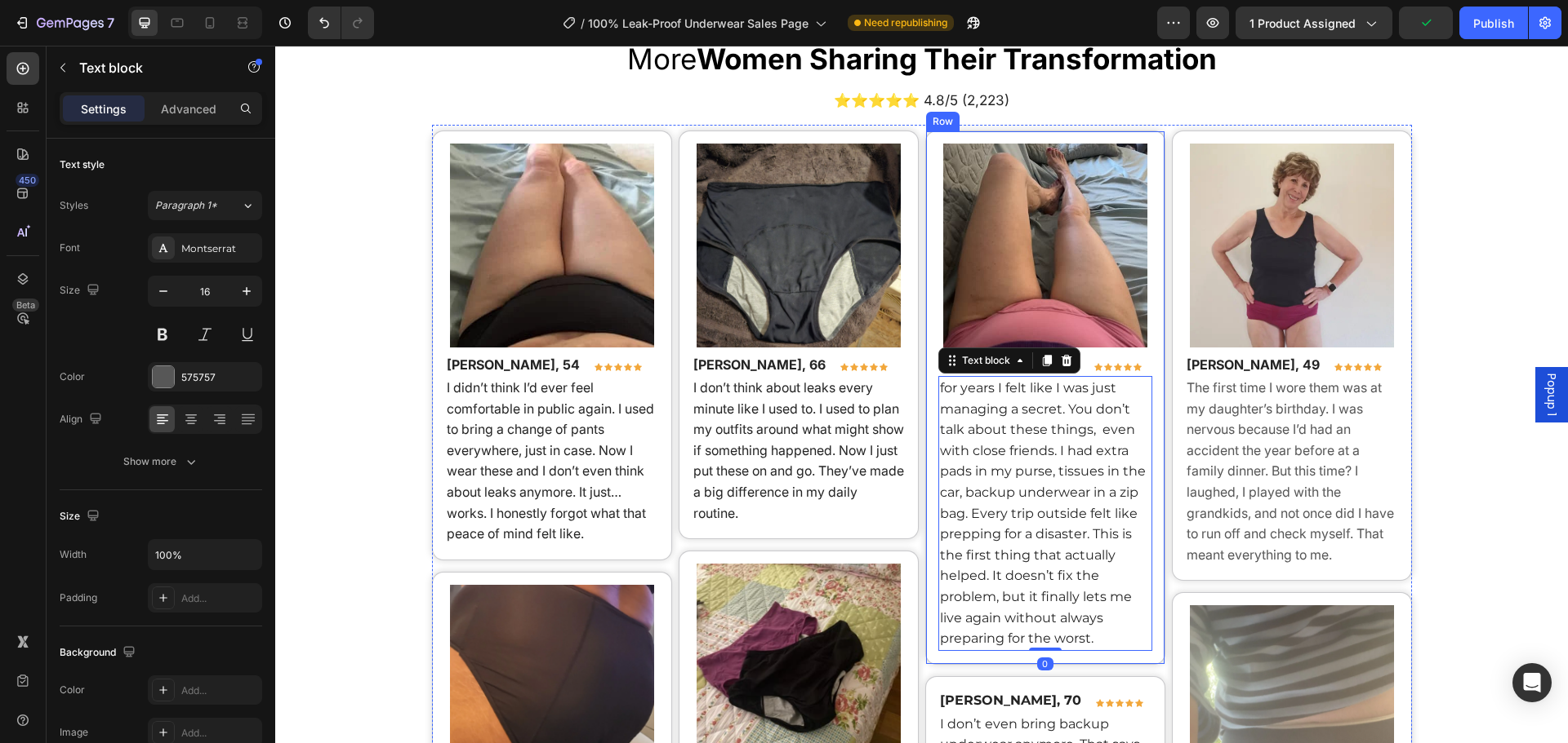
scroll to position [11716, 0]
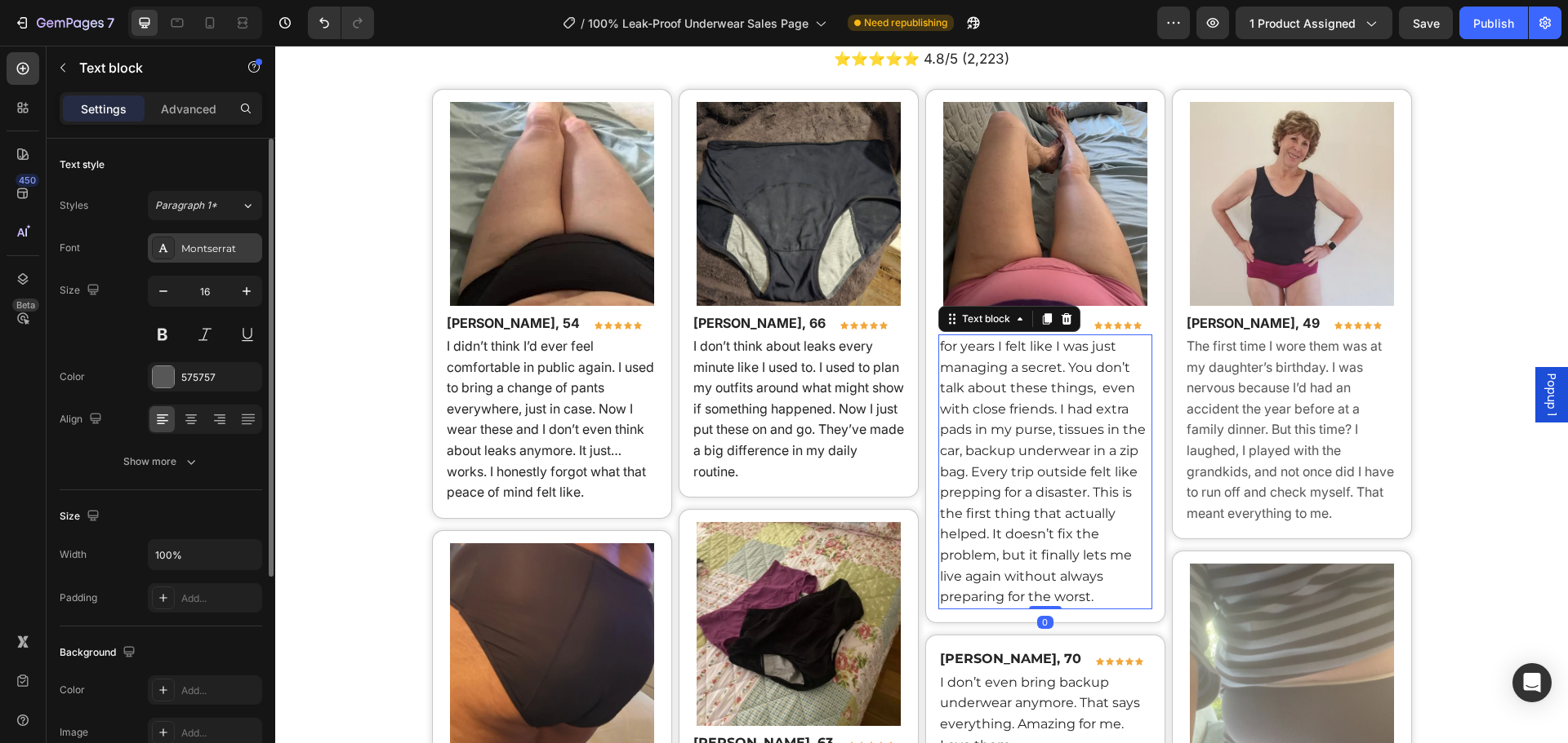
click at [186, 249] on div "Montserrat" at bounding box center [220, 249] width 77 height 15
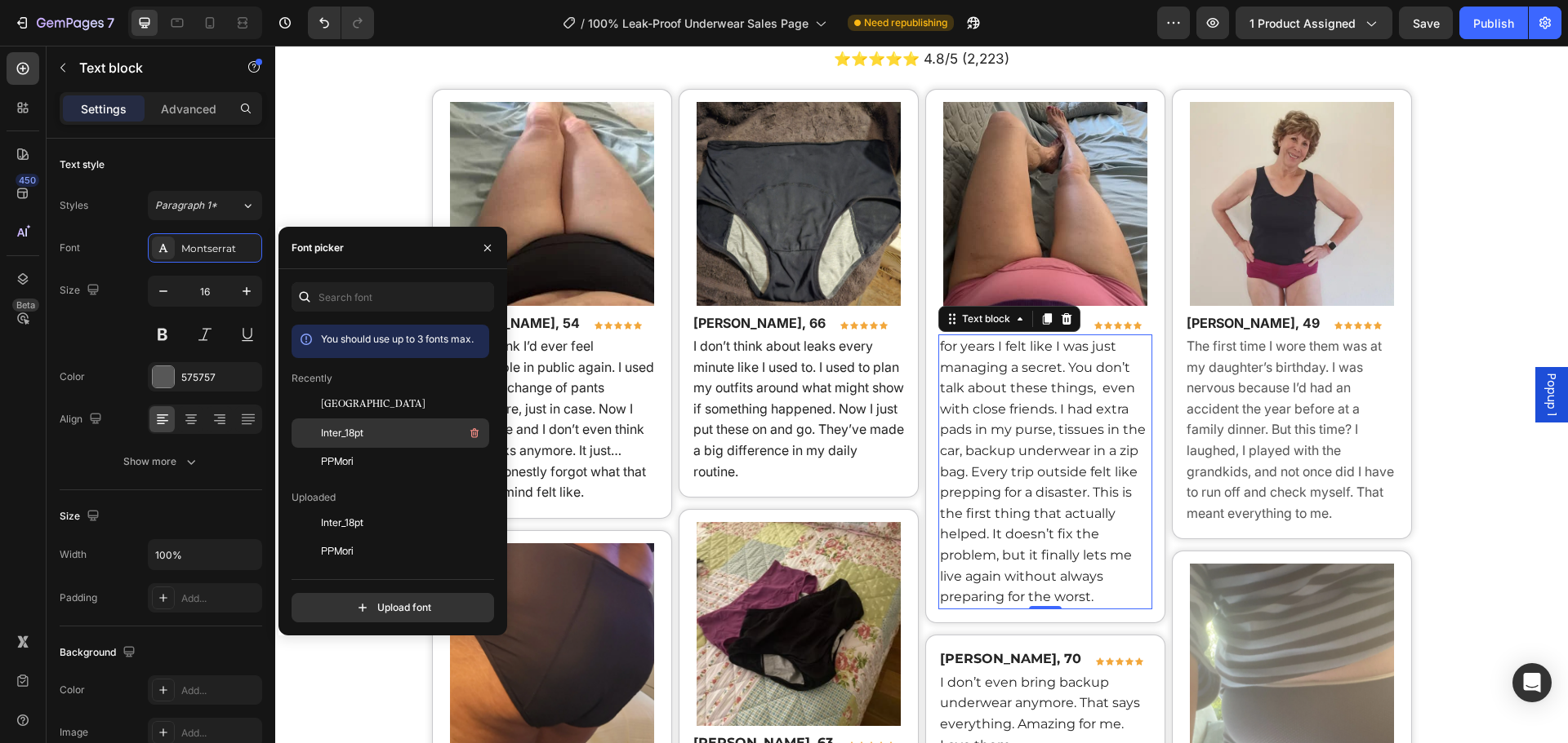
drag, startPoint x: 345, startPoint y: 427, endPoint x: 609, endPoint y: 229, distance: 330.0
click at [346, 427] on span "Inter_18pt" at bounding box center [342, 433] width 43 height 15
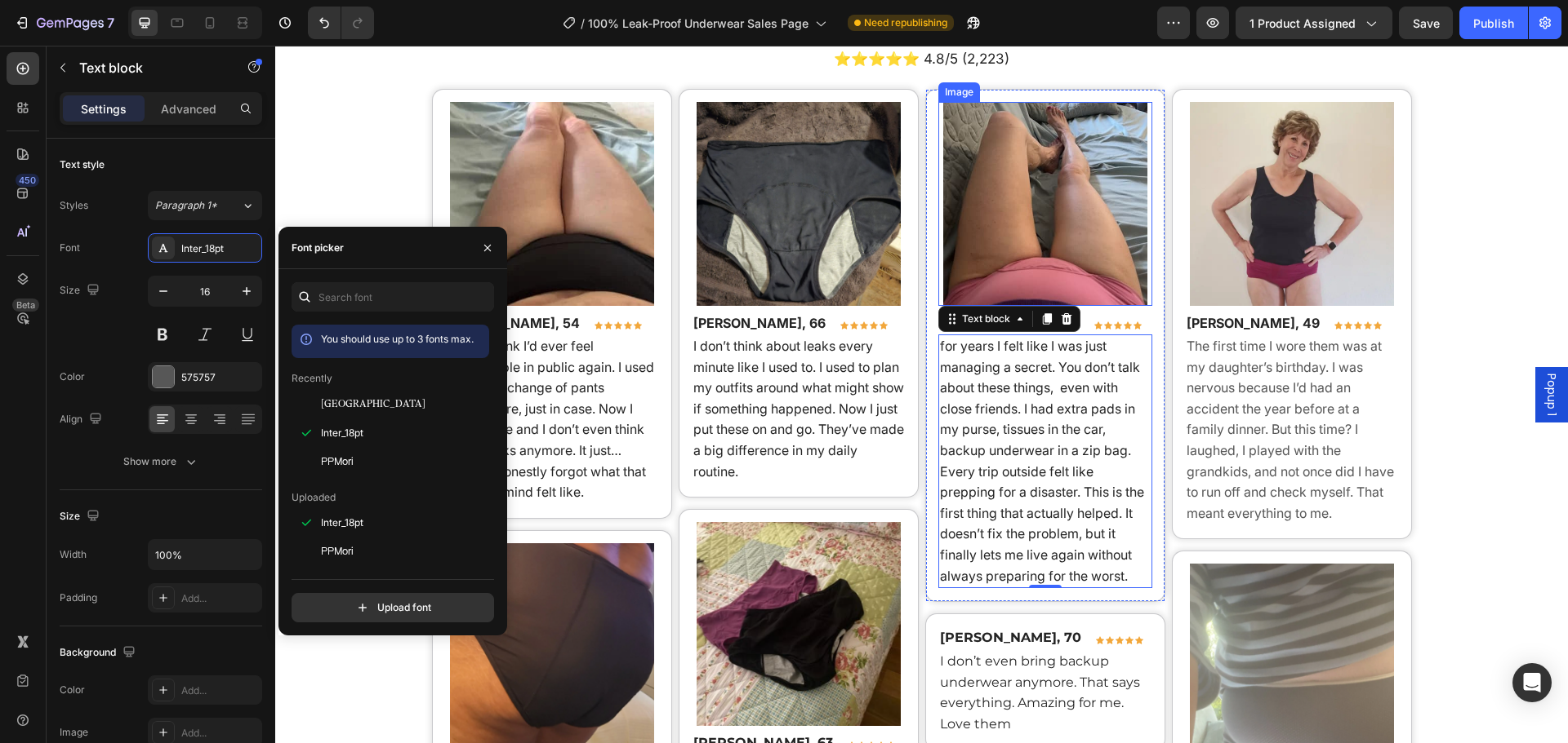
click at [957, 274] on img at bounding box center [1045, 204] width 204 height 204
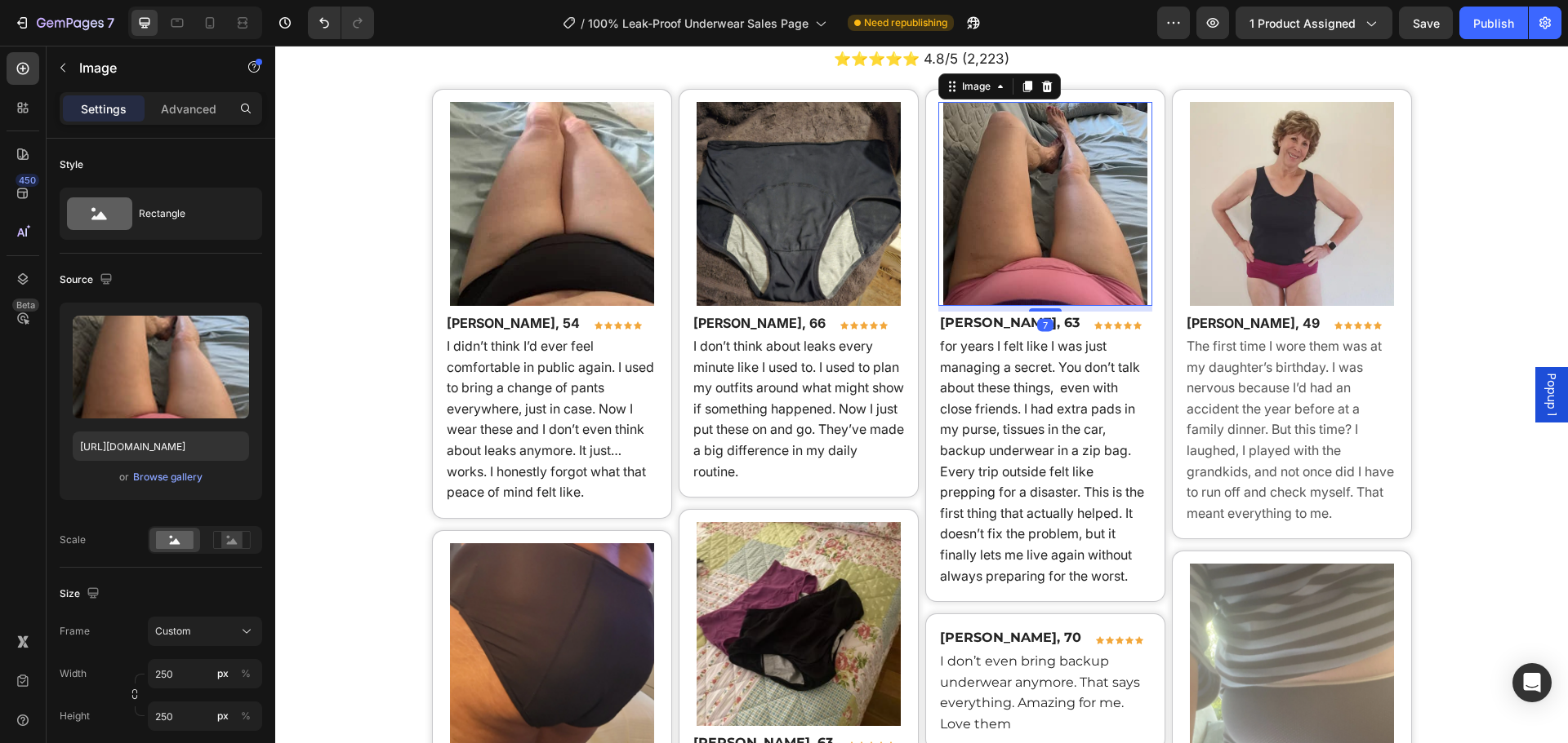
click at [982, 326] on p "[PERSON_NAME], 63" at bounding box center [1009, 322] width 140 height 19
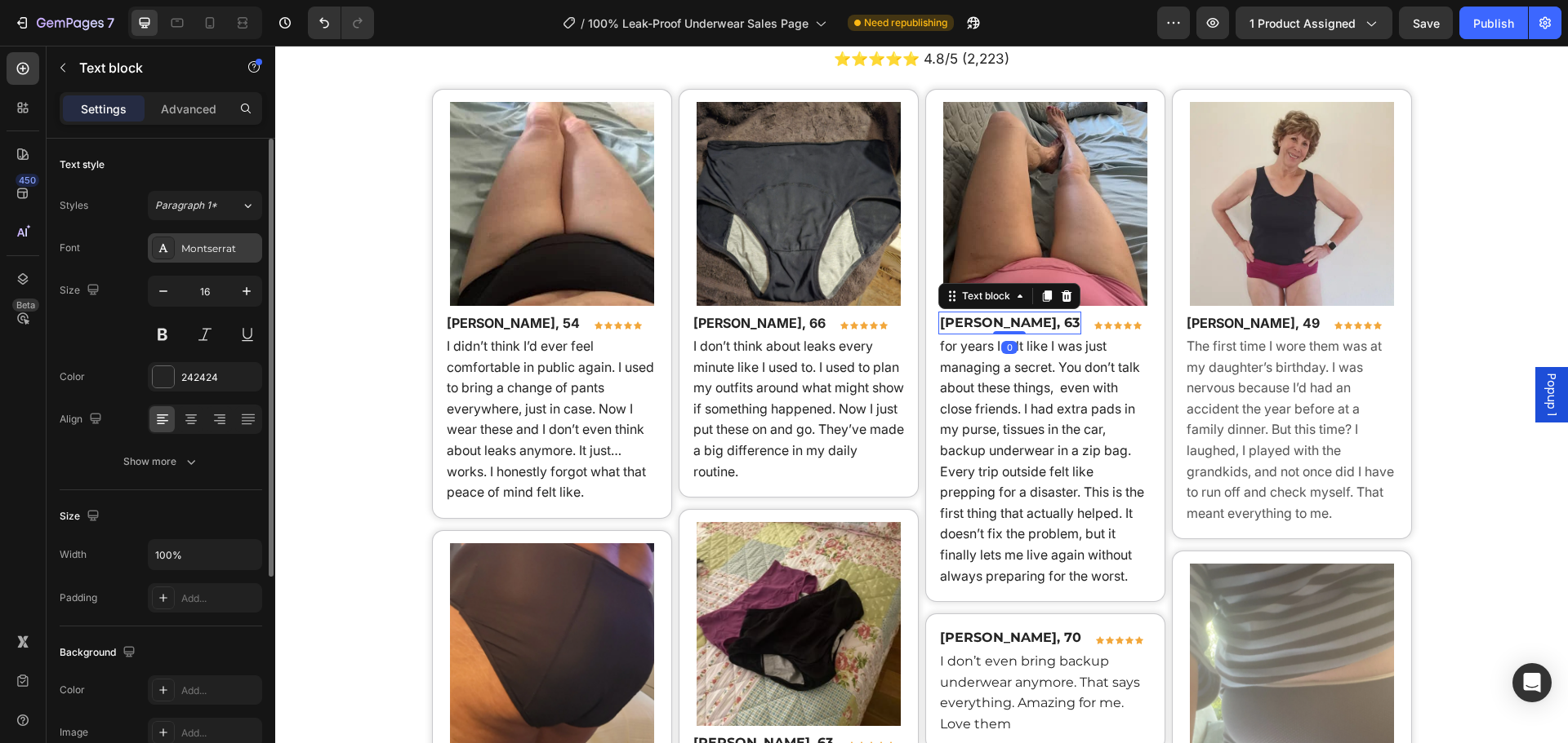
click at [259, 257] on div "Montserrat" at bounding box center [205, 248] width 114 height 29
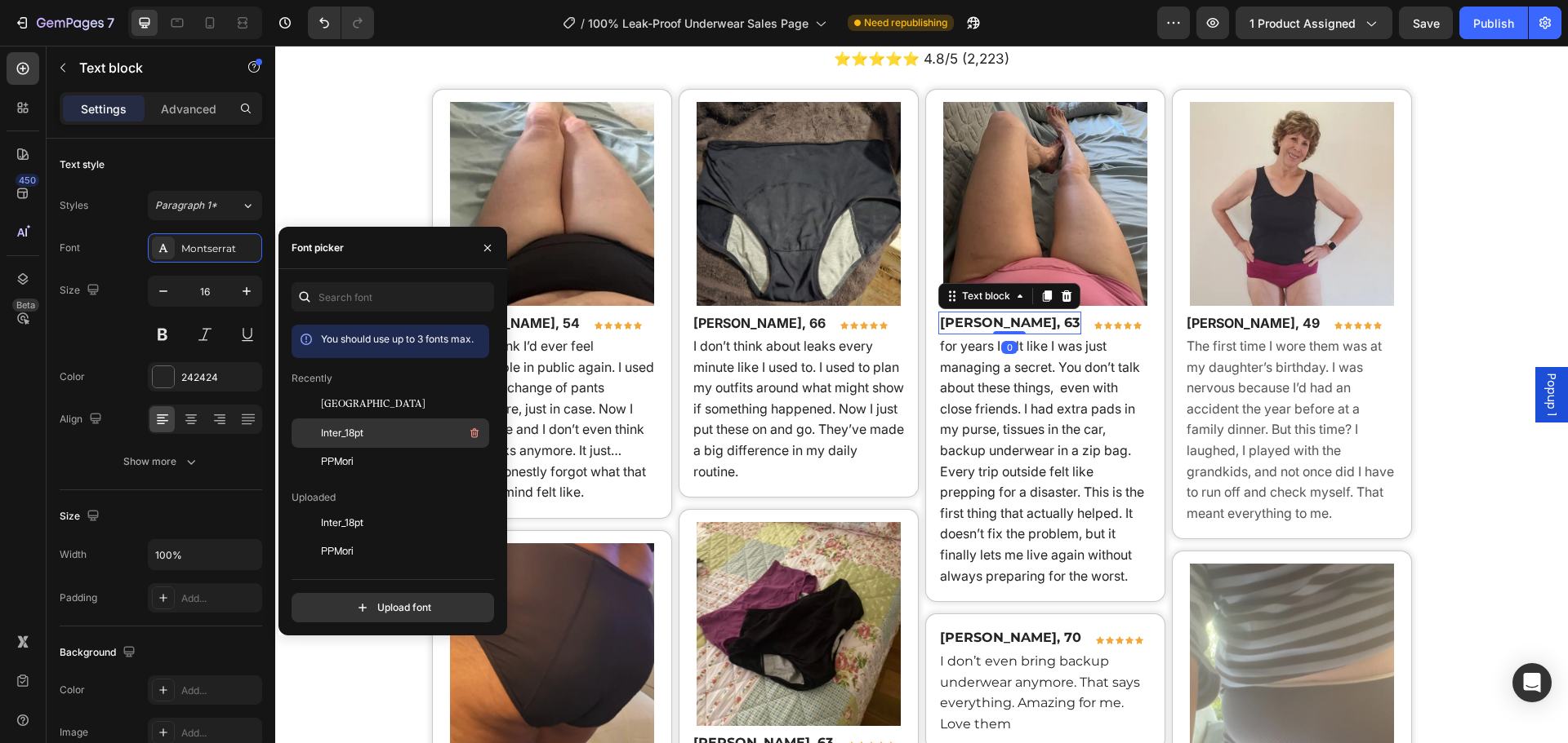
click at [381, 427] on div "Inter_18pt" at bounding box center [403, 432] width 165 height 19
click at [728, 412] on span "I don’t think about leaks every minute like I used to. I used to plan my outfit…" at bounding box center [799, 409] width 211 height 142
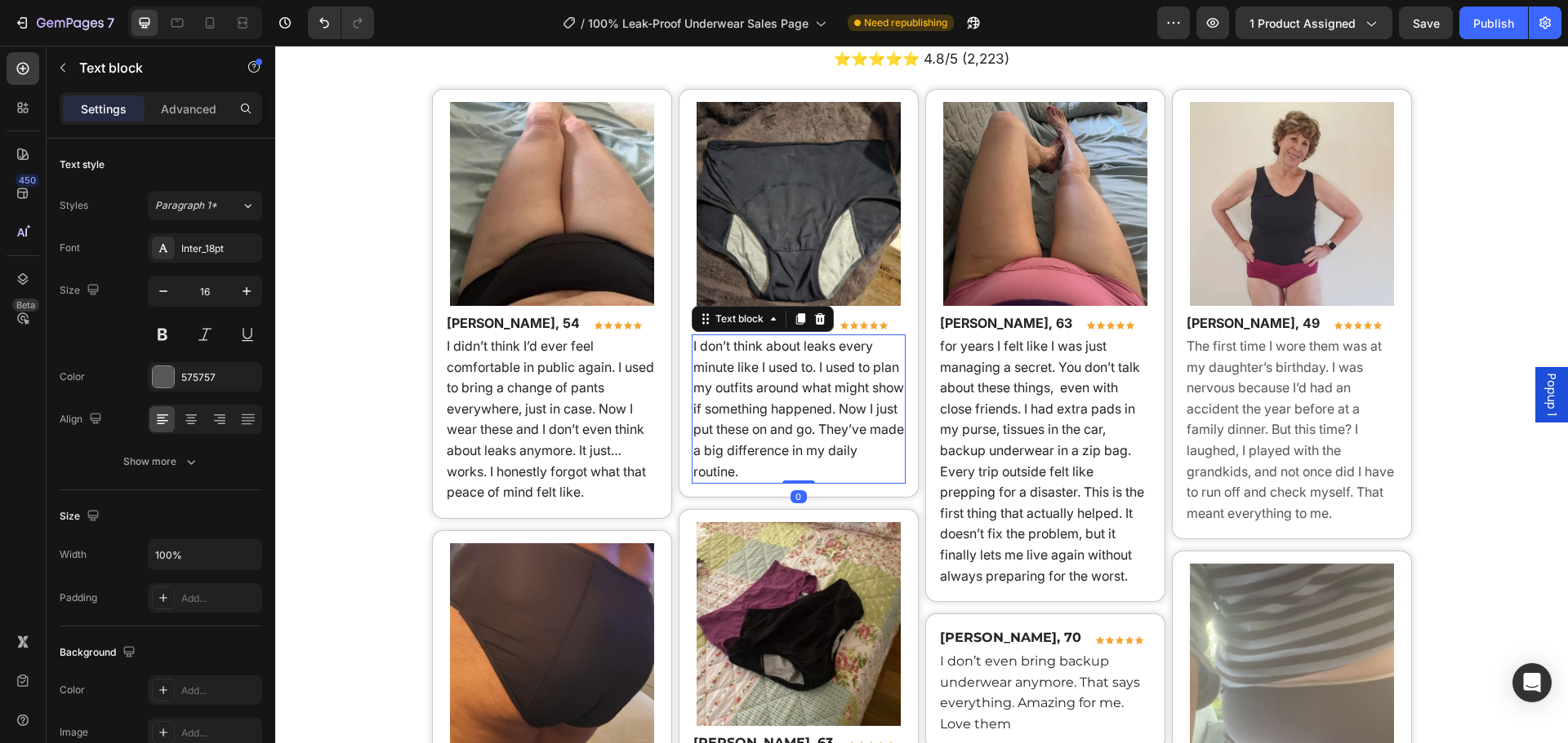
click at [570, 413] on span "I didn’t think I’d ever feel comfortable in public again. I used to bring a cha…" at bounding box center [551, 419] width 207 height 163
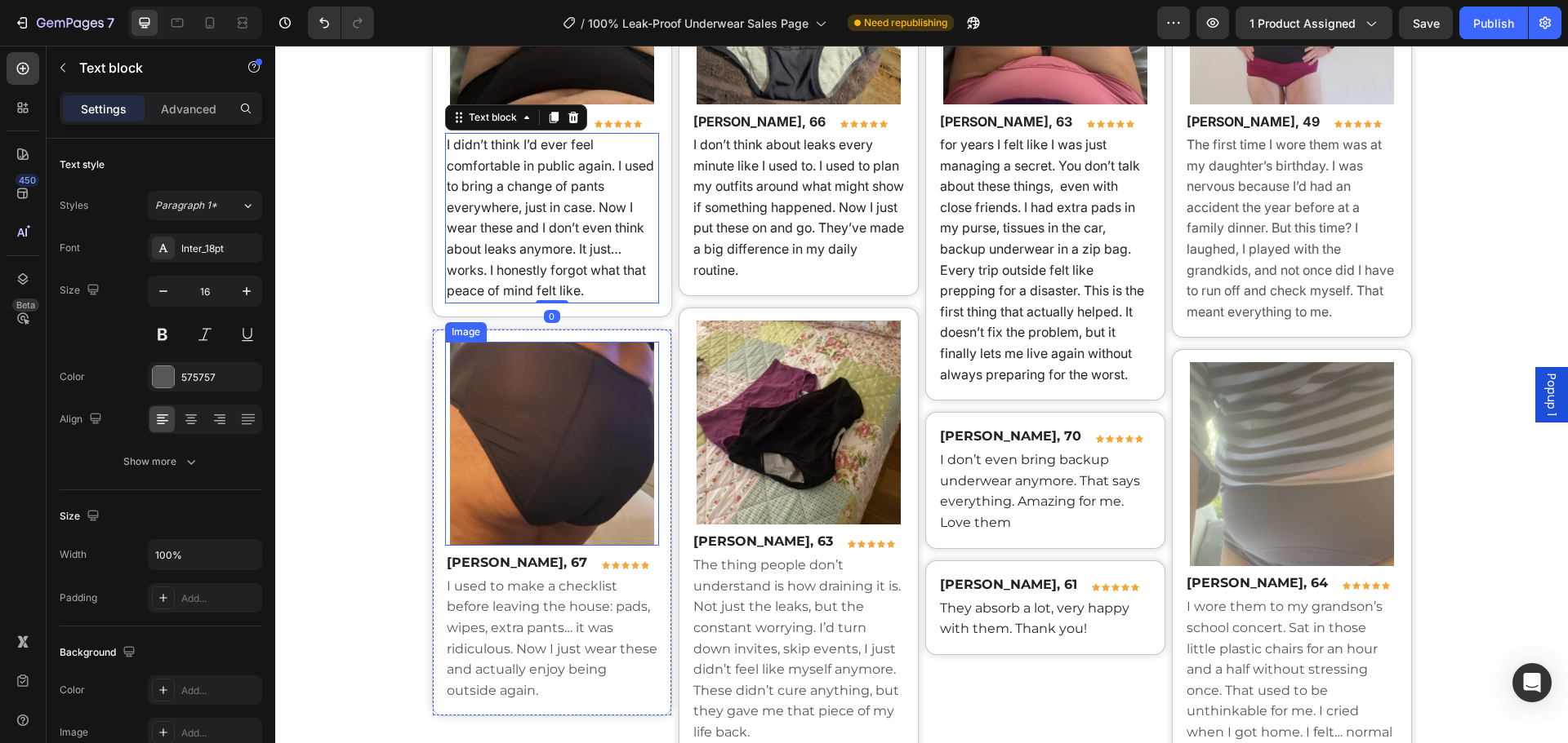
scroll to position [12042, 0]
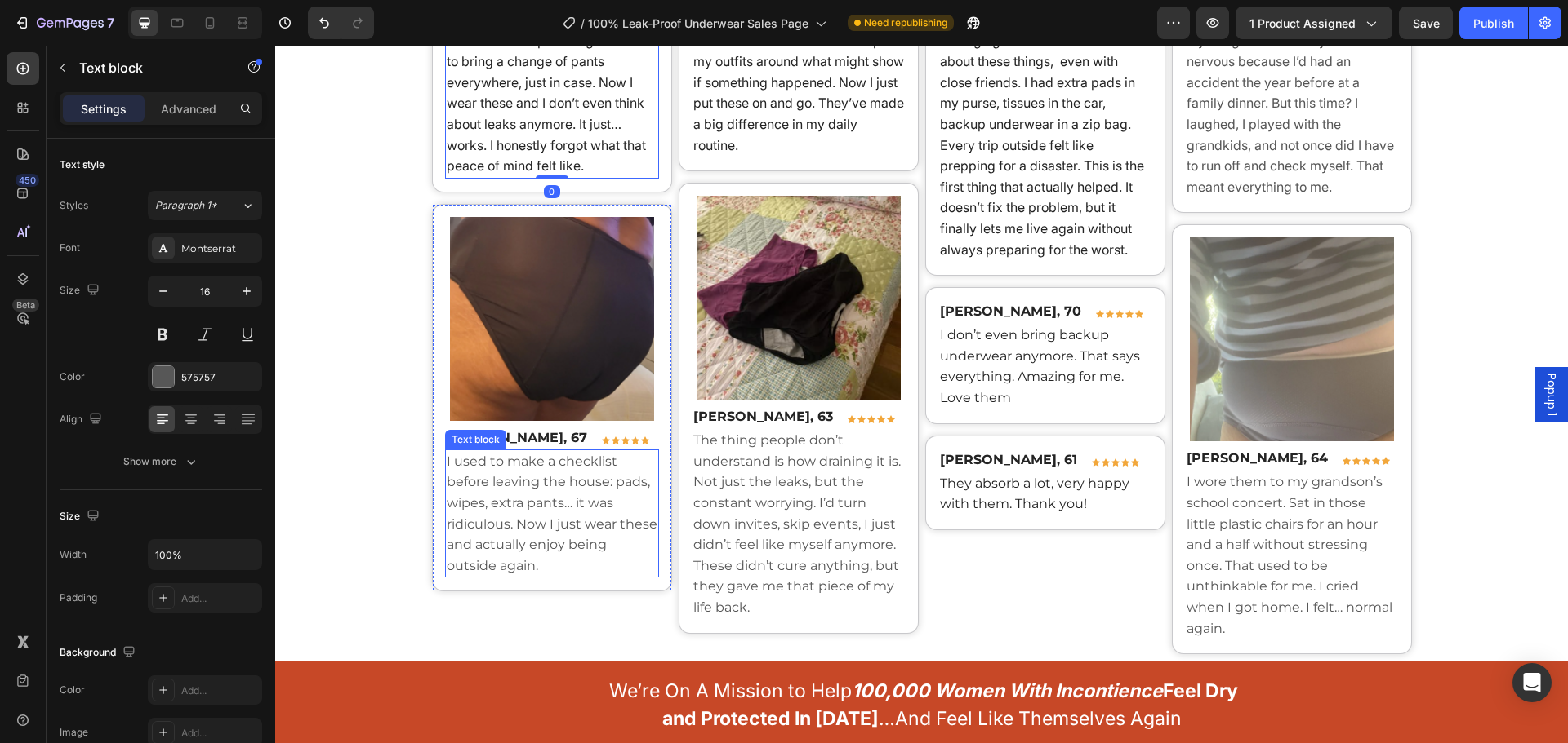
click at [483, 436] on div "Text block" at bounding box center [475, 440] width 54 height 15
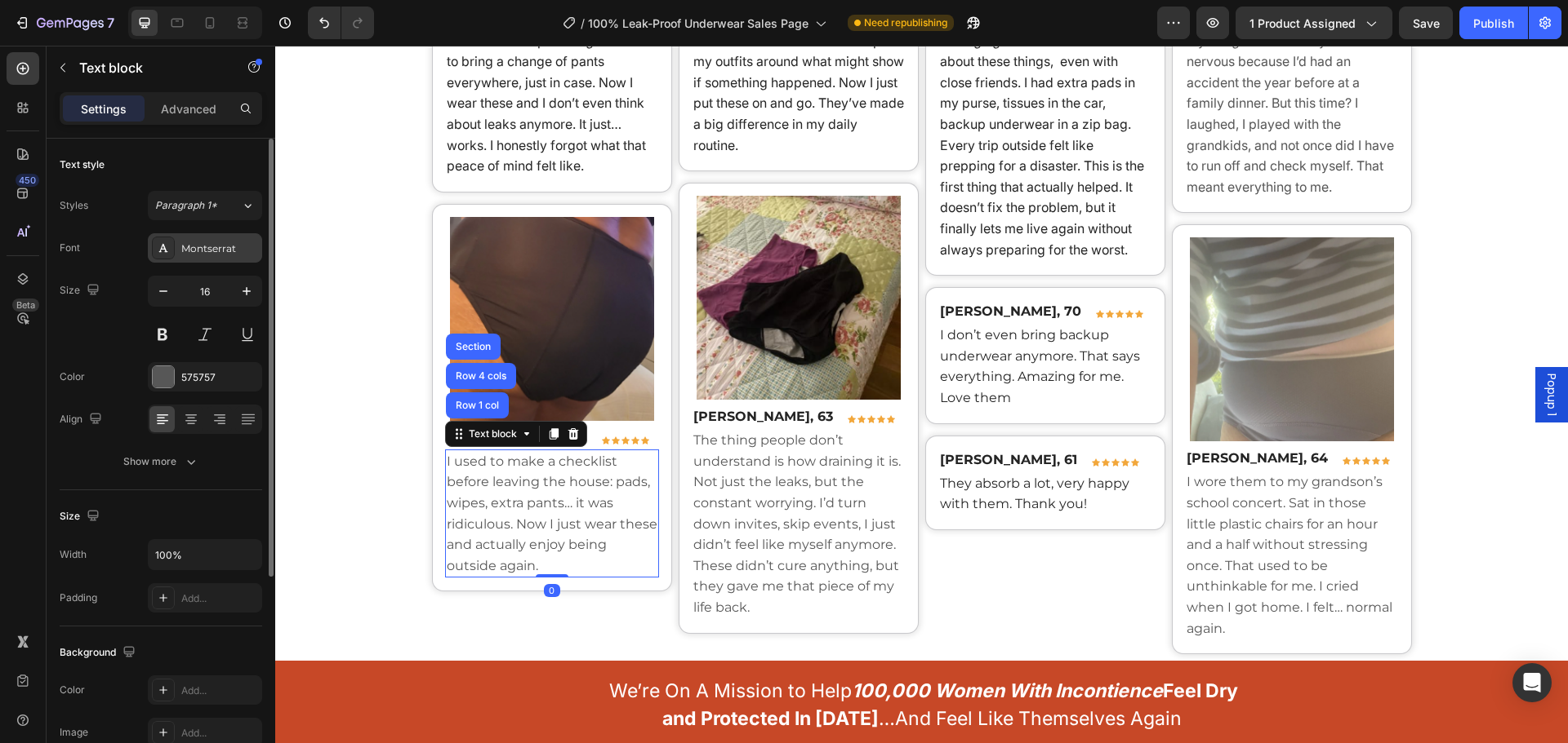
click at [226, 250] on div "Montserrat" at bounding box center [220, 249] width 77 height 15
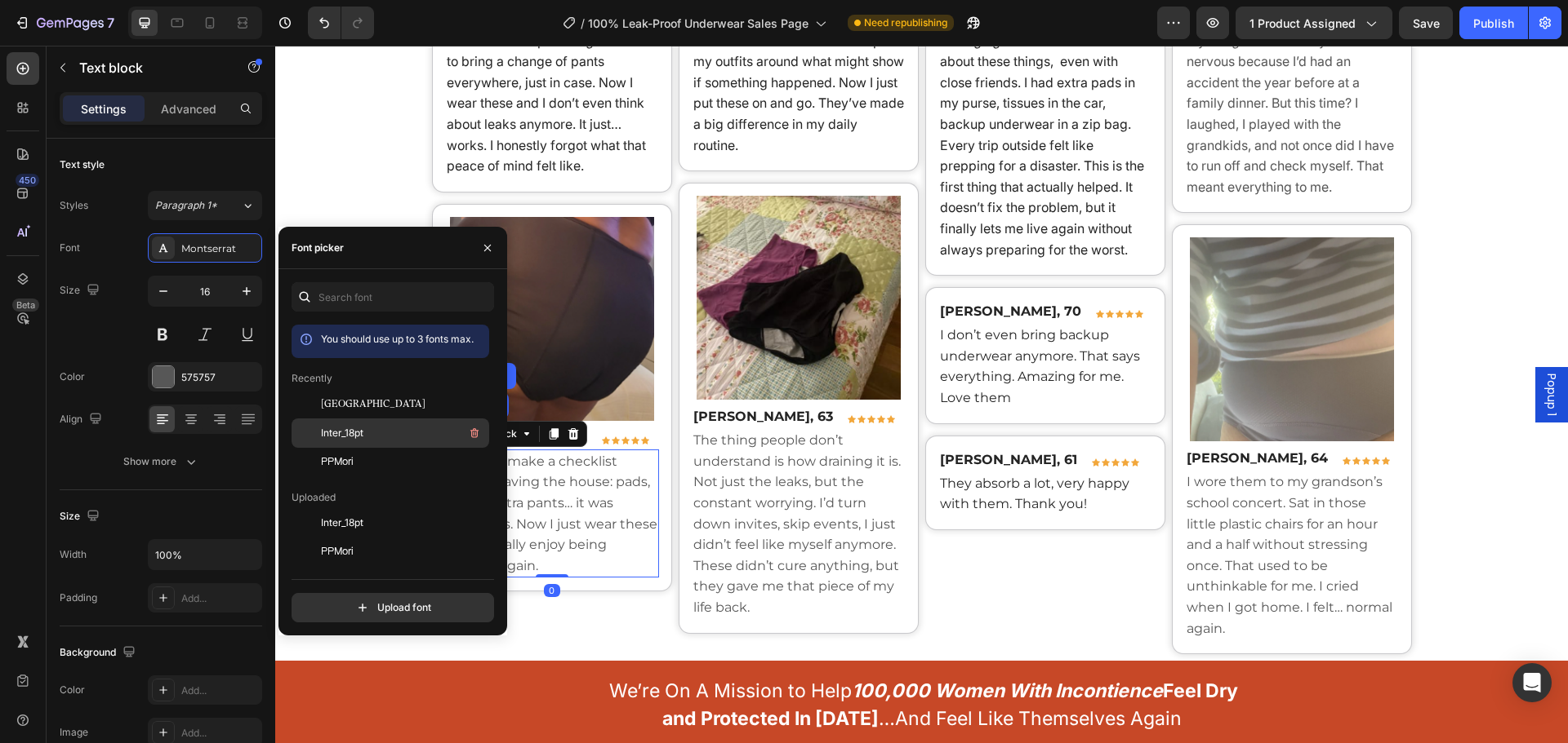
drag, startPoint x: 353, startPoint y: 423, endPoint x: 622, endPoint y: 433, distance: 269.2
click at [353, 423] on div "Inter_18pt" at bounding box center [403, 432] width 165 height 19
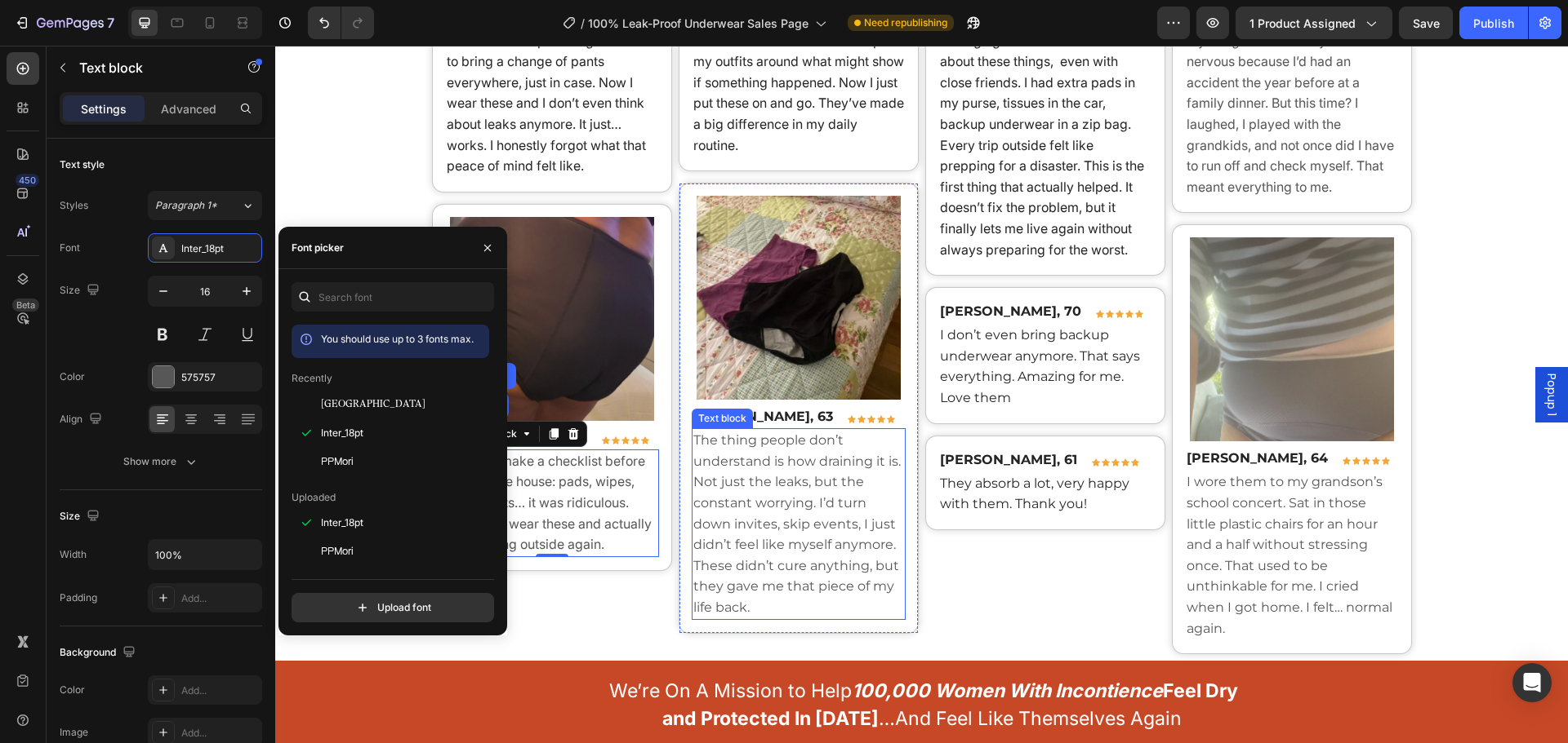
drag, startPoint x: 897, startPoint y: 479, endPoint x: 822, endPoint y: 472, distance: 75.3
click at [896, 479] on div "The thing people don’t understand is how draining it is. Not just the leaks, bu…" at bounding box center [799, 523] width 214 height 191
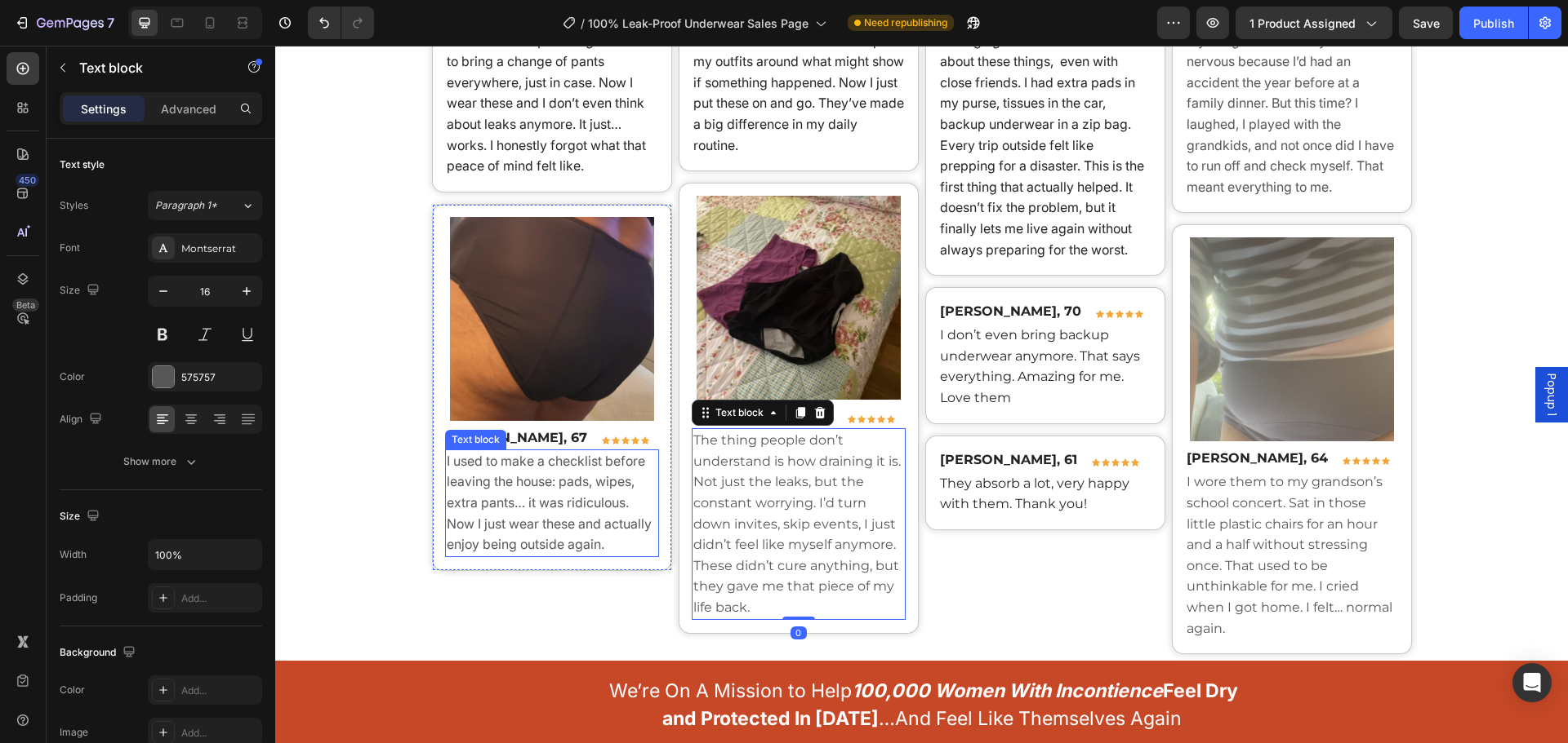
click at [522, 441] on p "[PERSON_NAME], 67" at bounding box center [517, 437] width 140 height 19
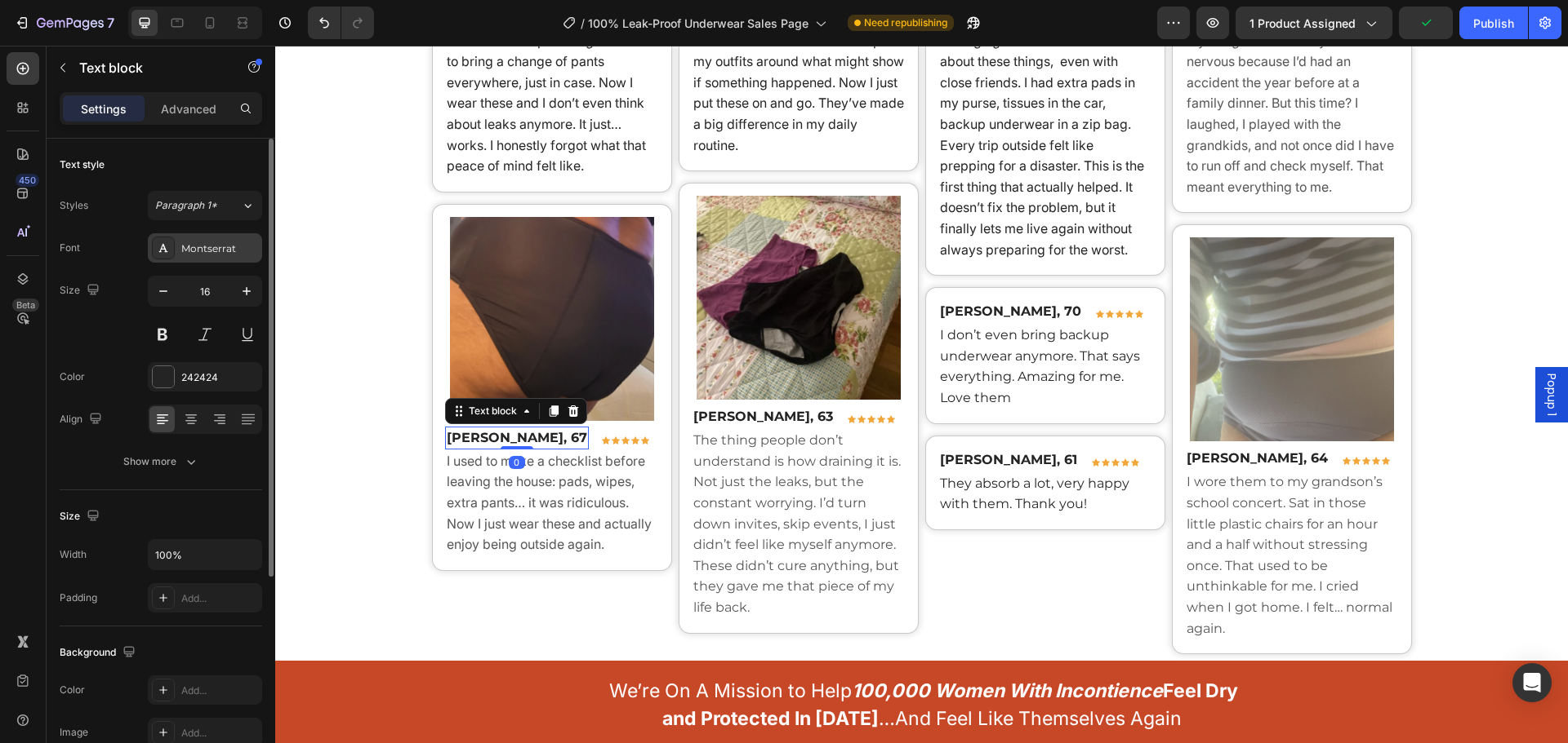
click at [198, 244] on div "Montserrat" at bounding box center [220, 249] width 77 height 15
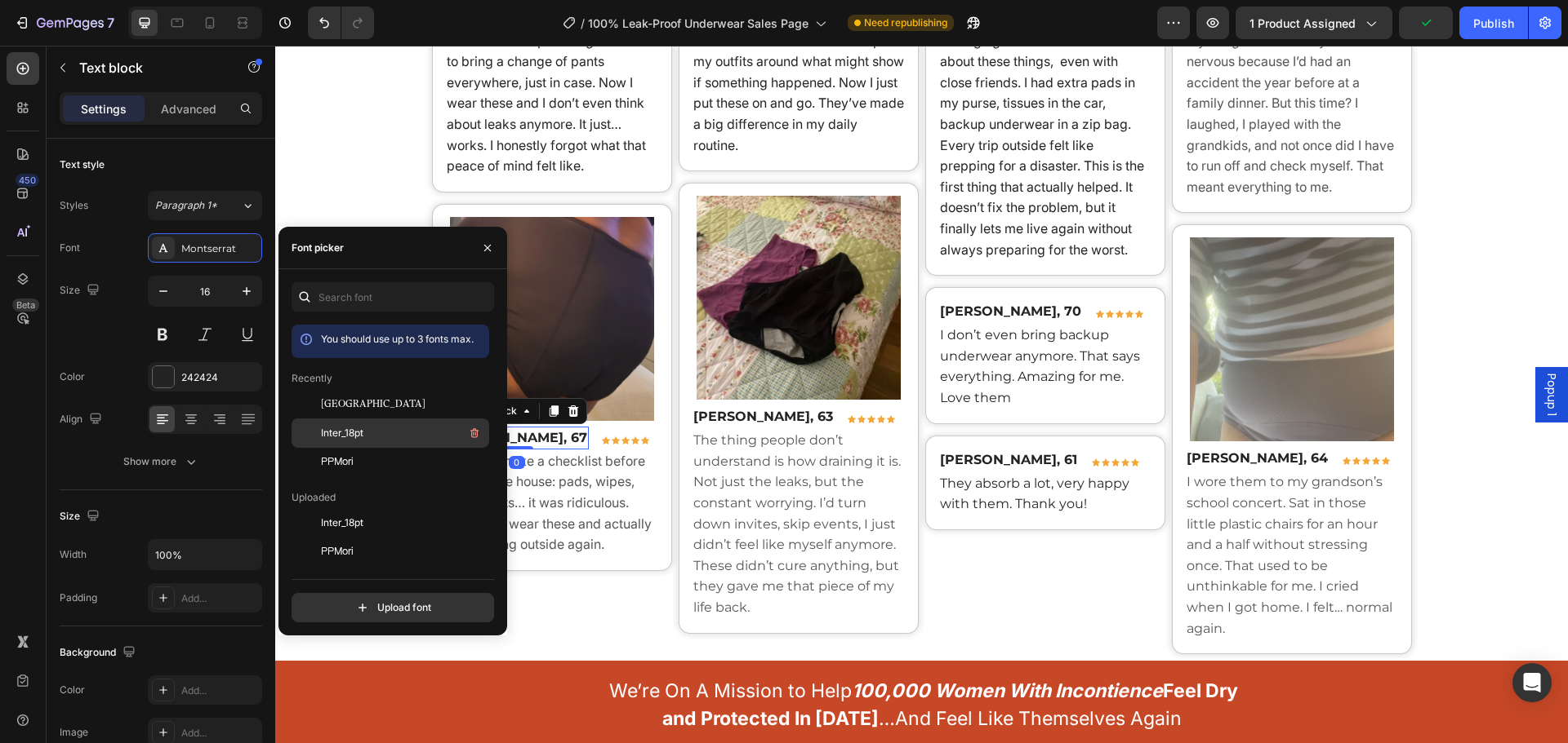
click at [379, 435] on div "Inter_18pt" at bounding box center [403, 432] width 165 height 19
click at [738, 412] on strong "[PERSON_NAME], 63" at bounding box center [763, 417] width 140 height 16
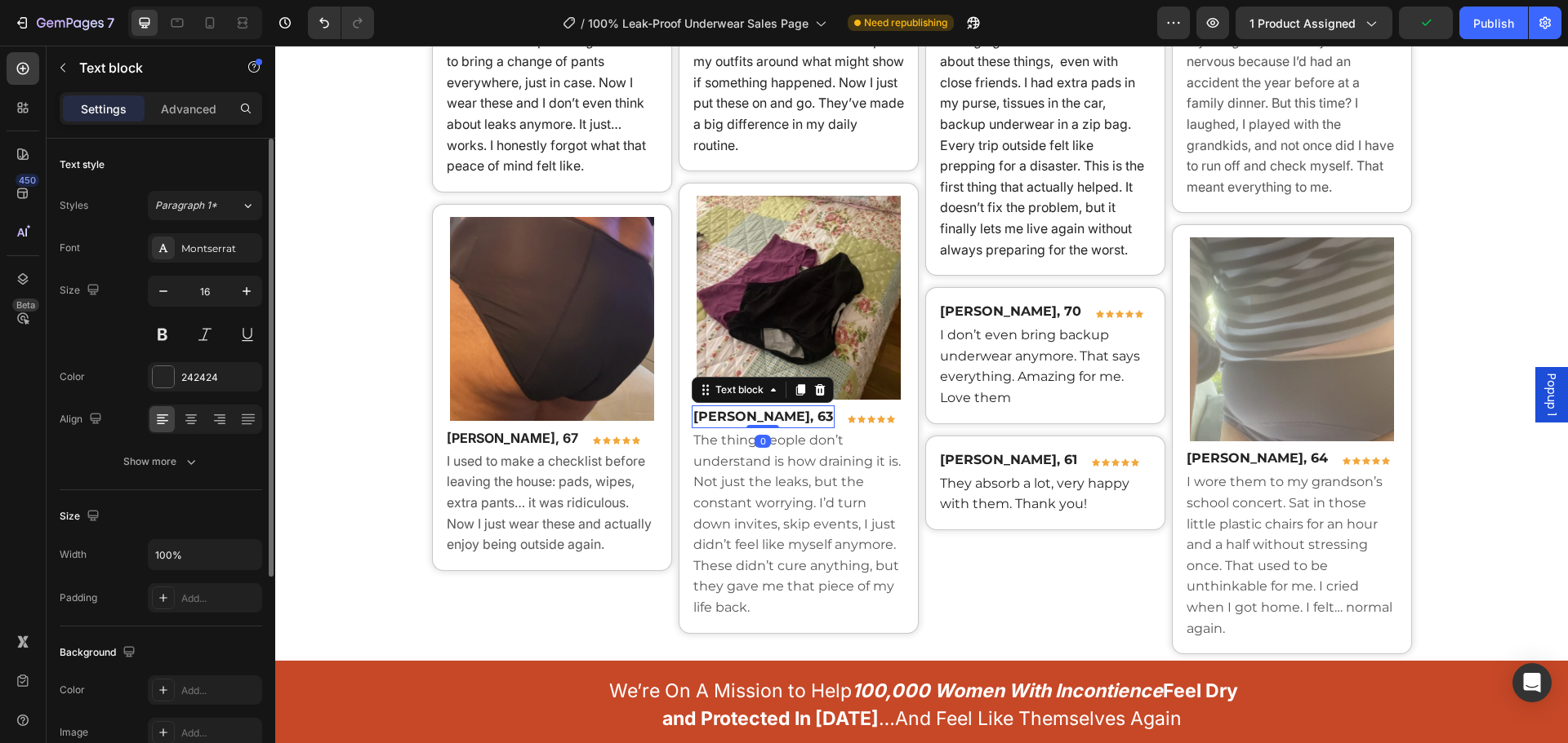
click at [200, 253] on div "Montserrat" at bounding box center [220, 249] width 77 height 15
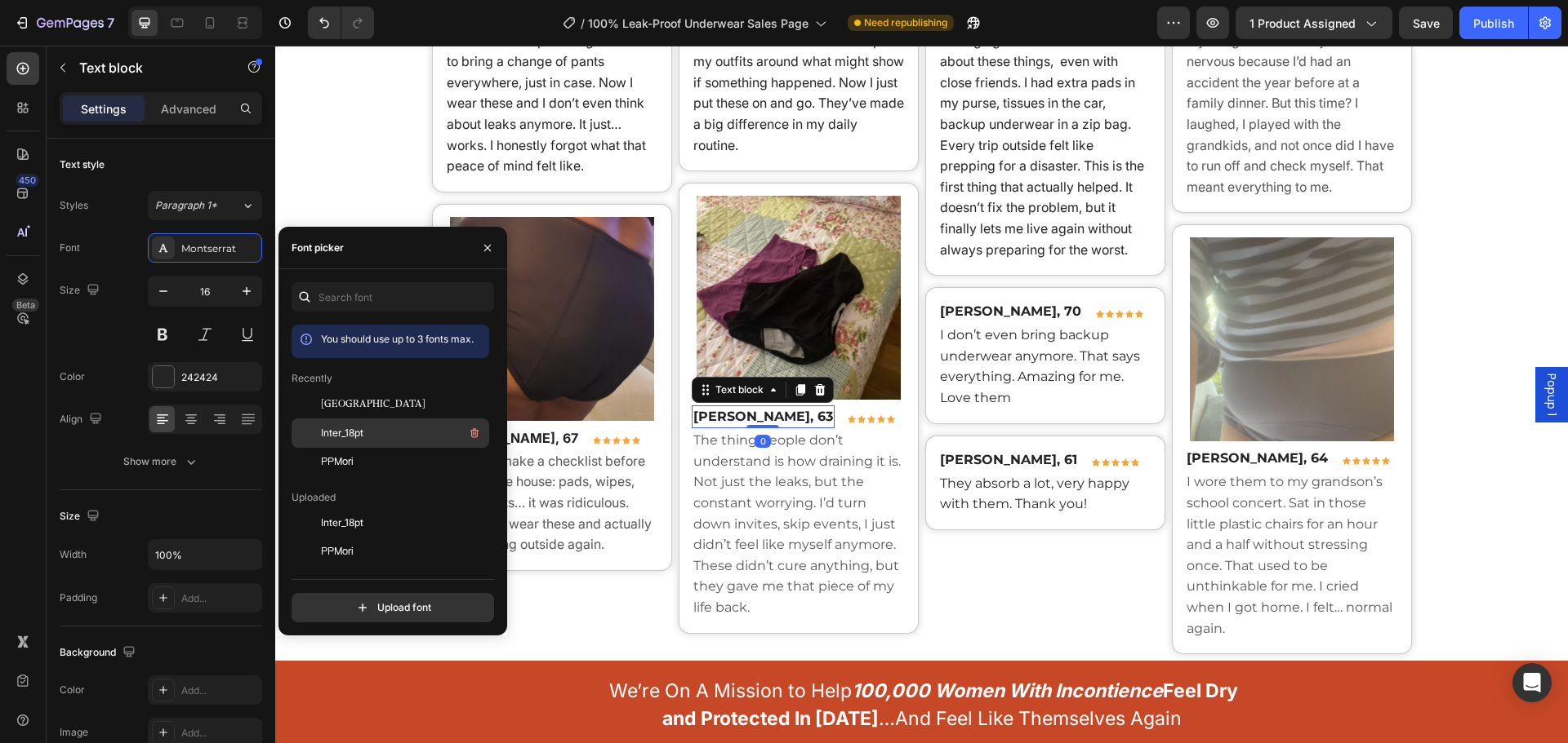
drag, startPoint x: 395, startPoint y: 429, endPoint x: 343, endPoint y: 413, distance: 54.4
click at [395, 429] on div "Inter_18pt" at bounding box center [403, 432] width 165 height 19
click at [754, 486] on p "The thing people don’t understand is how draining it is. Not just the leaks, bu…" at bounding box center [799, 523] width 211 height 188
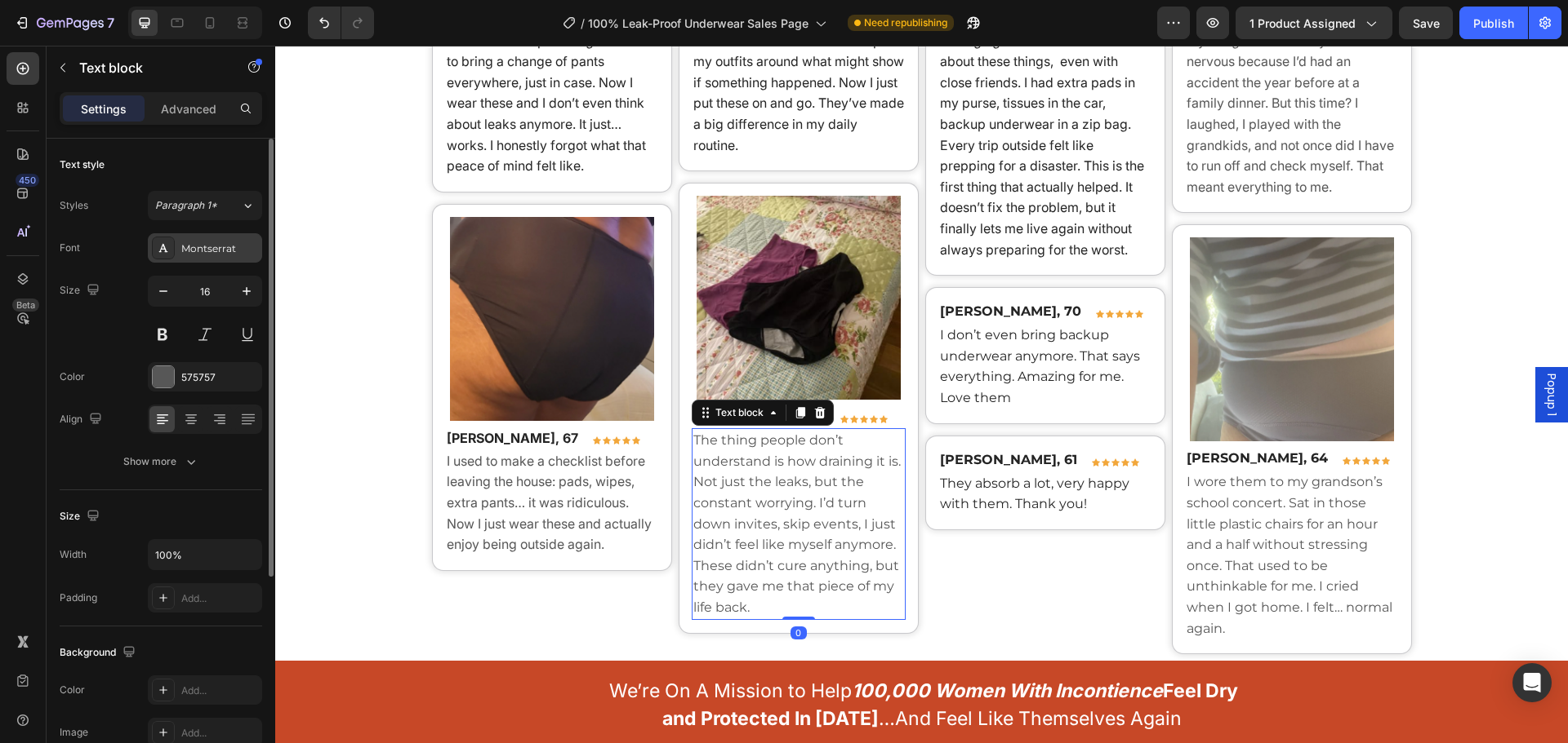
click at [195, 254] on div "Montserrat" at bounding box center [220, 249] width 77 height 15
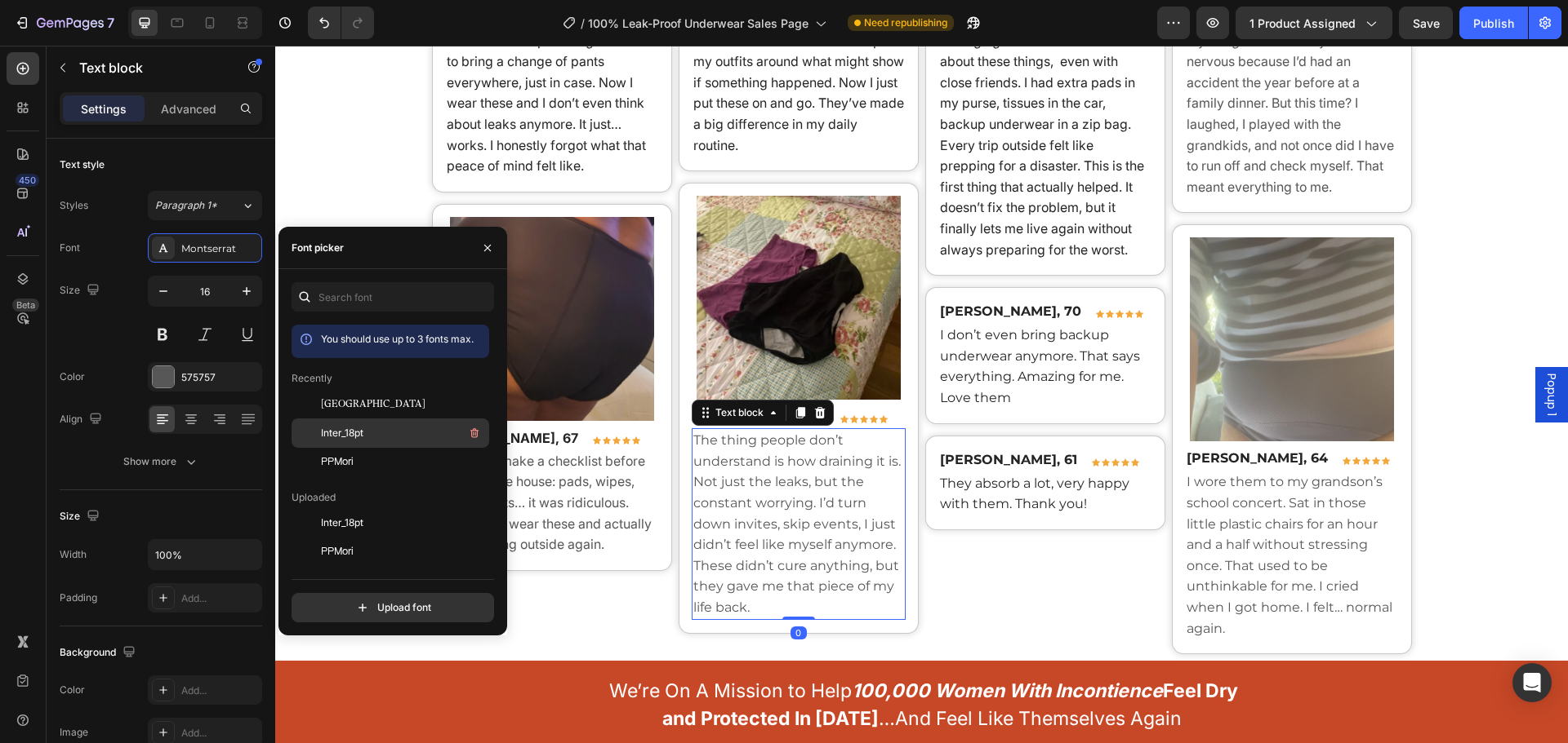
click at [353, 434] on span "Inter_18pt" at bounding box center [342, 433] width 43 height 15
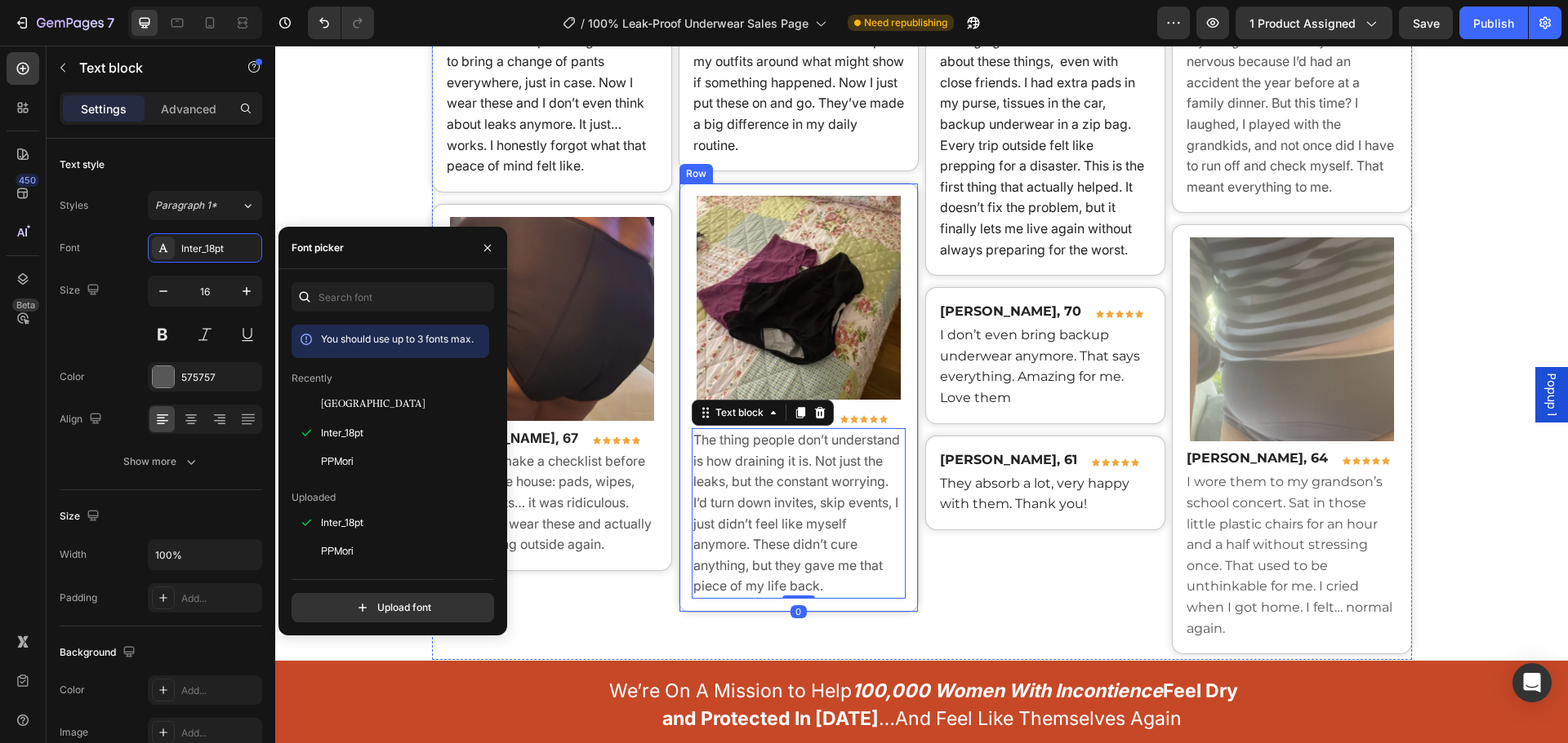
click at [964, 468] on p "[PERSON_NAME], 61" at bounding box center [1008, 460] width 137 height 19
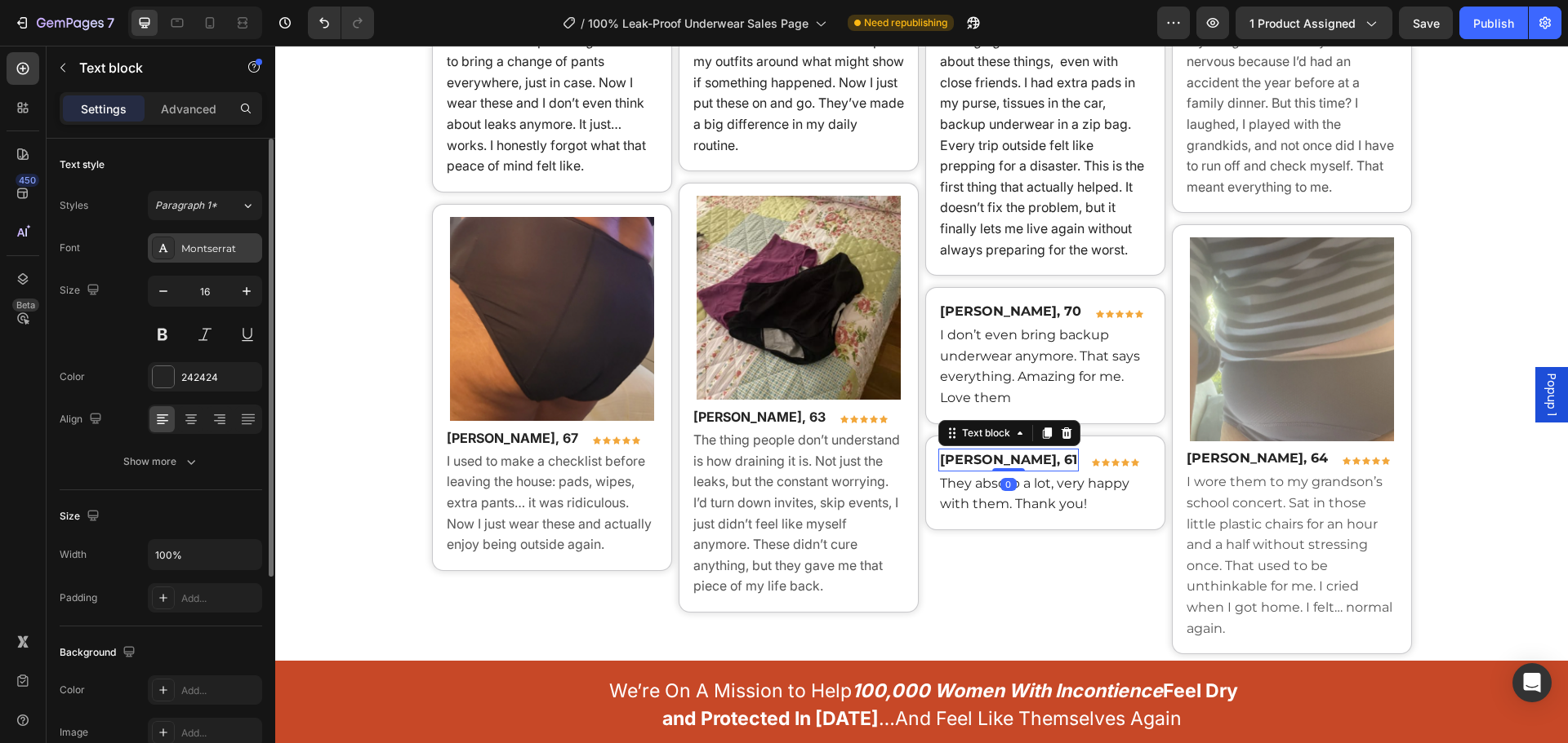
click at [192, 252] on div "Montserrat" at bounding box center [220, 249] width 77 height 15
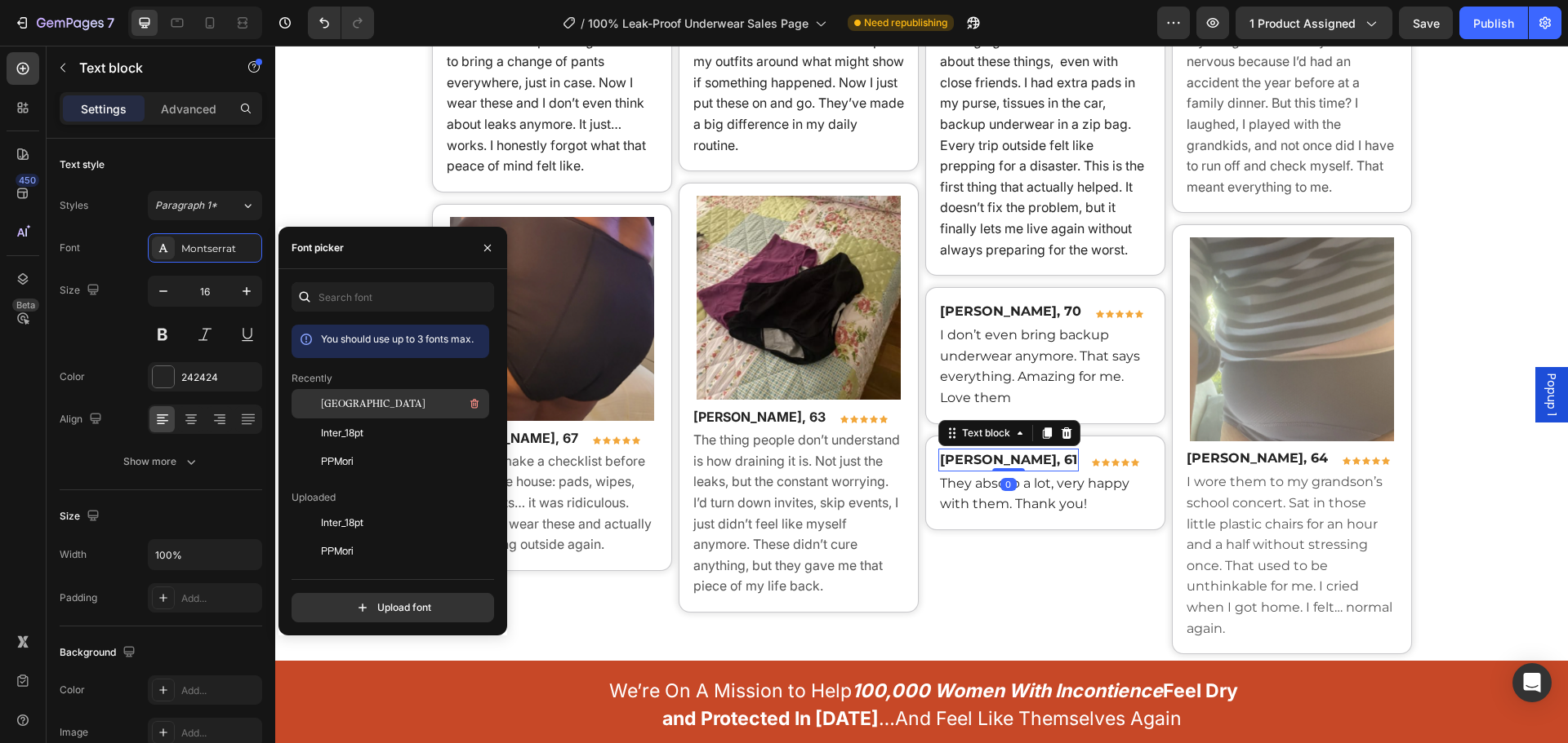
drag, startPoint x: 363, startPoint y: 417, endPoint x: 249, endPoint y: 383, distance: 119.0
click at [363, 508] on div "[GEOGRAPHIC_DATA]" at bounding box center [390, 523] width 198 height 29
drag, startPoint x: 357, startPoint y: 427, endPoint x: 593, endPoint y: 425, distance: 236.0
click at [357, 427] on span "Inter_18pt" at bounding box center [342, 433] width 43 height 15
click at [984, 488] on span "They absorb a lot, very happy with them. Thank you!" at bounding box center [1034, 494] width 190 height 37
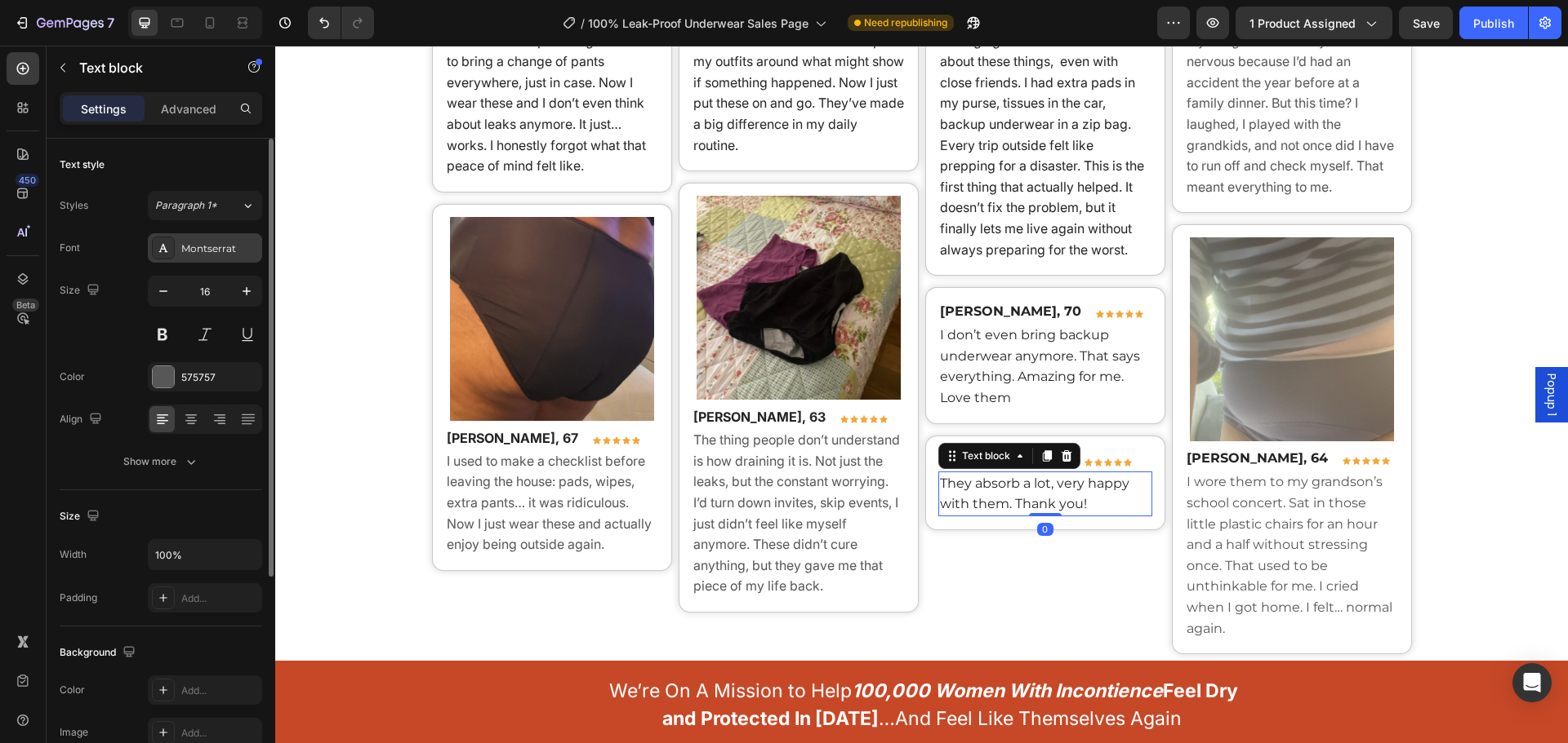
click at [164, 250] on icon at bounding box center [164, 248] width 9 height 8
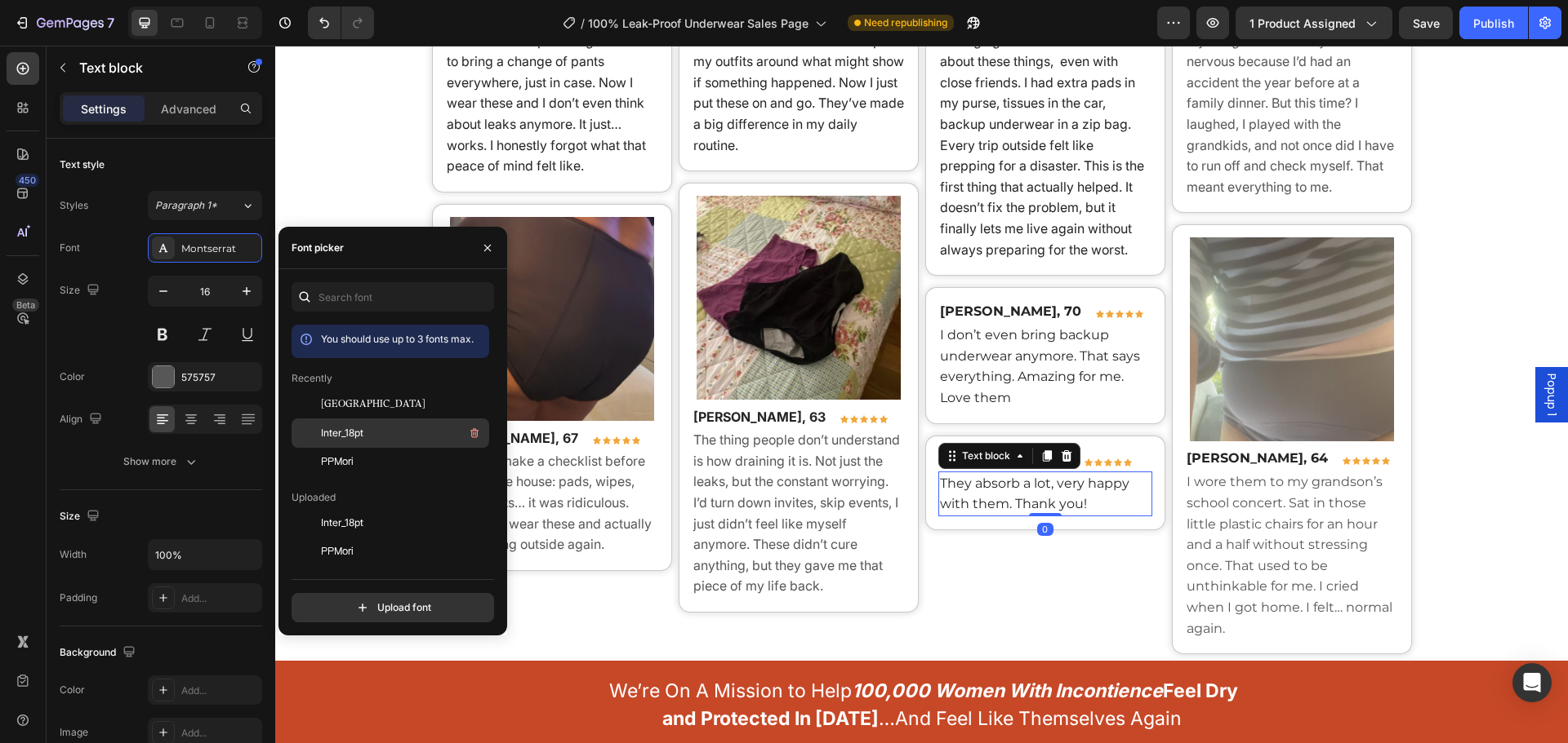
click at [357, 442] on div "Inter_18pt" at bounding box center [403, 432] width 165 height 19
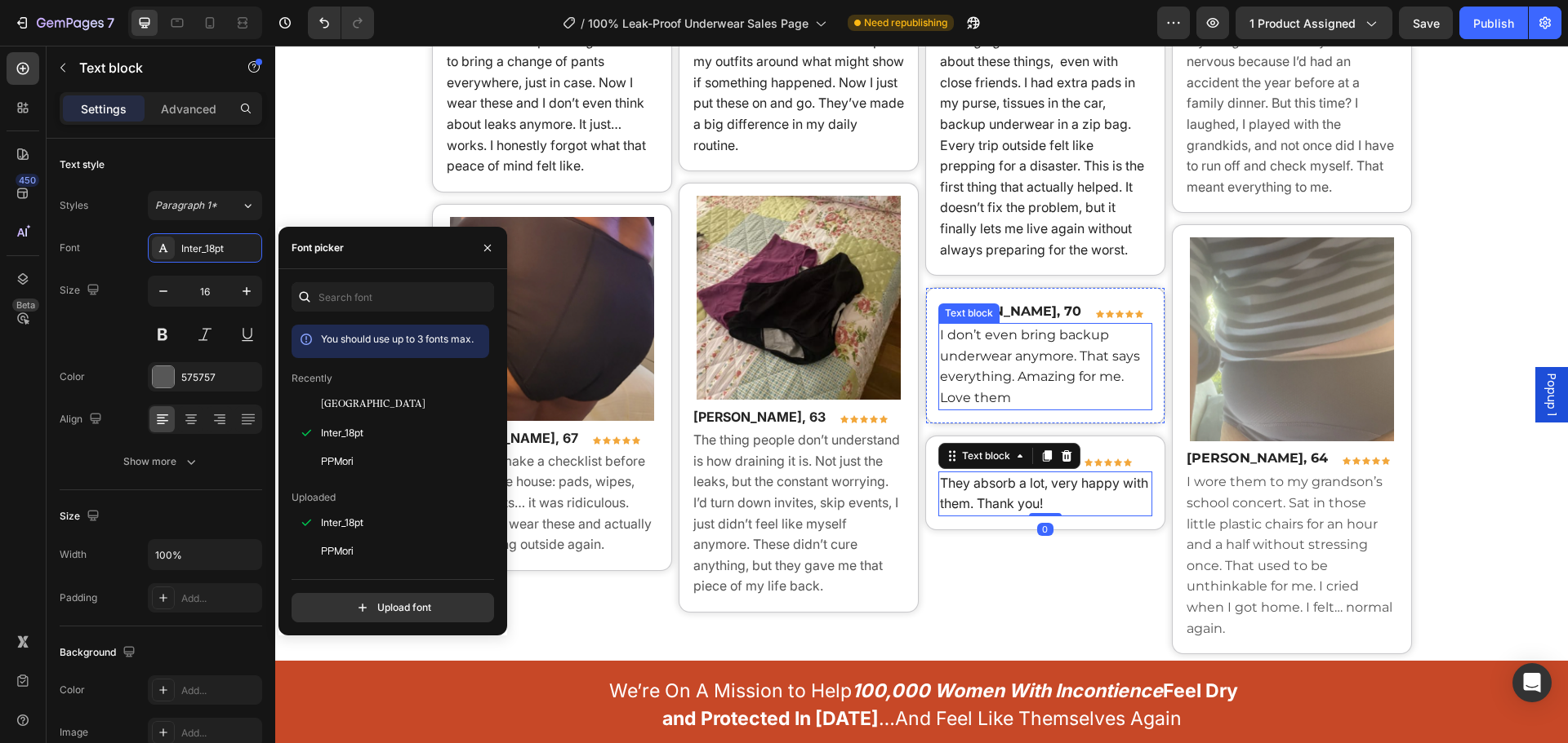
click at [1015, 362] on span "I don’t even bring backup underwear anymore. That says everything. Amazing for …" at bounding box center [1039, 366] width 200 height 78
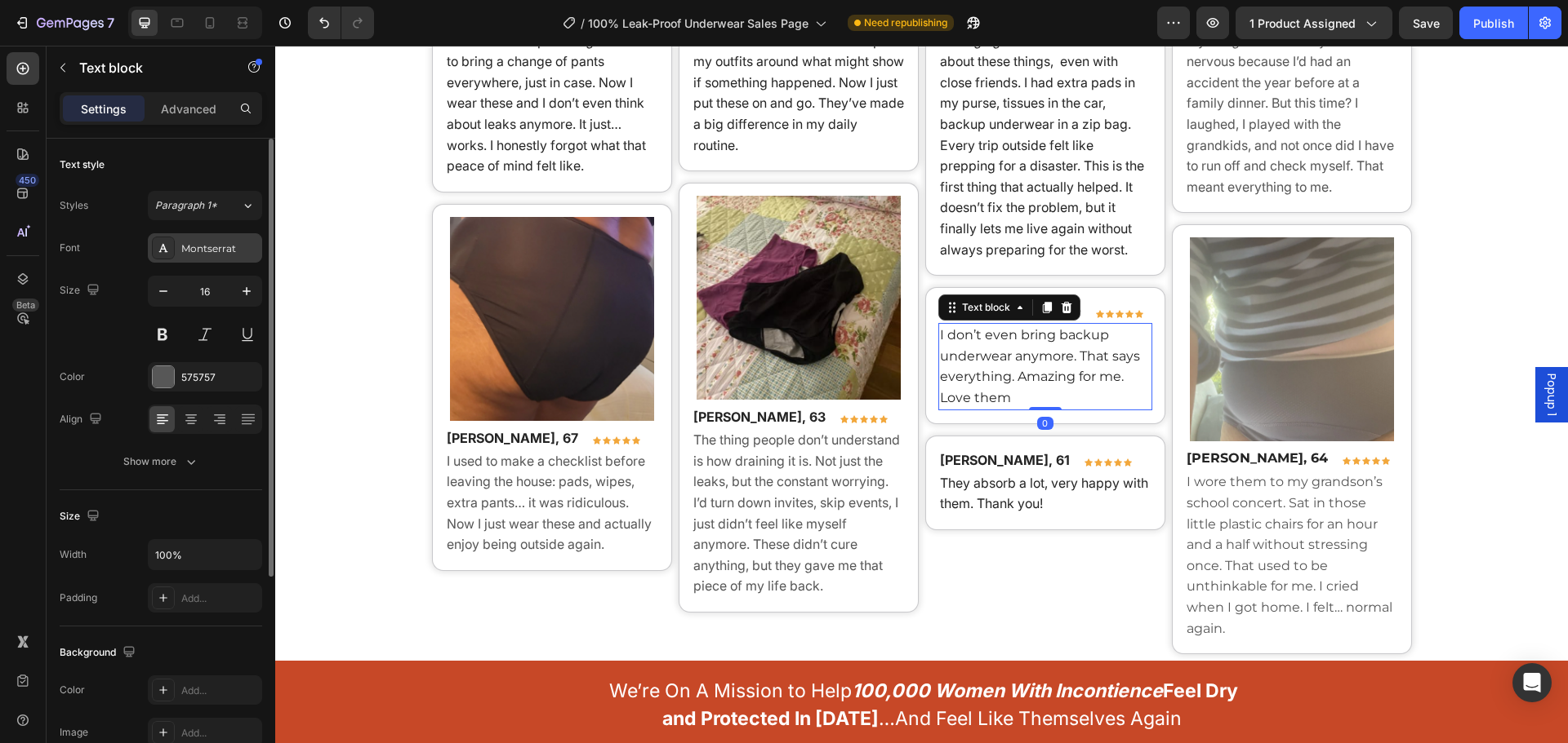
click at [235, 247] on div "Montserrat" at bounding box center [220, 249] width 77 height 15
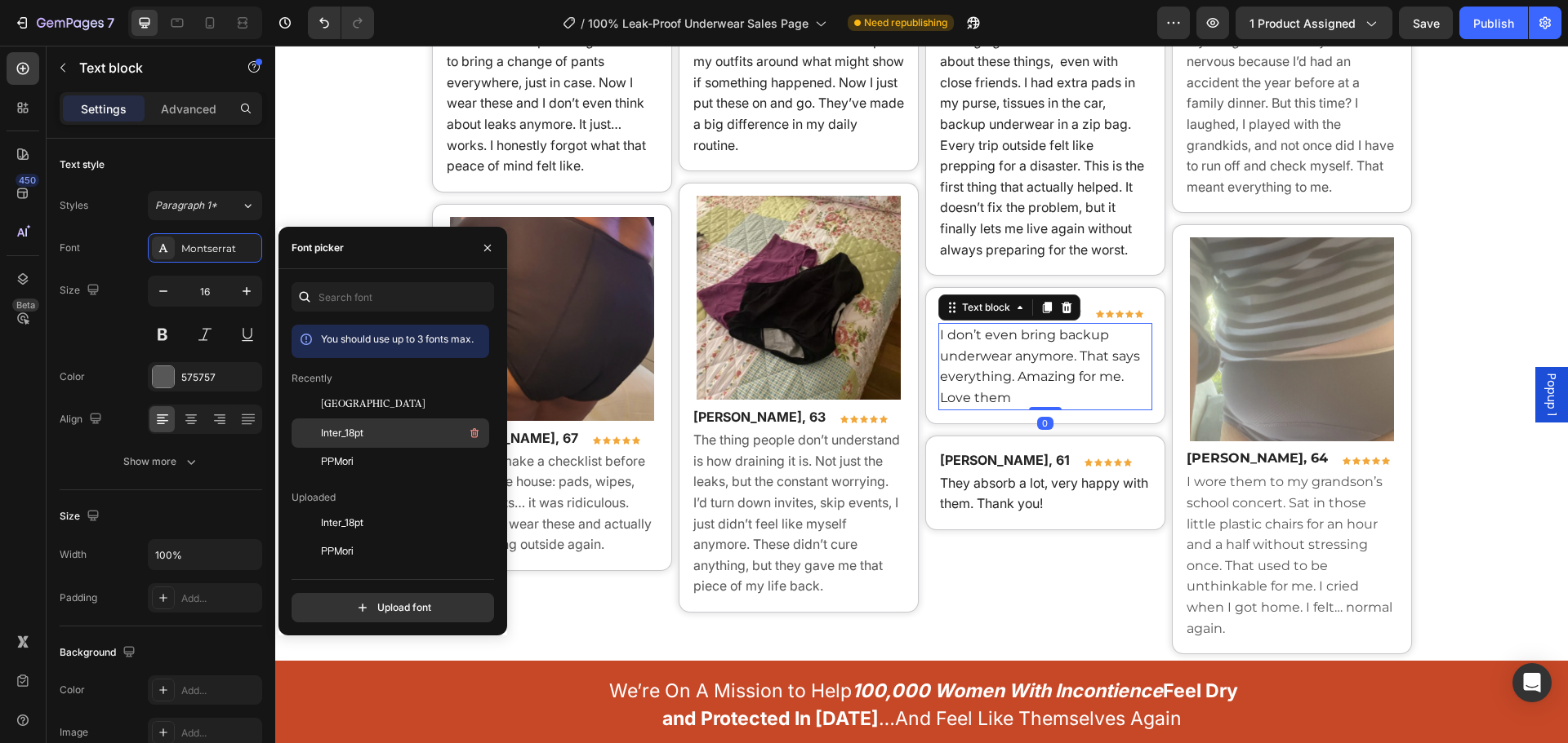
click at [393, 431] on div "Inter_18pt" at bounding box center [403, 432] width 165 height 19
click at [1144, 325] on div "I don’t even bring backup underwear anymore. That says everything. Amazing for …" at bounding box center [1045, 366] width 214 height 87
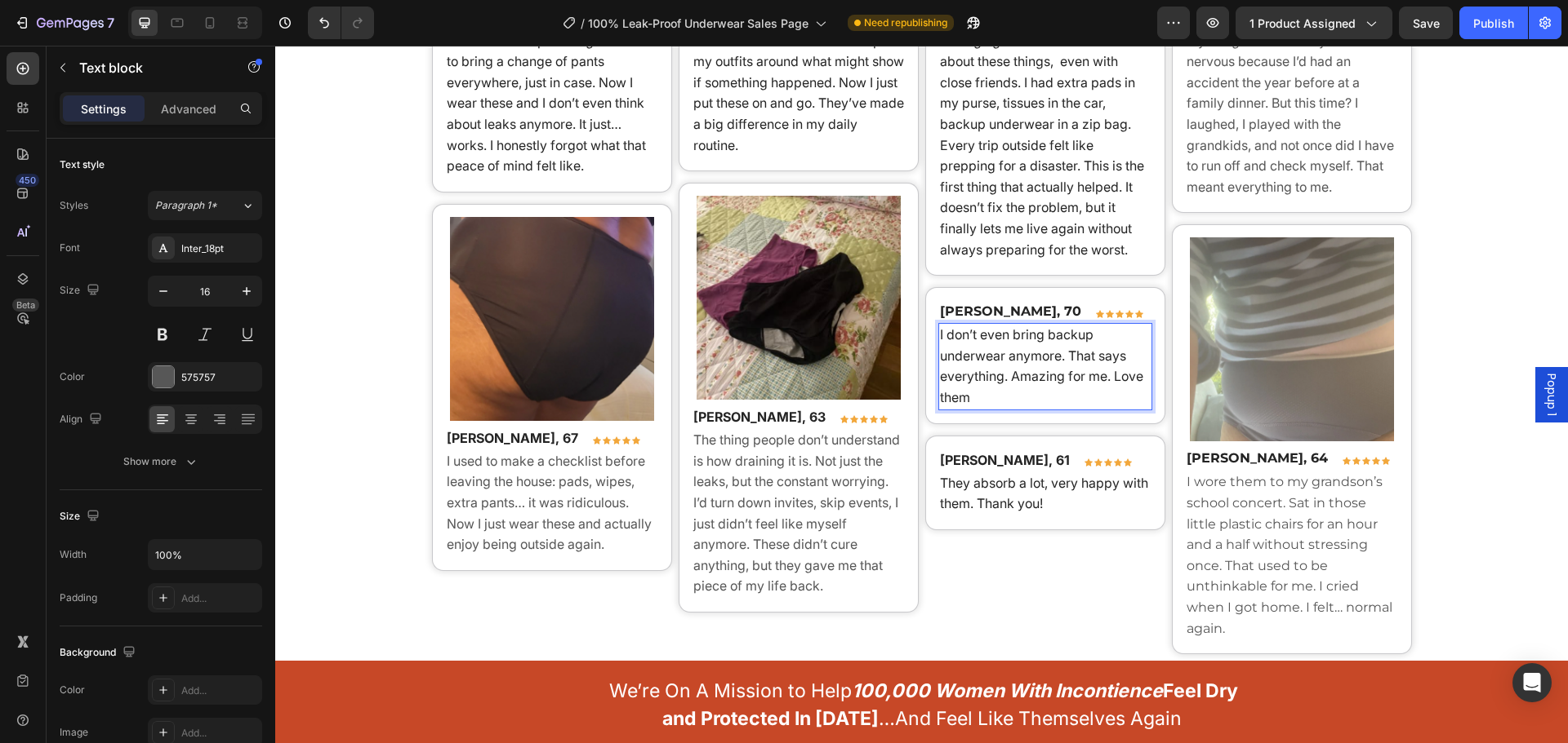
click at [994, 310] on strong "[PERSON_NAME], 70" at bounding box center [1010, 311] width 141 height 16
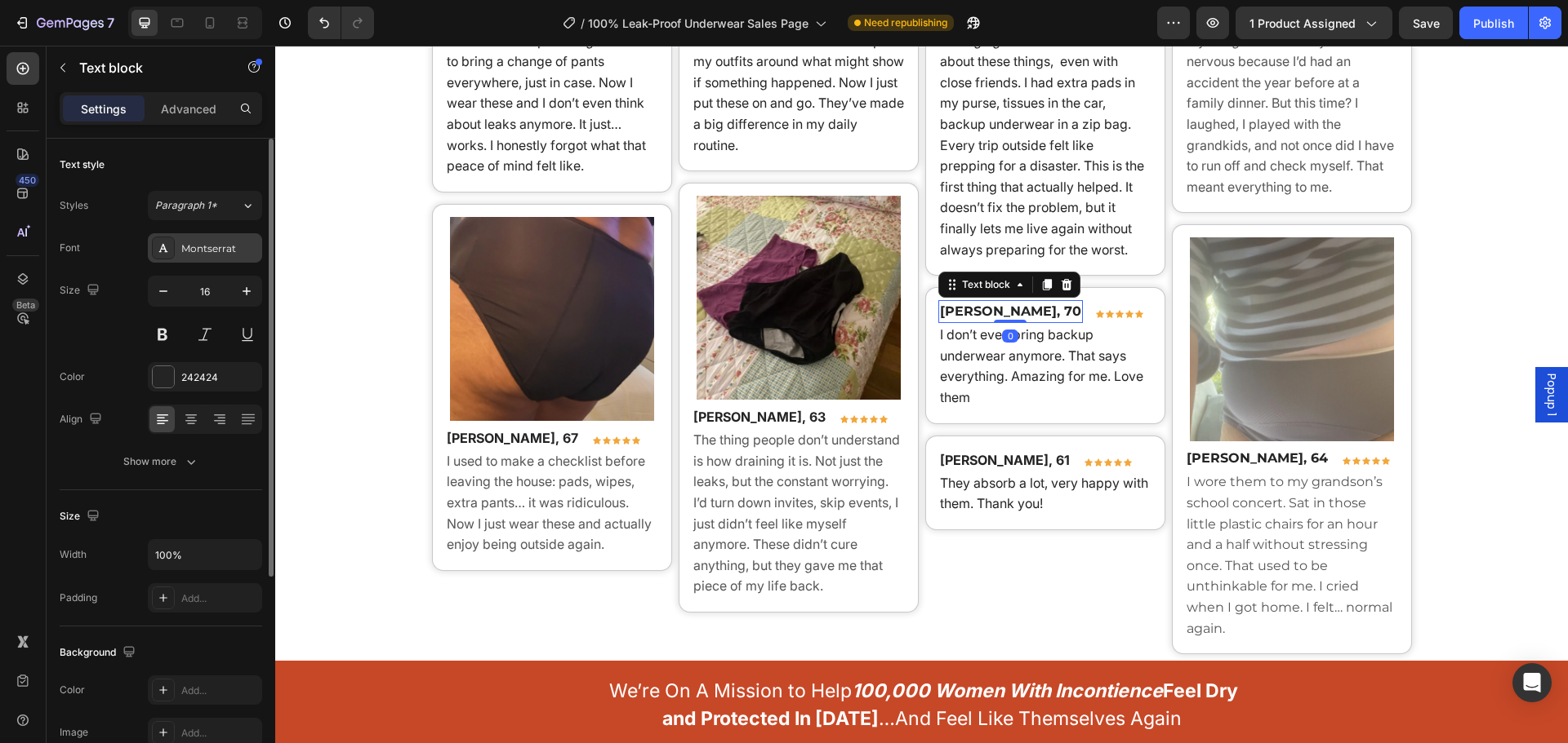
click at [209, 256] on div "Montserrat" at bounding box center [205, 248] width 114 height 29
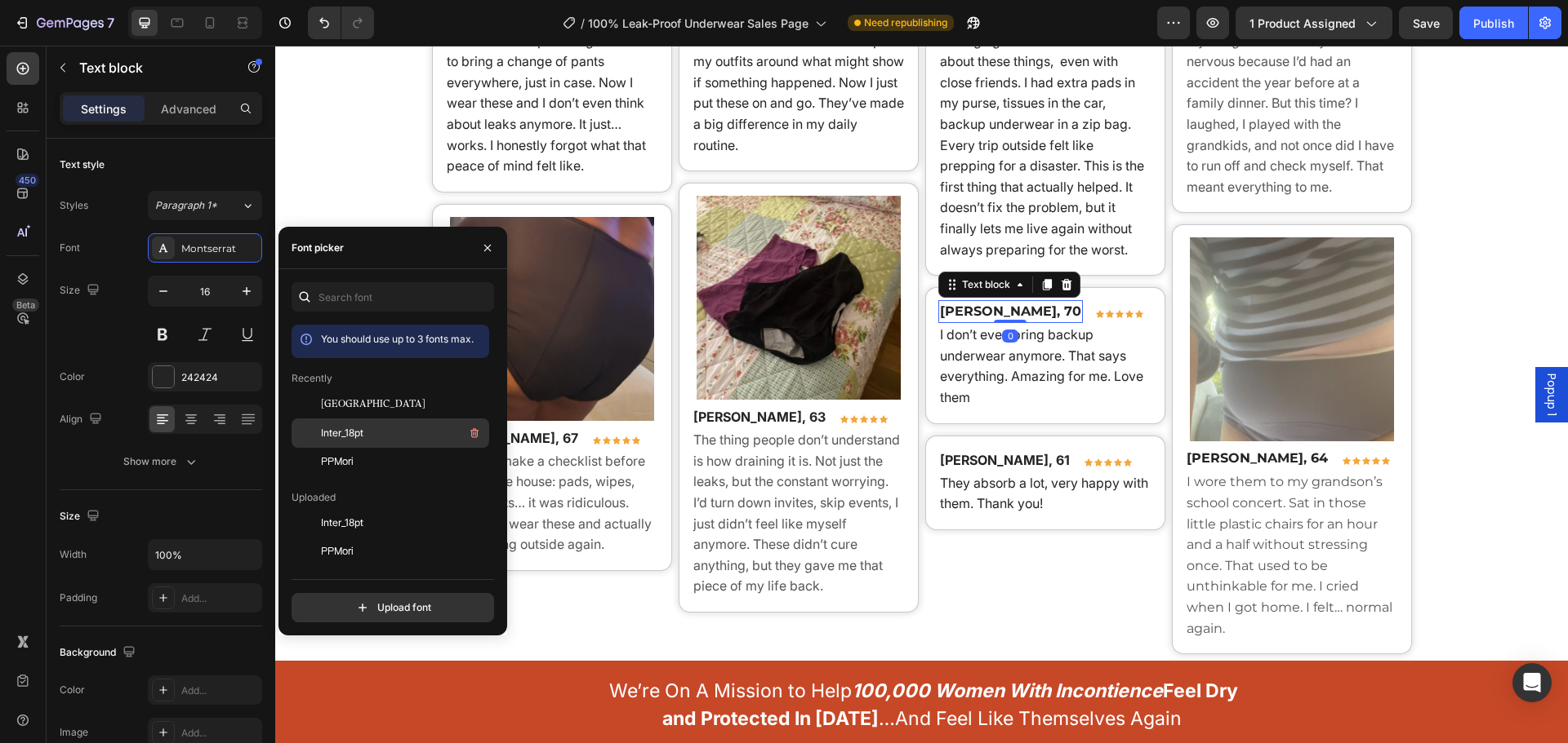
click at [369, 441] on div "Inter_18pt" at bounding box center [403, 432] width 165 height 19
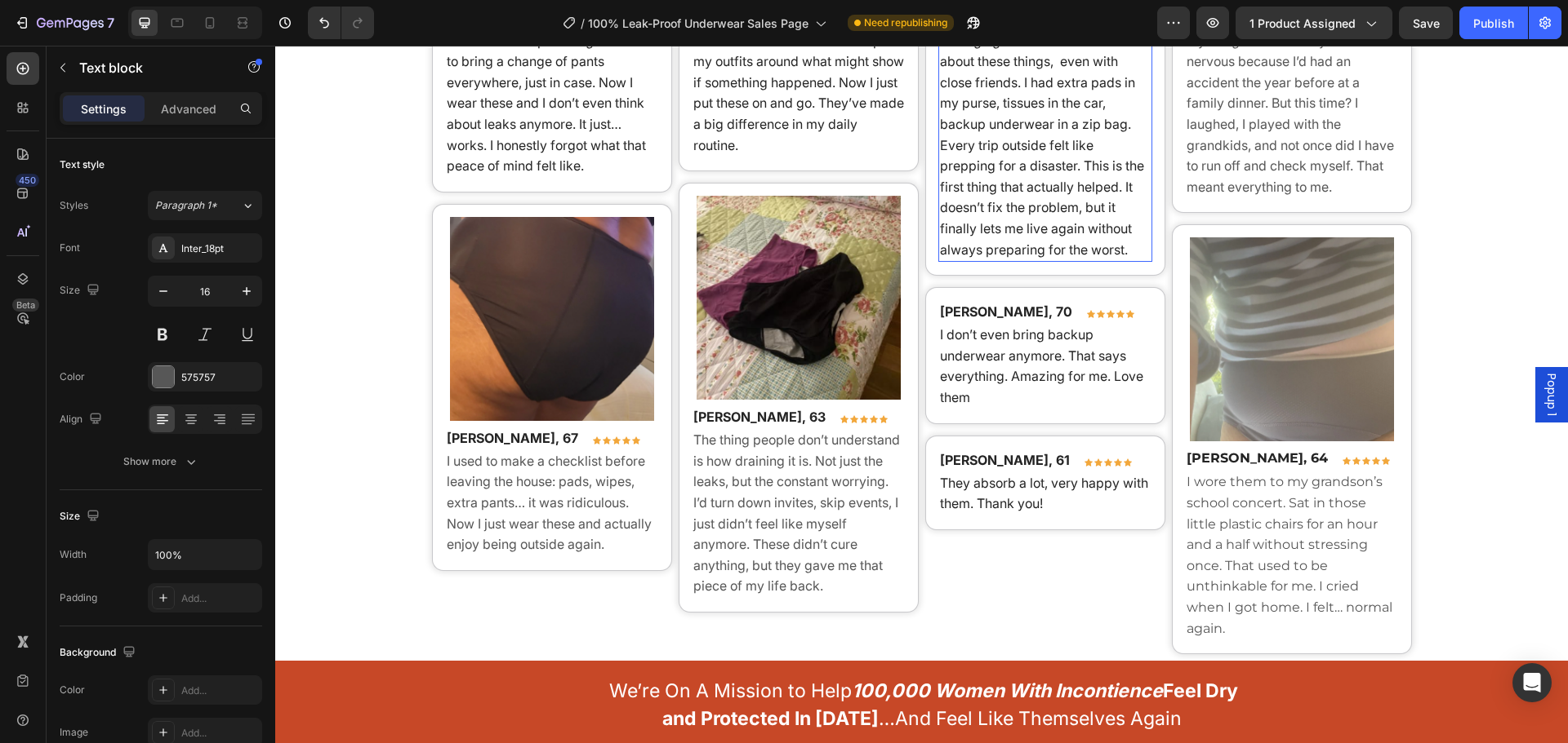
click at [941, 207] on div "for years I felt like I was just managing a secret. You don’t talk about these …" at bounding box center [1045, 135] width 214 height 254
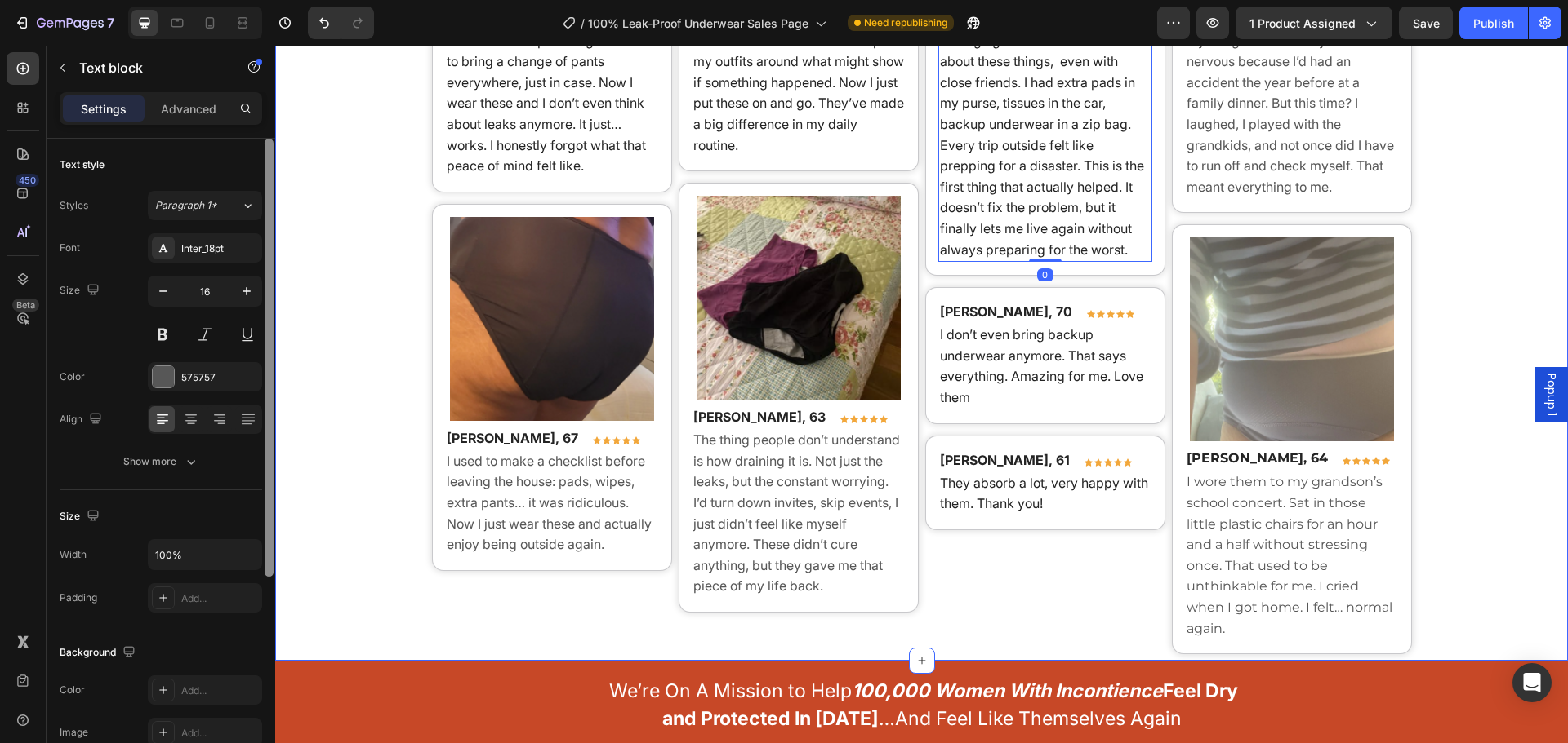
drag, startPoint x: 234, startPoint y: 244, endPoint x: 268, endPoint y: 281, distance: 50.2
click at [232, 244] on div "Inter_18pt" at bounding box center [220, 249] width 77 height 15
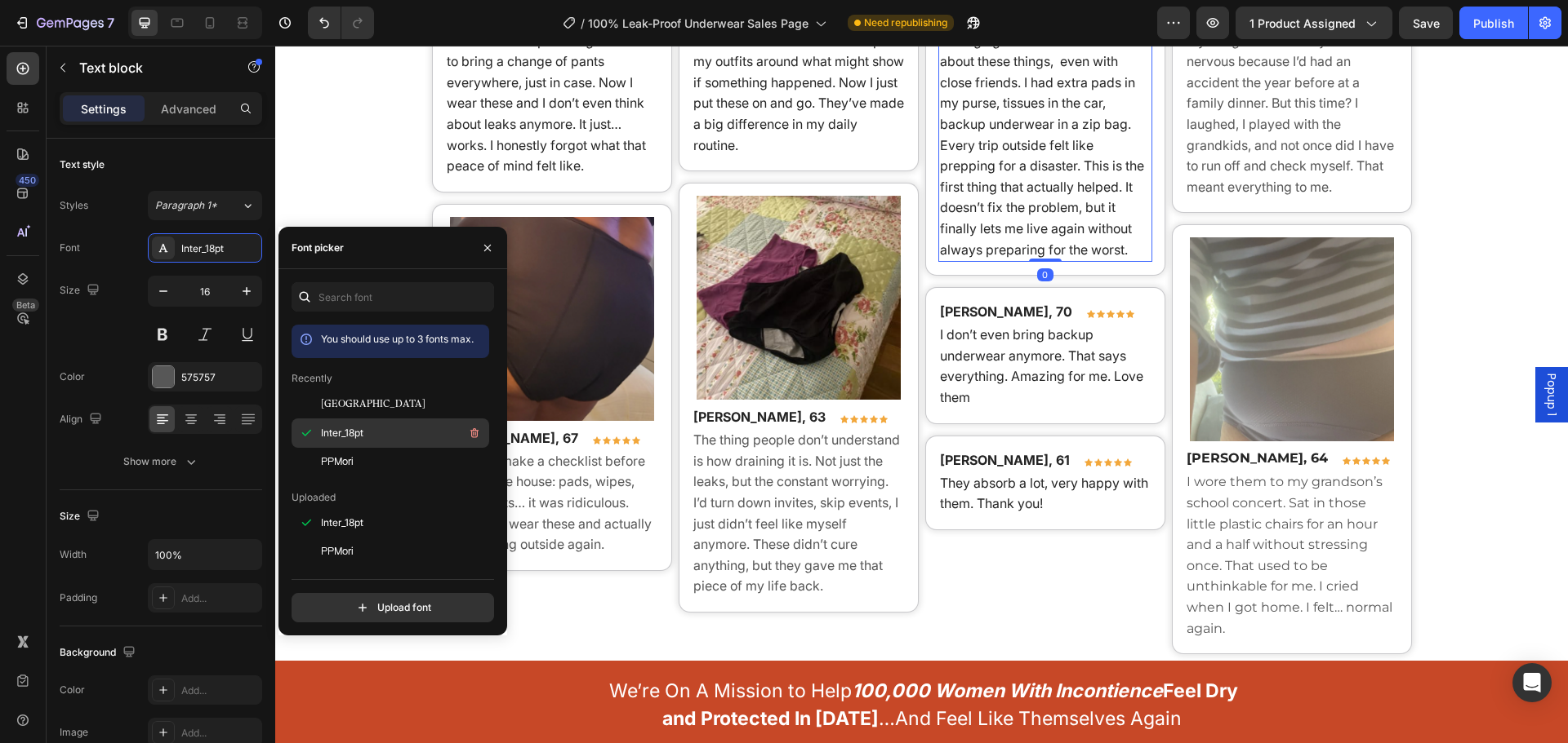
click at [358, 426] on span "Inter_18pt" at bounding box center [342, 433] width 43 height 15
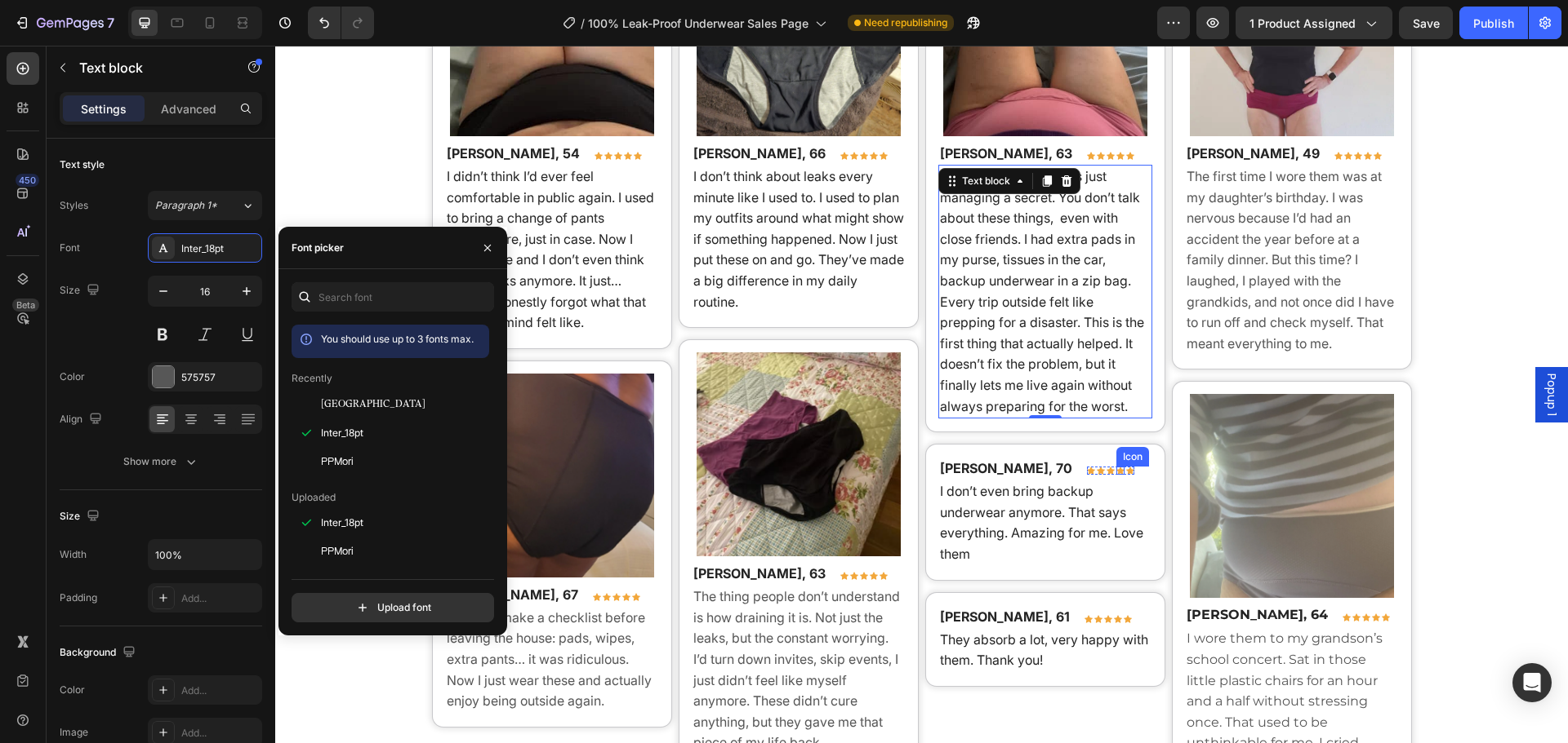
scroll to position [11879, 0]
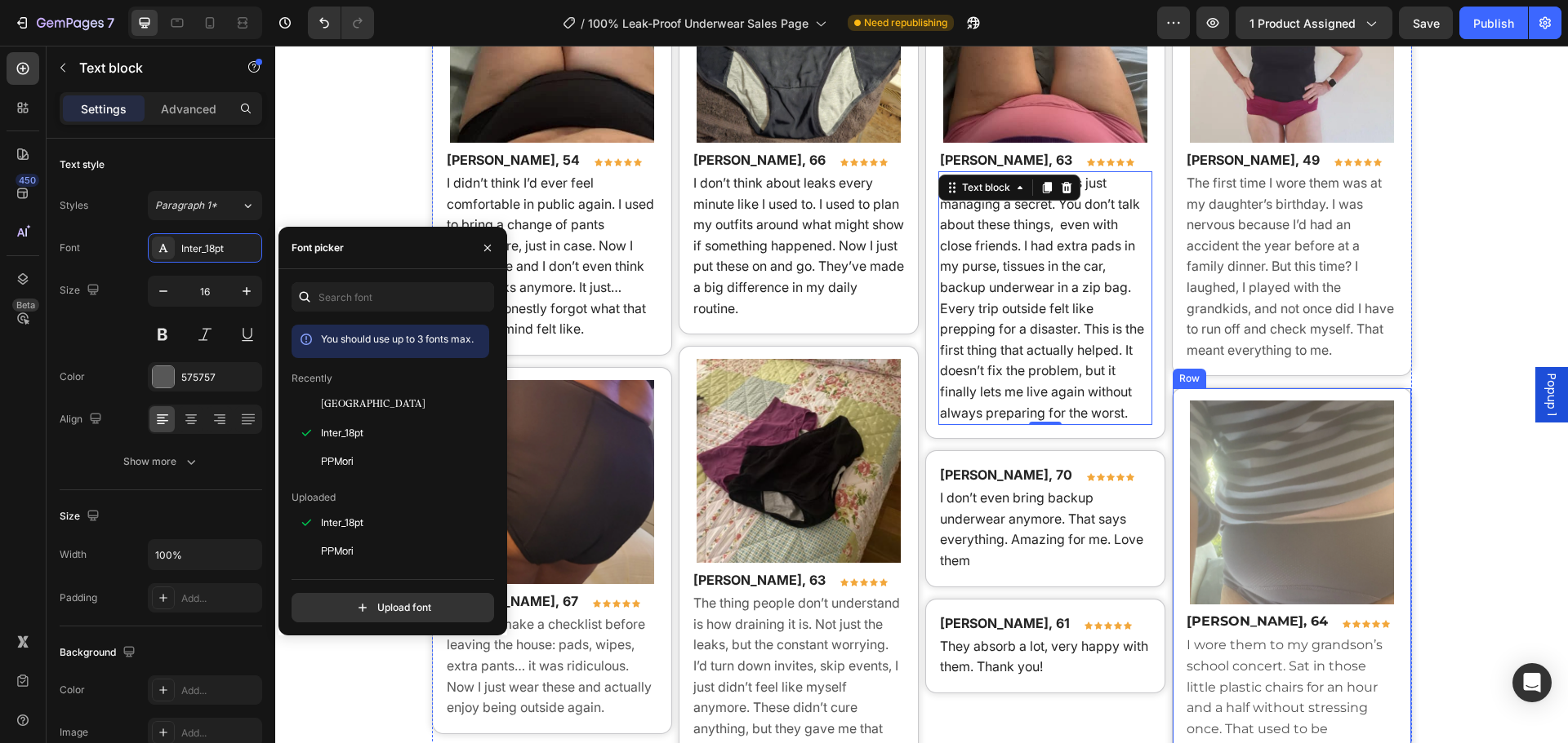
click at [1241, 285] on p "The first time I wore them was at my daughter’s birthday. I was nervous because…" at bounding box center [1291, 266] width 211 height 188
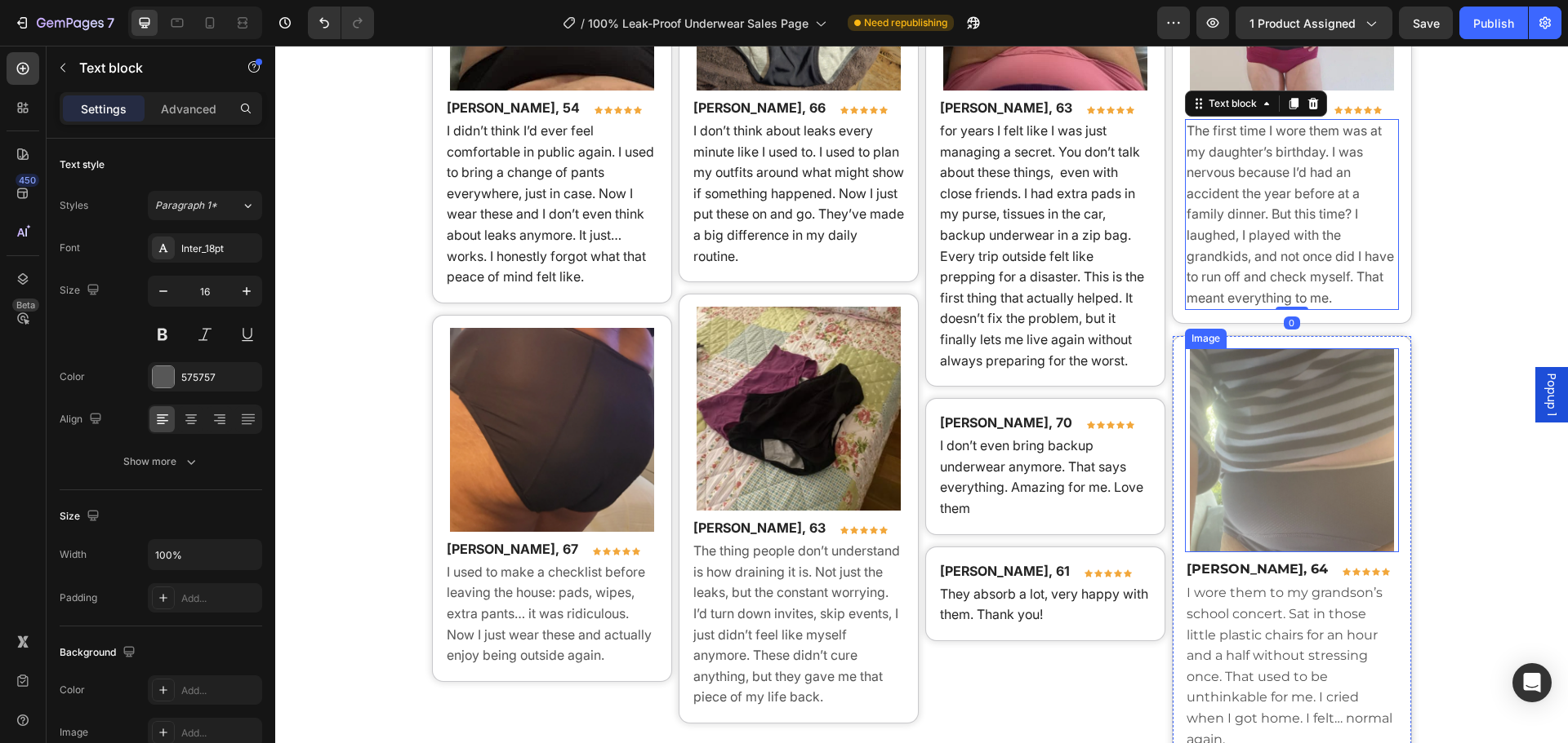
scroll to position [11961, 0]
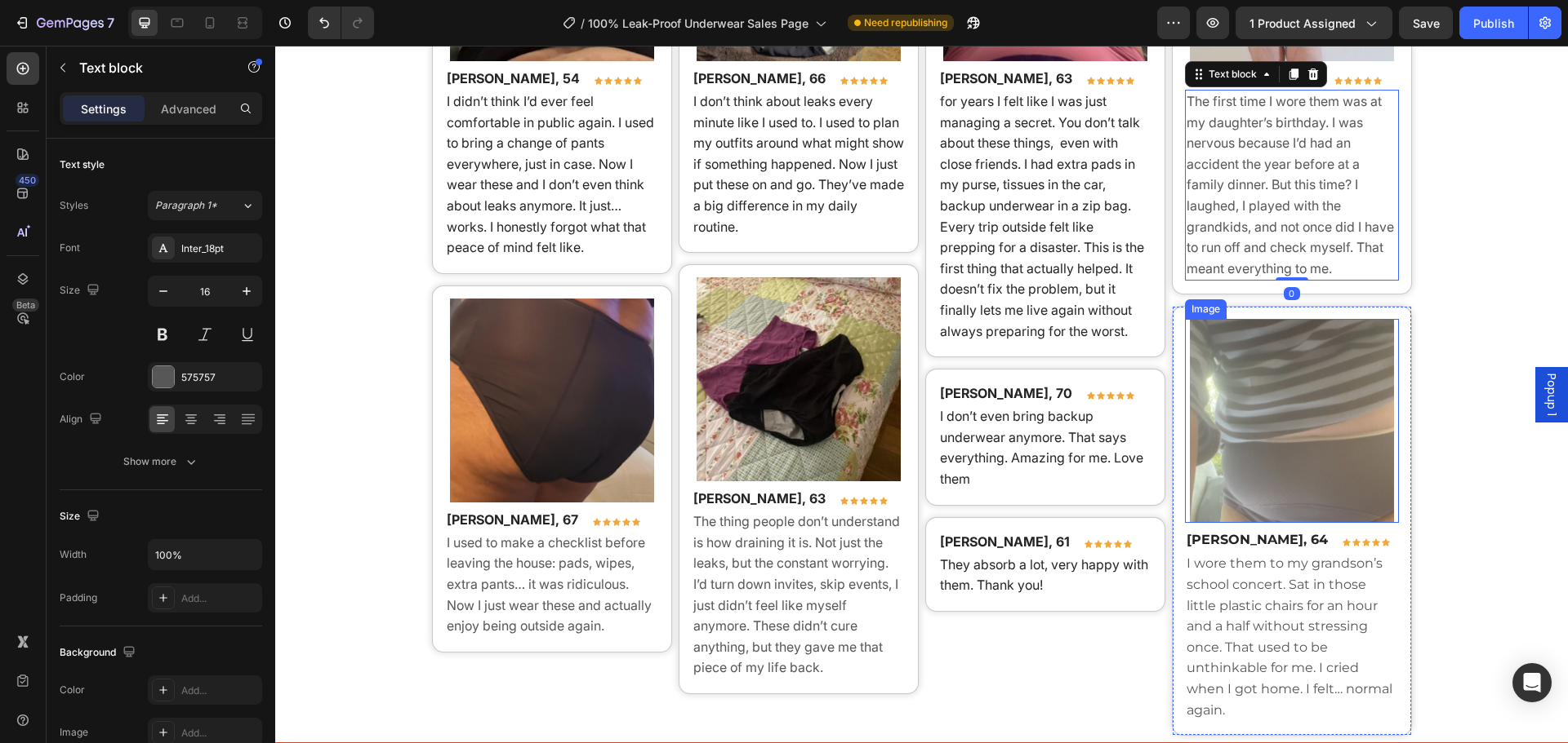
click at [1270, 550] on div "Linda H., 64 Text block Icon Icon Icon Icon Icon Row Row" at bounding box center [1291, 539] width 214 height 23
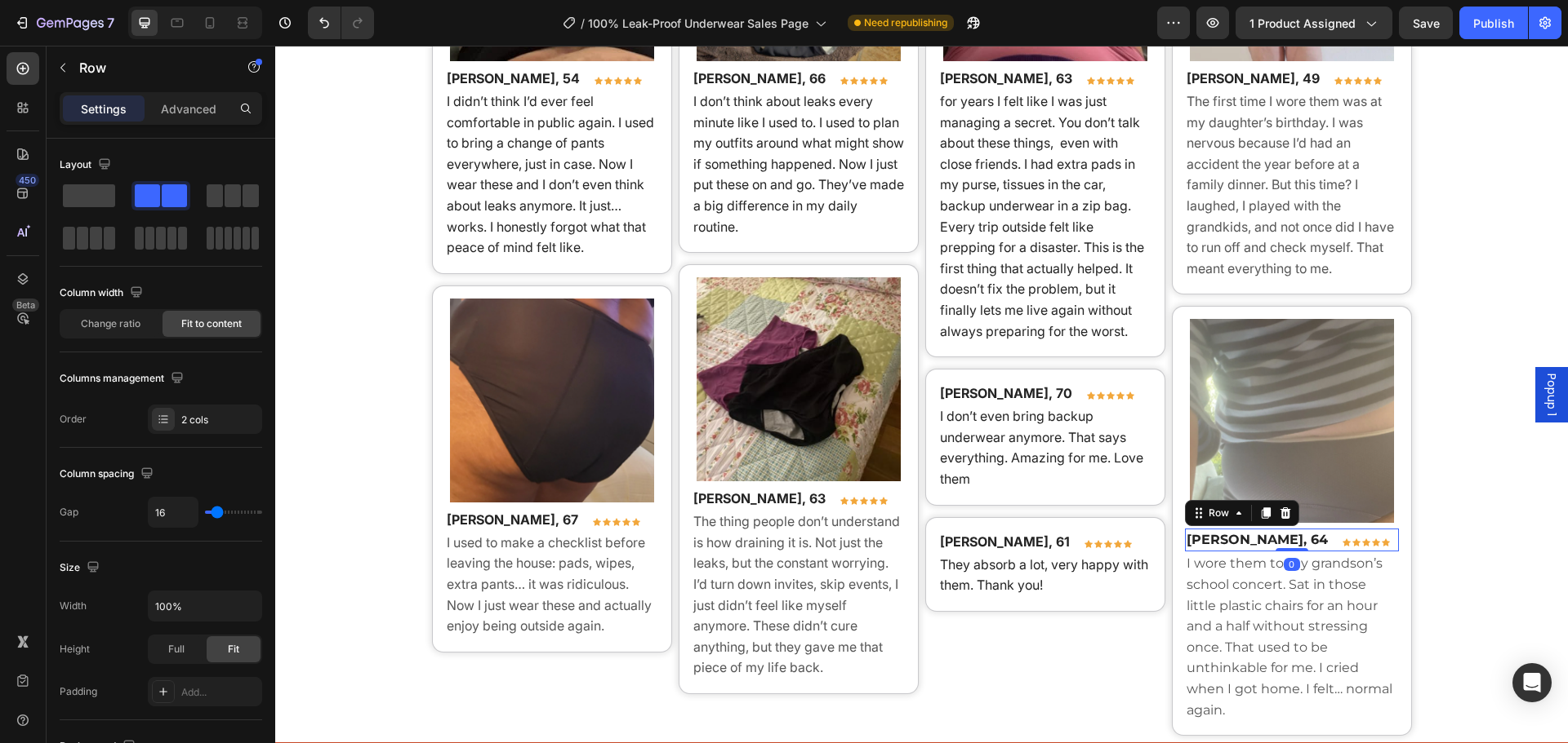
click at [1210, 543] on strong "[PERSON_NAME], 64" at bounding box center [1256, 539] width 141 height 16
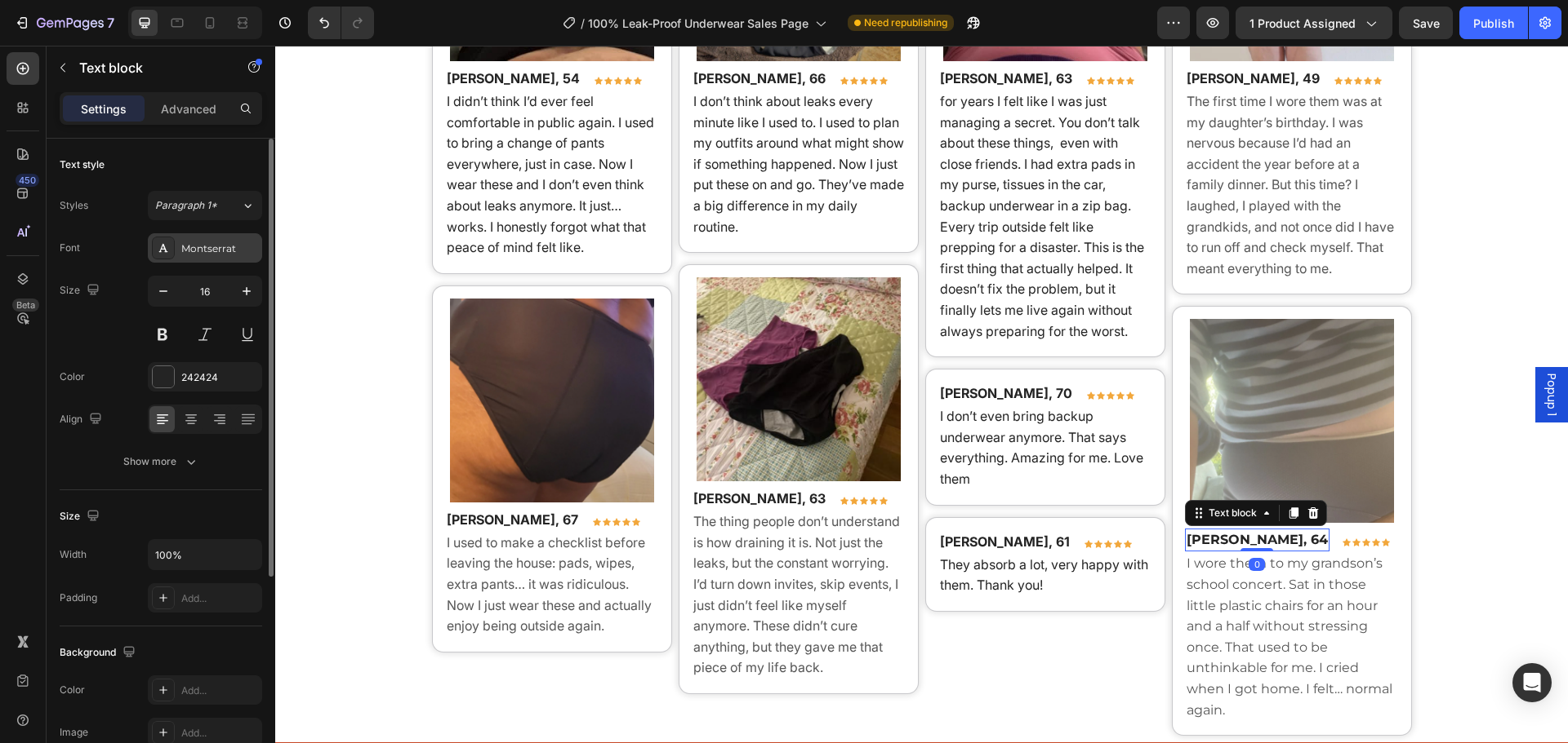
click at [193, 248] on div "Montserrat" at bounding box center [220, 249] width 77 height 15
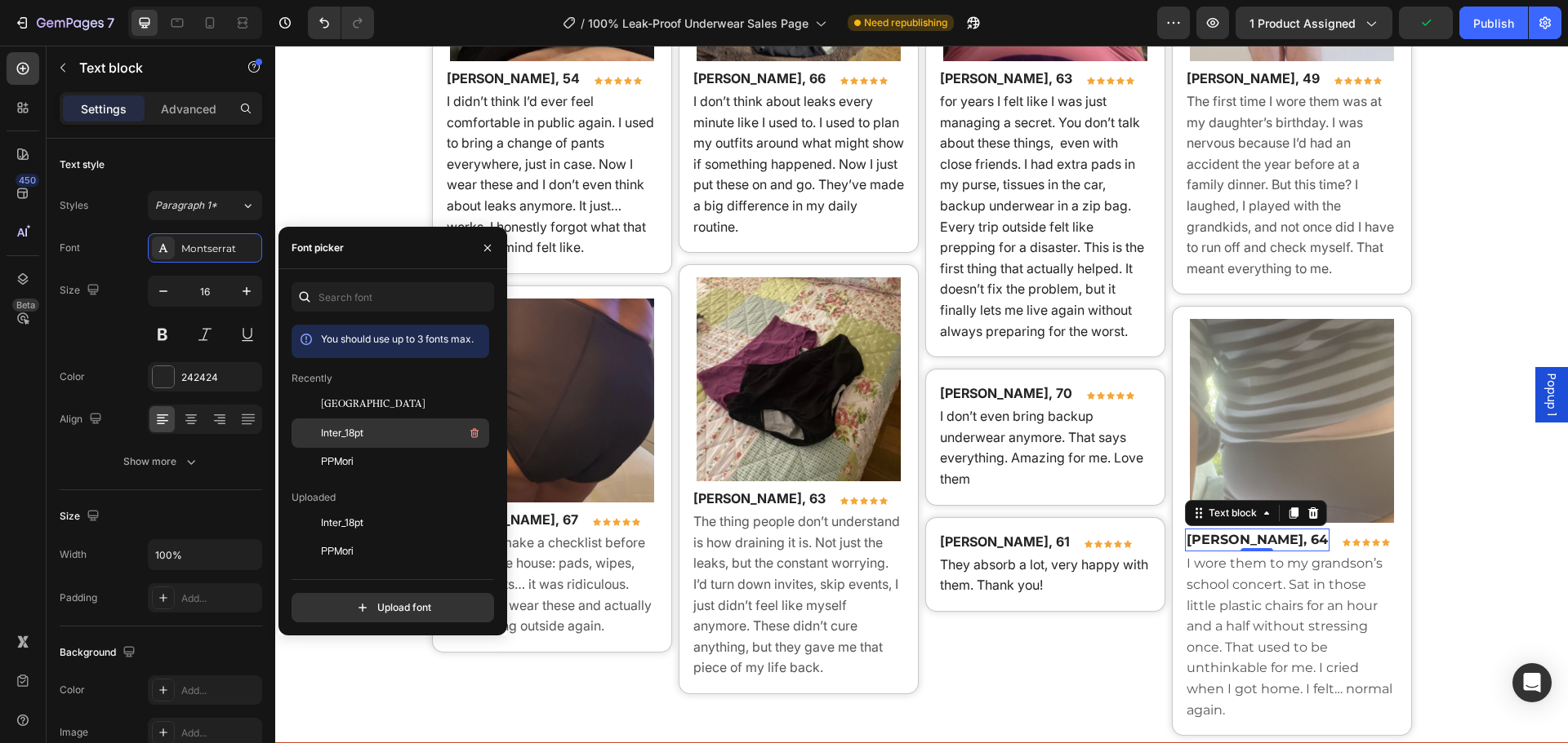
click at [391, 426] on div "Inter_18pt" at bounding box center [403, 432] width 165 height 19
click at [1242, 607] on p "I wore them to my grandson’s school concert. Sat in those little plastic chairs…" at bounding box center [1291, 637] width 211 height 167
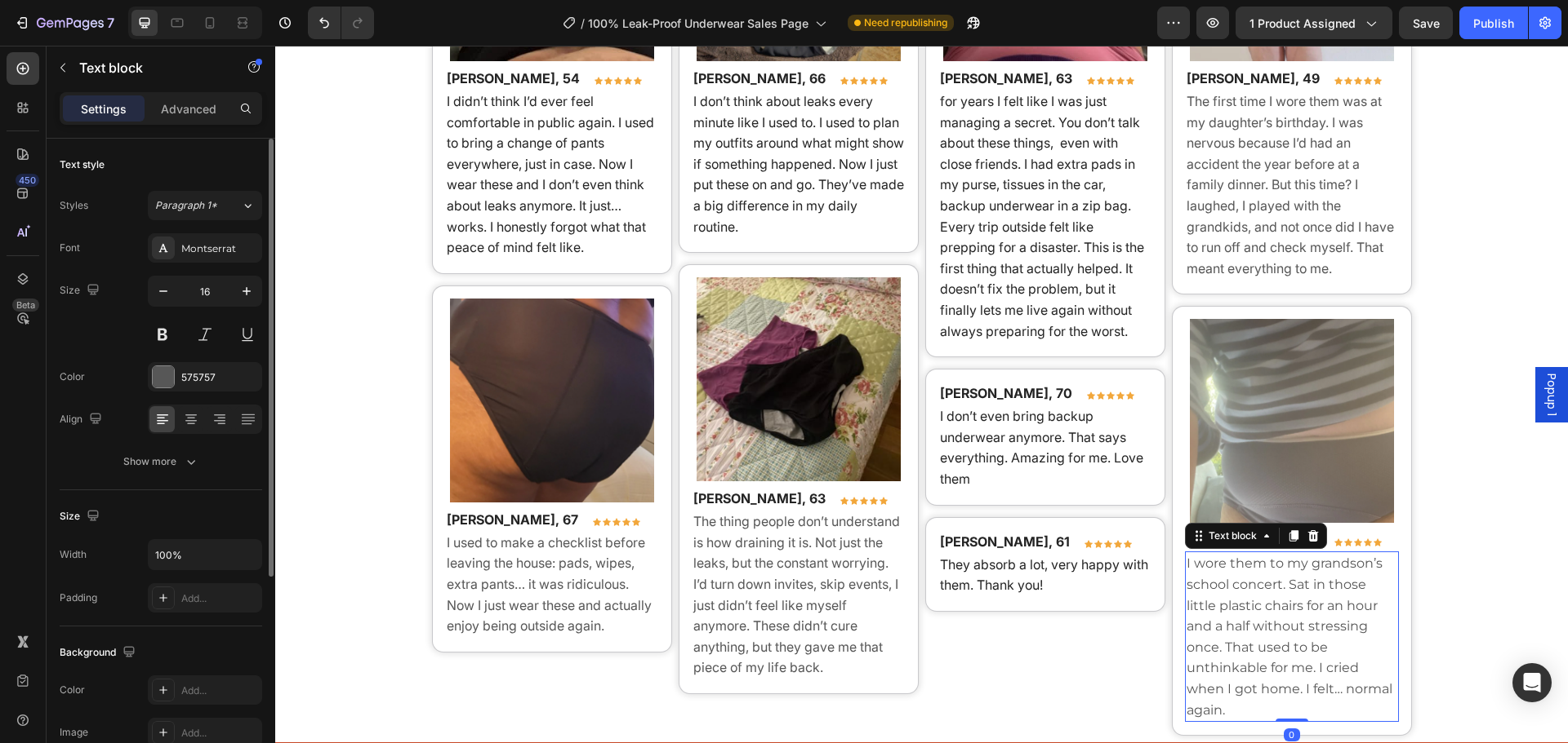
click at [179, 263] on div "Font Montserrat Size 16 Color 575757 Align Show more" at bounding box center [160, 355] width 202 height 243
drag, startPoint x: 197, startPoint y: 273, endPoint x: 185, endPoint y: 257, distance: 20.0
click at [197, 272] on div "Font Montserrat Size 16 Color 575757 Align Show more" at bounding box center [160, 355] width 202 height 243
click at [184, 255] on div "Montserrat" at bounding box center [220, 249] width 77 height 15
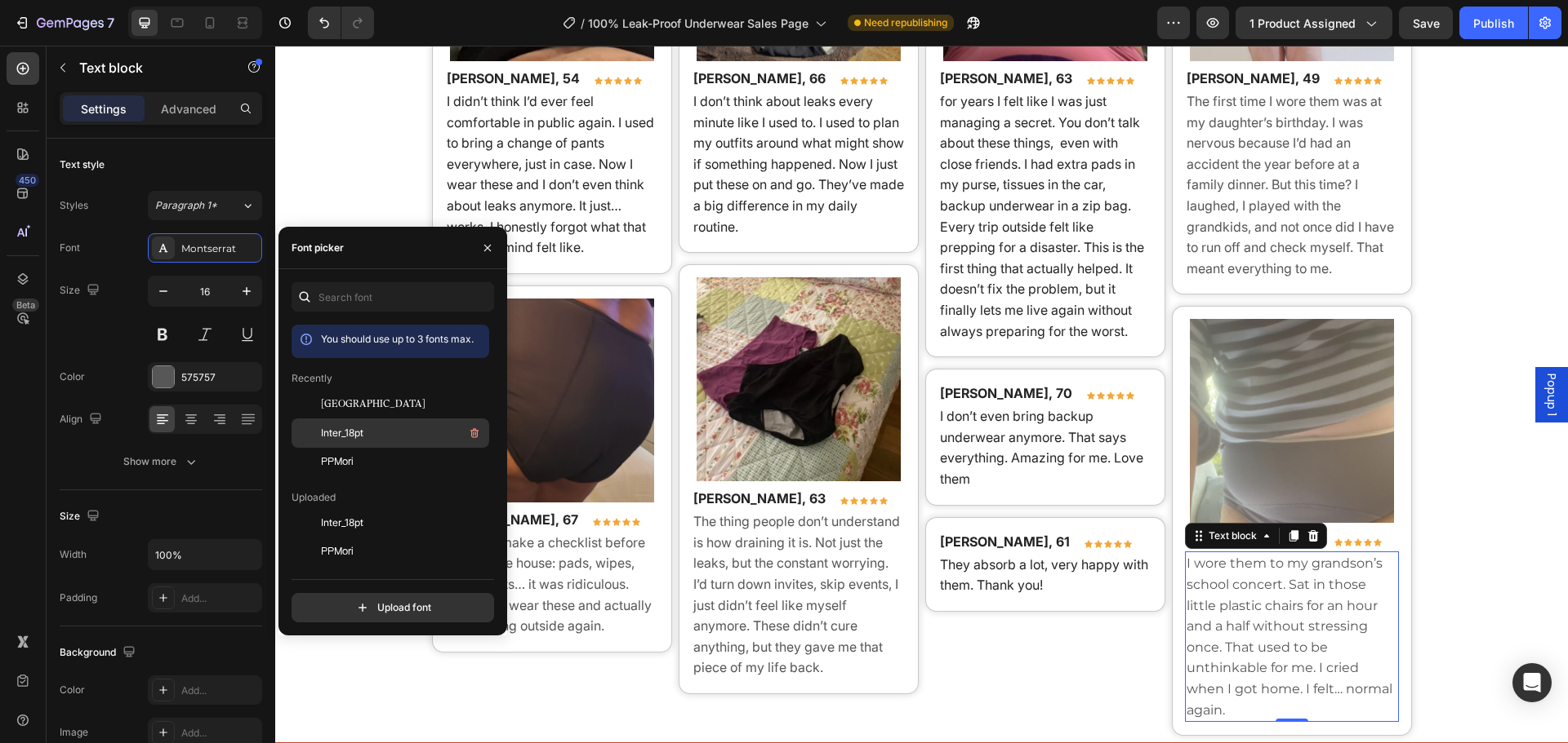
click at [380, 428] on div "Inter_18pt" at bounding box center [403, 432] width 165 height 19
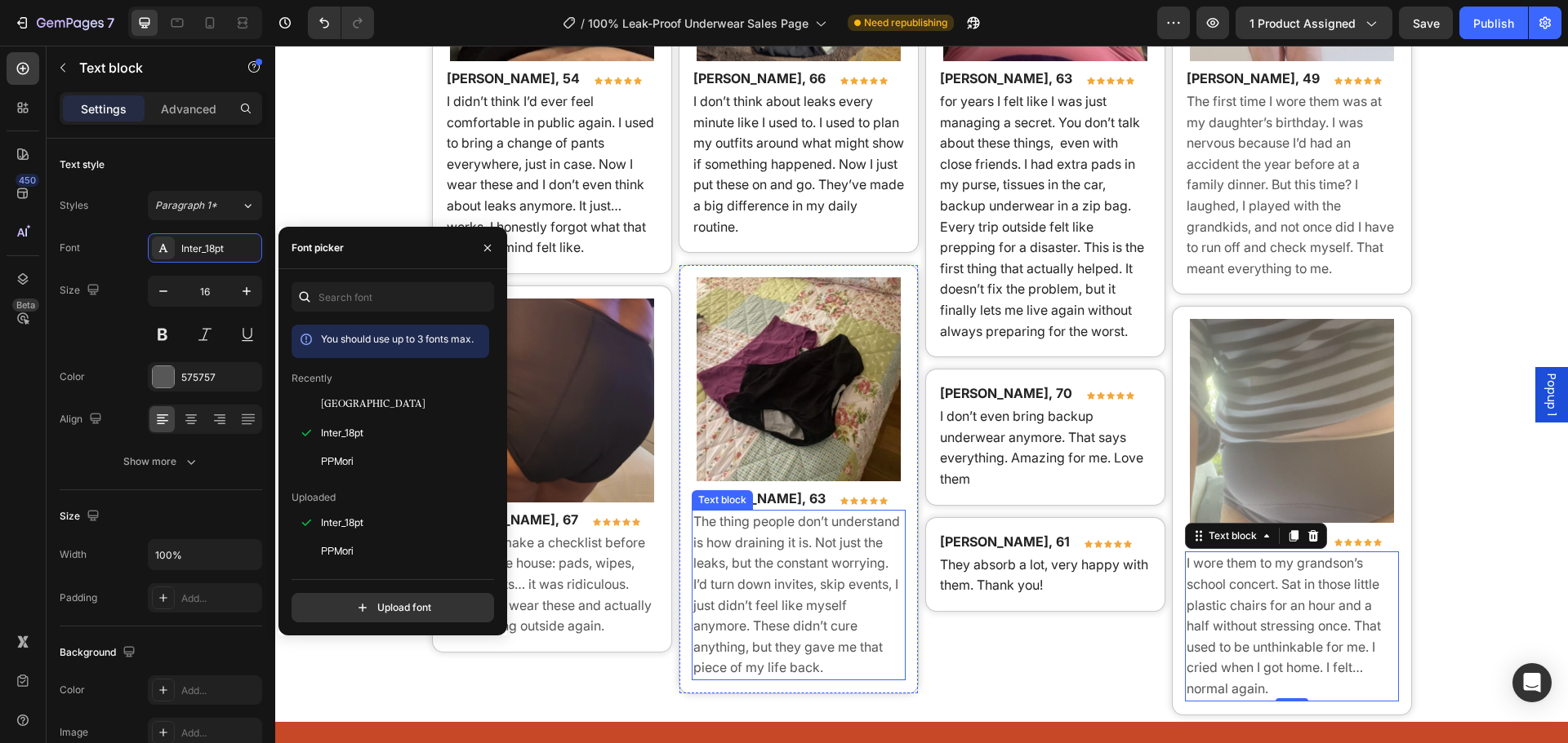
click at [752, 560] on p "The thing people don’t understand is how draining it is. Not just the leaks, bu…" at bounding box center [799, 595] width 211 height 167
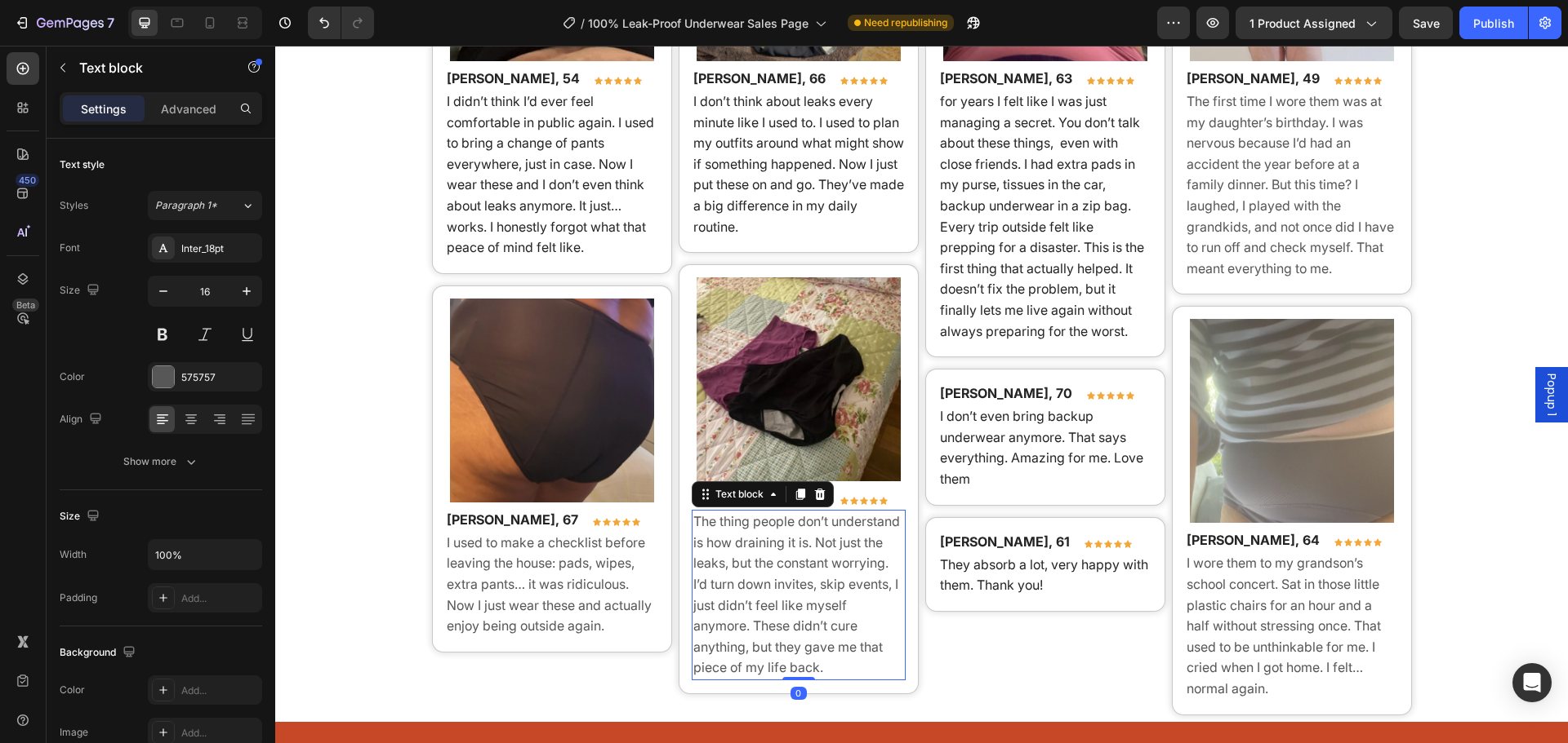
click at [814, 569] on p "The thing people don’t understand is how draining it is. Not just the leaks, bu…" at bounding box center [799, 595] width 211 height 167
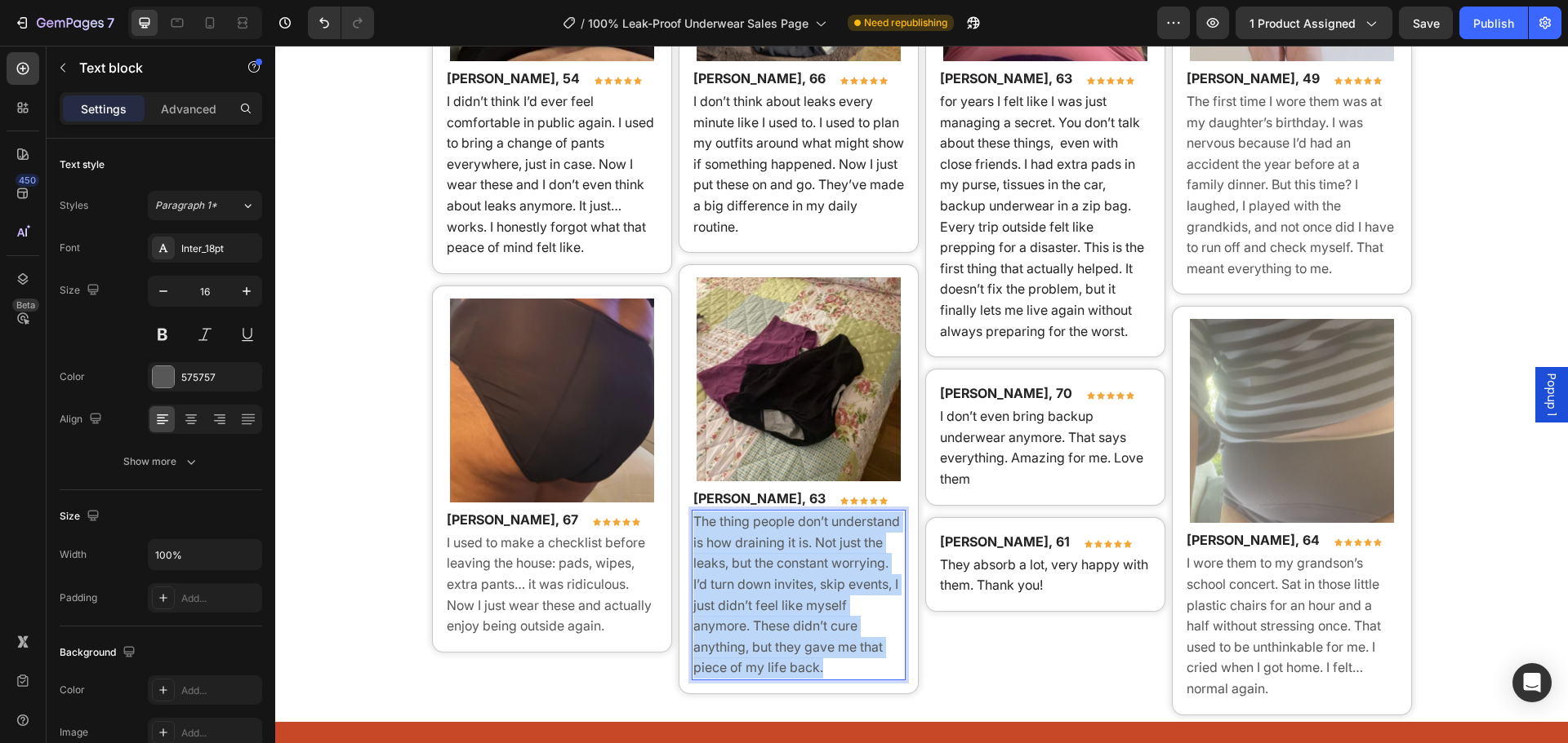
click at [814, 569] on p "The thing people don’t understand is how draining it is. Not just the leaks, bu…" at bounding box center [799, 595] width 211 height 167
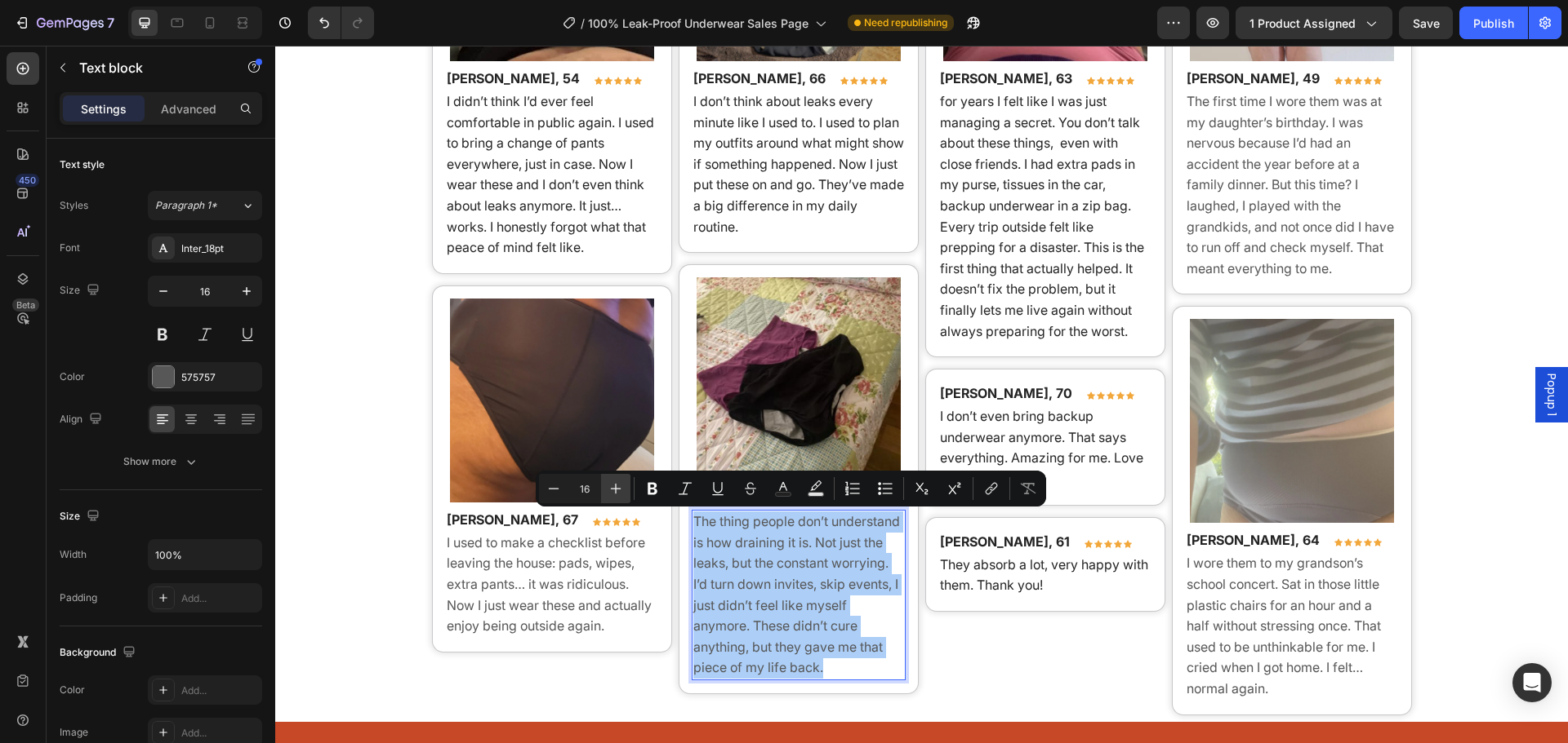
click at [616, 494] on icon "Editor contextual toolbar" at bounding box center [616, 489] width 17 height 17
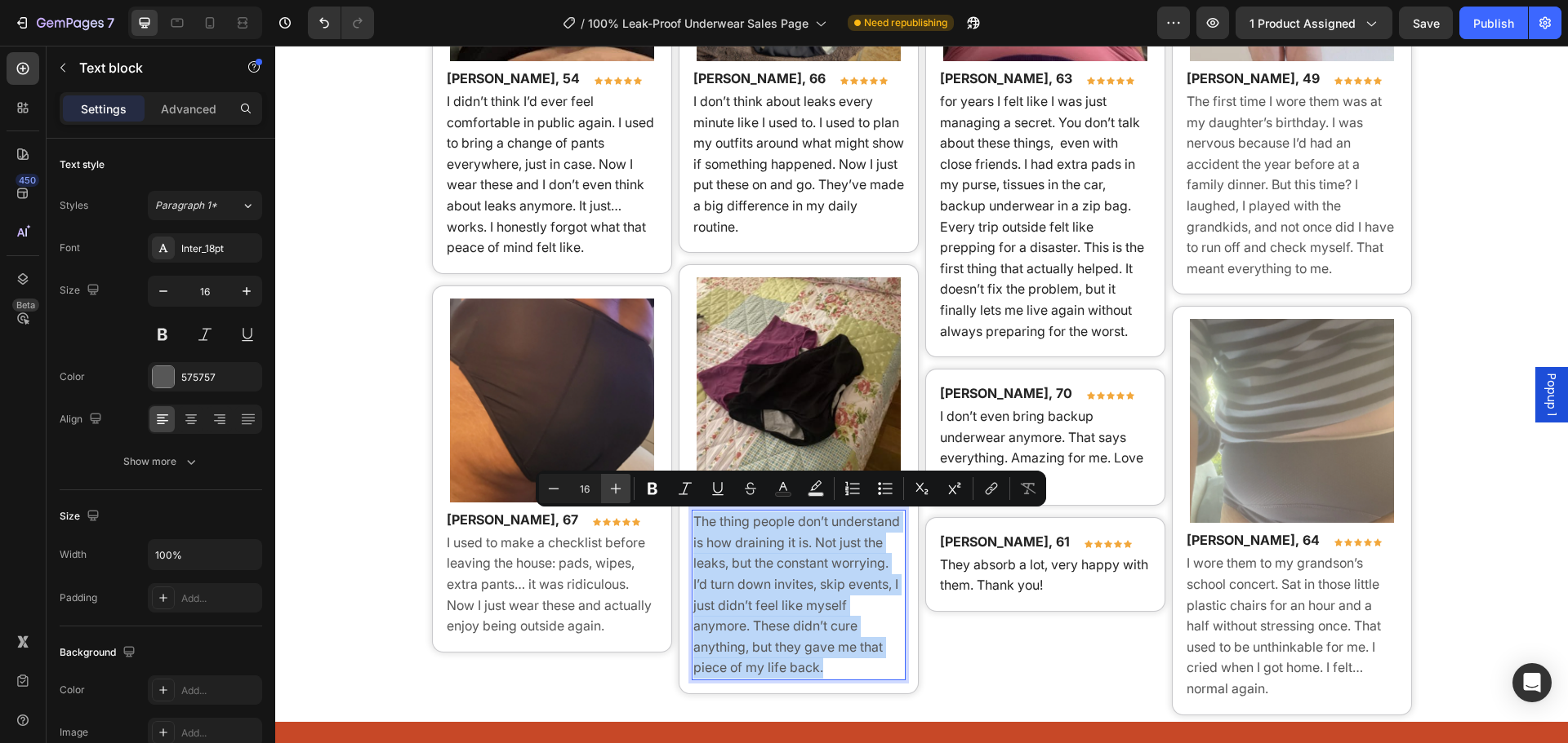
type input "17"
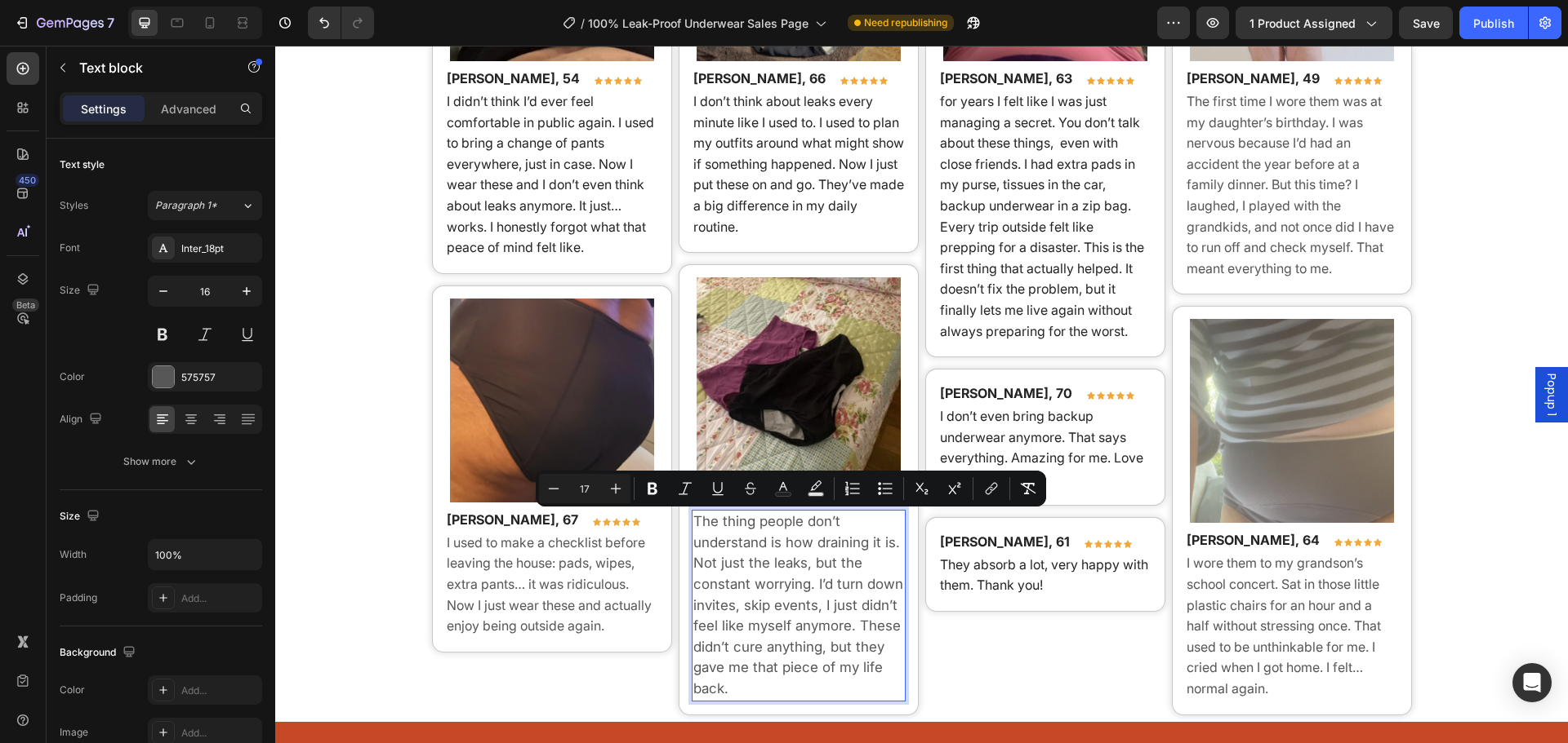
click at [574, 579] on p "I used to make a checklist before leaving the house: pads, wipes, extra pants… …" at bounding box center [552, 584] width 211 height 104
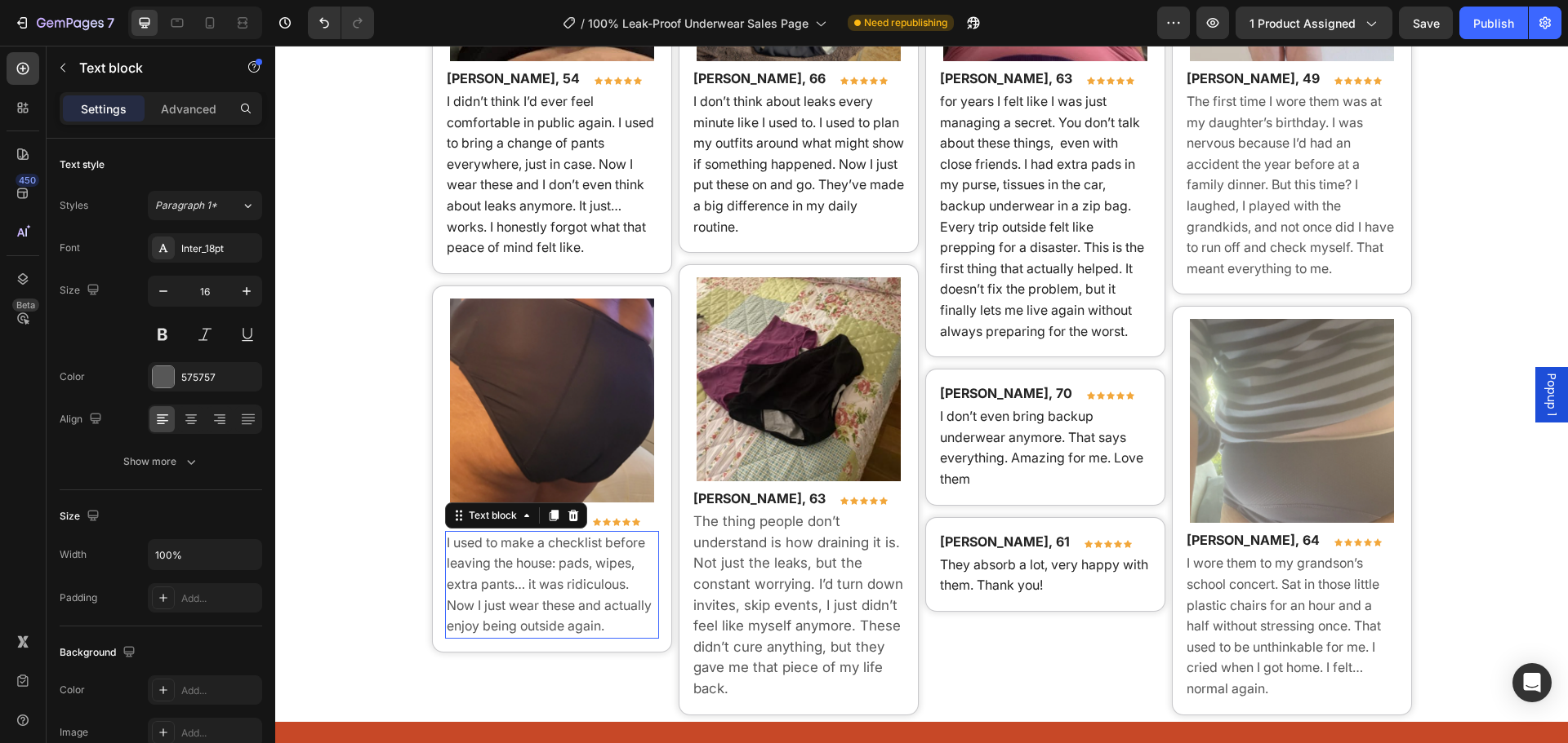
click at [574, 579] on p "I used to make a checklist before leaving the house: pads, wipes, extra pants… …" at bounding box center [552, 584] width 211 height 104
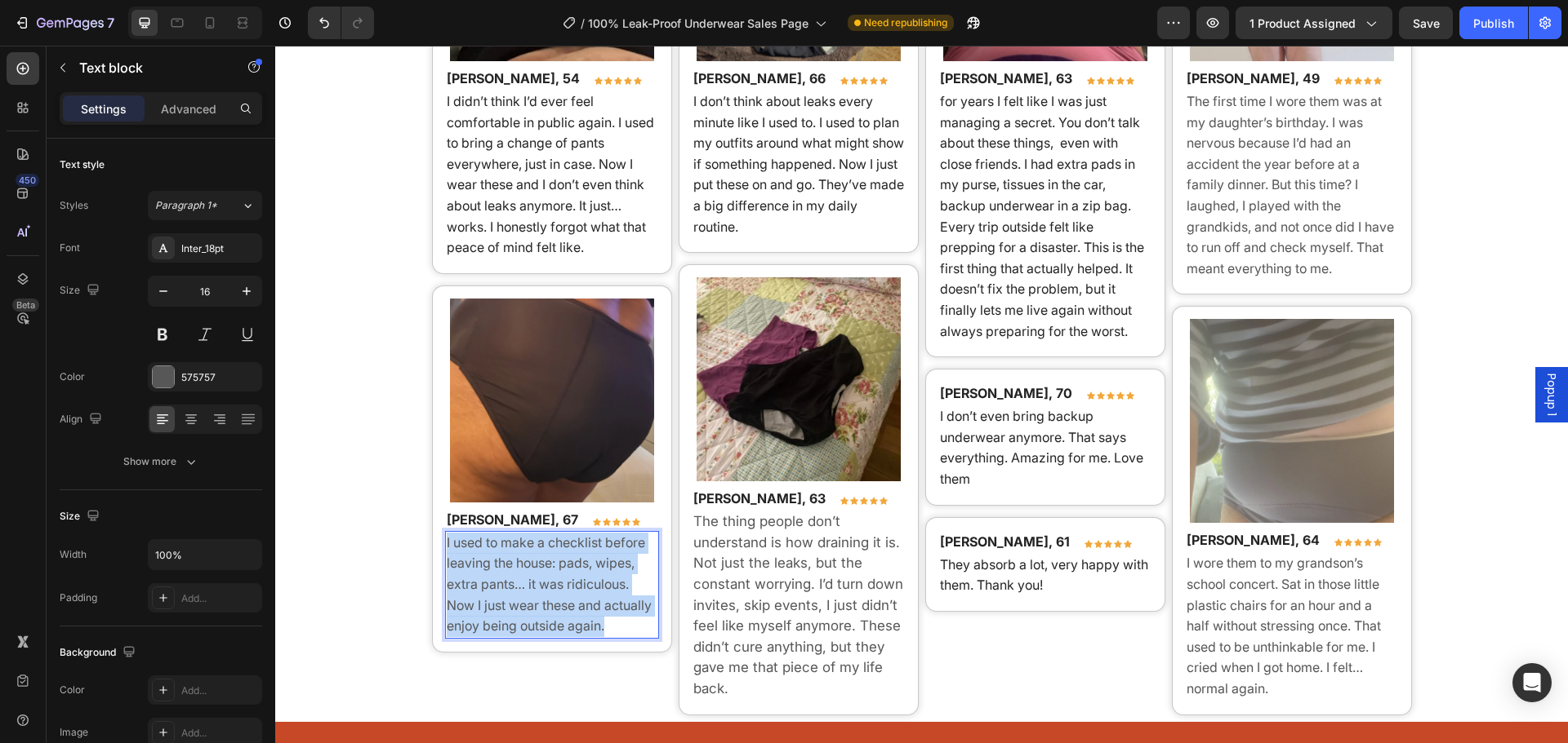
click at [574, 579] on p "I used to make a checklist before leaving the house: pads, wipes, extra pants… …" at bounding box center [552, 584] width 211 height 104
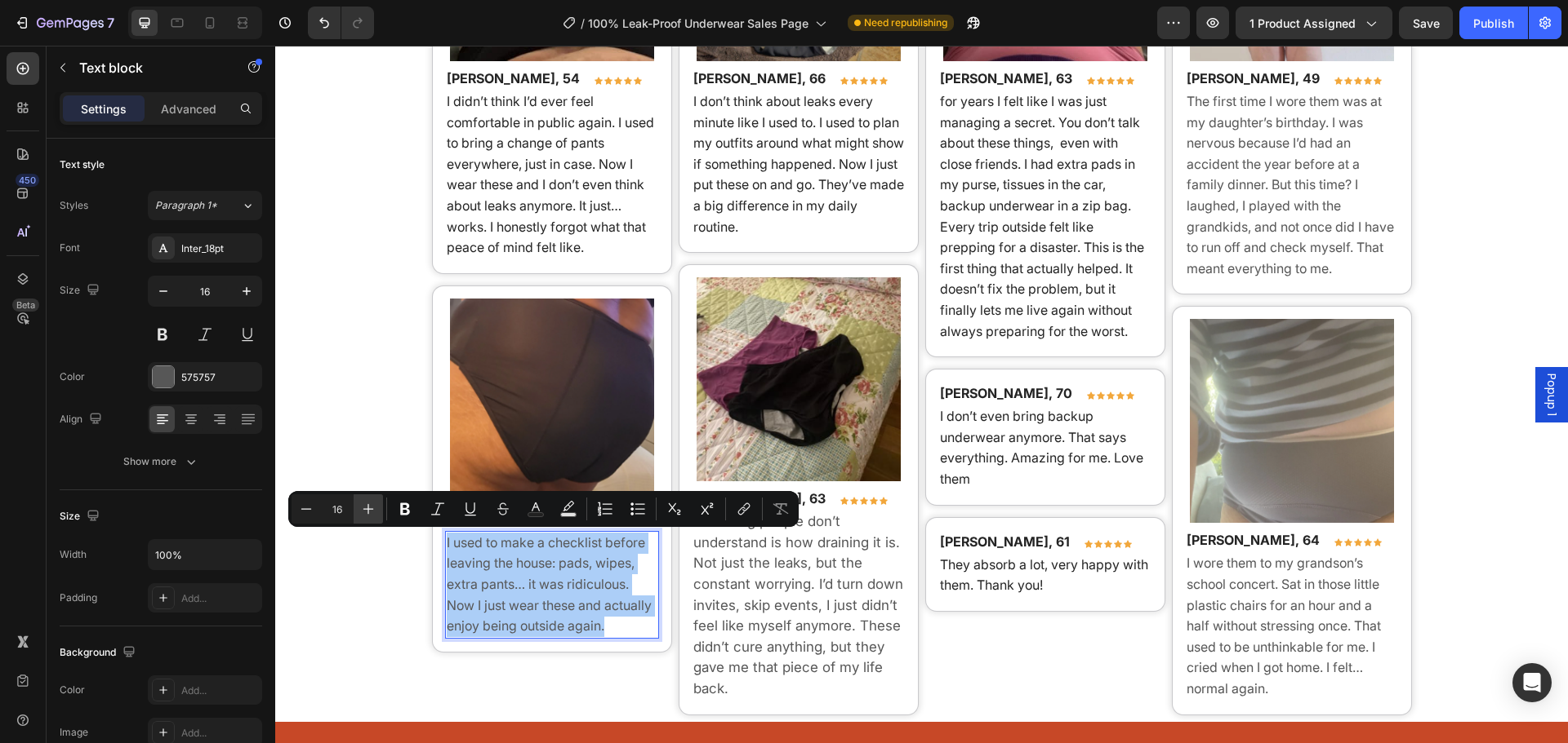
drag, startPoint x: 379, startPoint y: 507, endPoint x: 163, endPoint y: 403, distance: 239.7
click at [379, 507] on button "Plus" at bounding box center [368, 508] width 29 height 29
type input "17"
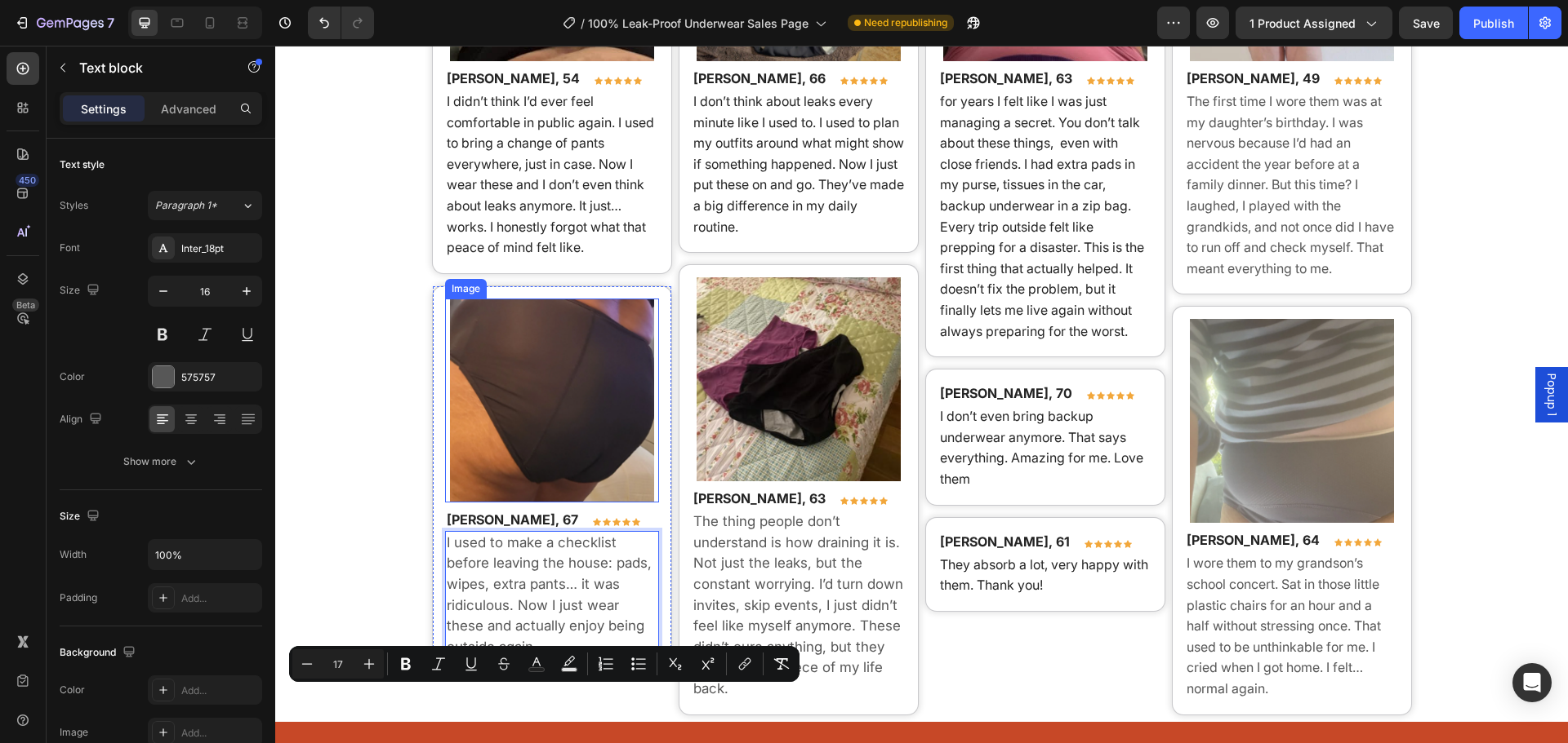
scroll to position [11798, 0]
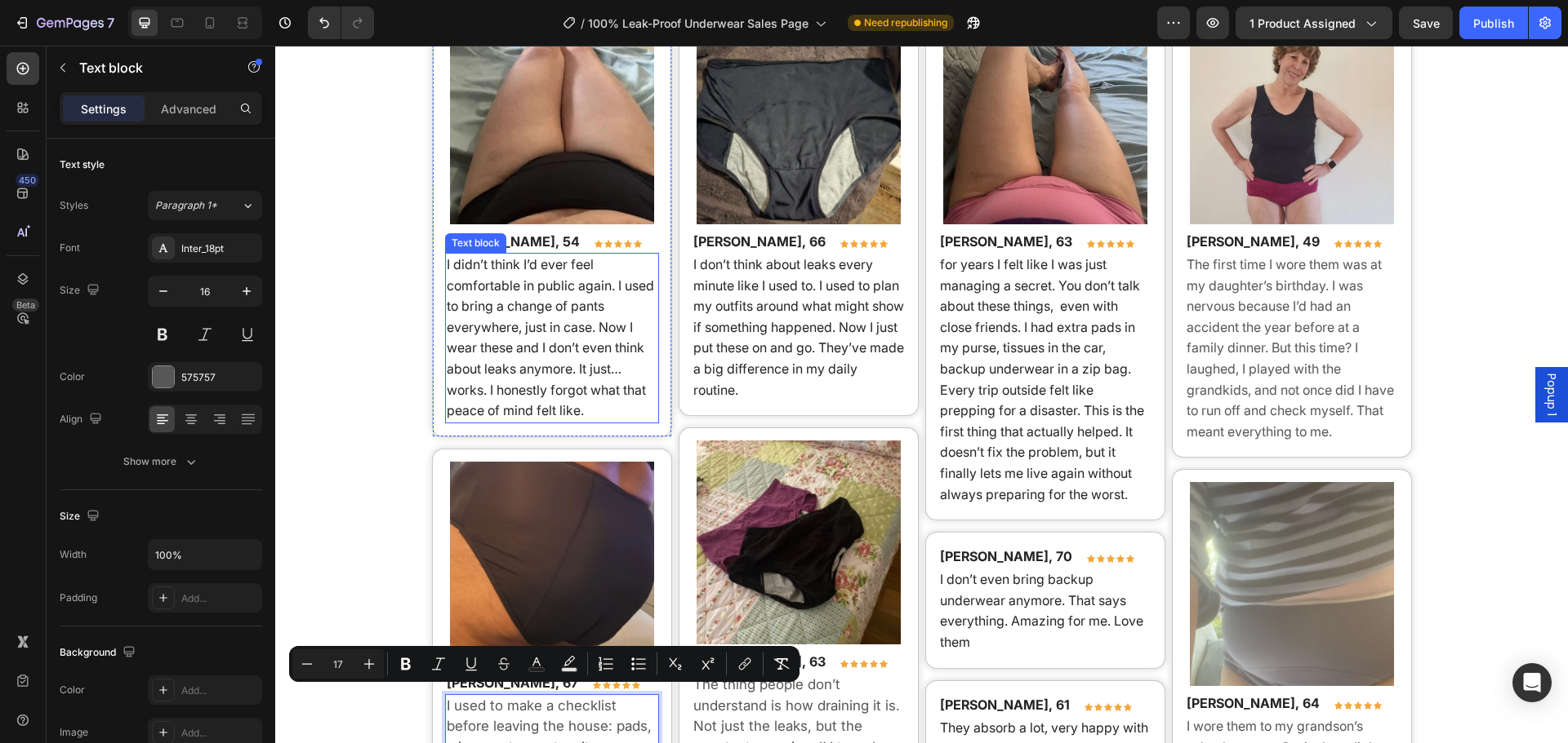
click at [555, 361] on span "I didn’t think I’d ever feel comfortable in public again. I used to bring a cha…" at bounding box center [551, 337] width 207 height 163
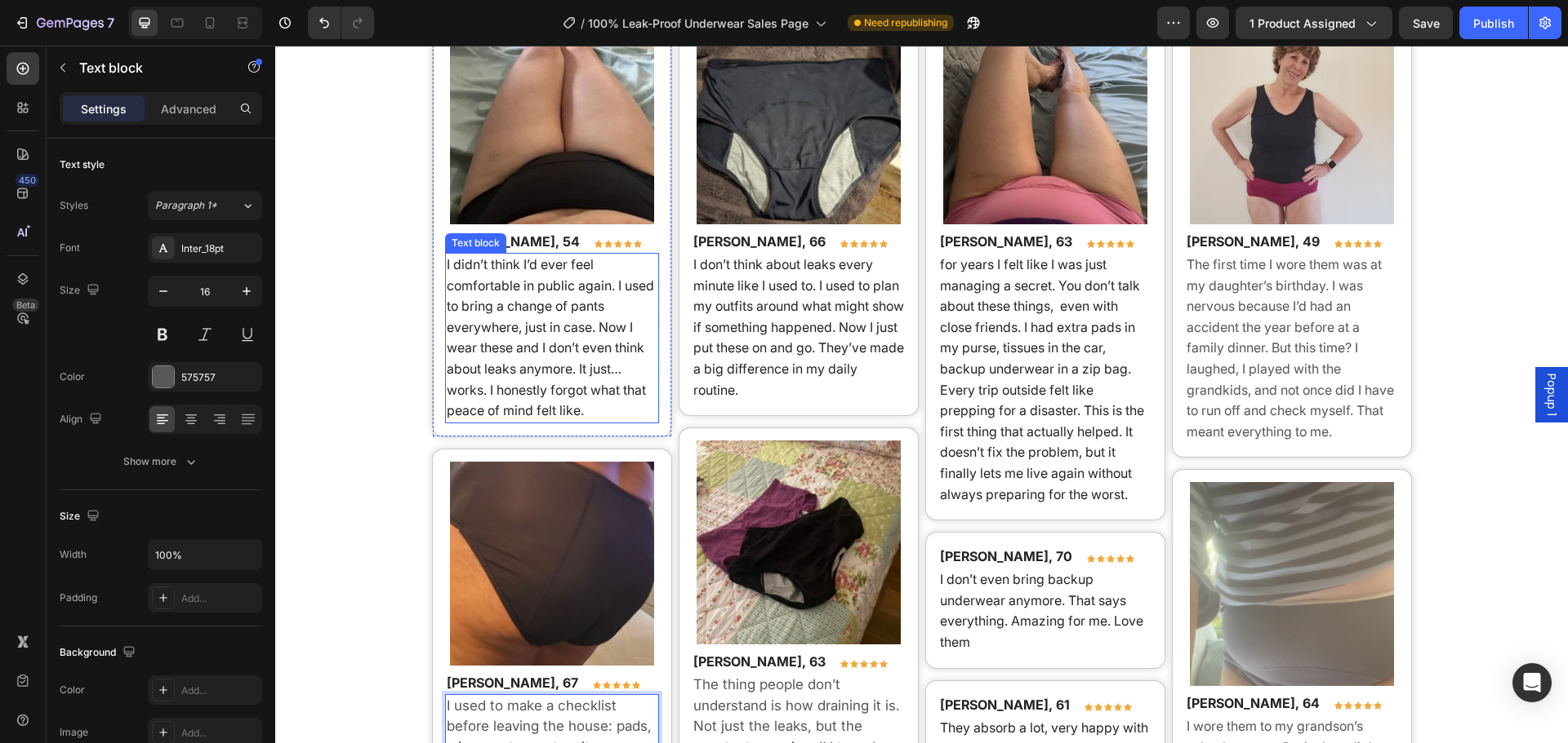
click at [555, 361] on span "I didn’t think I’d ever feel comfortable in public again. I used to bring a cha…" at bounding box center [551, 337] width 207 height 163
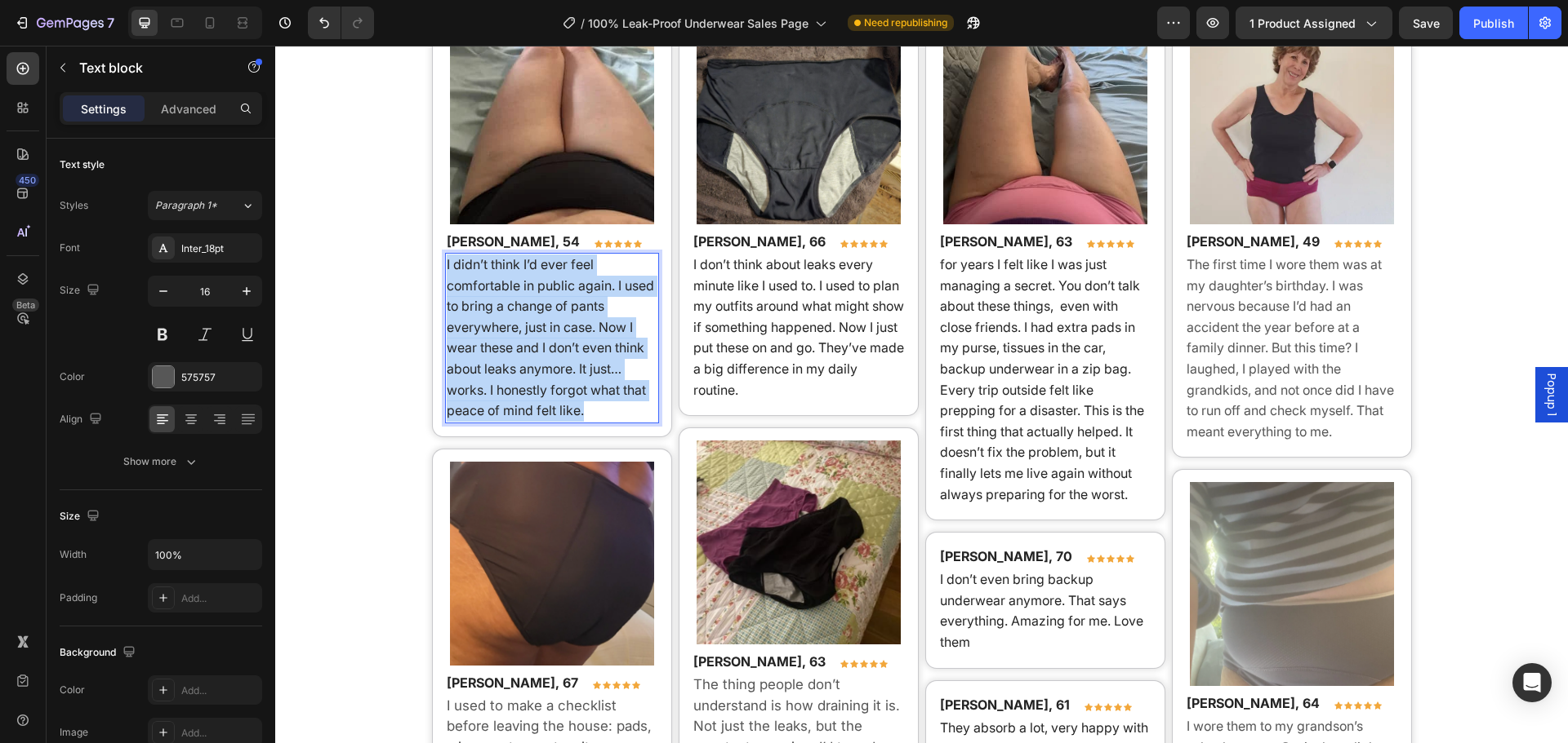
click at [555, 360] on p "I didn’t think I’d ever feel comfortable in public again. I used to bring a cha…" at bounding box center [552, 338] width 211 height 167
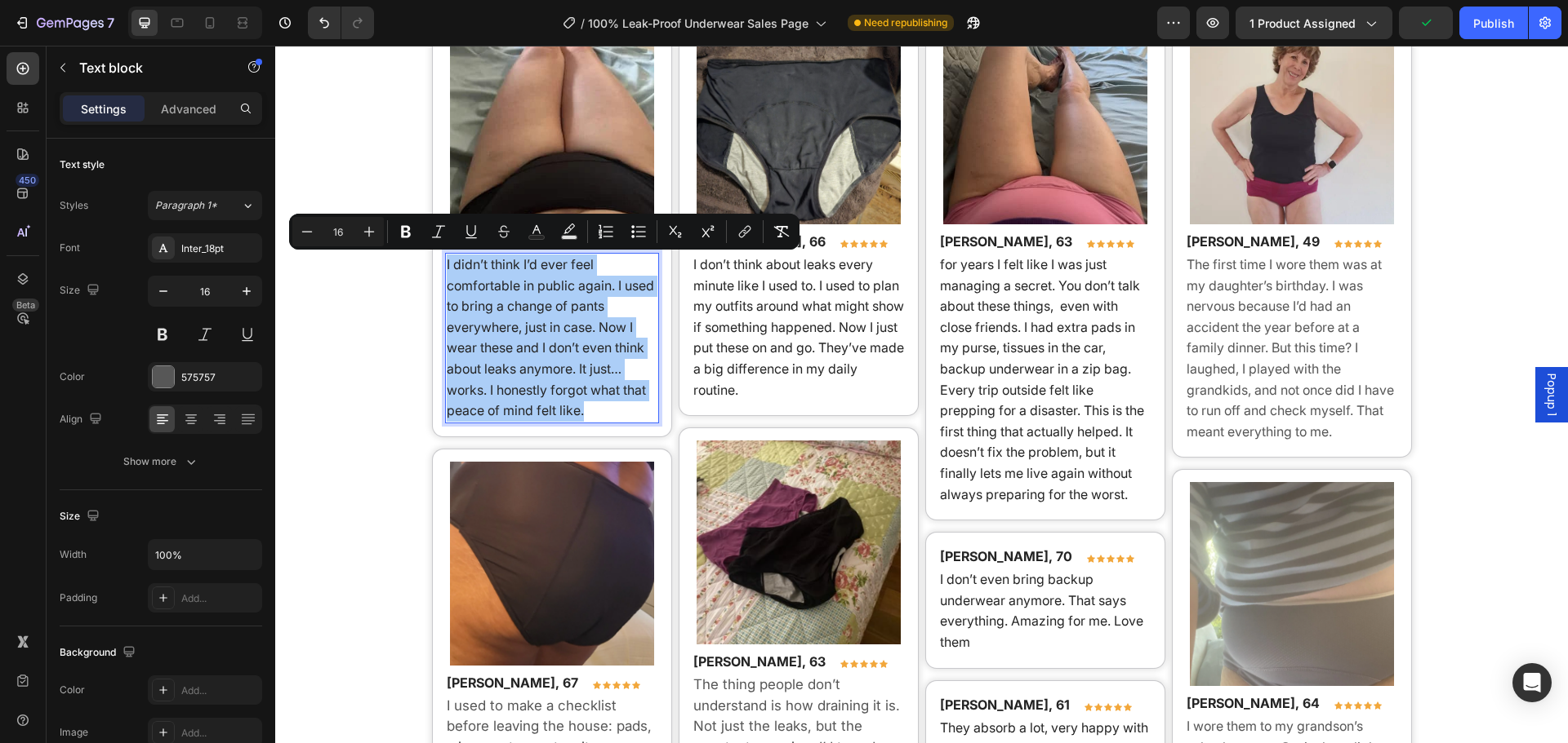
drag, startPoint x: 381, startPoint y: 232, endPoint x: 408, endPoint y: 248, distance: 31.4
click at [380, 232] on button "Plus" at bounding box center [368, 231] width 29 height 29
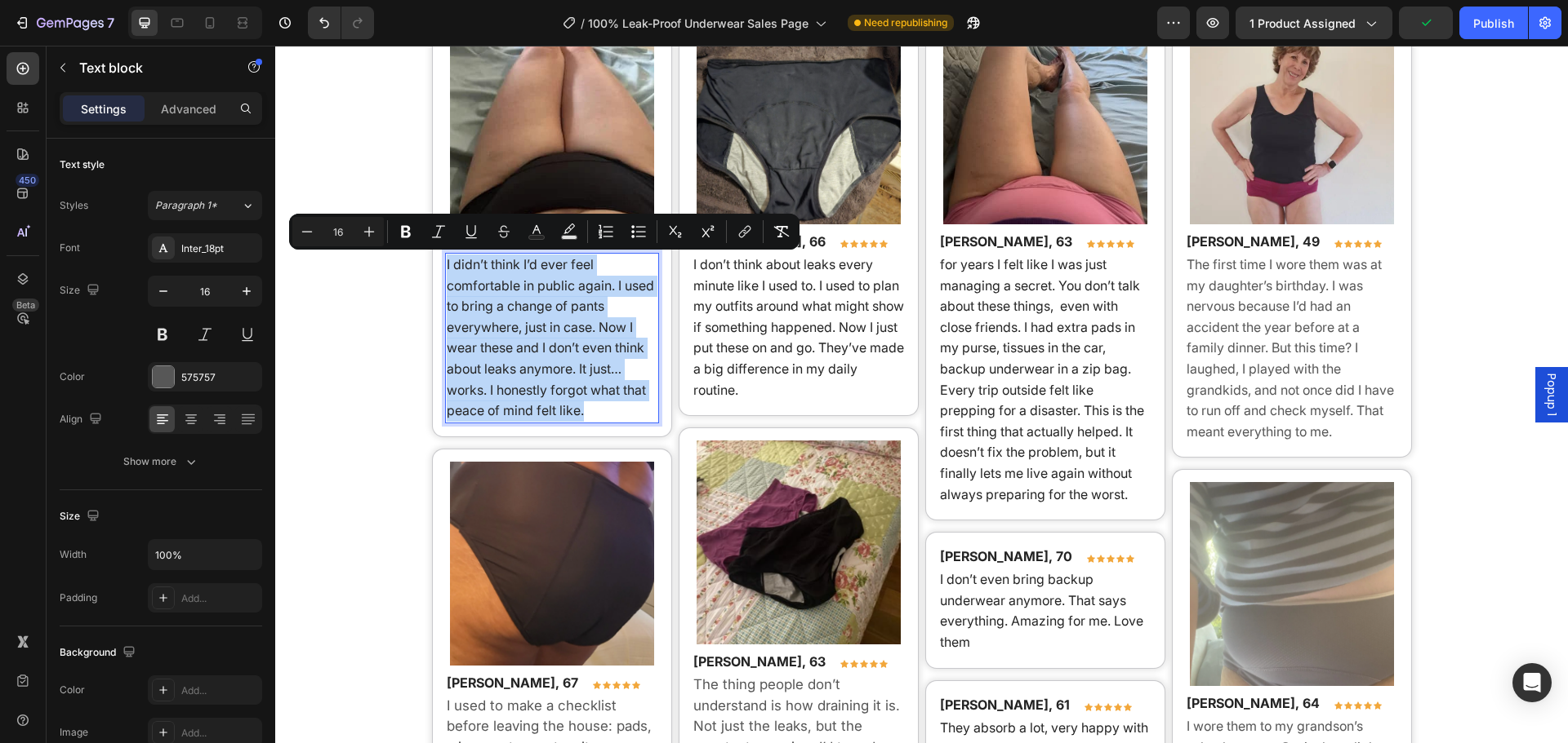
type input "17"
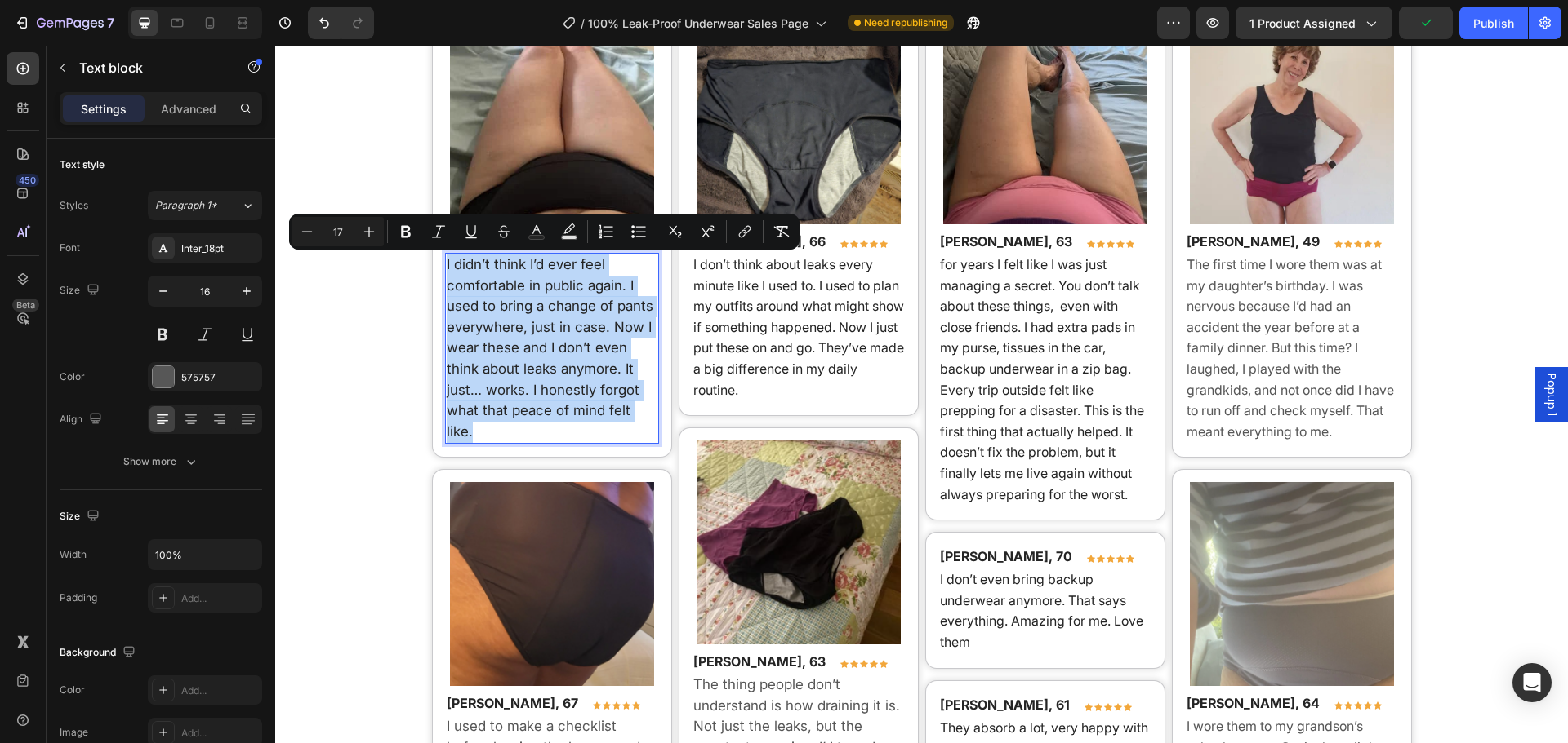
click at [864, 329] on span "I don’t think about leaks every minute like I used to. I used to plan my outfit…" at bounding box center [799, 327] width 211 height 142
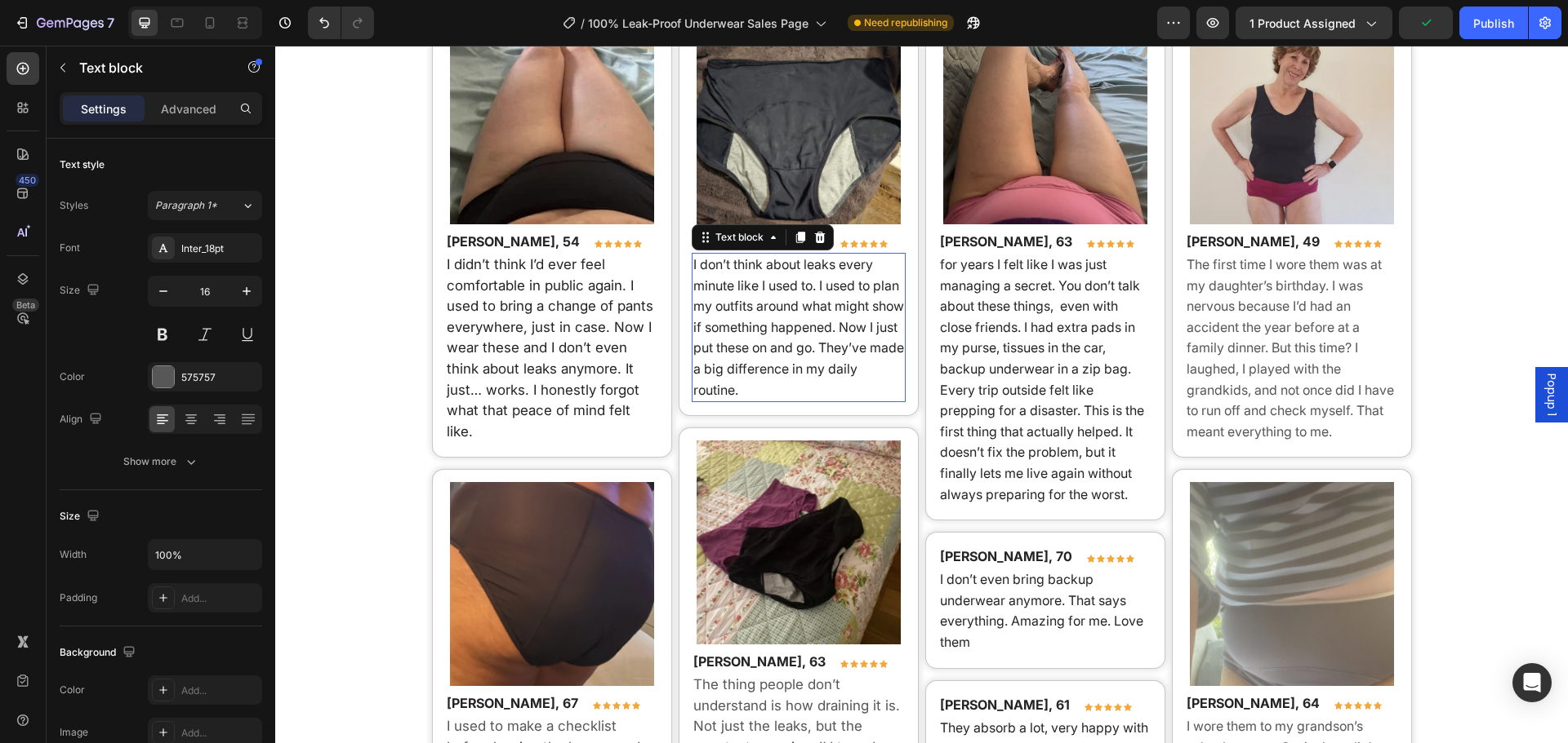
click at [864, 329] on span "I don’t think about leaks every minute like I used to. I used to plan my outfit…" at bounding box center [799, 327] width 211 height 142
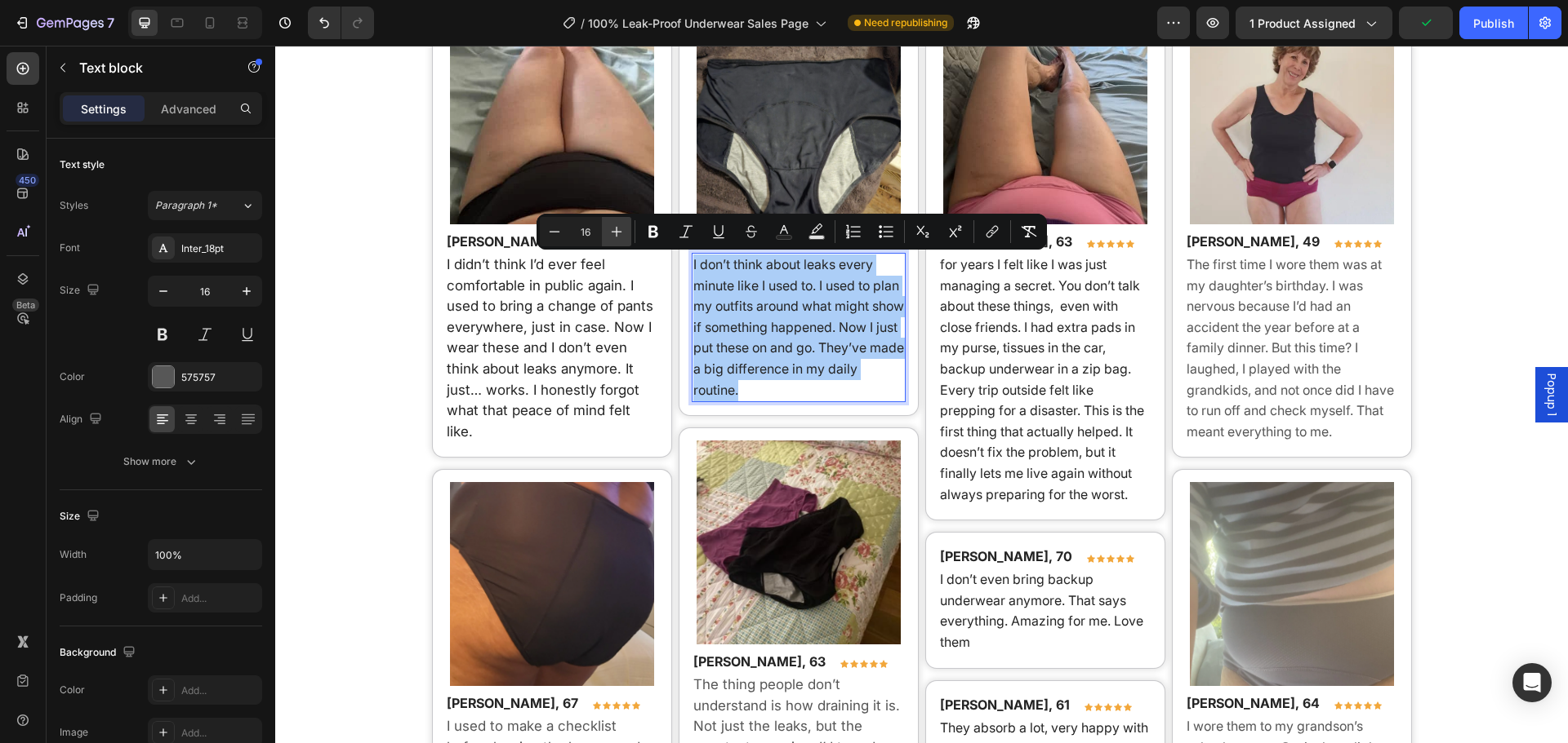
click at [622, 241] on button "Plus" at bounding box center [616, 231] width 29 height 29
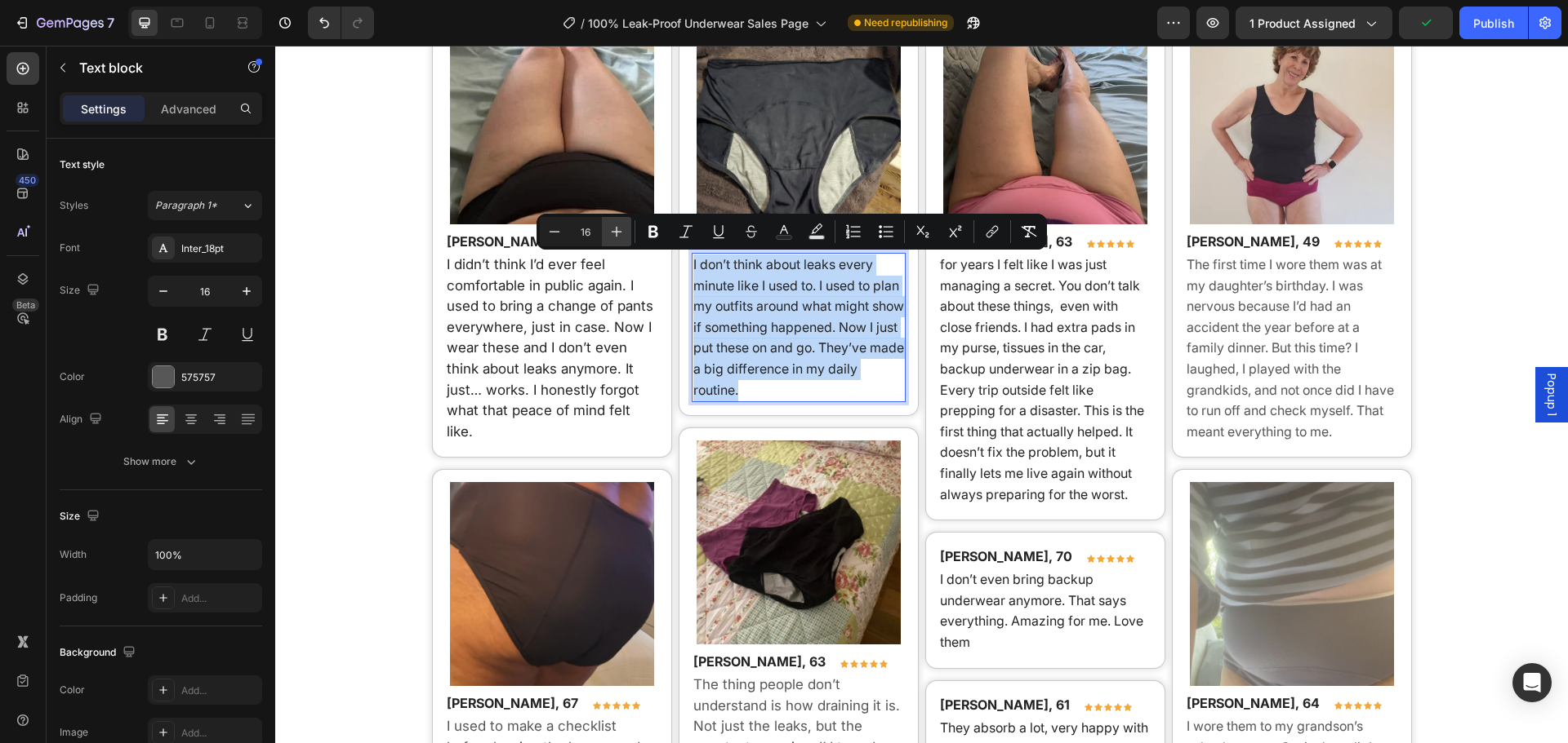
type input "17"
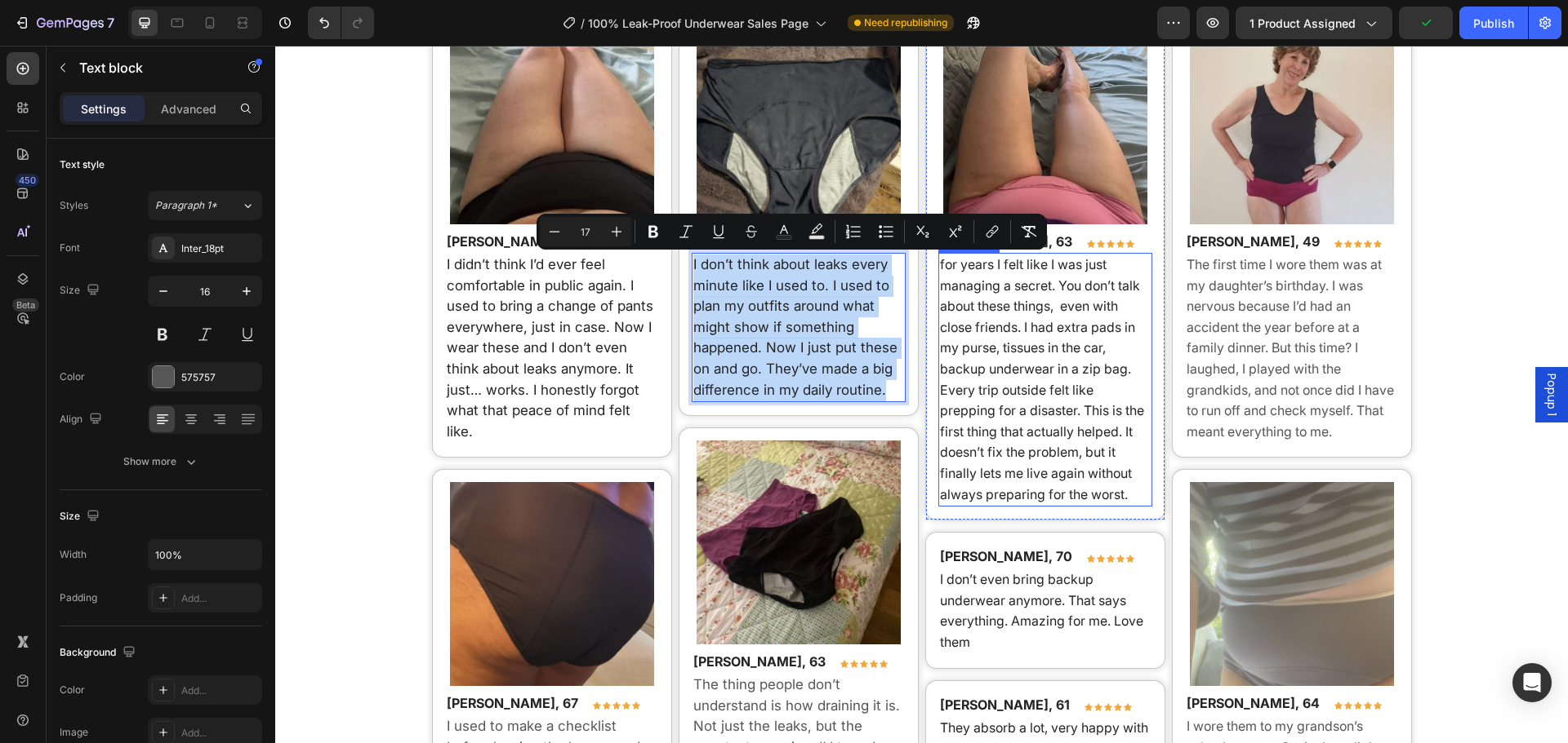
click at [1052, 330] on span "for years I felt like I was just managing a secret. You don’t talk about these …" at bounding box center [1042, 379] width 204 height 246
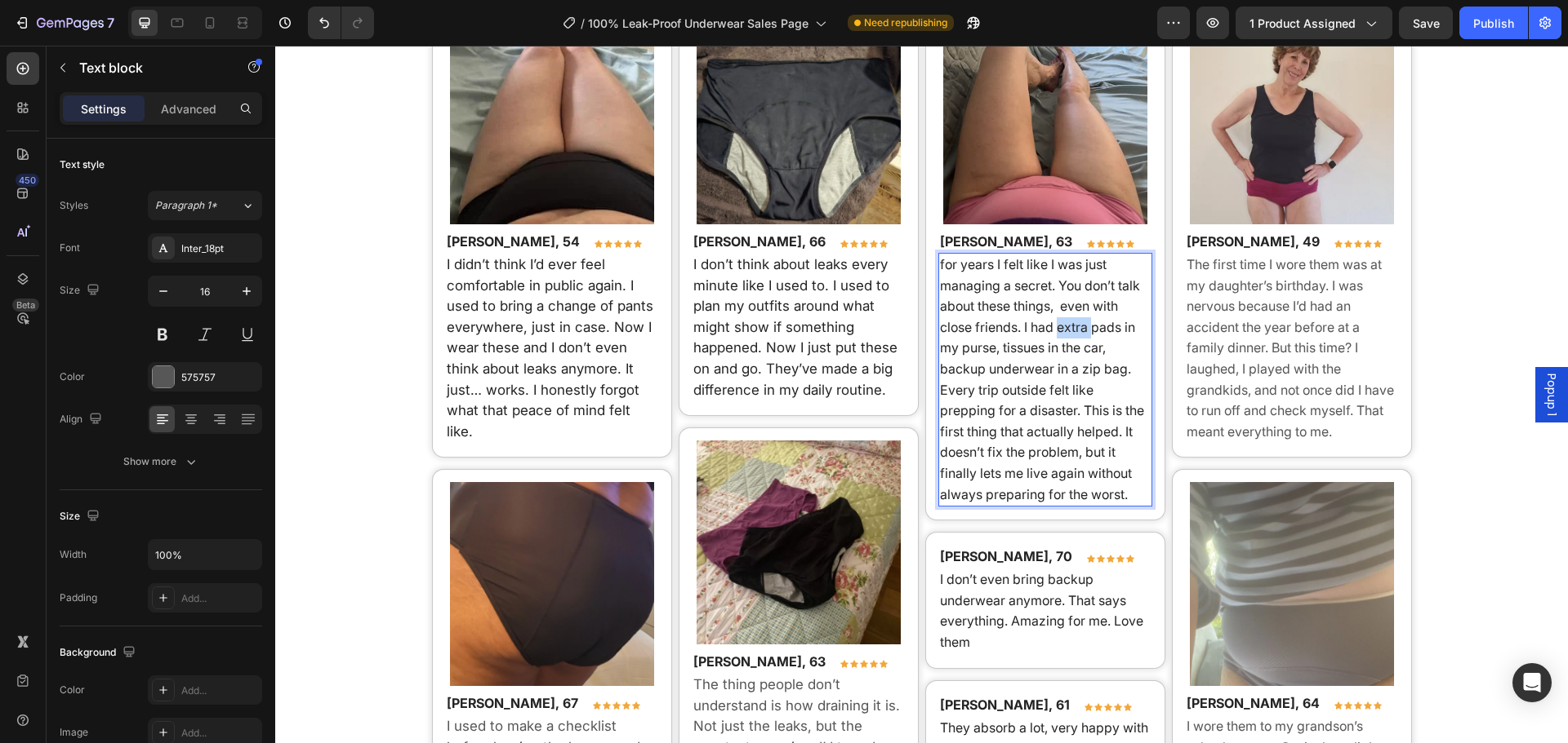
click at [1052, 330] on span "for years I felt like I was just managing a secret. You don’t talk about these …" at bounding box center [1042, 379] width 204 height 246
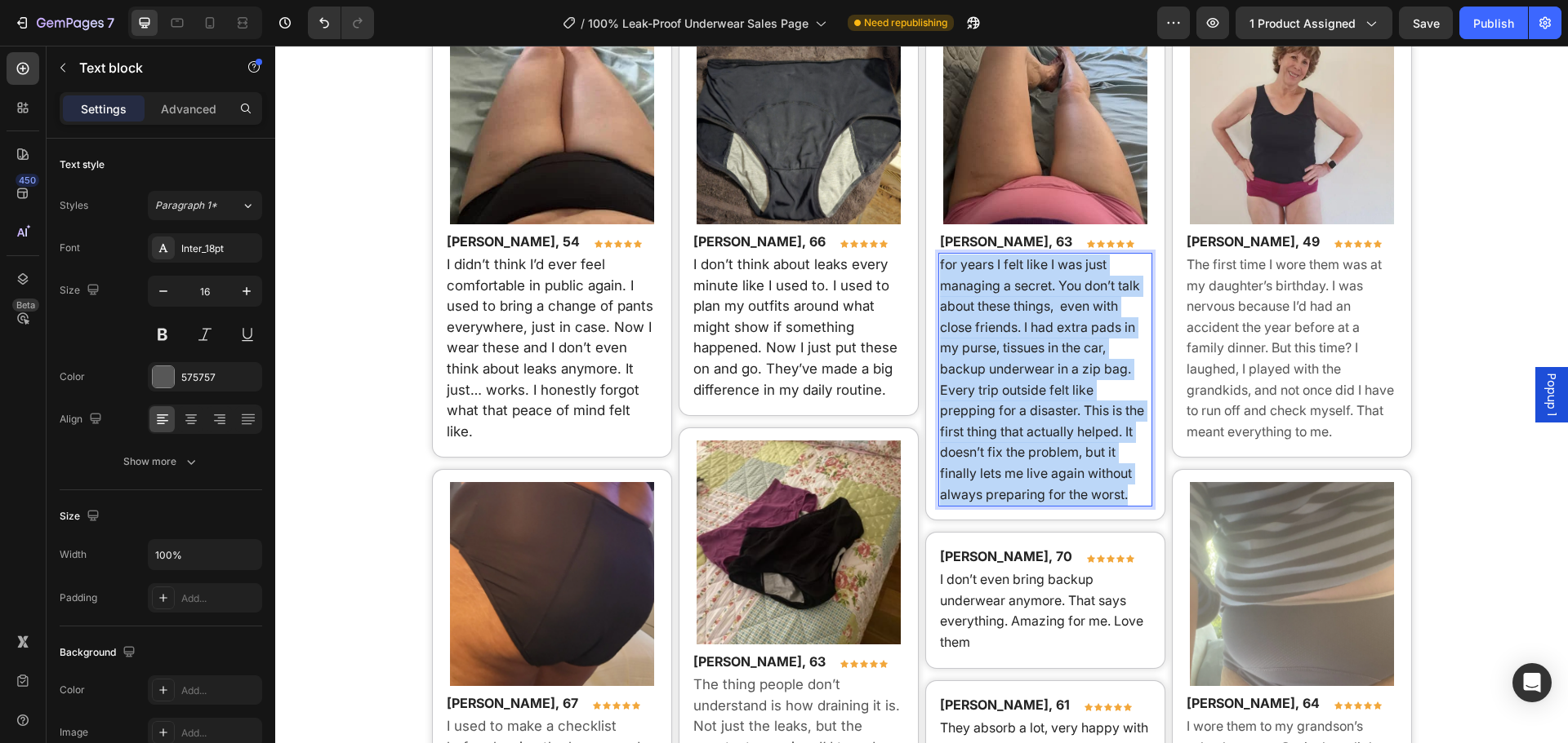
click at [1052, 330] on span "for years I felt like I was just managing a secret. You don’t talk about these …" at bounding box center [1042, 379] width 204 height 246
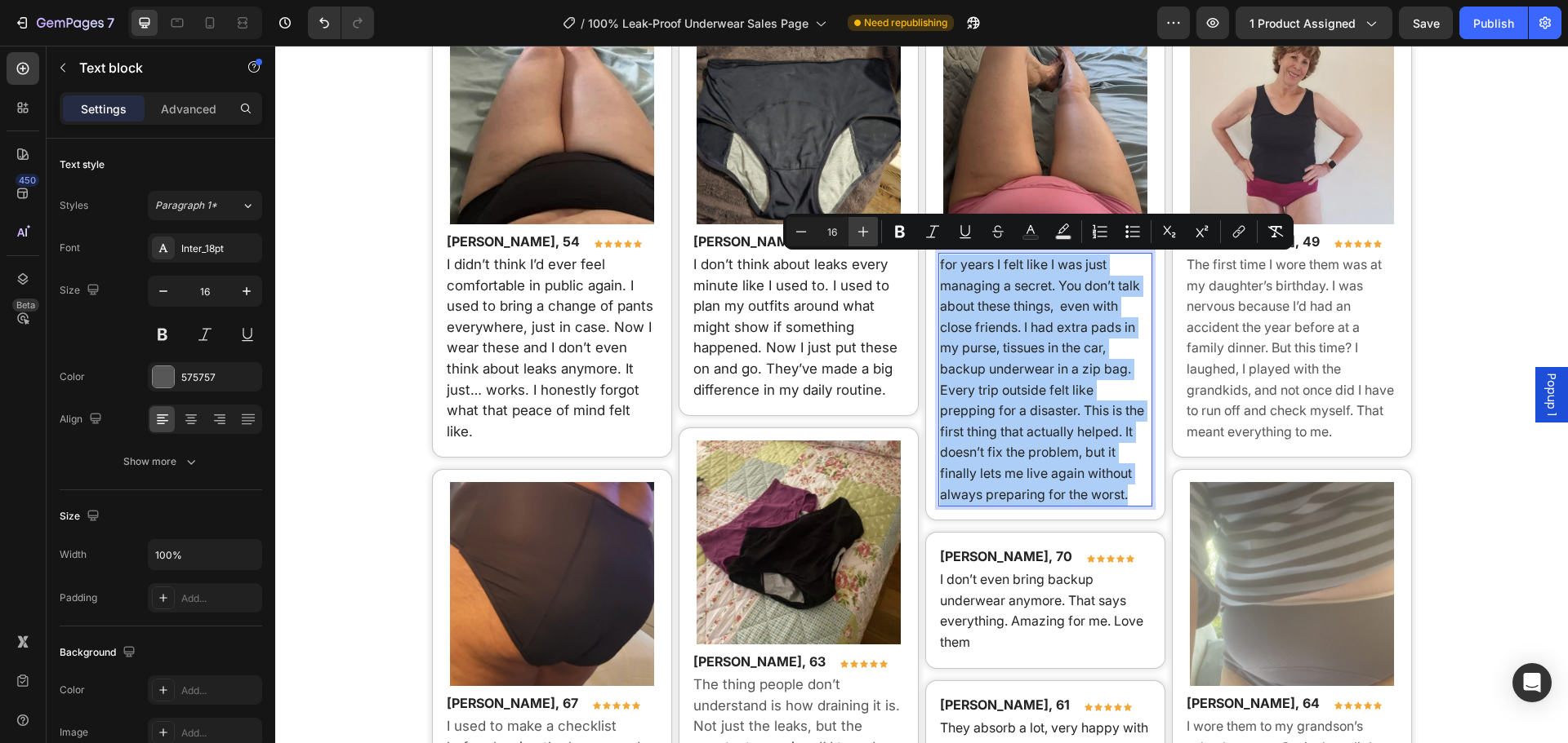
click at [866, 238] on icon "Editor contextual toolbar" at bounding box center [863, 232] width 17 height 17
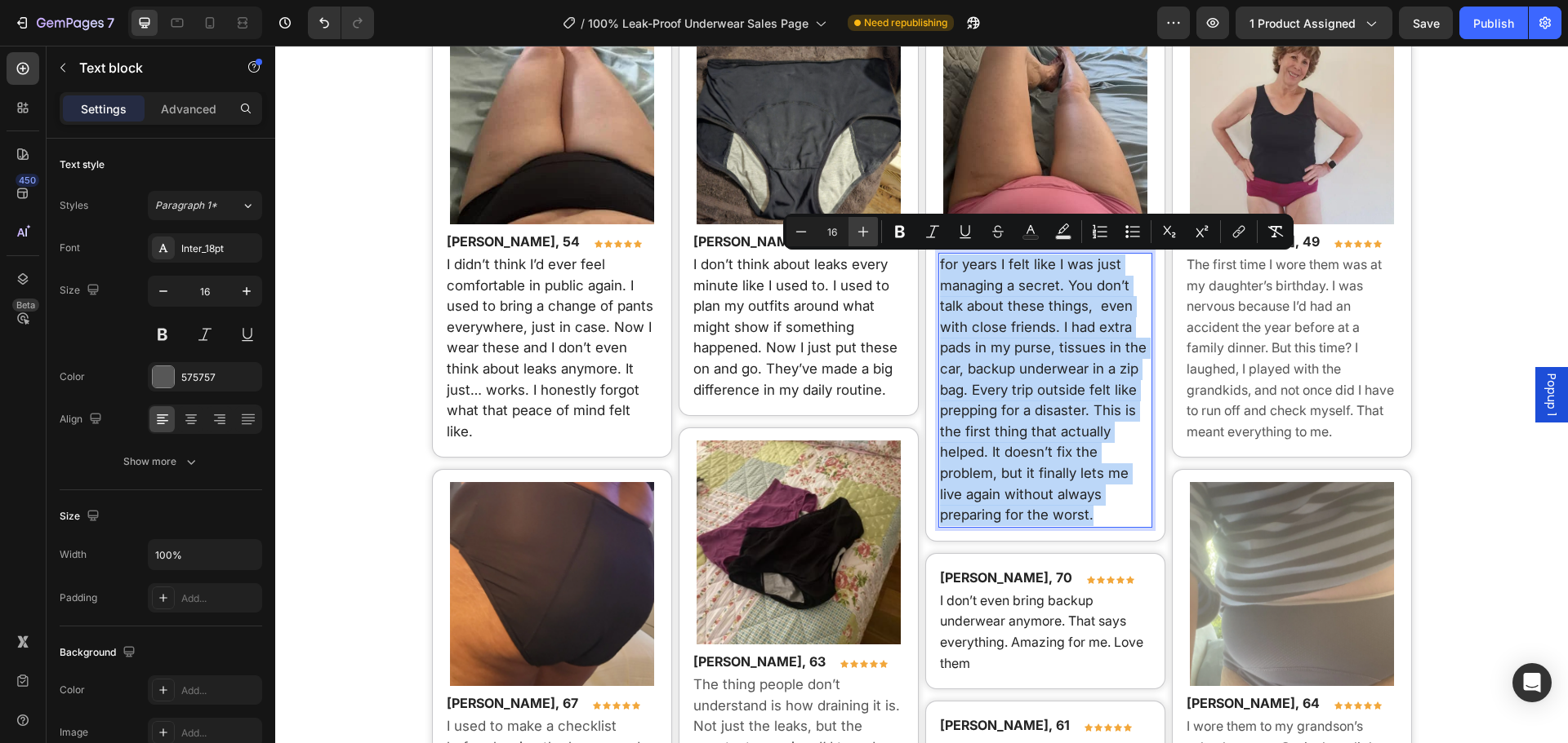
type input "17"
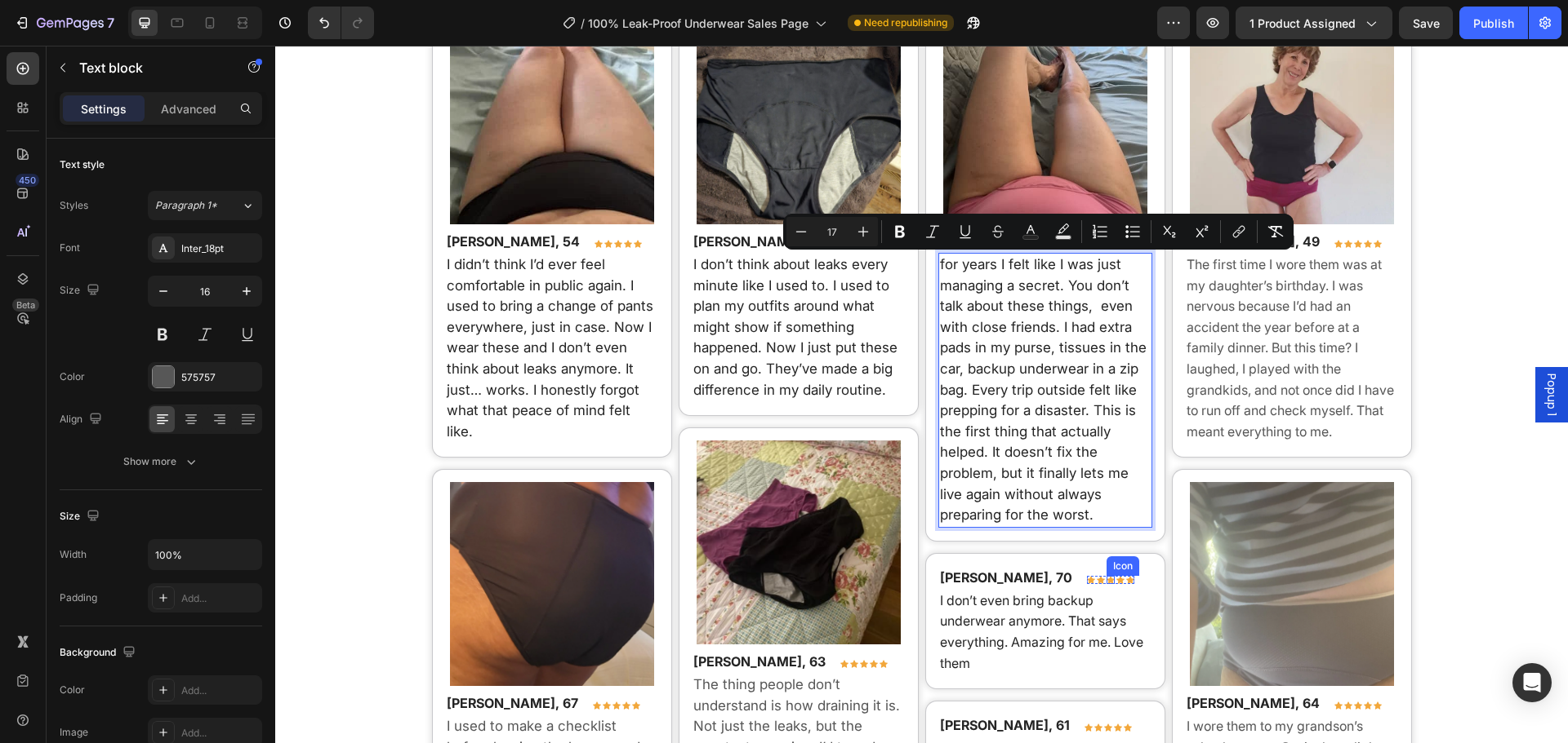
click at [1068, 593] on span "I don’t even bring backup underwear anymore. That says everything. Amazing for …" at bounding box center [1041, 632] width 203 height 79
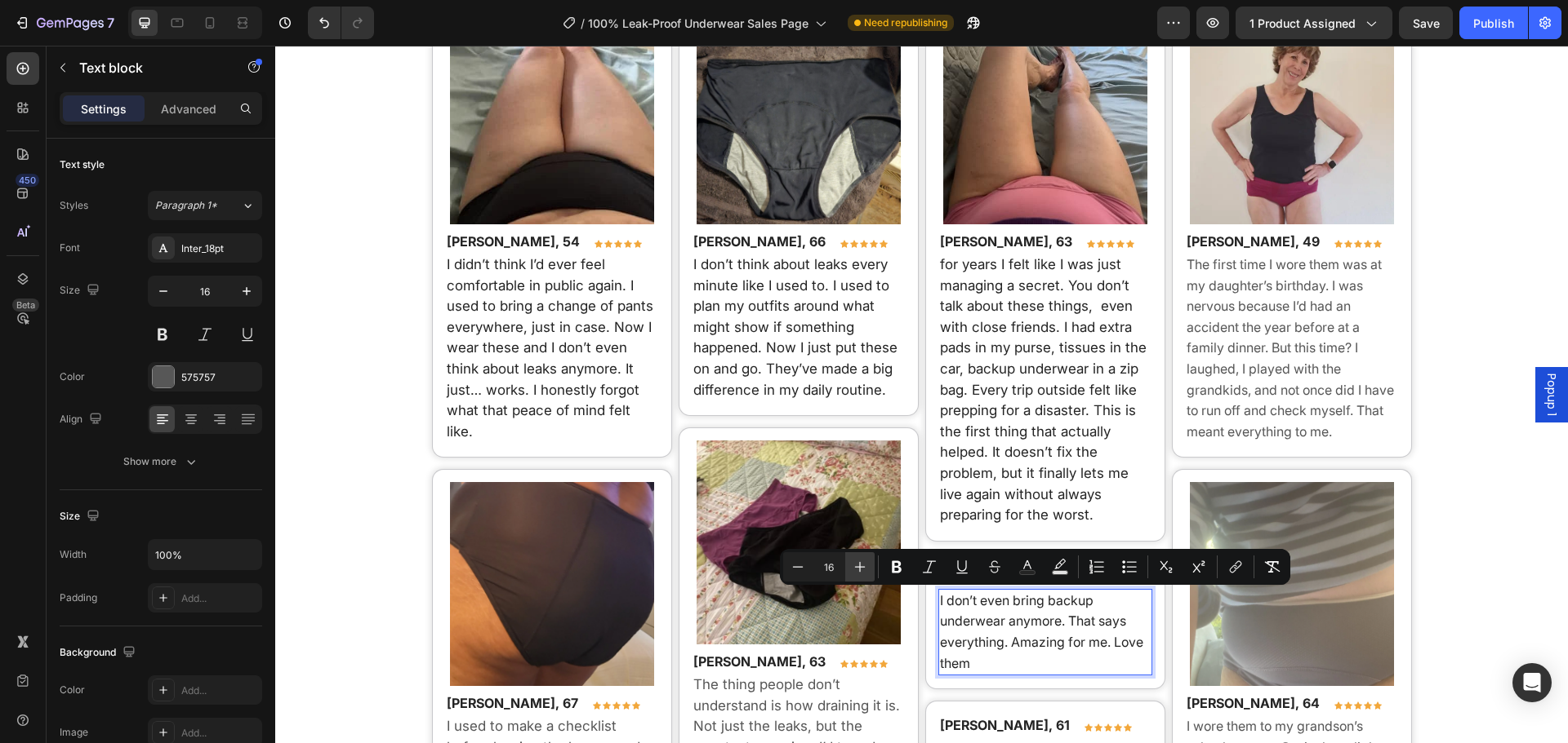
click at [870, 568] on button "Plus" at bounding box center [860, 567] width 29 height 29
type input "17"
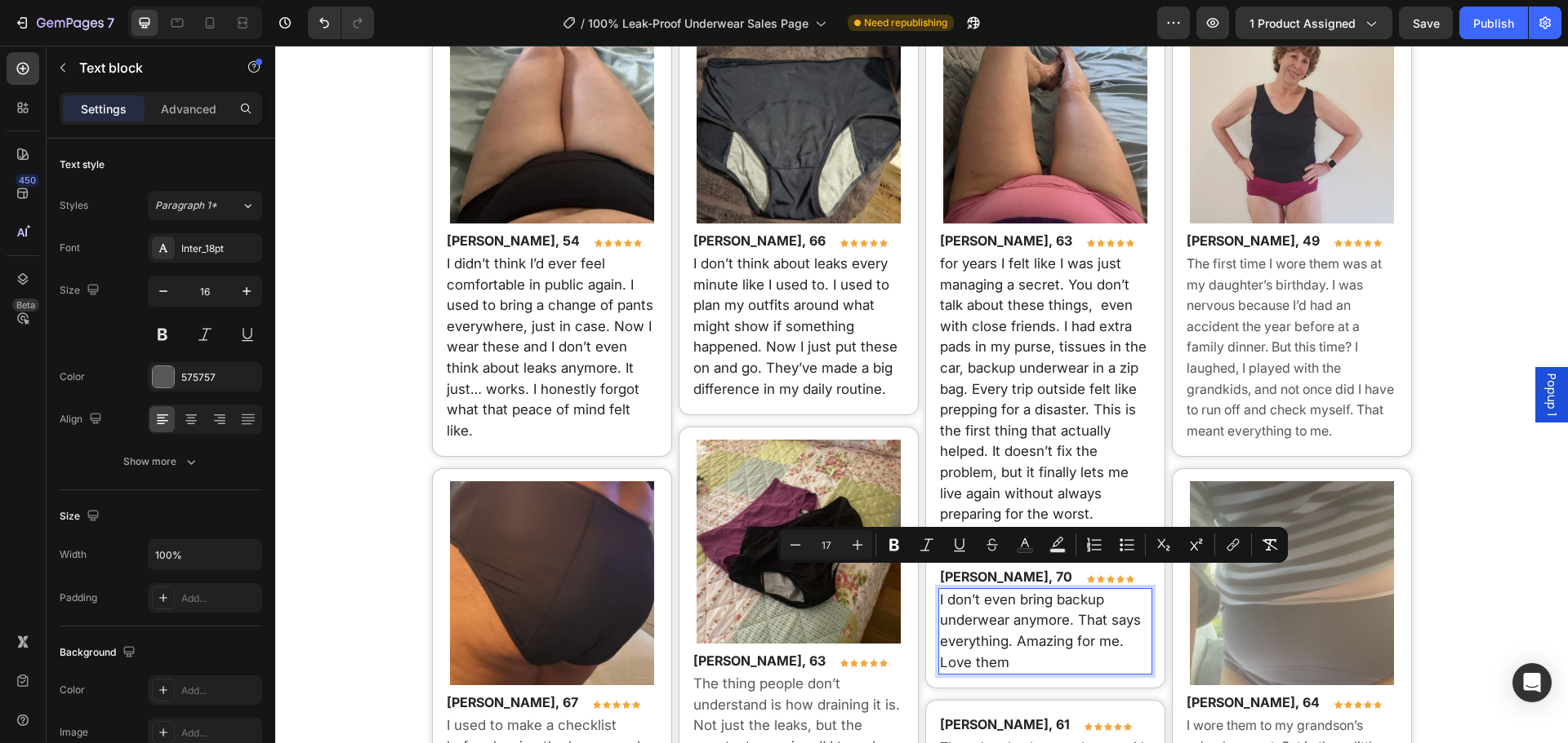
scroll to position [11961, 0]
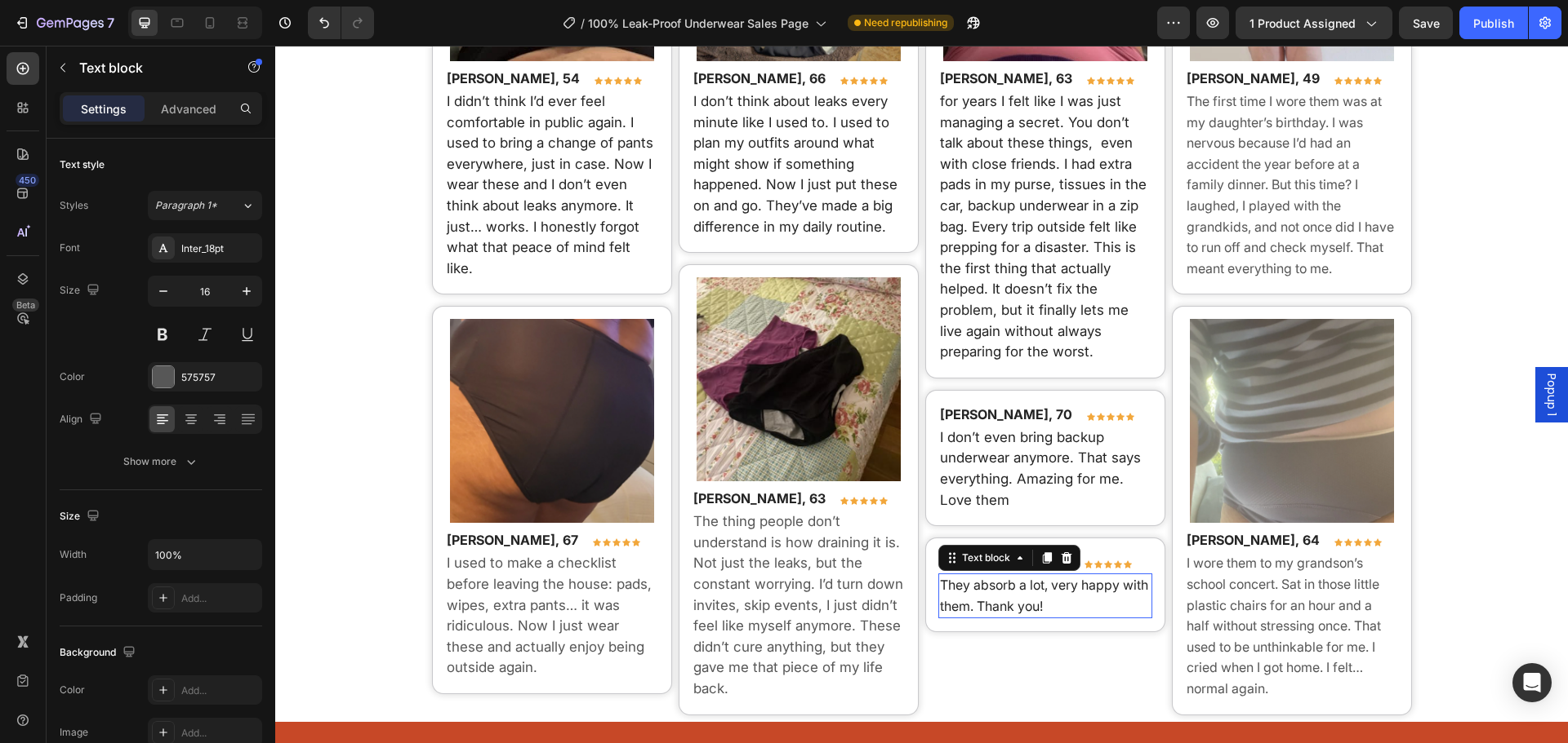
click at [1033, 597] on p "They absorb a lot, very happy with them. Thank you!" at bounding box center [1045, 596] width 211 height 42
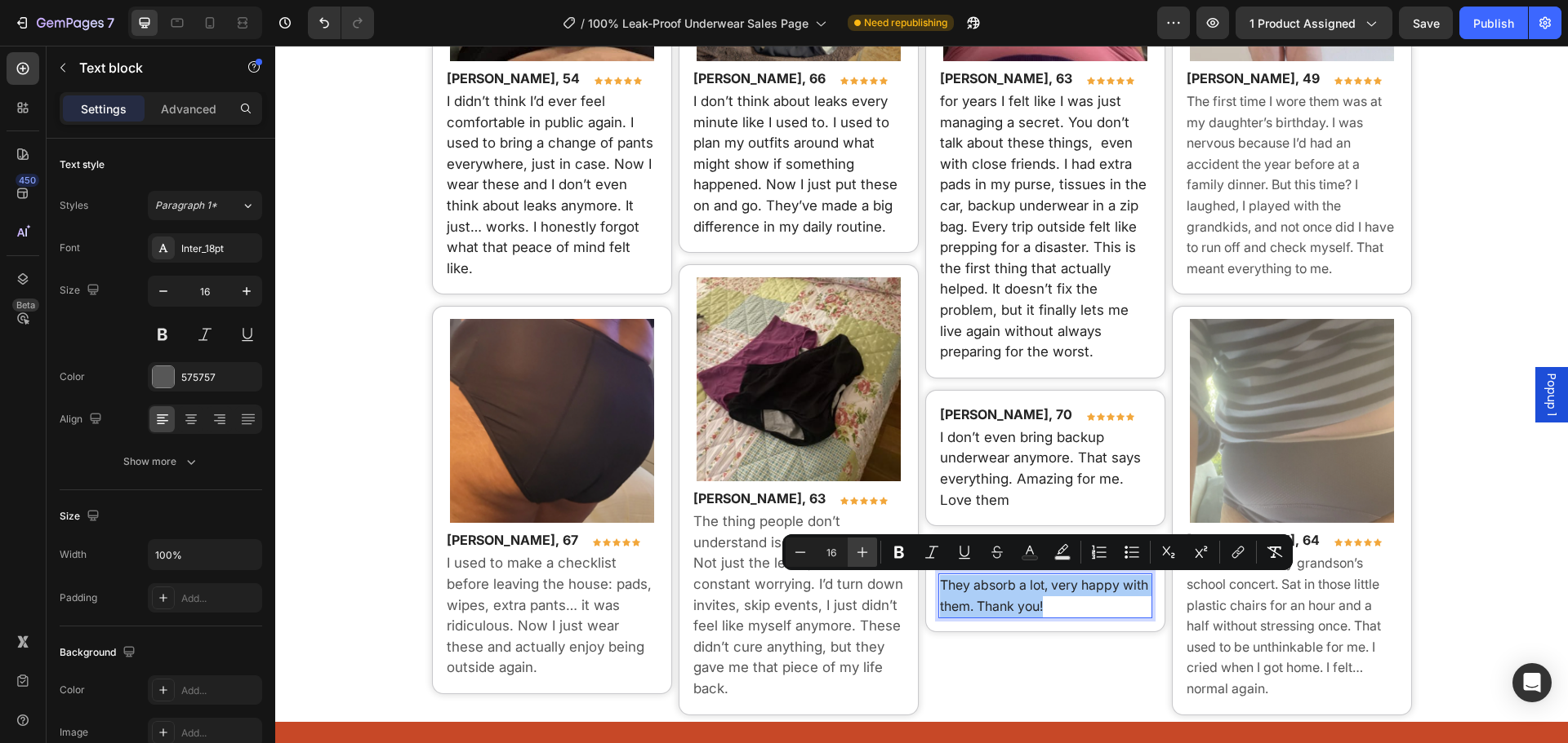
click at [871, 560] on button "Plus" at bounding box center [862, 552] width 29 height 29
type input "17"
click at [1262, 628] on p "I wore them to my grandson’s school concert. Sat in those little plastic chairs…" at bounding box center [1291, 626] width 211 height 146
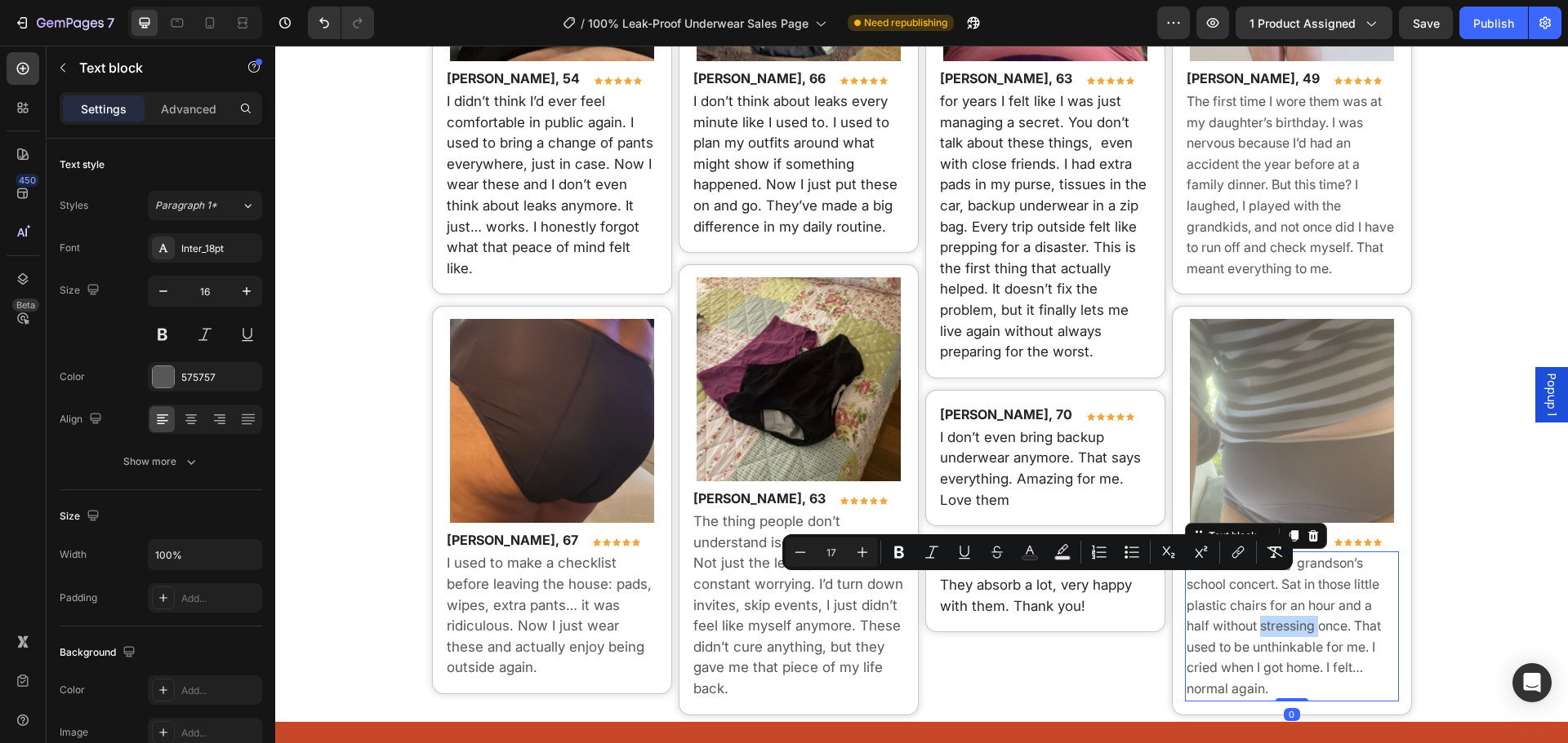
click at [1262, 628] on p "I wore them to my grandson’s school concert. Sat in those little plastic chairs…" at bounding box center [1291, 626] width 211 height 146
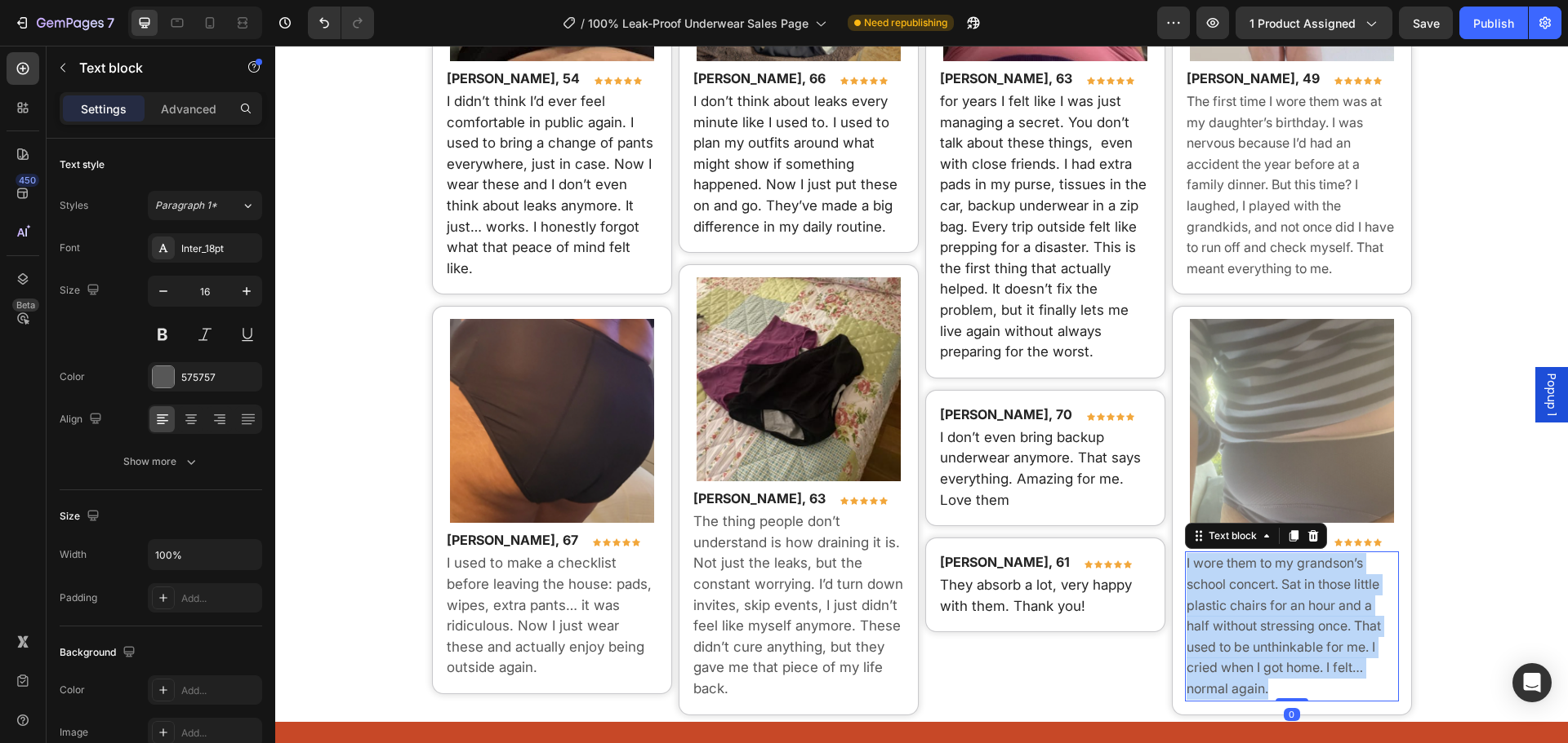
click at [1262, 628] on p "I wore them to my grandson’s school concert. Sat in those little plastic chairs…" at bounding box center [1291, 626] width 211 height 146
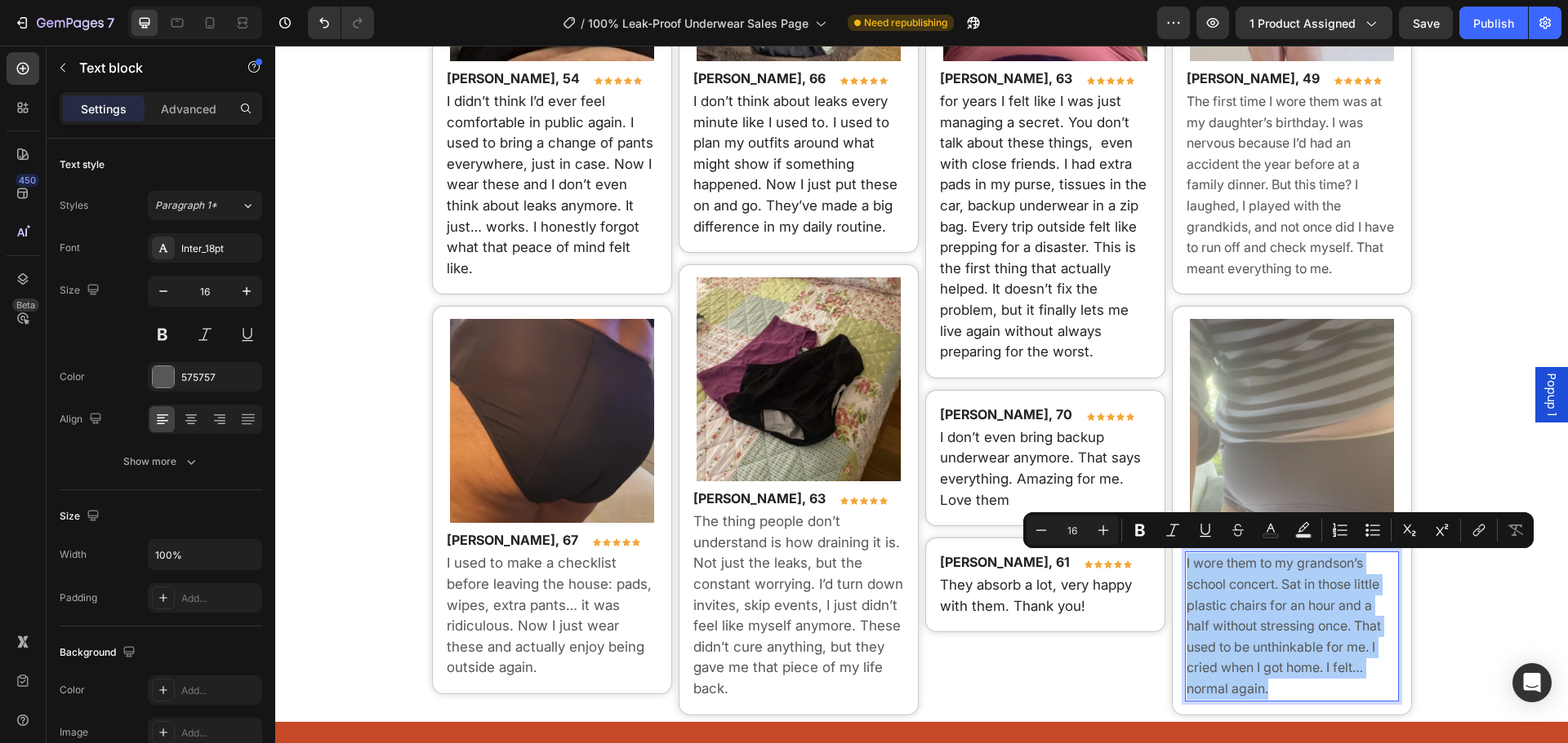
click at [1122, 527] on div "Minus 16 Plus Bold Italic Underline Strikethrough Text Color Text Background Co…" at bounding box center [1278, 530] width 504 height 29
click at [1127, 531] on button "Bold" at bounding box center [1139, 530] width 29 height 29
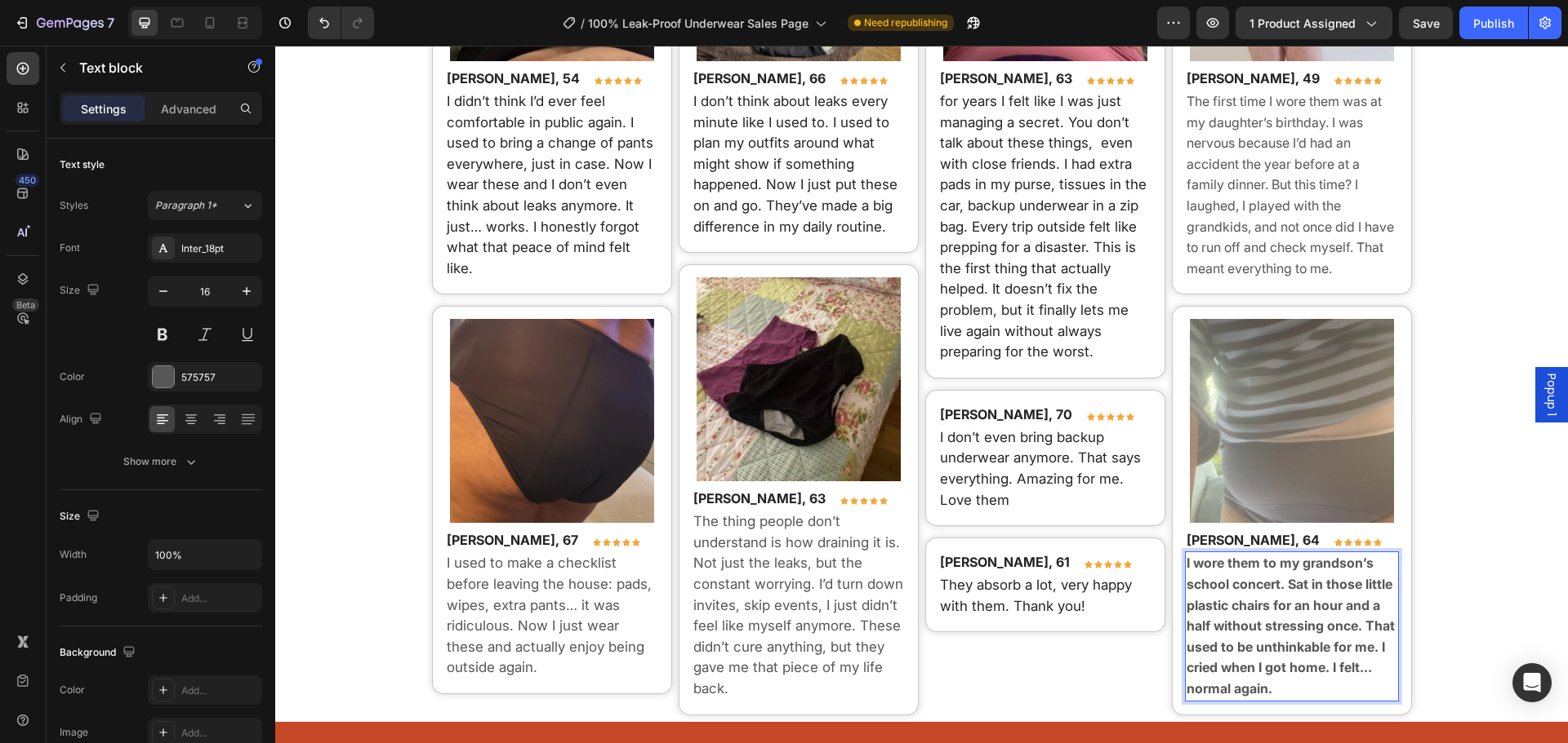
click at [1193, 574] on p "I wore them to my grandson’s school concert. Sat in those little plastic chairs…" at bounding box center [1291, 626] width 211 height 146
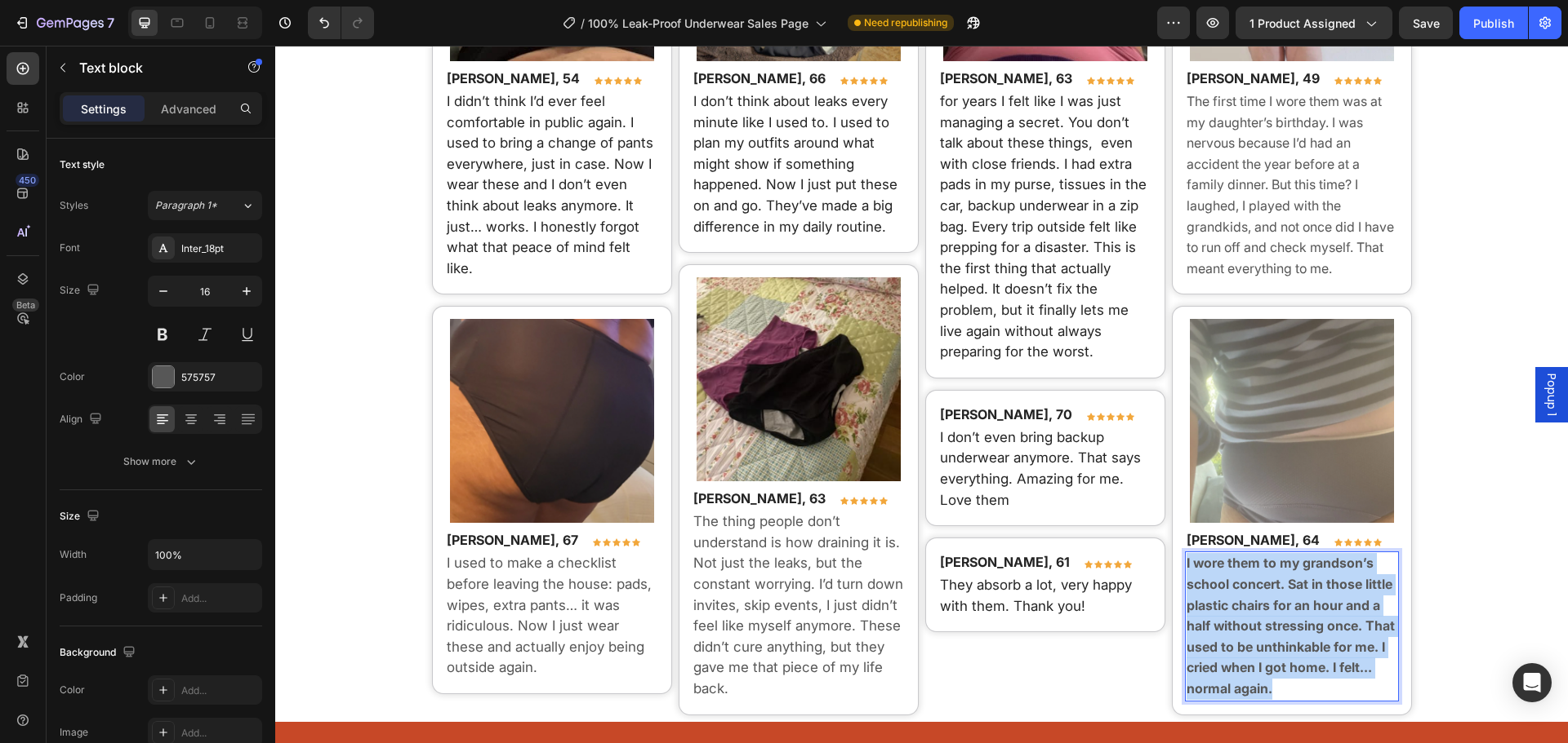
click at [1193, 574] on p "I wore them to my grandson’s school concert. Sat in those little plastic chairs…" at bounding box center [1291, 626] width 211 height 146
click at [961, 566] on div "Text block" at bounding box center [968, 564] width 54 height 15
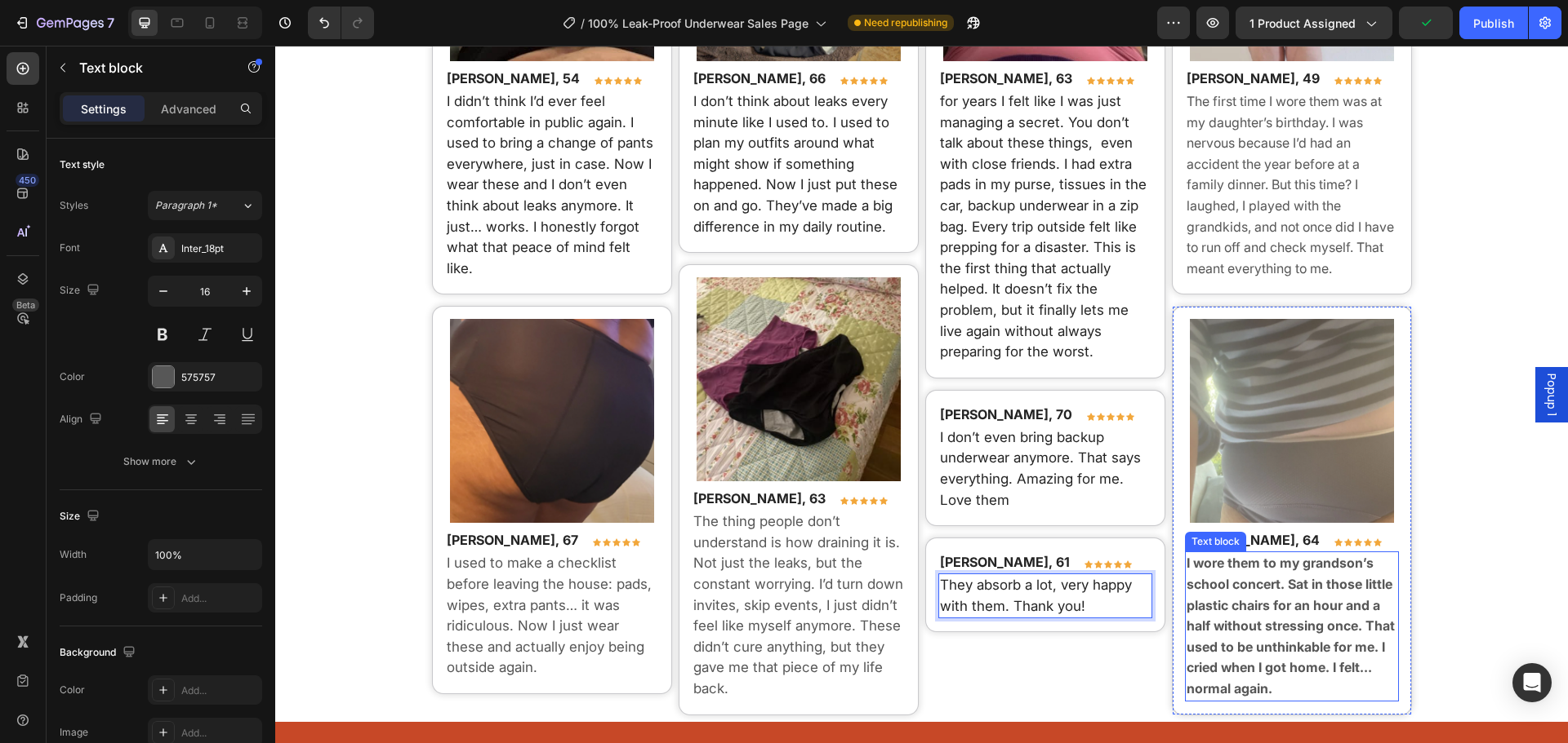
click at [1296, 603] on strong "I wore them to my grandson’s school concert. Sat in those little plastic chairs…" at bounding box center [1290, 626] width 208 height 142
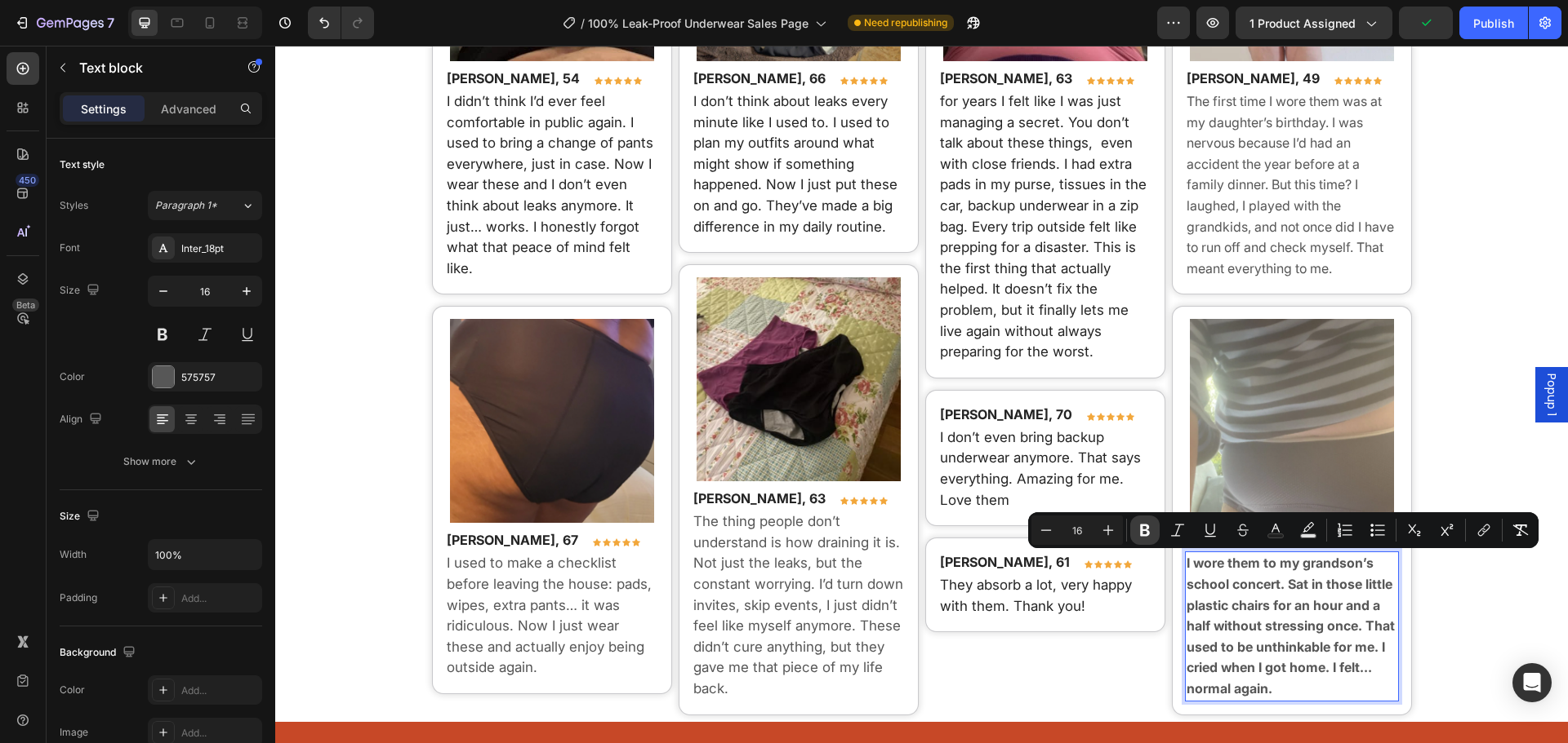
click at [1156, 528] on button "Bold" at bounding box center [1144, 530] width 29 height 29
click at [1117, 523] on button "Plus" at bounding box center [1108, 530] width 29 height 29
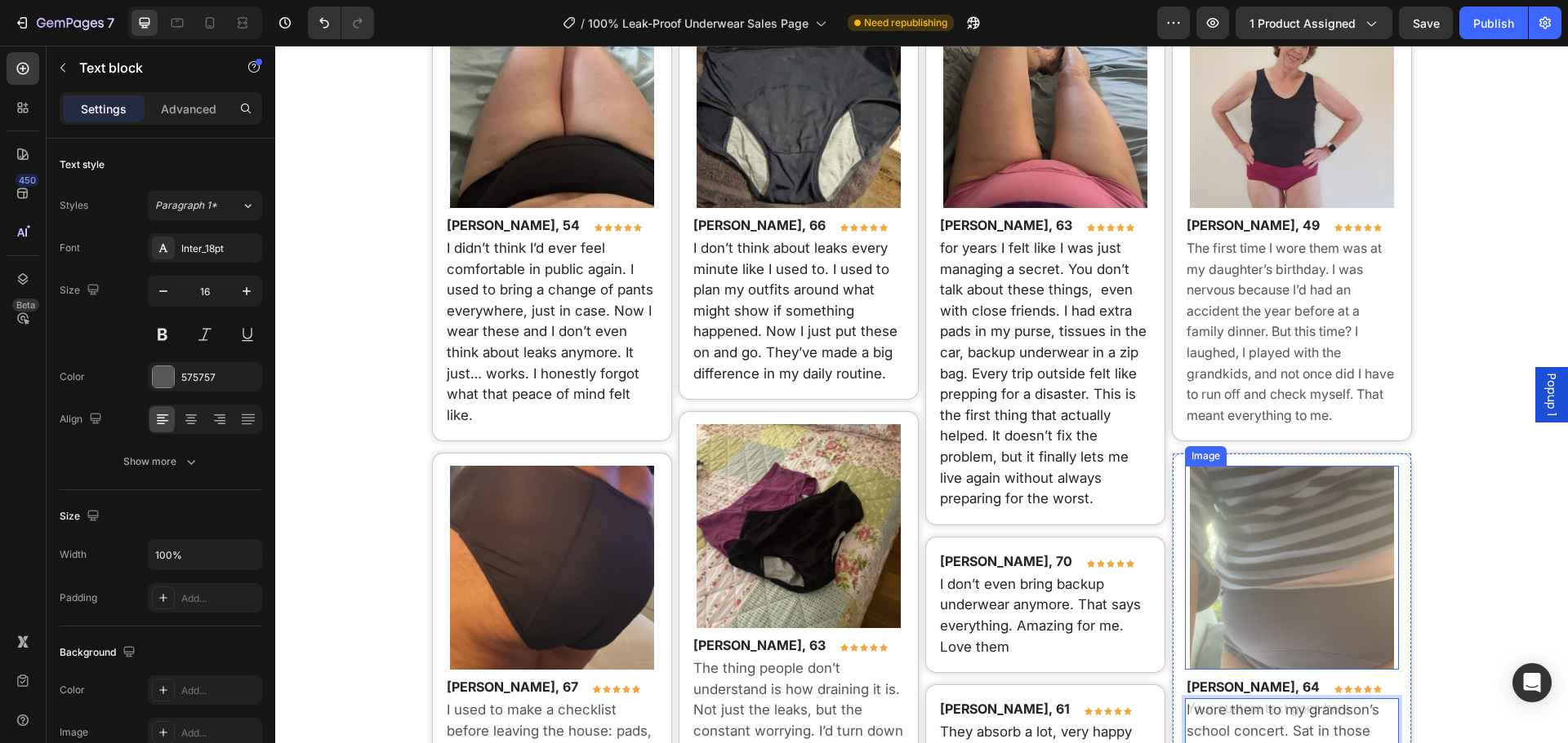
scroll to position [11798, 0]
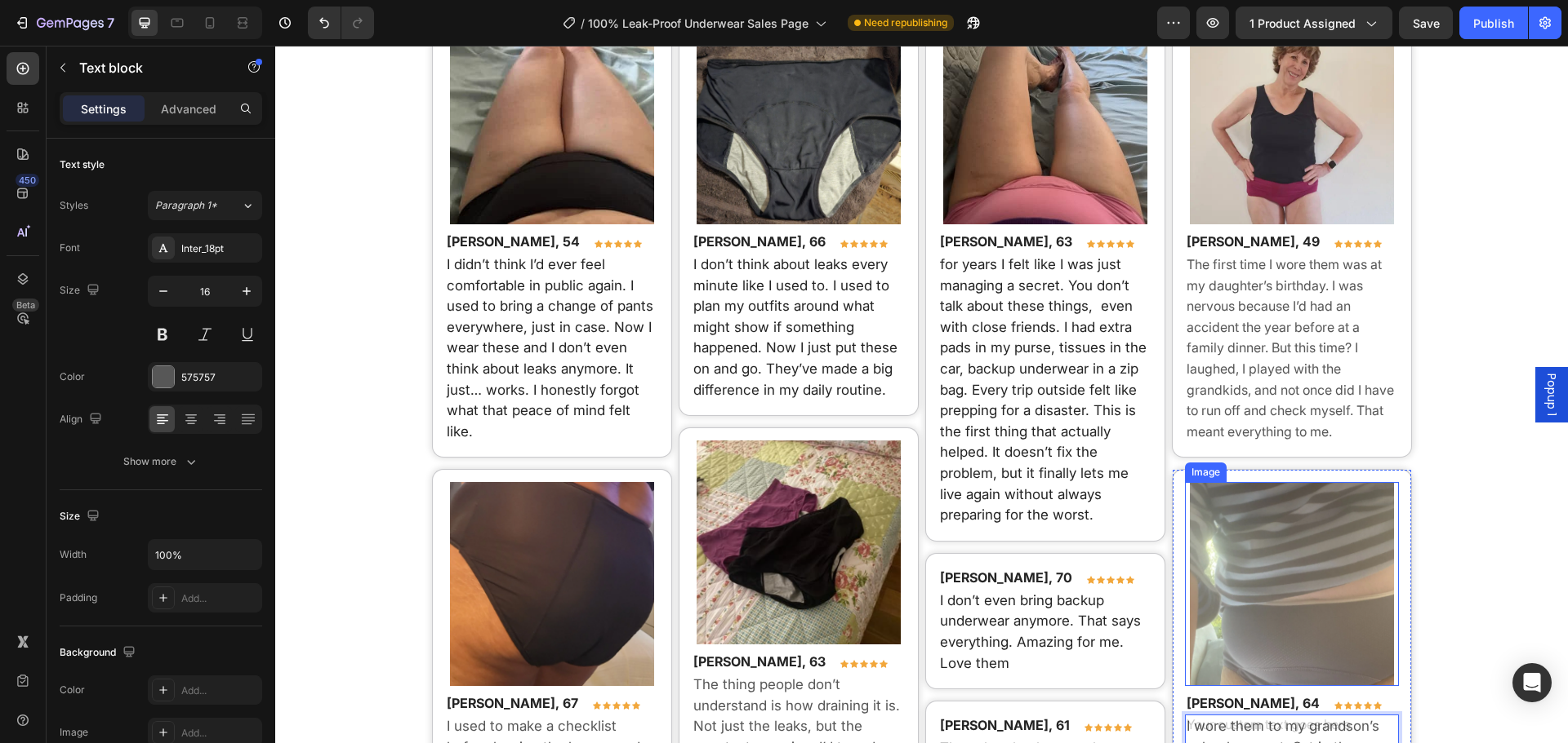
click at [1252, 402] on p "The first time I wore them was at my daughter’s birthday. I was nervous because…" at bounding box center [1291, 348] width 211 height 188
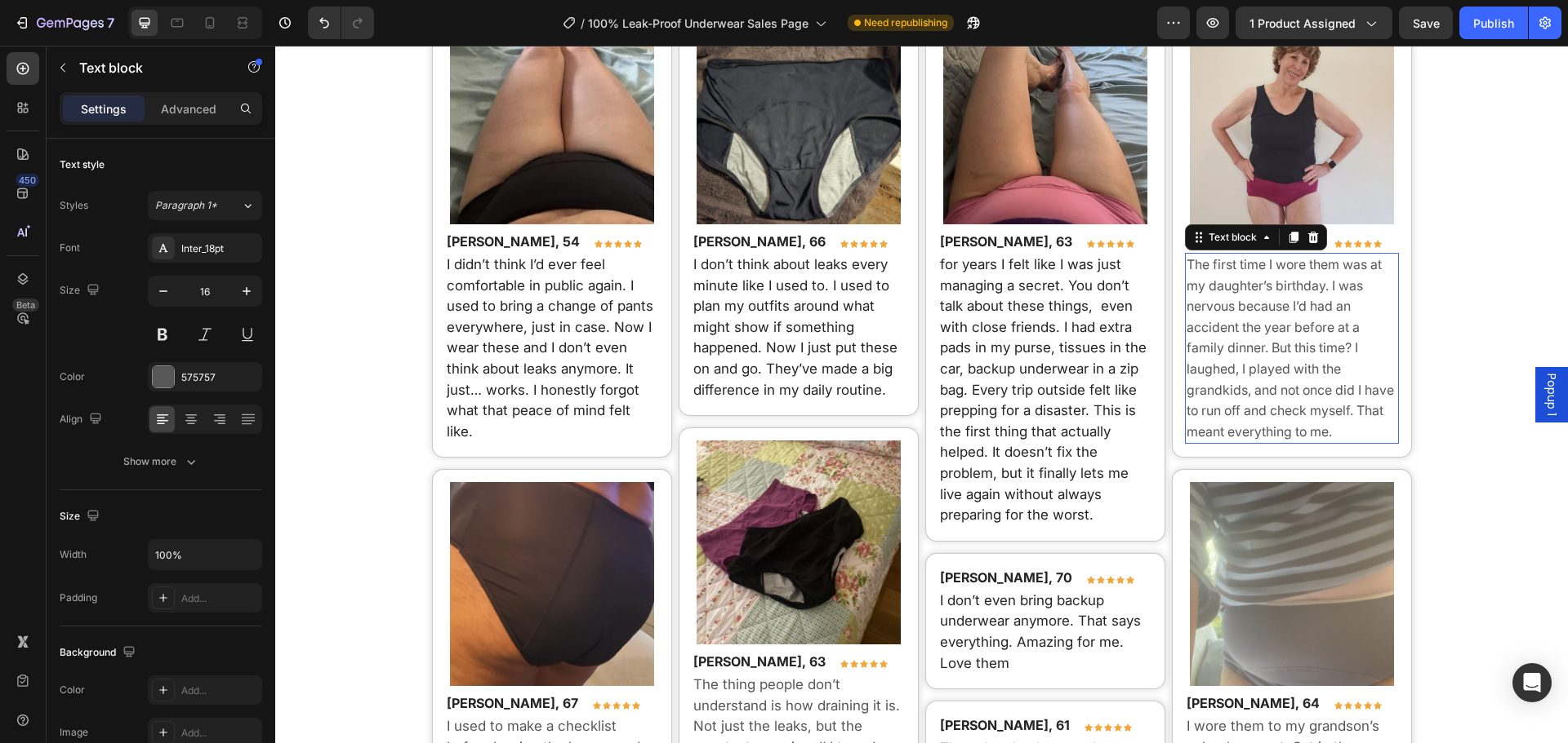
click at [1252, 402] on p "The first time I wore them was at my daughter’s birthday. I was nervous because…" at bounding box center [1291, 348] width 211 height 188
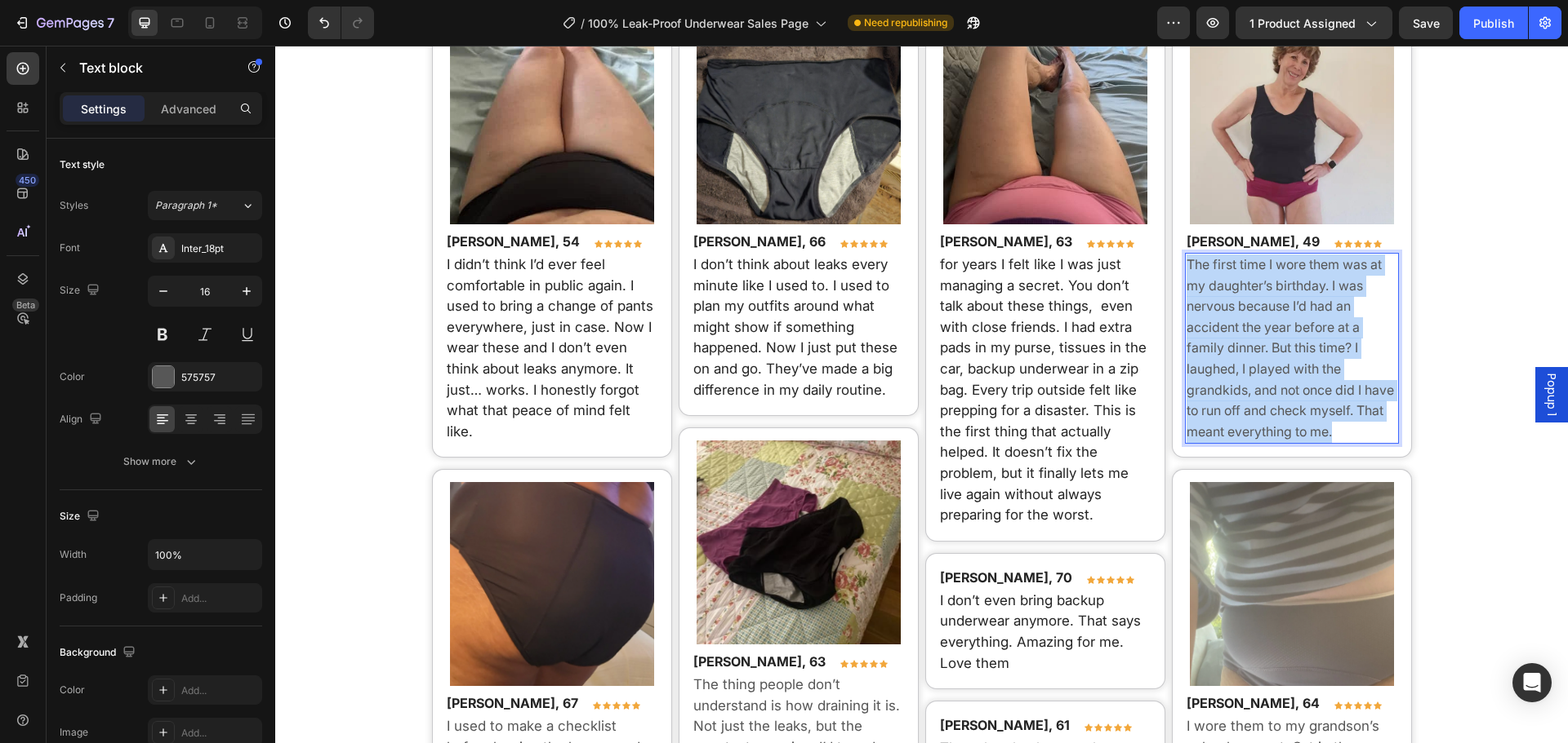
click at [1252, 402] on p "The first time I wore them was at my daughter’s birthday. I was nervous because…" at bounding box center [1291, 348] width 211 height 188
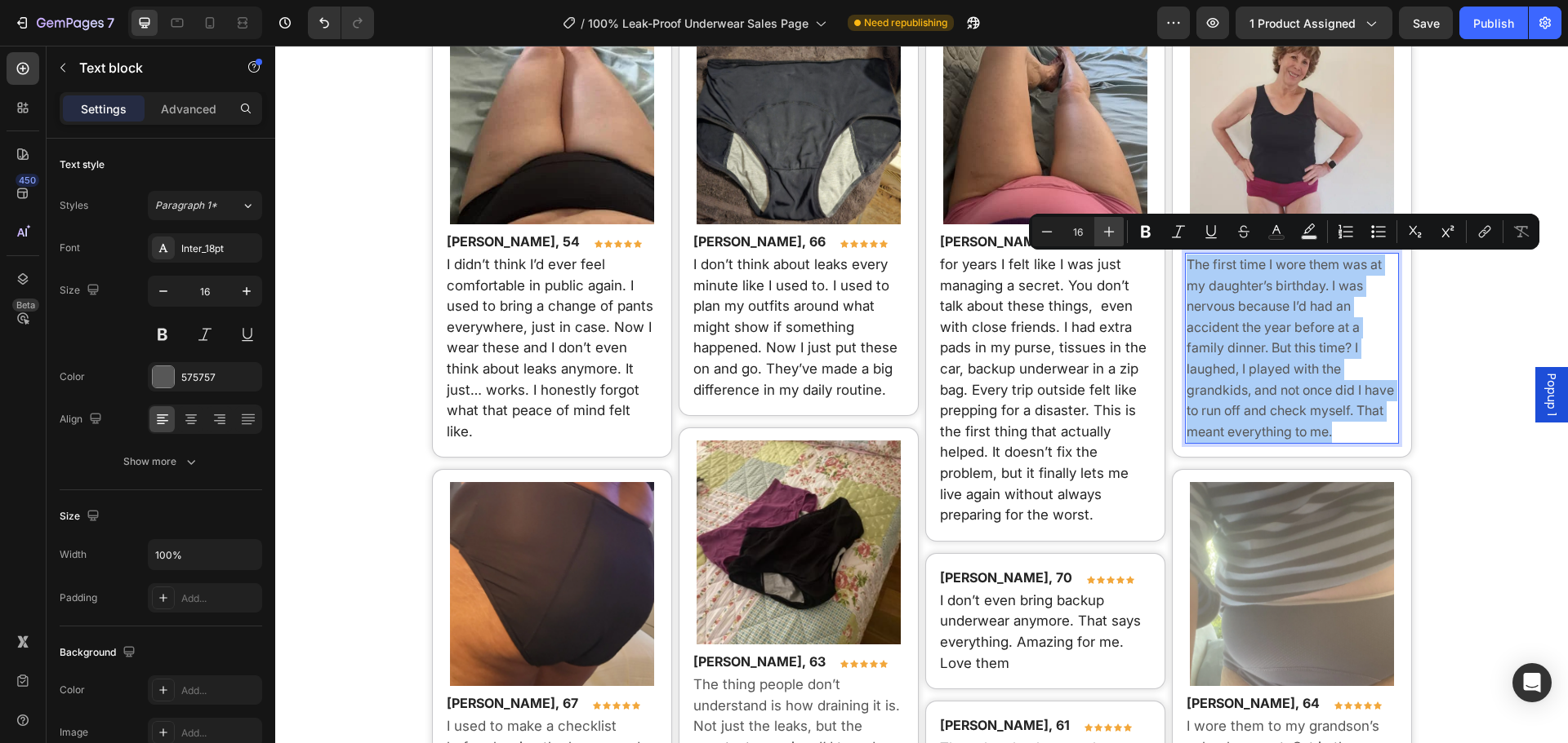
click at [1104, 238] on icon "Editor contextual toolbar" at bounding box center [1109, 232] width 17 height 17
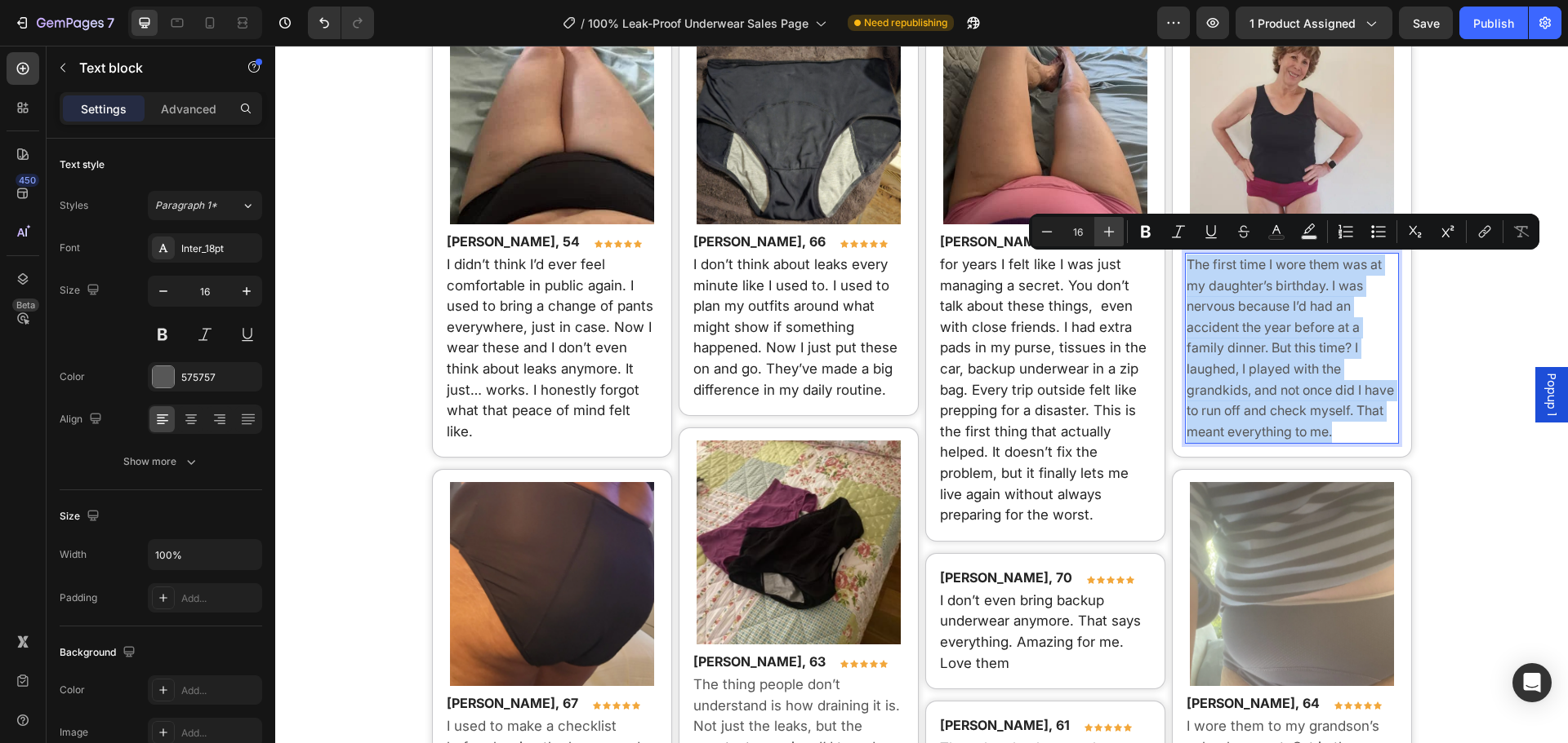
type input "17"
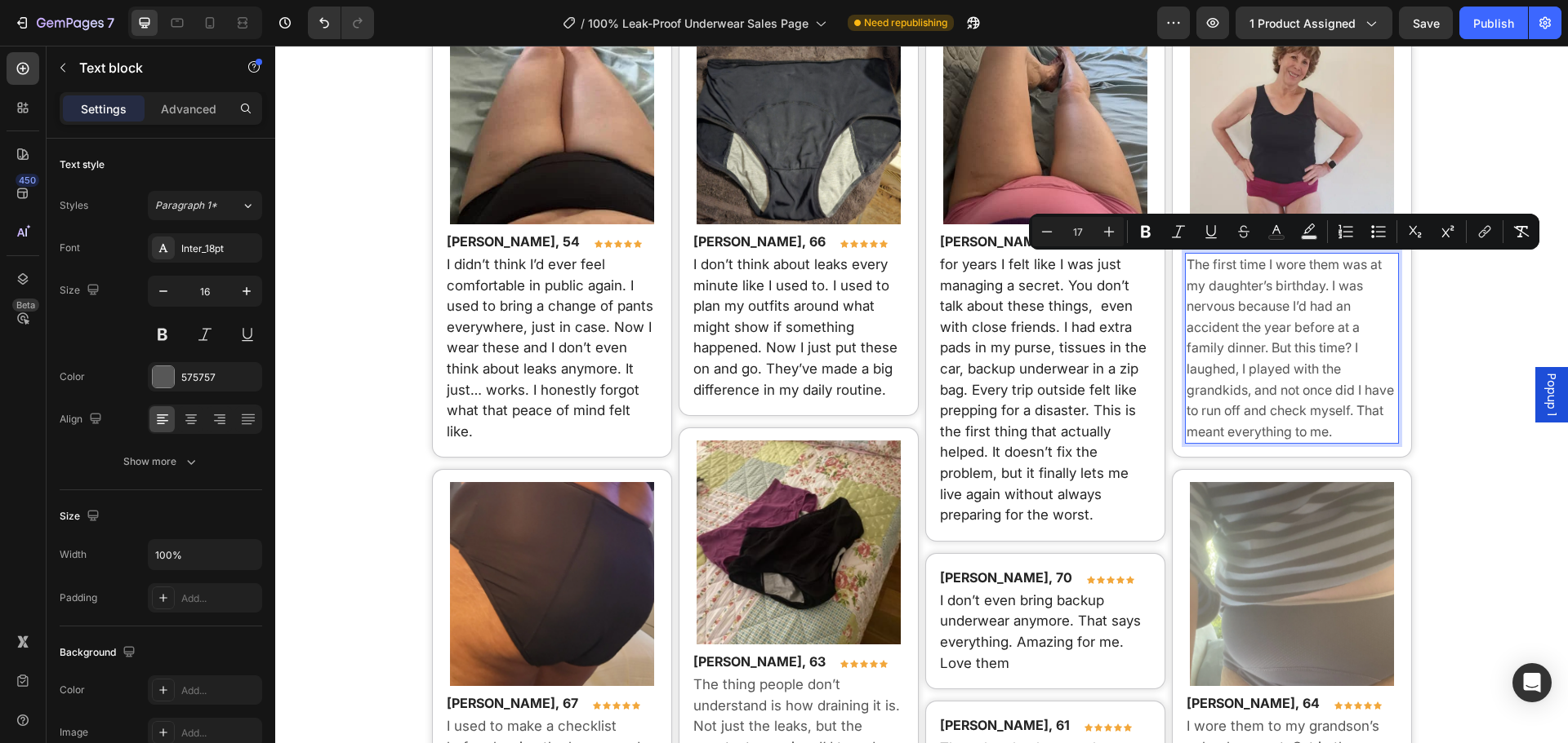
click at [1469, 318] on div "More Women Sharing Their Transformation Heading ⭐⭐⭐⭐⭐ 4.8/5 (2,223) Text block …" at bounding box center [921, 399] width 1292 height 968
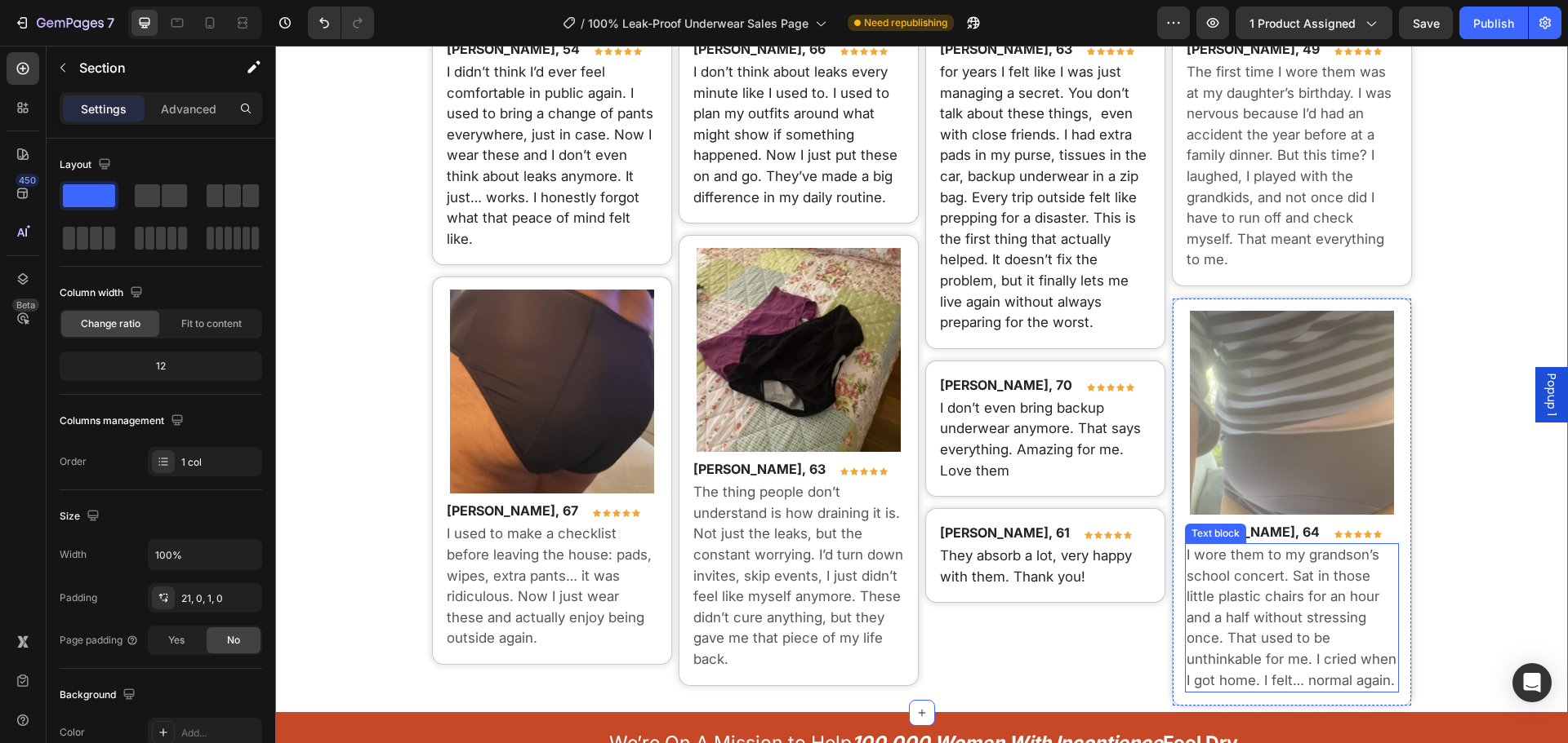
scroll to position [12124, 0]
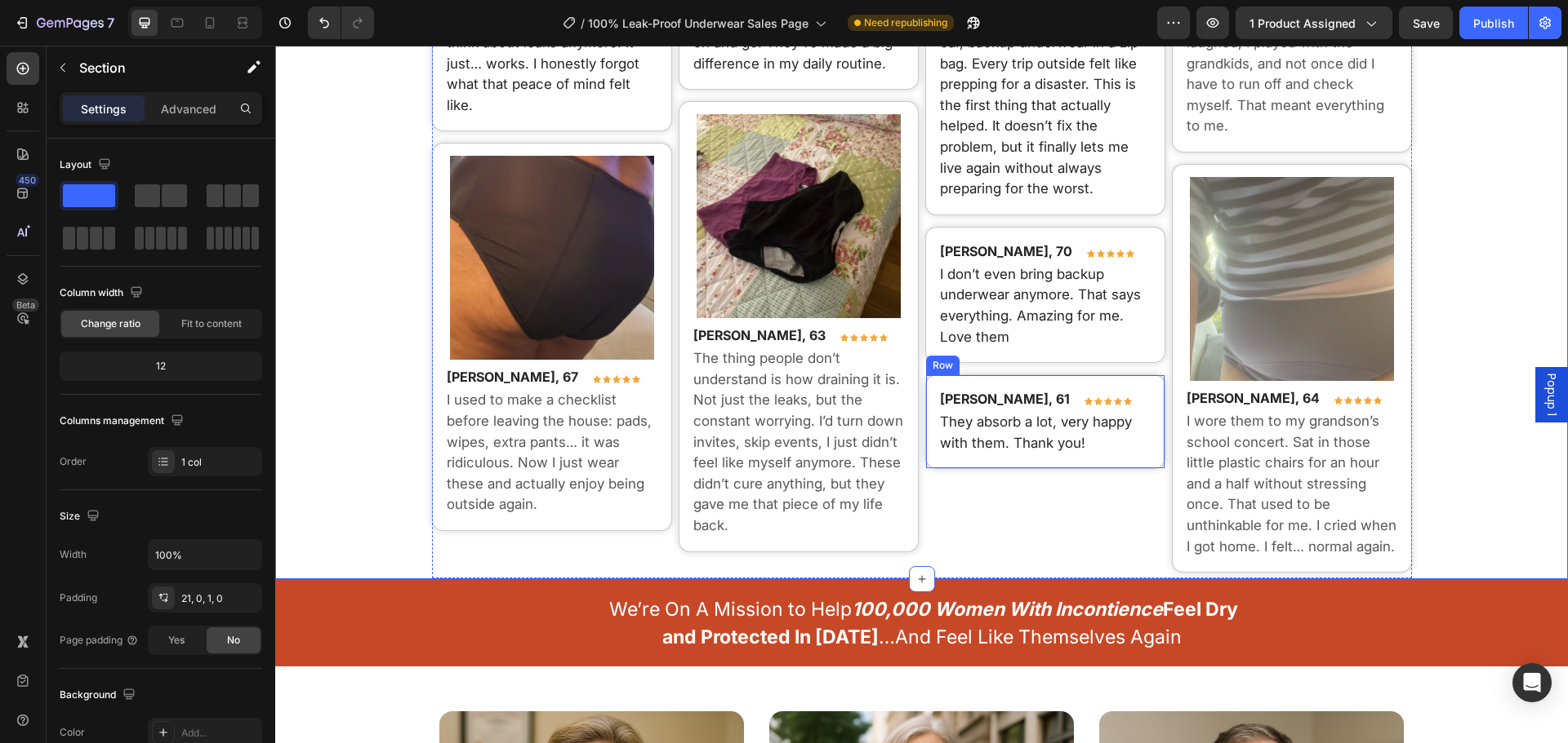
click at [1061, 478] on div "Image Emily Z., 63 Text block Icon Icon Icon Icon Icon Row Row for years I felt…" at bounding box center [1044, 127] width 240 height 903
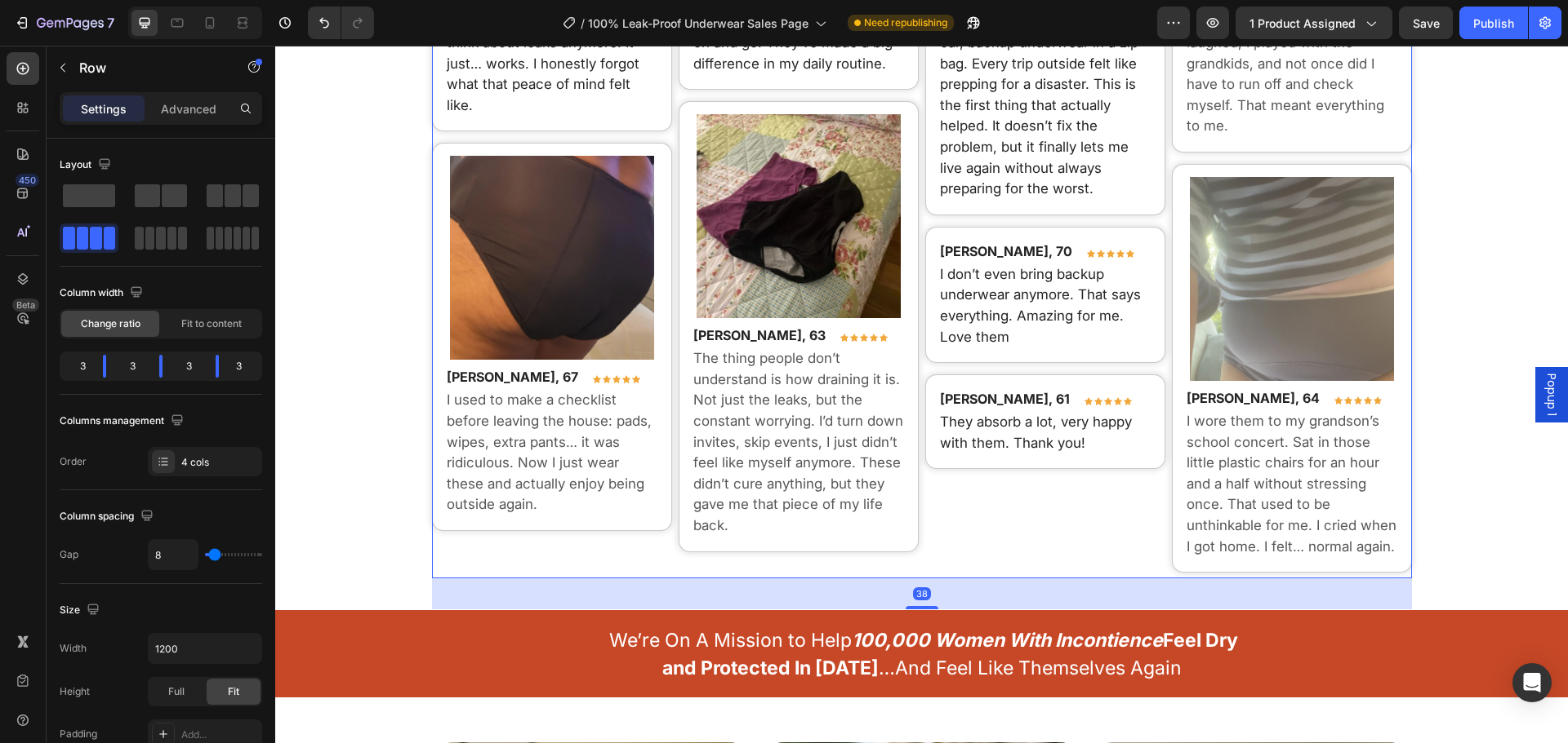
drag, startPoint x: 921, startPoint y: 577, endPoint x: 414, endPoint y: 492, distance: 514.1
click at [927, 608] on div at bounding box center [921, 608] width 33 height 3
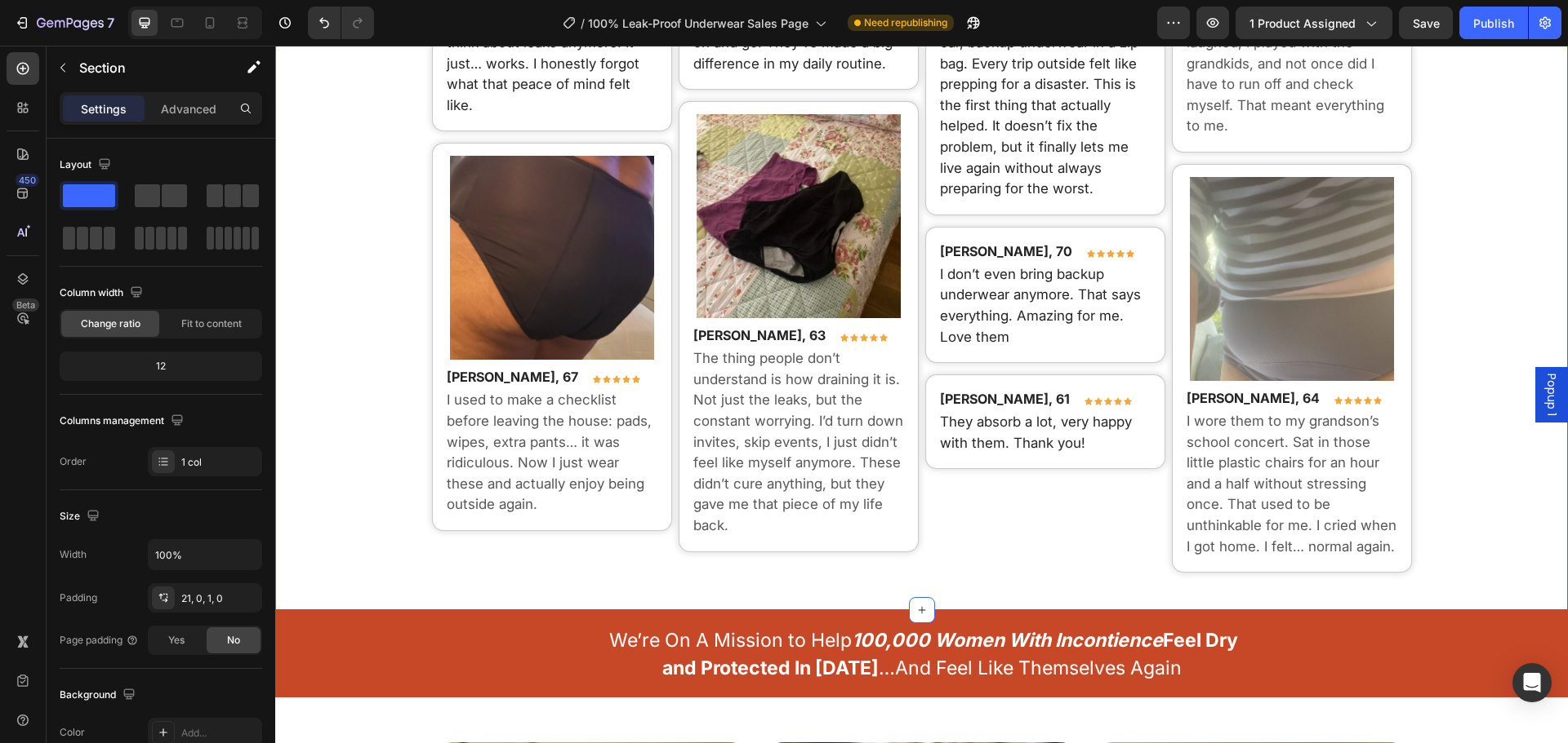
click at [414, 492] on div "More Women Sharing Their Transformation Heading ⭐⭐⭐⭐⭐ 4.8/5 (2,223) Text block …" at bounding box center [921, 99] width 1292 height 1021
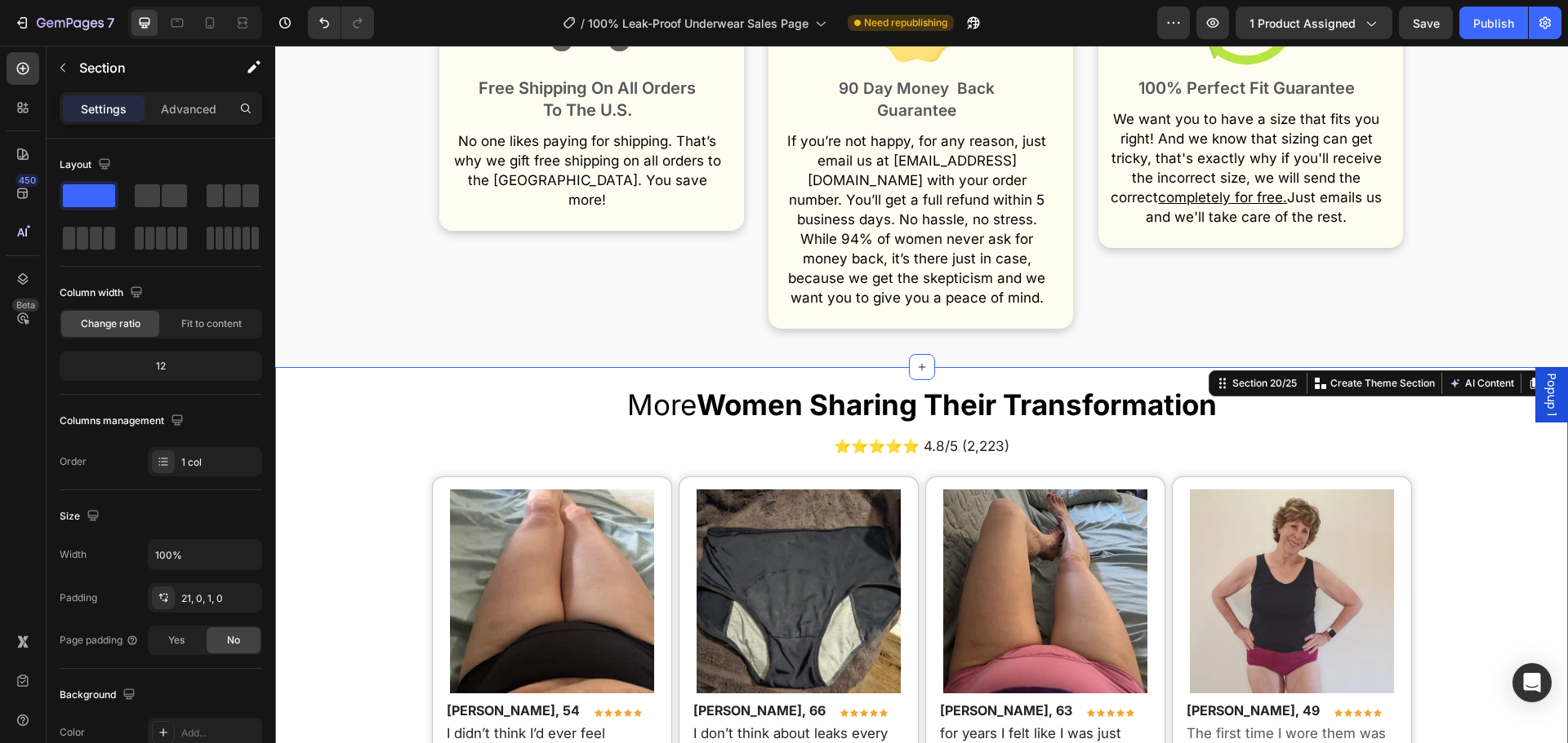
scroll to position [11308, 0]
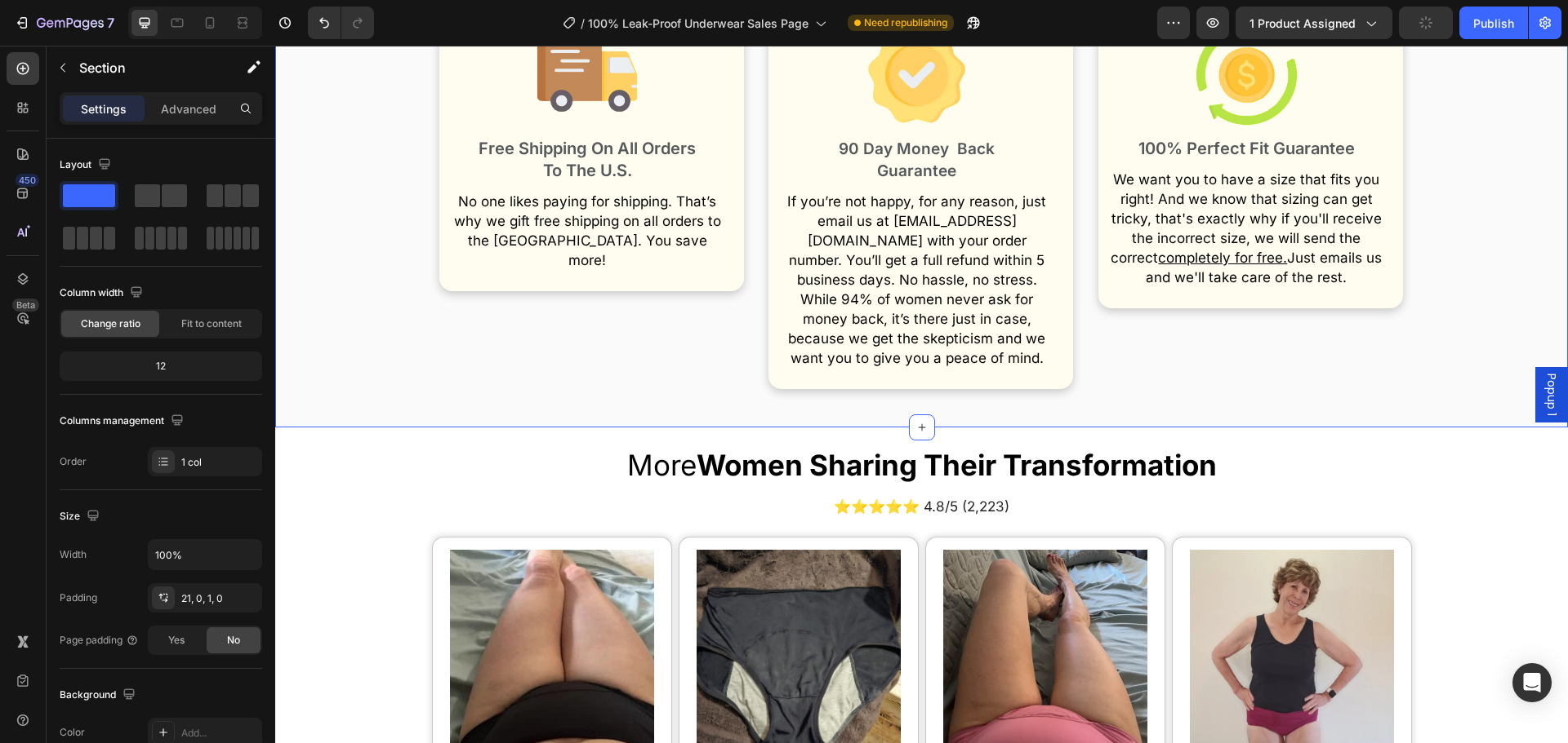
click at [421, 291] on div "Your Purchase Is Protected By Our 90 Day Leak-Free Life Or 100% Money Back Guar…" at bounding box center [921, 116] width 1292 height 570
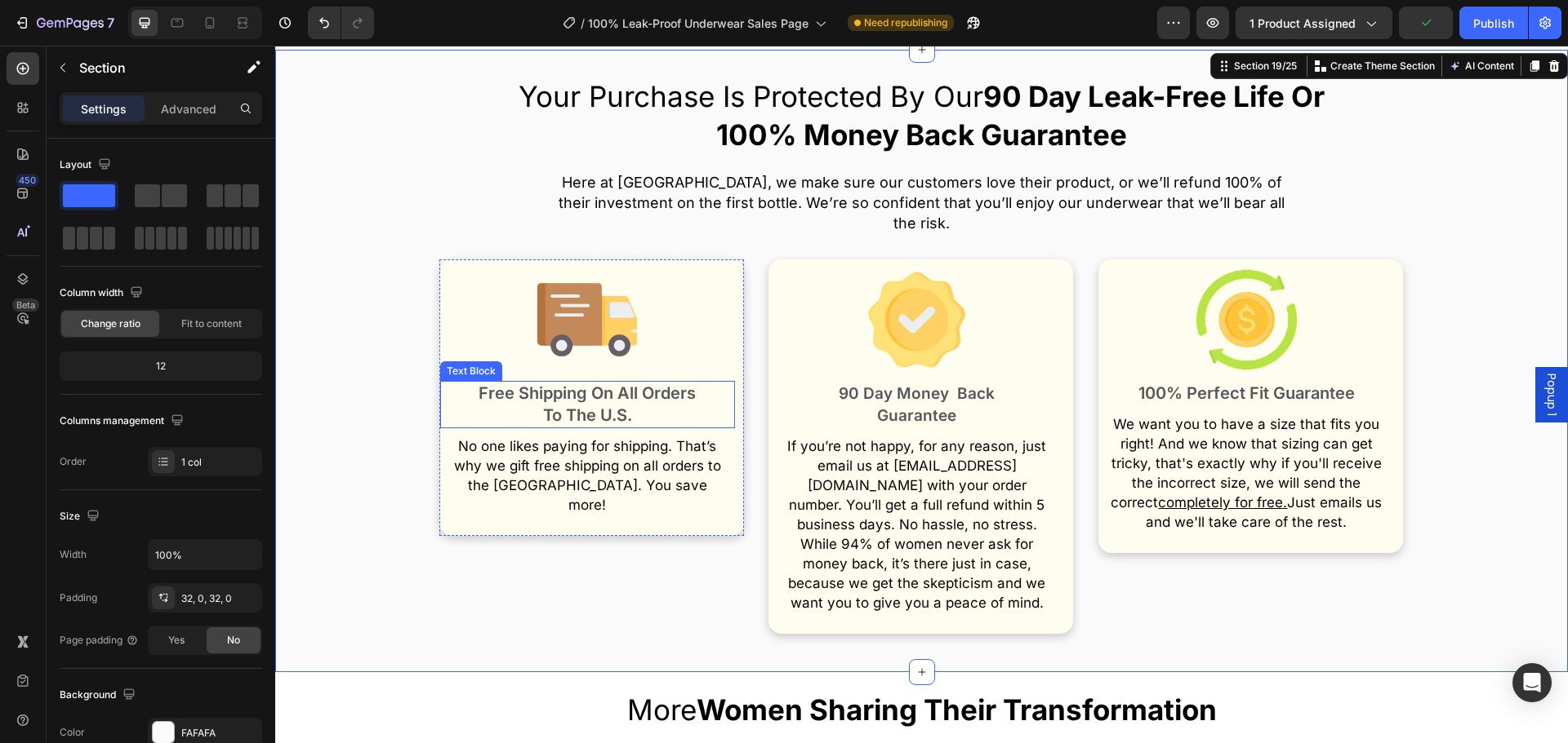
click at [593, 383] on span "Free Shipping On All Orders To The U.S." at bounding box center [587, 404] width 217 height 42
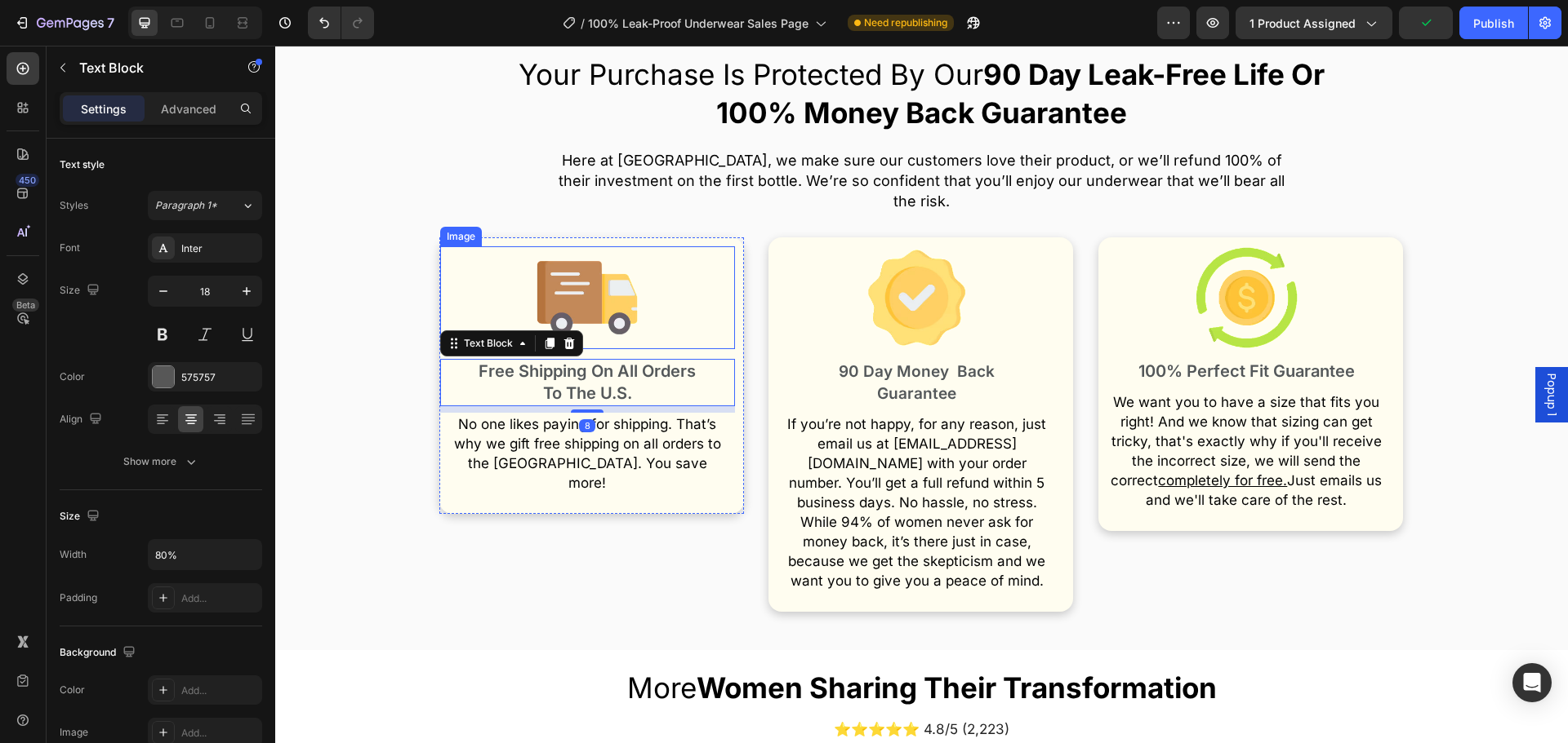
click at [694, 315] on div at bounding box center [587, 297] width 295 height 103
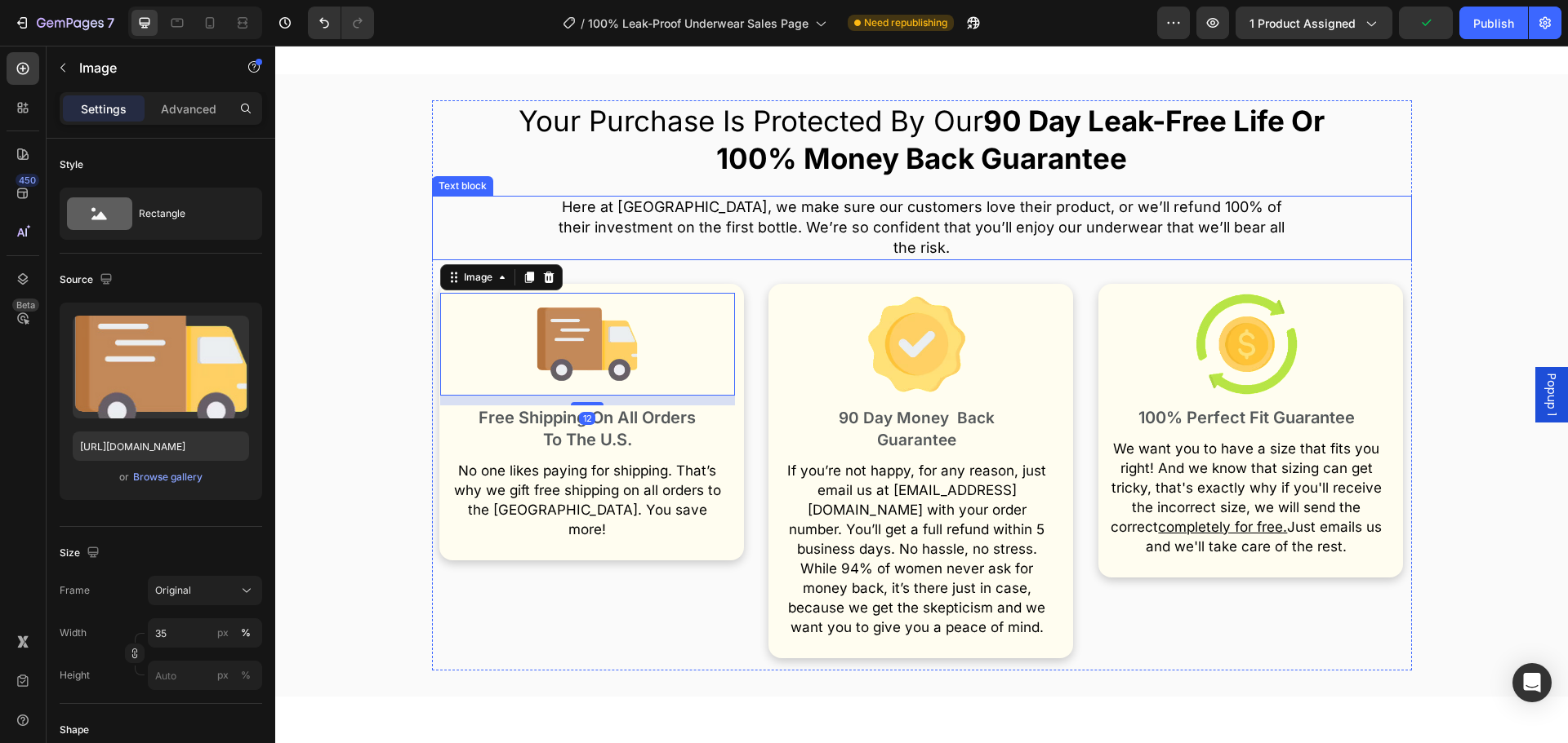
scroll to position [10737, 0]
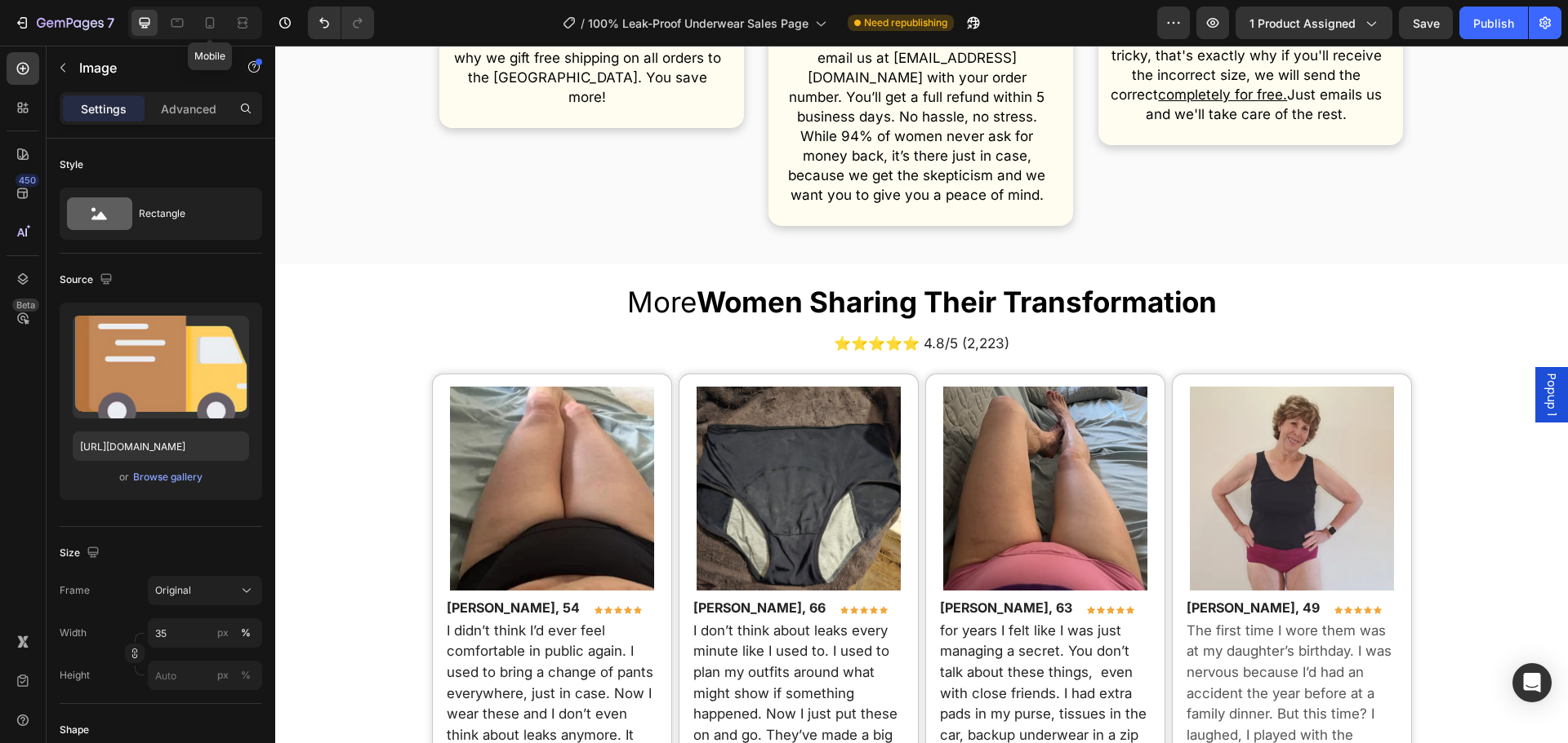
click at [225, 24] on div "Mobile" at bounding box center [195, 23] width 134 height 33
click at [216, 22] on icon at bounding box center [210, 23] width 17 height 17
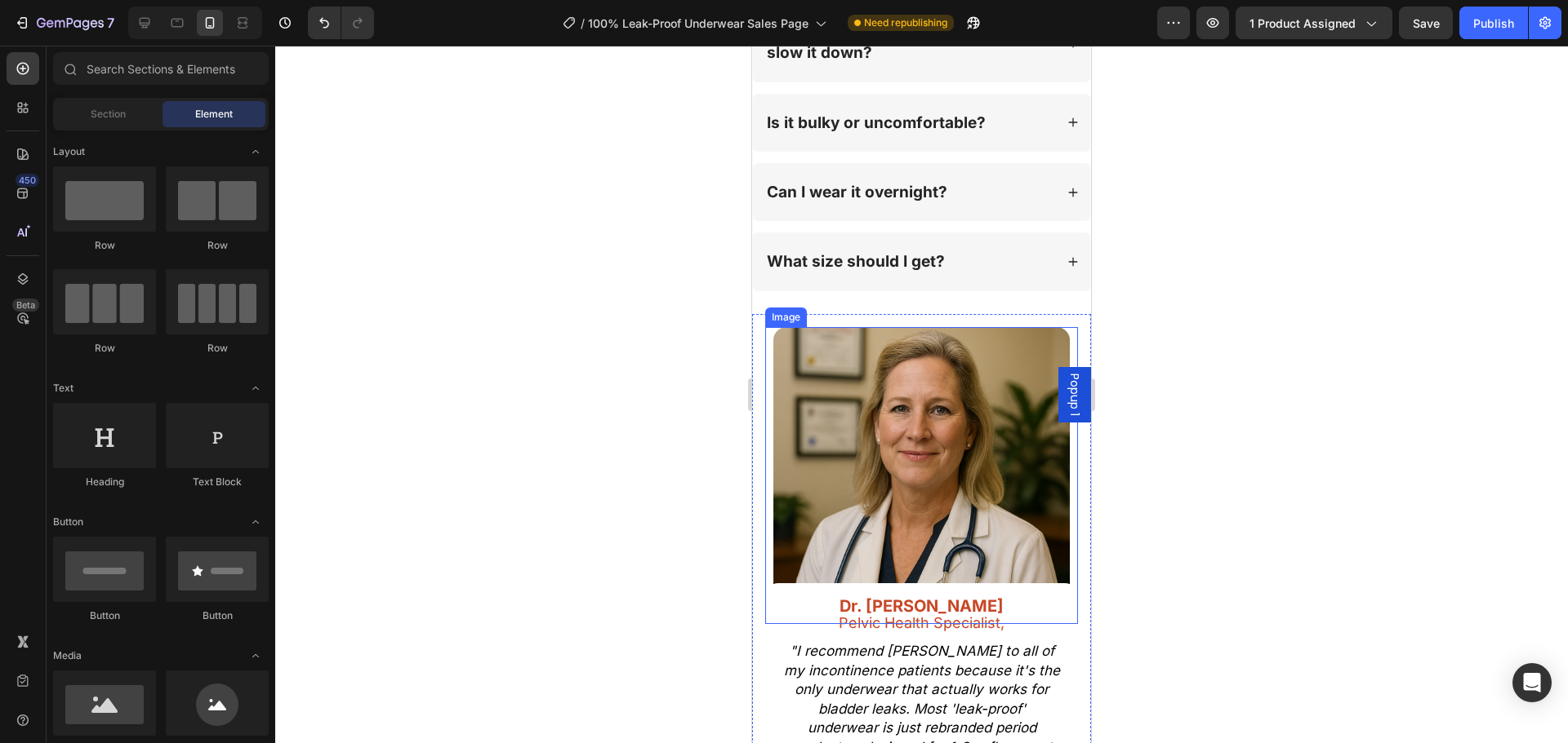
scroll to position [16556, 0]
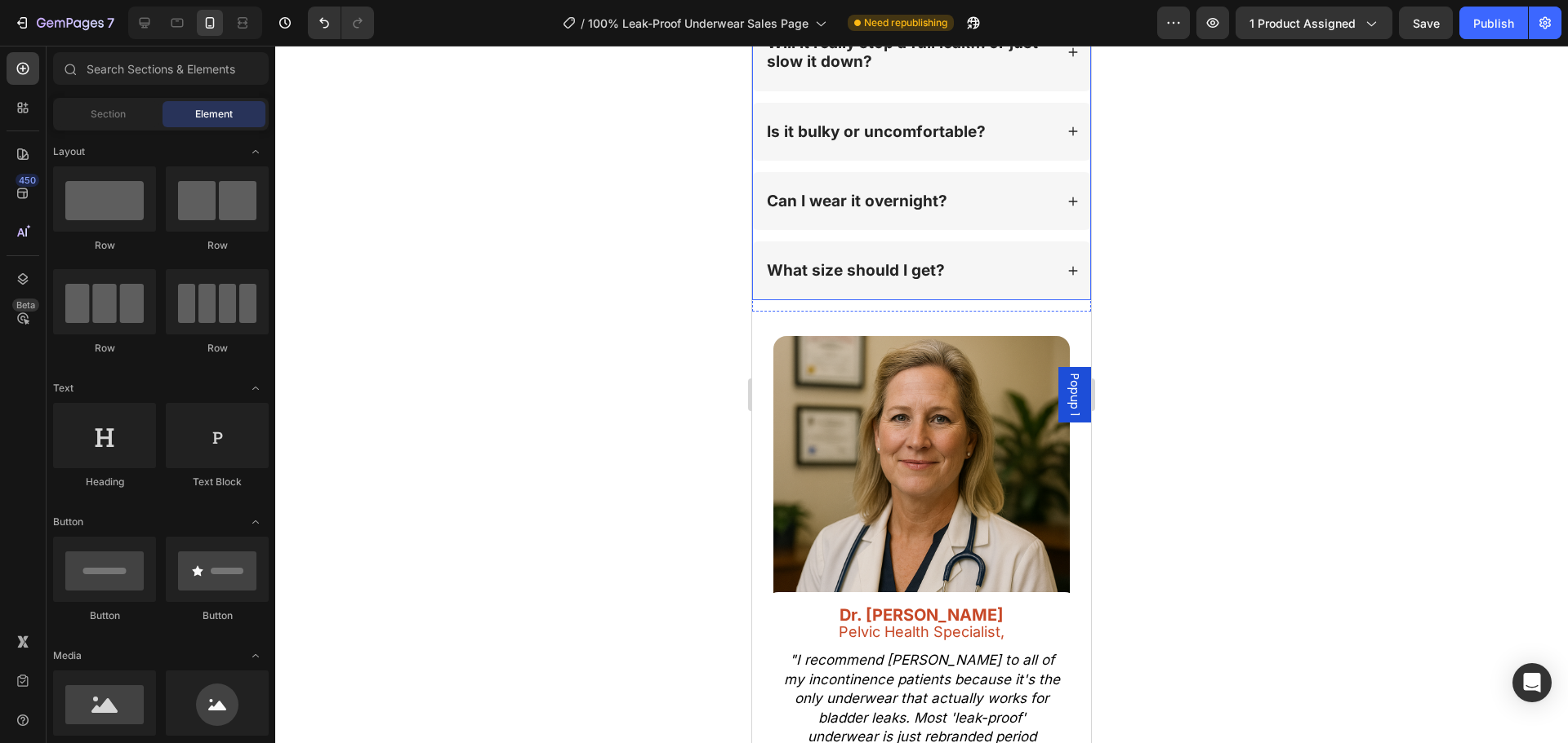
click at [1026, 260] on div "What size should I get?" at bounding box center [921, 270] width 337 height 58
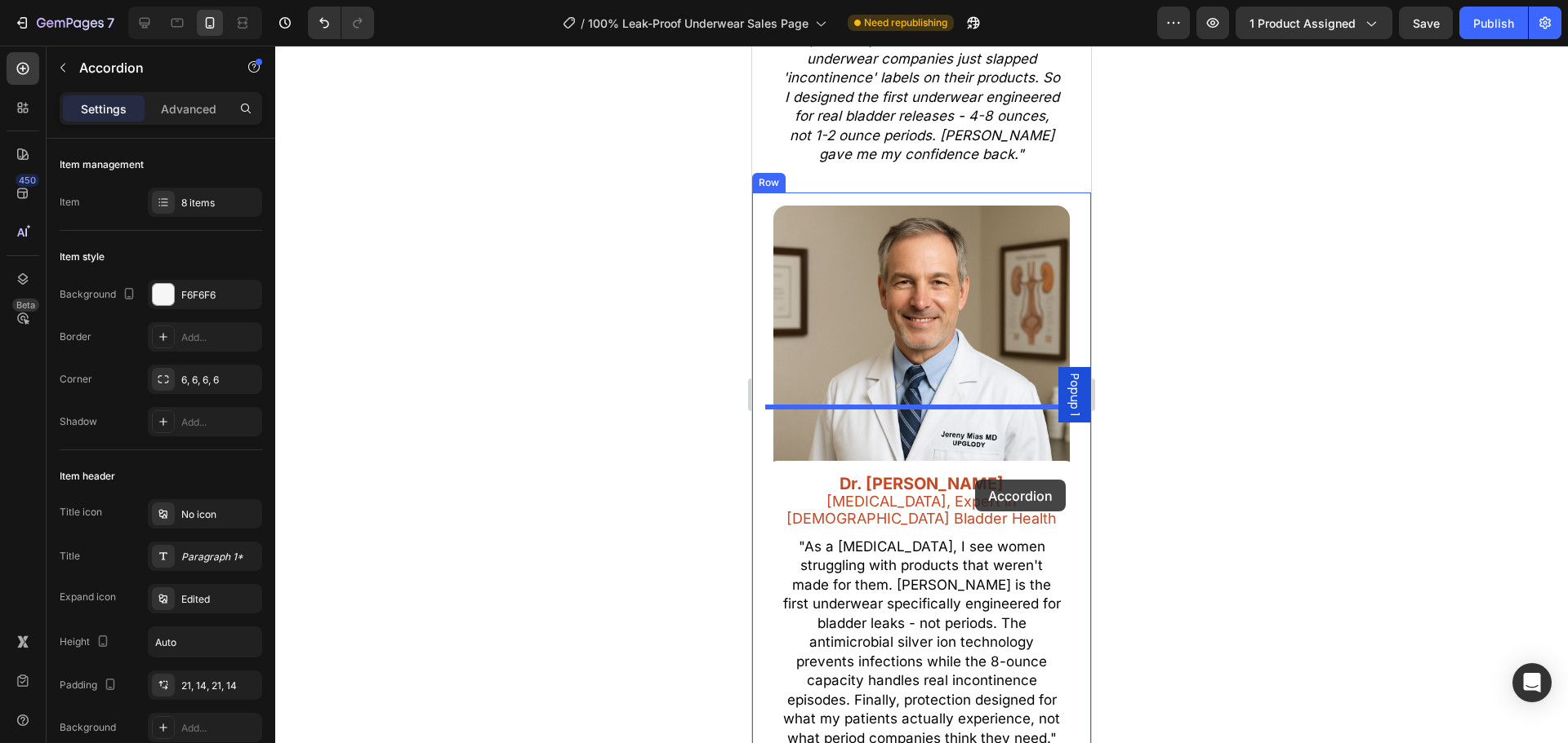
scroll to position [18373, 0]
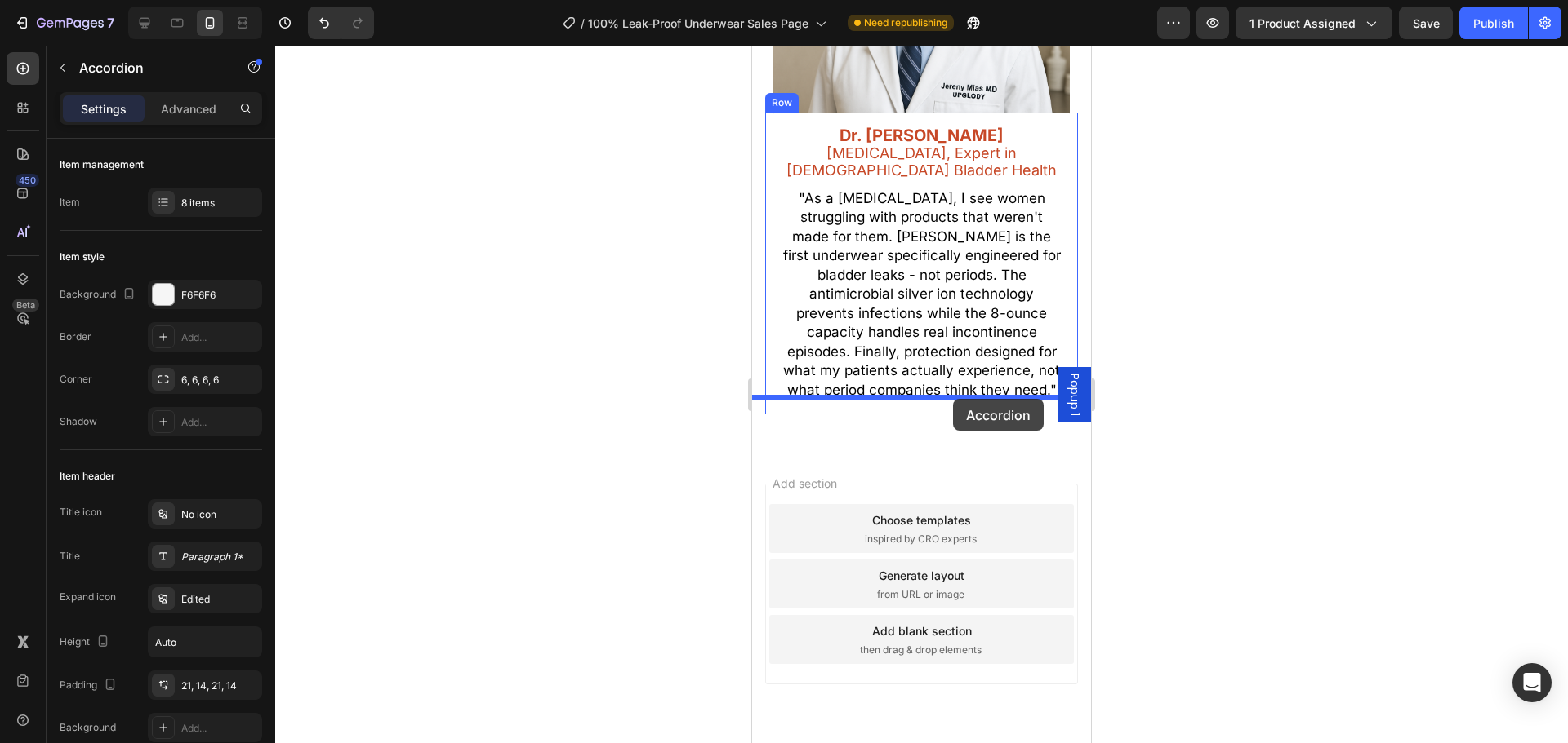
drag, startPoint x: 784, startPoint y: 528, endPoint x: 953, endPoint y: 399, distance: 212.6
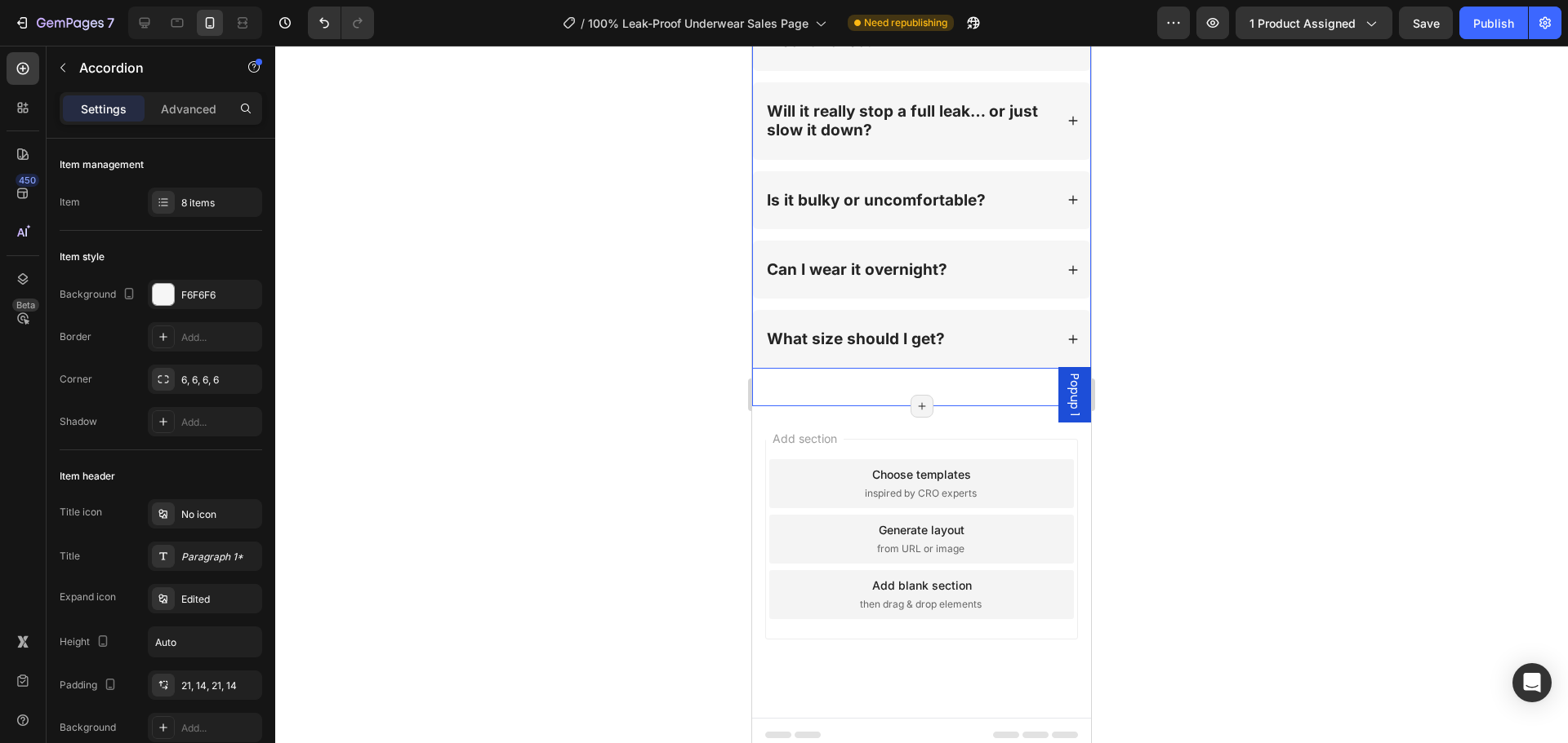
scroll to position [17641, 0]
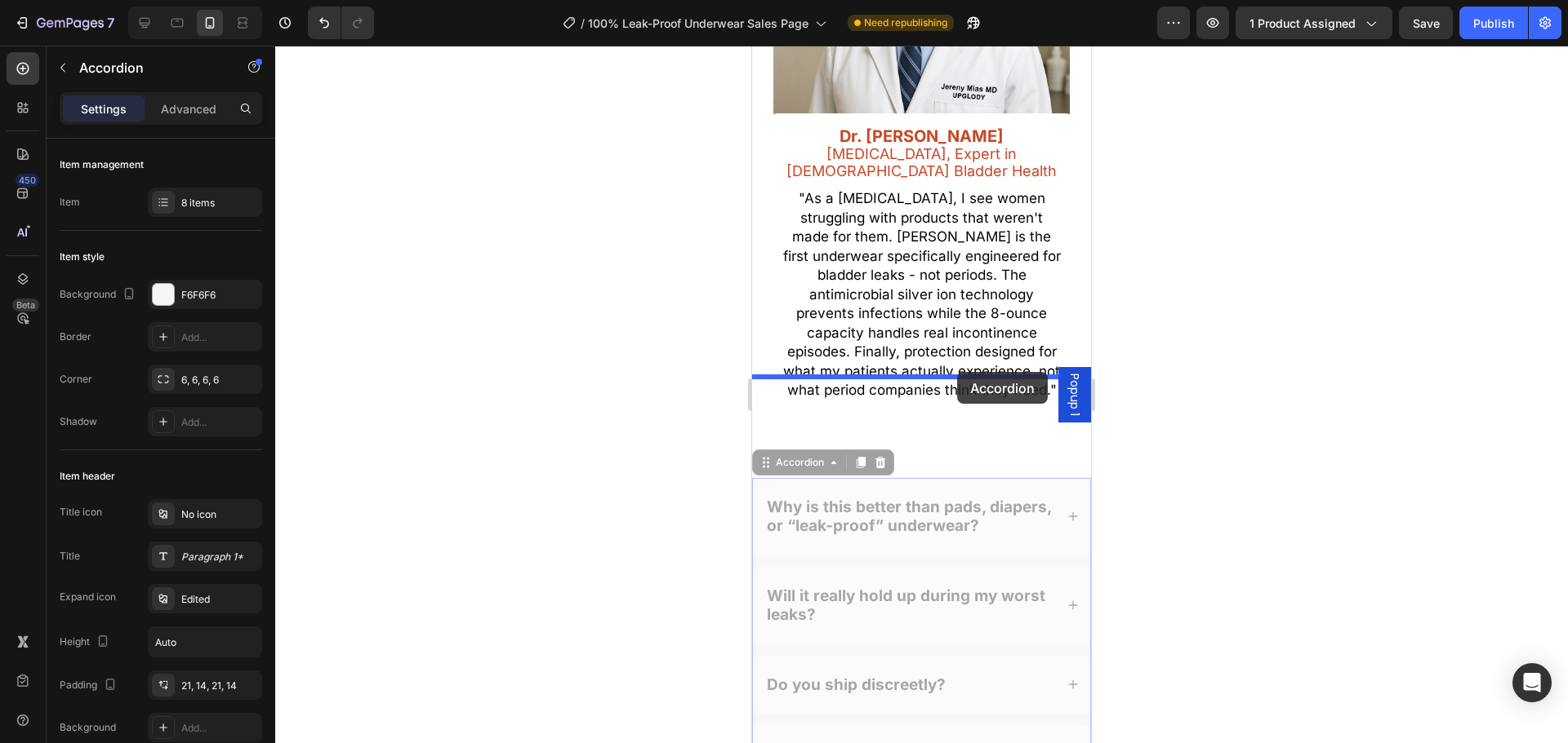
drag, startPoint x: 766, startPoint y: 414, endPoint x: 957, endPoint y: 372, distance: 195.6
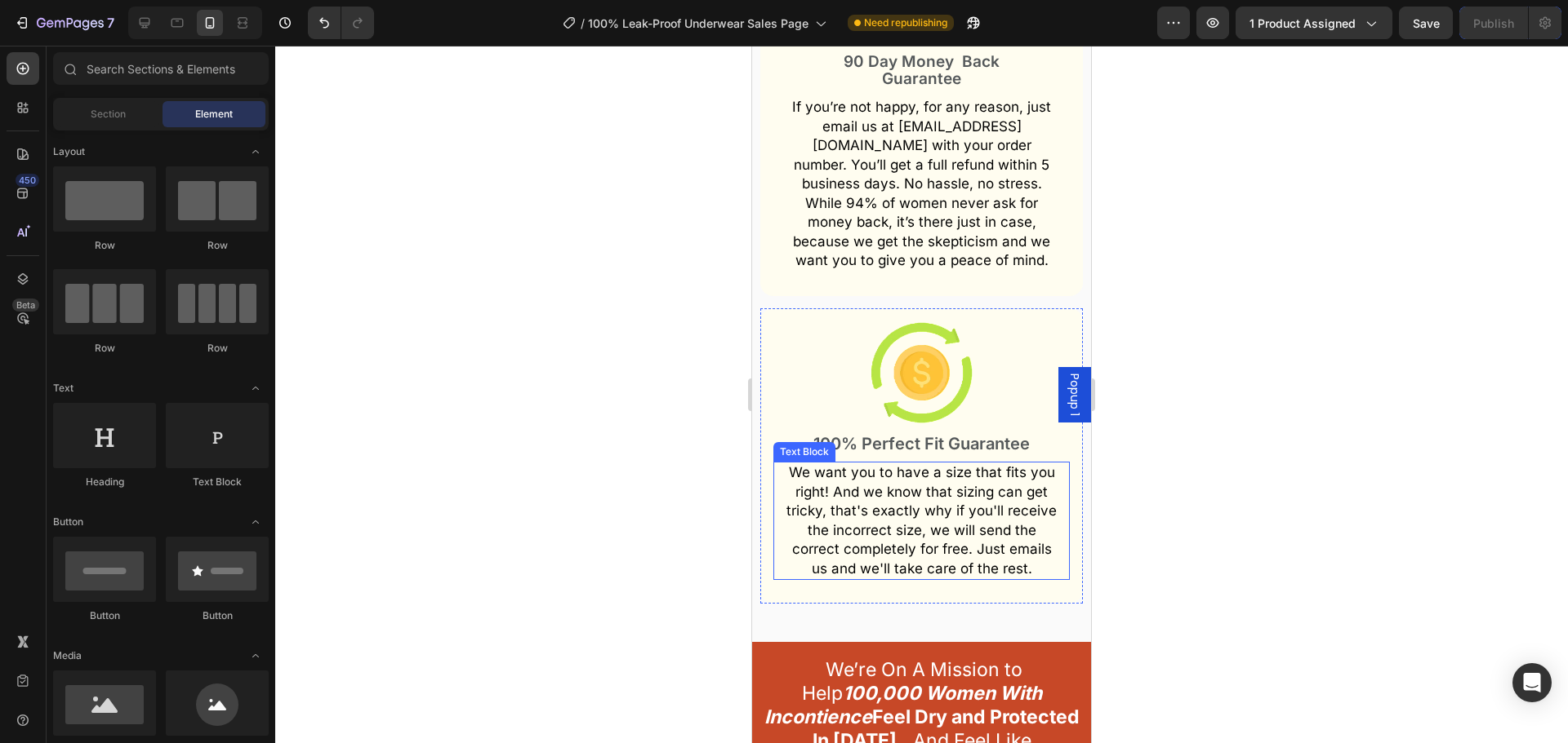
scroll to position [15398, 0]
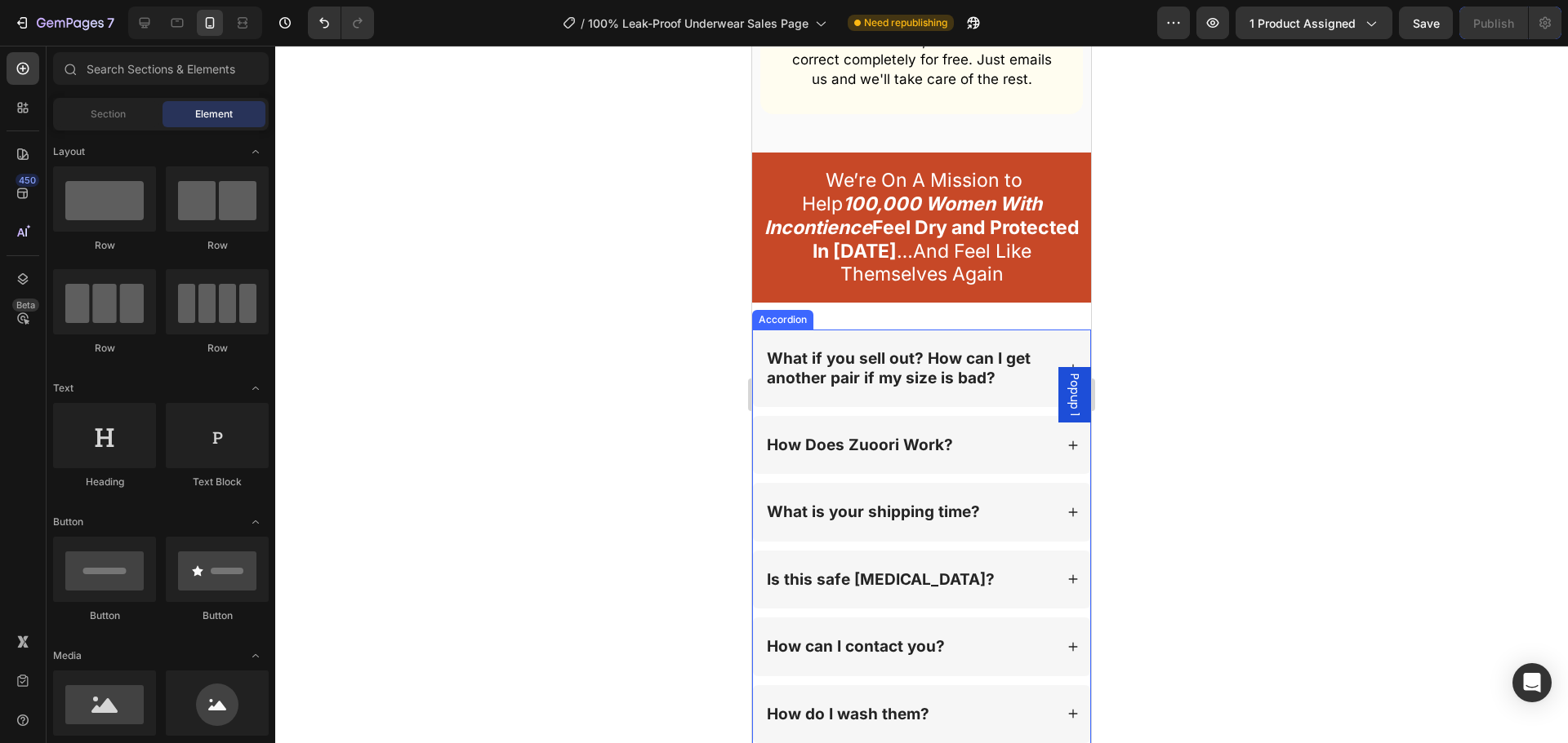
click at [948, 416] on div "How Does Zuoori Work?" at bounding box center [921, 444] width 337 height 58
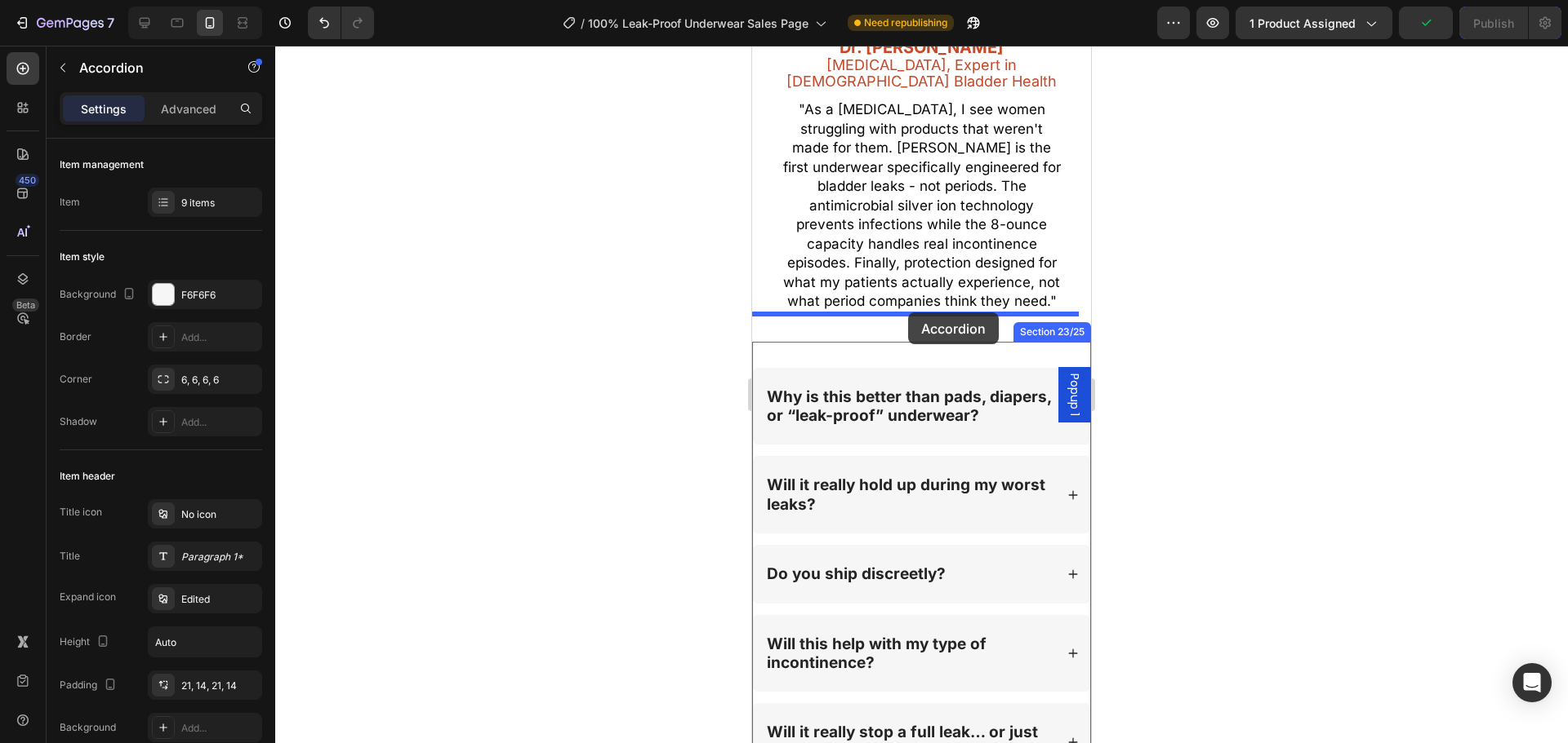
drag, startPoint x: 789, startPoint y: 306, endPoint x: 911, endPoint y: 306, distance: 122.0
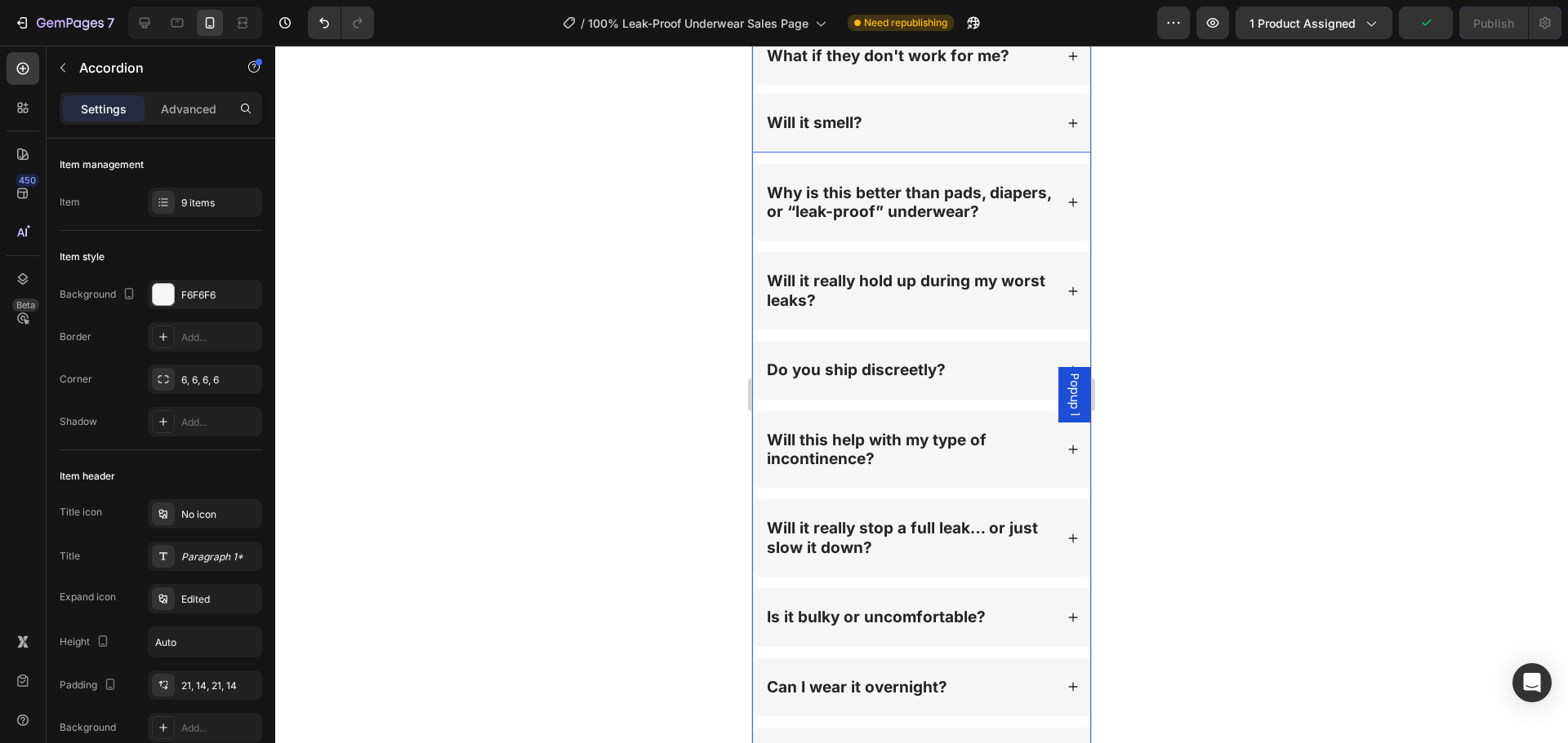
scroll to position [17261, 0]
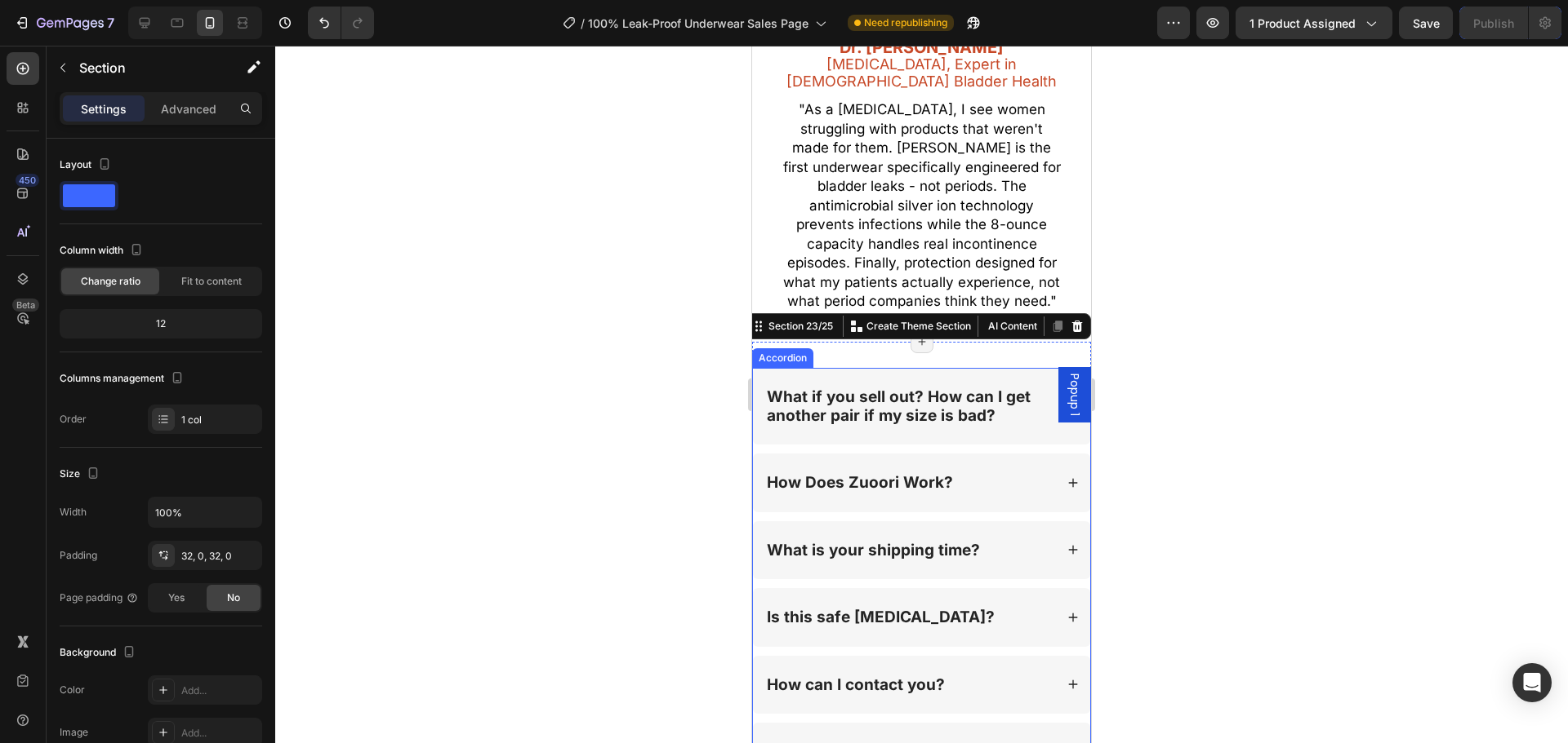
click at [975, 388] on div "What if you sell out? How can I get another pair if my size is bad?" at bounding box center [921, 407] width 337 height 78
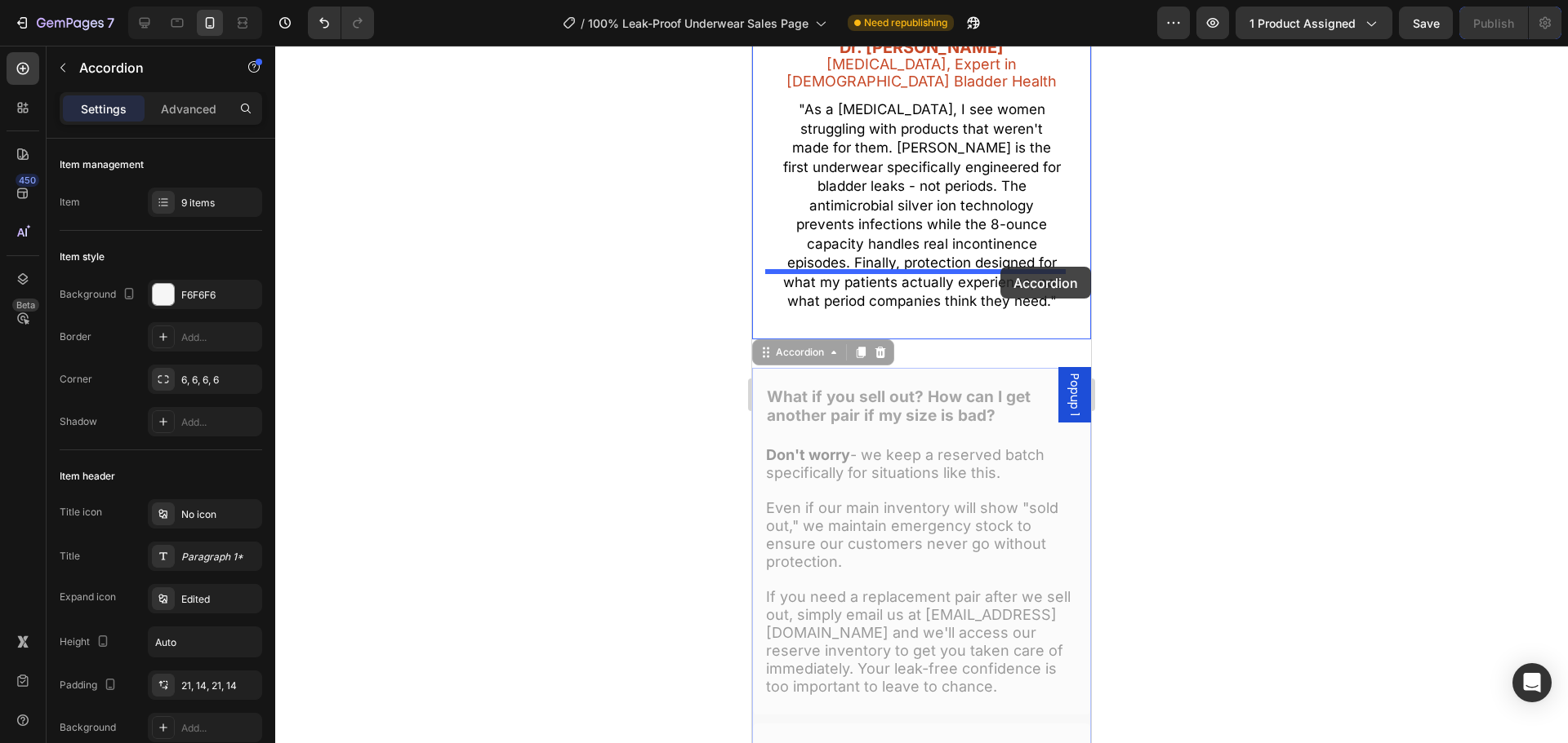
drag, startPoint x: 780, startPoint y: 306, endPoint x: 1000, endPoint y: 267, distance: 223.4
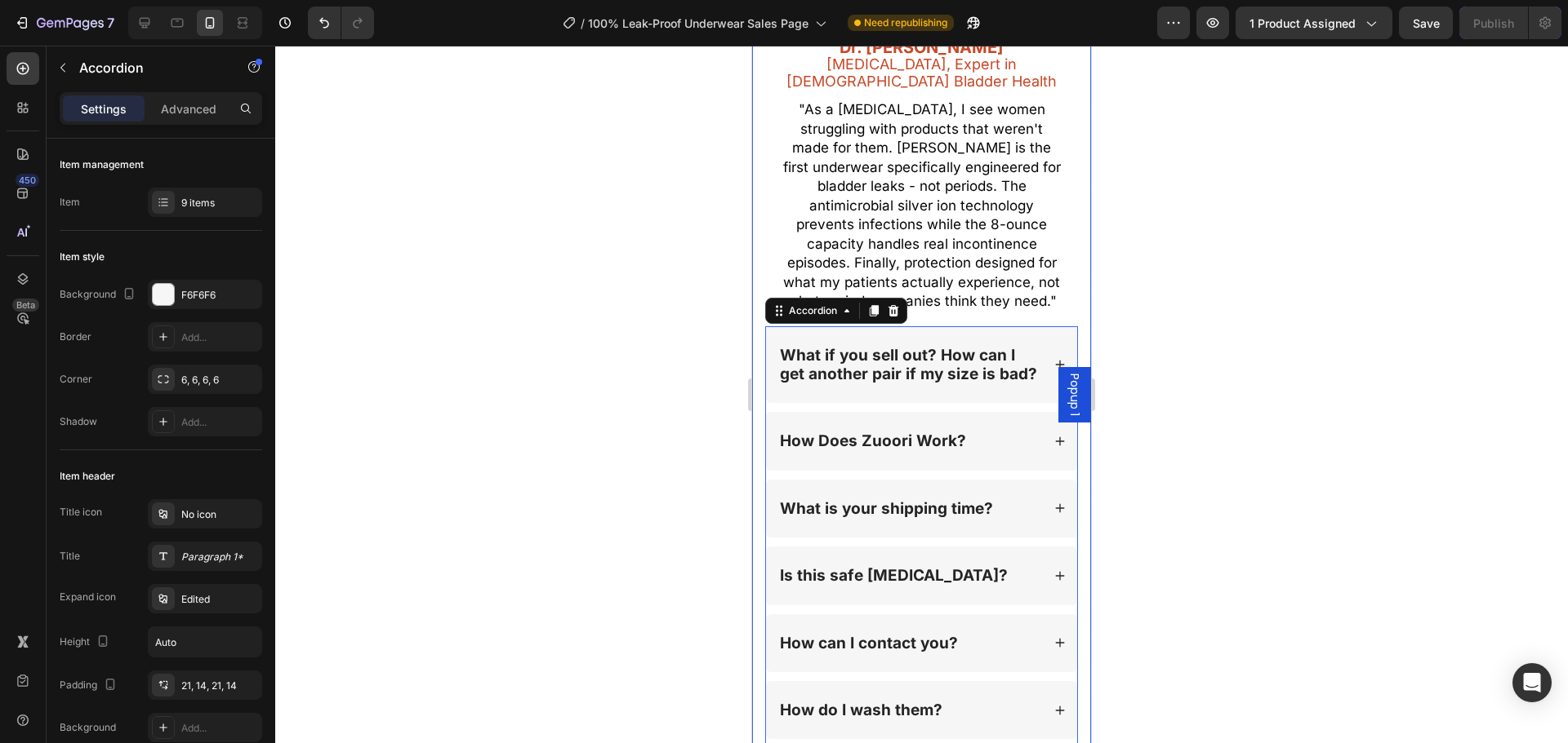
click at [1047, 248] on p ""As a [MEDICAL_DATA], I see women struggling with products that weren't made fo…" at bounding box center [921, 205] width 278 height 211
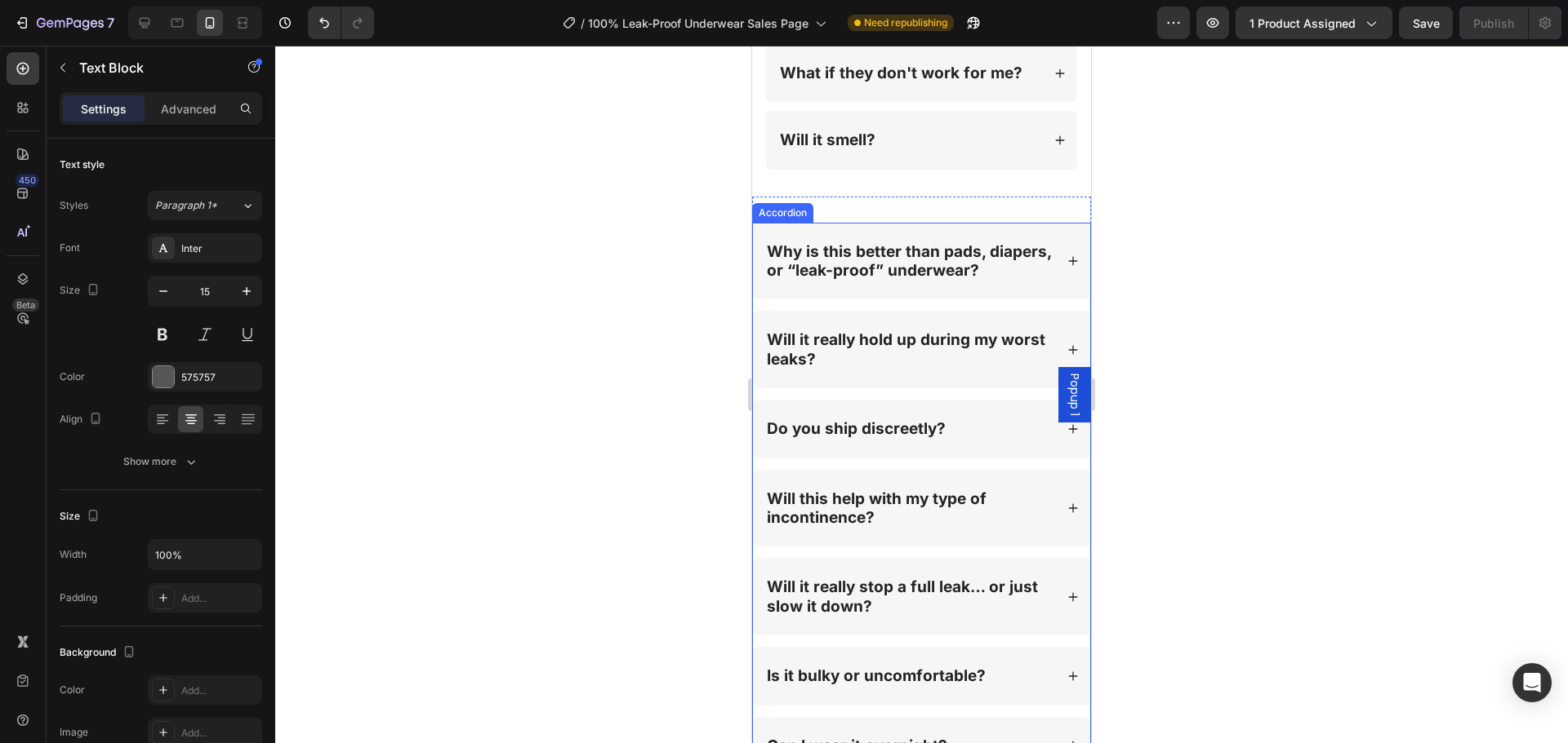
scroll to position [17995, 0]
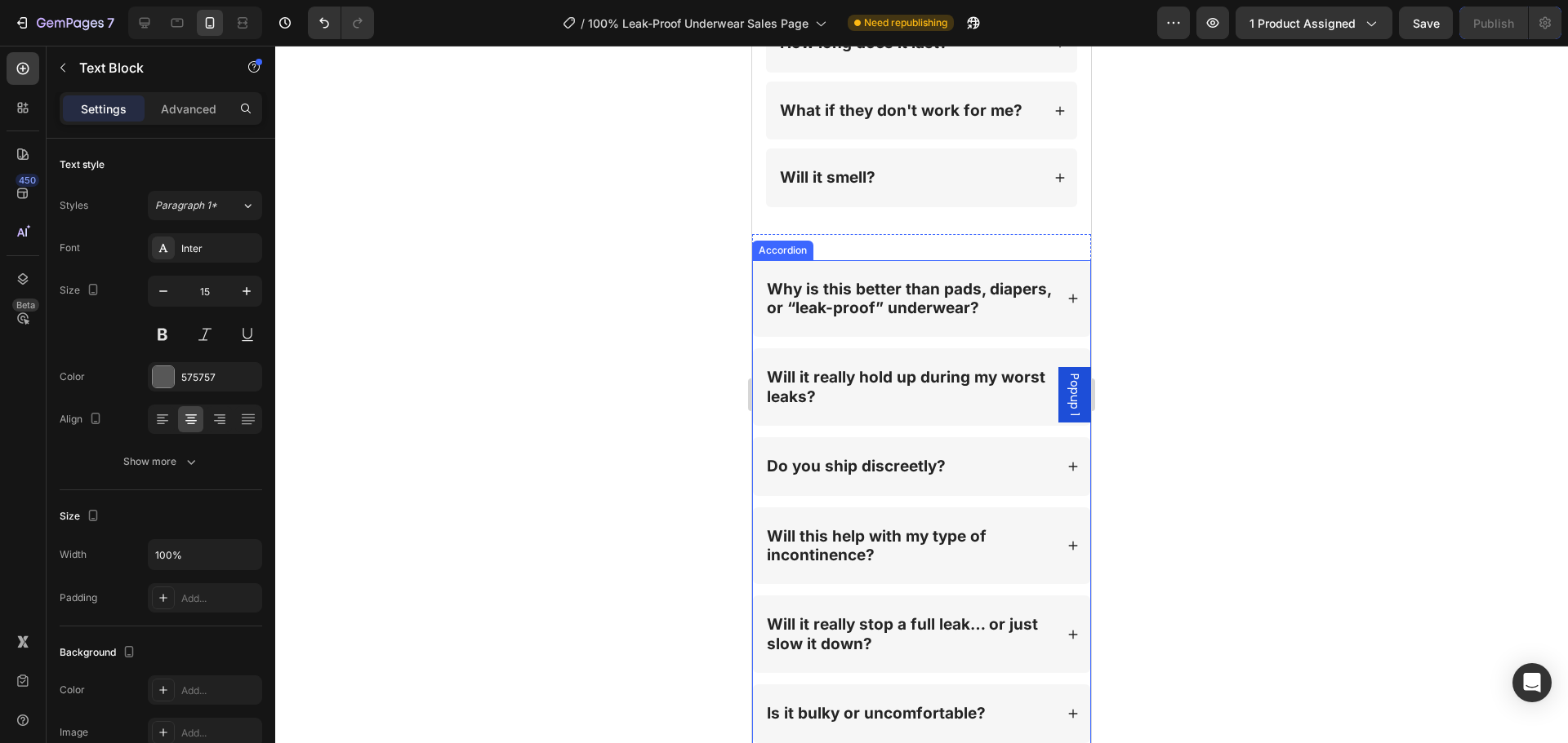
click at [932, 320] on div "Why is this better than pads, diapers, or “leak-proof” underwear?" at bounding box center [921, 299] width 337 height 78
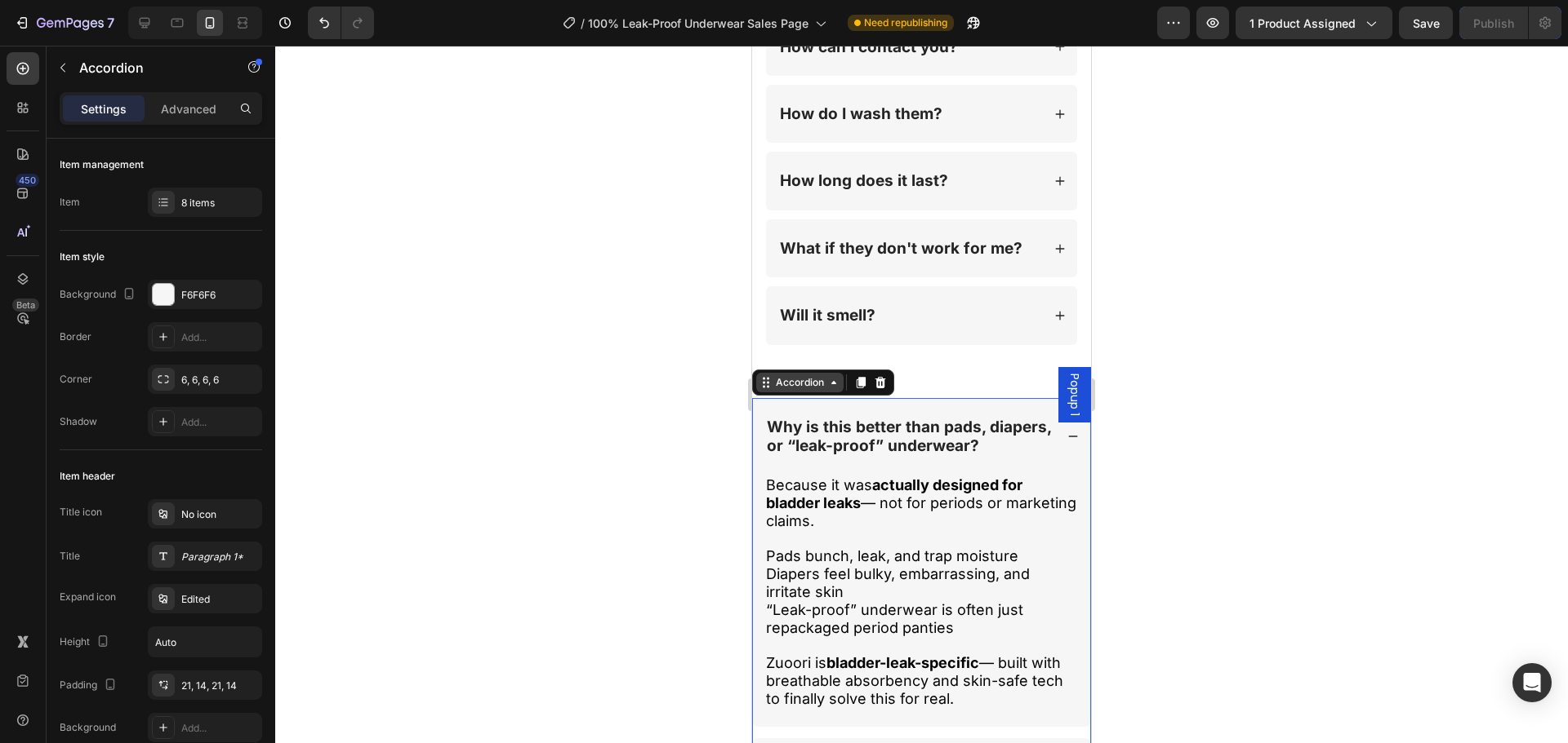
scroll to position [17832, 0]
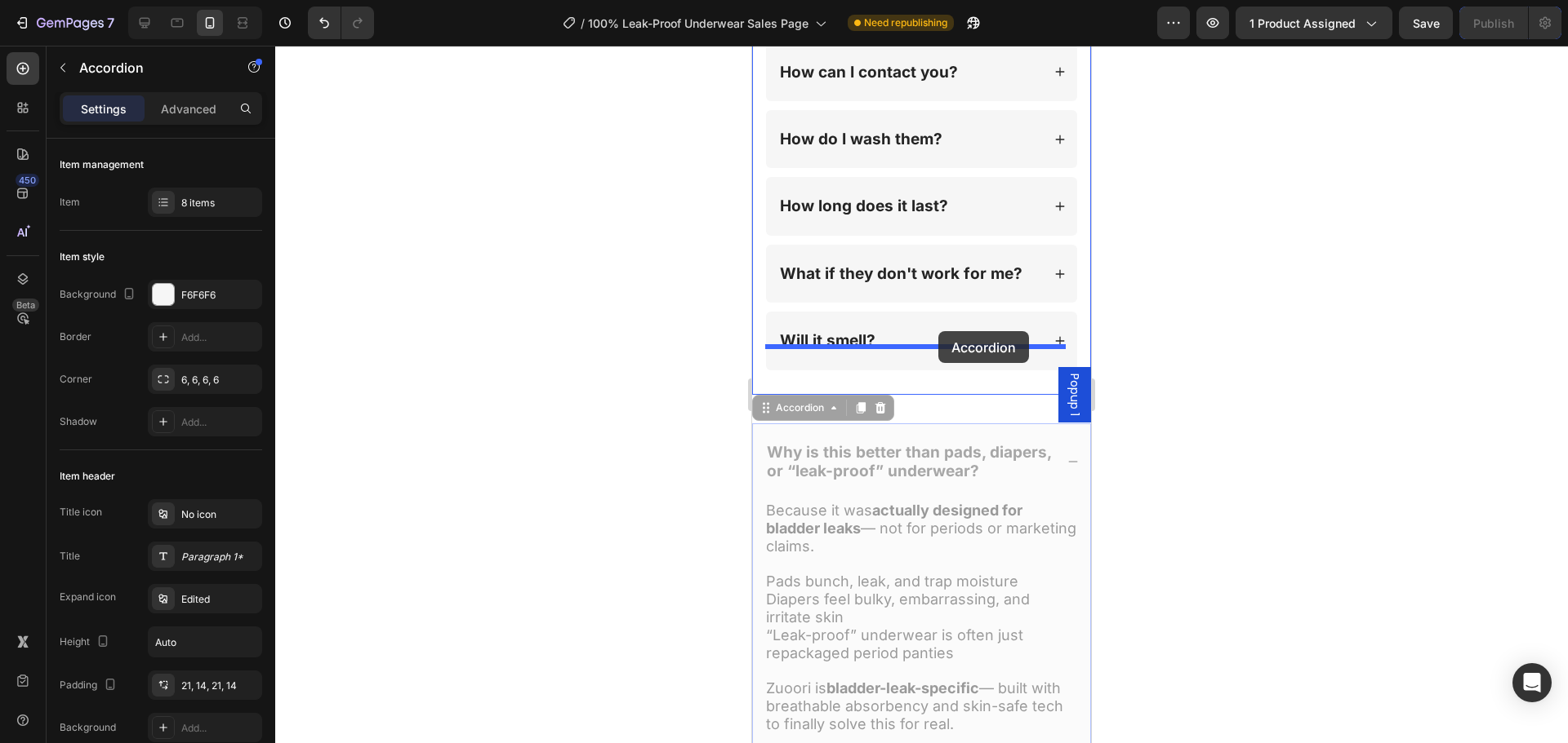
drag, startPoint x: 775, startPoint y: 378, endPoint x: 938, endPoint y: 331, distance: 169.6
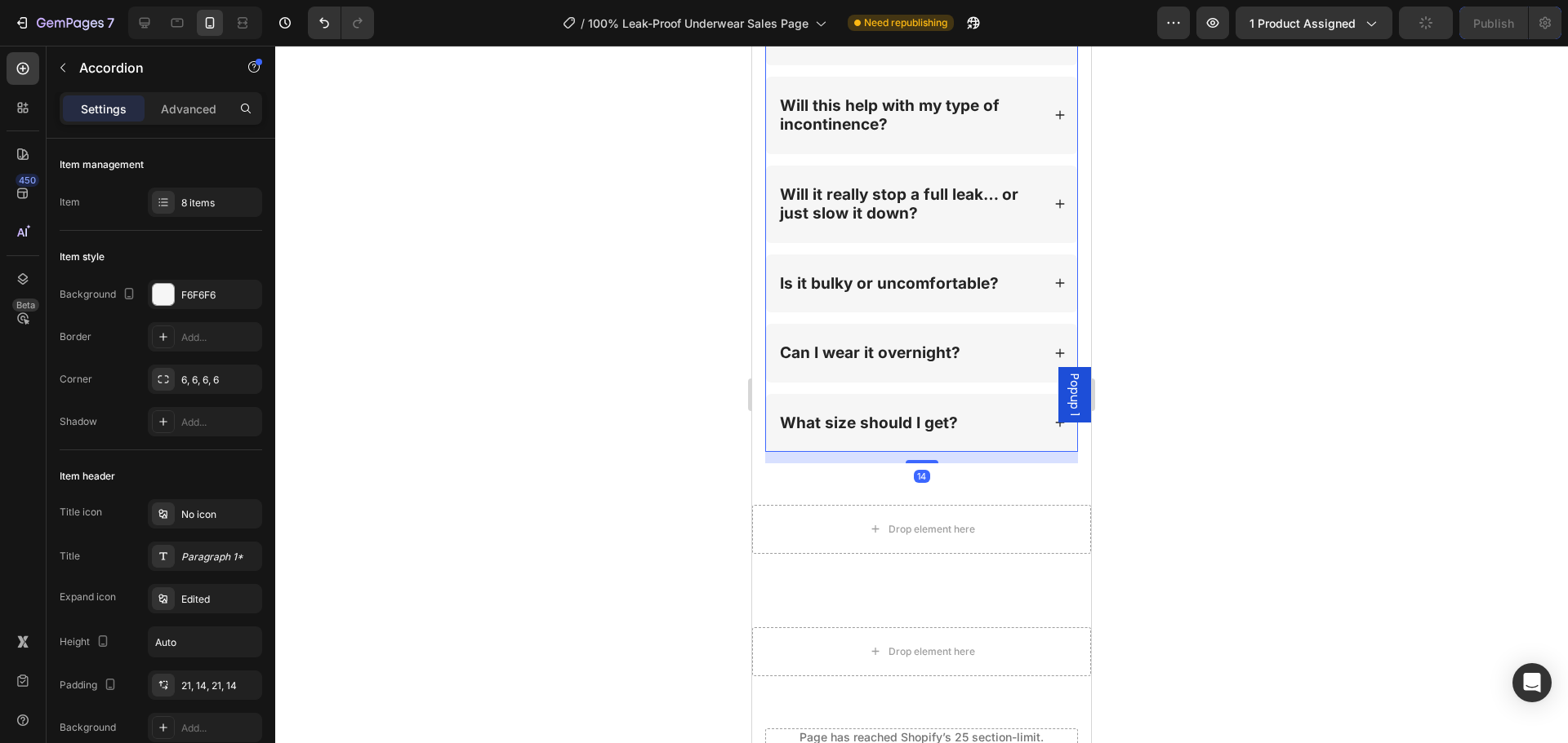
scroll to position [18729, 0]
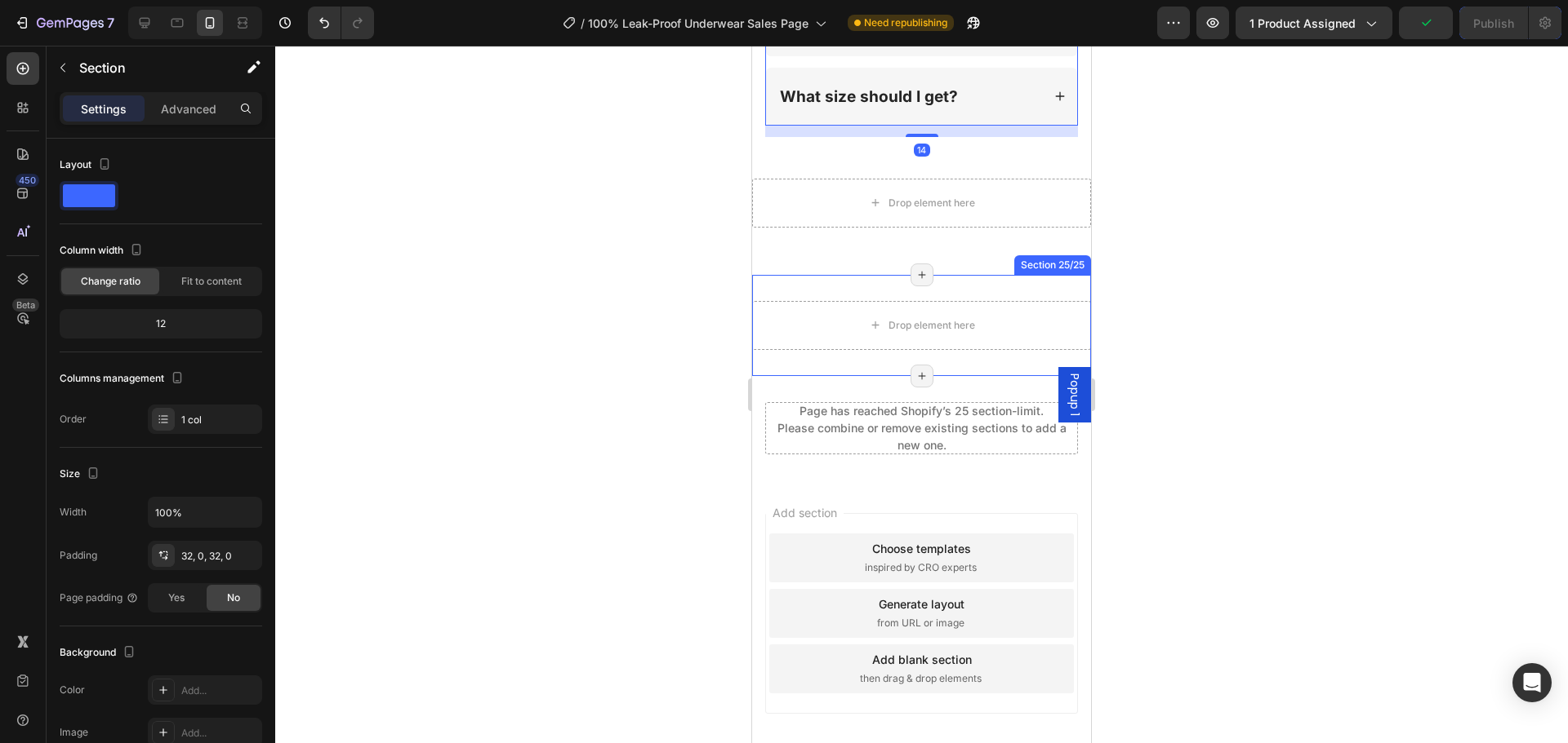
click at [926, 322] on div "Drop element here Section 25/25 Page has reached Shopify’s 25 section-limit Pag…" at bounding box center [921, 325] width 339 height 101
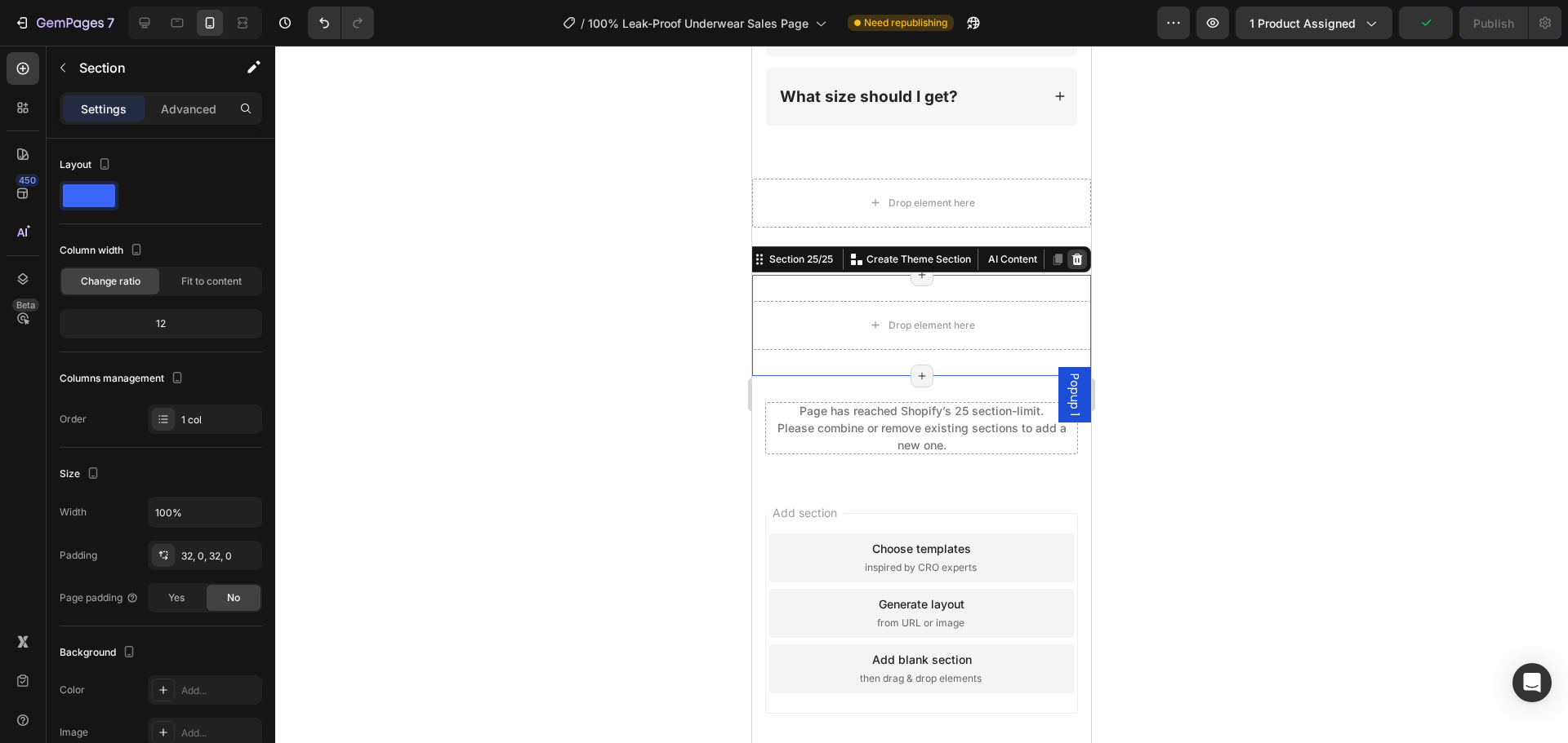
click at [1072, 250] on div at bounding box center [1077, 259] width 19 height 19
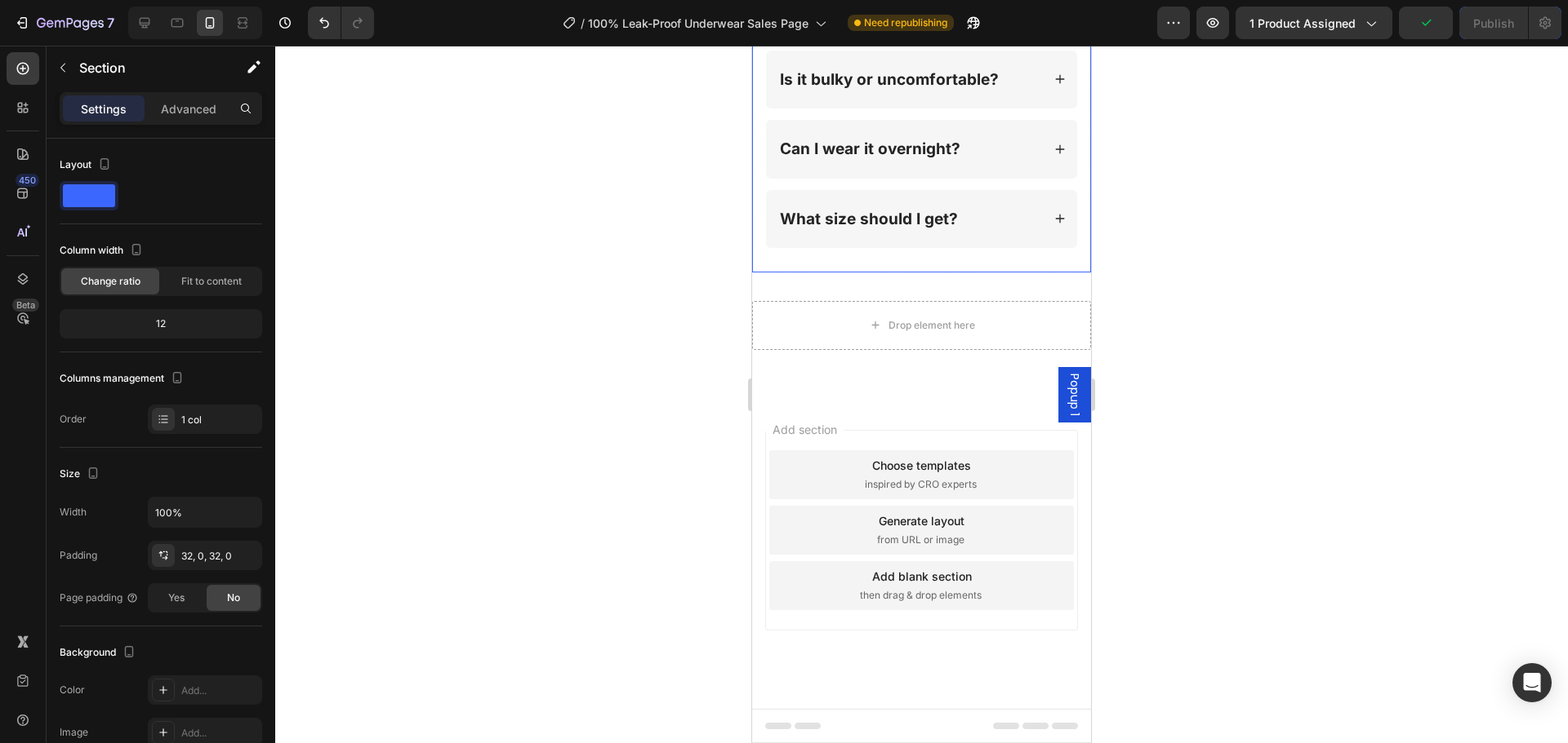
click at [981, 199] on div "What size should I get?" at bounding box center [921, 219] width 311 height 58
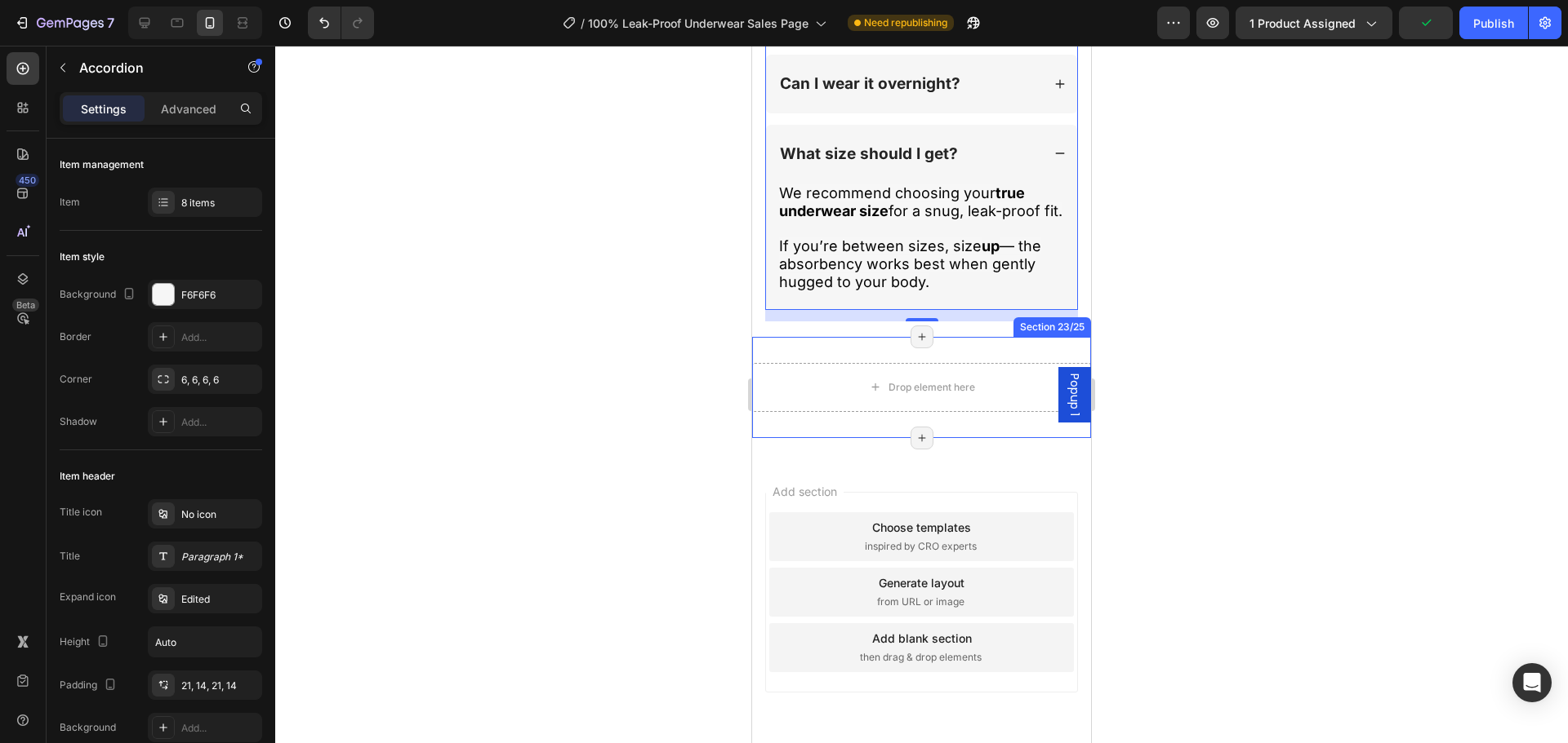
click at [984, 337] on div "Drop element here Section 23/25 Page has reached Shopify’s 25 section-limit Pag…" at bounding box center [921, 387] width 339 height 101
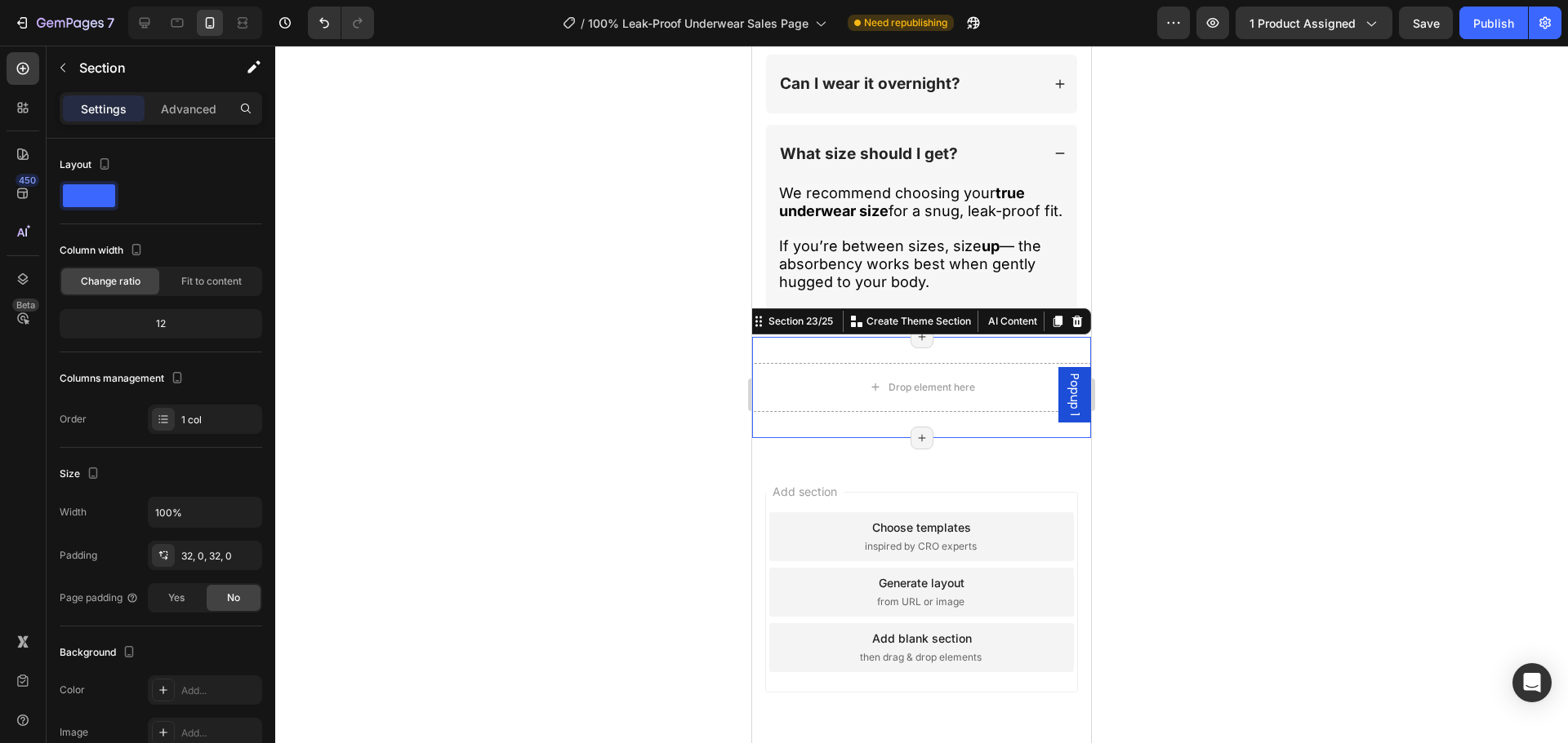
scroll to position [18717, 0]
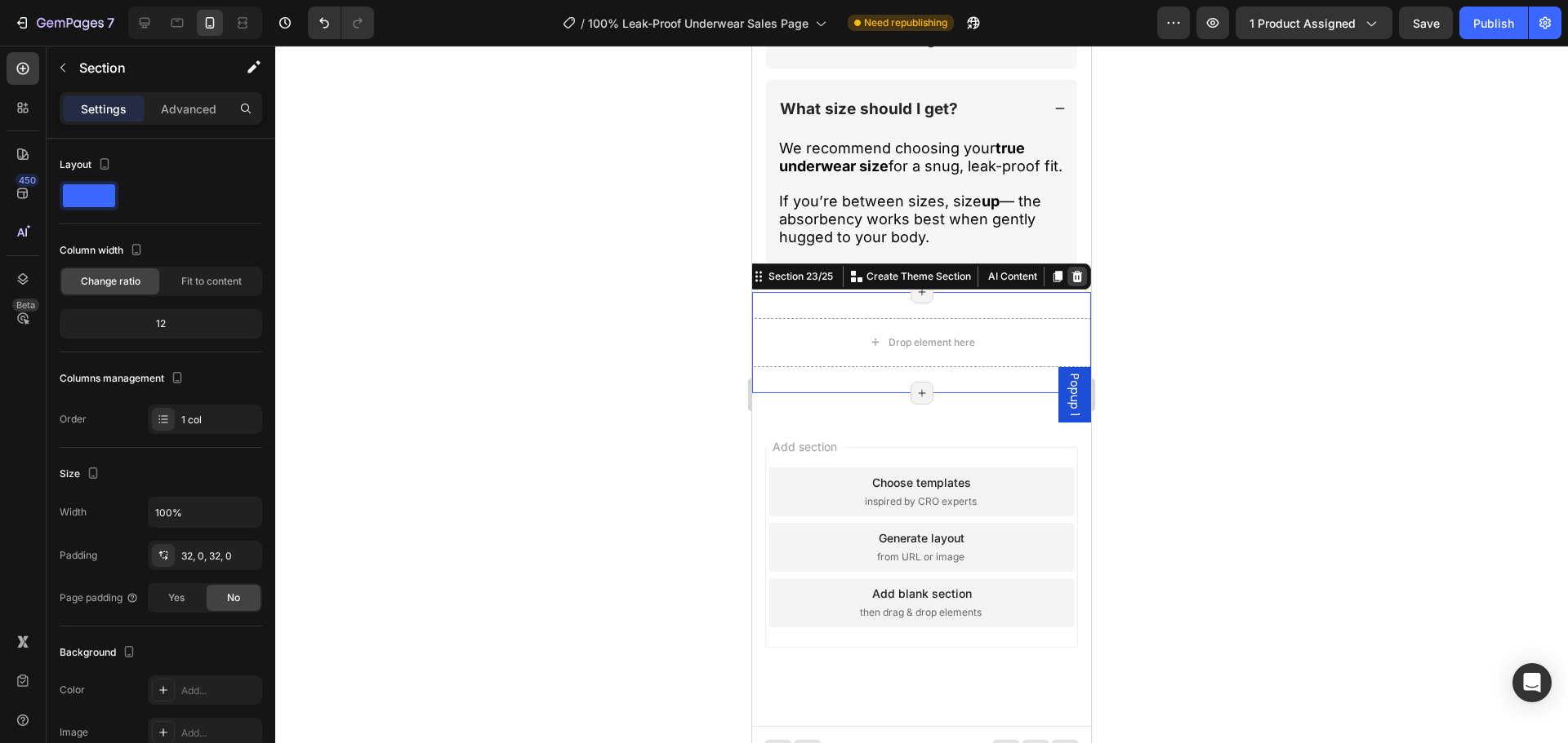
click at [1068, 267] on div at bounding box center [1077, 276] width 19 height 19
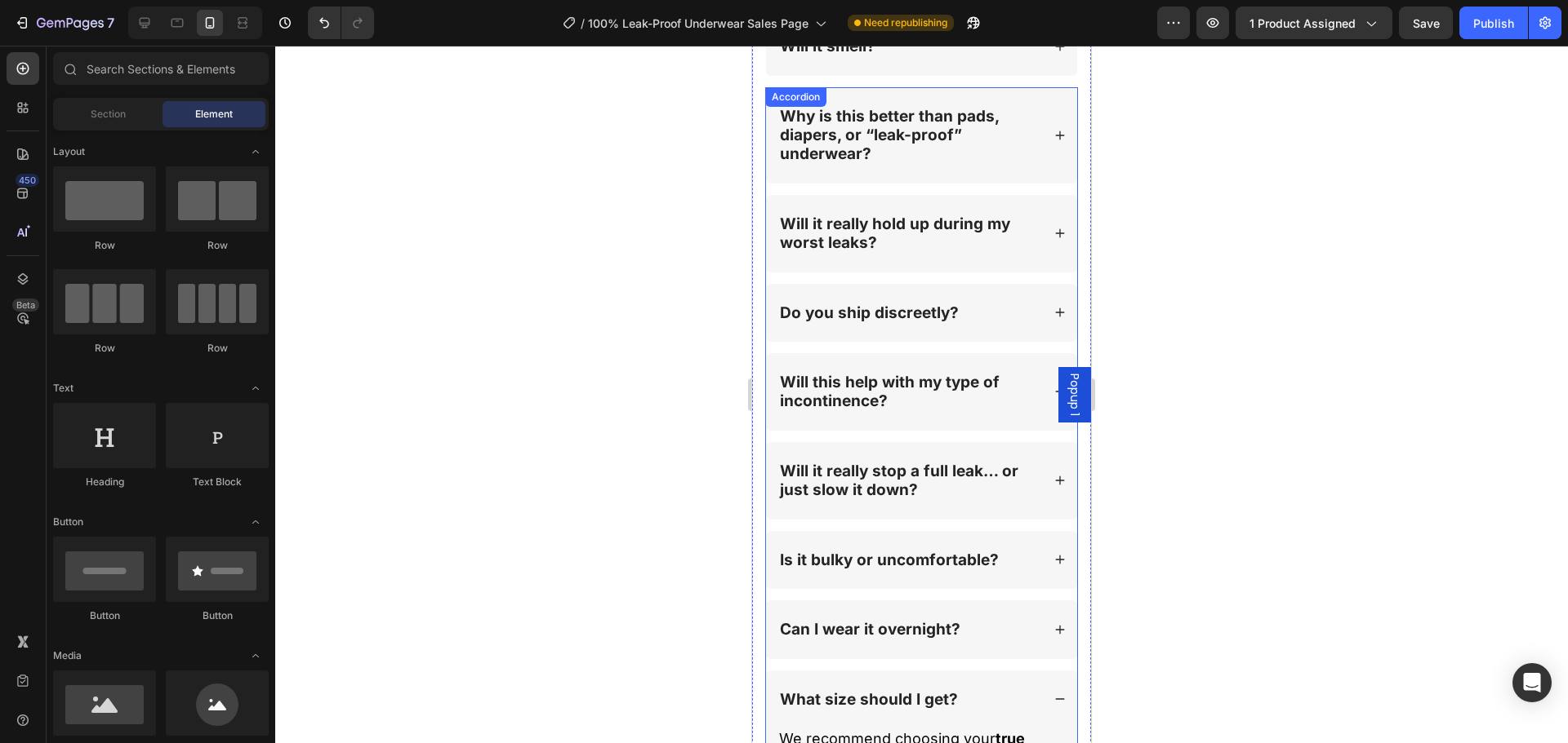
scroll to position [18453, 0]
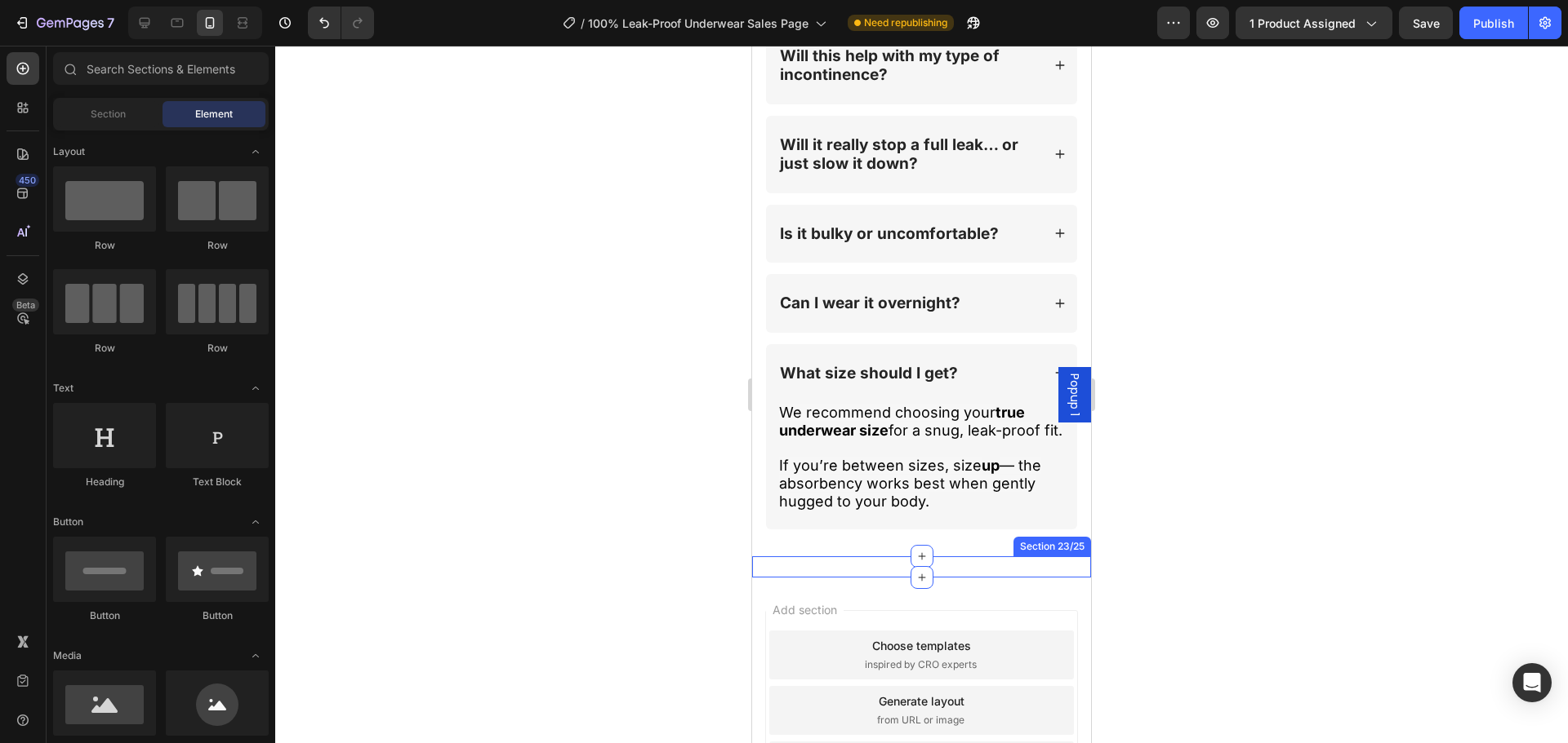
click at [968, 557] on div "Real Women. Real Life-Changing Results. Heading STOP LEAKS NOW Button Section 2…" at bounding box center [921, 567] width 339 height 21
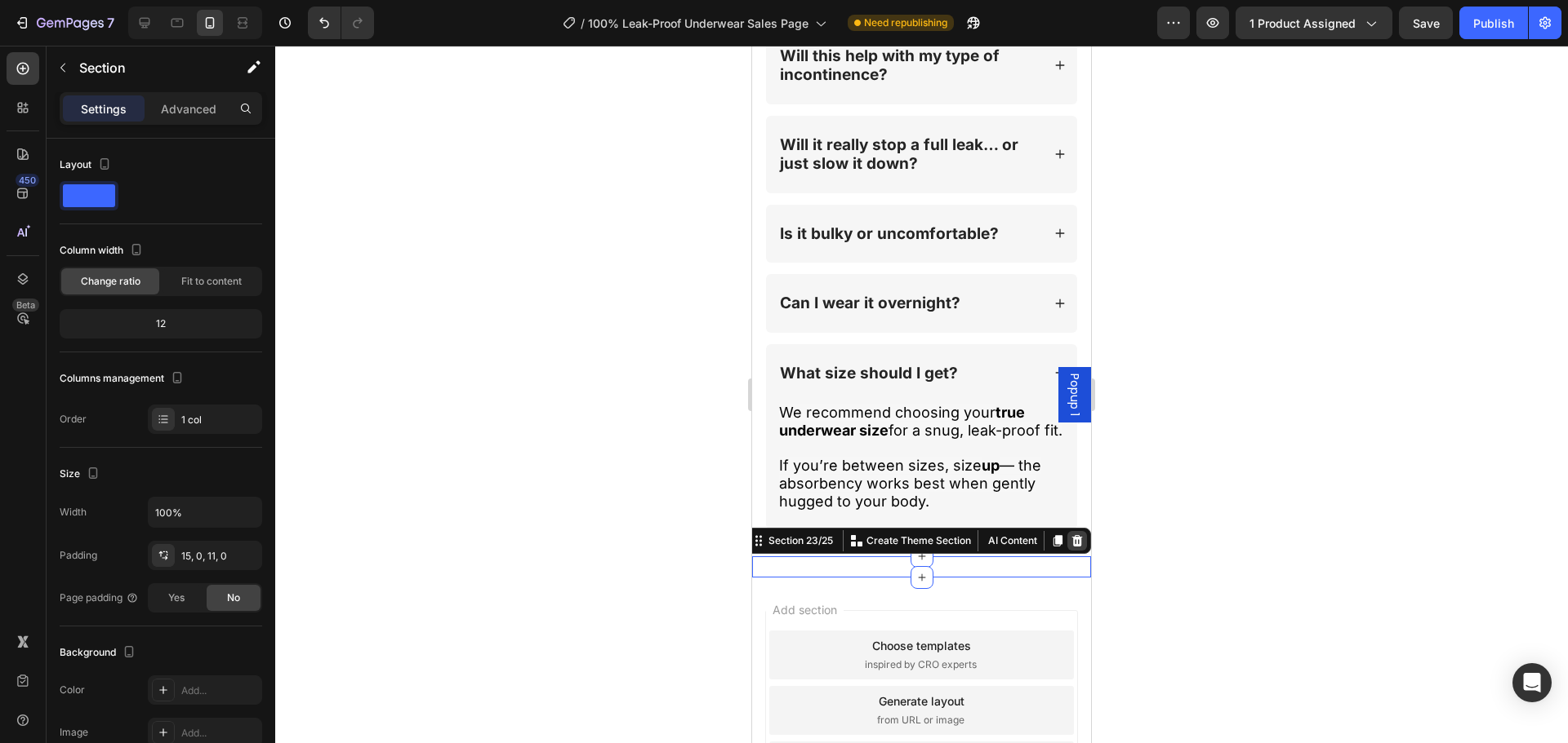
click at [1072, 535] on icon at bounding box center [1077, 541] width 11 height 12
click at [1278, 493] on div at bounding box center [921, 395] width 1292 height 698
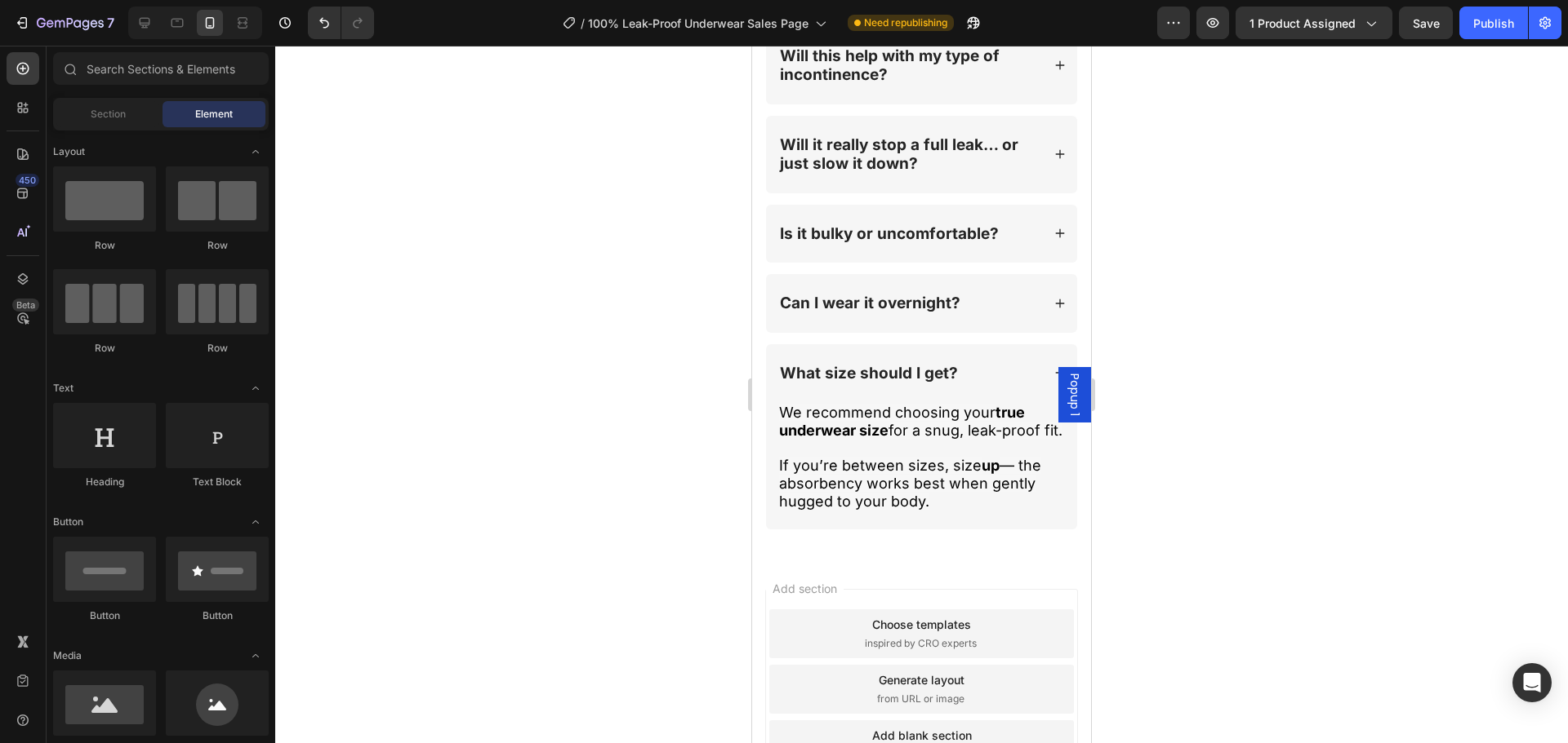
click at [160, 23] on div at bounding box center [195, 23] width 134 height 33
drag, startPoint x: 148, startPoint y: 23, endPoint x: 303, endPoint y: 201, distance: 236.0
click at [148, 23] on icon at bounding box center [145, 23] width 11 height 11
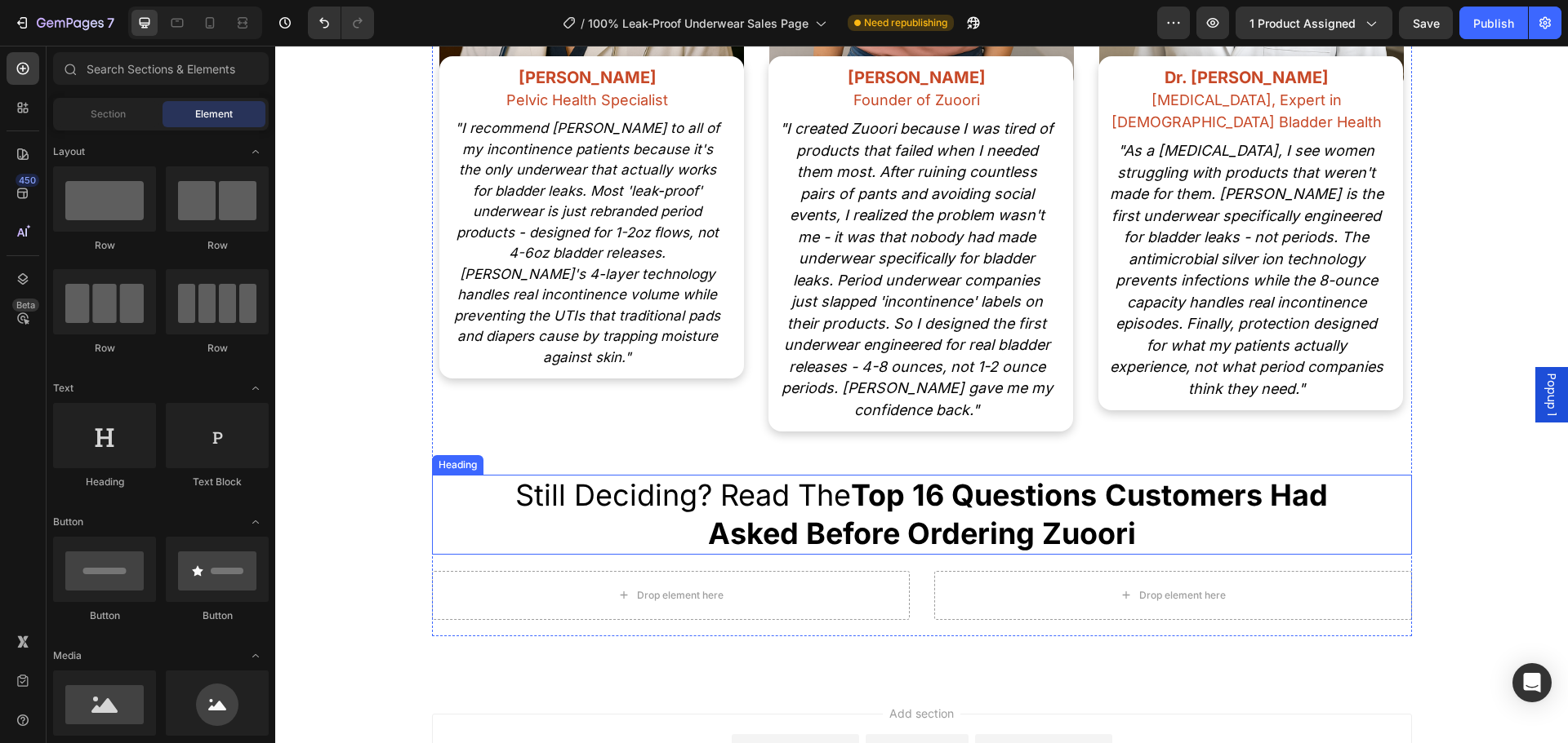
scroll to position [13210, 0]
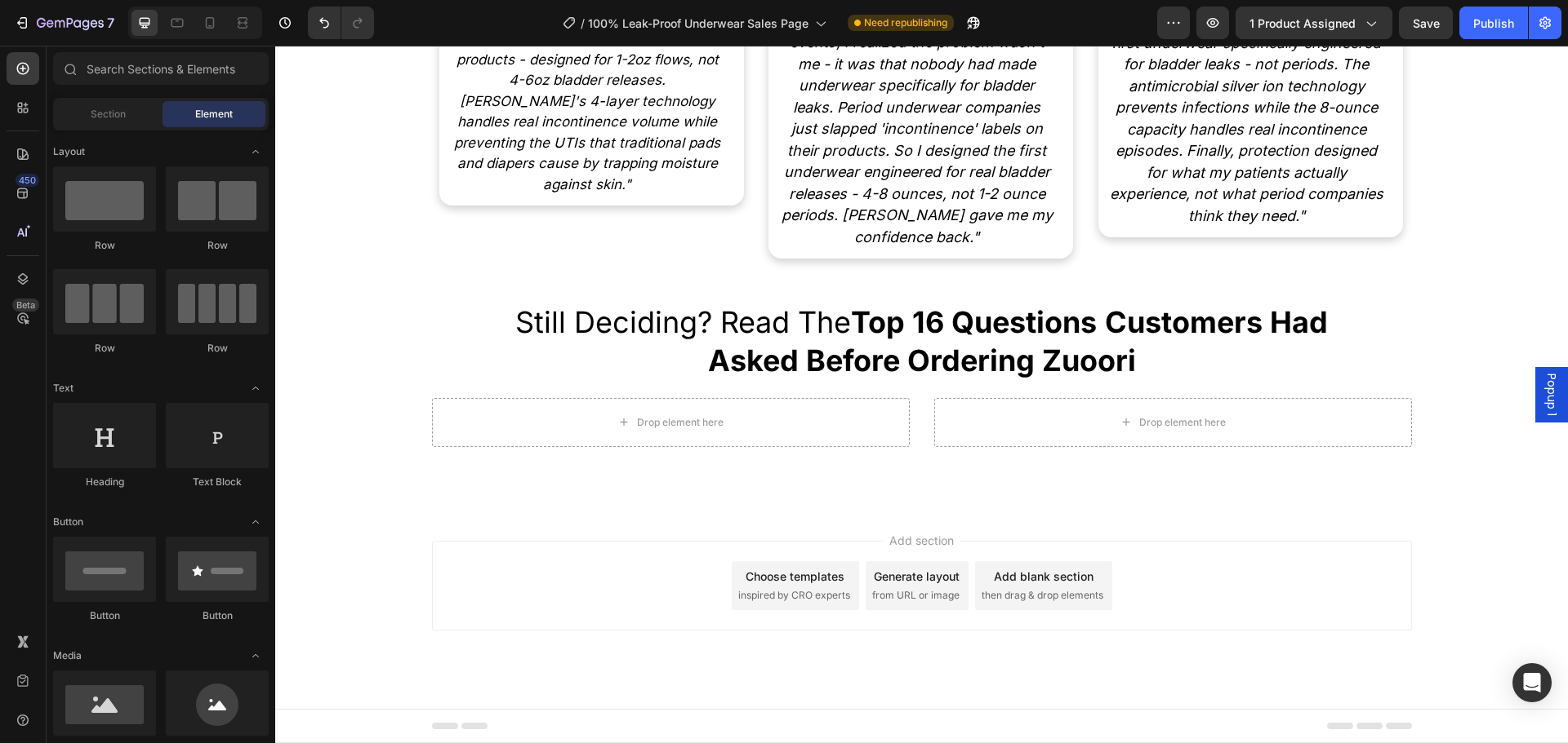
click at [302, 31] on div at bounding box center [337, 23] width 73 height 33
click at [312, 26] on button "Undo/Redo" at bounding box center [323, 23] width 33 height 33
click at [313, 26] on button "Undo/Redo" at bounding box center [323, 23] width 33 height 33
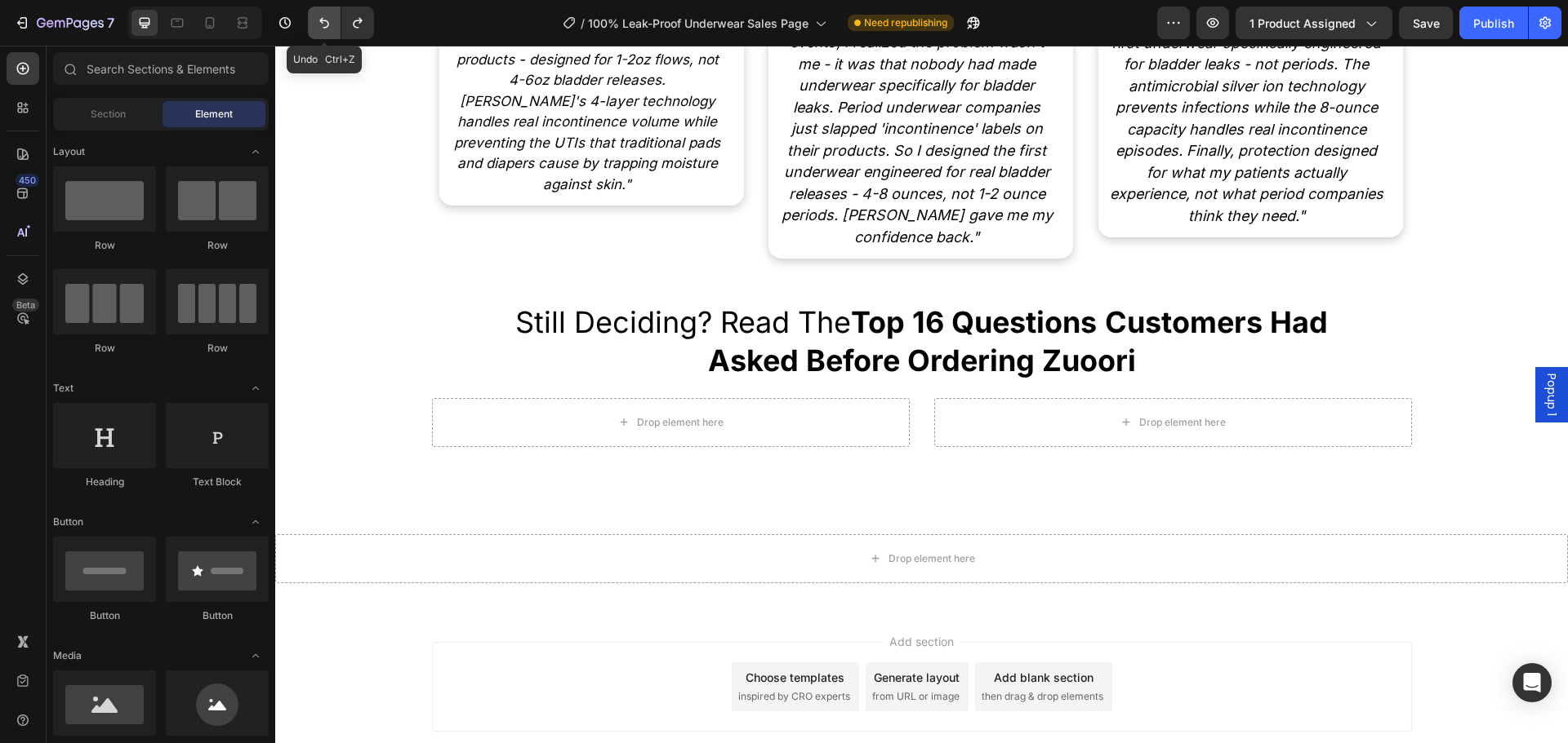
click at [313, 26] on button "Undo/Redo" at bounding box center [323, 23] width 33 height 33
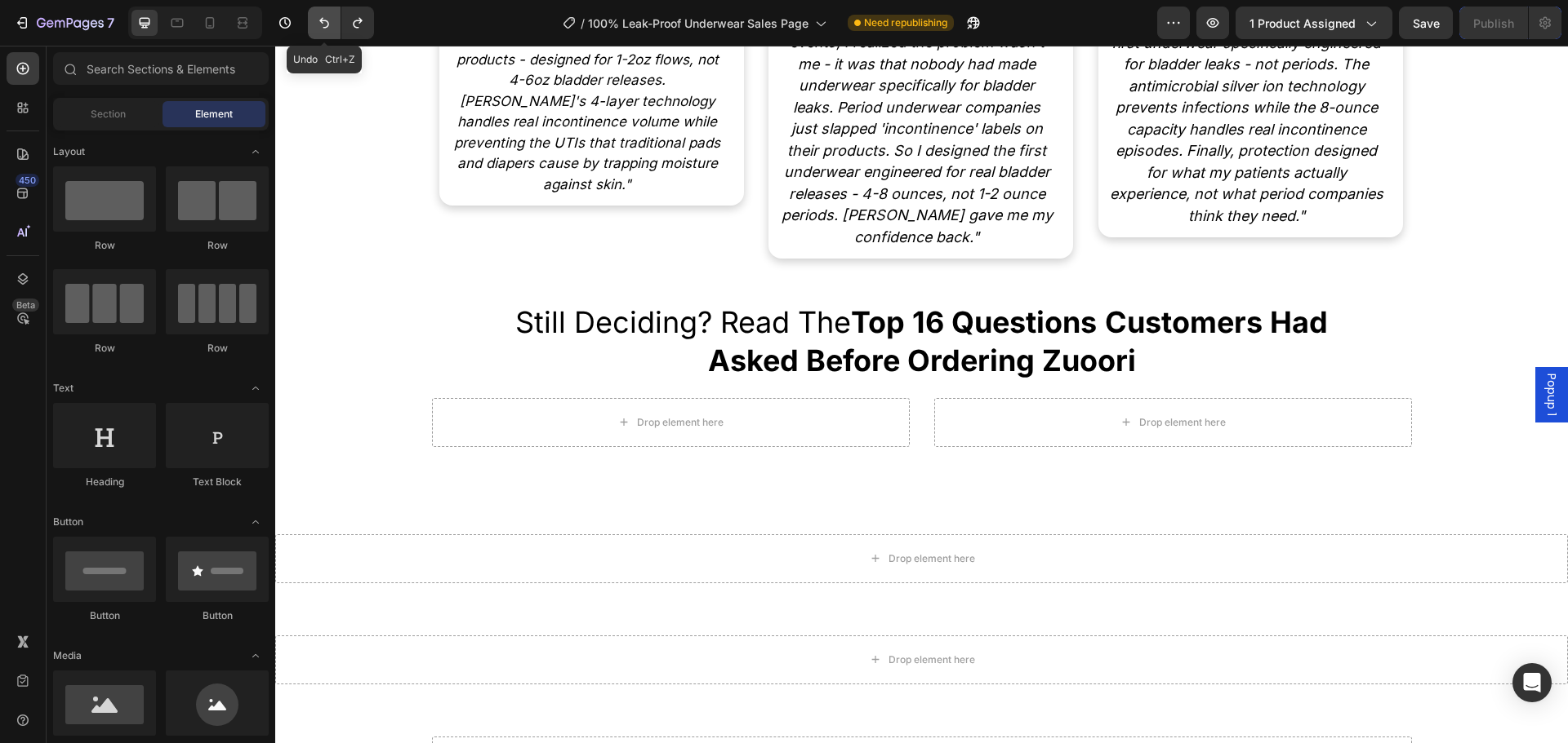
click at [313, 26] on button "Undo/Redo" at bounding box center [323, 23] width 33 height 33
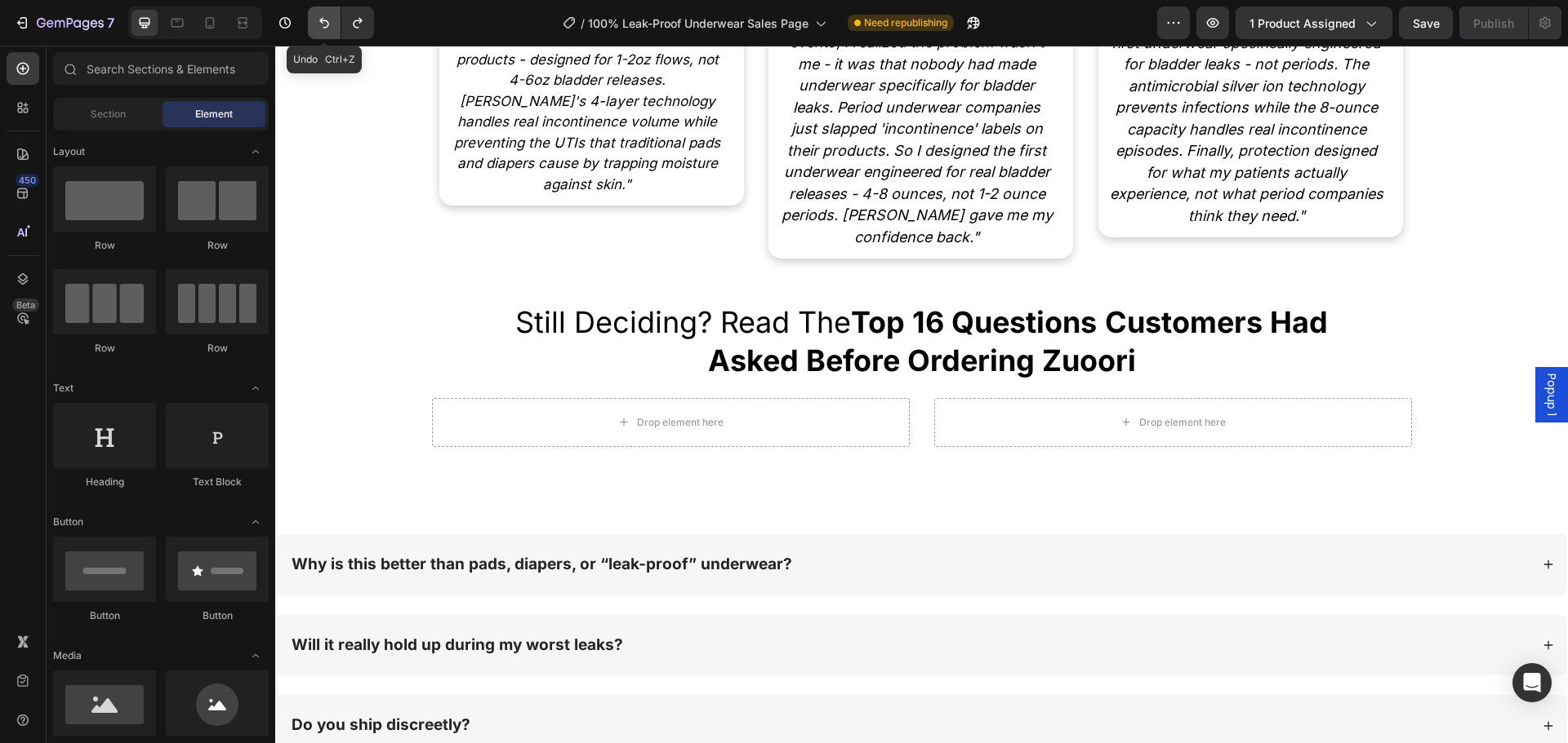
click at [313, 26] on button "Undo/Redo" at bounding box center [323, 23] width 33 height 33
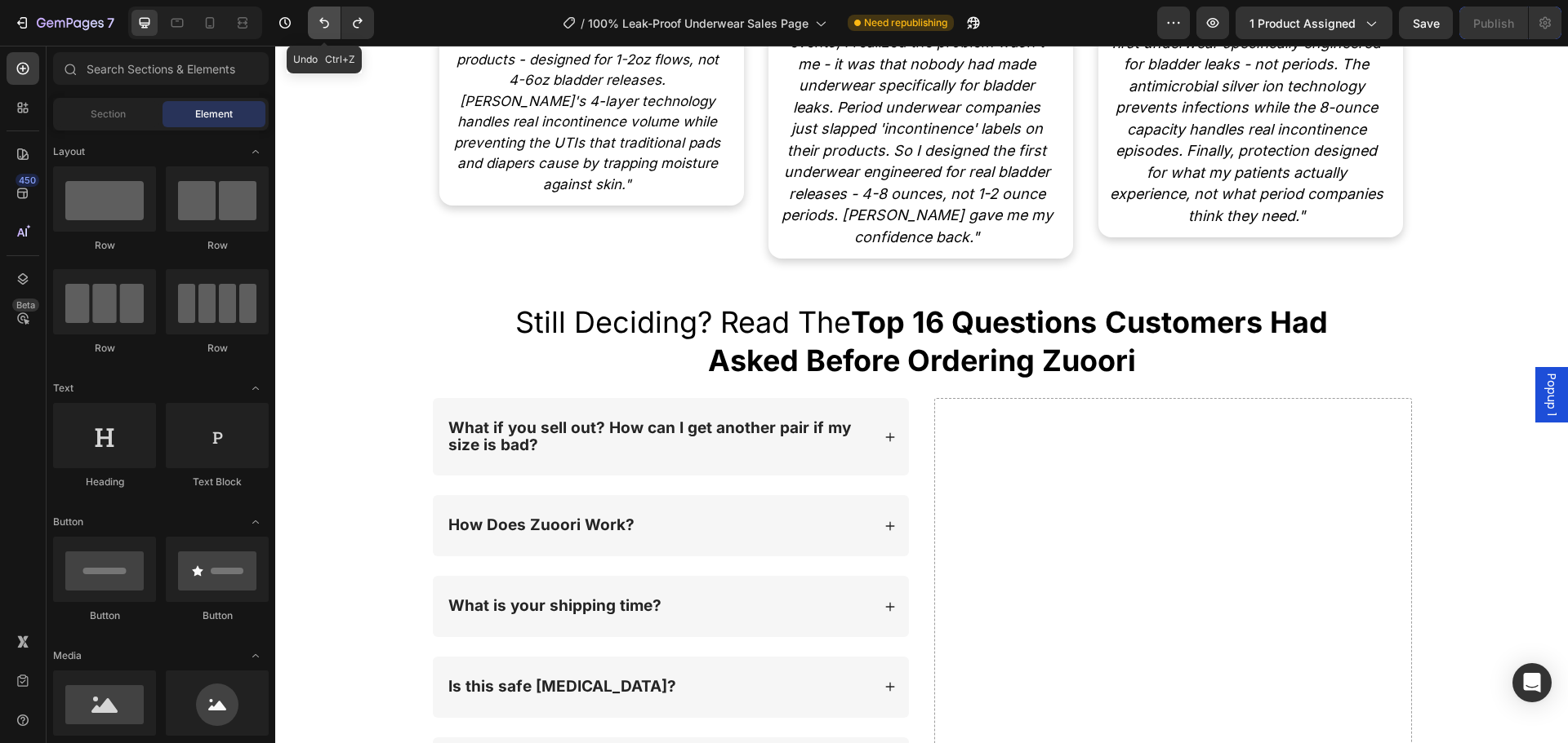
click at [313, 26] on button "Undo/Redo" at bounding box center [323, 23] width 33 height 33
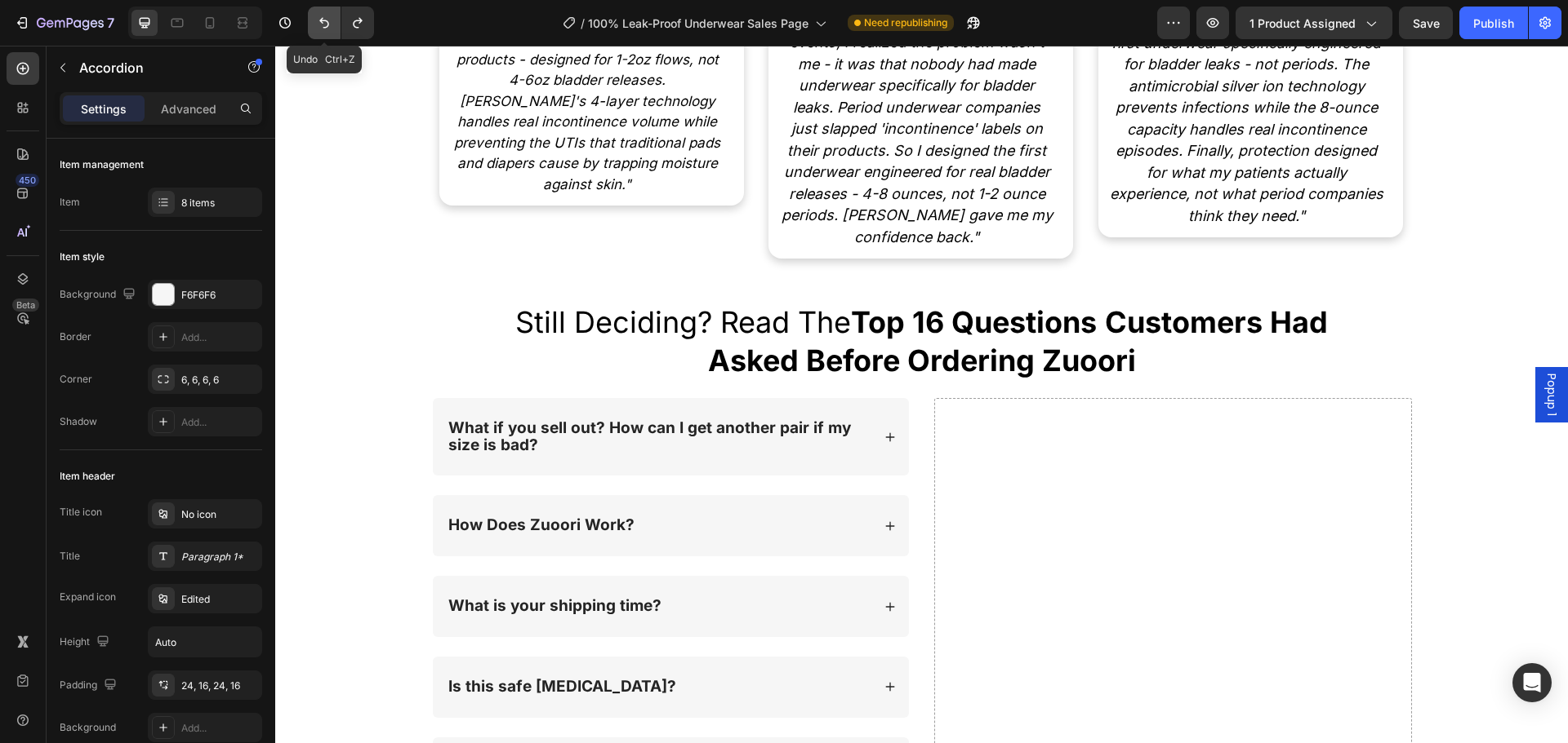
click at [313, 26] on button "Undo/Redo" at bounding box center [323, 23] width 33 height 33
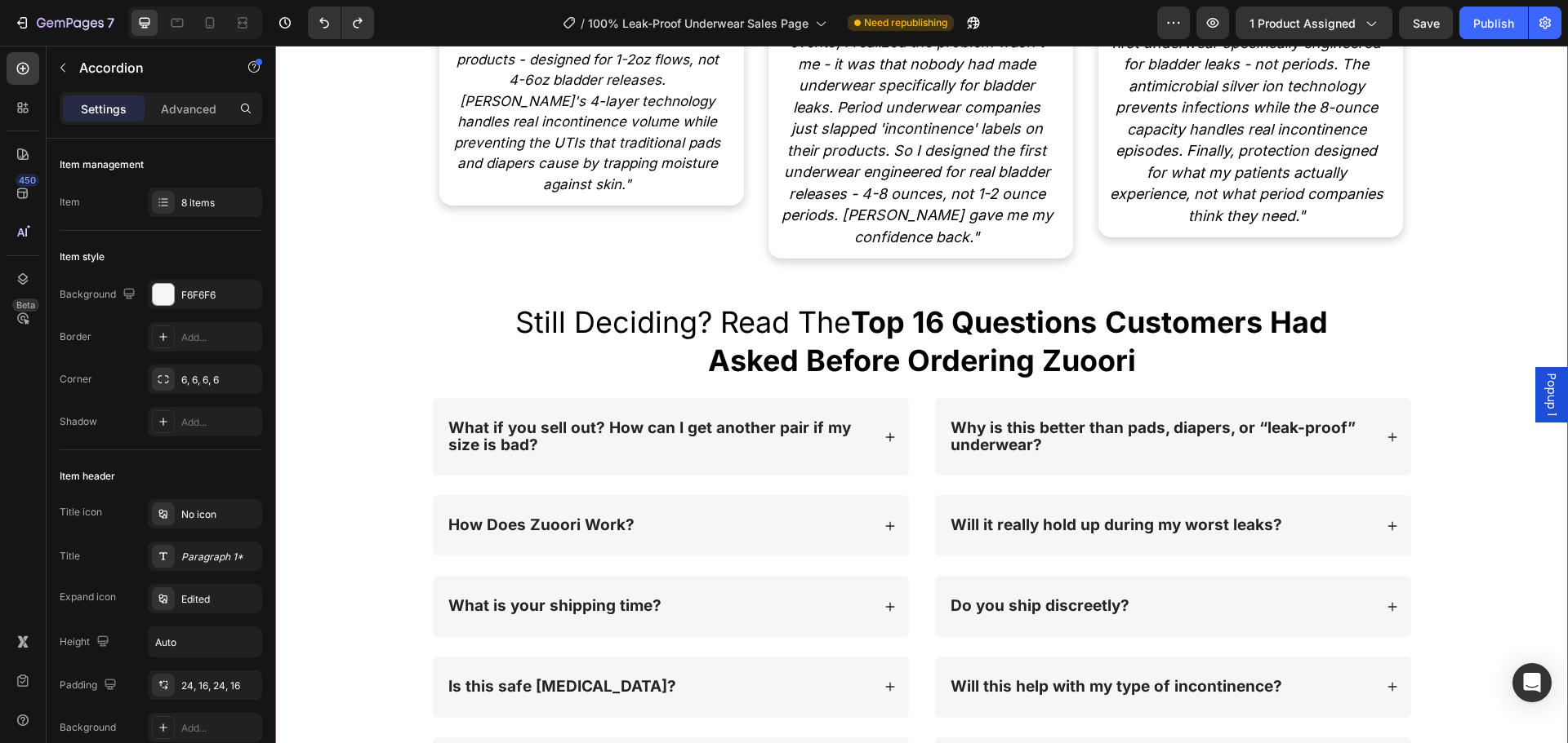
click at [378, 204] on div "Image [PERSON_NAME] Pelvic Health Specialist Text Block "I recommend [PERSON_NA…" at bounding box center [921, 382] width 1292 height 1538
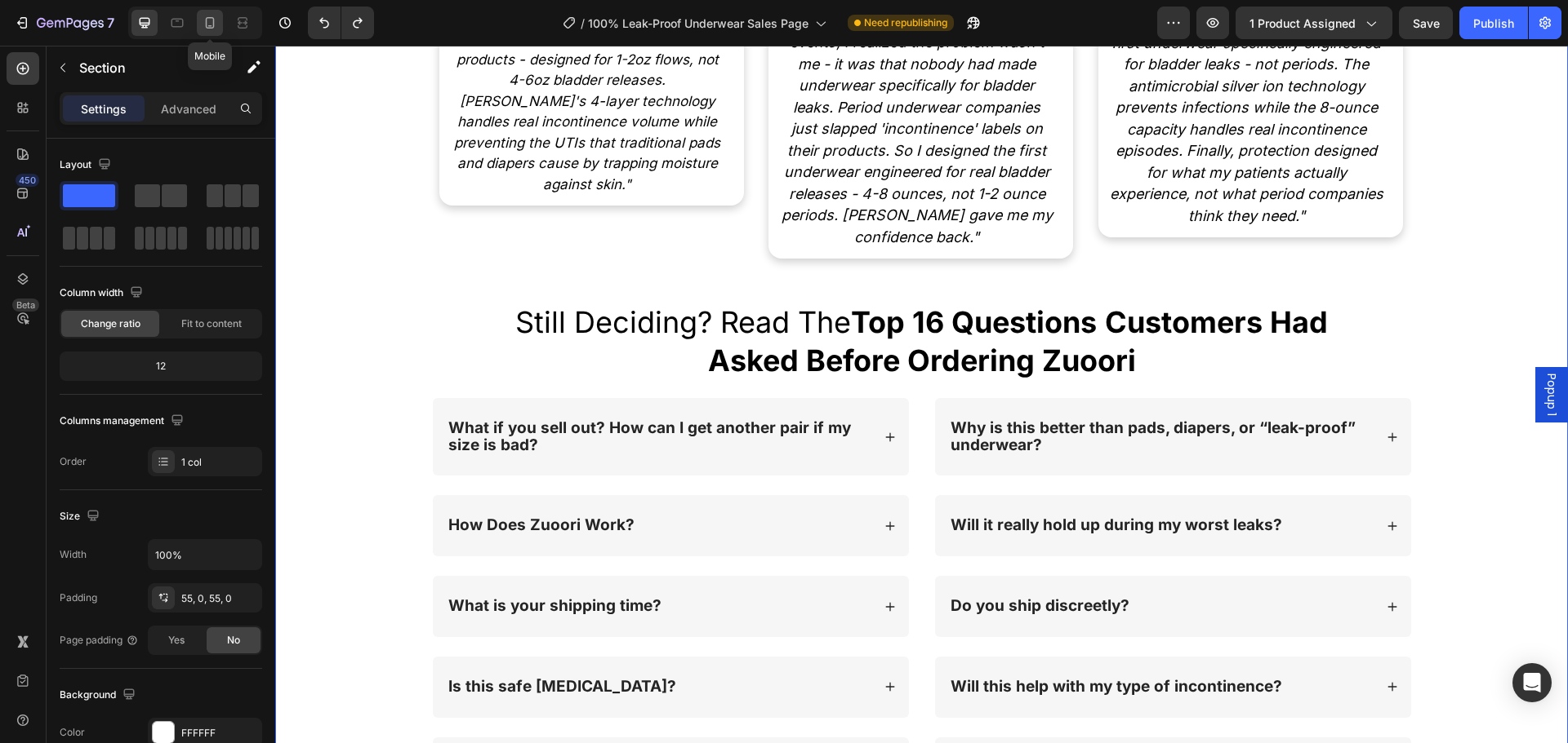
click at [211, 31] on div at bounding box center [210, 23] width 26 height 26
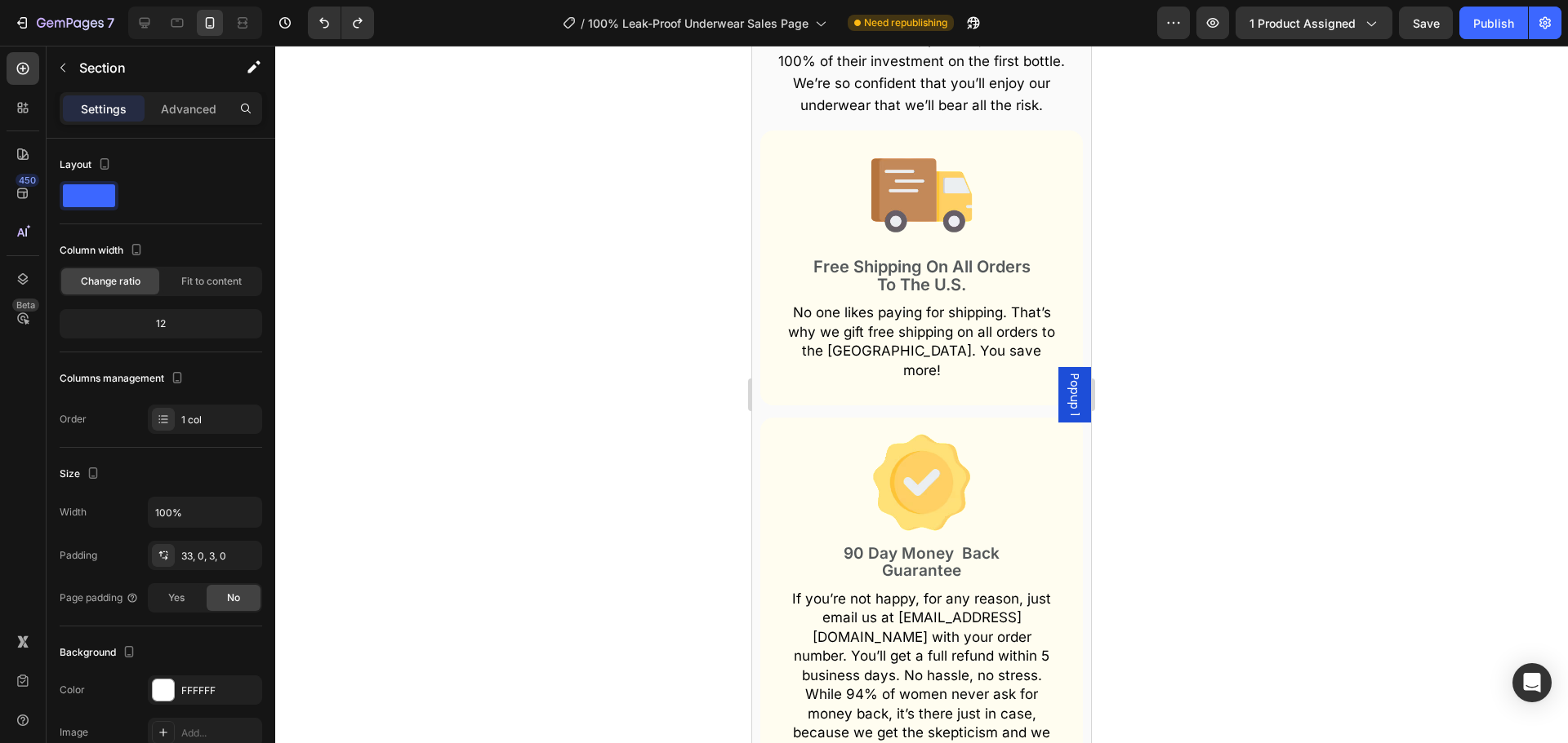
scroll to position [15187, 0]
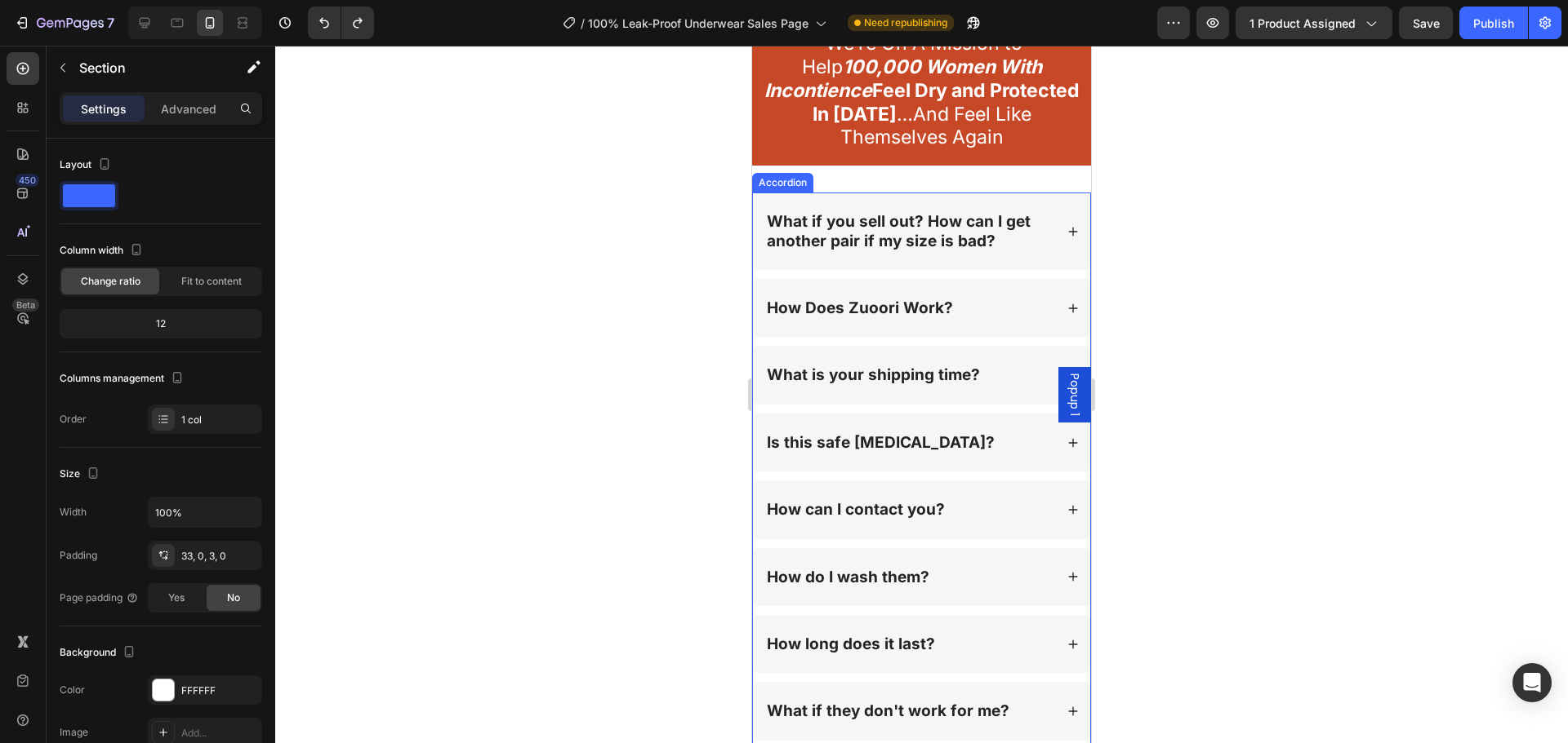
click at [620, 377] on div at bounding box center [921, 395] width 1292 height 698
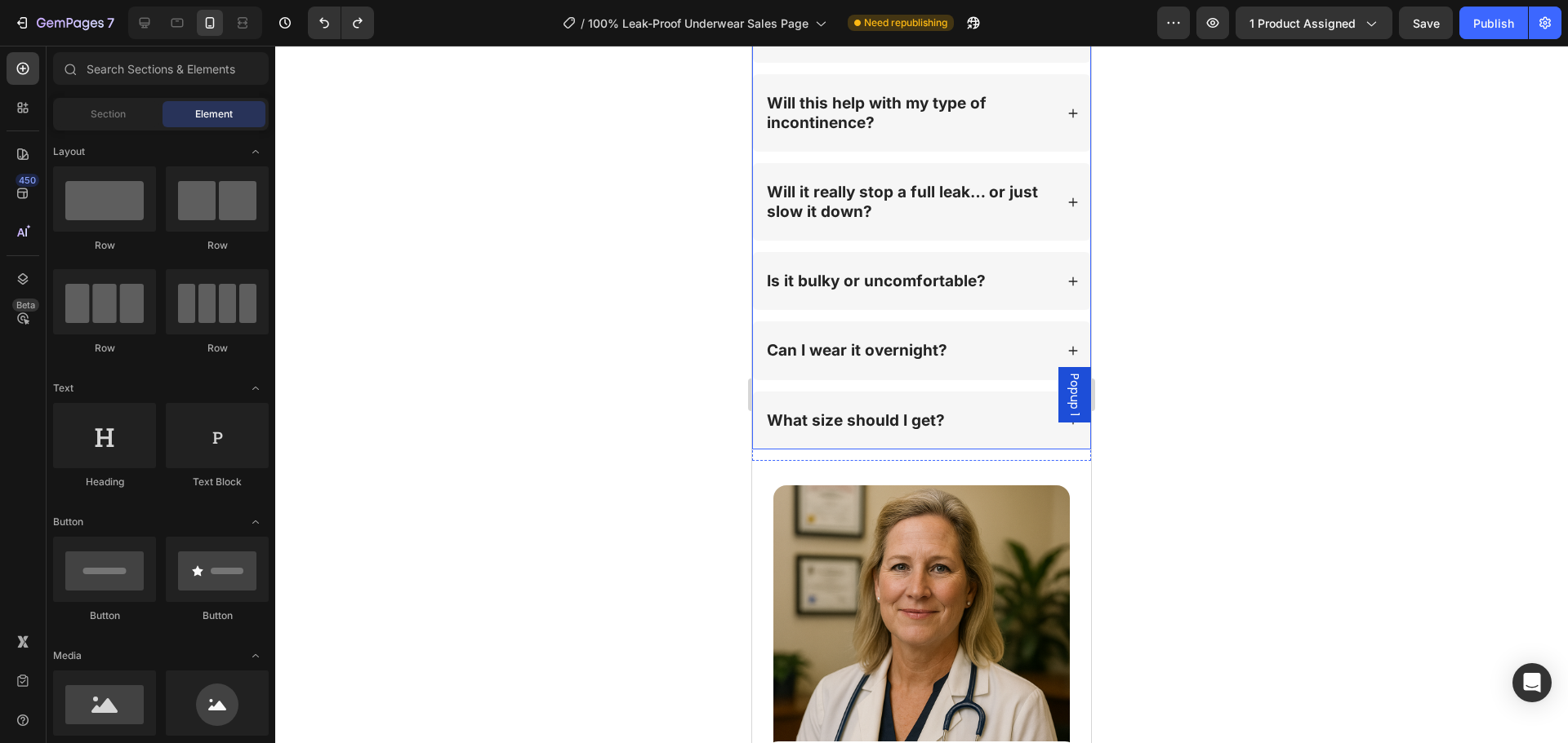
scroll to position [16248, 0]
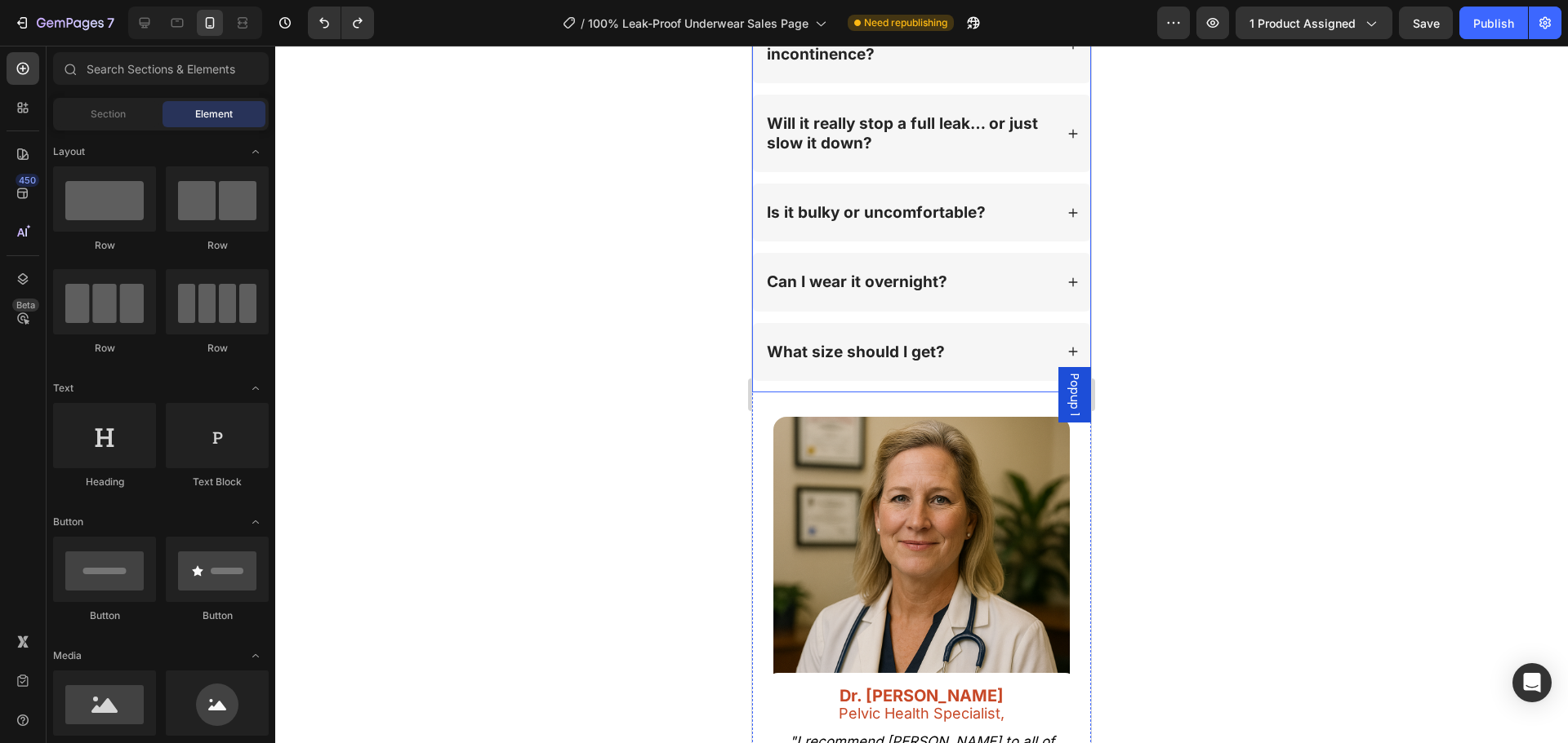
click at [942, 392] on div "Why is this better than pads, diapers, or “leak-proof” underwear? Will it reall…" at bounding box center [921, 75] width 339 height 634
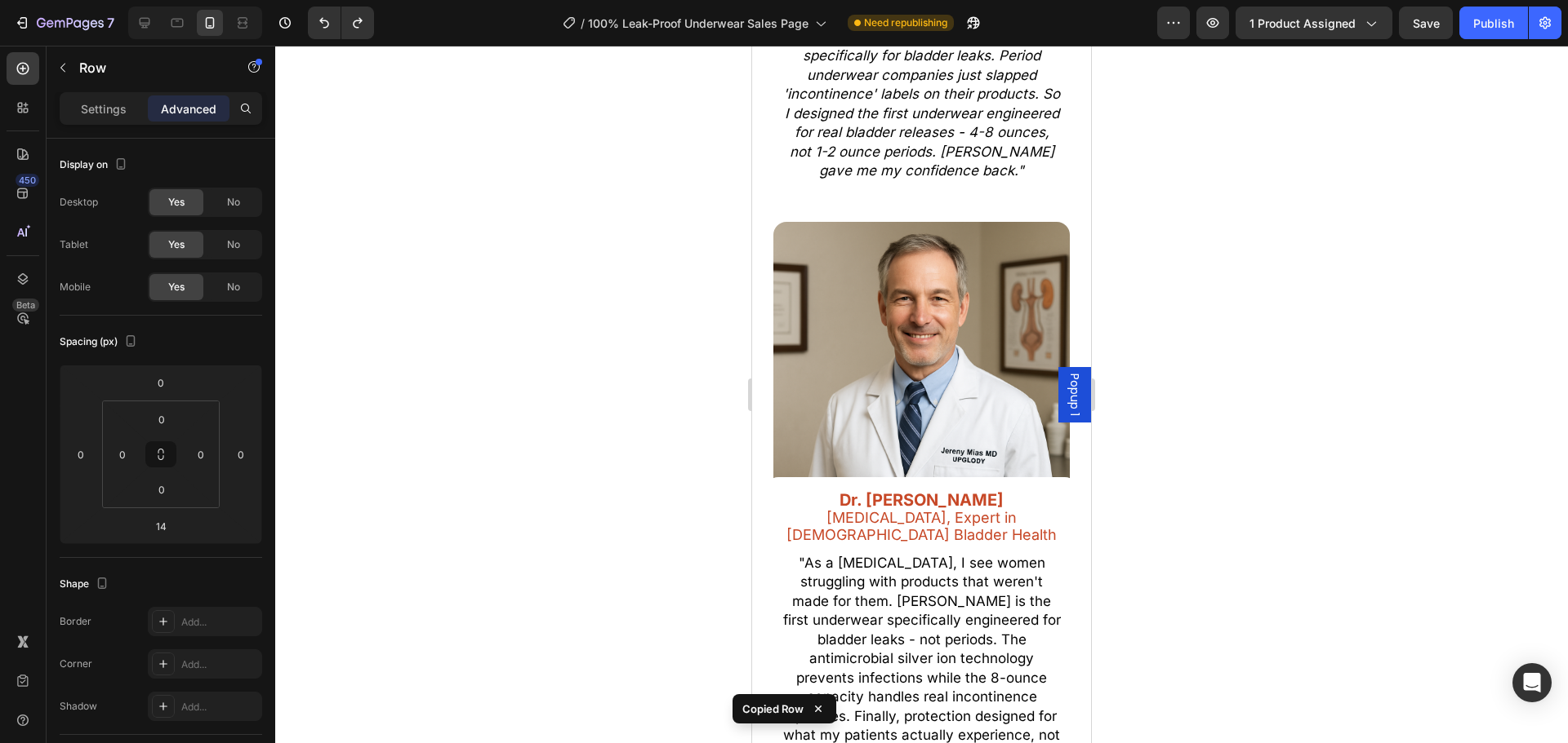
scroll to position [18020, 0]
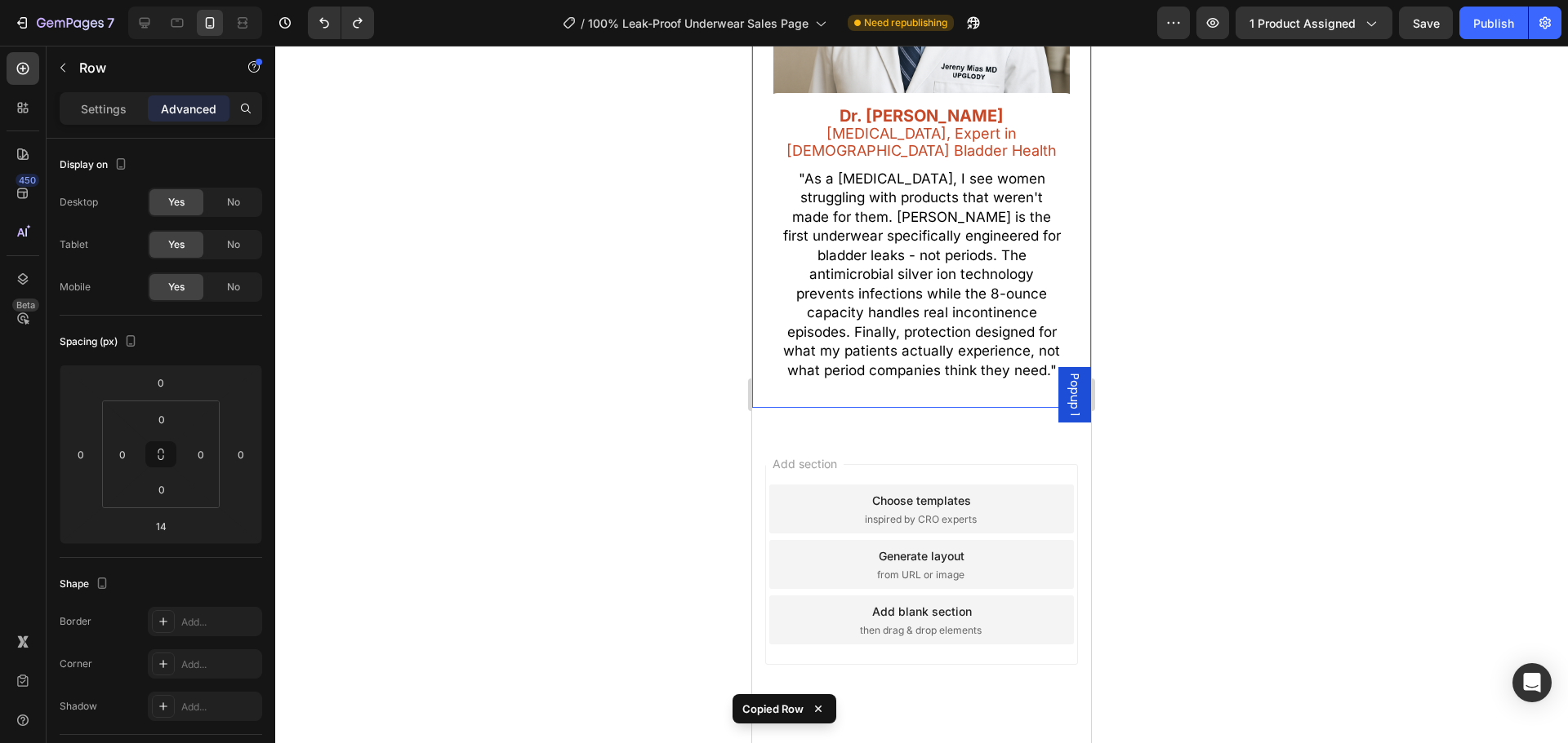
click at [964, 368] on div "Image Dr. Jeremy Mias Urologist, Expert in Female Bladder Health Text Block "As…" at bounding box center [921, 117] width 339 height 584
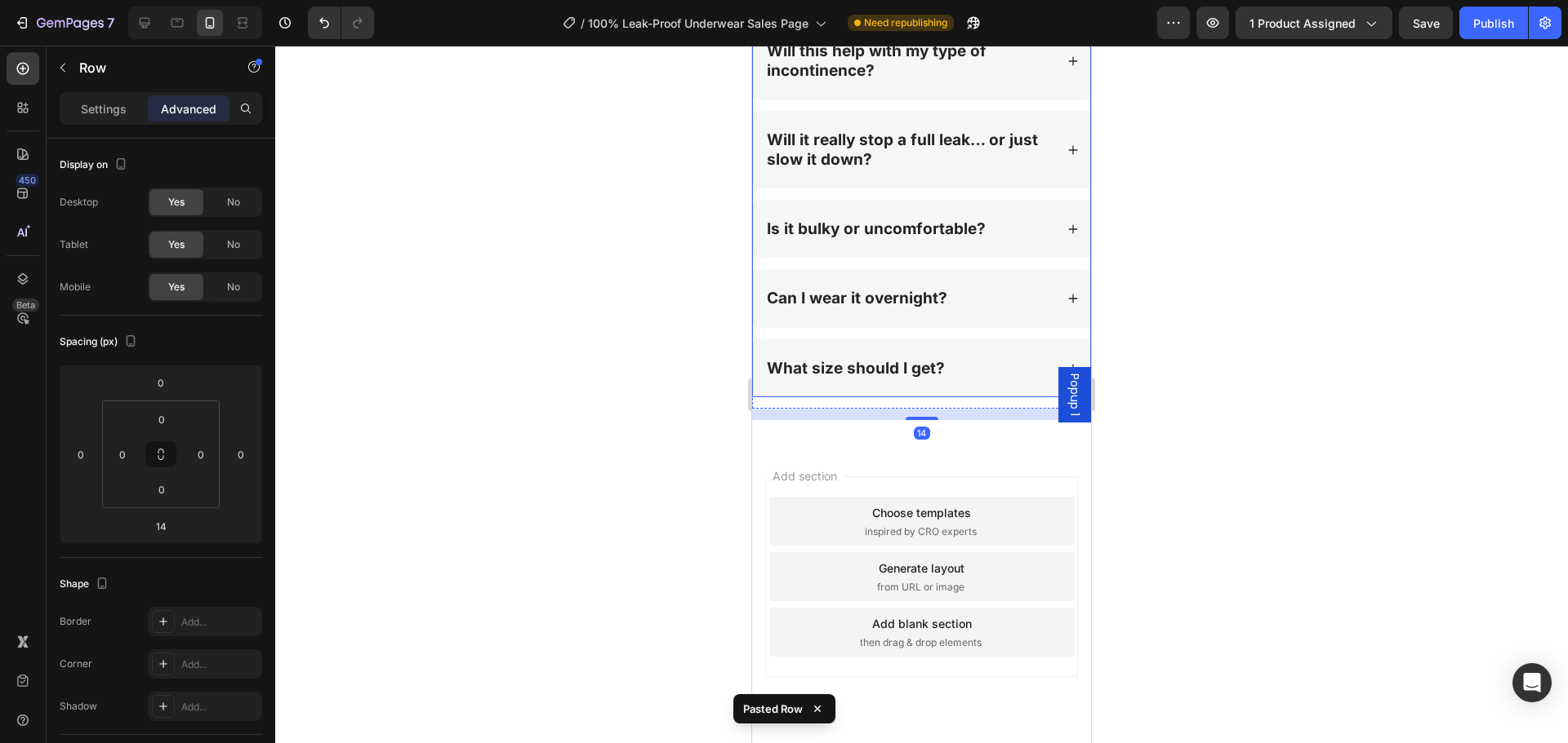
scroll to position [19310, 0]
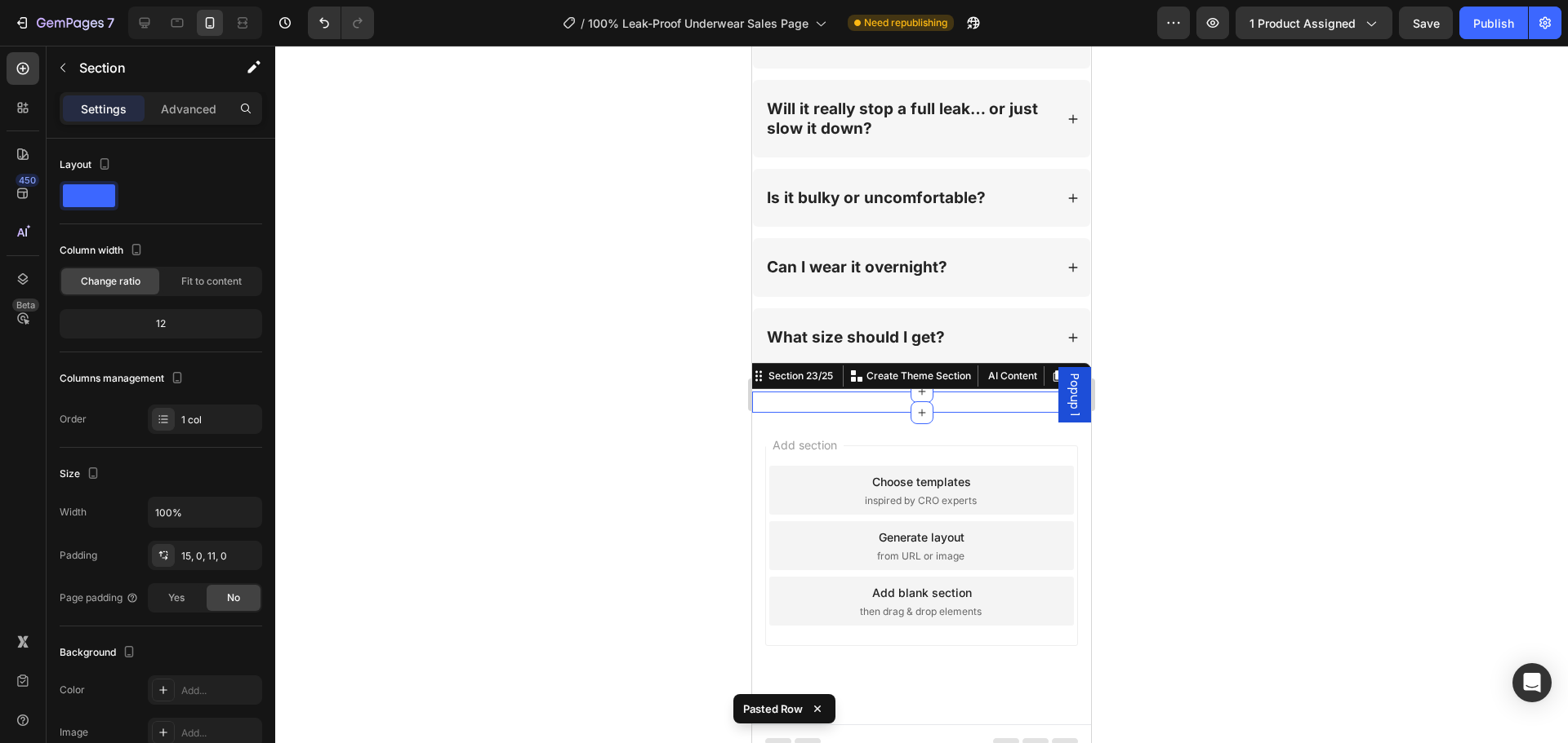
click at [928, 392] on div "Real Women. Real Life-Changing Results. Heading STOP LEAKS NOW Button Section 2…" at bounding box center [921, 402] width 339 height 21
click at [1072, 371] on icon at bounding box center [1077, 377] width 11 height 12
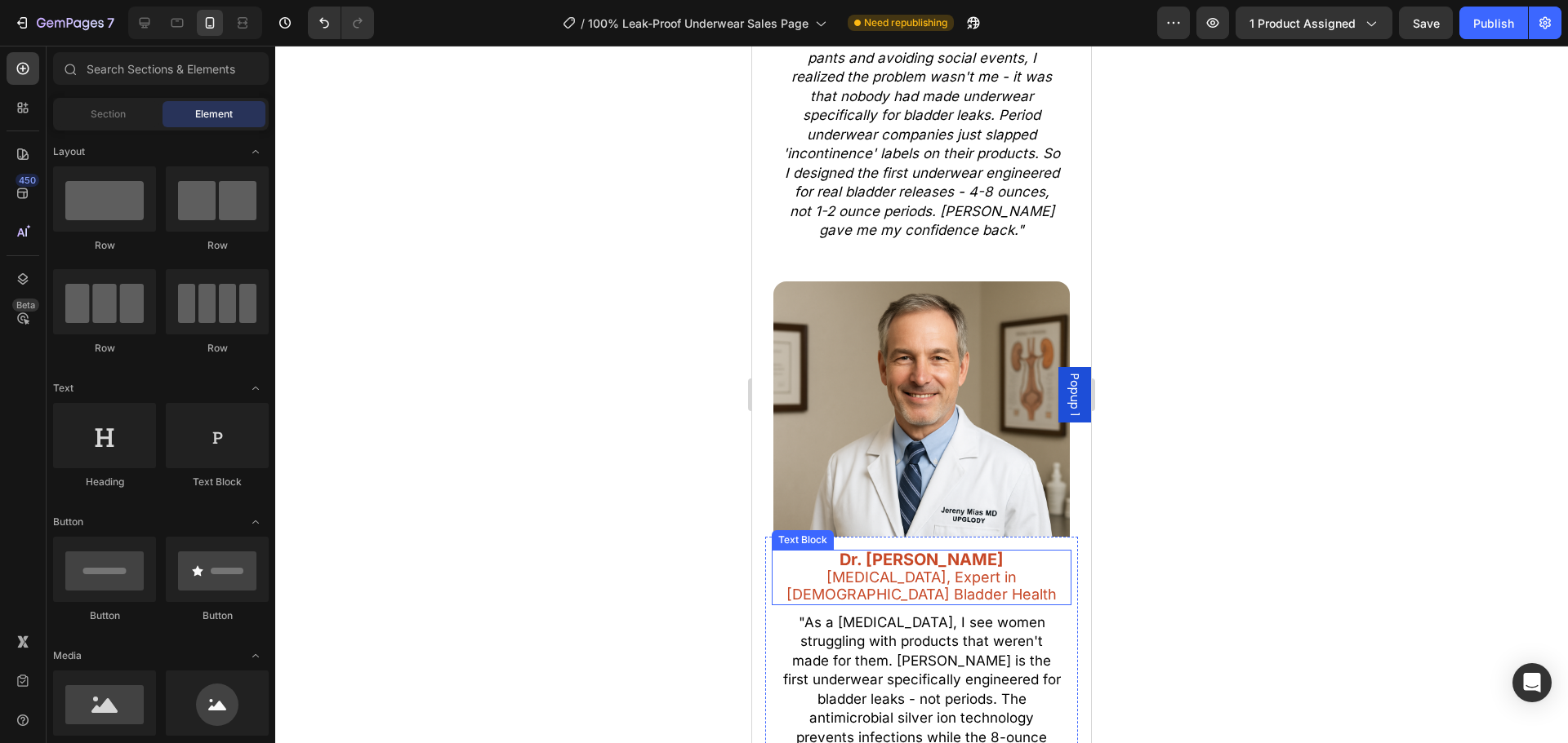
scroll to position [17984, 0]
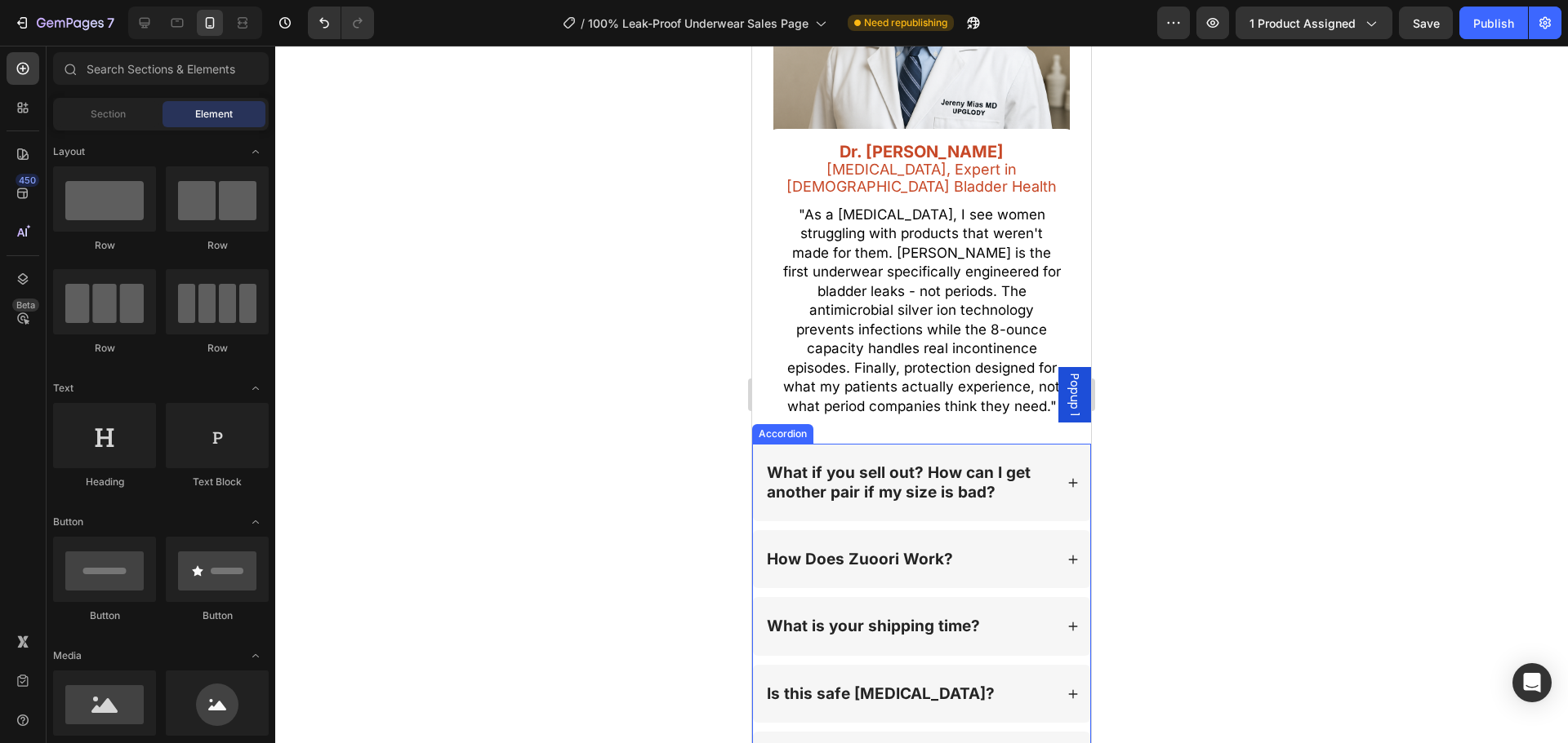
click at [994, 444] on div "What if you sell out? How can I get another pair if my size is bad?" at bounding box center [921, 483] width 337 height 78
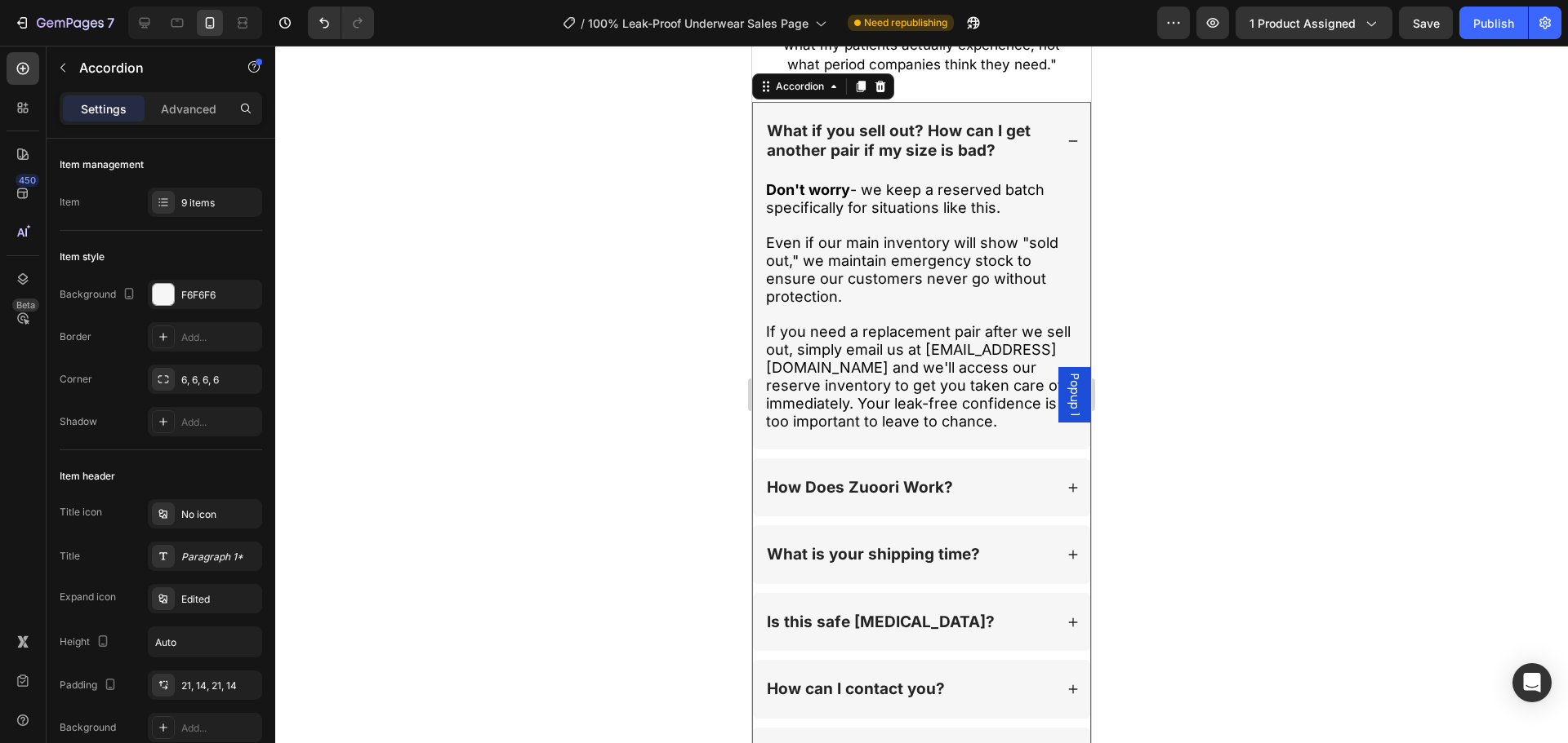
scroll to position [18147, 0]
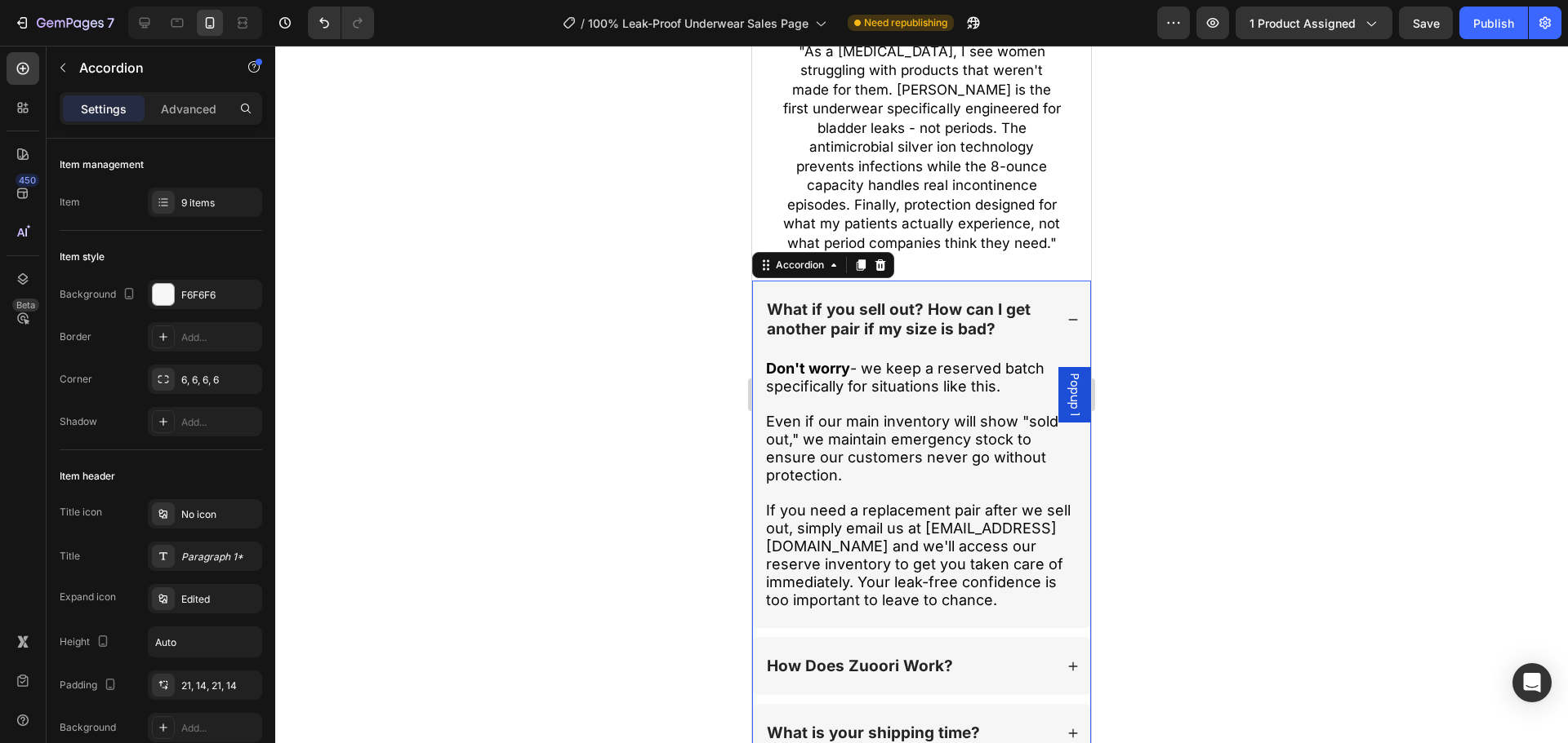
click at [1048, 281] on div "What if you sell out? How can I get another pair if my size is bad?" at bounding box center [921, 319] width 337 height 78
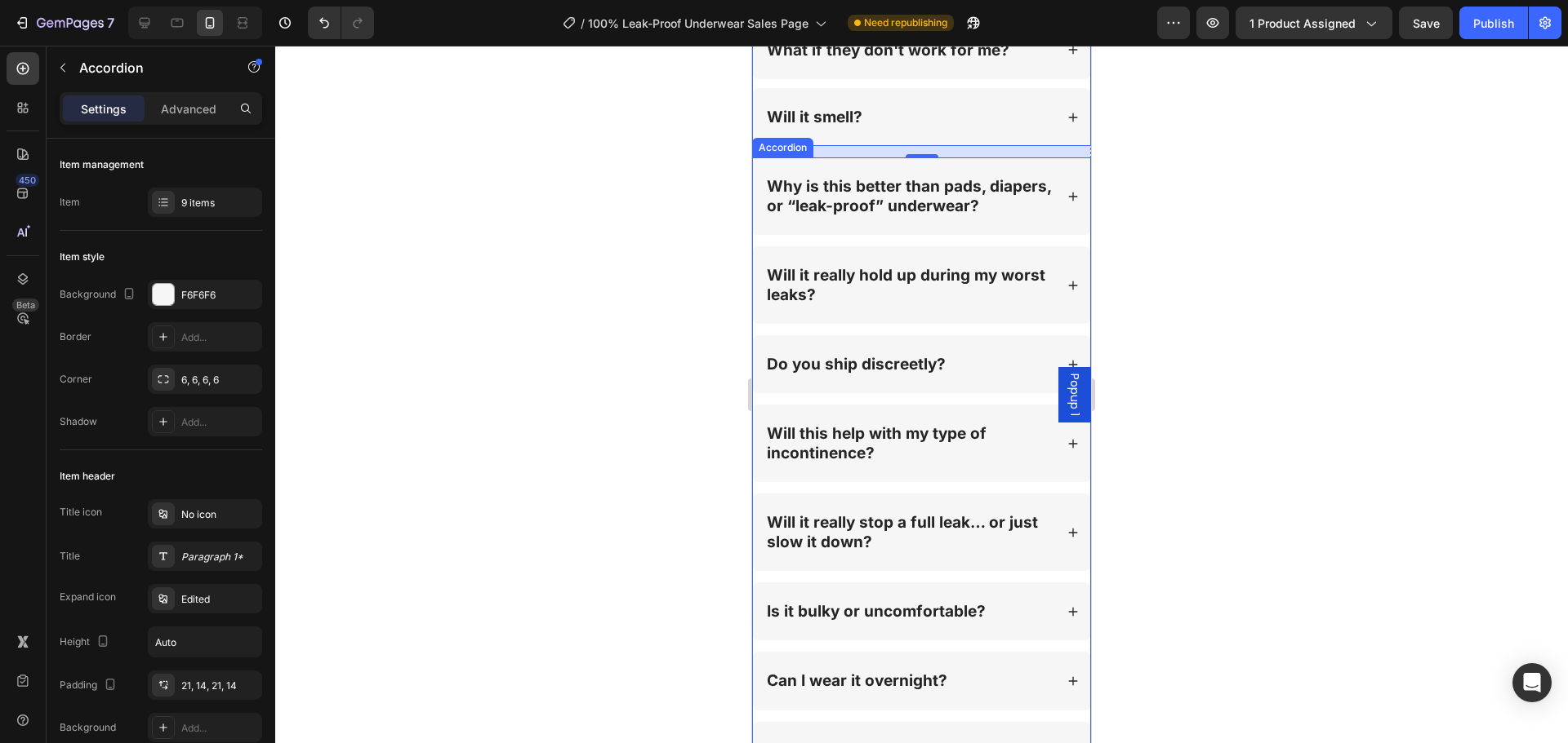
scroll to position [18691, 0]
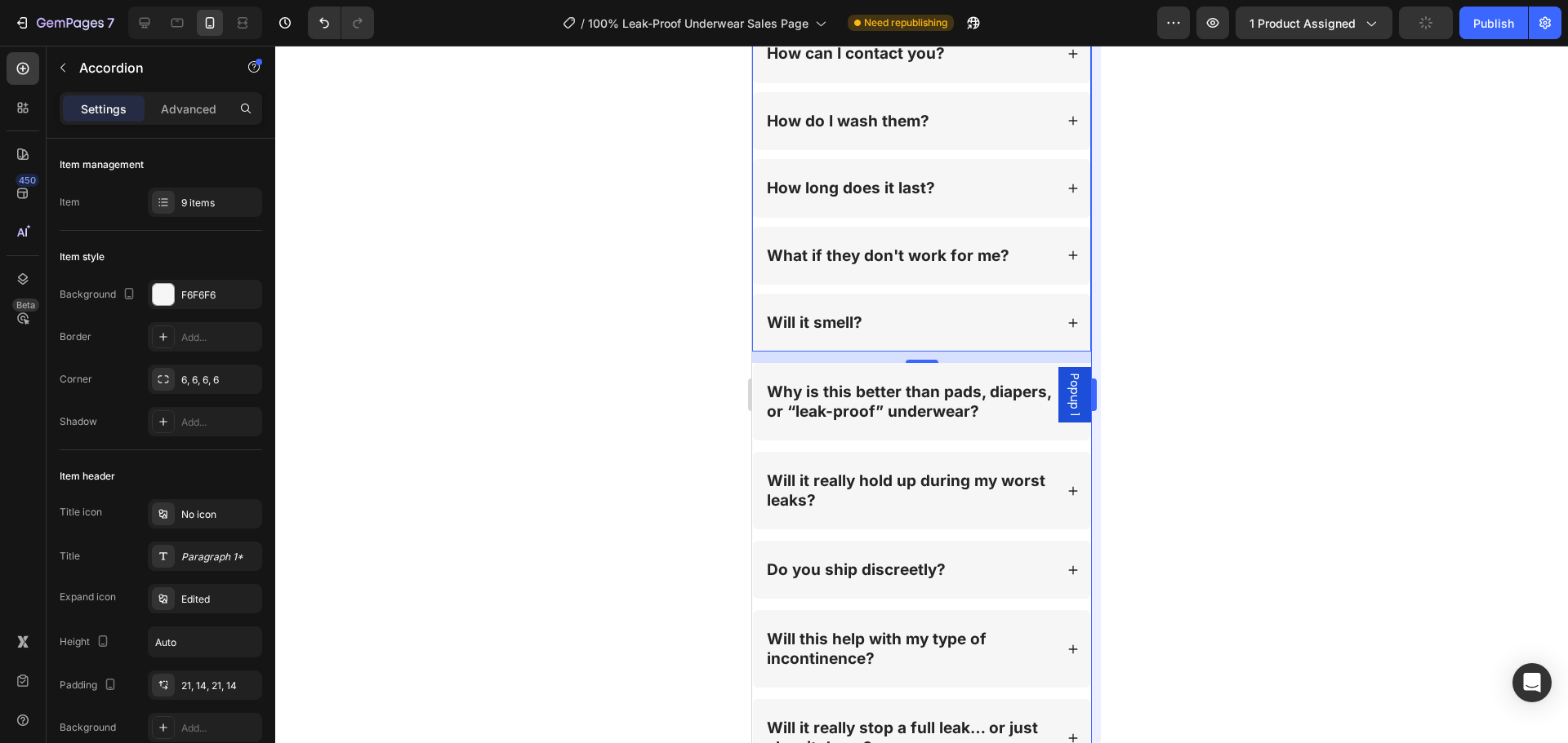
drag, startPoint x: 1253, startPoint y: 373, endPoint x: 1095, endPoint y: 351, distance: 159.5
click at [1237, 368] on div at bounding box center [921, 395] width 1292 height 698
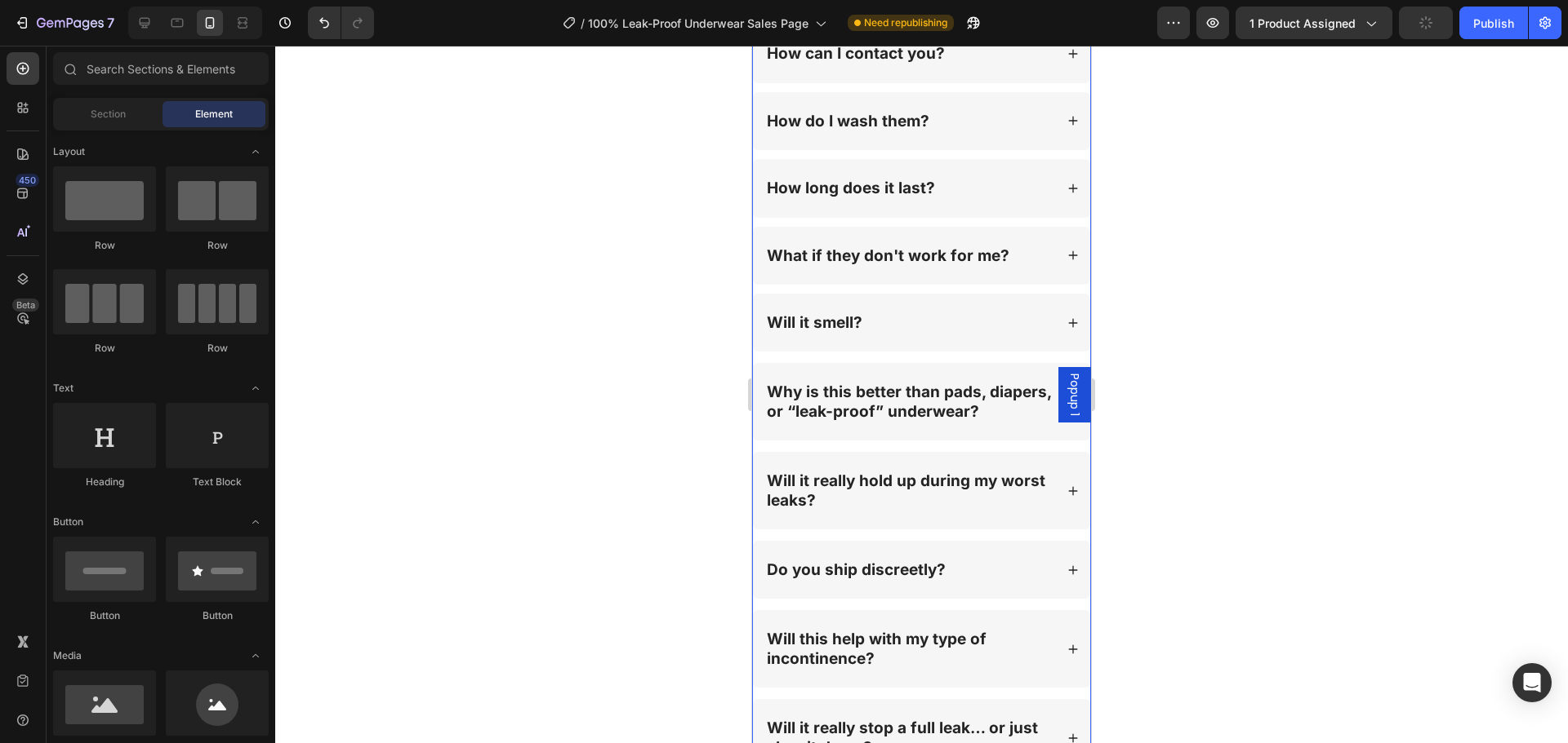
click at [966, 324] on div "What if you sell out? How can I get another pair if my size is bad? How Does Zu…" at bounding box center [921, 49] width 339 height 627
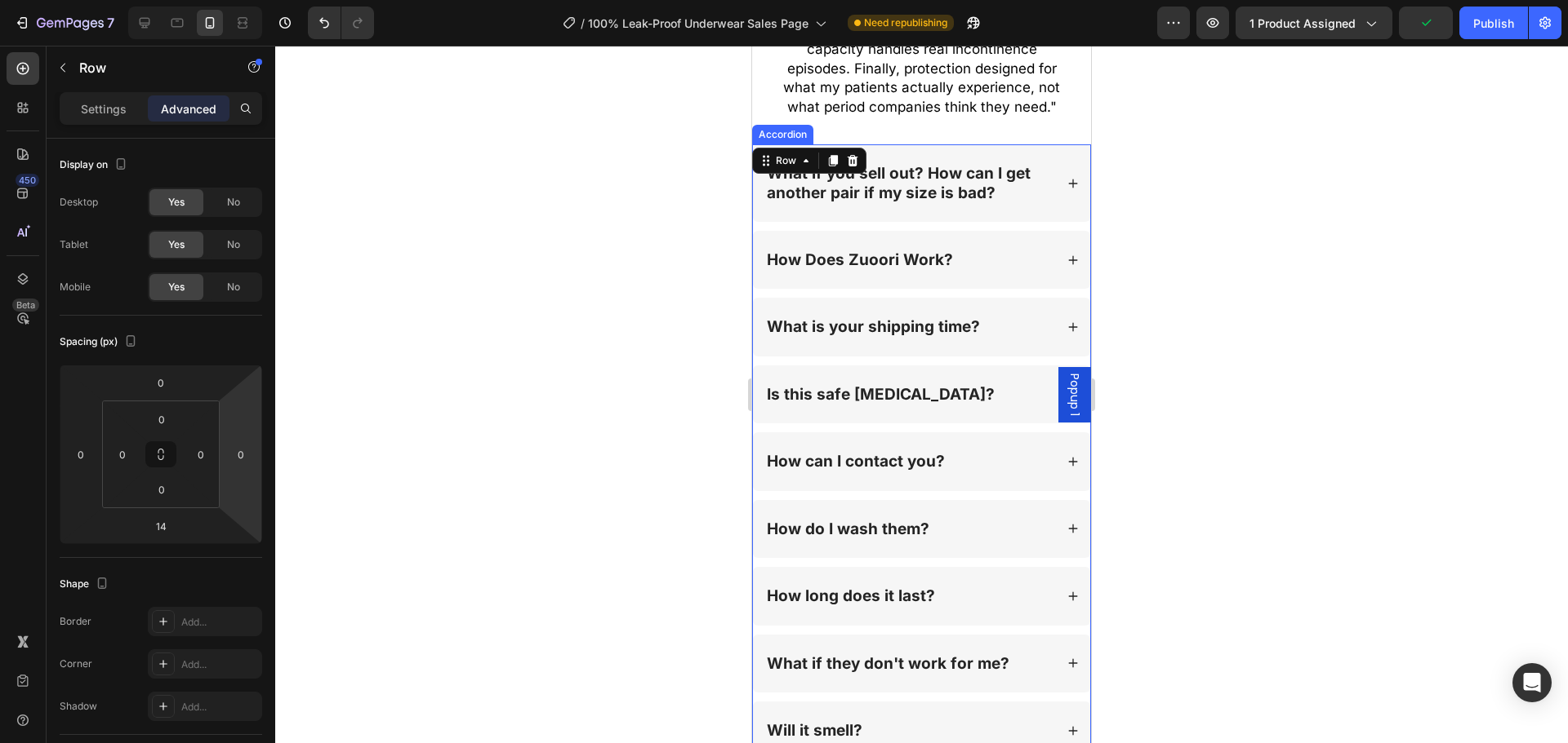
scroll to position [18202, 0]
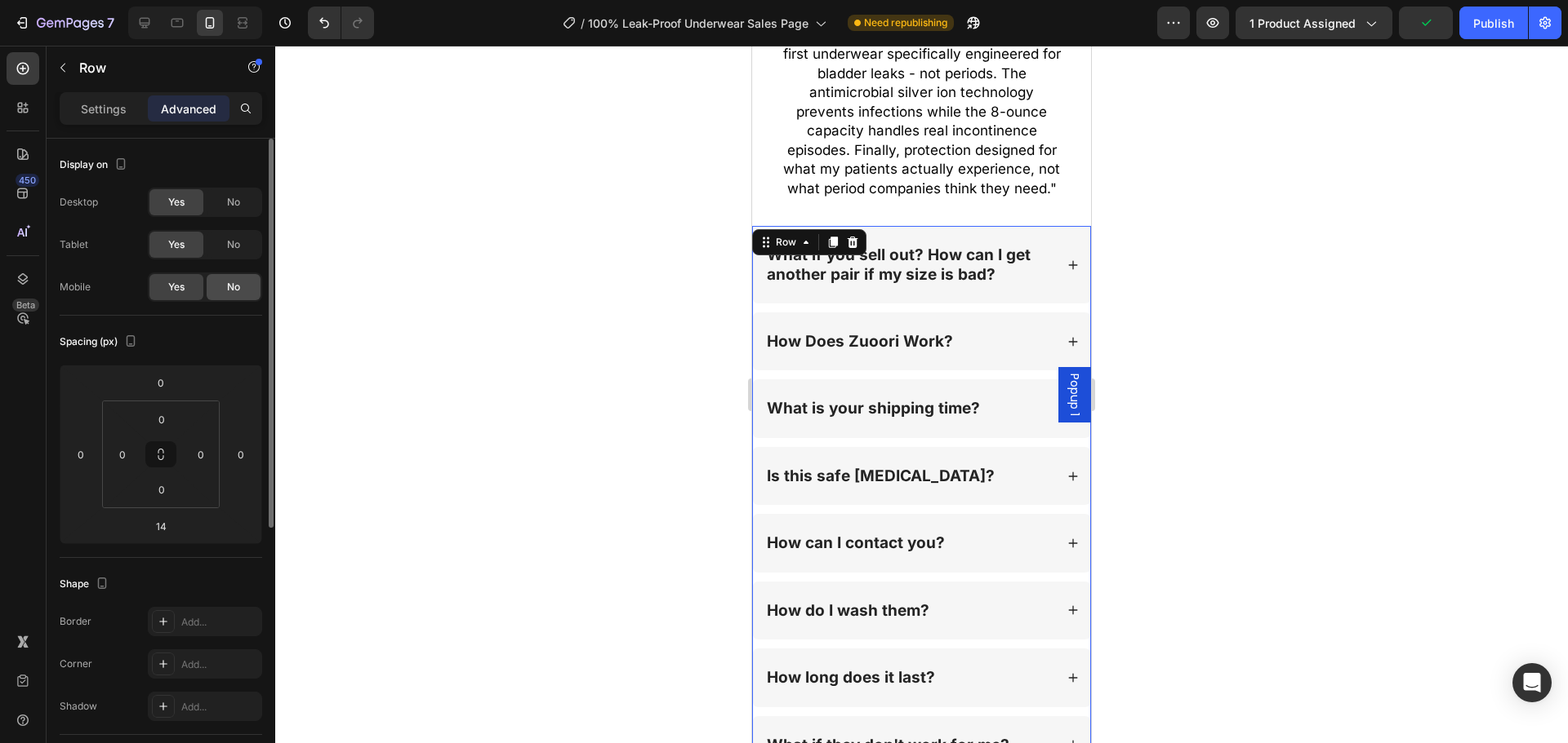
click at [218, 288] on div "No" at bounding box center [233, 286] width 54 height 26
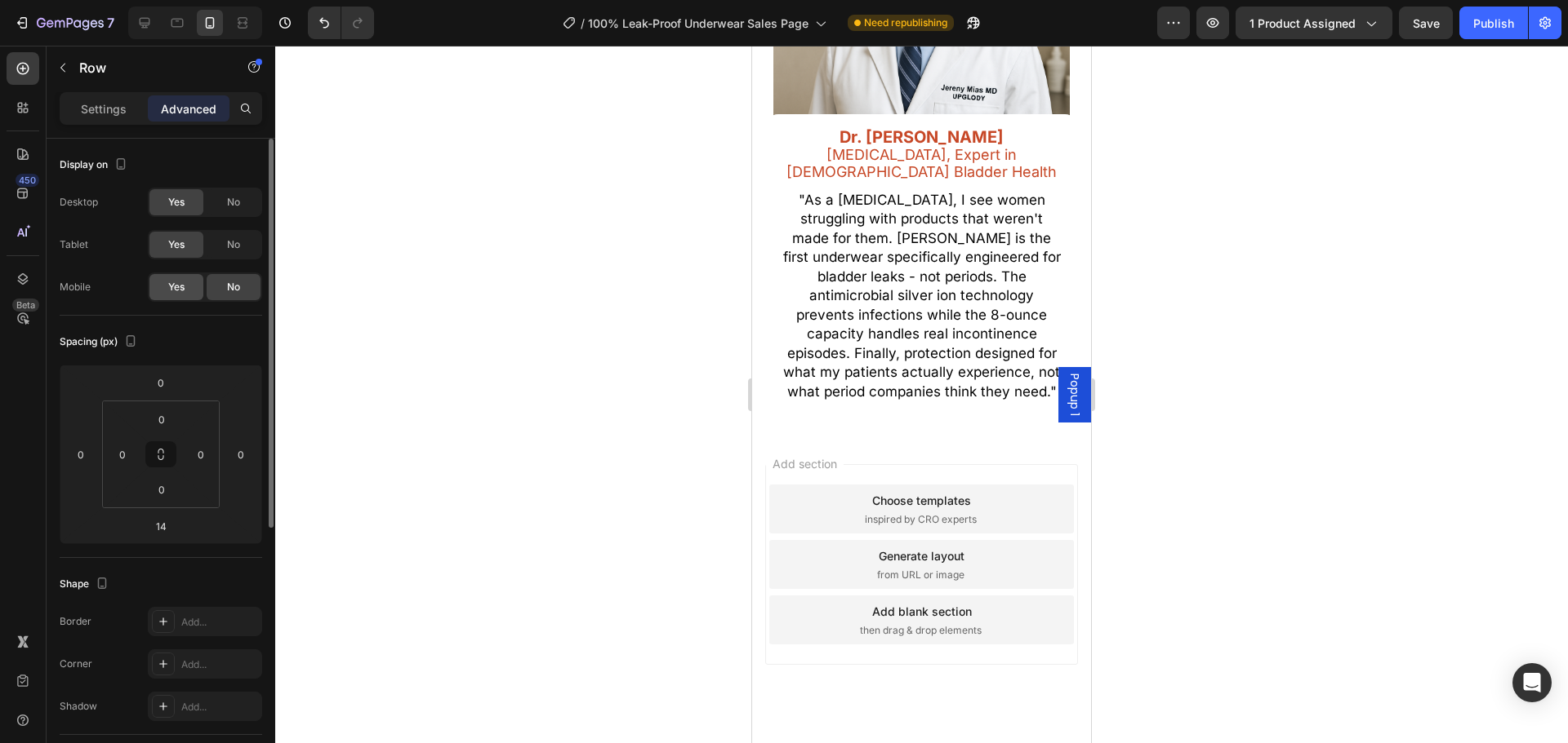
click at [197, 285] on div "Yes" at bounding box center [176, 286] width 54 height 26
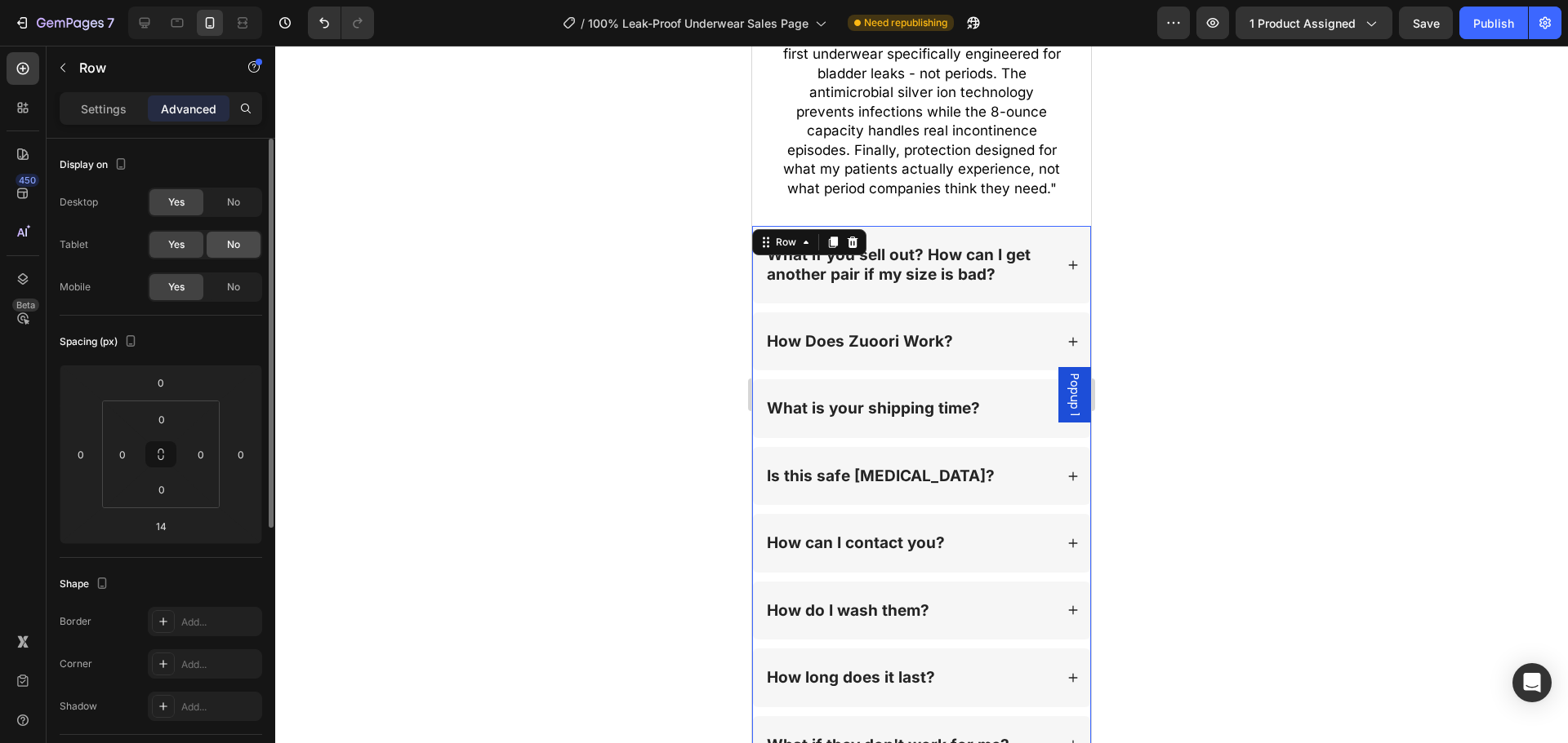
click at [227, 249] on span "No" at bounding box center [234, 245] width 13 height 15
click at [236, 213] on div "No" at bounding box center [233, 202] width 54 height 26
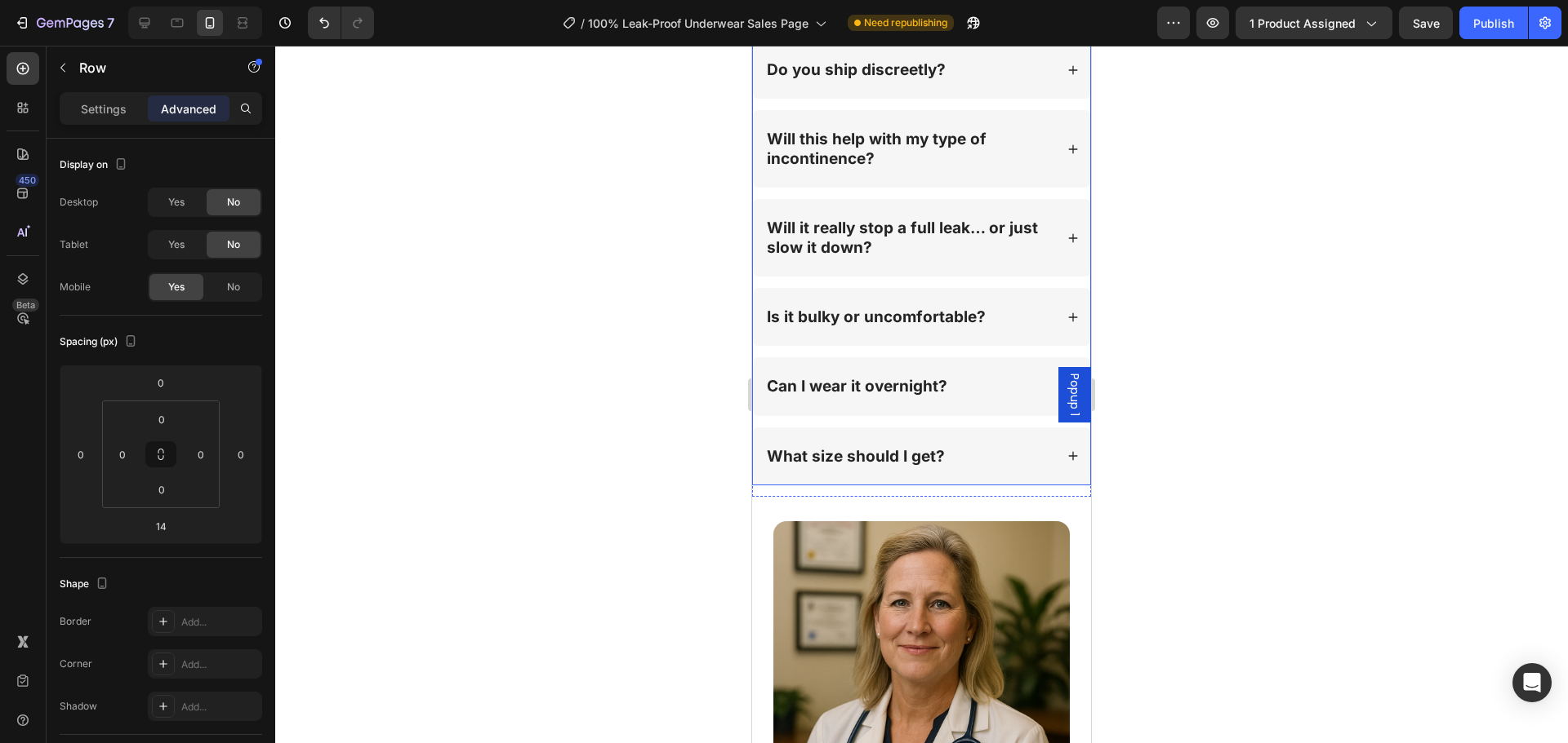
scroll to position [16080, 0]
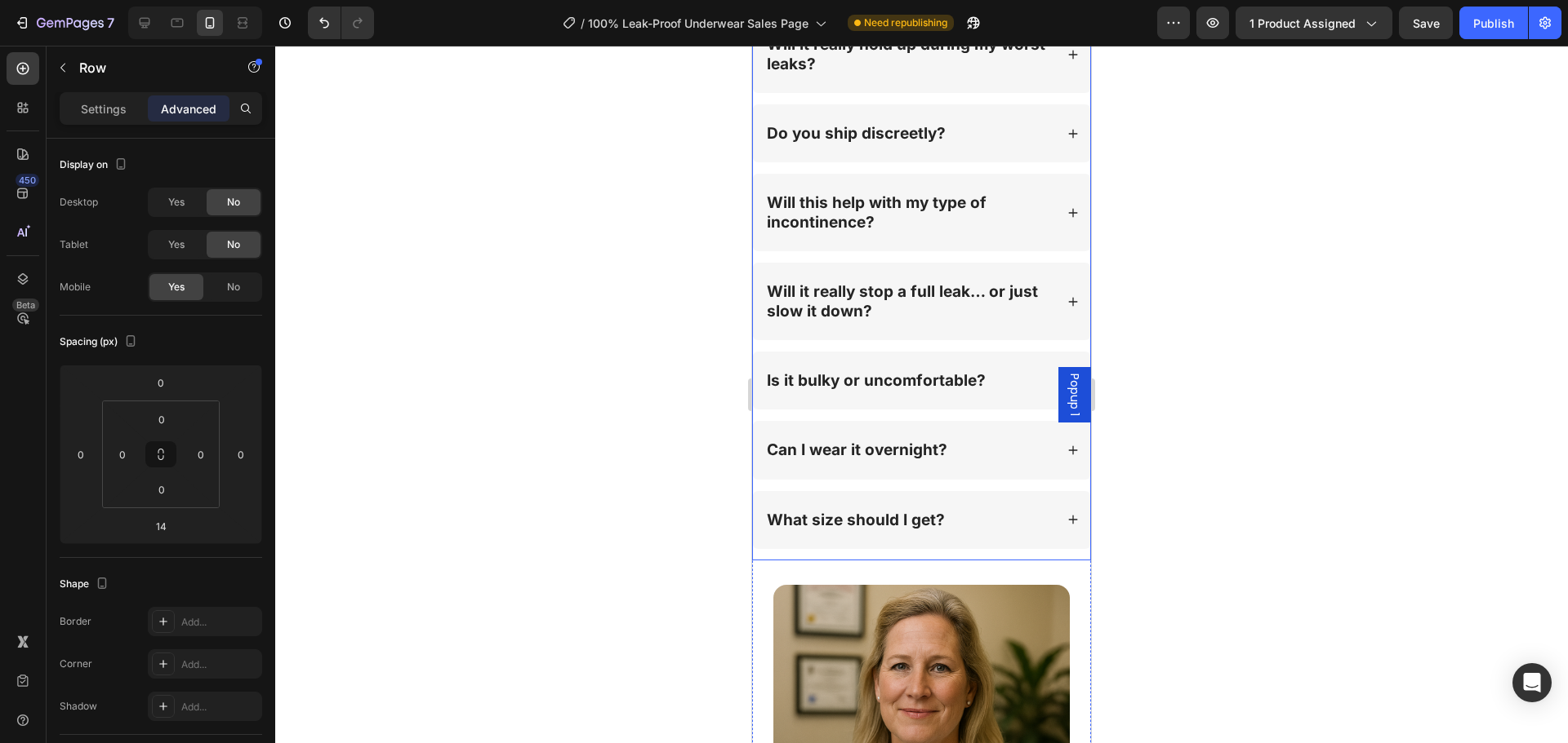
click at [910, 560] on div "Why is this better than pads, diapers, or “leak-proof” underwear? Will it reall…" at bounding box center [921, 243] width 339 height 634
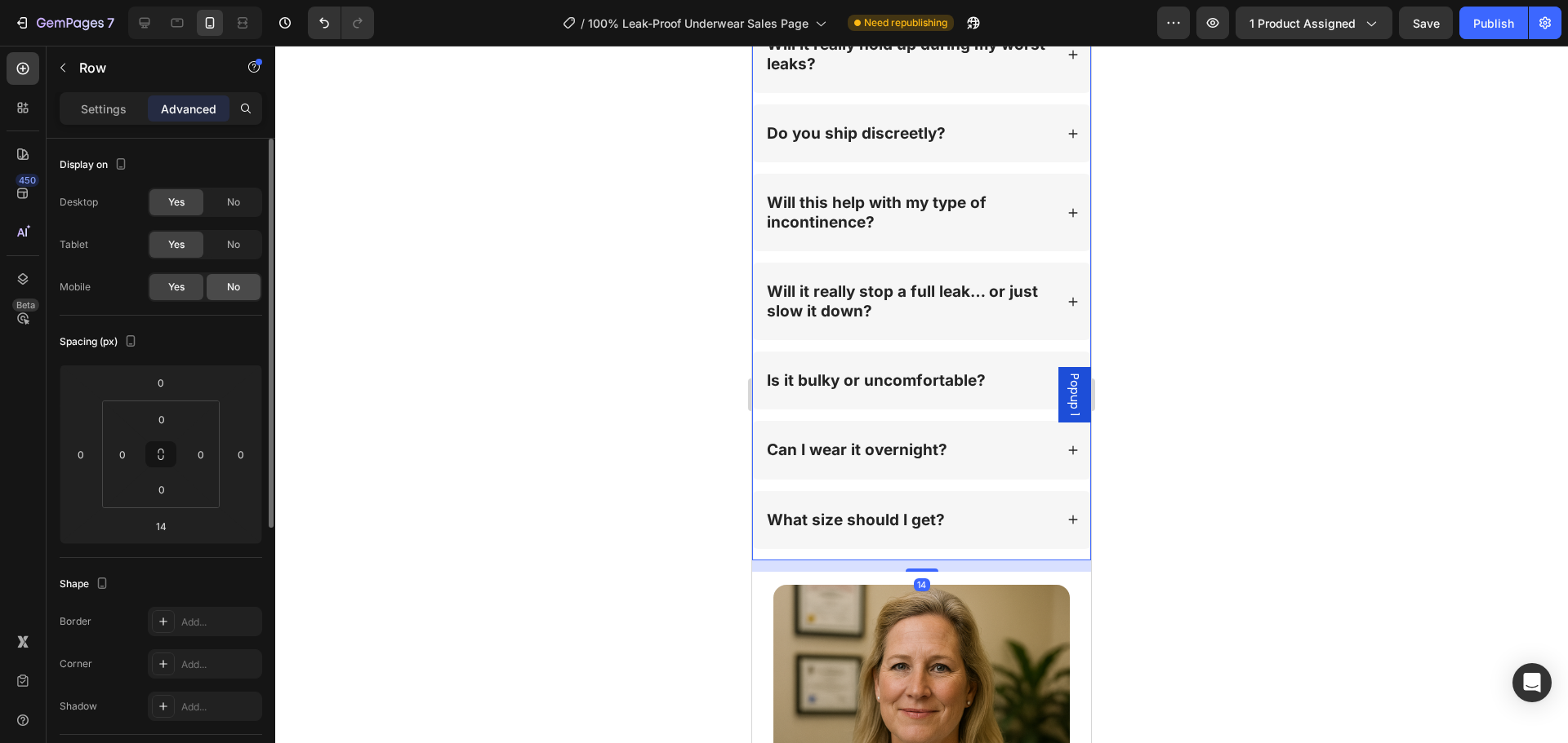
click at [214, 288] on div "No" at bounding box center [233, 286] width 54 height 26
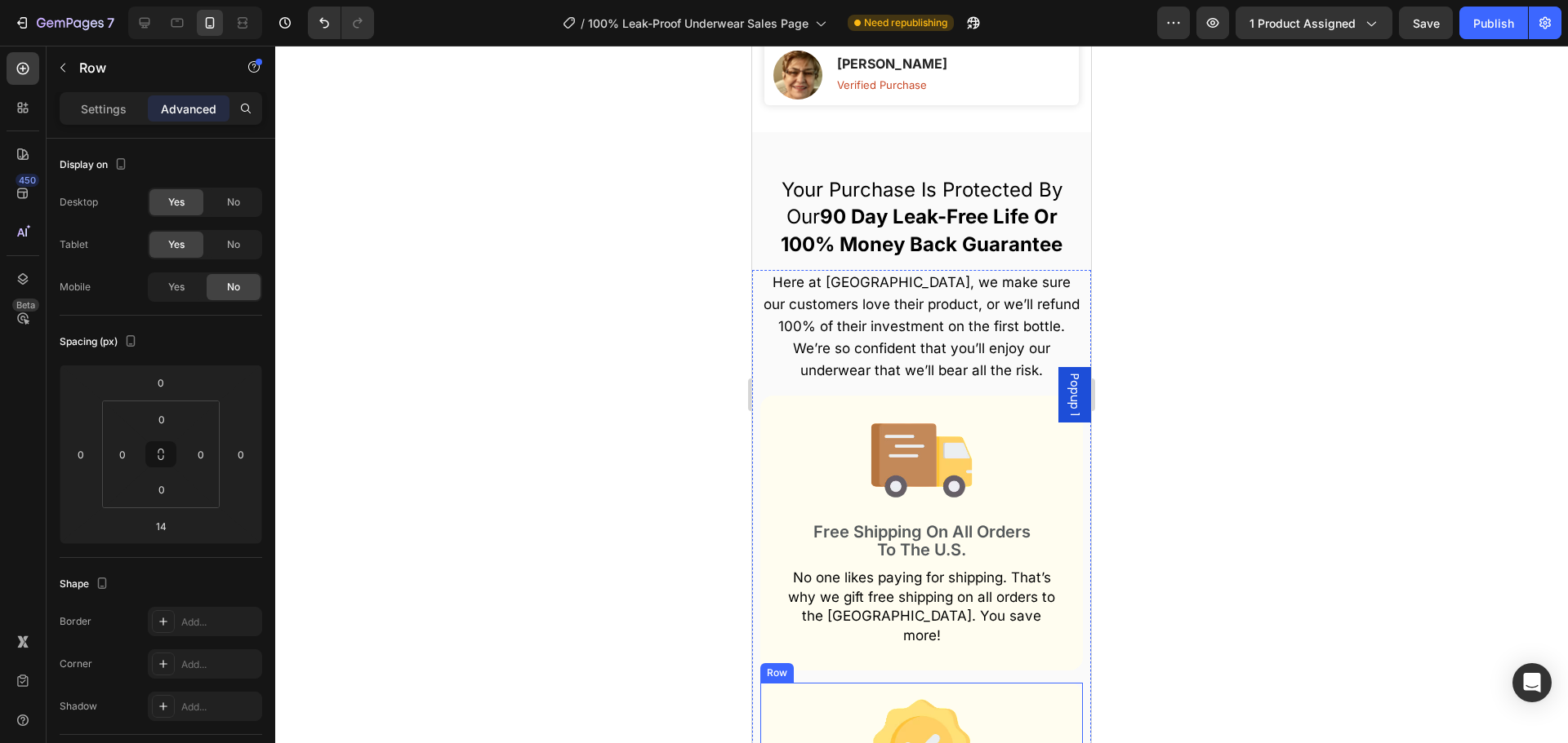
scroll to position [13403, 0]
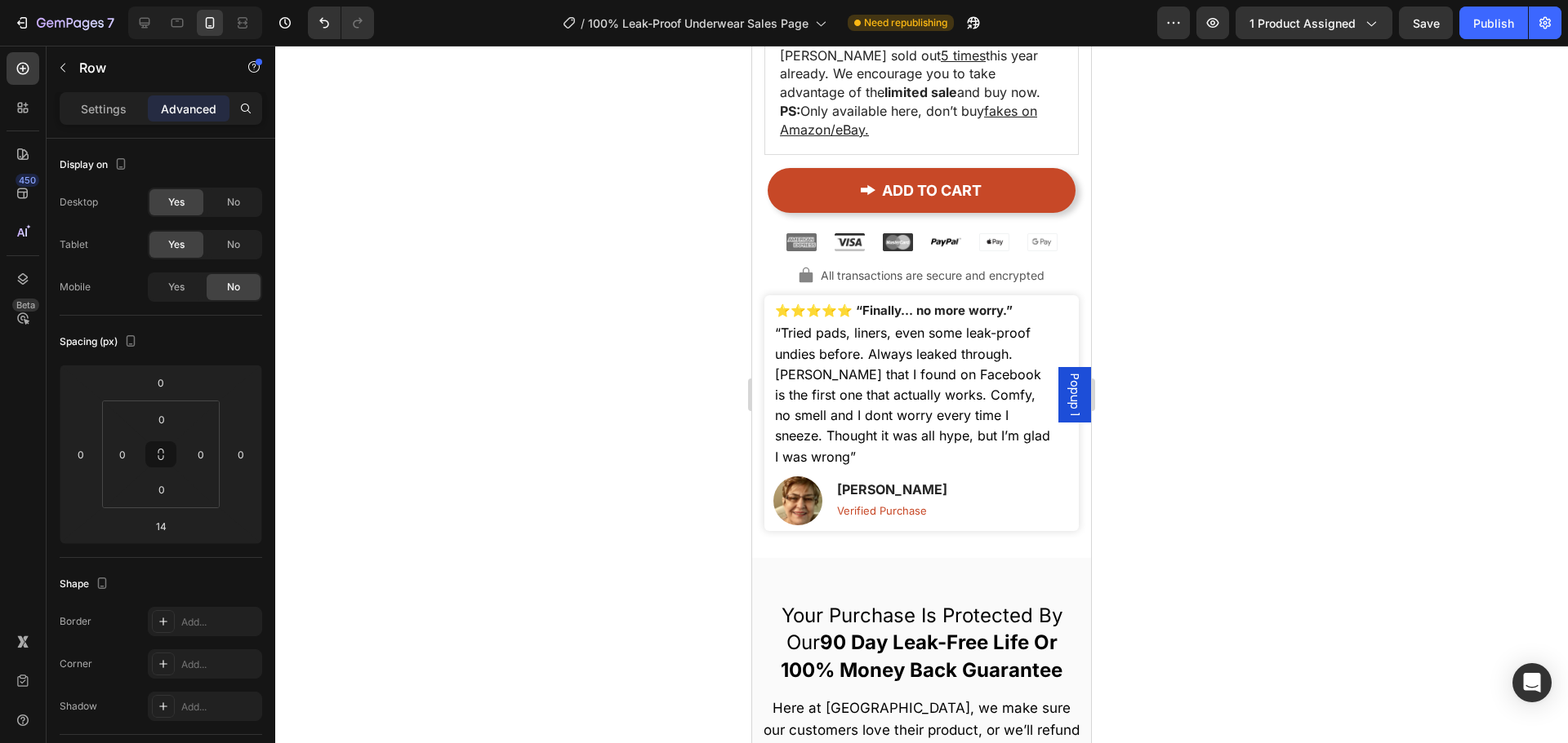
click at [1191, 502] on div at bounding box center [921, 395] width 1292 height 698
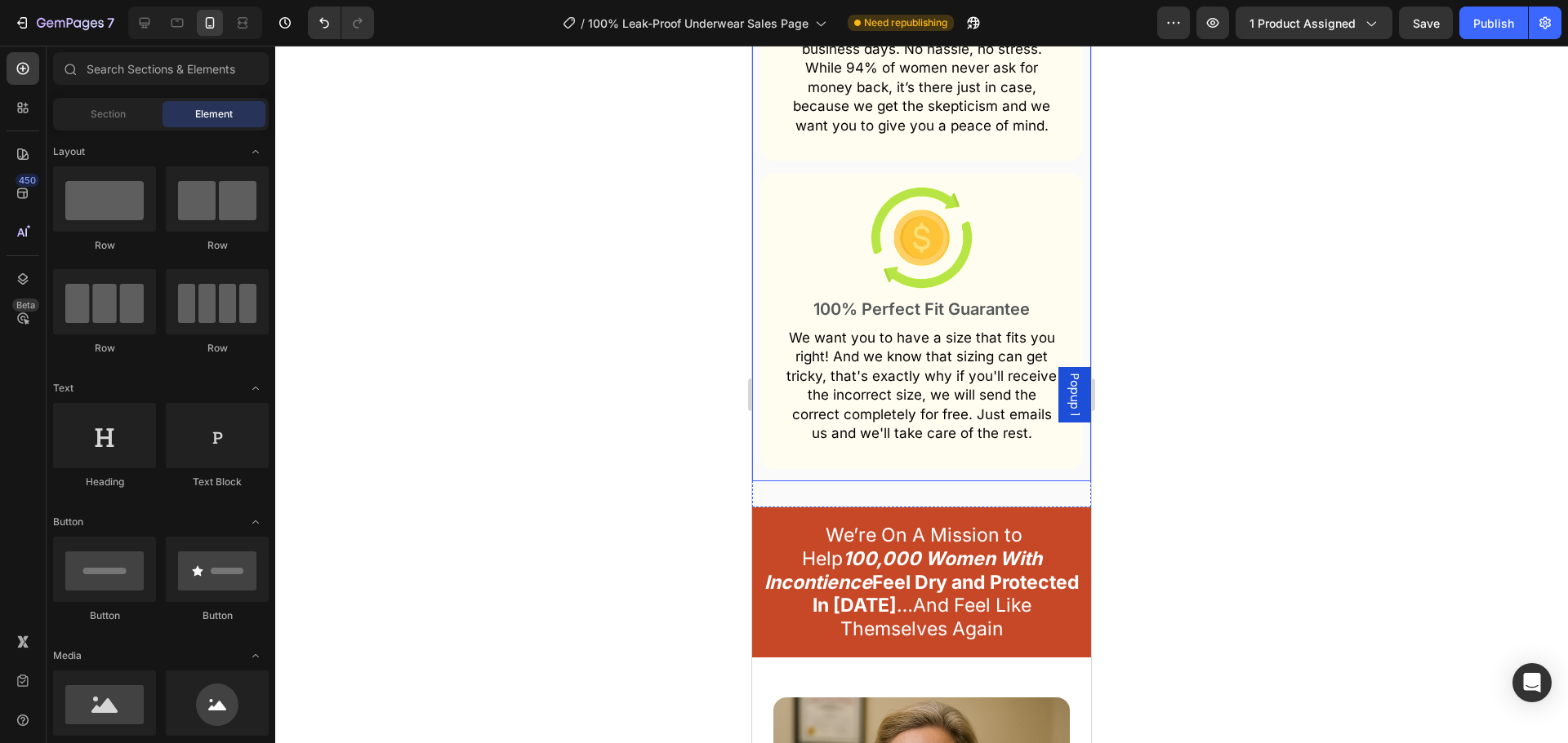
scroll to position [14873, 0]
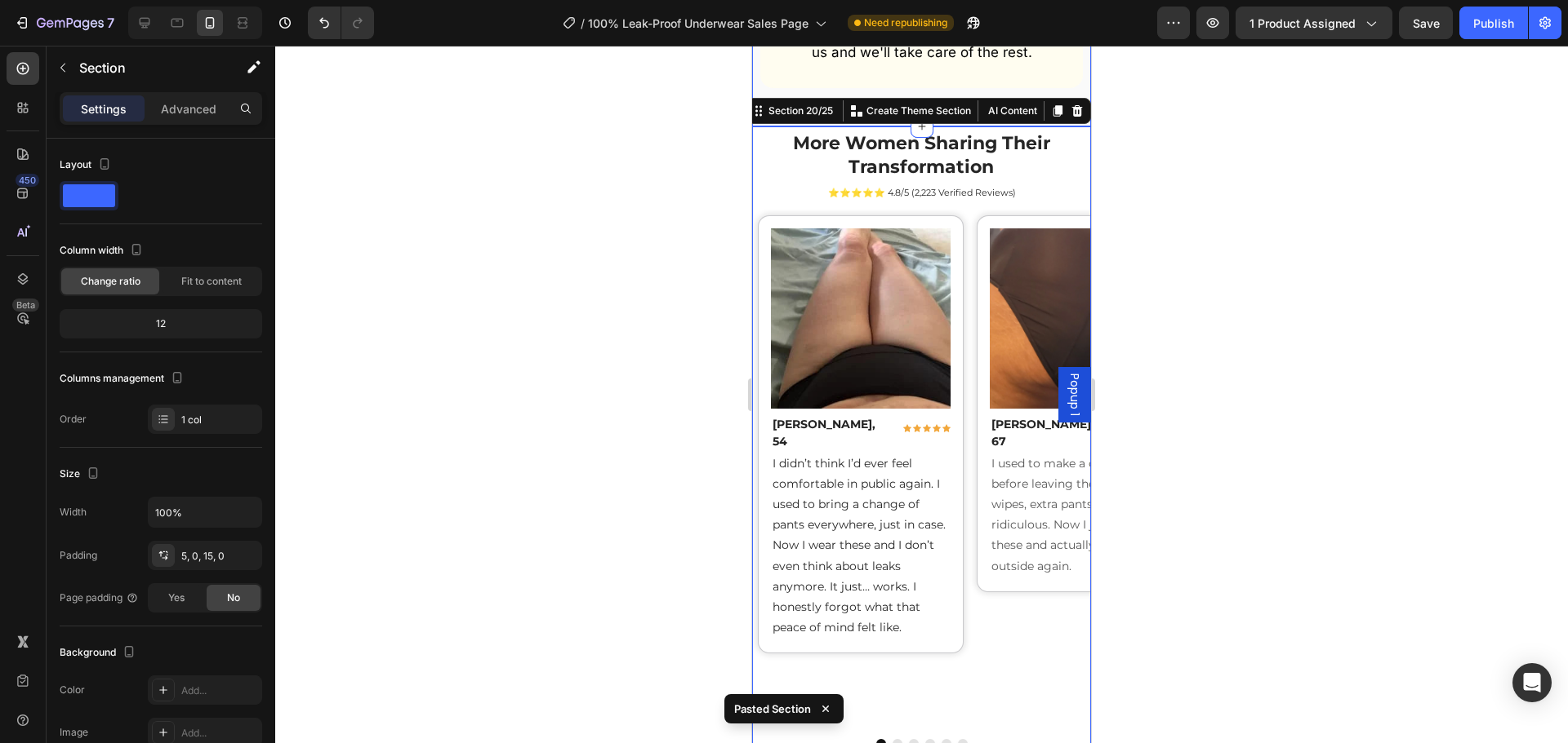
scroll to position [15100, 0]
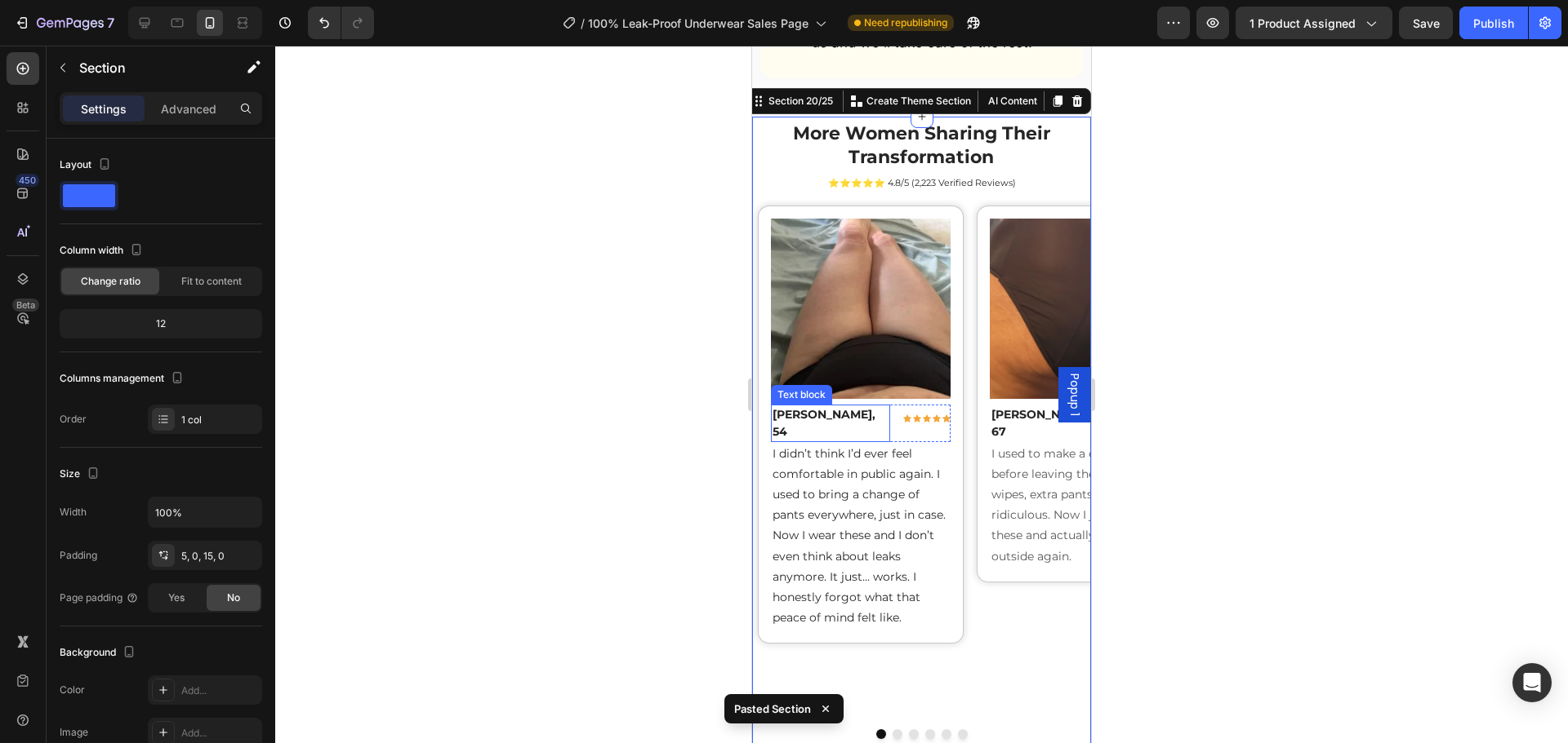
click at [838, 407] on p "[PERSON_NAME], 54" at bounding box center [831, 423] width 117 height 34
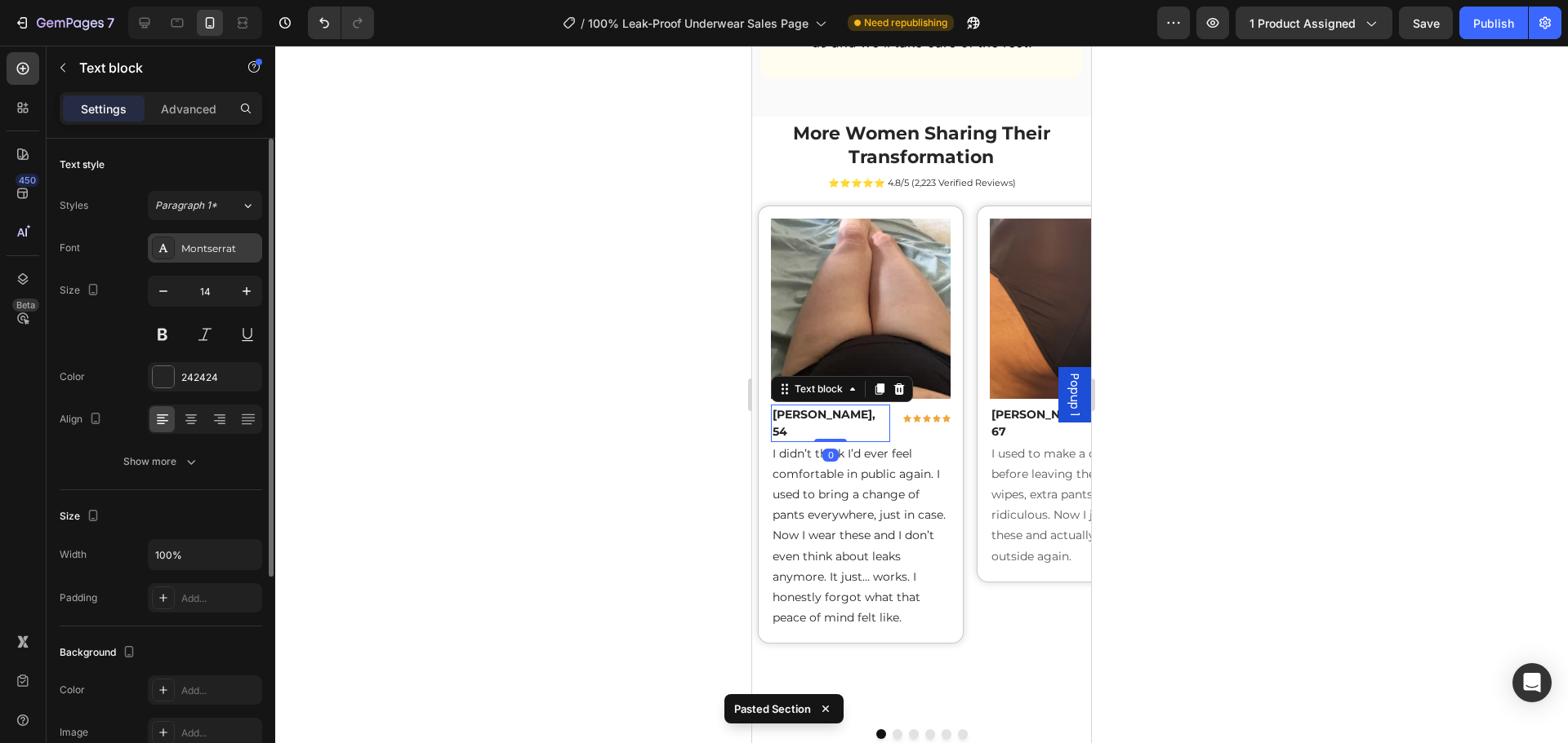
click at [178, 241] on div "Montserrat" at bounding box center [205, 248] width 114 height 29
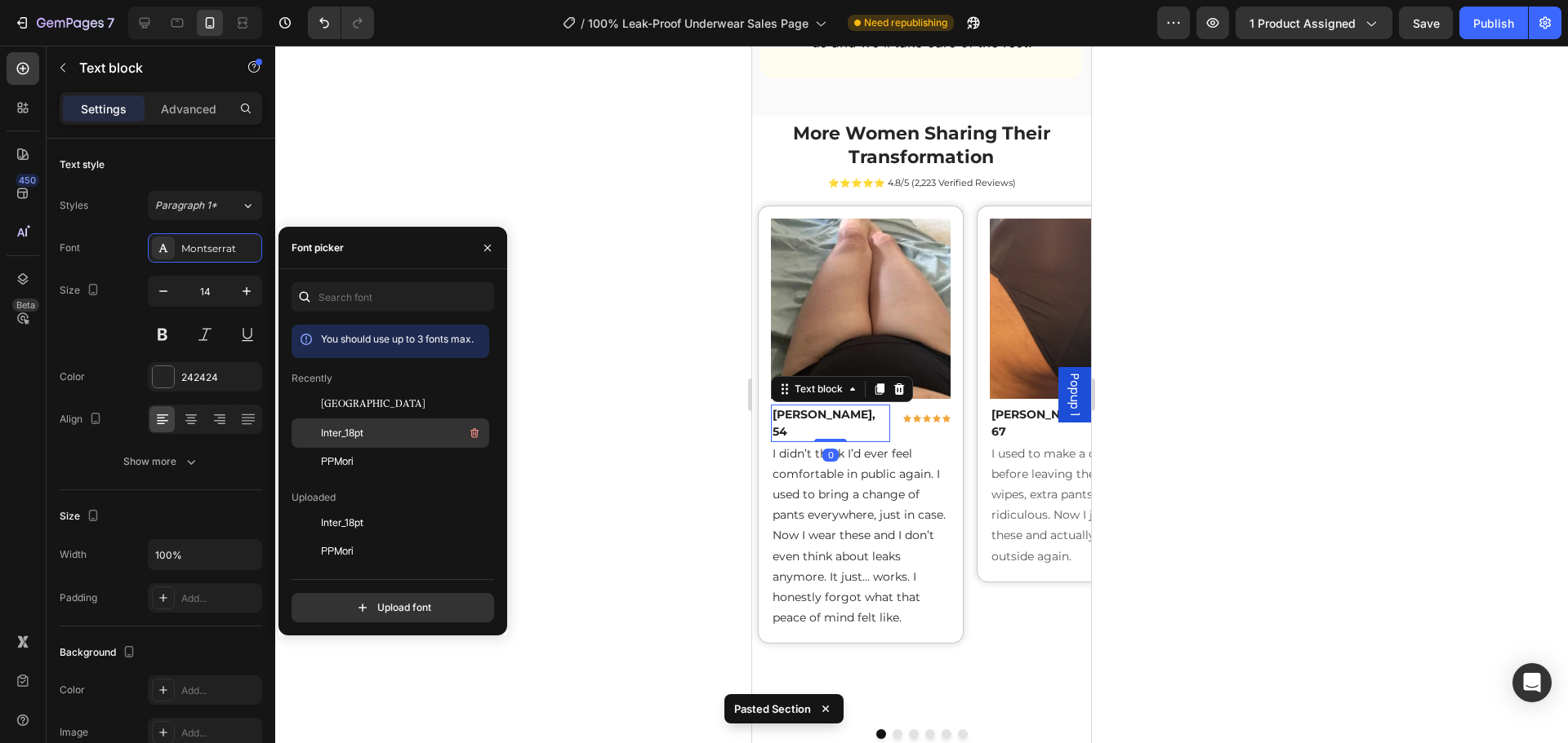
click at [384, 428] on div "Inter_18pt" at bounding box center [403, 432] width 165 height 19
click at [832, 460] on span "I didn’t think I’d ever feel comfortable in public again. I used to bring a cha…" at bounding box center [859, 536] width 173 height 179
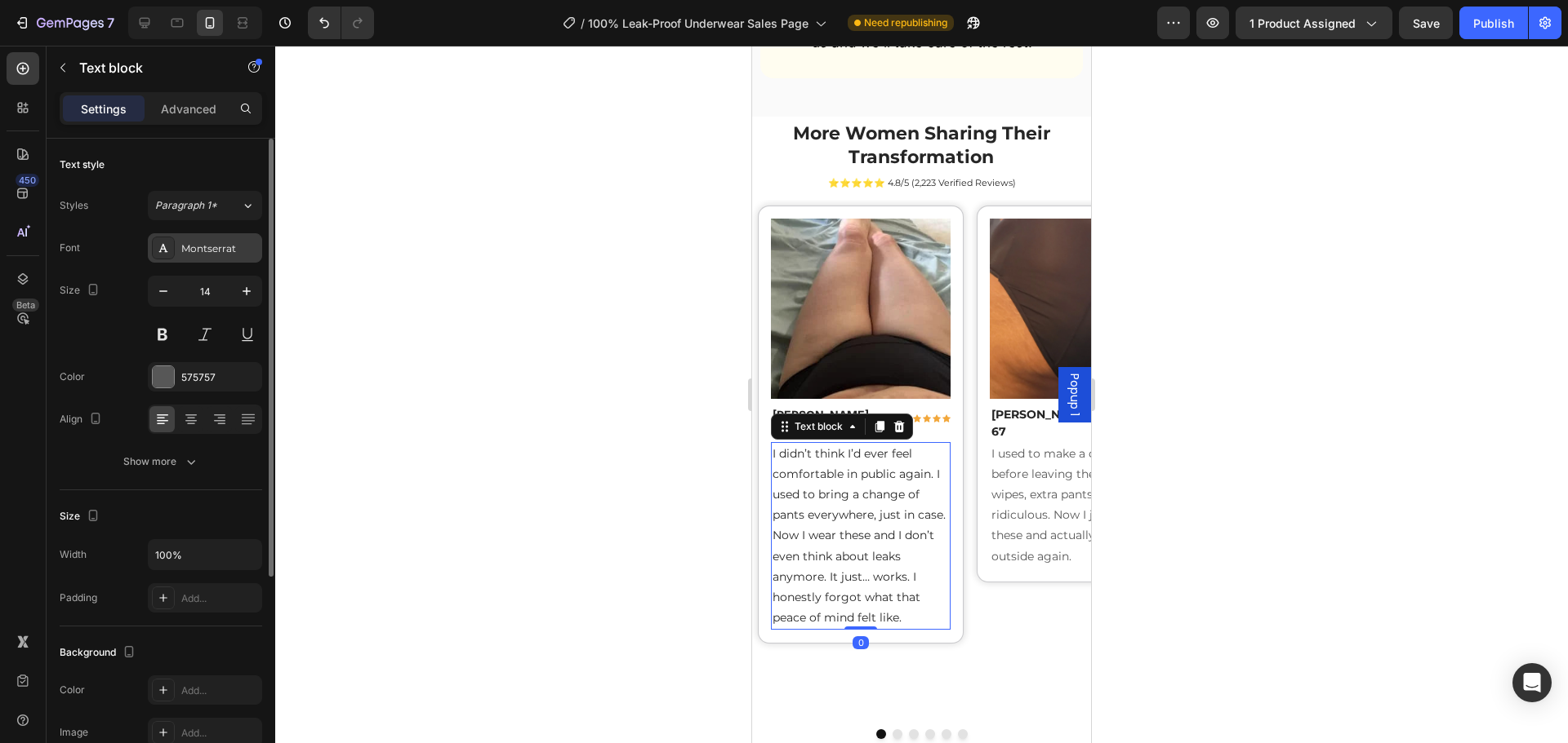
click at [190, 262] on div "Font Montserrat Size 14 Color 575757 Align Show more" at bounding box center [160, 355] width 202 height 243
click at [204, 250] on div "Montserrat" at bounding box center [220, 249] width 77 height 15
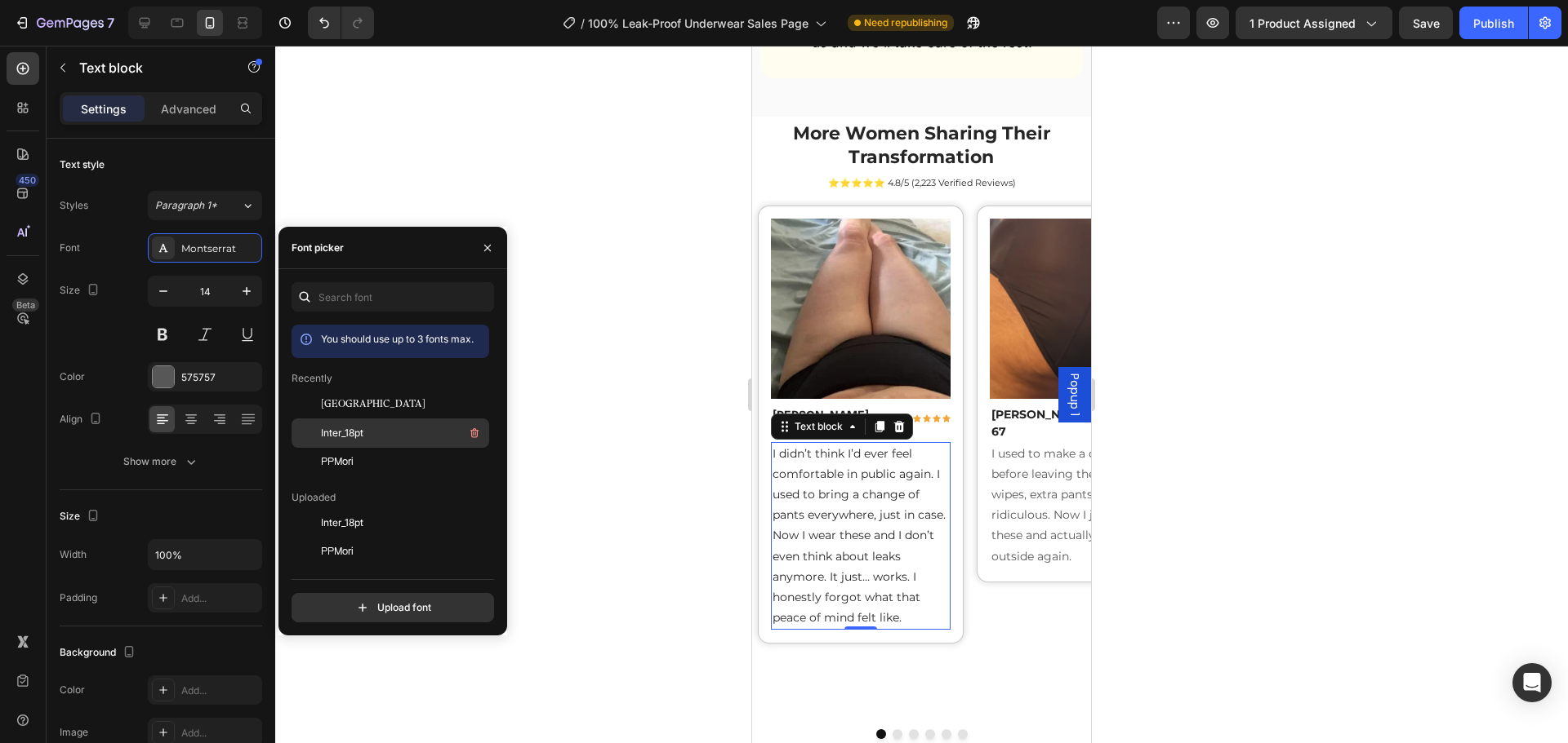
click at [369, 434] on div "Inter_18pt" at bounding box center [403, 432] width 165 height 19
click at [860, 493] on p "I didn’t think I’d ever feel comfortable in public again. I used to bring a cha…" at bounding box center [861, 526] width 177 height 164
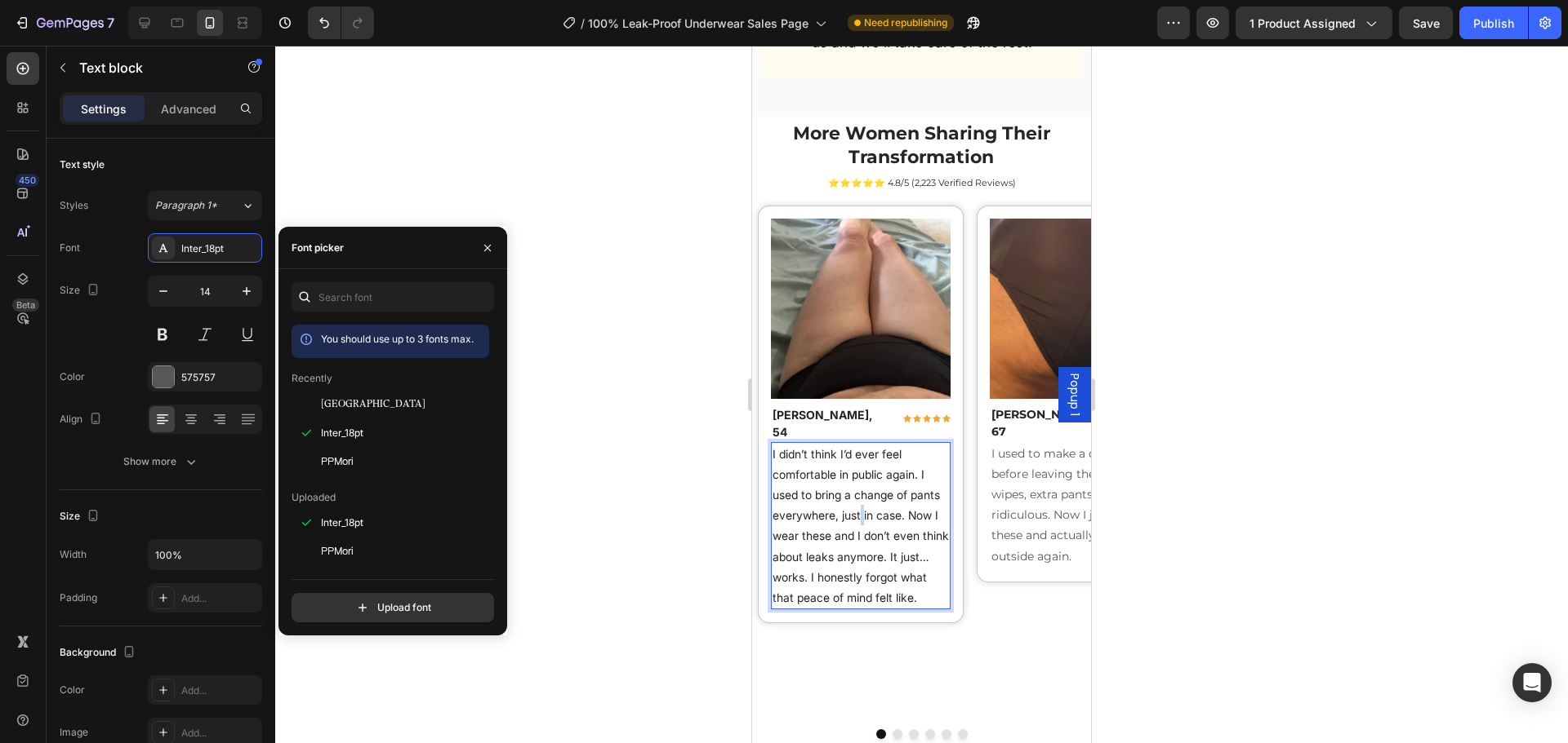
click at [860, 493] on p "I didn’t think I’d ever feel comfortable in public again. I used to bring a cha…" at bounding box center [861, 526] width 177 height 164
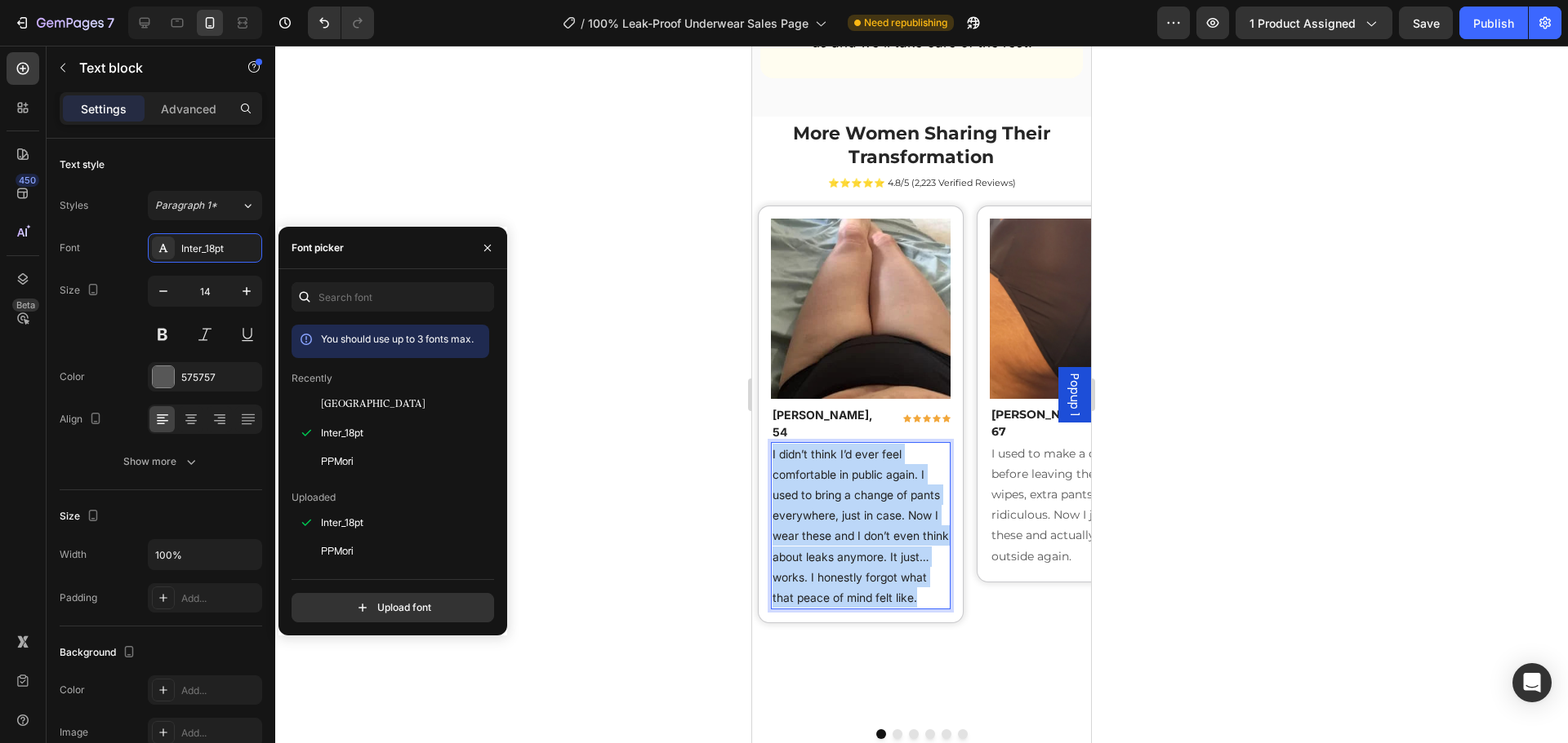
click at [860, 493] on p "I didn’t think I’d ever feel comfortable in public again. I used to bring a cha…" at bounding box center [861, 526] width 177 height 164
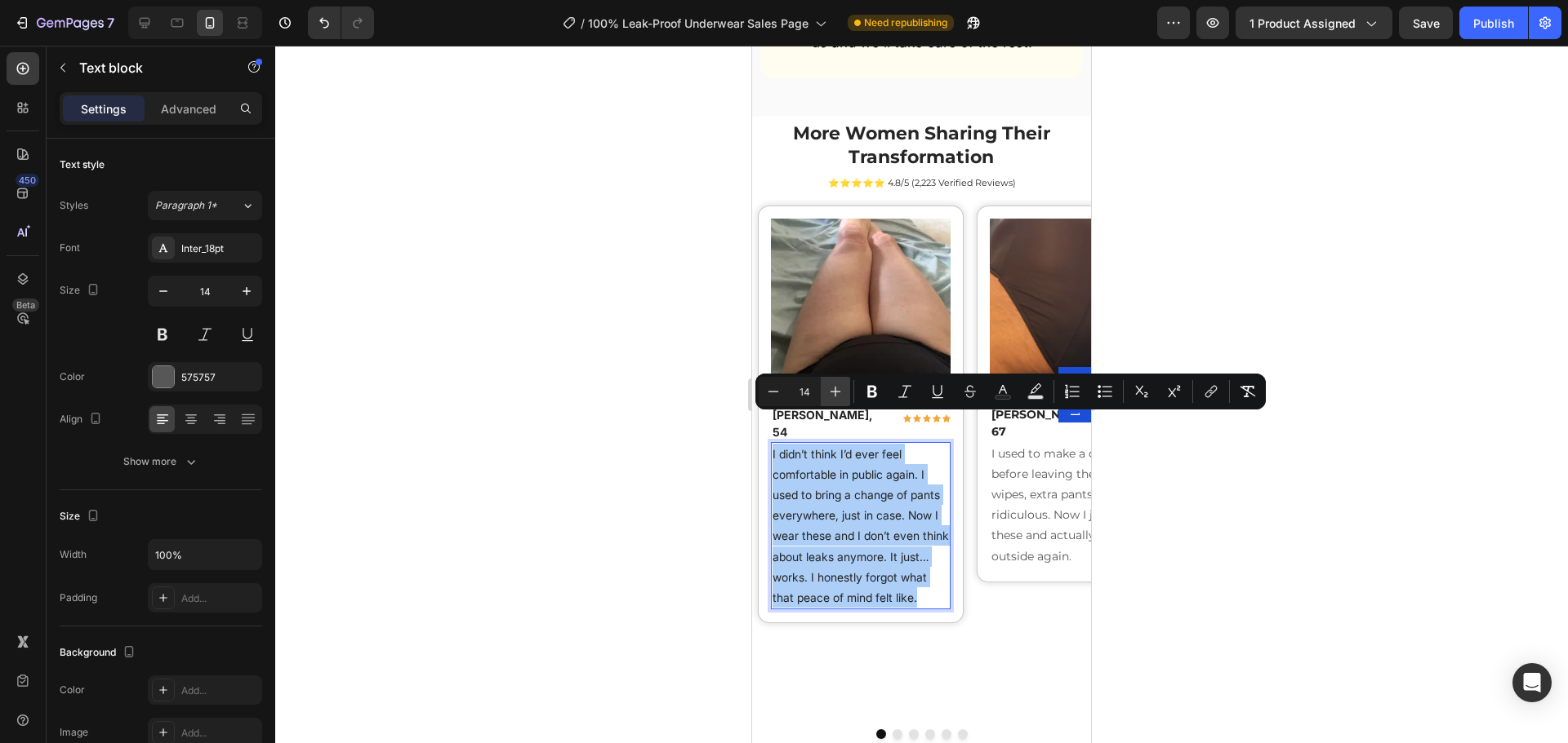
click at [828, 400] on button "Plus" at bounding box center [835, 392] width 29 height 29
click at [636, 419] on div at bounding box center [921, 395] width 1292 height 698
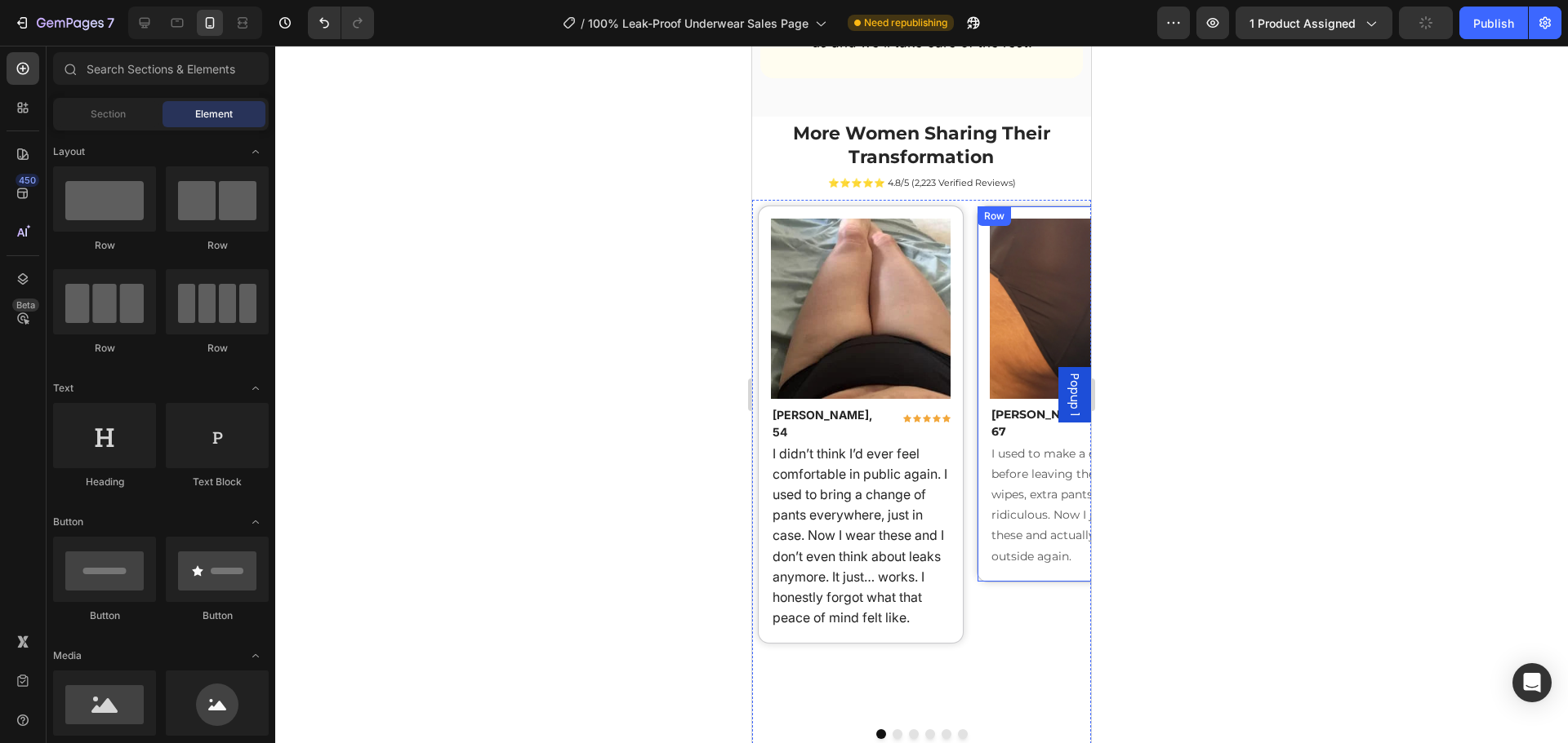
click at [1023, 407] on p "[PERSON_NAME], 67" at bounding box center [1050, 423] width 117 height 34
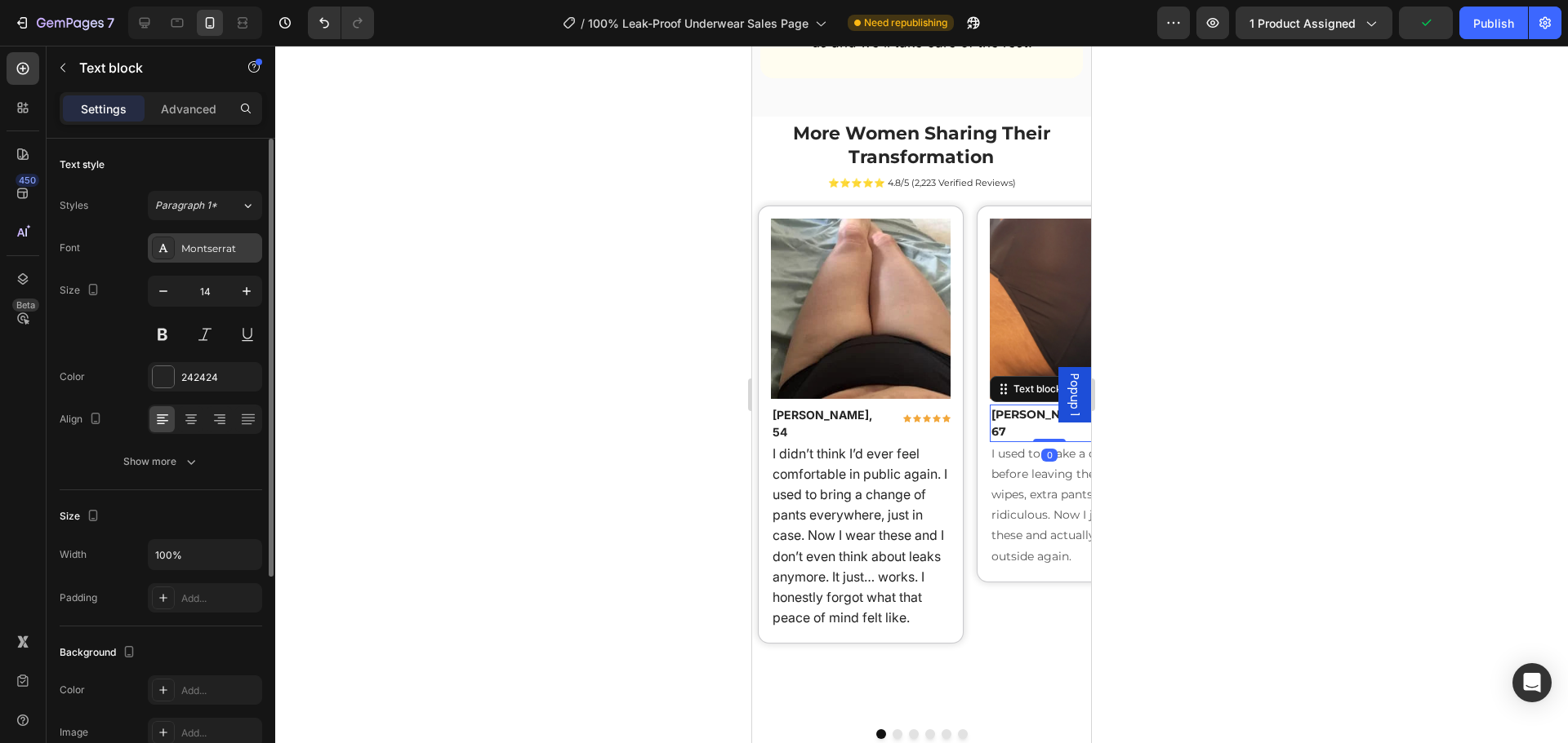
click at [192, 241] on div "Montserrat" at bounding box center [220, 249] width 77 height 15
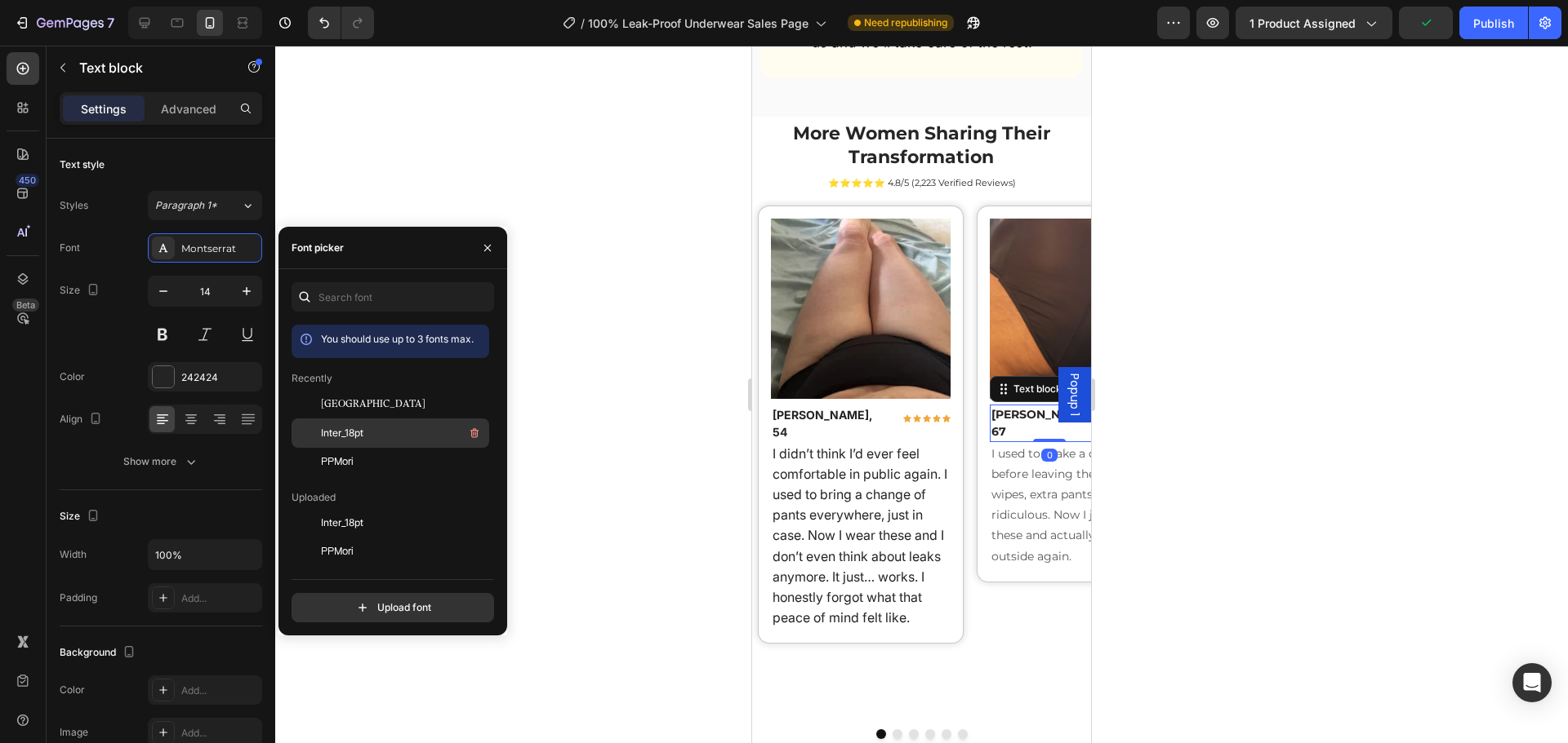
click at [380, 431] on div "Inter_18pt" at bounding box center [403, 432] width 165 height 19
click at [1009, 472] on p "I used to make a checklist before leaving the house: pads, wipes, extra pants… …" at bounding box center [1080, 488] width 177 height 124
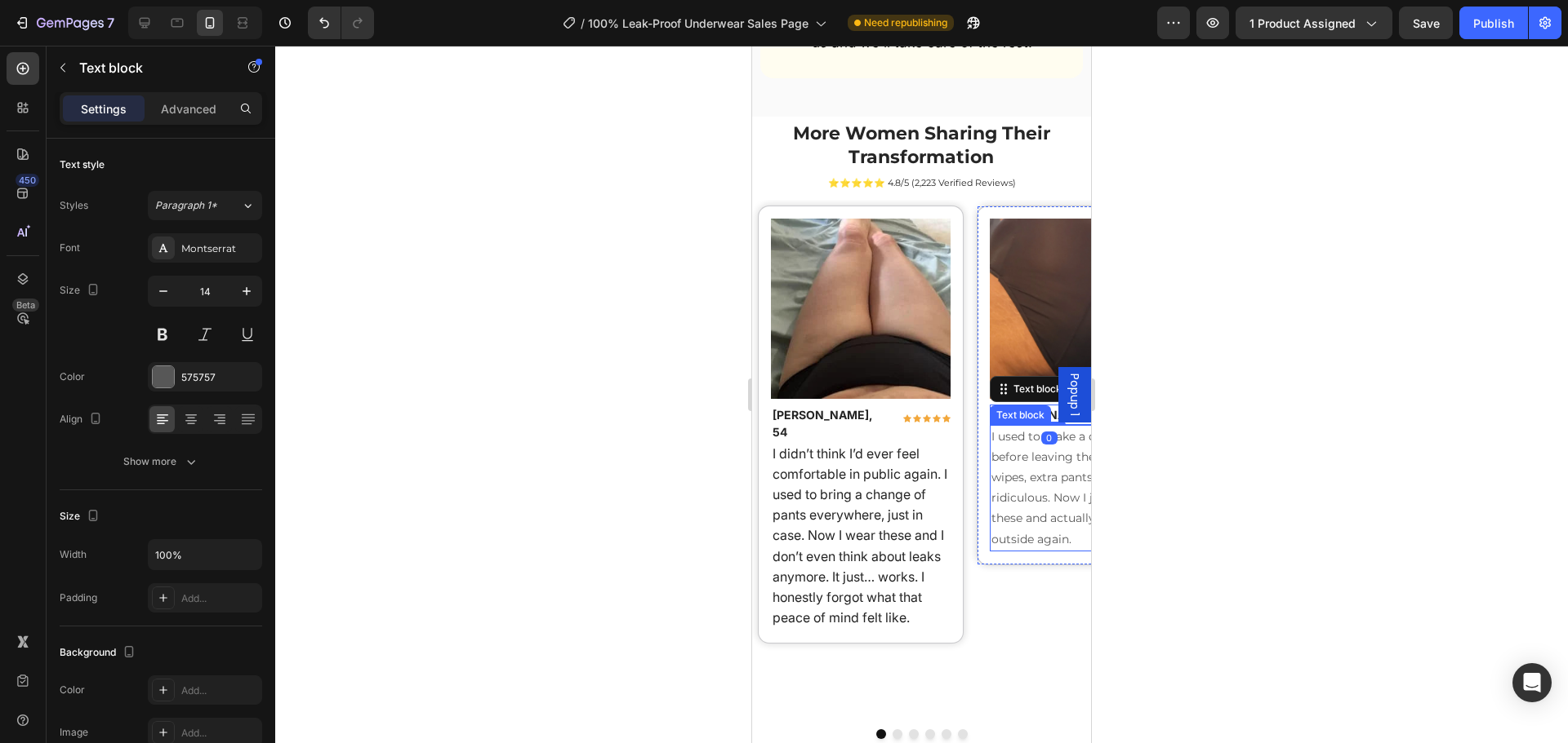
click at [1009, 472] on p "I used to make a checklist before leaving the house: pads, wipes, extra pants… …" at bounding box center [1080, 488] width 177 height 124
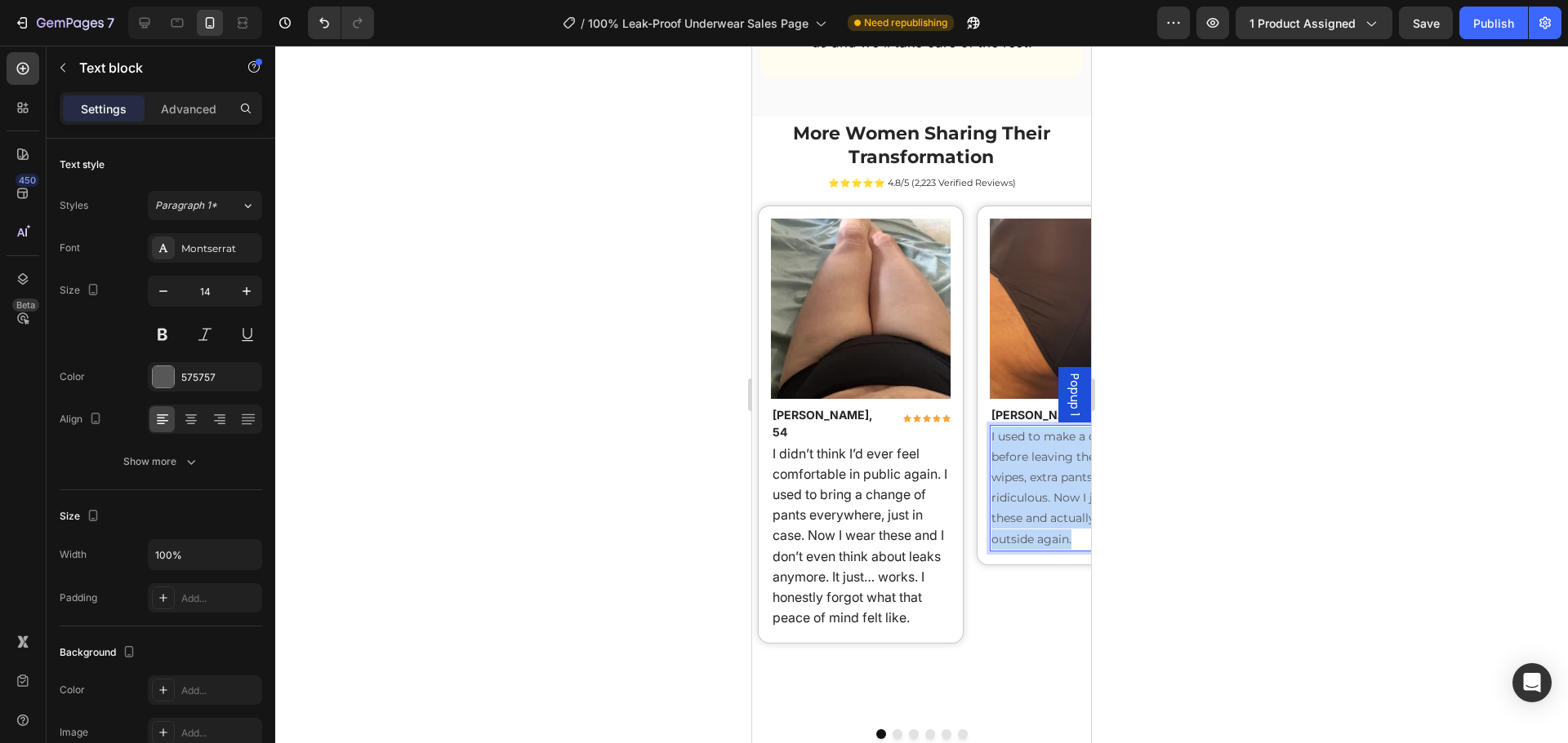
click at [1009, 472] on p "I used to make a checklist before leaving the house: pads, wipes, extra pants… …" at bounding box center [1080, 488] width 177 height 124
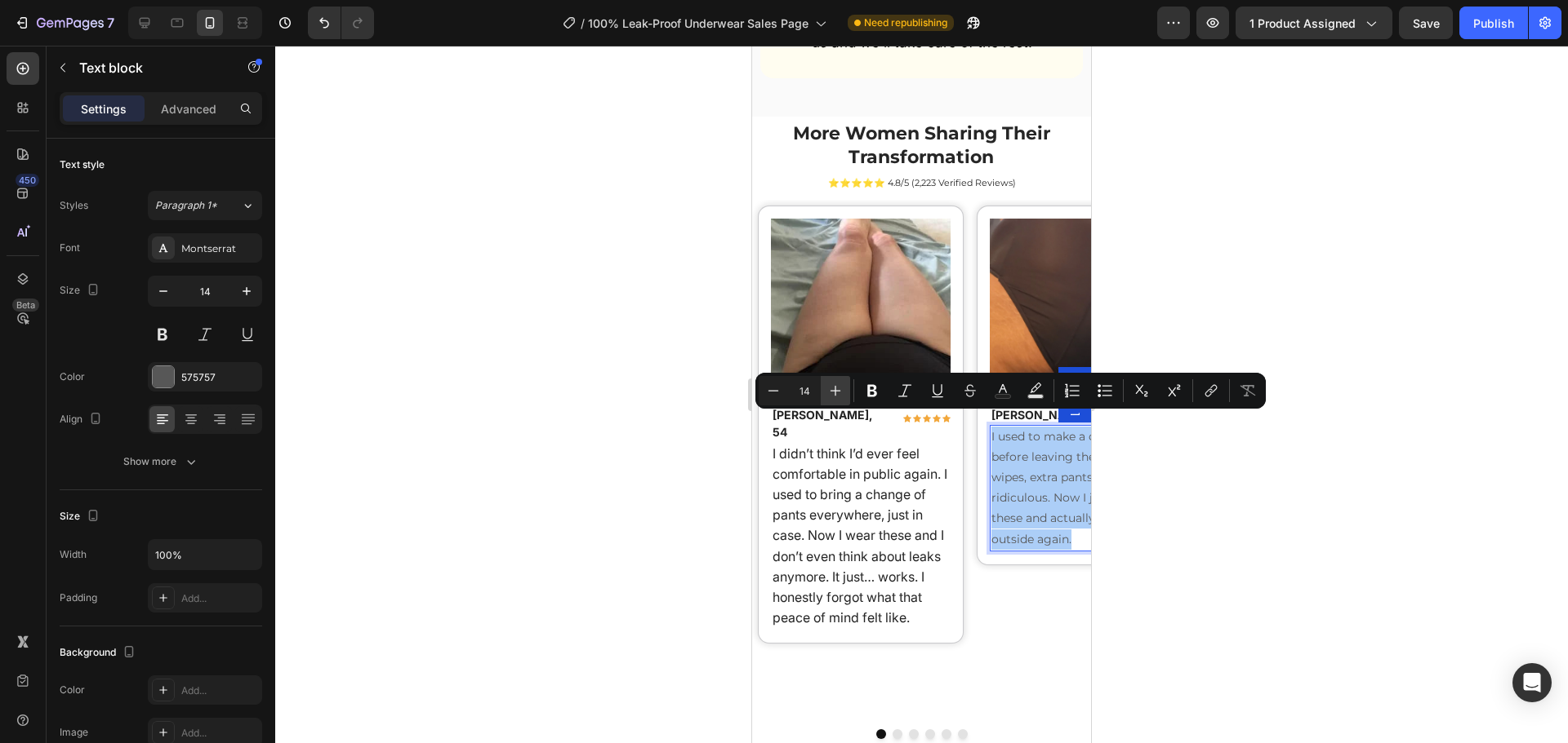
click at [845, 391] on button "Plus" at bounding box center [835, 391] width 29 height 29
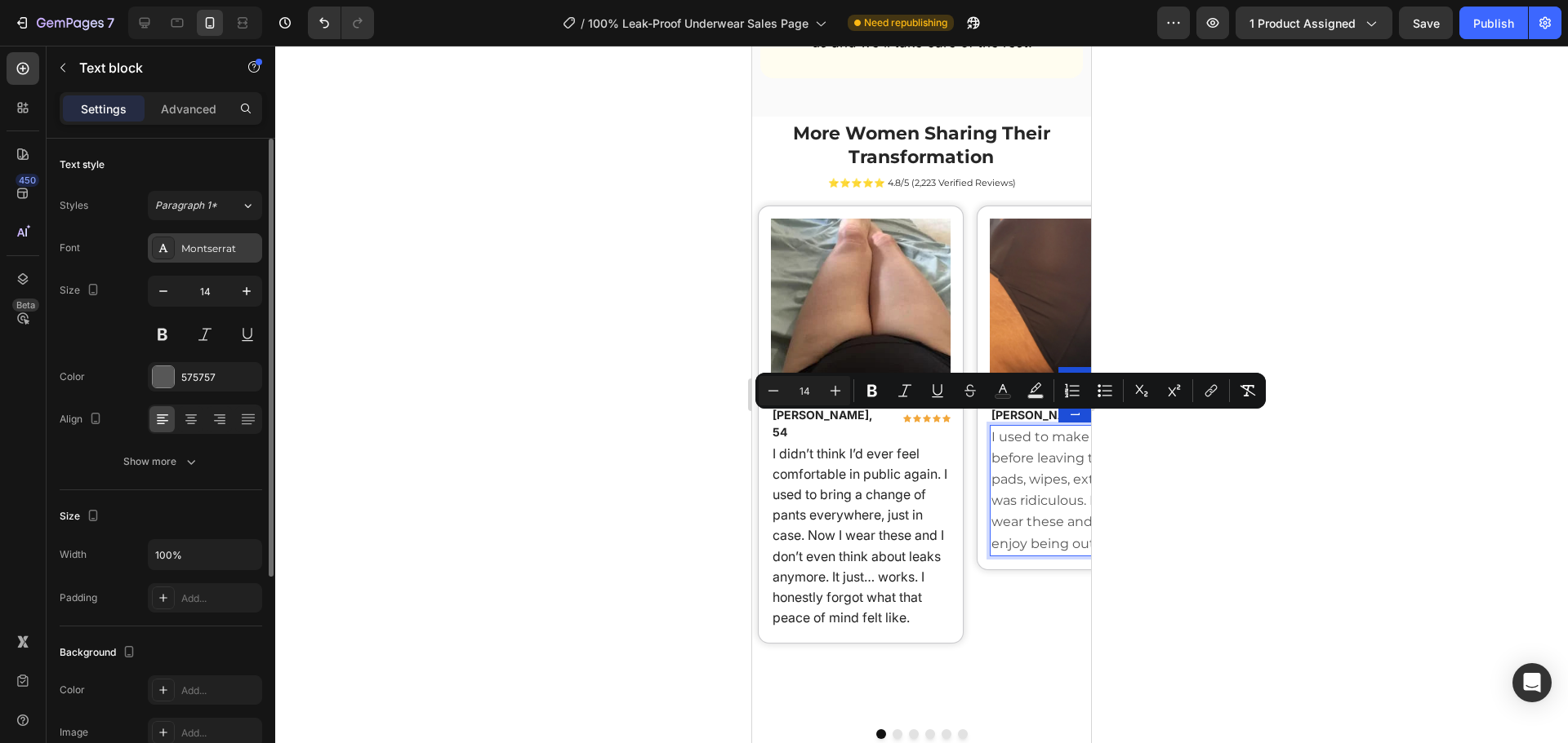
click at [216, 251] on div "Montserrat" at bounding box center [220, 249] width 77 height 15
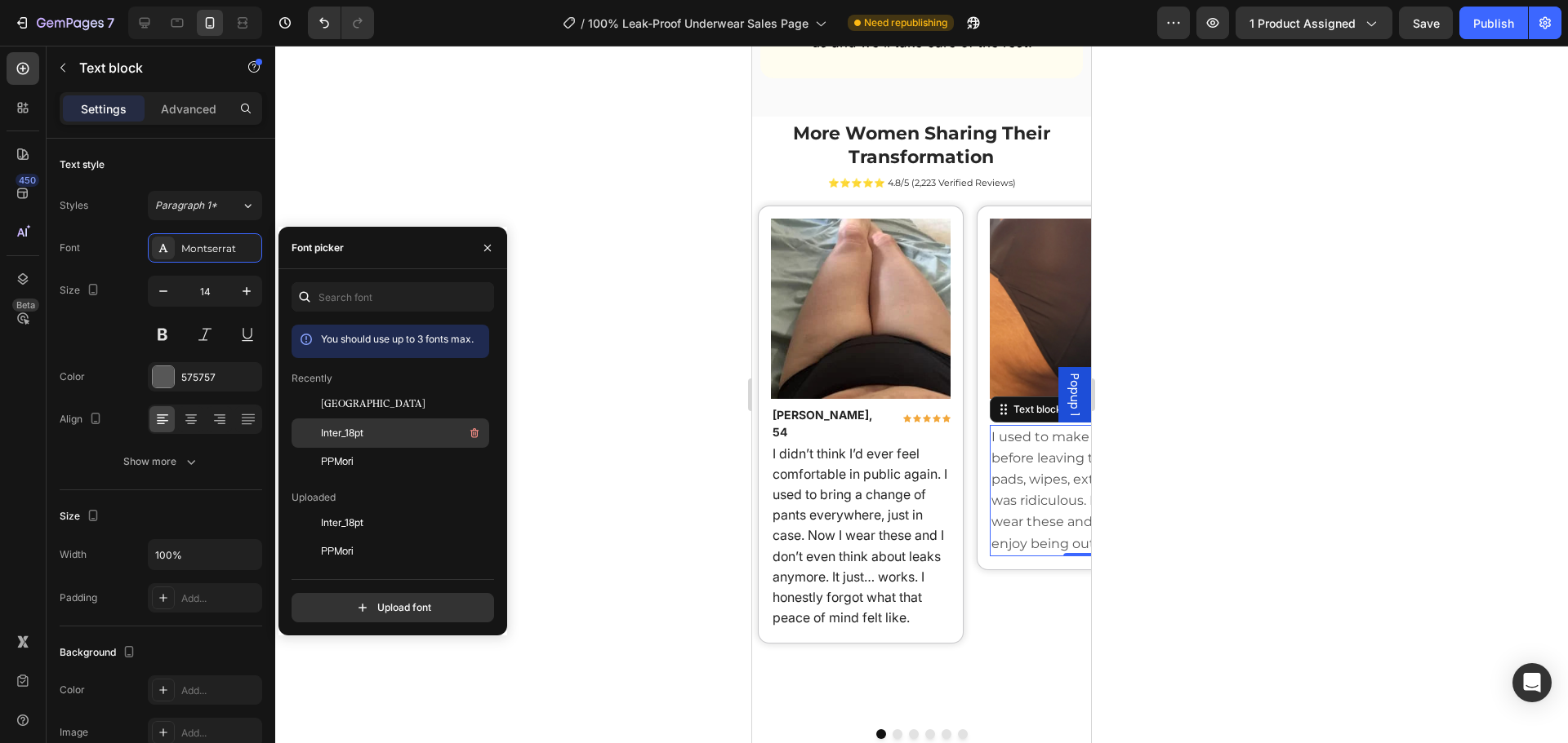
click at [401, 424] on div "Inter_18pt" at bounding box center [403, 432] width 165 height 19
click at [622, 414] on div at bounding box center [921, 395] width 1292 height 698
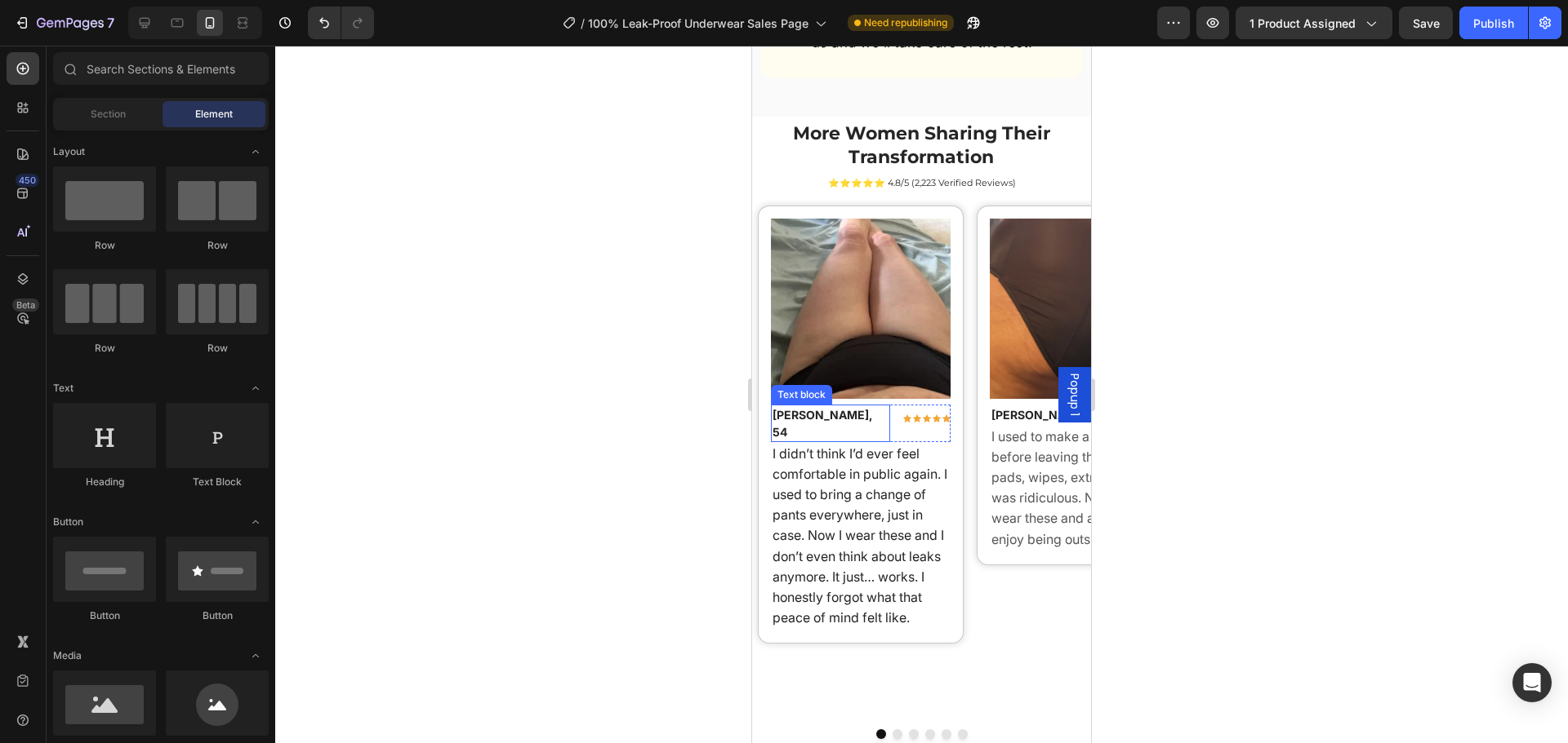
click at [814, 407] on p "[PERSON_NAME], 54" at bounding box center [831, 423] width 117 height 34
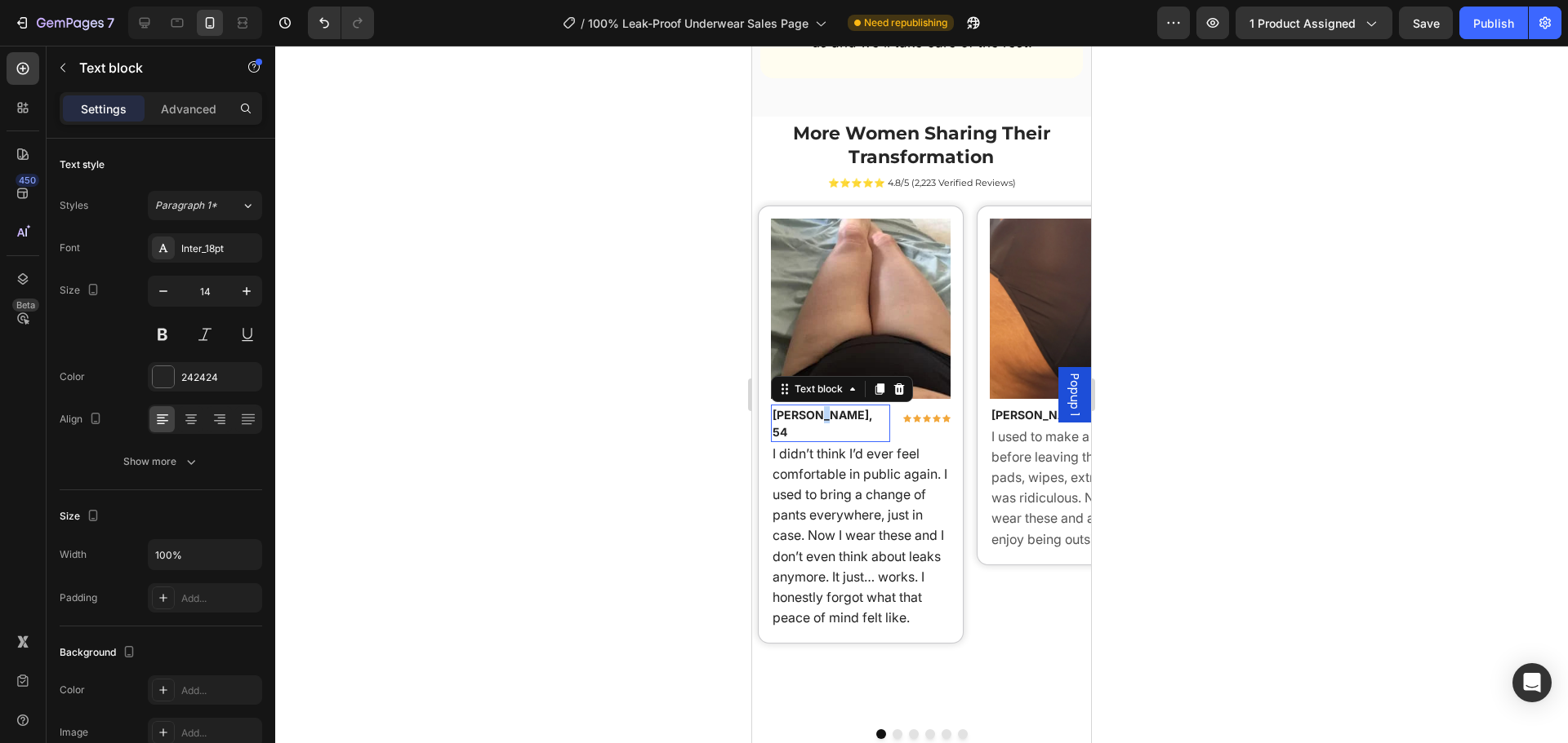
click at [814, 407] on p "[PERSON_NAME], 54" at bounding box center [831, 423] width 117 height 34
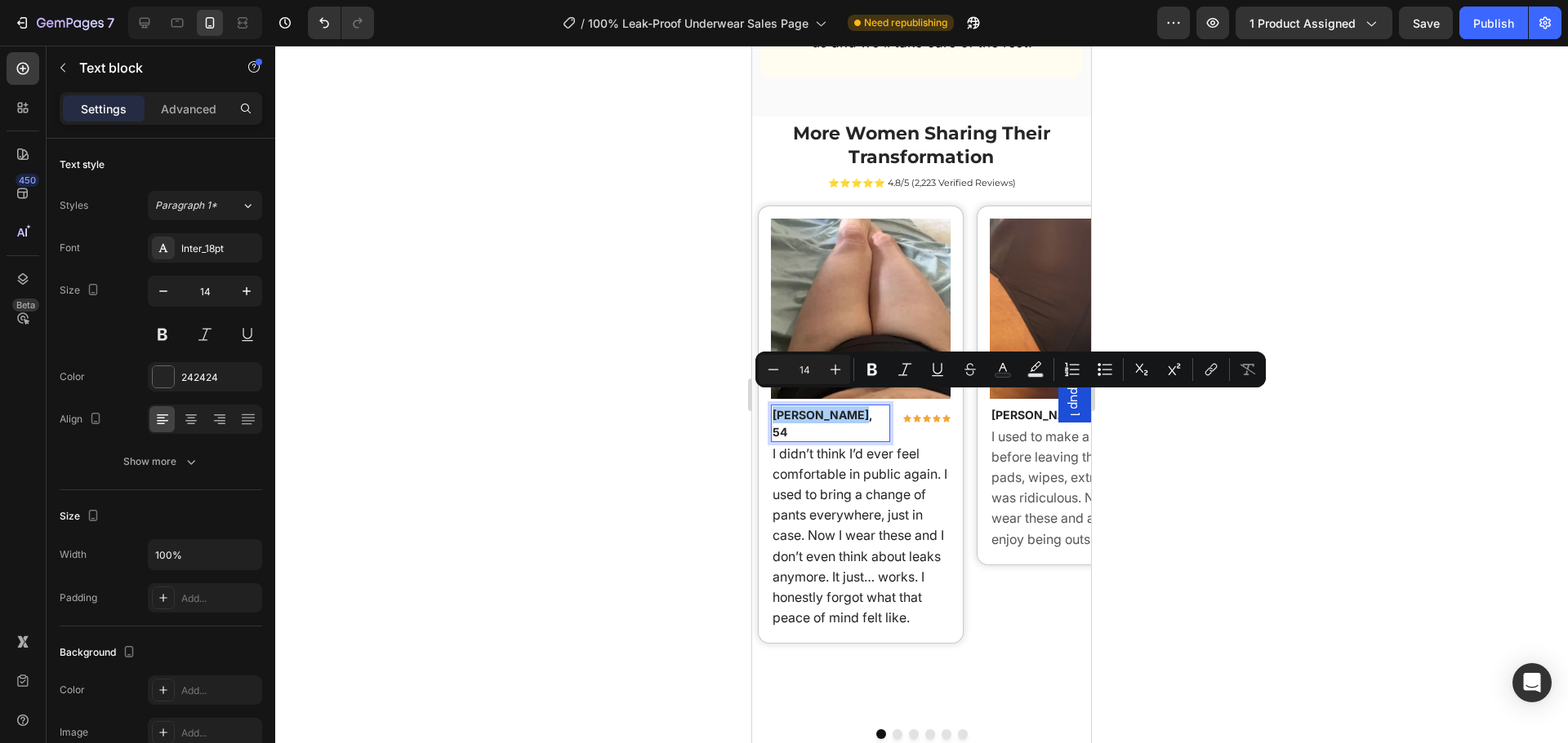
click at [691, 400] on div at bounding box center [921, 395] width 1292 height 698
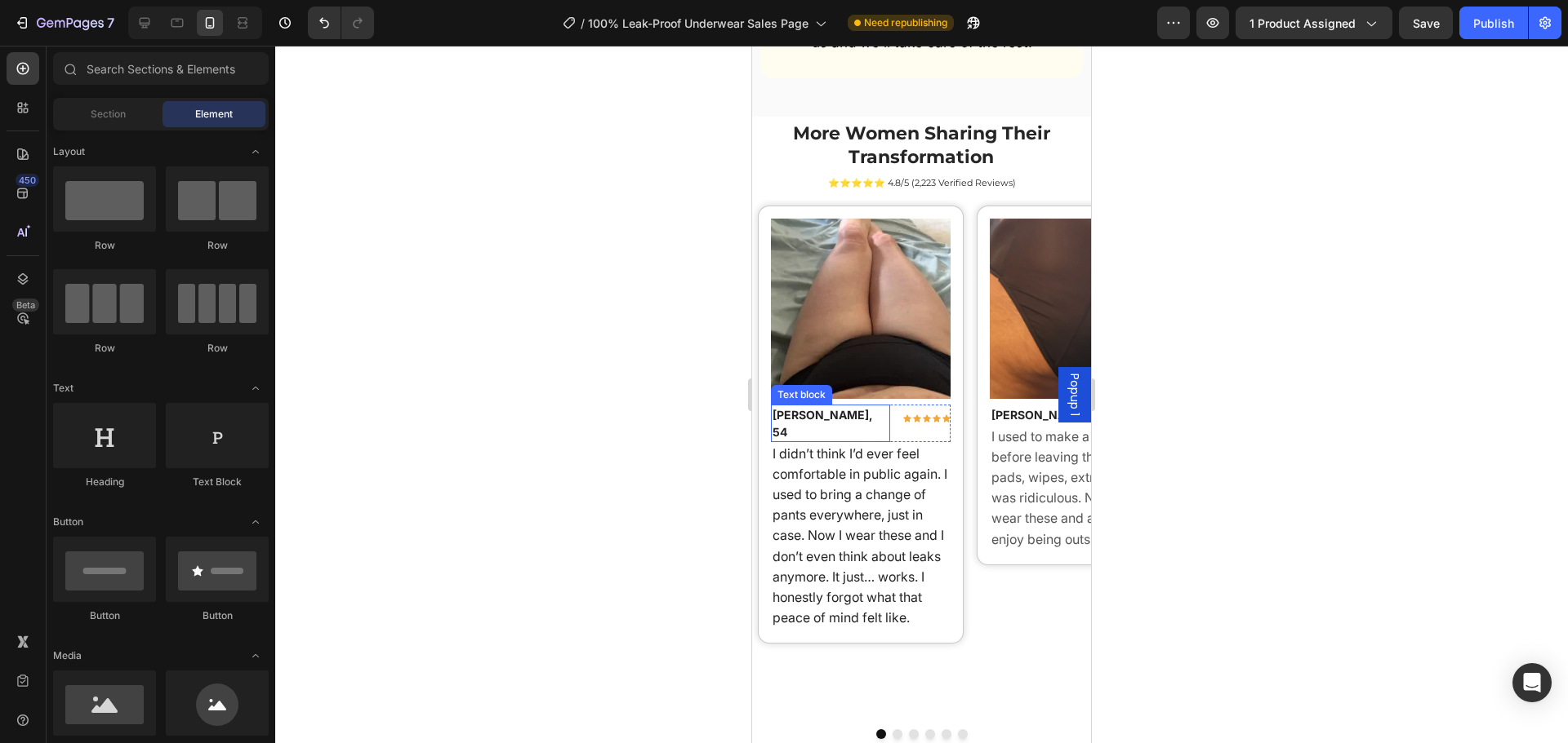
click at [829, 407] on p "[PERSON_NAME], 54" at bounding box center [831, 423] width 117 height 34
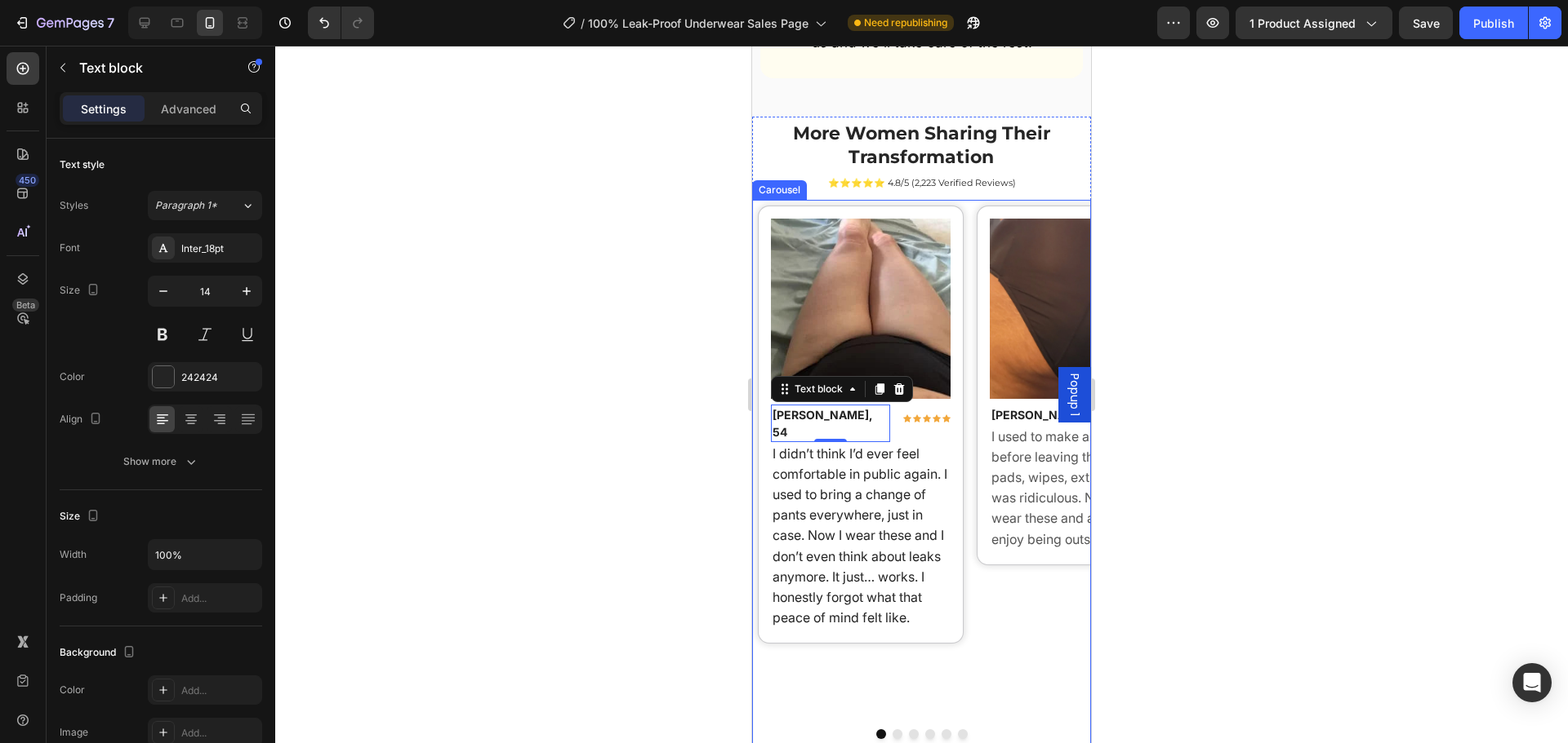
click at [891, 689] on div "Image Rachel K., 54 Text block 0 Icon Icon Icon Icon Icon Row Row I didn’t thin…" at bounding box center [860, 482] width 217 height 553
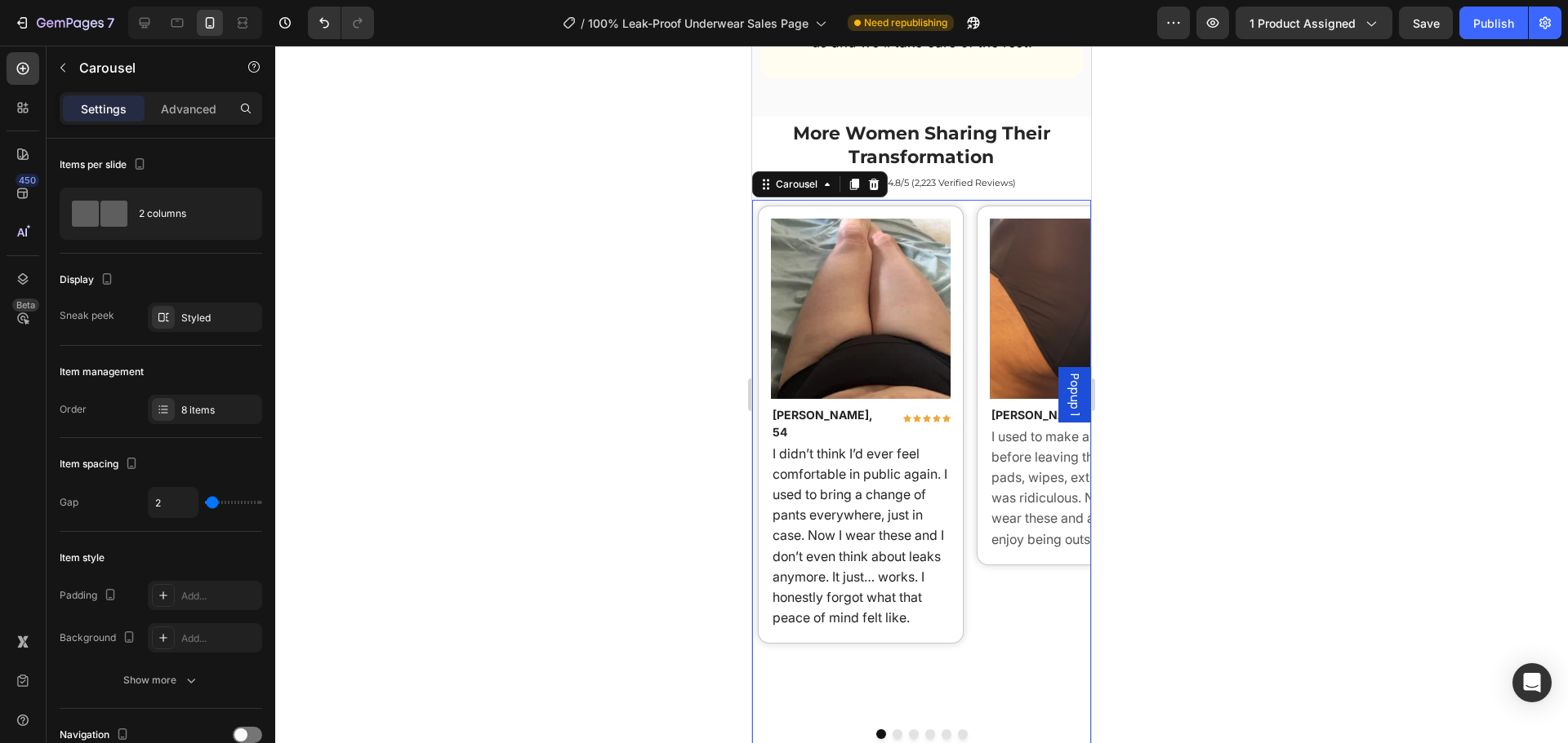
click at [892, 730] on button "Dot" at bounding box center [897, 735] width 10 height 10
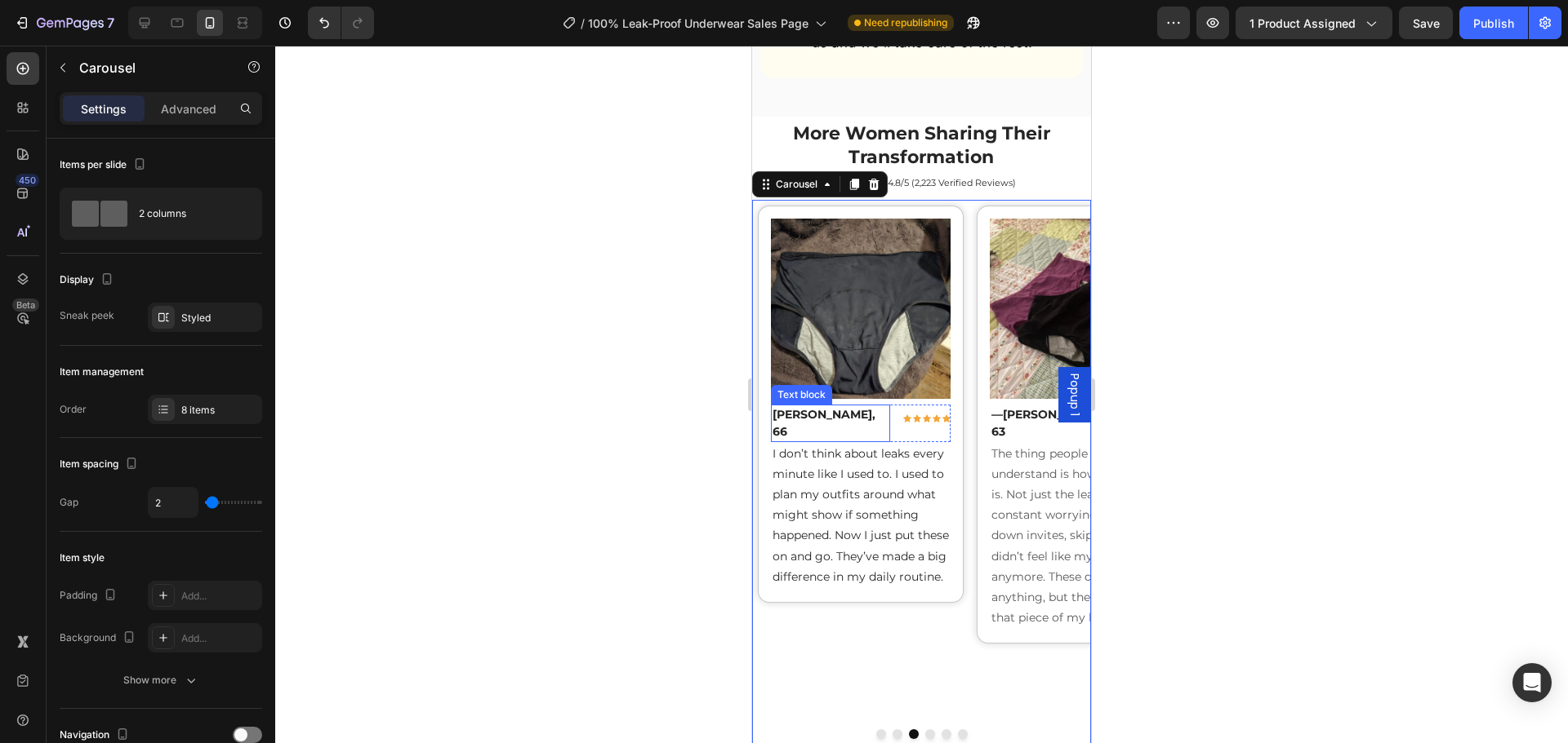
click at [835, 407] on p "[PERSON_NAME], 66" at bounding box center [831, 423] width 117 height 34
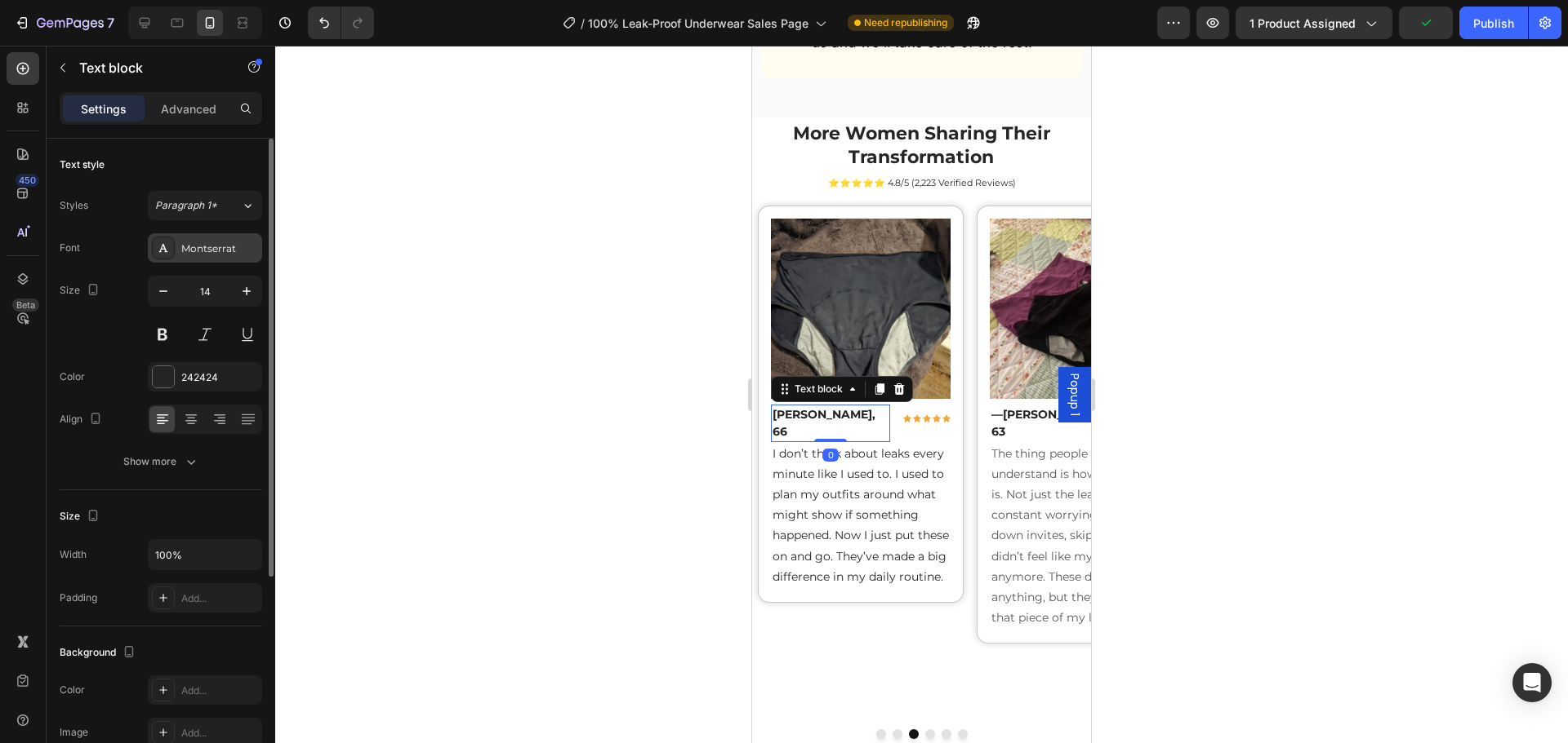
click at [209, 251] on div "Montserrat" at bounding box center [220, 249] width 77 height 15
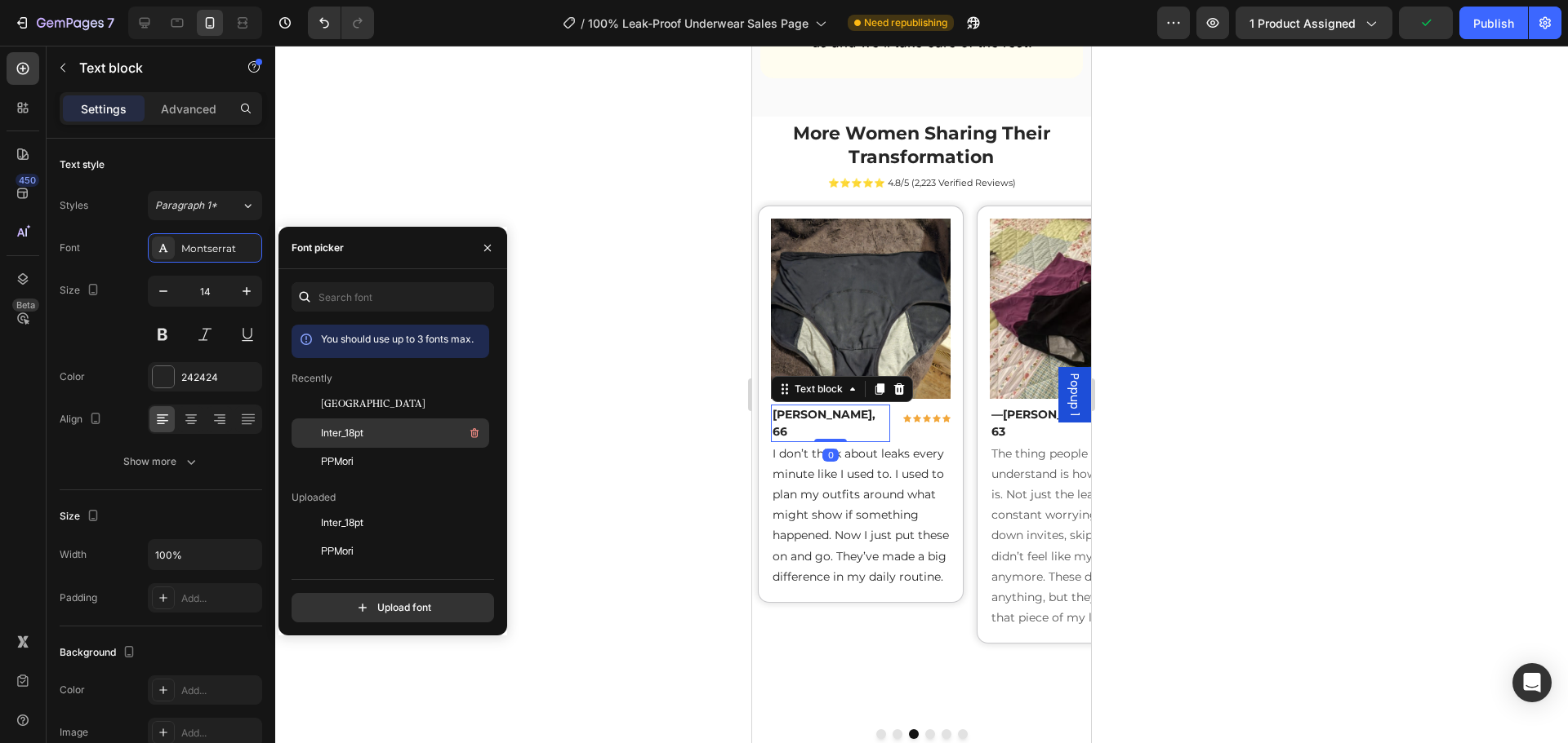
click at [381, 426] on div "Inter_18pt" at bounding box center [403, 432] width 165 height 19
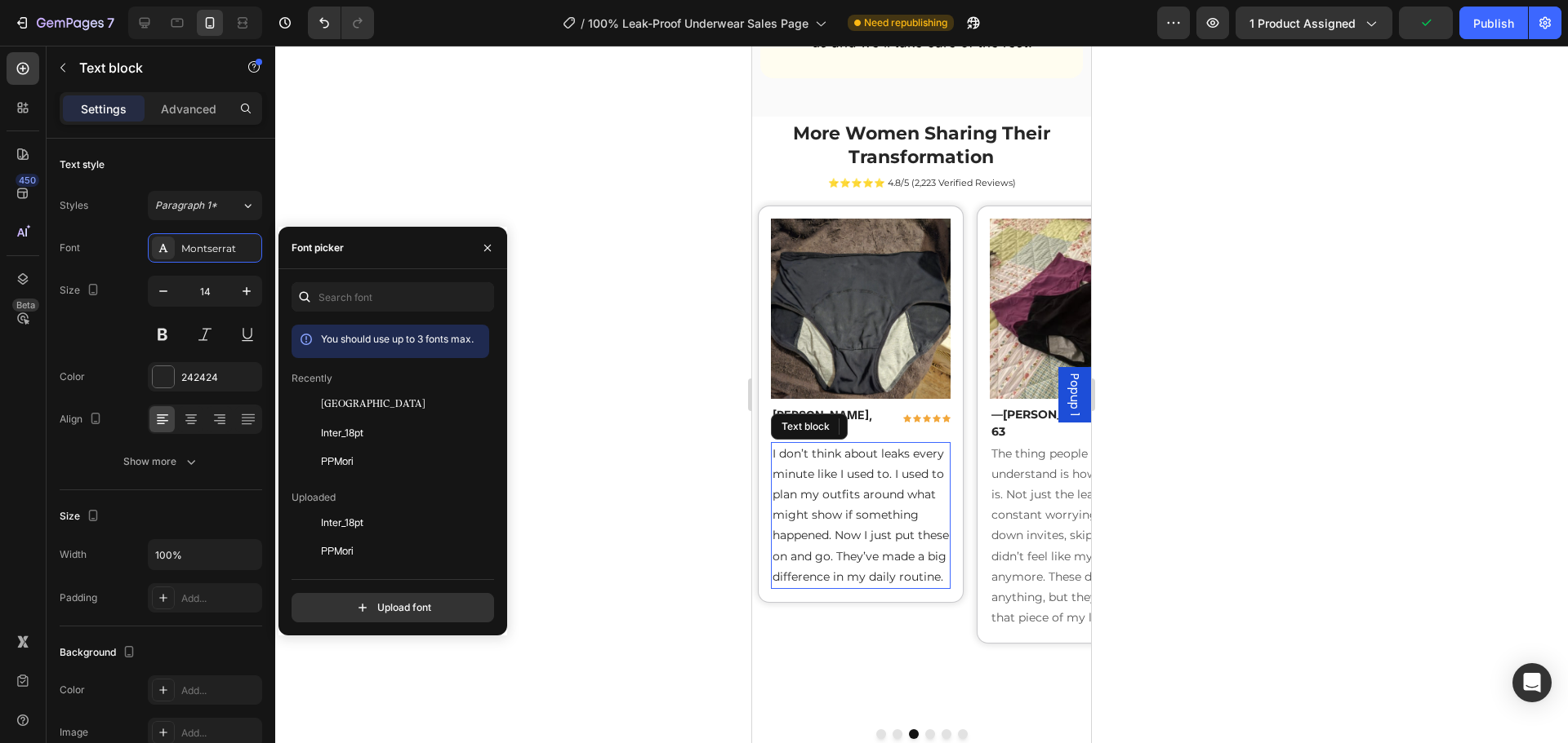
click at [896, 470] on span "I don’t think about leaks every minute like I used to. I used to plan my outfit…" at bounding box center [860, 515] width 176 height 138
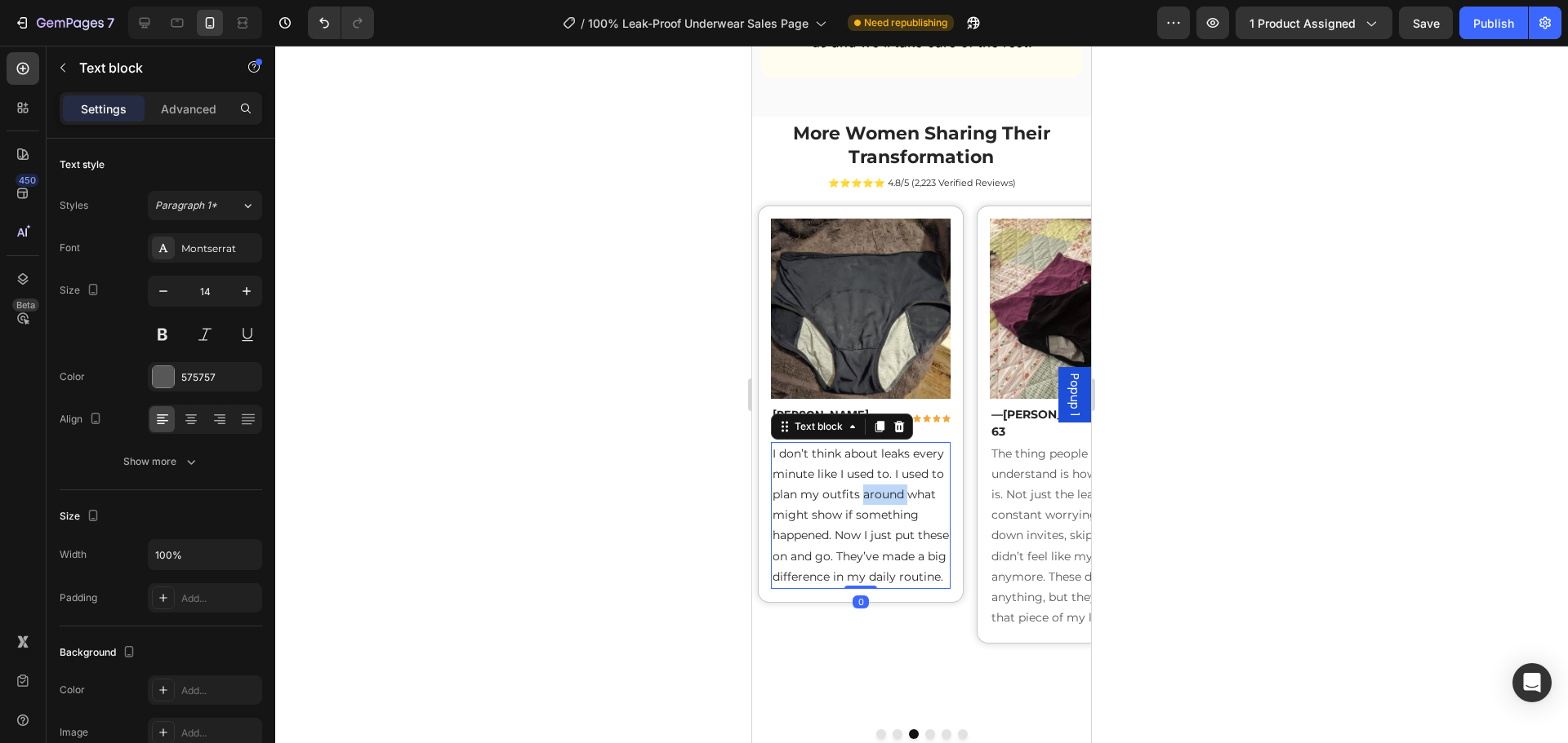
click at [896, 470] on span "I don’t think about leaks every minute like I used to. I used to plan my outfit…" at bounding box center [860, 515] width 176 height 138
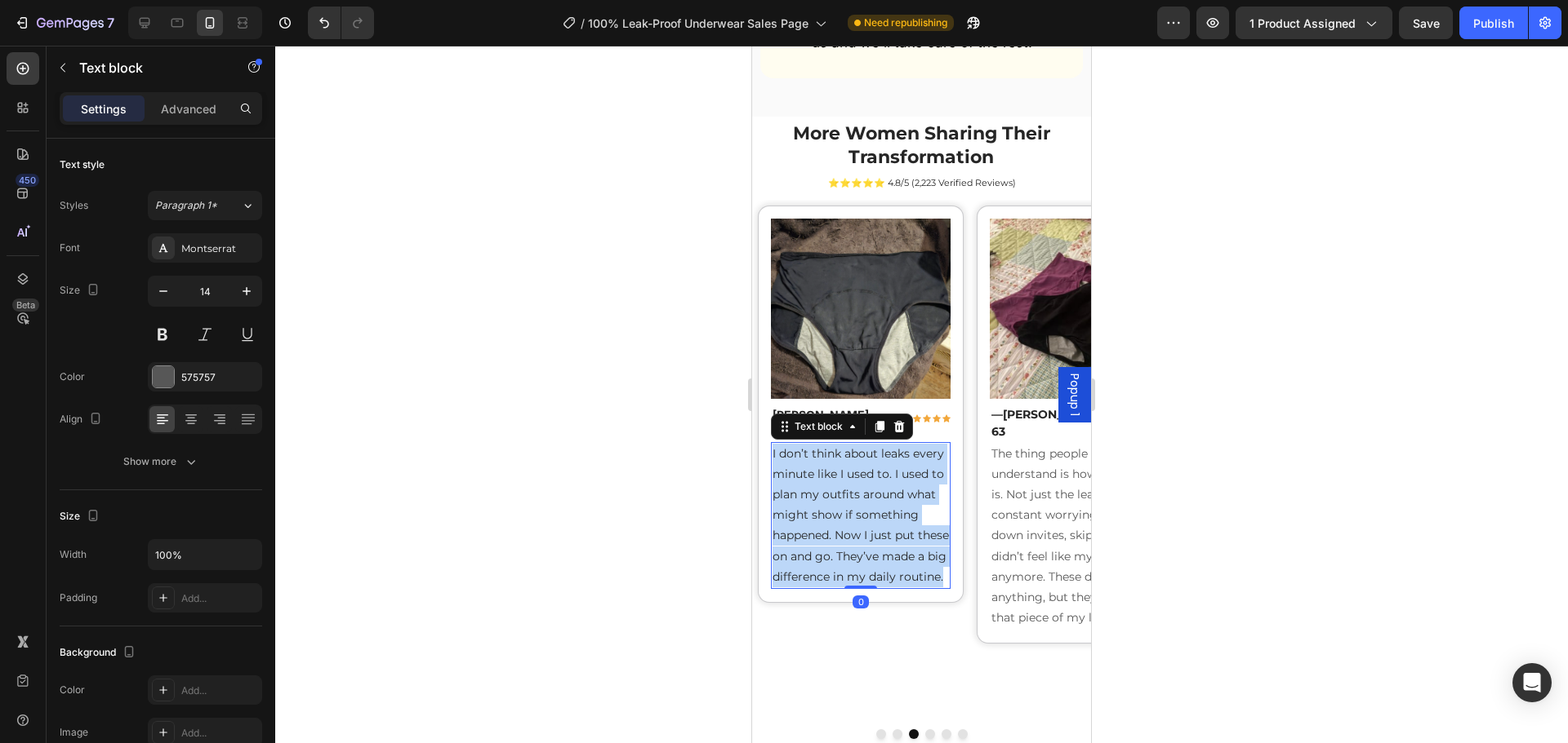
click at [896, 470] on span "I don’t think about leaks every minute like I used to. I used to plan my outfit…" at bounding box center [860, 515] width 176 height 138
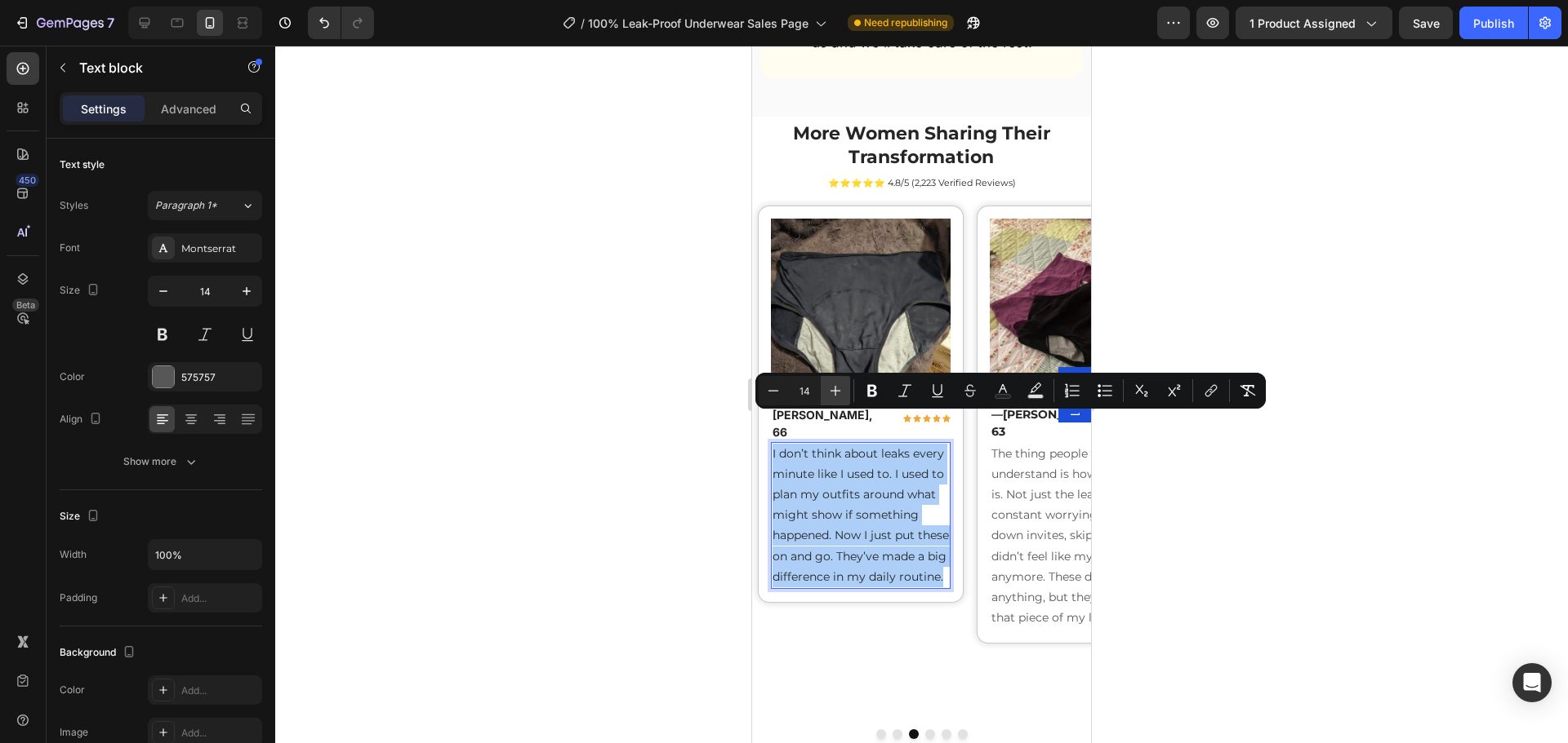
click at [838, 389] on icon "Editor contextual toolbar" at bounding box center [835, 391] width 17 height 17
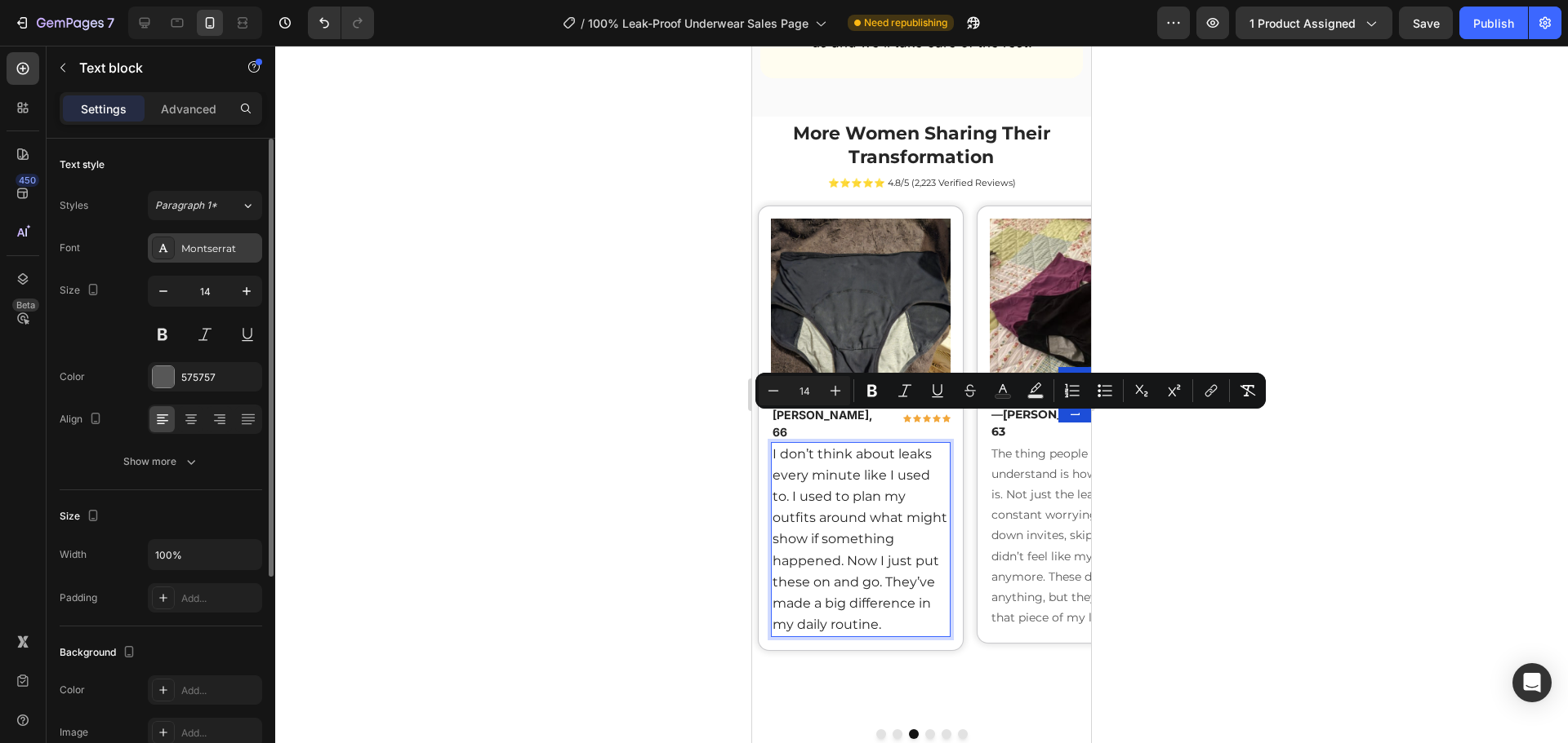
click at [223, 245] on div "Montserrat" at bounding box center [220, 249] width 77 height 15
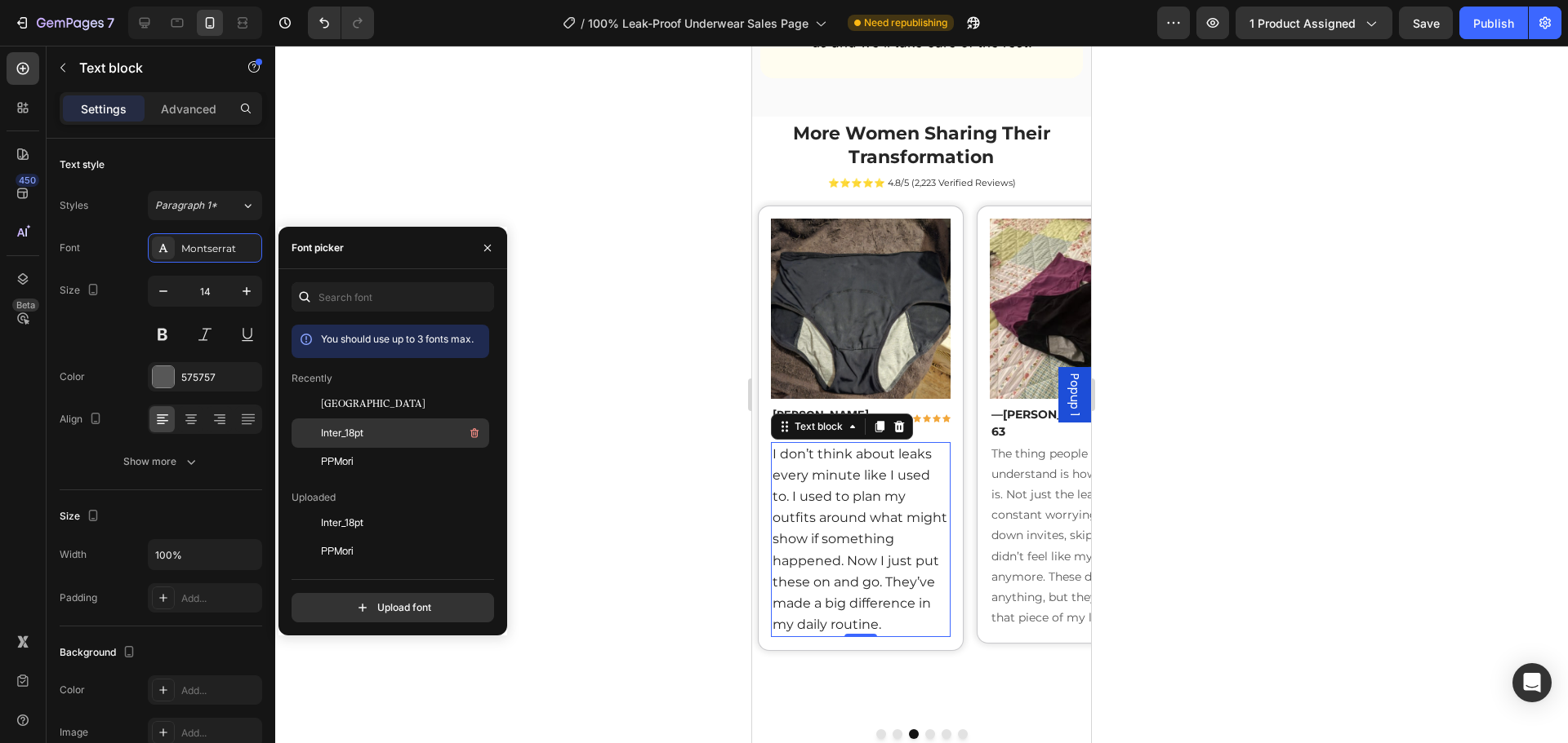
click at [372, 431] on div "Inter_18pt" at bounding box center [403, 432] width 165 height 19
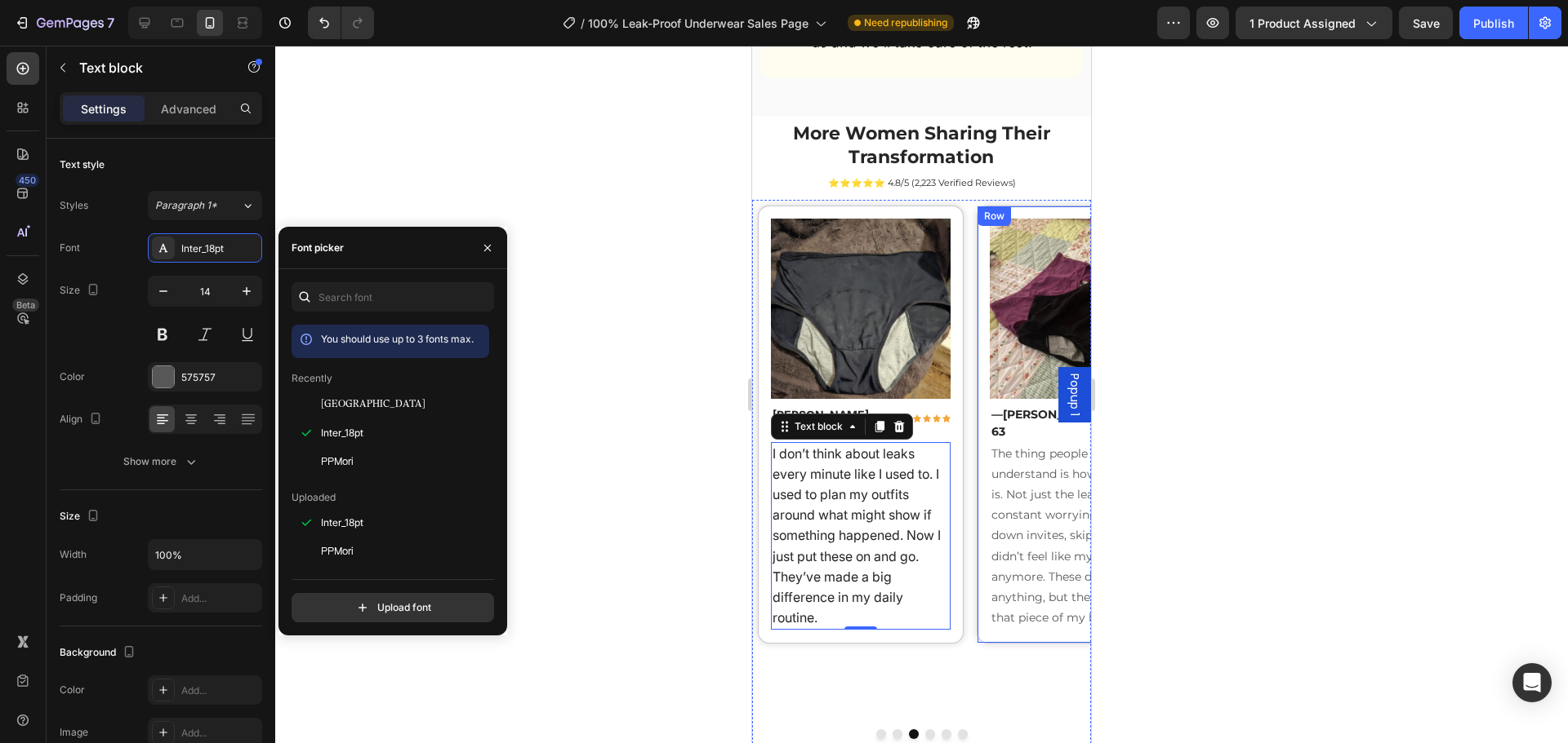
click at [1012, 425] on div "Text block" at bounding box center [1021, 432] width 54 height 15
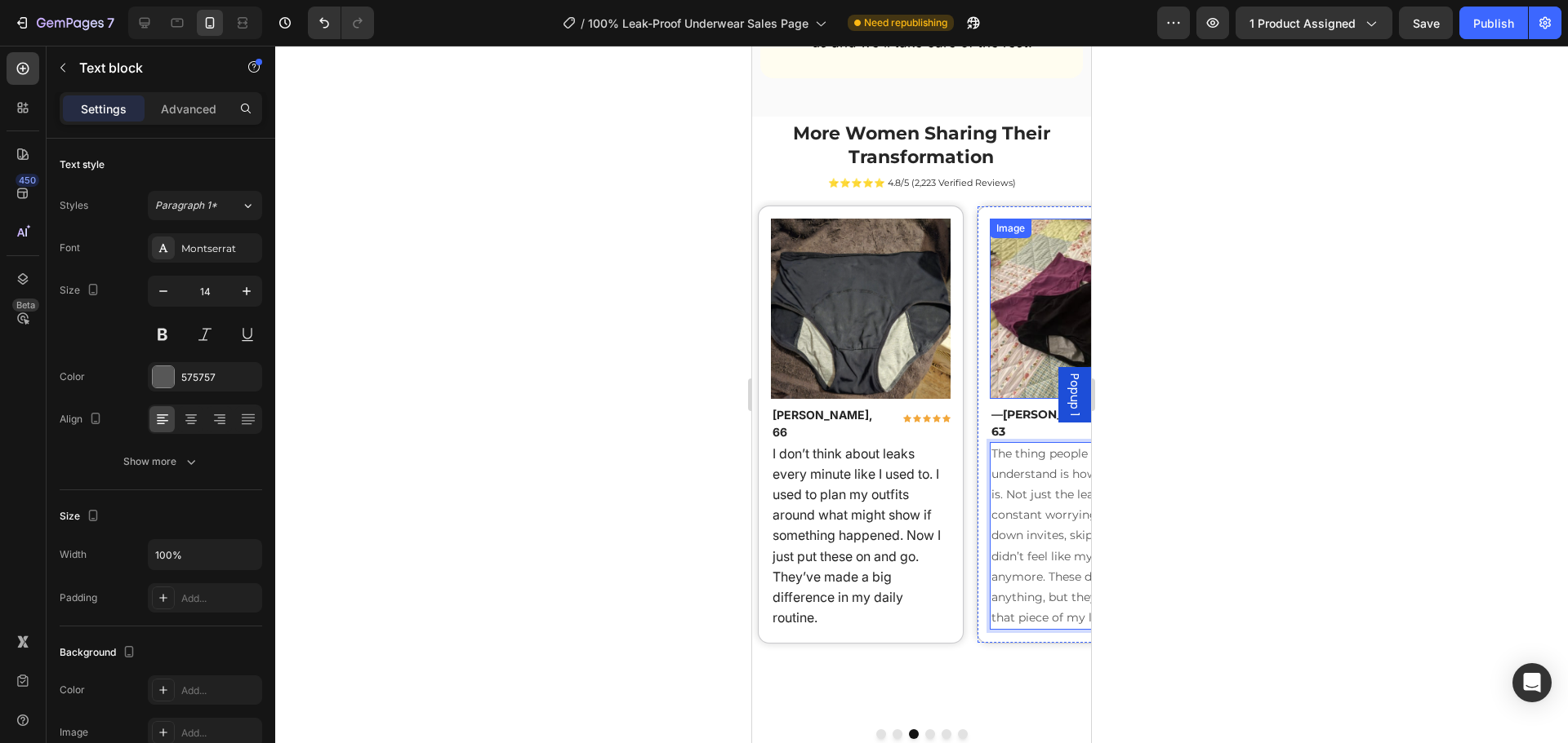
click at [1024, 405] on div "— Joyce R., 63" at bounding box center [1050, 423] width 120 height 38
click at [1021, 407] on strong "[PERSON_NAME], 63" at bounding box center [1048, 423] width 114 height 32
click at [1011, 407] on strong "[PERSON_NAME], 63" at bounding box center [1048, 423] width 114 height 32
click at [1010, 407] on strong "[PERSON_NAME], 63" at bounding box center [1048, 423] width 114 height 32
click at [1008, 407] on strong "[PERSON_NAME], 63" at bounding box center [1048, 423] width 114 height 32
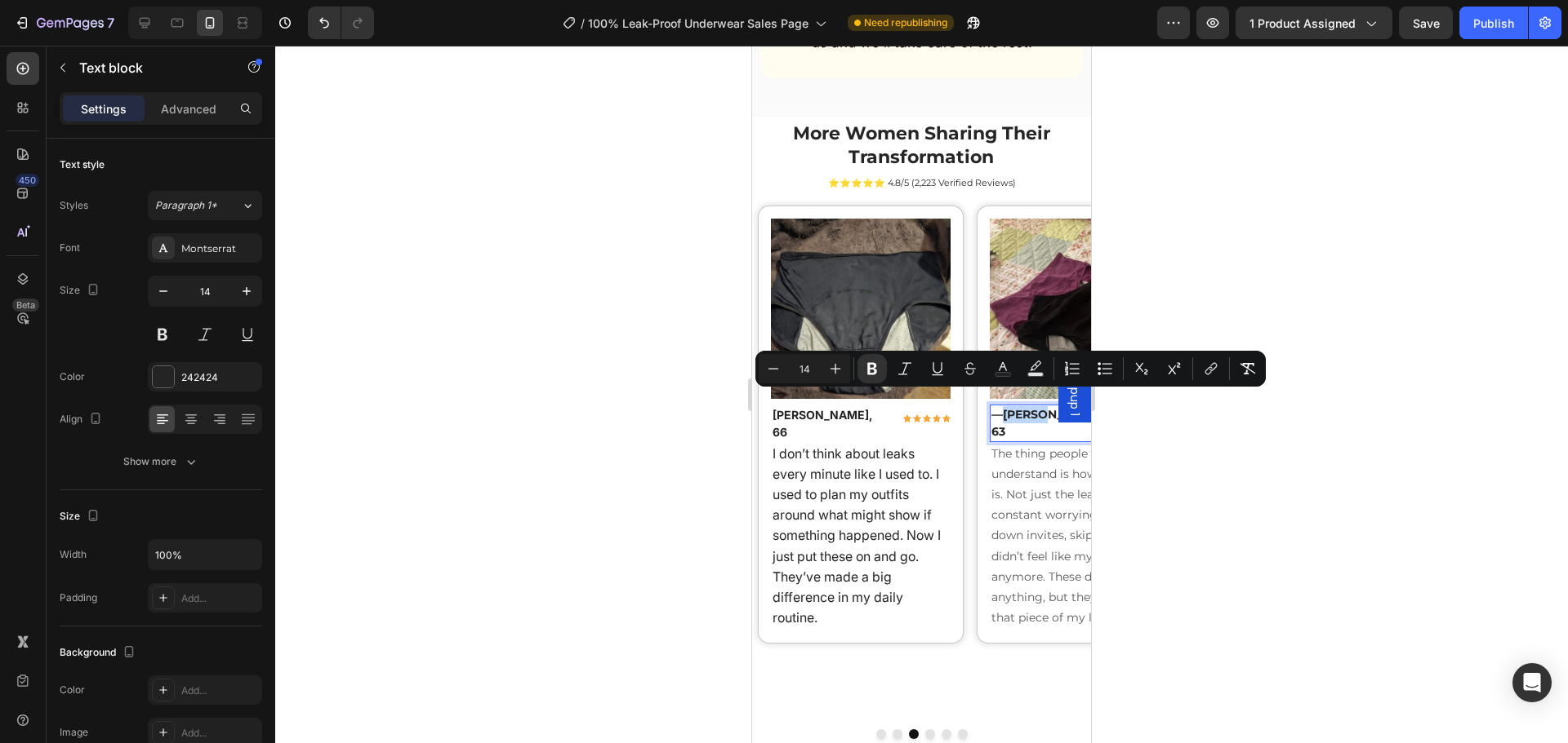
click at [1007, 407] on strong "[PERSON_NAME], 63" at bounding box center [1048, 423] width 114 height 32
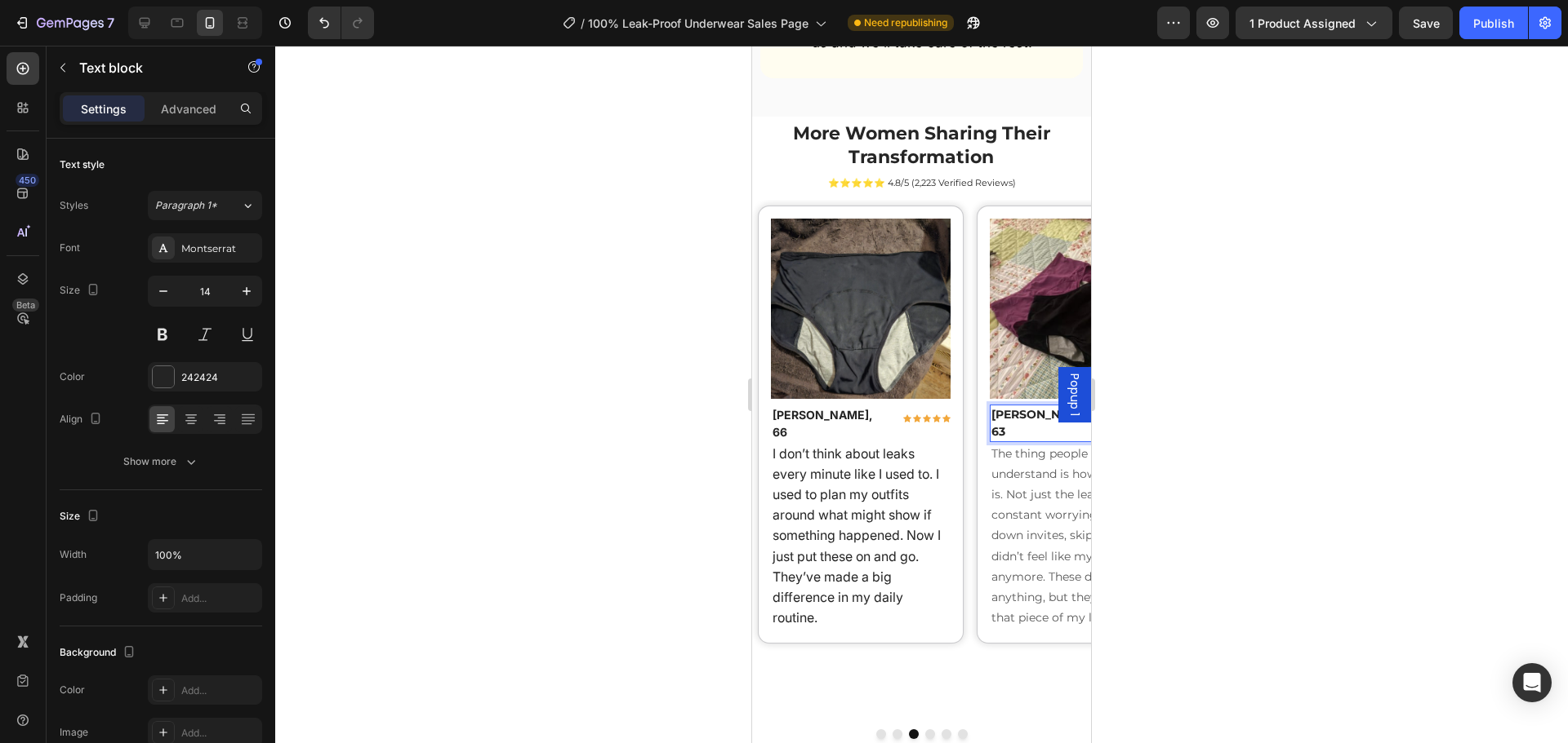
click at [1015, 444] on p "The thing people don’t understand is how draining it is. Not just the leaks, bu…" at bounding box center [1080, 537] width 177 height 185
click at [999, 336] on img at bounding box center [1080, 309] width 180 height 180
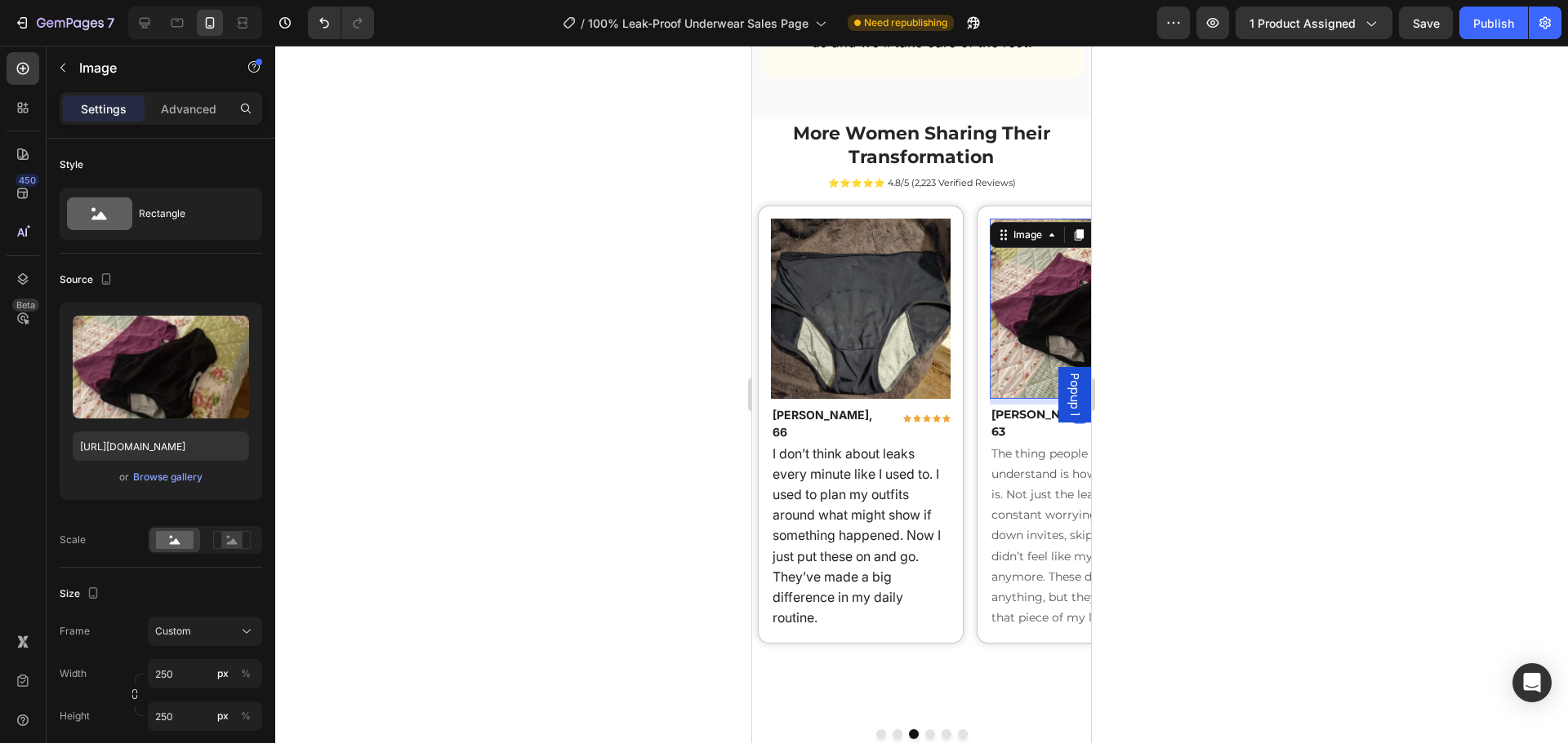
click at [1034, 442] on div "The thing people don’t understand is how draining it is. Not just the leaks, bu…" at bounding box center [1080, 537] width 180 height 189
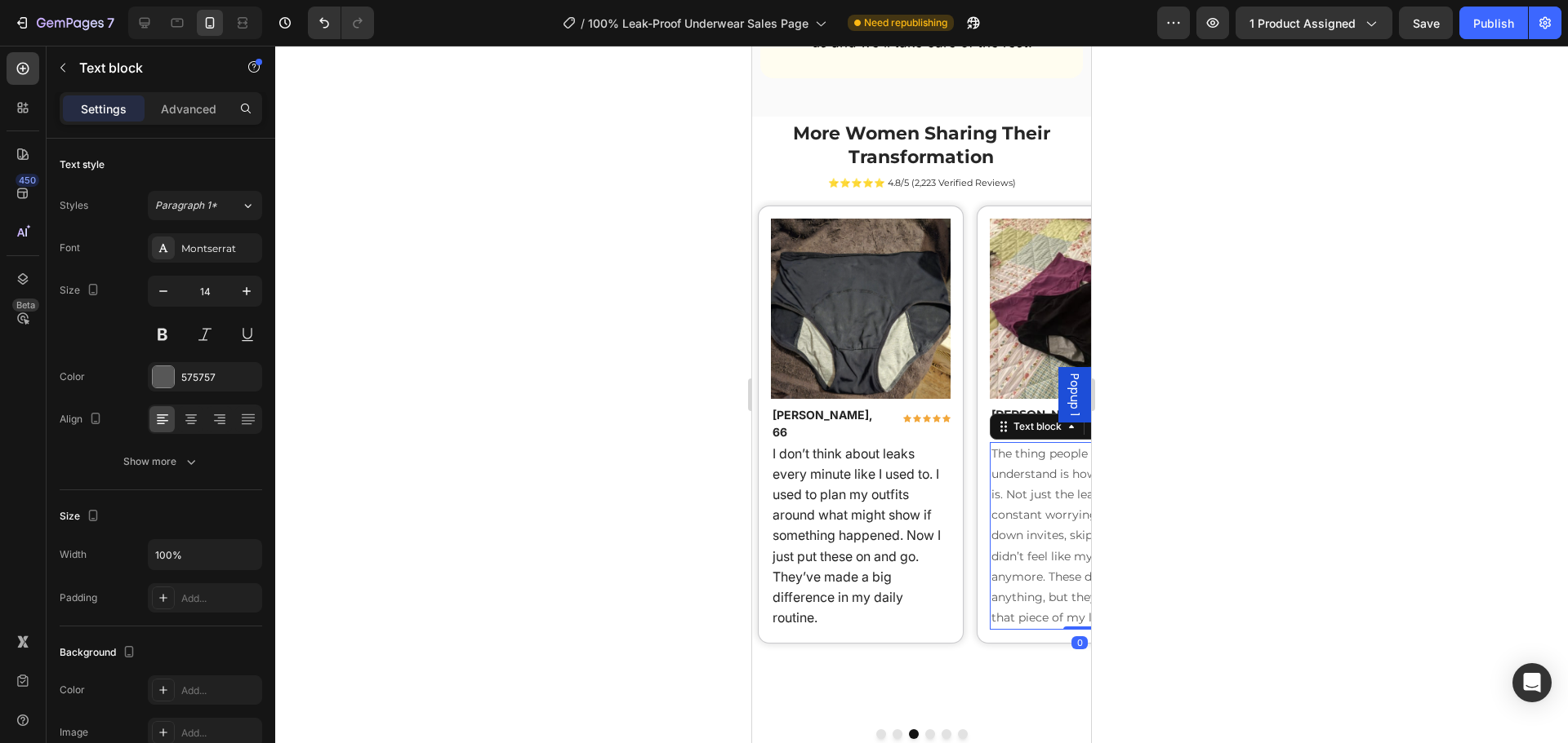
click at [962, 346] on div "Image Rachel K., 66 Text block Icon Icon Icon Icon Icon Row Row I don’t think a…" at bounding box center [860, 425] width 206 height 439
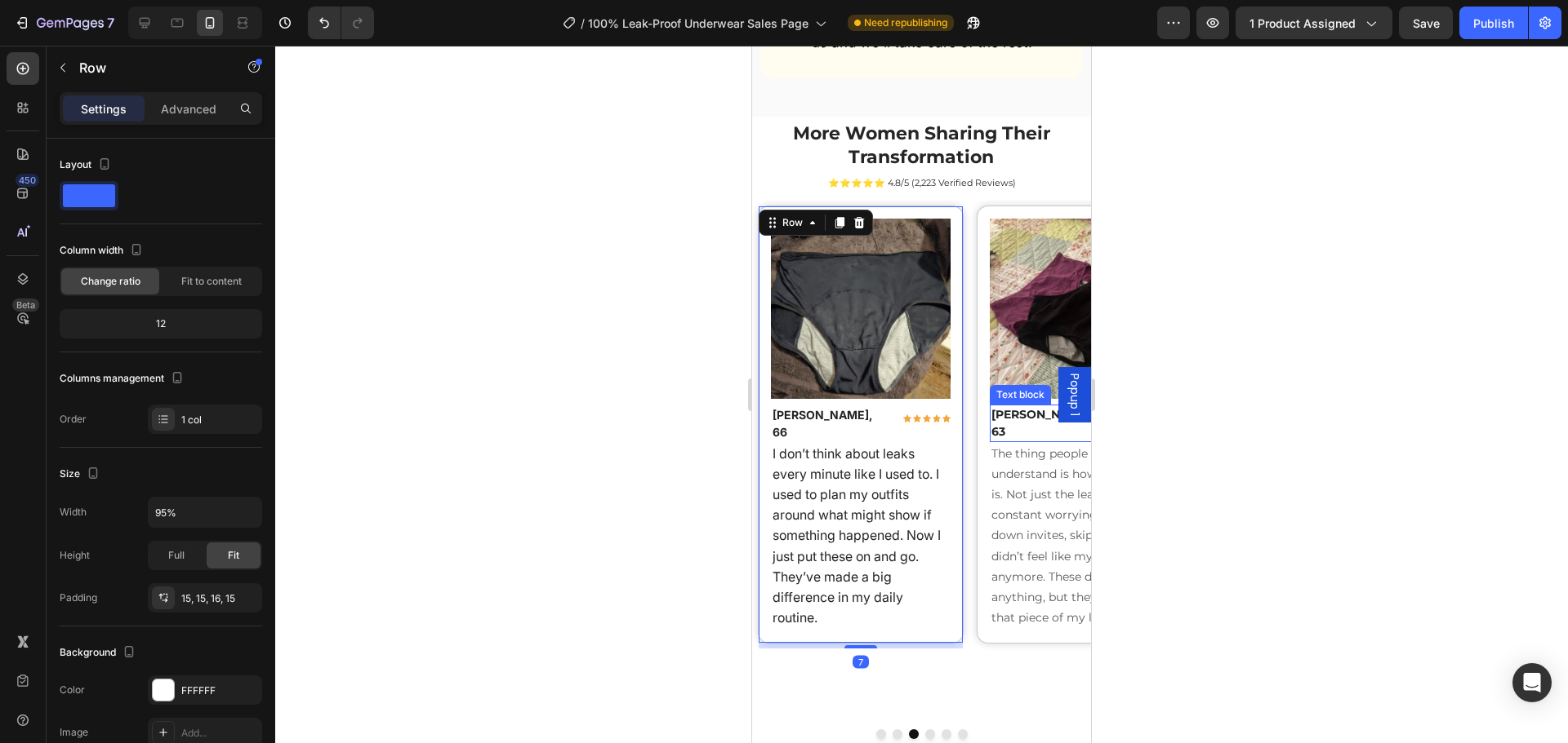
click at [1008, 407] on strong "[PERSON_NAME], 63" at bounding box center [1043, 423] width 103 height 32
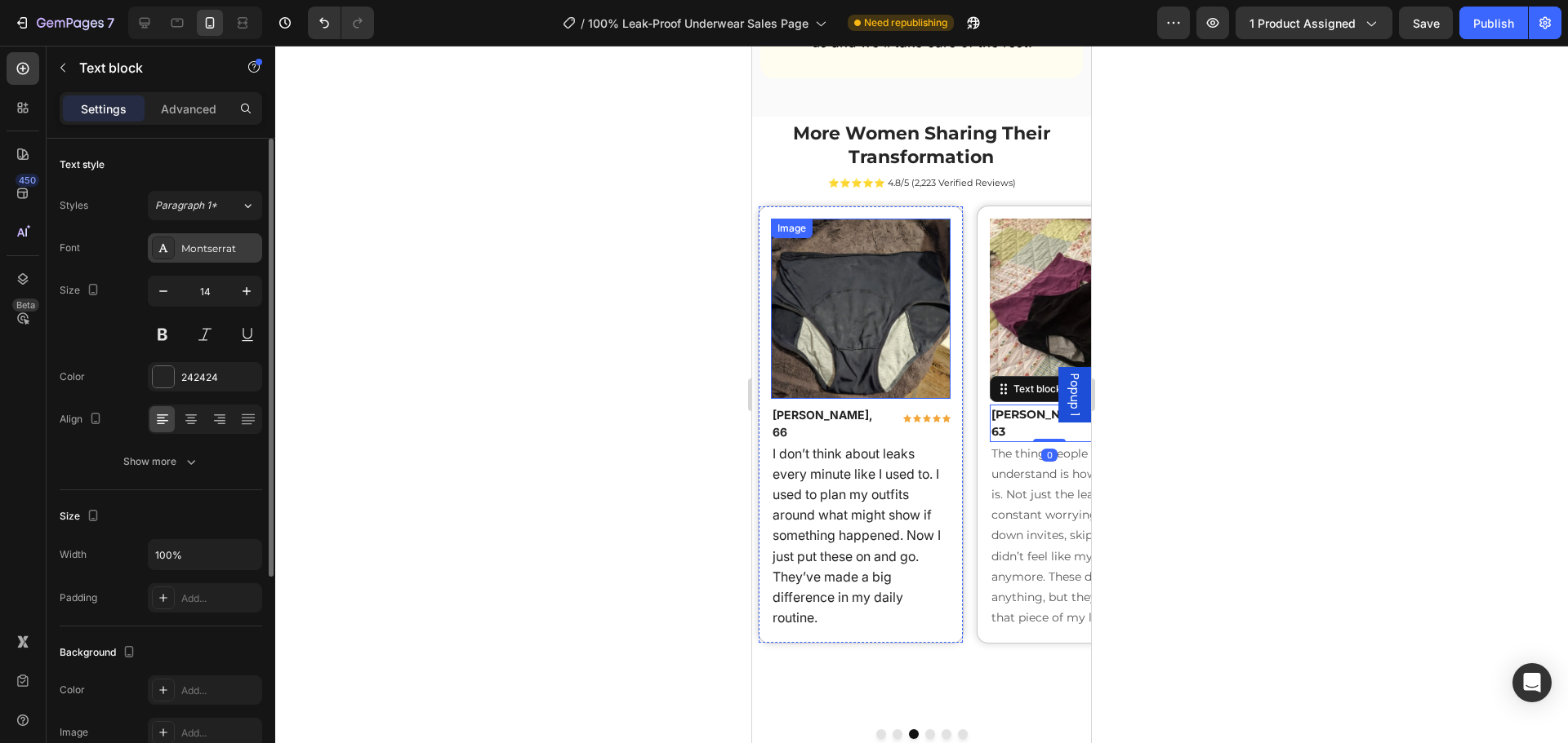
click at [197, 240] on div "Montserrat" at bounding box center [205, 248] width 114 height 29
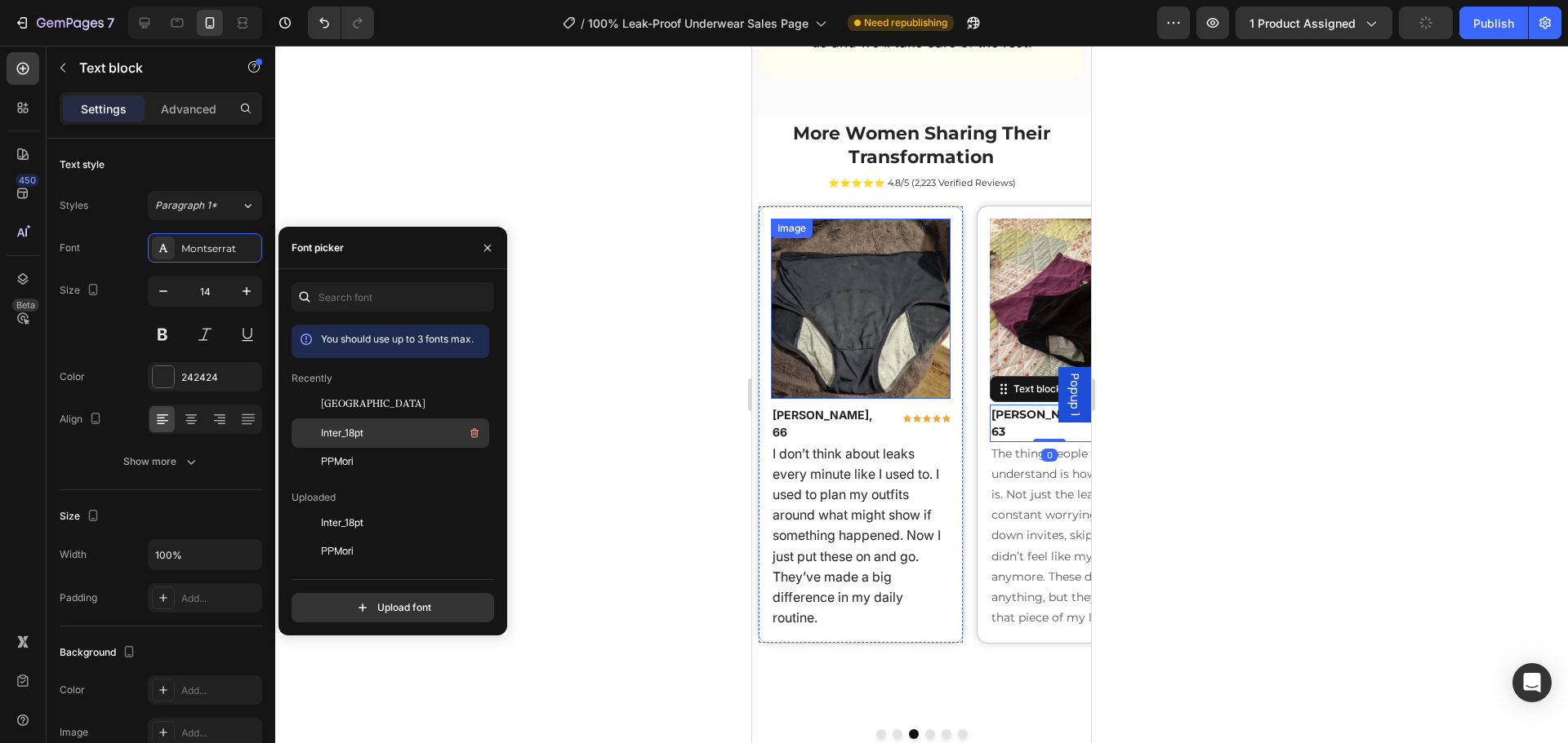
click at [407, 423] on div "Inter_18pt" at bounding box center [403, 432] width 165 height 19
click at [1011, 483] on p "The thing people don’t understand is how draining it is. Not just the leaks, bu…" at bounding box center [1080, 537] width 177 height 185
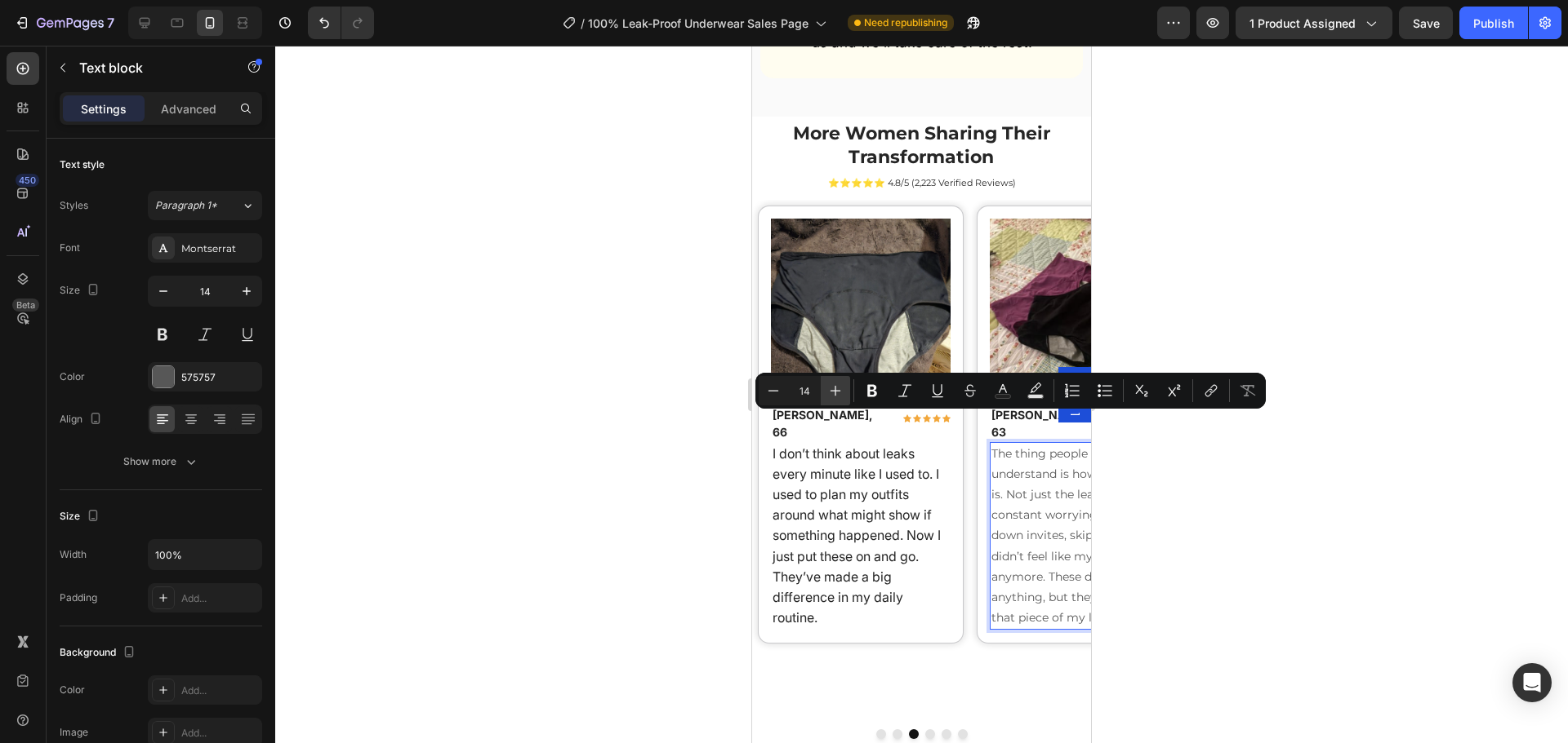
click at [844, 395] on button "Plus" at bounding box center [835, 391] width 29 height 29
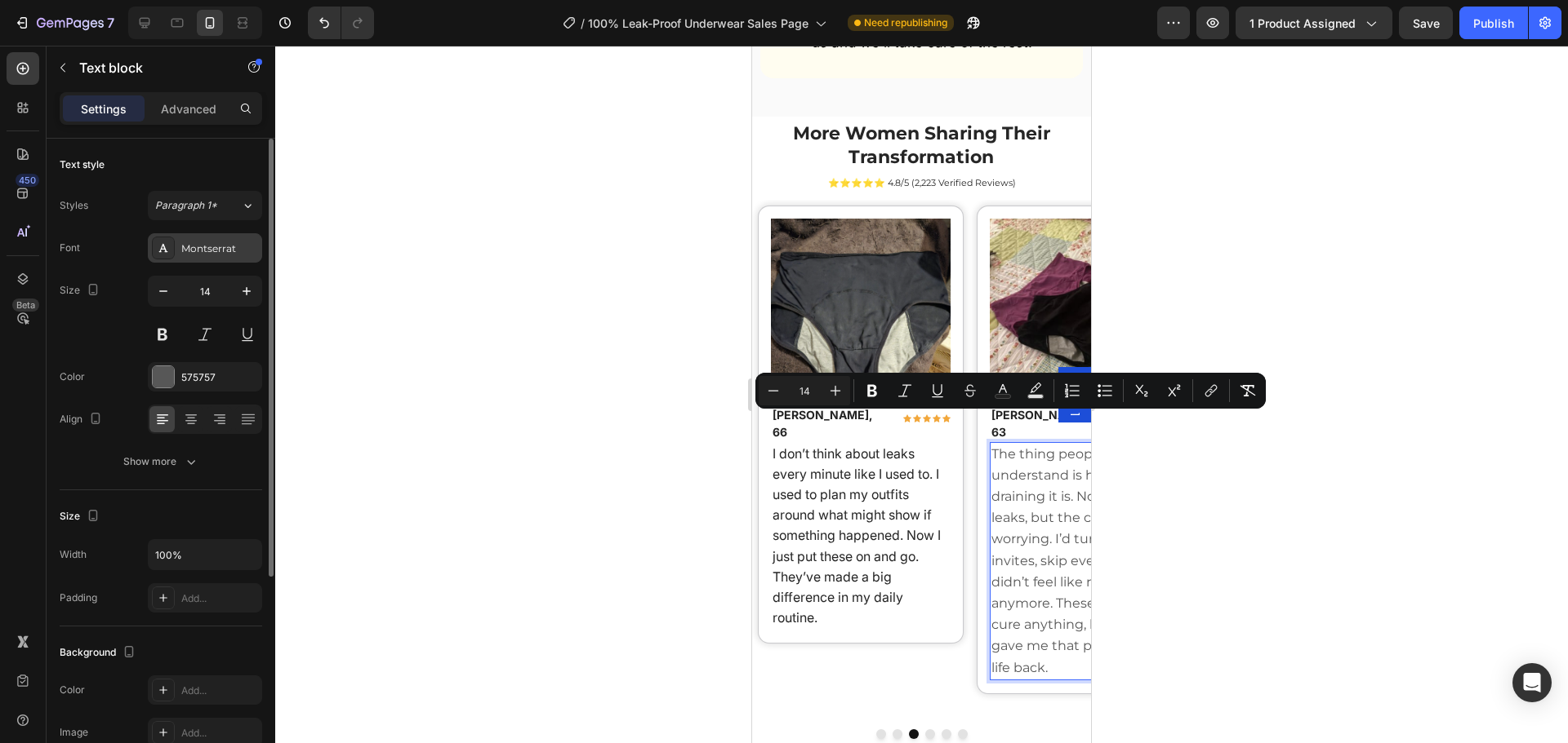
click at [203, 253] on div "Montserrat" at bounding box center [220, 249] width 77 height 15
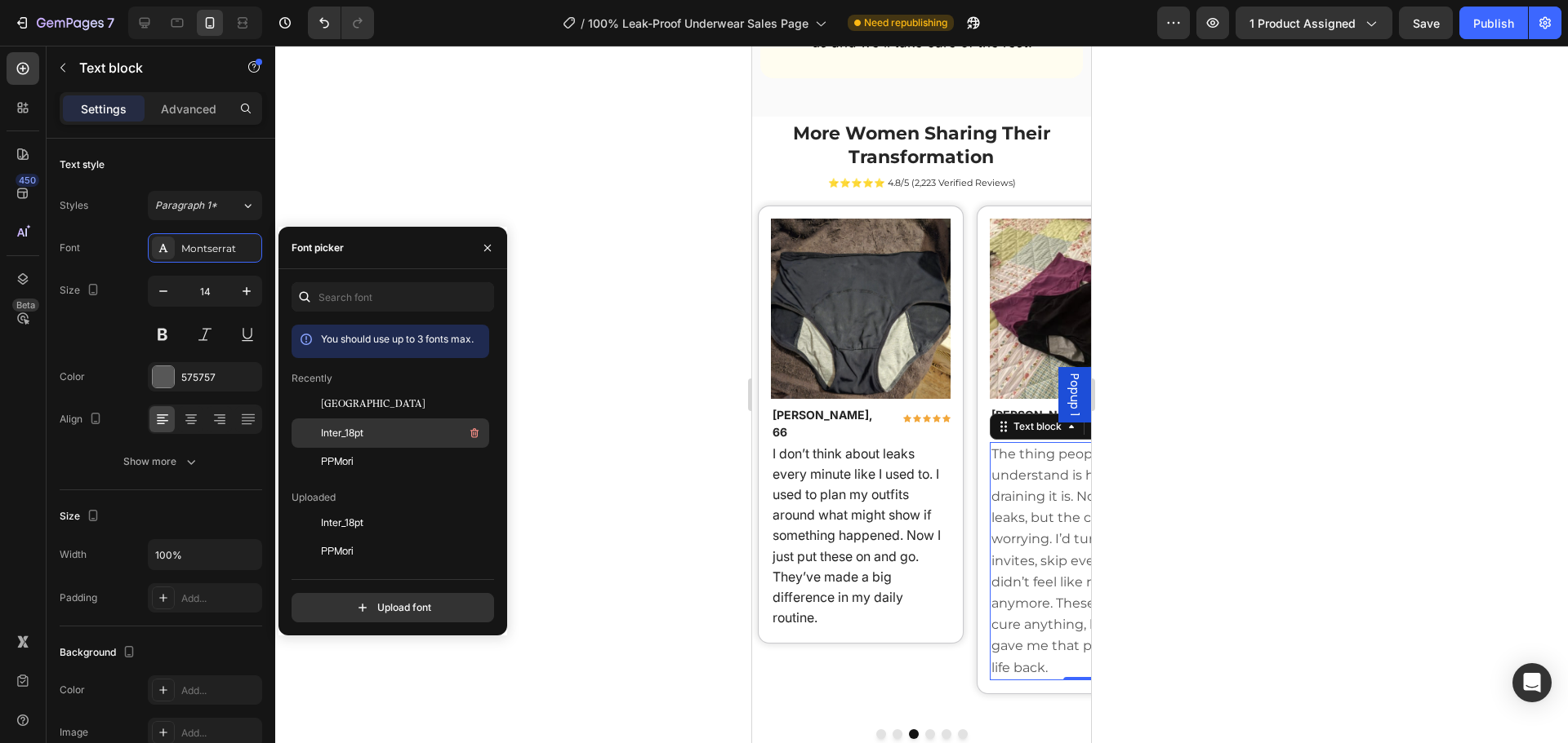
click at [390, 428] on div "Inter_18pt" at bounding box center [403, 432] width 165 height 19
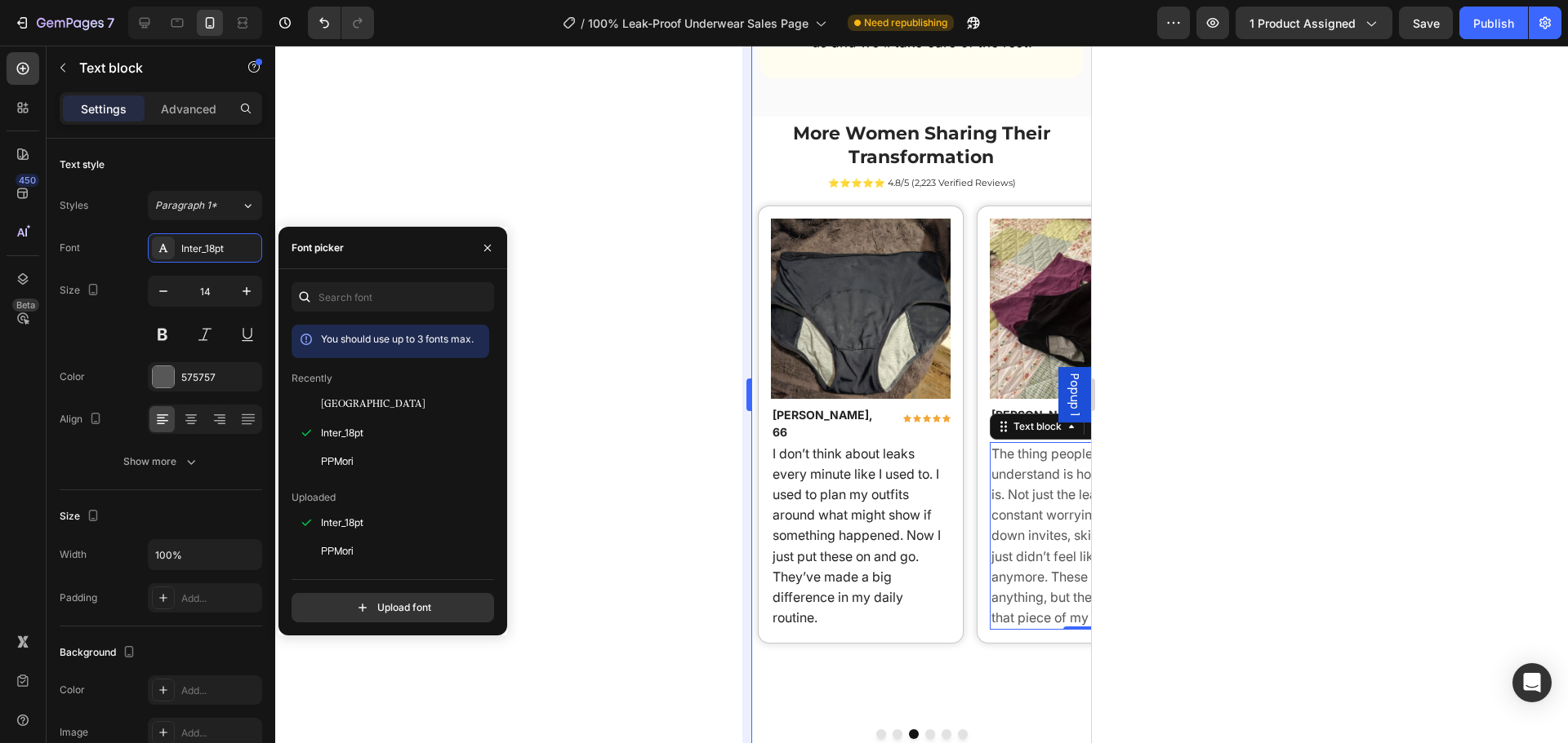
drag, startPoint x: 674, startPoint y: 560, endPoint x: 744, endPoint y: 579, distance: 72.5
click at [676, 560] on div at bounding box center [921, 395] width 1292 height 698
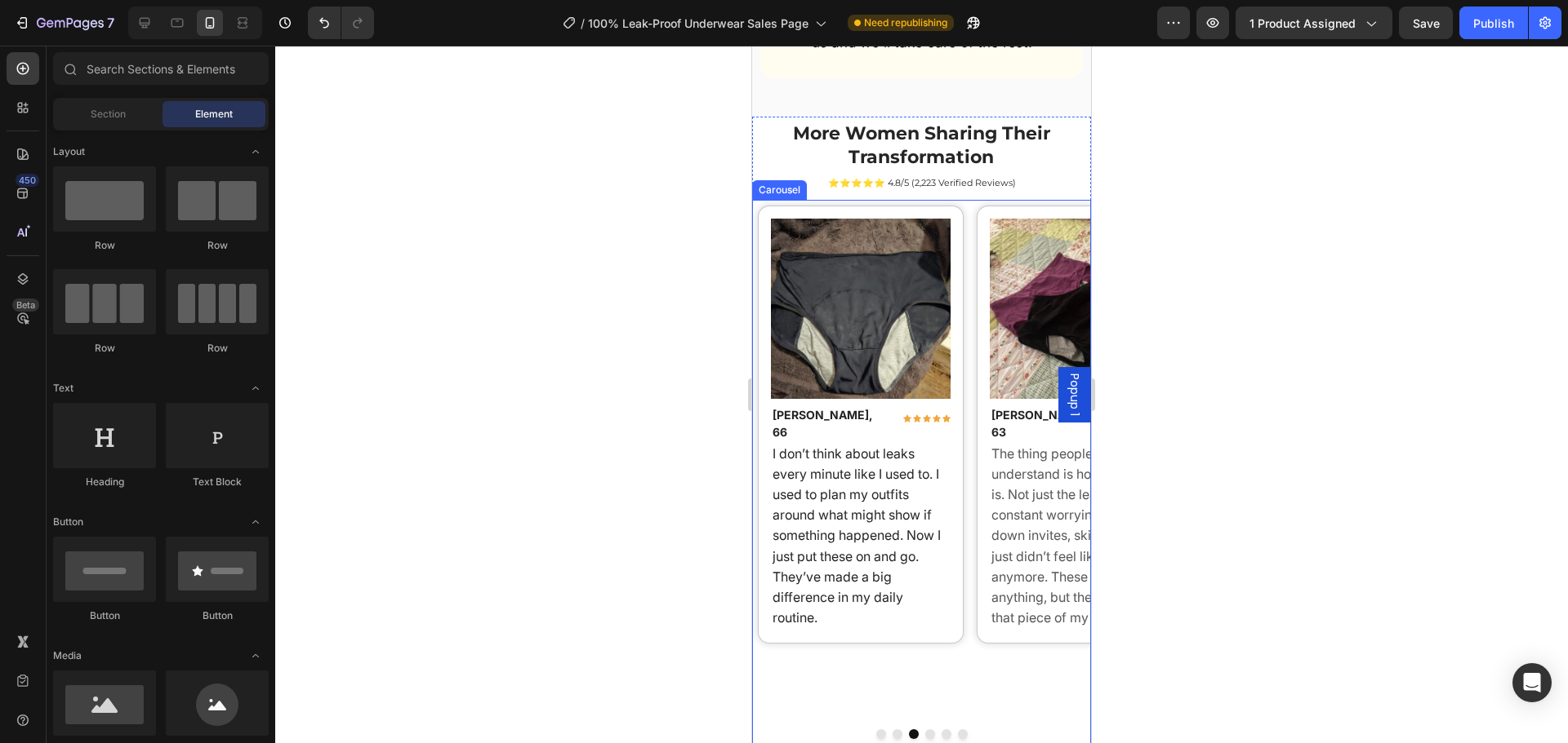
click at [925, 730] on button "Dot" at bounding box center [930, 735] width 10 height 10
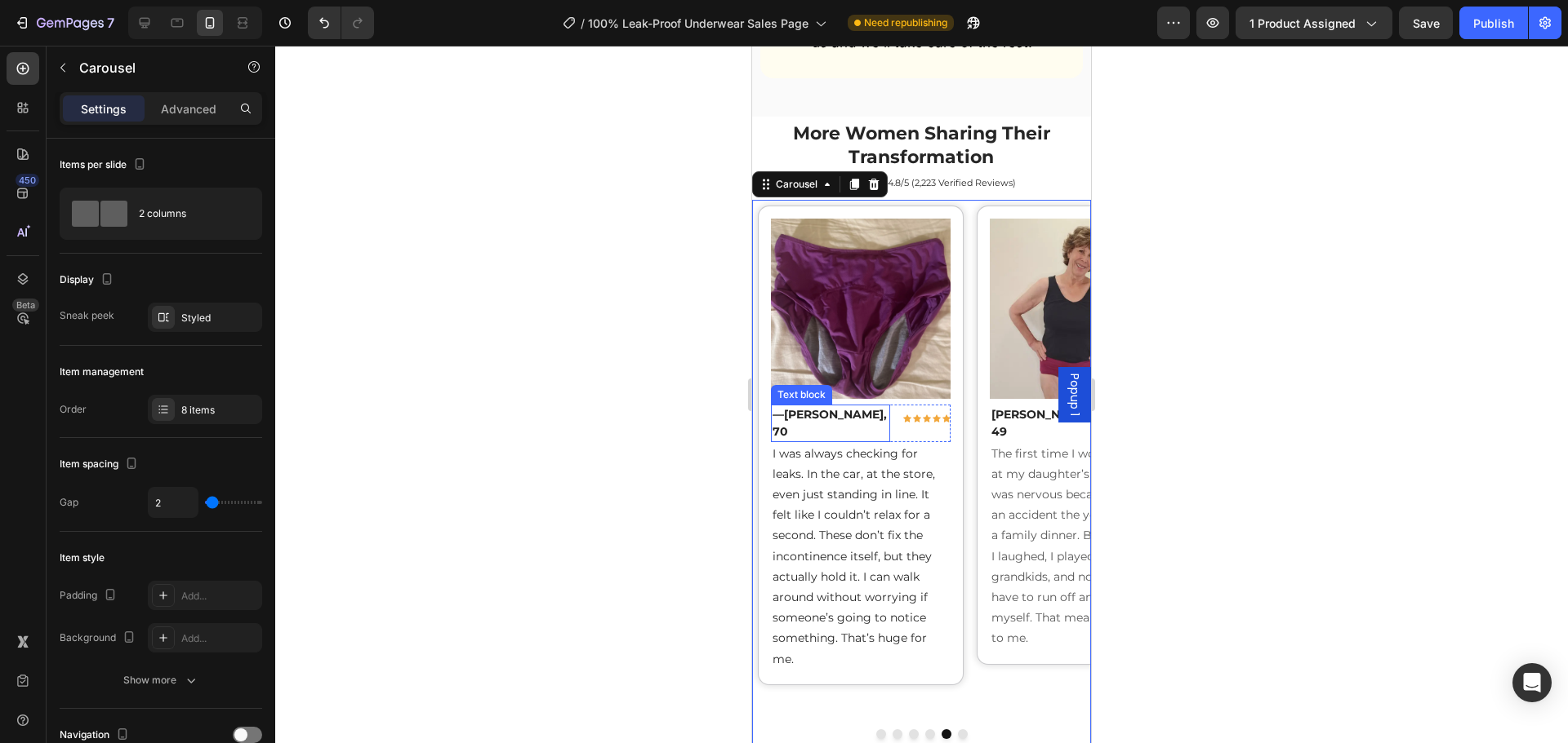
click at [849, 407] on strong "[PERSON_NAME], 70" at bounding box center [830, 423] width 114 height 32
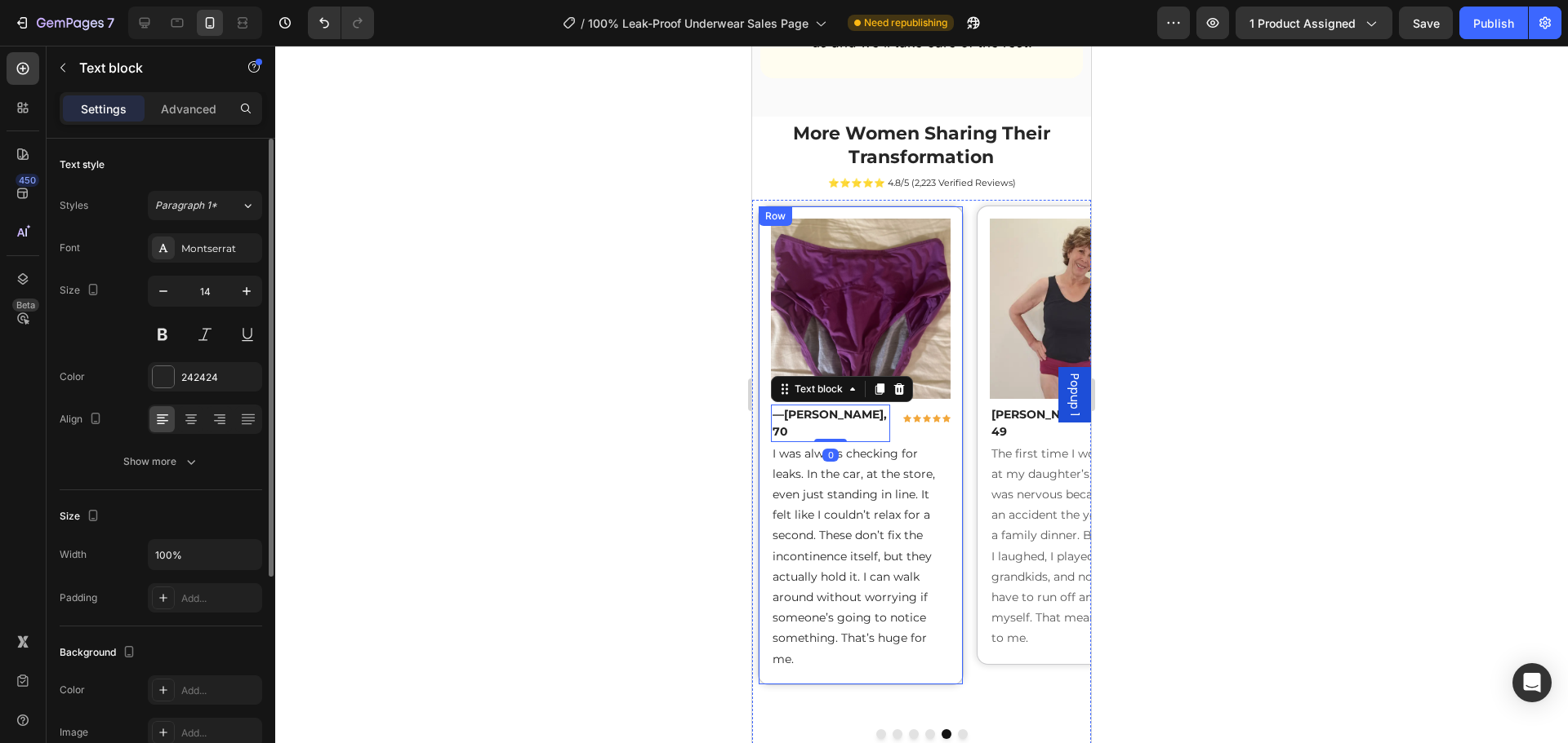
click at [202, 253] on div "Montserrat" at bounding box center [220, 249] width 77 height 15
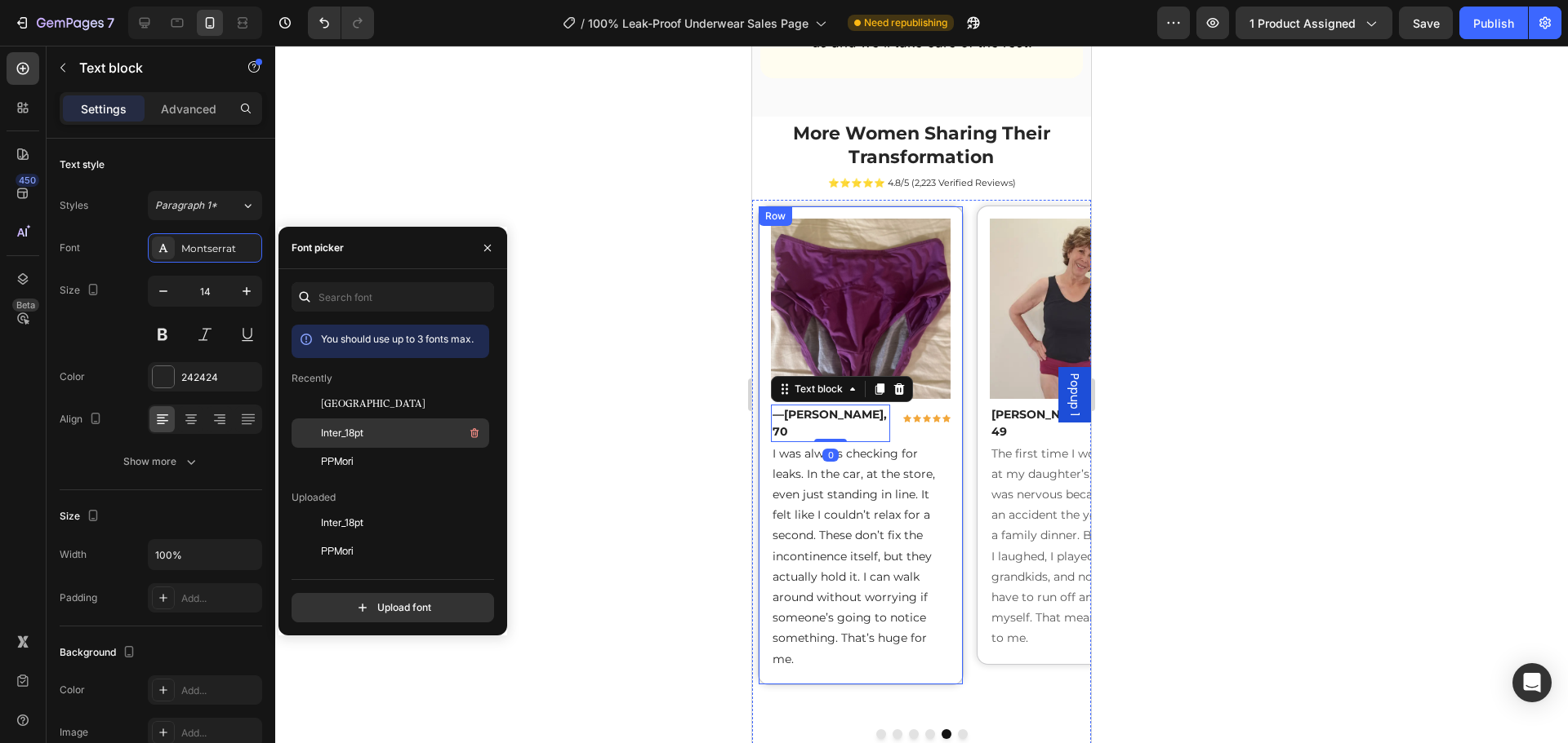
click at [344, 424] on div "Inter_18pt" at bounding box center [403, 432] width 165 height 19
click at [819, 509] on span "I was always checking for leaks. In the car, at the store, even just standing i…" at bounding box center [854, 557] width 163 height 220
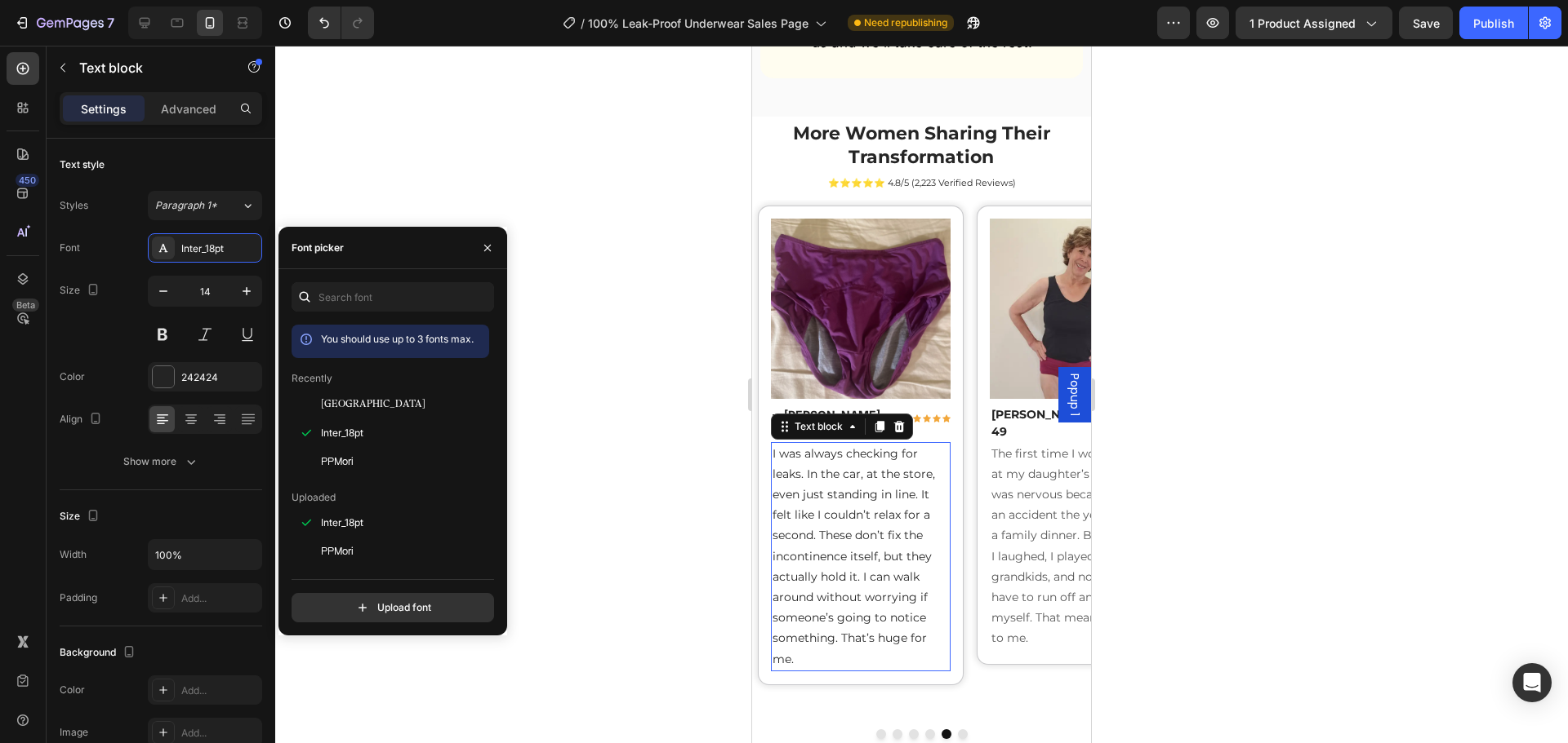
click at [819, 509] on span "I was always checking for leaks. In the car, at the store, even just standing i…" at bounding box center [854, 557] width 163 height 220
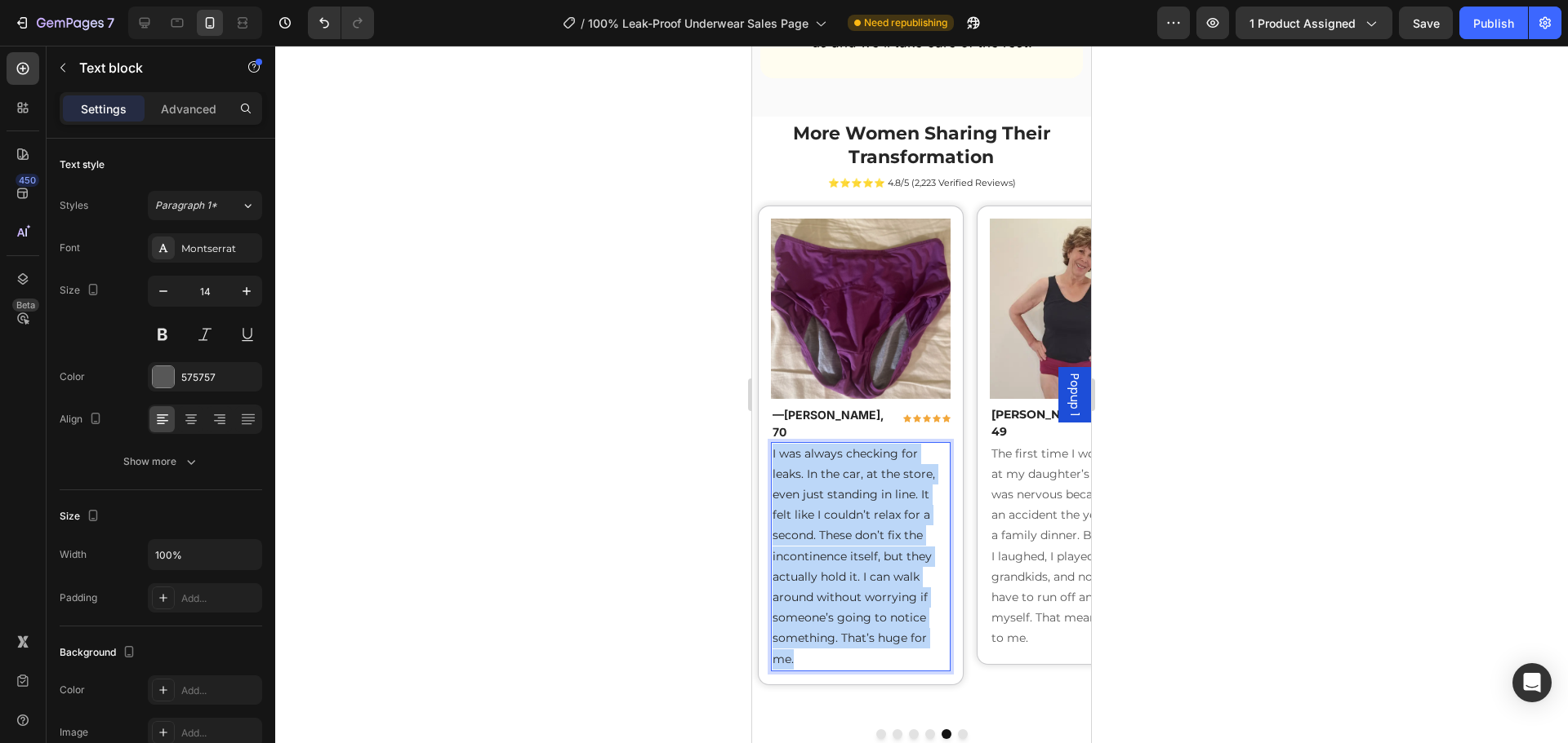
click at [819, 509] on span "I was always checking for leaks. In the car, at the store, even just standing i…" at bounding box center [854, 557] width 163 height 220
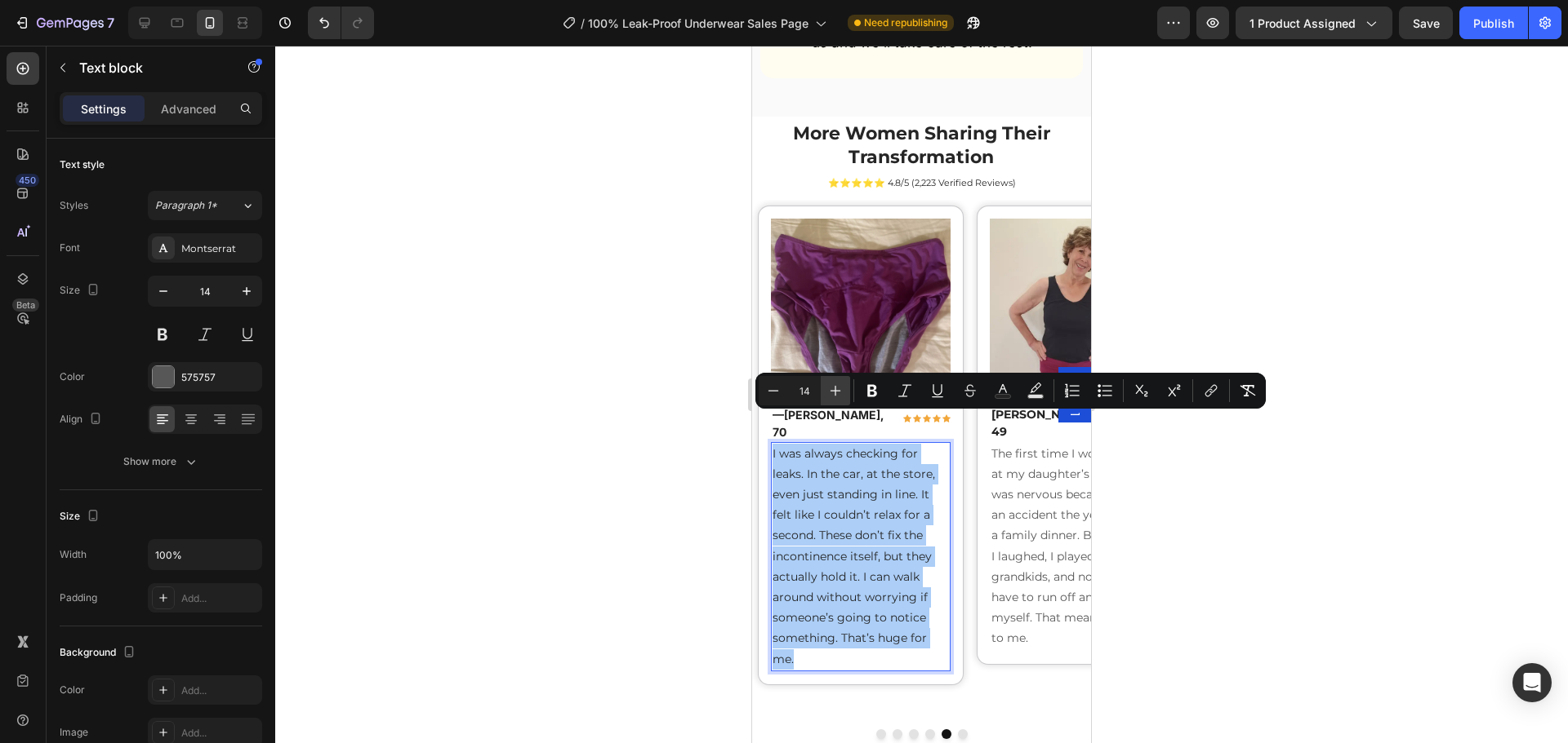
click at [836, 392] on icon "Editor contextual toolbar" at bounding box center [835, 391] width 17 height 17
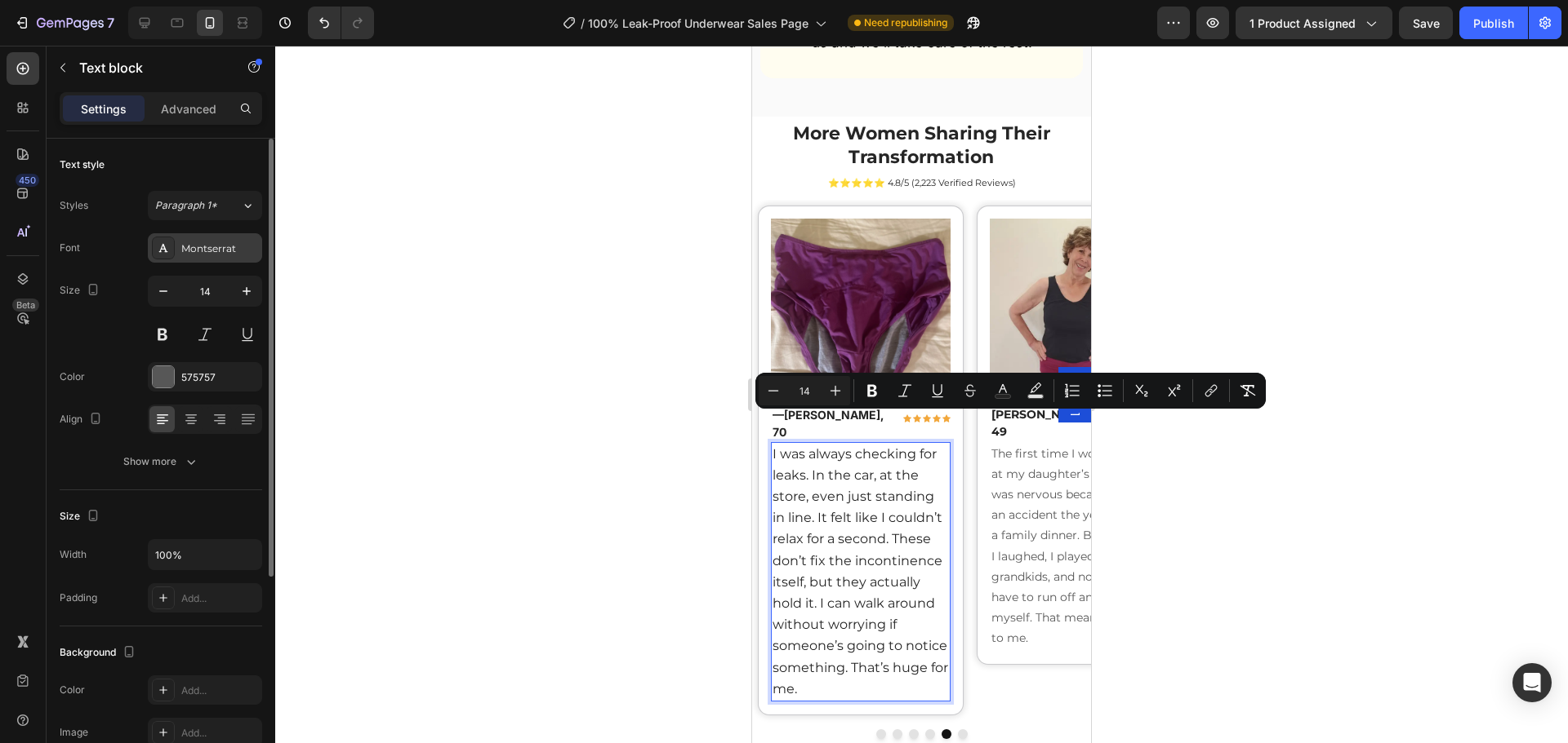
click at [175, 252] on div "Montserrat" at bounding box center [205, 248] width 114 height 29
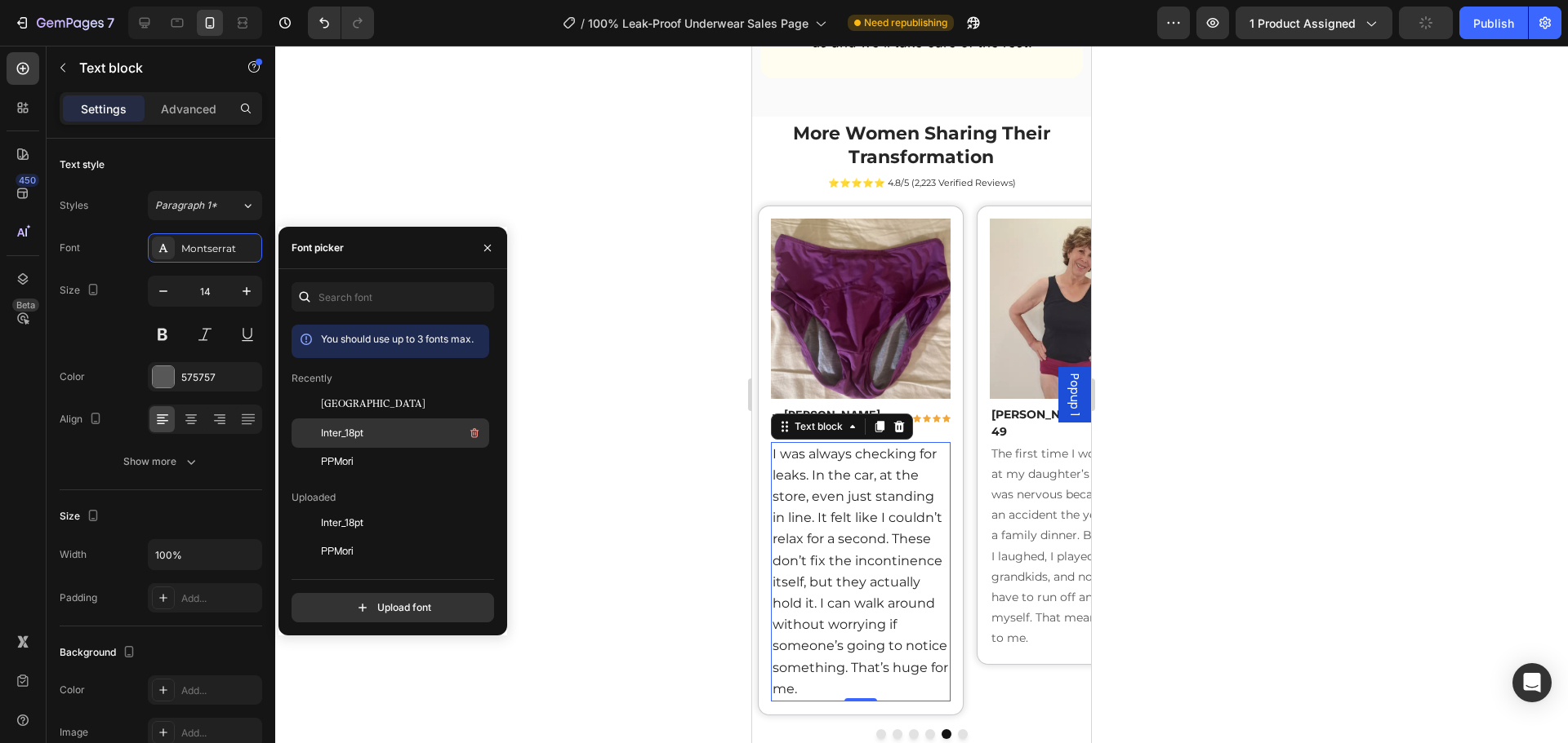
click at [368, 432] on div "Inter_18pt" at bounding box center [403, 432] width 165 height 19
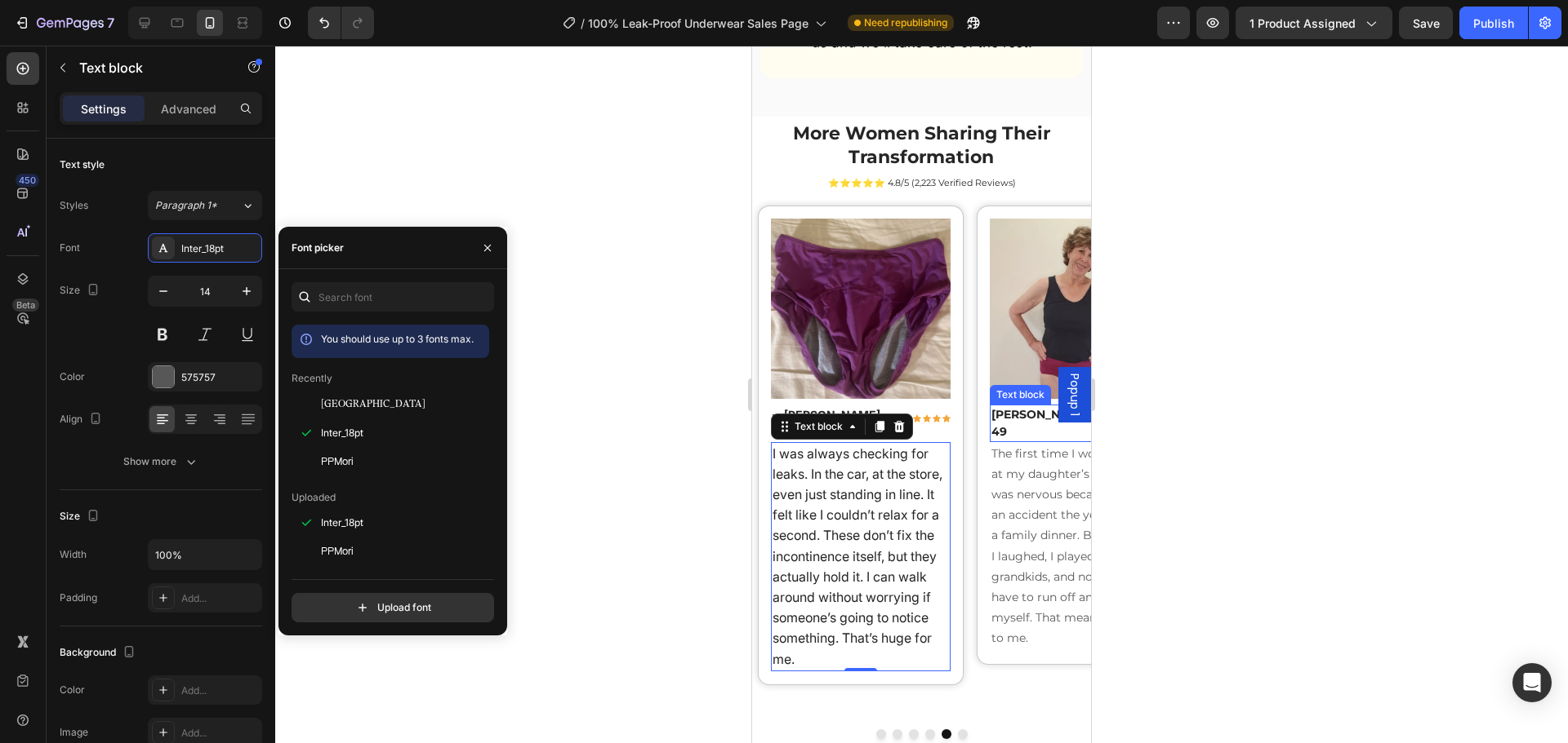
click at [997, 407] on p "[PERSON_NAME], 49" at bounding box center [1050, 423] width 117 height 34
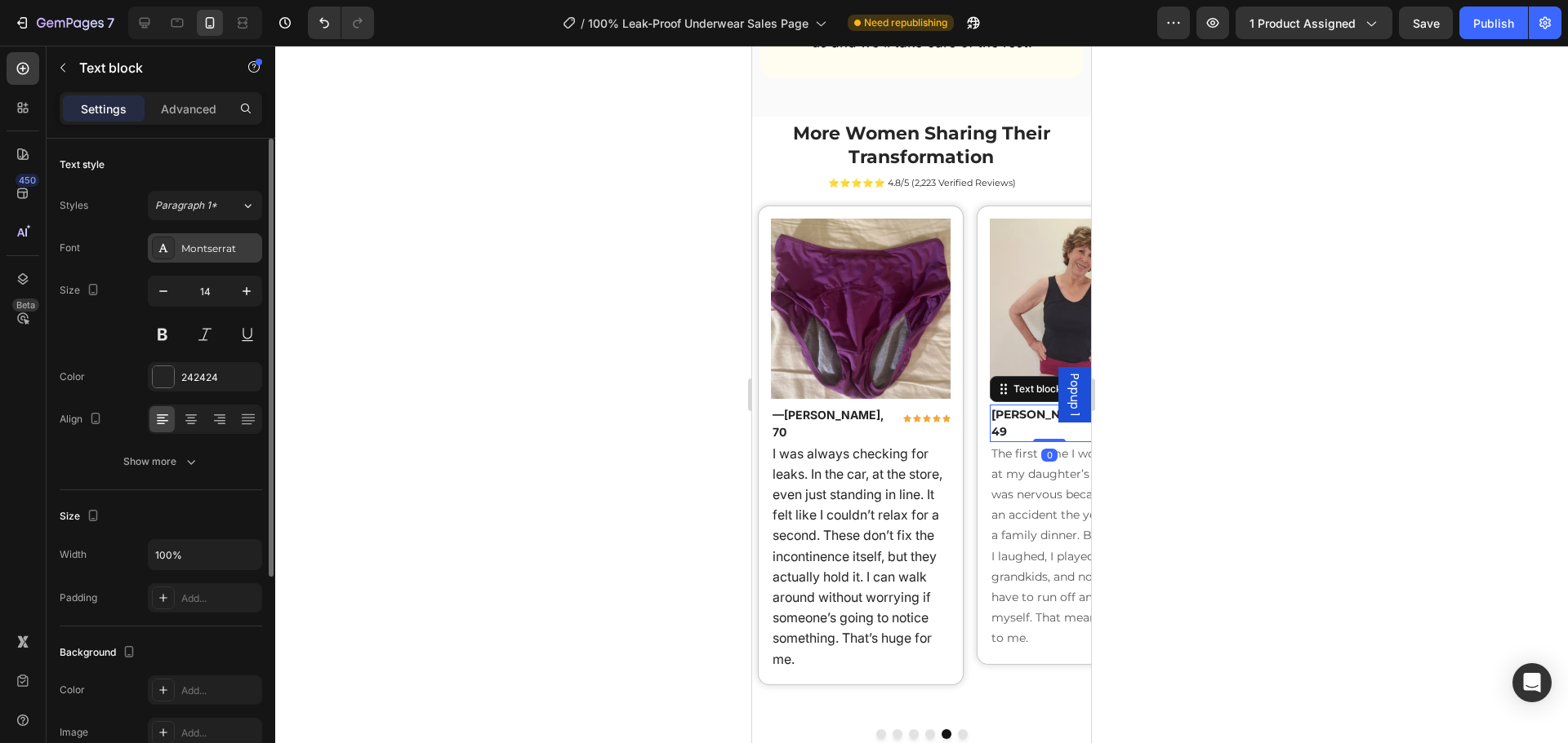
click at [179, 249] on div "Montserrat" at bounding box center [205, 248] width 114 height 29
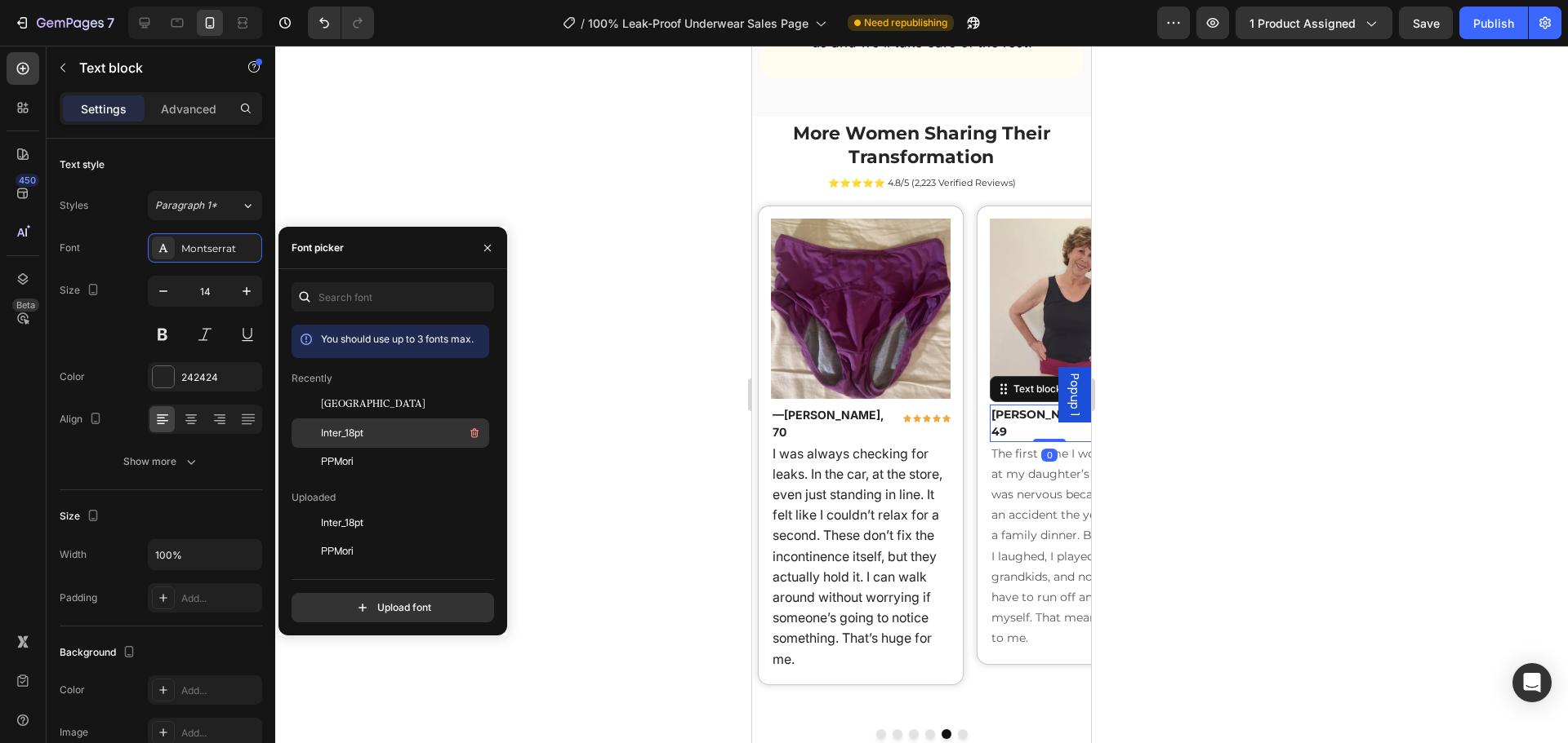
click at [337, 428] on span "Inter_18pt" at bounding box center [342, 433] width 43 height 15
click at [1034, 499] on p "The first time I wore them was at my daughter’s birthday. I was nervous because…" at bounding box center [1080, 547] width 177 height 205
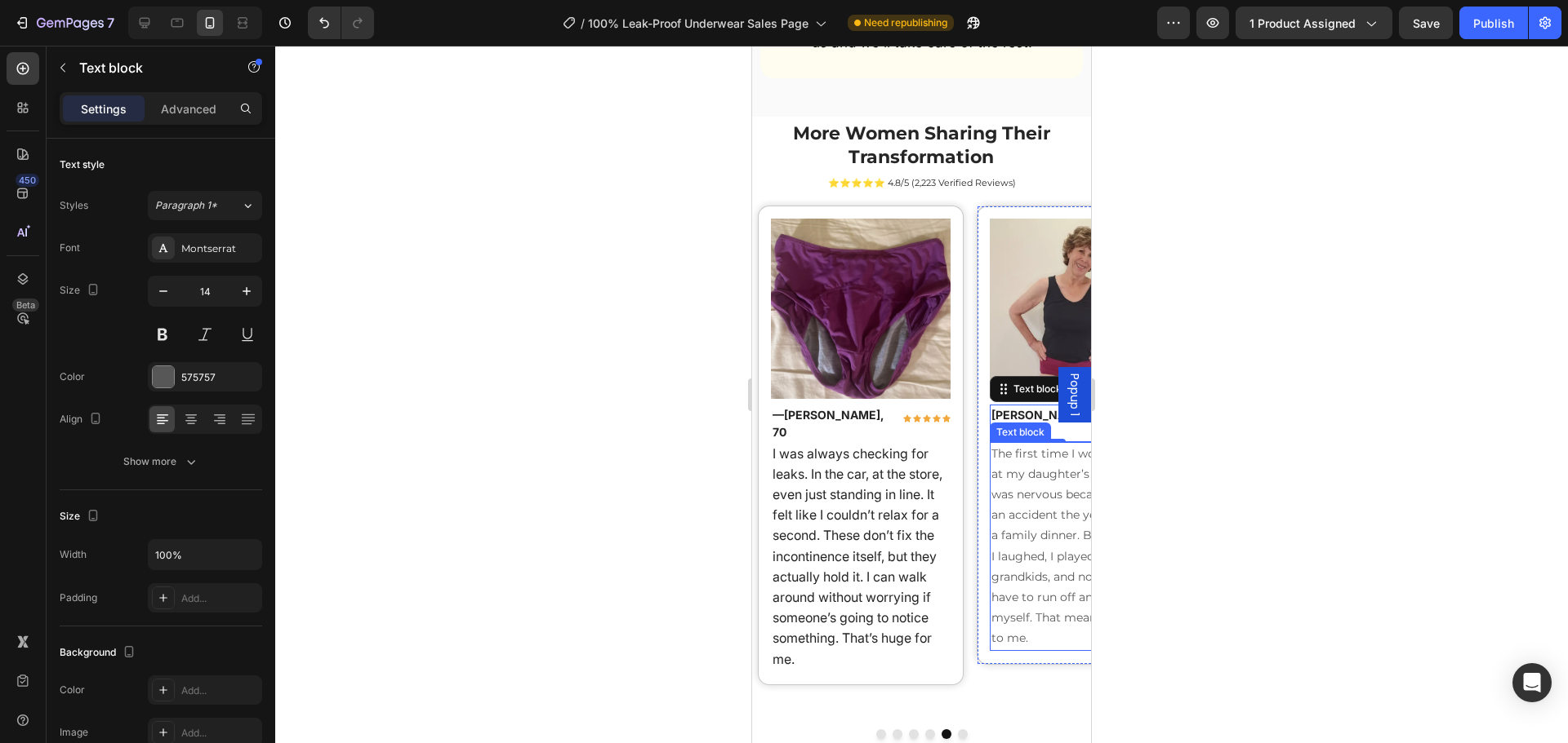
click at [1034, 499] on p "The first time I wore them was at my daughter’s birthday. I was nervous because…" at bounding box center [1080, 547] width 177 height 205
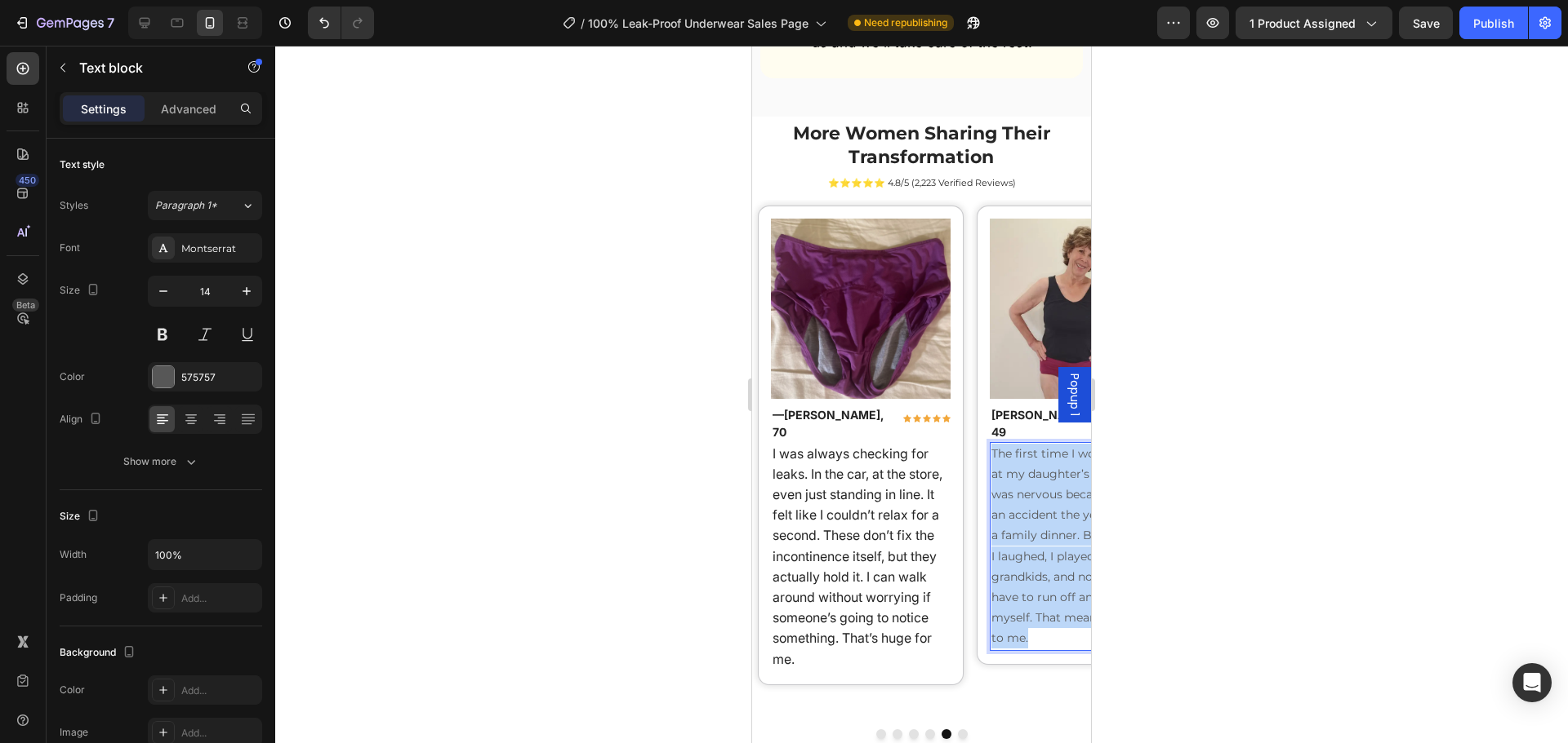
click at [1034, 499] on p "The first time I wore them was at my daughter’s birthday. I was nervous because…" at bounding box center [1080, 547] width 177 height 205
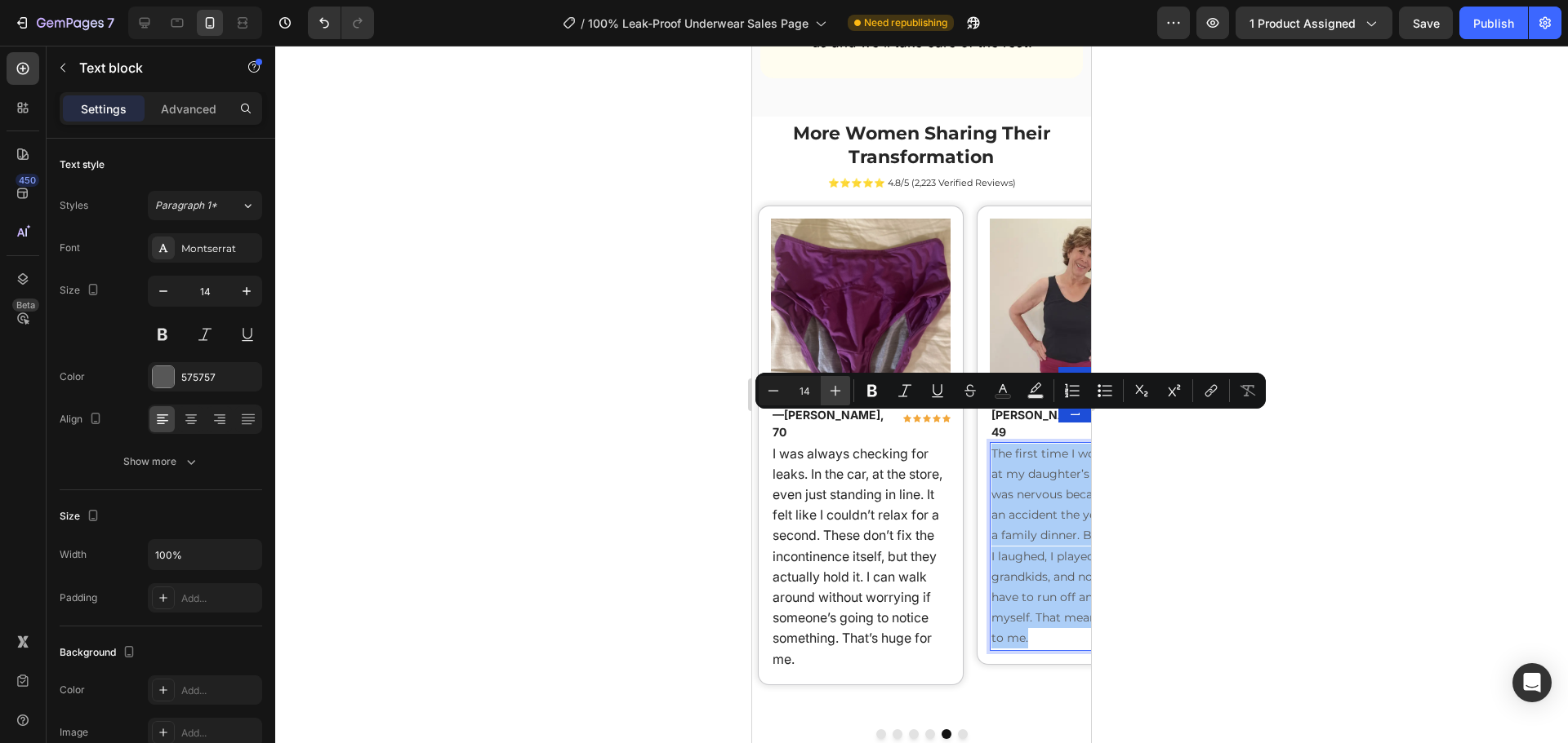
click at [835, 390] on icon "Editor contextual toolbar" at bounding box center [835, 391] width 11 height 11
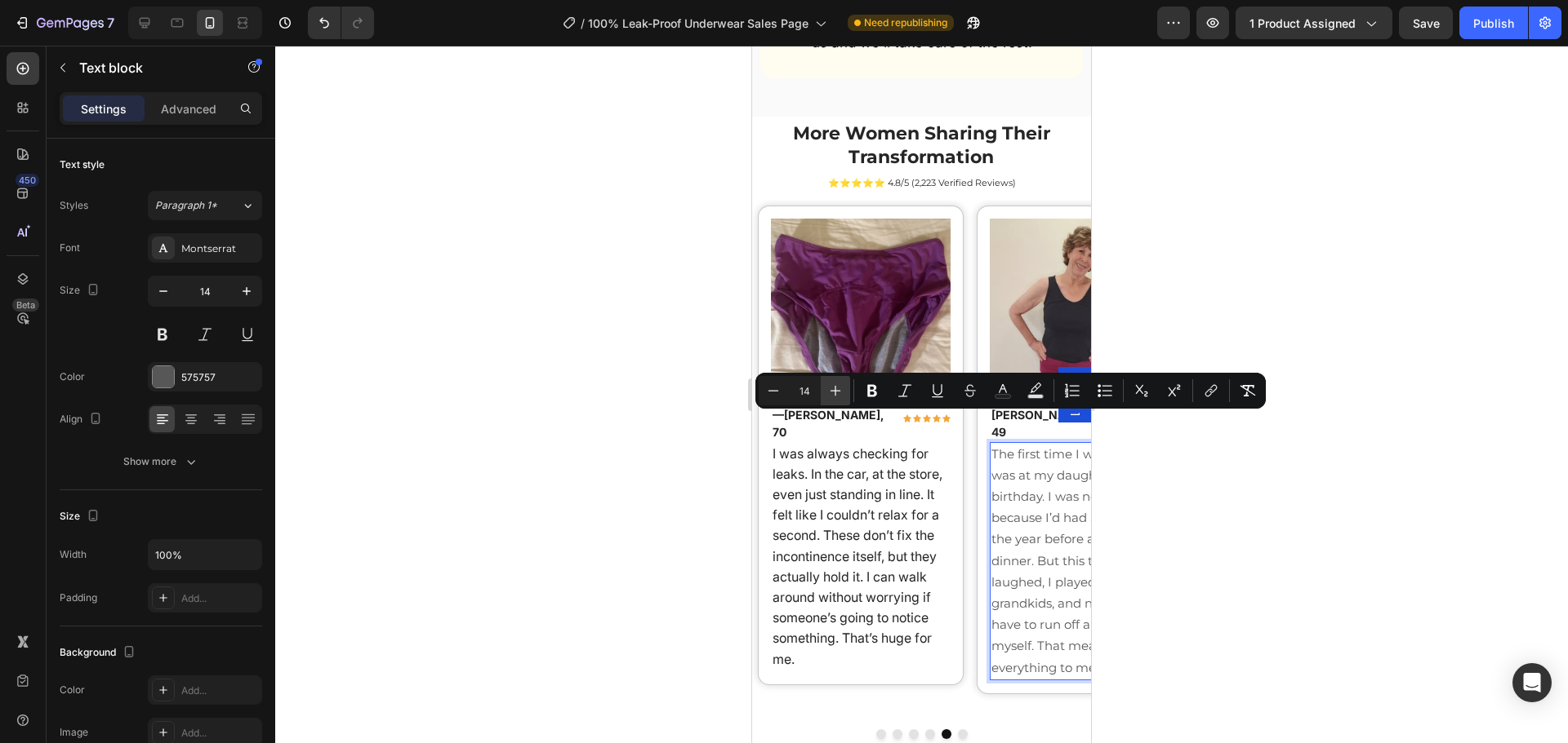
click at [835, 390] on icon "Editor contextual toolbar" at bounding box center [835, 391] width 17 height 17
click at [213, 255] on div "Montserrat" at bounding box center [220, 249] width 77 height 15
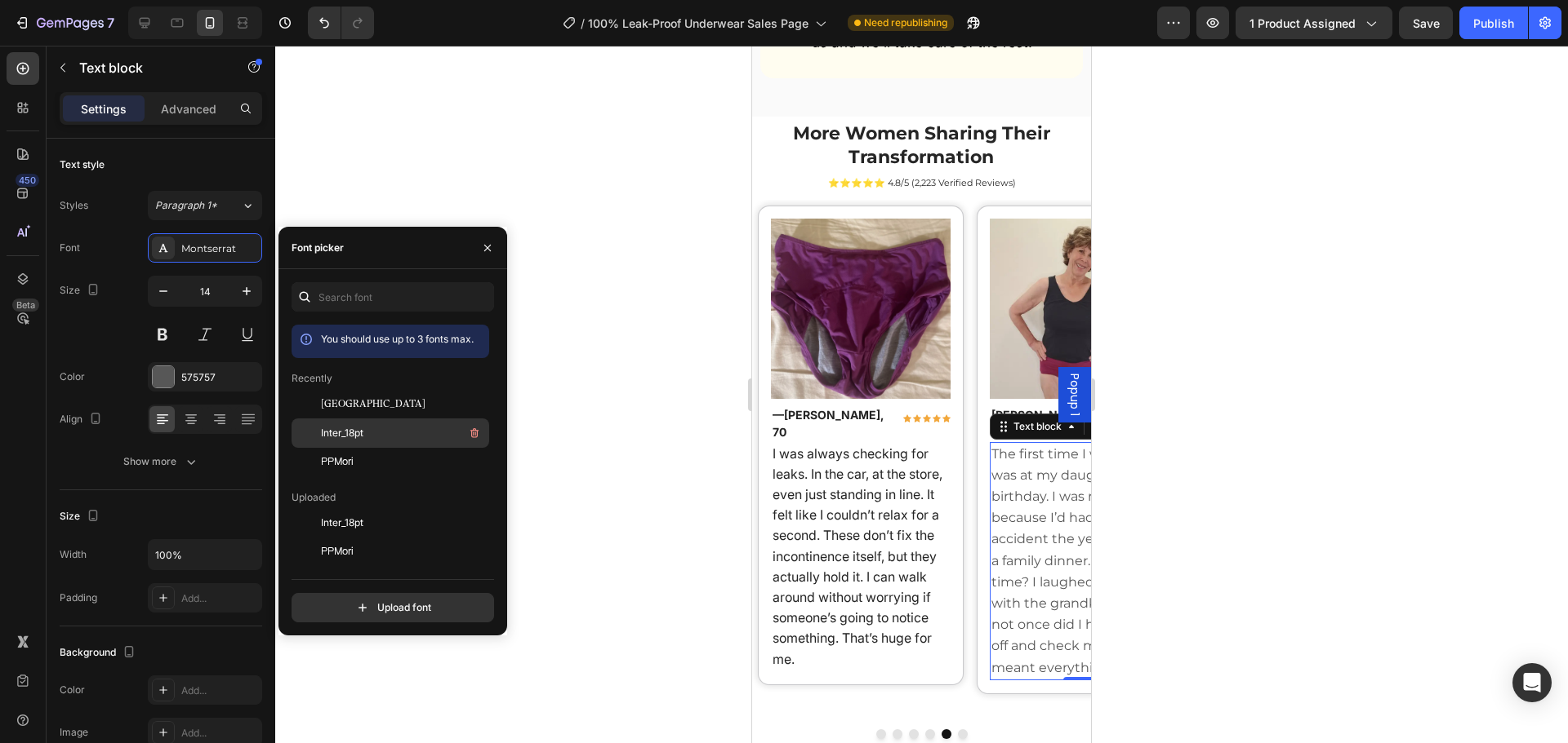
click at [382, 430] on div "Inter_18pt" at bounding box center [403, 432] width 165 height 19
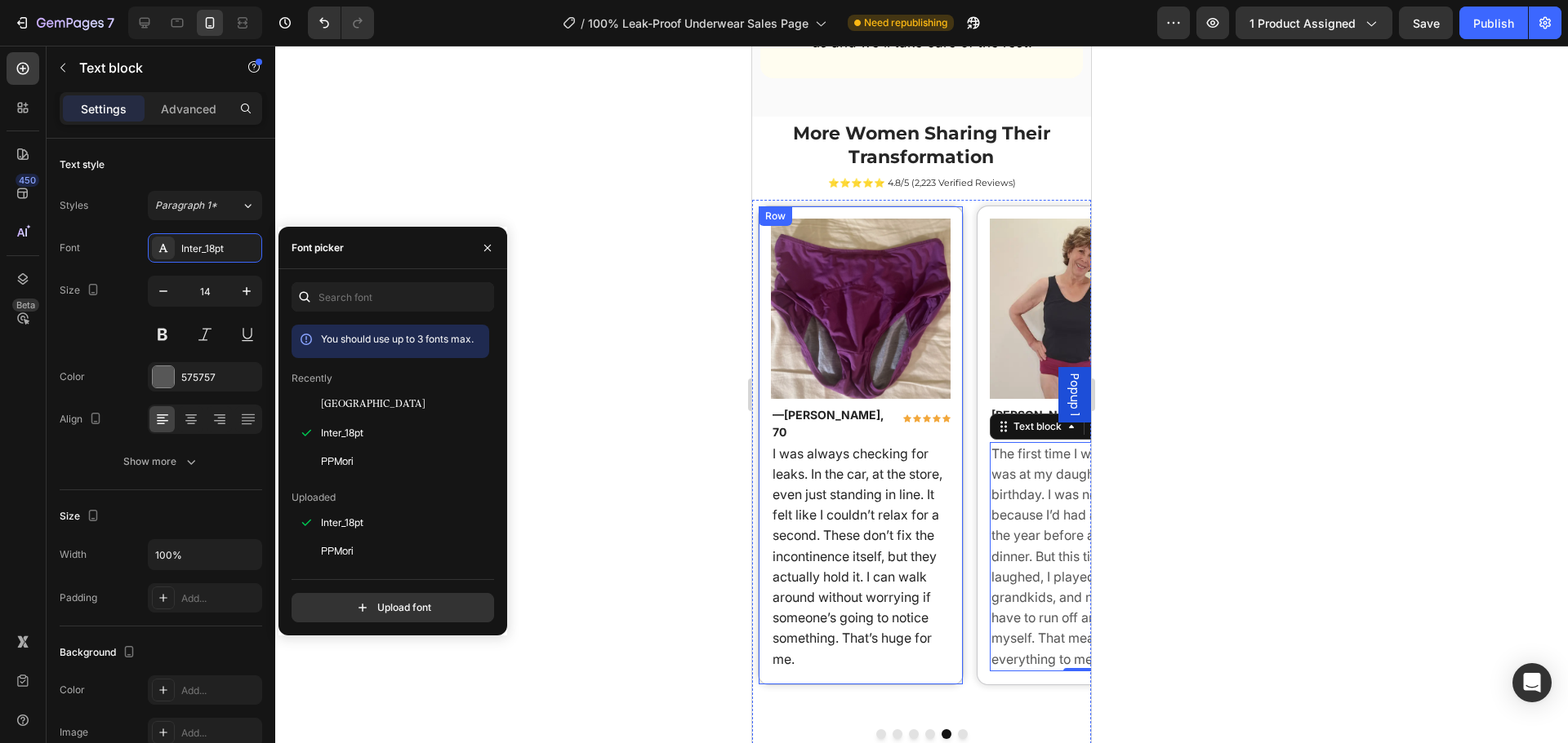
click at [779, 425] on div "Text block" at bounding box center [802, 432] width 54 height 15
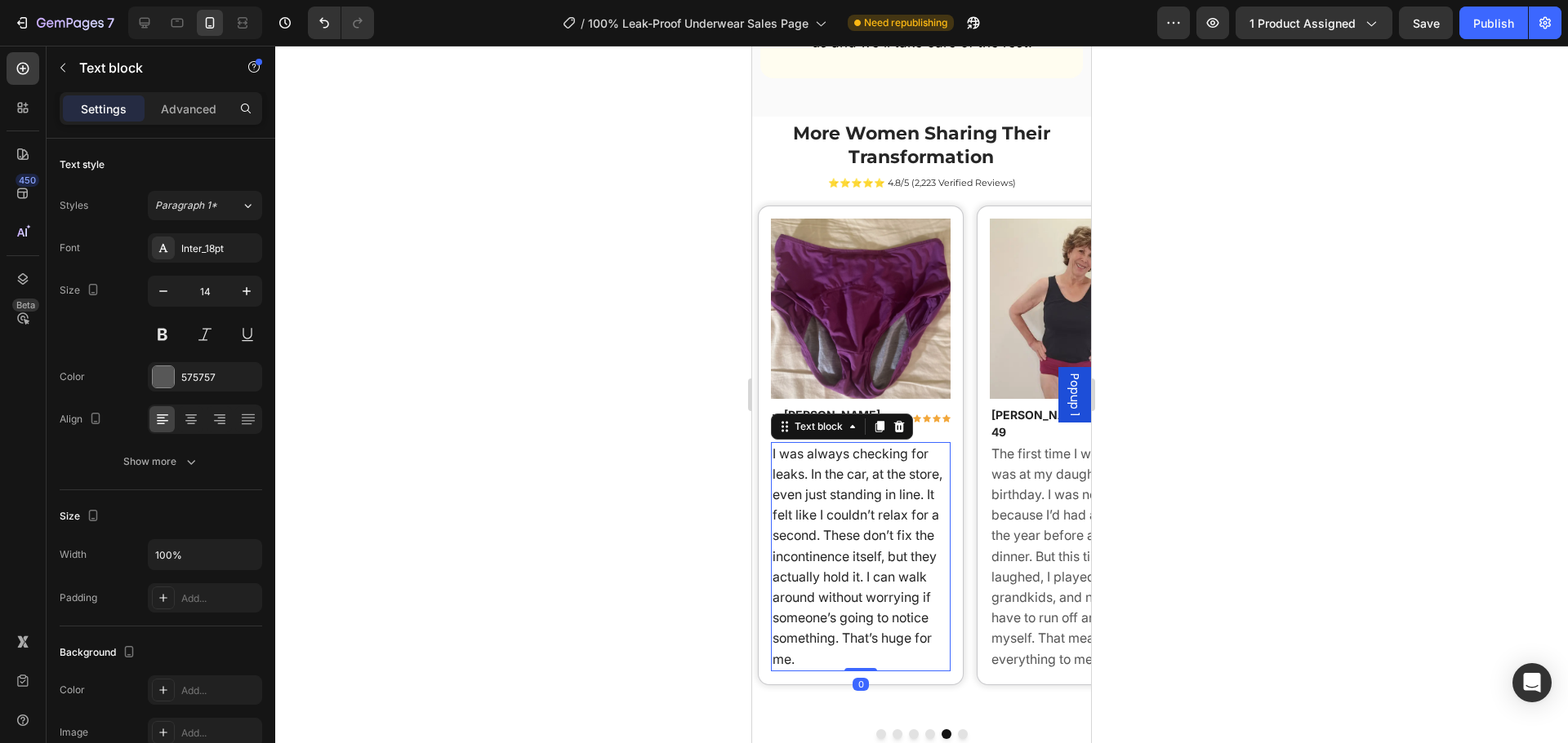
click at [785, 408] on strong "[PERSON_NAME], 70" at bounding box center [828, 423] width 111 height 31
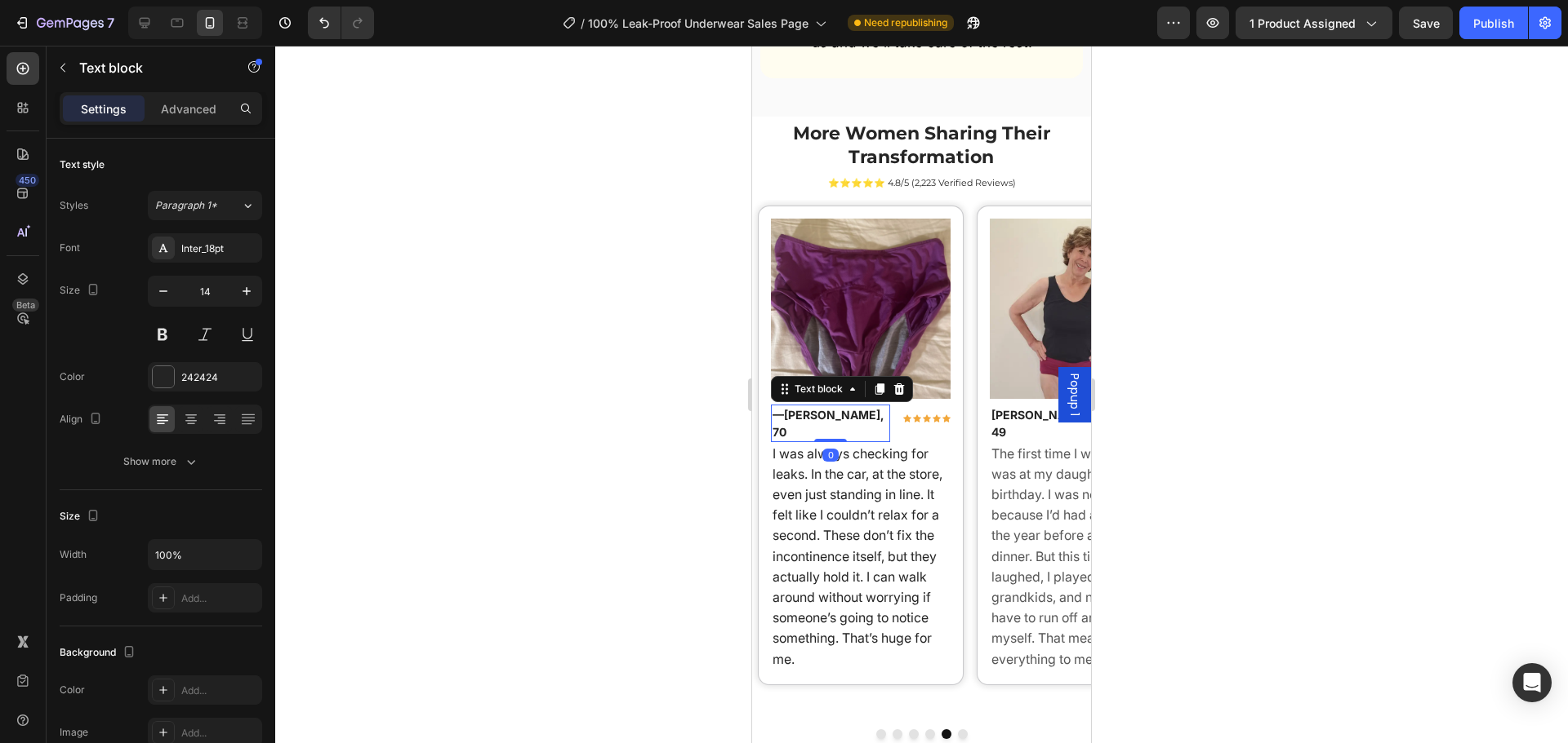
click at [793, 408] on strong "[PERSON_NAME], 70" at bounding box center [828, 423] width 111 height 31
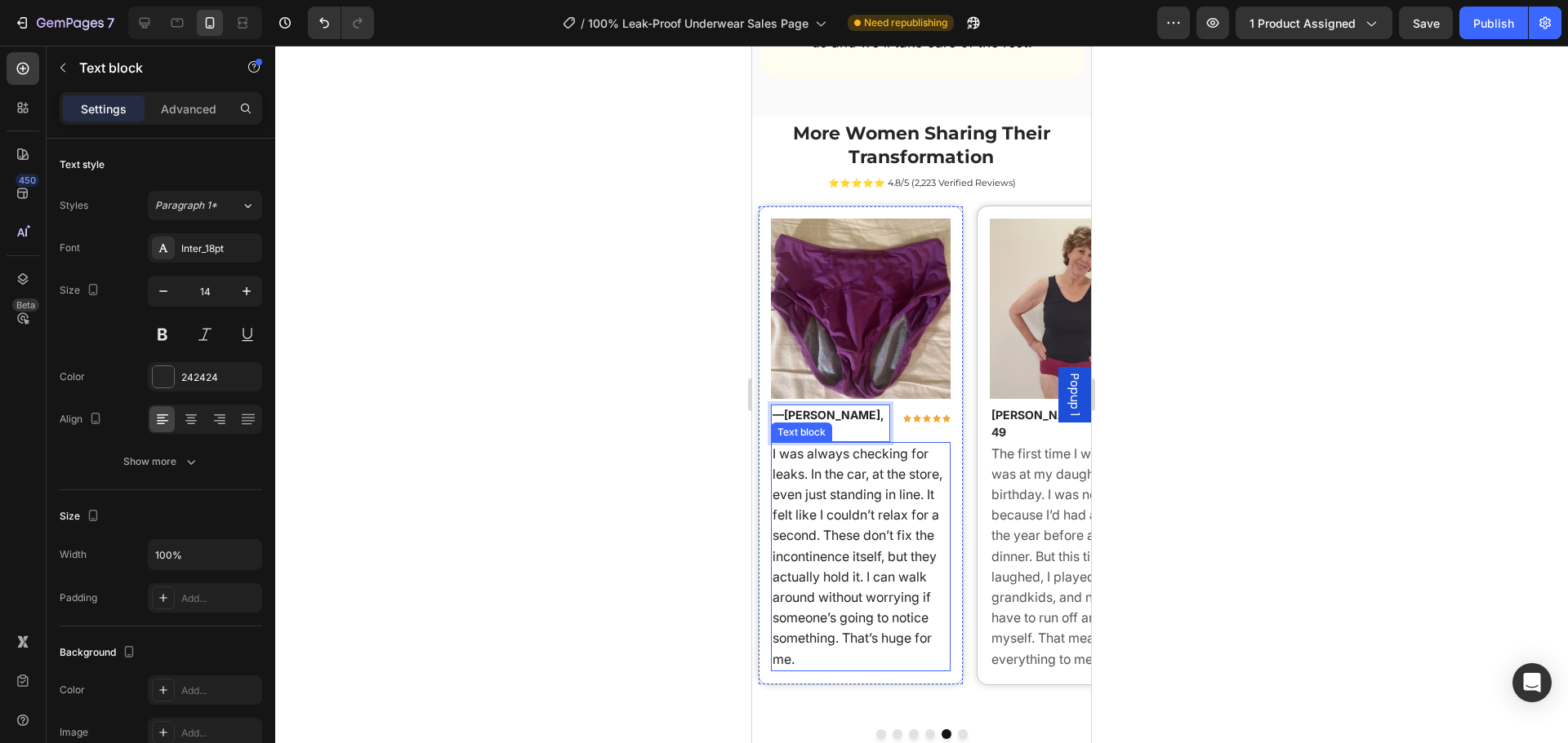
click at [728, 386] on div at bounding box center [921, 395] width 1292 height 698
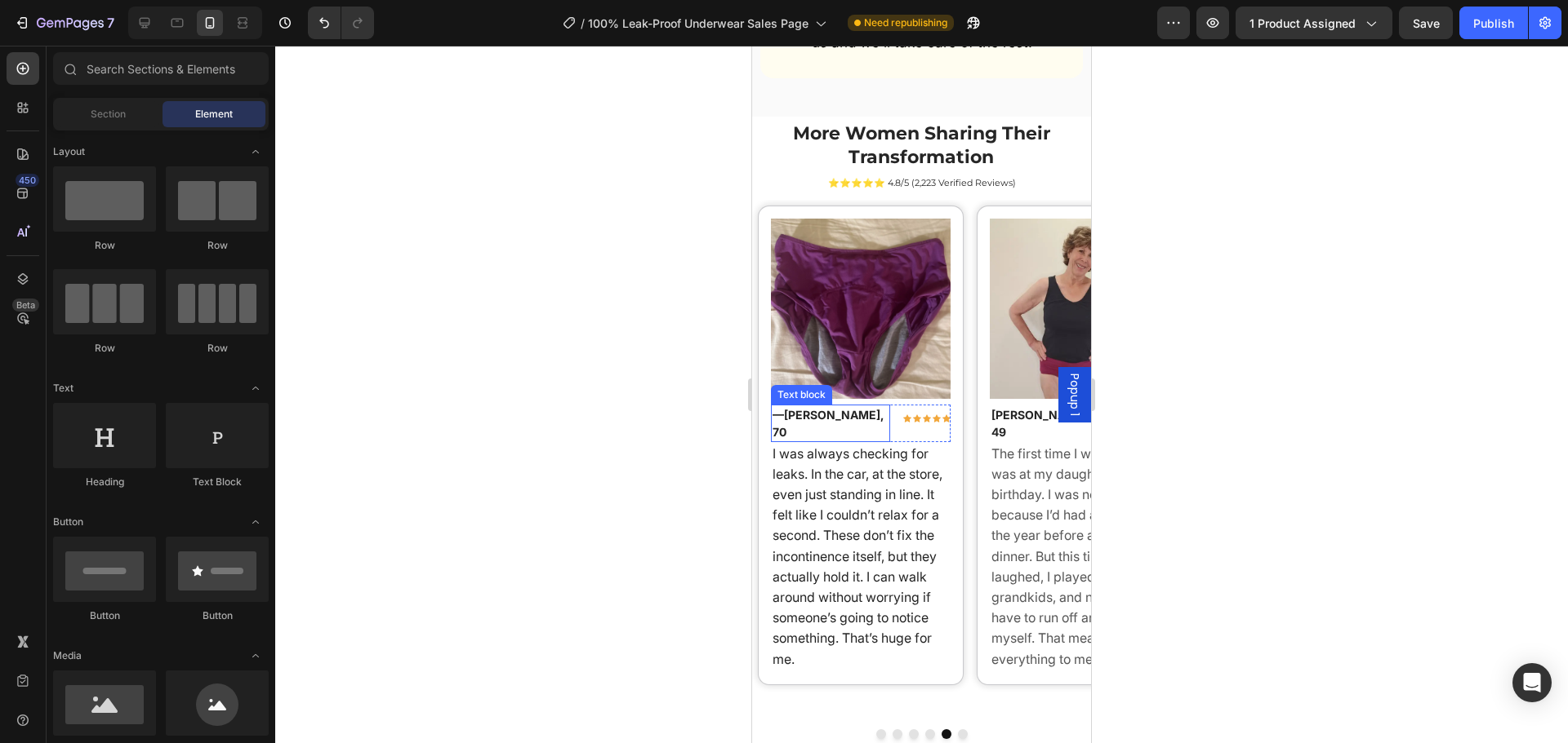
click at [789, 408] on strong "[PERSON_NAME], 70" at bounding box center [828, 423] width 111 height 31
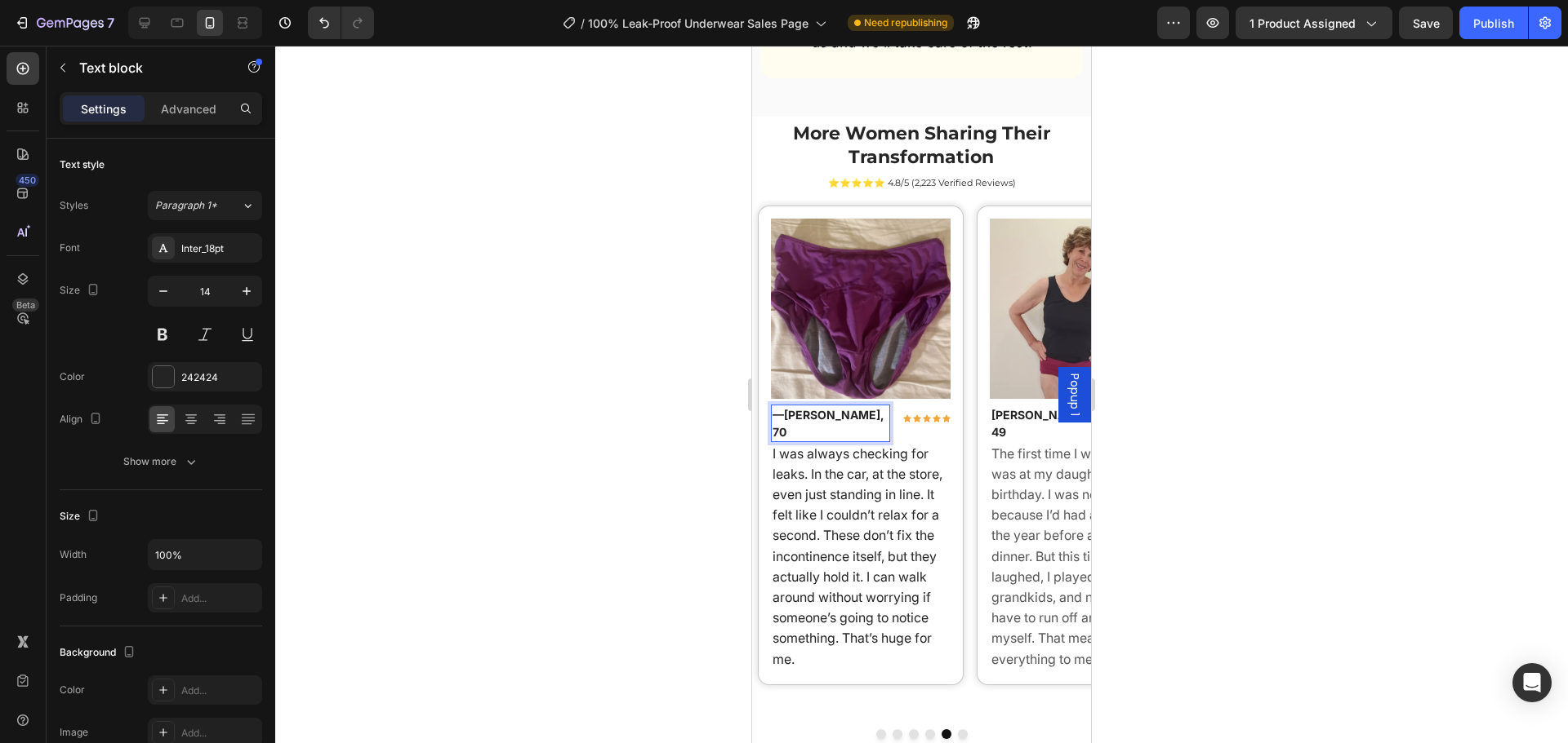
click at [787, 408] on strong "[PERSON_NAME], 70" at bounding box center [828, 423] width 111 height 31
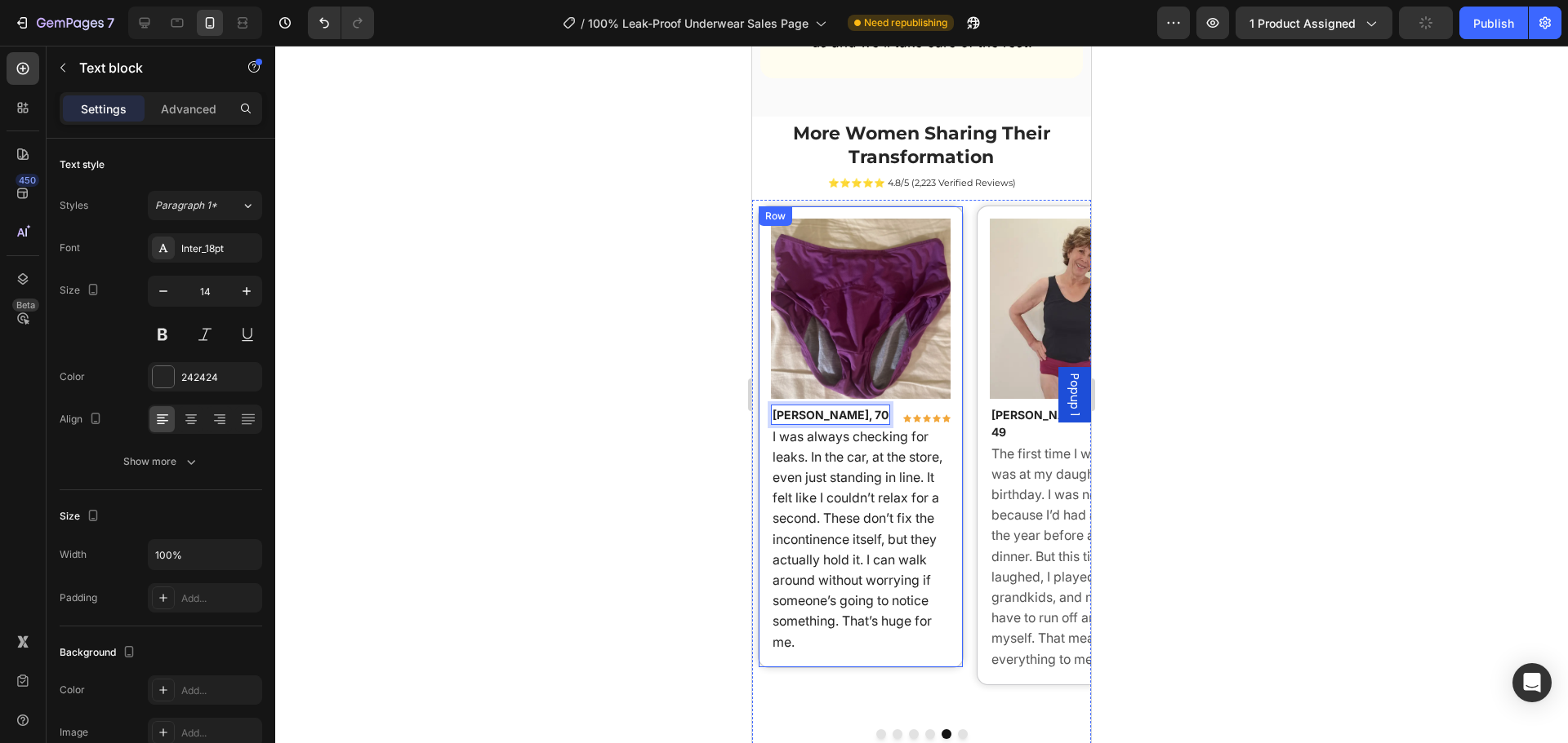
click at [699, 437] on div at bounding box center [921, 395] width 1292 height 698
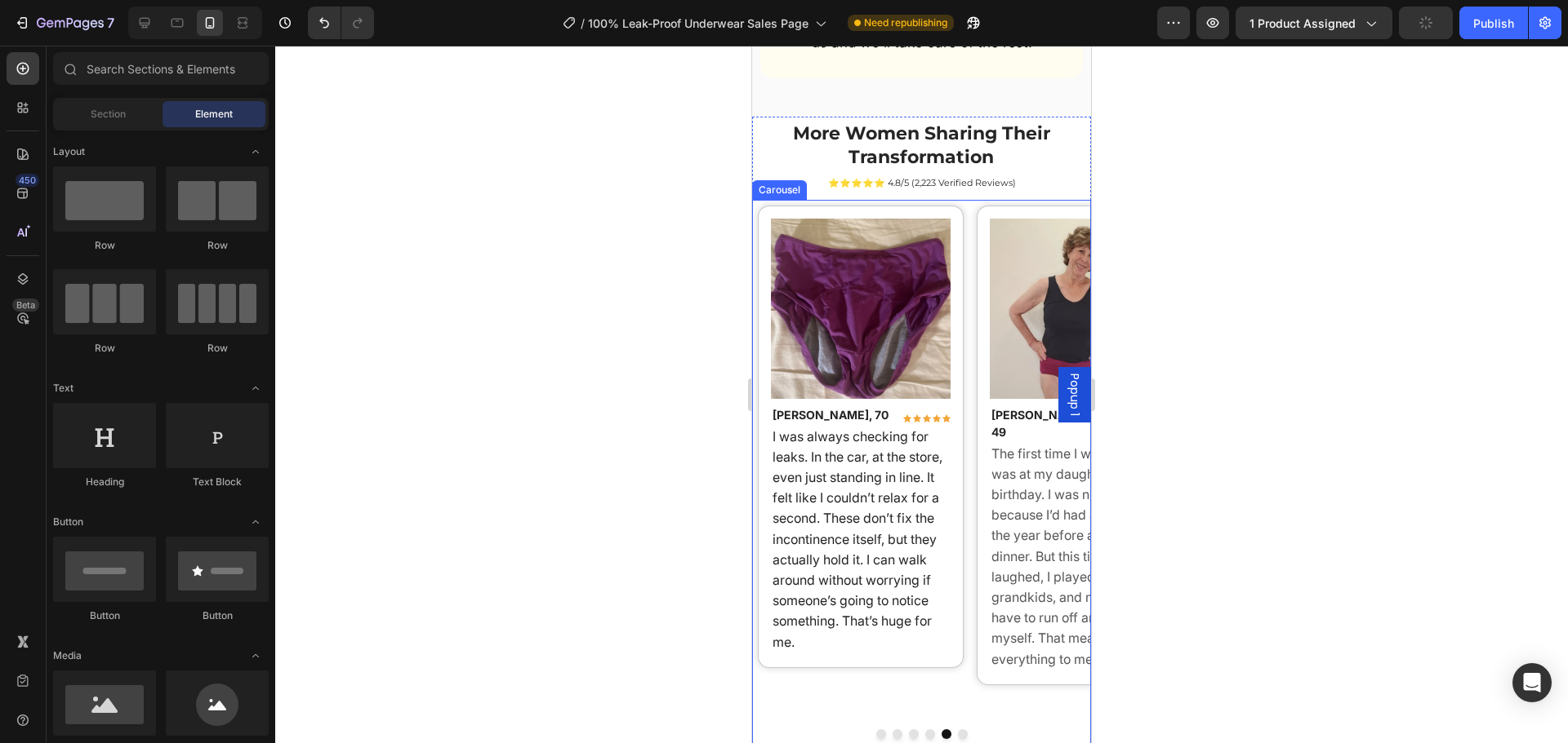
click at [959, 730] on button "Dot" at bounding box center [963, 735] width 10 height 10
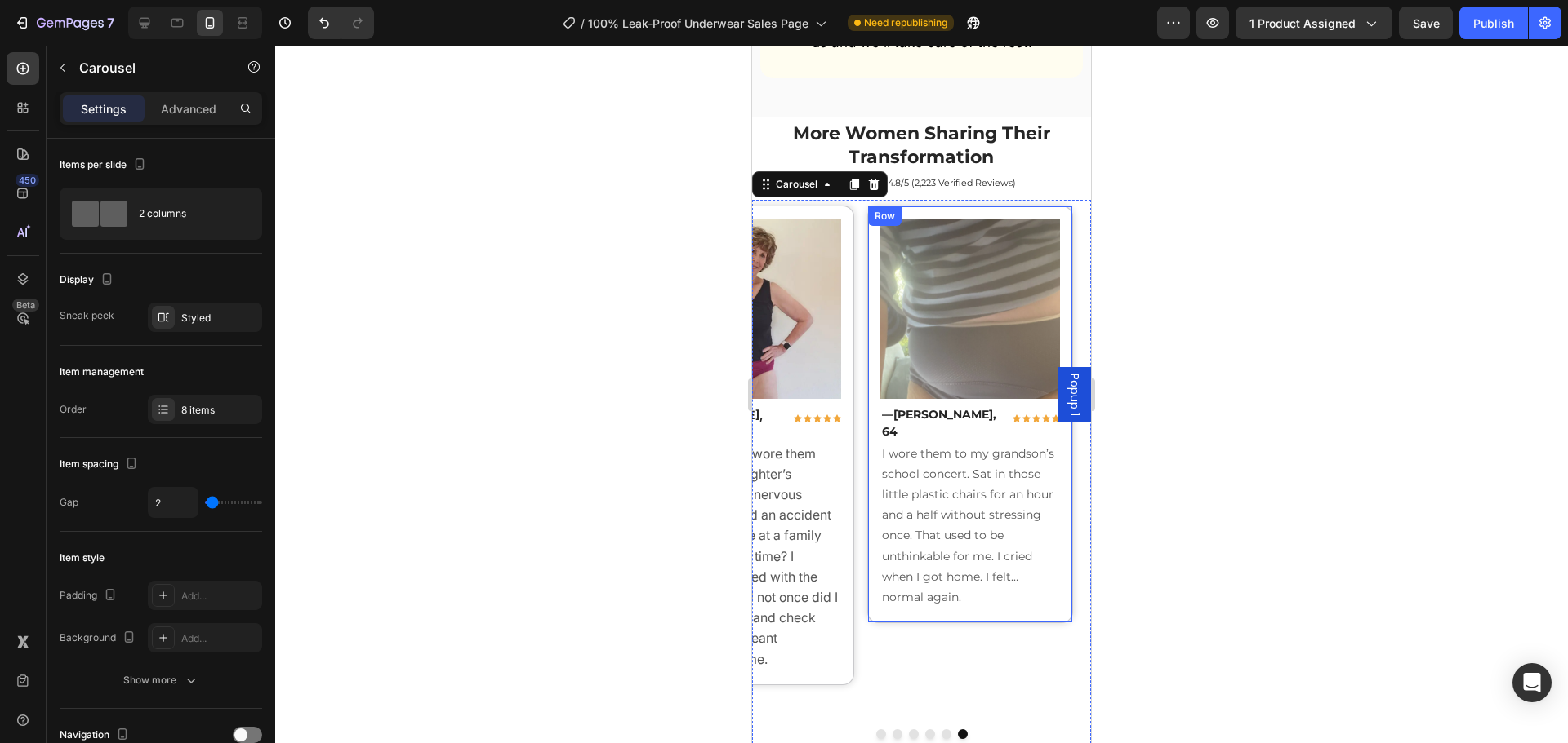
click at [949, 484] on p "I wore them to my grandson’s school concert. Sat in those little plastic chairs…" at bounding box center [971, 526] width 177 height 164
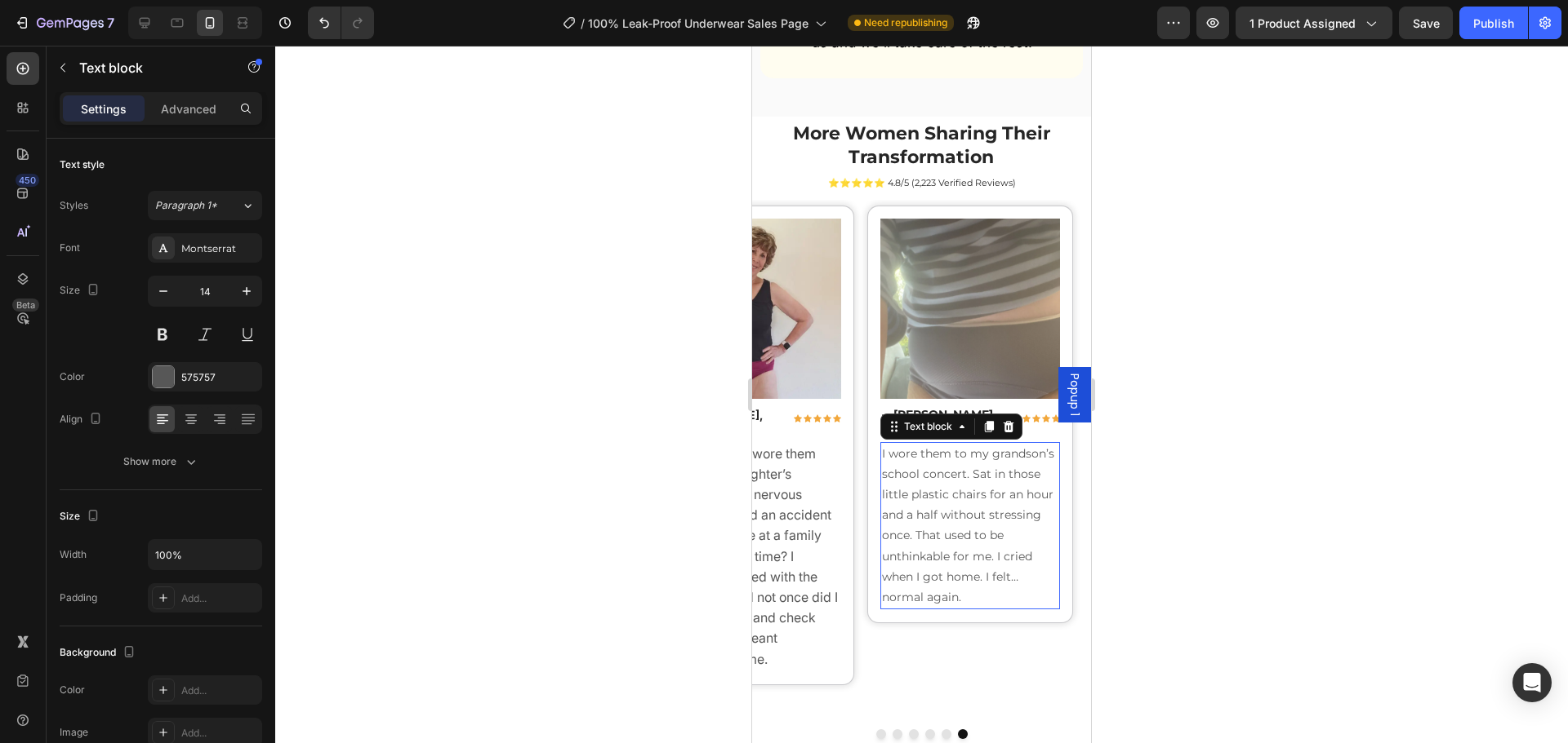
click at [949, 484] on p "I wore them to my grandson’s school concert. Sat in those little plastic chairs…" at bounding box center [971, 526] width 177 height 164
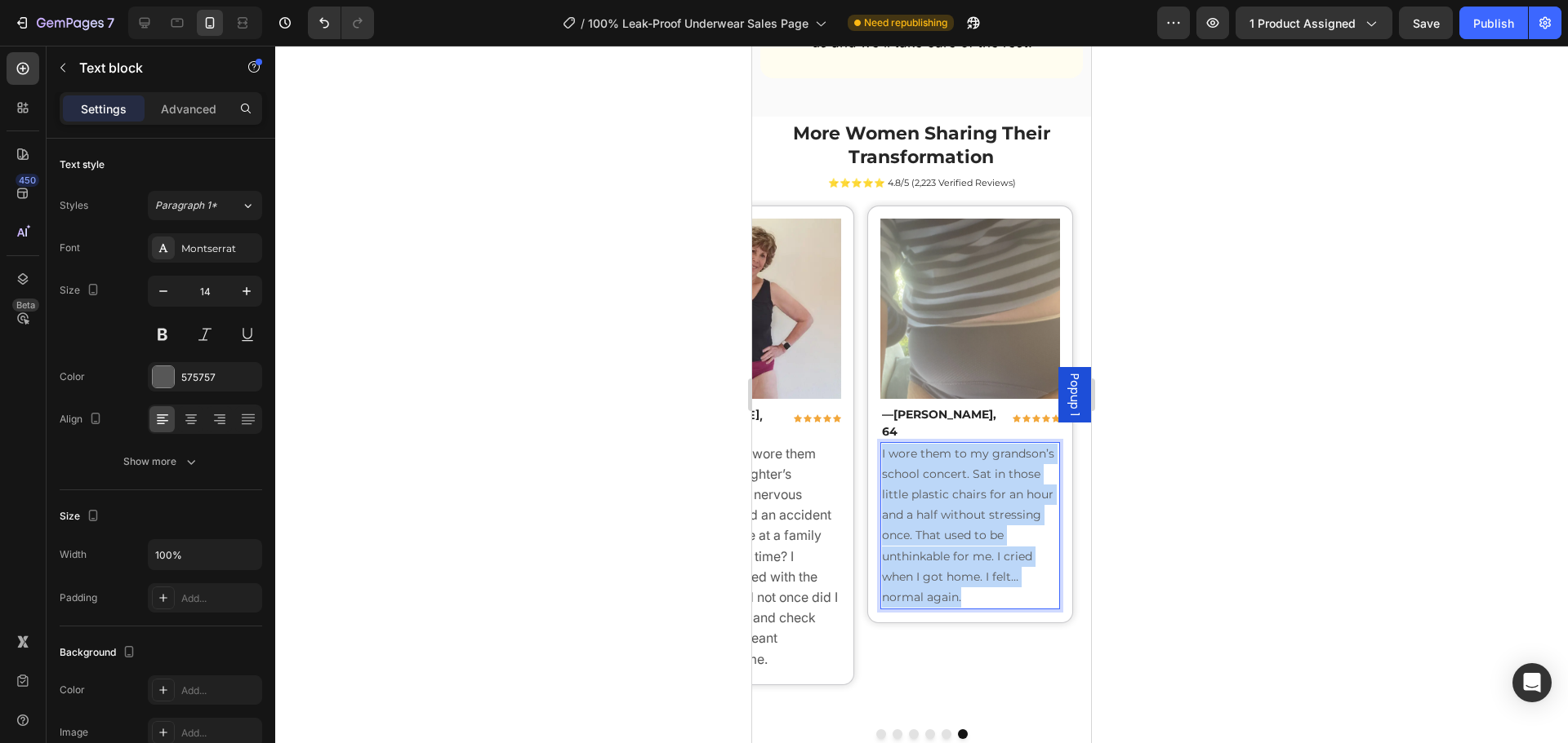
click at [949, 484] on p "I wore them to my grandson’s school concert. Sat in those little plastic chairs…" at bounding box center [971, 526] width 177 height 164
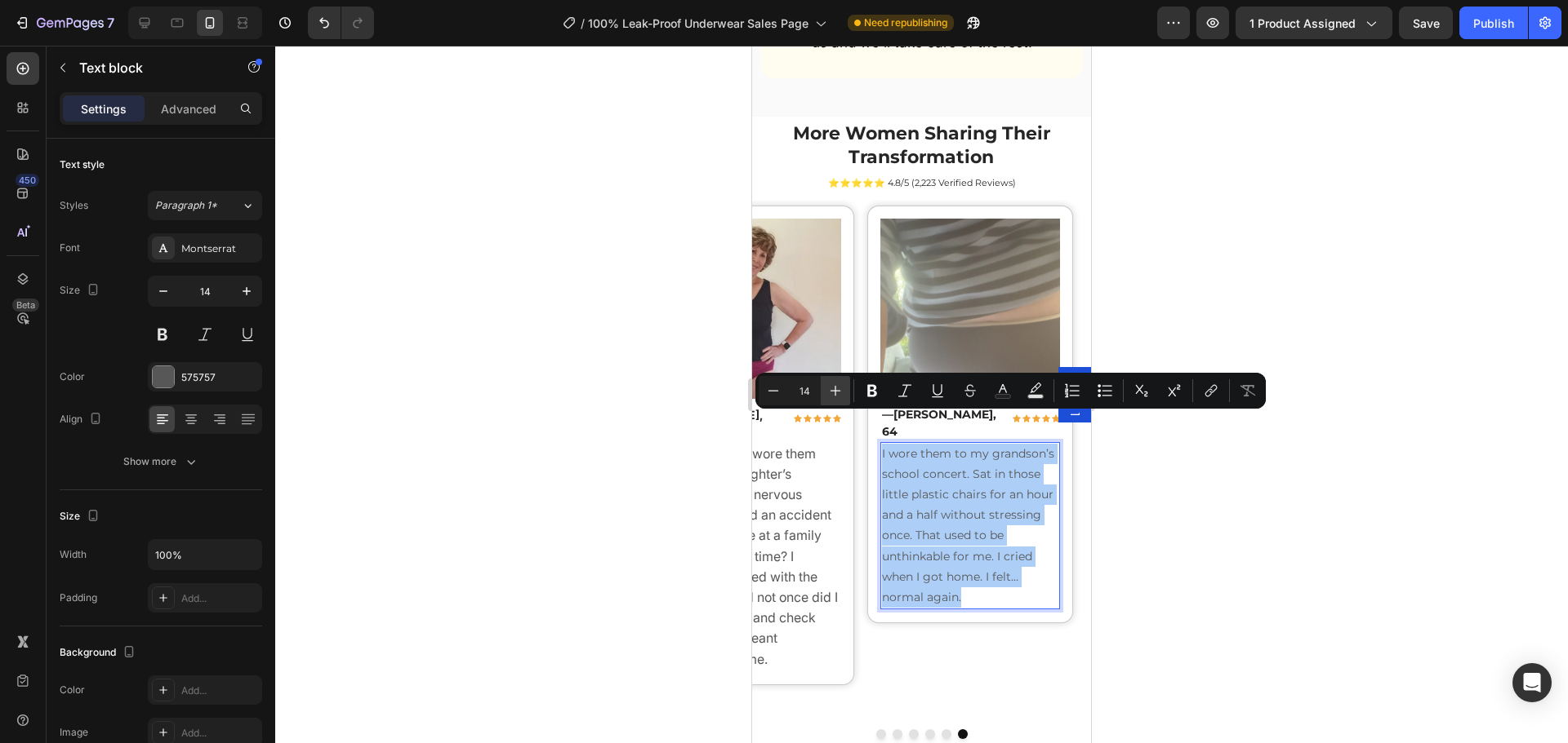
click at [840, 391] on icon "Editor contextual toolbar" at bounding box center [835, 391] width 11 height 11
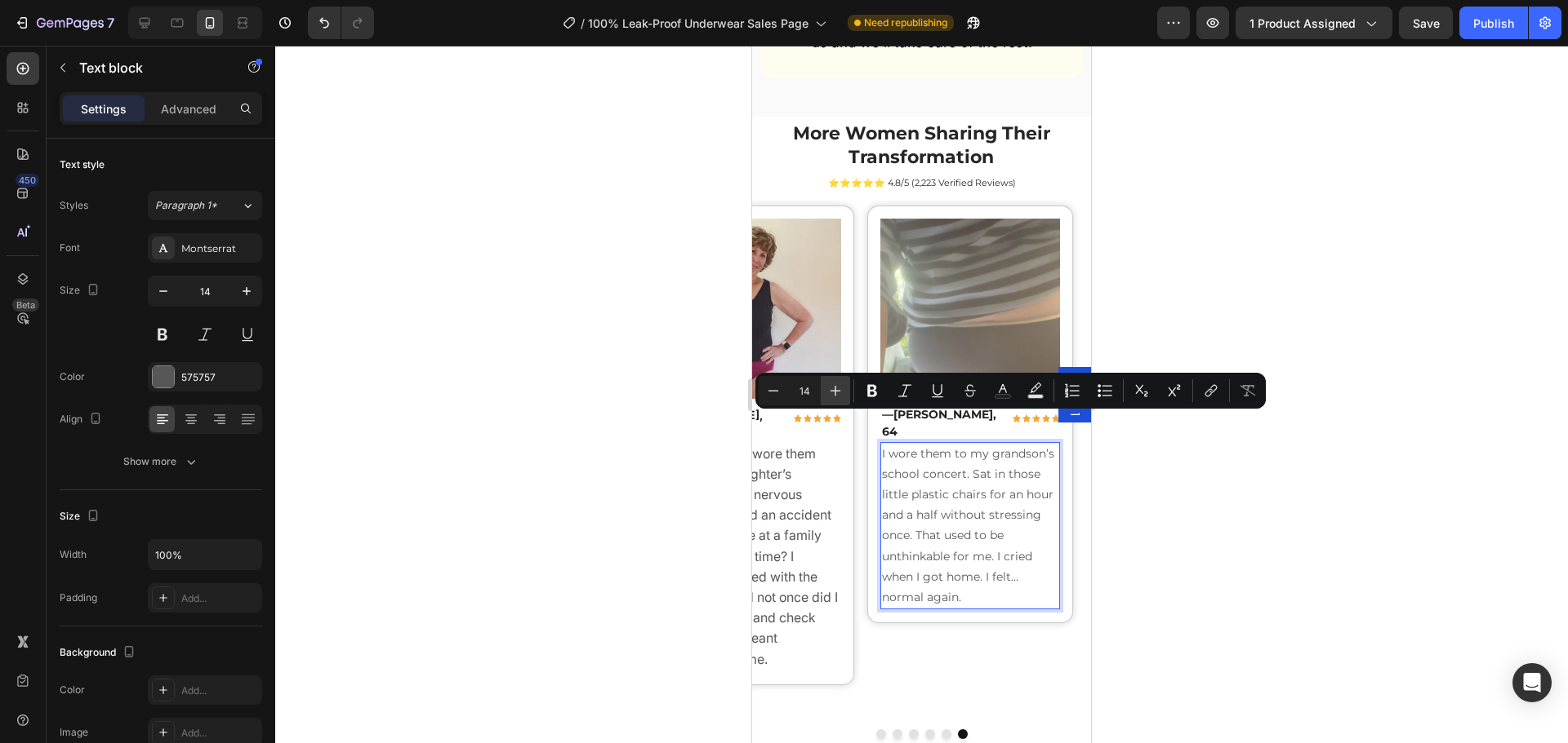
click at [840, 392] on icon "Editor contextual toolbar" at bounding box center [835, 391] width 17 height 17
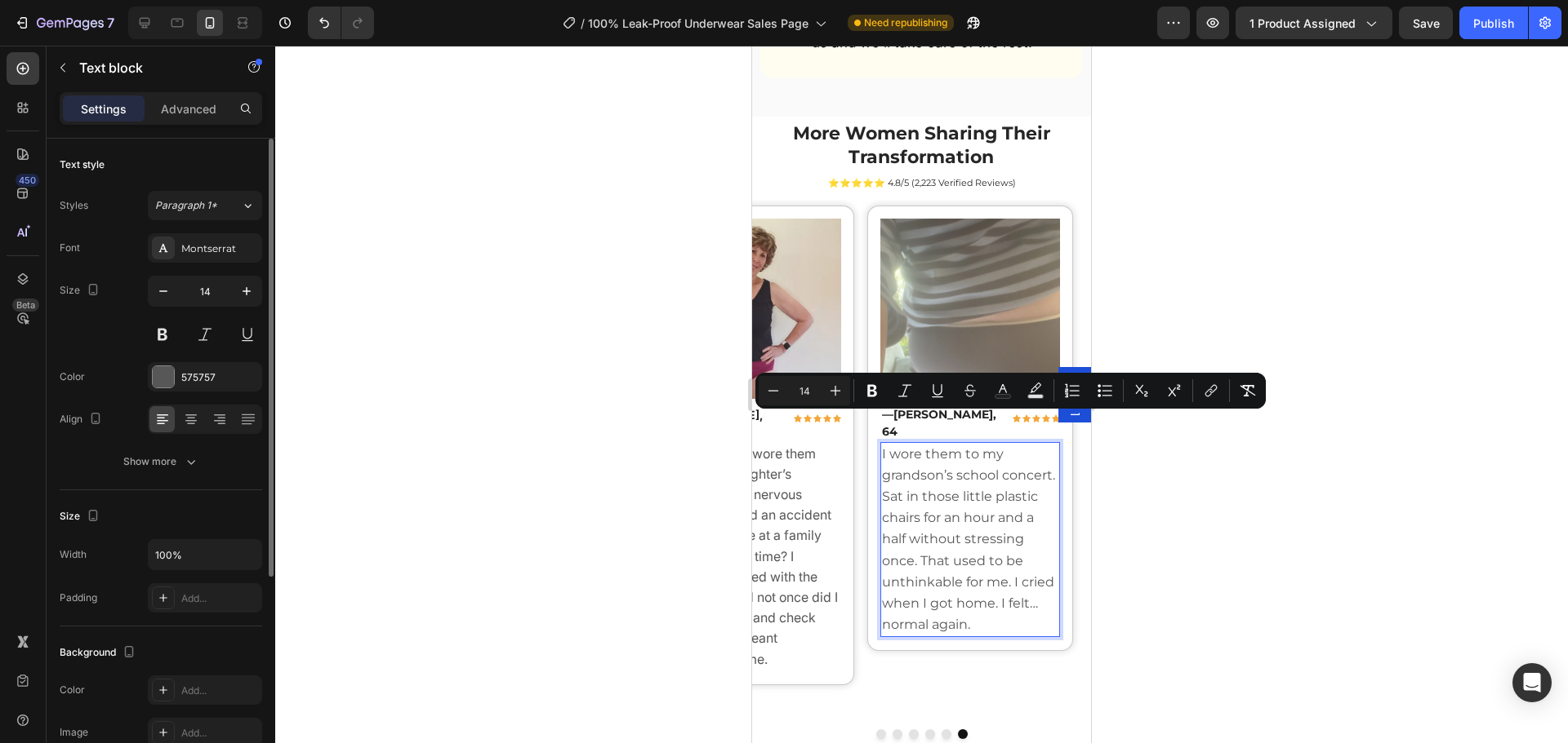
drag, startPoint x: 216, startPoint y: 252, endPoint x: 229, endPoint y: 270, distance: 22.2
click at [215, 250] on div "Montserrat" at bounding box center [220, 249] width 77 height 15
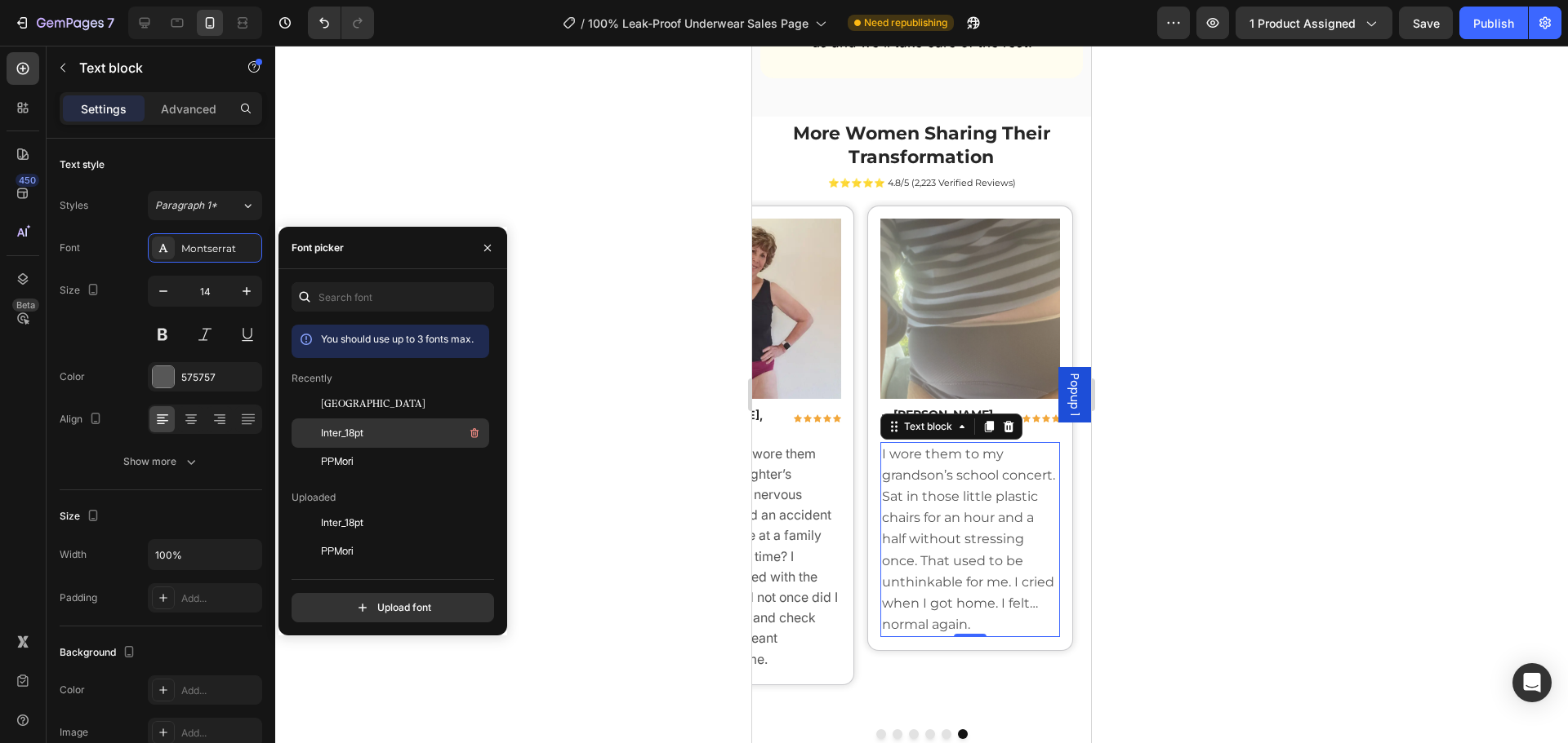
drag, startPoint x: 358, startPoint y: 424, endPoint x: 103, endPoint y: 386, distance: 257.8
click at [358, 424] on div "Inter_18pt" at bounding box center [403, 432] width 165 height 19
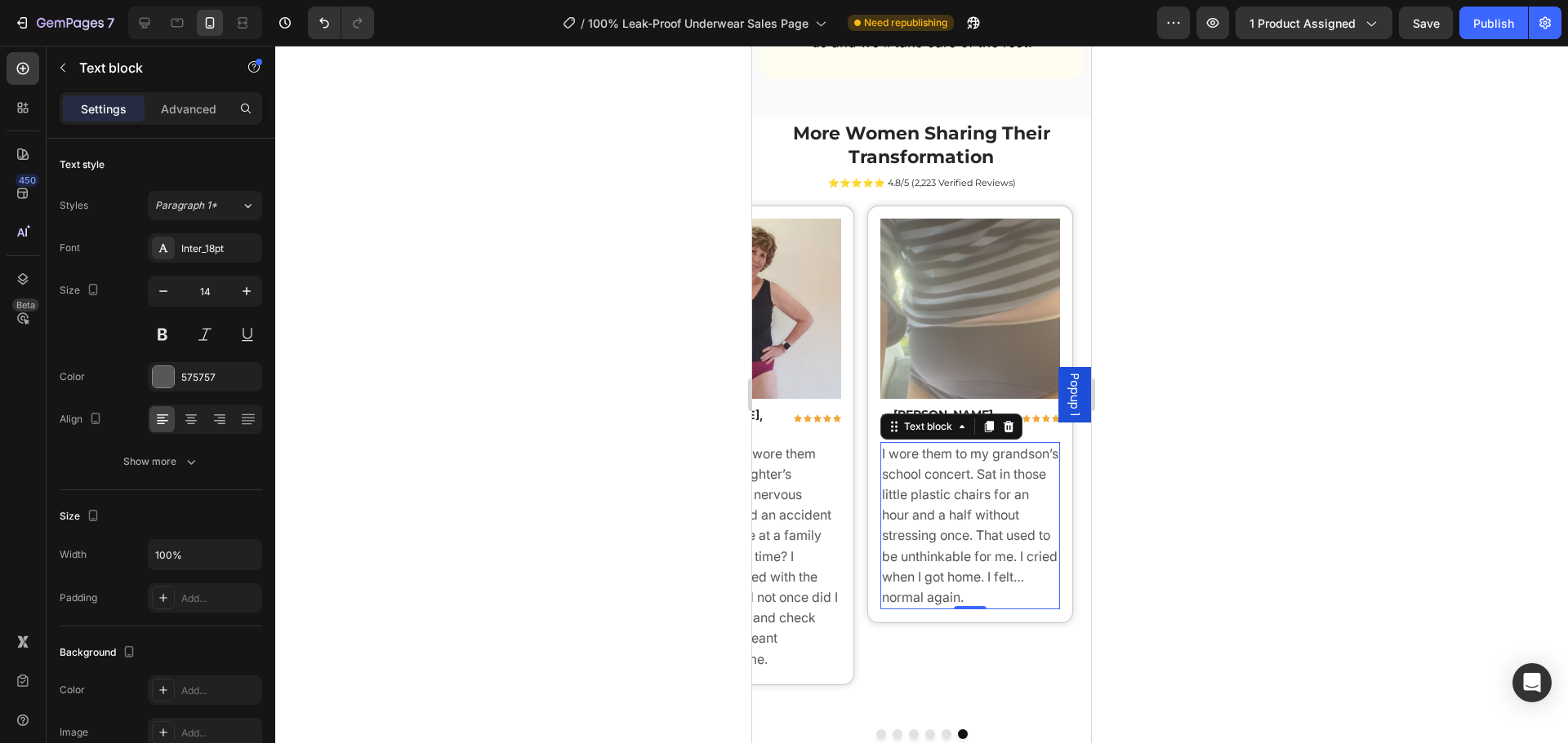
drag, startPoint x: 719, startPoint y: 344, endPoint x: 12, endPoint y: 308, distance: 707.9
click at [719, 344] on div at bounding box center [921, 395] width 1292 height 698
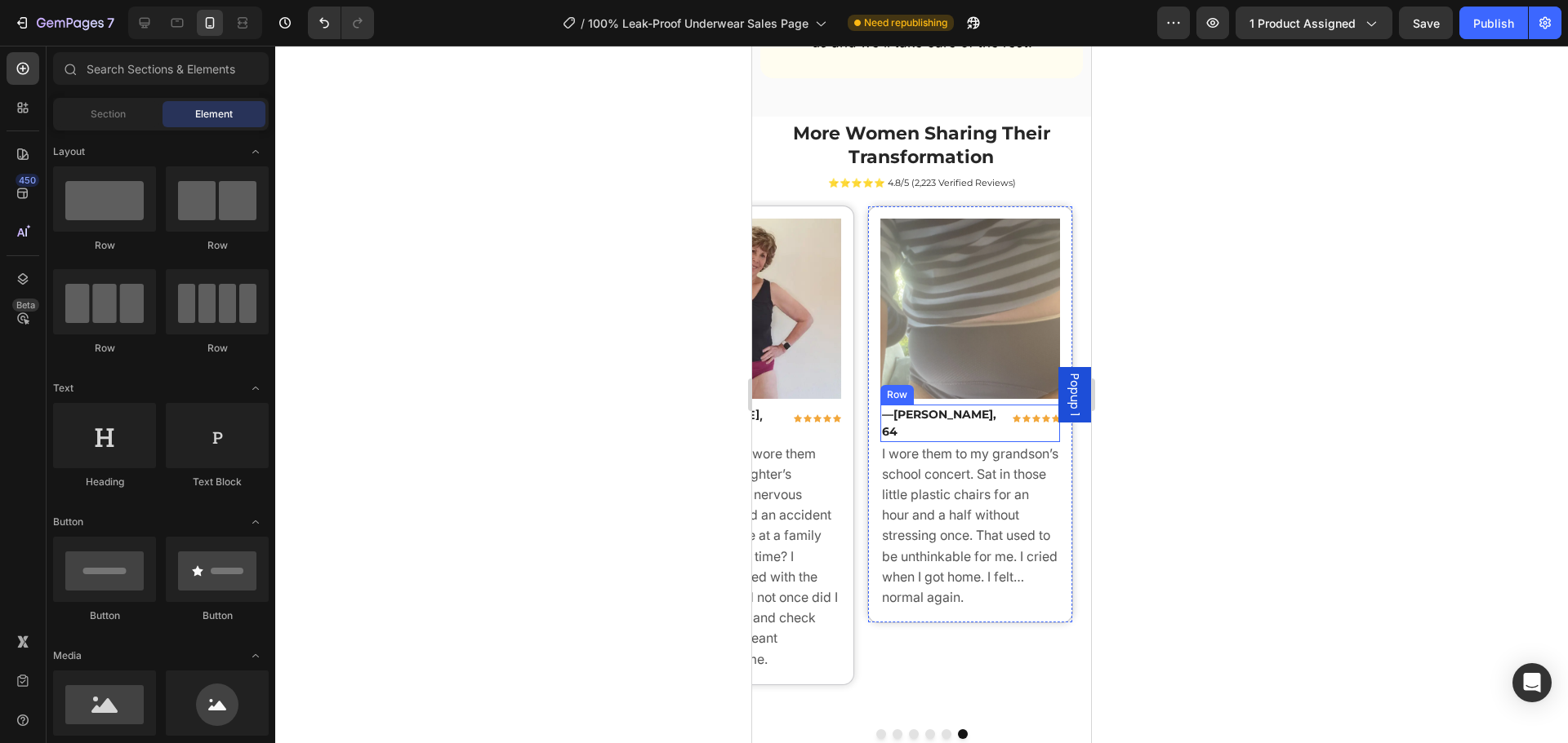
click at [957, 407] on strong "[PERSON_NAME], 64" at bounding box center [939, 423] width 114 height 32
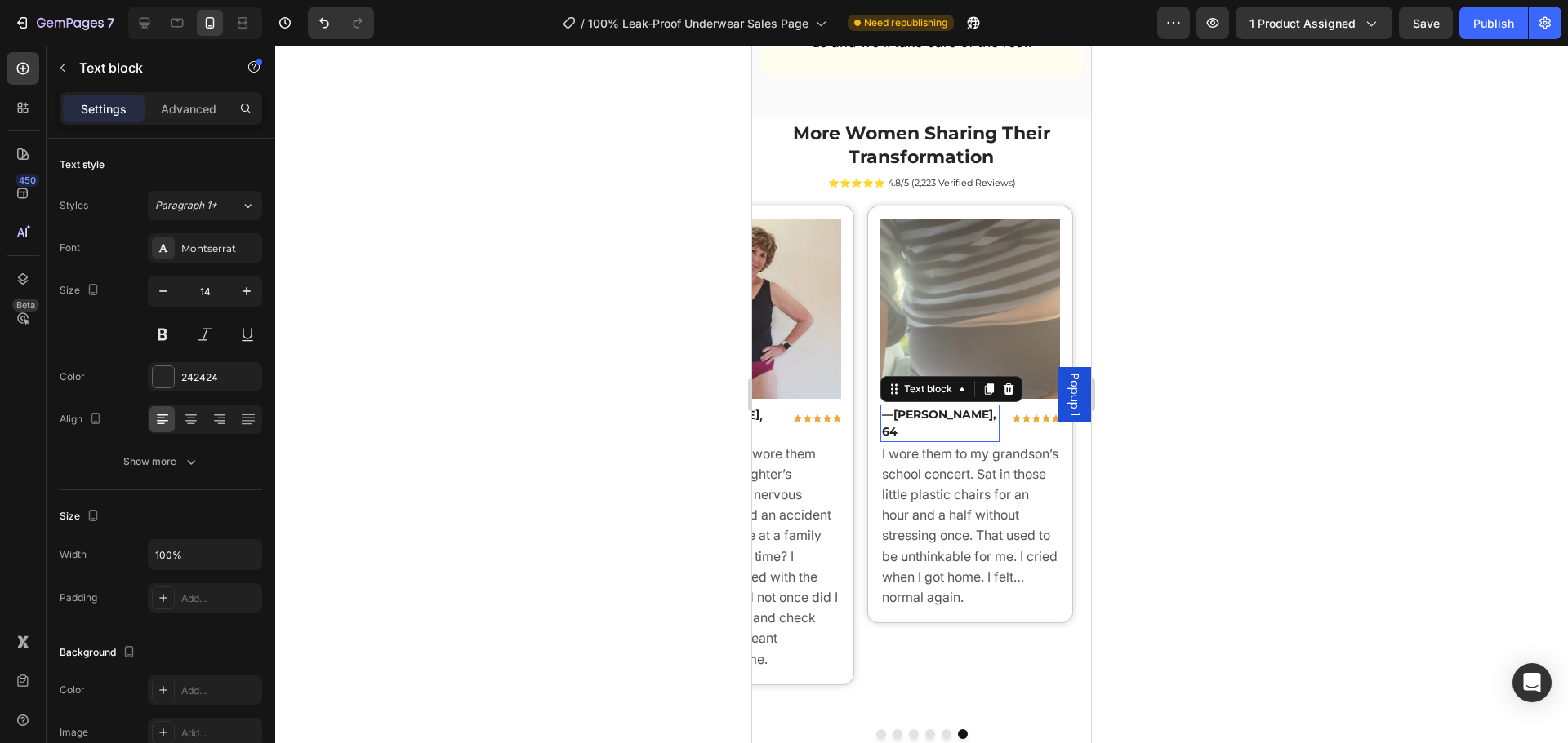
click at [957, 407] on strong "[PERSON_NAME], 64" at bounding box center [939, 423] width 114 height 32
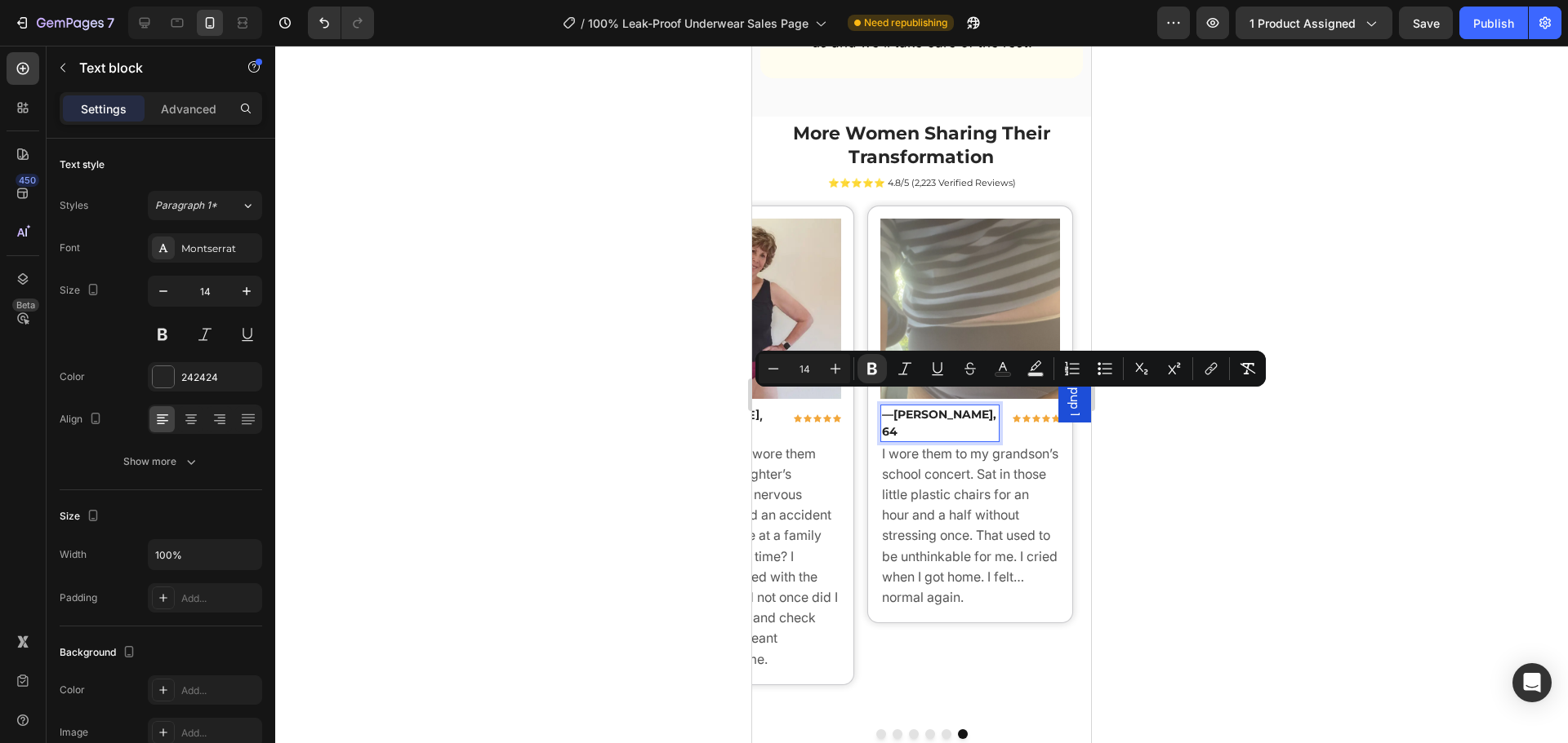
click at [902, 407] on strong "[PERSON_NAME], 64" at bounding box center [939, 423] width 114 height 32
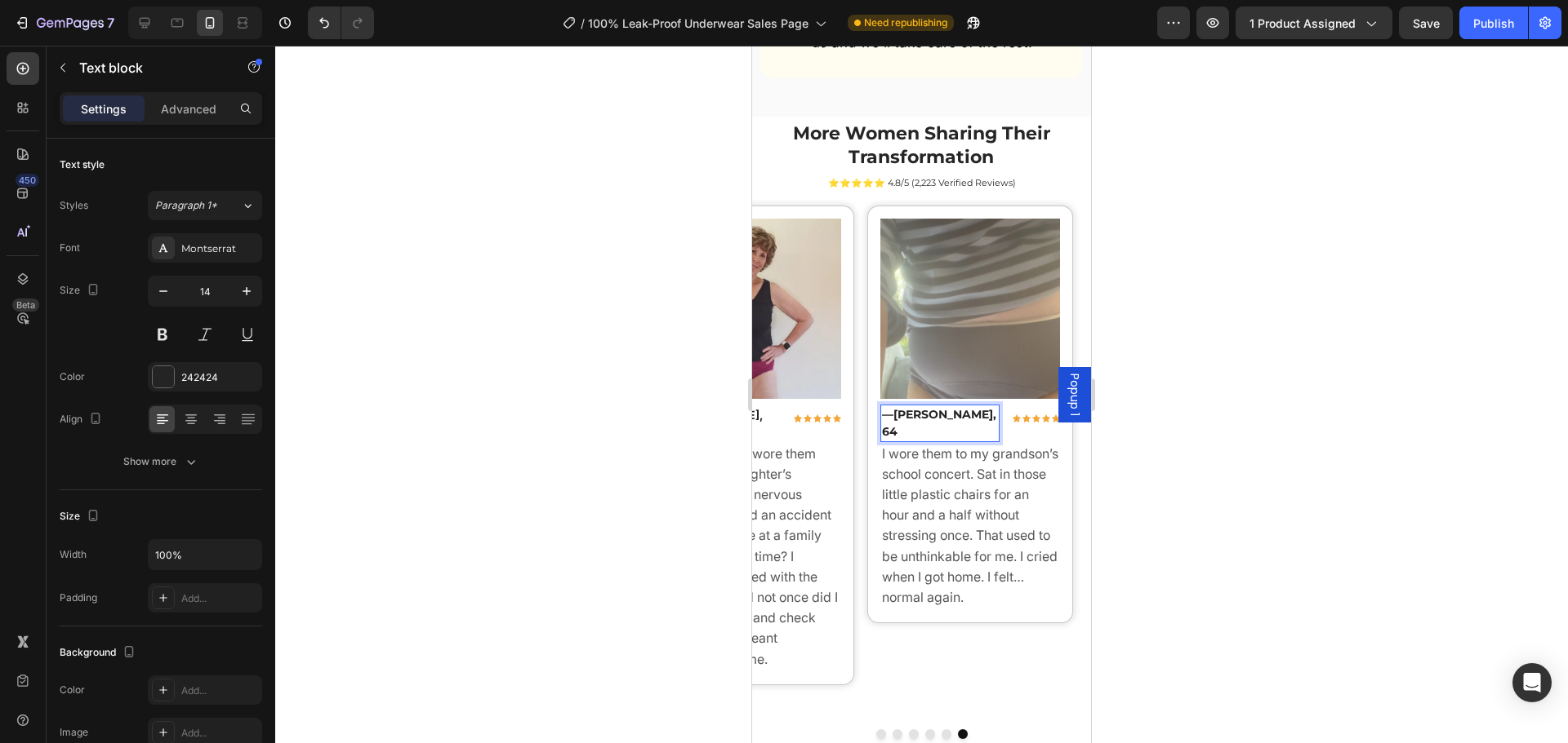
click at [896, 407] on strong "[PERSON_NAME], 64" at bounding box center [939, 423] width 114 height 32
click at [549, 467] on div at bounding box center [921, 395] width 1292 height 698
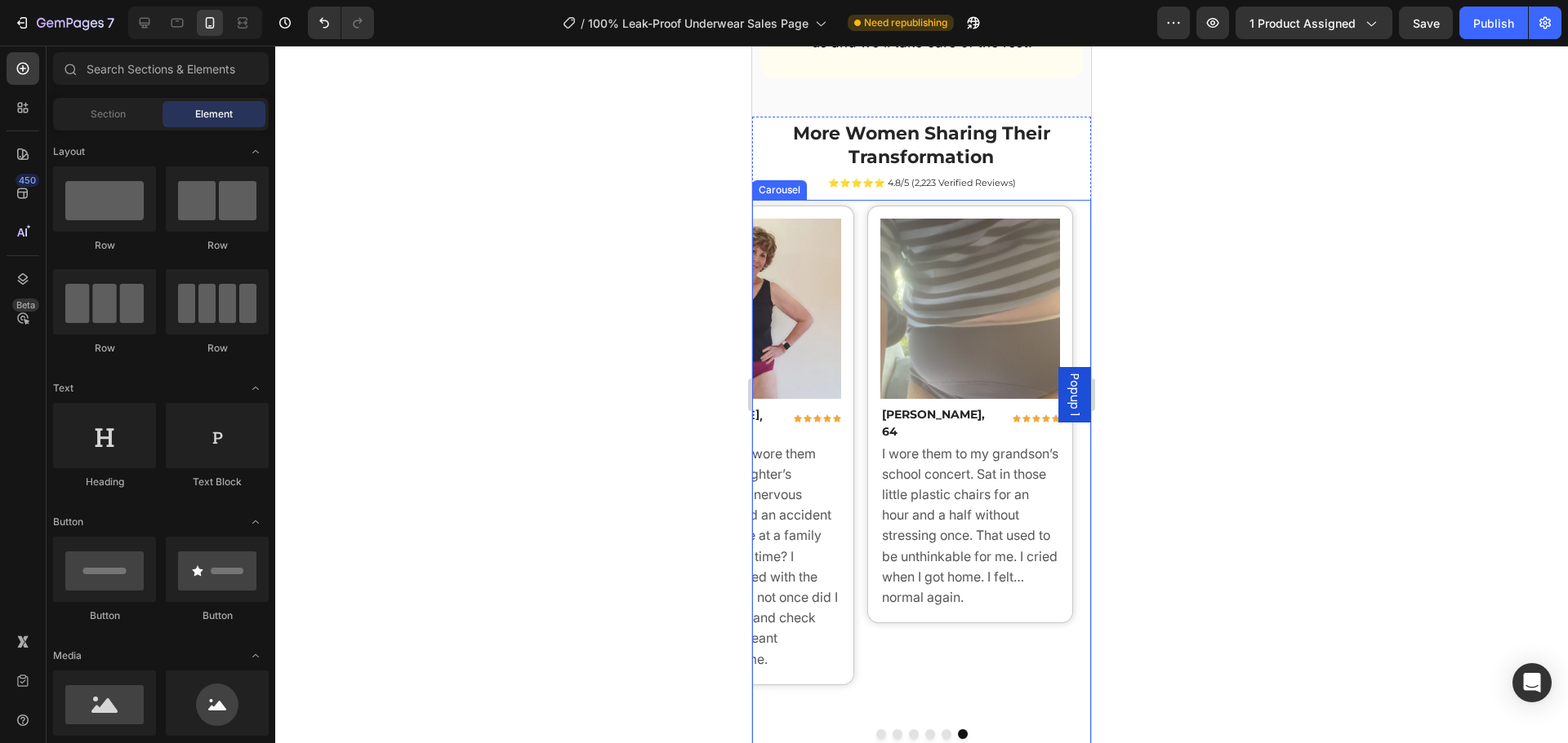
click at [941, 730] on button "Dot" at bounding box center [946, 735] width 10 height 10
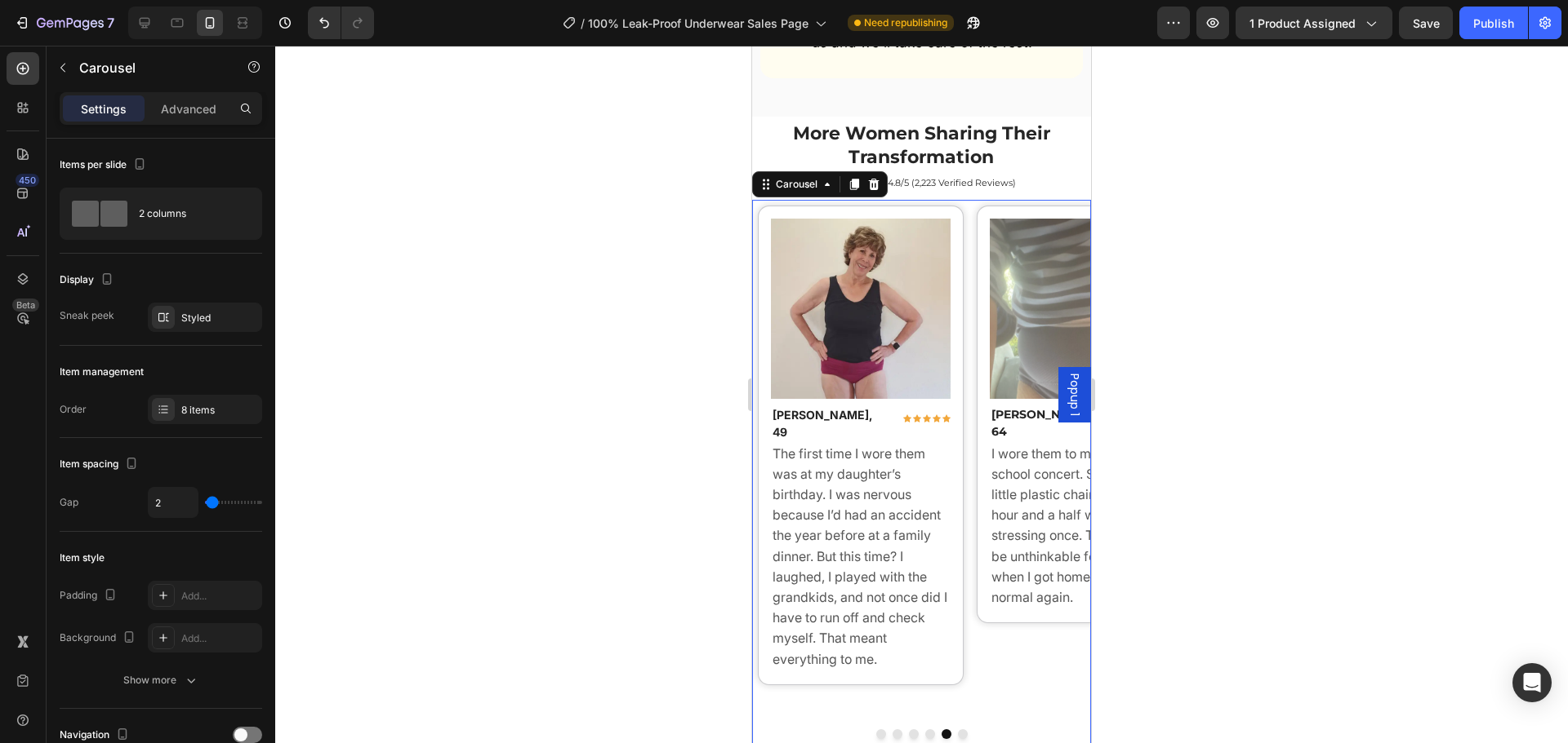
click at [925, 730] on button "Dot" at bounding box center [930, 735] width 10 height 10
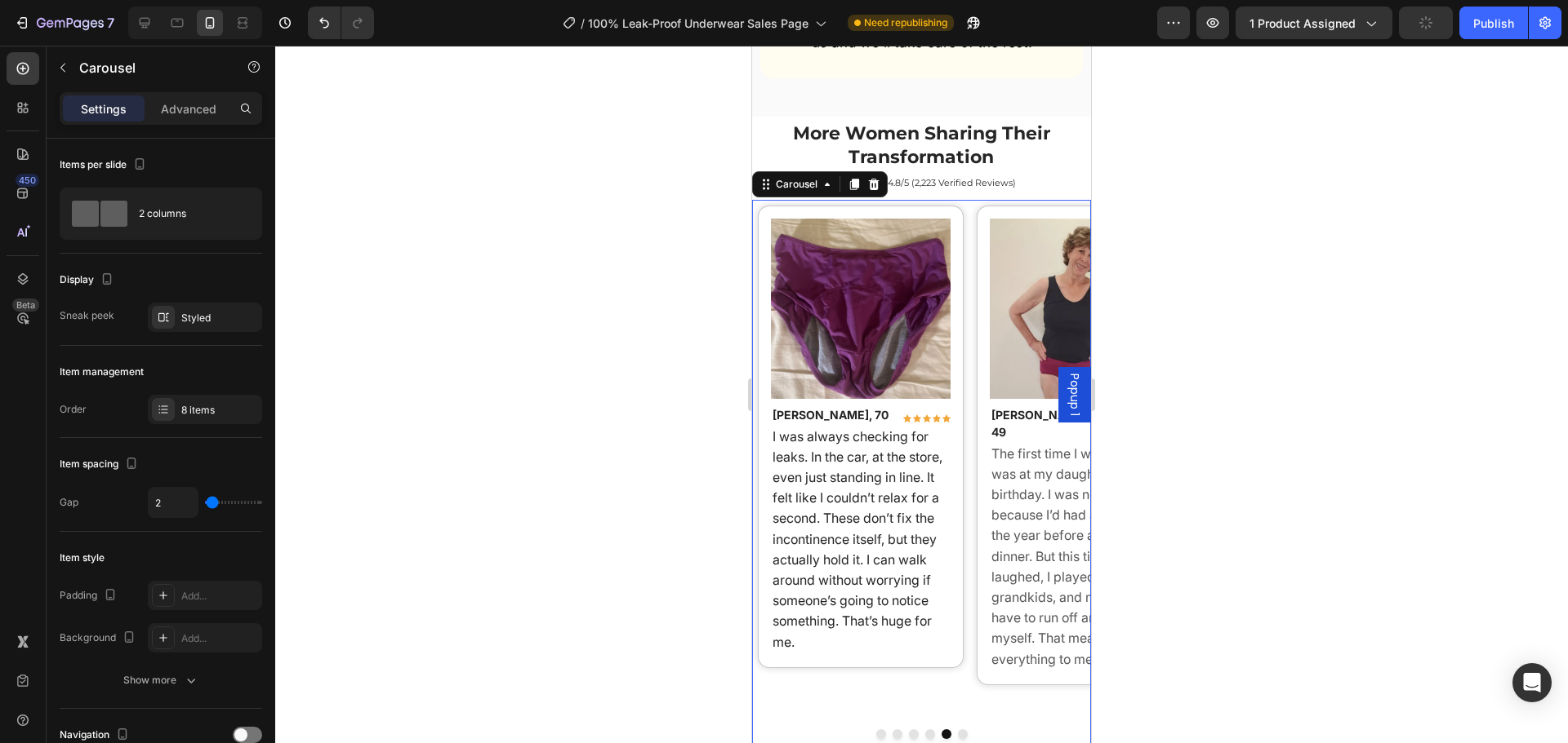
click at [911, 730] on button "Dot" at bounding box center [914, 735] width 10 height 10
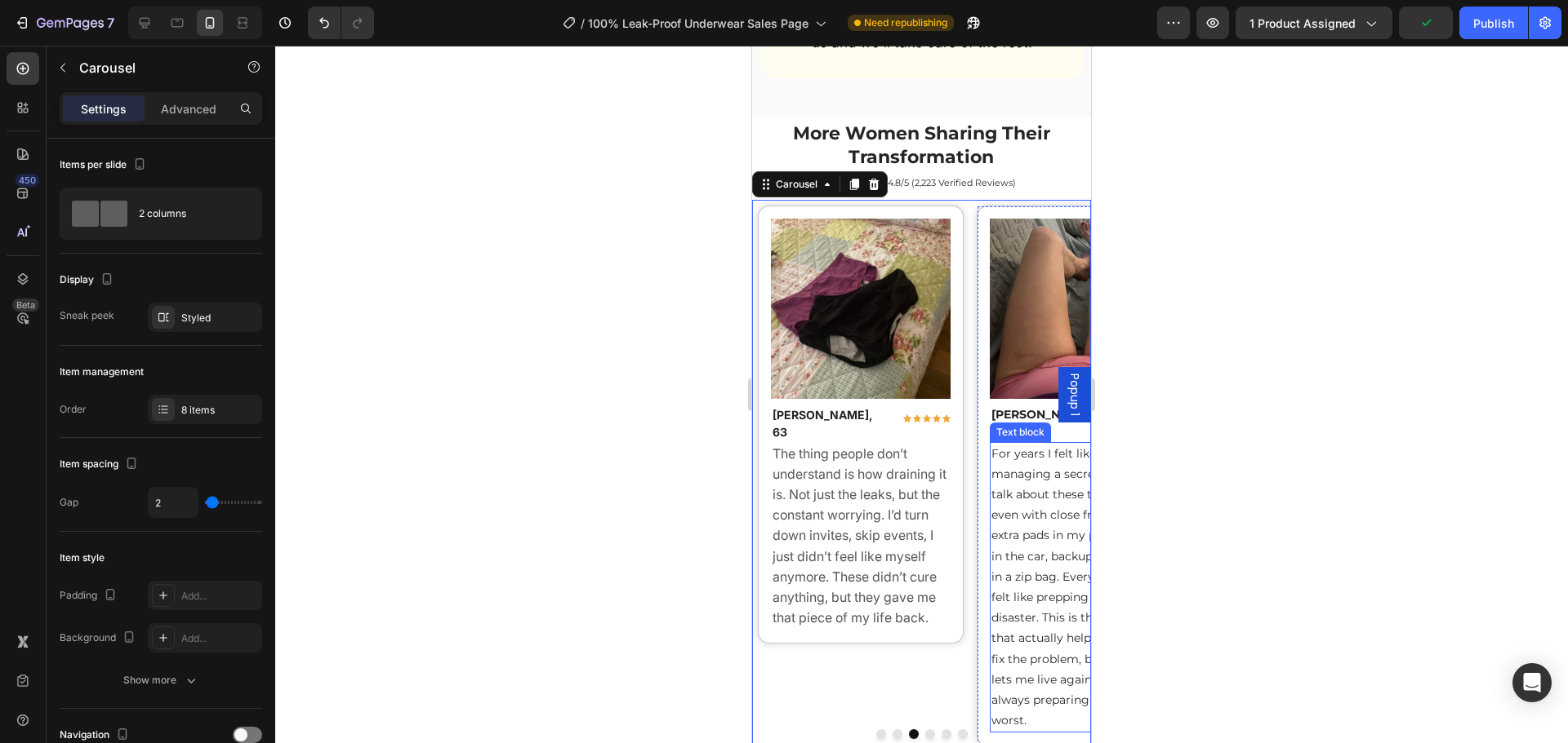
click at [1031, 447] on span "For years I felt like I was just managing a secret. You don’t talk about these …" at bounding box center [1078, 588] width 174 height 282
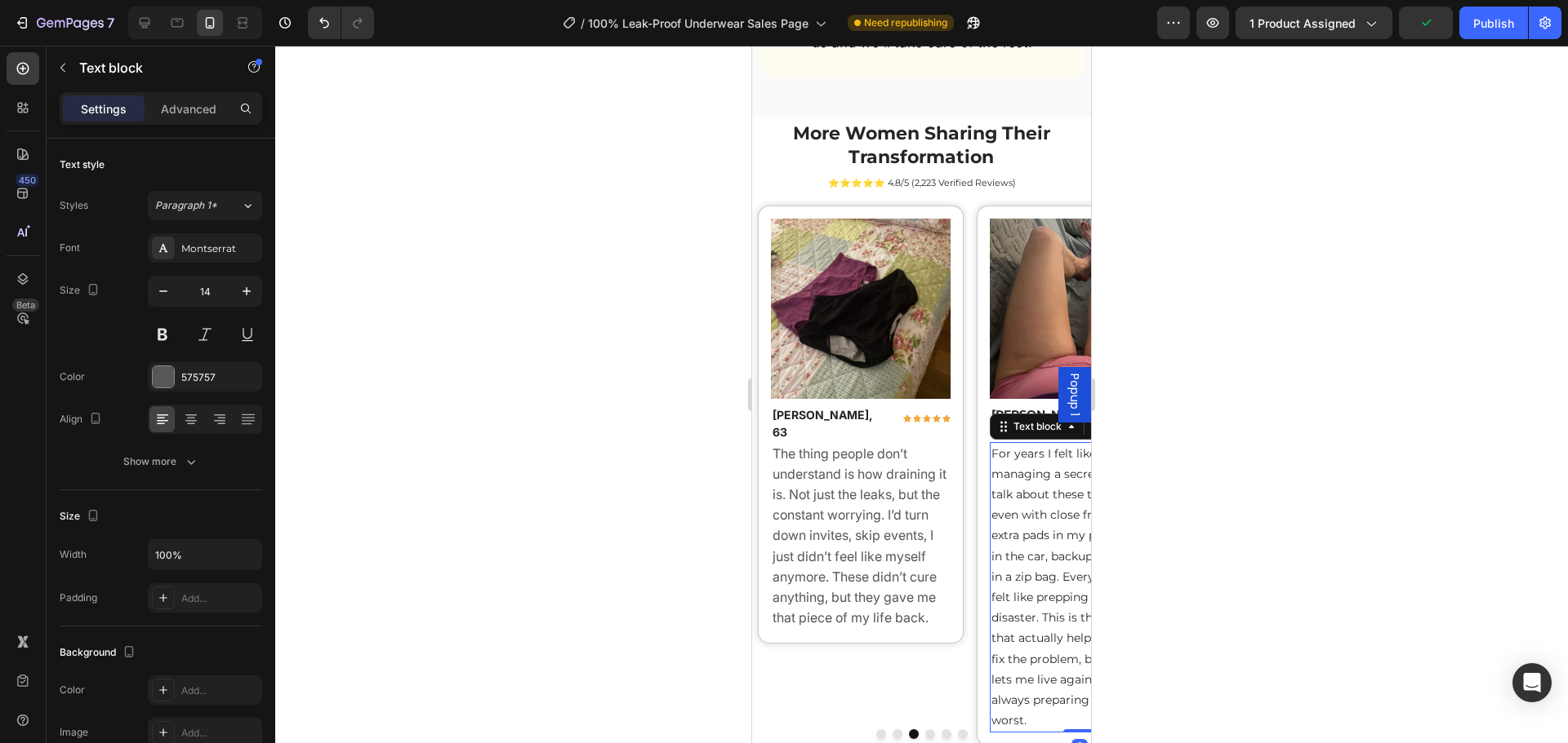
click at [1031, 447] on span "For years I felt like I was just managing a secret. You don’t talk about these …" at bounding box center [1078, 588] width 174 height 282
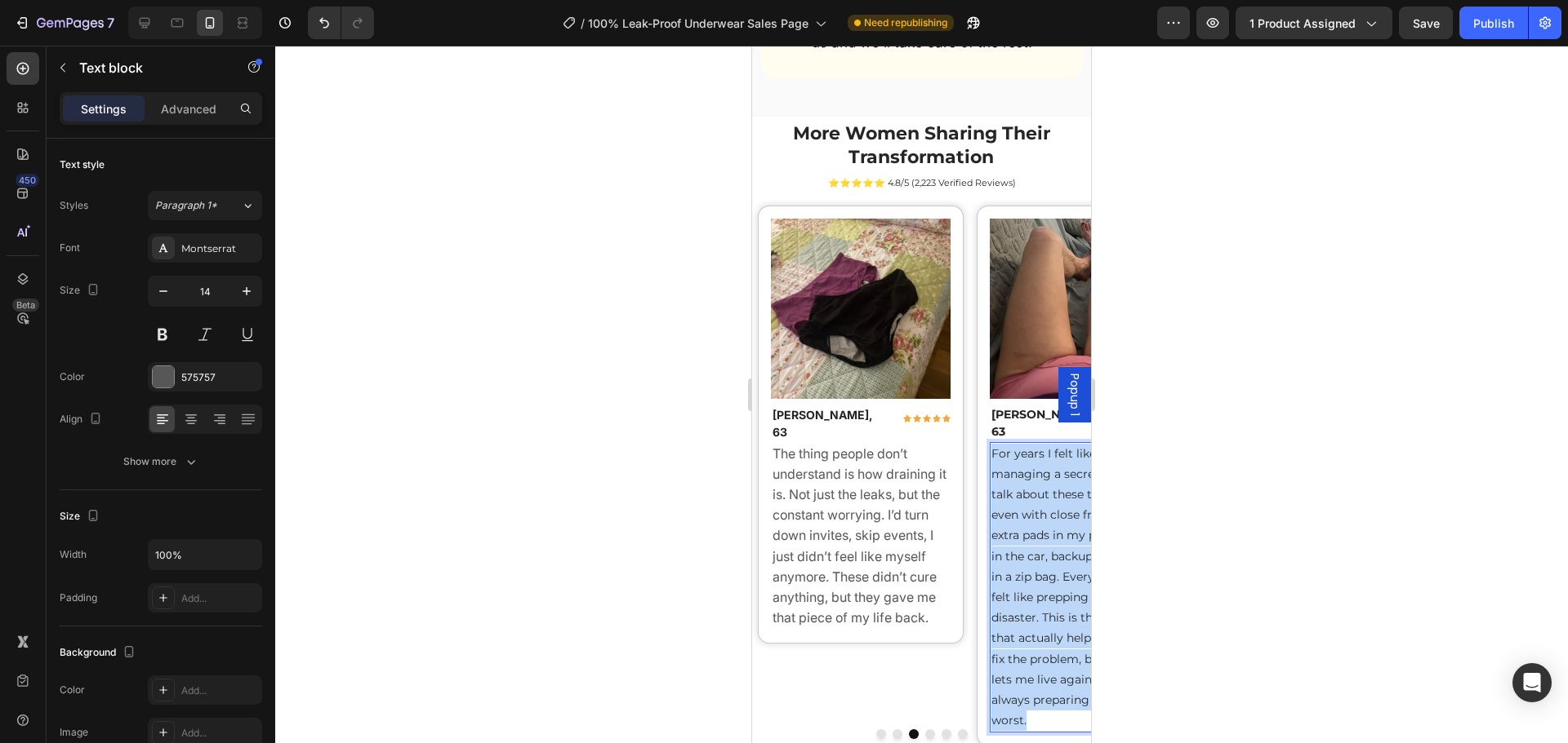
click at [1033, 447] on span "For years I felt like I was just managing a secret. You don’t talk about these …" at bounding box center [1078, 588] width 174 height 282
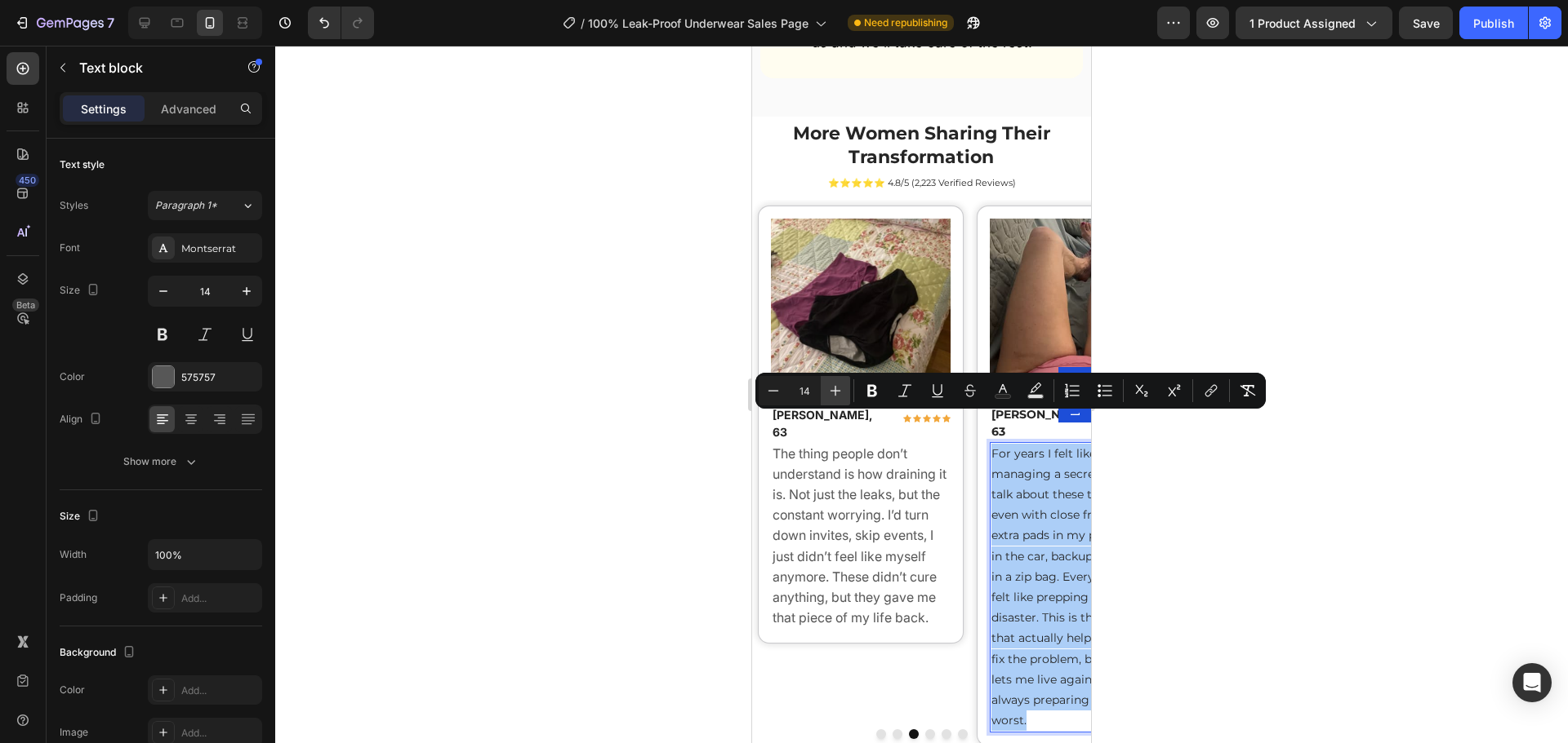
click at [842, 397] on icon "Editor contextual toolbar" at bounding box center [835, 391] width 17 height 17
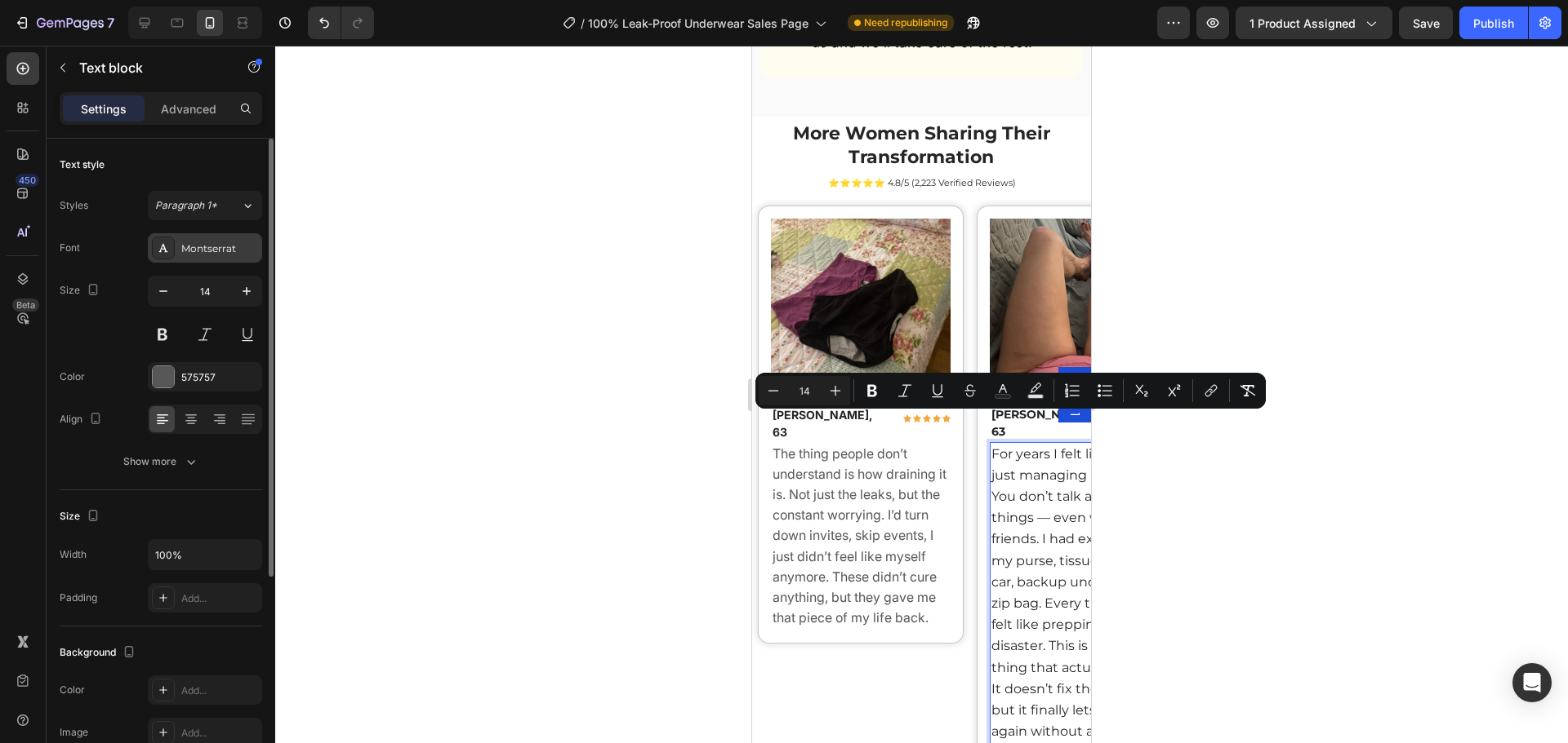
click at [221, 253] on div "Montserrat" at bounding box center [220, 249] width 77 height 15
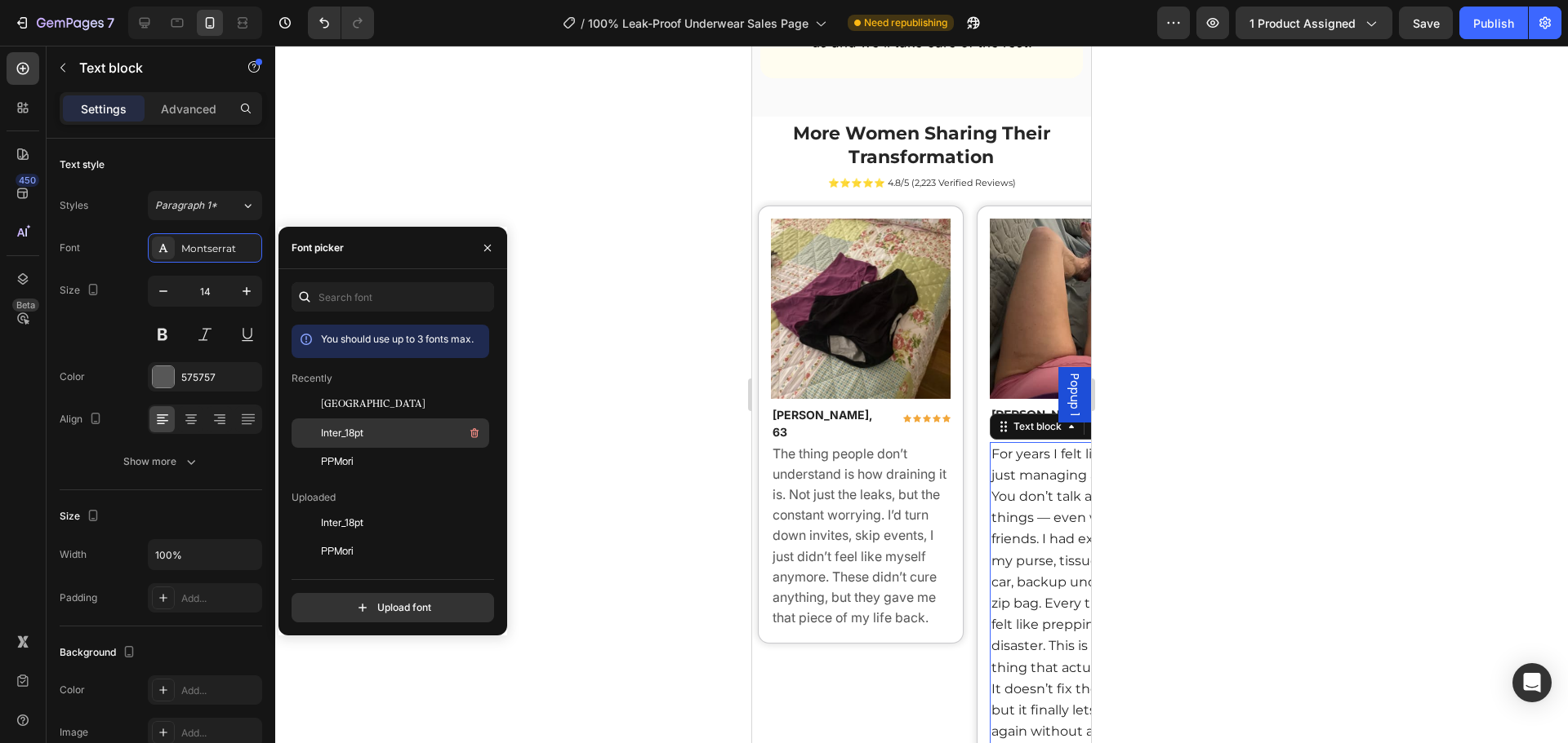
click at [378, 423] on div "Inter_18pt" at bounding box center [403, 432] width 165 height 19
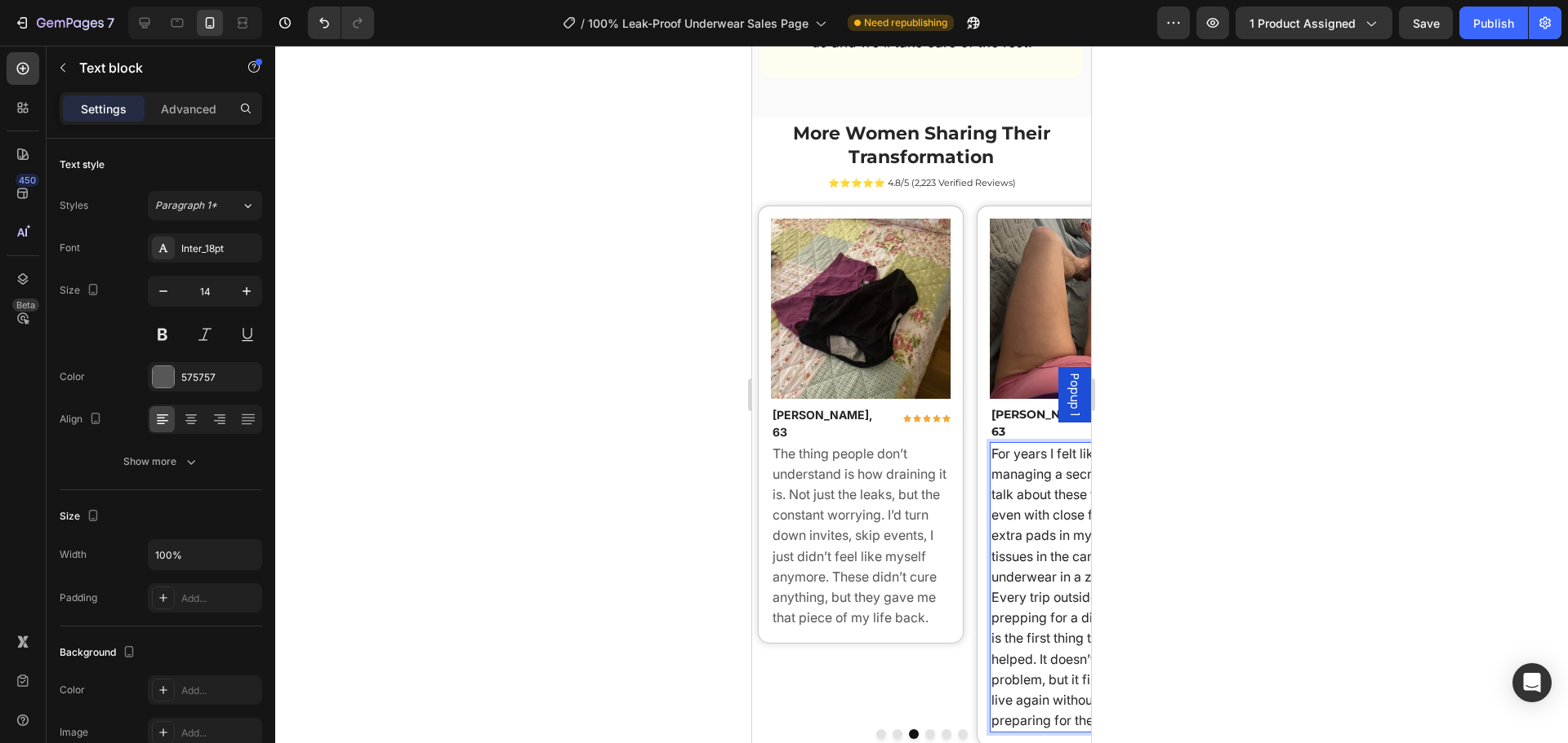
click at [1030, 581] on span "For years I felt like I was just managing a secret. You don’t talk about these …" at bounding box center [1078, 588] width 175 height 284
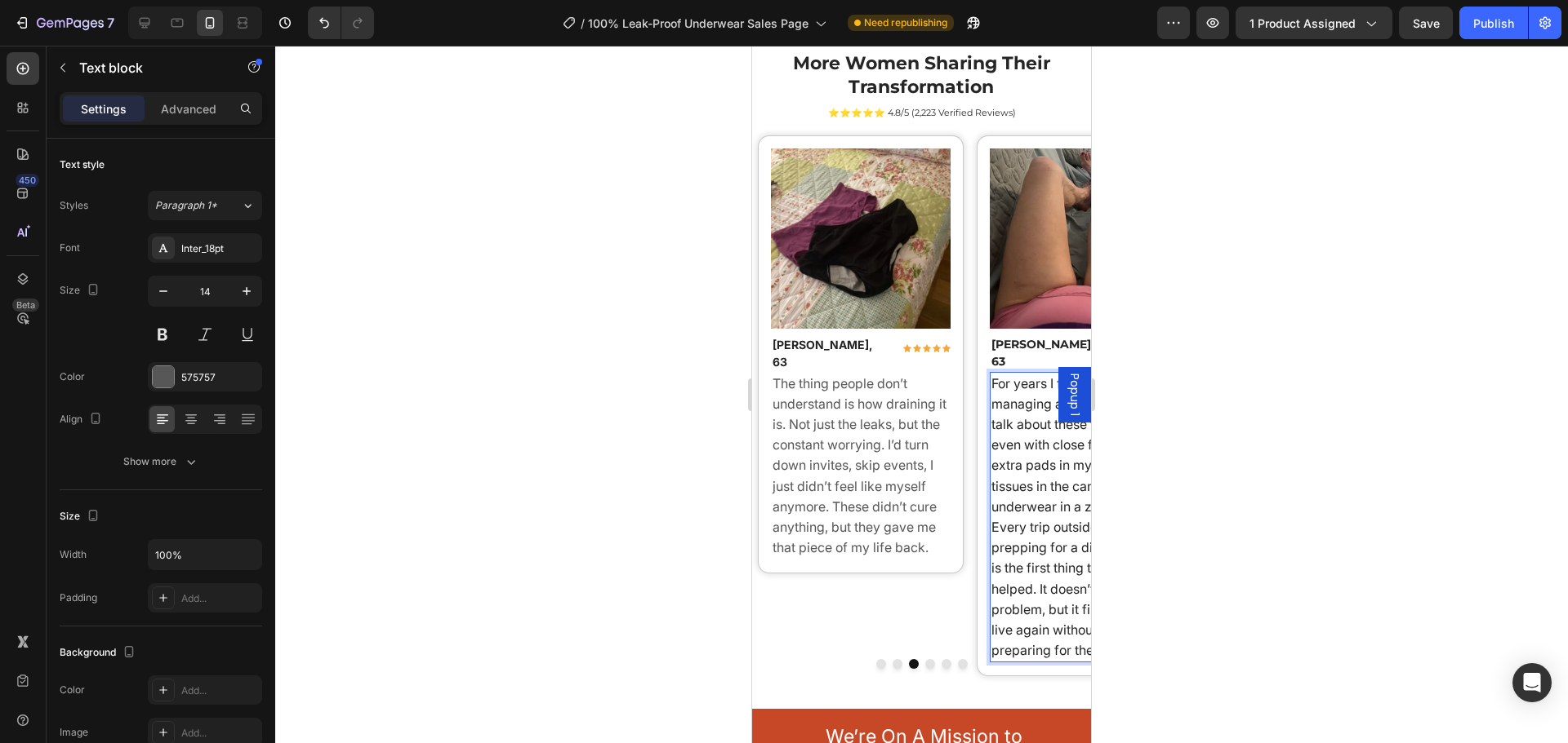
scroll to position [15181, 0]
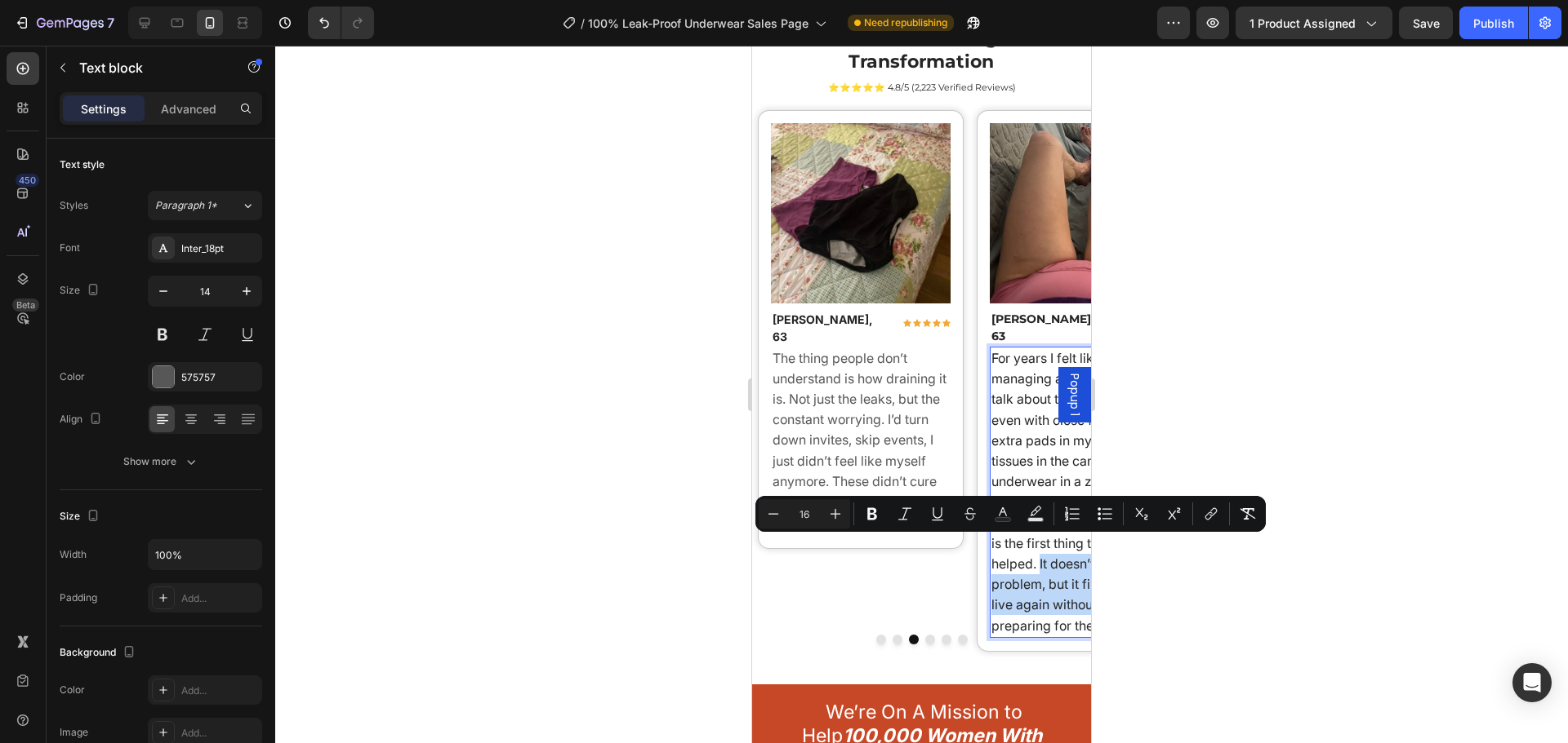
drag, startPoint x: 1043, startPoint y: 553, endPoint x: 1163, endPoint y: 651, distance: 154.9
click at [926, 634] on button "Dot" at bounding box center [930, 639] width 10 height 10
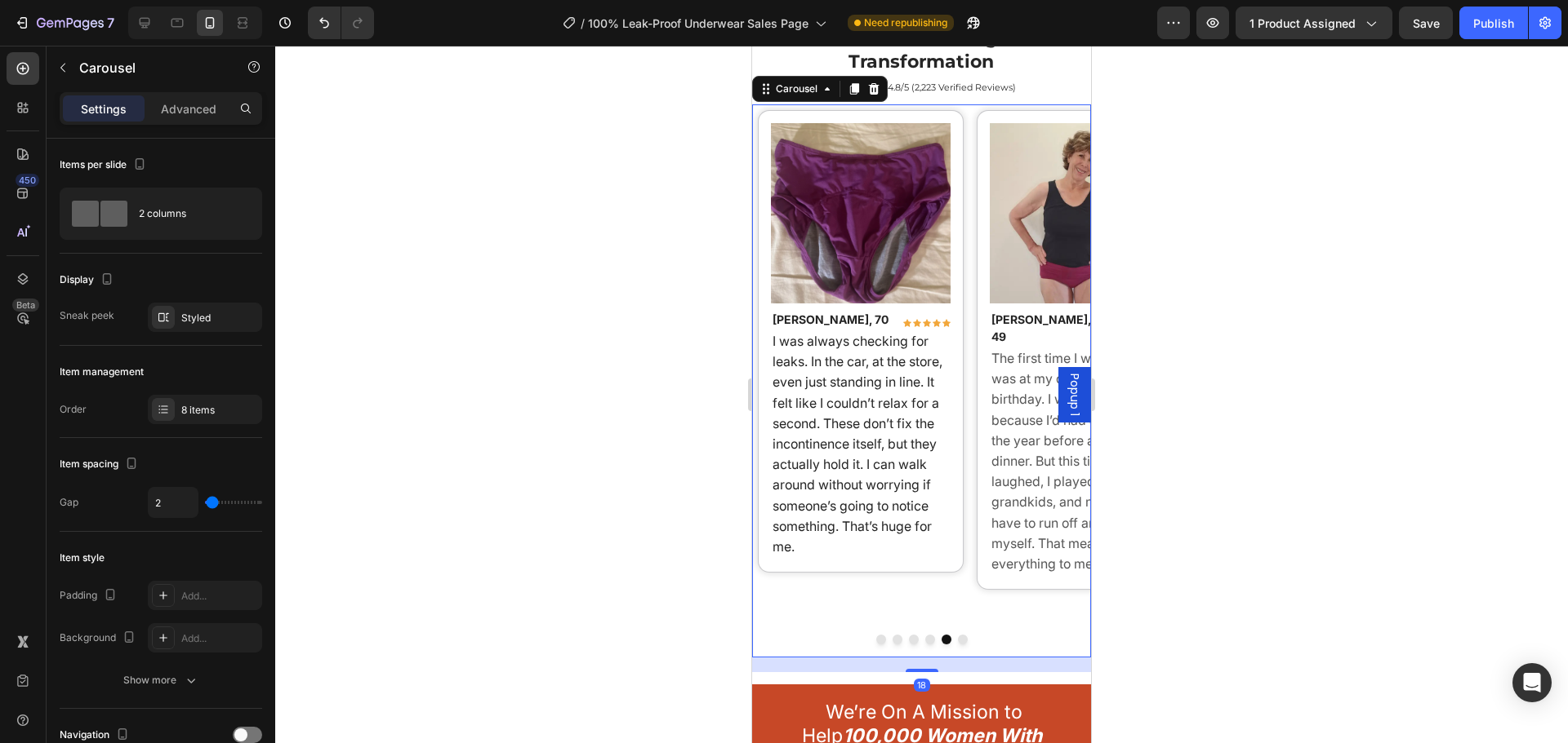
click at [909, 634] on button "Dot" at bounding box center [914, 639] width 10 height 10
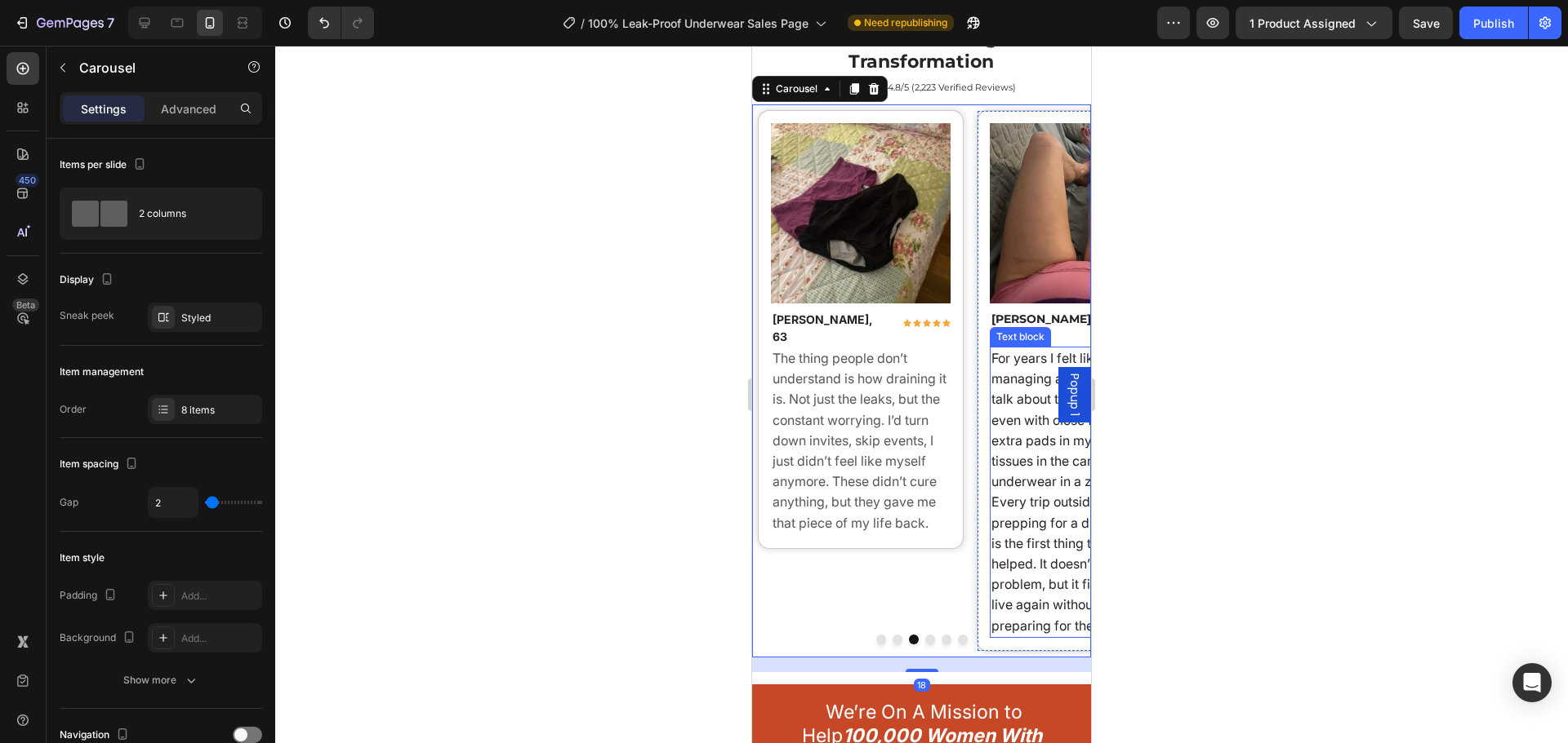
click at [1028, 555] on span "For years I felt like I was just managing a secret. You don’t talk about these …" at bounding box center [1078, 492] width 175 height 284
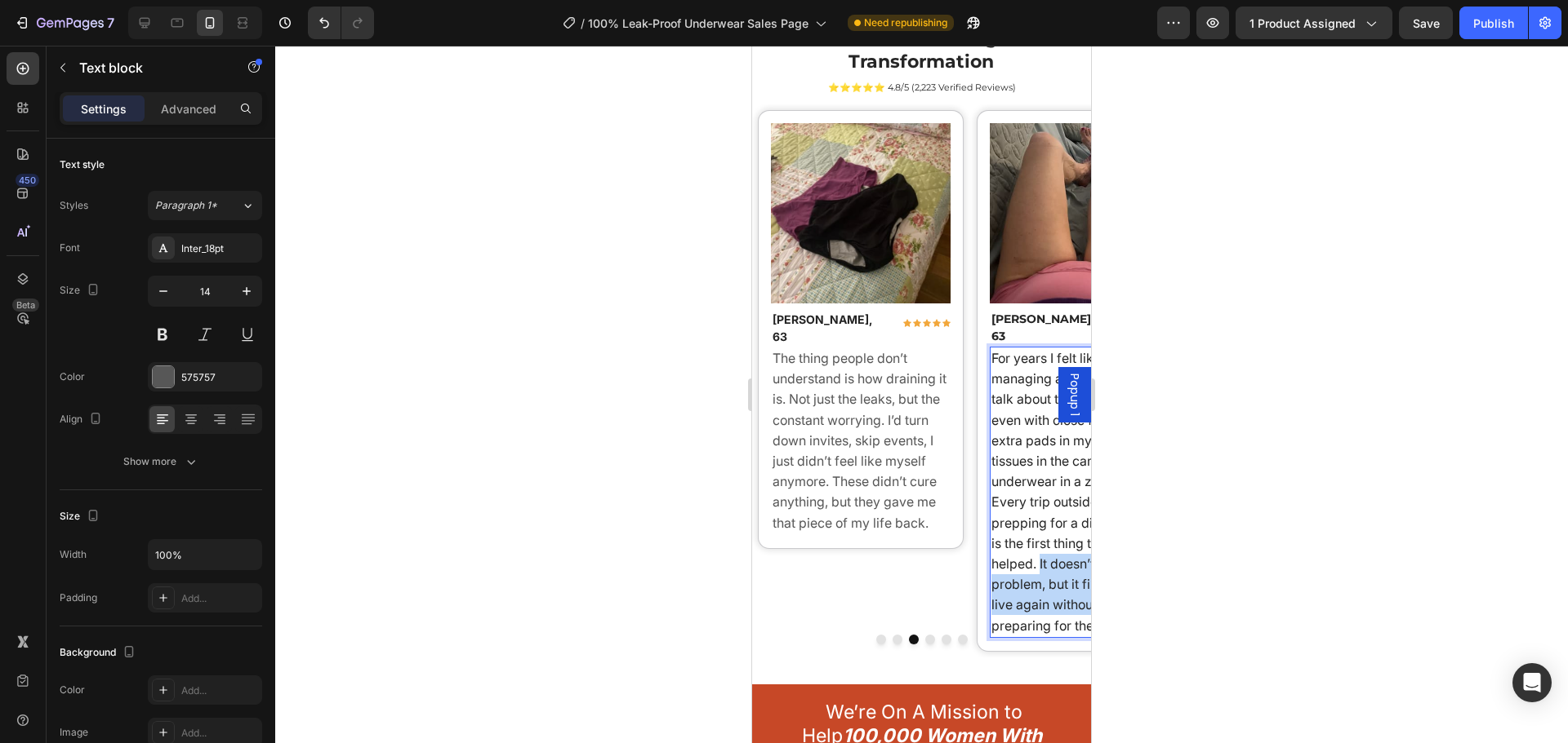
drag, startPoint x: 1038, startPoint y: 545, endPoint x: 1937, endPoint y: 733, distance: 918.4
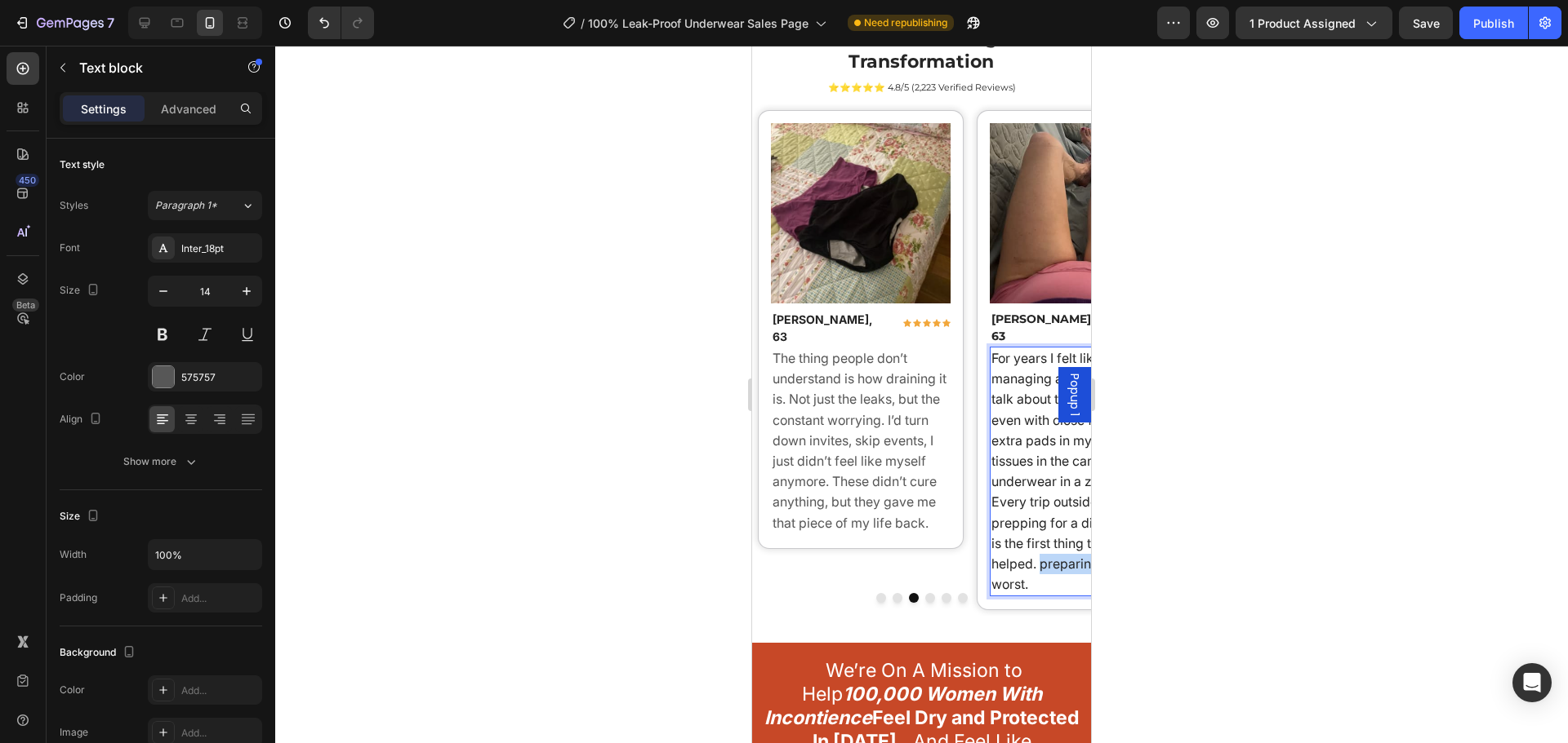
drag, startPoint x: 1065, startPoint y: 584, endPoint x: 1099, endPoint y: 620, distance: 49.5
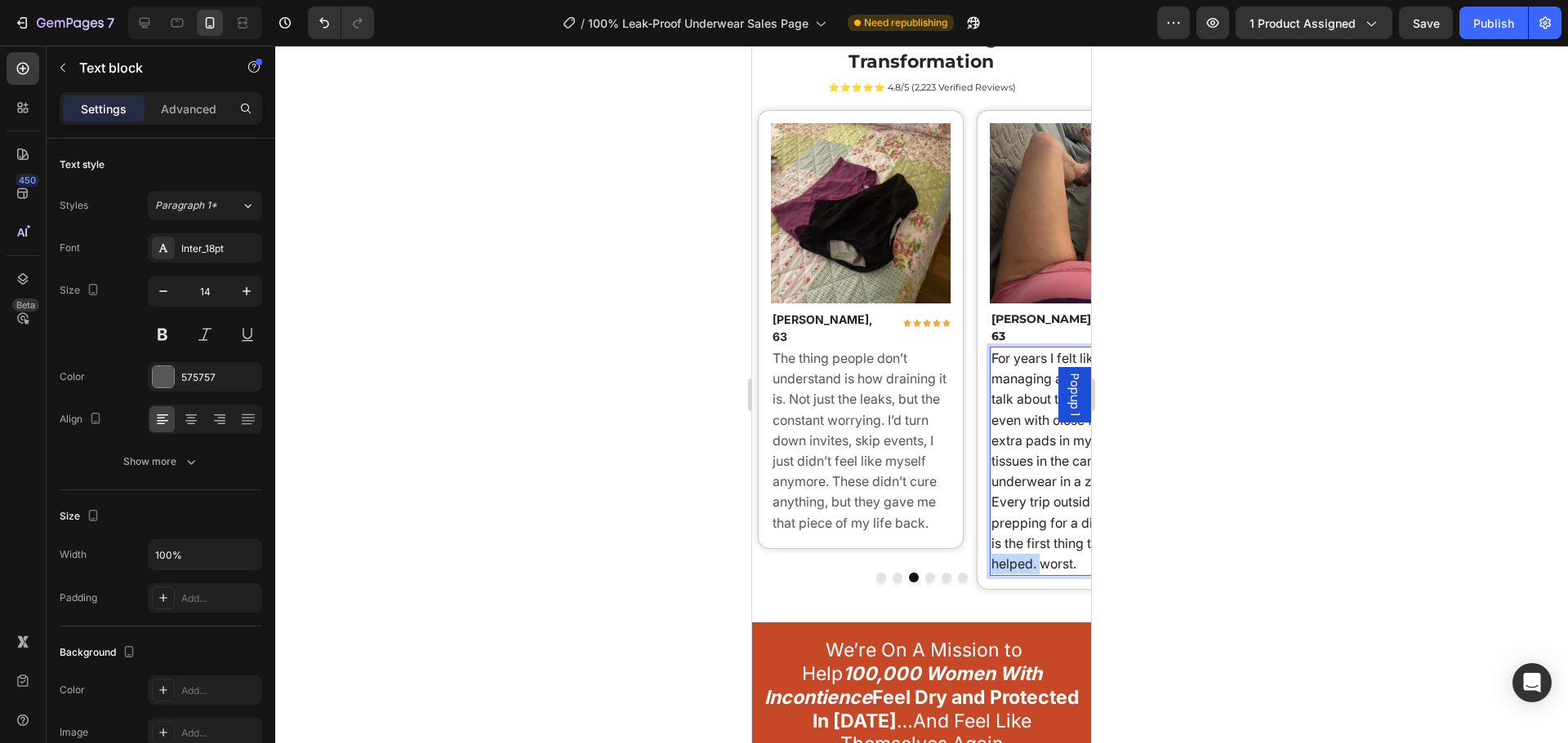
drag, startPoint x: 1053, startPoint y: 552, endPoint x: 1884, endPoint y: 608, distance: 832.9
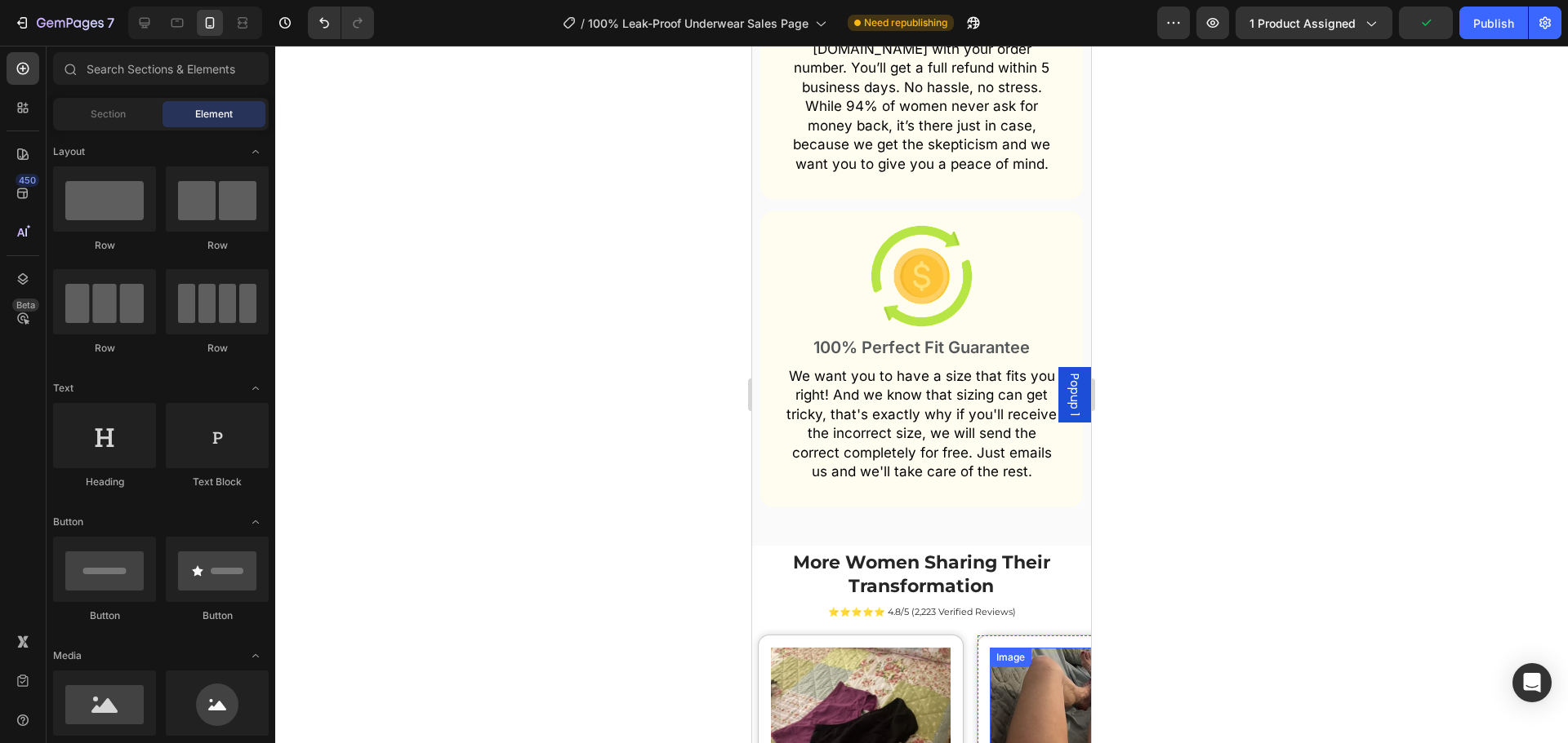
scroll to position [15161, 0]
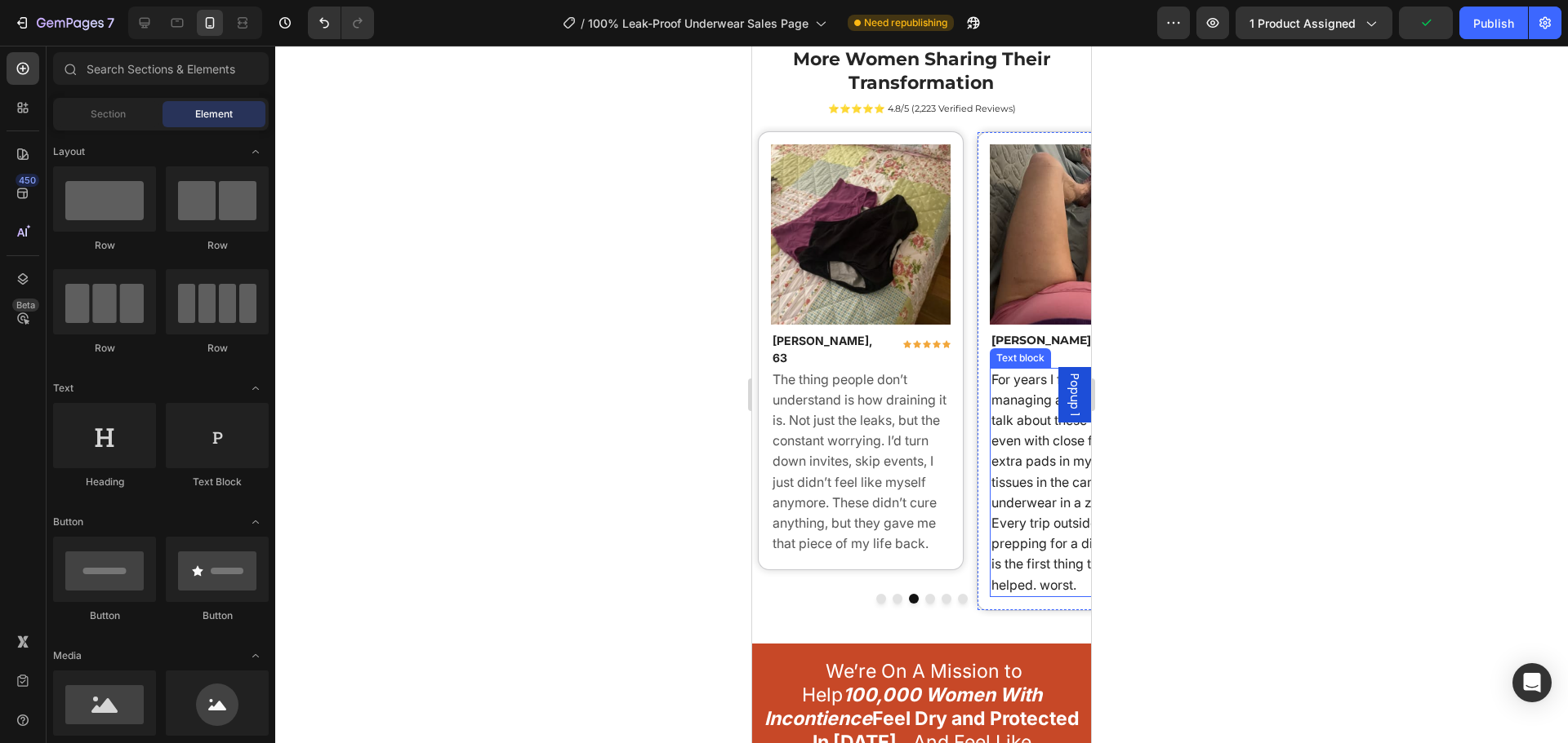
click at [1056, 594] on div at bounding box center [921, 599] width 339 height 10
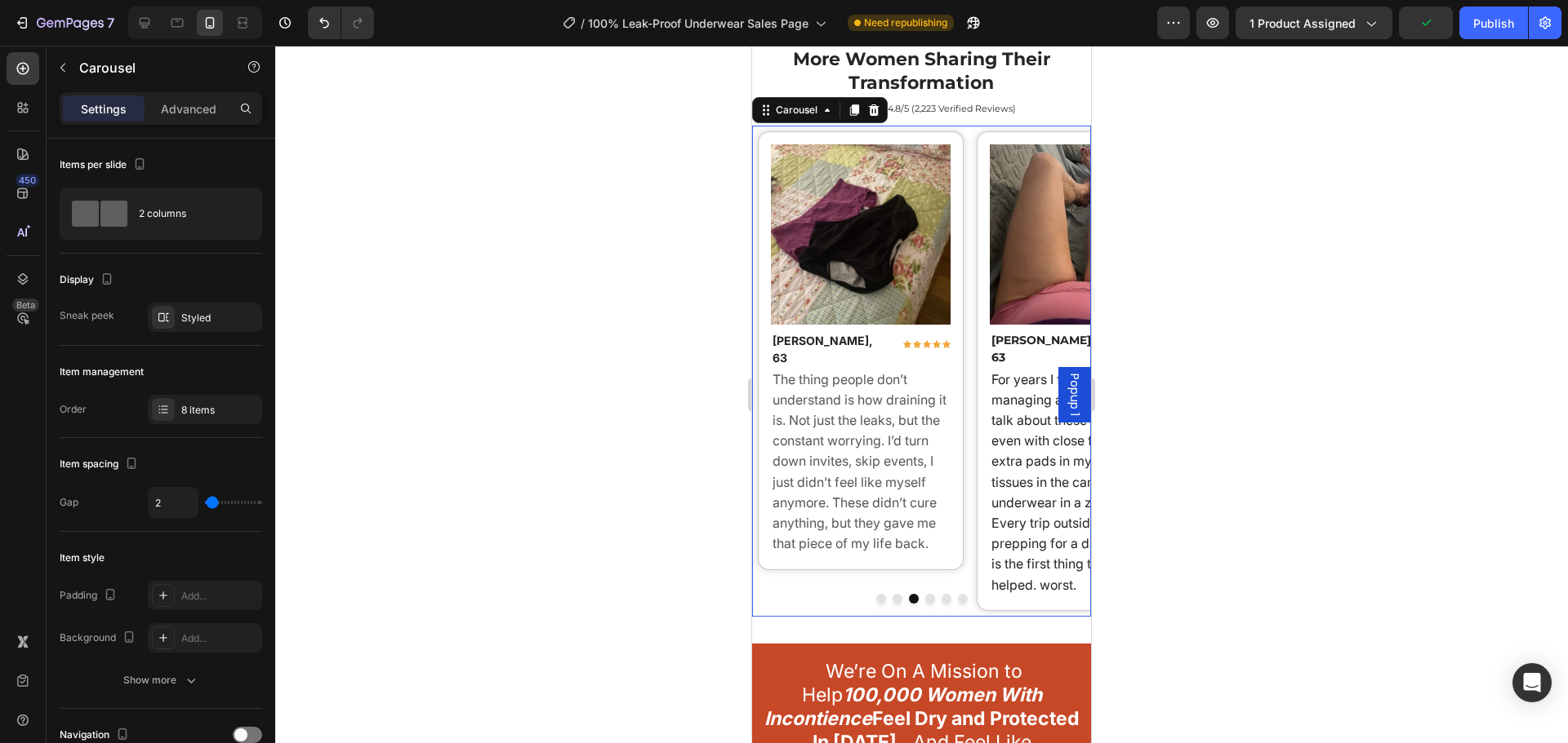
click at [1056, 594] on div at bounding box center [921, 599] width 339 height 10
click at [1055, 569] on span "For years I felt like I was just managing a secret. You don’t talk about these …" at bounding box center [1078, 483] width 175 height 222
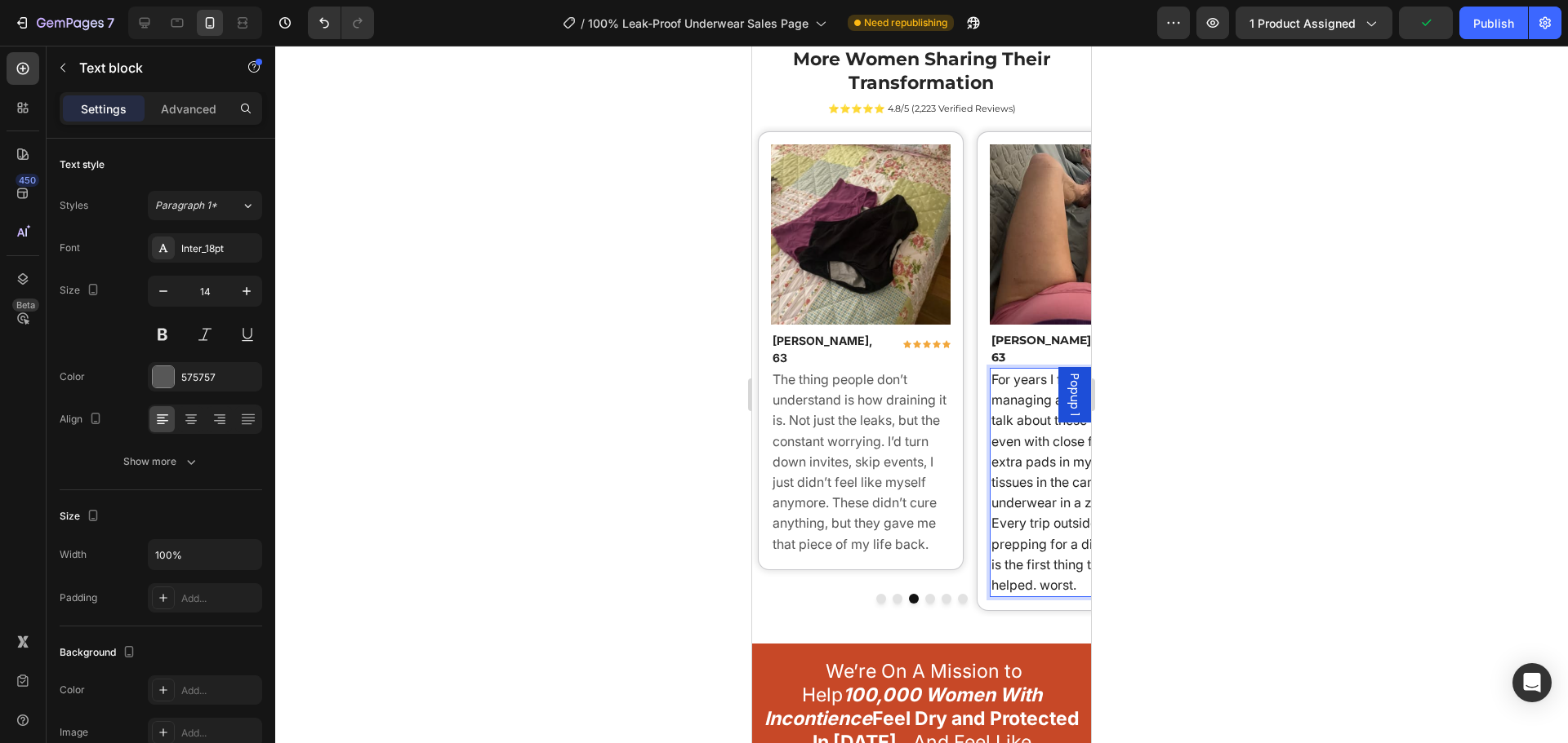
click at [1051, 571] on span "For years I felt like I was just managing a secret. You don’t talk about these …" at bounding box center [1078, 483] width 175 height 222
drag, startPoint x: 1041, startPoint y: 567, endPoint x: 1105, endPoint y: 576, distance: 64.6
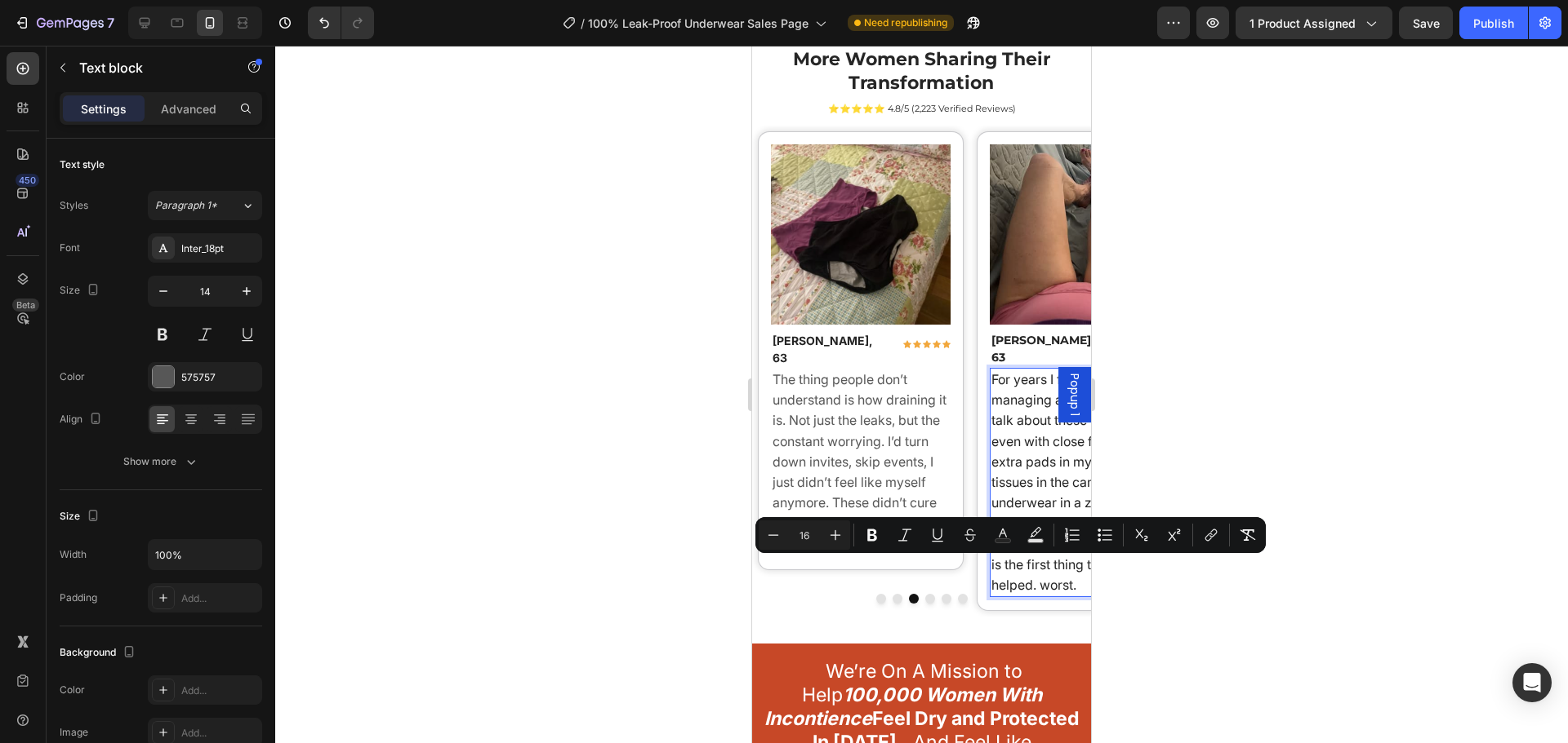
click at [1053, 565] on span "For years I felt like I was just managing a secret. You don’t talk about these …" at bounding box center [1078, 483] width 175 height 222
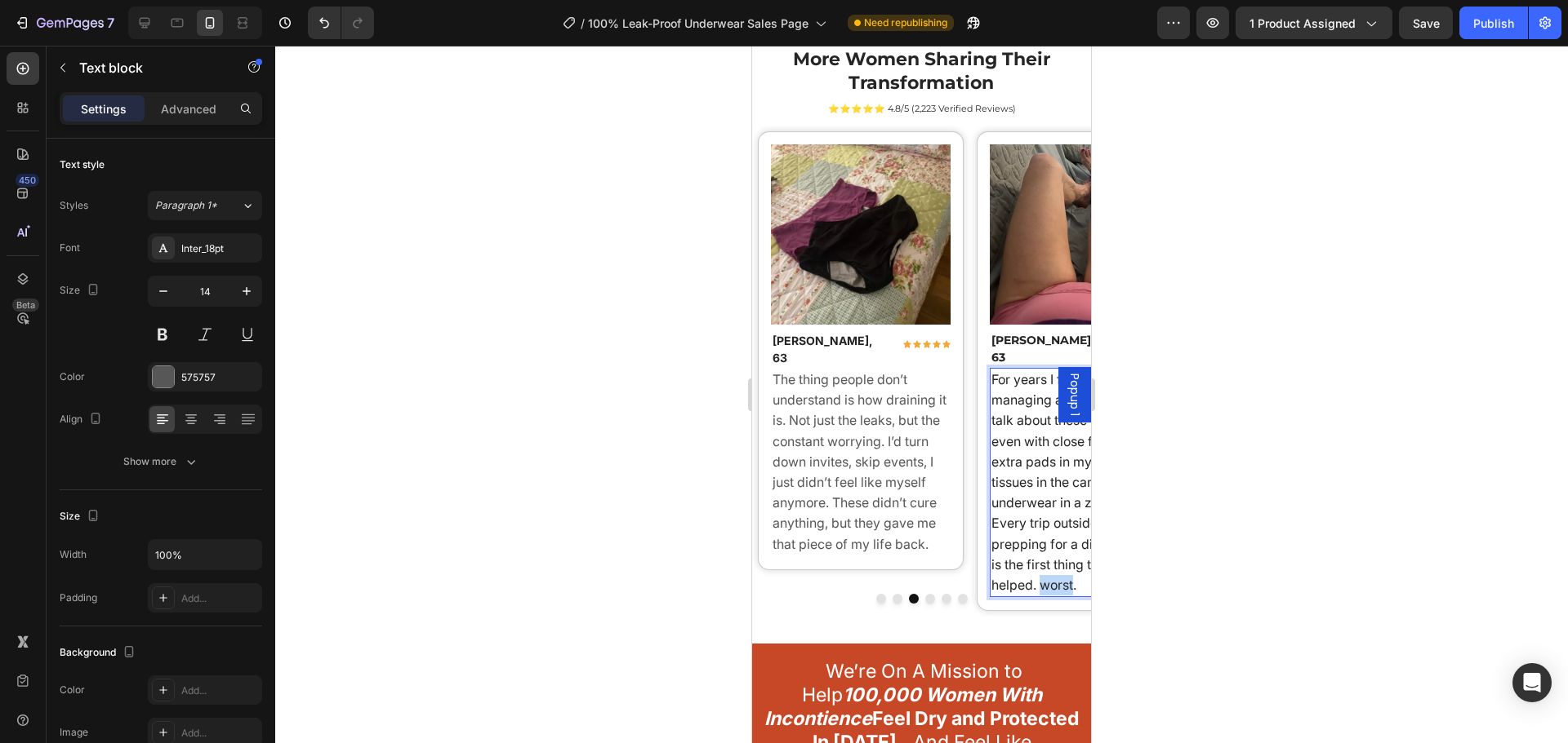
click at [1053, 565] on span "For years I felt like I was just managing a secret. You don’t talk about these …" at bounding box center [1078, 483] width 175 height 222
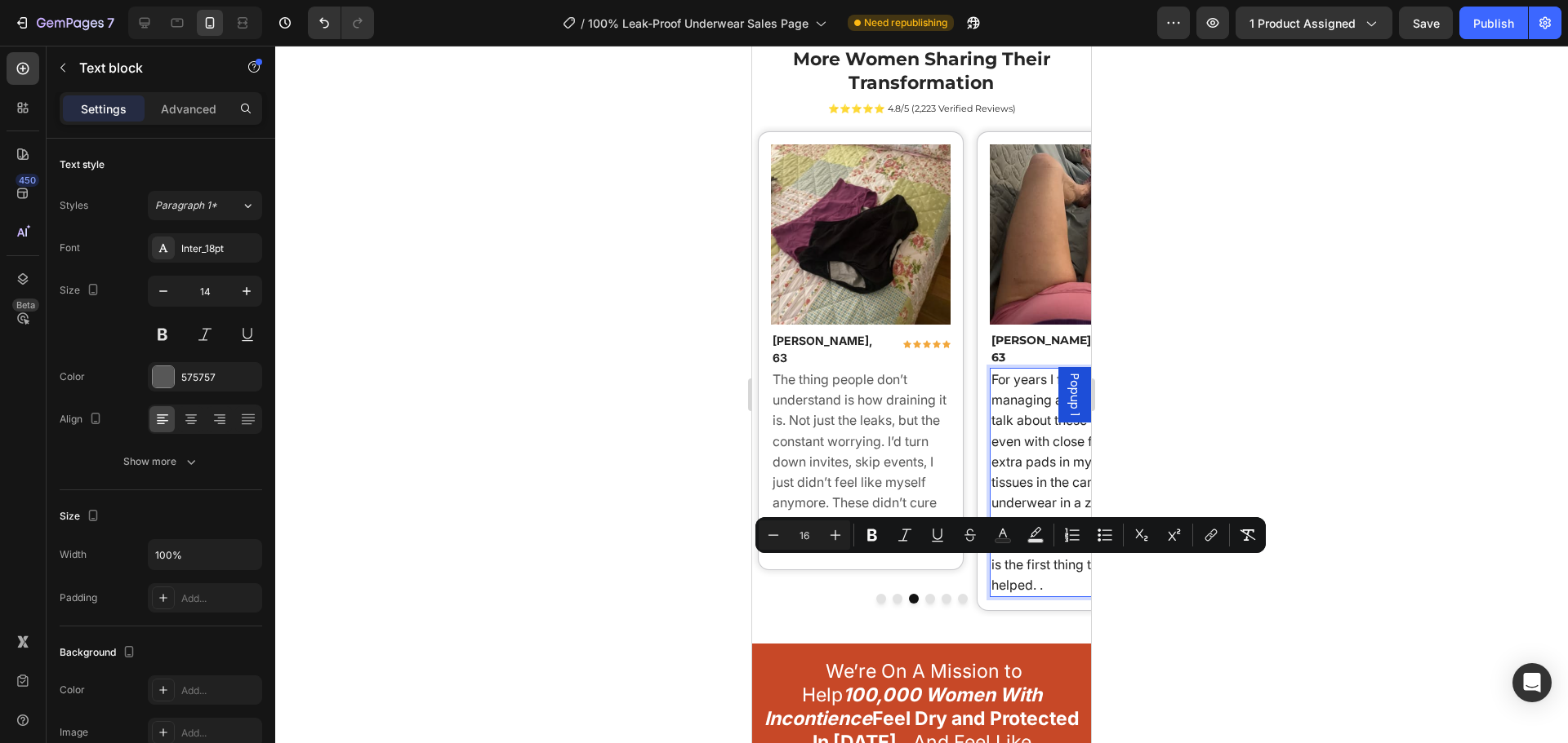
click at [1052, 565] on p "For years I felt like I was just managing a secret. You don’t talk about these …" at bounding box center [1080, 483] width 177 height 226
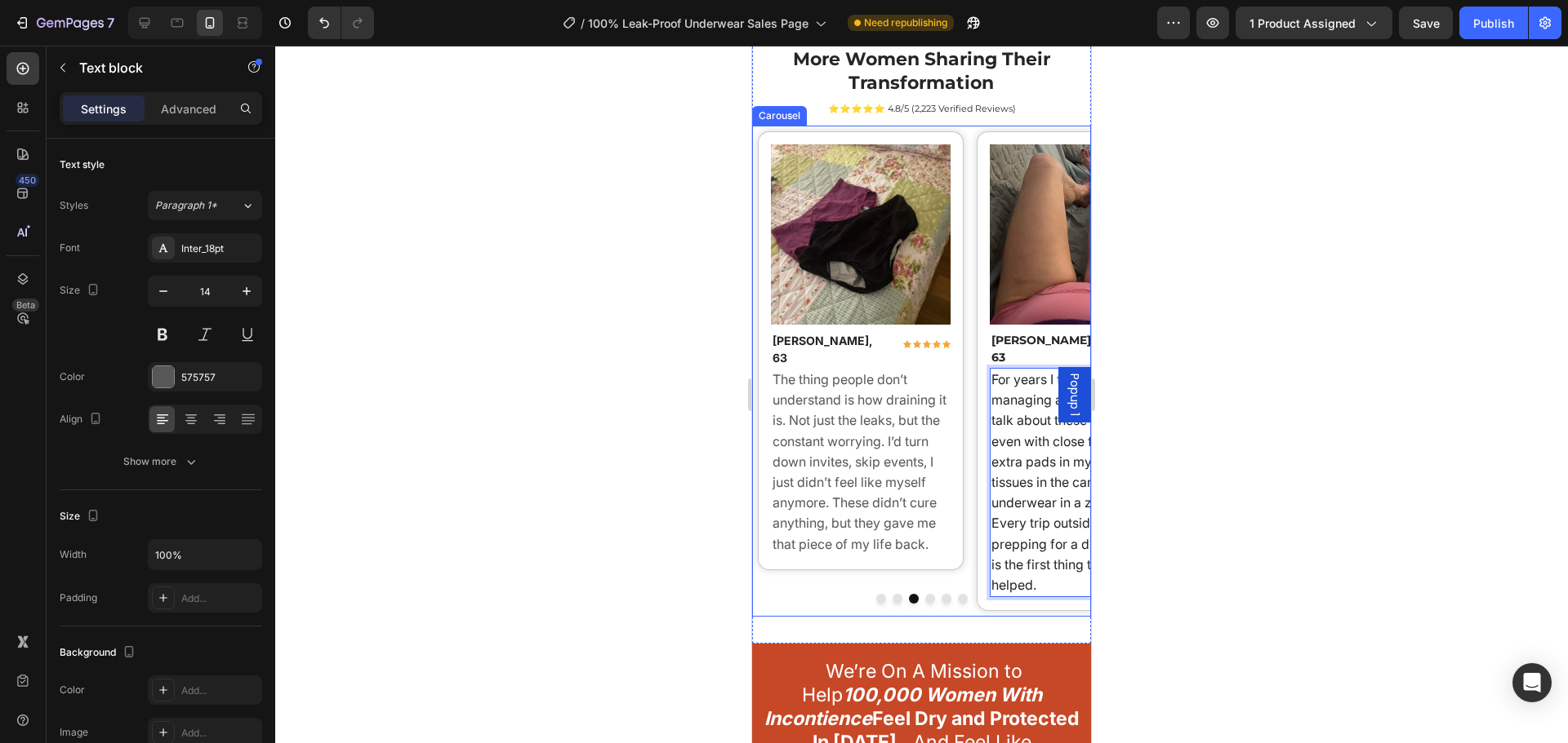
click at [793, 554] on div "Image Joyce R., 63 Text block Icon Icon Icon Icon Icon Row Row The thing people…" at bounding box center [860, 377] width 217 height 491
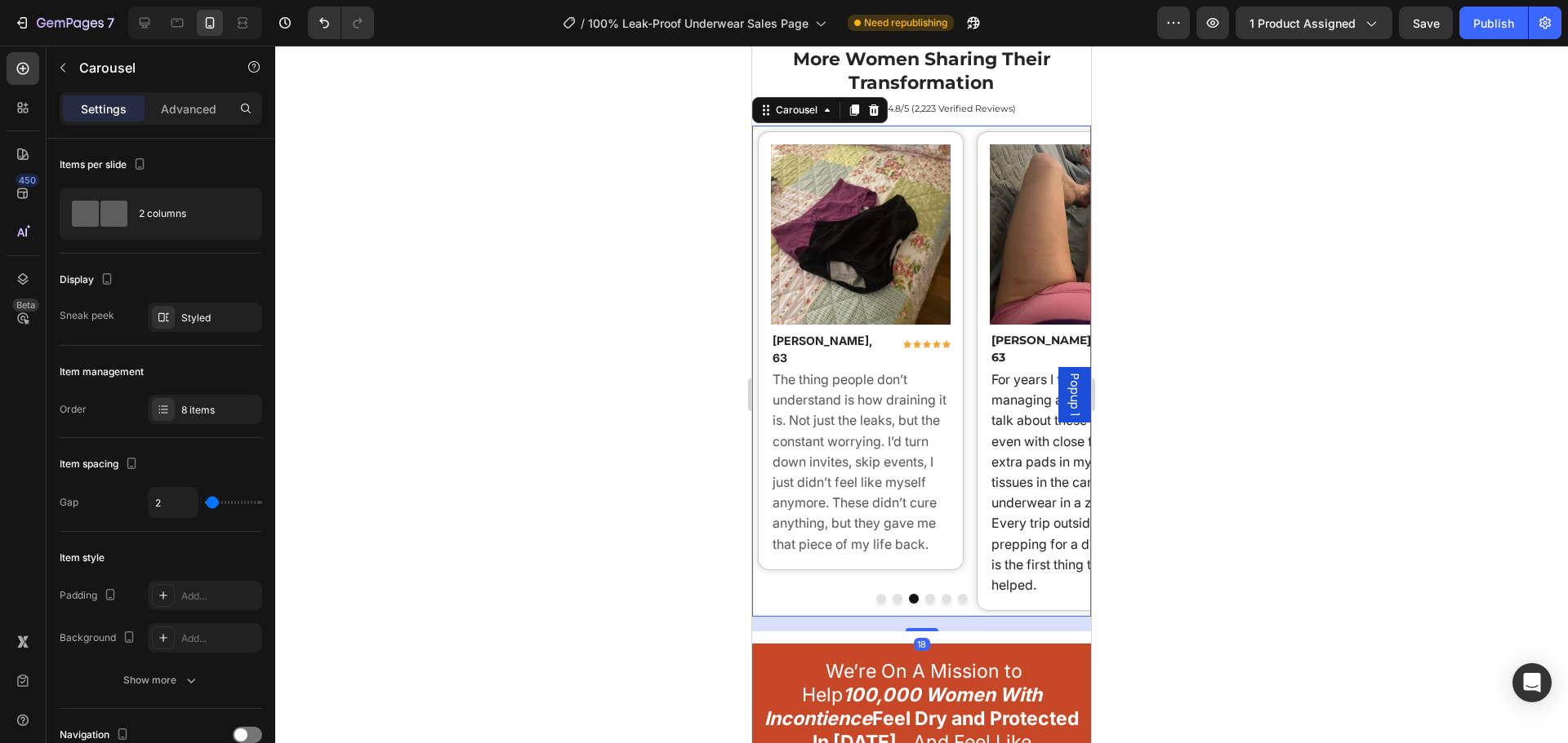
scroll to position [15242, 0]
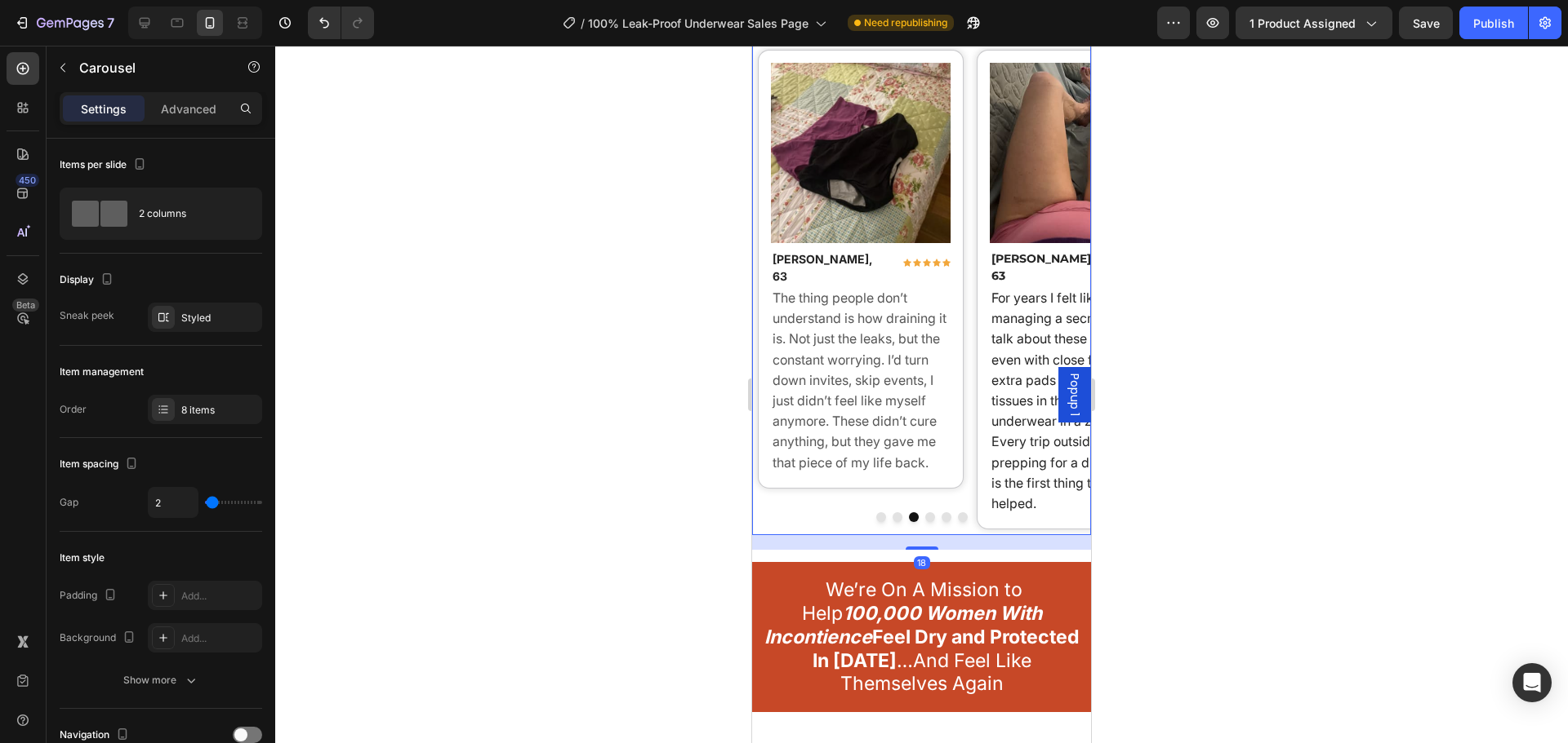
click at [990, 455] on div "For years I felt like I was just managing a secret. You don’t talk about these …" at bounding box center [1080, 401] width 180 height 230
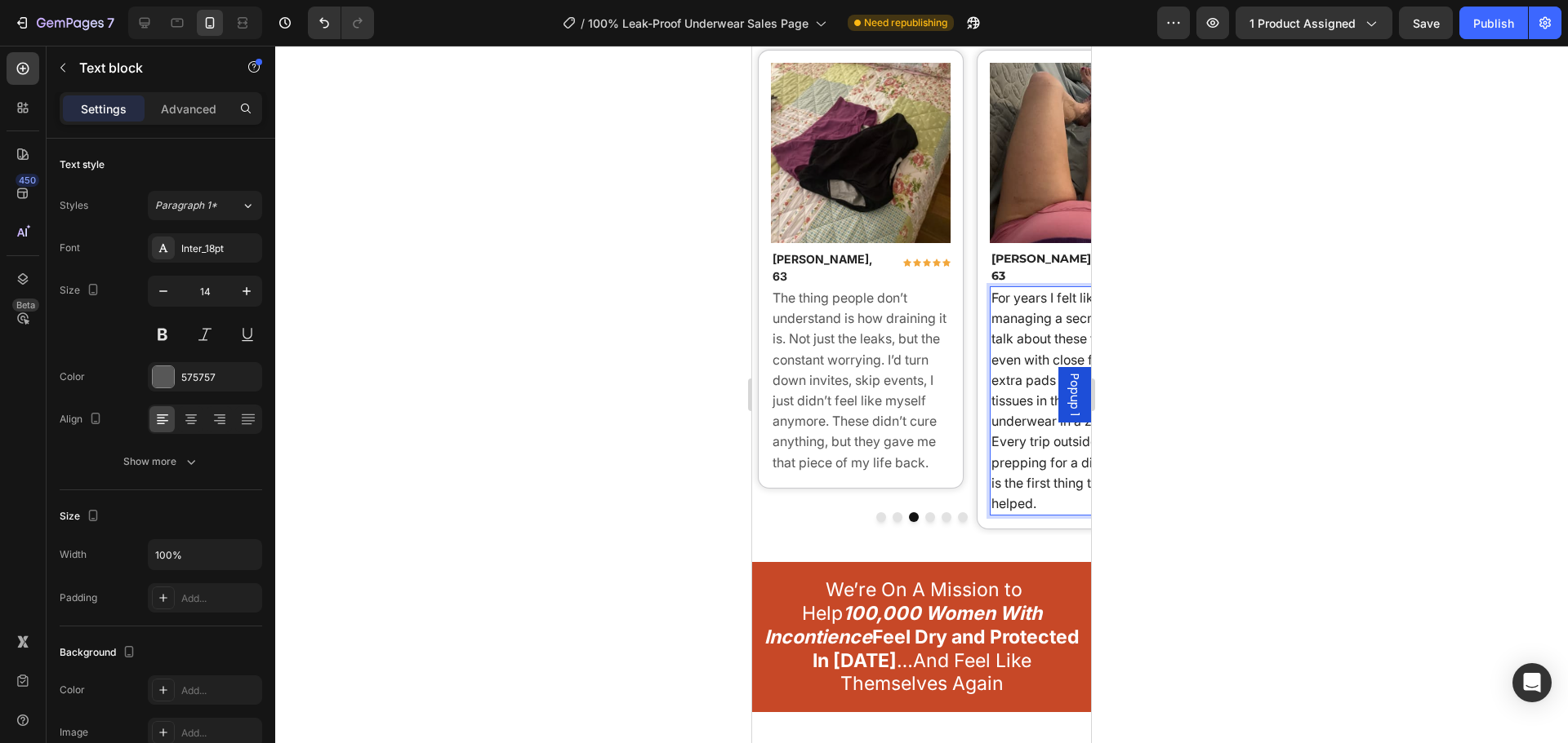
click at [1041, 479] on p "For years I felt like I was just managing a secret. You don’t talk about these …" at bounding box center [1080, 401] width 177 height 226
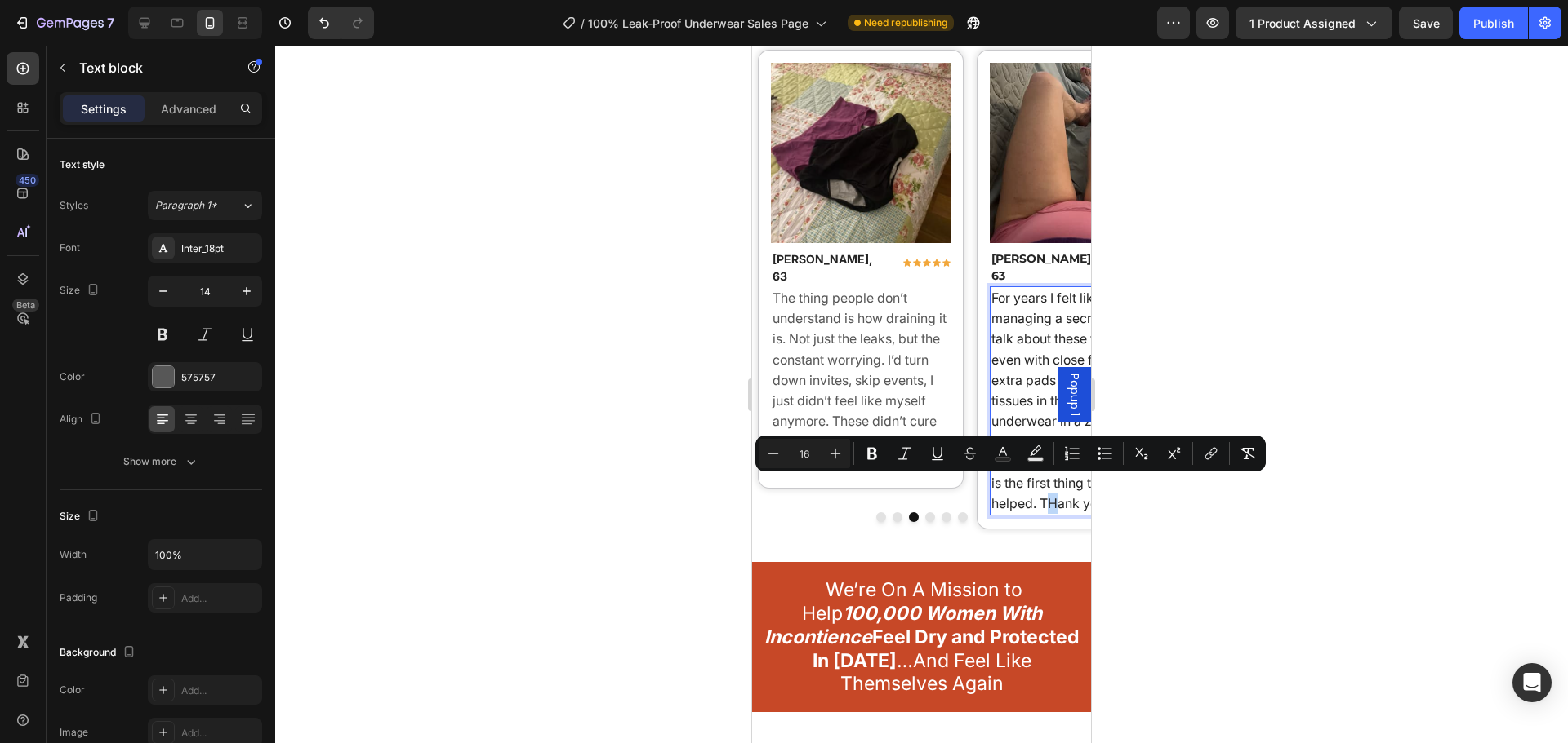
click at [1049, 486] on span "For years I felt like I was just managing a secret. You don’t talk about these …" at bounding box center [1078, 401] width 175 height 222
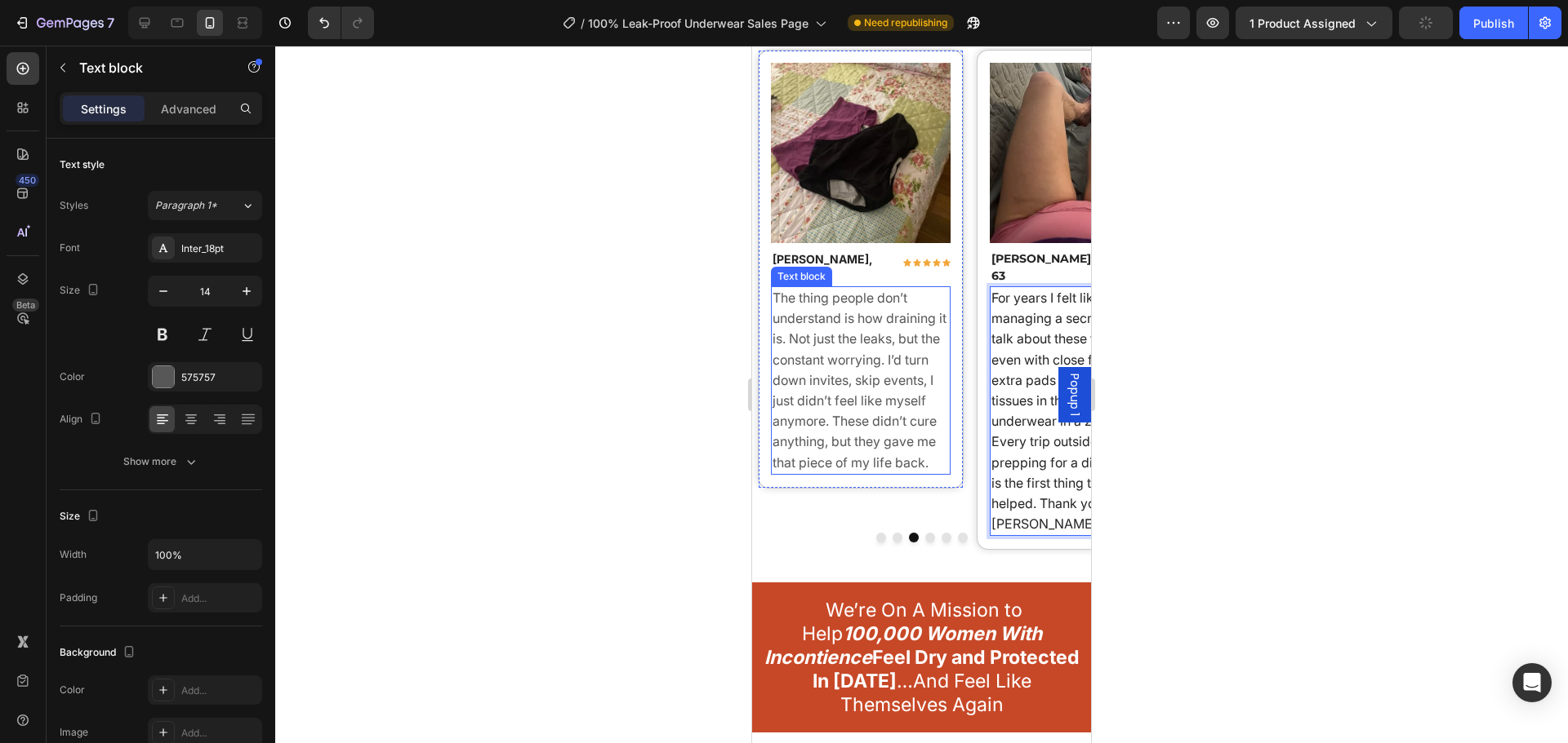
click at [896, 452] on span "The thing people don’t understand is how draining it is. Not just the leaks, bu…" at bounding box center [860, 380] width 174 height 181
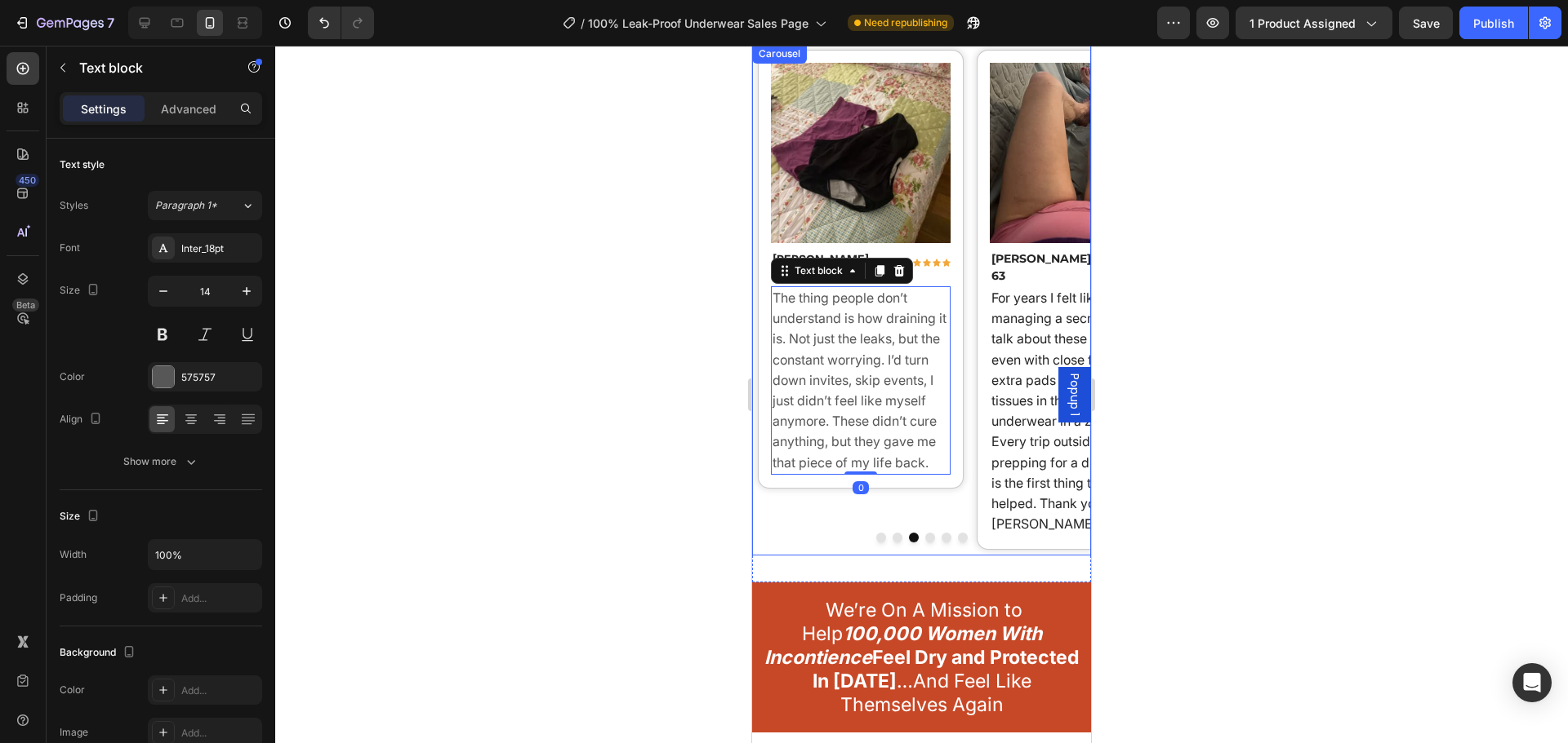
click at [925, 533] on button "Dot" at bounding box center [930, 538] width 10 height 10
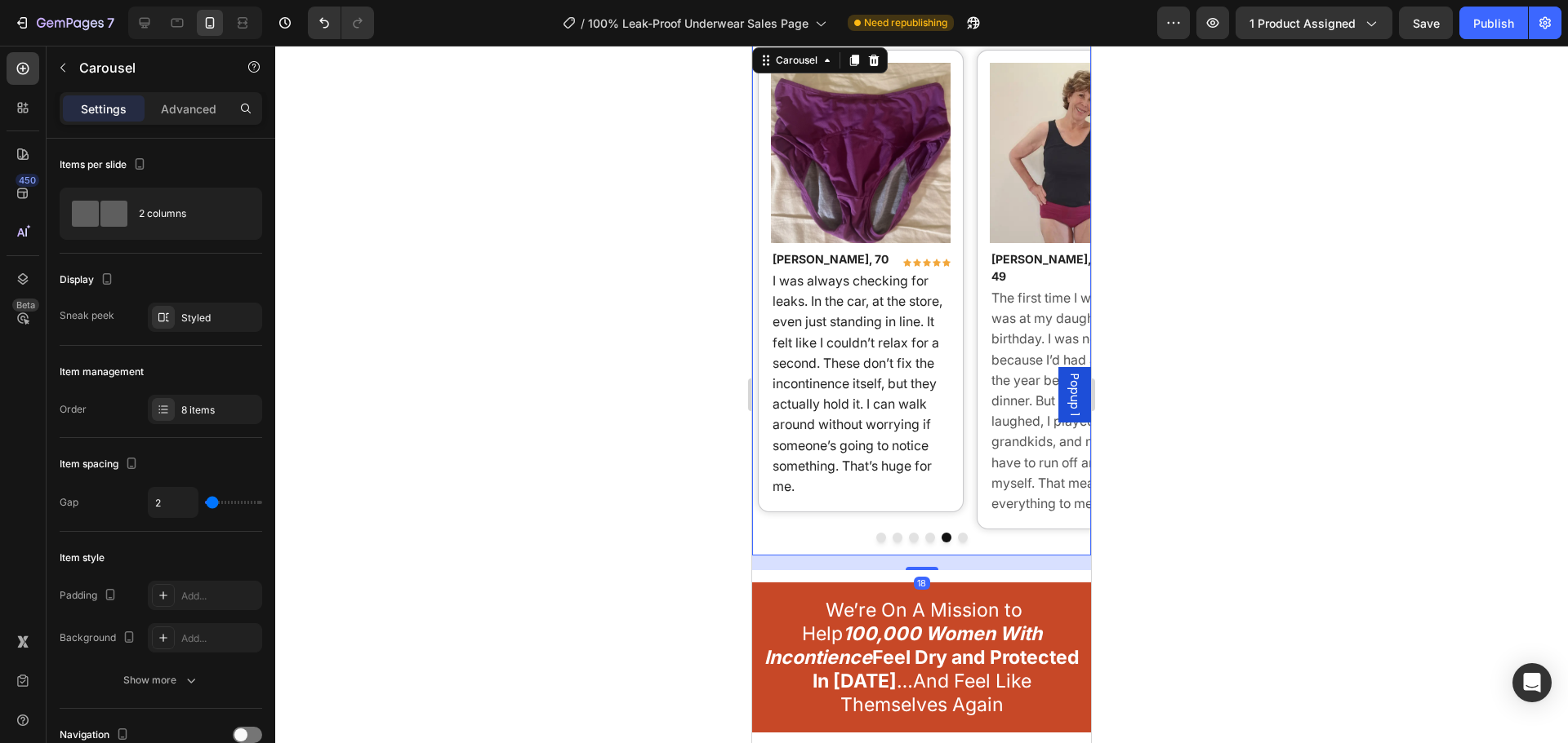
click at [925, 533] on button "Dot" at bounding box center [930, 538] width 10 height 10
click at [901, 533] on div at bounding box center [921, 538] width 339 height 10
click at [164, 205] on div "2 columns" at bounding box center [188, 214] width 99 height 38
click at [969, 405] on div "Image Rachel K., 54 Text block Icon Icon Icon Icon Icon Row Row I didn’t think …" at bounding box center [921, 300] width 339 height 512
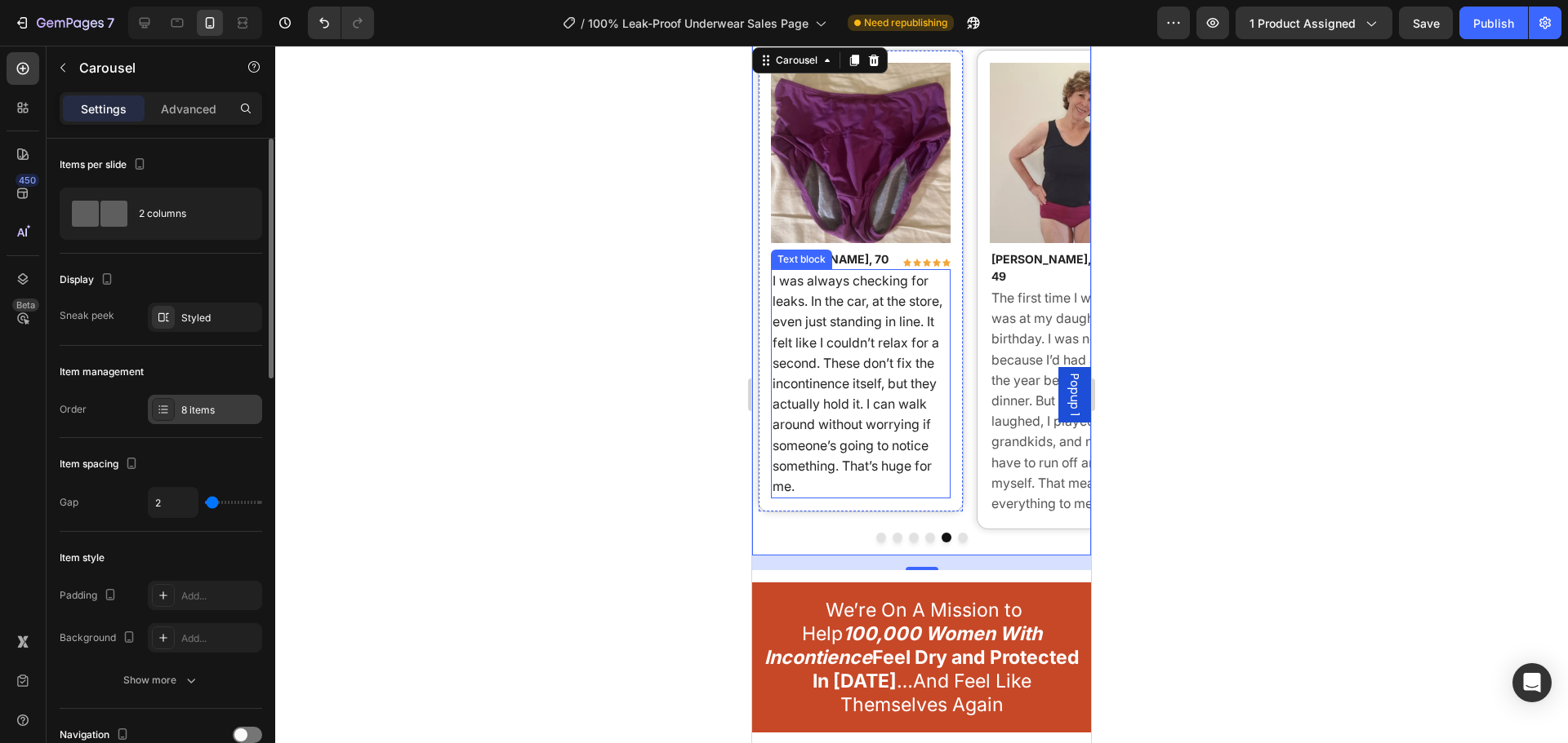
click at [200, 398] on div "8 items" at bounding box center [205, 409] width 114 height 29
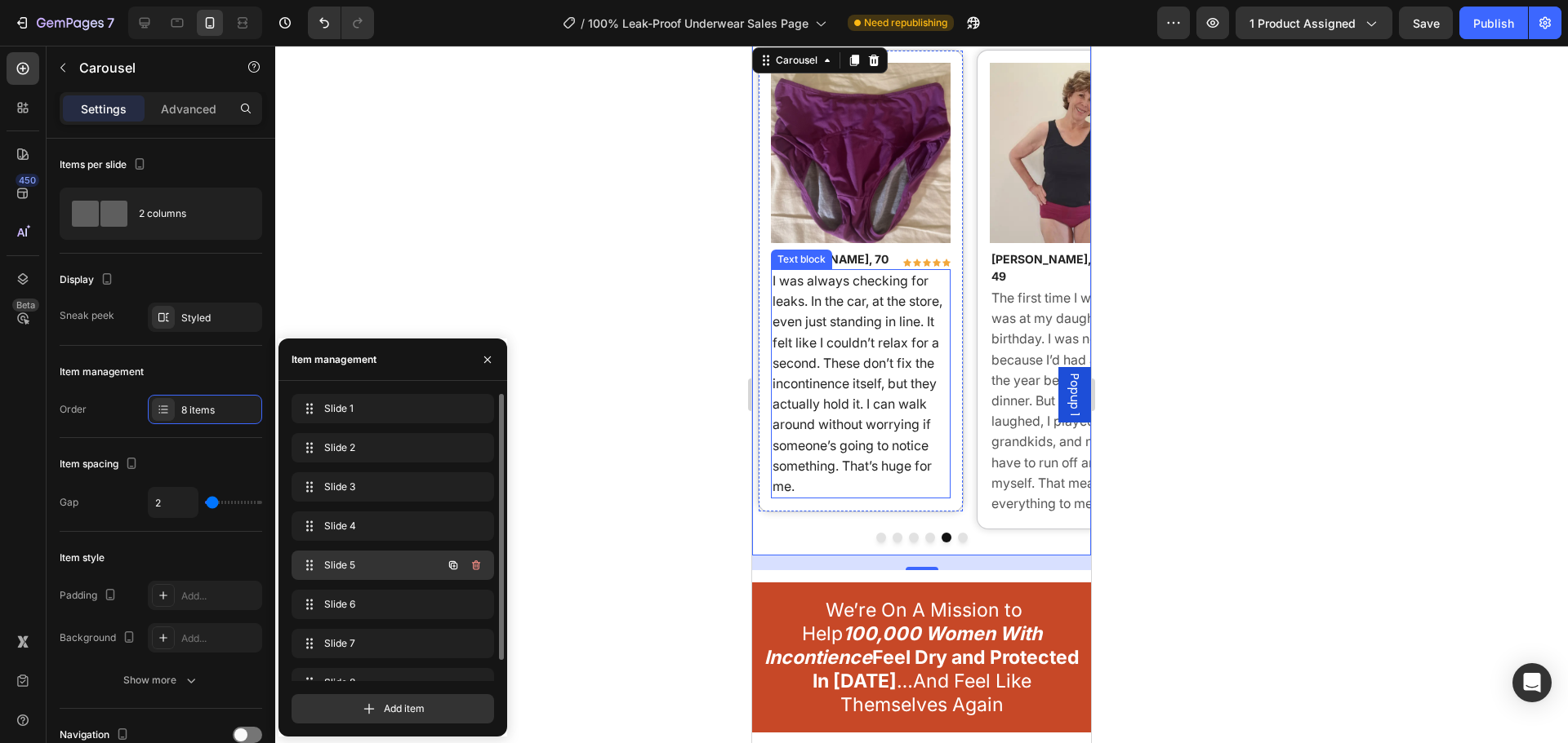
click at [383, 553] on div "Slide 5 Slide 5" at bounding box center [393, 565] width 202 height 29
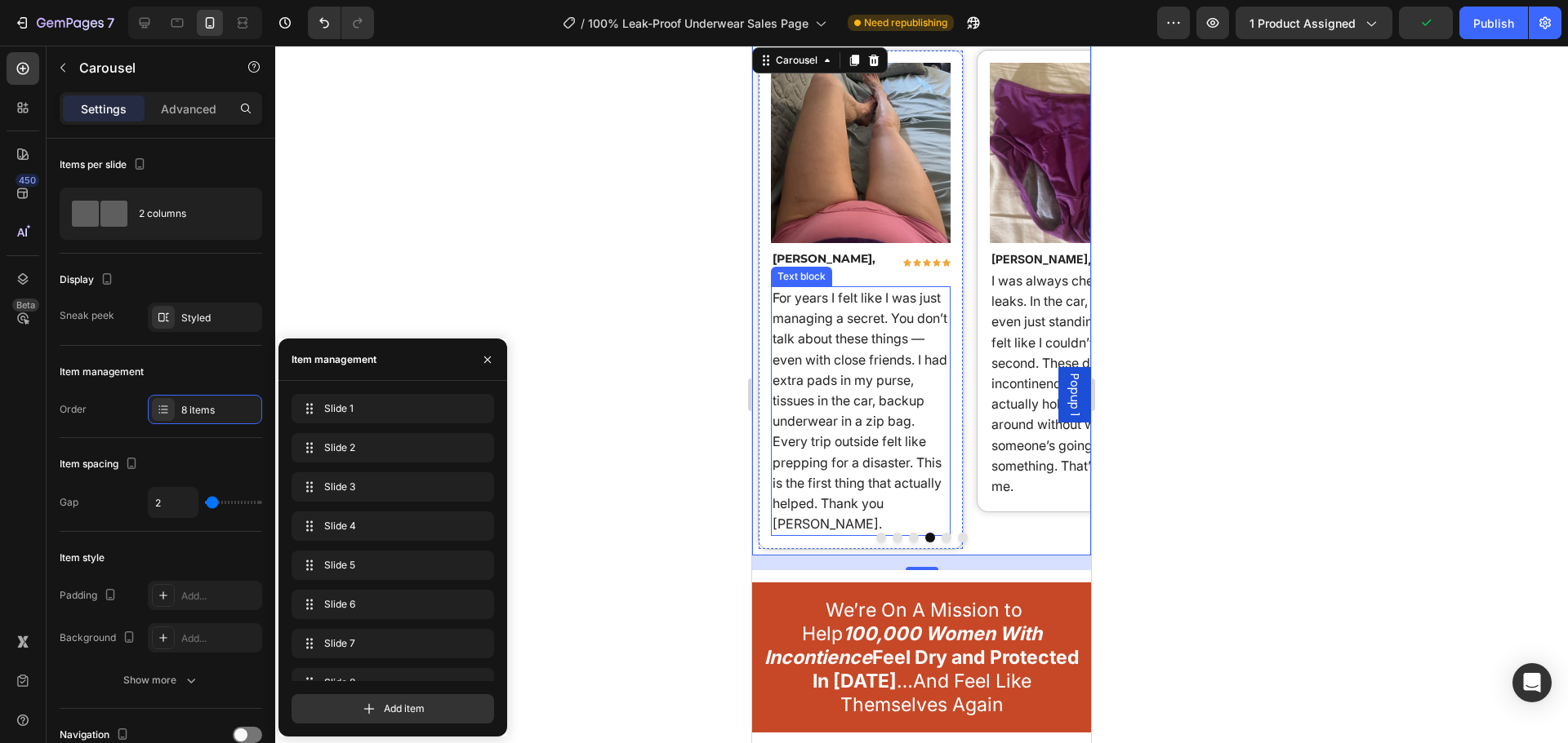
click at [943, 399] on p "For years I felt like I was just managing a secret. You don’t talk about these …" at bounding box center [861, 411] width 177 height 246
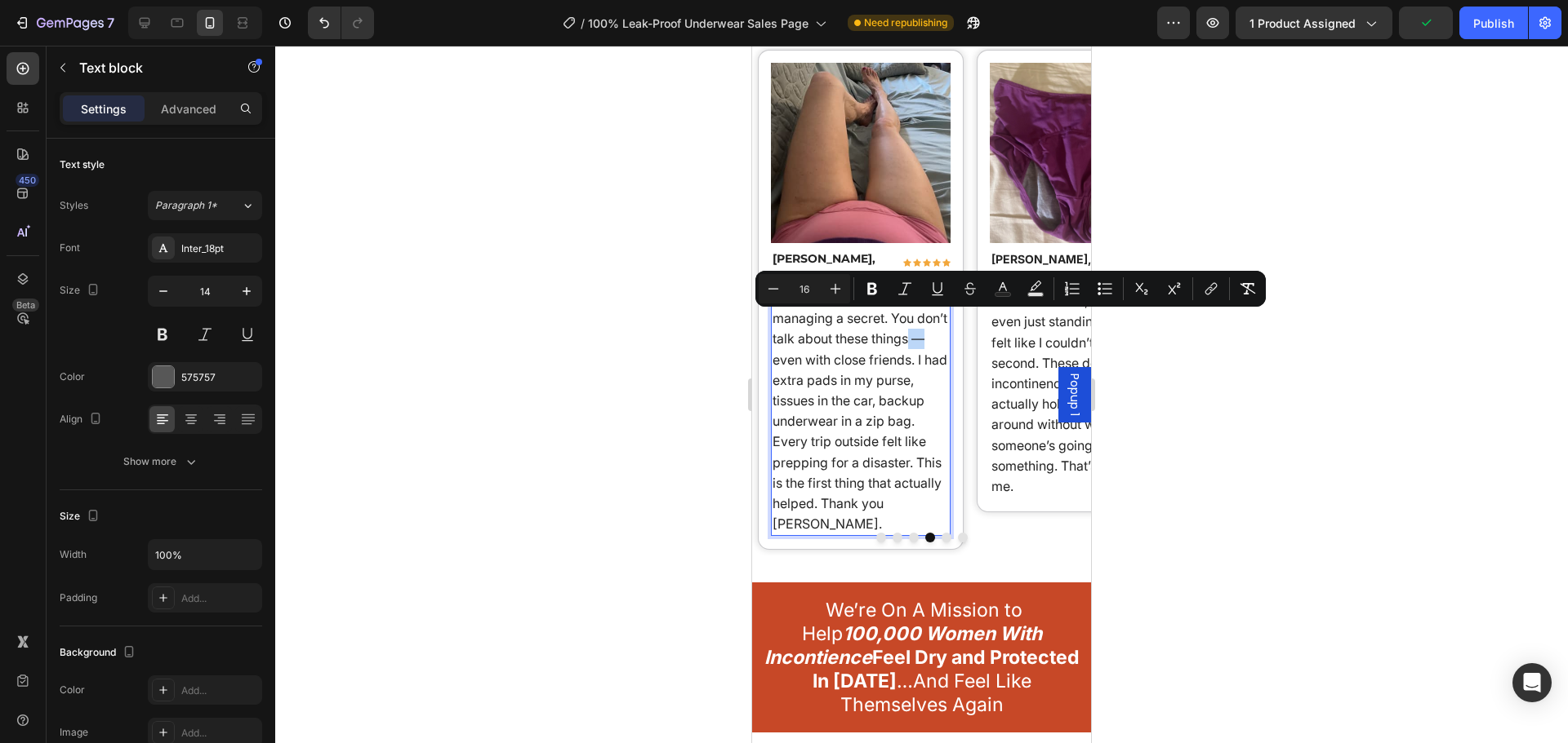
drag, startPoint x: 925, startPoint y: 325, endPoint x: 910, endPoint y: 326, distance: 15.0
click at [910, 326] on span "For years I felt like I was just managing a secret. You don’t talk about these …" at bounding box center [860, 411] width 175 height 242
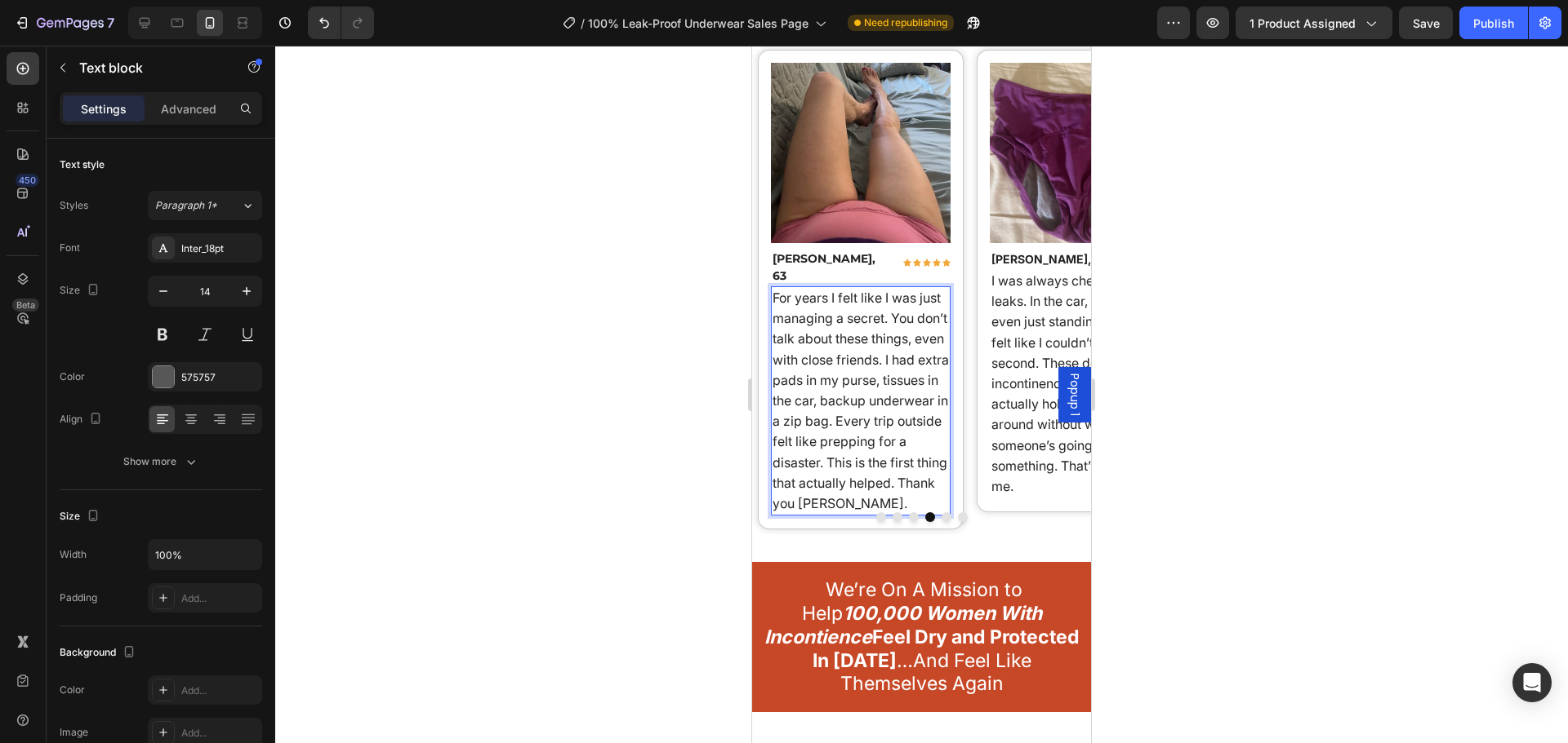
click at [683, 447] on div at bounding box center [921, 395] width 1292 height 698
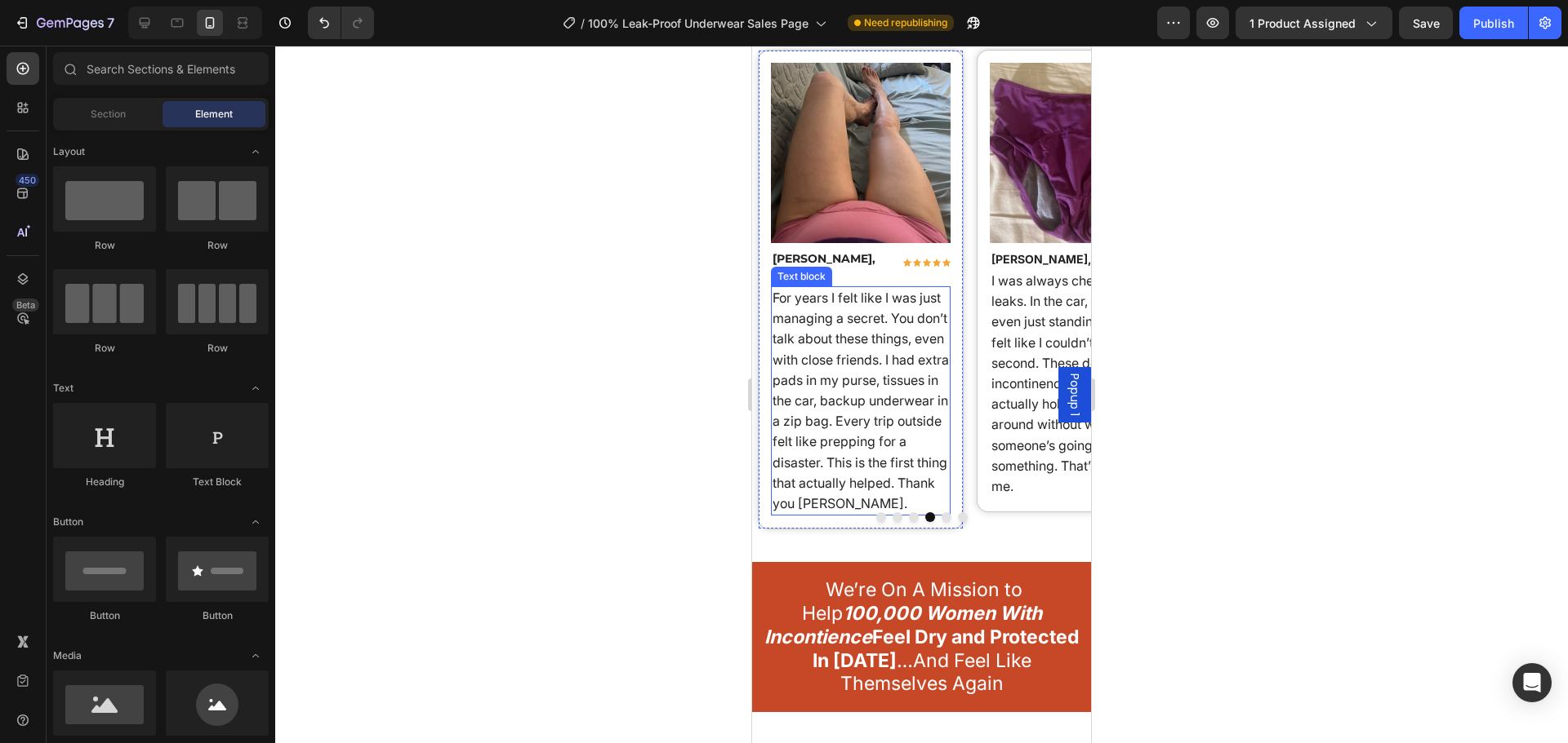
scroll to position [15323, 0]
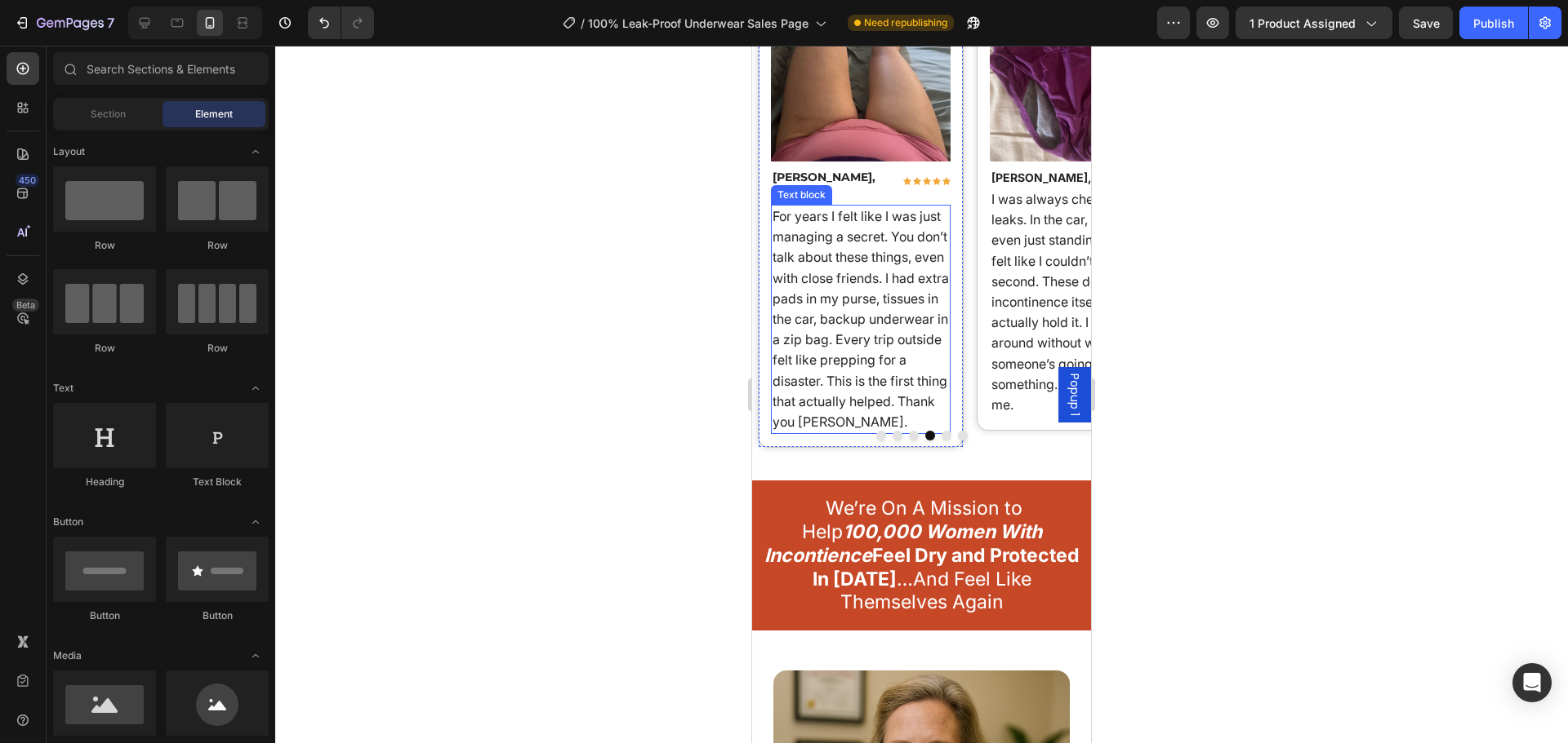
click at [840, 371] on span "For years I felt like I was just managing a secret. You don’t talk about these …" at bounding box center [860, 319] width 176 height 222
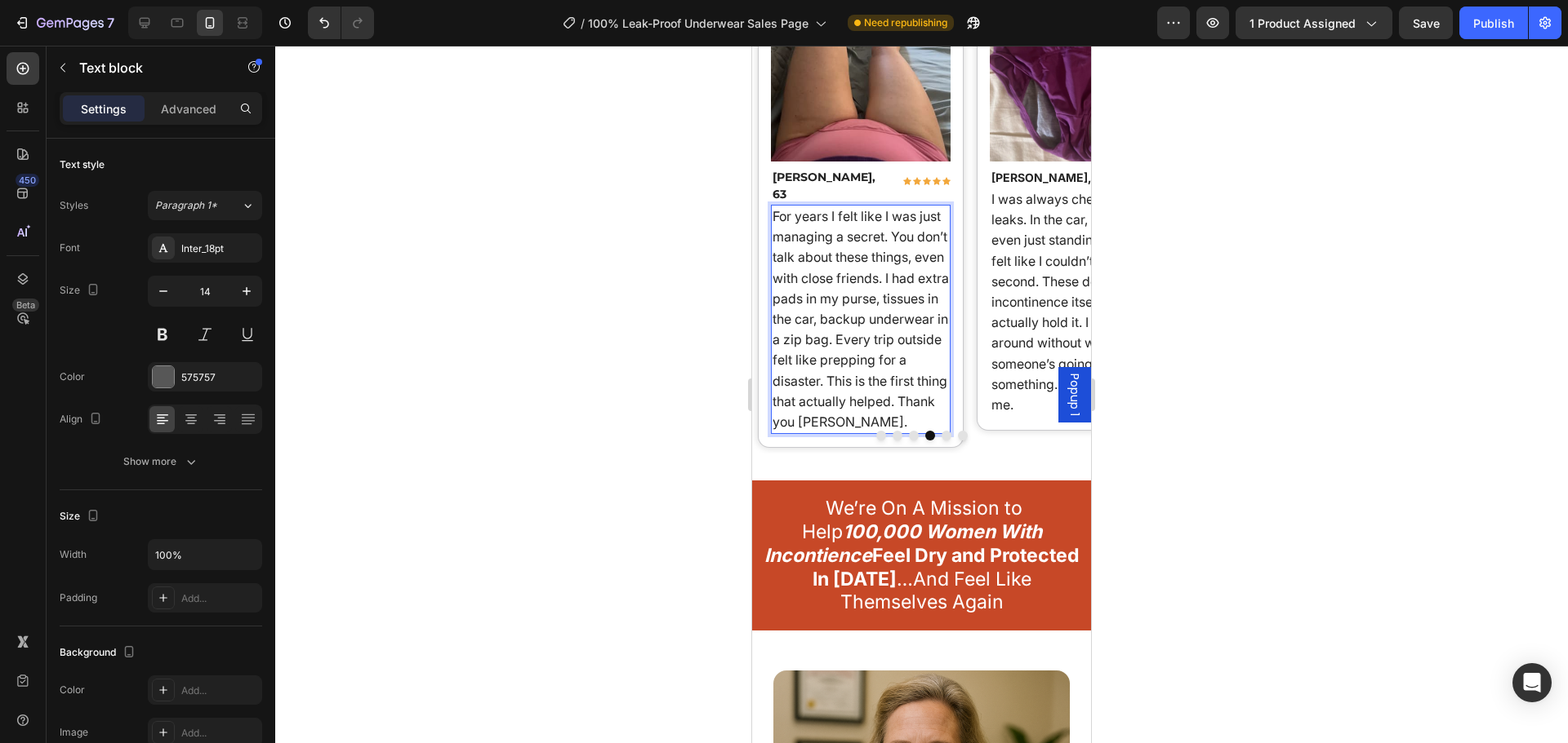
click at [858, 366] on span "For years I felt like I was just managing a secret. You don’t talk about these …" at bounding box center [860, 319] width 176 height 222
click at [822, 324] on span "For years I felt like I was just managing a secret. You don’t talk about these …" at bounding box center [860, 319] width 176 height 222
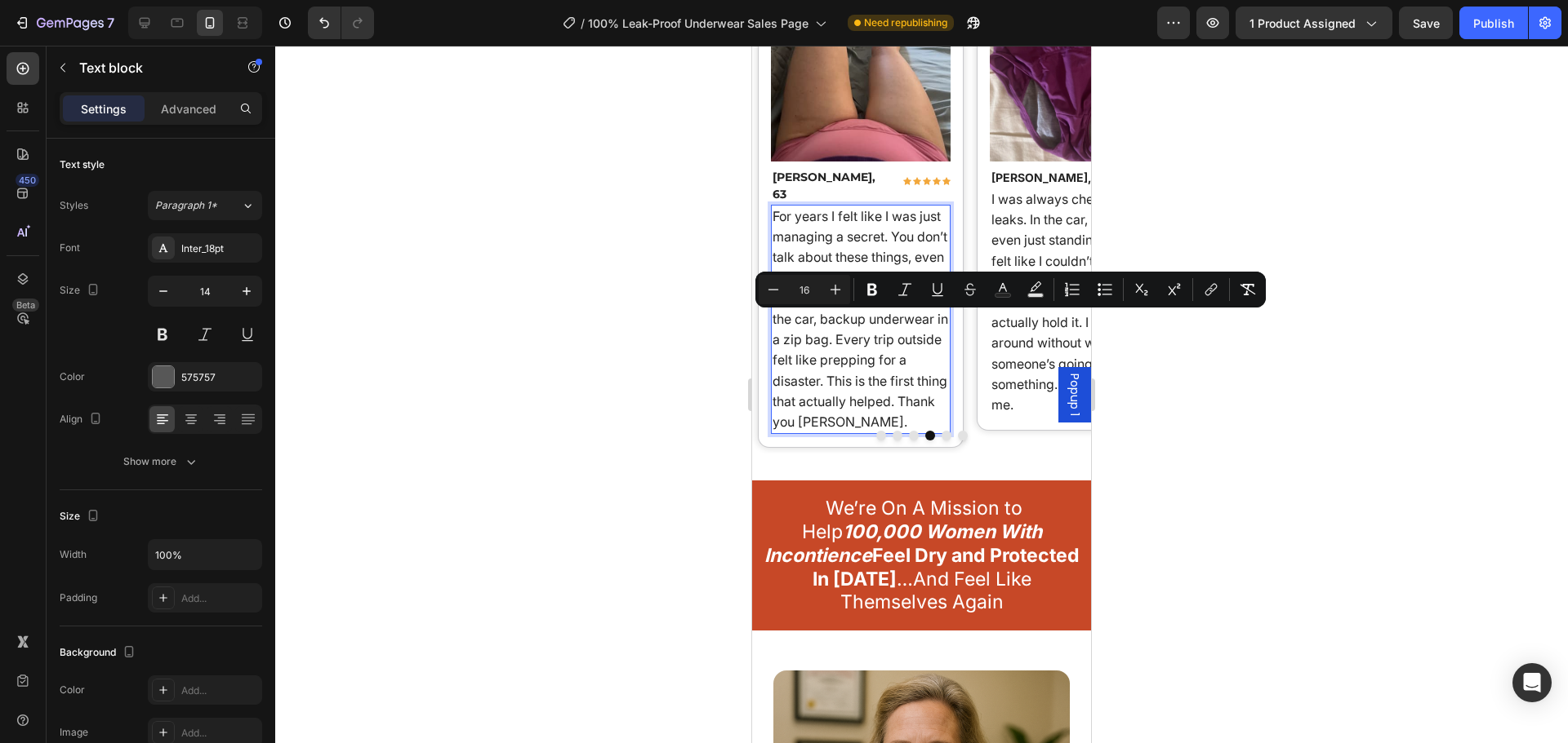
click at [879, 359] on span "For years I felt like I was just managing a secret. You don’t talk about these …" at bounding box center [860, 319] width 176 height 222
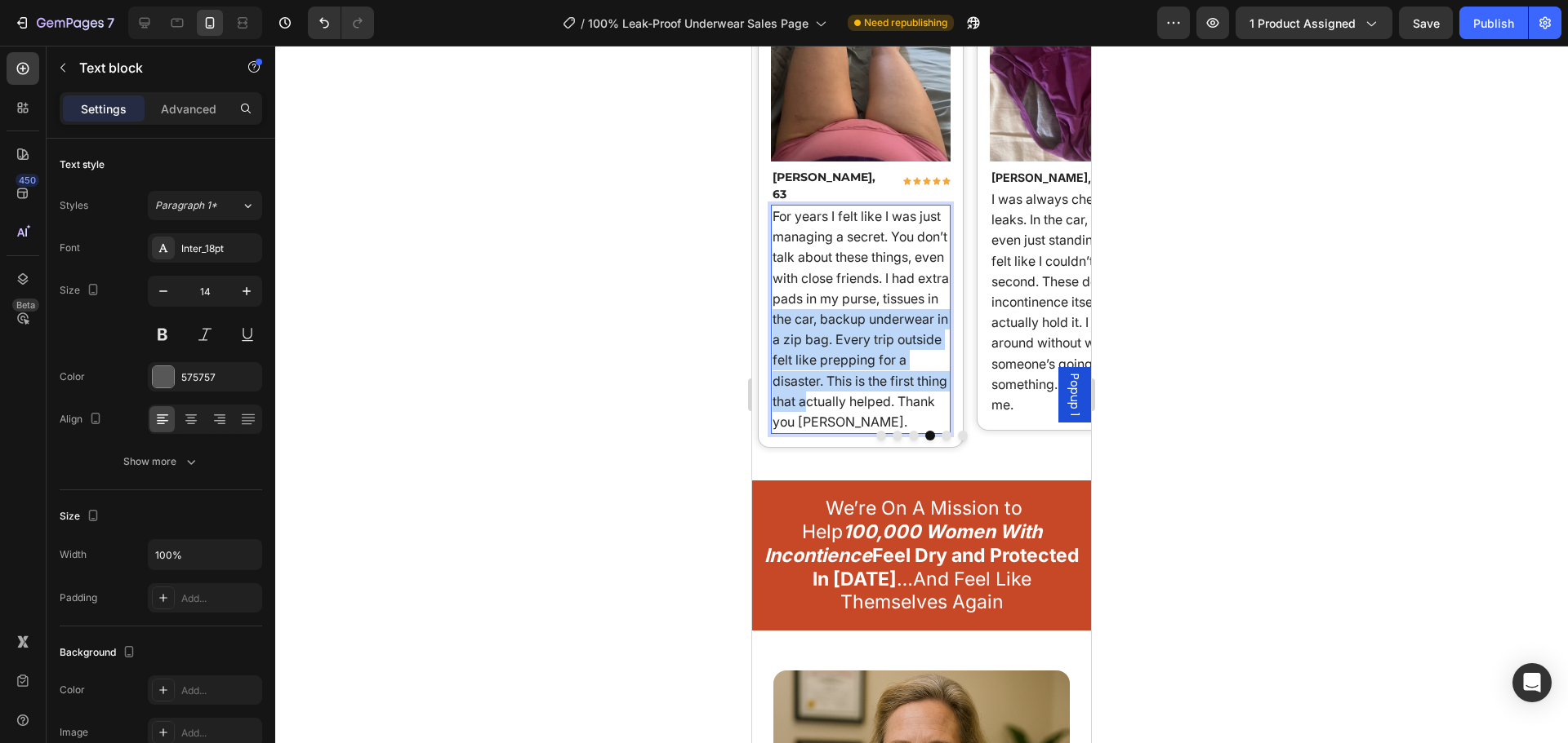
drag, startPoint x: 901, startPoint y: 381, endPoint x: 857, endPoint y: 343, distance: 58.1
click at [829, 312] on p "For years I felt like I was just managing a secret. You don’t talk about these …" at bounding box center [861, 319] width 177 height 226
click at [872, 356] on span "For years I felt like I was just managing a secret. You don’t talk about these …" at bounding box center [860, 319] width 176 height 222
drag, startPoint x: 900, startPoint y: 377, endPoint x: 860, endPoint y: 340, distance: 54.5
click at [838, 316] on span "For years I felt like I was just managing a secret. You don’t talk about these …" at bounding box center [860, 319] width 176 height 222
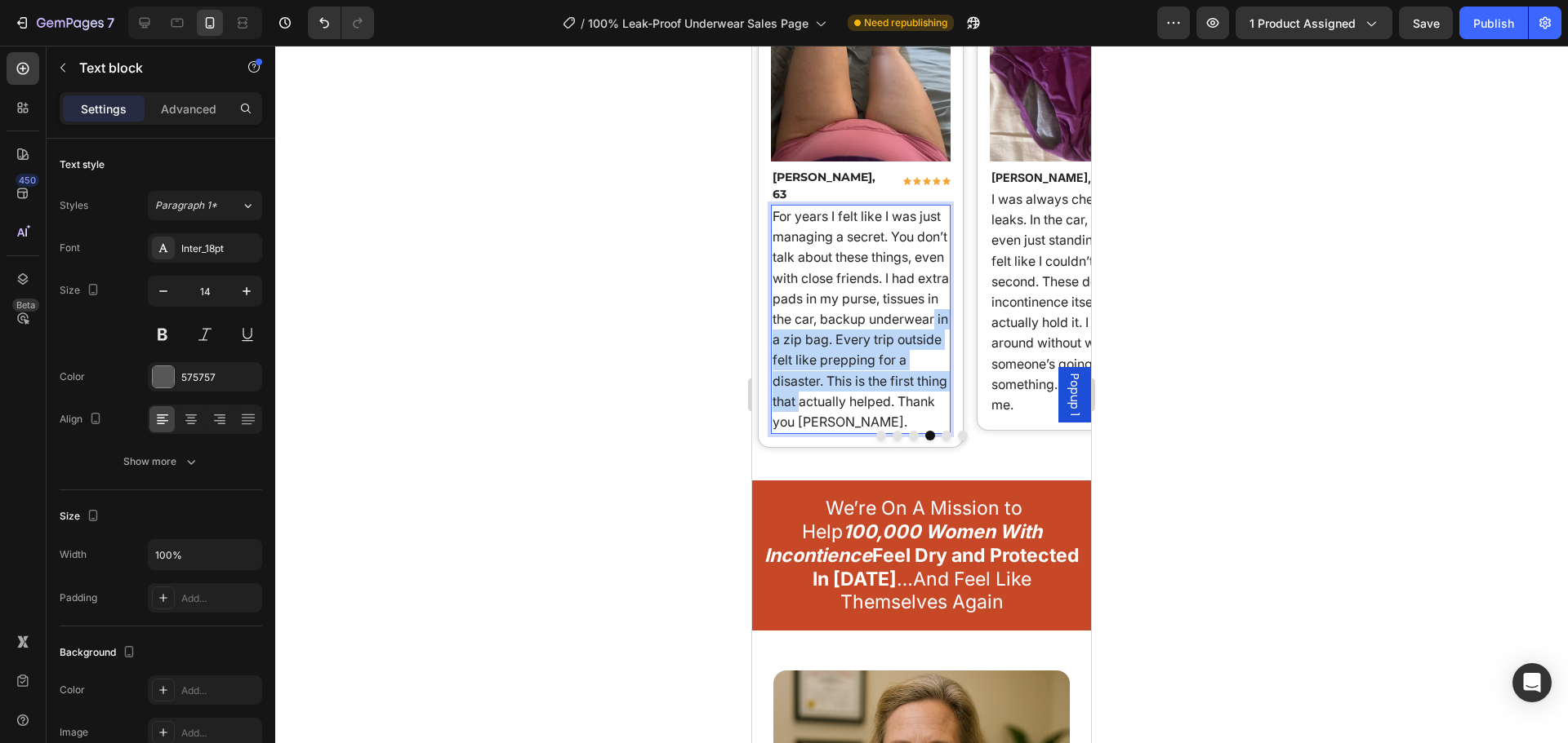
click at [880, 351] on p "For years I felt like I was just managing a secret. You don’t talk about these …" at bounding box center [861, 319] width 177 height 226
drag, startPoint x: 891, startPoint y: 372, endPoint x: 898, endPoint y: 392, distance: 21.2
click at [898, 392] on p "For years I felt like I was just managing a secret. You don’t talk about these …" at bounding box center [861, 319] width 177 height 226
click at [886, 390] on span "For years I felt like I was just managing a secret. You don’t talk about these …" at bounding box center [860, 319] width 176 height 222
click at [820, 405] on span "For years I felt like I was just managing a secret. You don’t talk about these …" at bounding box center [860, 319] width 176 height 222
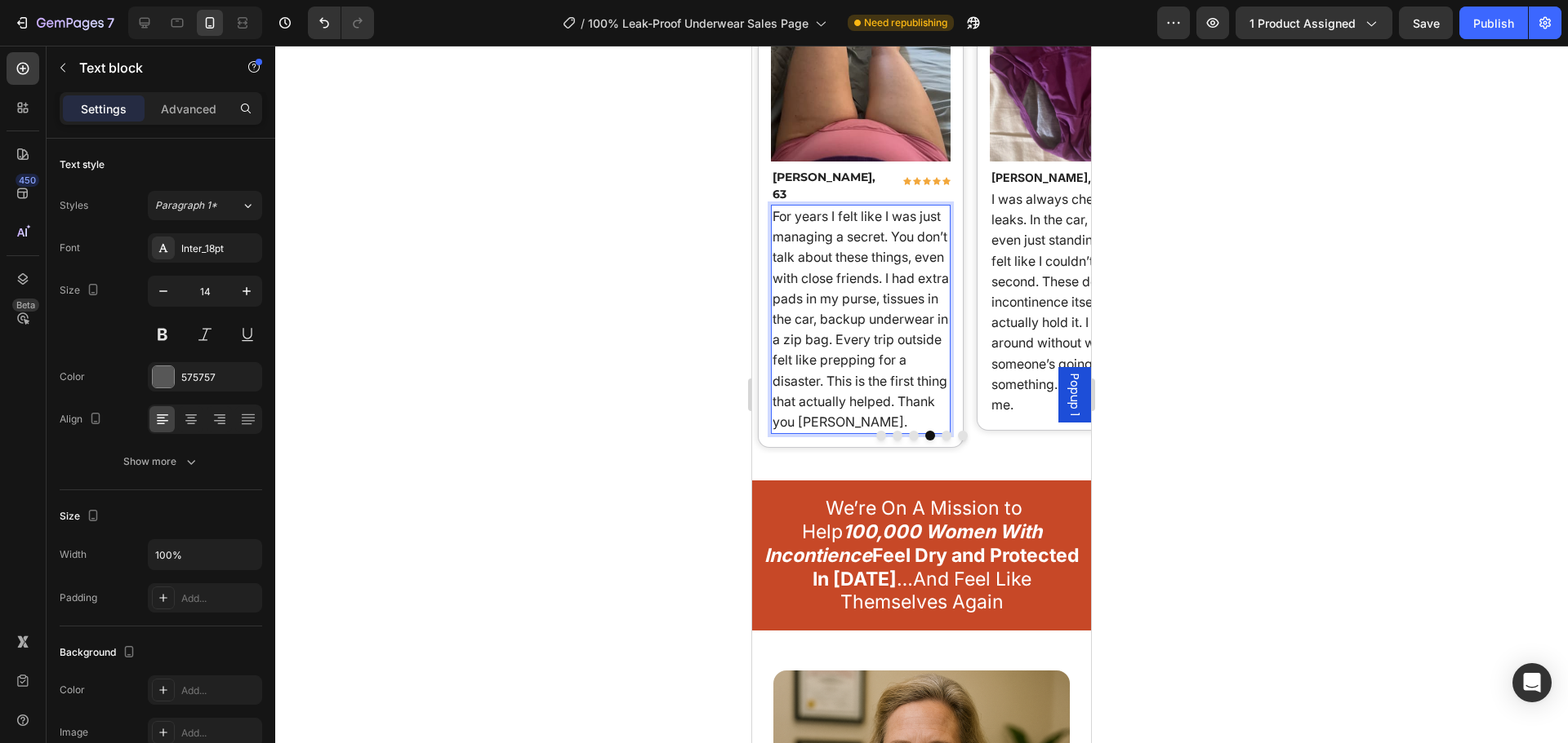
click at [801, 404] on span "For years I felt like I was just managing a secret. You don’t talk about these …" at bounding box center [860, 319] width 176 height 222
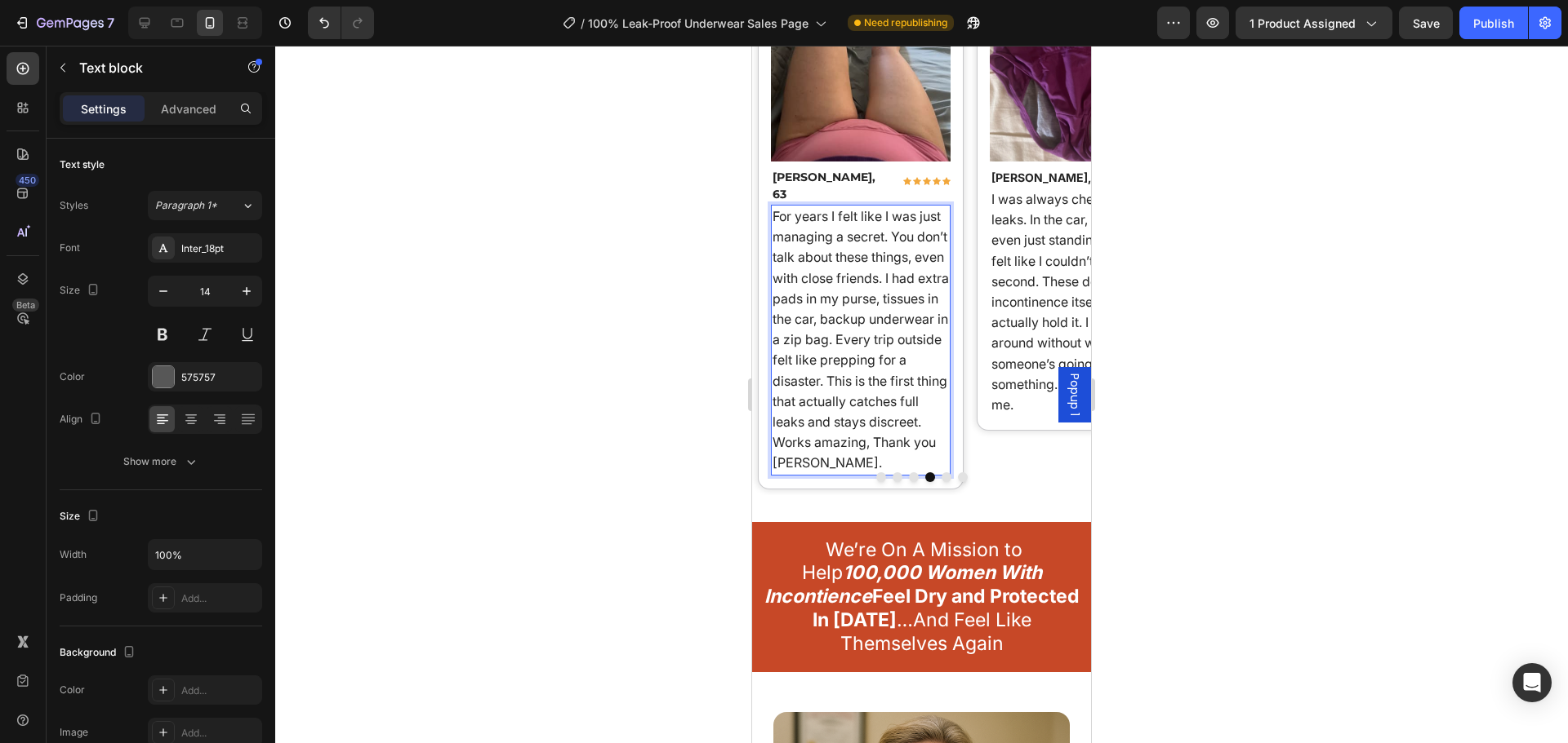
click at [650, 417] on div at bounding box center [921, 395] width 1292 height 698
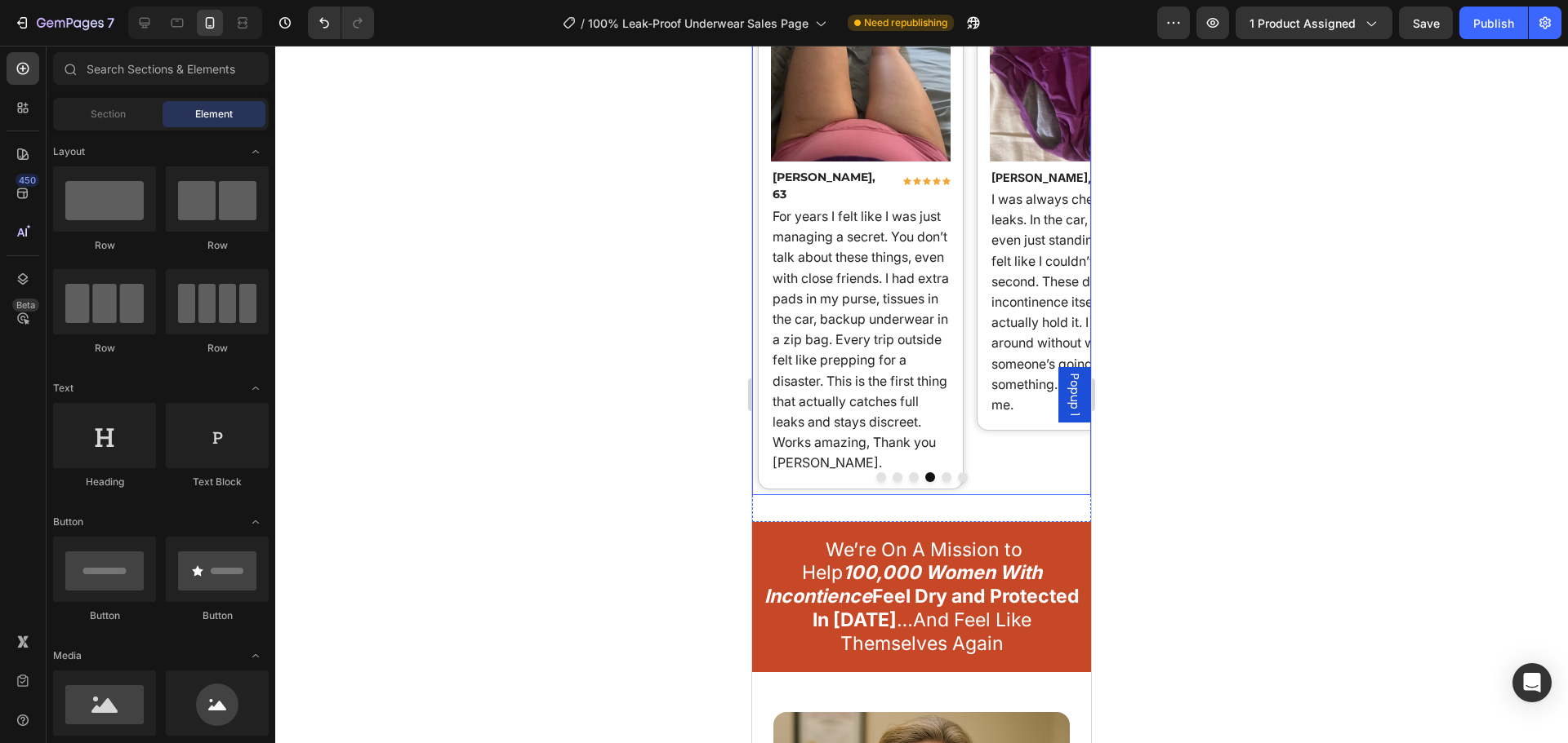
click at [909, 473] on button "Dot" at bounding box center [914, 478] width 10 height 10
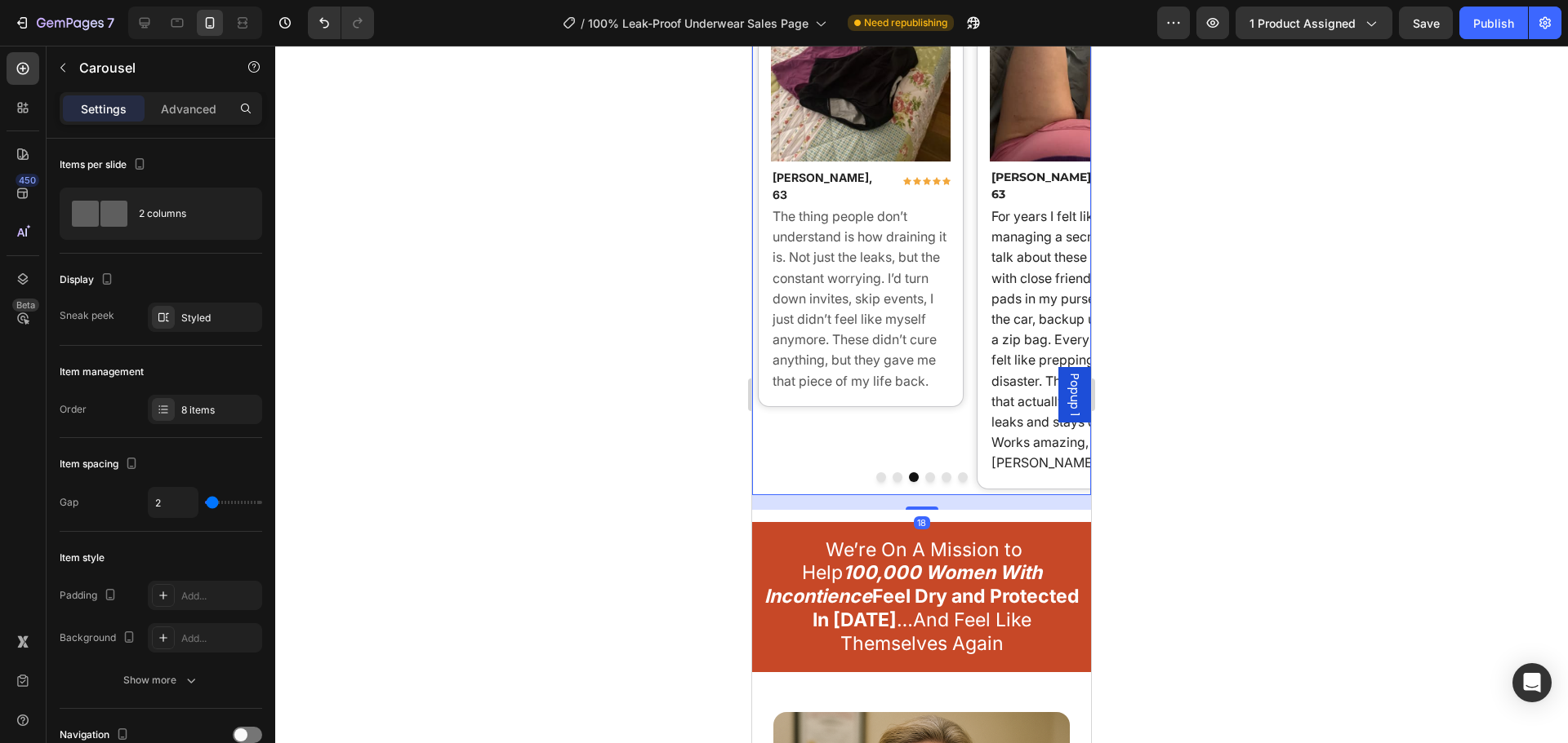
click at [691, 444] on div at bounding box center [921, 395] width 1292 height 698
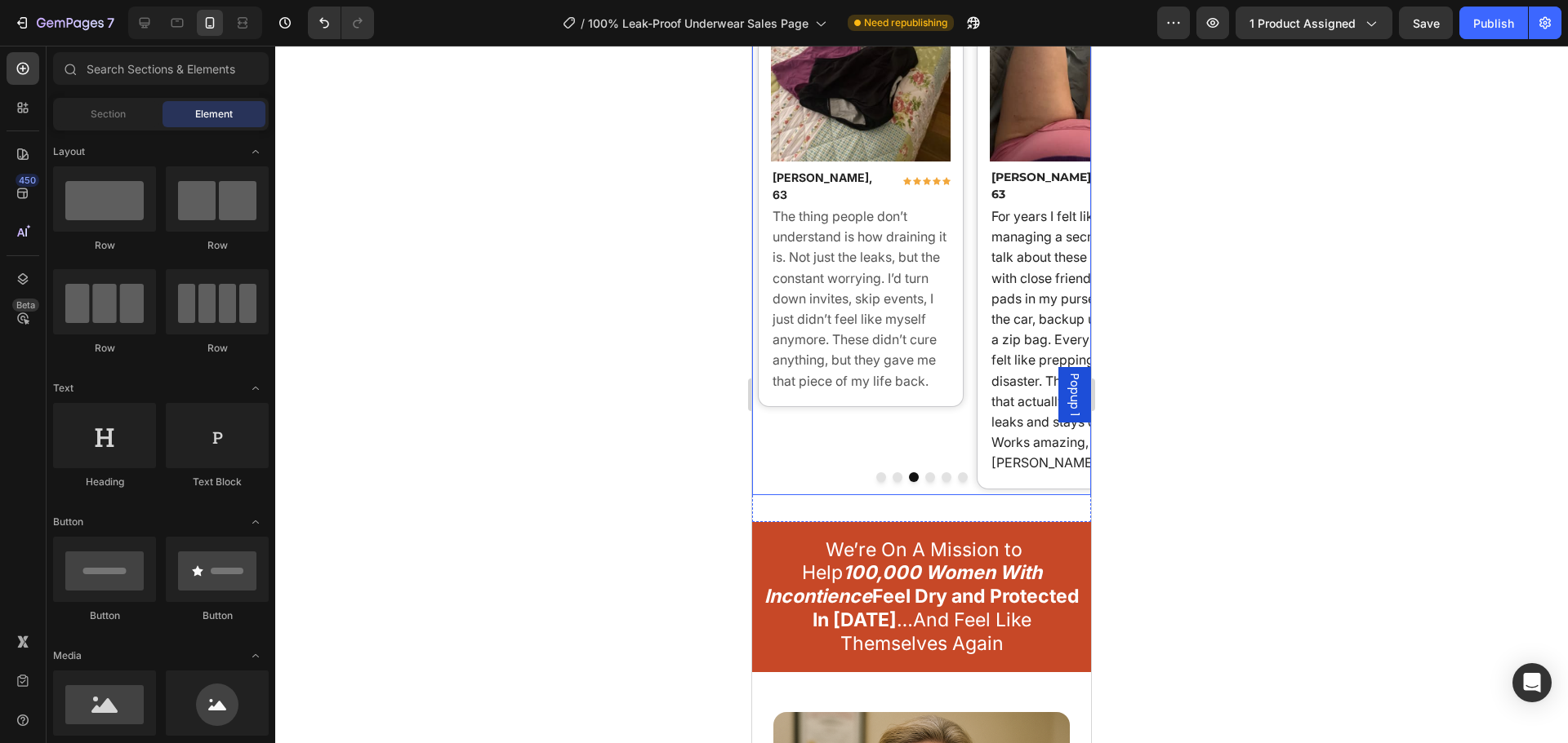
scroll to position [15242, 0]
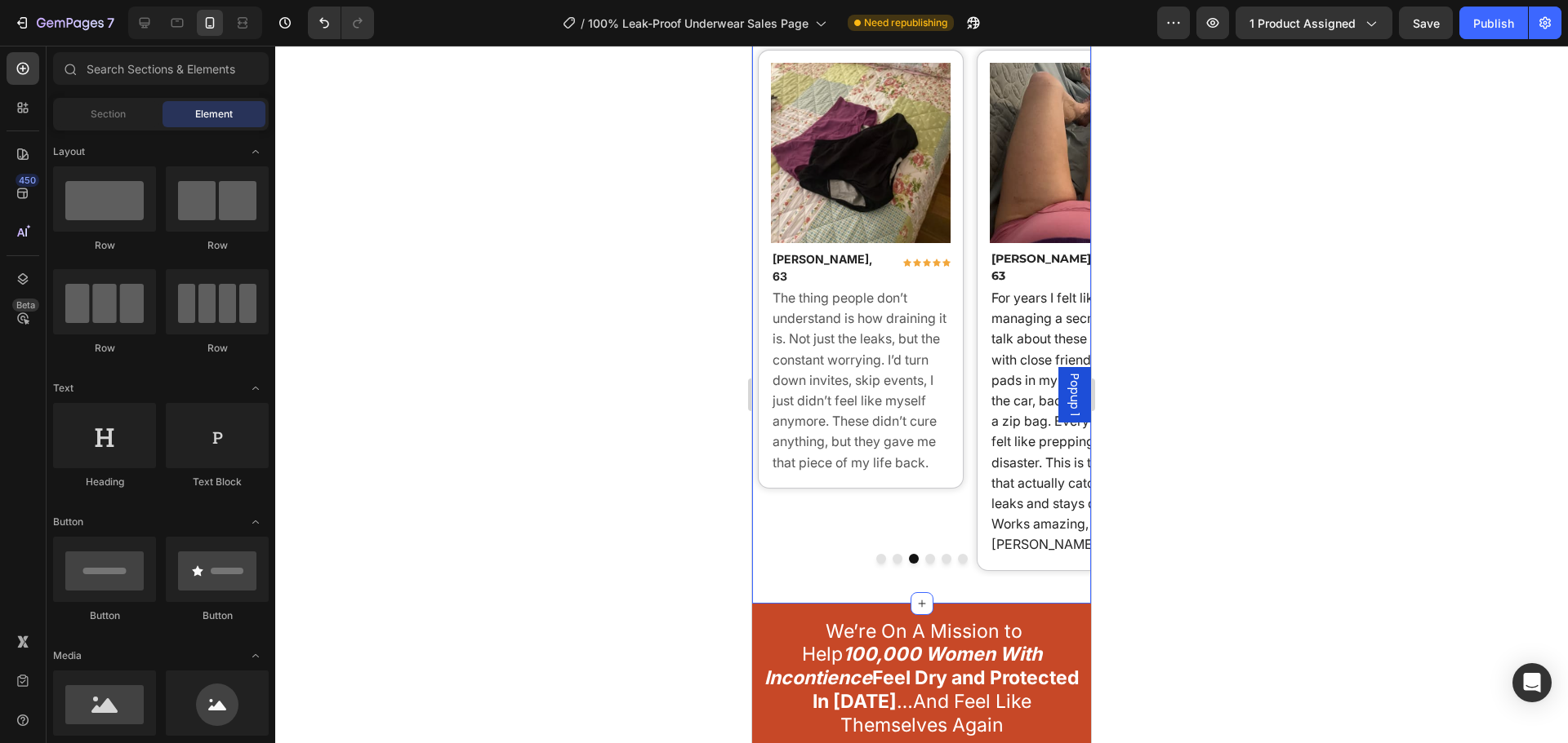
click at [892, 554] on button "Dot" at bounding box center [897, 559] width 10 height 10
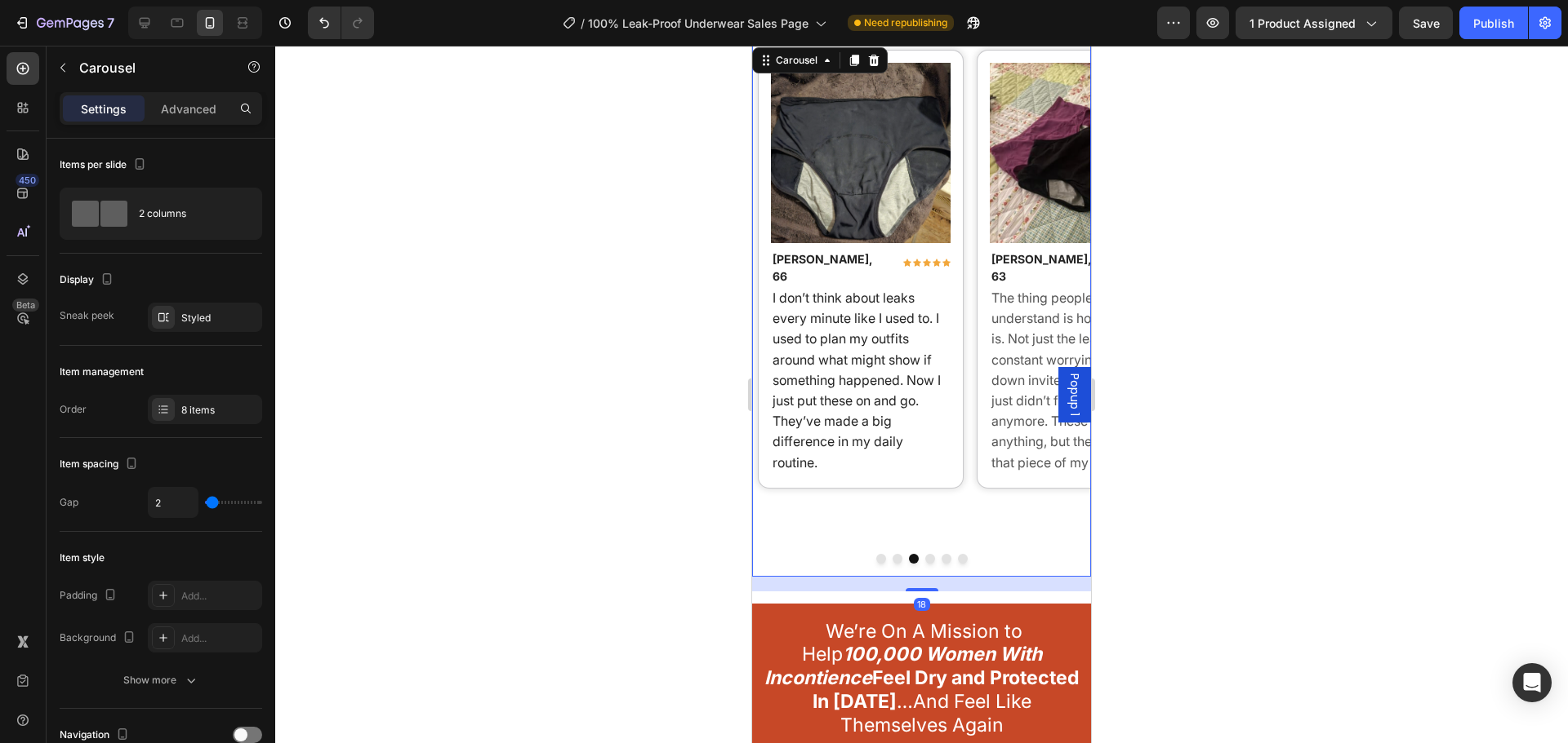
click at [876, 554] on button "Dot" at bounding box center [881, 559] width 10 height 10
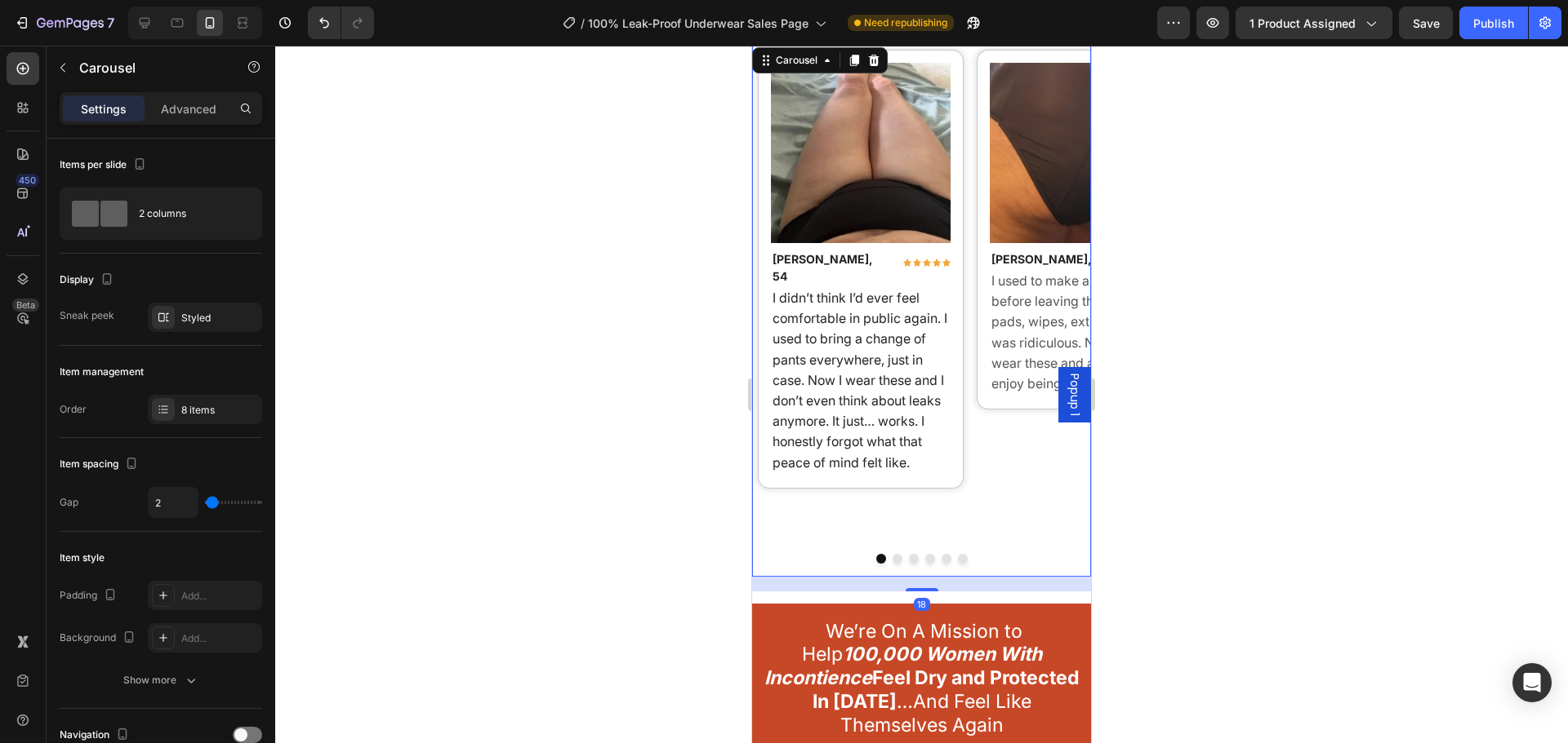
click at [566, 488] on div at bounding box center [921, 395] width 1292 height 698
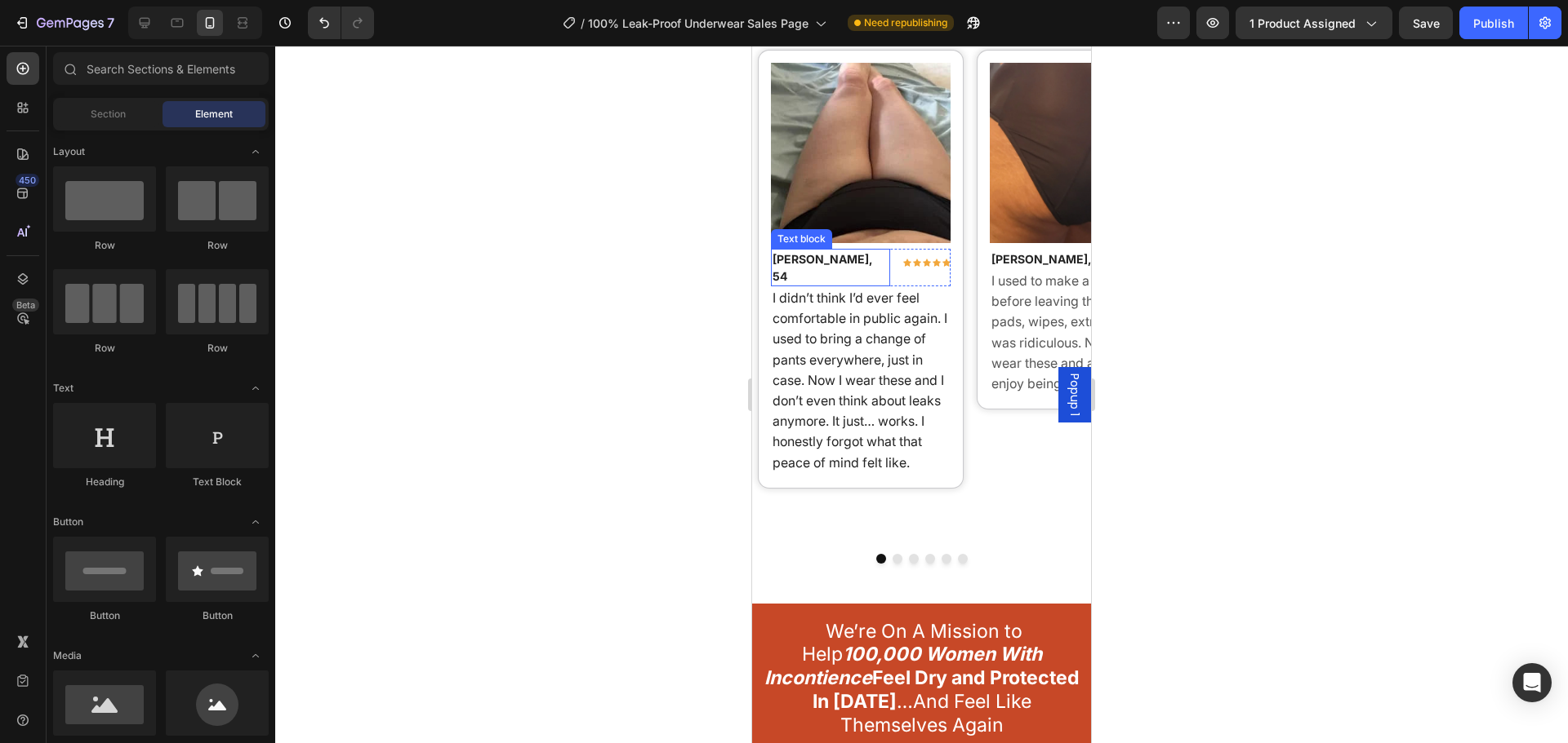
click at [841, 258] on p "[PERSON_NAME], 54" at bounding box center [831, 267] width 117 height 34
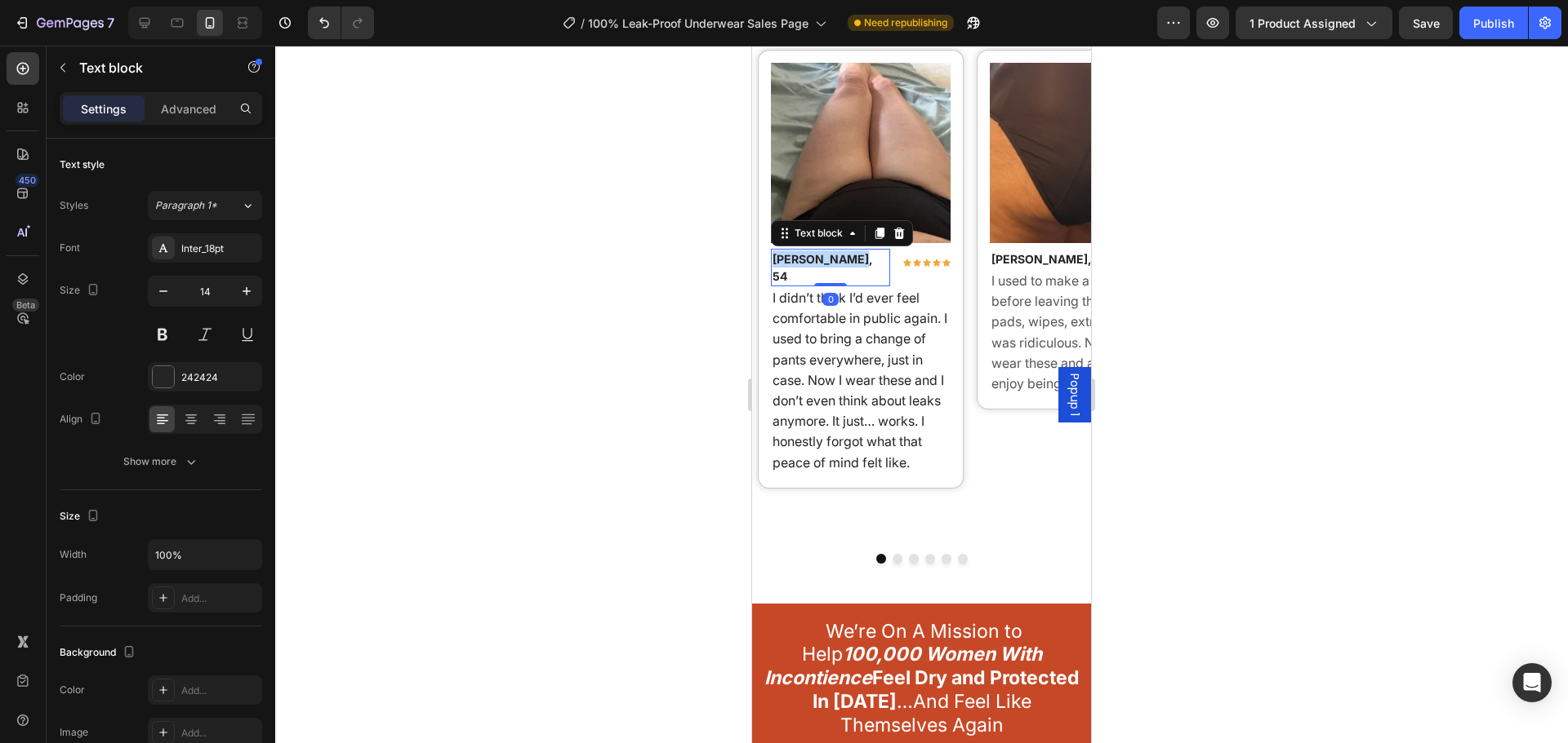
click at [841, 258] on p "[PERSON_NAME], 54" at bounding box center [831, 267] width 117 height 34
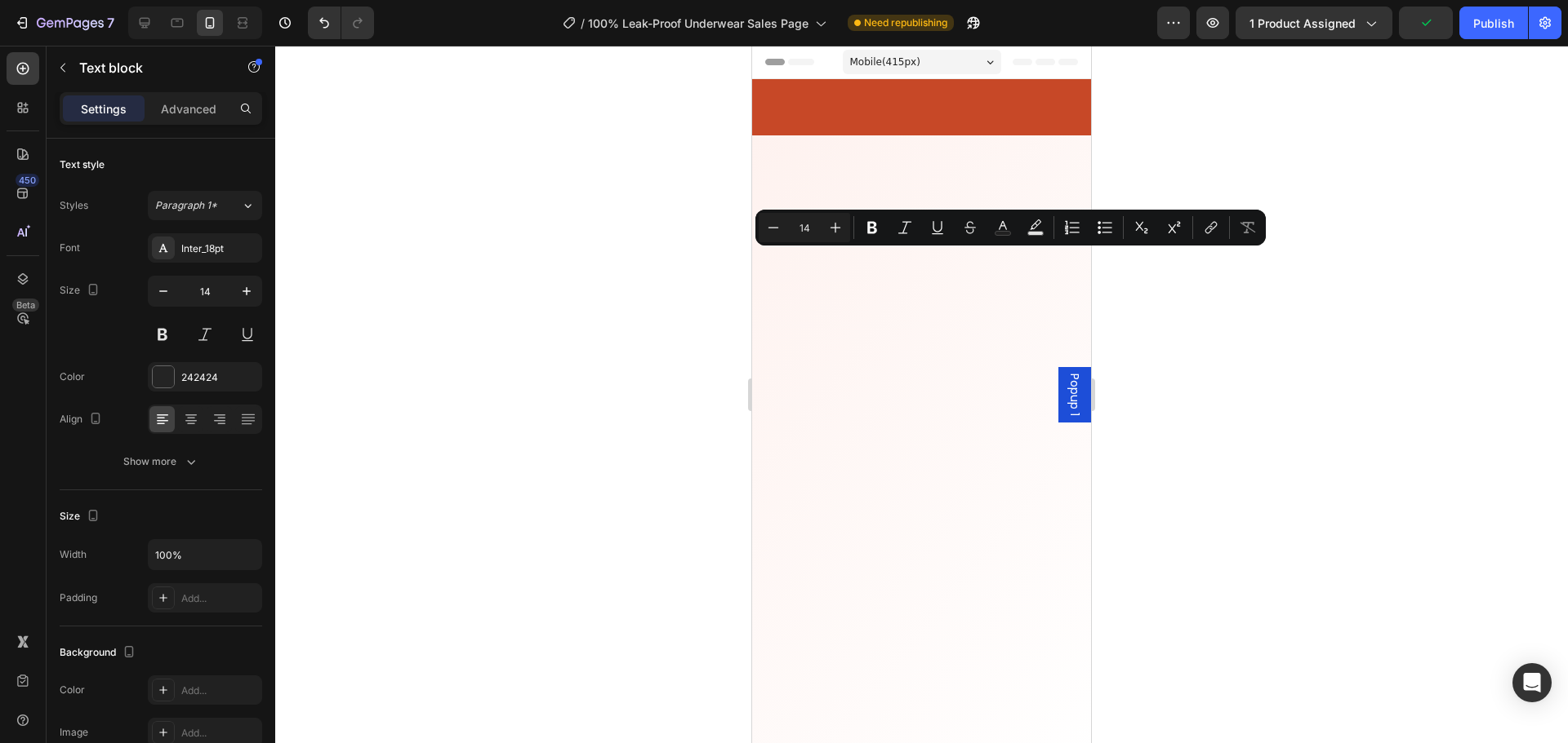
click at [842, 230] on icon "Editor contextual toolbar" at bounding box center [835, 228] width 17 height 17
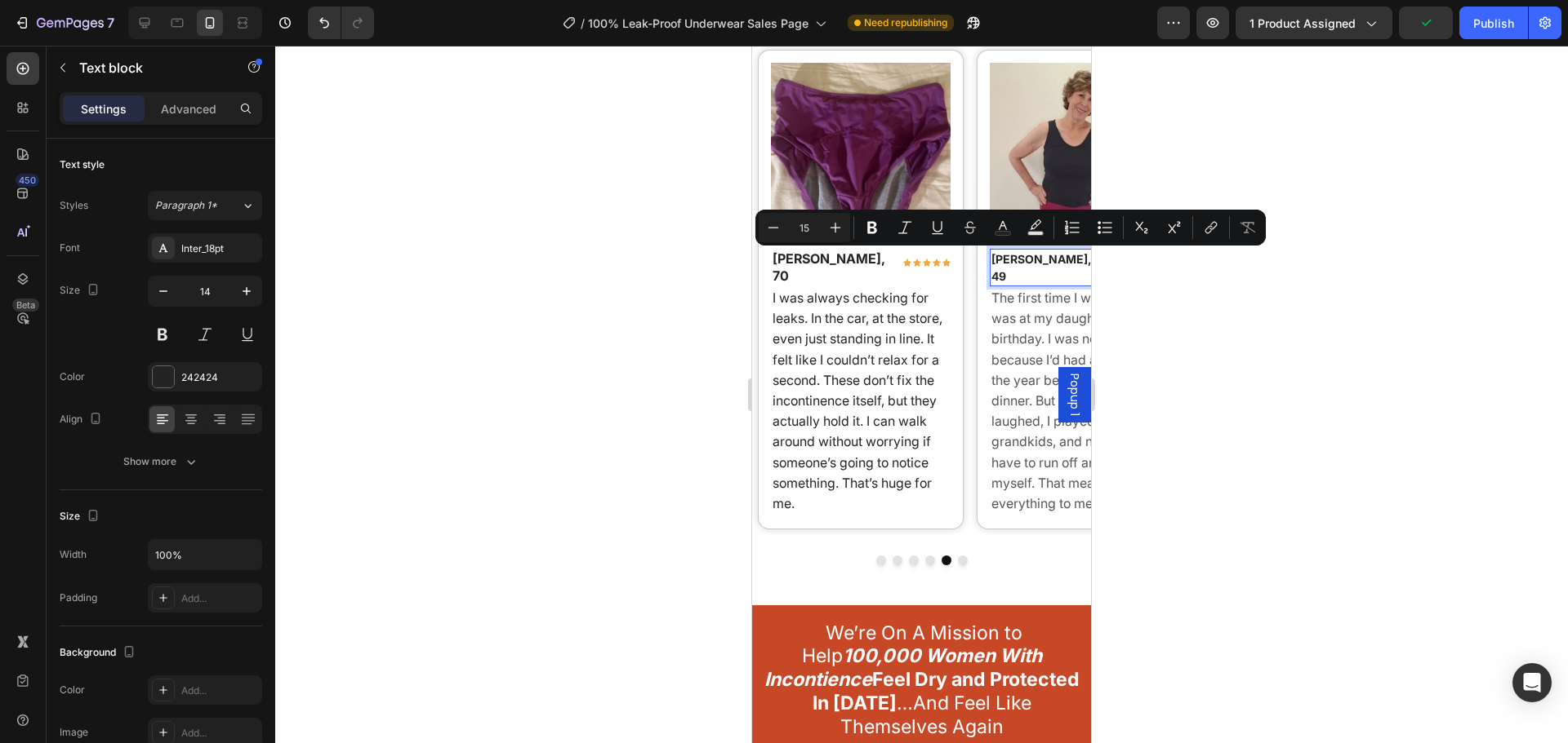
click at [842, 230] on icon "Editor contextual toolbar" at bounding box center [835, 228] width 17 height 17
type input "16"
click at [900, 343] on span "I was always checking for leaks. In the car, at the store, even just standing i…" at bounding box center [857, 401] width 170 height 222
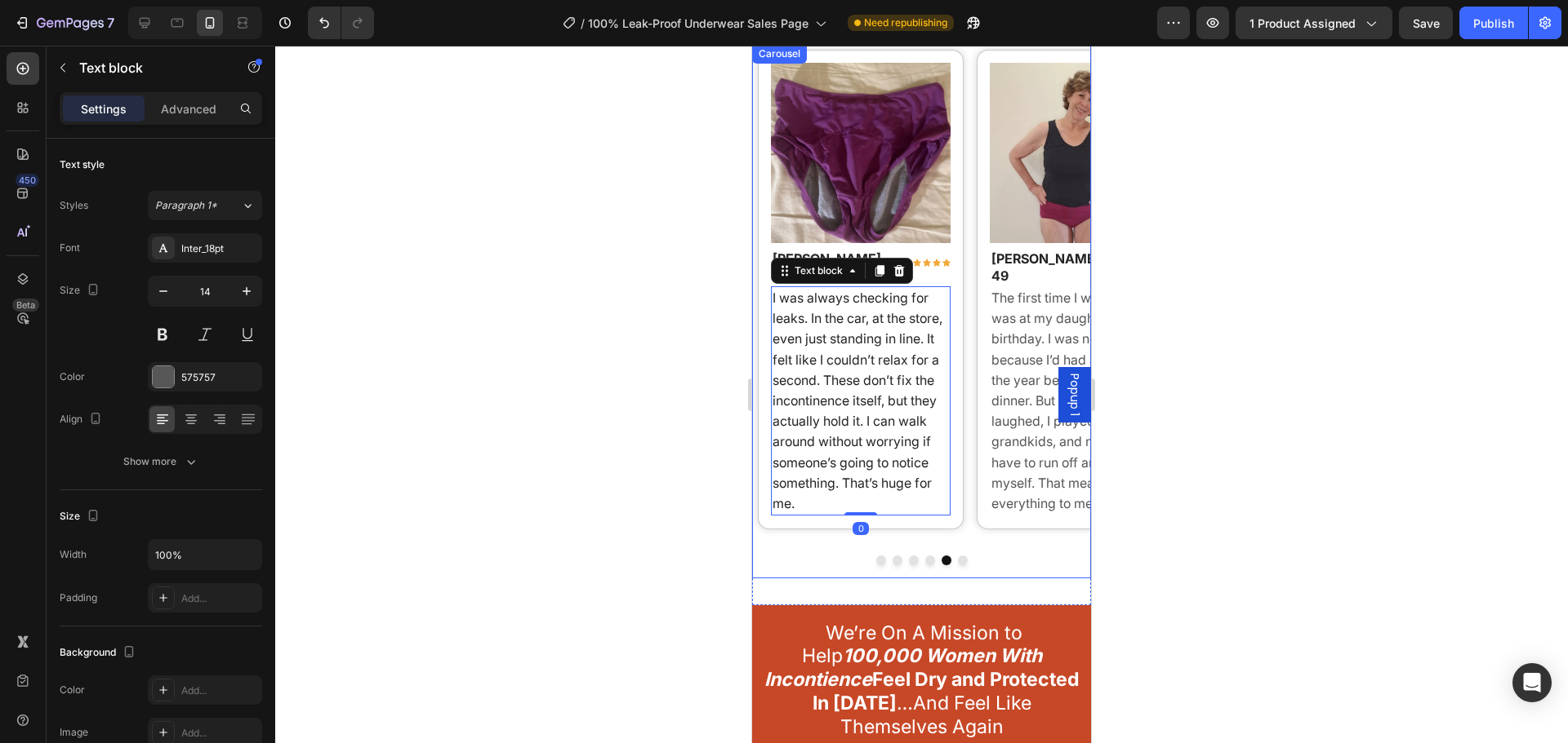
click at [951, 556] on div at bounding box center [921, 561] width 339 height 10
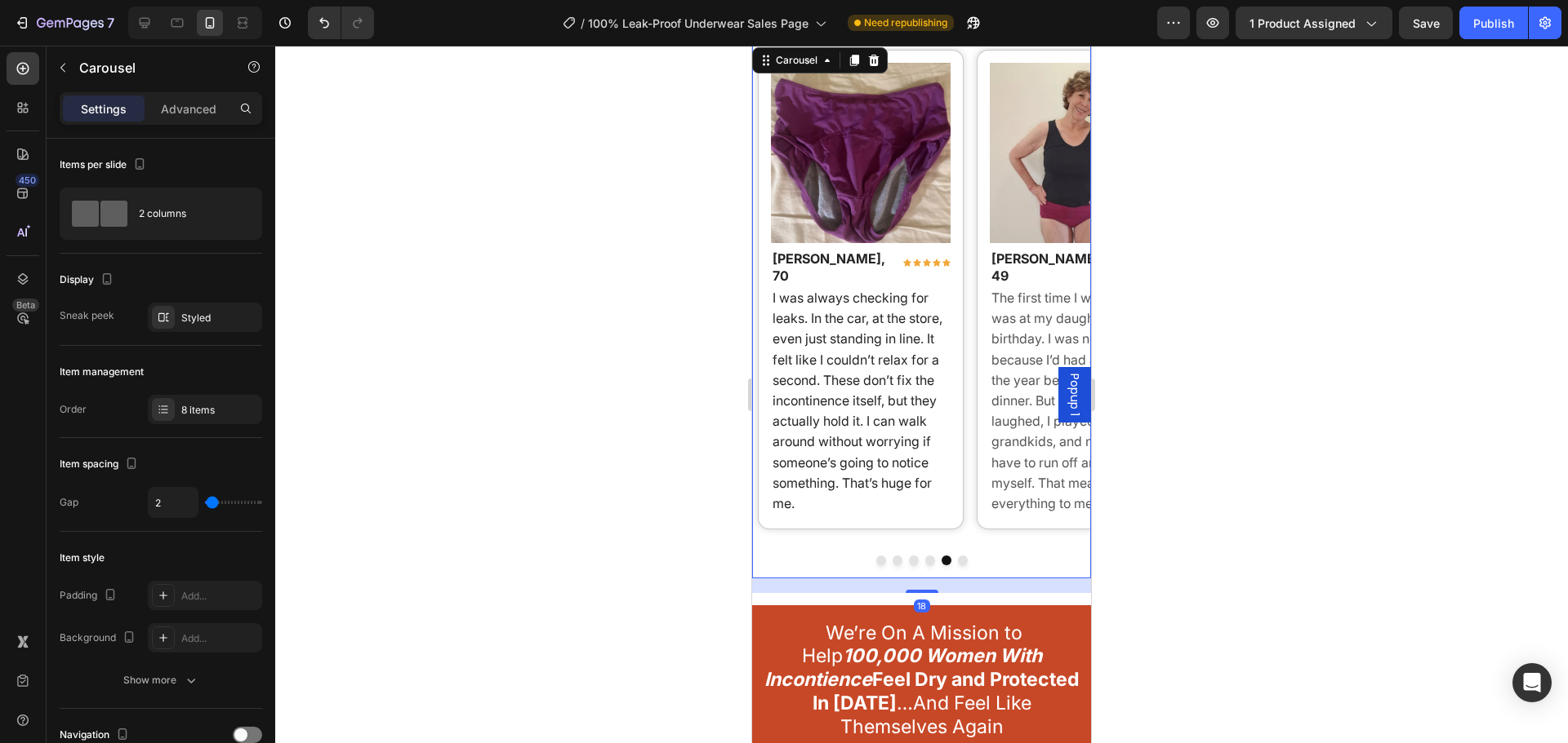
click at [951, 556] on div at bounding box center [921, 561] width 339 height 10
click at [958, 556] on button "Dot" at bounding box center [963, 561] width 10 height 10
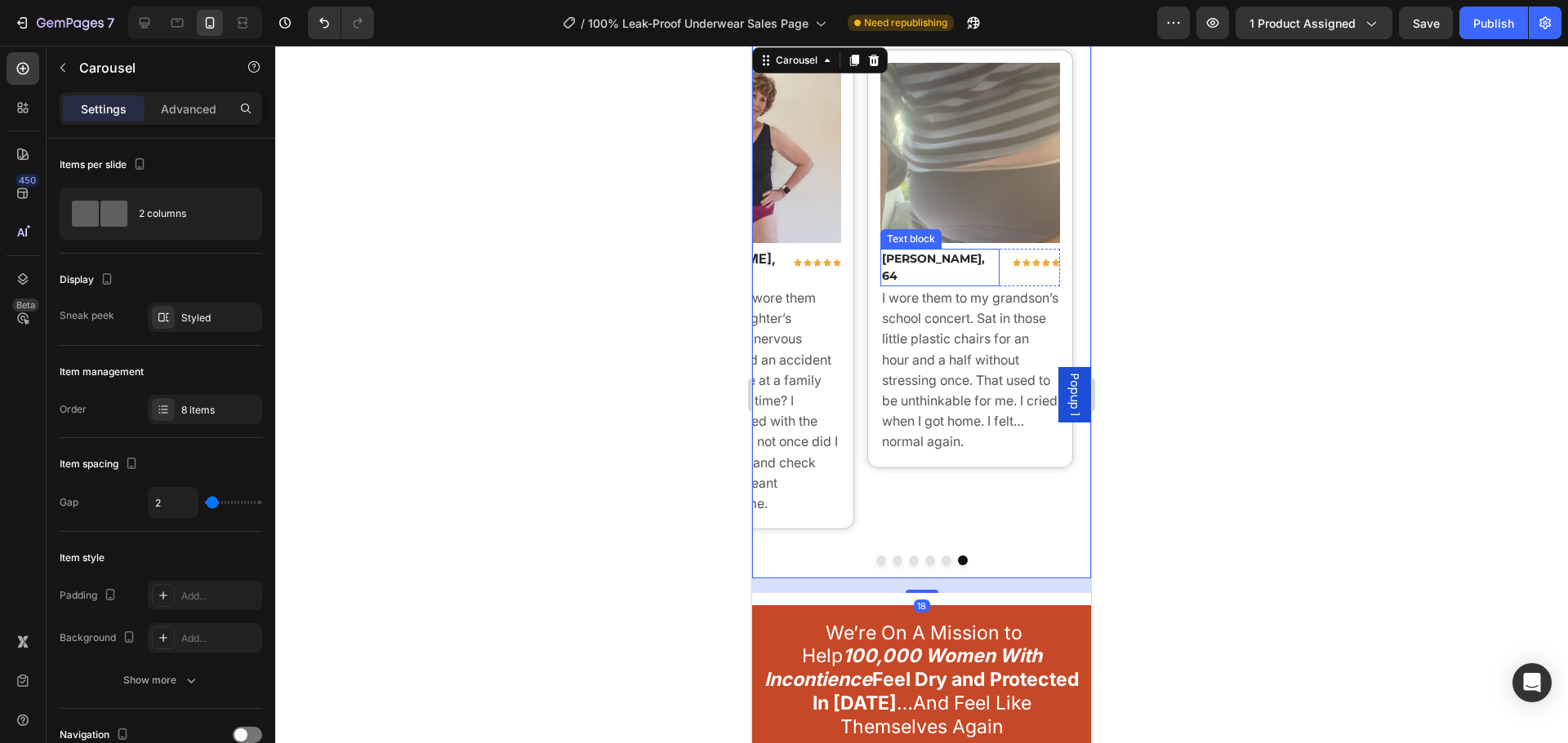
click at [897, 254] on strong "[PERSON_NAME], 64" at bounding box center [933, 267] width 103 height 32
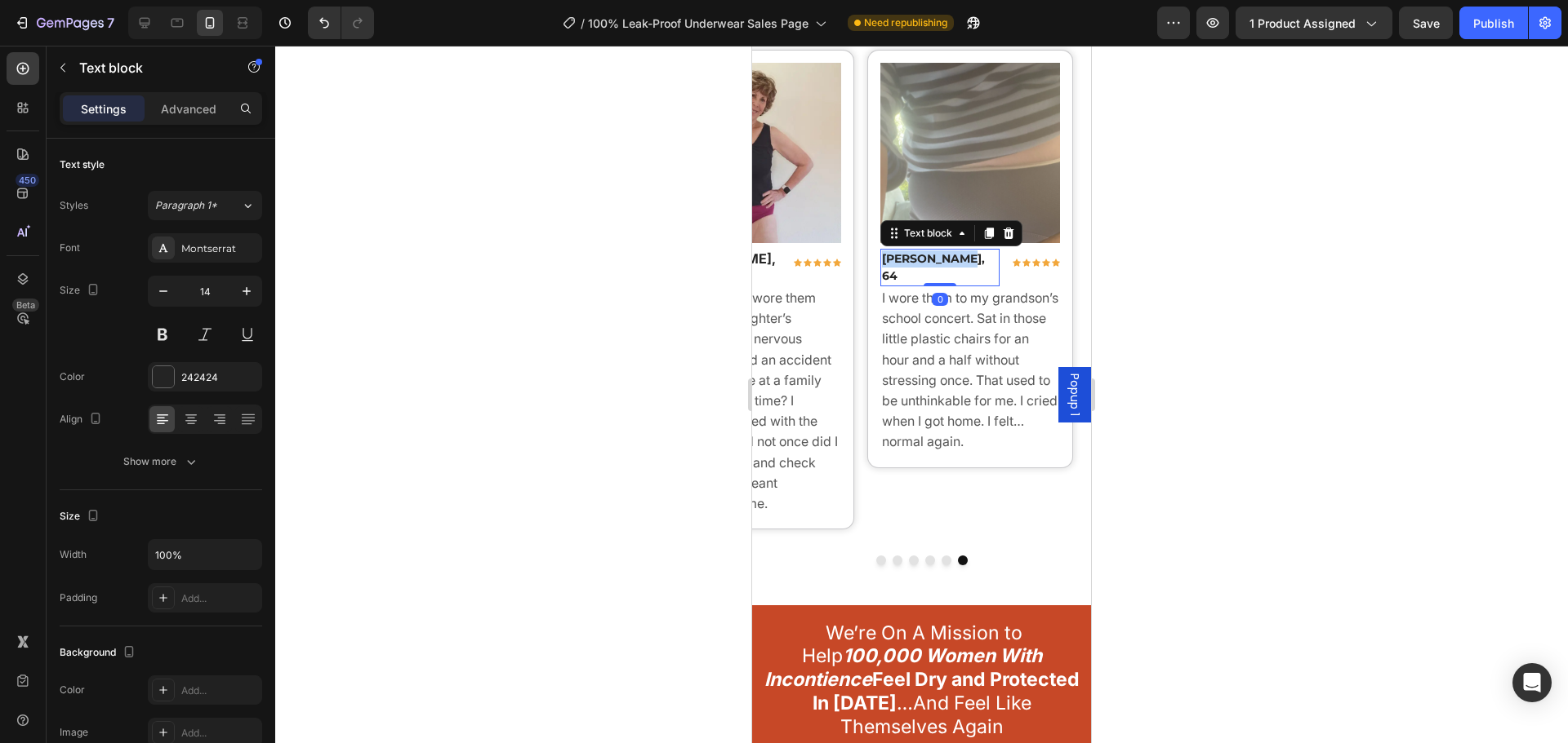
click at [897, 254] on strong "[PERSON_NAME], 64" at bounding box center [933, 267] width 103 height 32
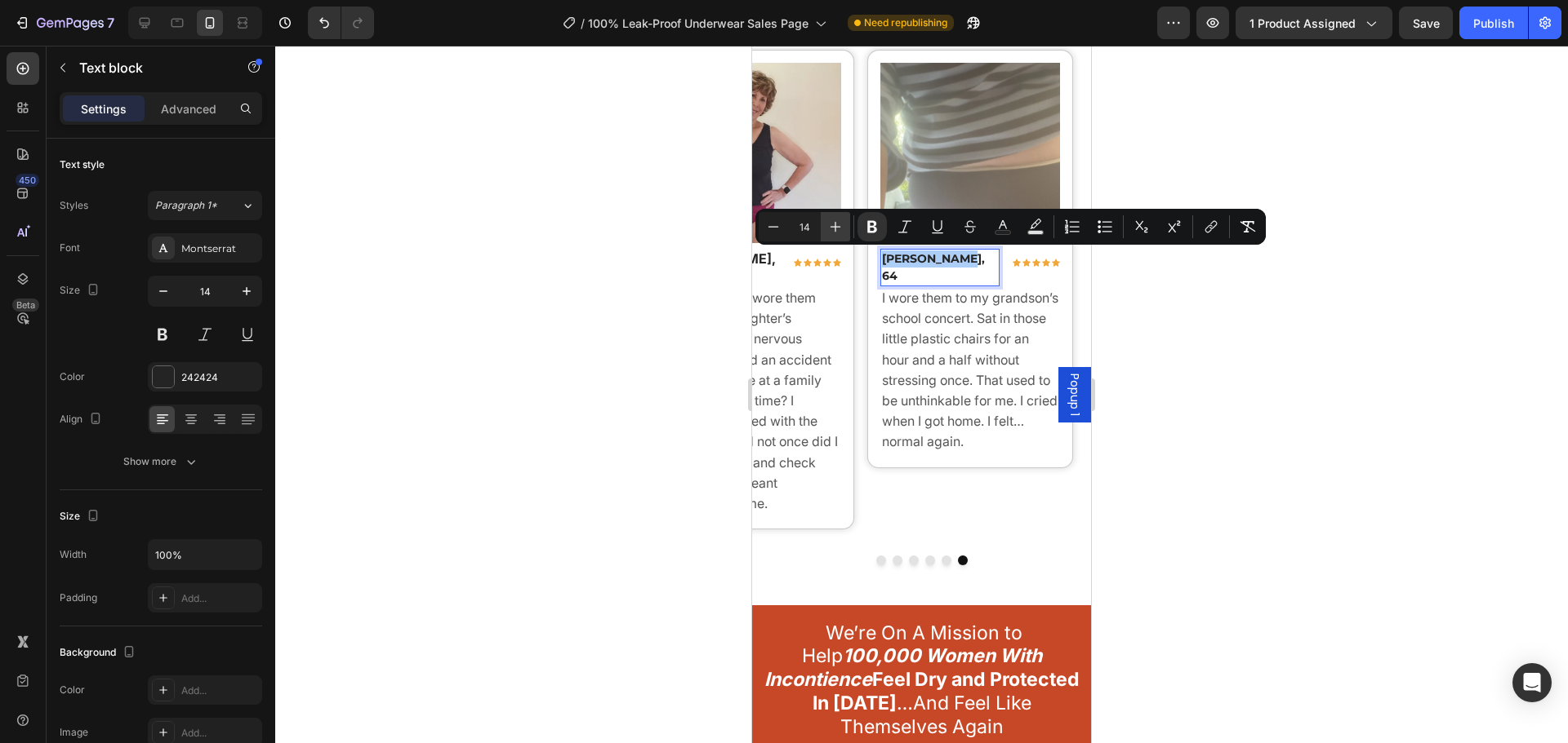
click at [827, 230] on icon "Editor contextual toolbar" at bounding box center [835, 227] width 17 height 17
type input "16"
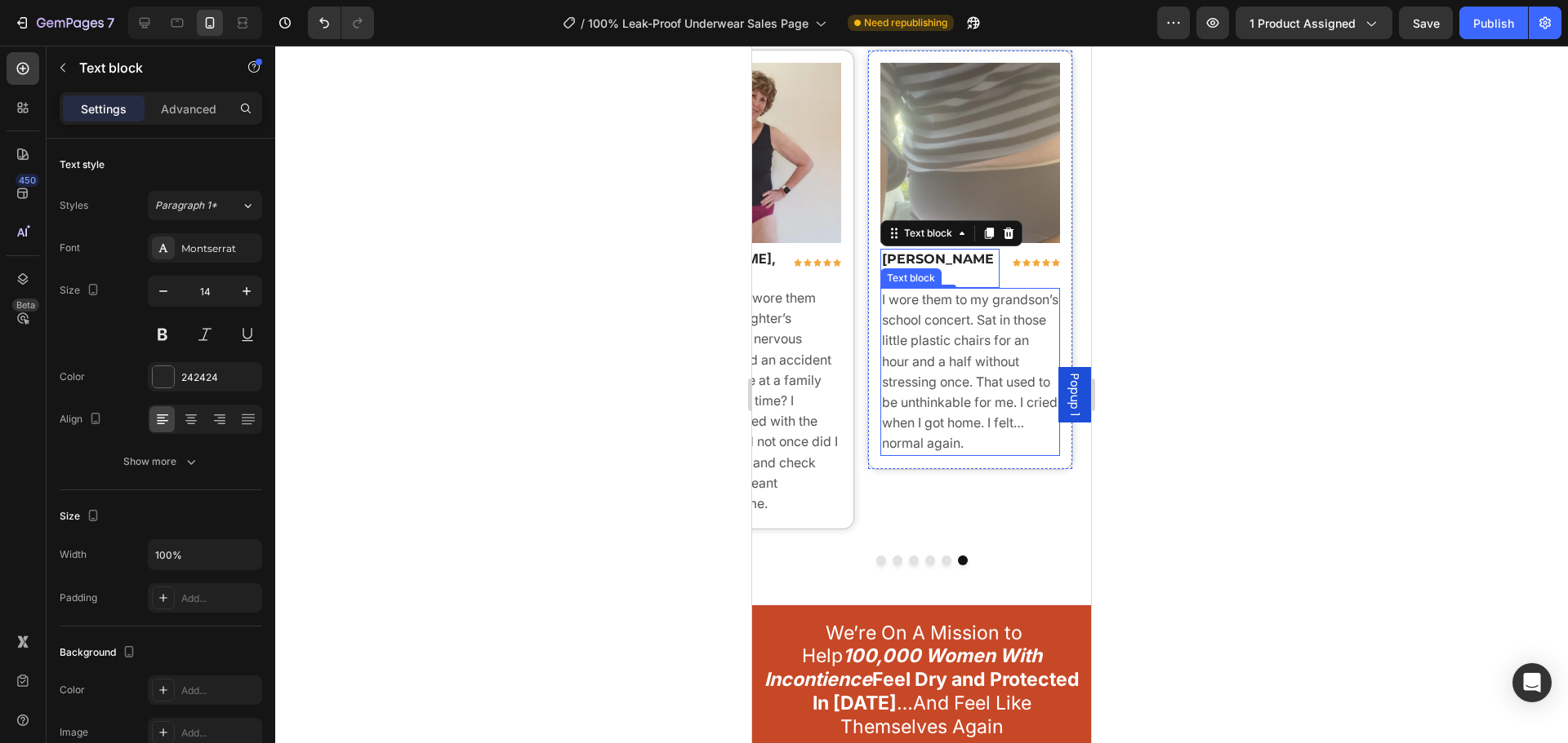
click at [849, 462] on div "Image [PERSON_NAME], 49 Text block Icon Icon Icon Icon Icon Row Row The first t…" at bounding box center [751, 290] width 206 height 480
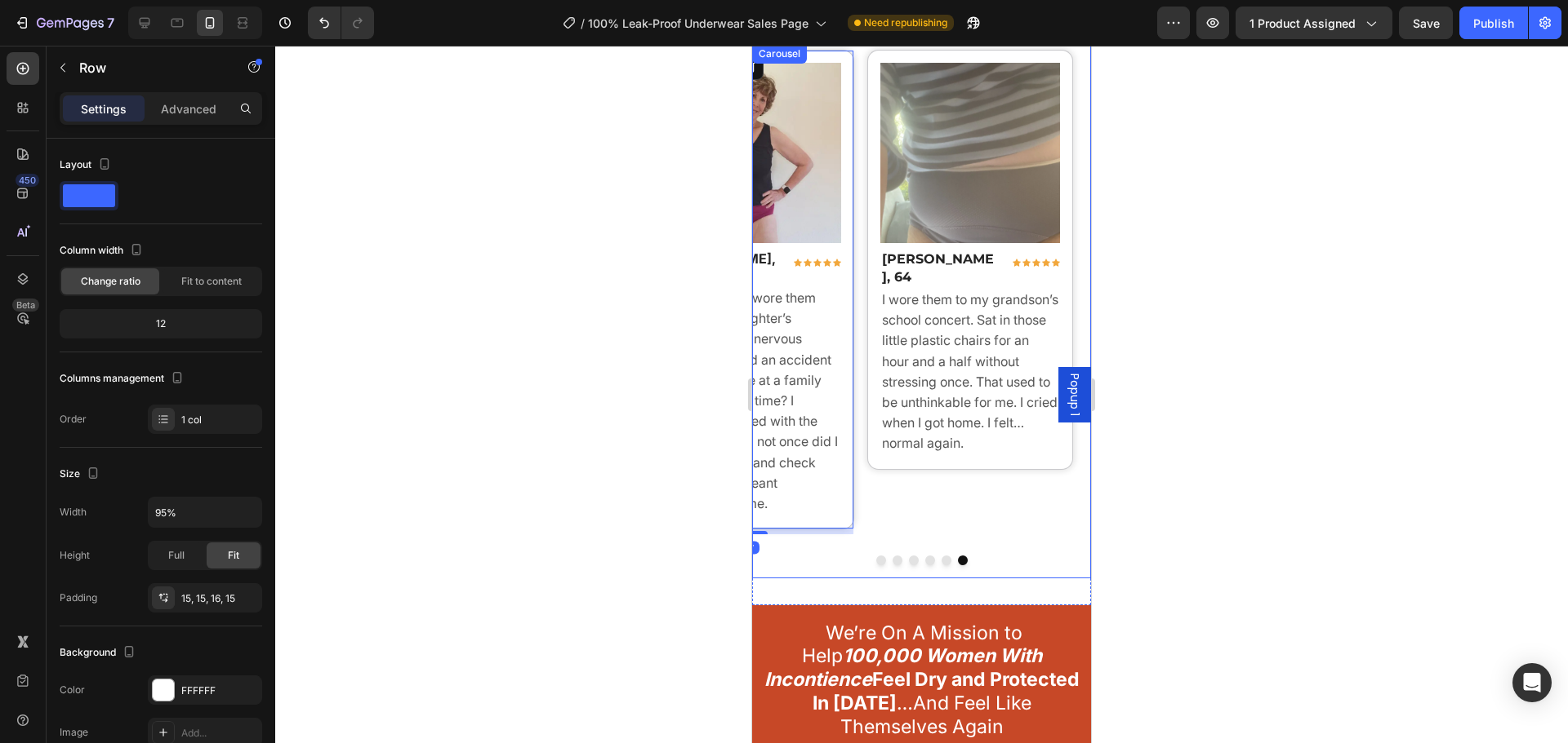
click at [875, 462] on div "Image [PERSON_NAME], 64 Text block Icon Icon Icon Icon Icon Row Row I wore them…" at bounding box center [970, 316] width 217 height 533
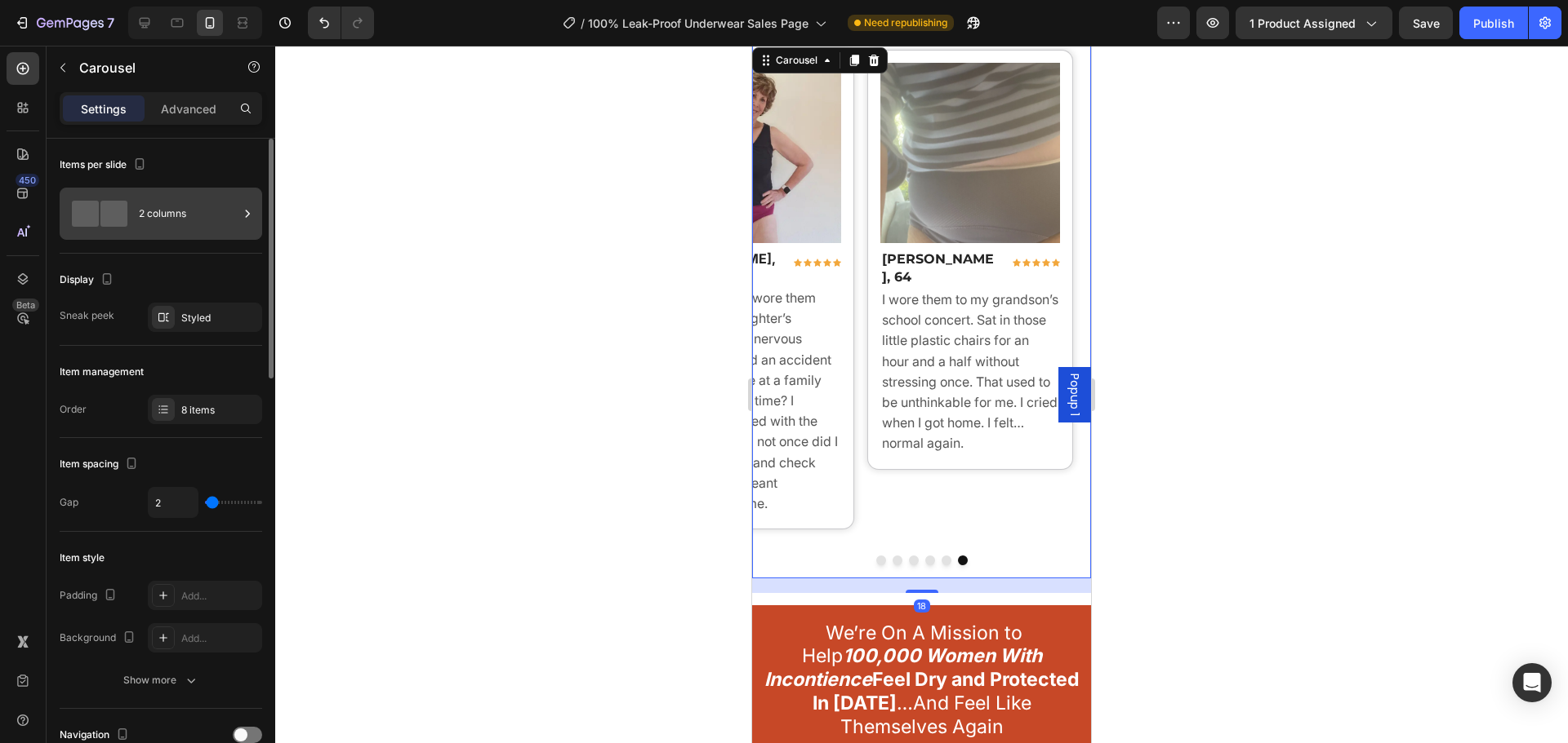
click at [185, 205] on div "2 columns" at bounding box center [188, 214] width 99 height 38
click at [192, 311] on div "Styled" at bounding box center [205, 318] width 48 height 15
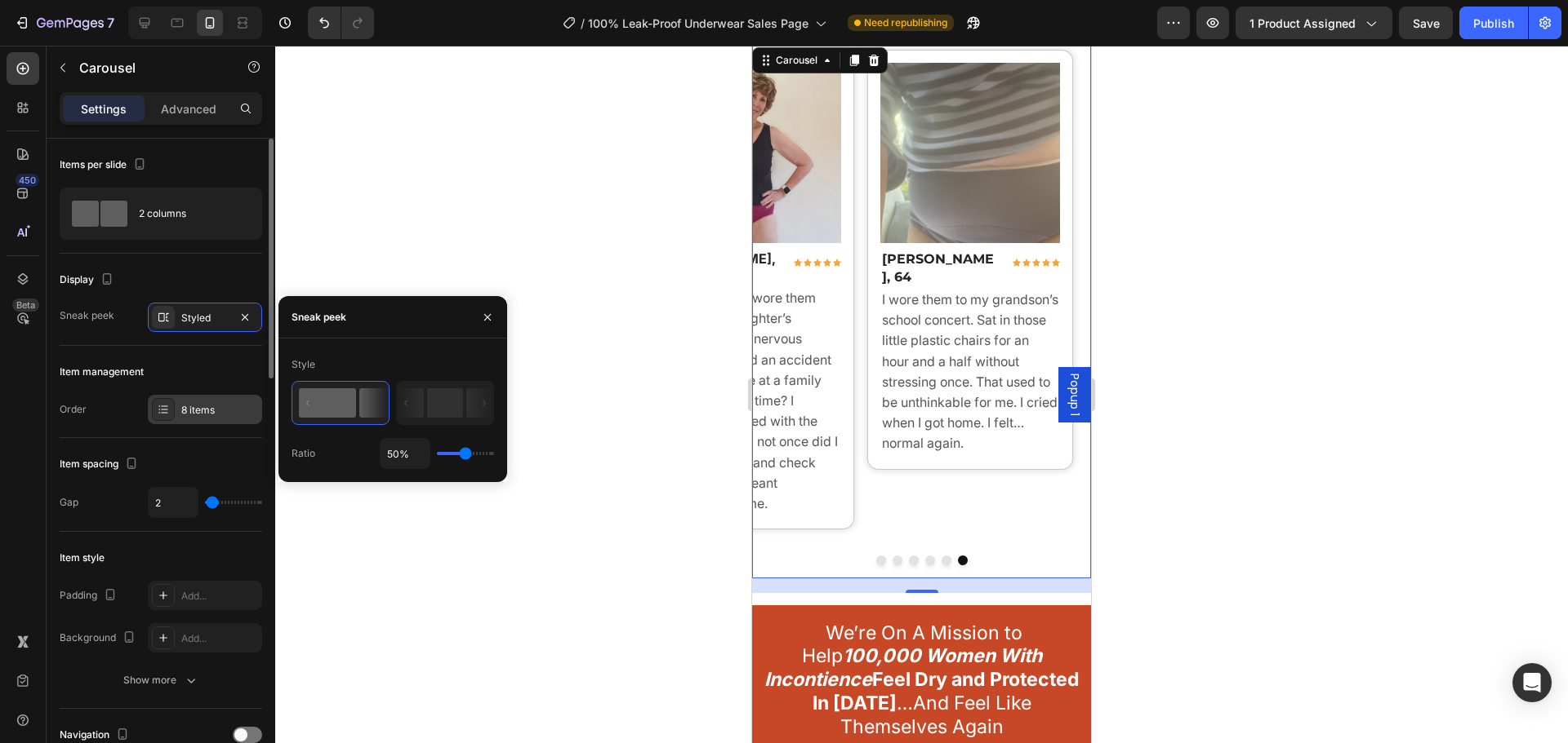
click at [206, 411] on div "8 items" at bounding box center [220, 411] width 77 height 15
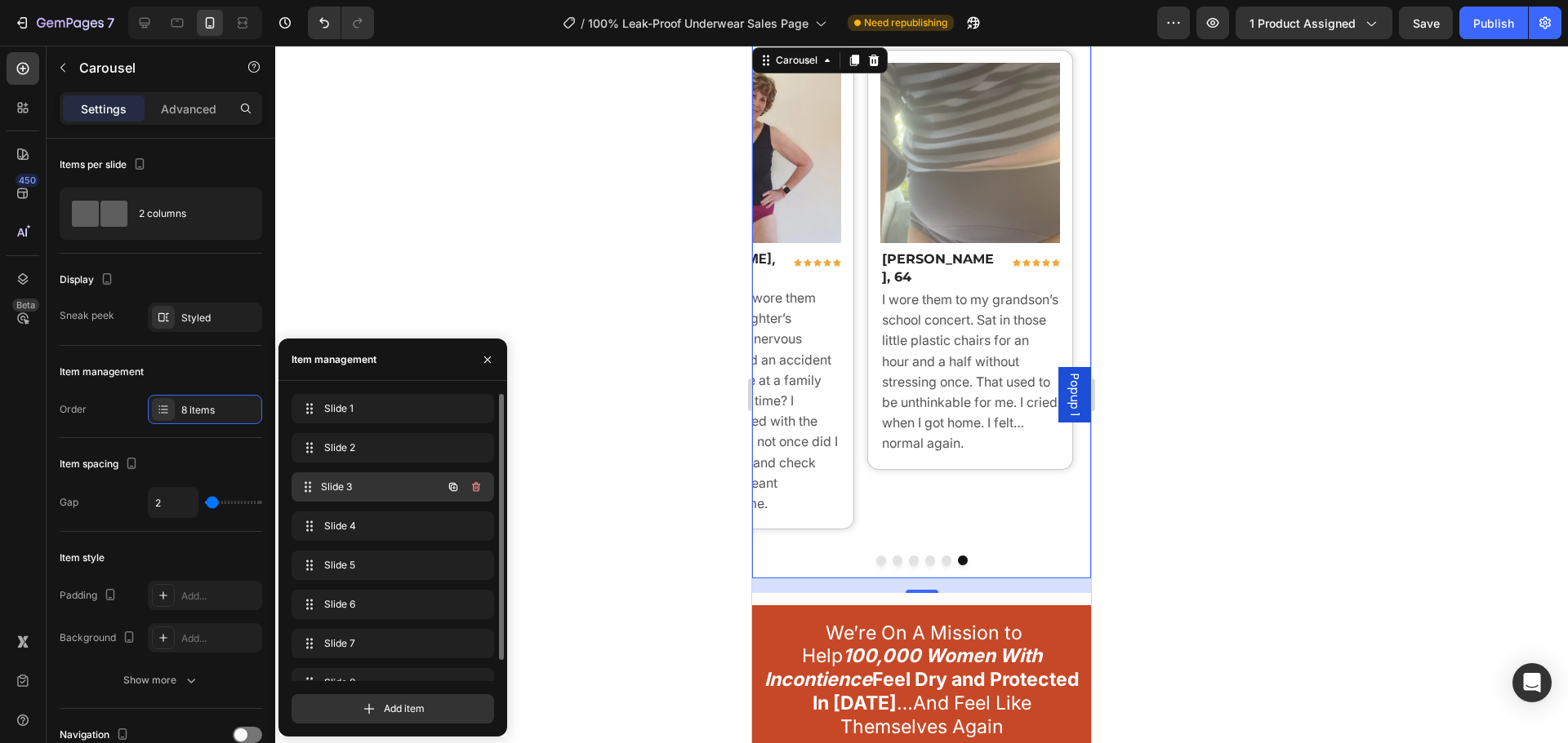
click at [377, 493] on span "Slide 3" at bounding box center [381, 488] width 121 height 15
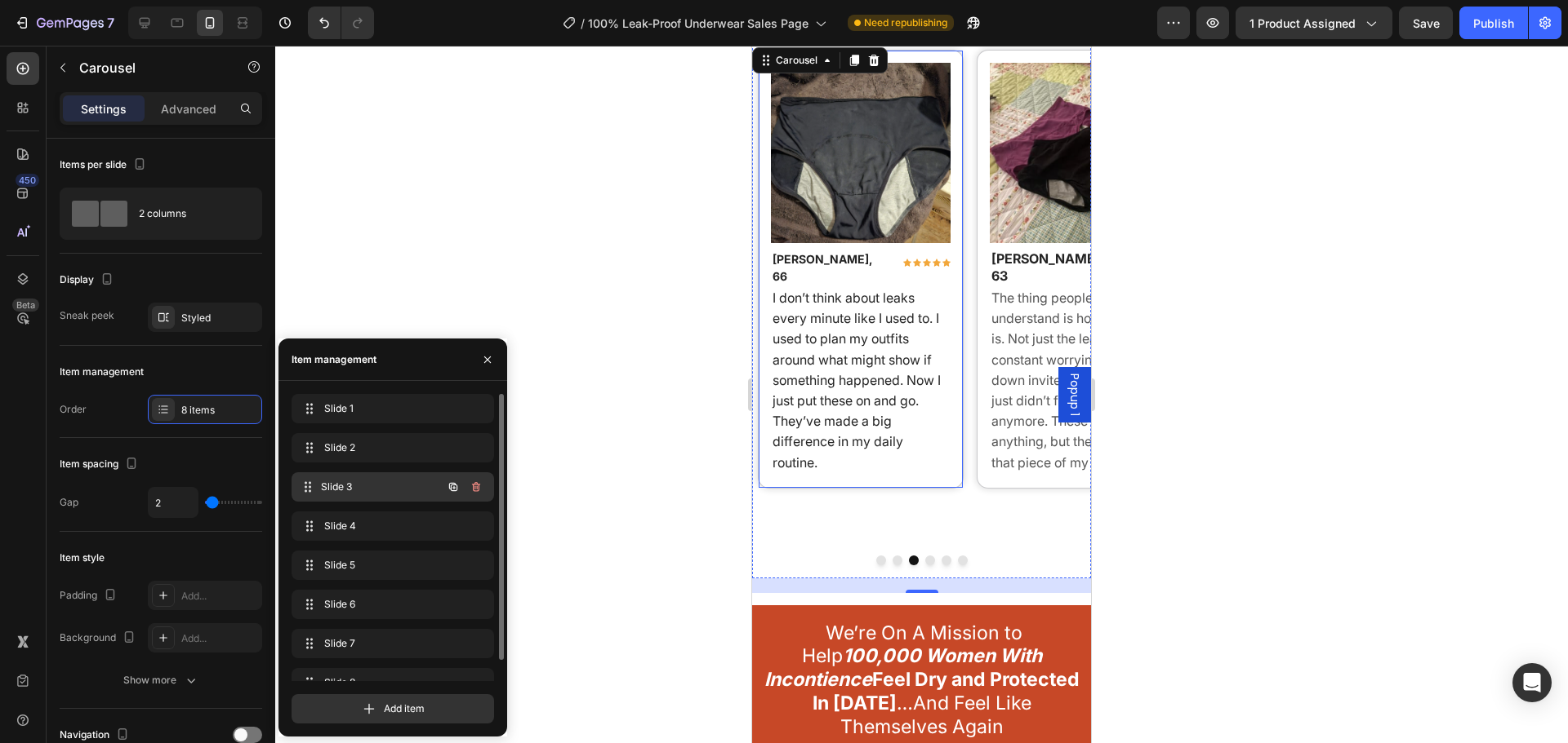
click at [378, 490] on span "Slide 3" at bounding box center [381, 488] width 121 height 15
click at [375, 514] on div "Slide 4 Slide 4" at bounding box center [393, 526] width 202 height 29
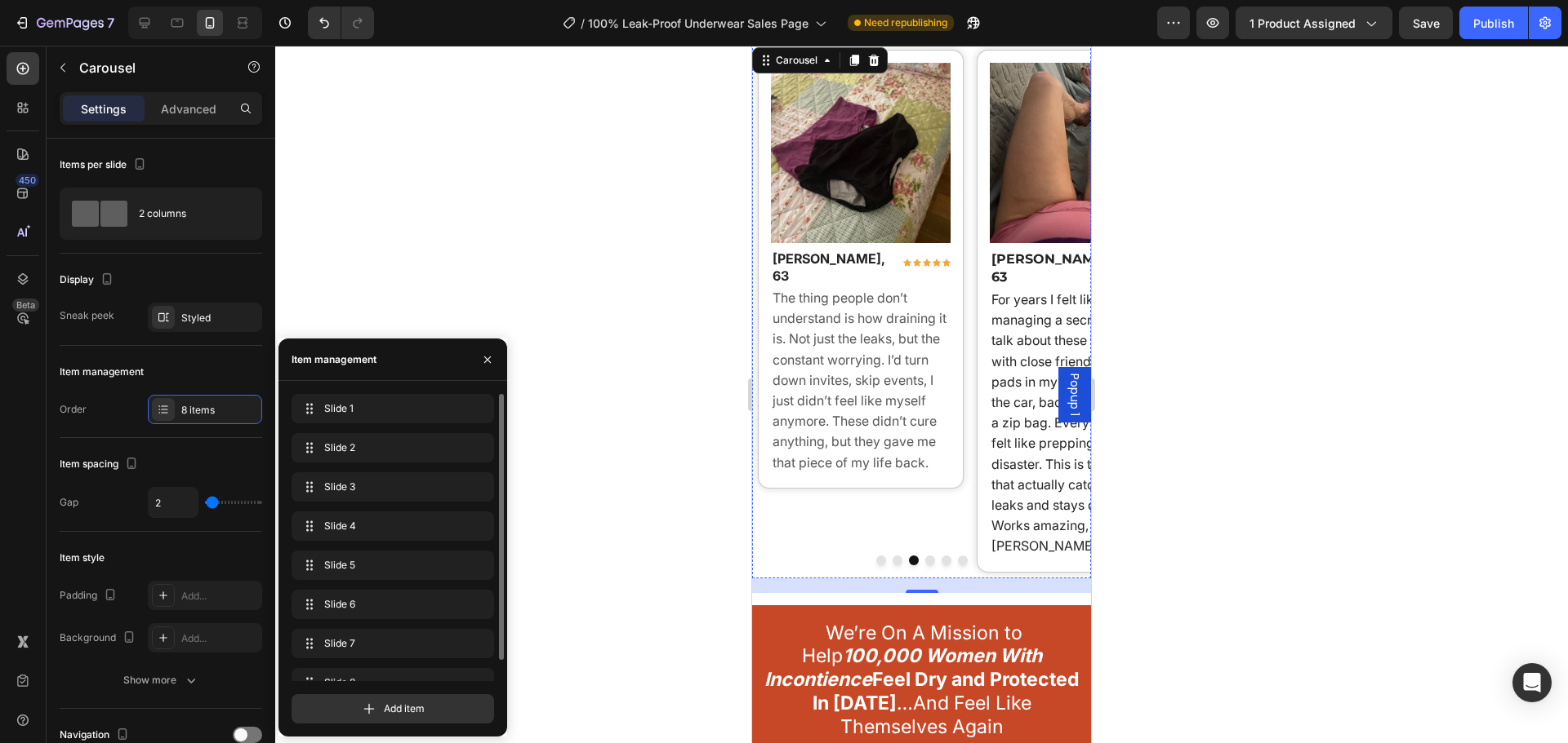
click at [379, 547] on div "Slide 4 Slide 4" at bounding box center [393, 529] width 202 height 36
click at [378, 559] on span "Slide 5" at bounding box center [381, 566] width 121 height 15
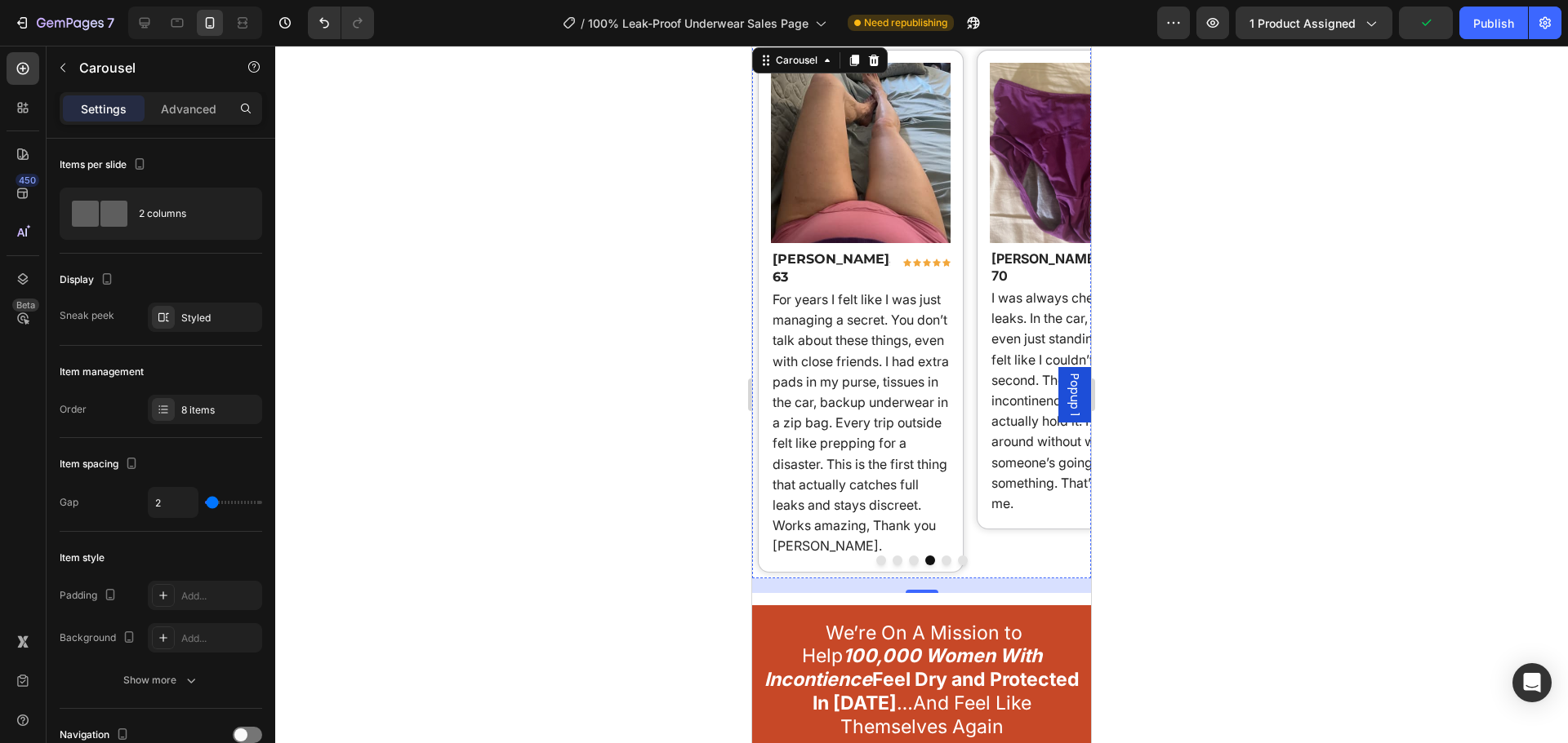
drag, startPoint x: 707, startPoint y: 314, endPoint x: 717, endPoint y: 308, distance: 11.7
click at [708, 314] on div at bounding box center [921, 395] width 1292 height 698
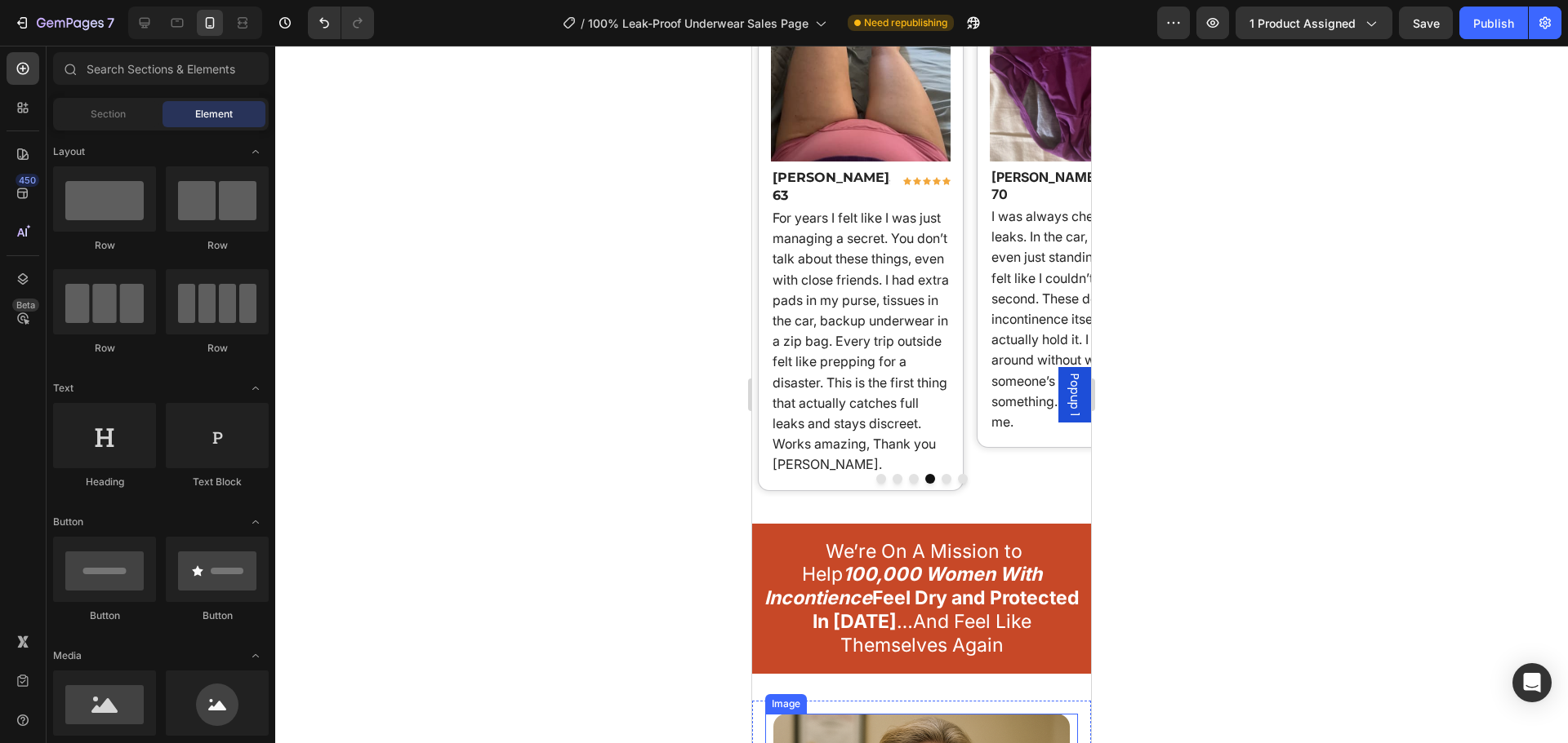
scroll to position [15568, 0]
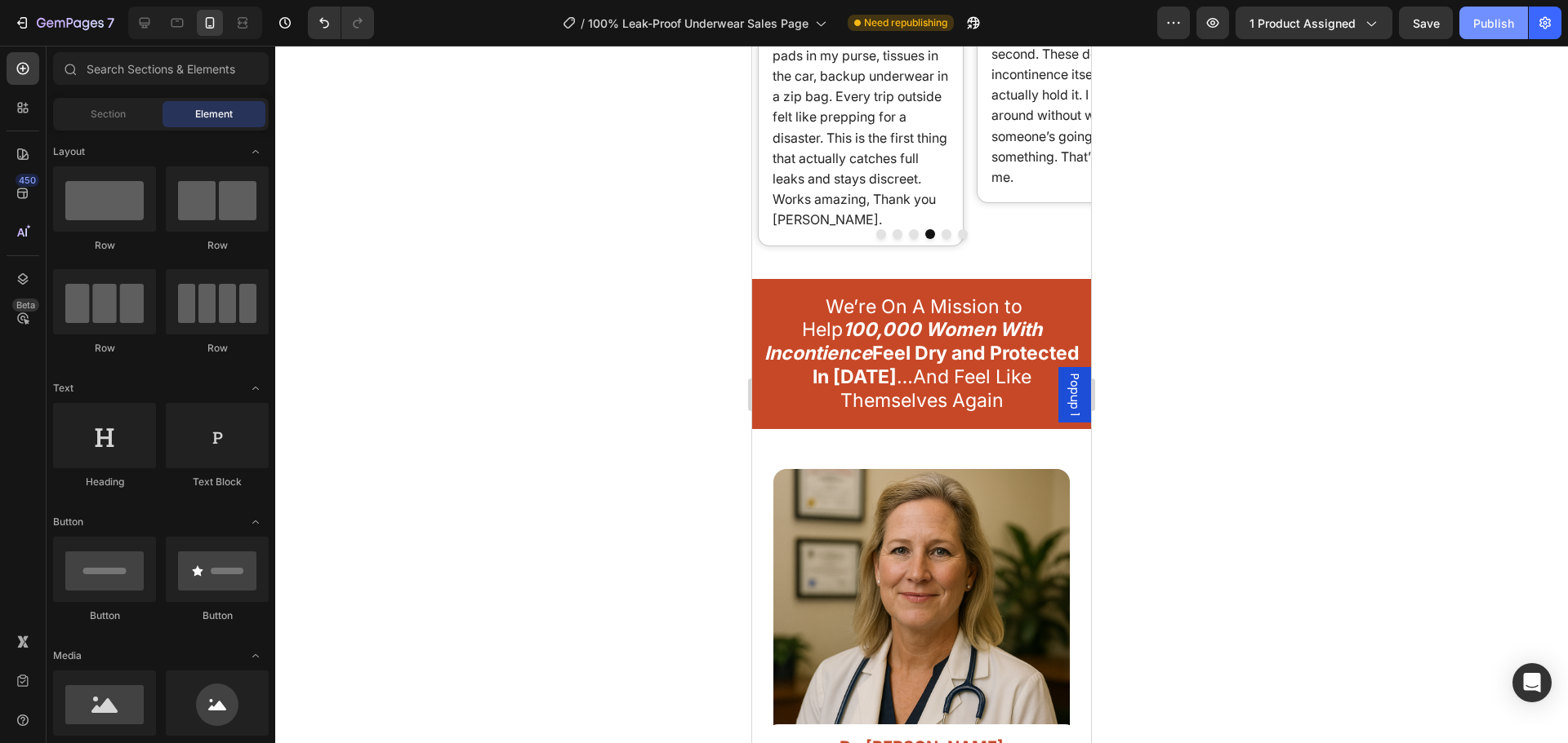
click at [1488, 19] on div "Publish" at bounding box center [1493, 23] width 41 height 18
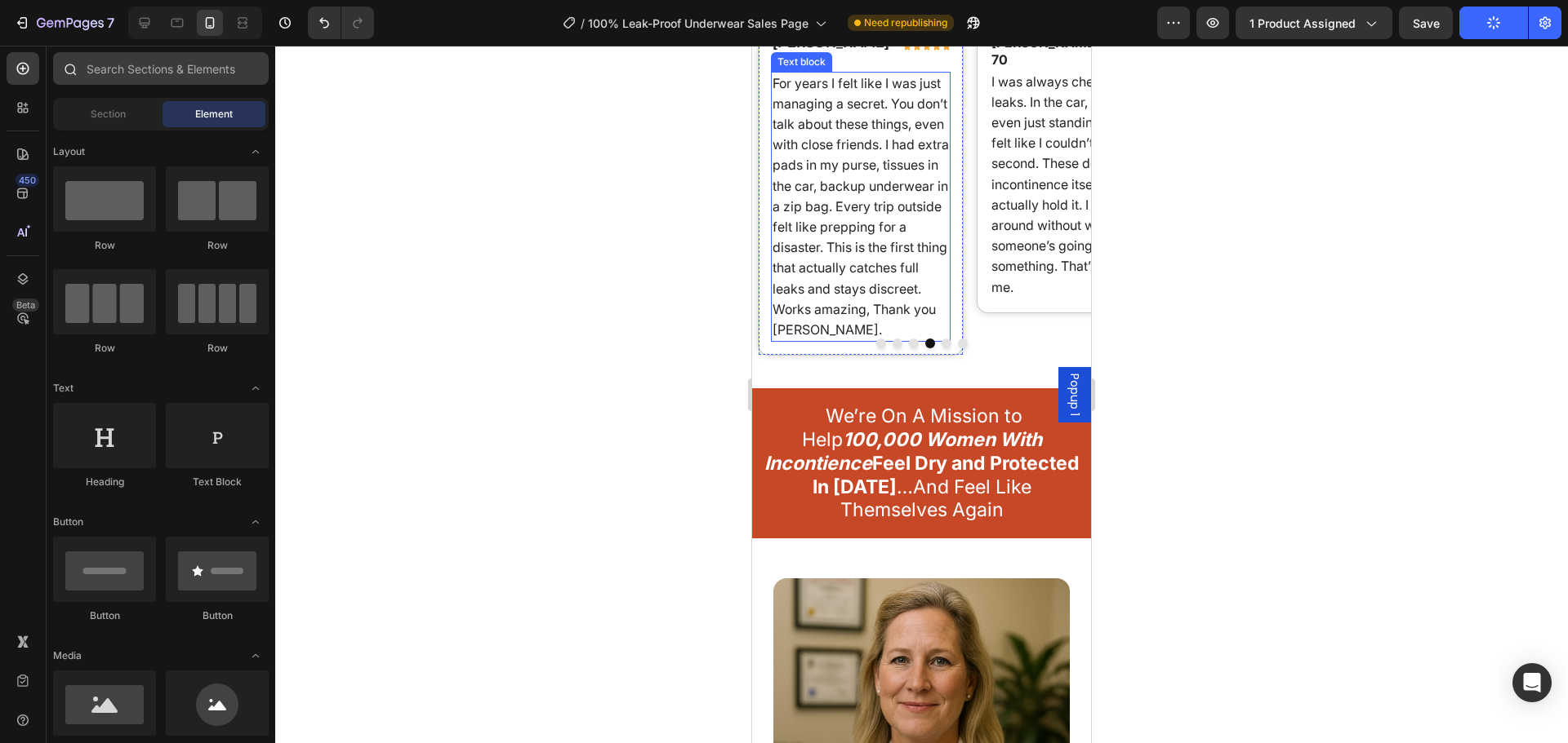
scroll to position [14997, 0]
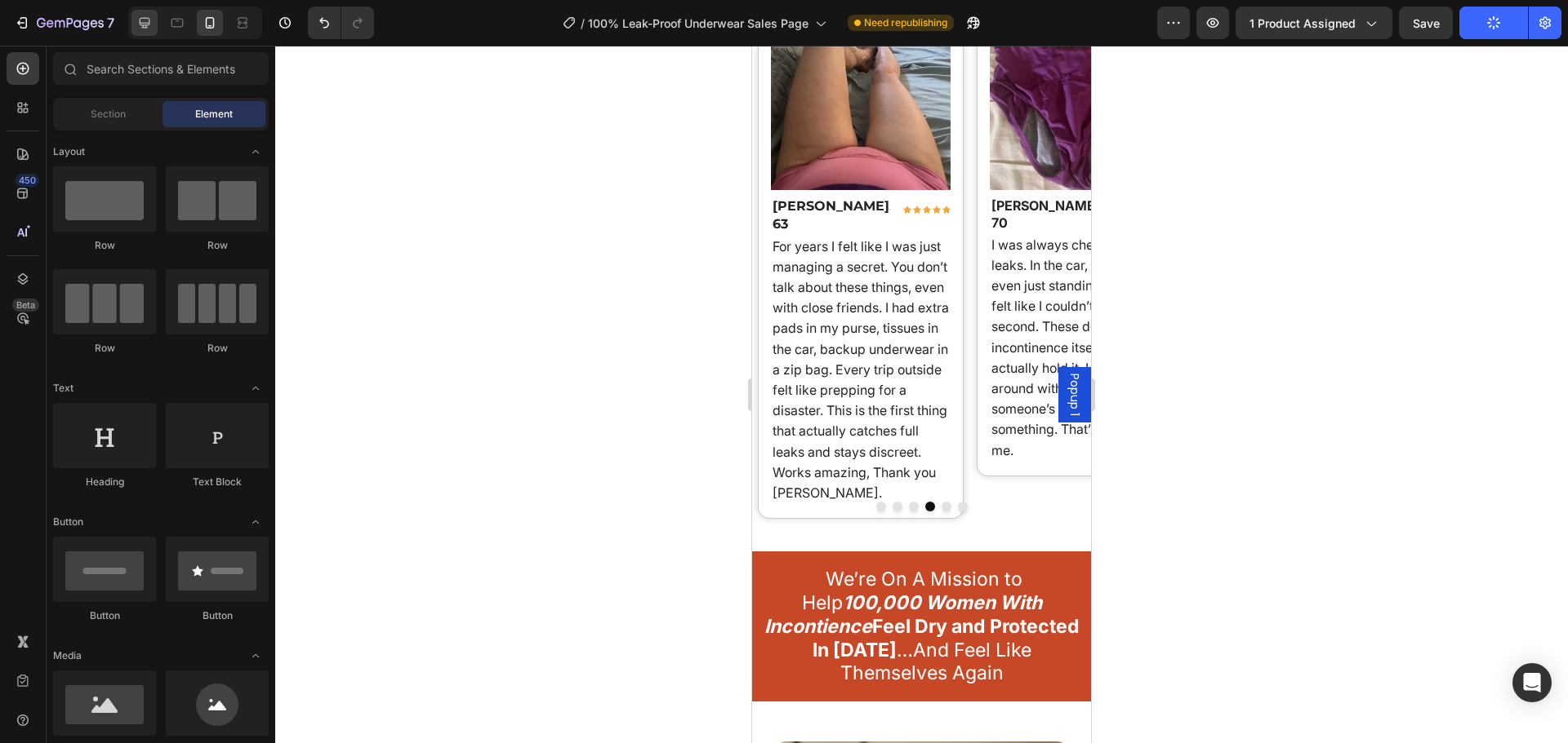
click at [155, 25] on div at bounding box center [144, 23] width 26 height 26
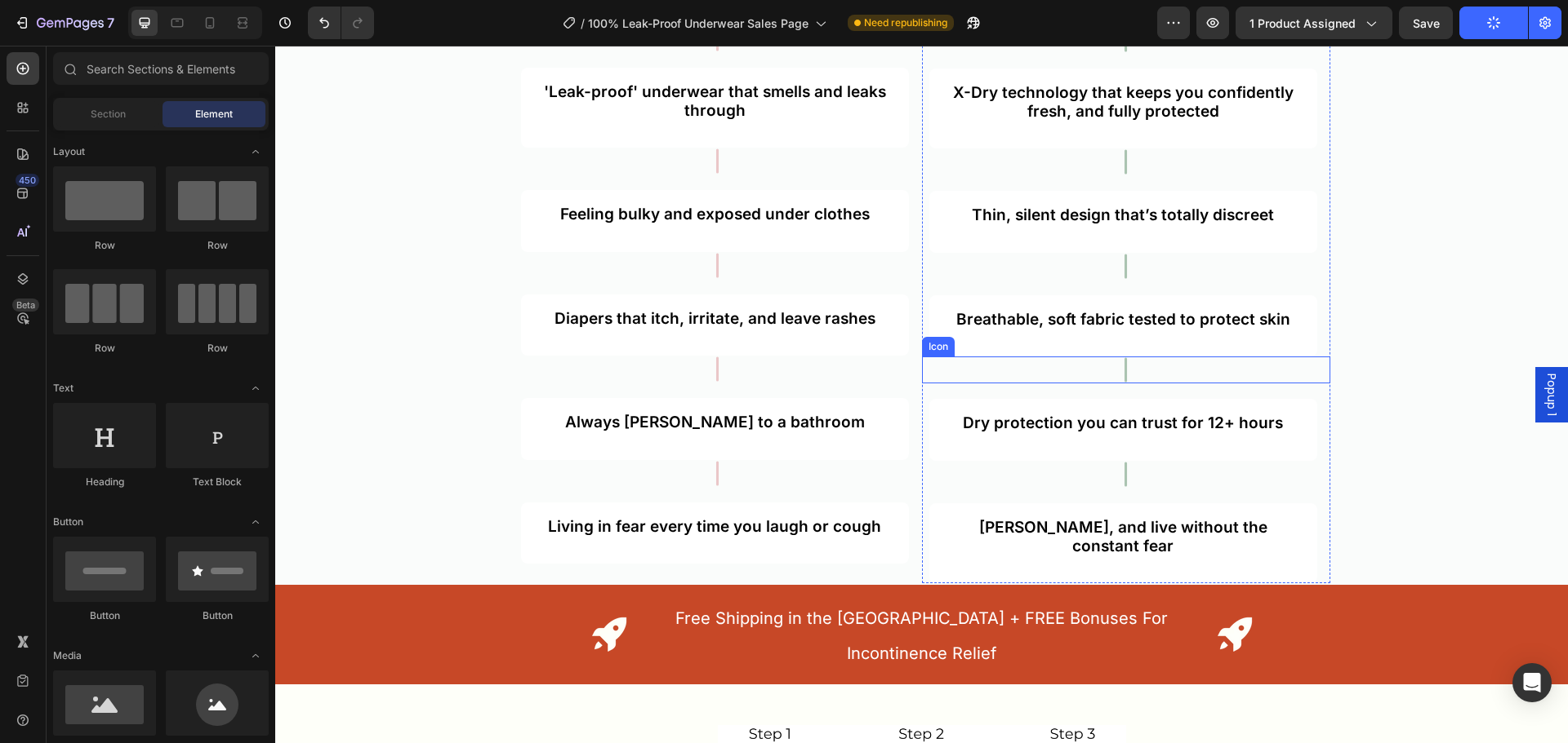
scroll to position [8092, 0]
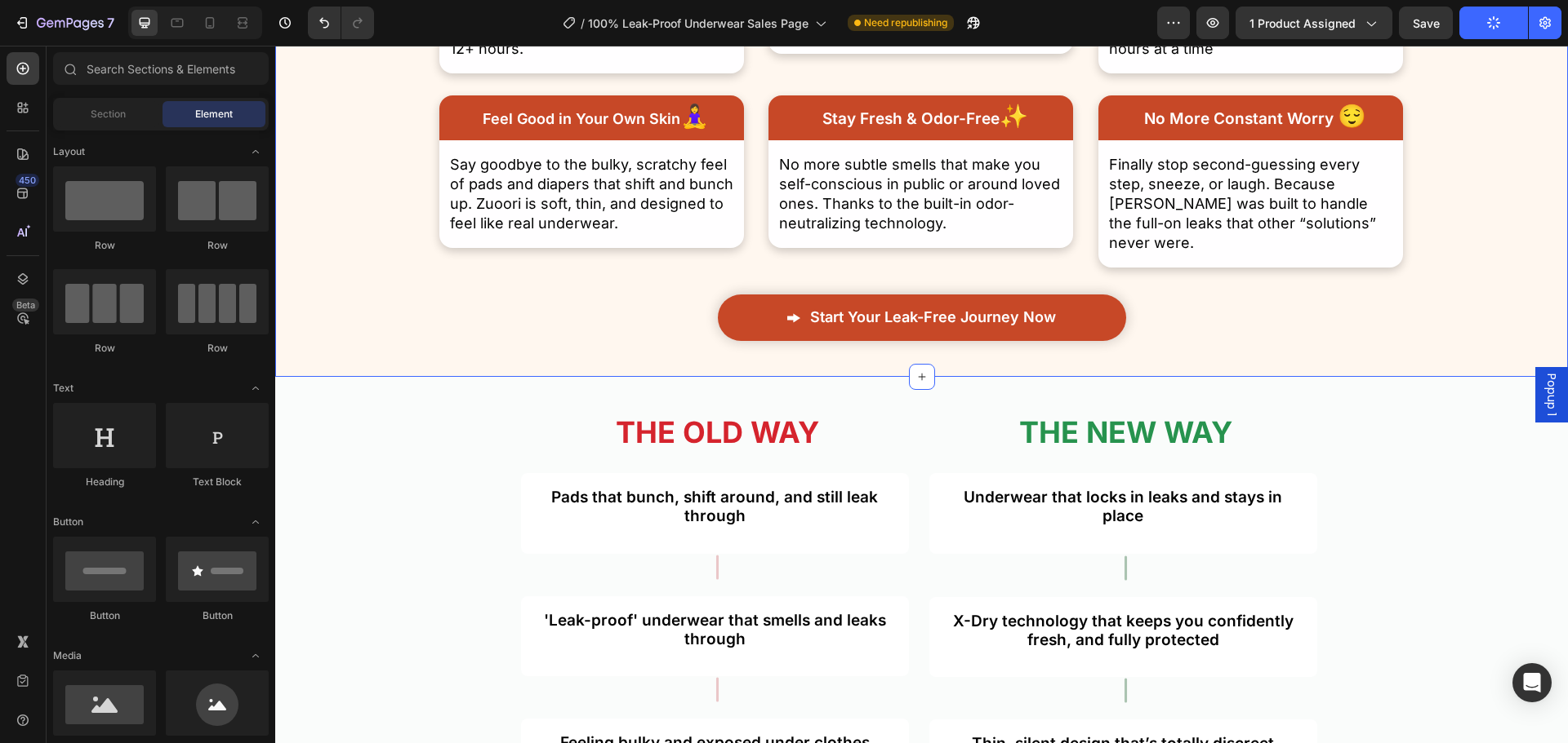
click at [1080, 297] on link "Start Your Leak-Free Journey Now" at bounding box center [921, 318] width 408 height 47
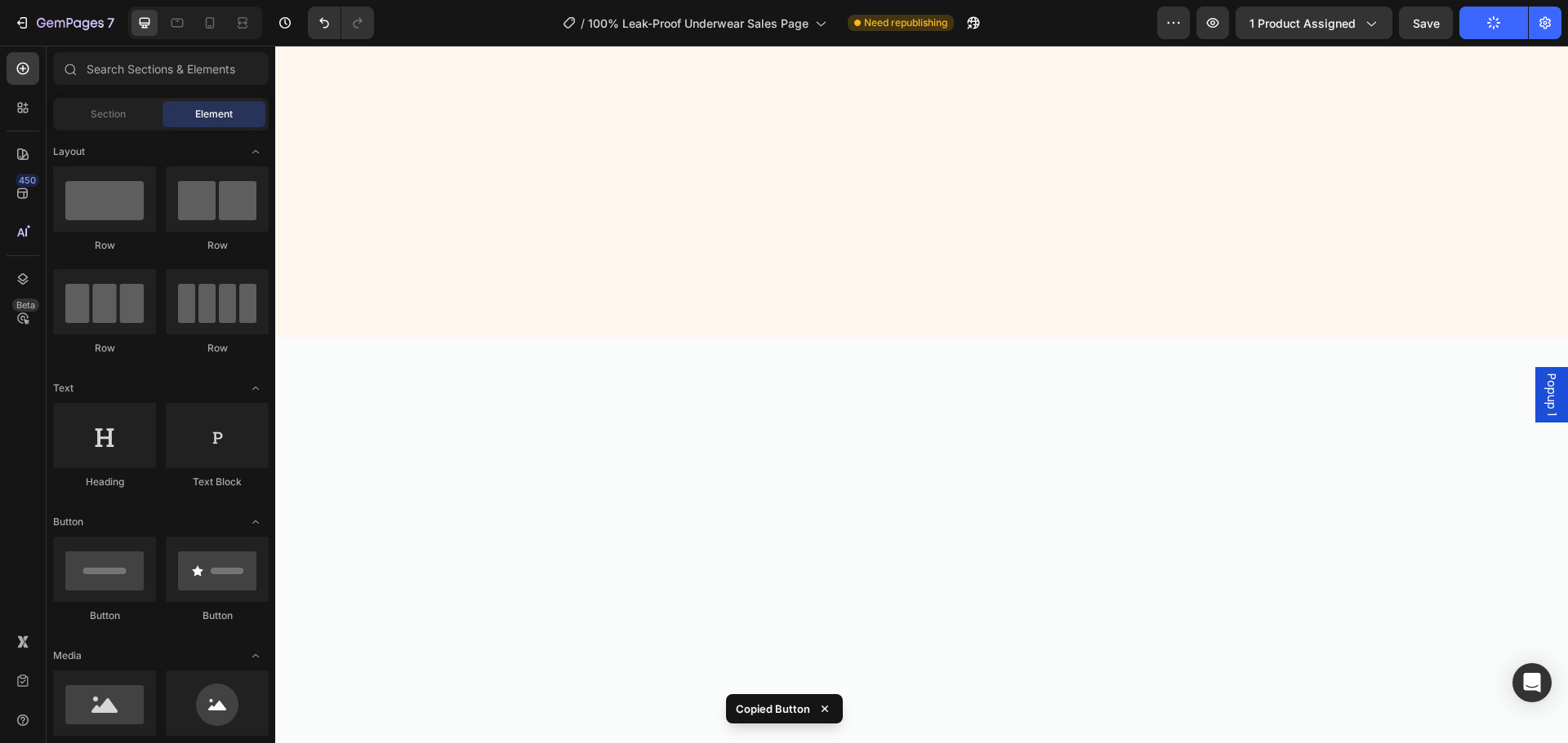
scroll to position [13654, 0]
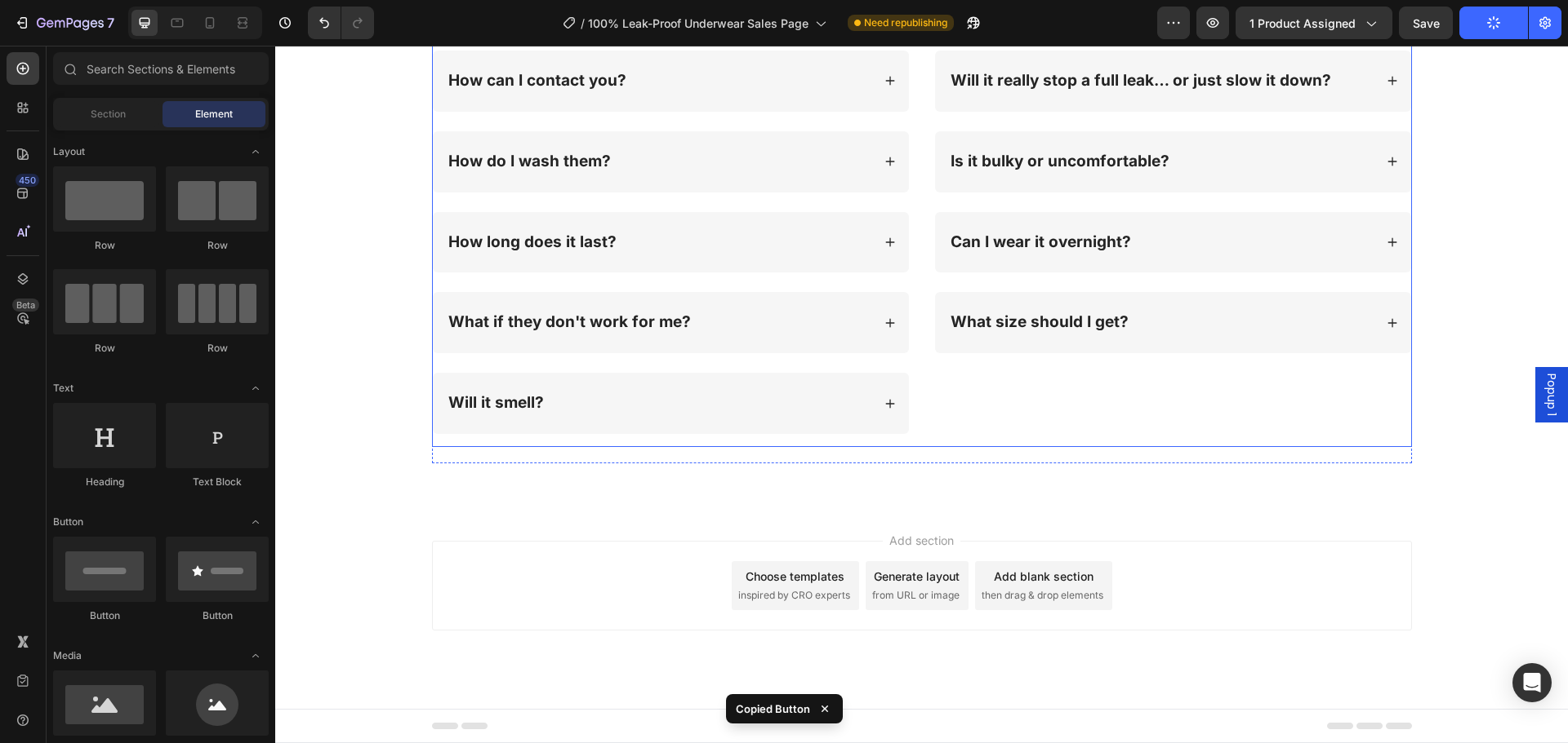
click at [934, 382] on div "Why is this better than pads, diapers, or “leak-proof” underwear? Will it reall…" at bounding box center [1173, 79] width 478 height 736
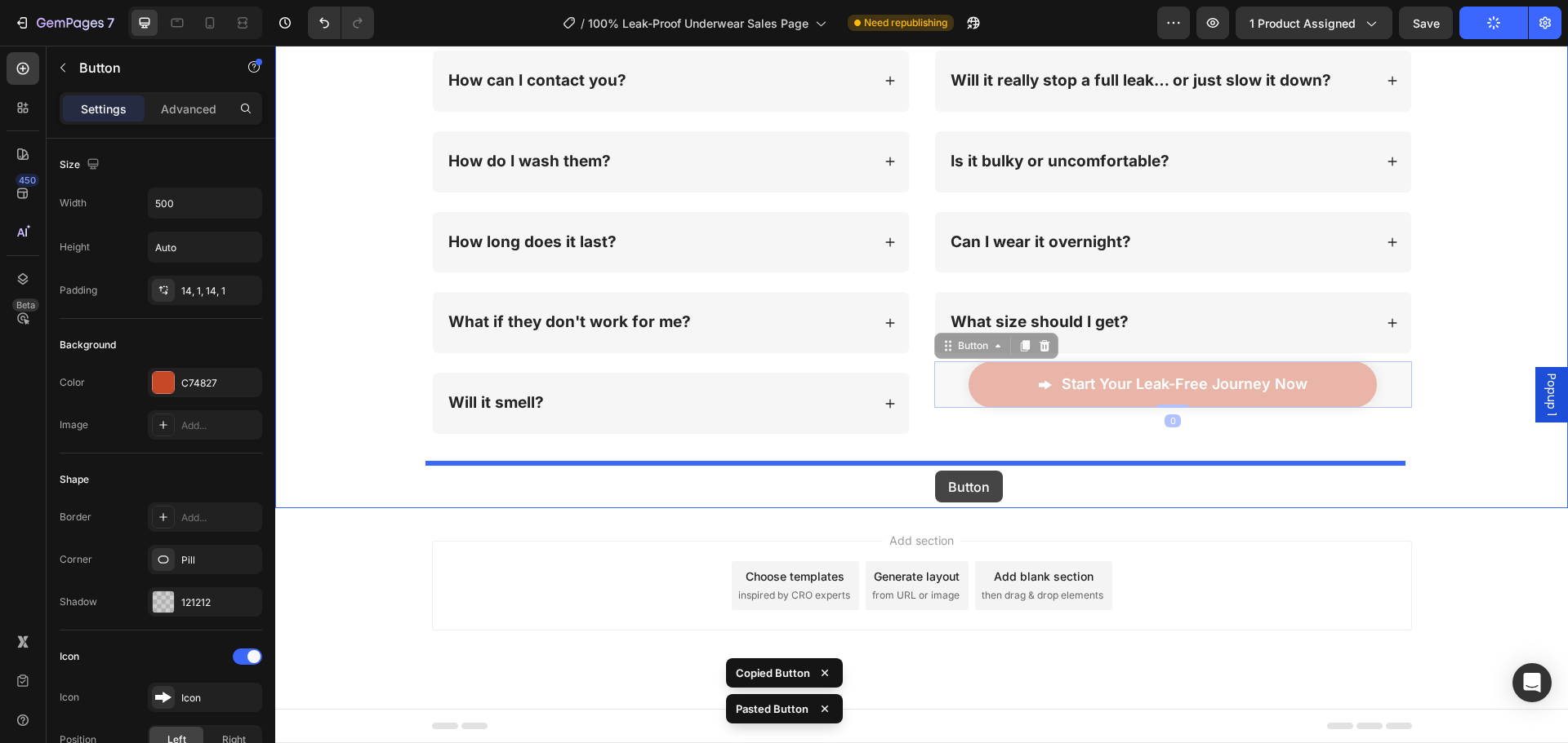
drag, startPoint x: 959, startPoint y: 351, endPoint x: 934, endPoint y: 471, distance: 122.6
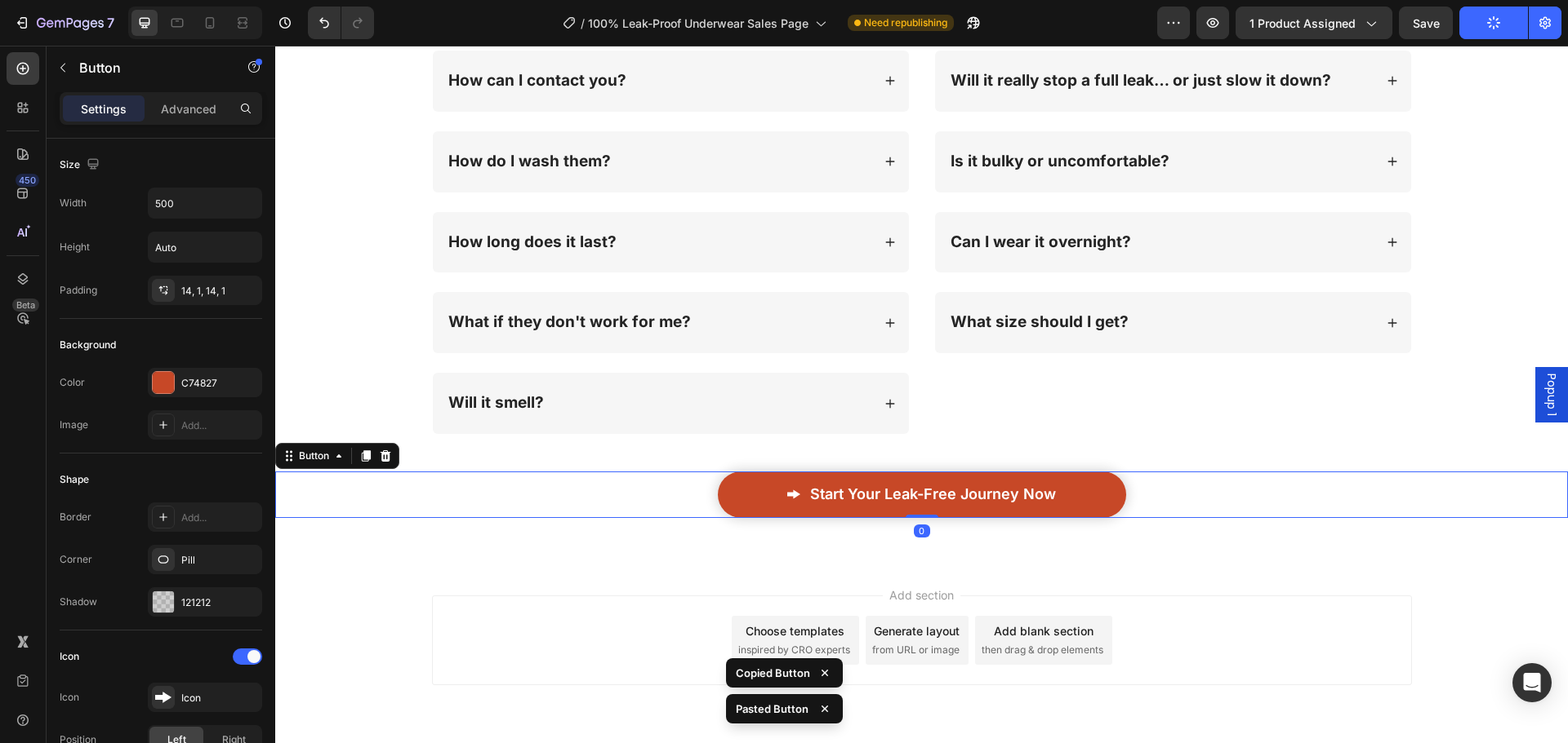
click at [916, 482] on link "Start Your Leak-Free Journey Now" at bounding box center [921, 495] width 408 height 47
click at [919, 491] on span "Start Your Leak-Free Journey Now" at bounding box center [933, 494] width 246 height 18
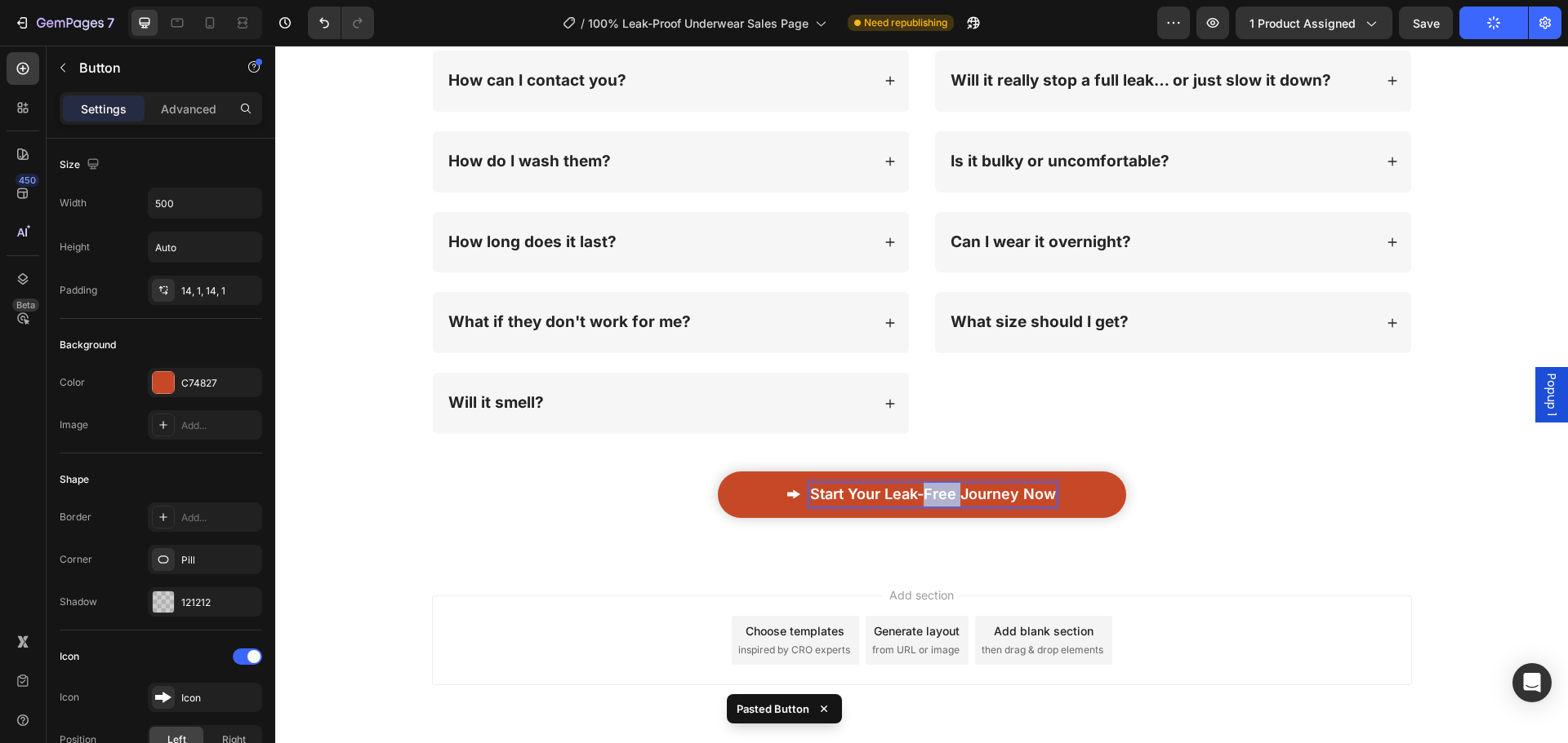
click at [919, 491] on span "Start Your Leak-Free Journey Now" at bounding box center [933, 494] width 246 height 18
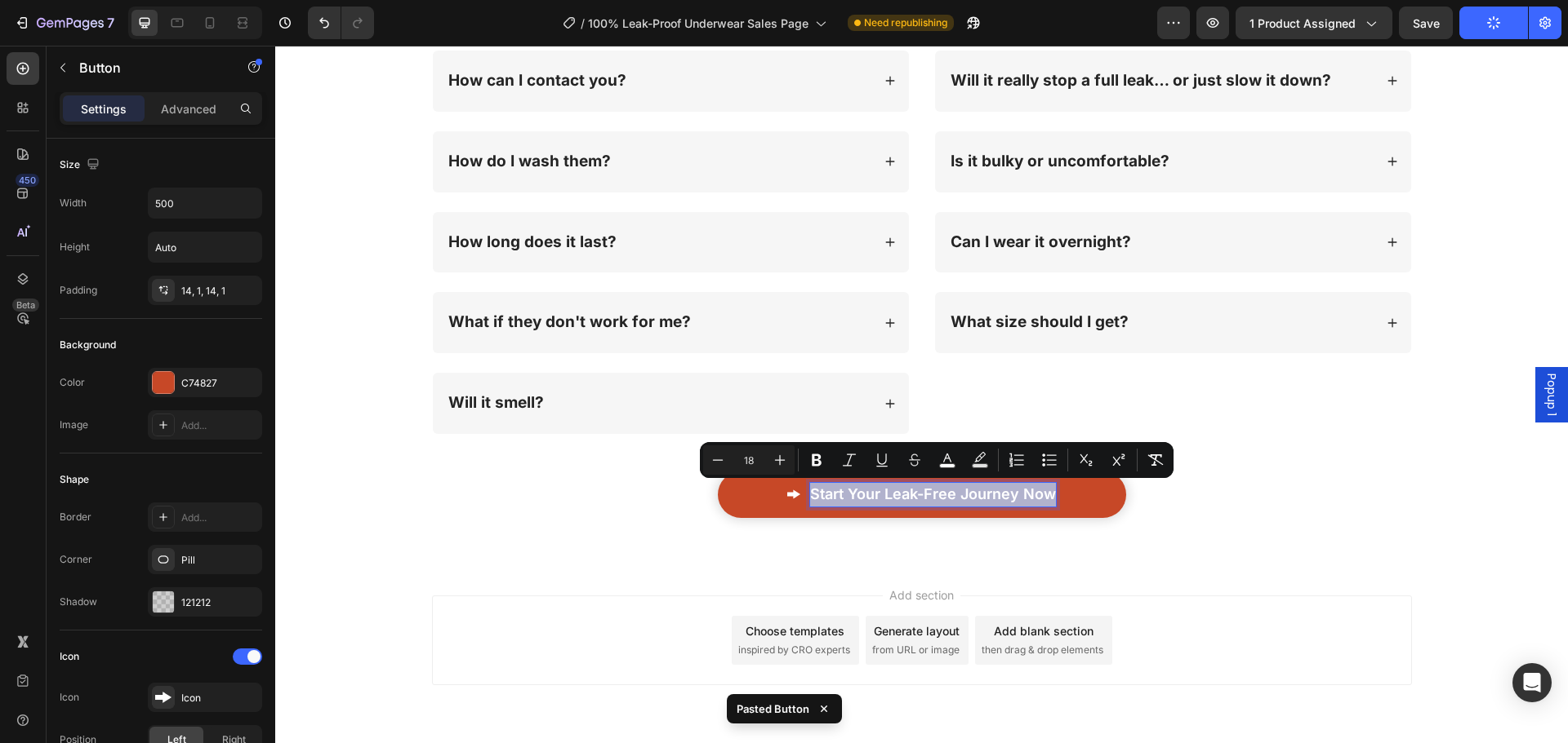
click at [919, 491] on span "Start Your Leak-Free Journey Now" at bounding box center [933, 494] width 246 height 18
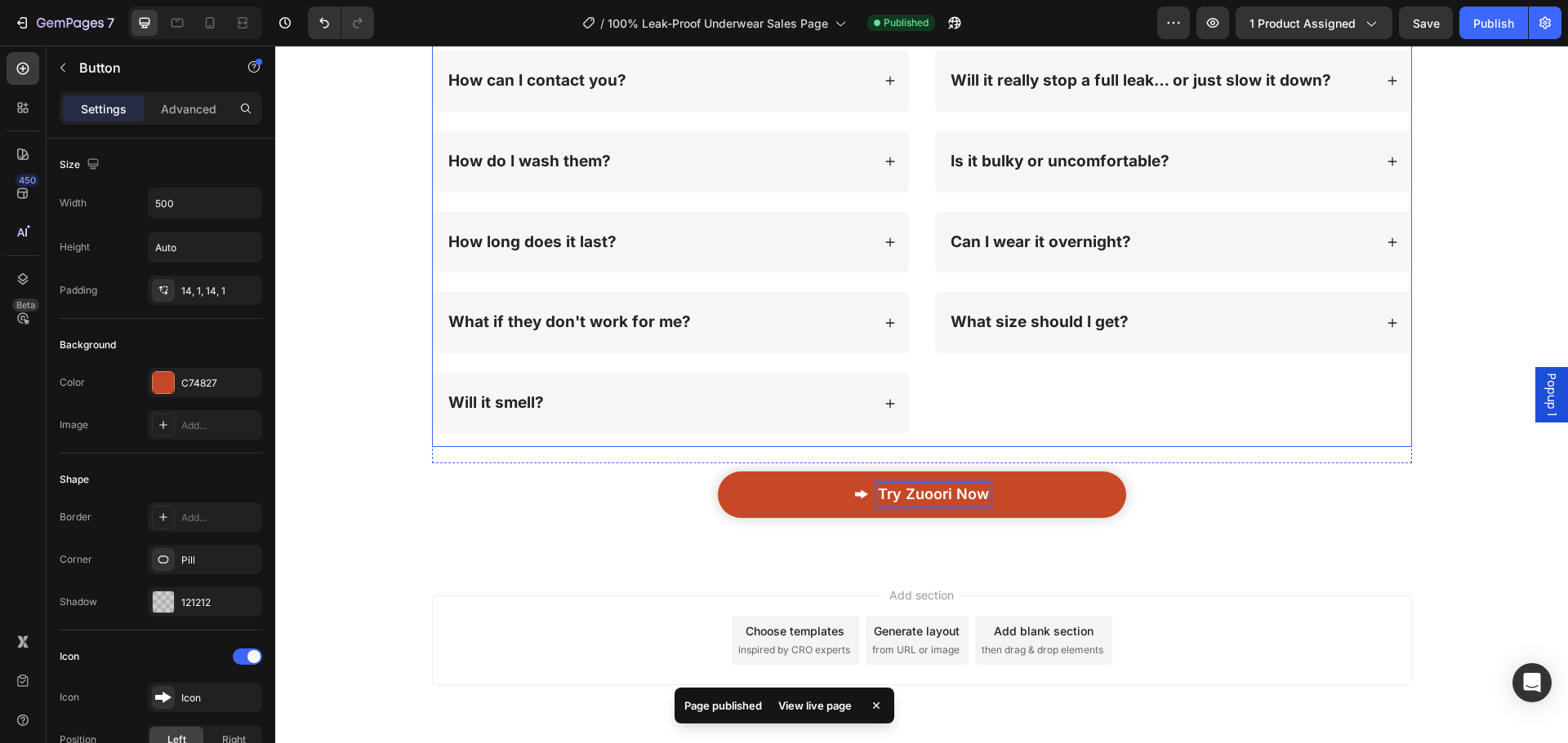
click at [1068, 401] on div "Why is this better than pads, diapers, or “leak-proof” underwear? Will it reall…" at bounding box center [1173, 79] width 478 height 736
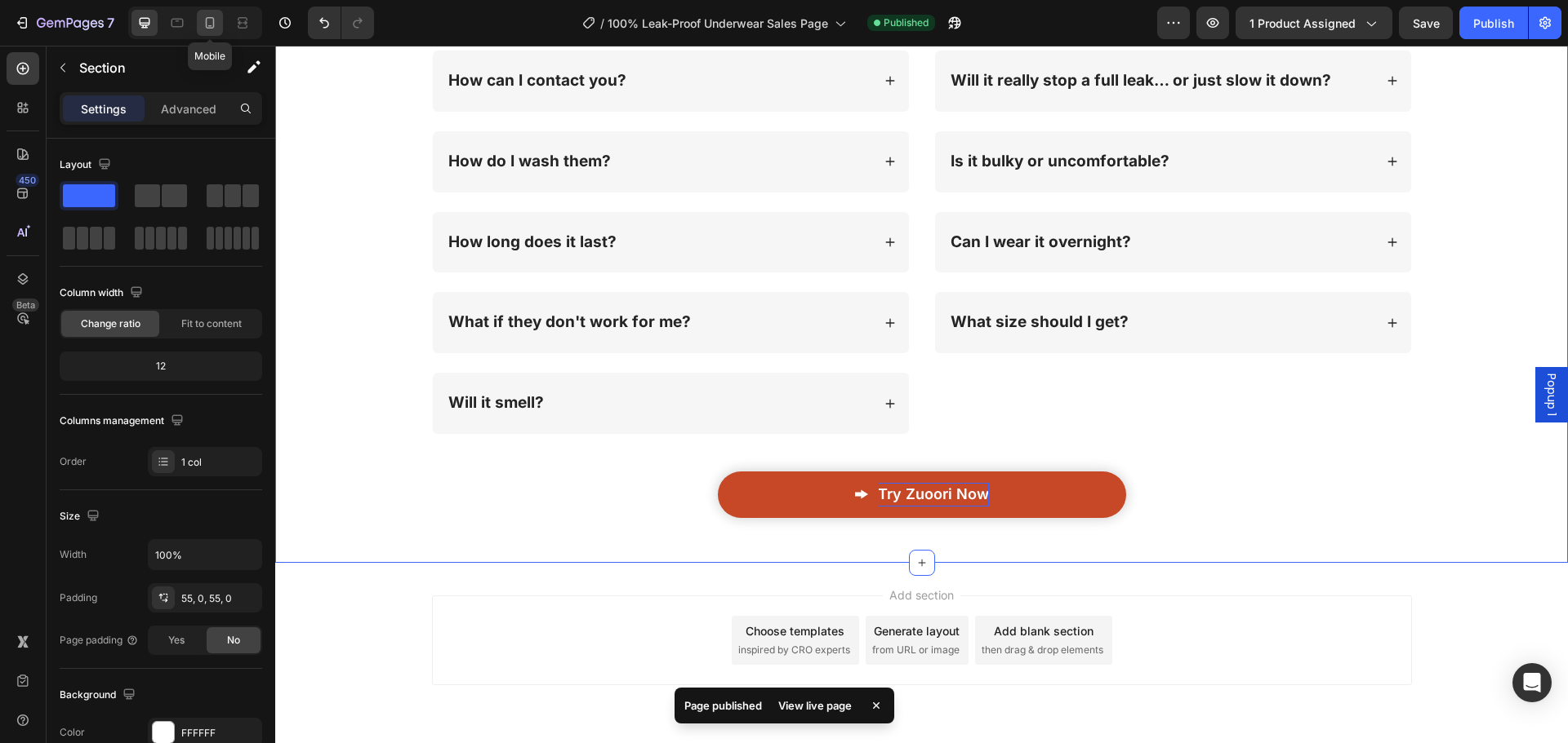
click at [209, 23] on icon at bounding box center [210, 23] width 17 height 17
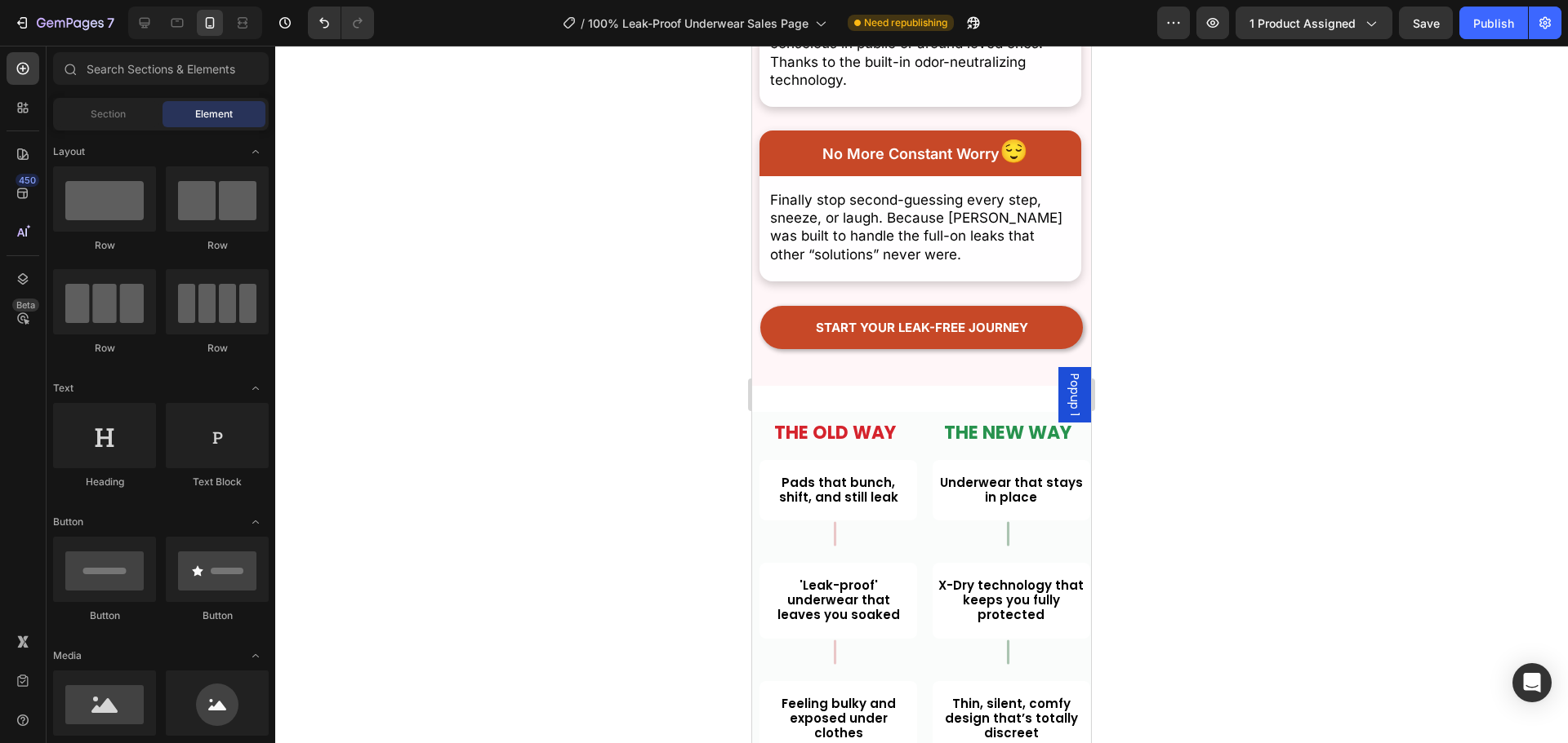
scroll to position [10413, 0]
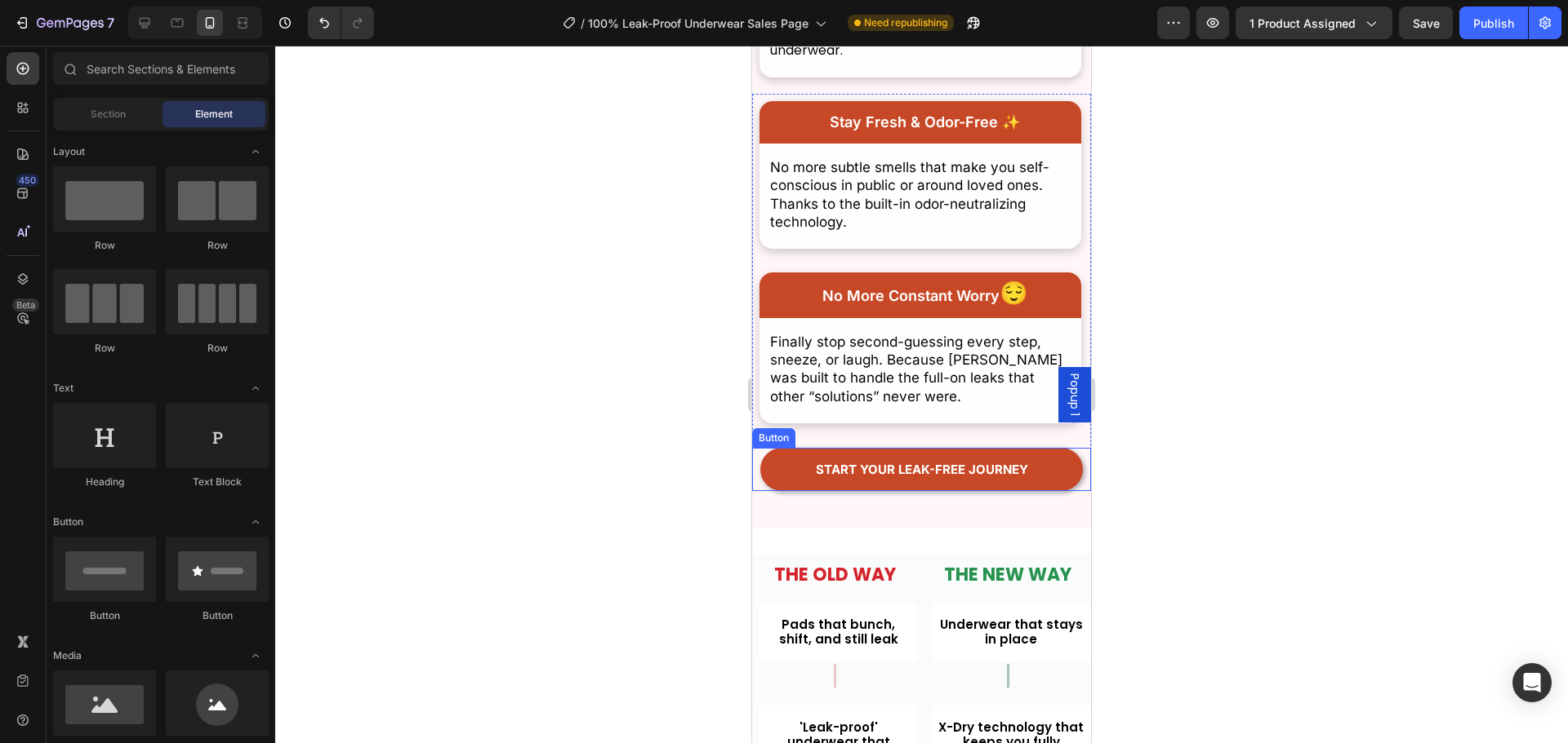
click at [1041, 471] on link "Start your leak-free journey" at bounding box center [921, 470] width 322 height 43
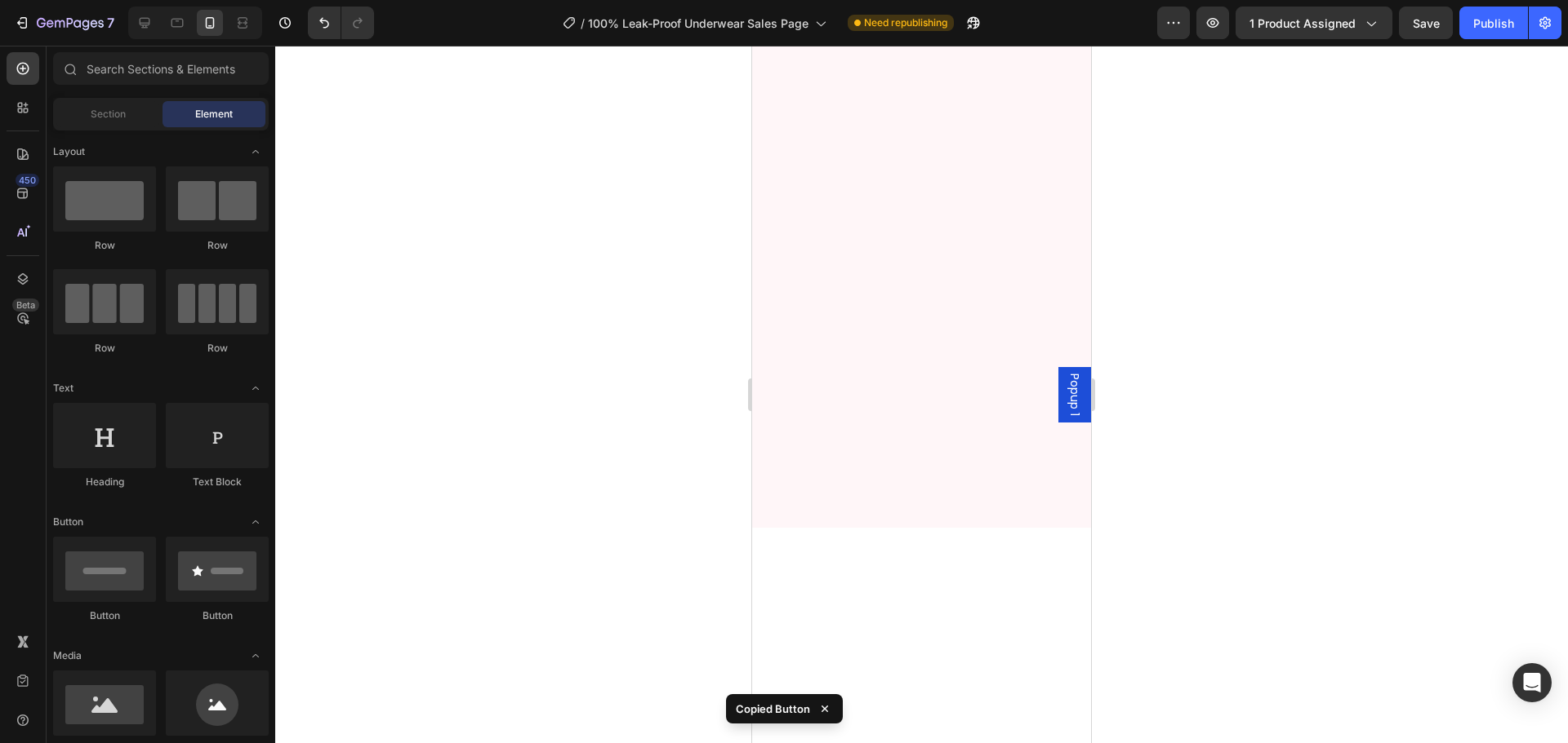
scroll to position [18628, 0]
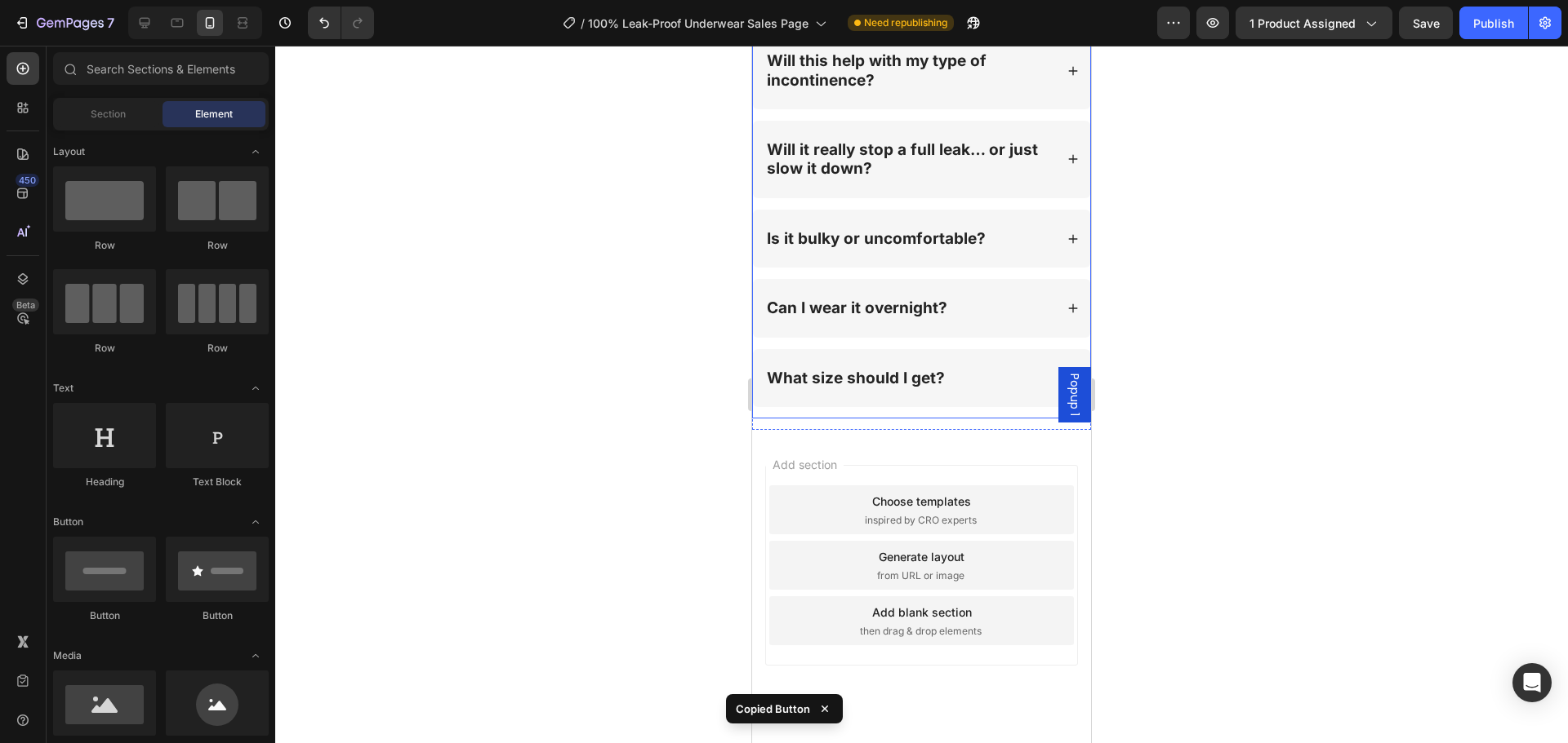
click at [977, 363] on div "What size should I get?" at bounding box center [921, 377] width 337 height 58
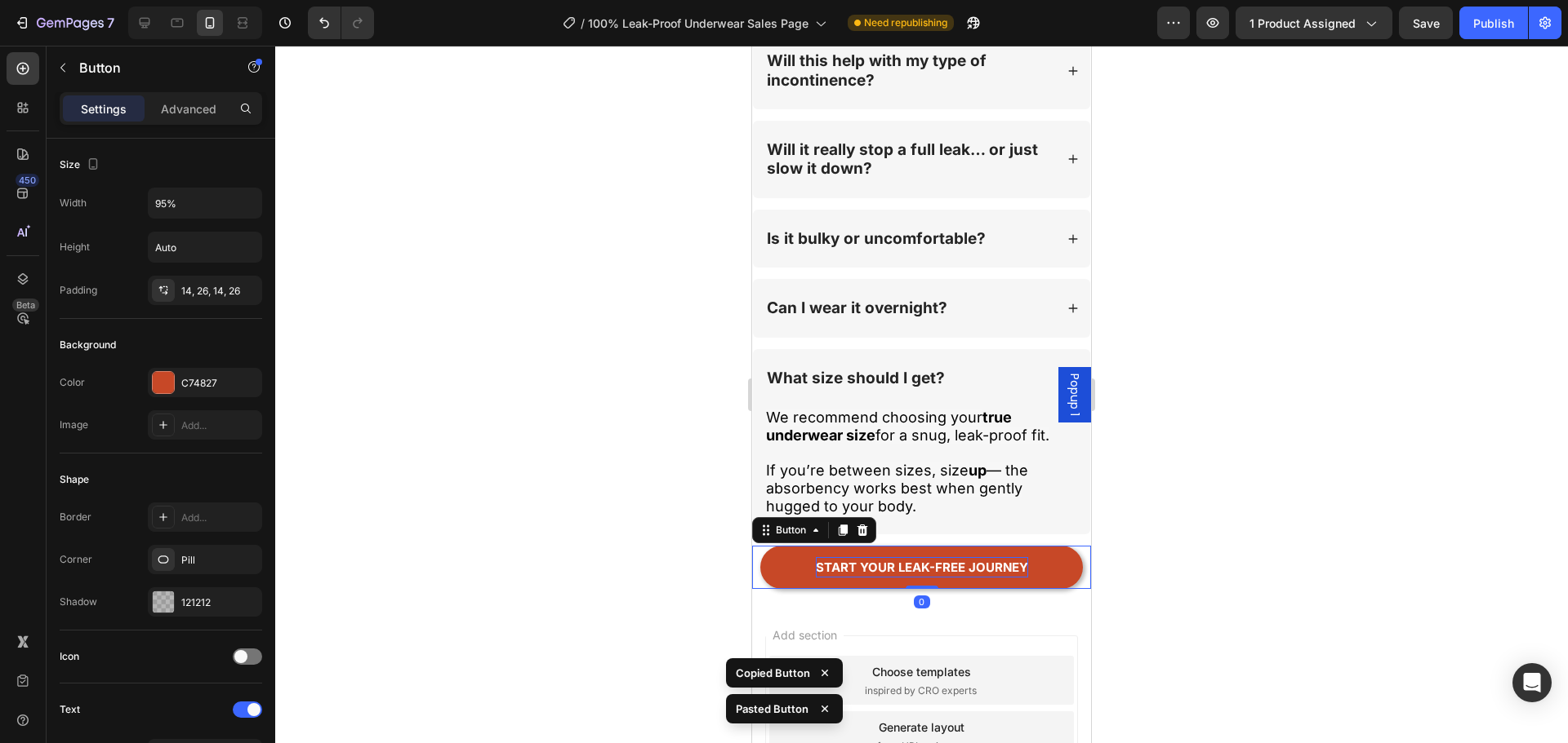
click at [940, 558] on p "Start your leak-free journey" at bounding box center [921, 568] width 212 height 20
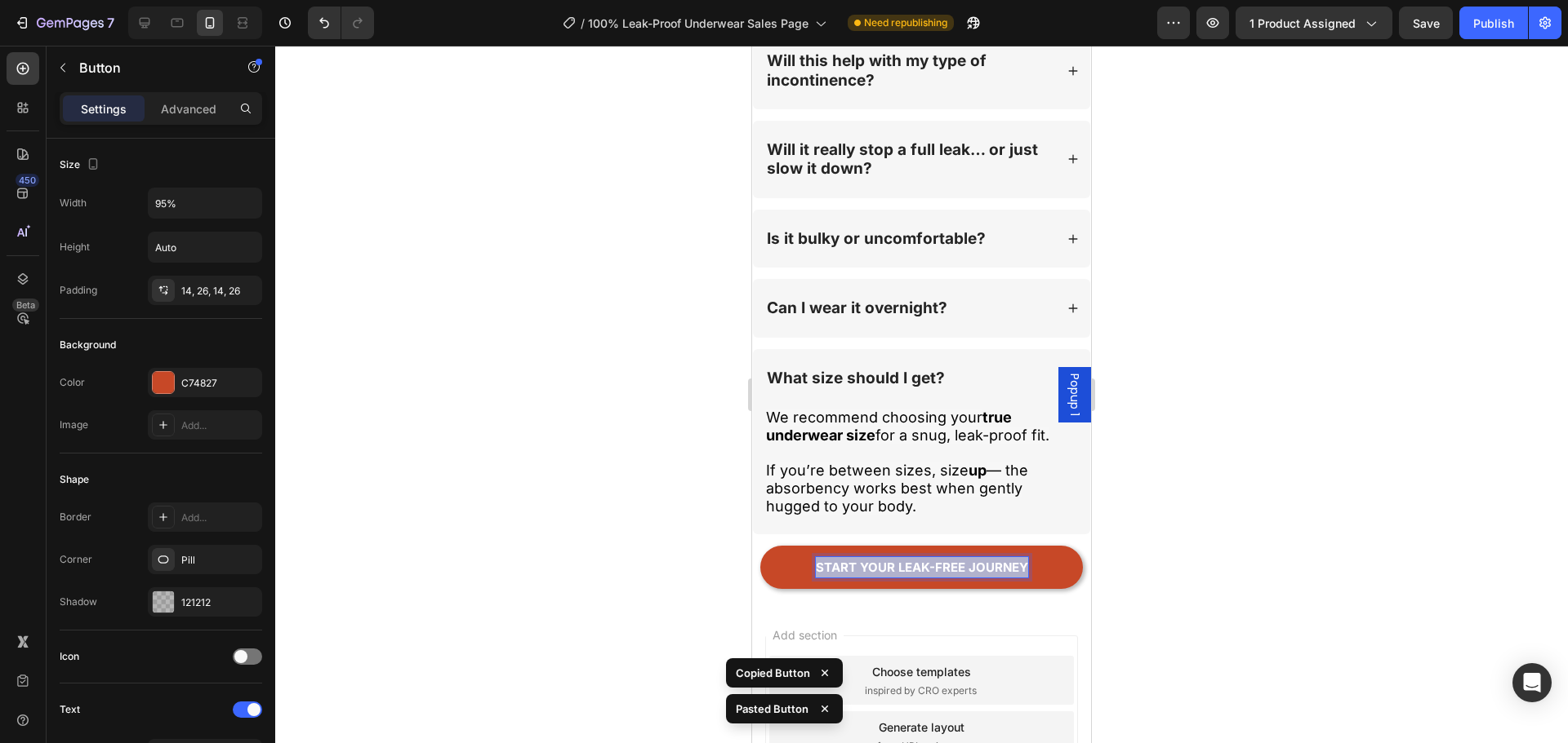
click at [939, 558] on p "Start your leak-free journey" at bounding box center [921, 568] width 212 height 20
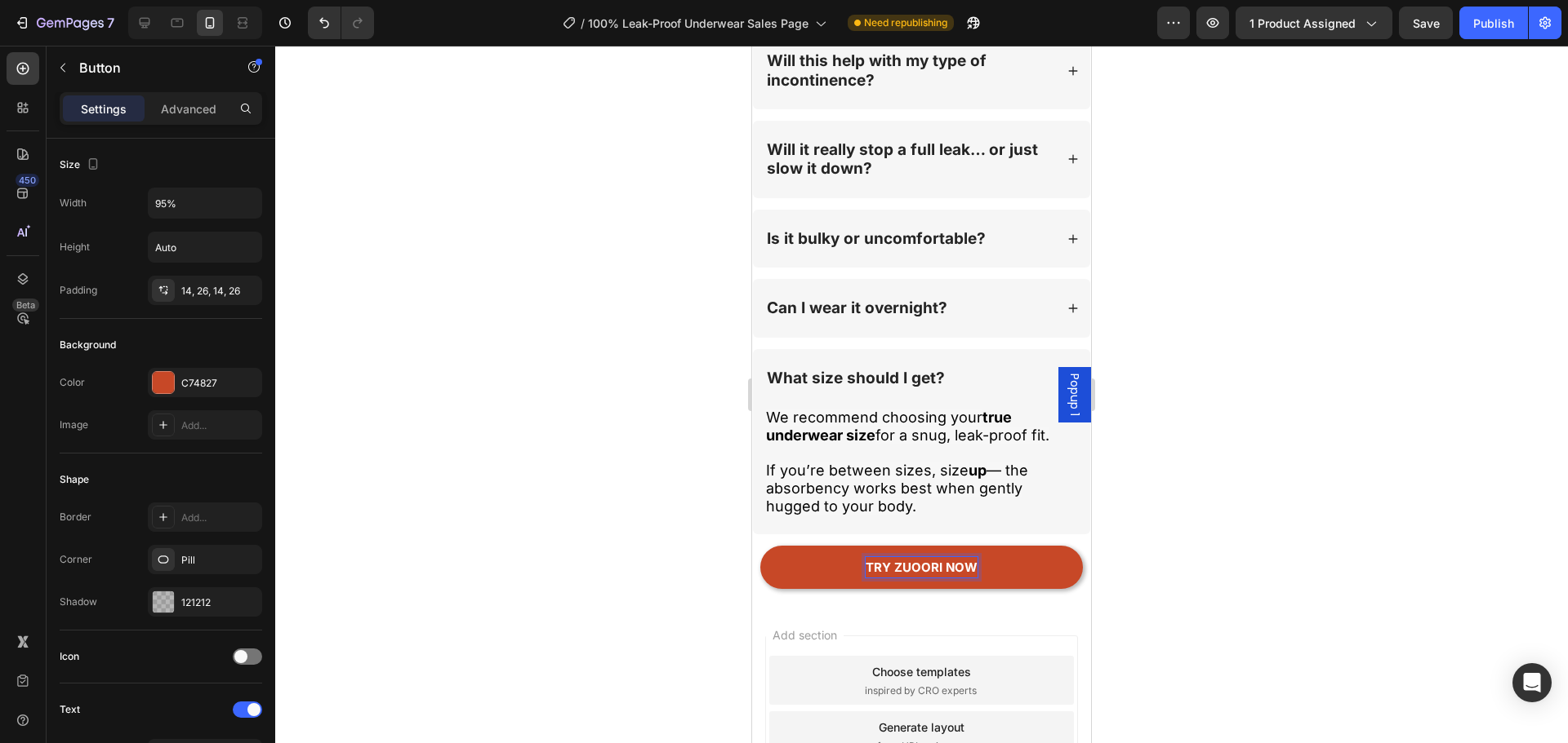
drag, startPoint x: 1567, startPoint y: 510, endPoint x: 1533, endPoint y: 513, distance: 34.1
click at [1561, 508] on div at bounding box center [921, 395] width 1292 height 698
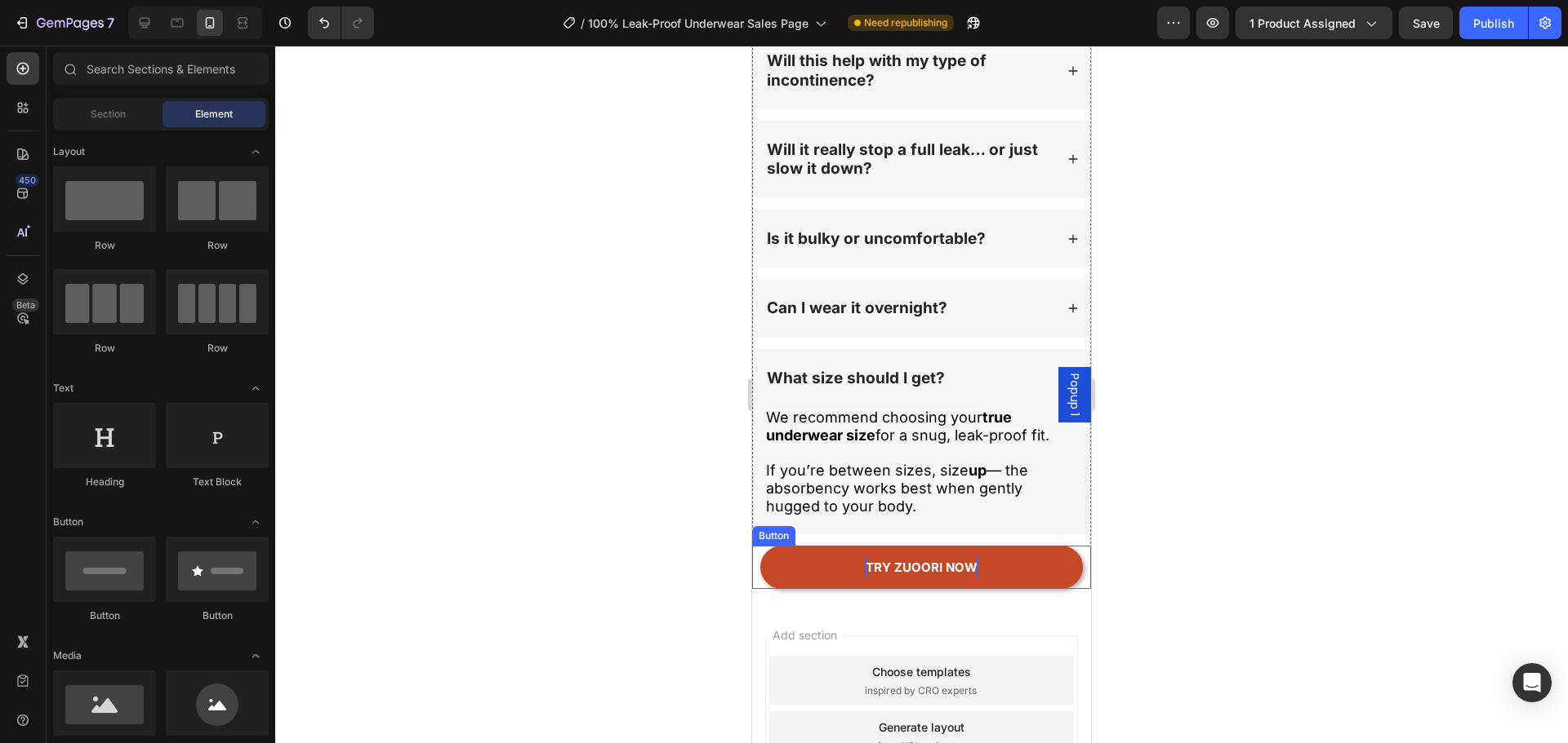
click at [939, 560] on span "Try Zuoori now" at bounding box center [921, 568] width 112 height 16
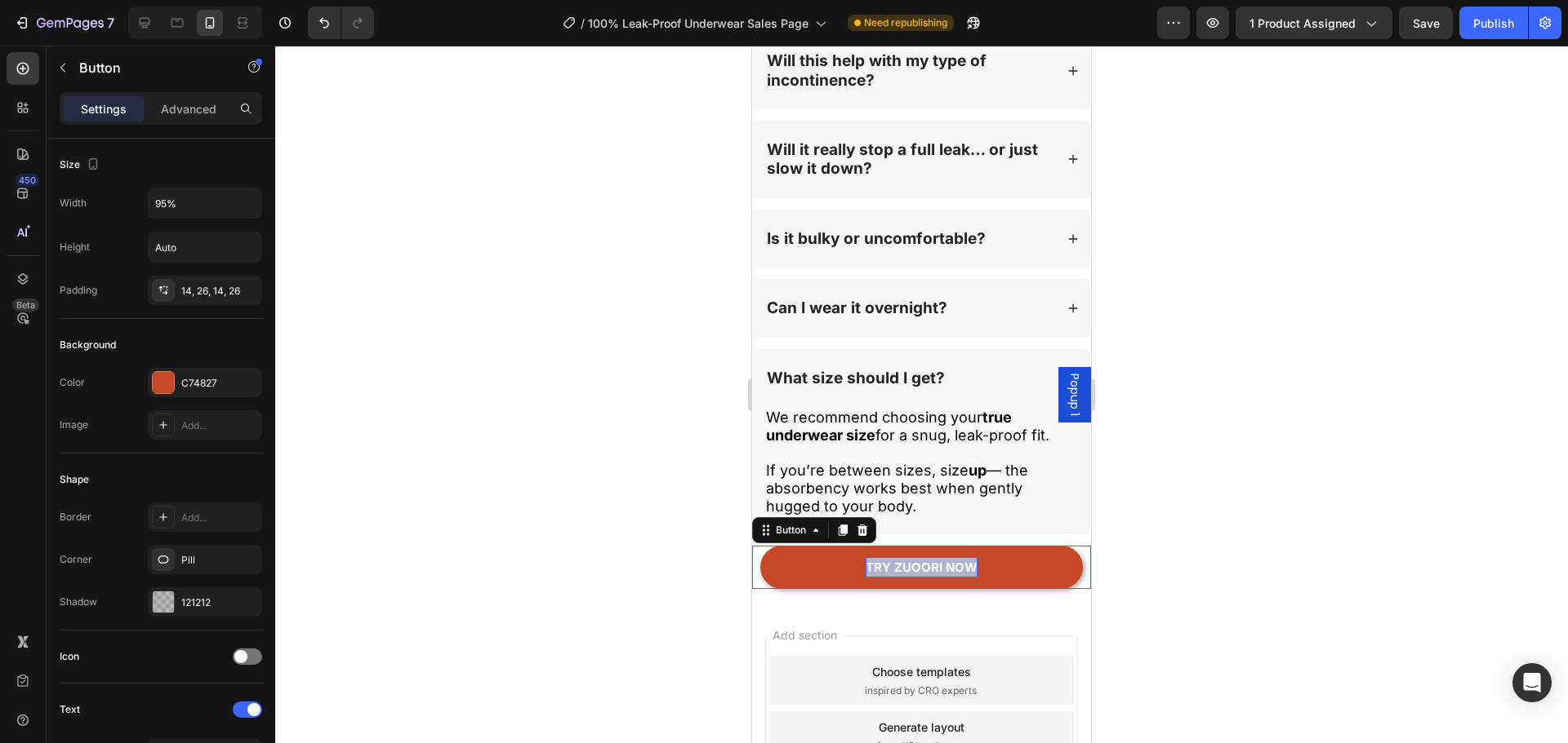
click at [939, 560] on span "Try Zuoori now" at bounding box center [921, 568] width 112 height 16
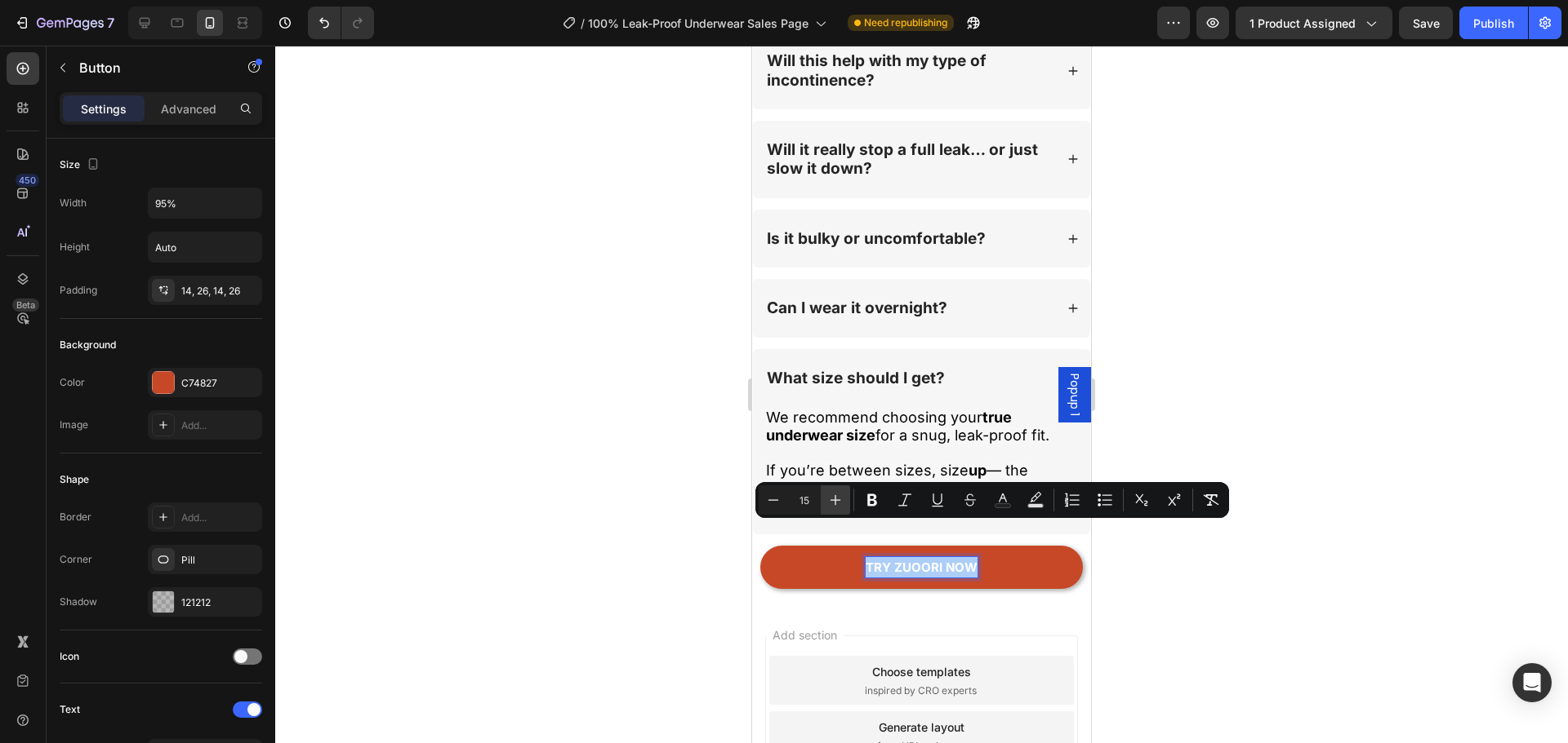
click at [844, 505] on button "Plus" at bounding box center [835, 500] width 29 height 29
type input "16"
click at [626, 538] on div at bounding box center [921, 395] width 1292 height 698
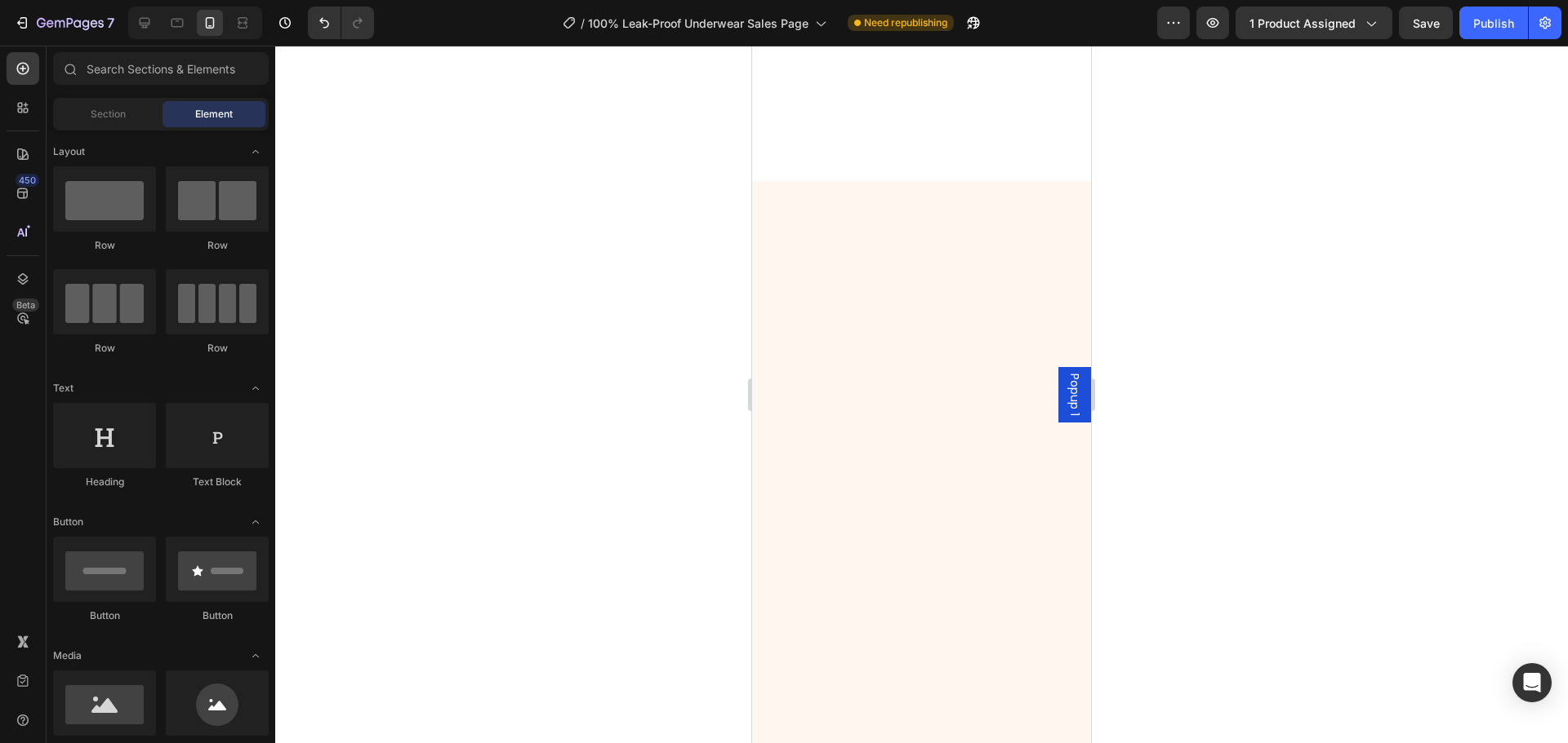
scroll to position [0, 0]
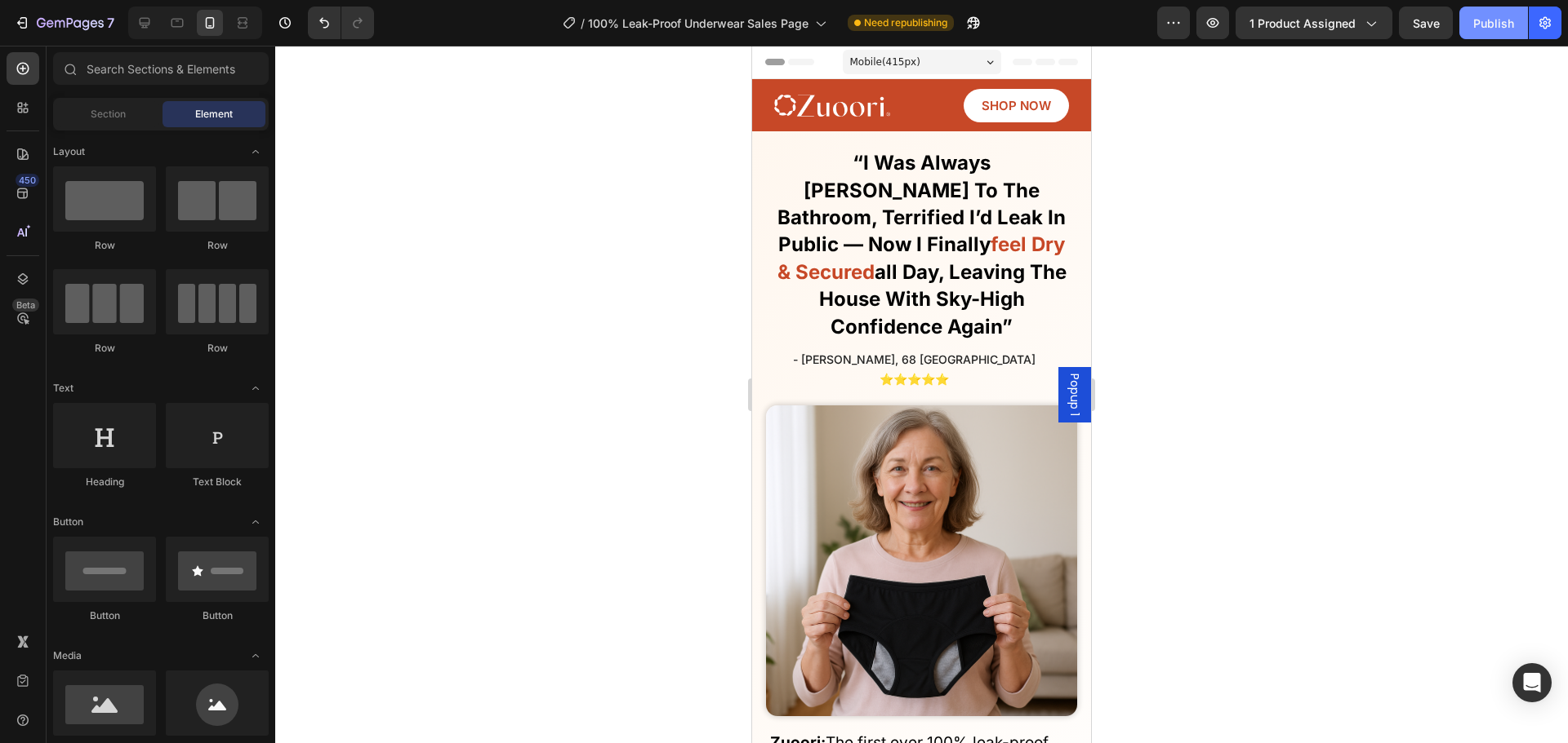
click at [1482, 38] on div "7 Version history / 100% Leak-Proof Underwear Sales Page Need republishing Prev…" at bounding box center [784, 23] width 1568 height 47
click at [1485, 28] on div "Publish" at bounding box center [1493, 23] width 41 height 18
click at [636, 228] on div at bounding box center [921, 395] width 1292 height 698
click at [50, 22] on icon "button" at bounding box center [70, 24] width 67 height 14
